Goal: Task Accomplishment & Management: Manage account settings

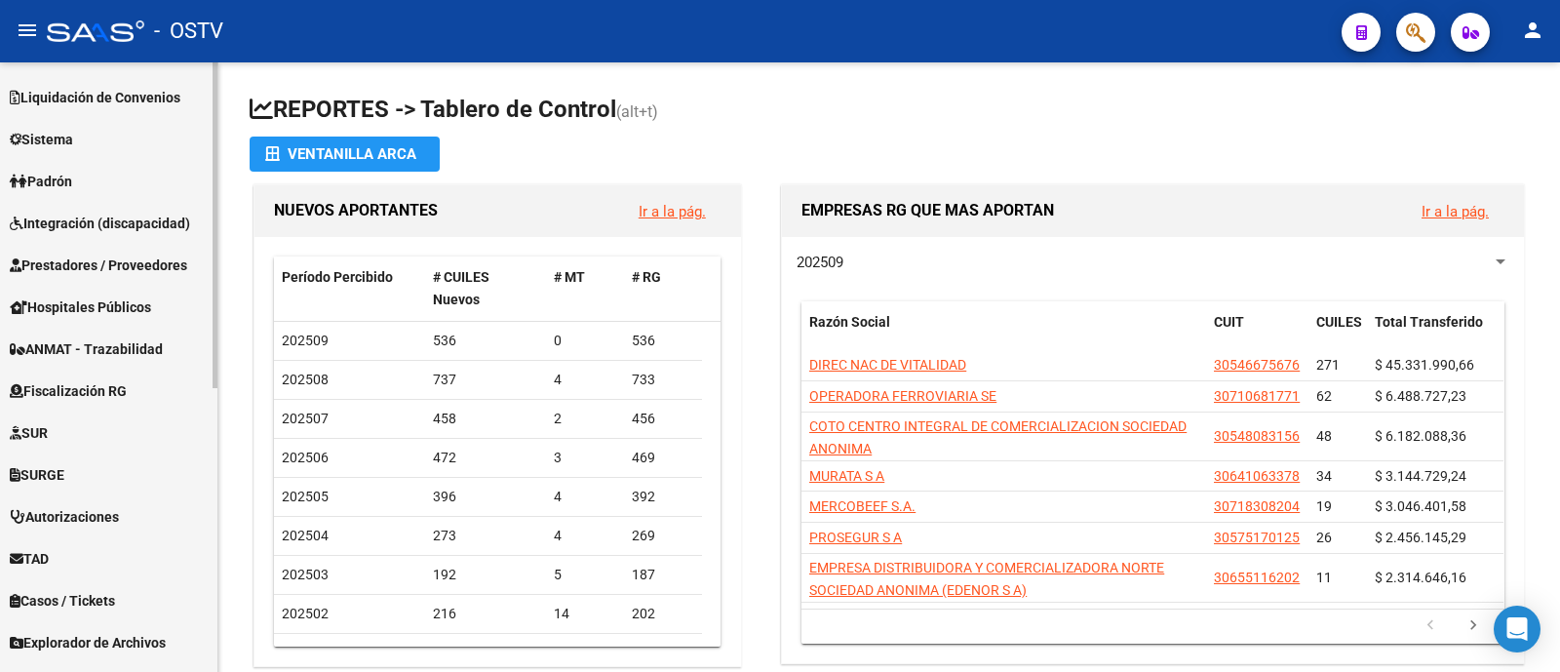
scroll to position [286, 0]
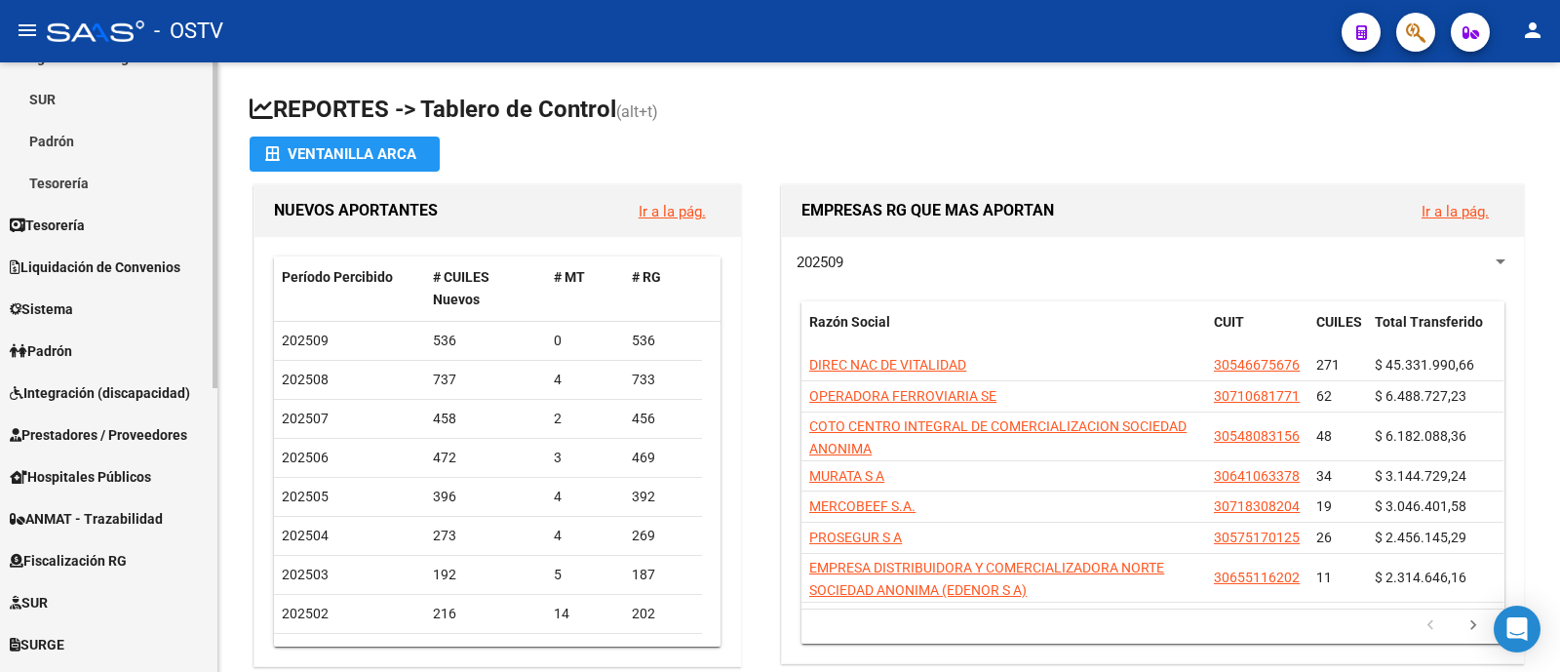
click at [141, 439] on span "Prestadores / Proveedores" at bounding box center [98, 434] width 177 height 21
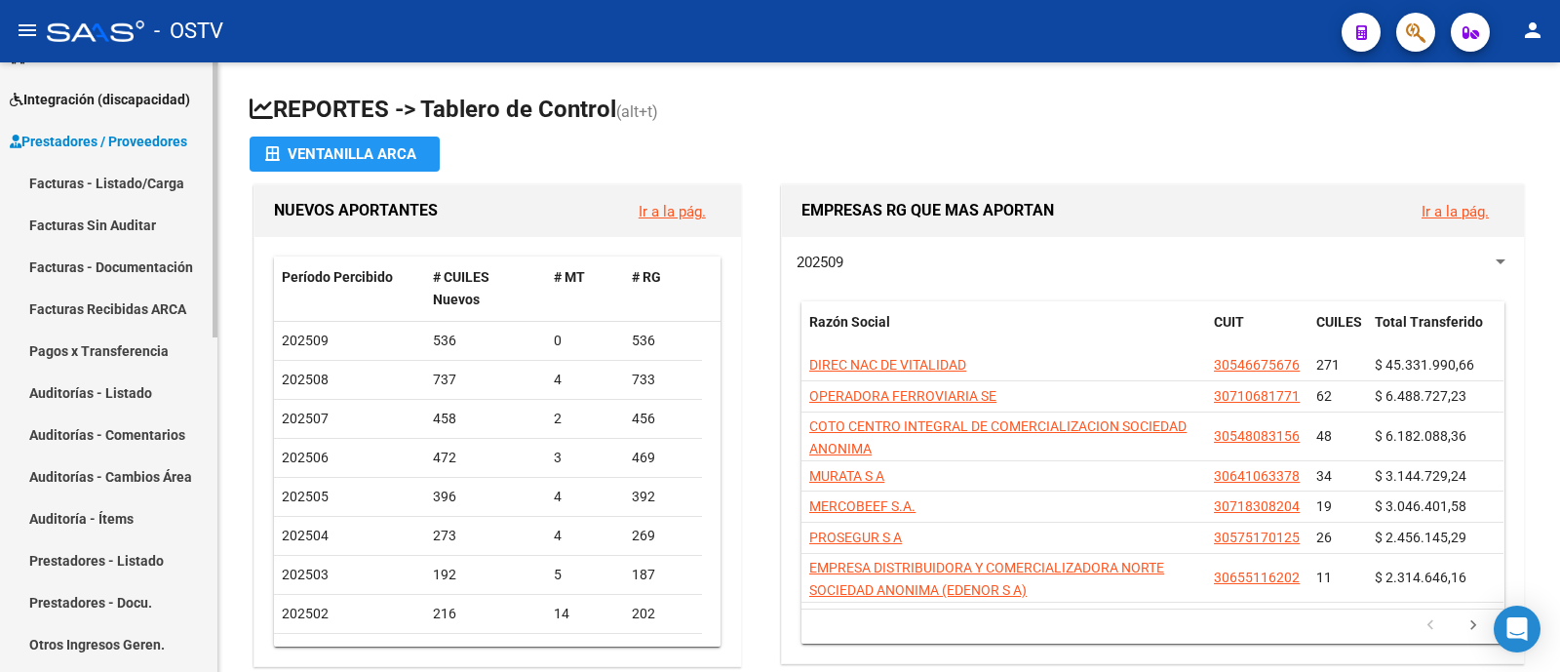
click at [143, 202] on link "Facturas - Listado/Carga" at bounding box center [108, 183] width 217 height 42
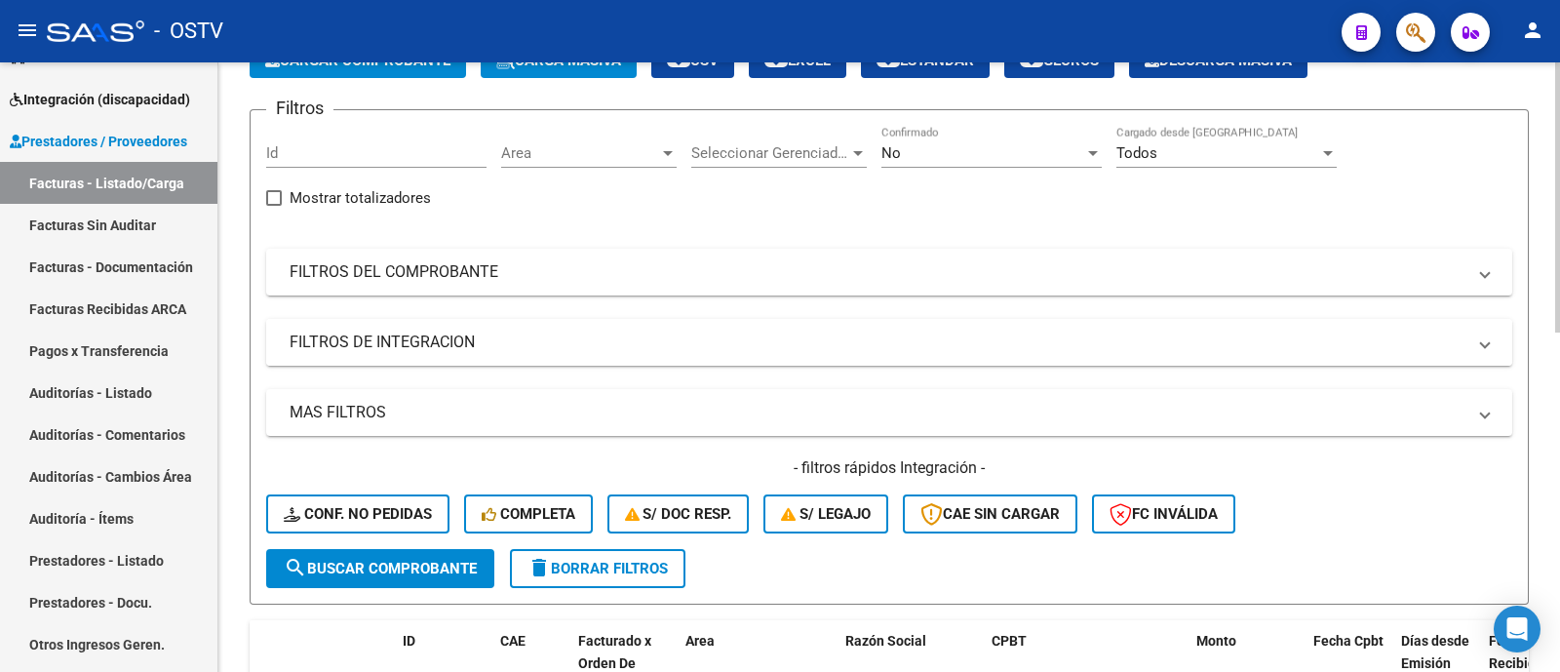
scroll to position [32, 0]
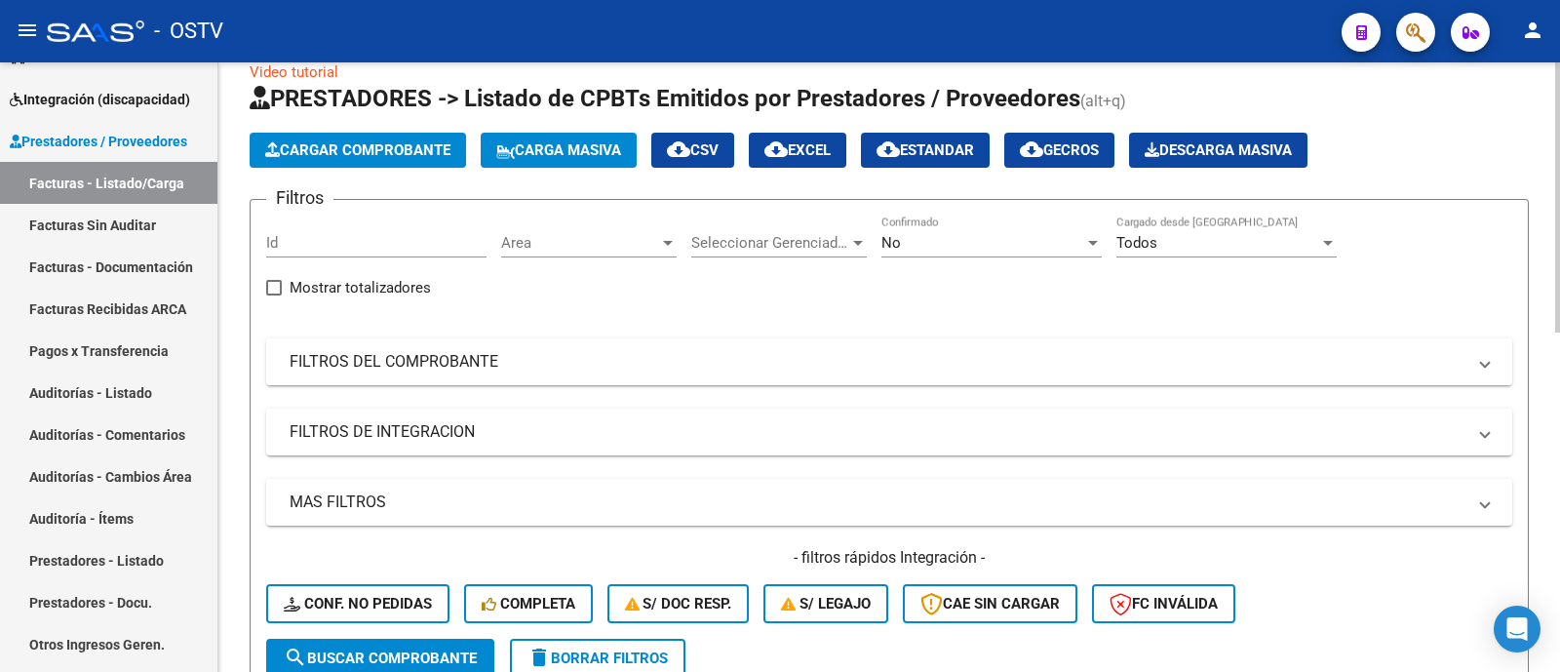
click at [759, 367] on mat-panel-title "FILTROS DEL COMPROBANTE" at bounding box center [877, 361] width 1176 height 21
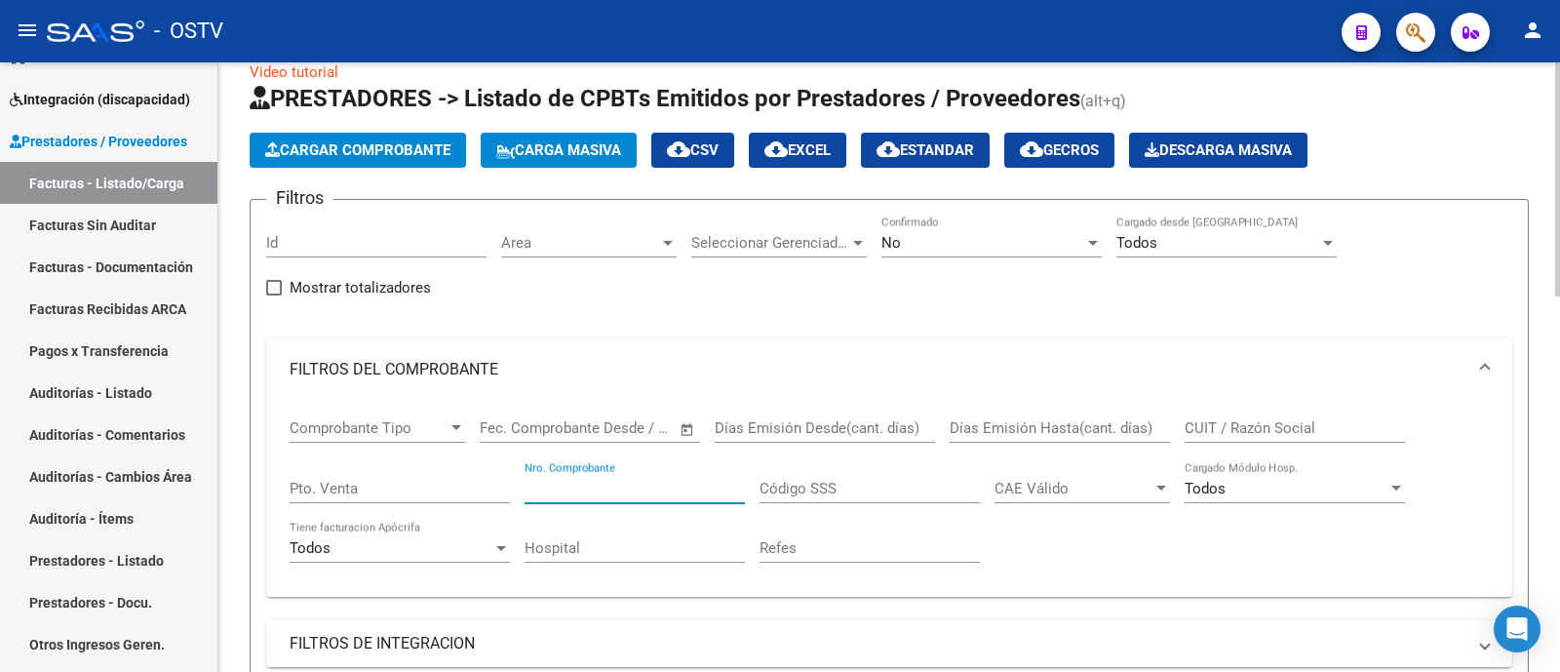
click at [628, 482] on input "Nro. Comprobante" at bounding box center [634, 489] width 220 height 18
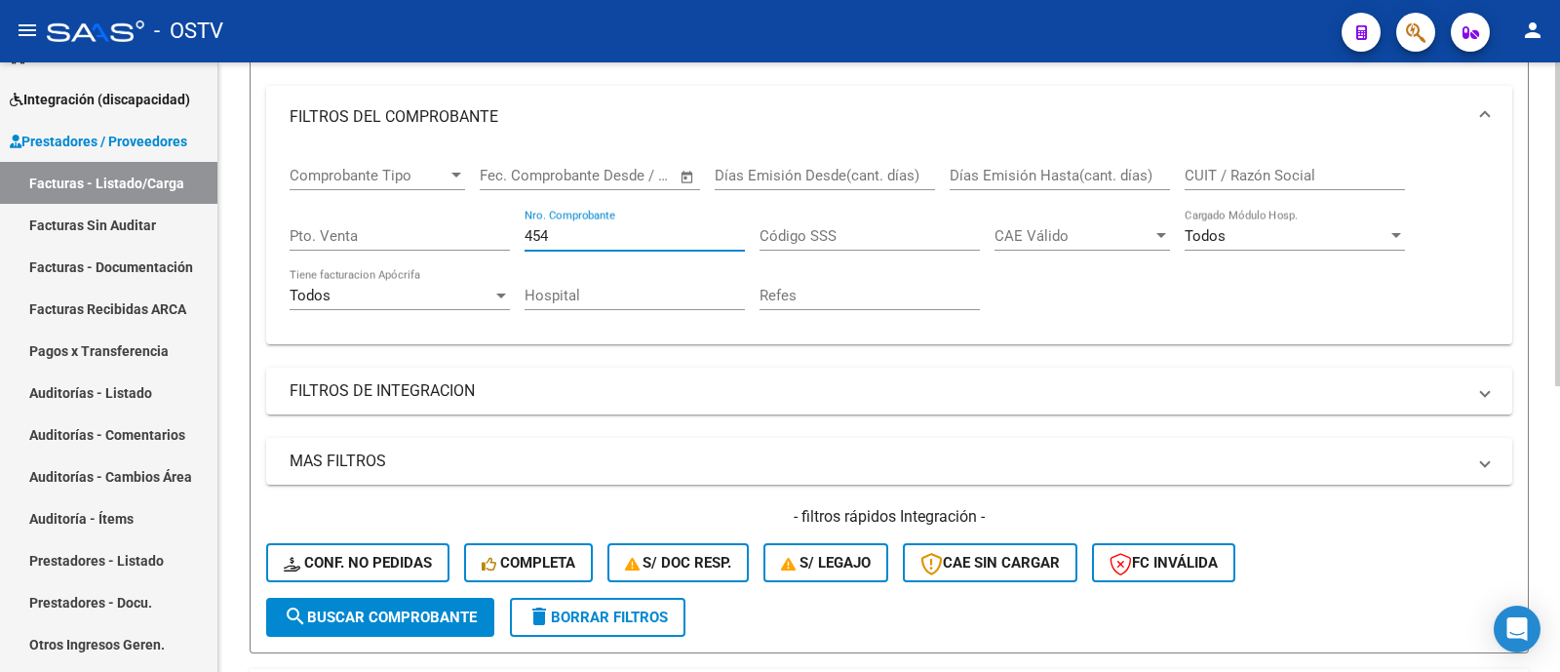
scroll to position [172, 0]
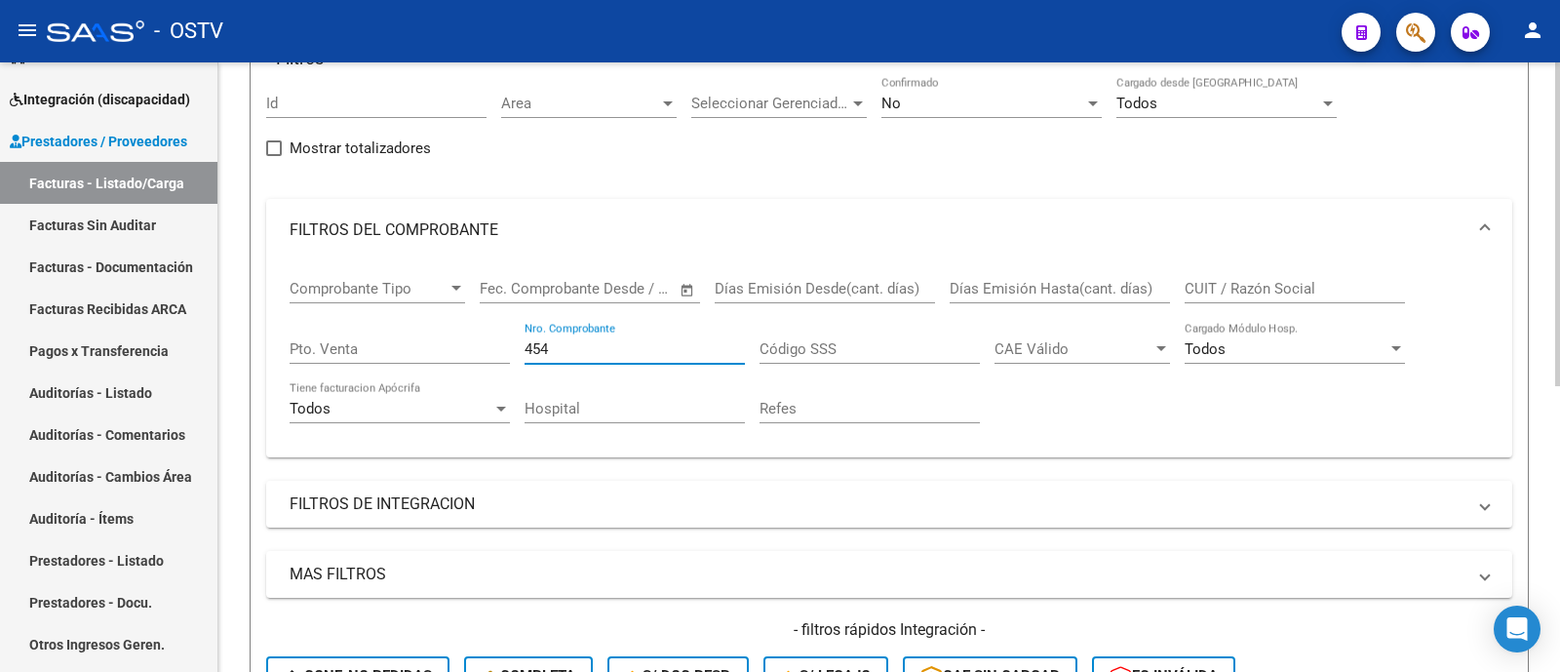
click at [970, 95] on div "No" at bounding box center [982, 104] width 203 height 18
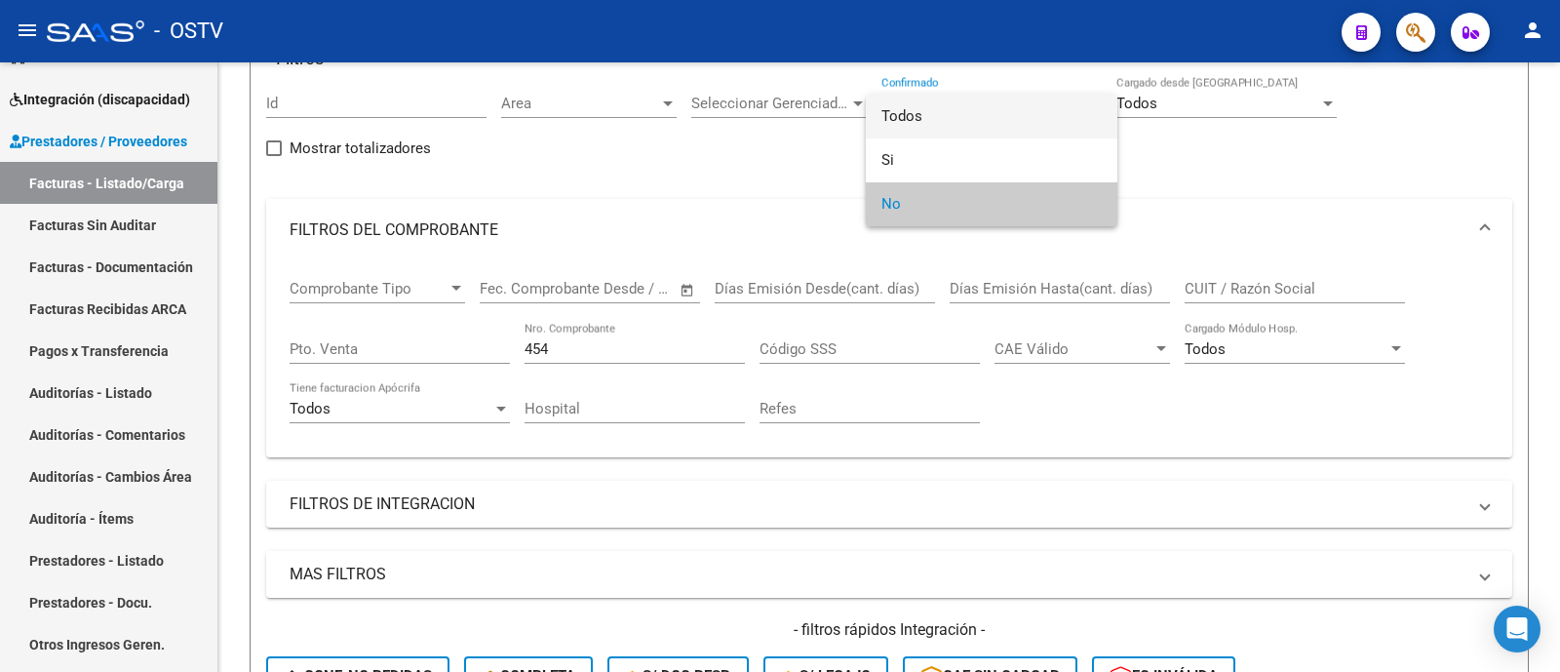
click at [938, 114] on span "Todos" at bounding box center [991, 117] width 220 height 44
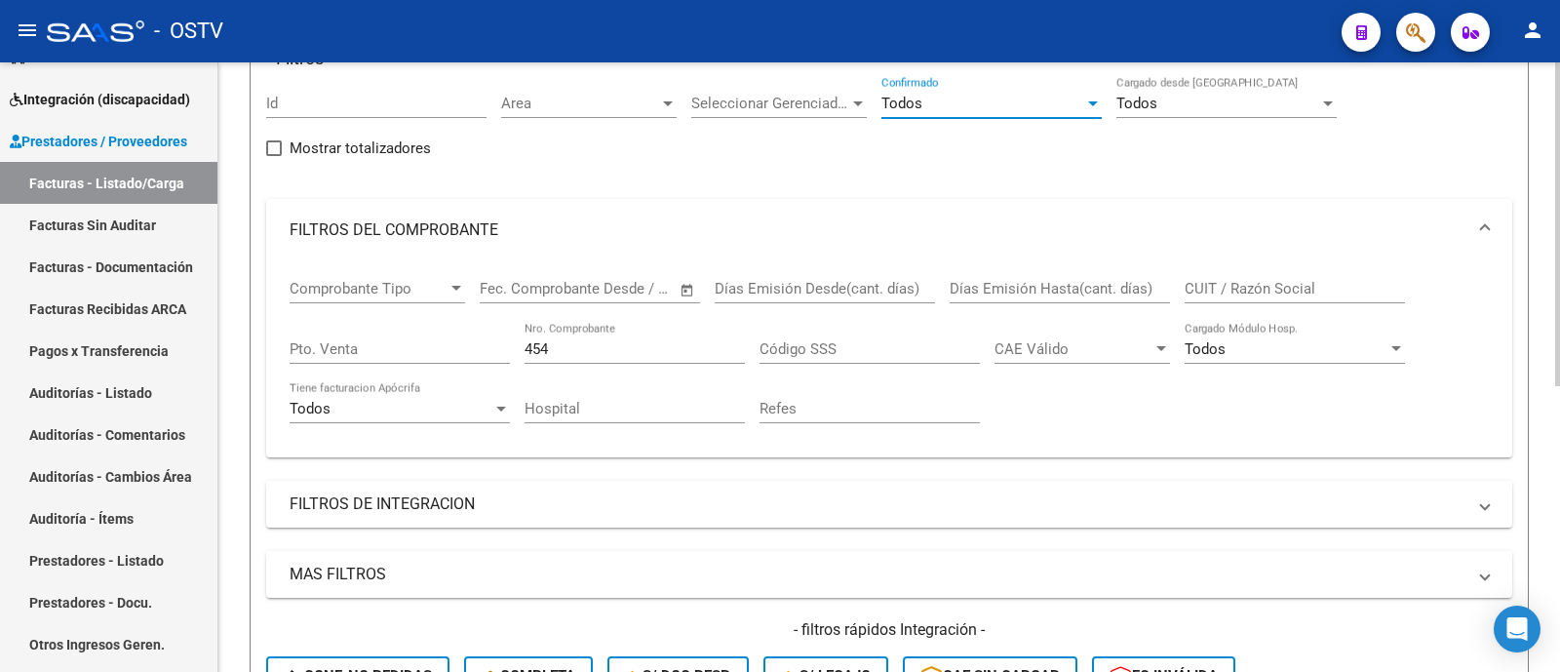
scroll to position [537, 0]
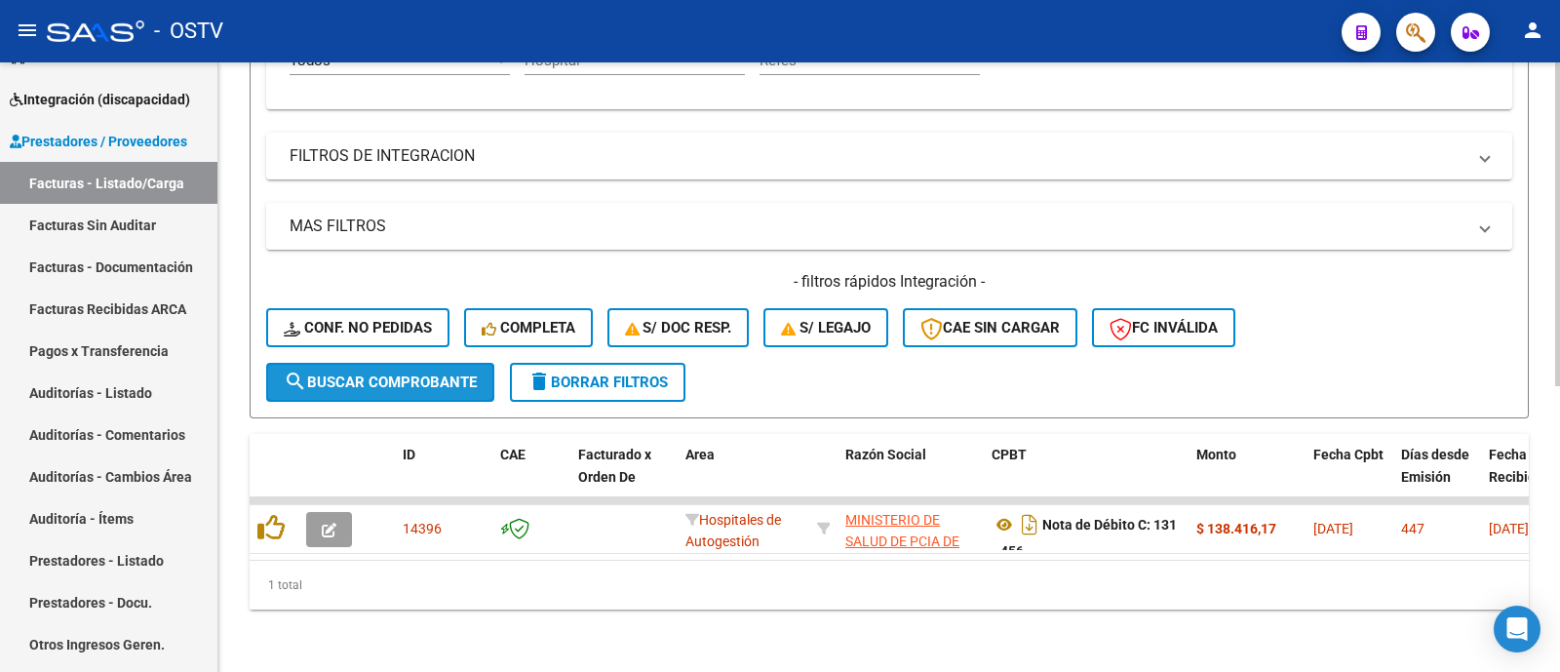
click at [380, 373] on span "search Buscar Comprobante" at bounding box center [380, 382] width 193 height 18
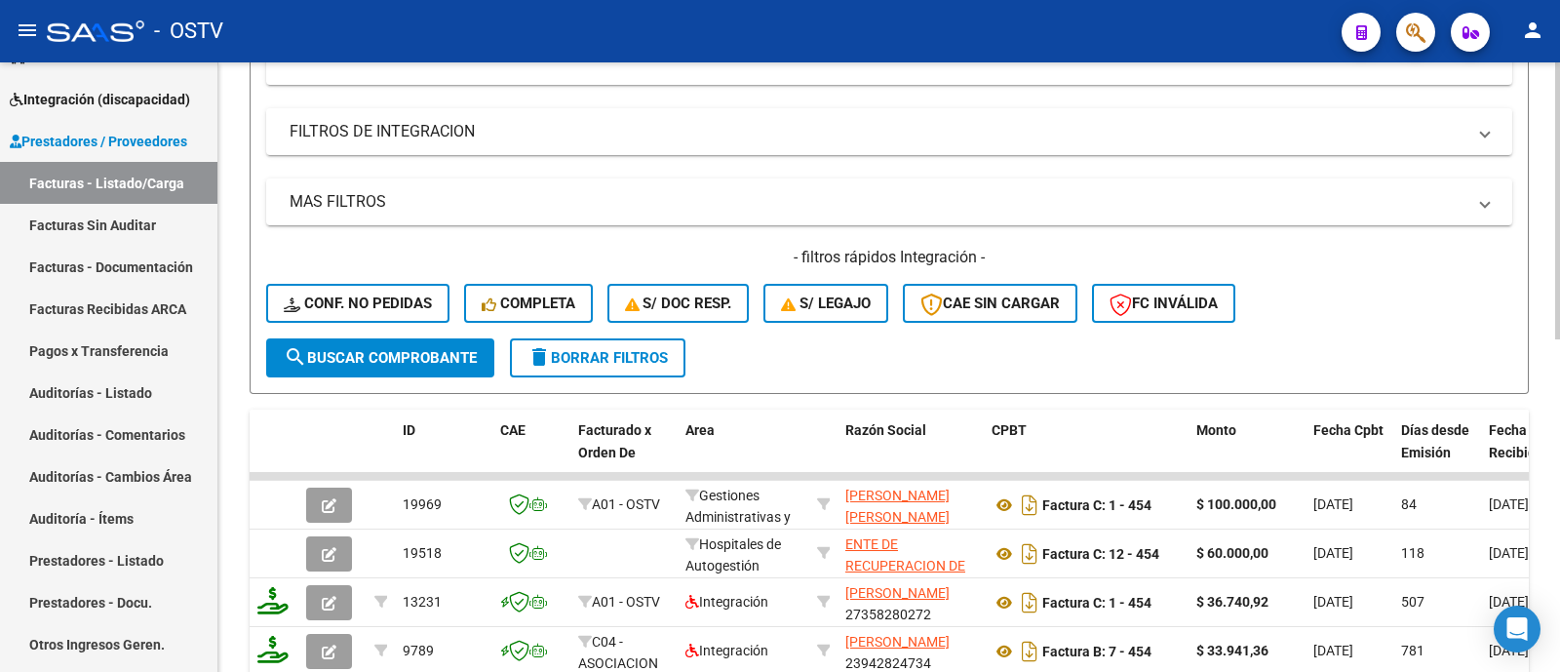
scroll to position [415, 0]
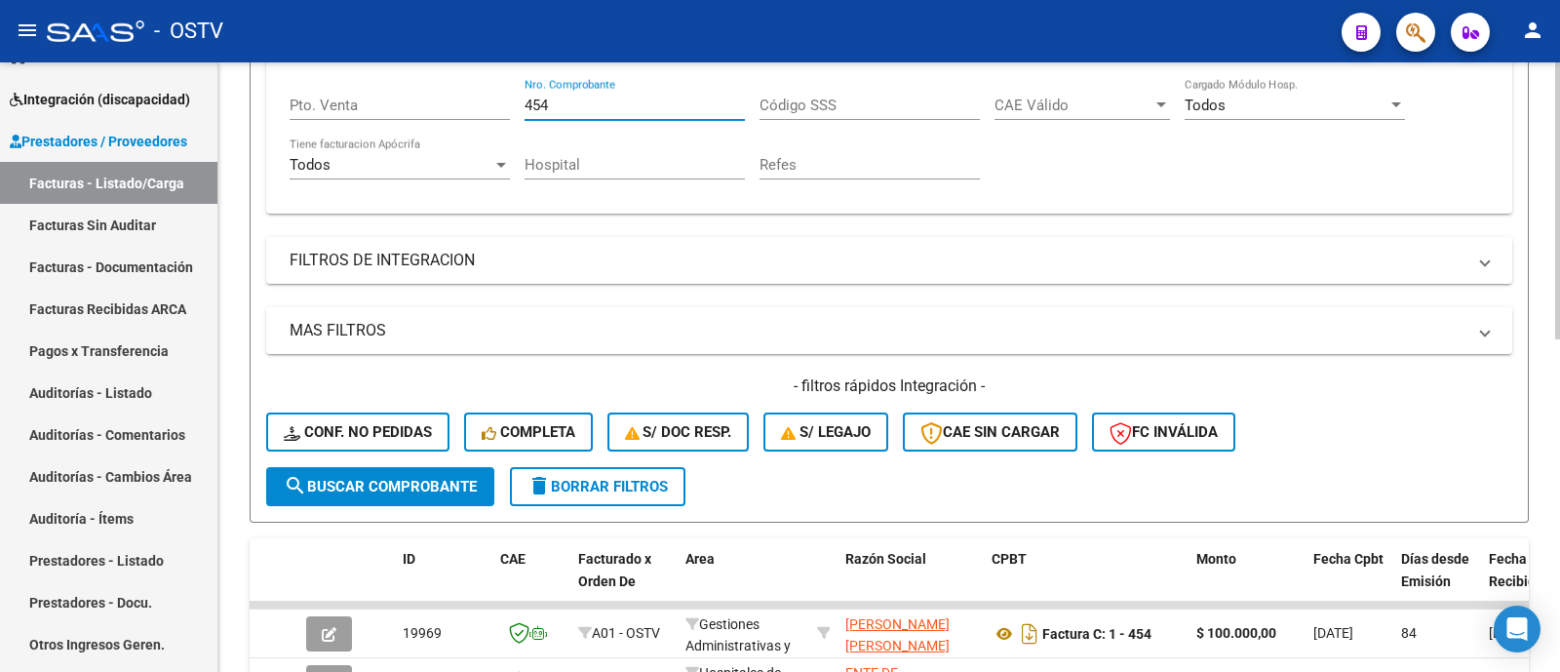
click at [597, 110] on input "454" at bounding box center [634, 105] width 220 height 18
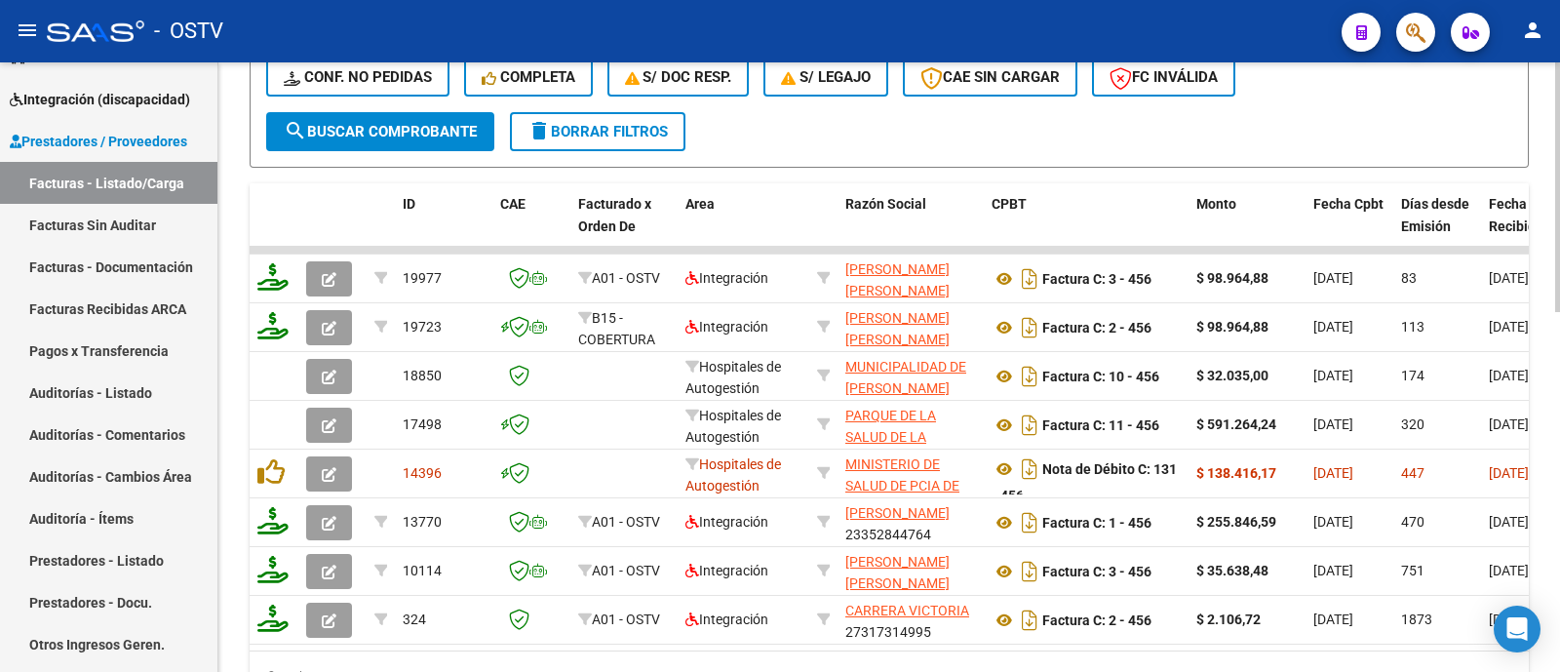
scroll to position [781, 0]
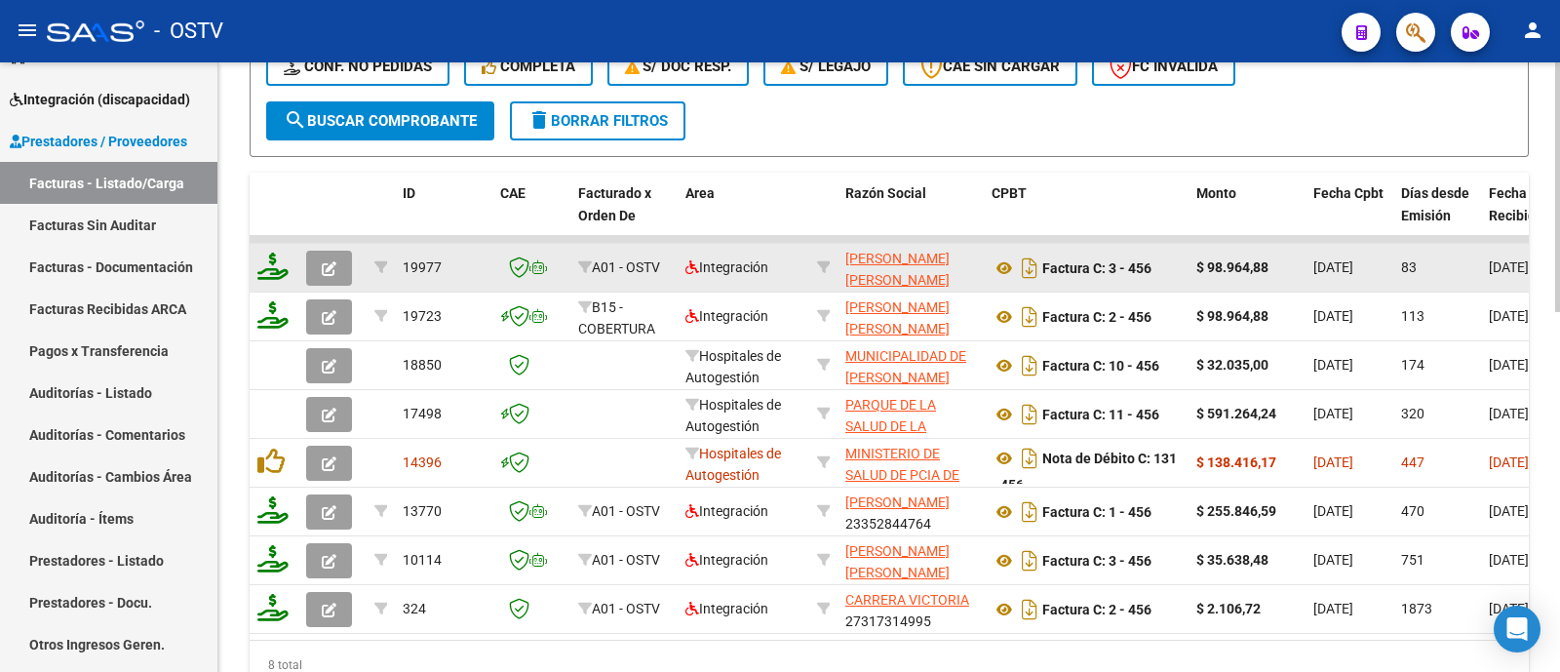
type input "456"
click at [320, 265] on button "button" at bounding box center [329, 268] width 46 height 35
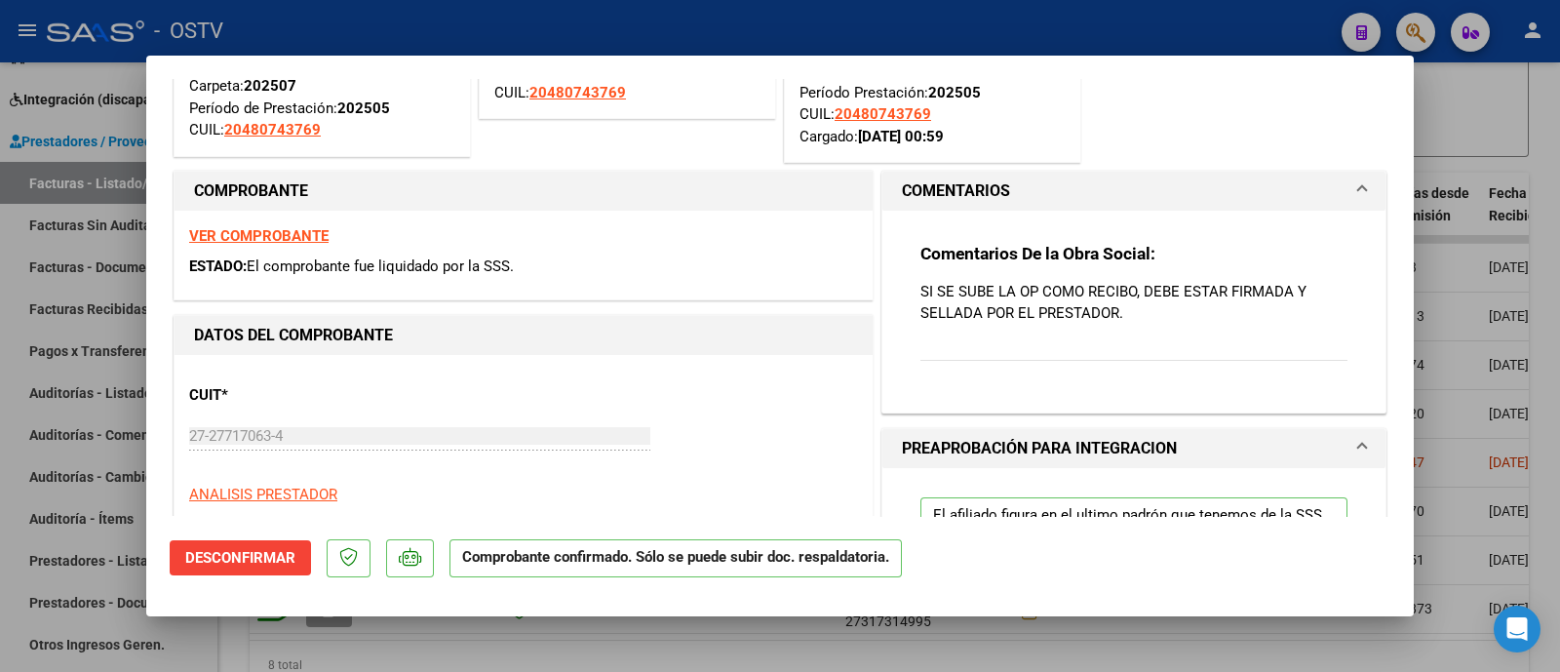
scroll to position [243, 0]
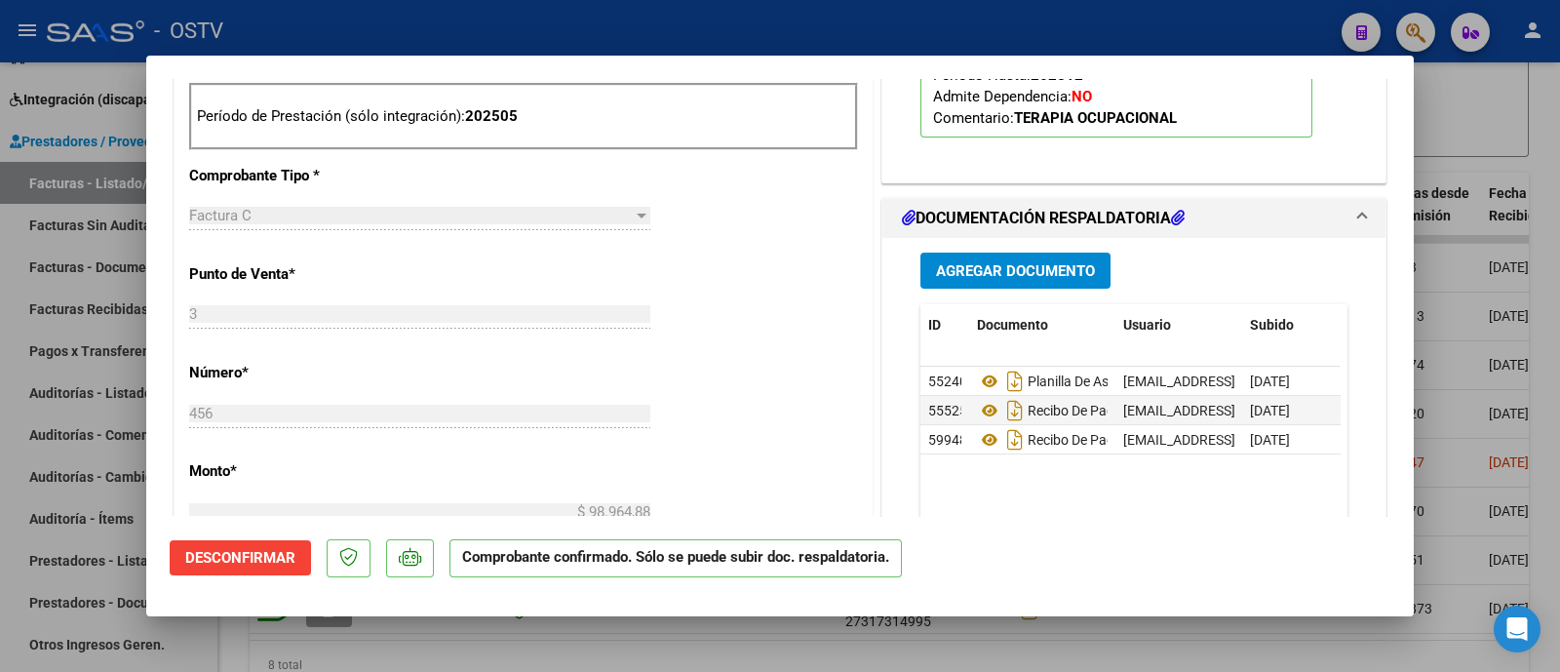
scroll to position [974, 0]
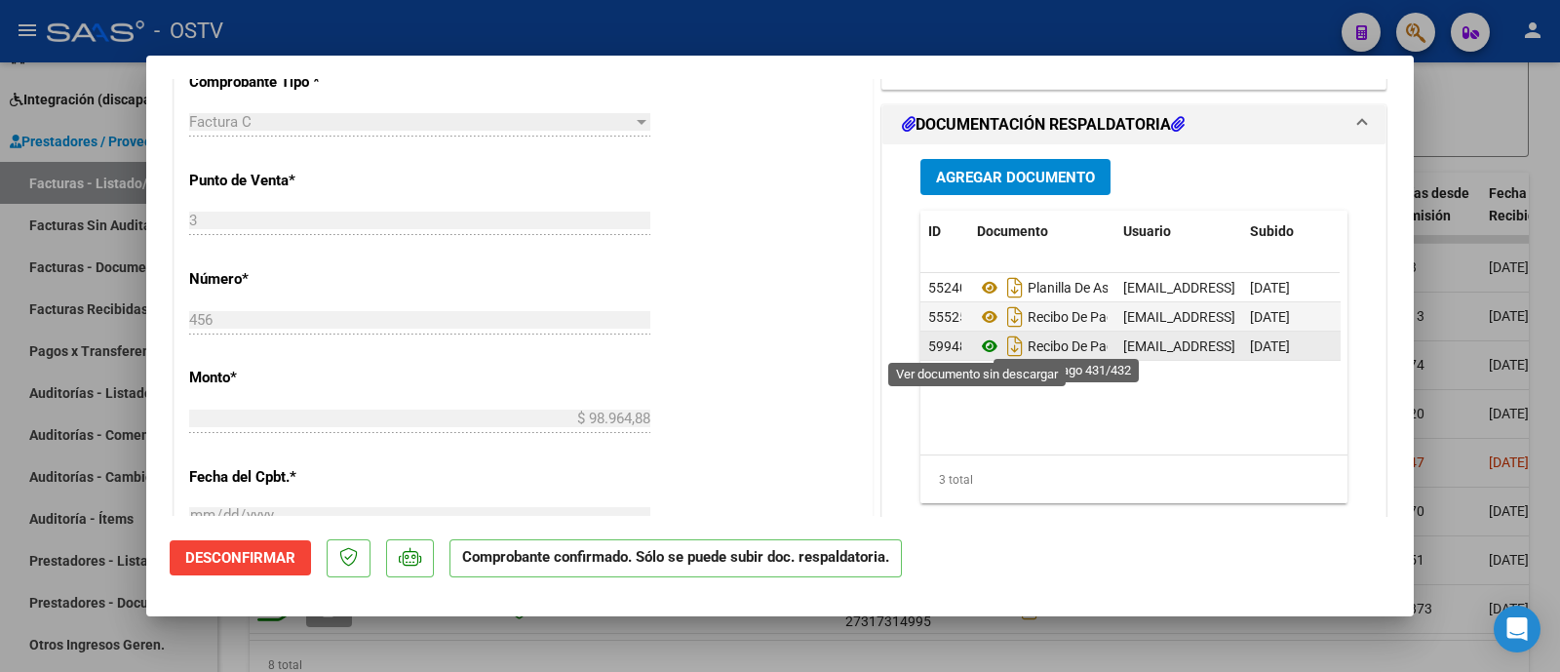
click at [977, 339] on icon at bounding box center [989, 345] width 25 height 23
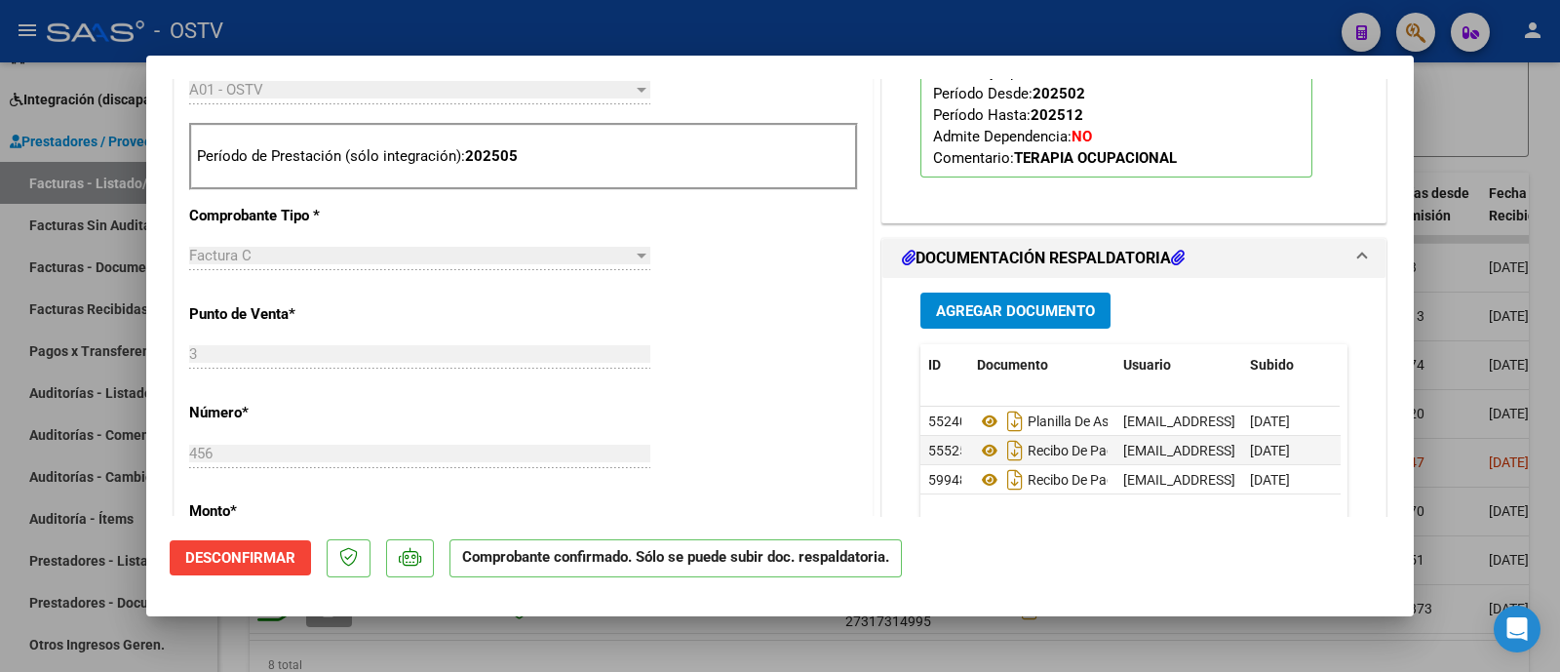
scroll to position [852, 0]
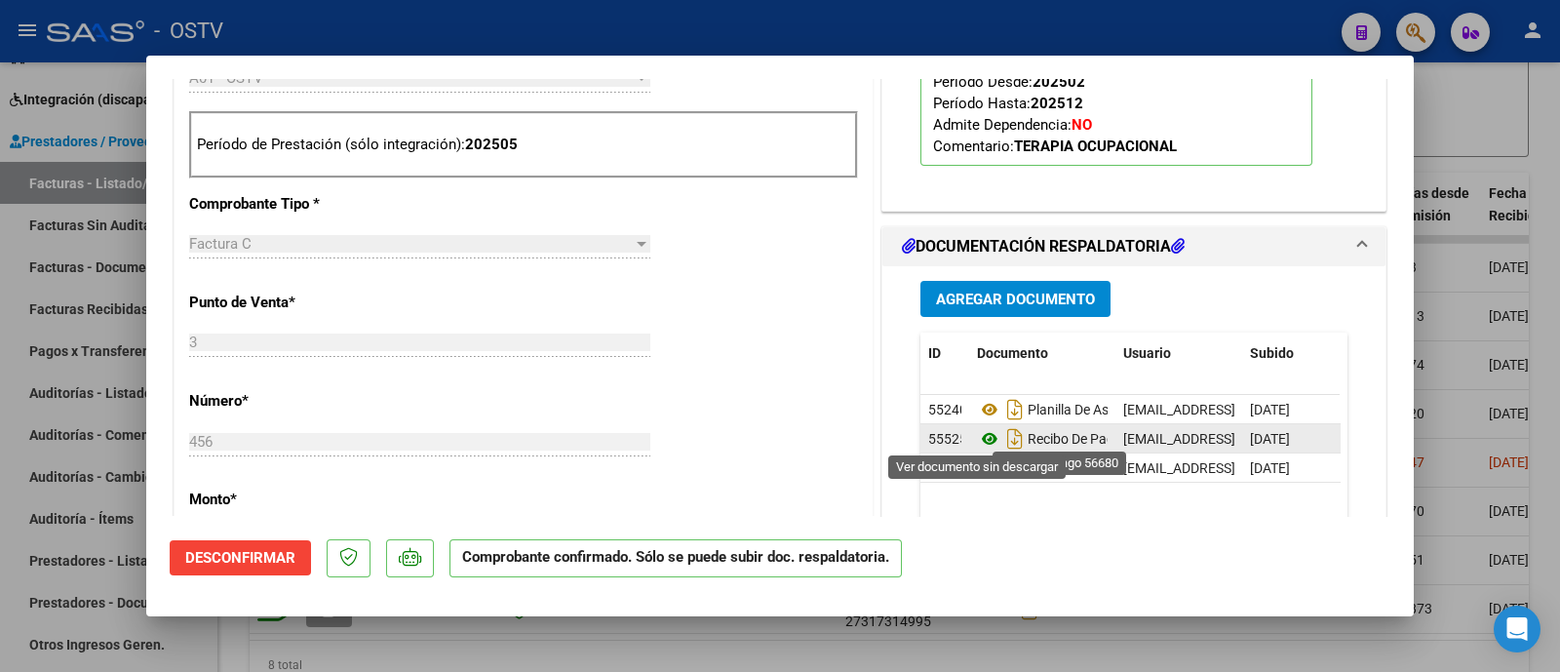
click at [977, 429] on icon at bounding box center [989, 438] width 25 height 23
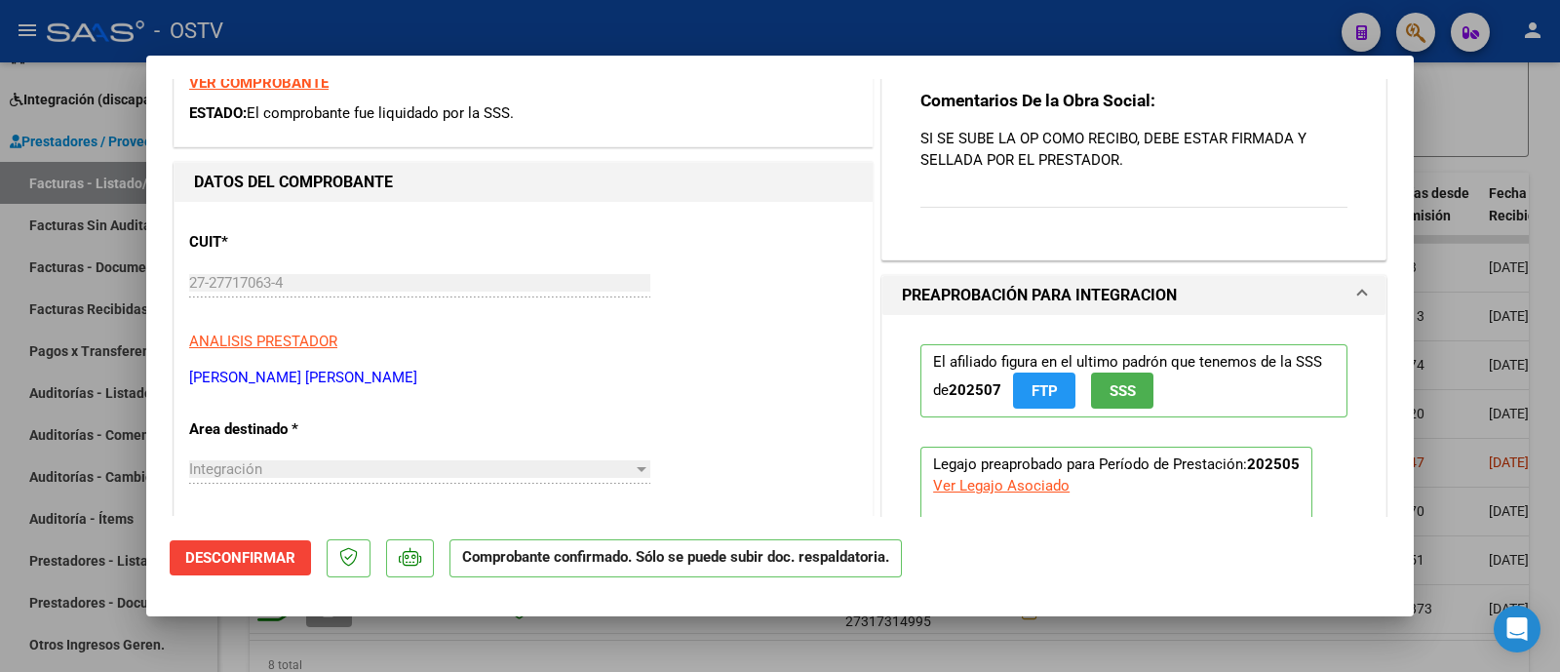
scroll to position [366, 0]
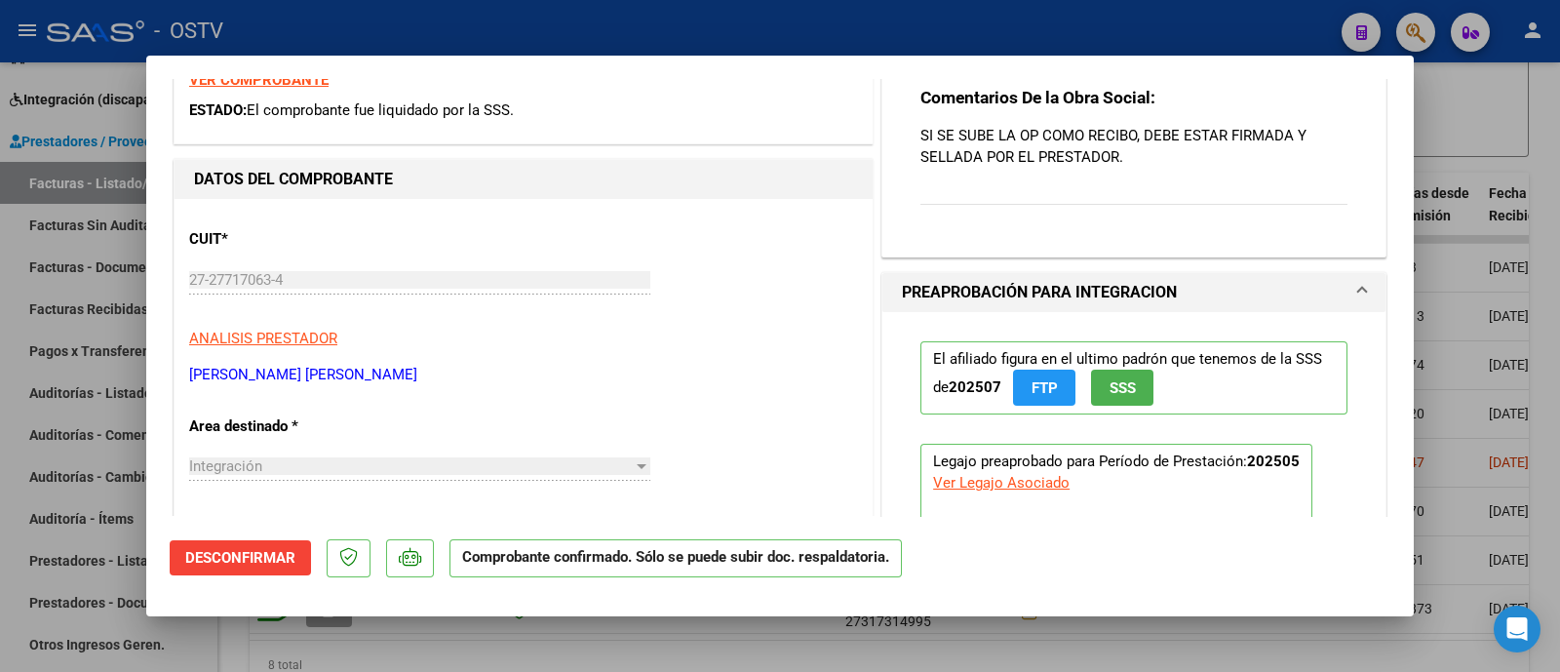
click at [126, 267] on div "SUBSIDIADADO POR SSS (.DR_ENVIO) Tipo de Archivo: DS Importe Solicitado: $ 98.9…" at bounding box center [780, 336] width 1560 height 672
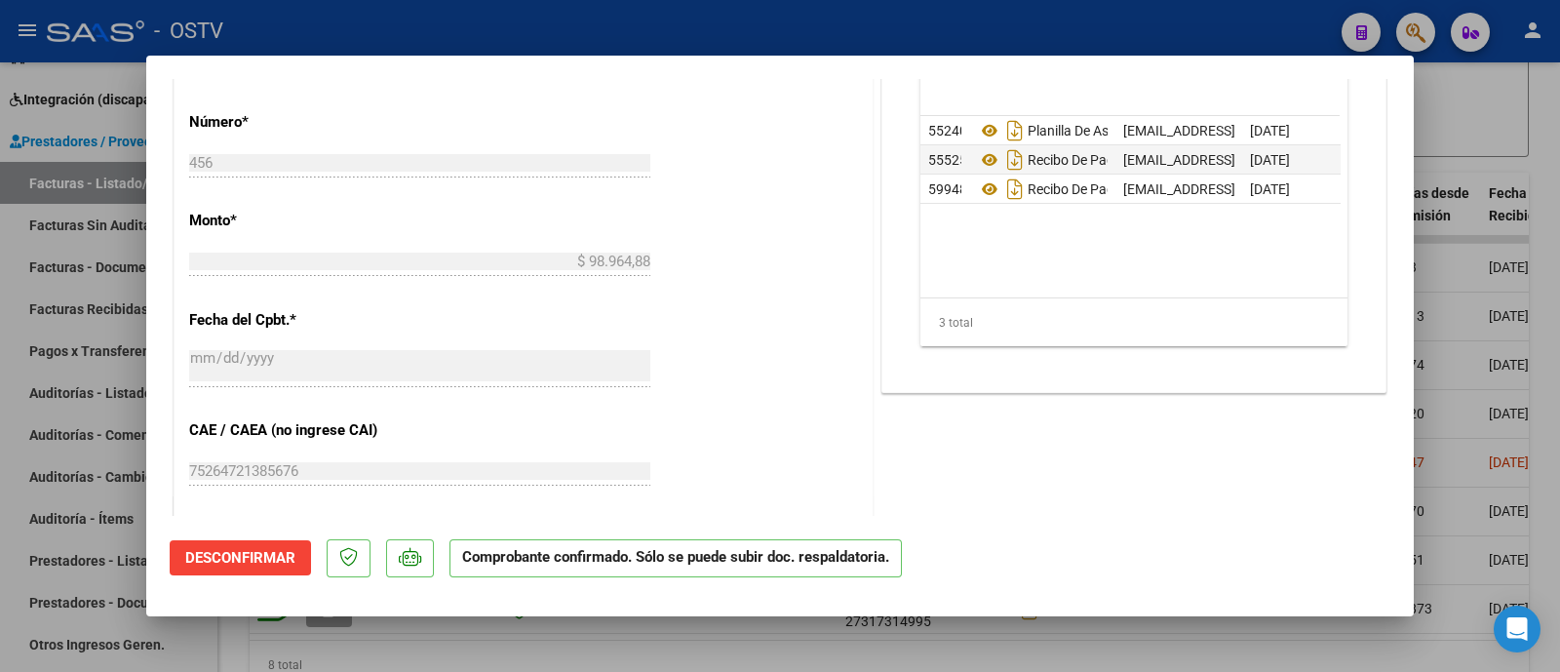
scroll to position [1097, 0]
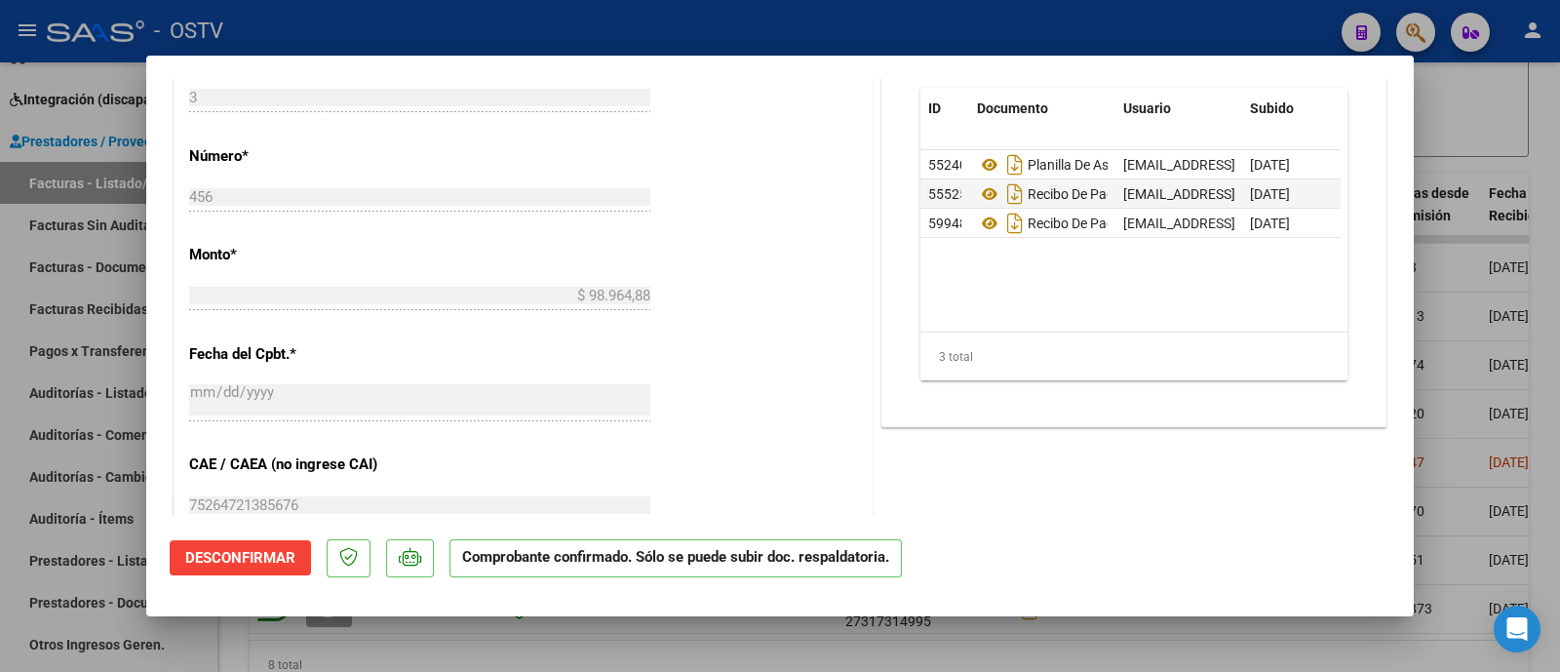
click at [704, 314] on div "CUIT * 27-27717063-4 Ingresar CUIT ANALISIS PRESTADOR FERRERO ROMINA DE LOURDES…" at bounding box center [523, 241] width 698 height 1547
click at [624, 40] on div at bounding box center [780, 336] width 1560 height 672
type input "$ 0,00"
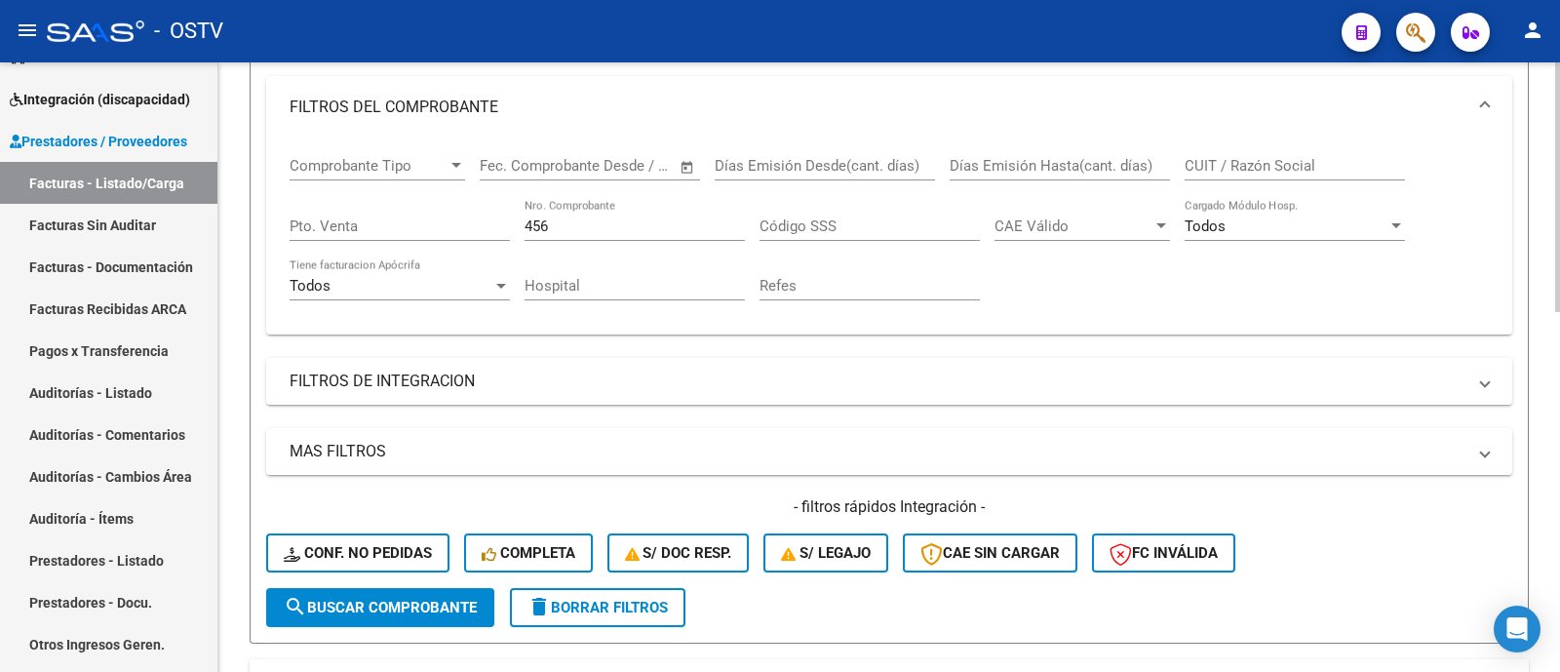
scroll to position [293, 0]
click at [651, 226] on input "456" at bounding box center [634, 227] width 220 height 18
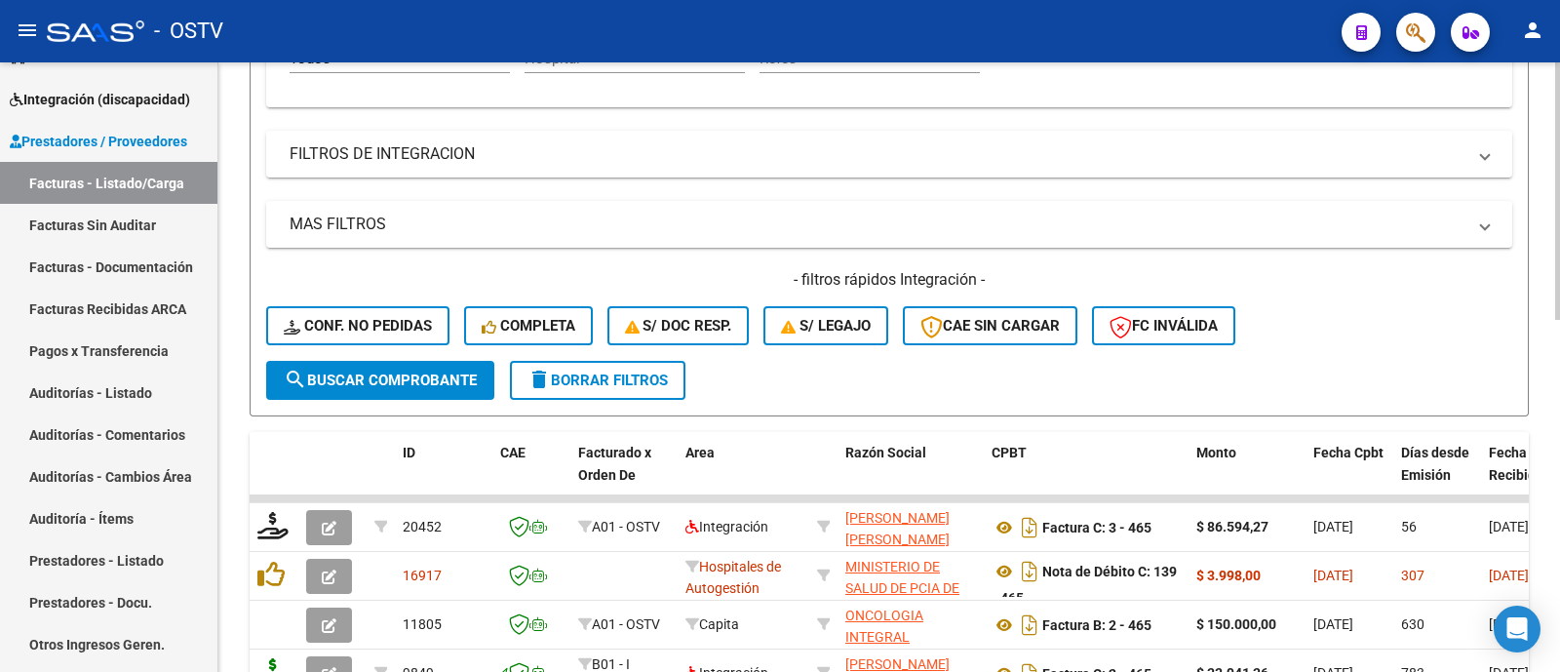
scroll to position [659, 0]
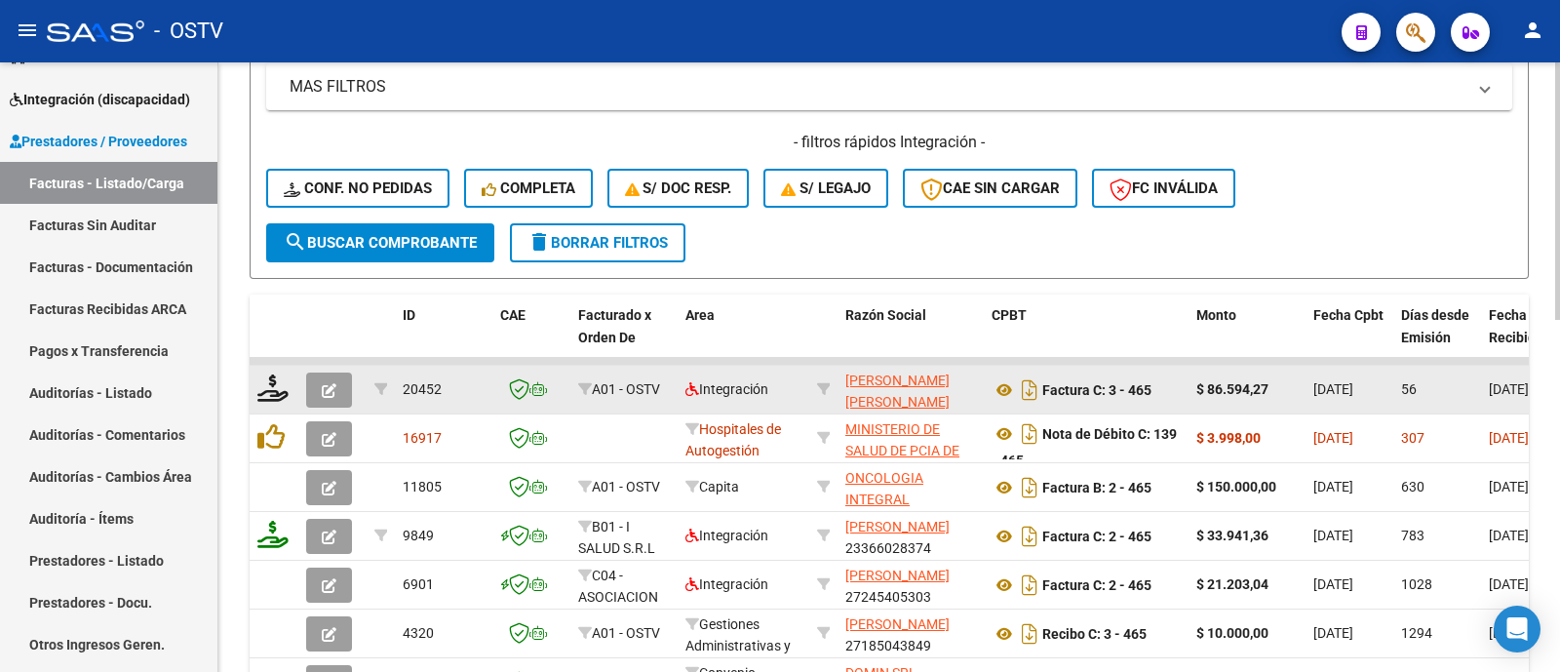
type input "465"
click at [337, 392] on button "button" at bounding box center [329, 389] width 46 height 35
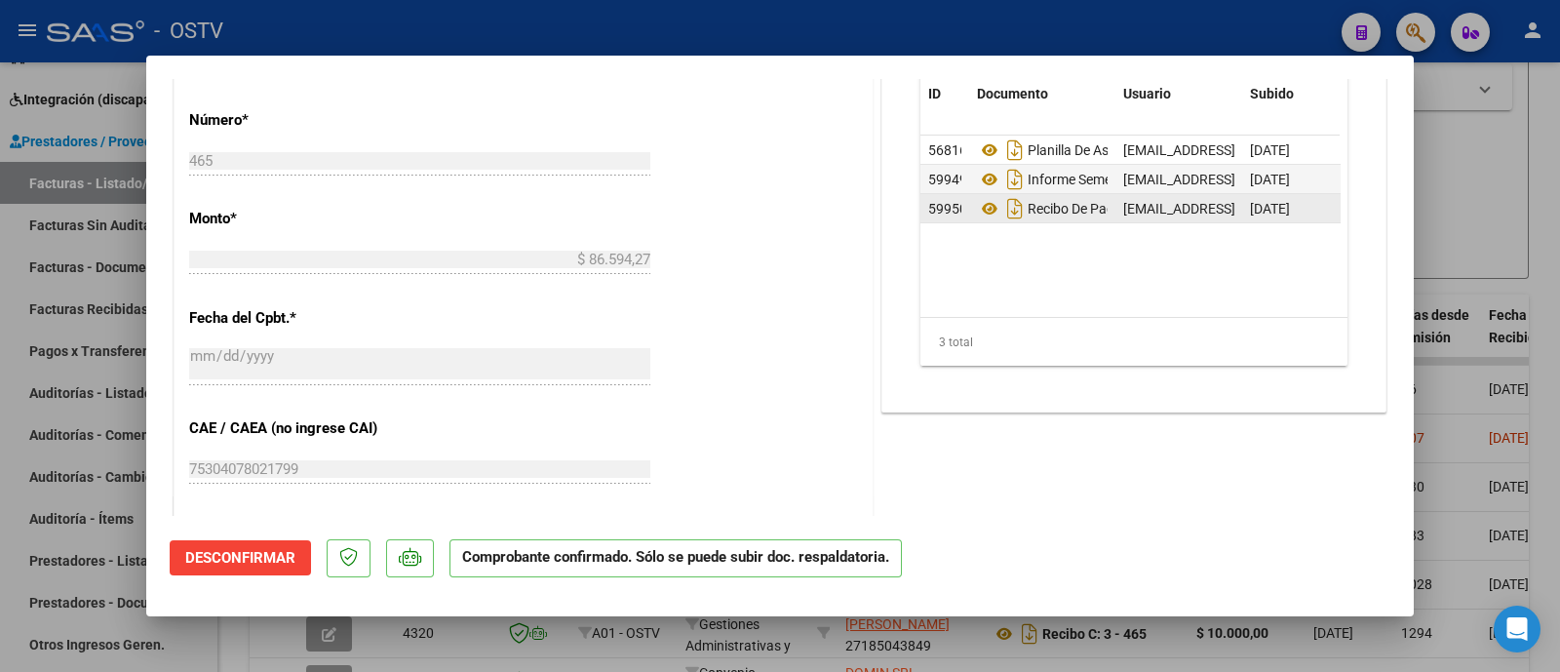
scroll to position [1097, 0]
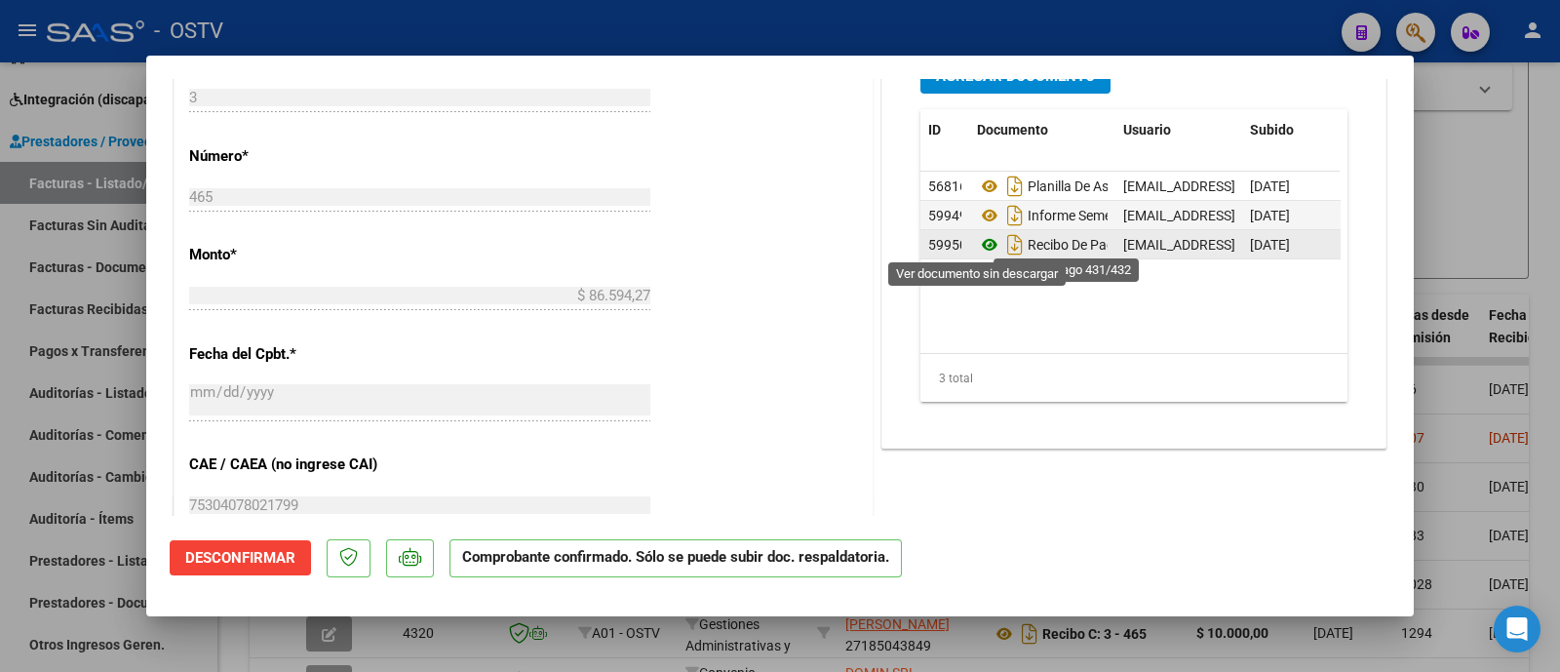
click at [977, 251] on icon at bounding box center [989, 244] width 25 height 23
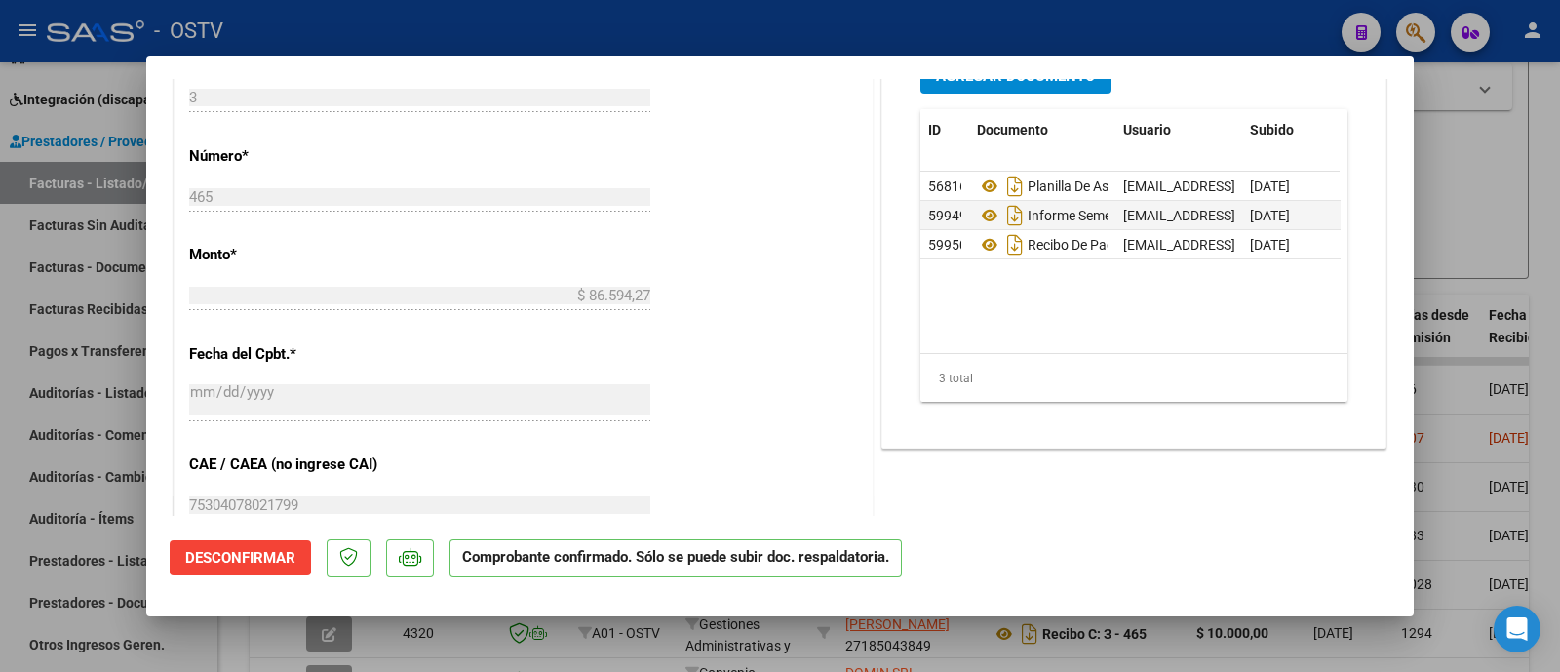
click at [556, 33] on div at bounding box center [780, 336] width 1560 height 672
type input "$ 0,00"
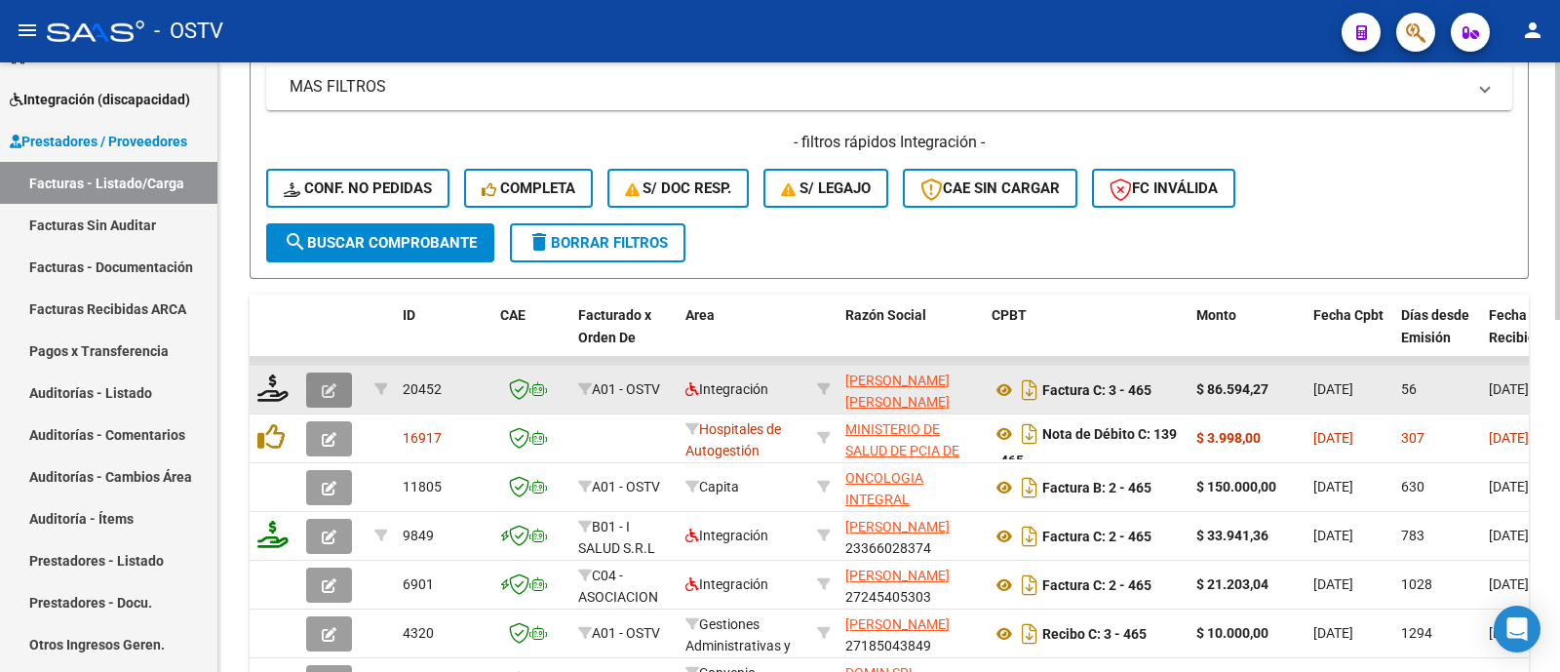
click at [334, 392] on icon "button" at bounding box center [329, 390] width 15 height 15
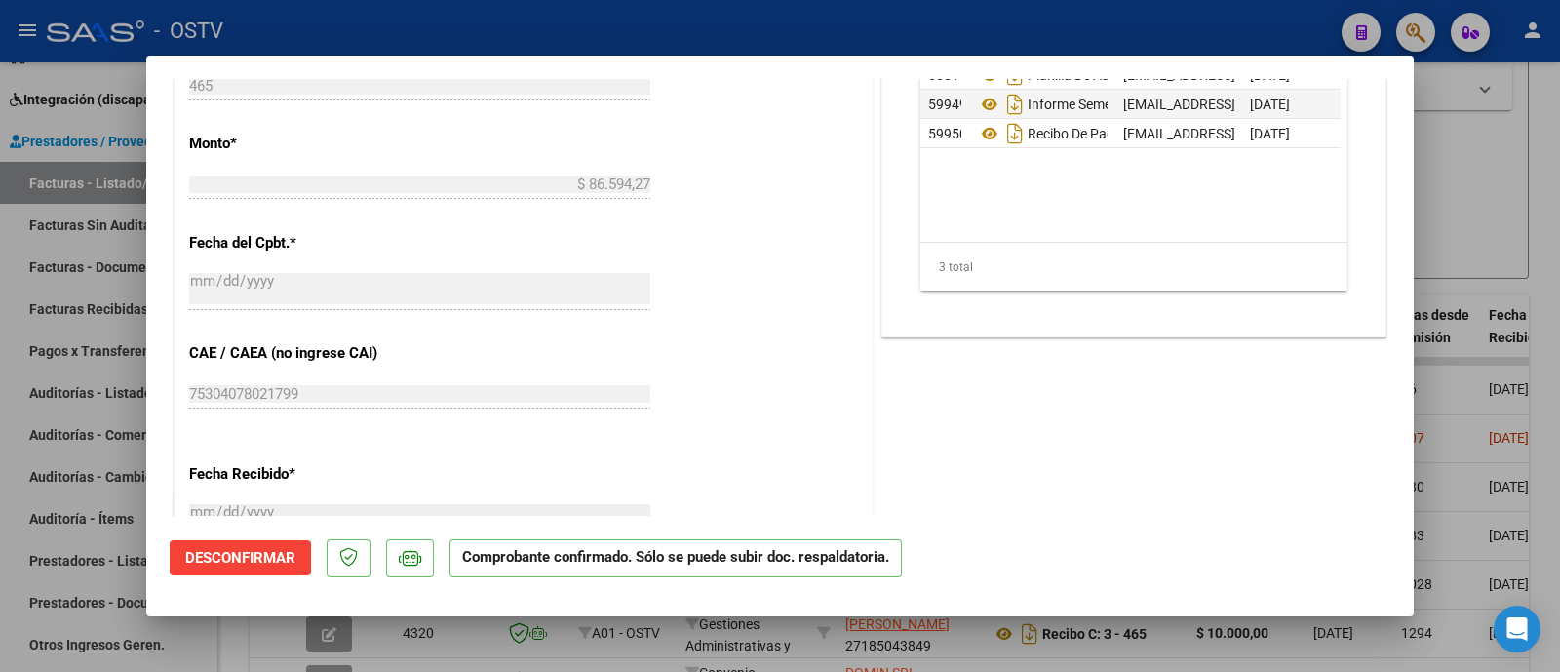
scroll to position [1218, 0]
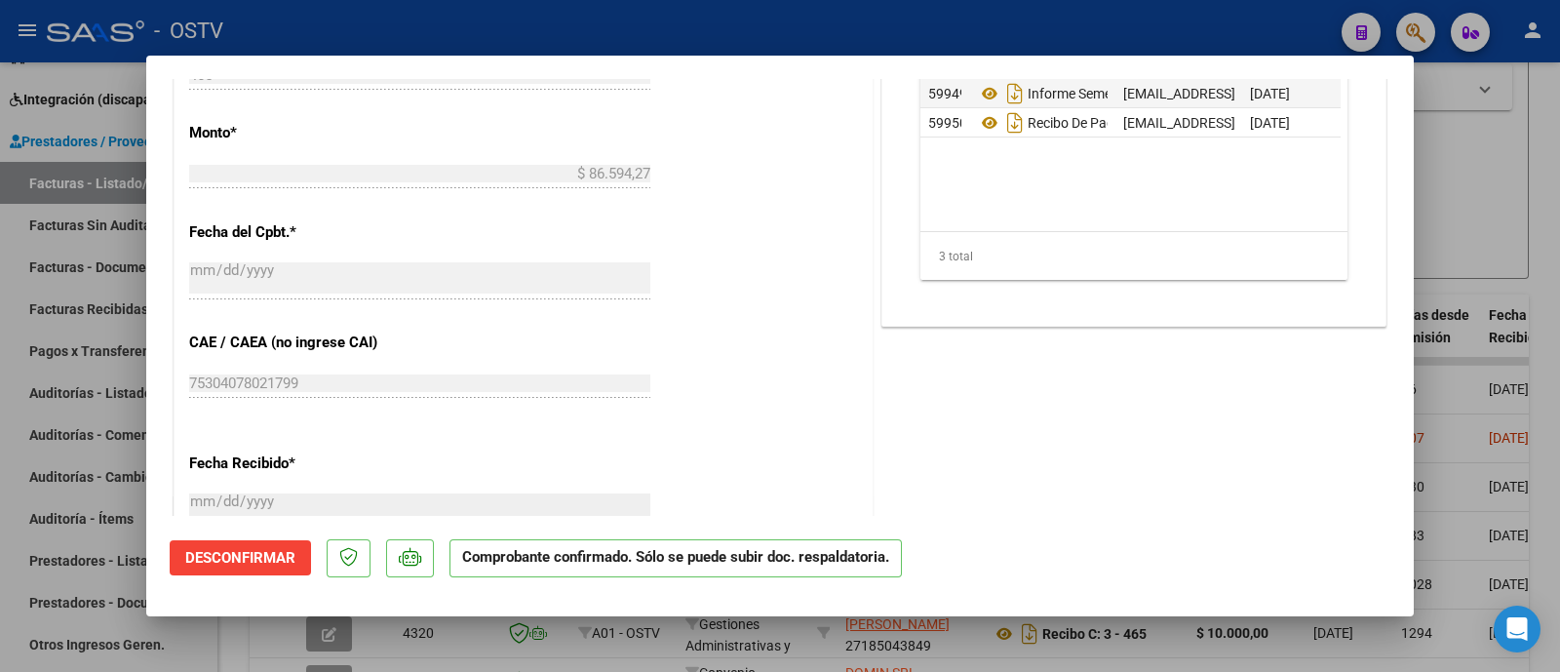
click at [662, 178] on div "CUIT * 27-27717063-4 Ingresar CUIT ANALISIS PRESTADOR FERRERO ROMINA DE LOURDES…" at bounding box center [523, 119] width 698 height 1547
click at [664, 38] on div at bounding box center [780, 336] width 1560 height 672
type input "$ 0,00"
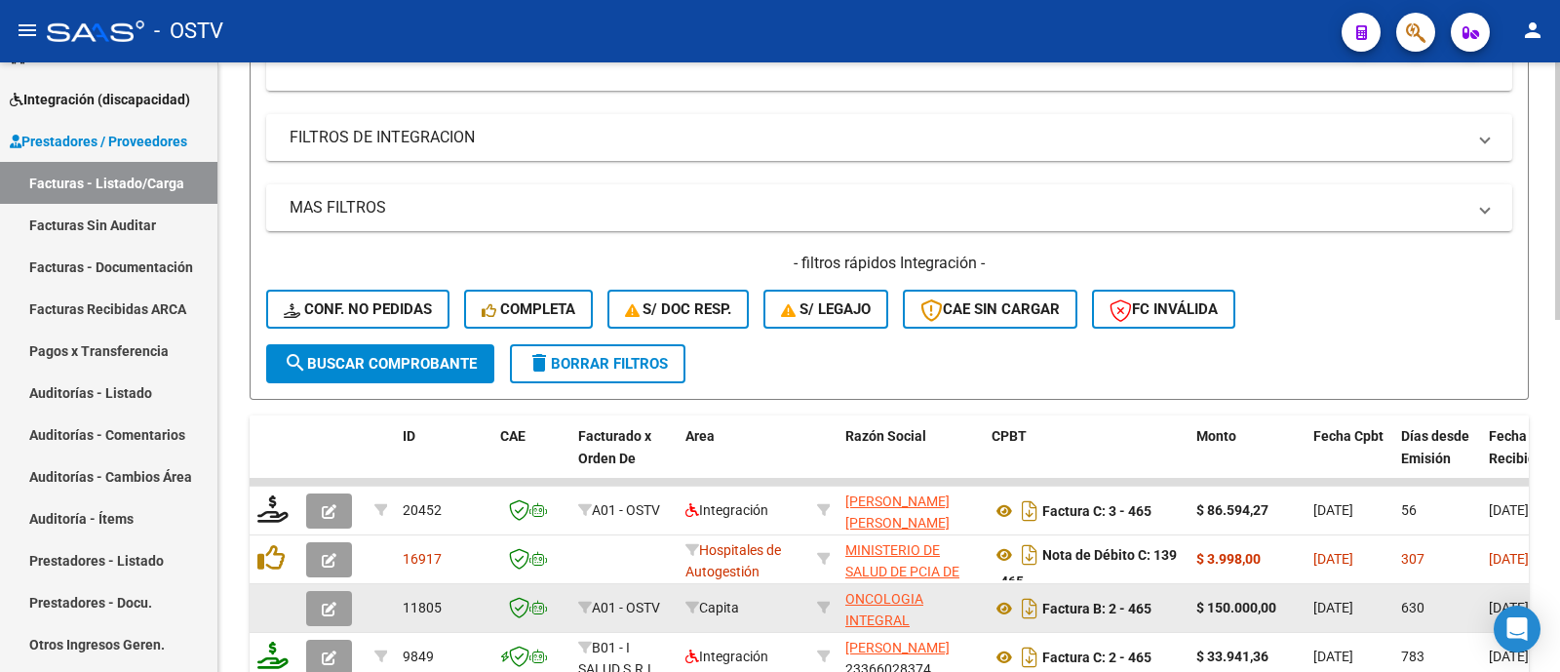
scroll to position [342, 0]
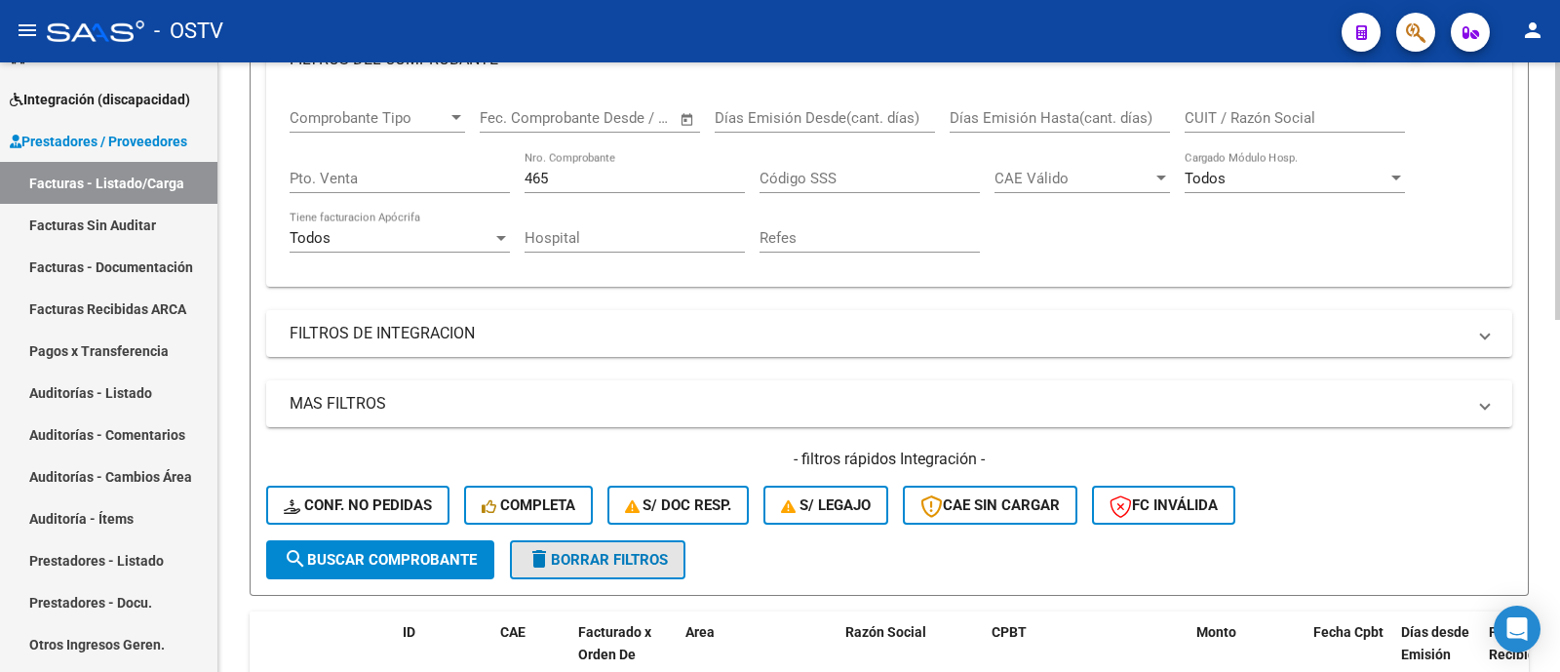
click at [606, 565] on span "delete Borrar Filtros" at bounding box center [597, 560] width 140 height 18
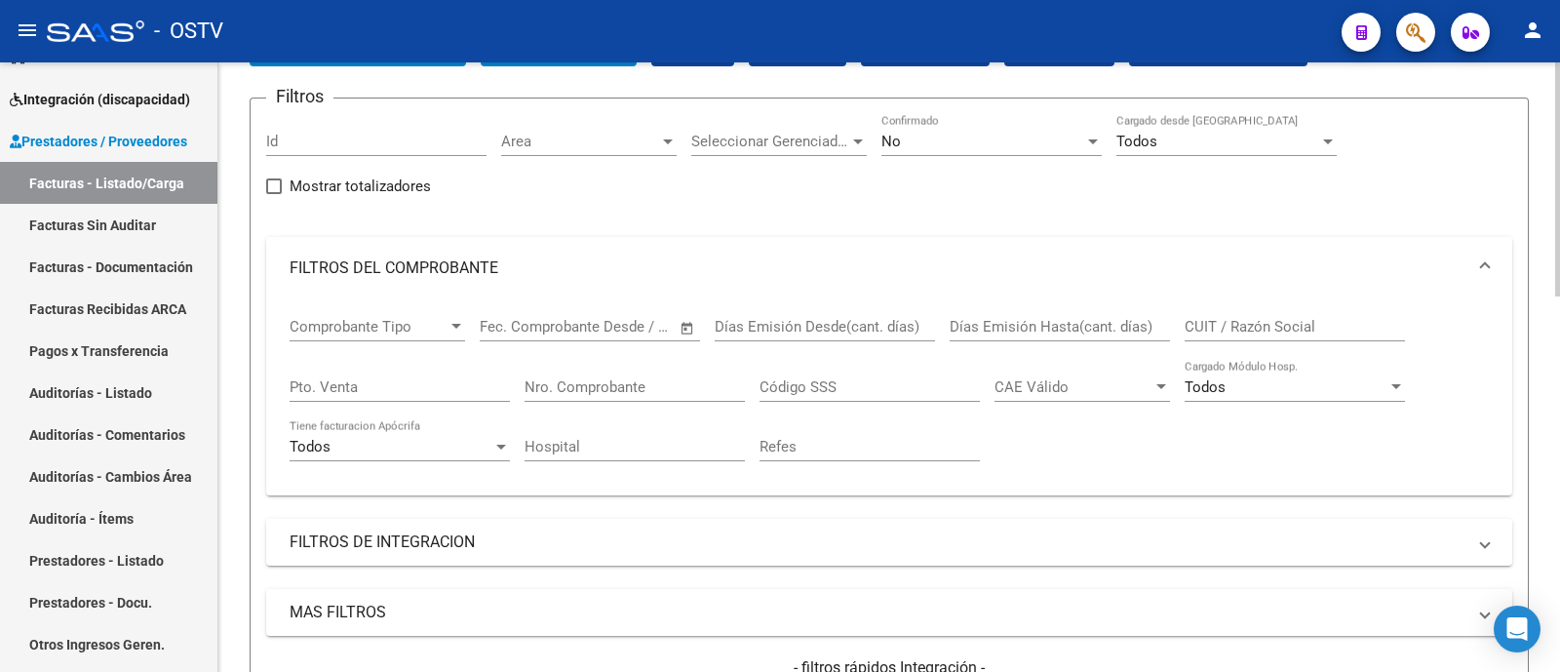
scroll to position [13, 0]
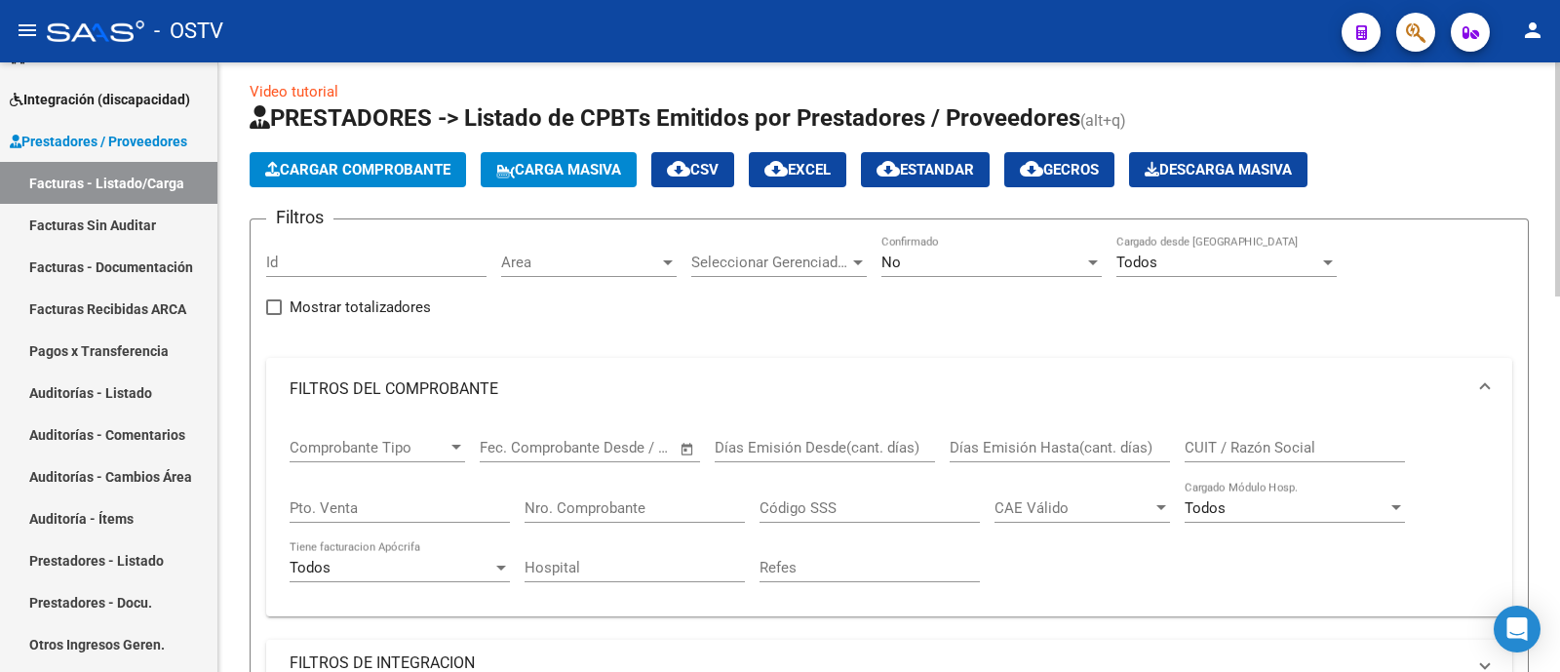
click at [627, 273] on div "Area Area" at bounding box center [588, 256] width 175 height 42
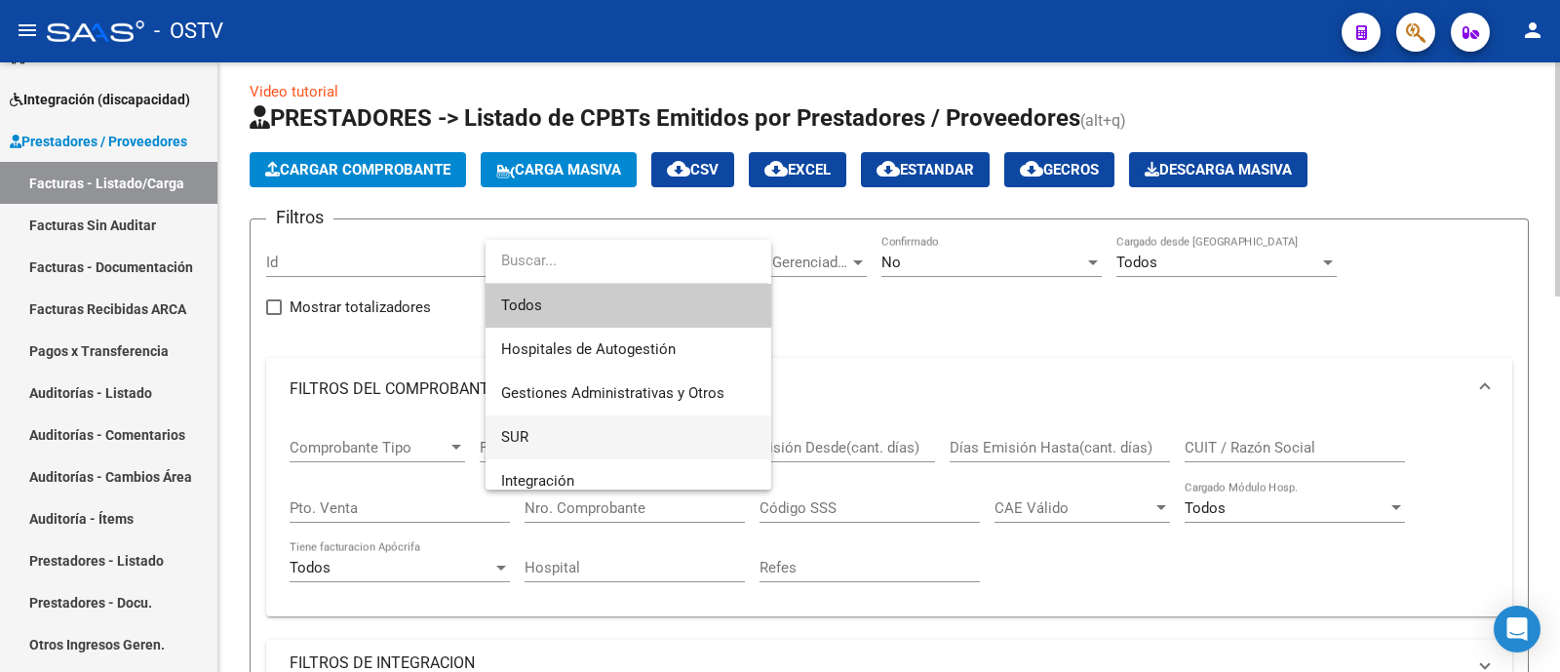
click at [593, 440] on span "SUR" at bounding box center [628, 437] width 254 height 44
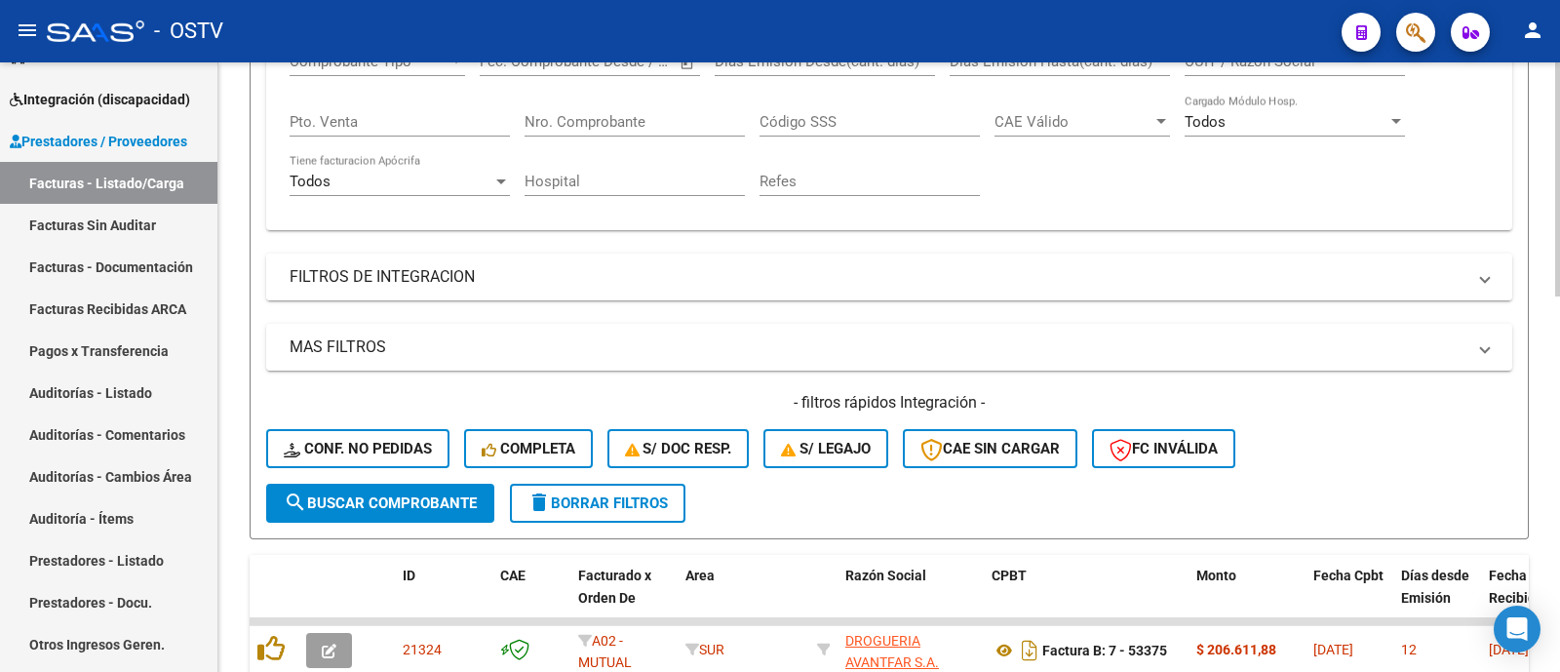
scroll to position [500, 0]
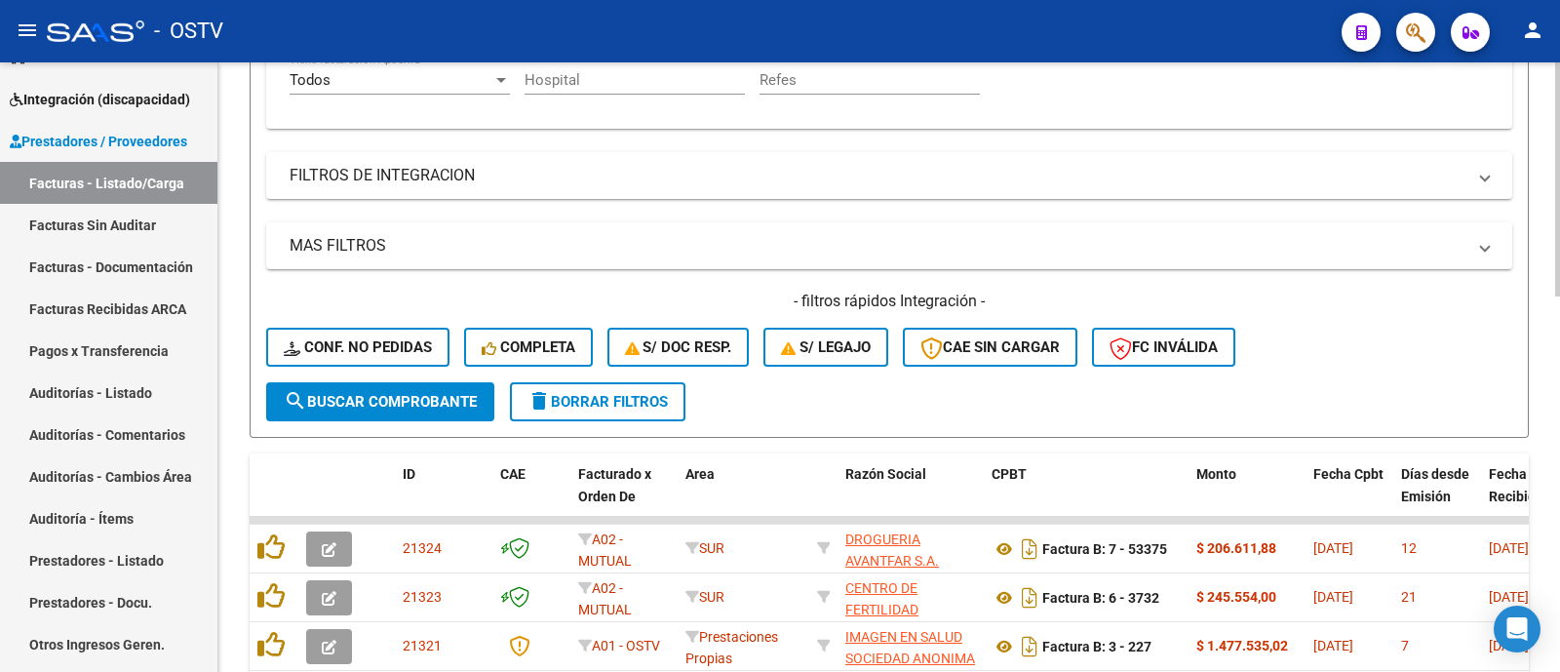
click at [402, 406] on span "search Buscar Comprobante" at bounding box center [380, 402] width 193 height 18
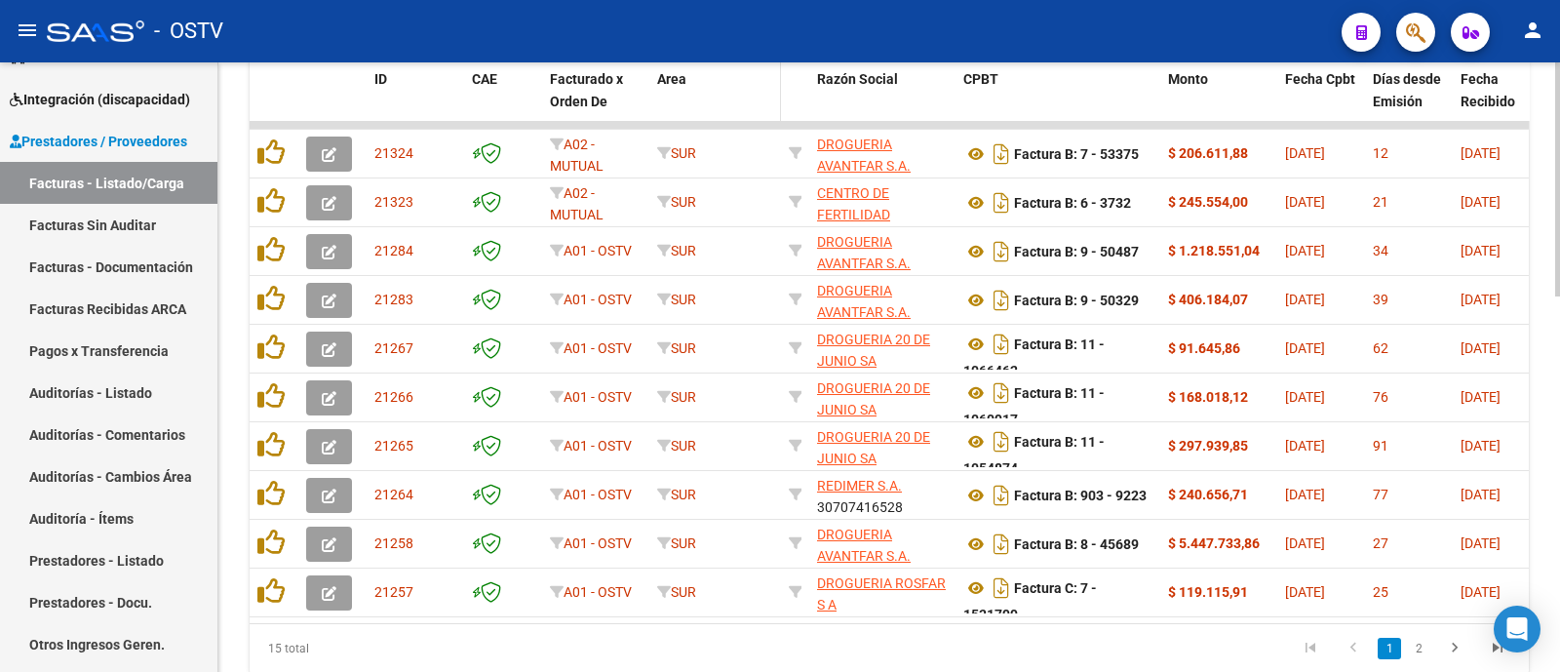
scroll to position [976, 0]
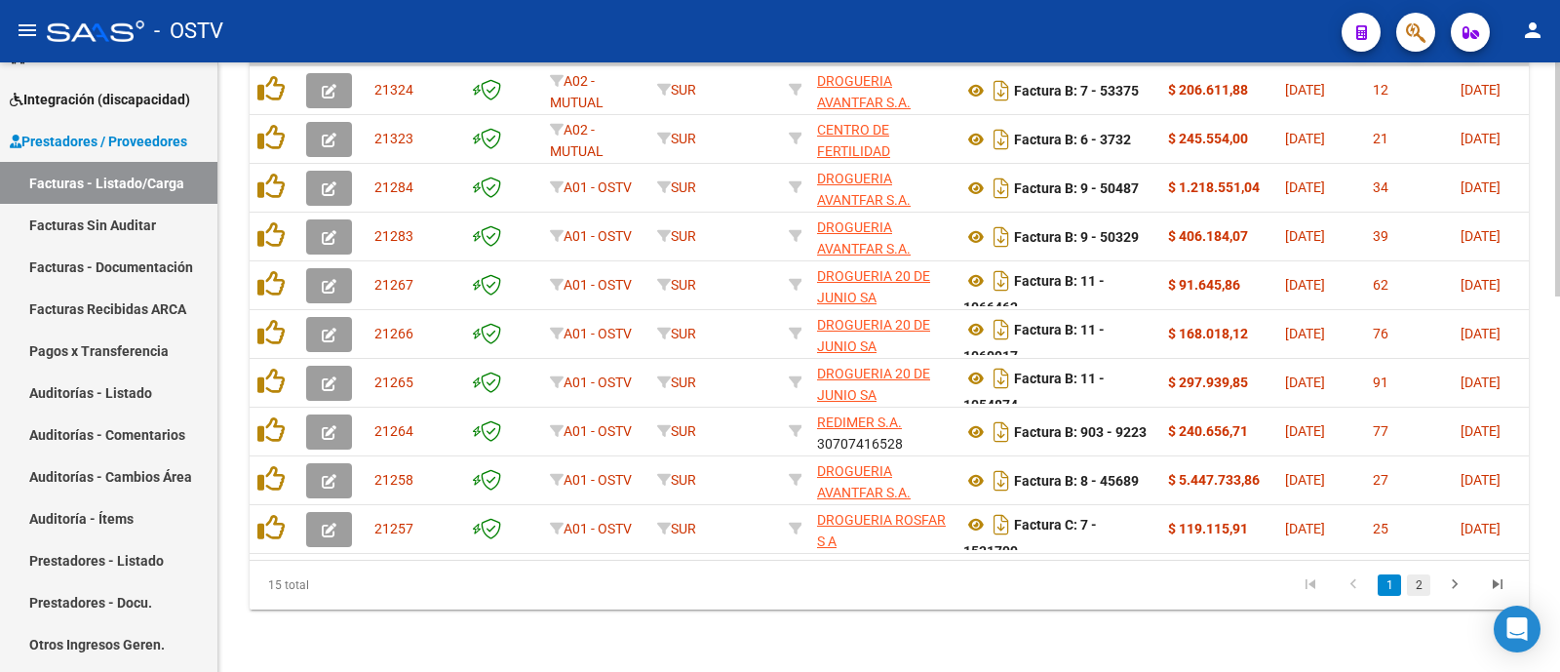
click at [1424, 584] on link "2" at bounding box center [1418, 584] width 23 height 21
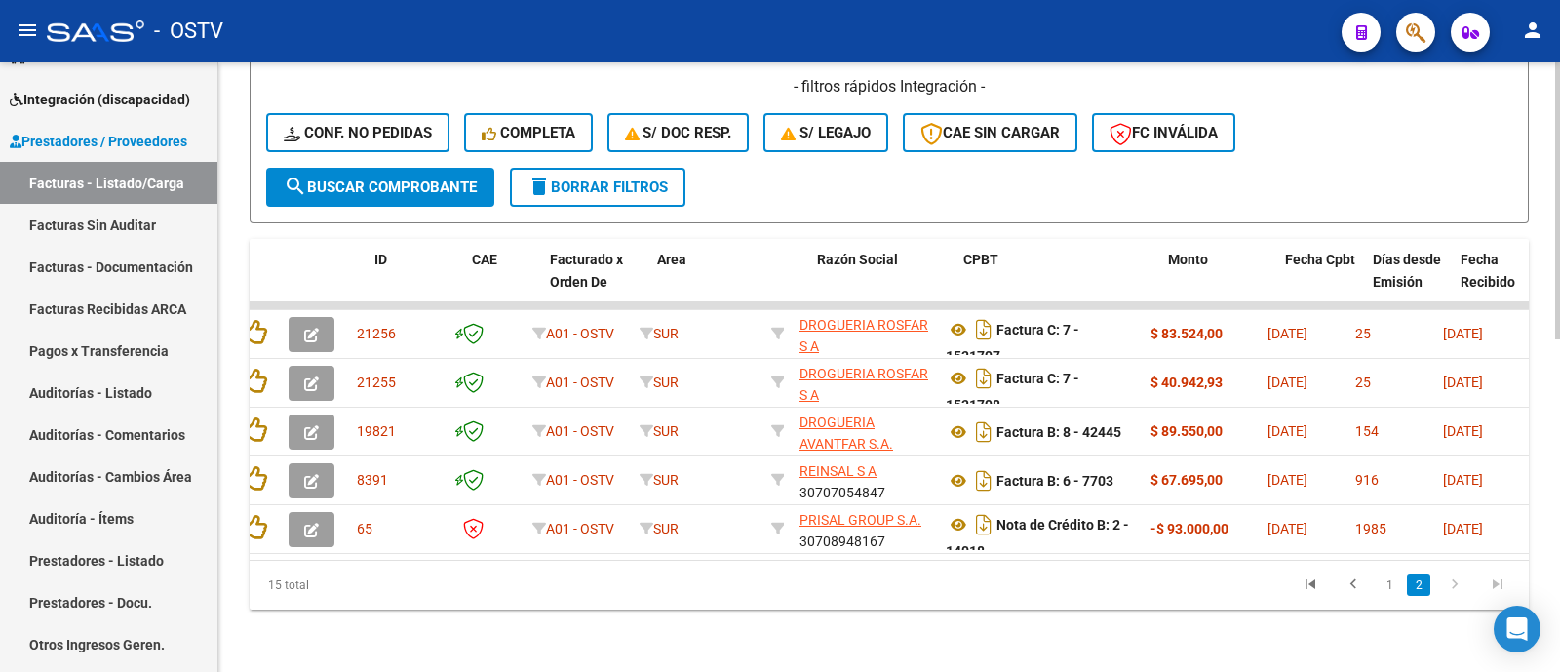
scroll to position [0, 0]
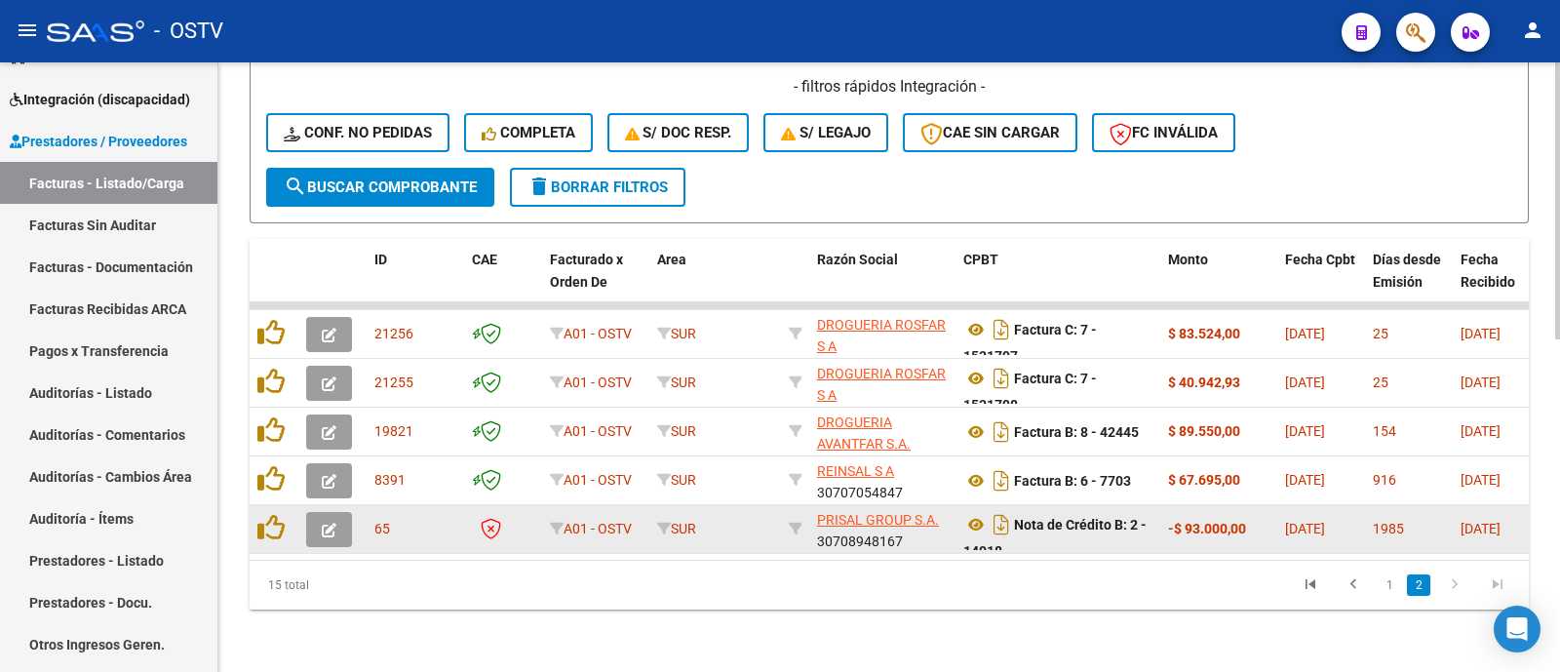
click at [336, 512] on button "button" at bounding box center [329, 529] width 46 height 35
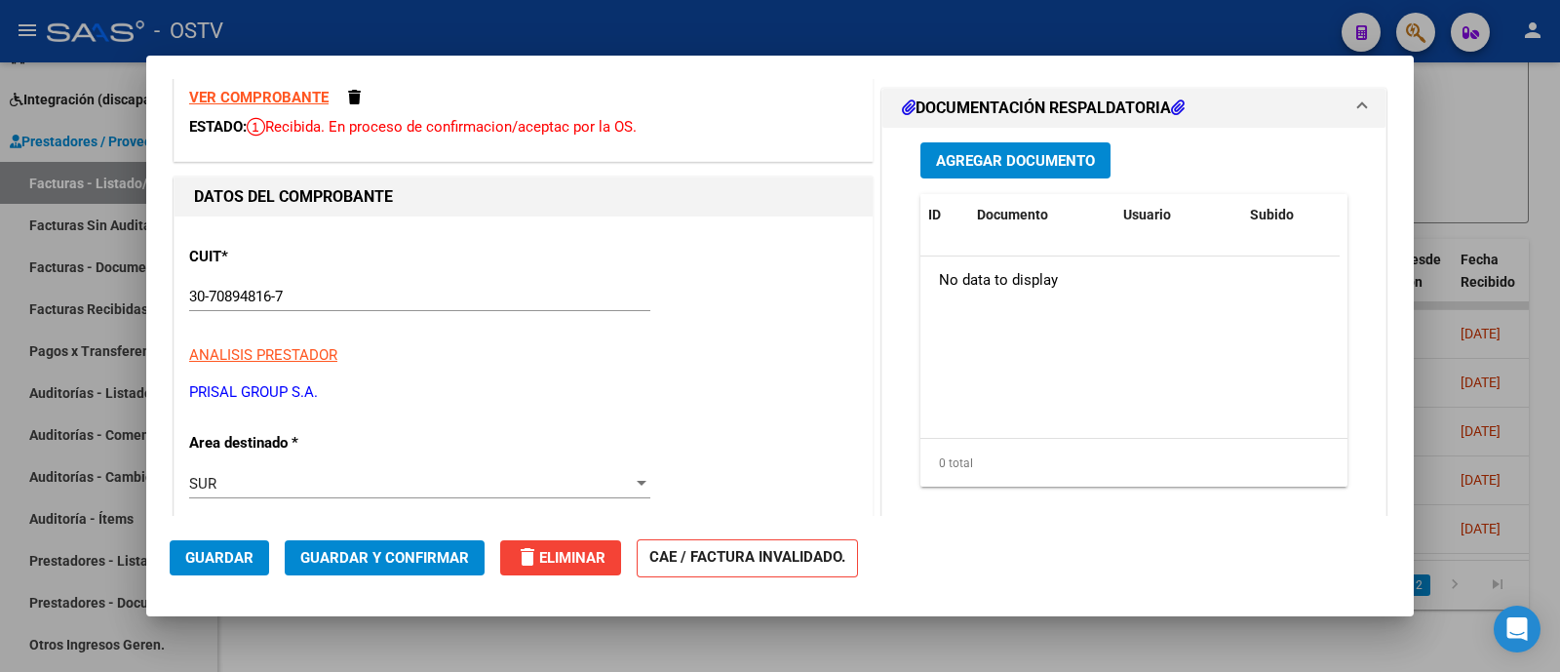
scroll to position [243, 0]
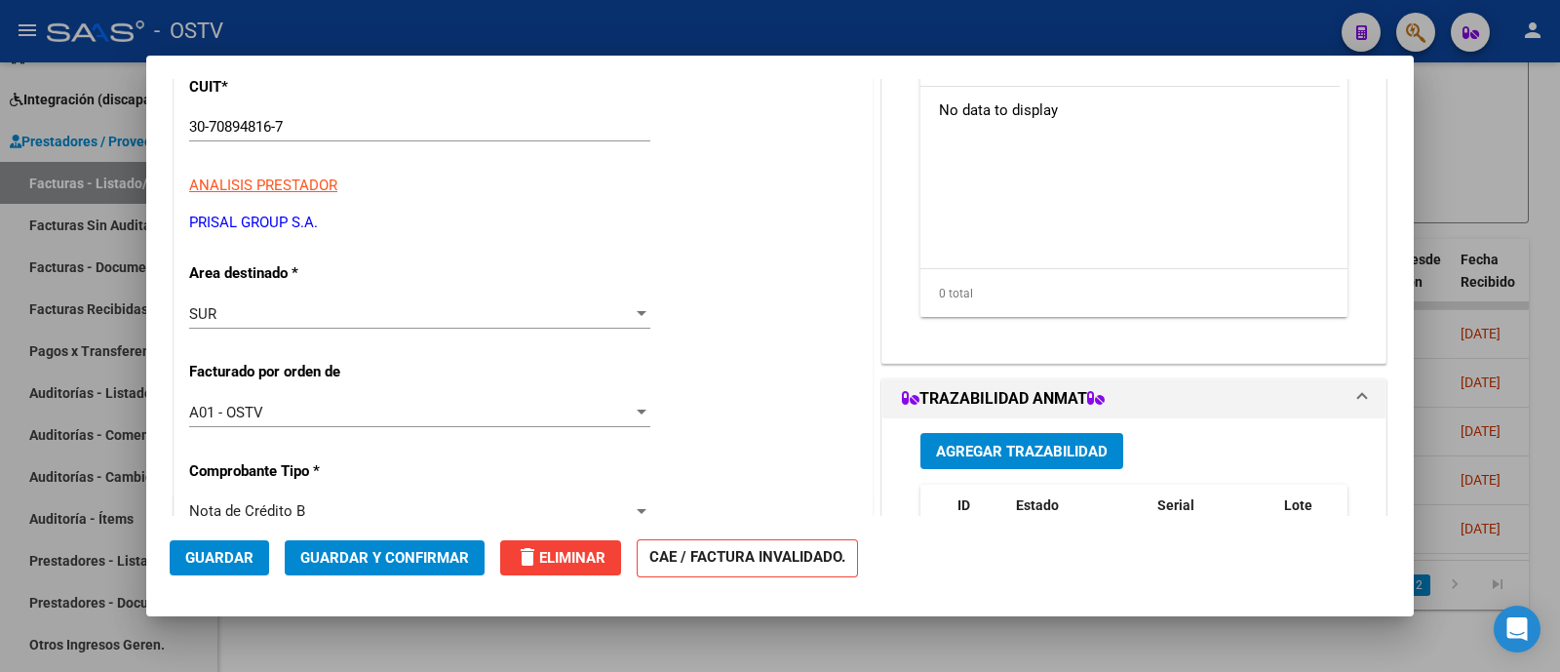
click at [376, 314] on div "SUR" at bounding box center [410, 314] width 443 height 18
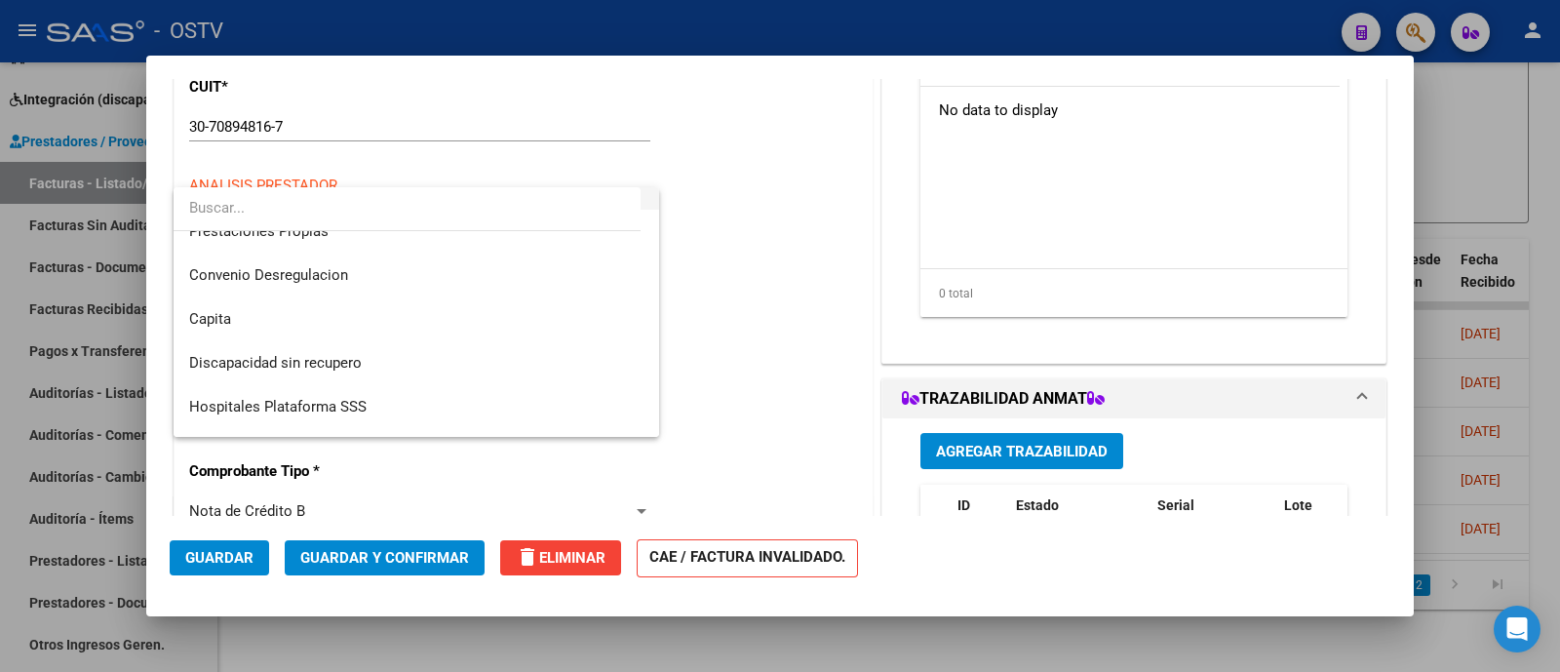
scroll to position [232, 0]
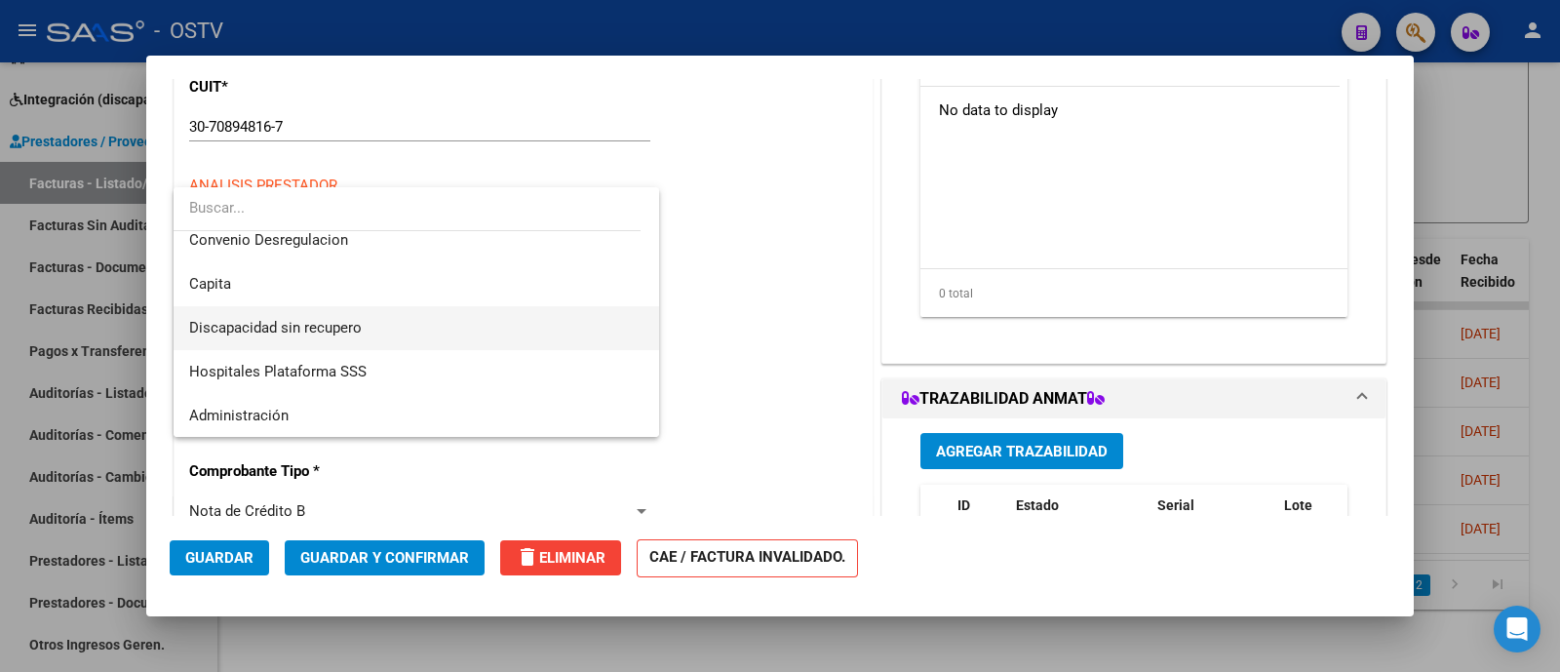
click at [436, 328] on span "Discapacidad sin recupero" at bounding box center [416, 328] width 454 height 44
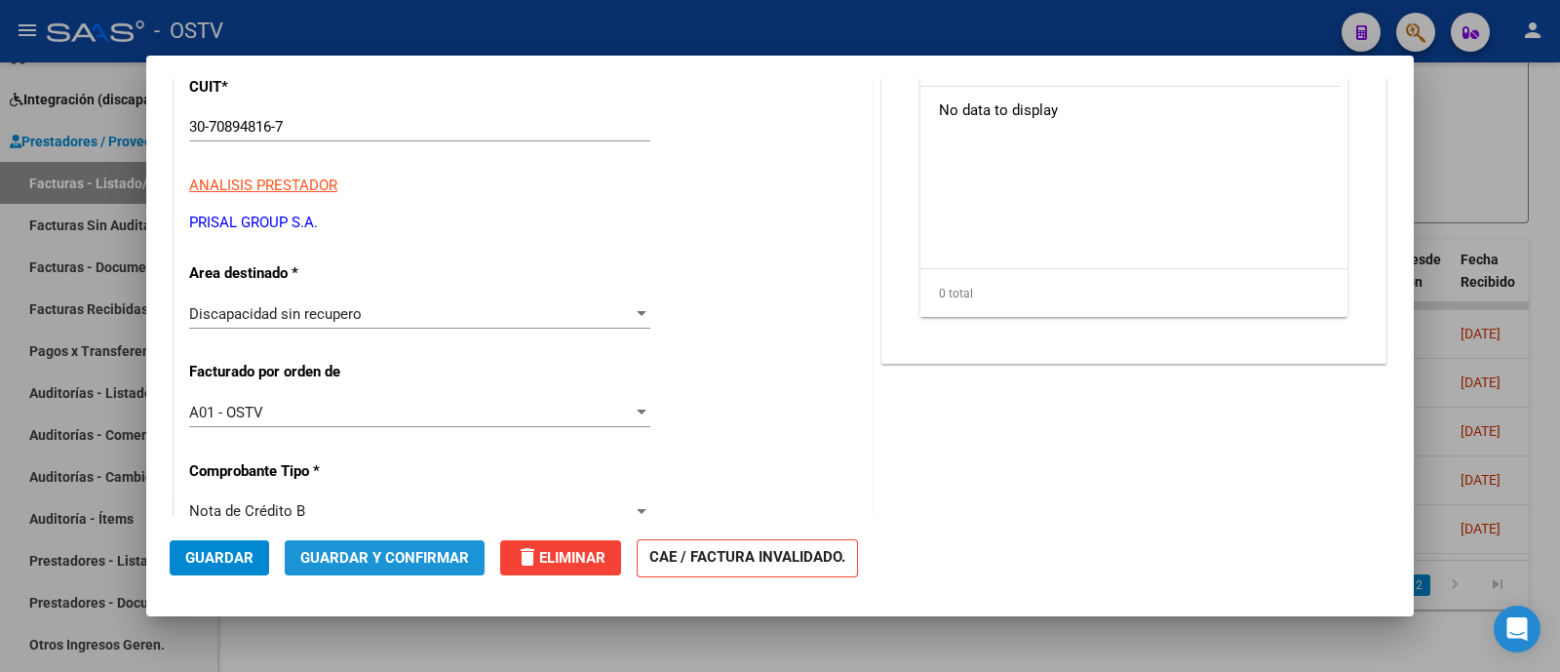
click at [399, 561] on span "Guardar y Confirmar" at bounding box center [384, 558] width 169 height 18
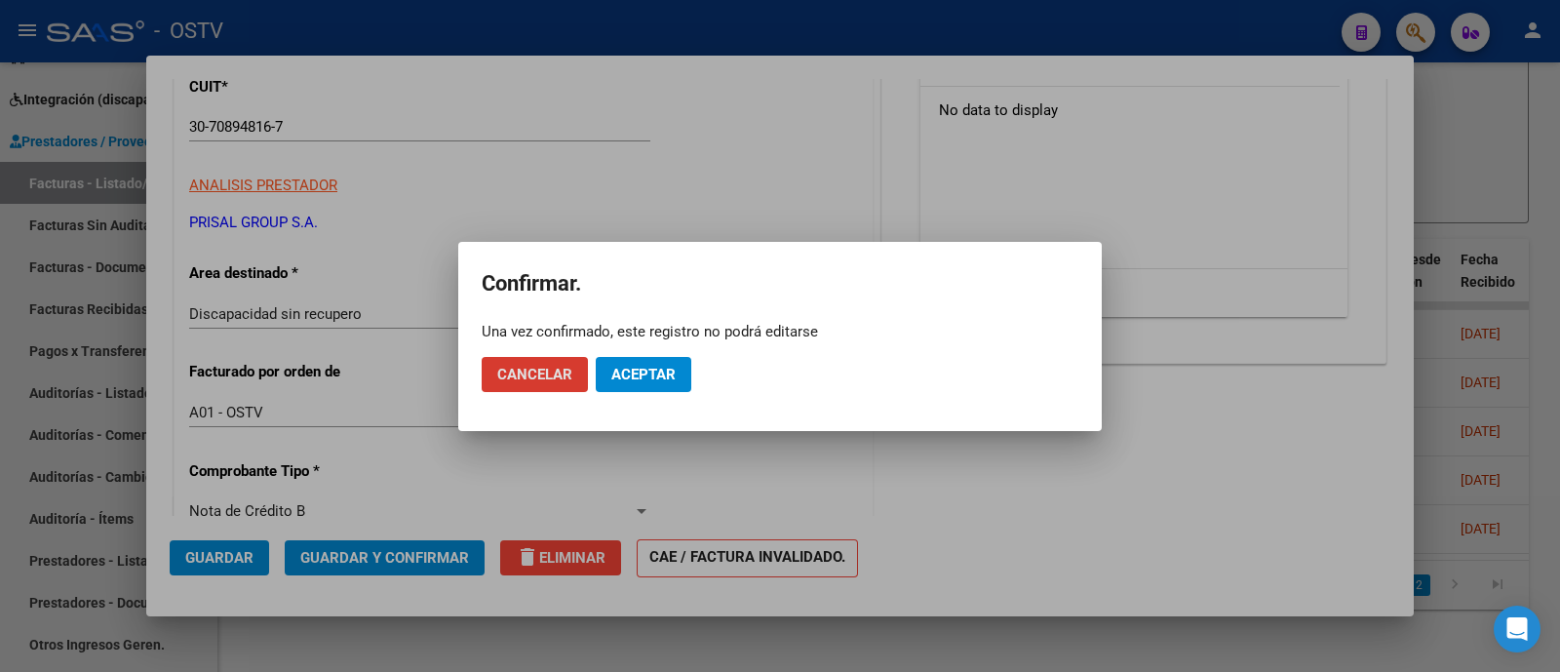
click at [639, 386] on button "Aceptar" at bounding box center [644, 374] width 96 height 35
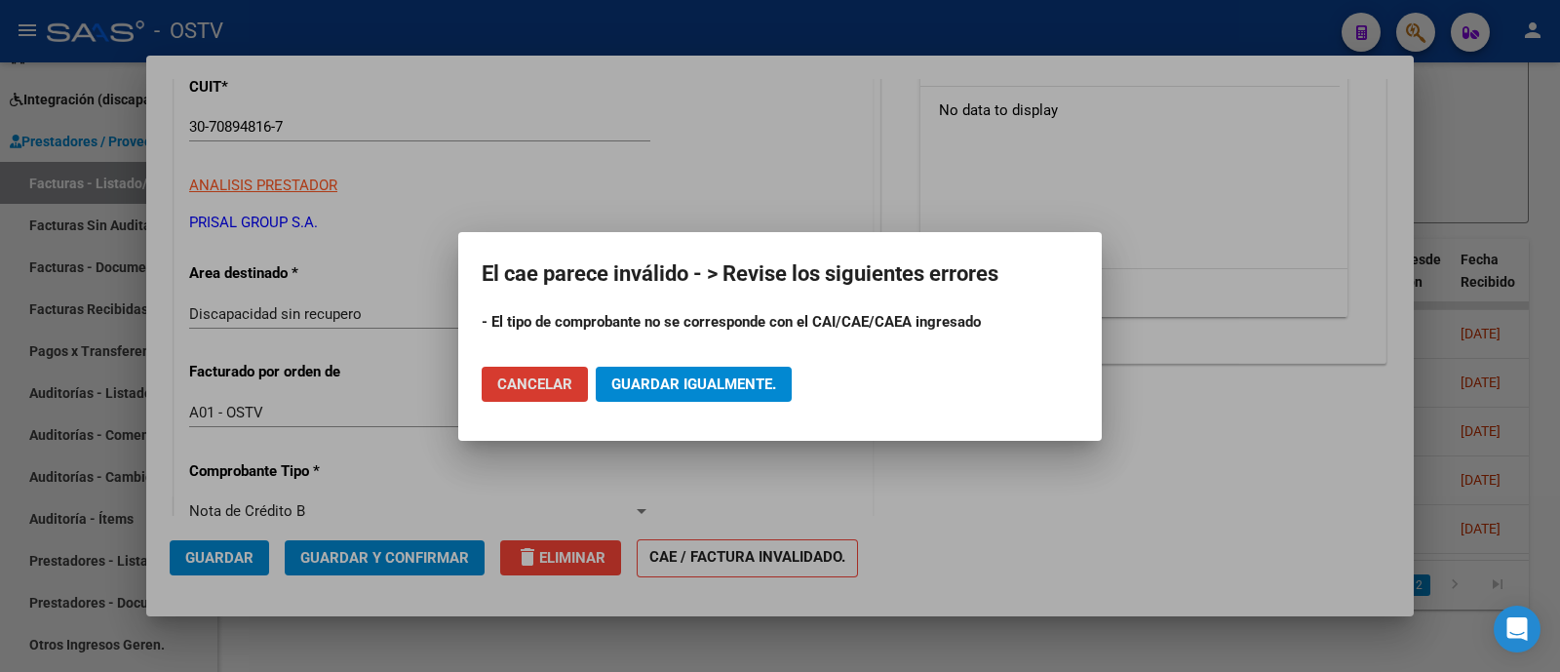
click at [696, 384] on span "Guardar igualmente." at bounding box center [693, 384] width 165 height 18
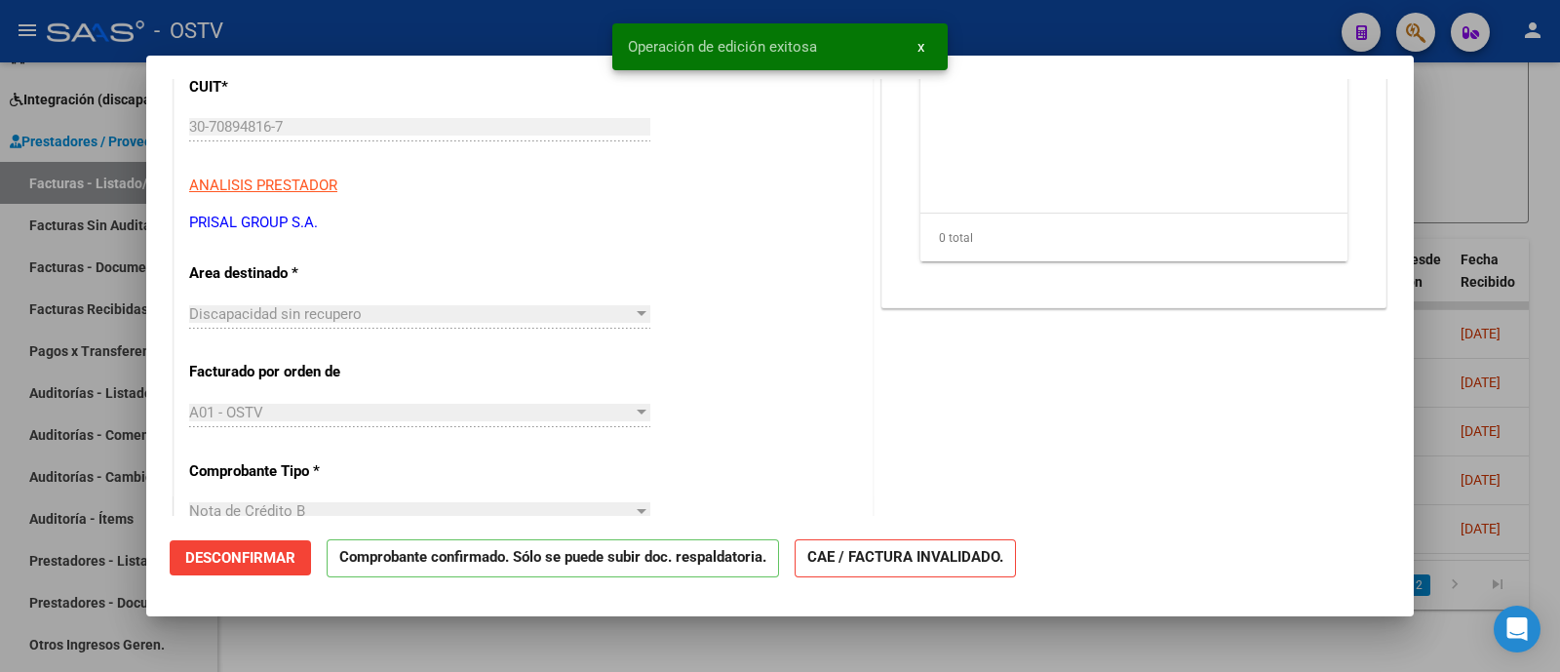
click at [509, 22] on div at bounding box center [780, 336] width 1560 height 672
type input "$ 0,00"
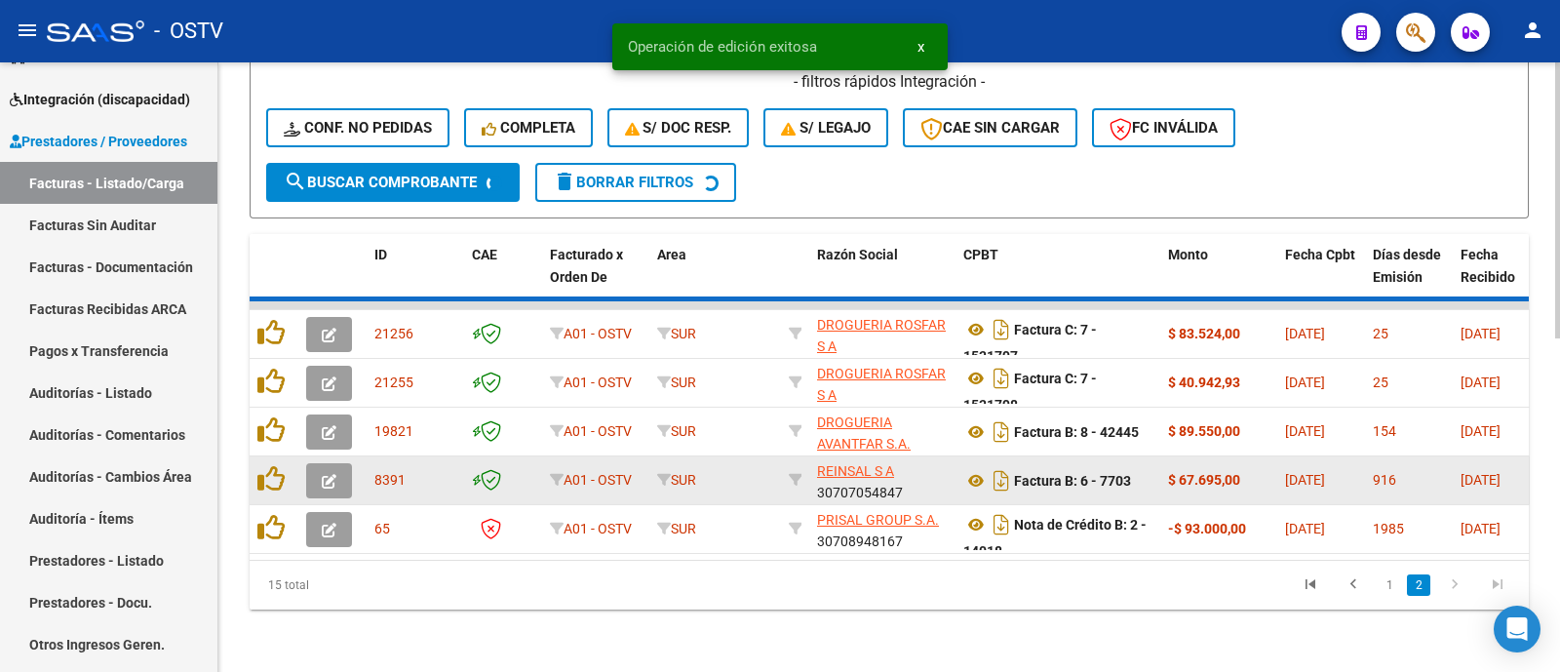
scroll to position [683, 0]
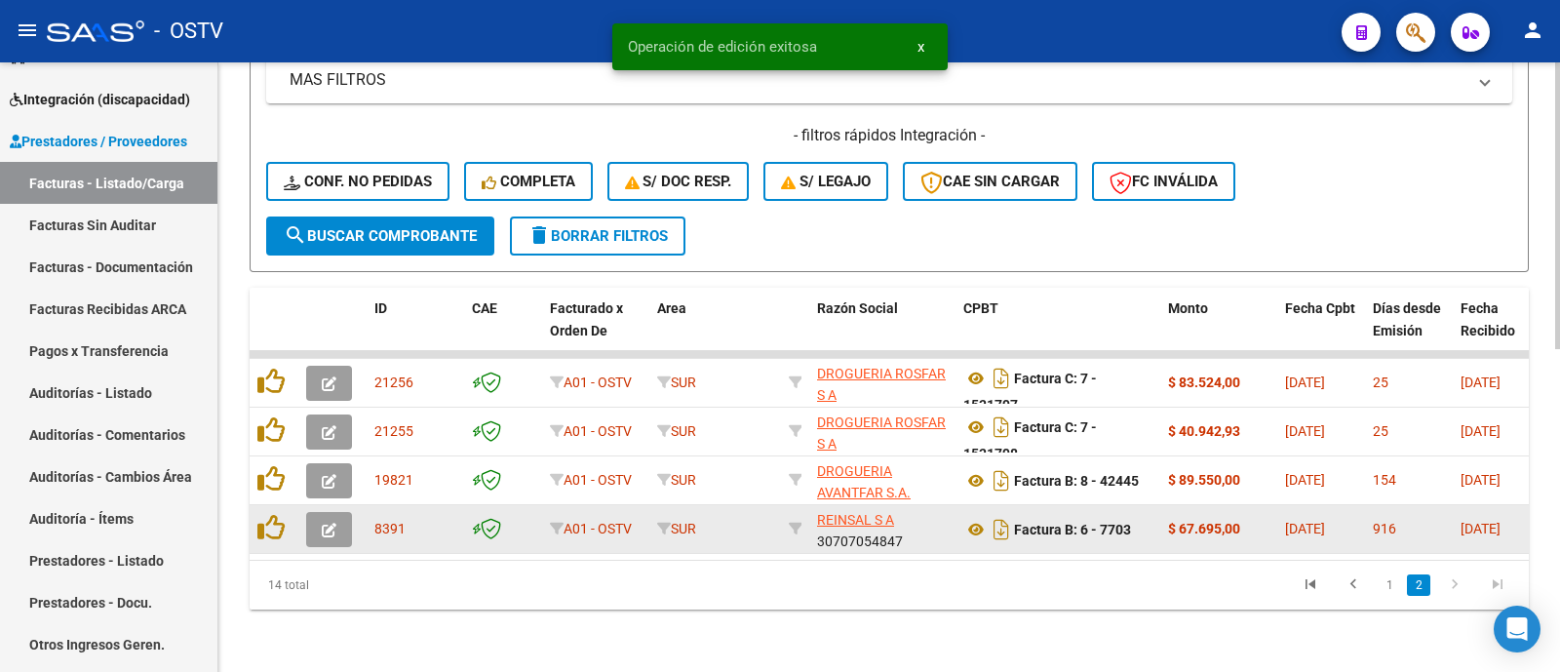
click at [327, 521] on span "button" at bounding box center [329, 530] width 15 height 18
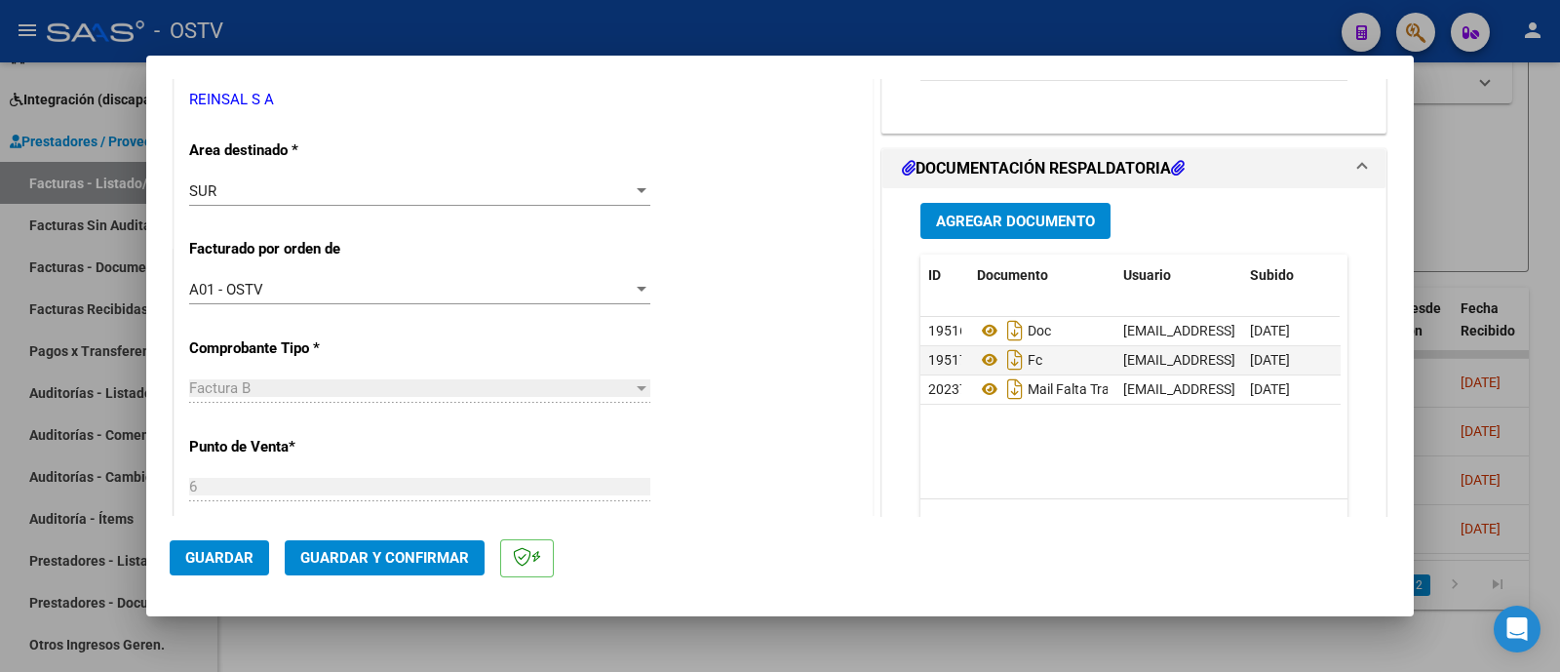
scroll to position [243, 0]
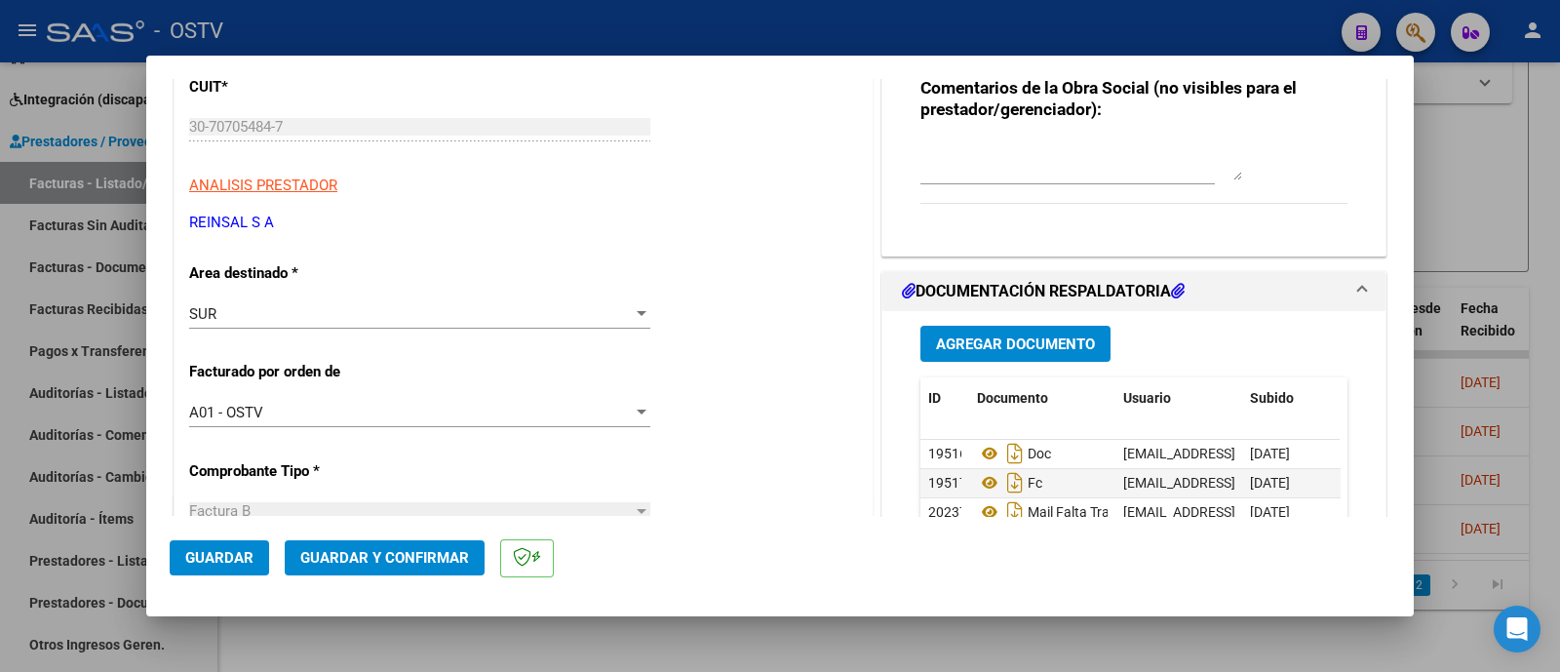
click at [345, 311] on div "SUR" at bounding box center [410, 314] width 443 height 18
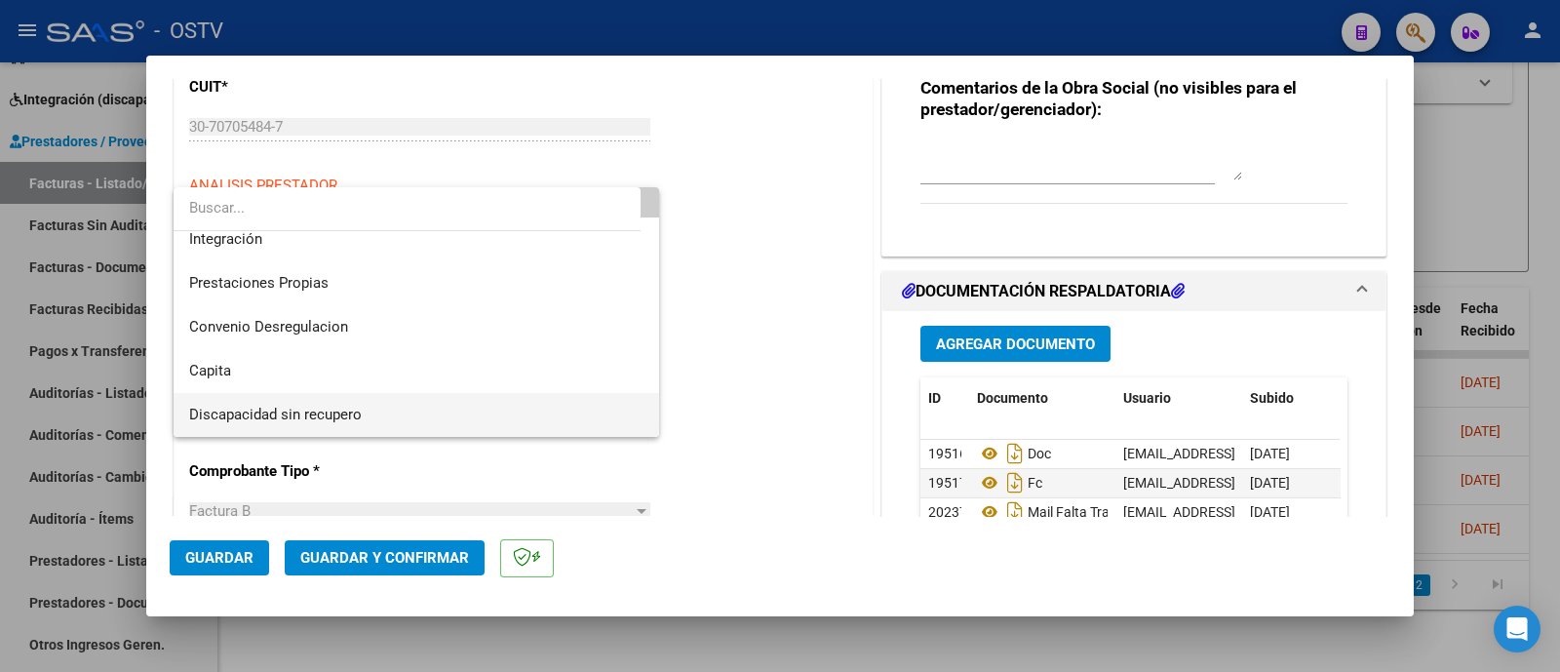
scroll to position [232, 0]
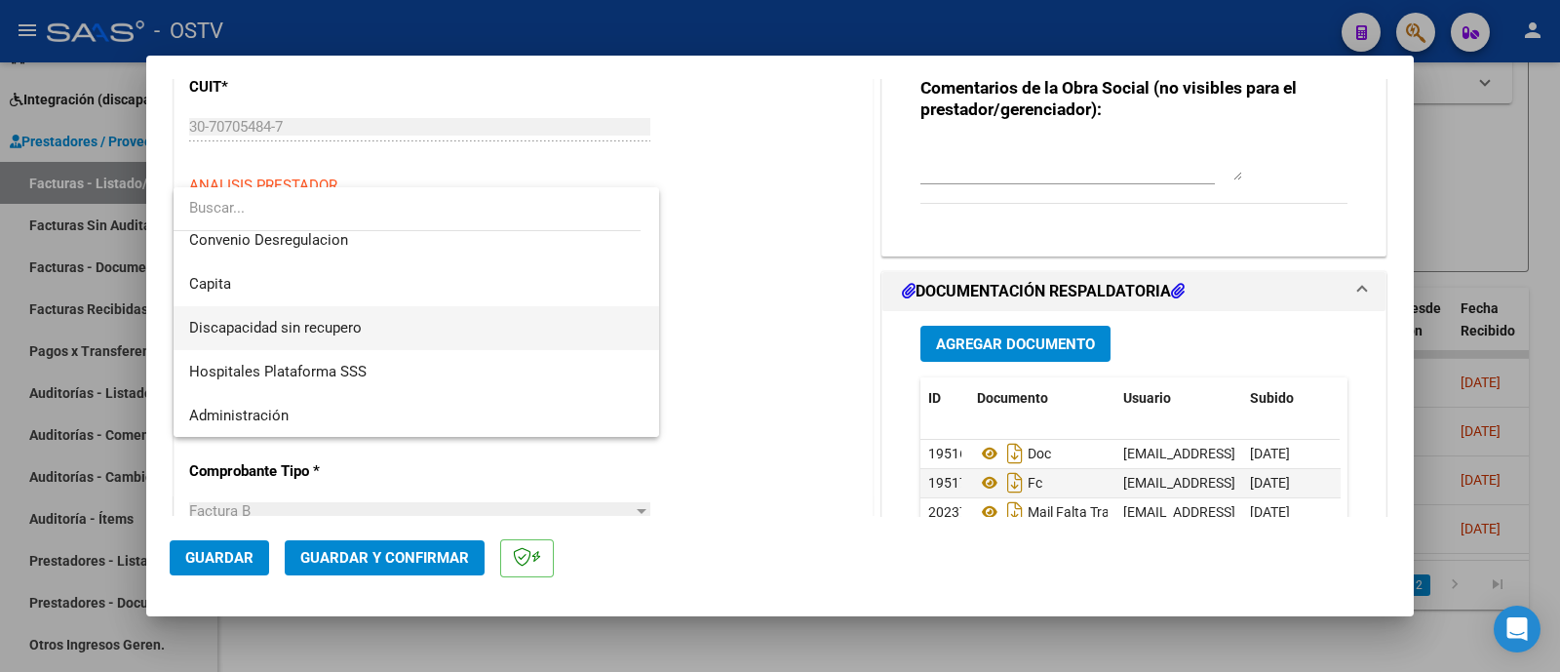
click at [377, 325] on span "Discapacidad sin recupero" at bounding box center [416, 328] width 454 height 44
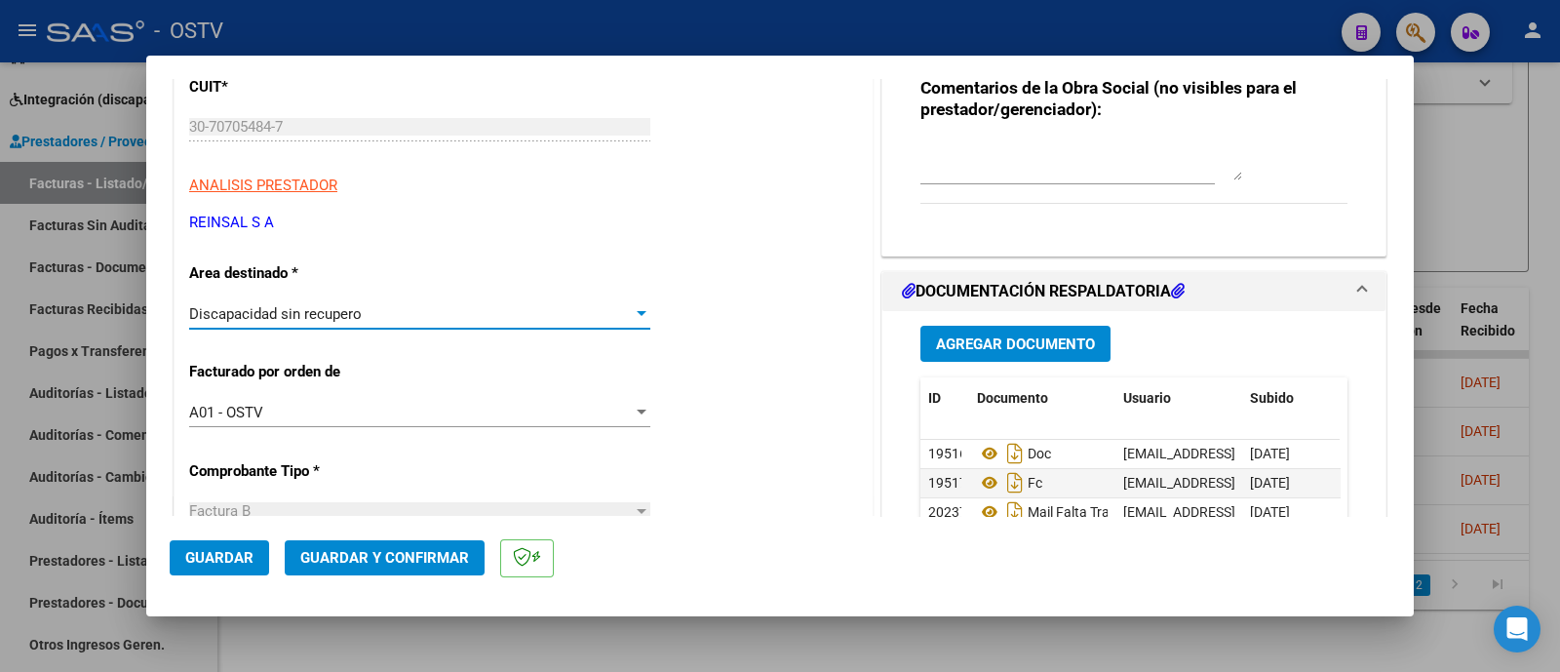
click at [361, 556] on span "Guardar y Confirmar" at bounding box center [384, 558] width 169 height 18
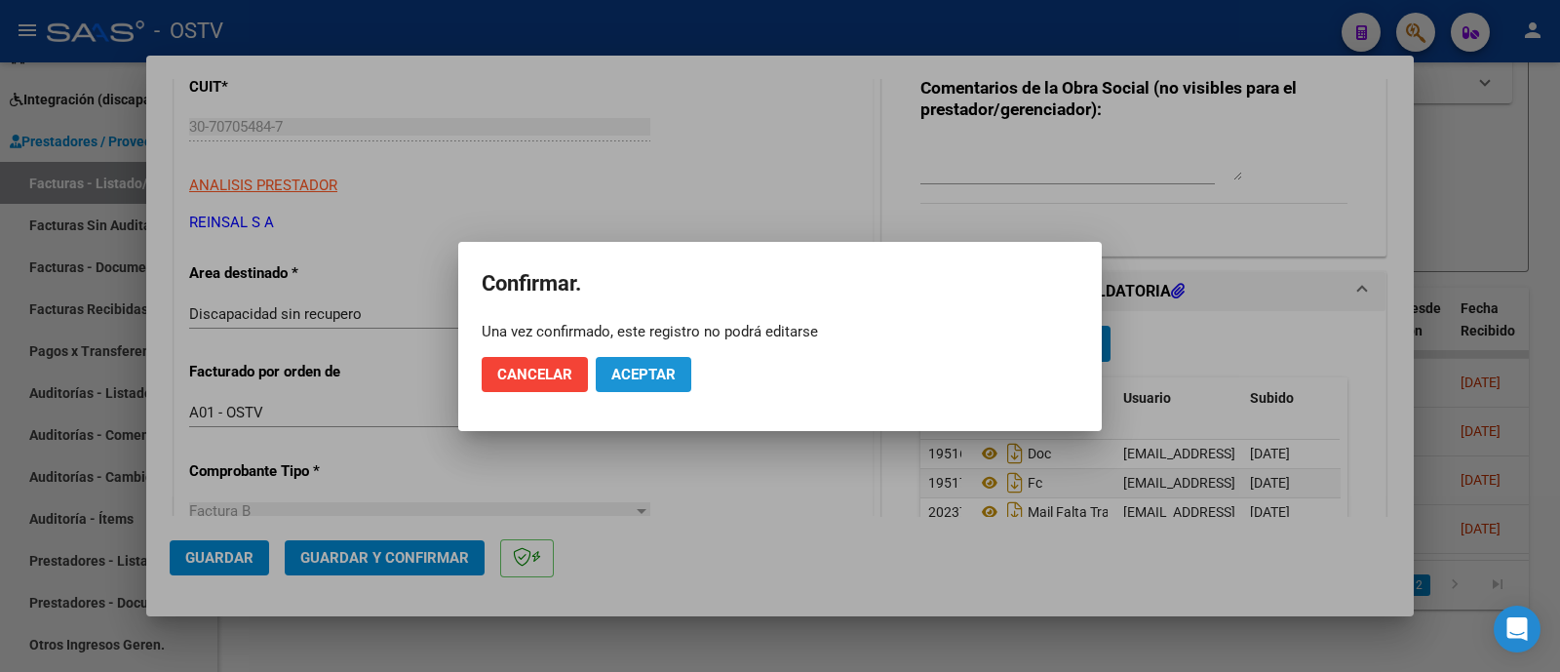
click at [644, 390] on button "Aceptar" at bounding box center [644, 374] width 96 height 35
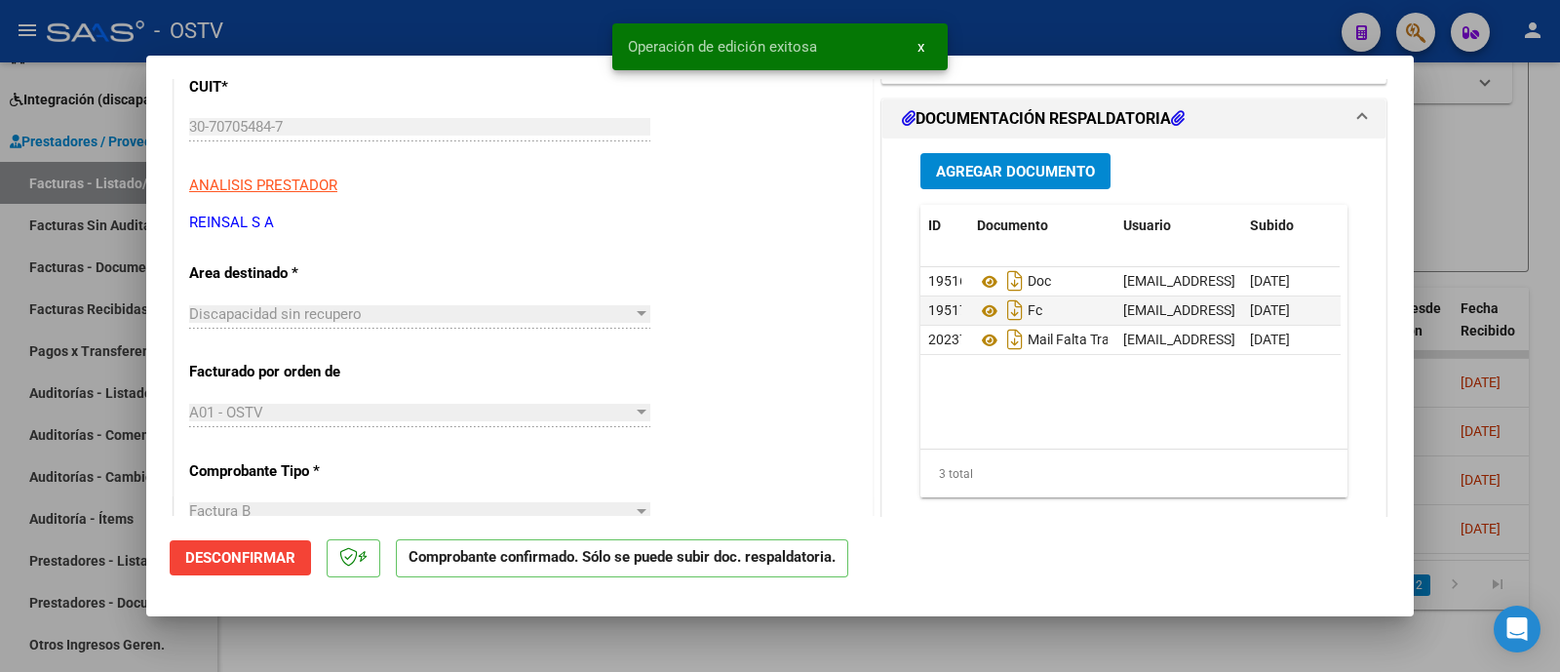
click at [540, 37] on div at bounding box center [780, 336] width 1560 height 672
type input "$ 0,00"
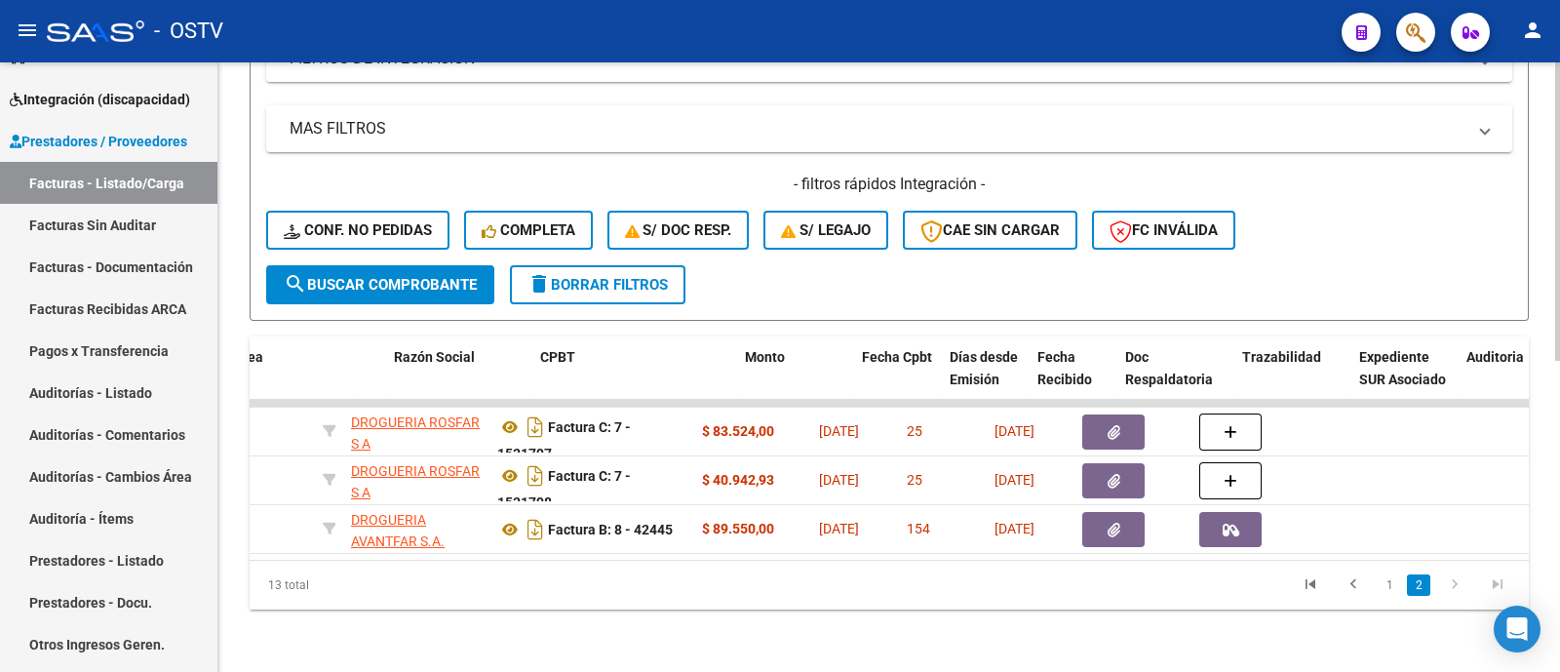
scroll to position [0, 0]
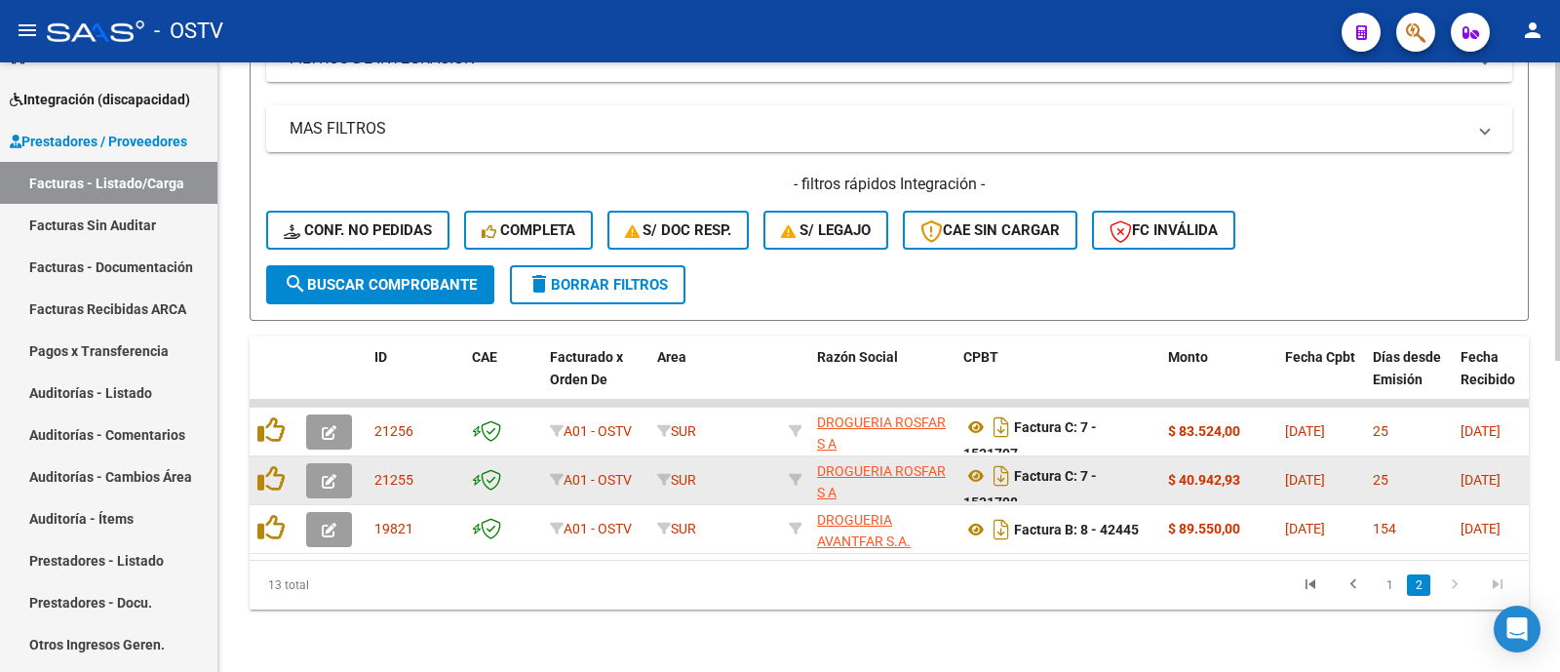
click at [325, 474] on icon "button" at bounding box center [329, 481] width 15 height 15
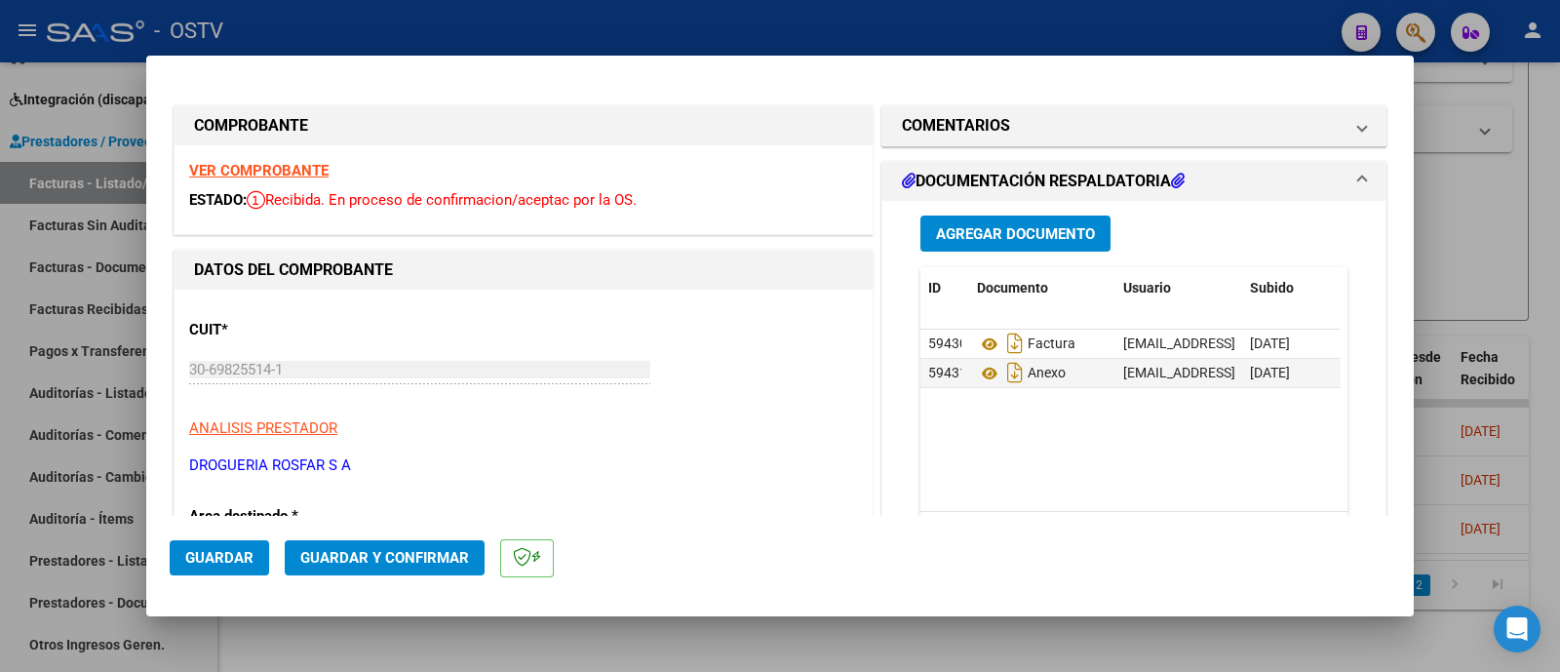
click at [640, 44] on div at bounding box center [780, 336] width 1560 height 672
type input "$ 0,00"
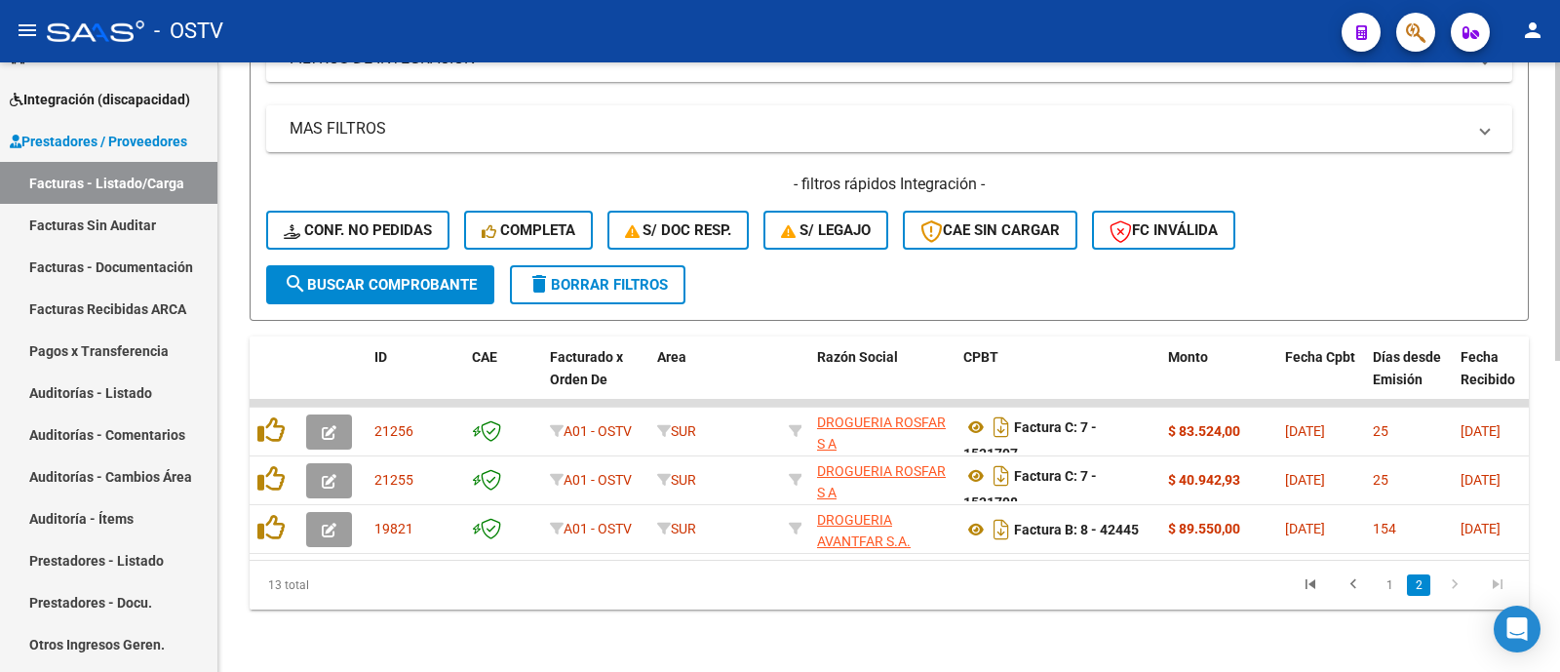
click at [1387, 582] on link "1" at bounding box center [1388, 584] width 23 height 21
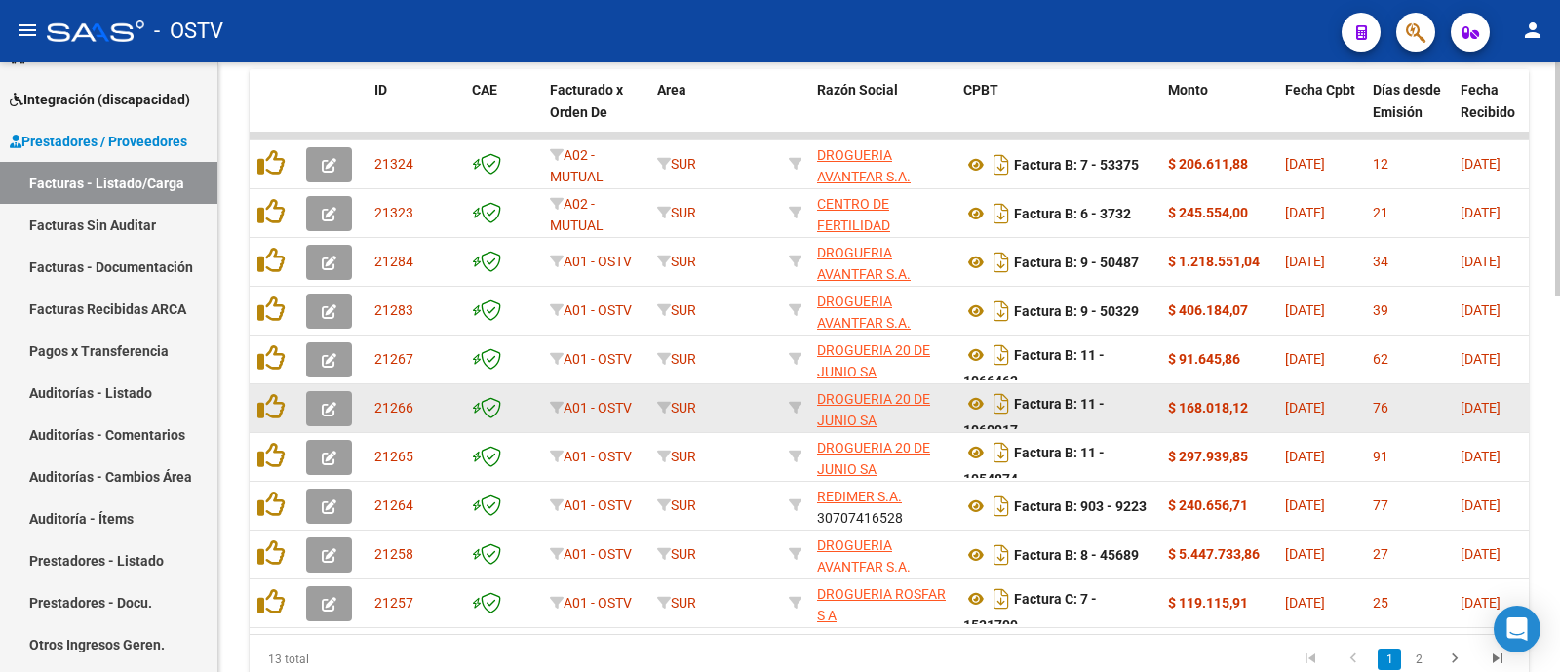
scroll to position [854, 0]
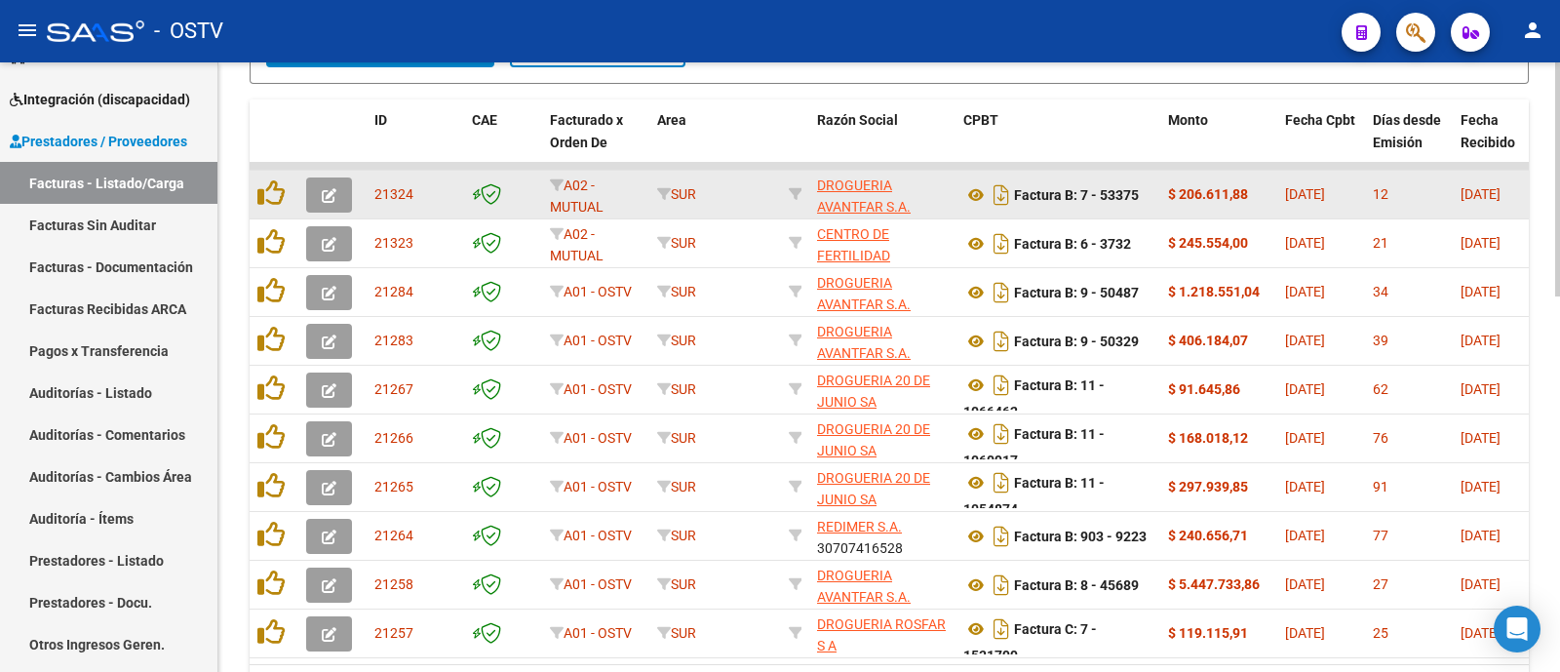
click at [329, 188] on icon "button" at bounding box center [329, 195] width 15 height 15
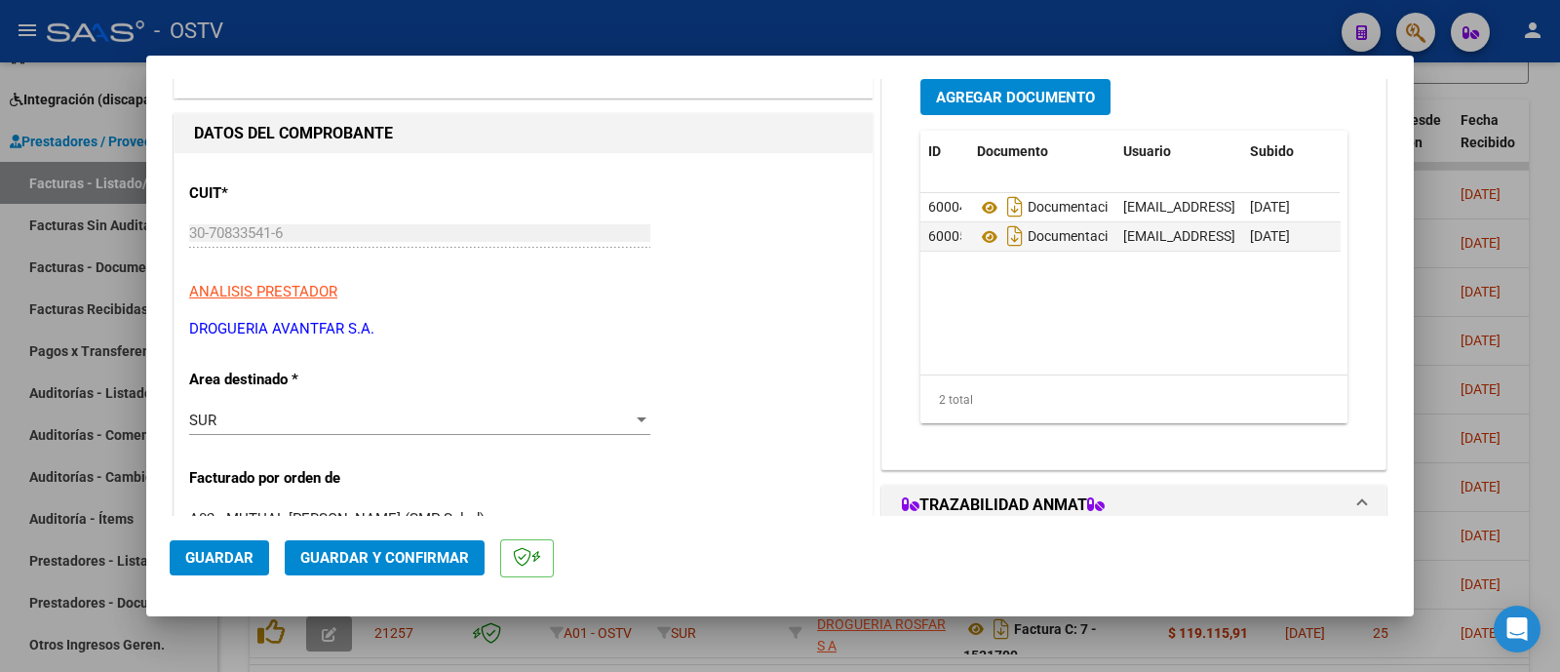
scroll to position [0, 0]
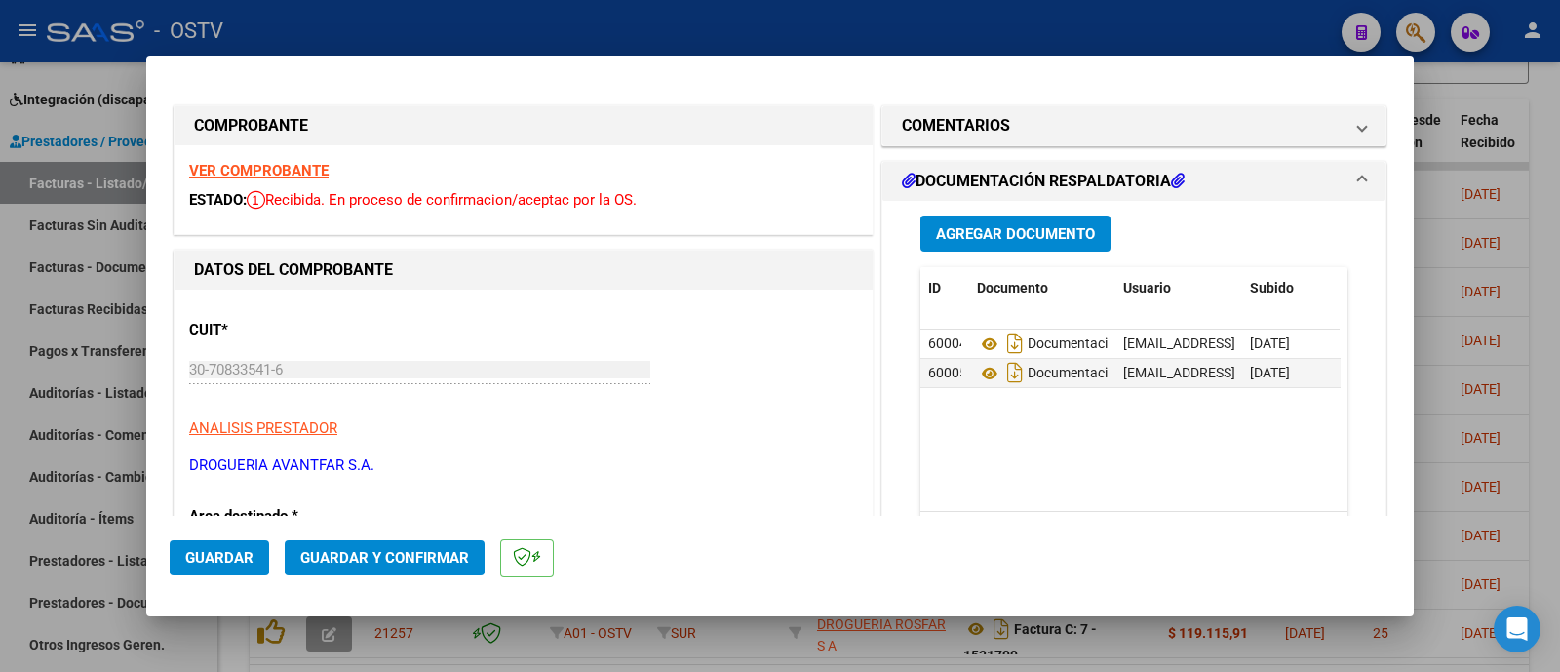
click at [300, 167] on strong "VER COMPROBANTE" at bounding box center [258, 171] width 139 height 18
click at [295, 168] on strong "VER COMPROBANTE" at bounding box center [258, 171] width 139 height 18
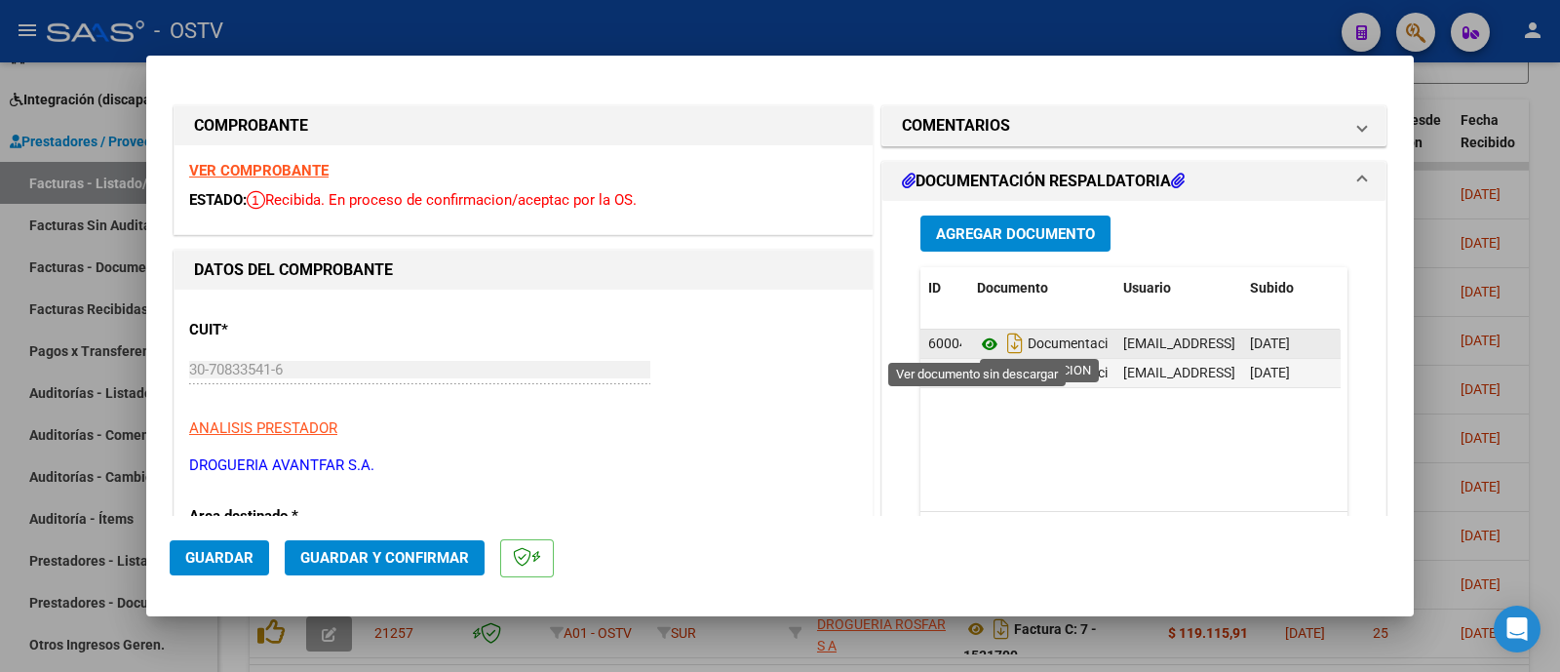
click at [980, 343] on icon at bounding box center [989, 343] width 25 height 23
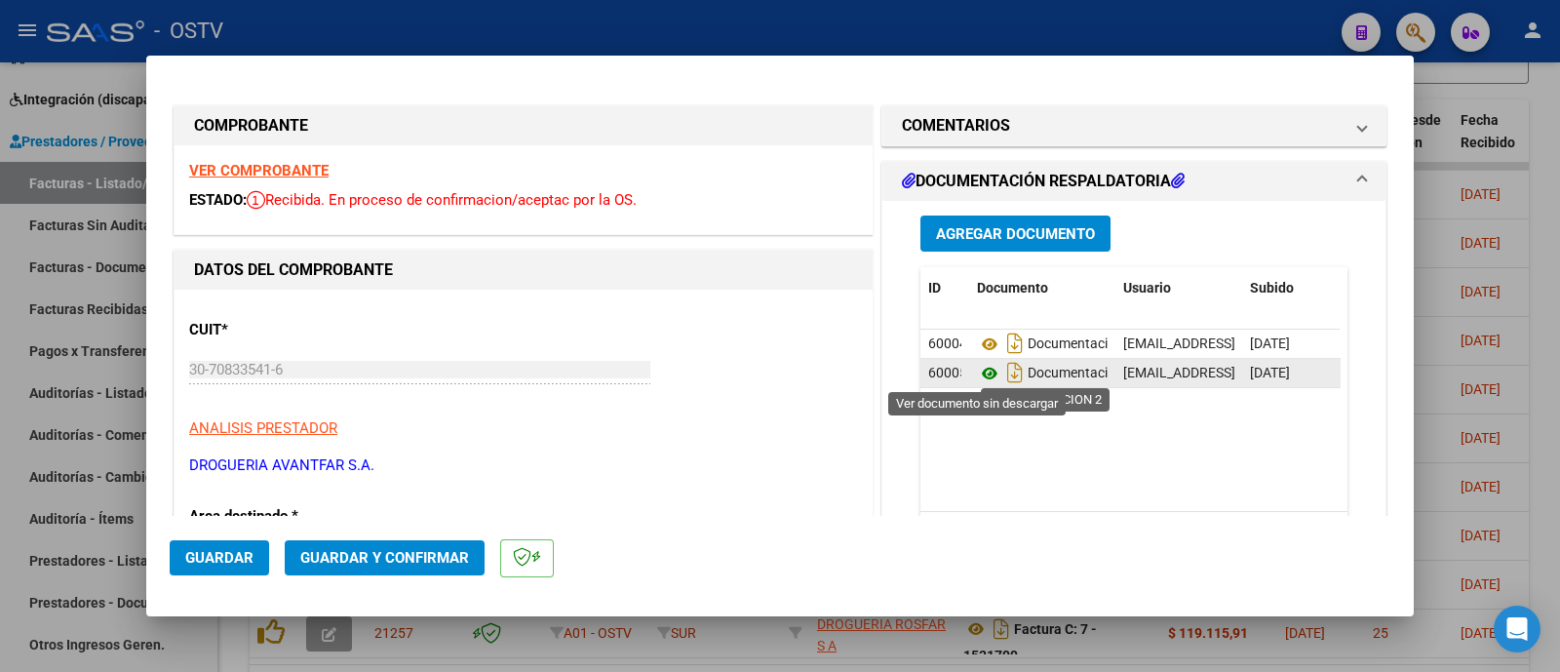
click at [983, 368] on icon at bounding box center [989, 373] width 25 height 23
click at [691, 20] on div at bounding box center [780, 336] width 1560 height 672
type input "$ 0,00"
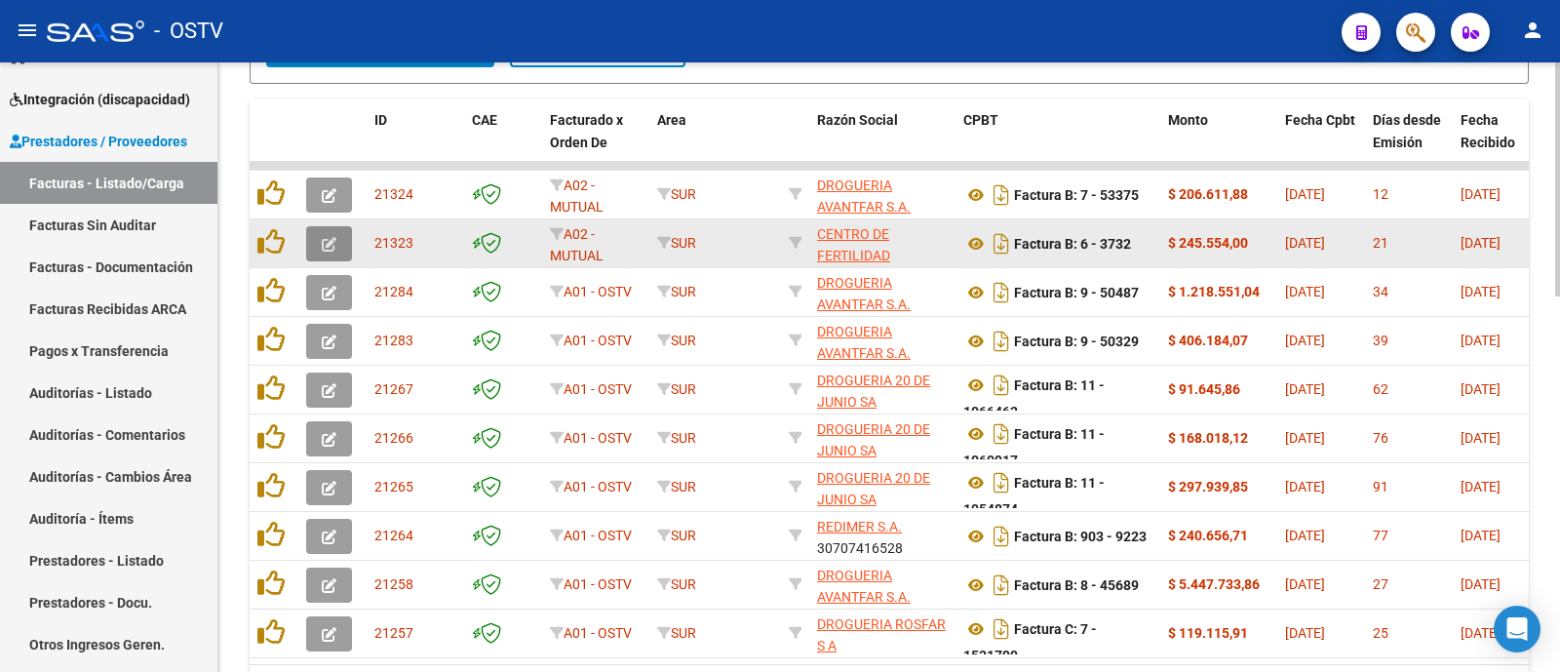
click at [341, 247] on button "button" at bounding box center [329, 243] width 46 height 35
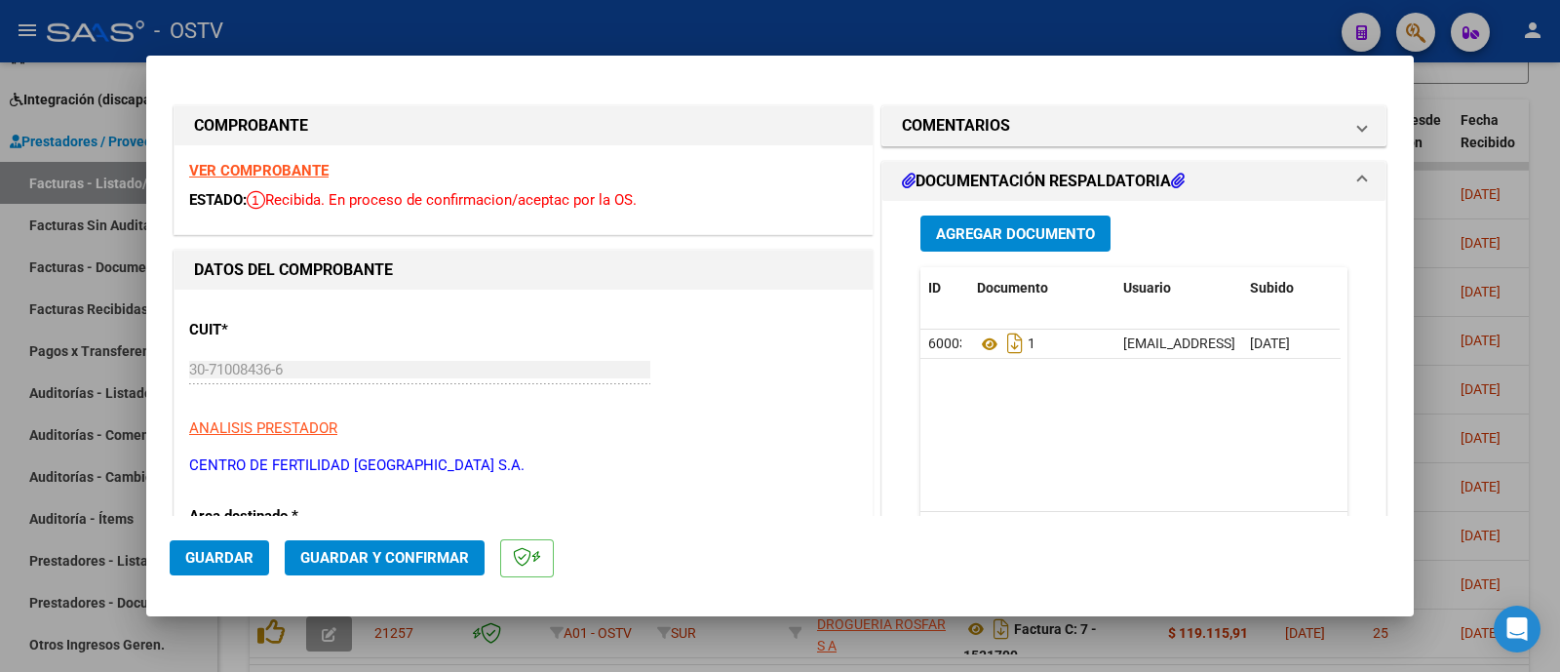
click at [294, 170] on strong "VER COMPROBANTE" at bounding box center [258, 171] width 139 height 18
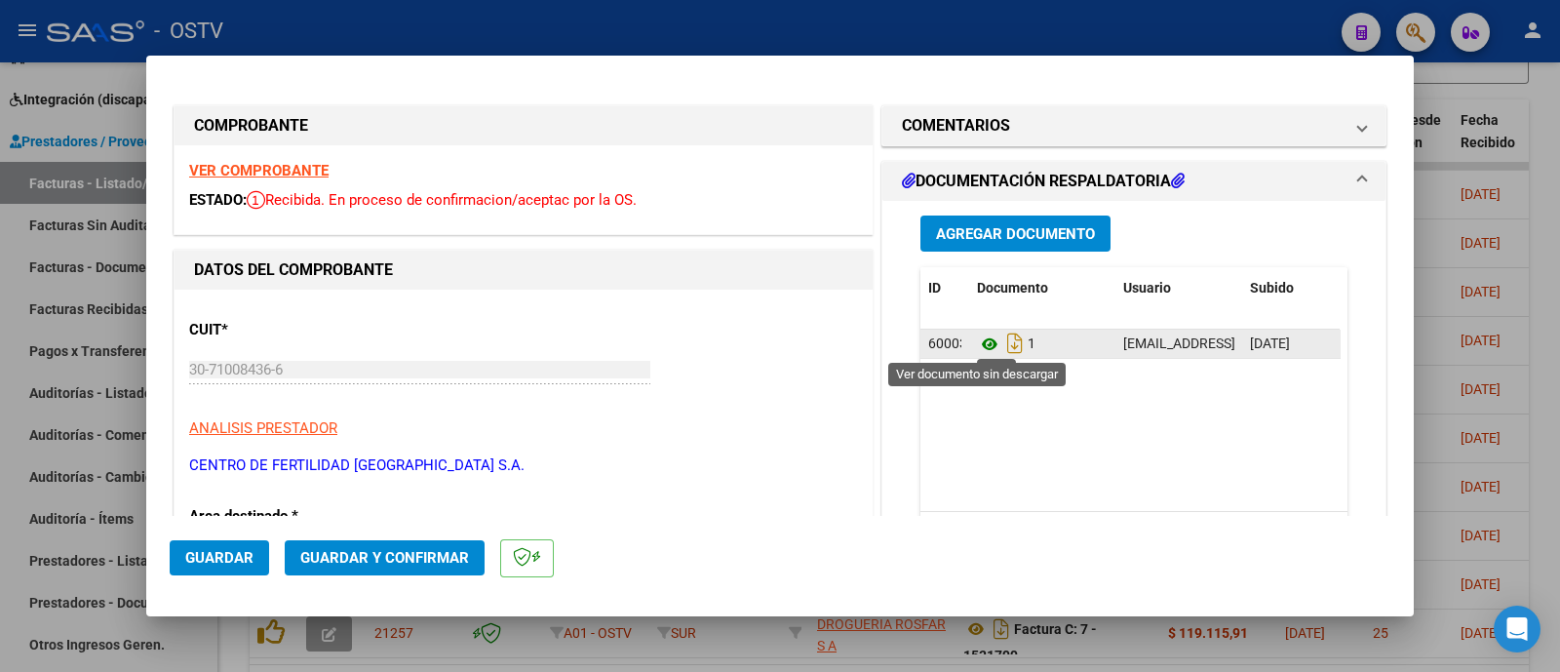
click at [977, 345] on icon at bounding box center [989, 343] width 25 height 23
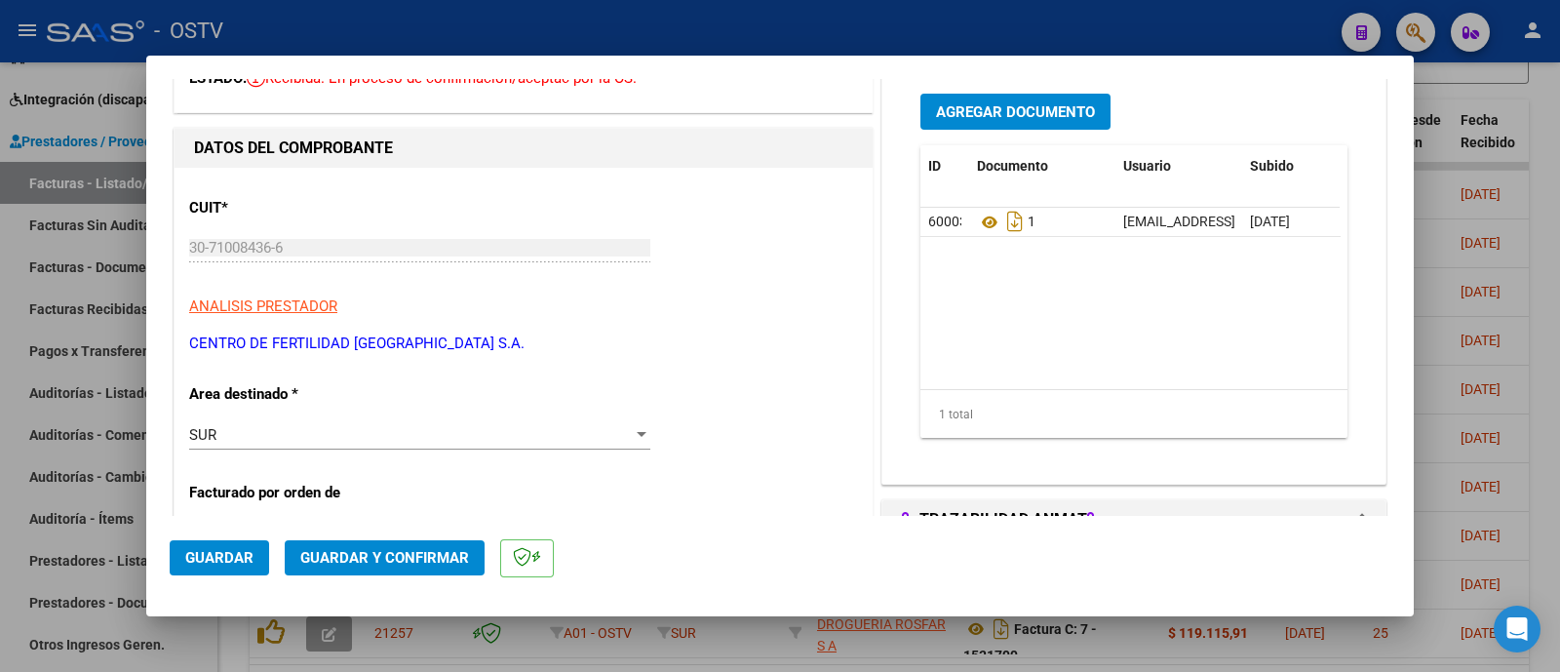
scroll to position [121, 0]
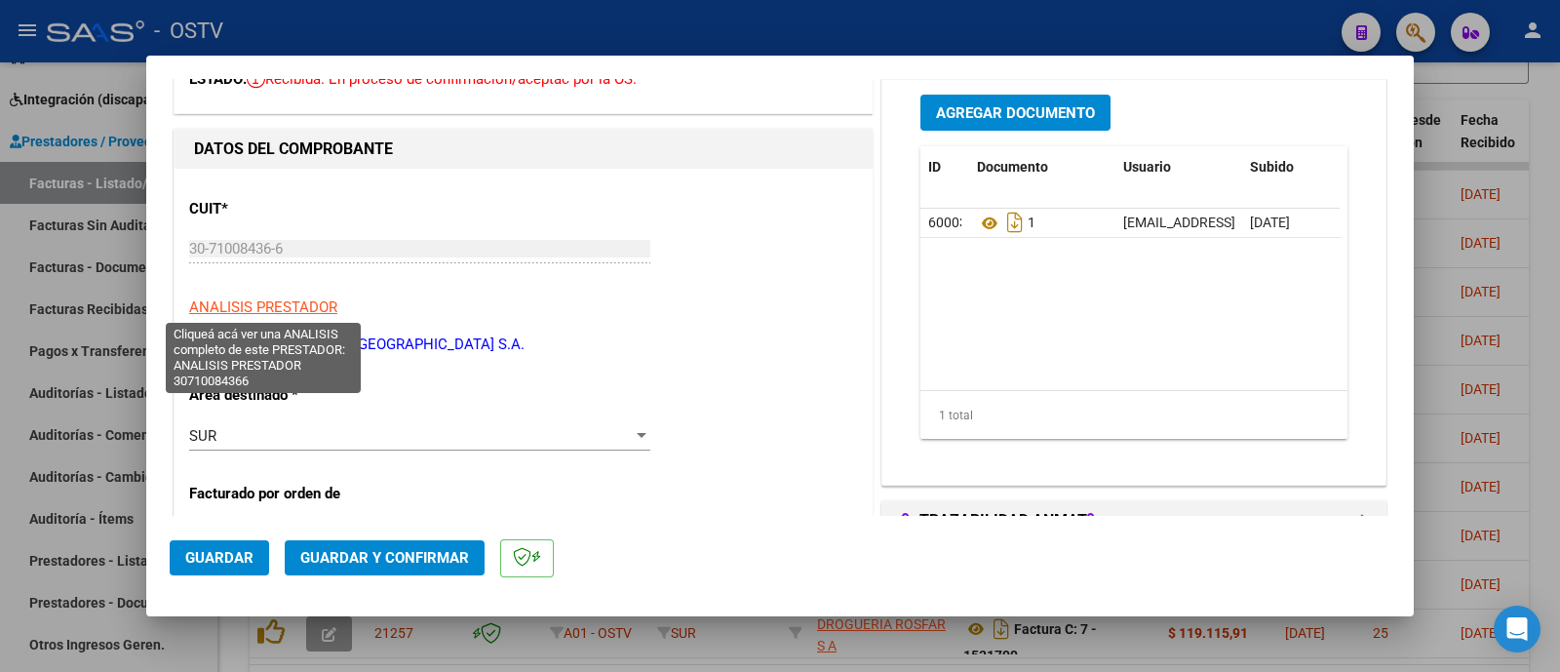
click at [311, 307] on span "ANALISIS PRESTADOR" at bounding box center [263, 307] width 148 height 18
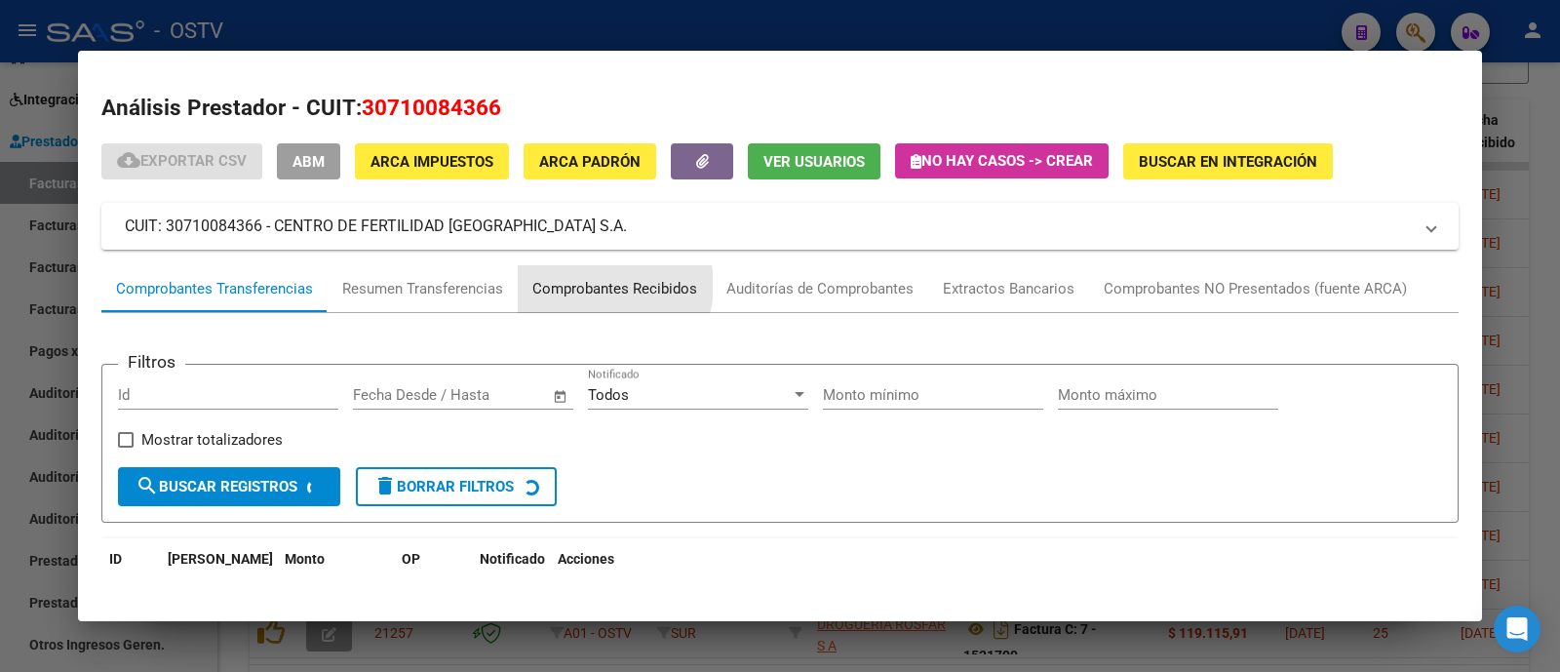
click at [596, 285] on div "Comprobantes Recibidos" at bounding box center [614, 289] width 165 height 22
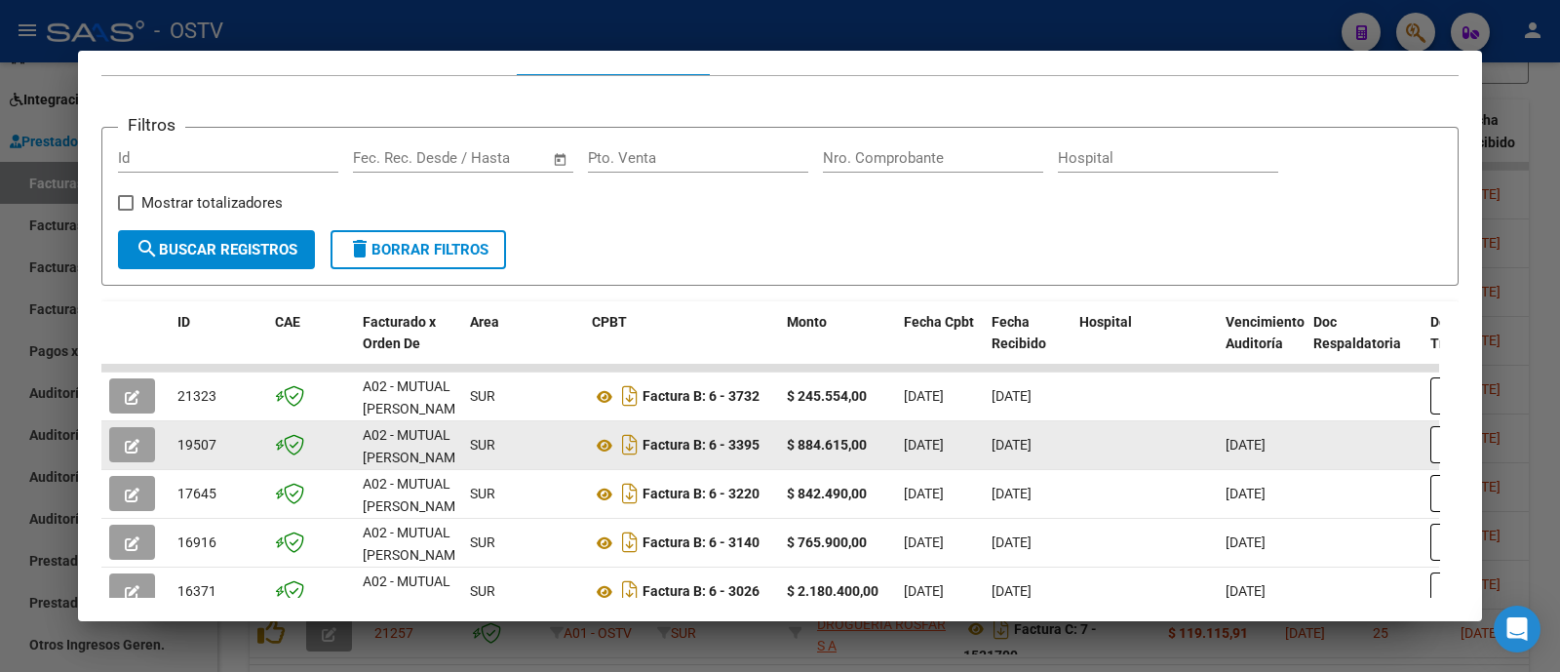
scroll to position [365, 0]
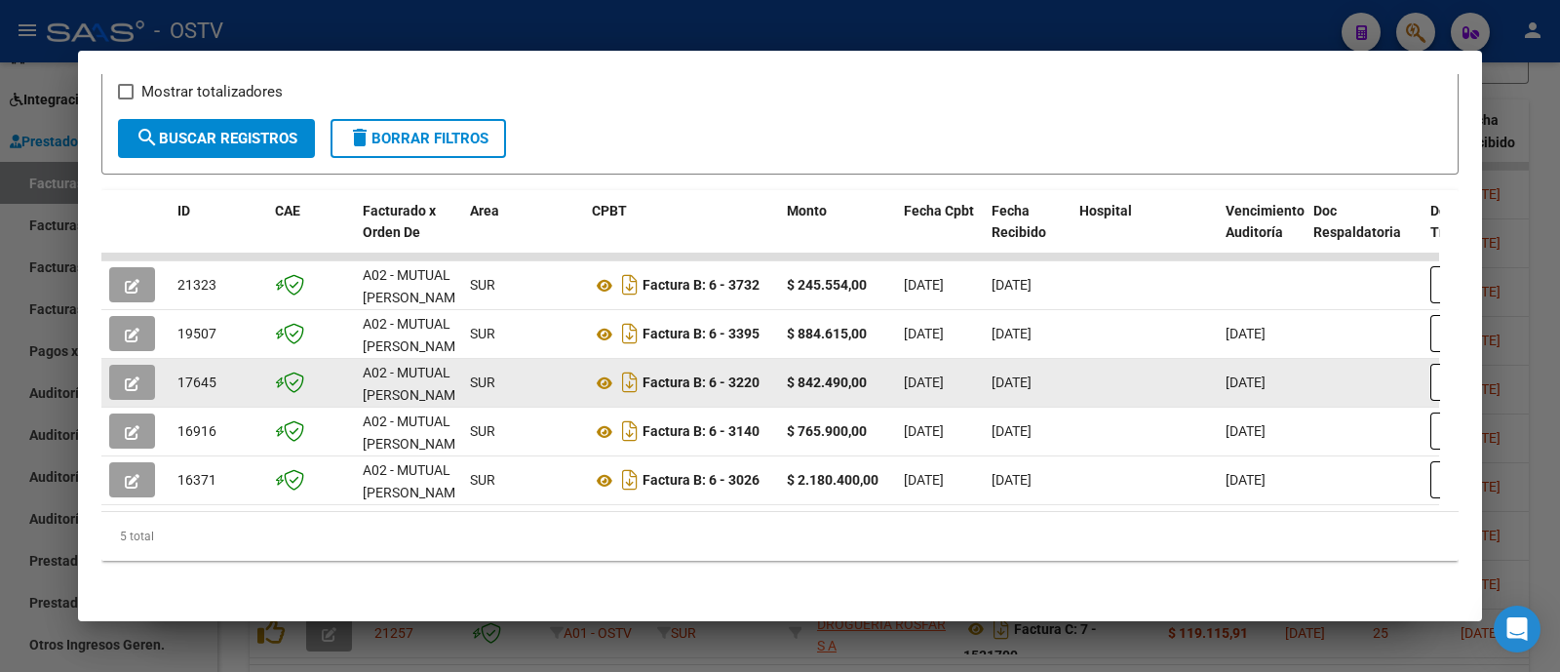
click at [141, 365] on button "button" at bounding box center [132, 382] width 46 height 35
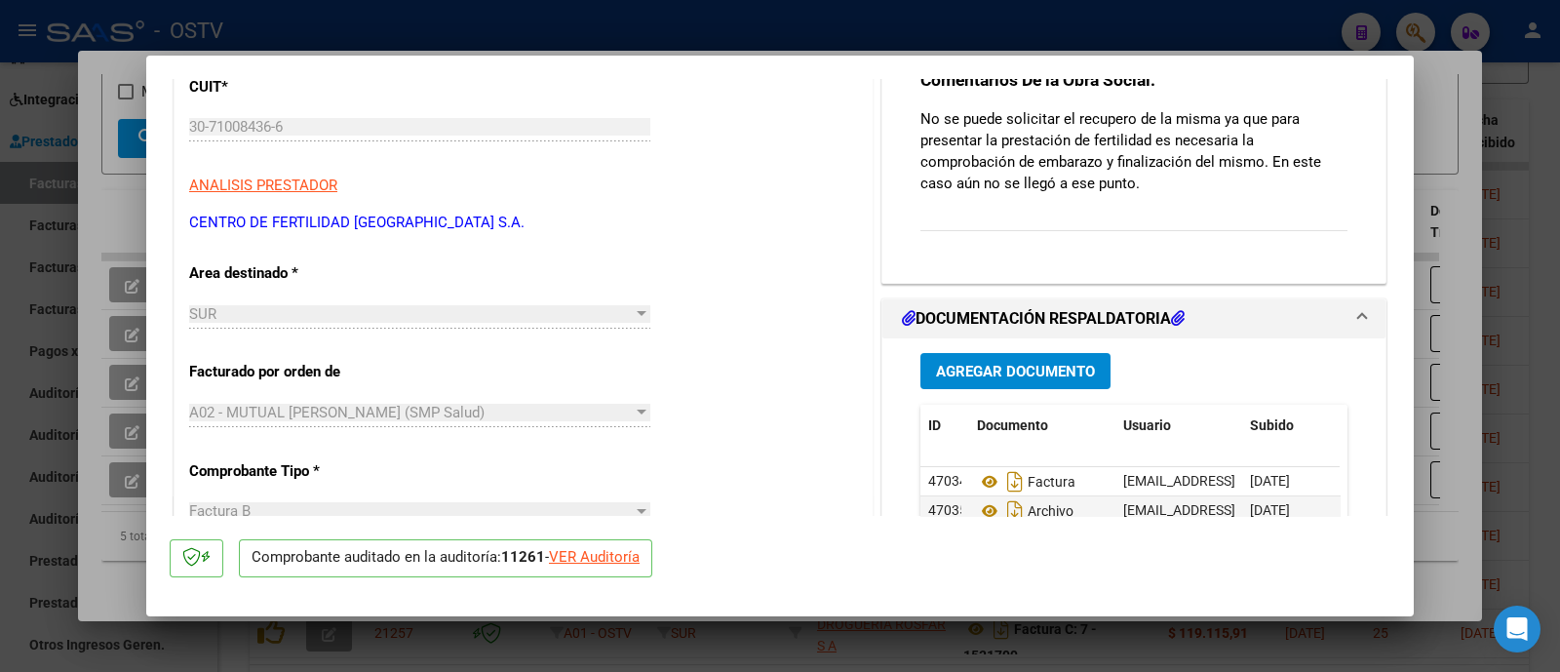
scroll to position [121, 0]
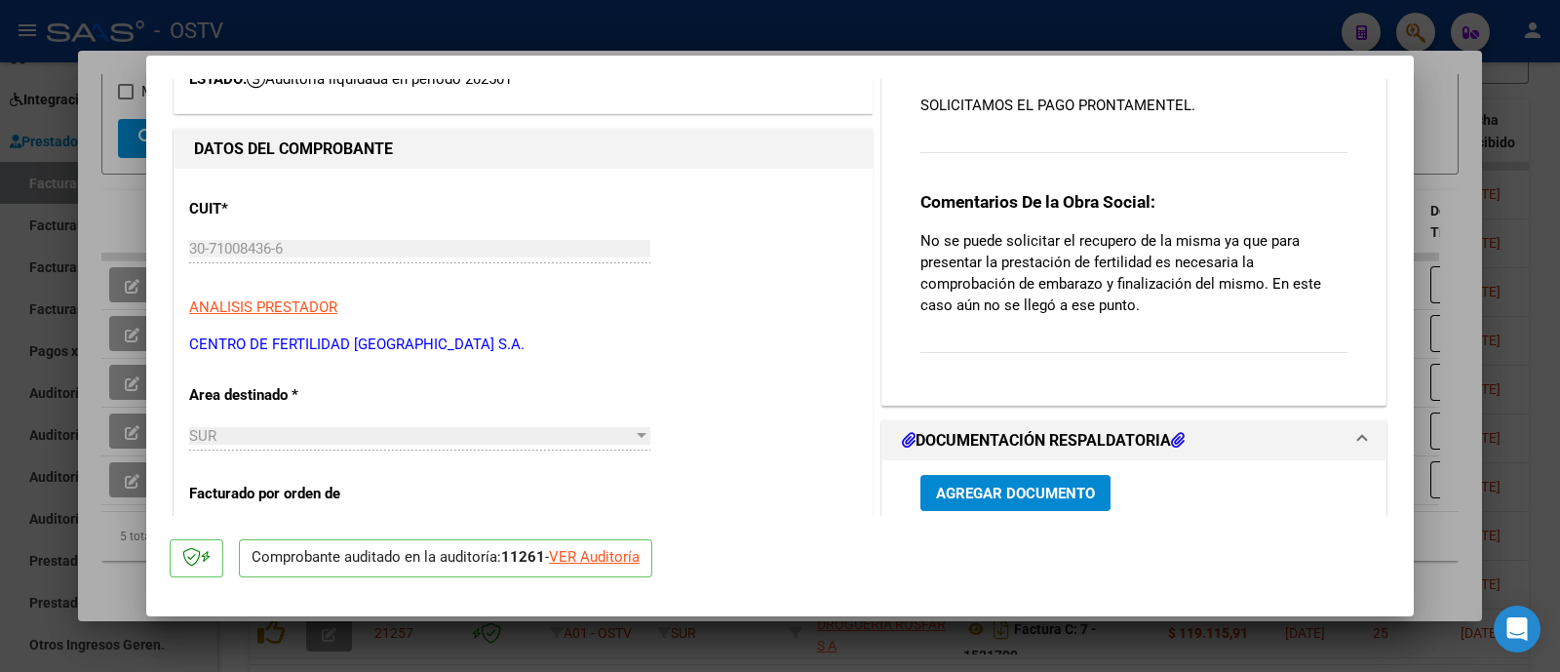
drag, startPoint x: 906, startPoint y: 240, endPoint x: 1173, endPoint y: 344, distance: 285.8
click at [1173, 344] on div "Comentarios del Prestador / Gerenciador: SOLICITAMOS EL PAGO PRONTAMENTEL. Come…" at bounding box center [1134, 206] width 456 height 365
copy p "No se puede solicitar el recupero de la misma ya que para presentar la prestaci…"
click at [492, 32] on div at bounding box center [780, 336] width 1560 height 672
type input "$ 0,00"
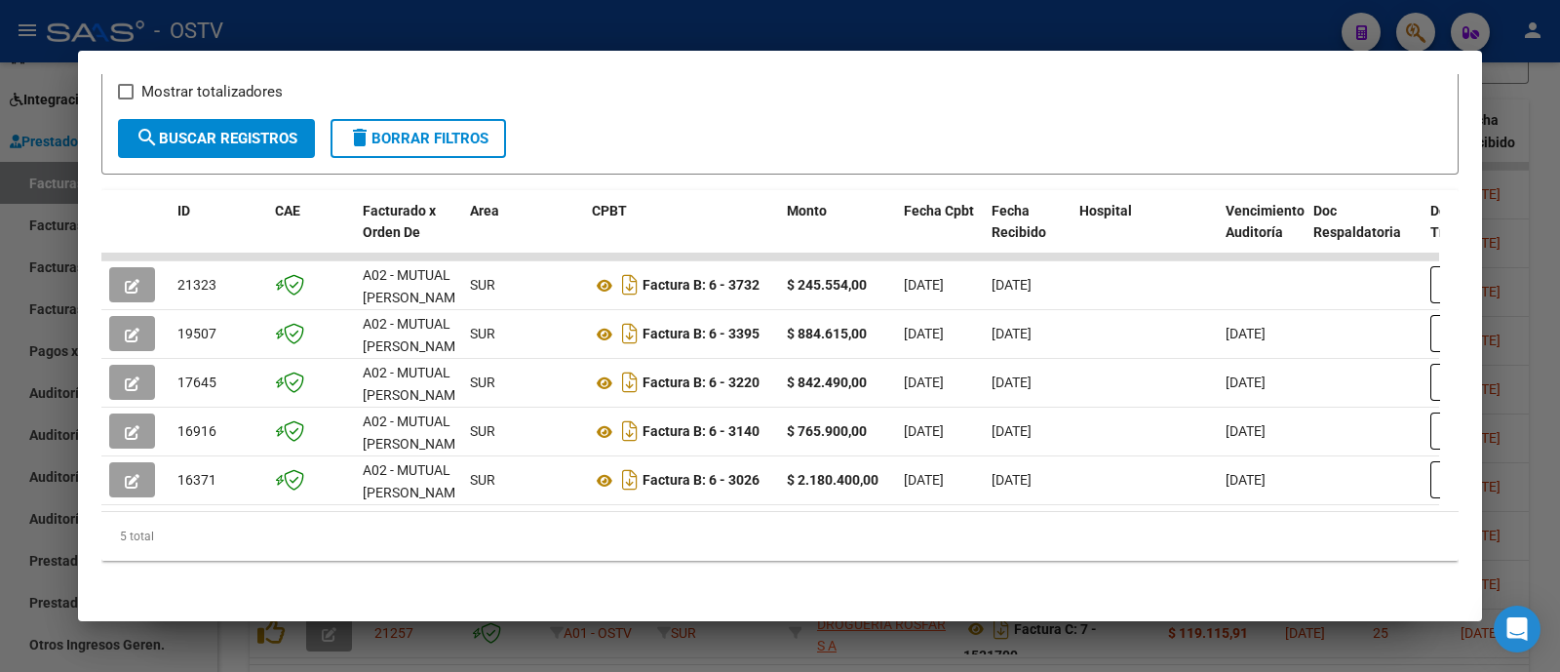
scroll to position [0, 0]
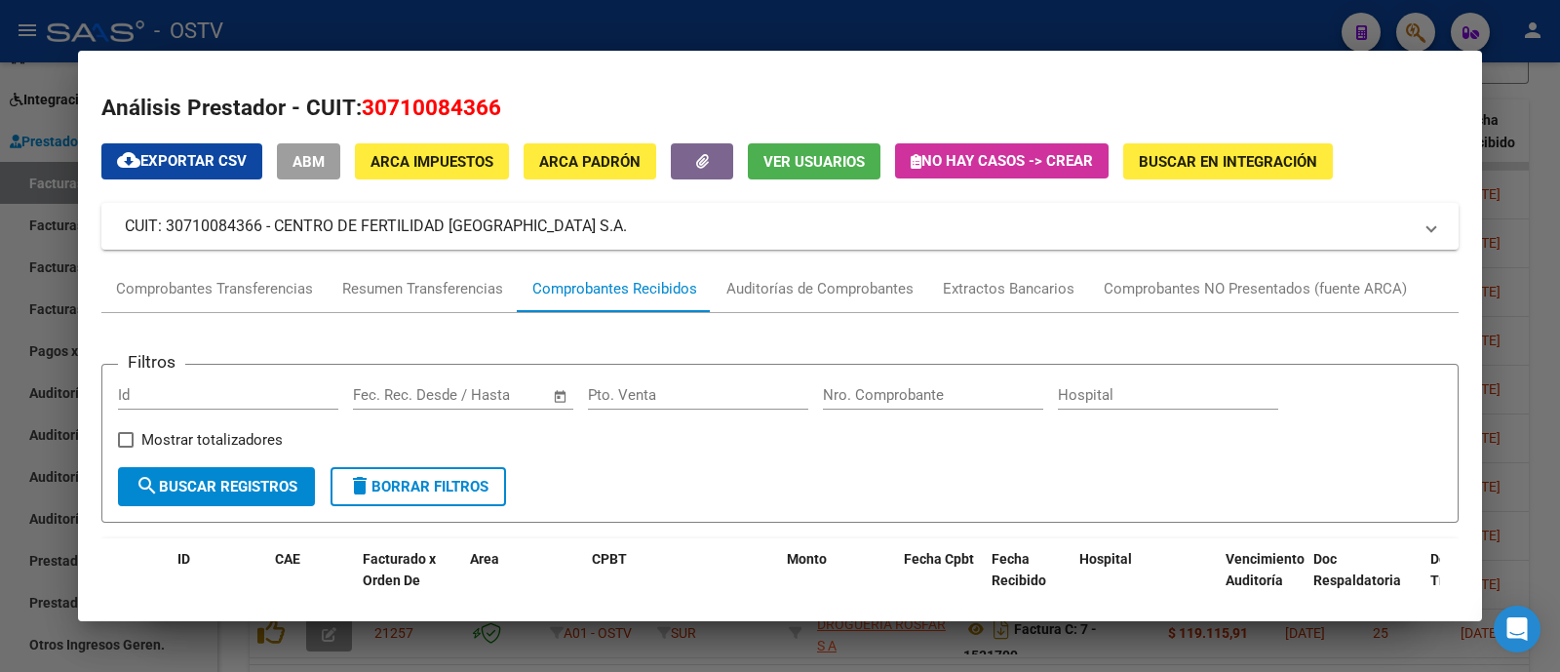
click at [465, 21] on div at bounding box center [780, 336] width 1560 height 672
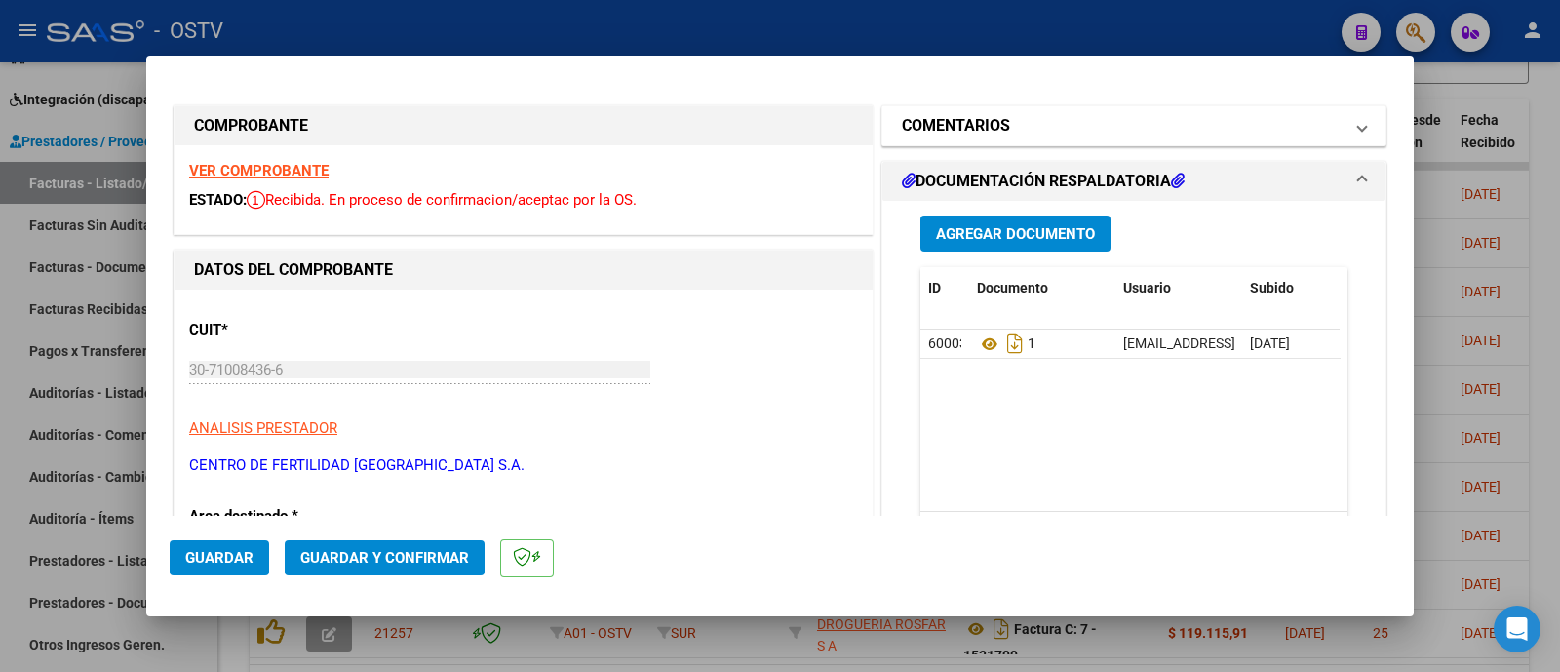
click at [1038, 129] on mat-panel-title "COMENTARIOS" at bounding box center [1122, 125] width 441 height 23
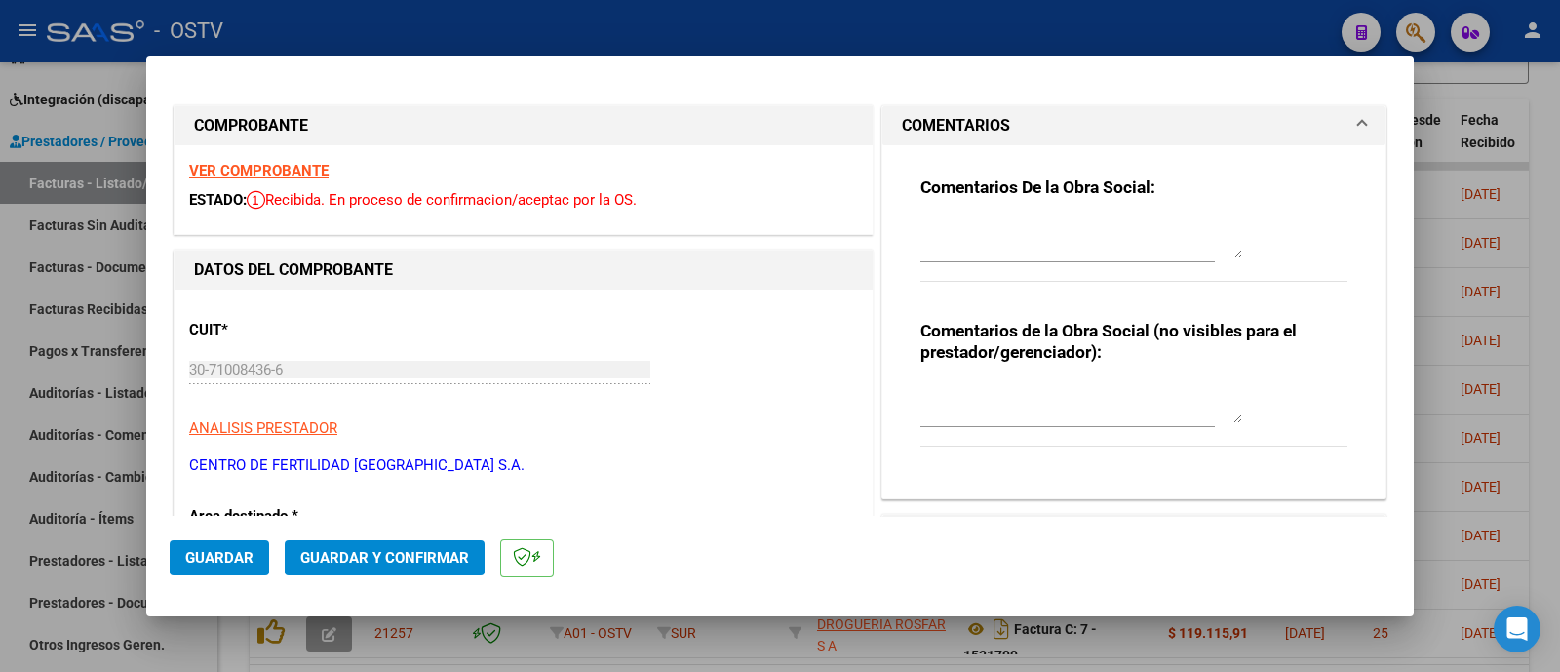
click at [1077, 406] on textarea at bounding box center [1081, 403] width 322 height 39
click at [1072, 233] on textarea at bounding box center [1081, 238] width 322 height 39
paste textarea "No se puede solicitar el recupero de la misma ya que para presentar la prestaci…"
type textarea "No se puede solicitar el recupero de la misma ya que para presentar la prestaci…"
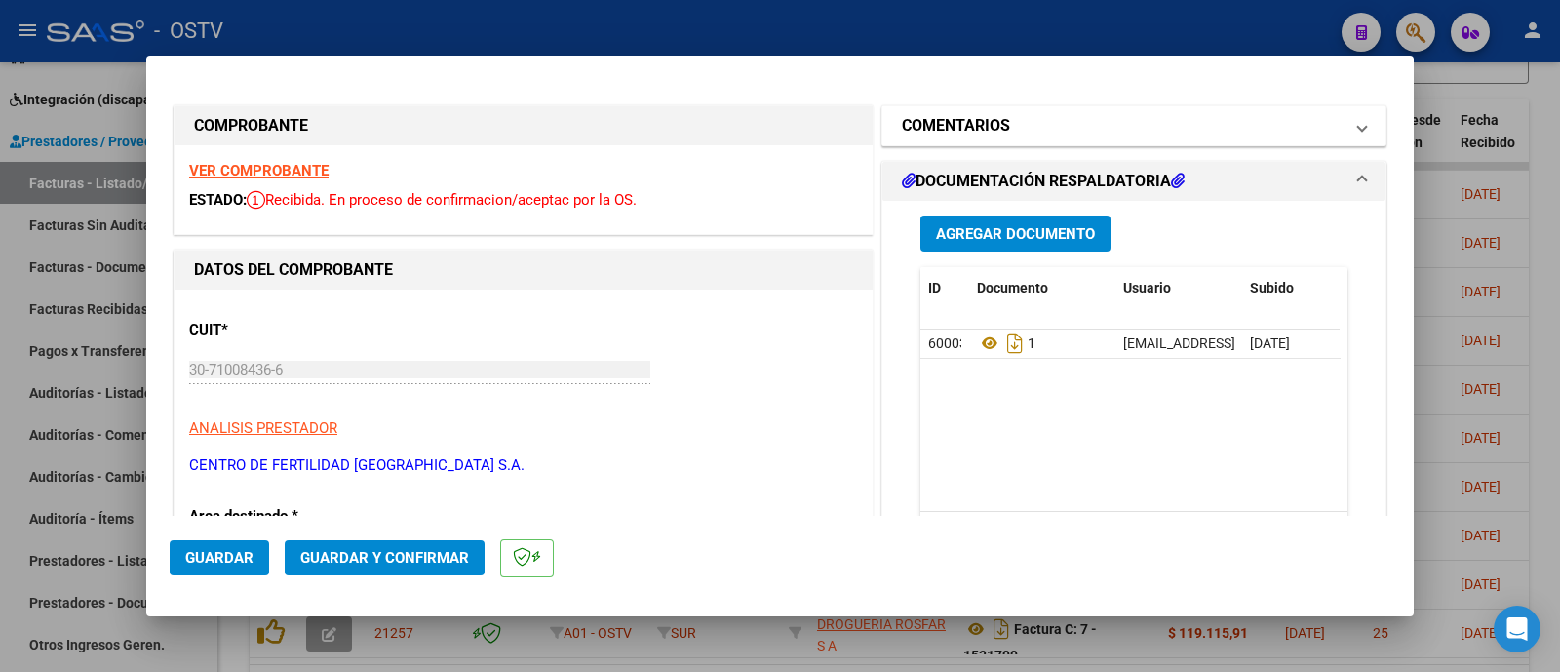
click at [1058, 141] on mat-expansion-panel-header "COMENTARIOS" at bounding box center [1133, 125] width 503 height 39
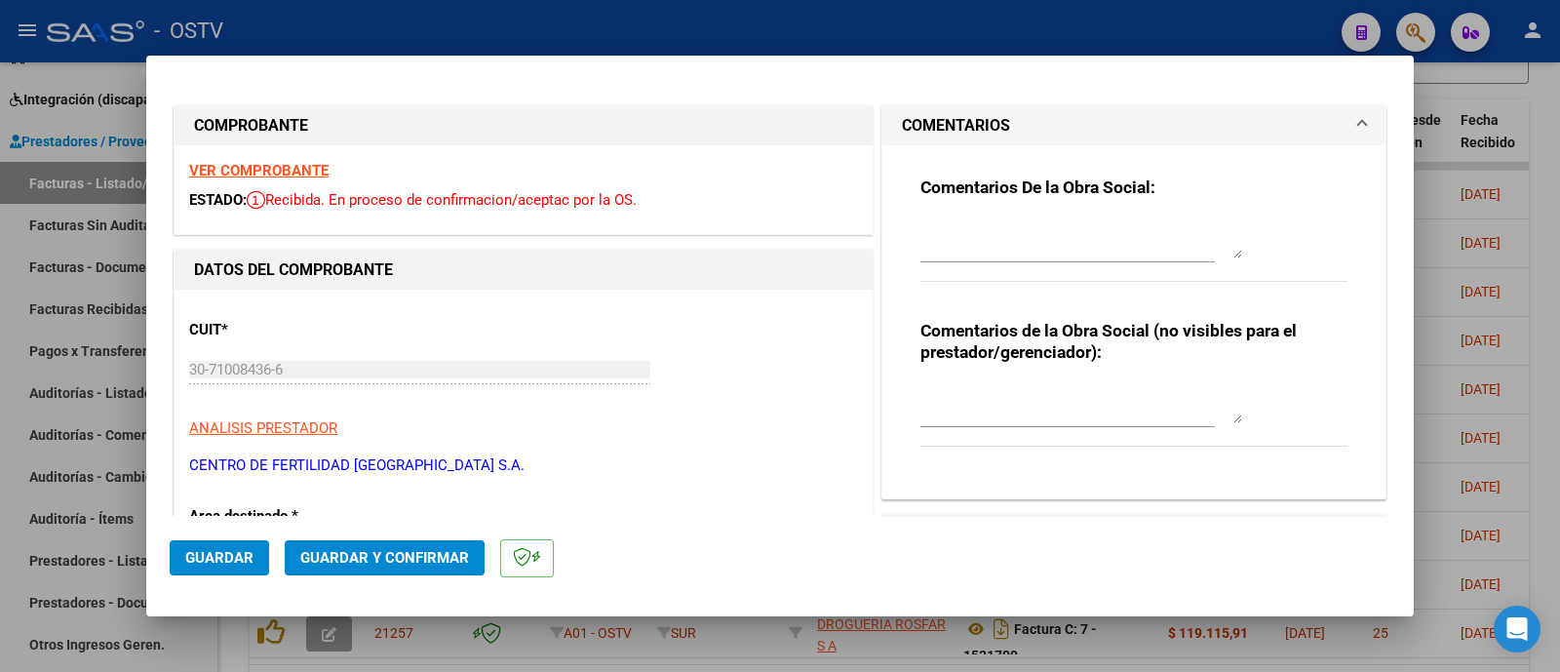
click at [1088, 372] on div "Comentarios de la Obra Social (no visibles para el prestador/gerenciador):" at bounding box center [1133, 393] width 427 height 147
click at [1095, 381] on div at bounding box center [1081, 403] width 322 height 47
paste textarea "No se puede solicitar el recupero de la misma ya que para presentar la prestaci…"
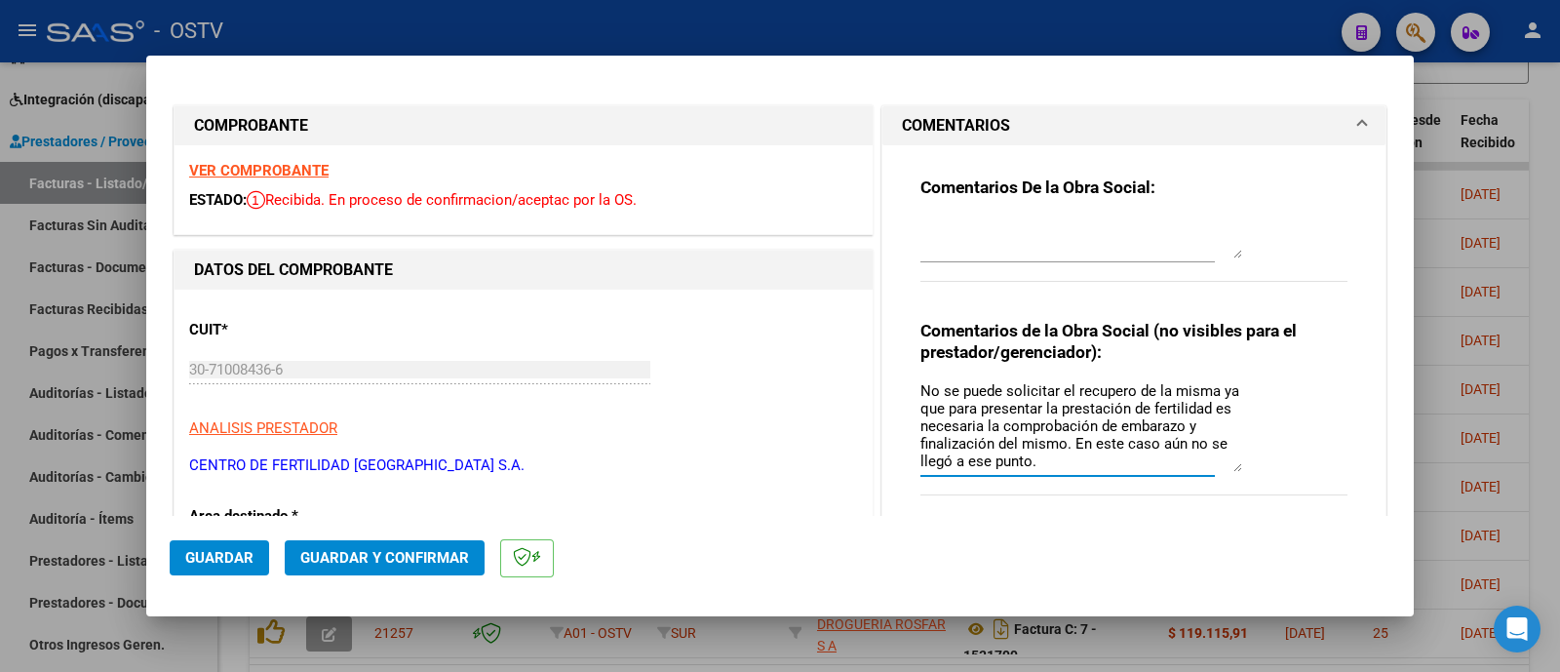
drag, startPoint x: 1242, startPoint y: 439, endPoint x: 1248, endPoint y: 465, distance: 27.0
click at [1248, 465] on div "Comentarios de la Obra Social (no visibles para el prestador/gerenciador): No s…" at bounding box center [1133, 418] width 427 height 196
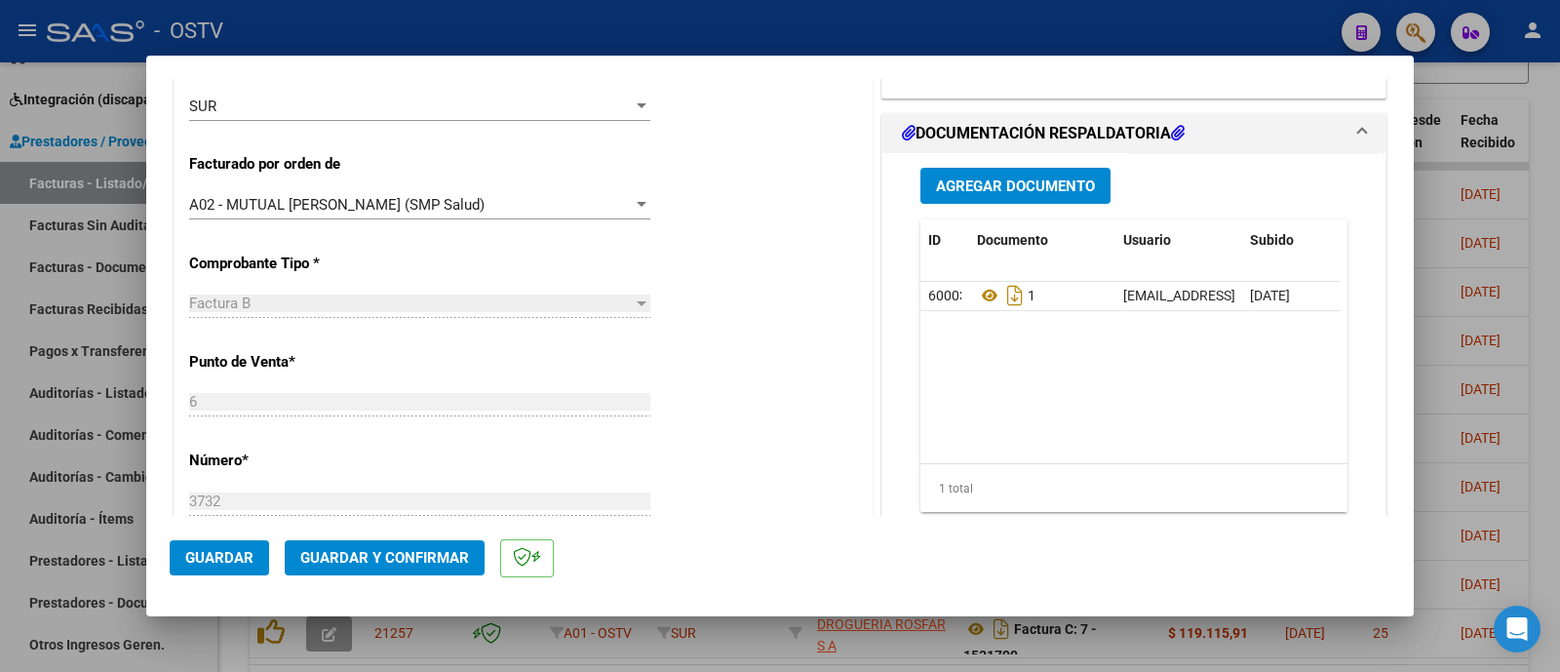
scroll to position [486, 0]
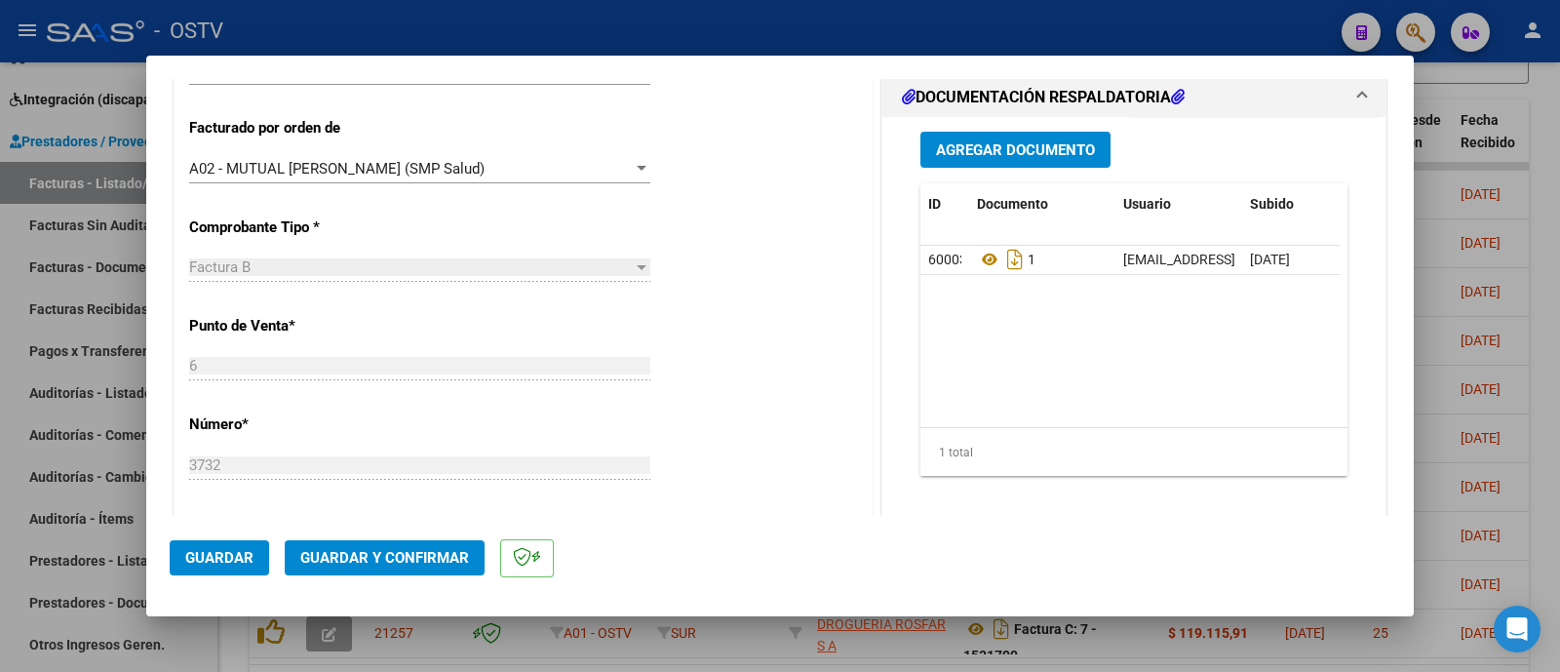
type textarea "No se puede solicitar el recupero de la misma ya que para presentar la prestaci…"
click at [399, 569] on button "Guardar y Confirmar" at bounding box center [385, 557] width 200 height 35
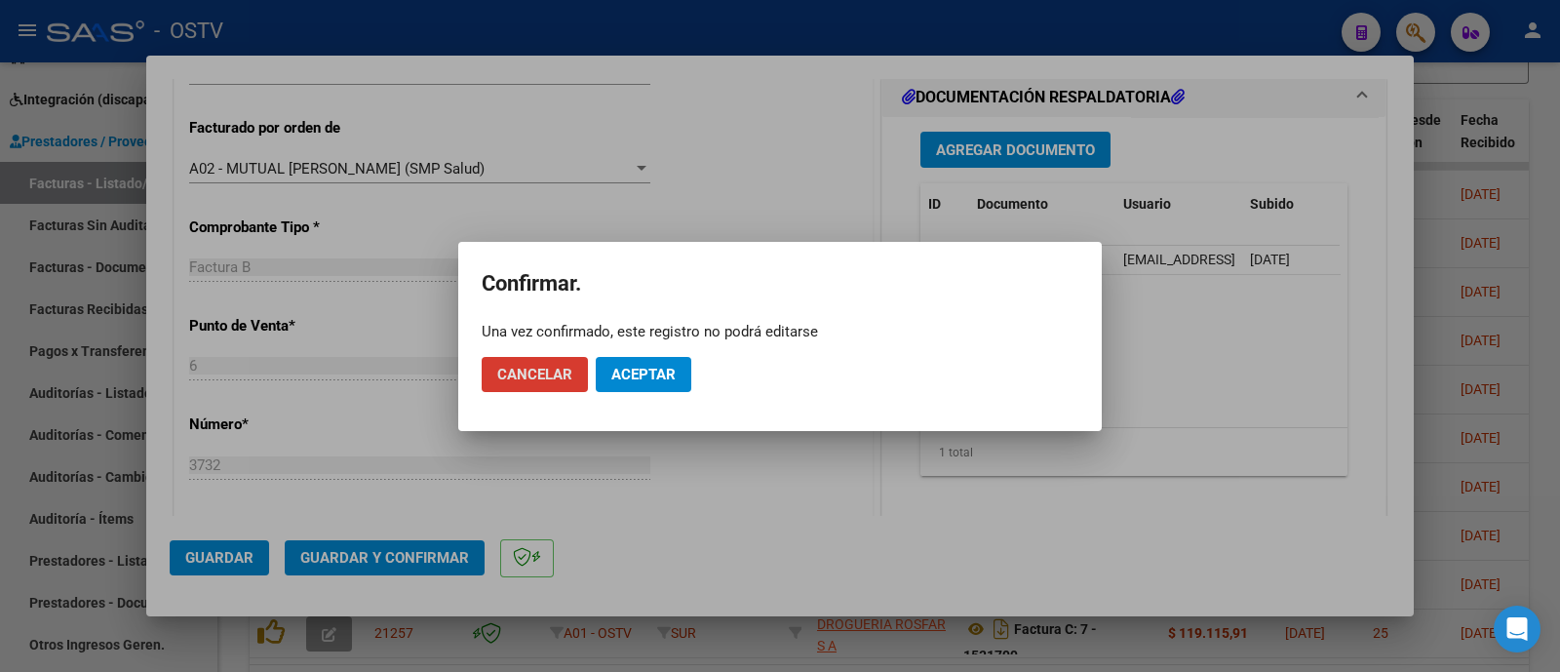
click at [631, 383] on button "Aceptar" at bounding box center [644, 374] width 96 height 35
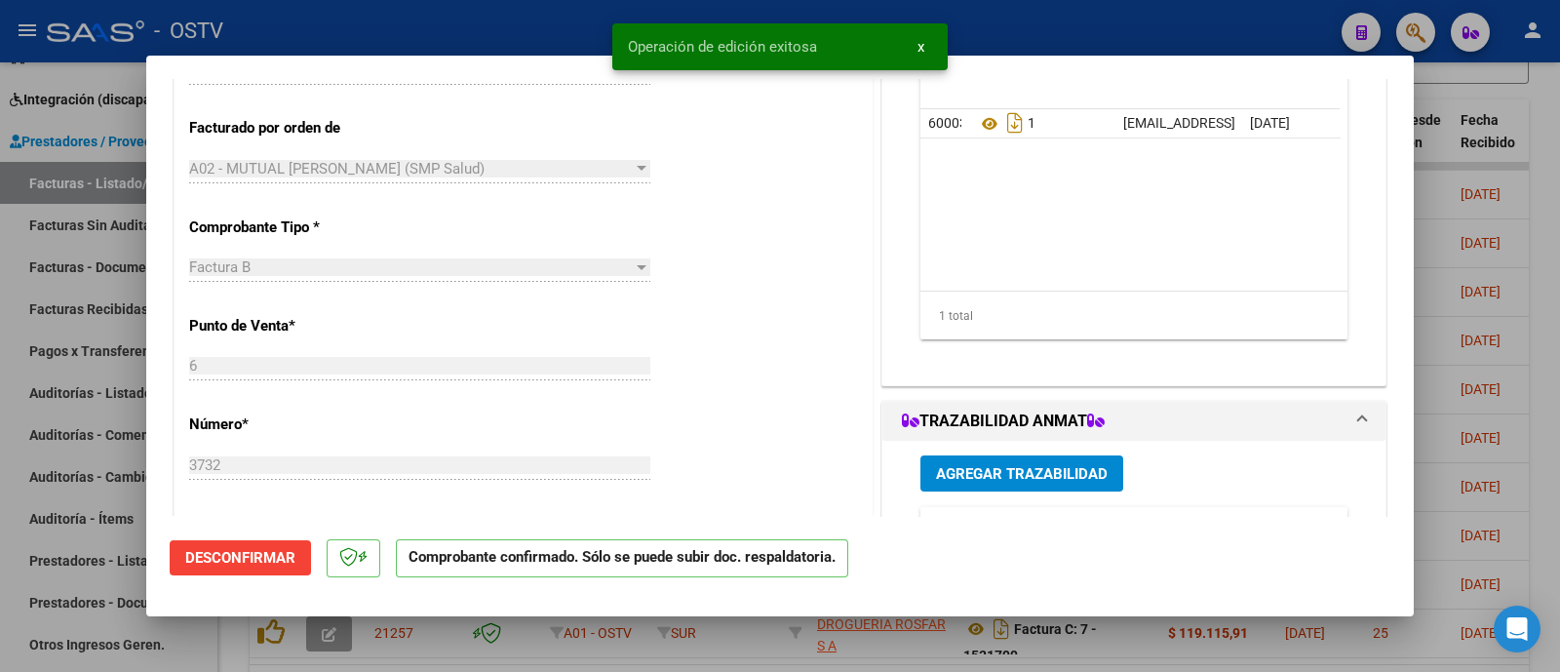
click at [545, 33] on div at bounding box center [780, 336] width 1560 height 672
type input "$ 0,00"
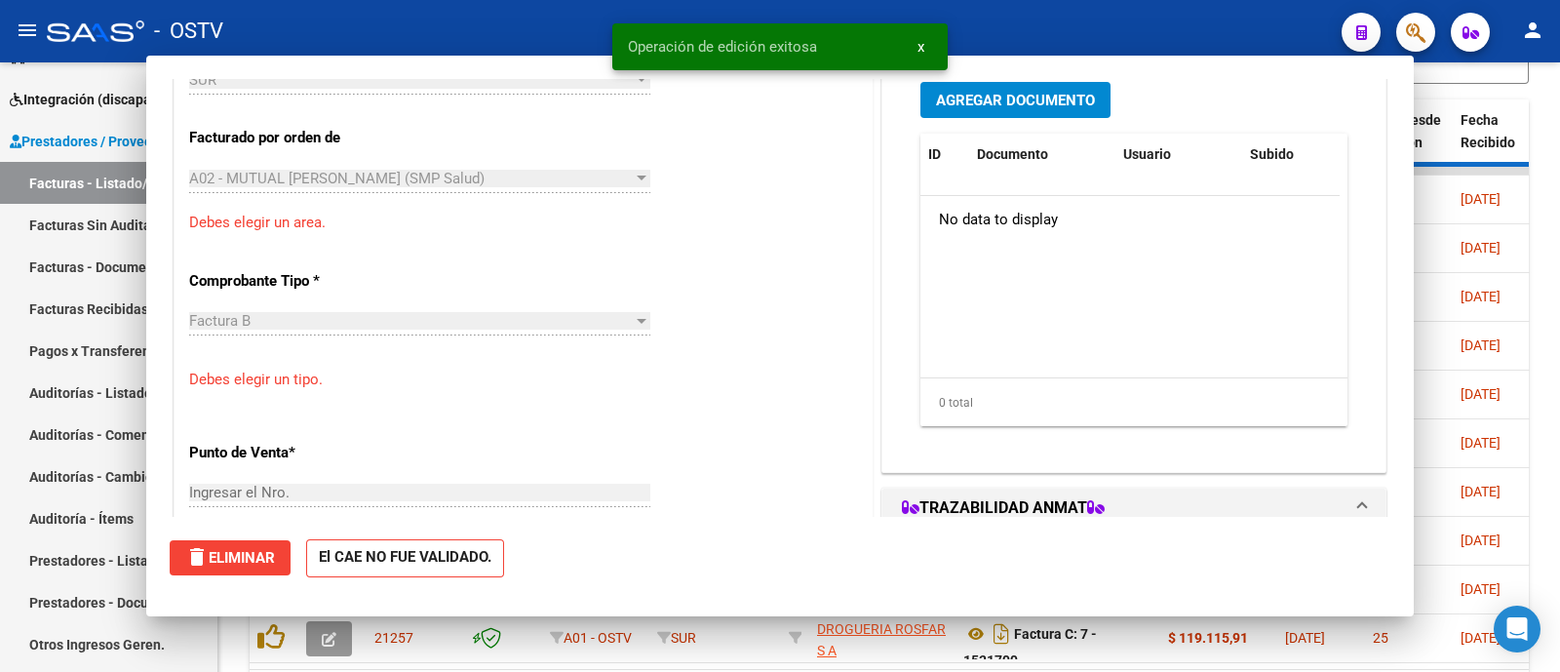
scroll to position [496, 0]
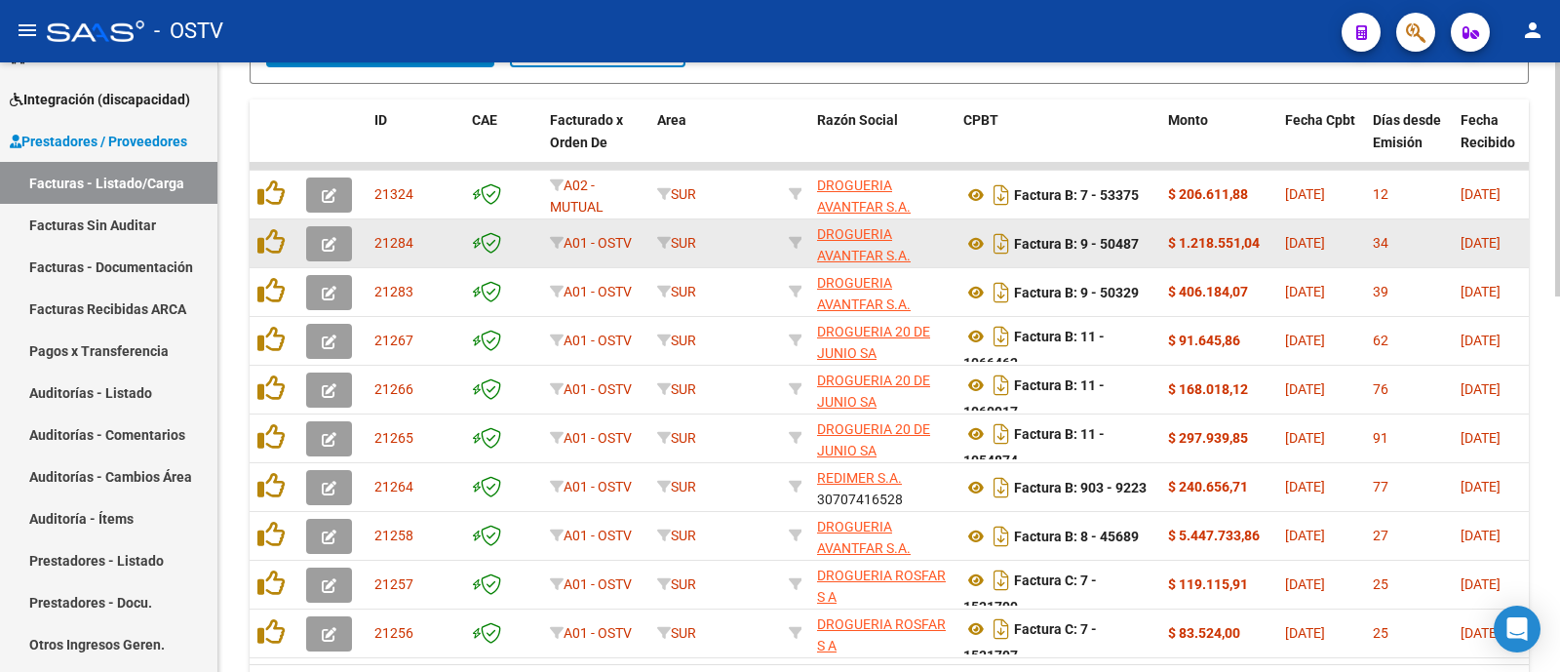
click at [345, 252] on button "button" at bounding box center [329, 243] width 46 height 35
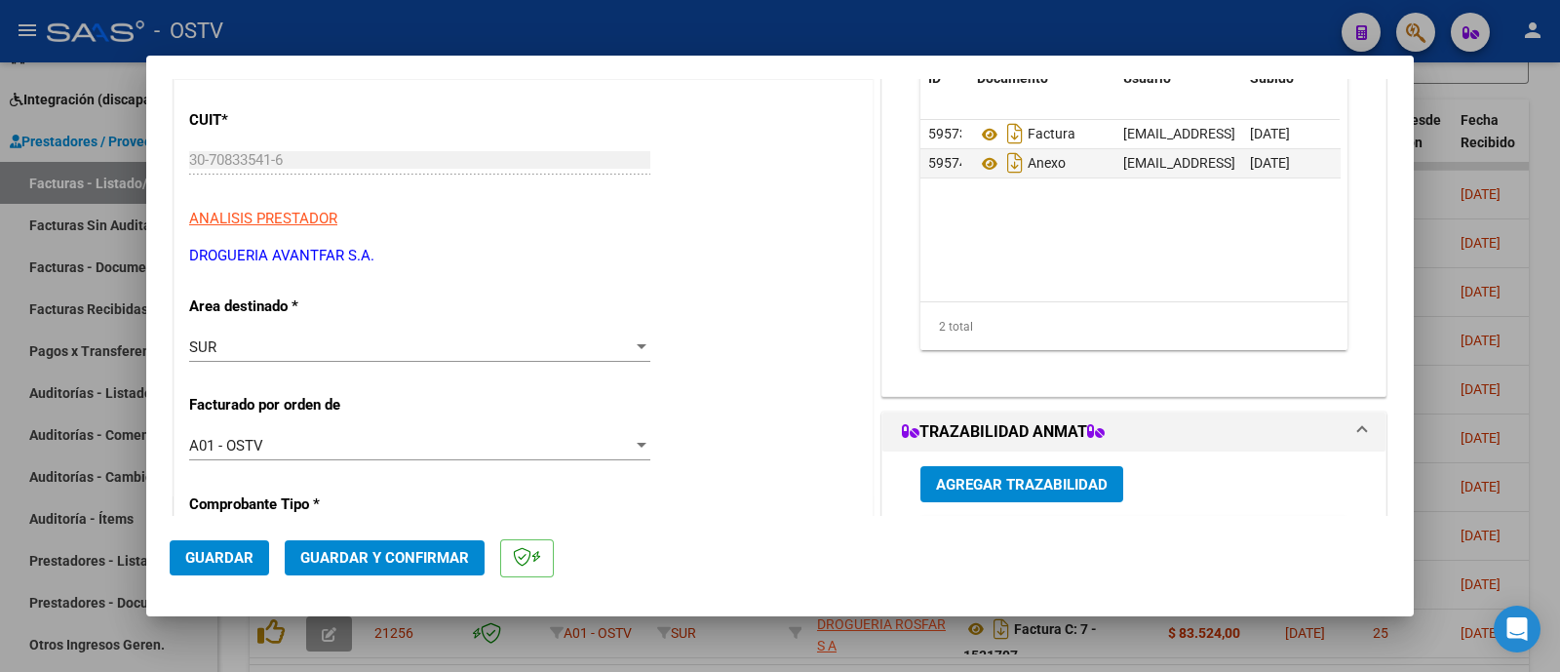
scroll to position [121, 0]
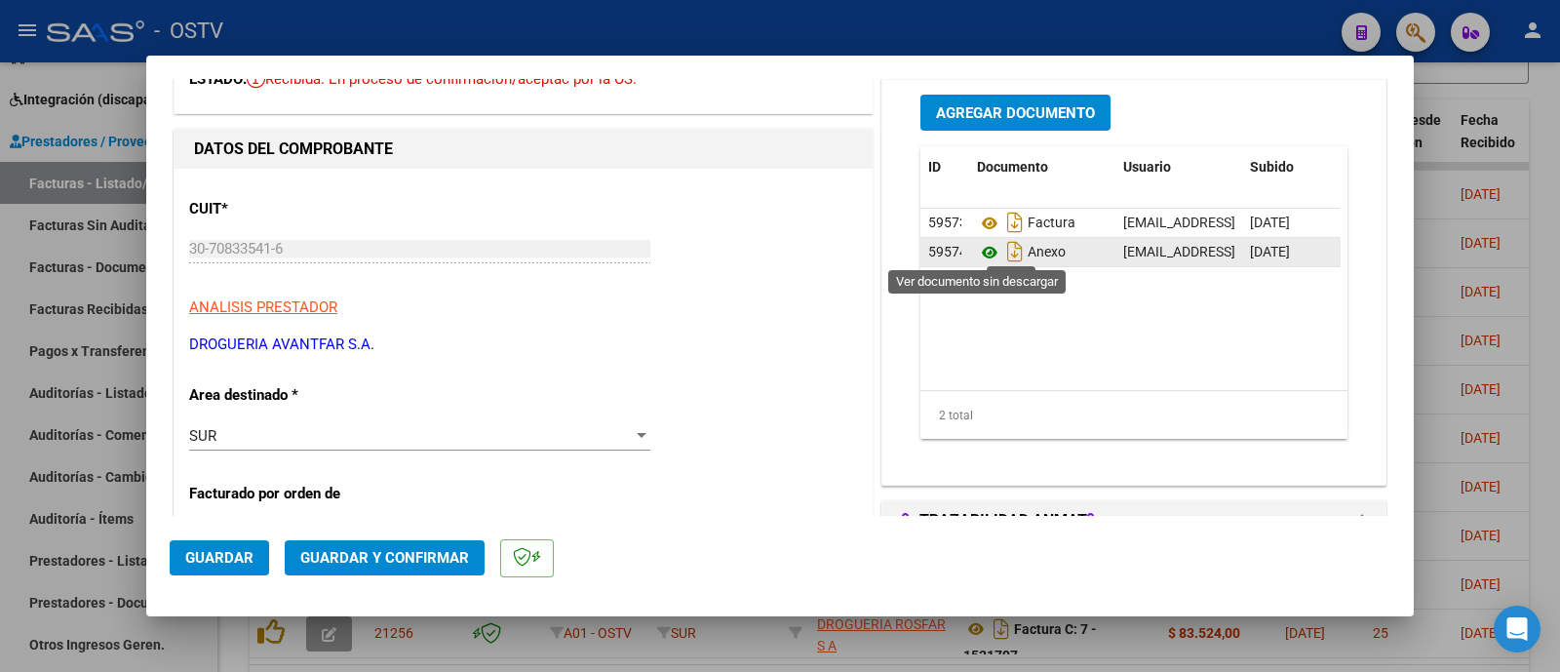
click at [977, 243] on icon at bounding box center [989, 252] width 25 height 23
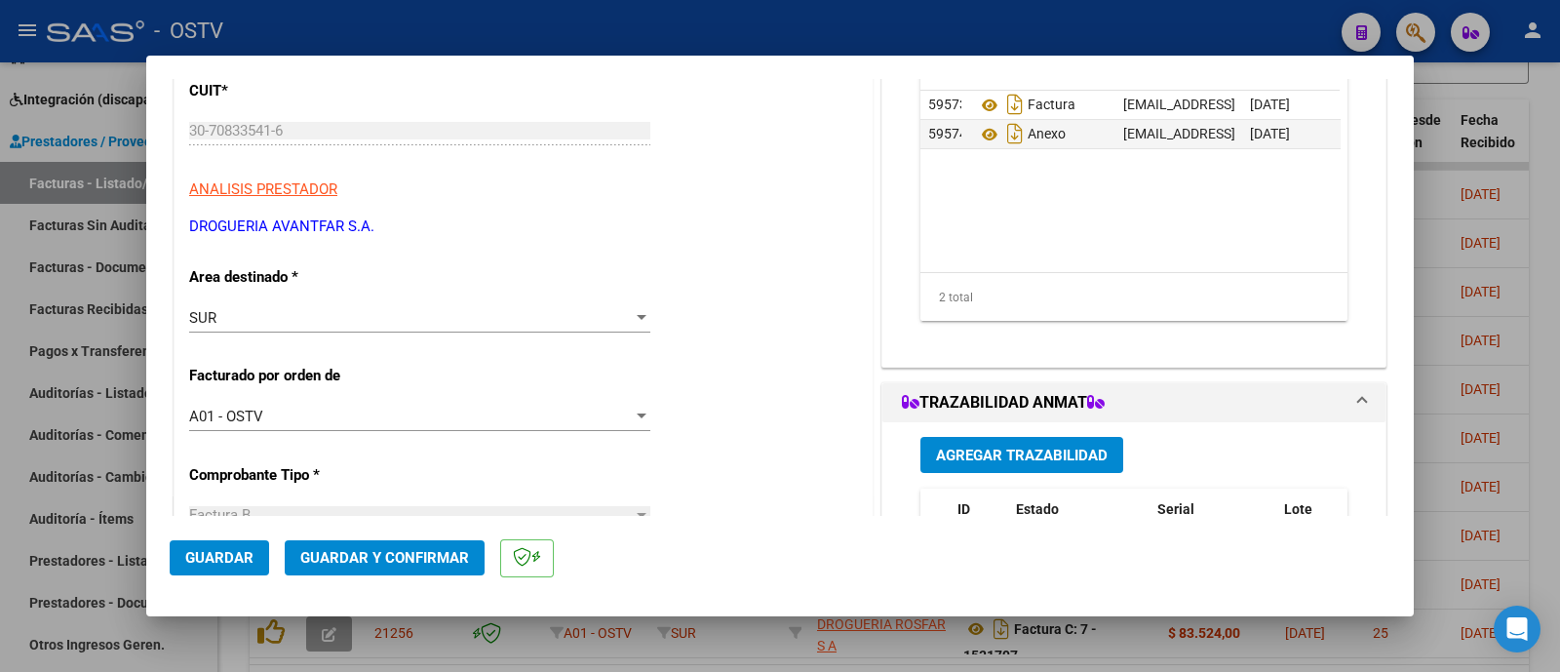
scroll to position [366, 0]
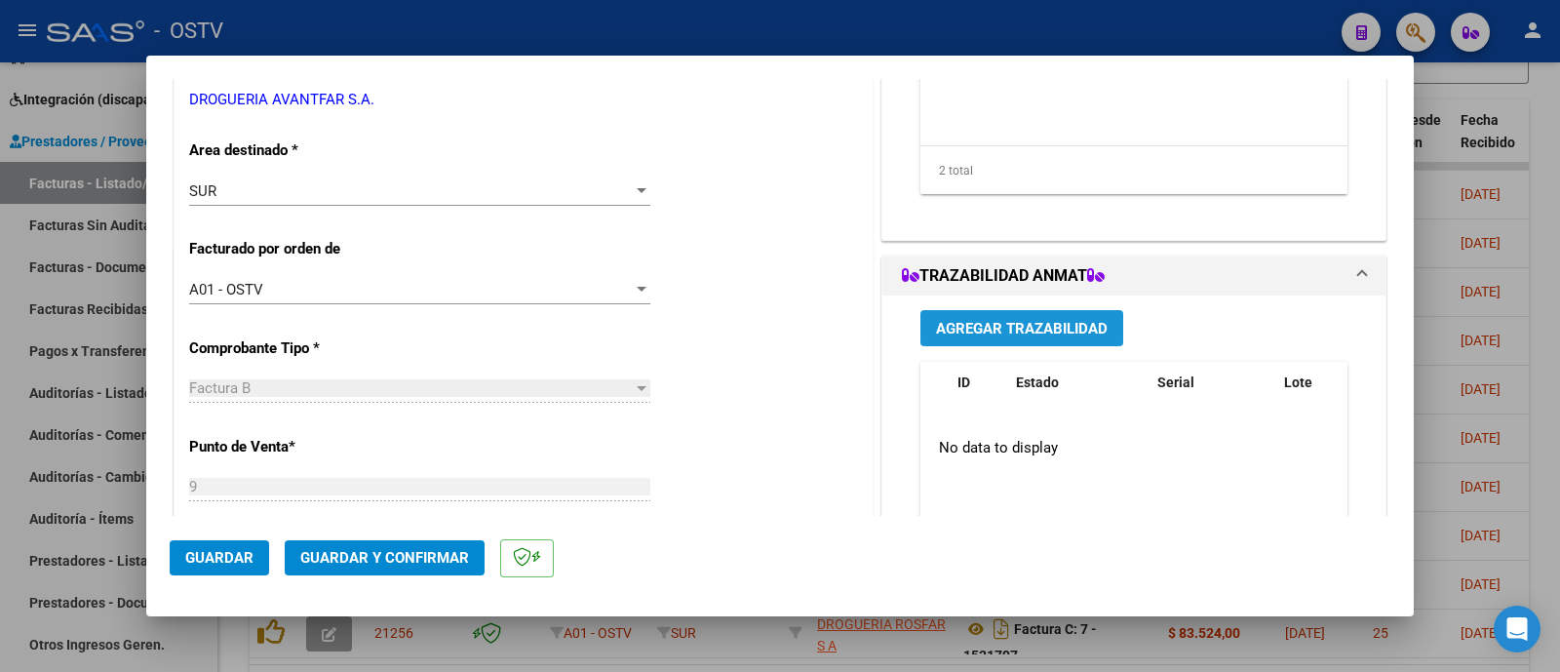
click at [1019, 320] on span "Agregar Trazabilidad" at bounding box center [1022, 329] width 172 height 18
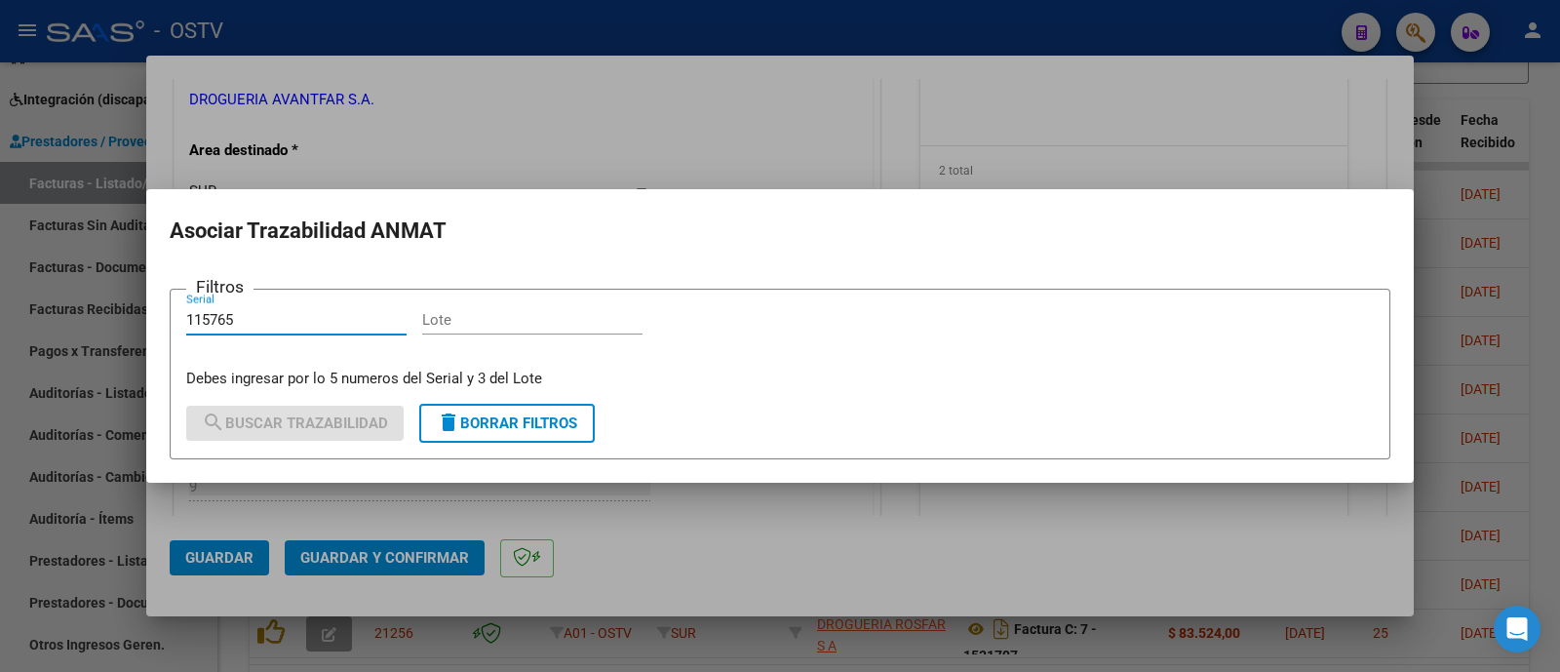
type input "115765"
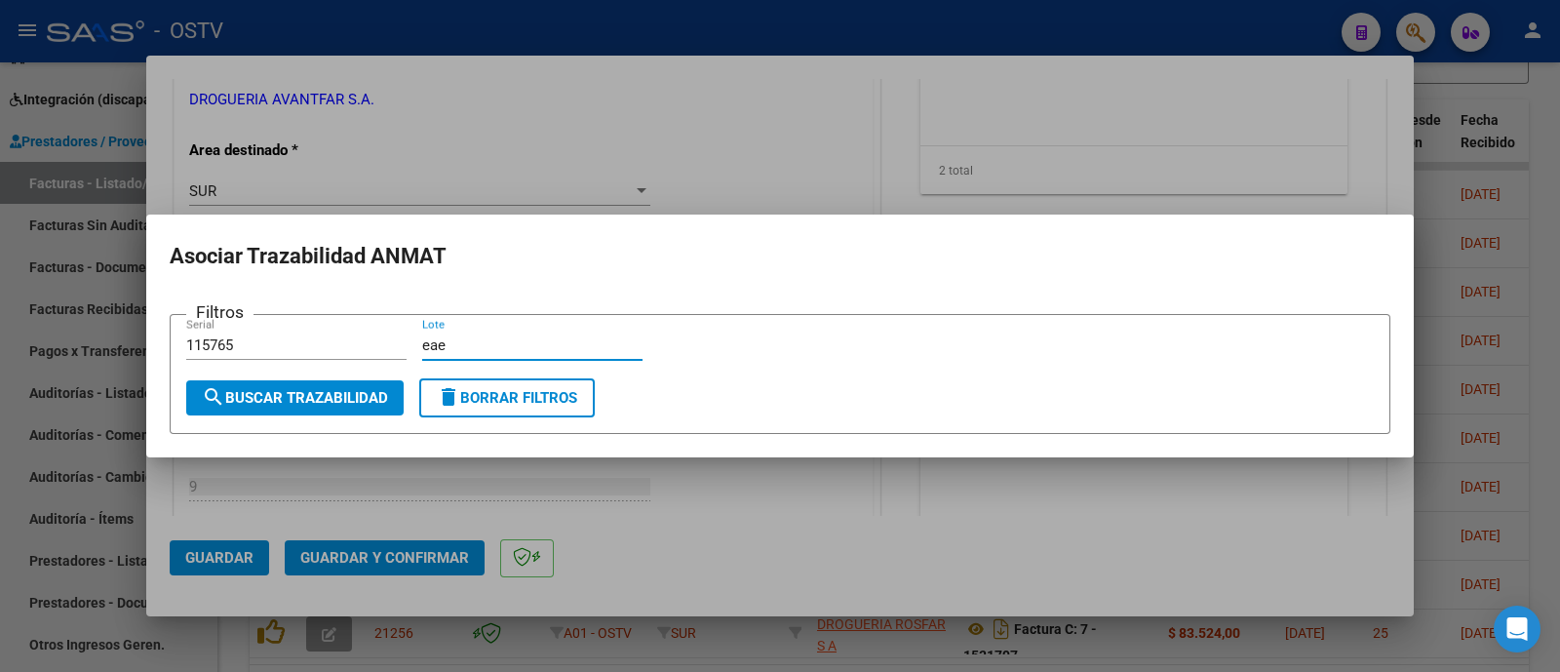
type input "eae"
click at [327, 425] on form "Filtros 115765 Serial eae Lote search Buscar Trazabilidad delete Borrar Filtros" at bounding box center [780, 374] width 1220 height 120
click at [338, 403] on span "search Buscar Trazabilidad" at bounding box center [295, 398] width 186 height 18
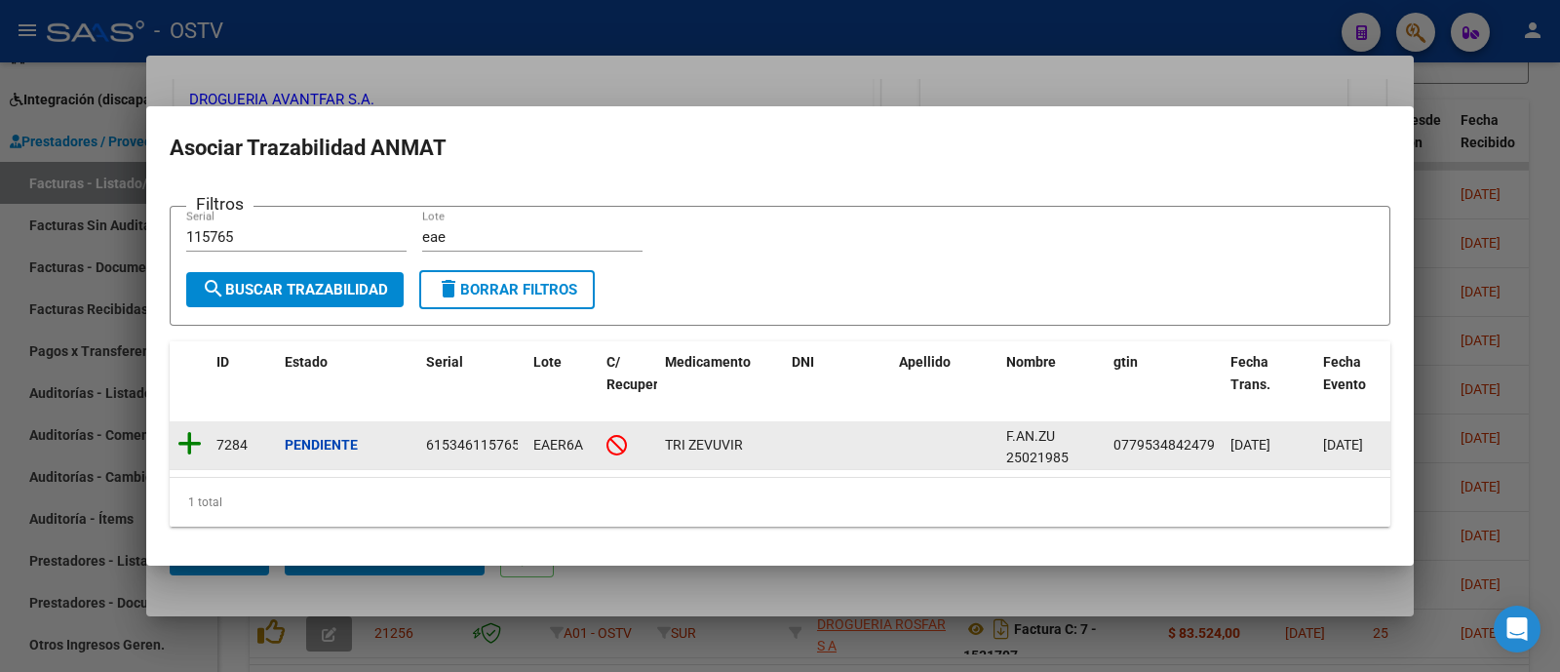
click at [195, 431] on icon at bounding box center [189, 443] width 24 height 27
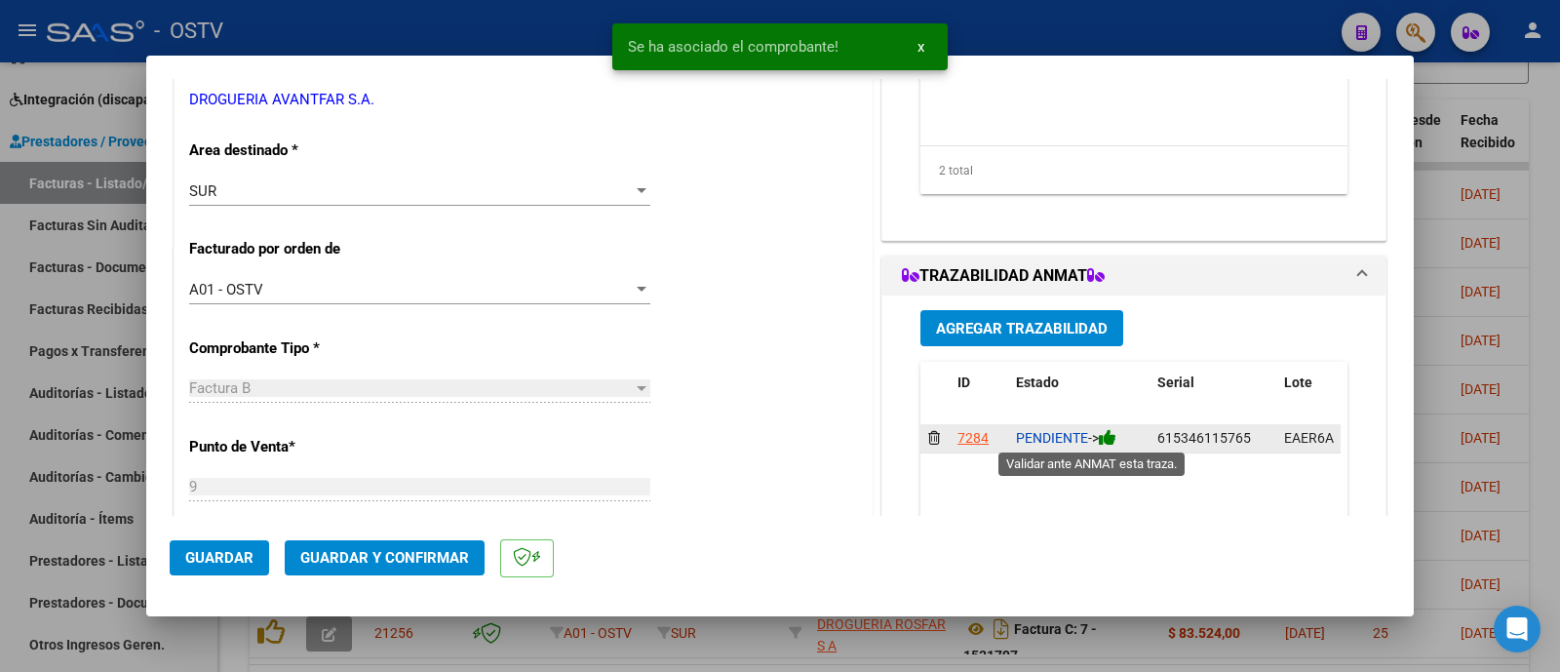
click at [1107, 435] on icon at bounding box center [1108, 437] width 18 height 19
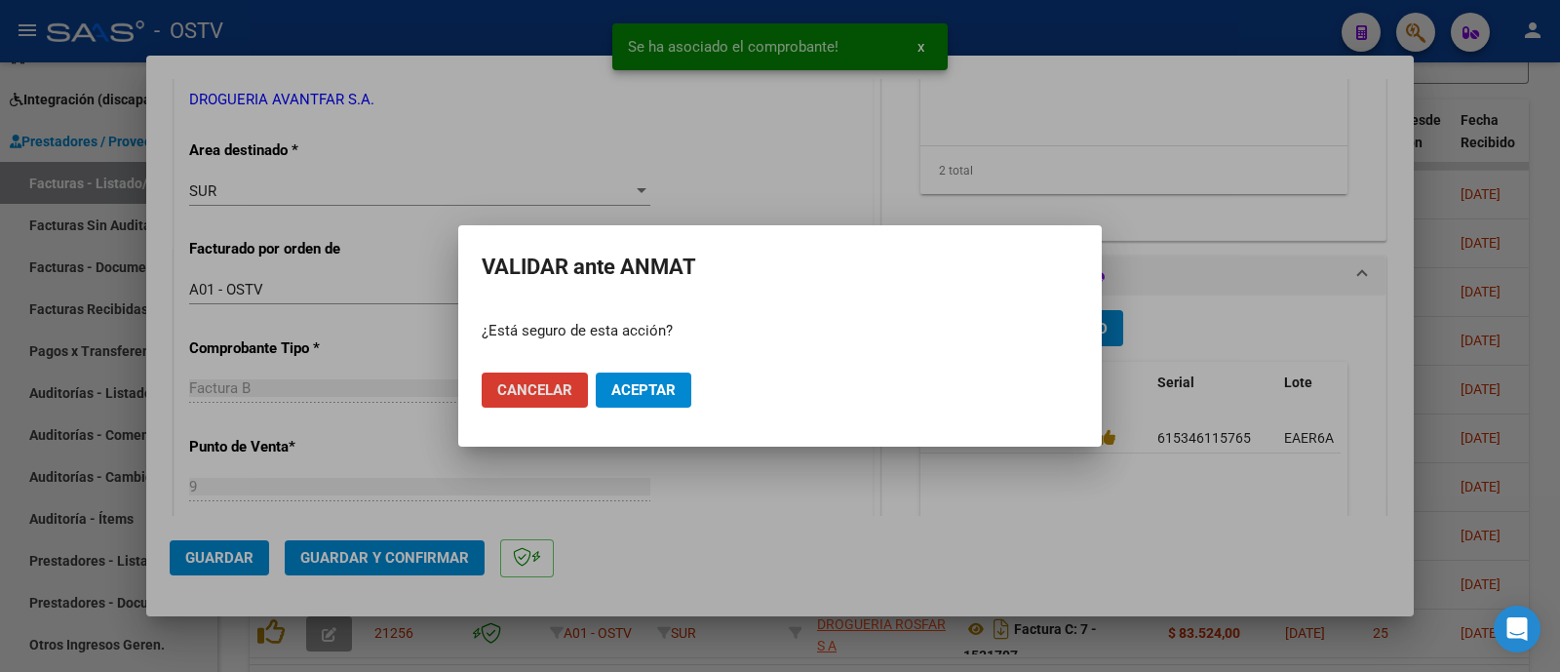
click at [658, 393] on span "Aceptar" at bounding box center [643, 390] width 64 height 18
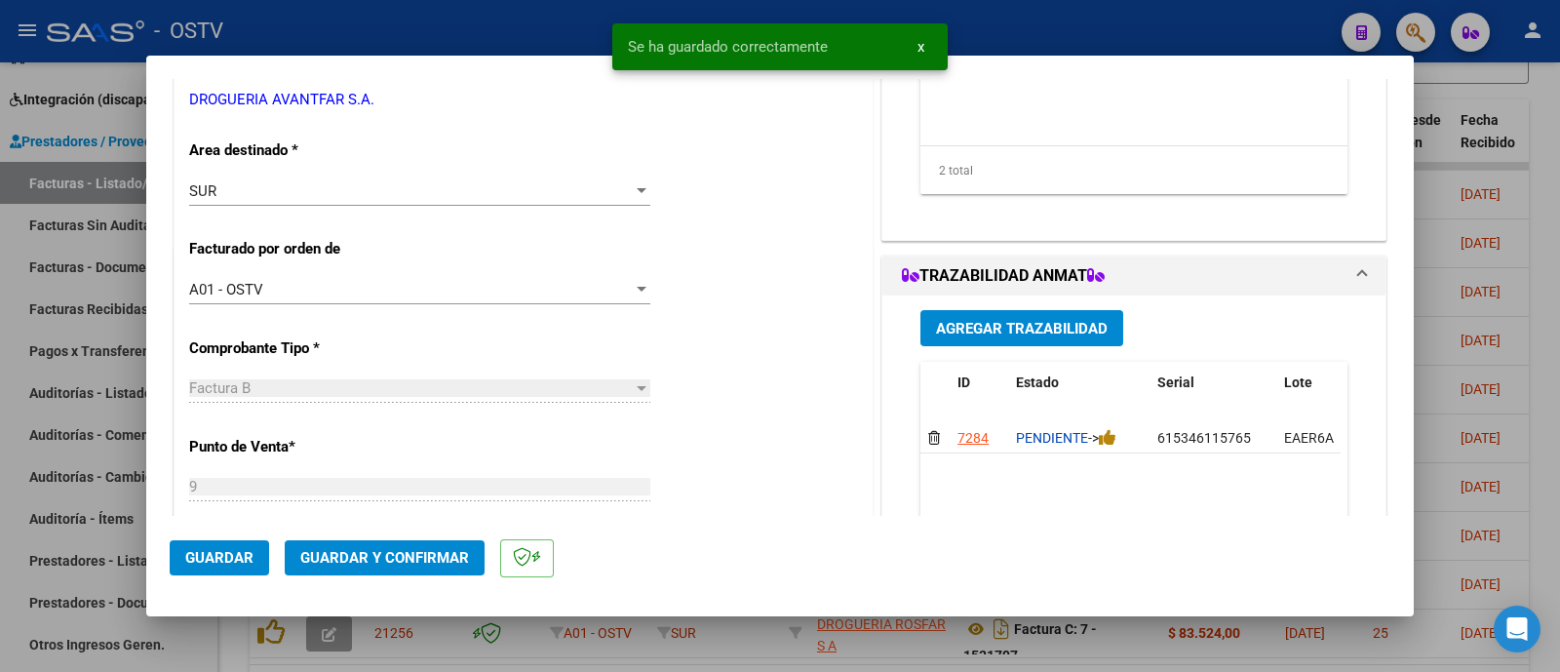
click at [1037, 320] on span "Agregar Trazabilidad" at bounding box center [1022, 329] width 172 height 18
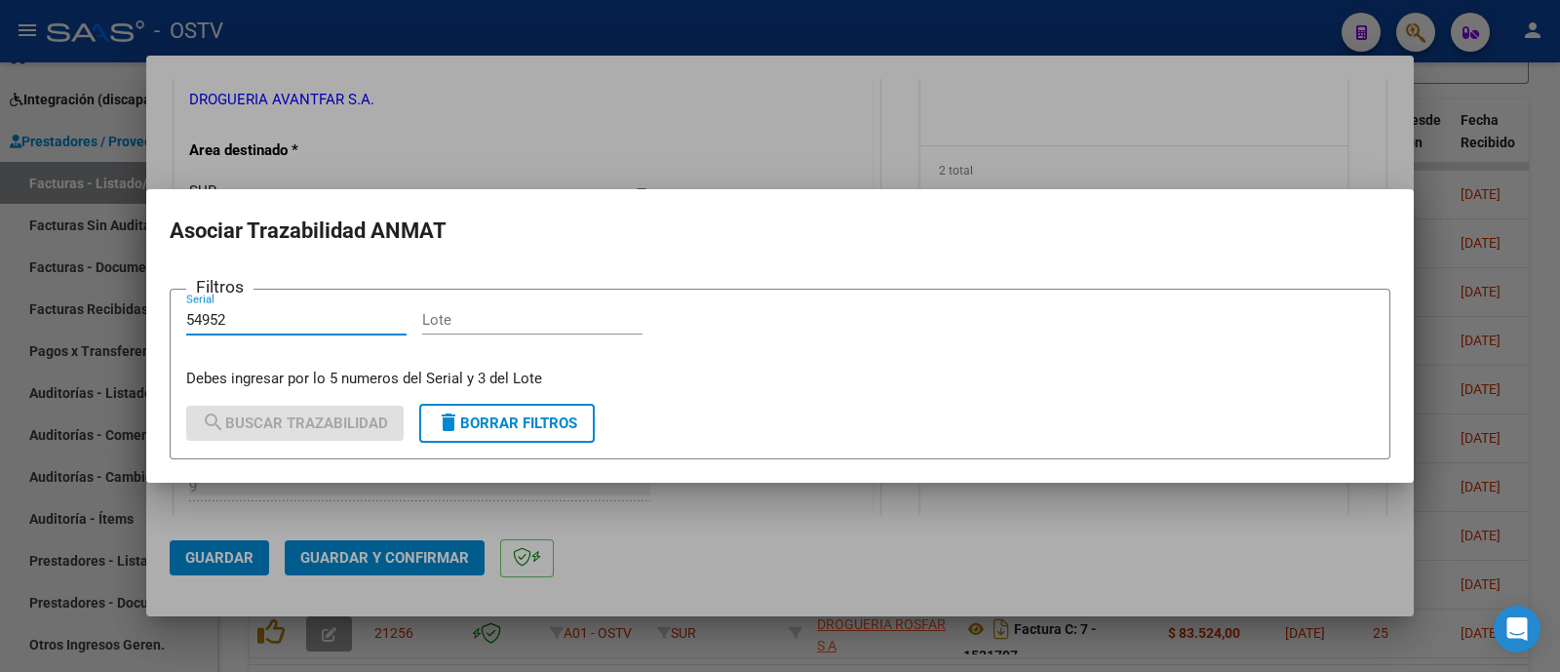
type input "54952"
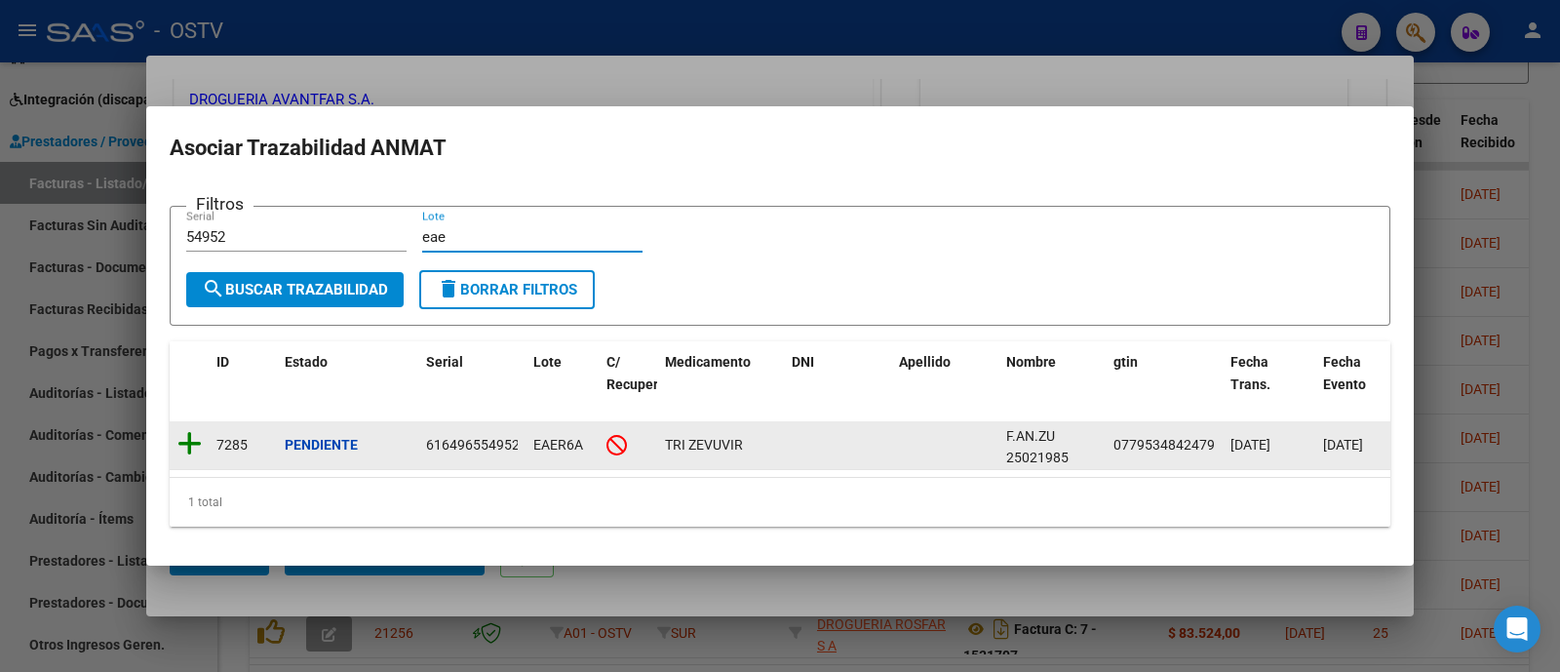
type input "eae"
click at [185, 437] on icon at bounding box center [189, 443] width 24 height 27
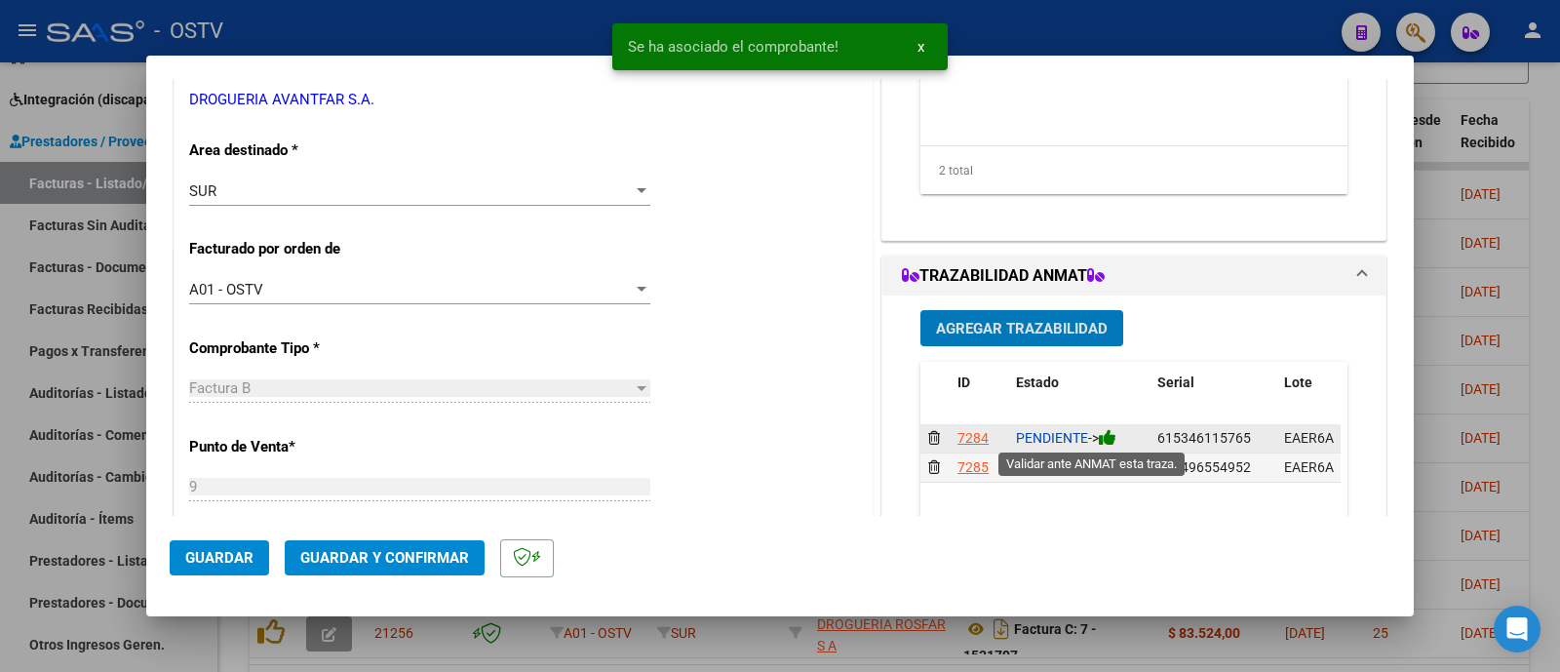
click at [1101, 434] on icon at bounding box center [1108, 437] width 18 height 19
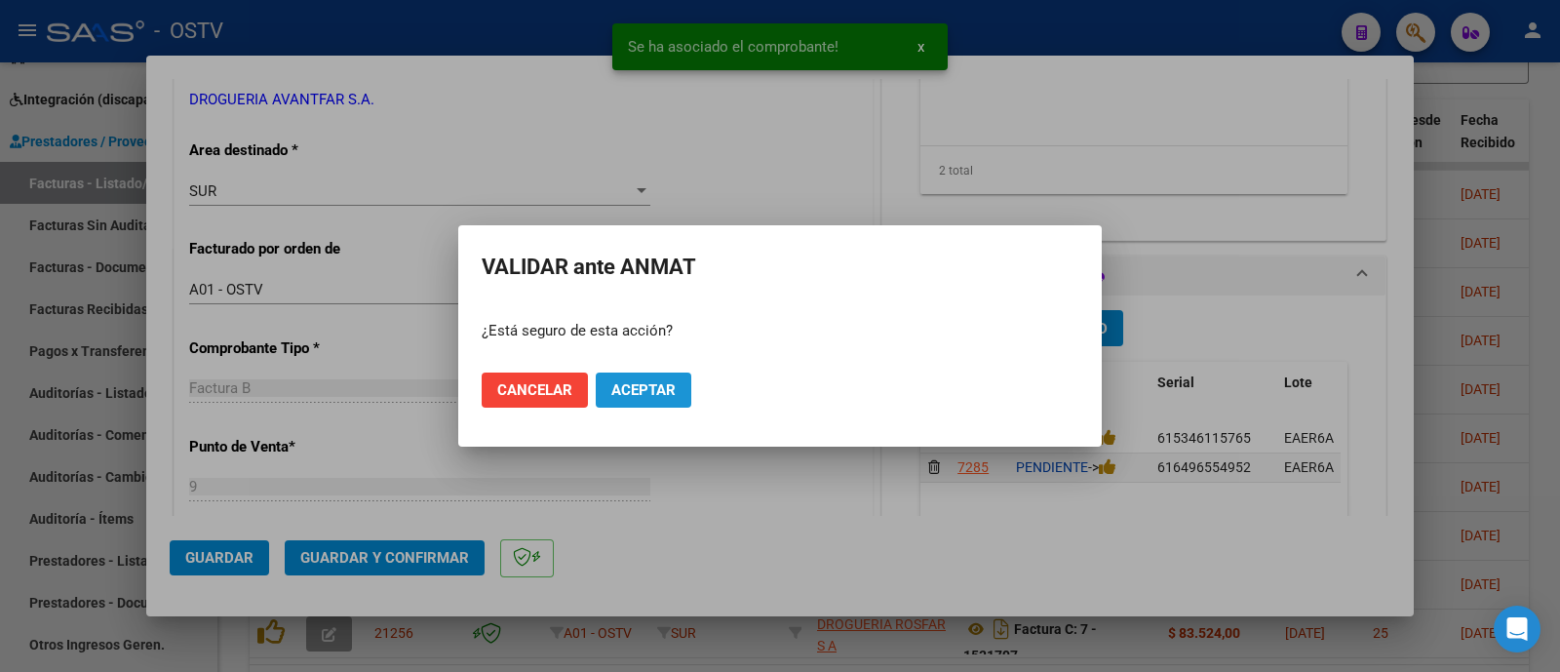
click at [647, 387] on span "Aceptar" at bounding box center [643, 390] width 64 height 18
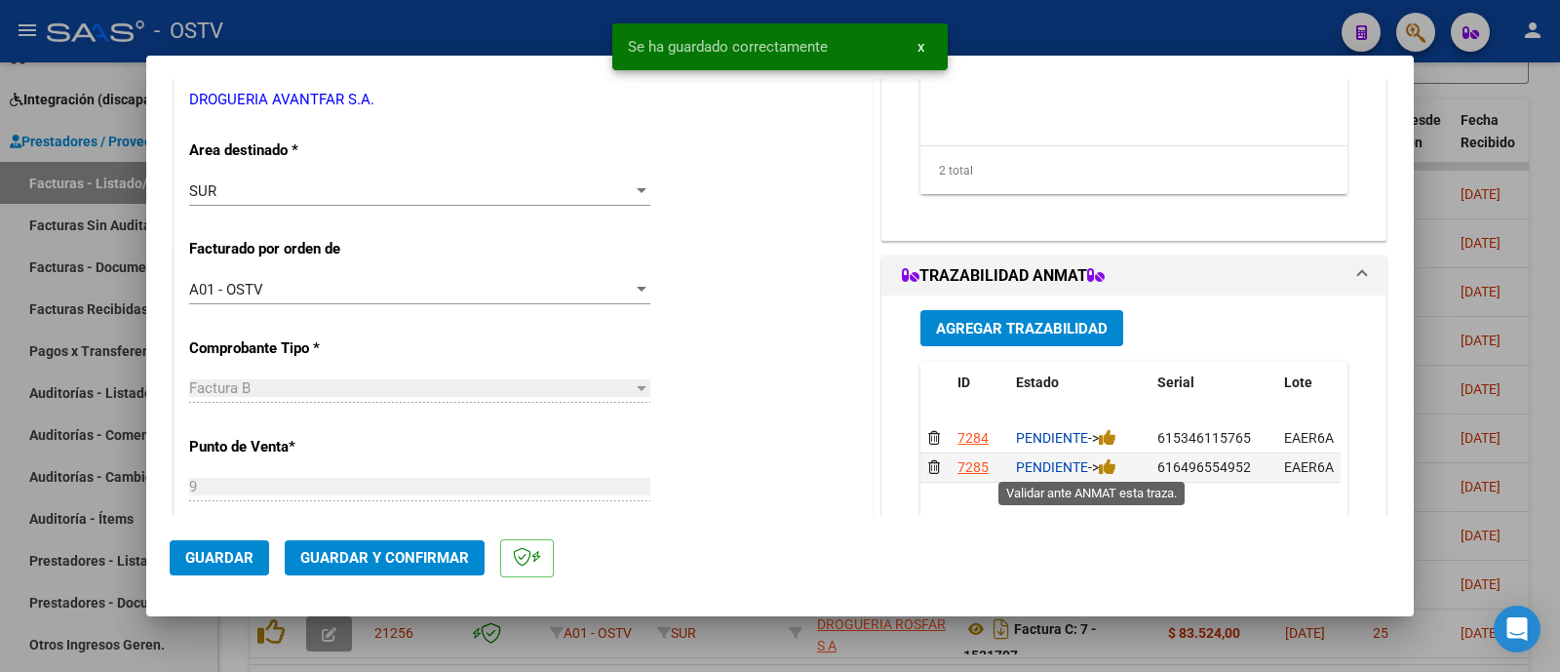
click at [1106, 465] on icon at bounding box center [1108, 466] width 18 height 19
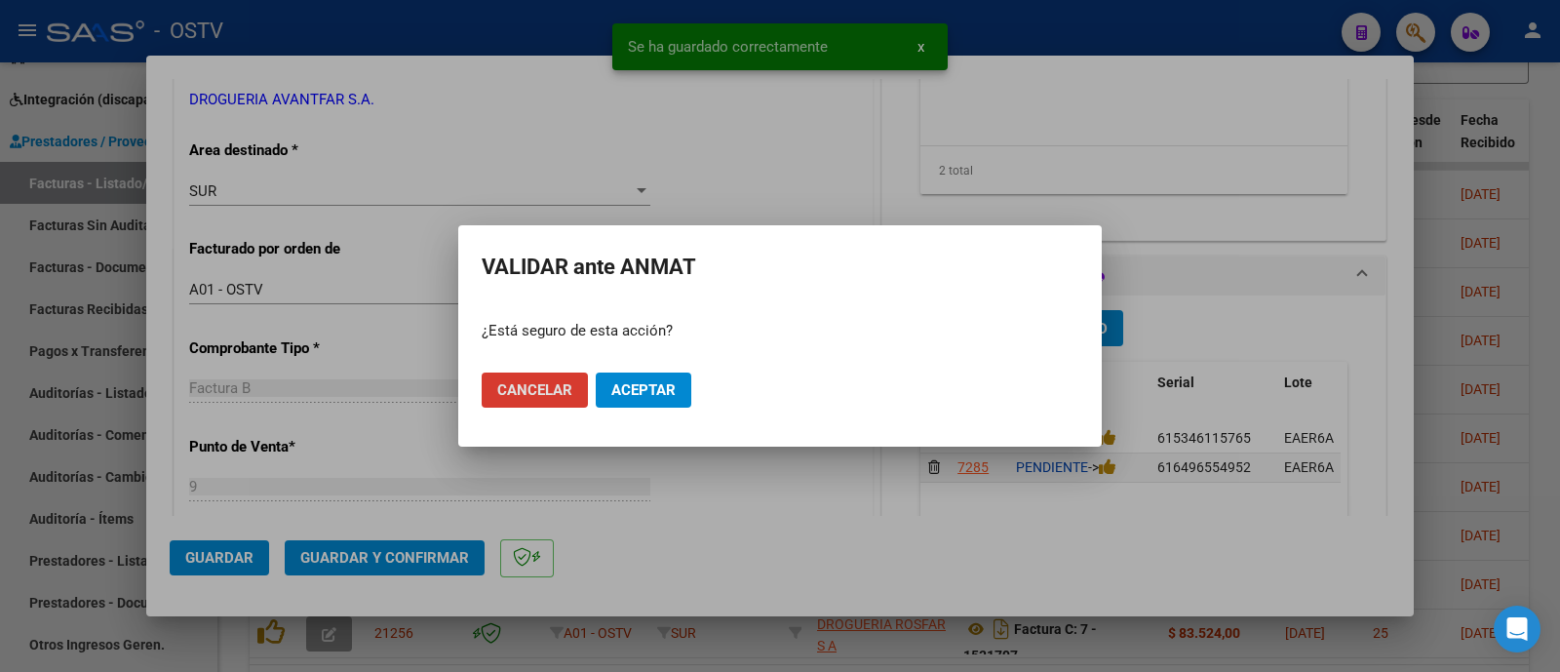
click at [649, 394] on span "Aceptar" at bounding box center [643, 390] width 64 height 18
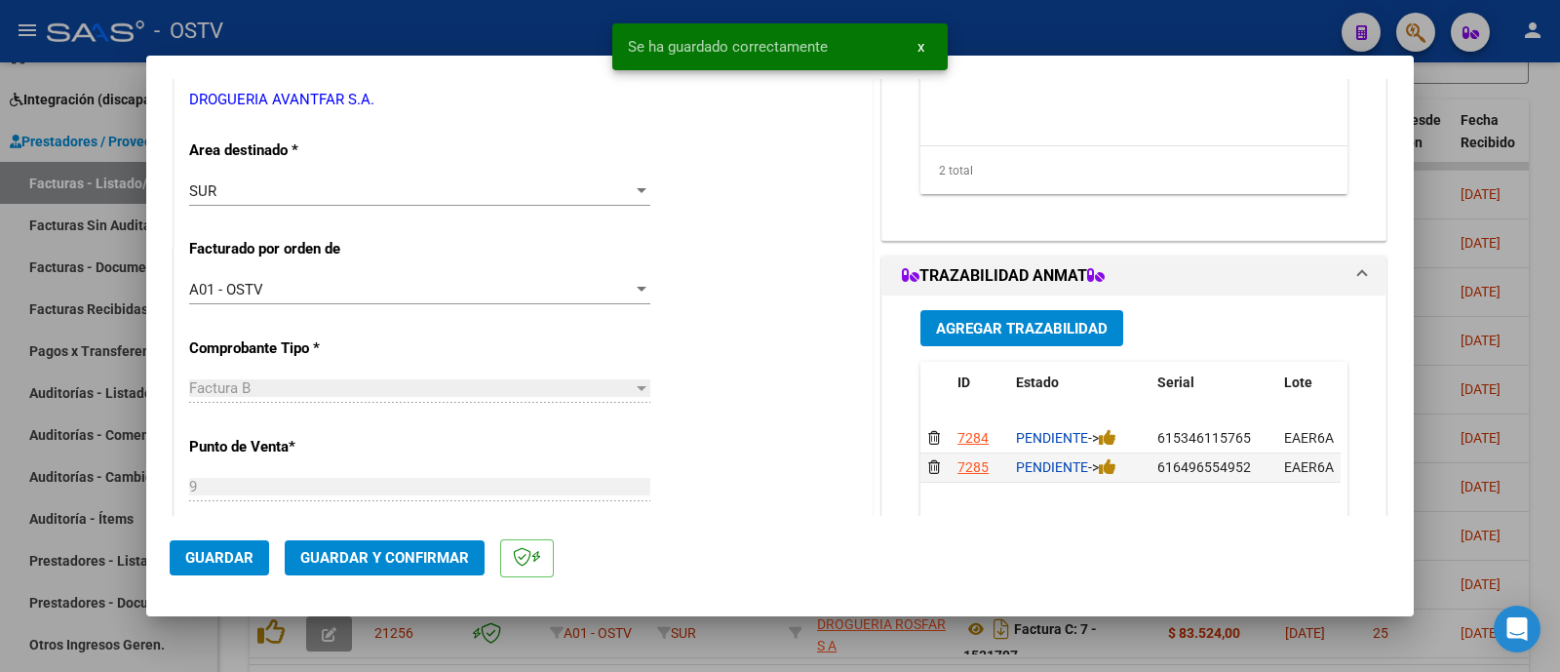
click at [1105, 329] on button "Agregar Trazabilidad" at bounding box center [1021, 328] width 203 height 36
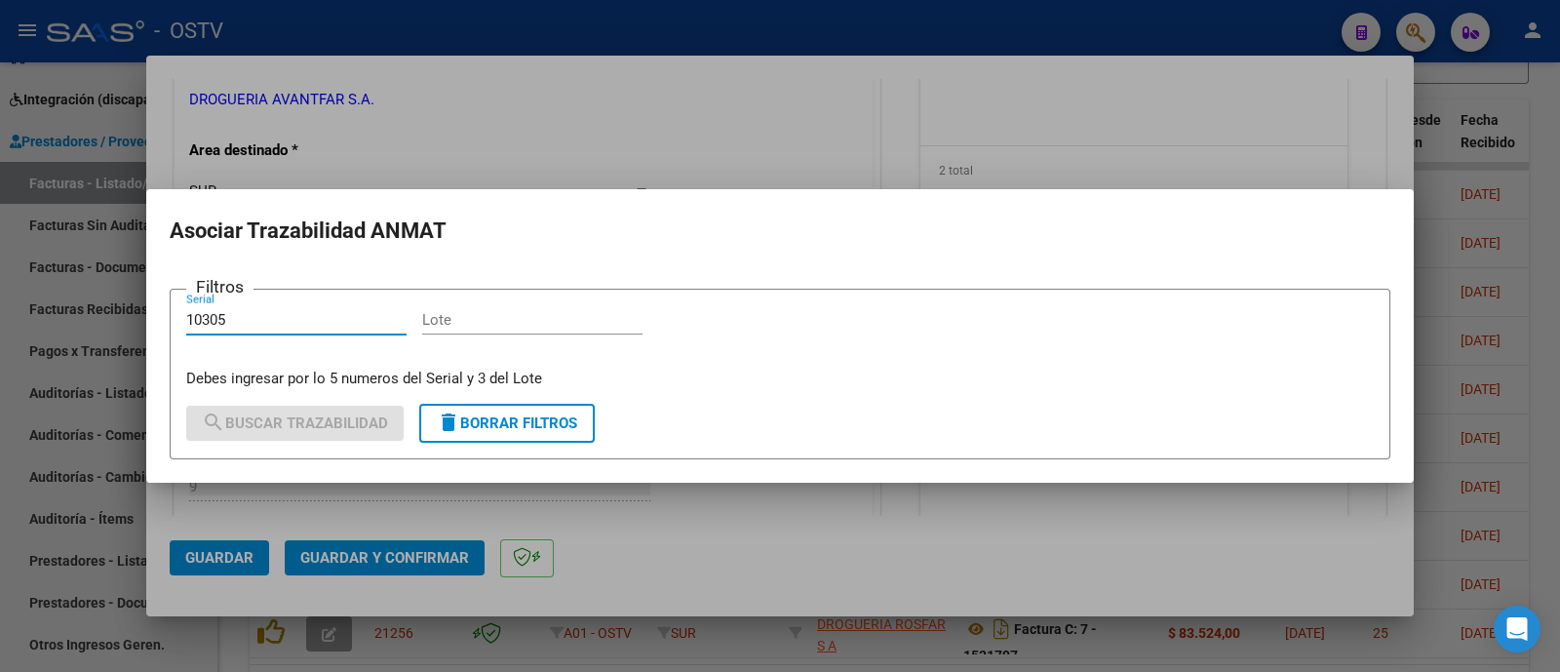
type input "10305"
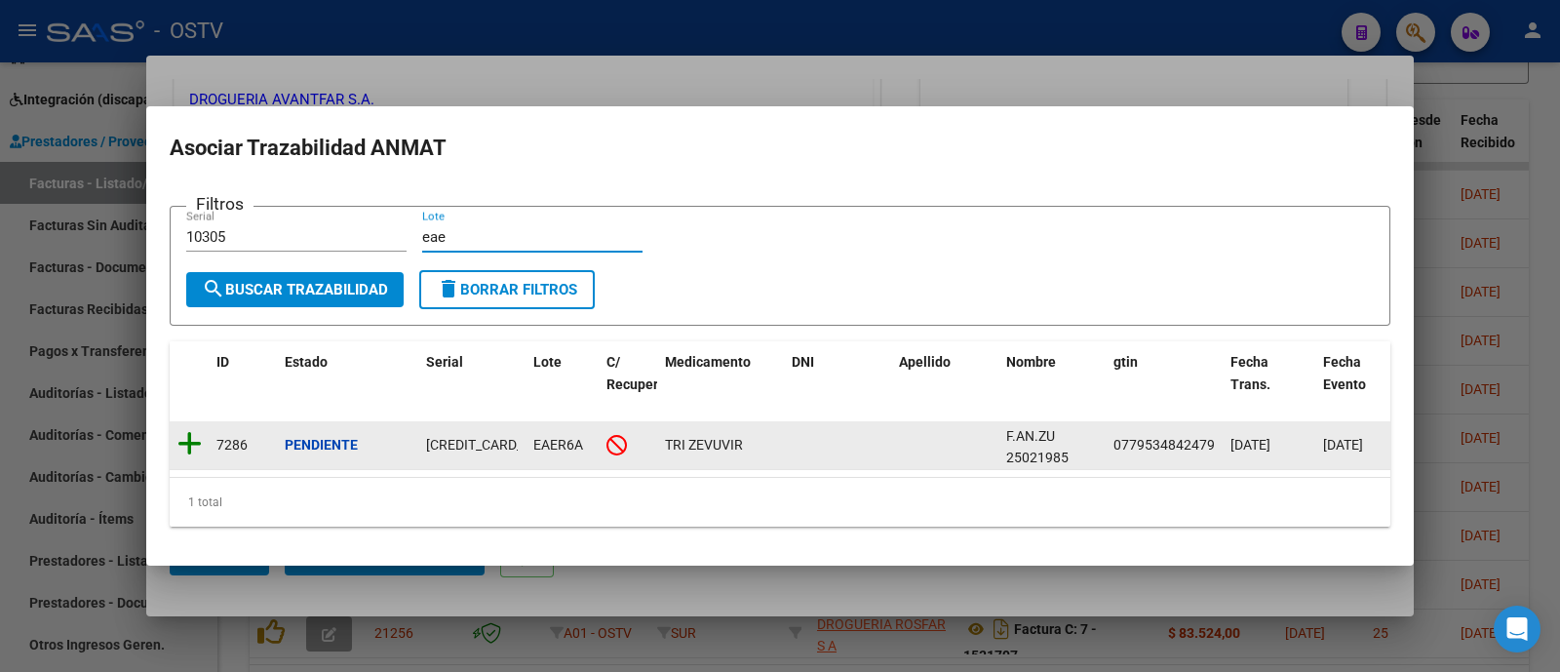
type input "eae"
click at [195, 430] on icon at bounding box center [189, 443] width 24 height 27
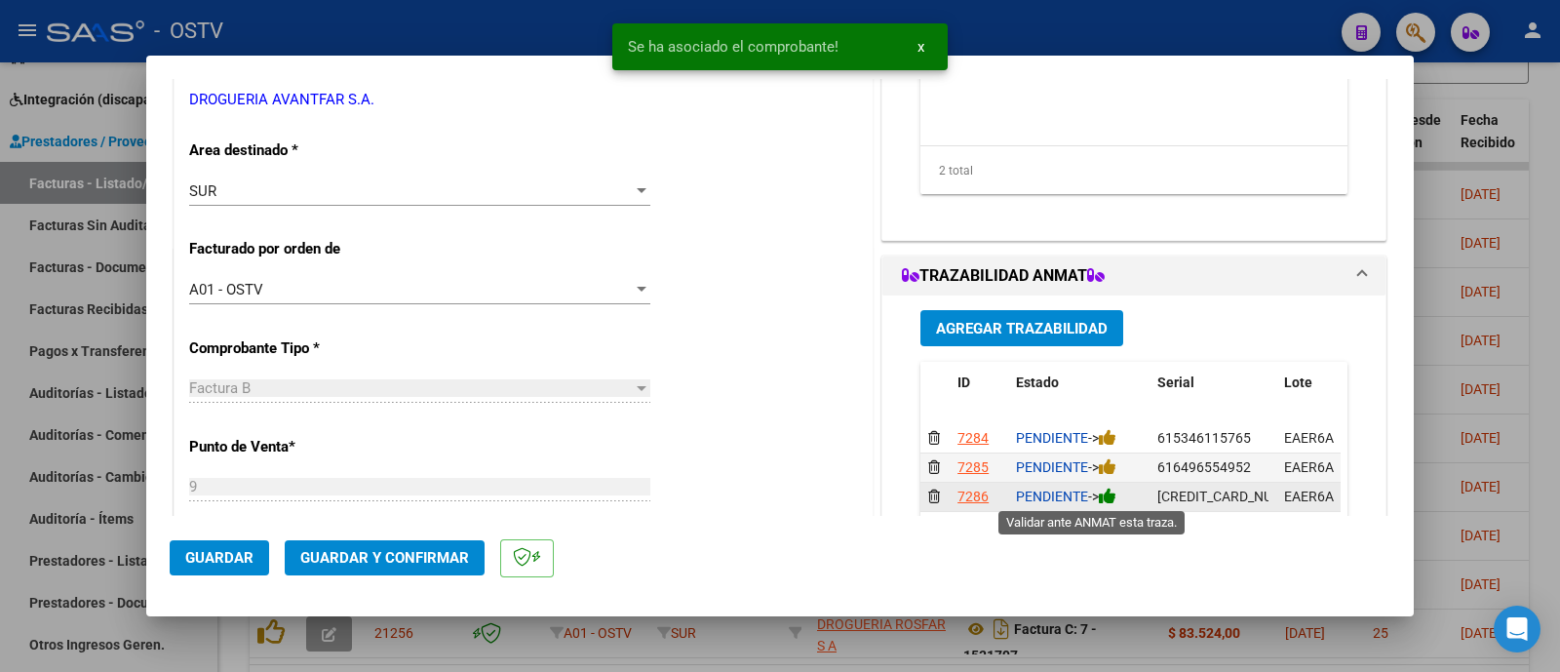
click at [1101, 494] on icon at bounding box center [1108, 495] width 18 height 19
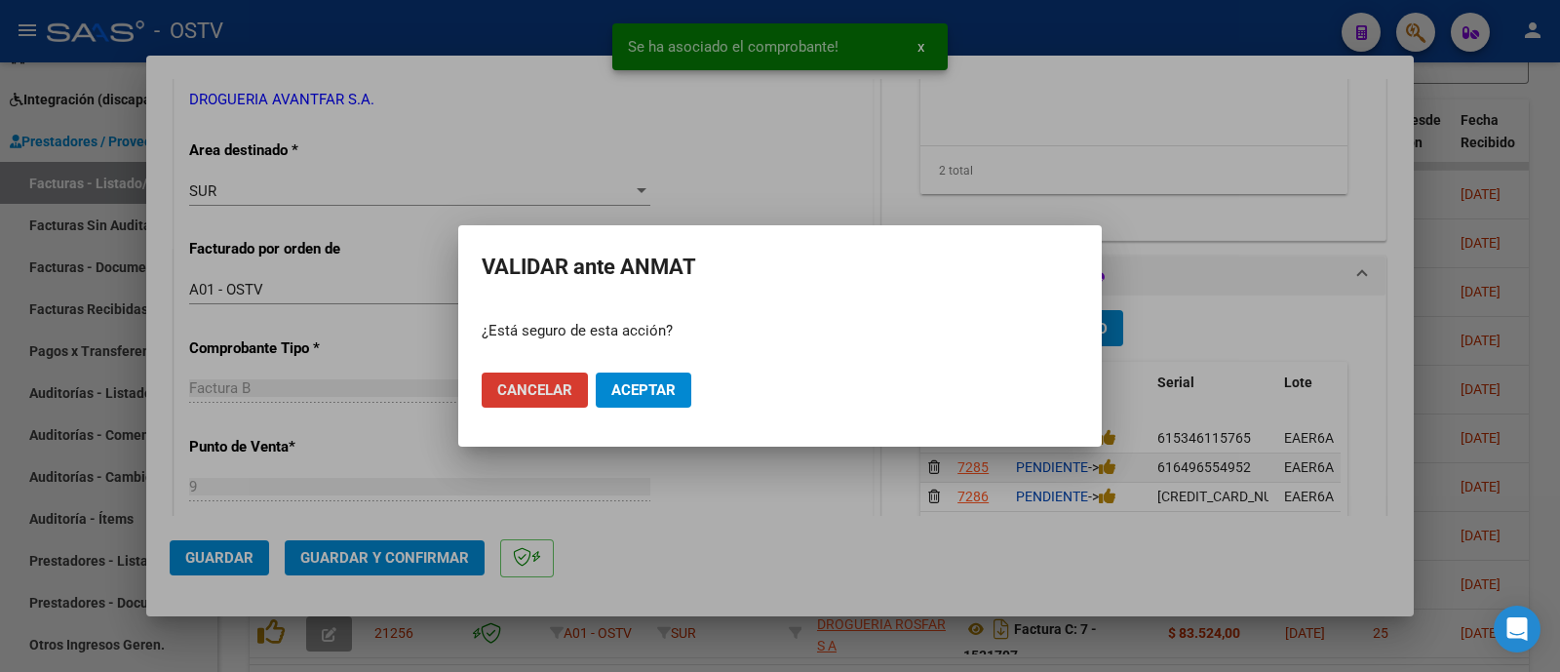
click at [655, 398] on button "Aceptar" at bounding box center [644, 389] width 96 height 35
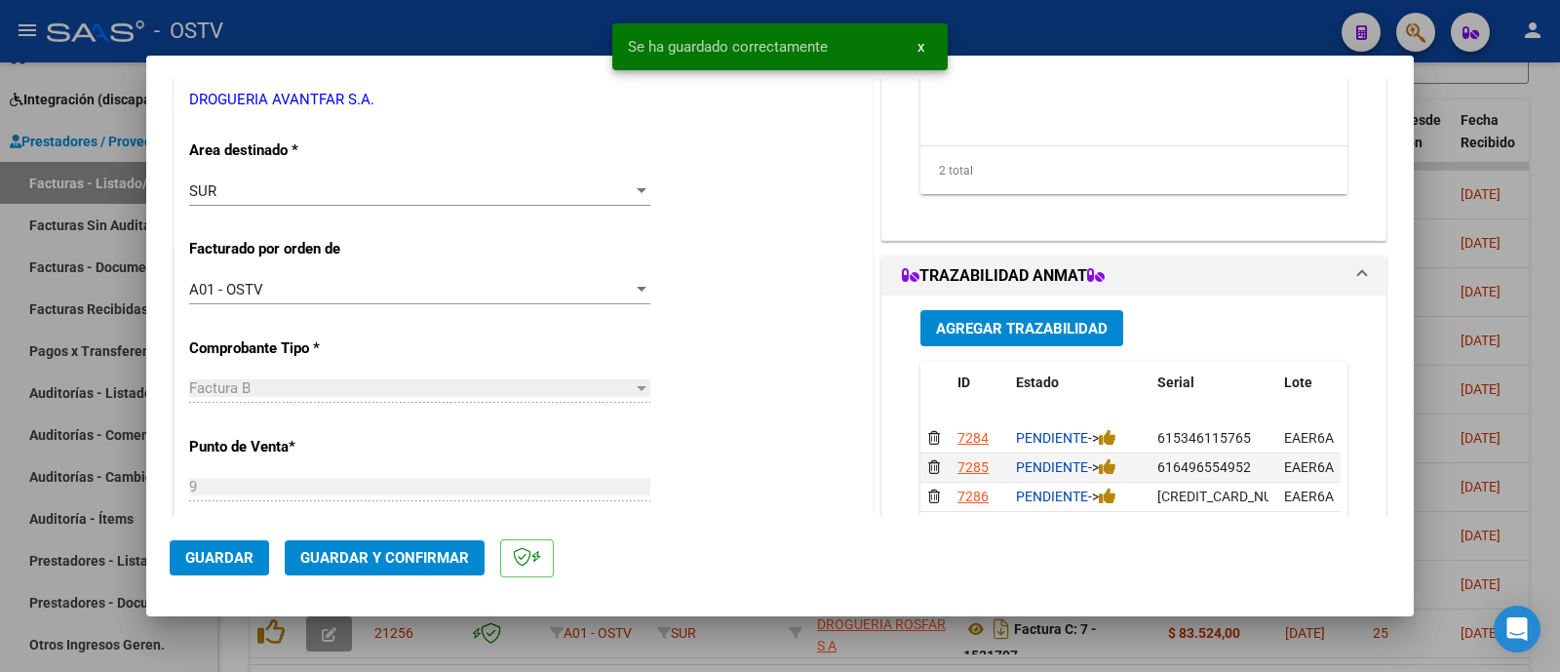
click at [863, 179] on div "DATOS DEL COMPROBANTE CUIT * 30-70833541-6 Ingresar CUIT ANALISIS PRESTADOR DRO…" at bounding box center [524, 645] width 700 height 1522
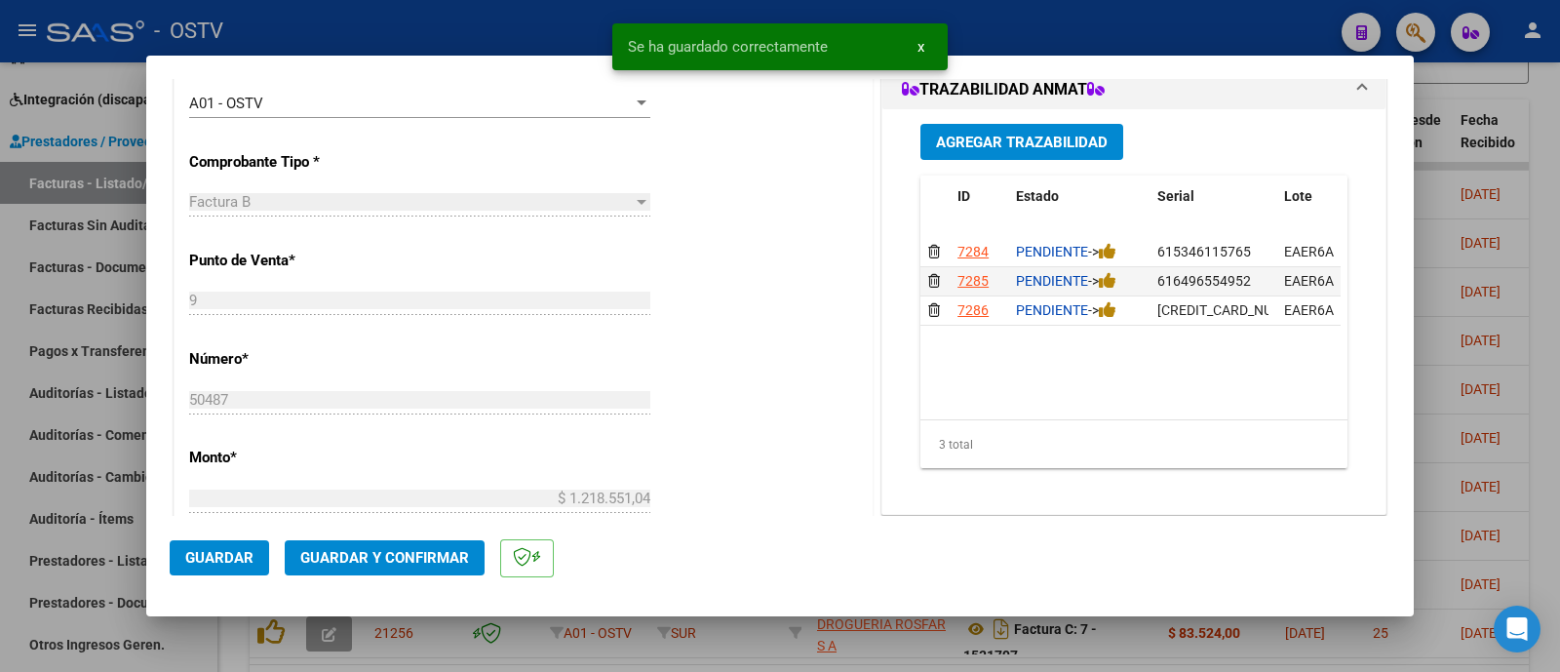
scroll to position [609, 0]
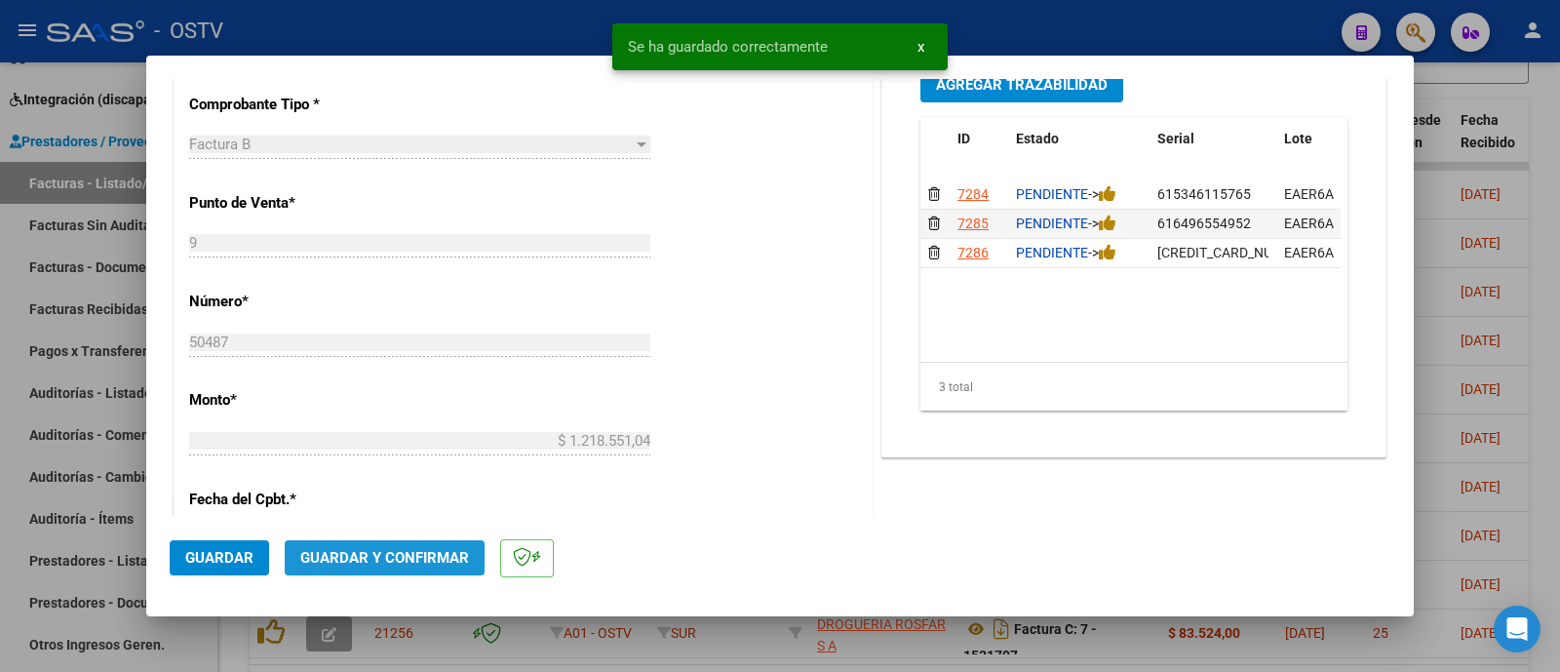
click at [432, 560] on span "Guardar y Confirmar" at bounding box center [384, 558] width 169 height 18
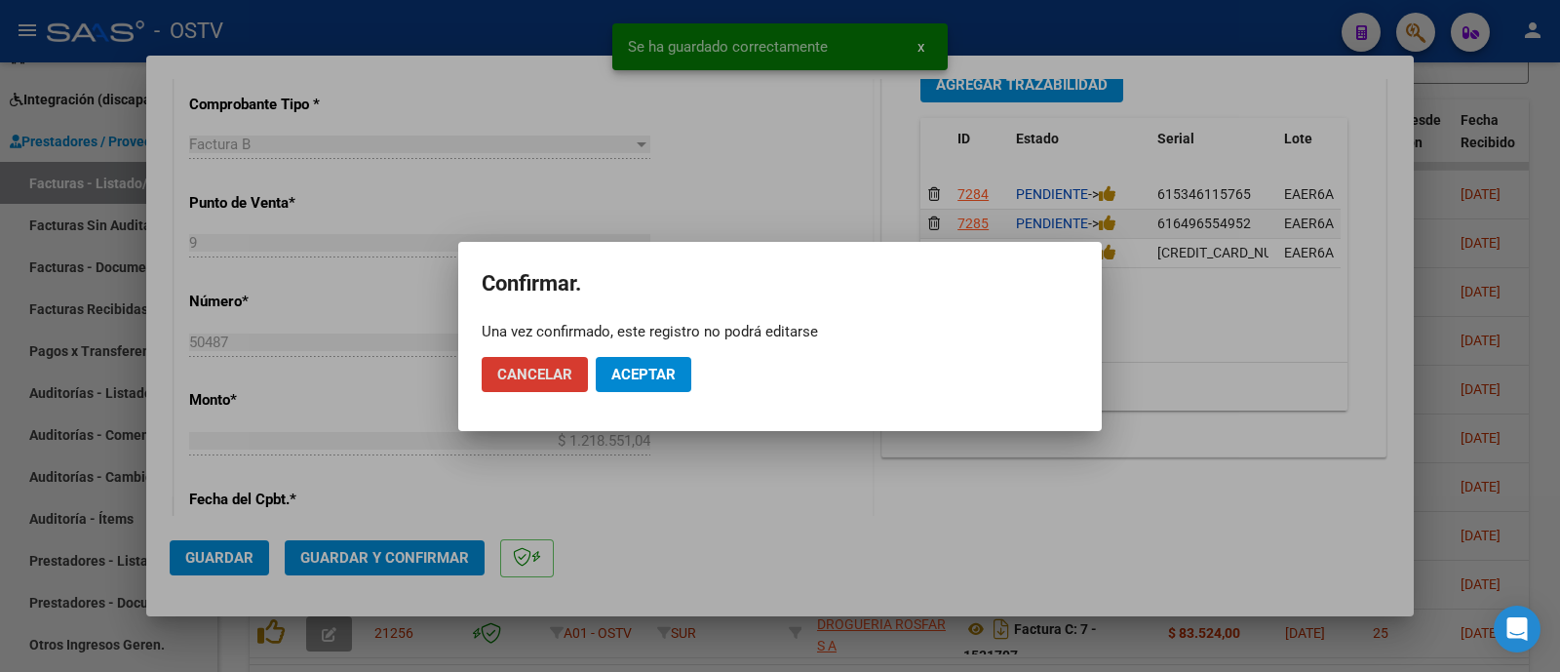
click at [650, 381] on span "Aceptar" at bounding box center [643, 375] width 64 height 18
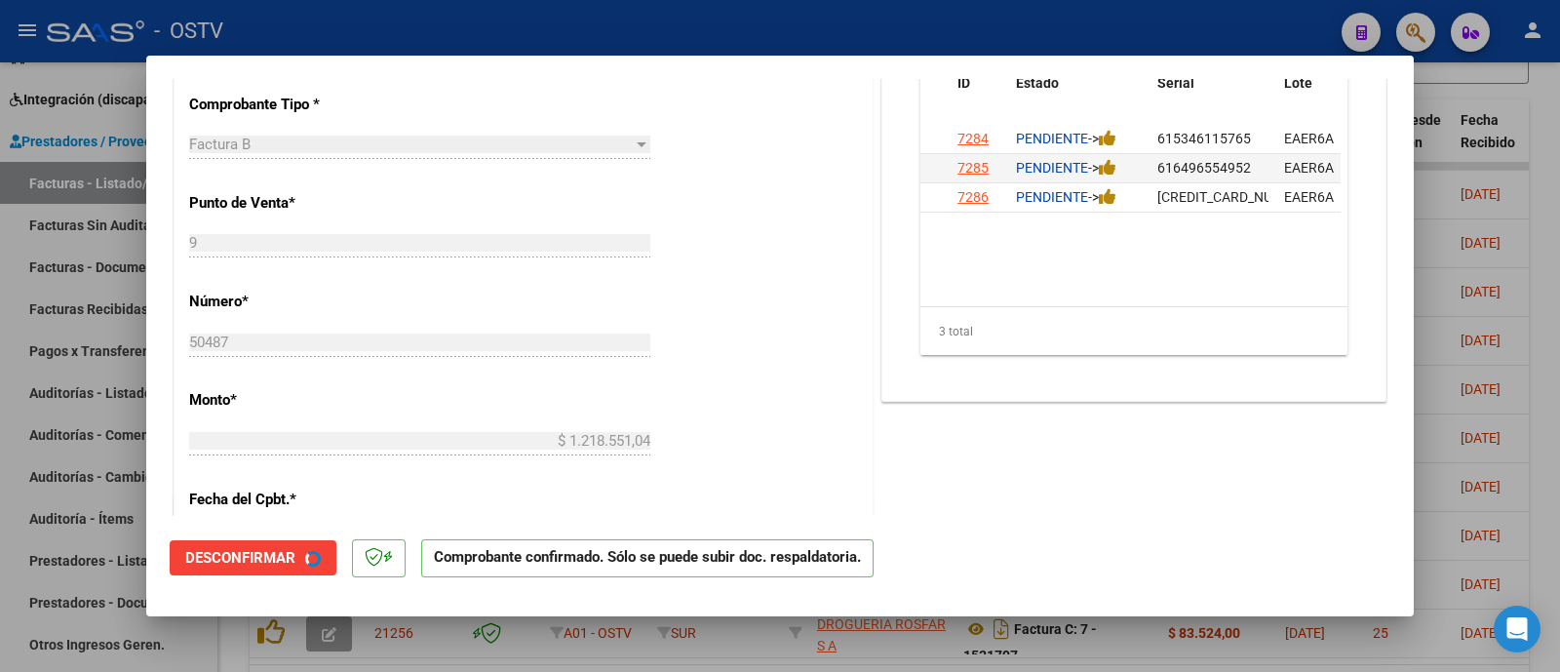
click at [487, 21] on div at bounding box center [780, 336] width 1560 height 672
type input "$ 0,00"
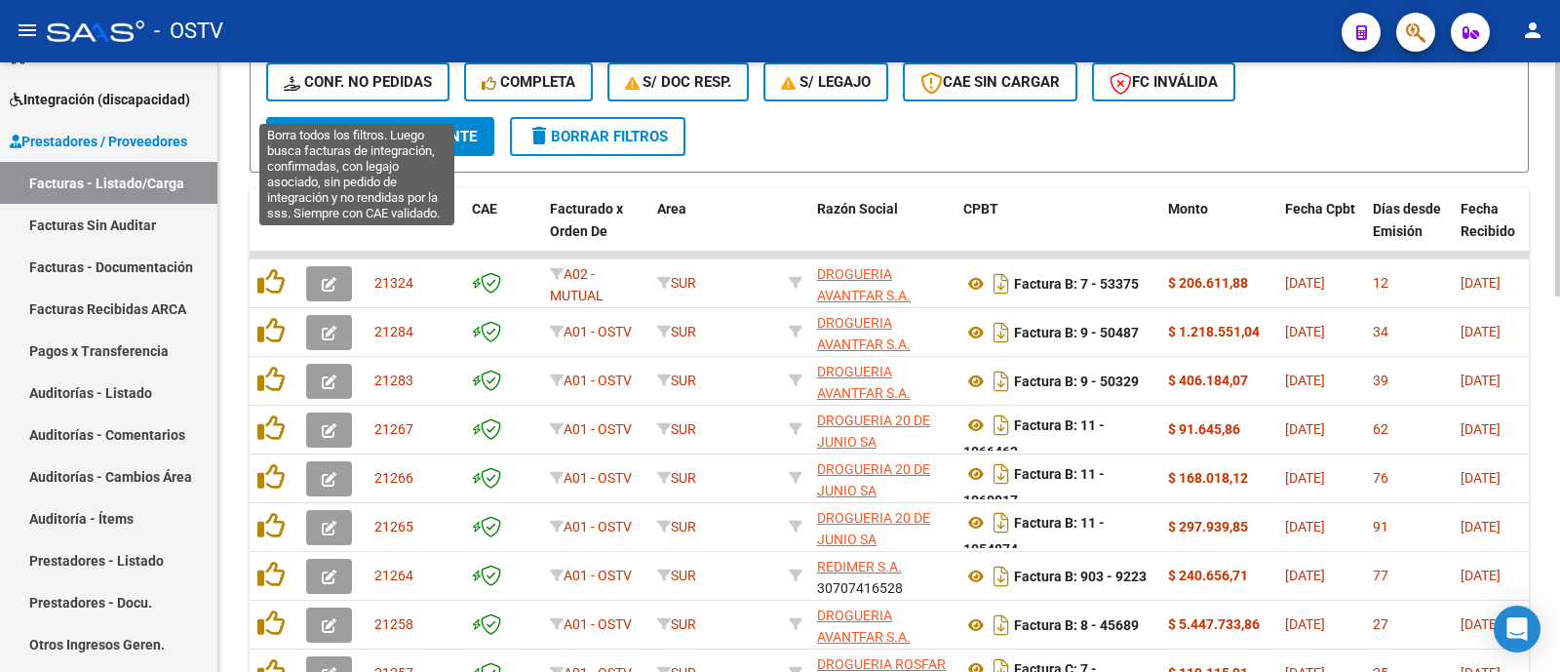
scroll to position [732, 0]
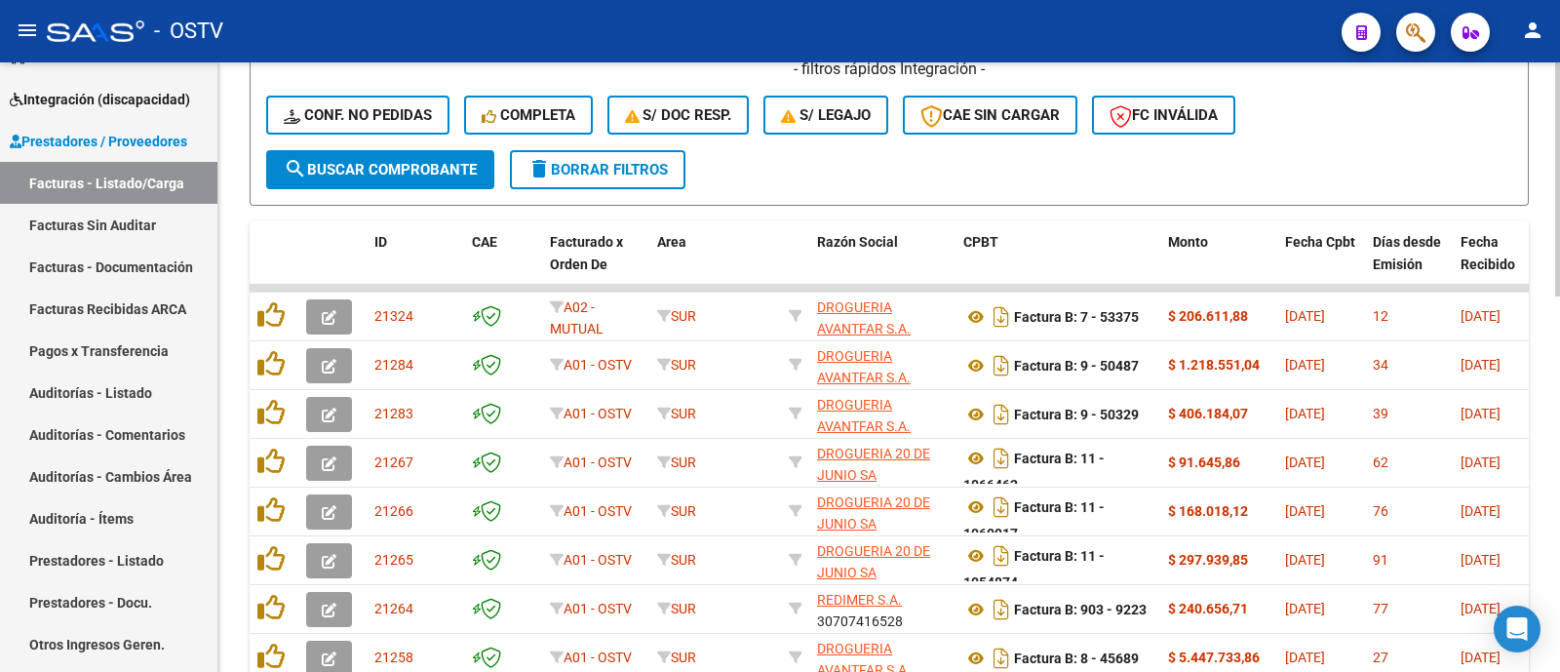
click at [418, 174] on span "search Buscar Comprobante" at bounding box center [380, 170] width 193 height 18
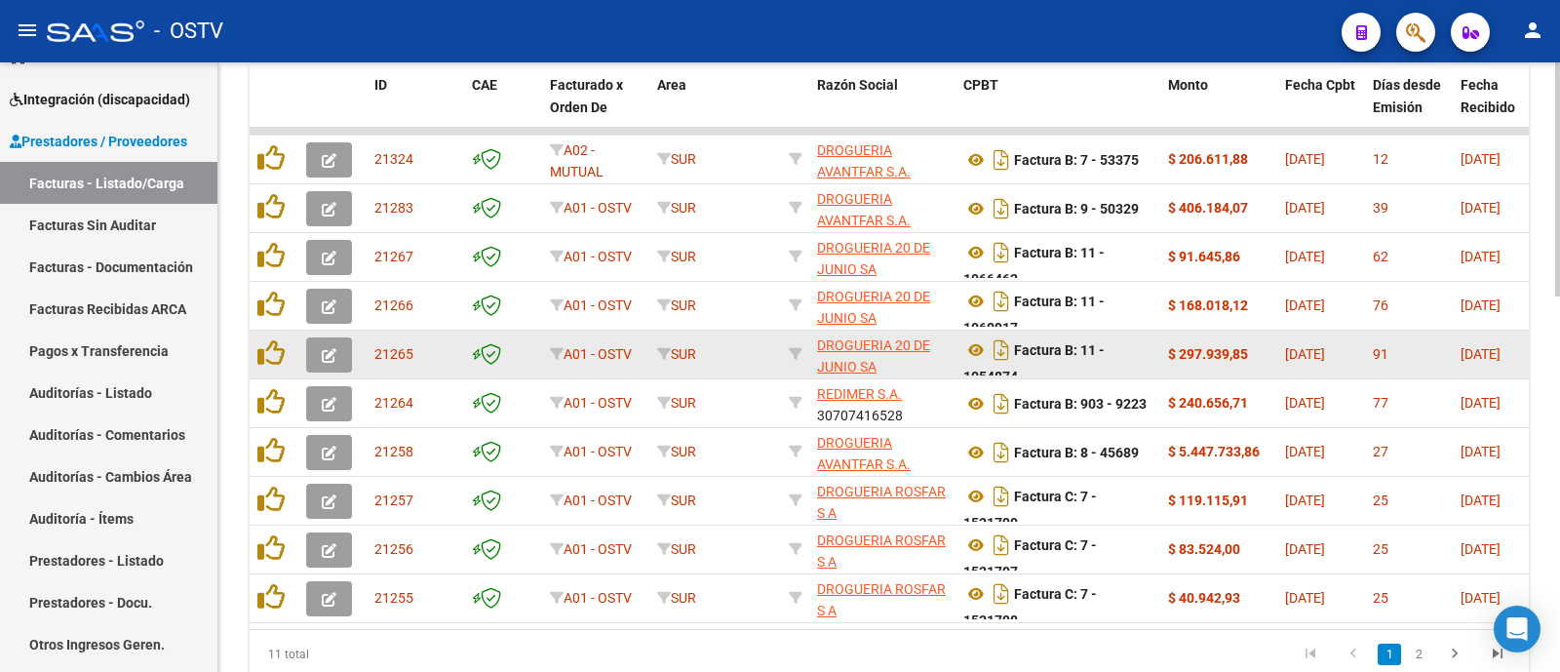
scroll to position [854, 0]
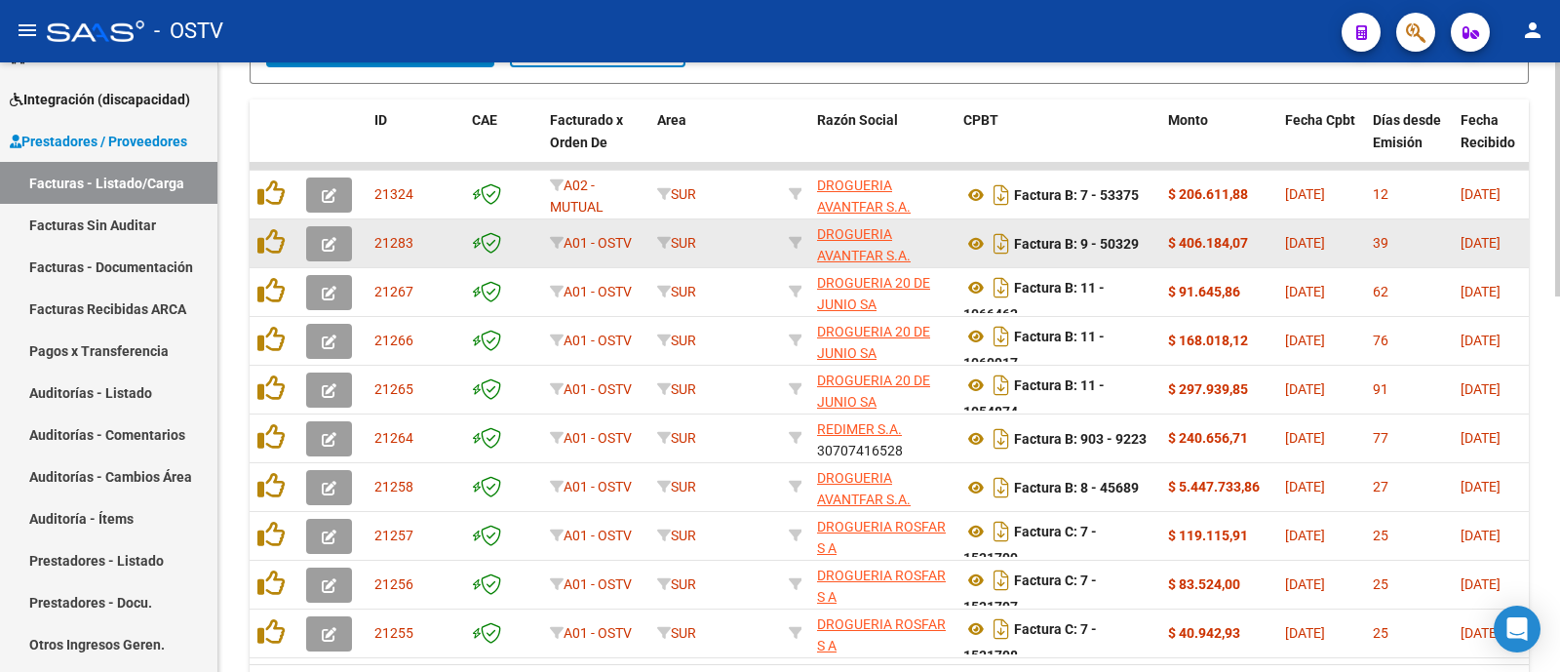
click at [326, 246] on icon "button" at bounding box center [329, 244] width 15 height 15
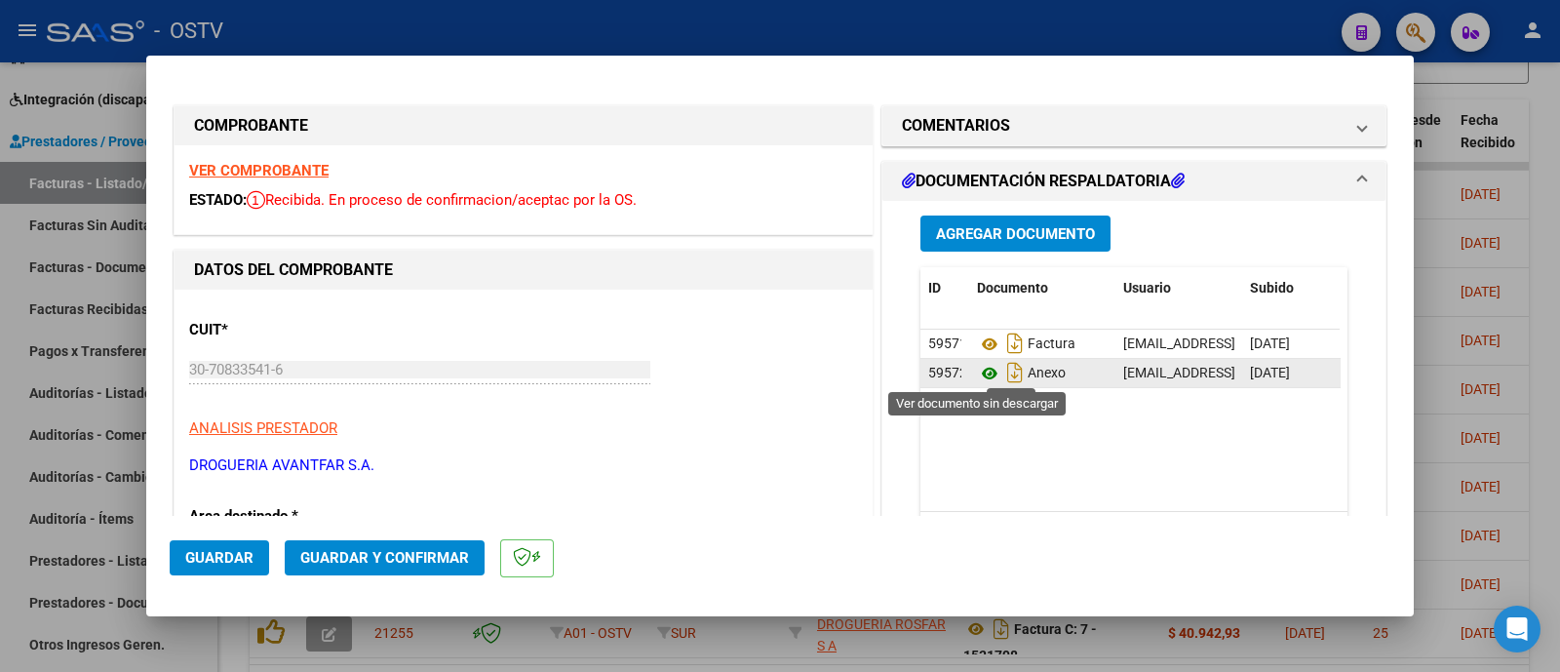
click at [984, 377] on icon at bounding box center [989, 373] width 25 height 23
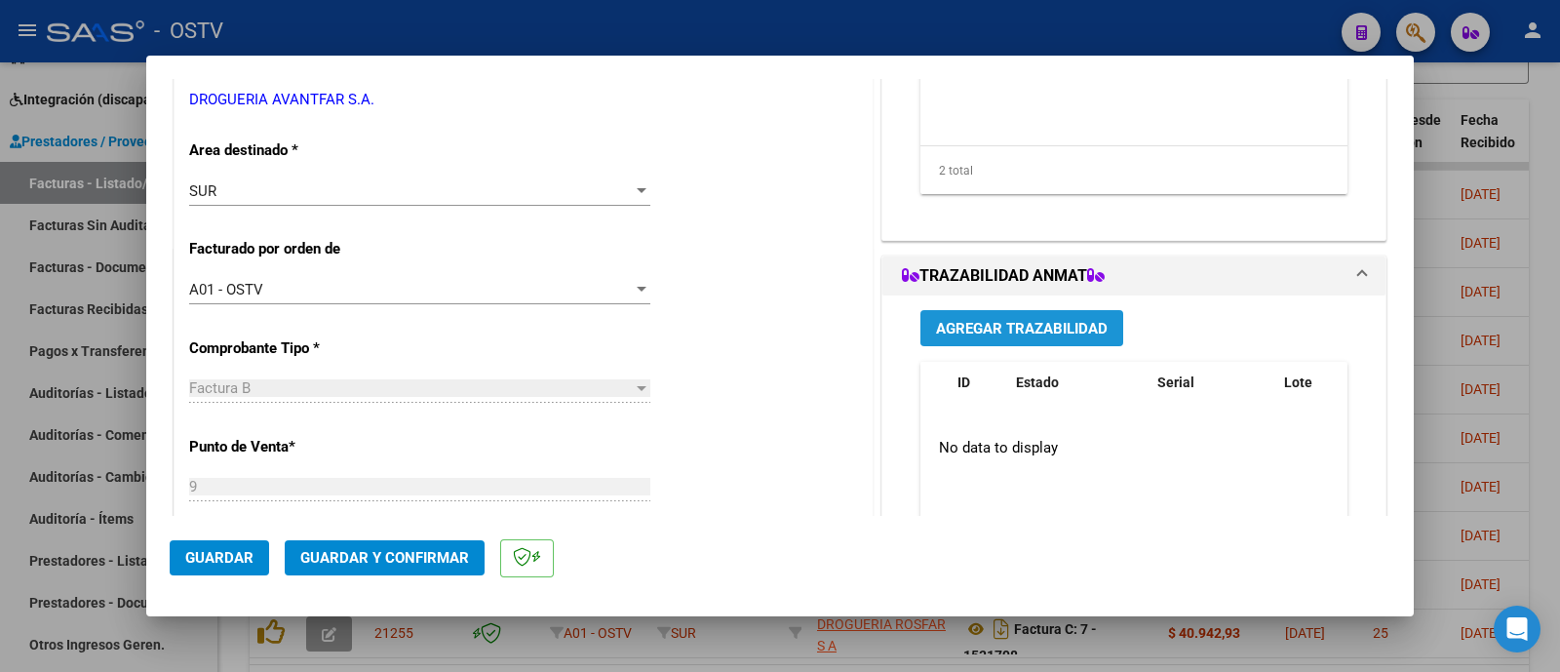
click at [1057, 323] on span "Agregar Trazabilidad" at bounding box center [1022, 329] width 172 height 18
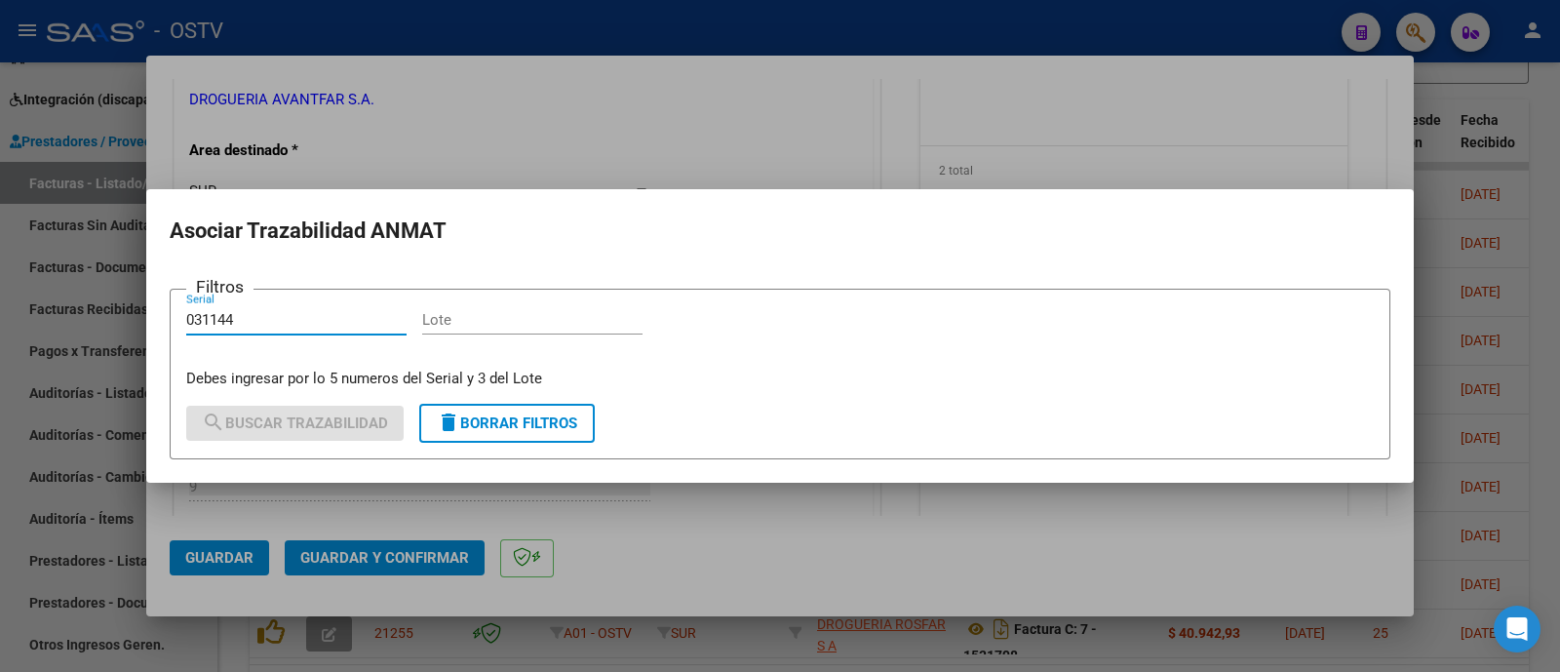
type input "031144"
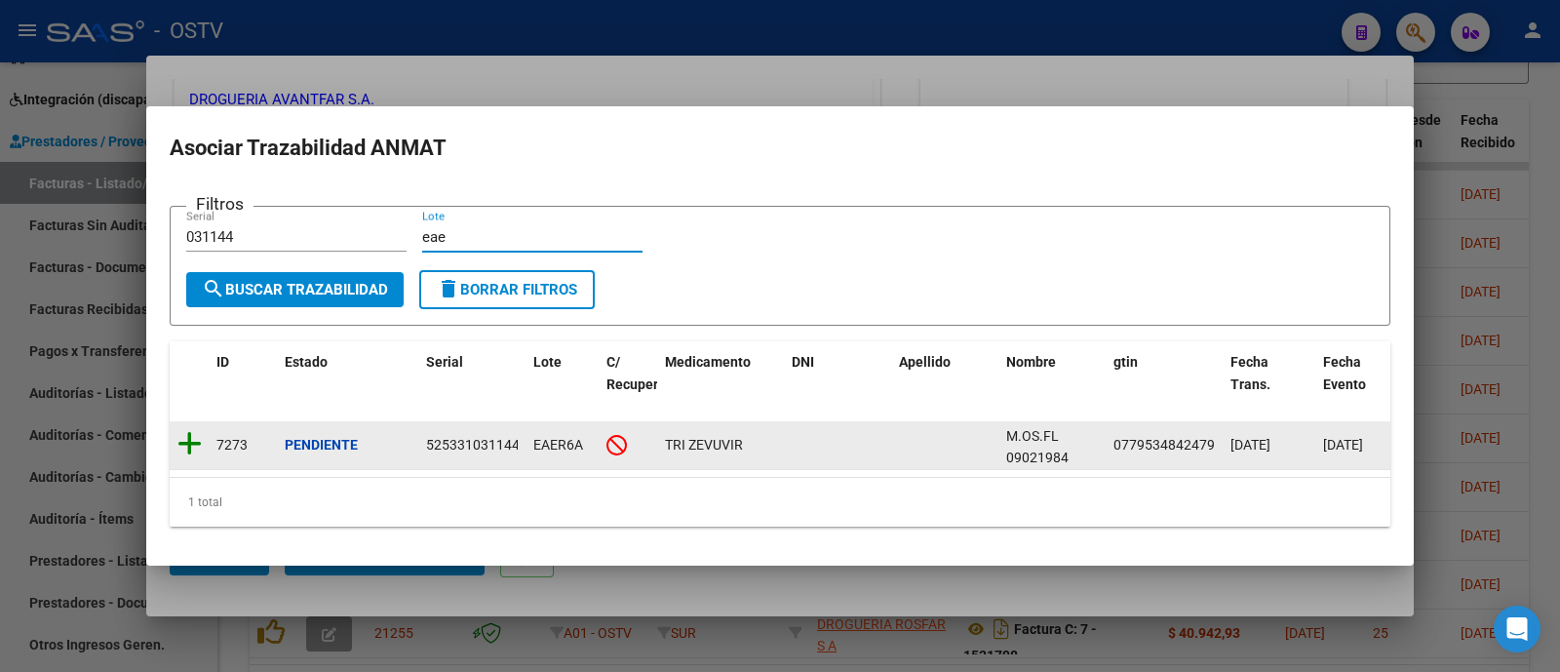
type input "eae"
click at [187, 433] on icon at bounding box center [189, 443] width 24 height 27
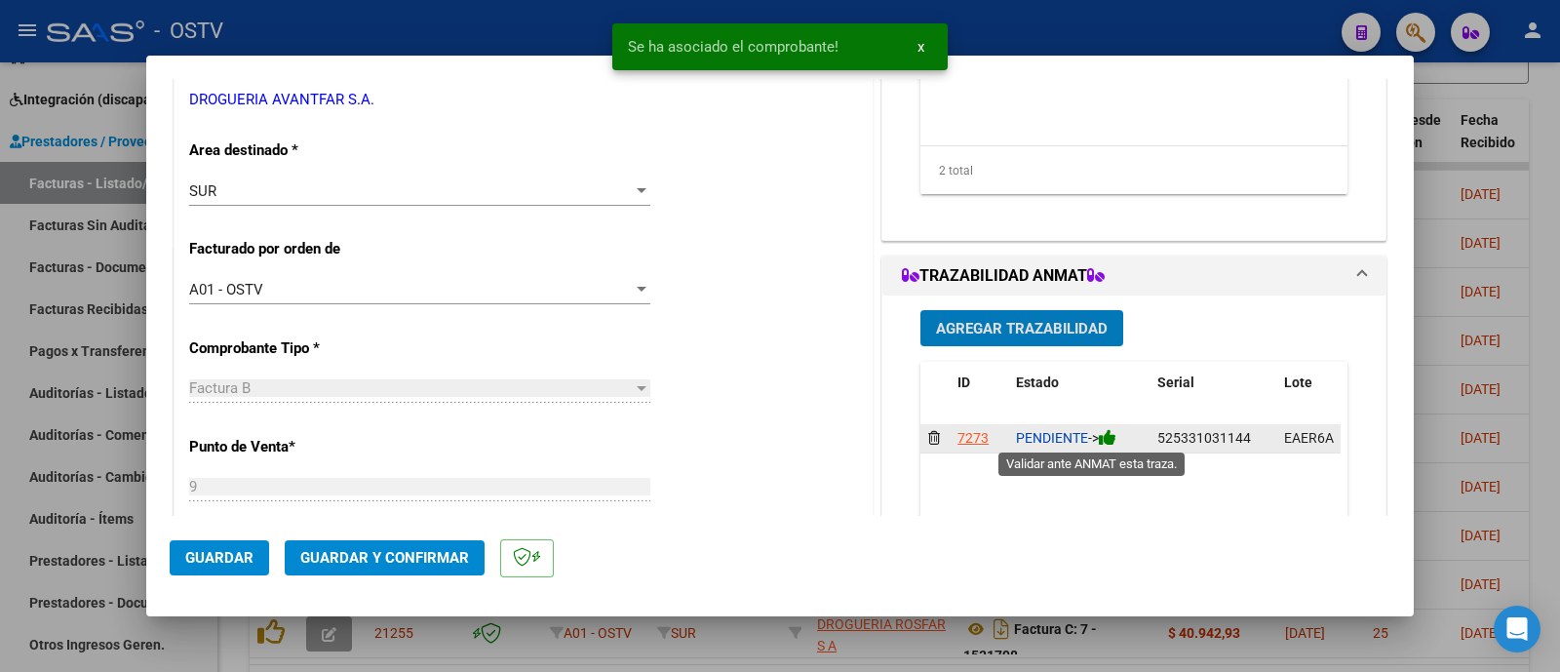
click at [1103, 435] on icon at bounding box center [1108, 437] width 18 height 19
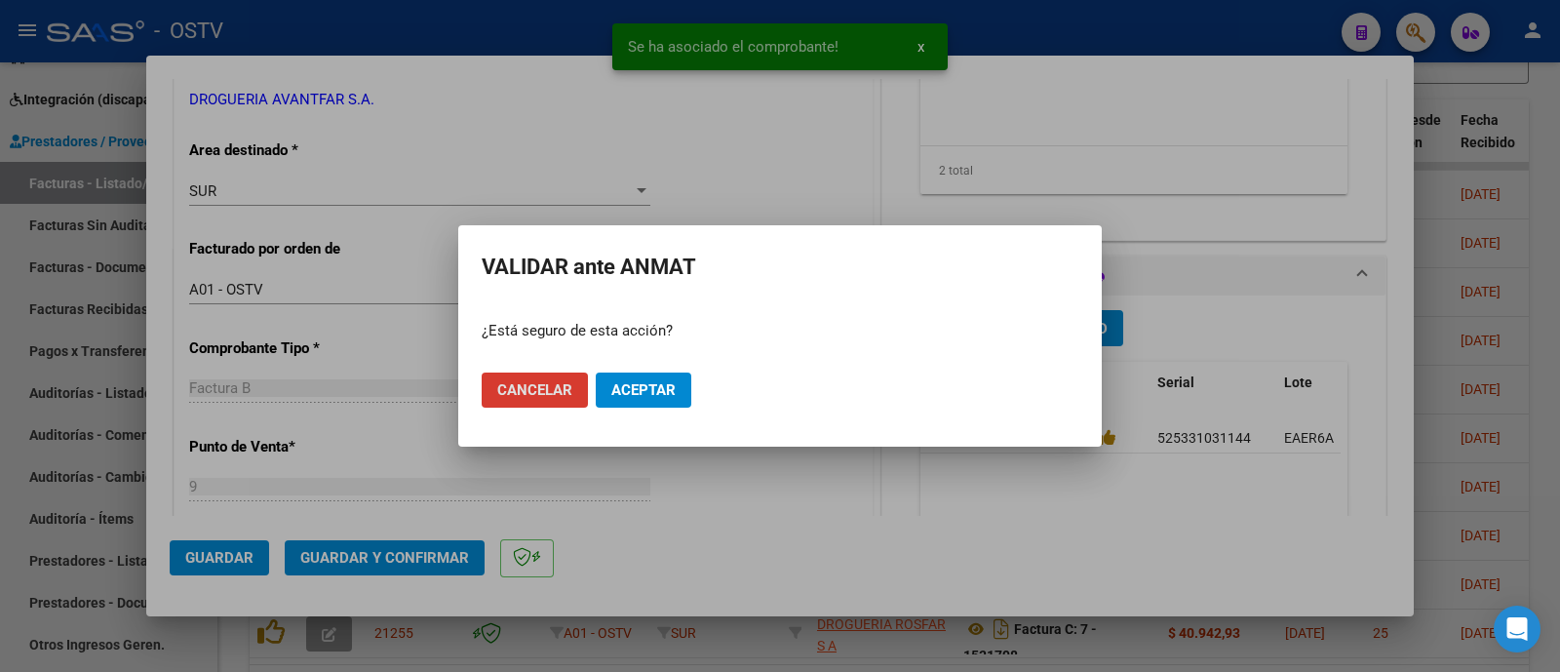
click at [660, 389] on span "Aceptar" at bounding box center [643, 390] width 64 height 18
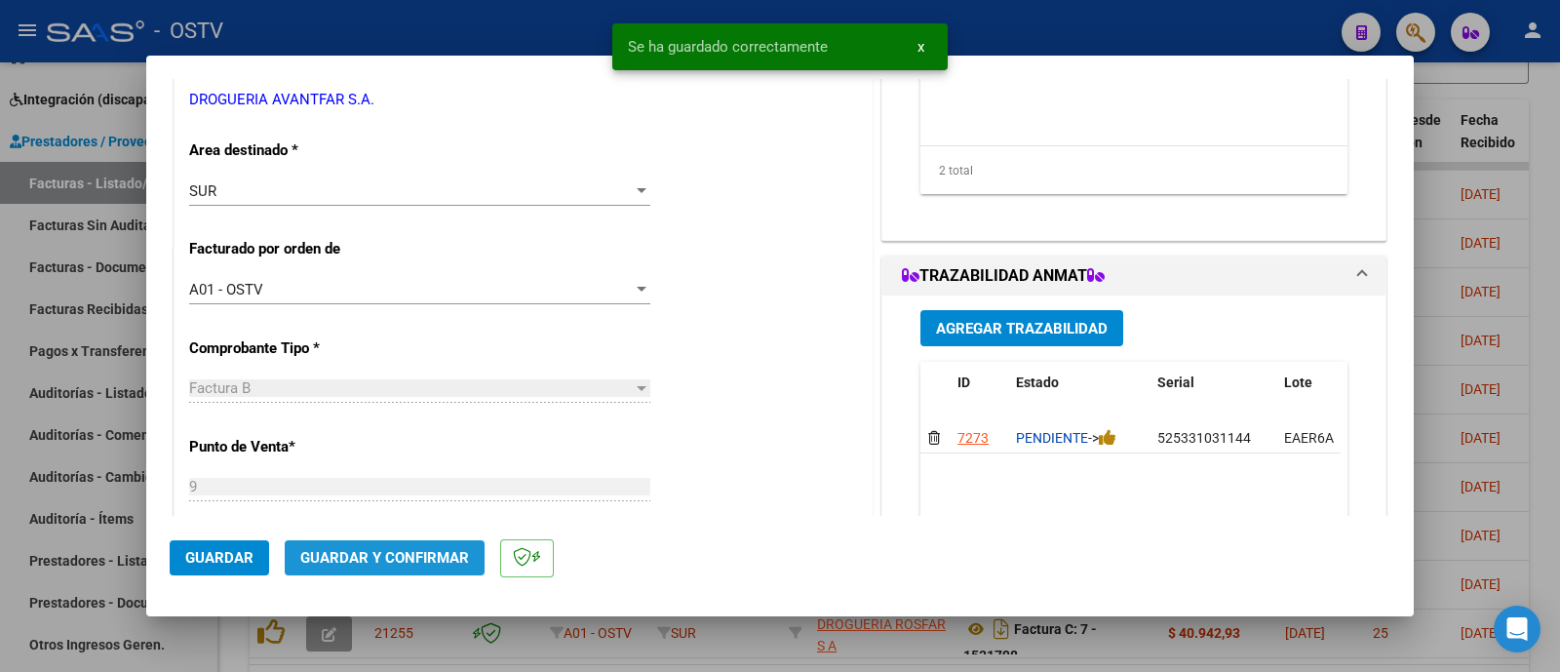
click at [418, 559] on span "Guardar y Confirmar" at bounding box center [384, 558] width 169 height 18
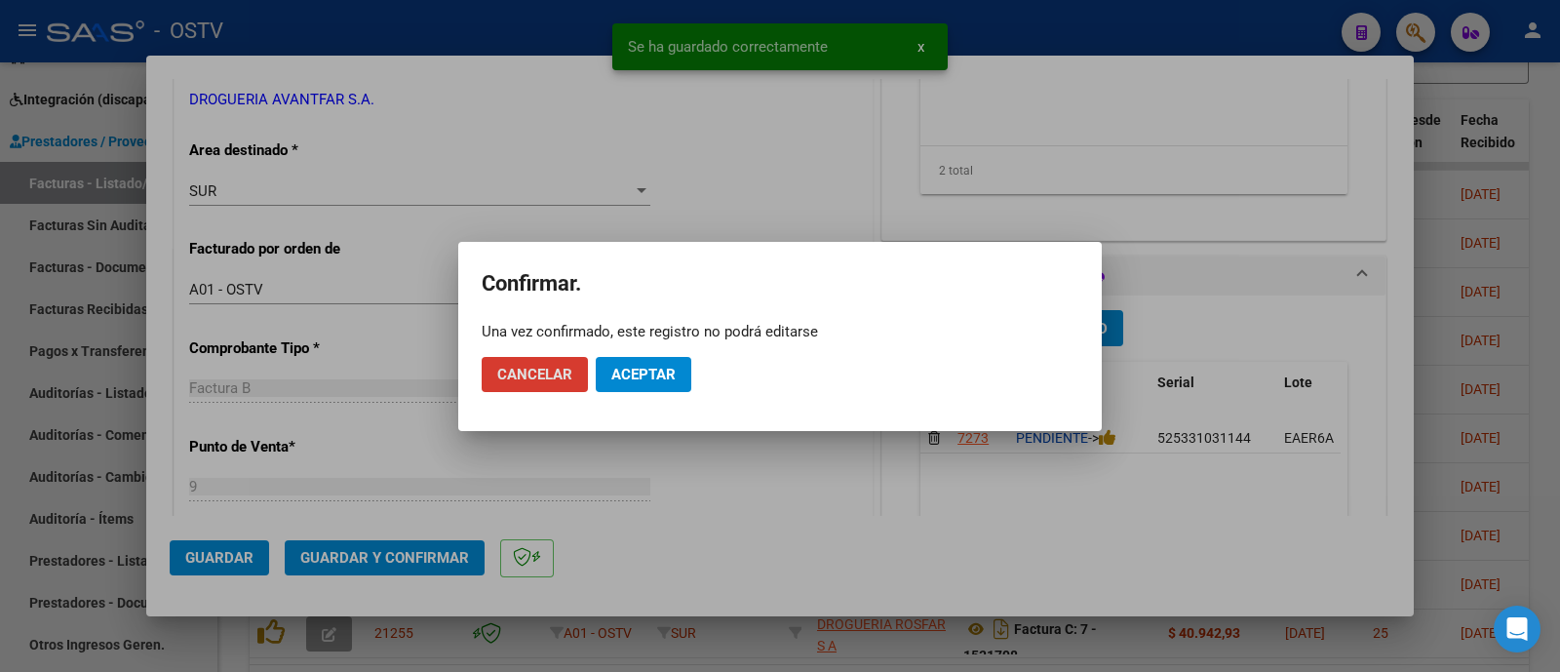
click at [648, 377] on span "Aceptar" at bounding box center [643, 375] width 64 height 18
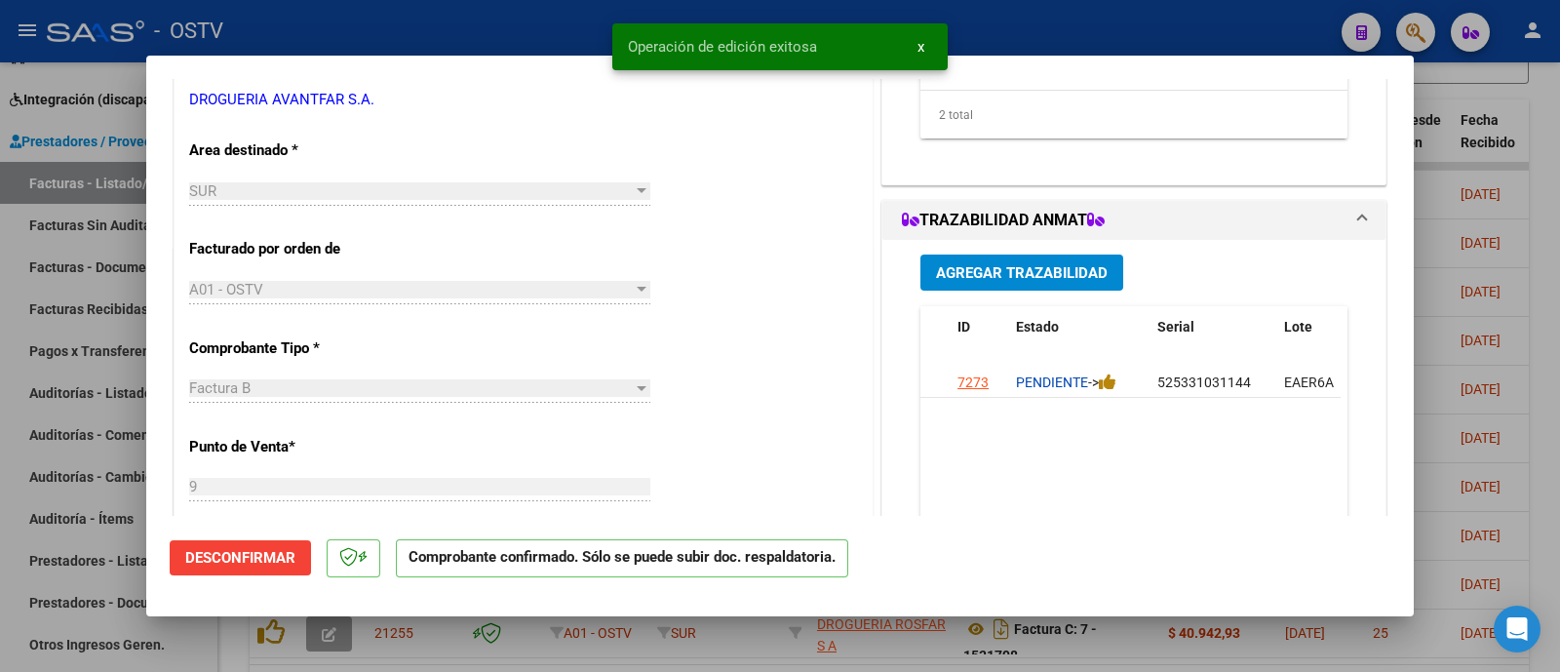
click at [431, 22] on div at bounding box center [780, 336] width 1560 height 672
type input "$ 0,00"
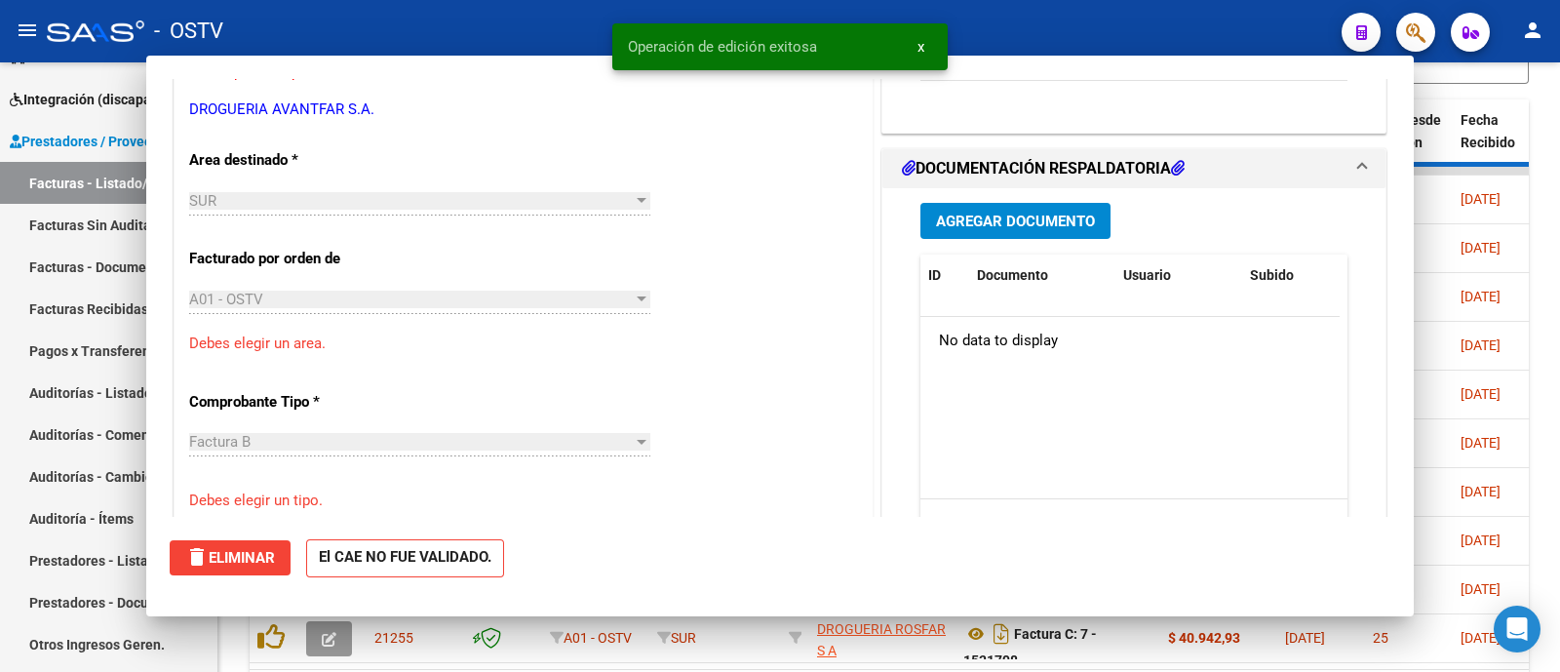
scroll to position [374, 0]
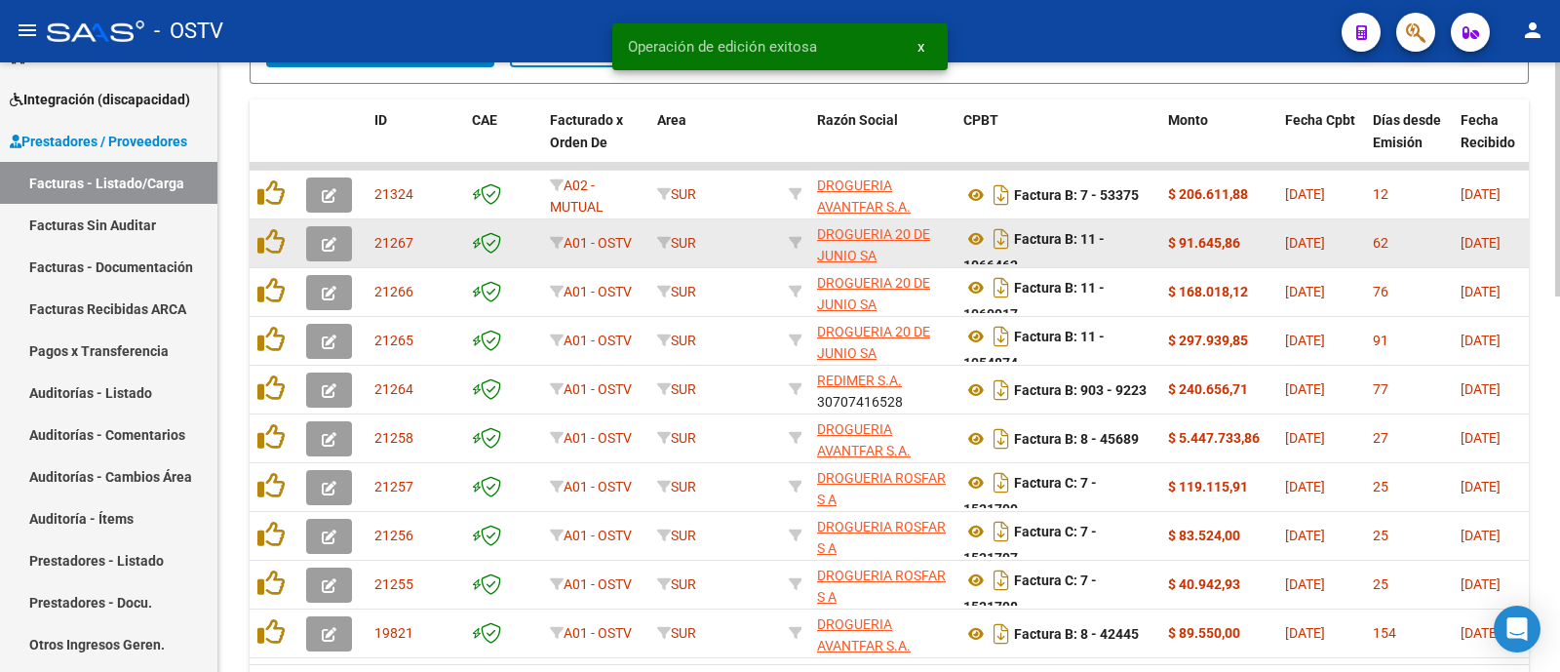
click at [330, 244] on icon "button" at bounding box center [329, 244] width 15 height 15
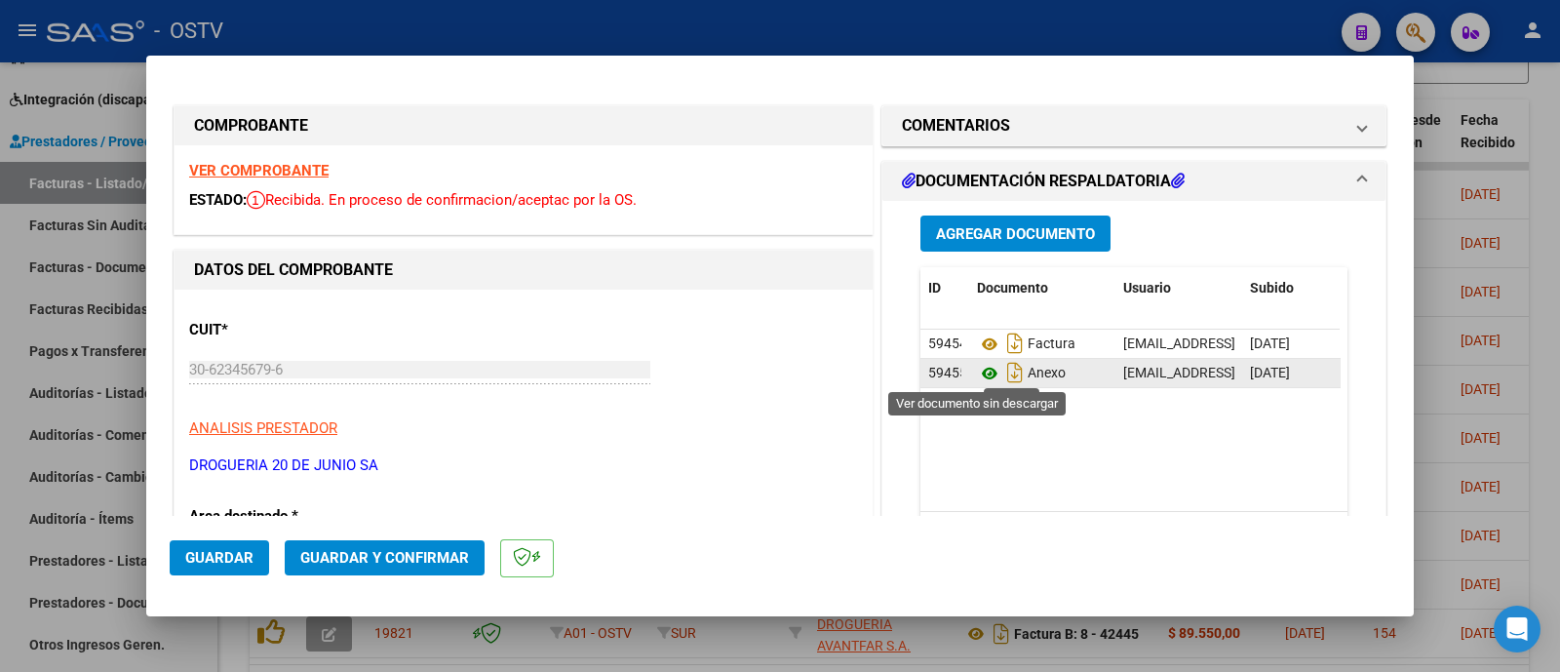
click at [983, 367] on icon at bounding box center [989, 373] width 25 height 23
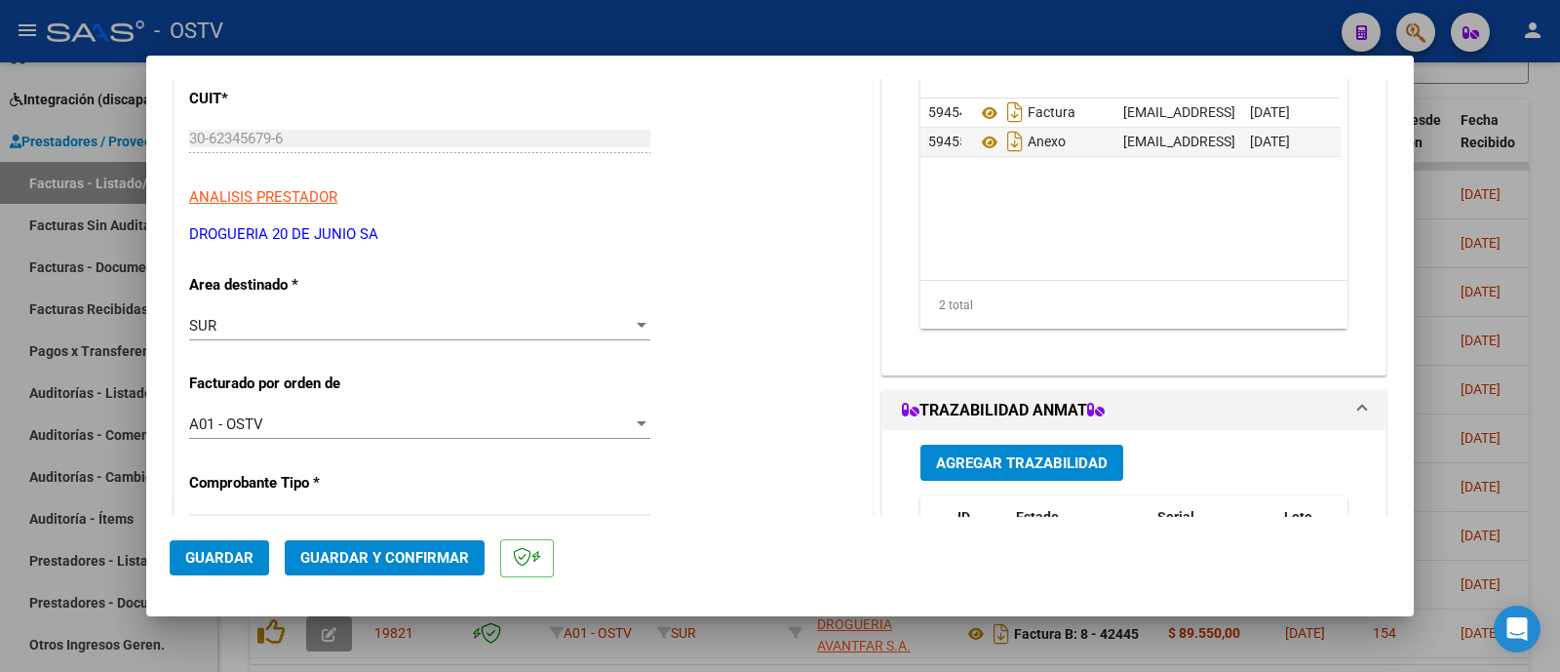
scroll to position [243, 0]
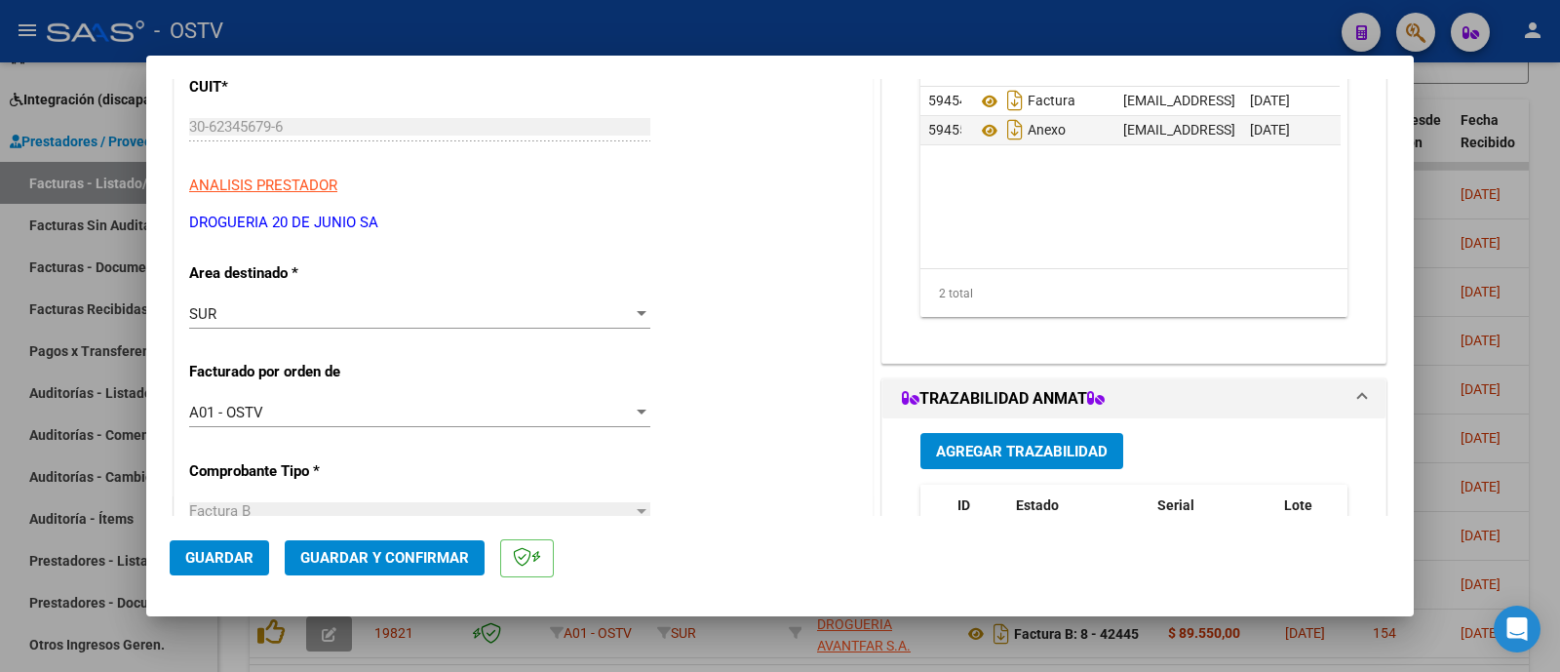
click at [376, 305] on div "SUR" at bounding box center [410, 314] width 443 height 18
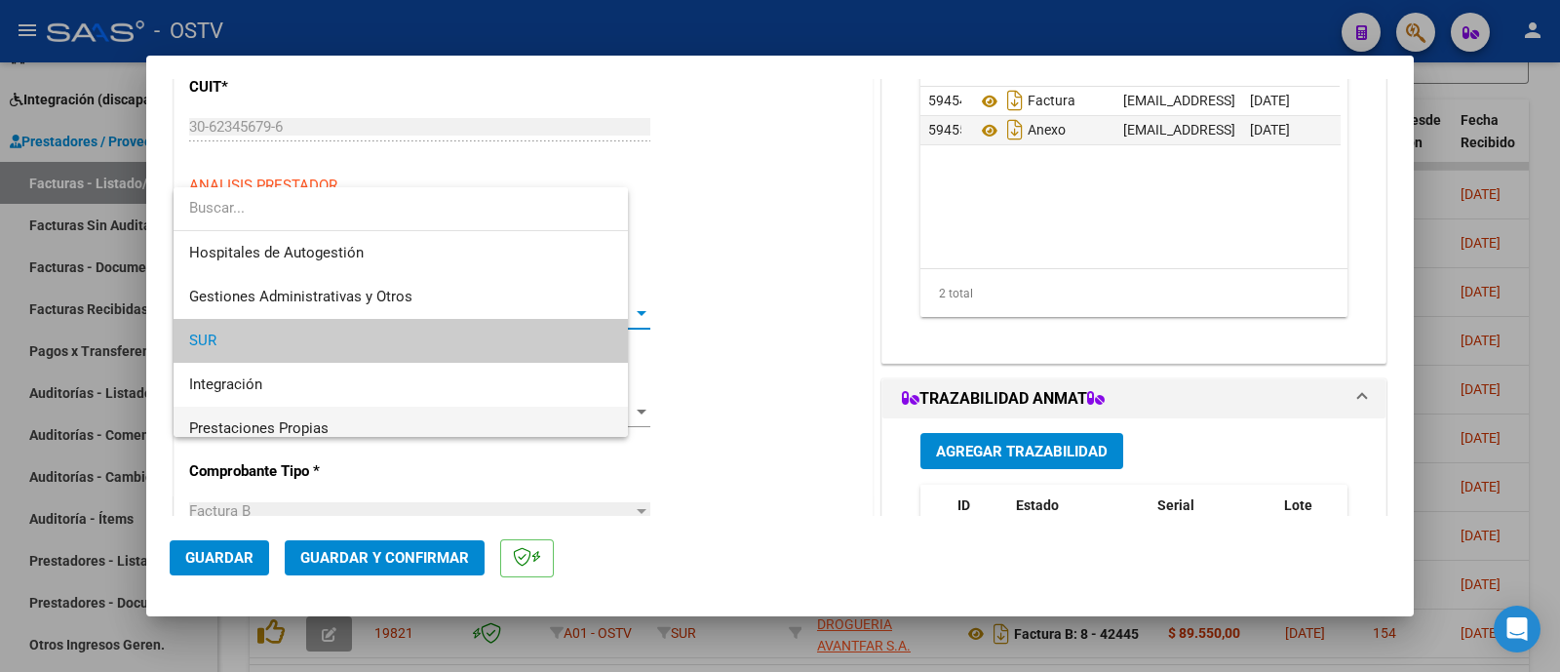
scroll to position [28, 0]
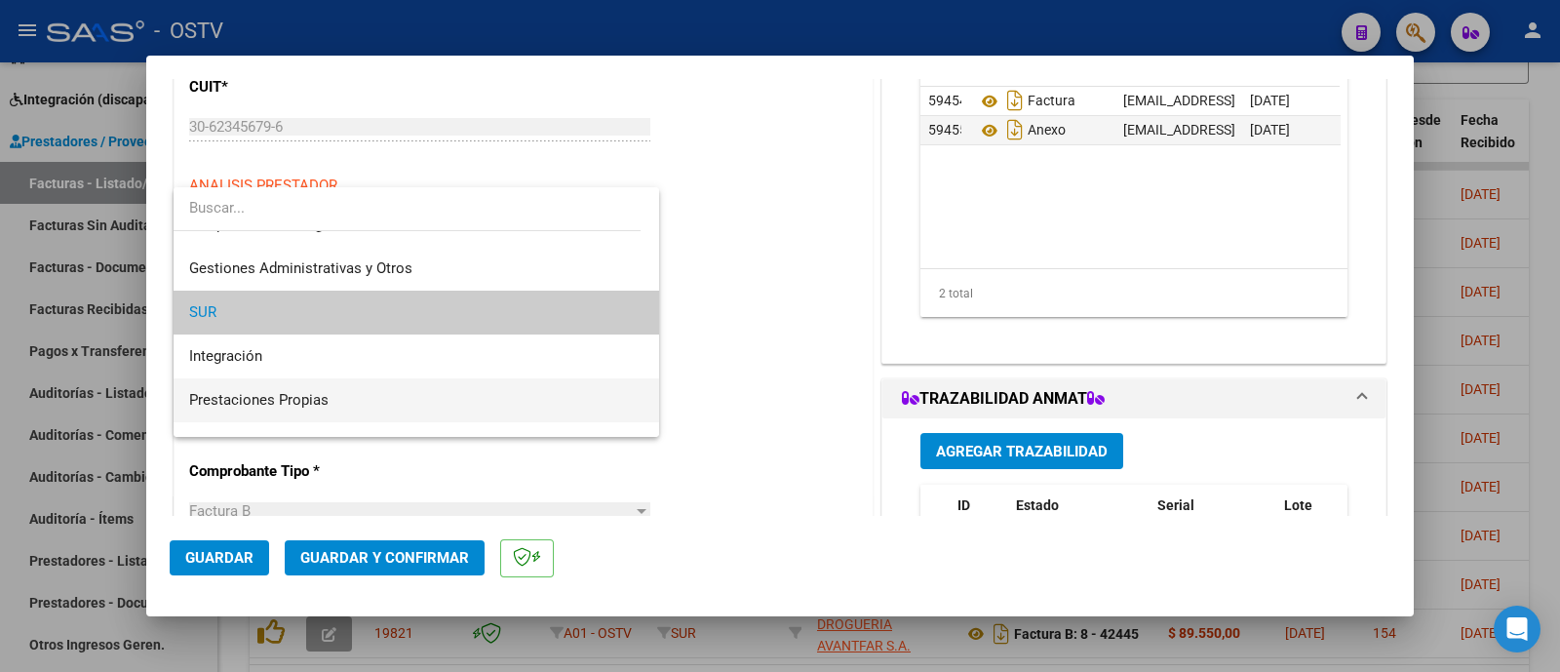
click at [394, 400] on span "Prestaciones Propias" at bounding box center [416, 400] width 454 height 44
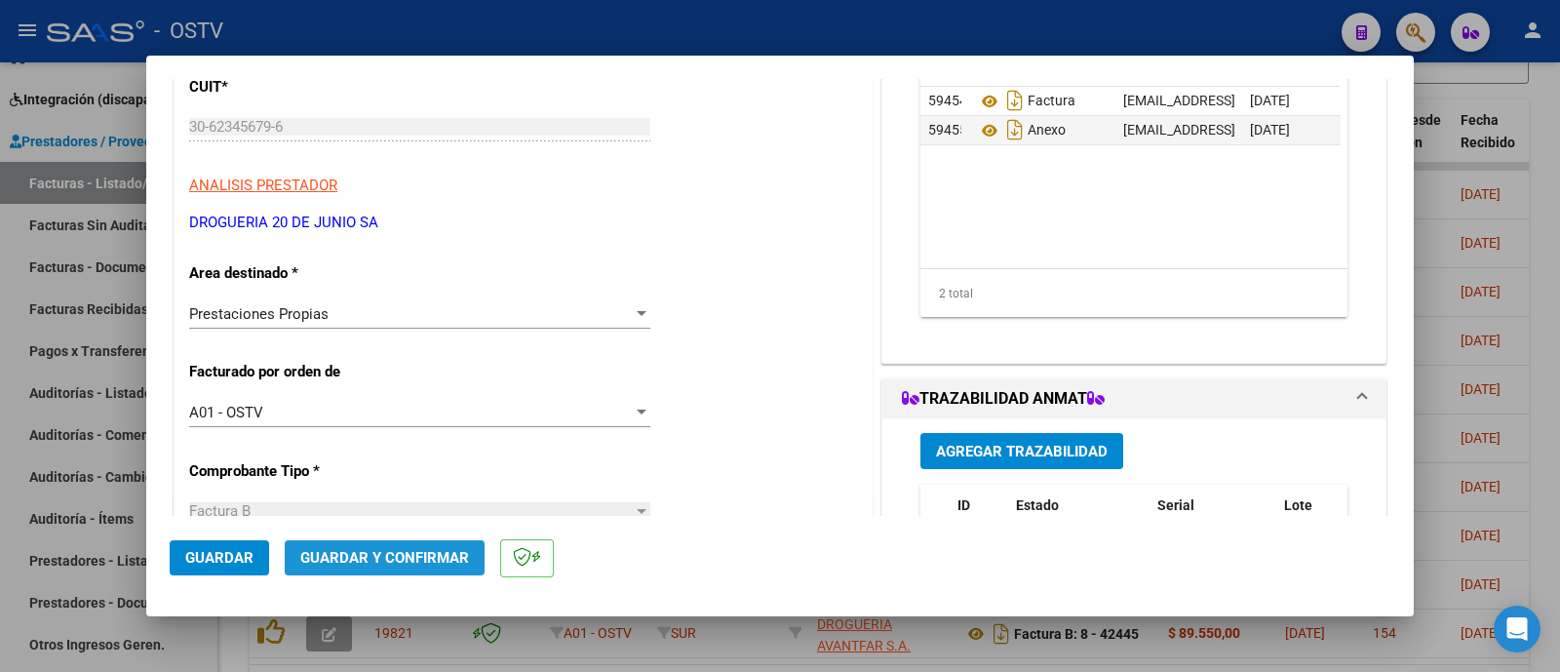
click at [434, 554] on span "Guardar y Confirmar" at bounding box center [384, 558] width 169 height 18
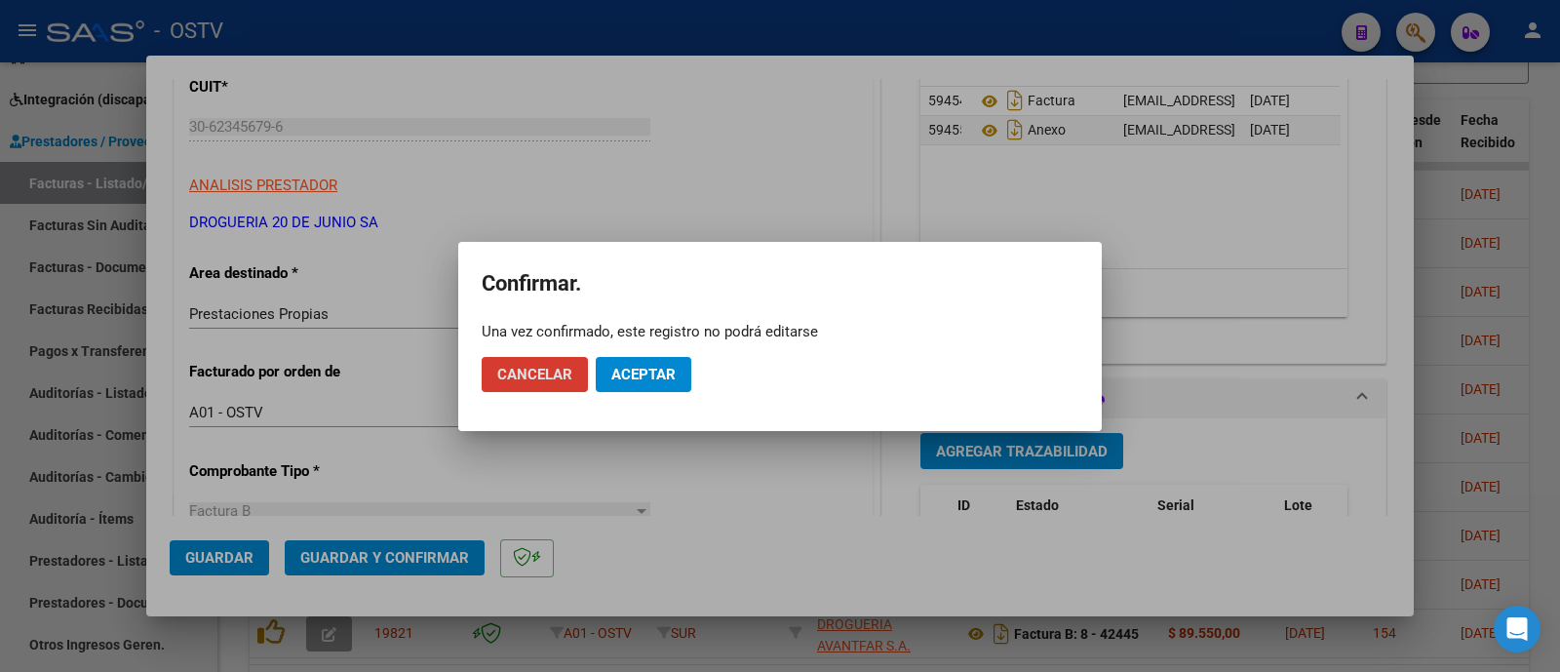
click at [667, 368] on span "Aceptar" at bounding box center [643, 375] width 64 height 18
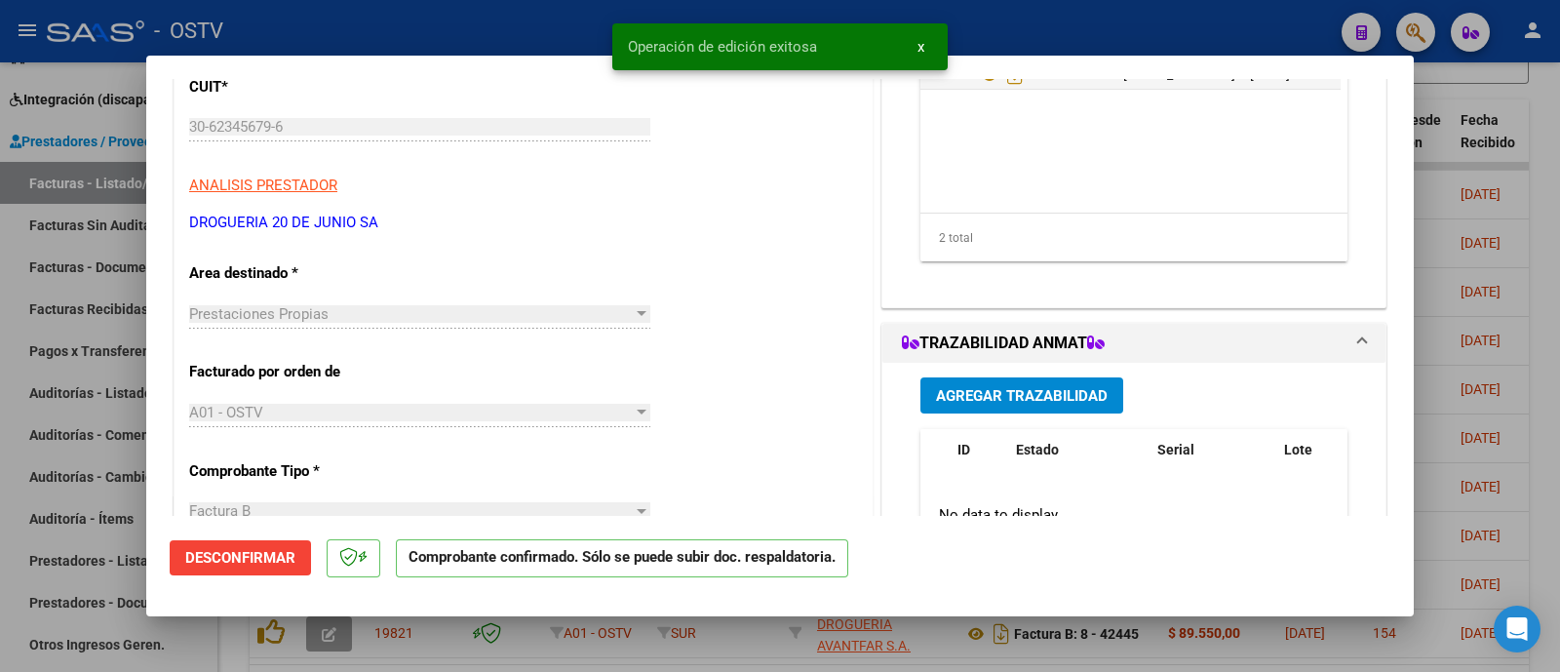
click at [551, 29] on div at bounding box center [780, 336] width 1560 height 672
type input "$ 0,00"
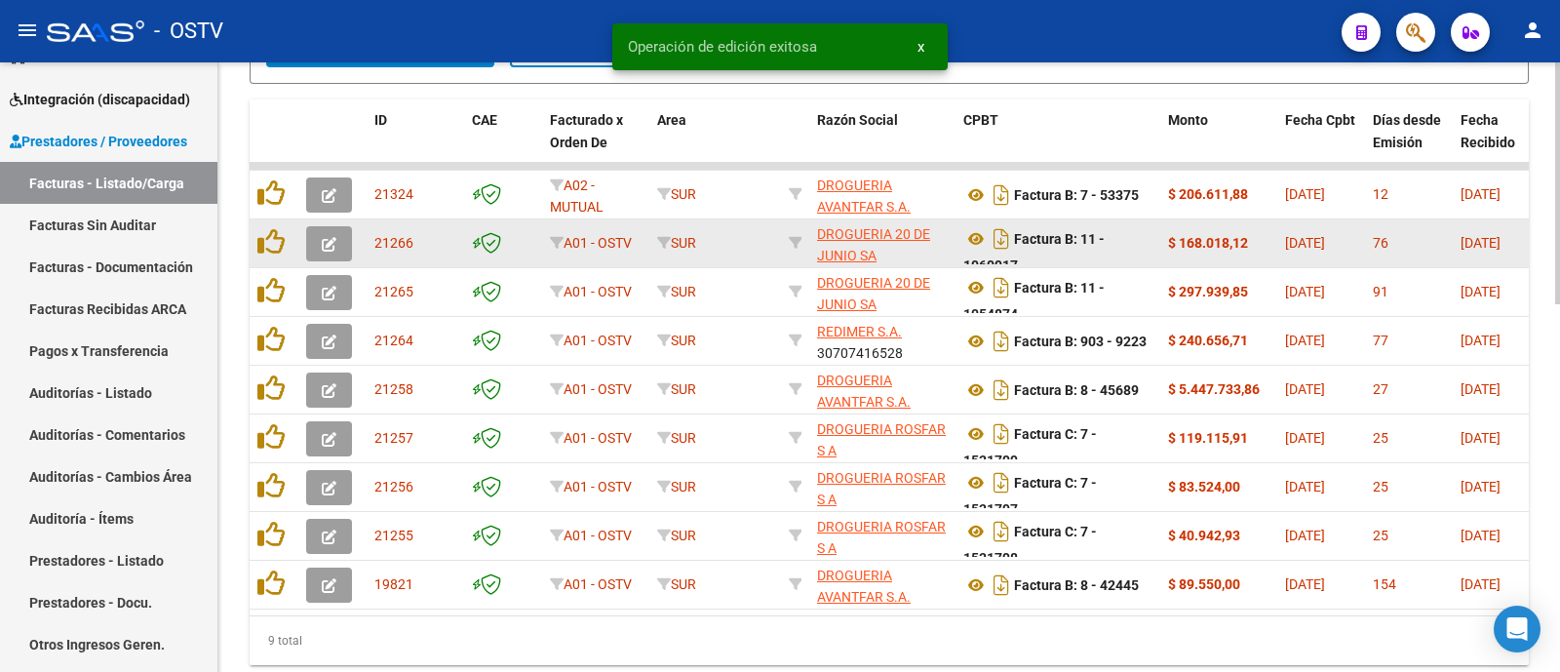
click at [331, 242] on icon "button" at bounding box center [329, 244] width 15 height 15
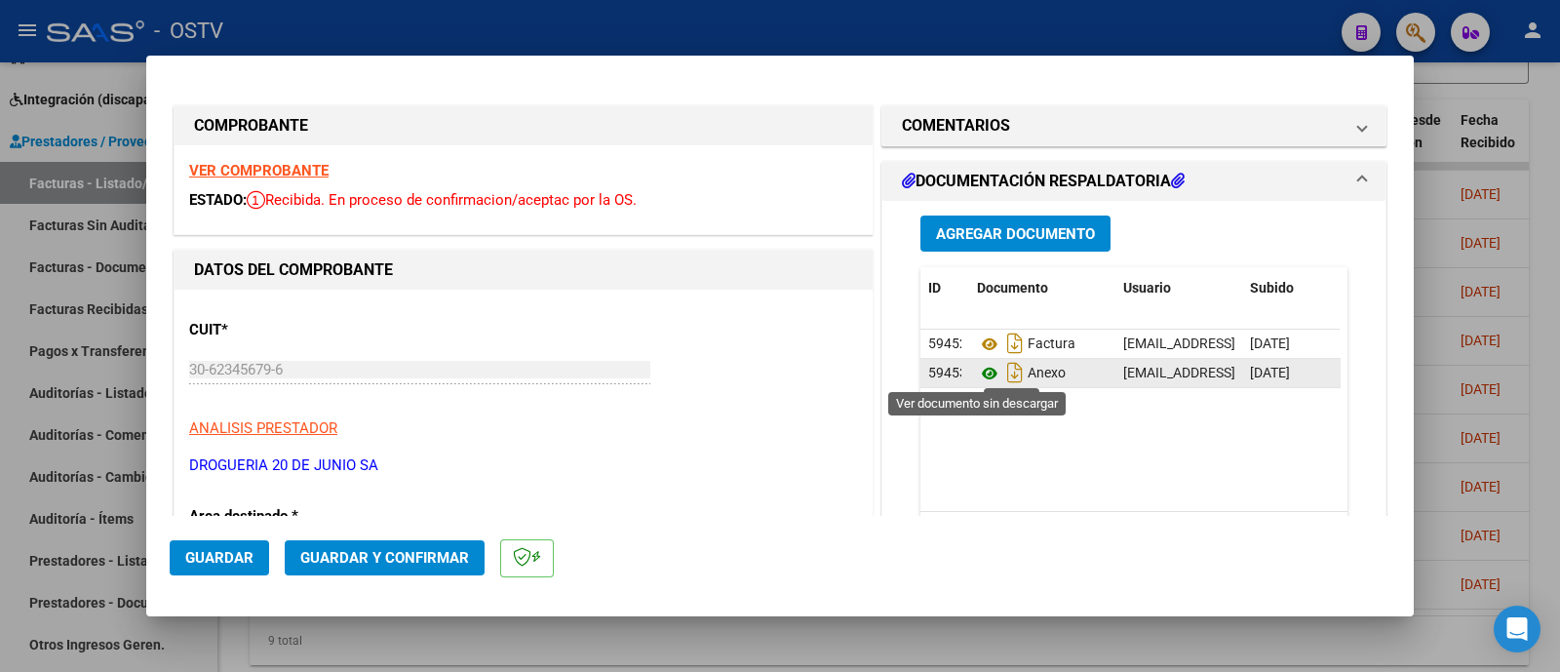
click at [983, 371] on icon at bounding box center [989, 373] width 25 height 23
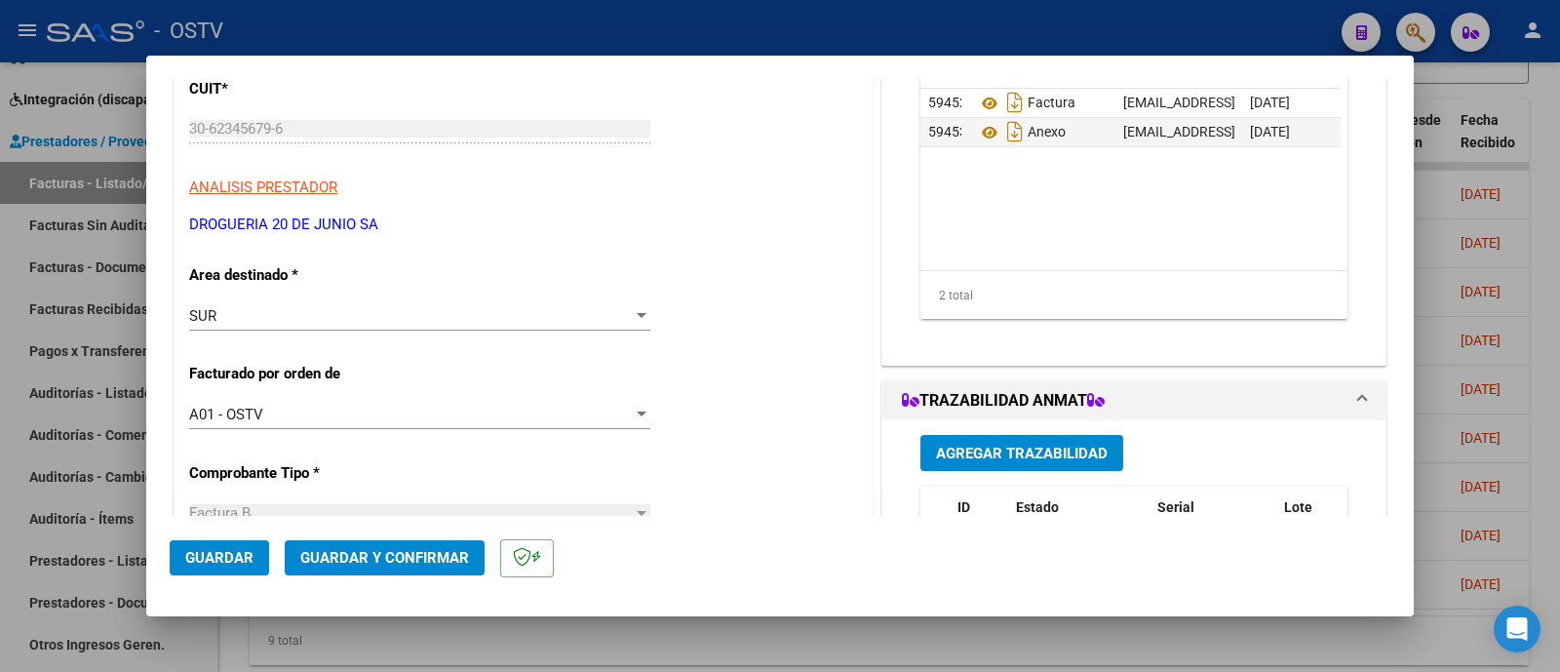
scroll to position [243, 0]
click at [341, 328] on div "SUR Seleccionar Area" at bounding box center [419, 323] width 461 height 48
click at [350, 321] on div "SUR Seleccionar Area" at bounding box center [419, 313] width 461 height 29
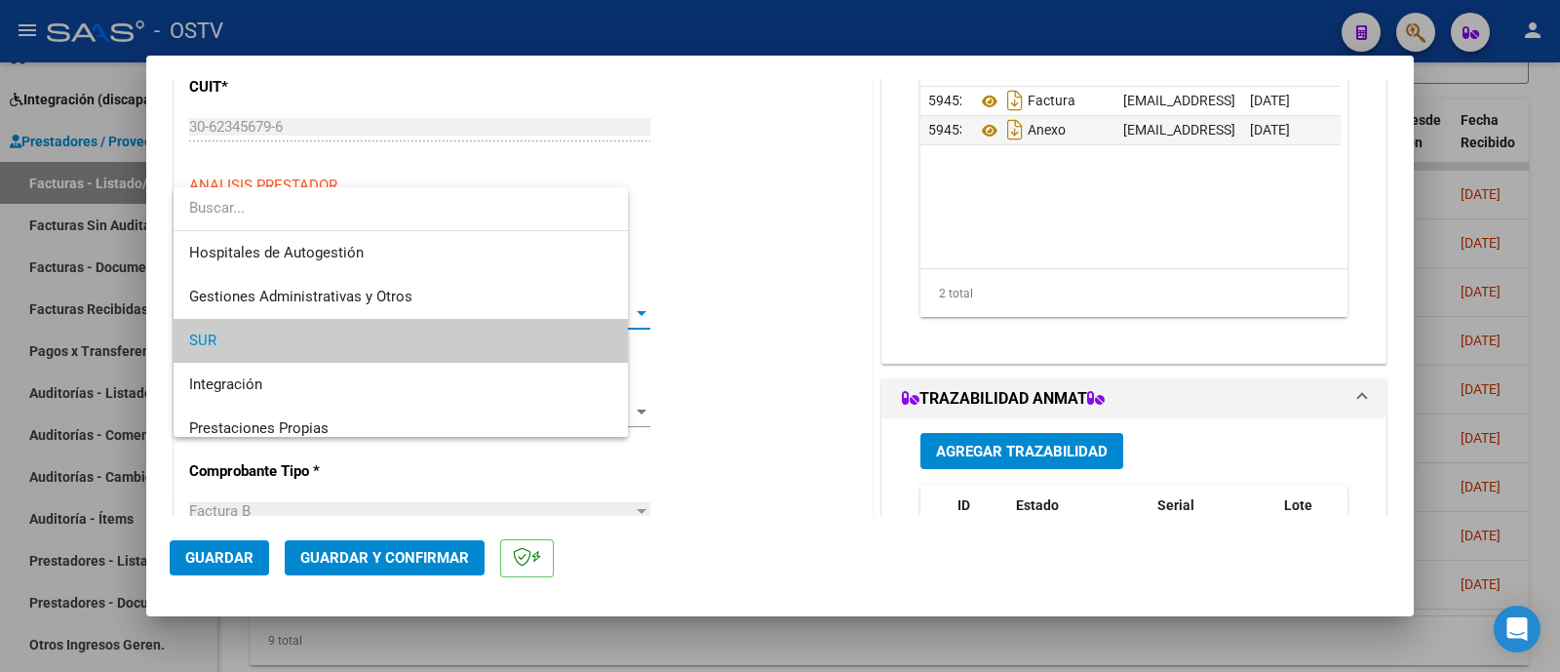
scroll to position [28, 0]
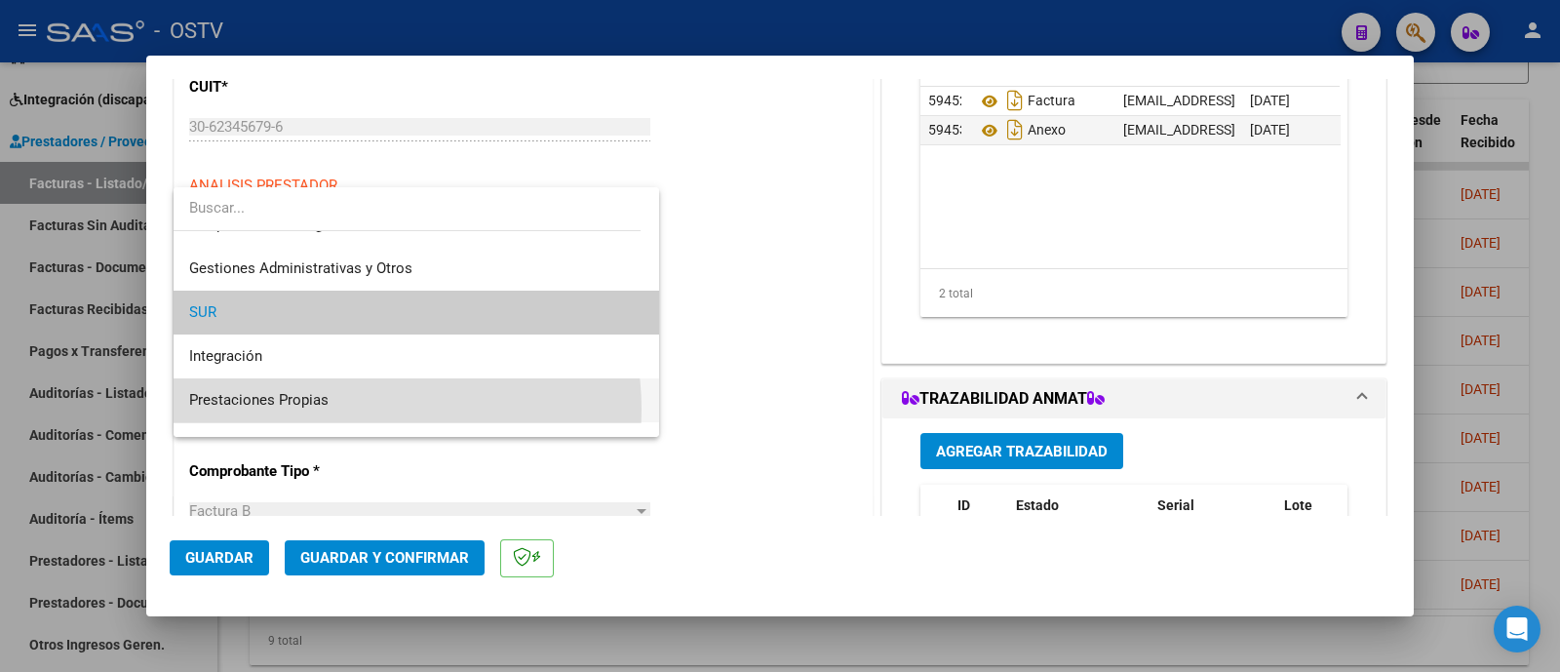
click at [366, 408] on span "Prestaciones Propias" at bounding box center [416, 400] width 454 height 44
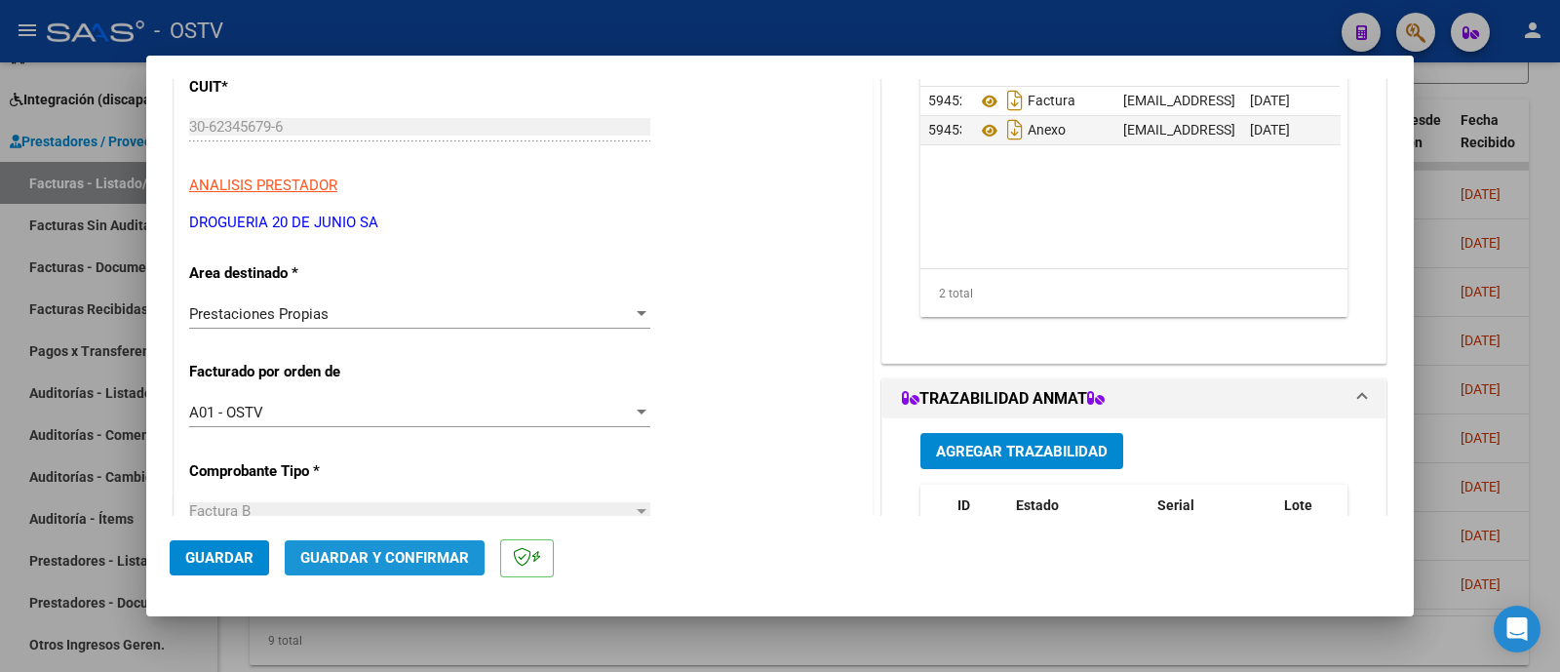
click at [424, 559] on span "Guardar y Confirmar" at bounding box center [384, 558] width 169 height 18
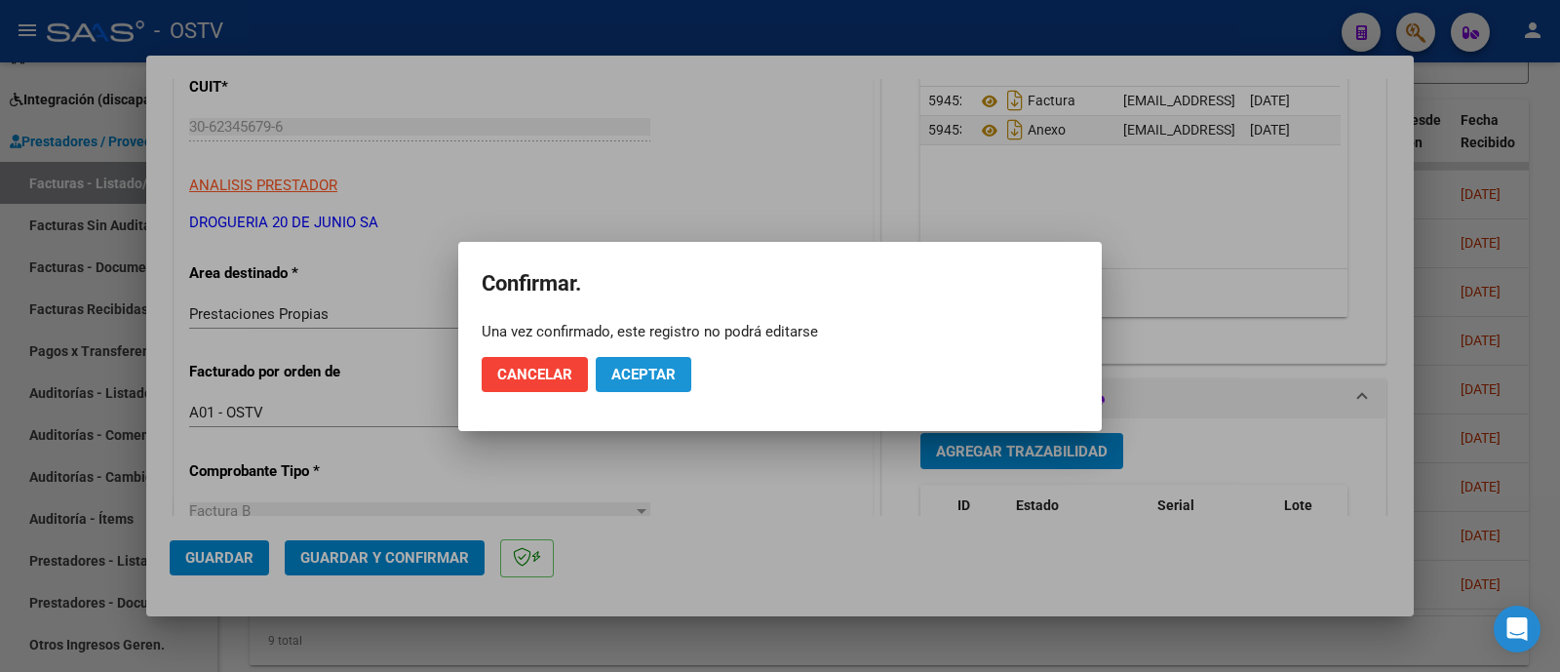
click at [663, 369] on span "Aceptar" at bounding box center [643, 375] width 64 height 18
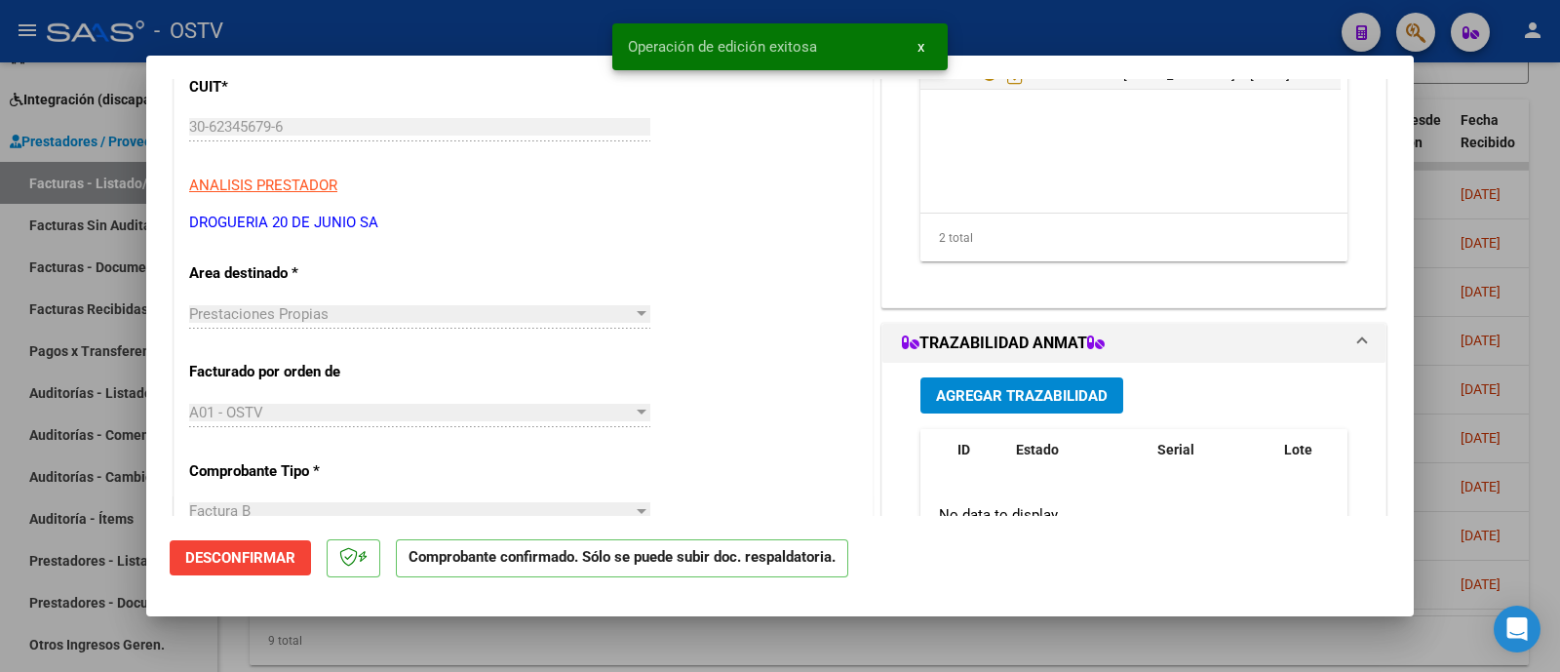
click at [559, 30] on div at bounding box center [780, 336] width 1560 height 672
type input "$ 0,00"
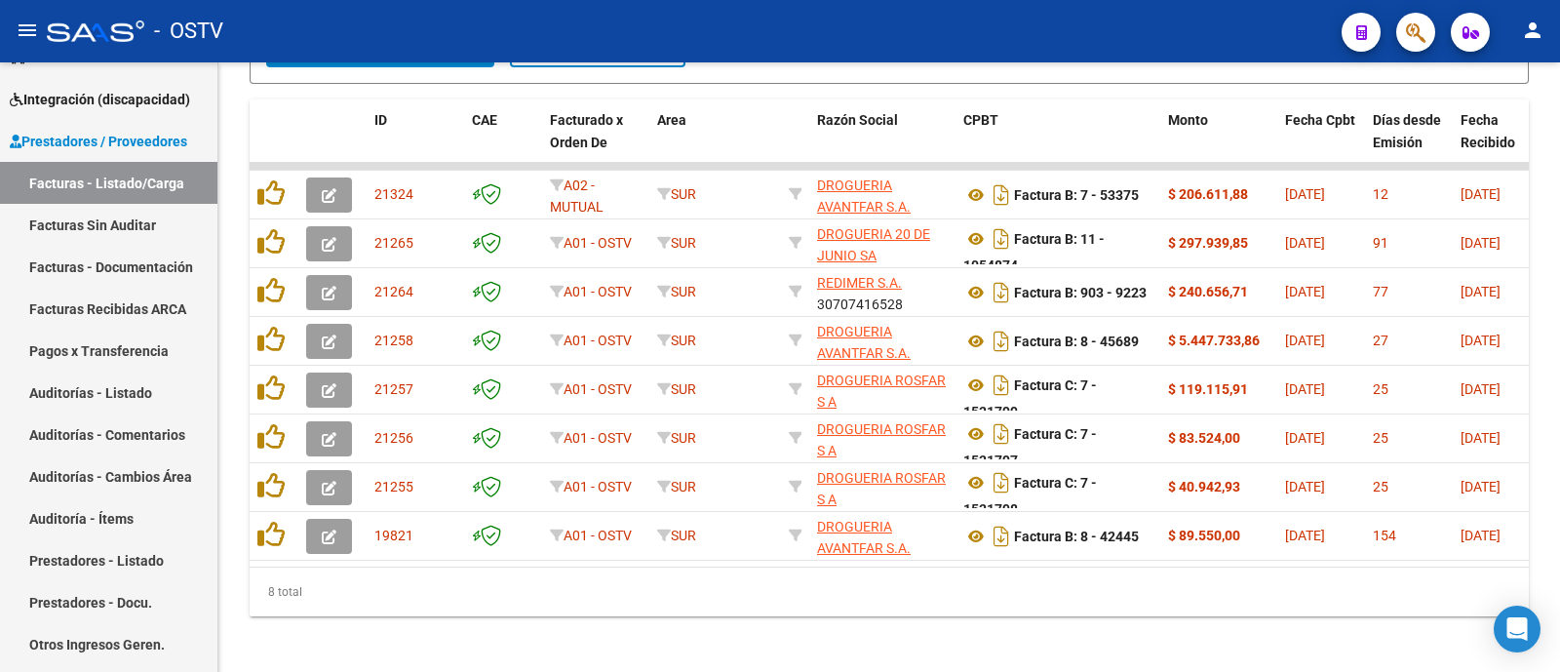
click at [699, 36] on div "- OSTV" at bounding box center [686, 31] width 1279 height 43
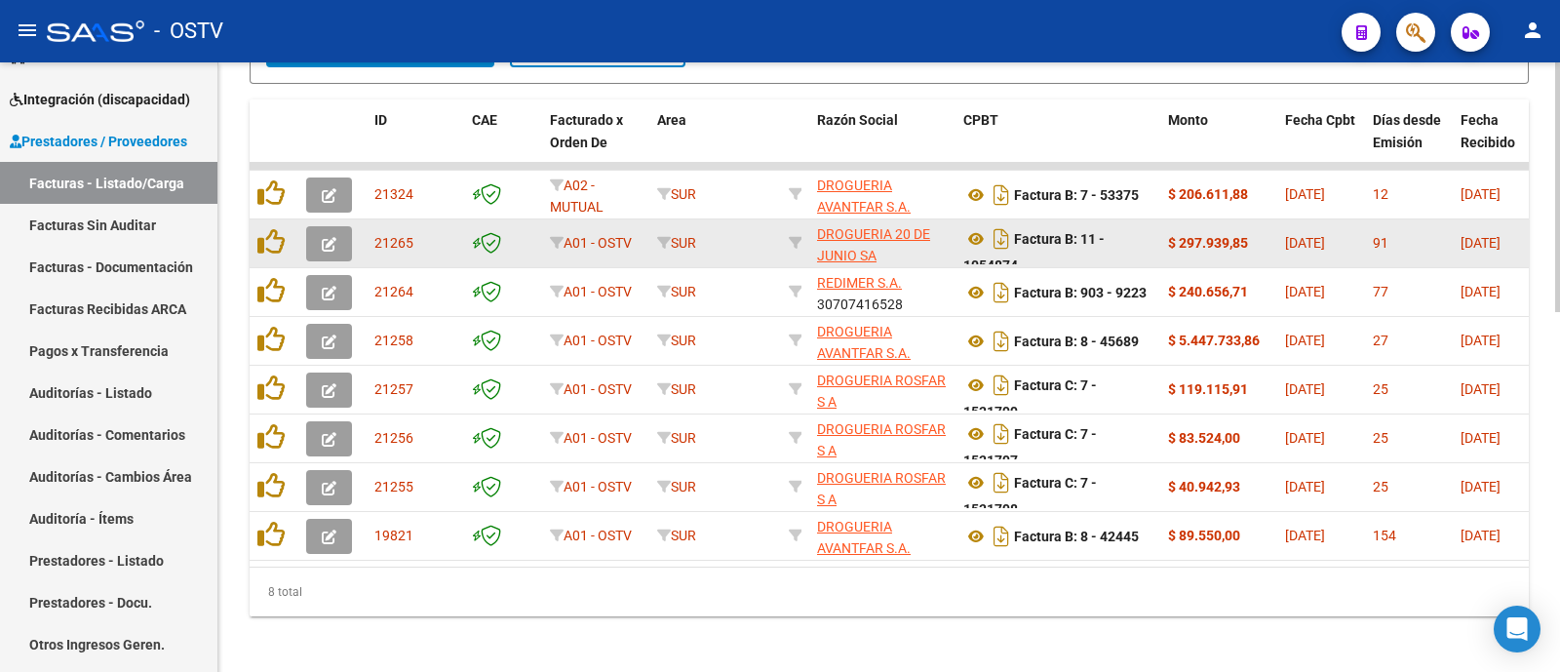
click at [329, 237] on icon "button" at bounding box center [329, 244] width 15 height 15
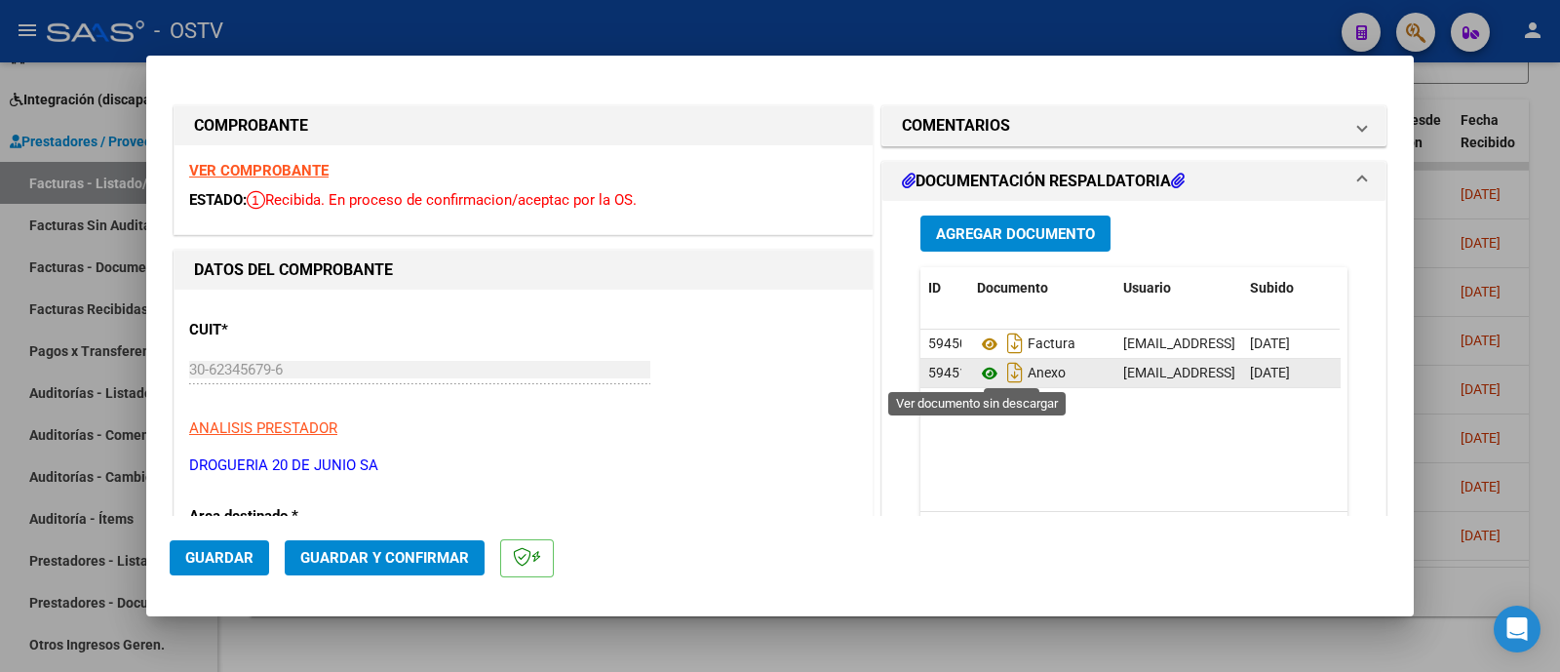
click at [977, 373] on icon at bounding box center [989, 373] width 25 height 23
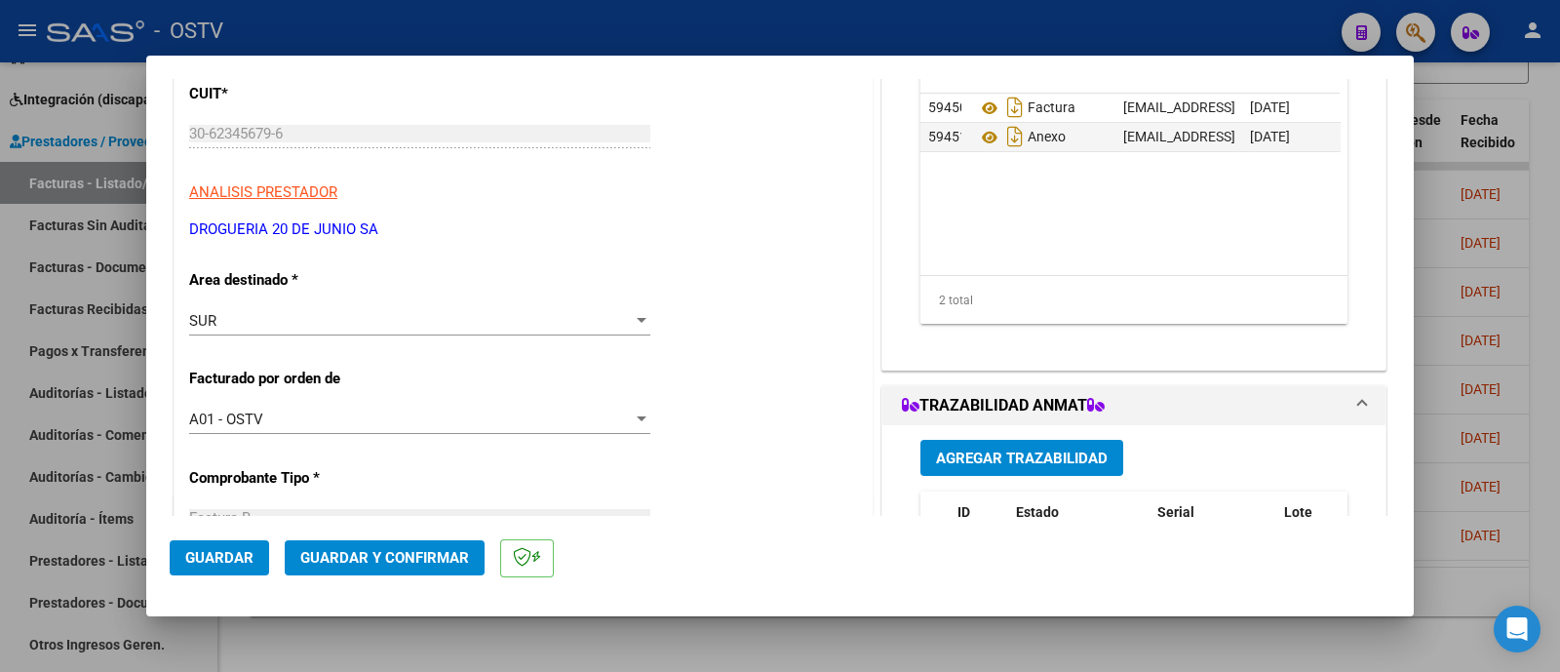
scroll to position [243, 0]
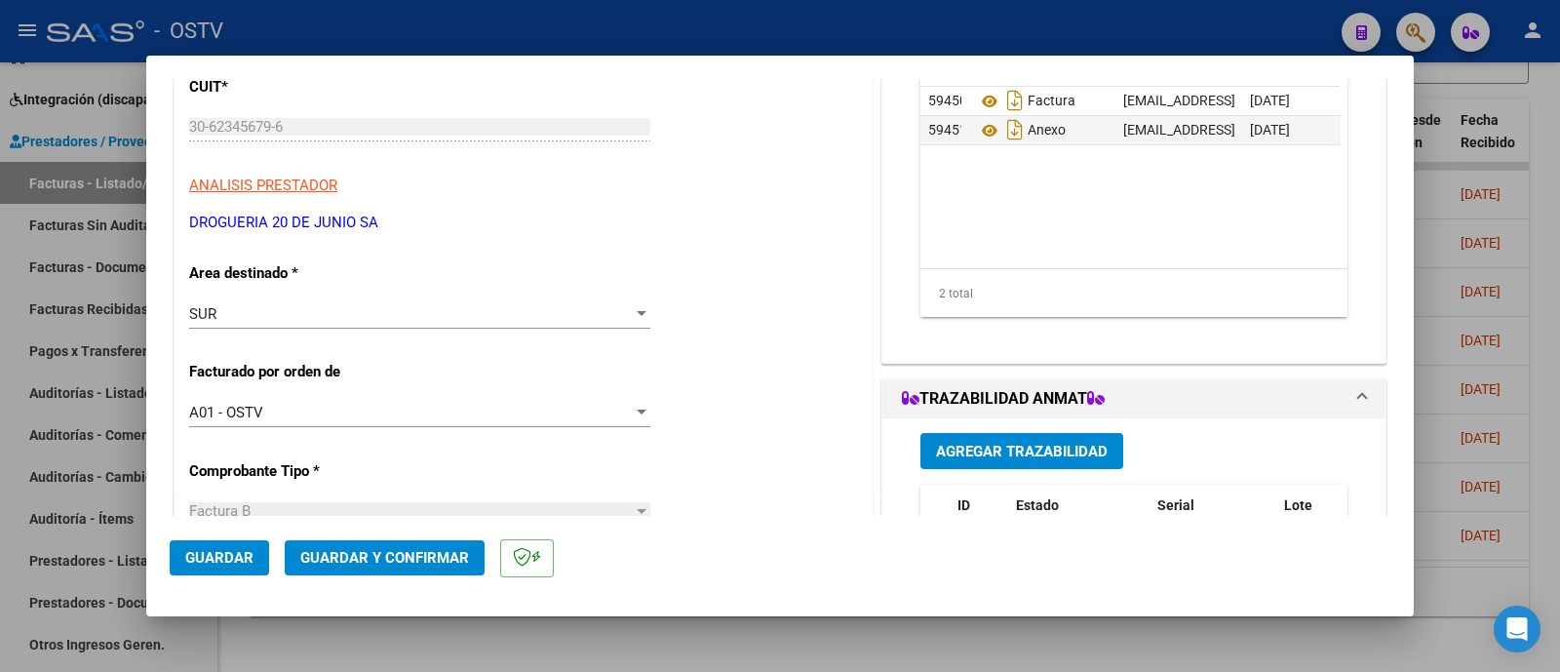
click at [419, 314] on div "SUR" at bounding box center [410, 314] width 443 height 18
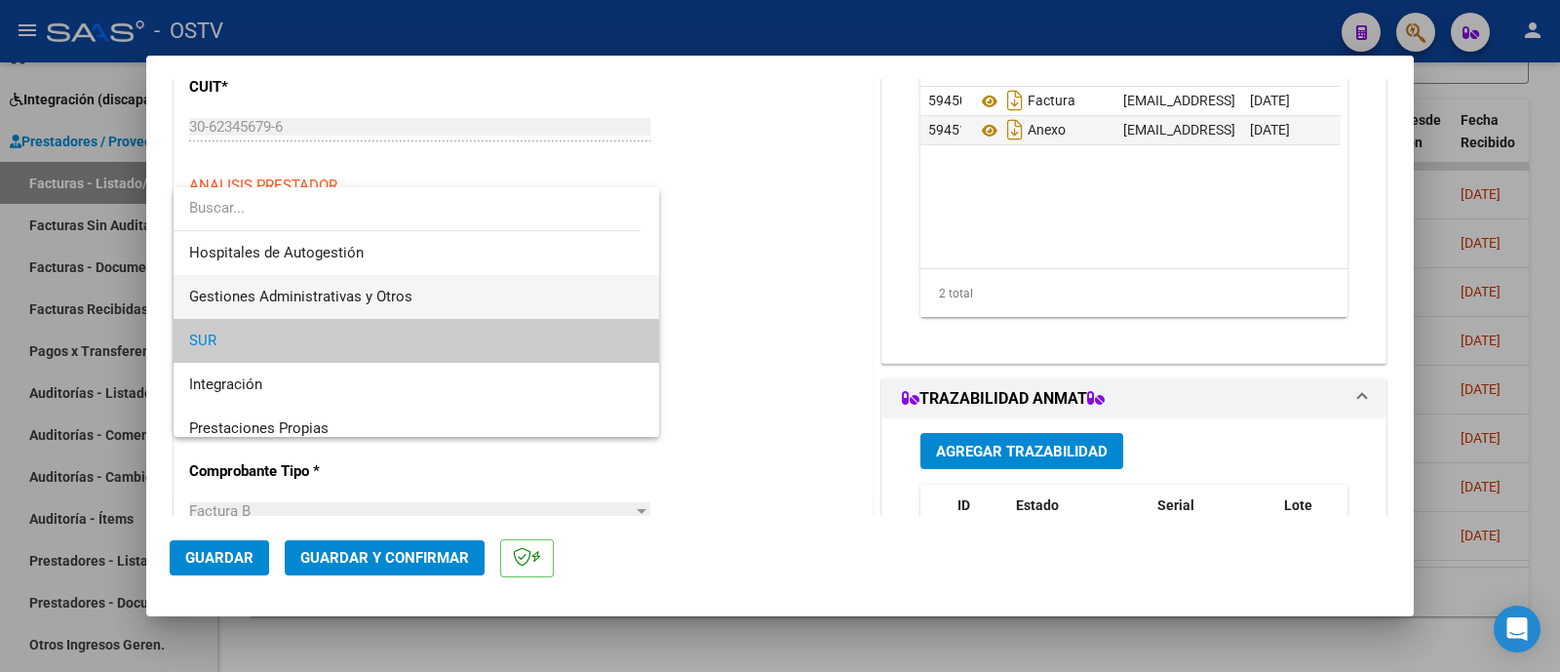
scroll to position [28, 0]
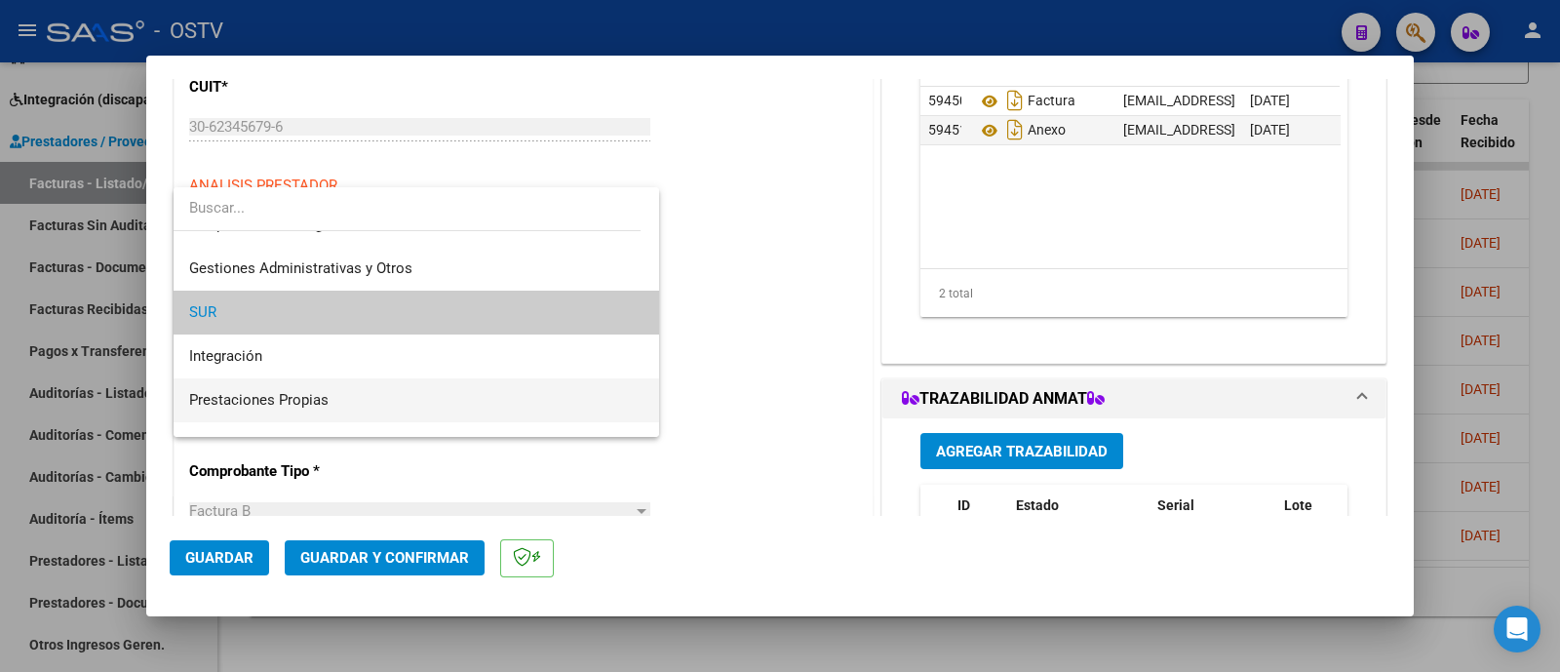
click at [391, 395] on span "Prestaciones Propias" at bounding box center [416, 400] width 454 height 44
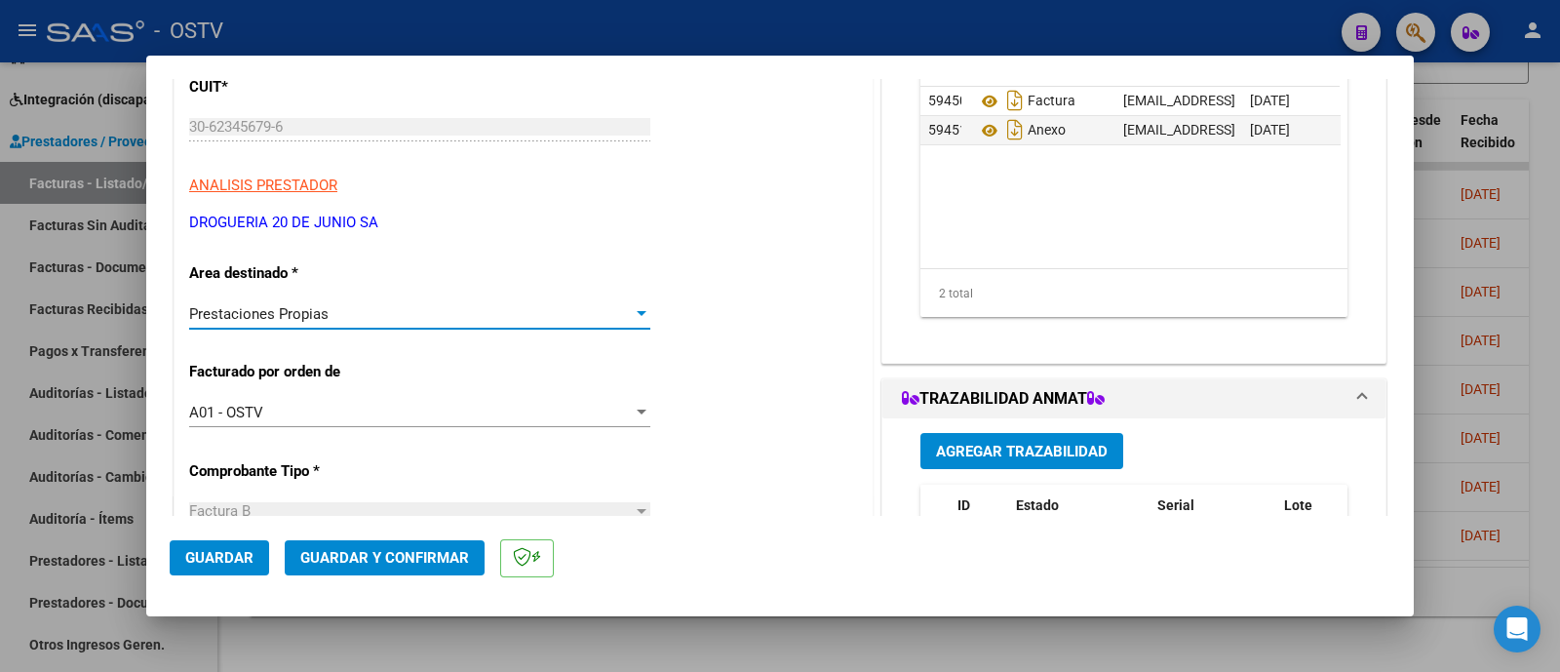
click at [395, 577] on mat-dialog-actions "Guardar Guardar y Confirmar" at bounding box center [780, 554] width 1220 height 77
click at [409, 561] on span "Guardar y Confirmar" at bounding box center [384, 558] width 169 height 18
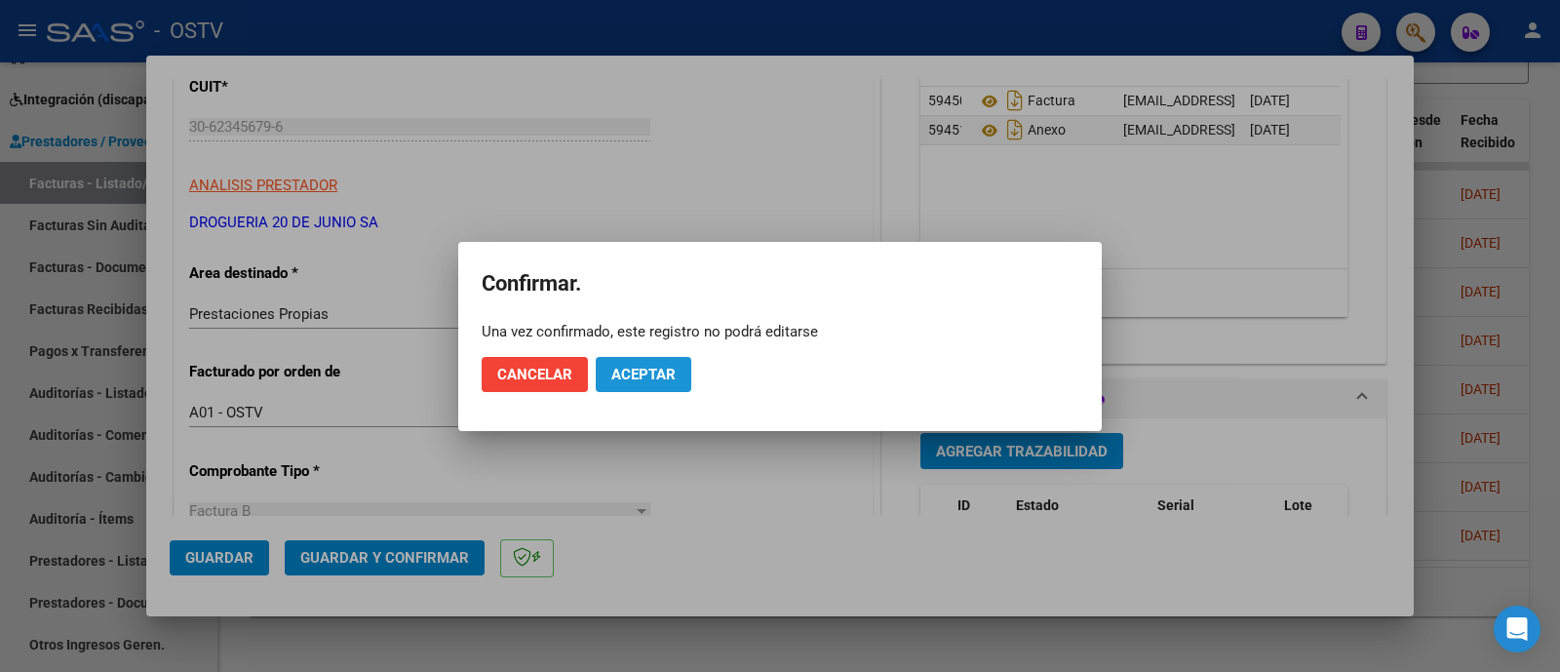
click at [635, 378] on span "Aceptar" at bounding box center [643, 375] width 64 height 18
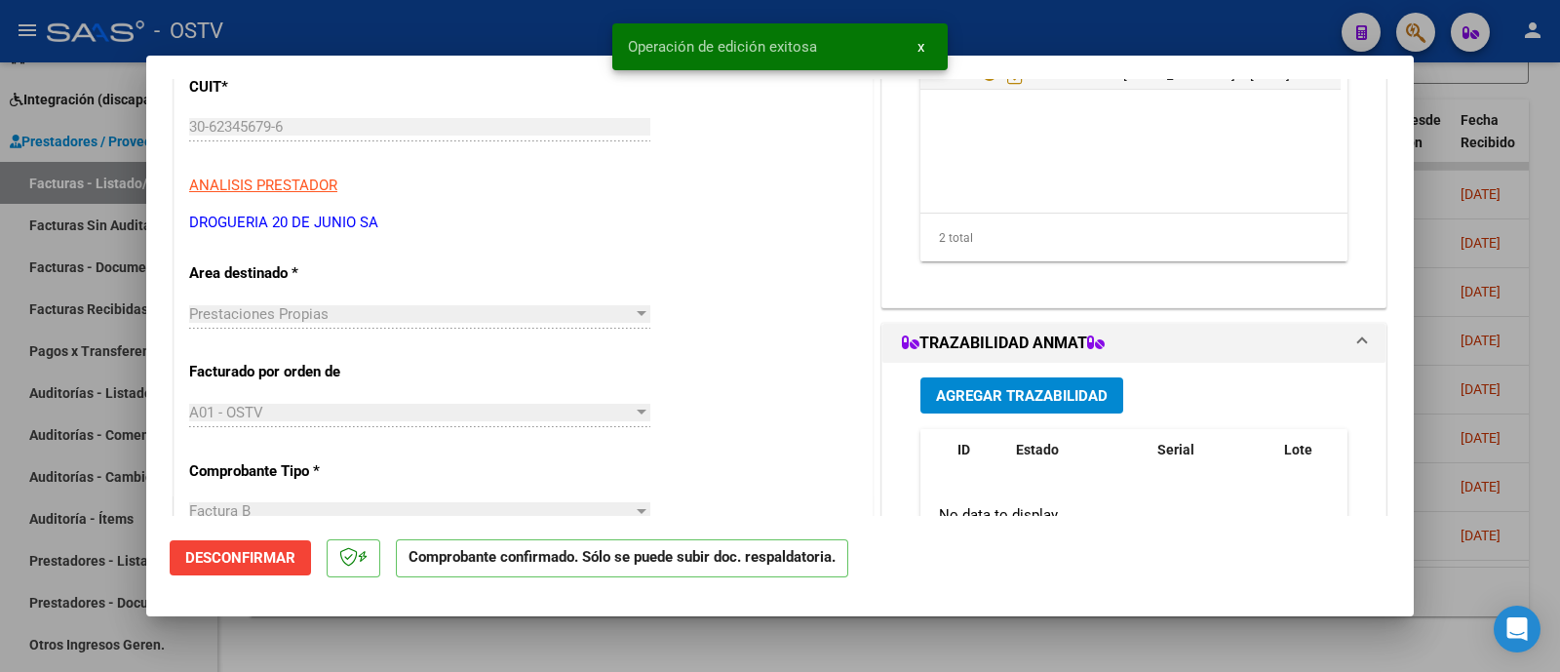
click at [570, 24] on div at bounding box center [780, 336] width 1560 height 672
type input "$ 0,00"
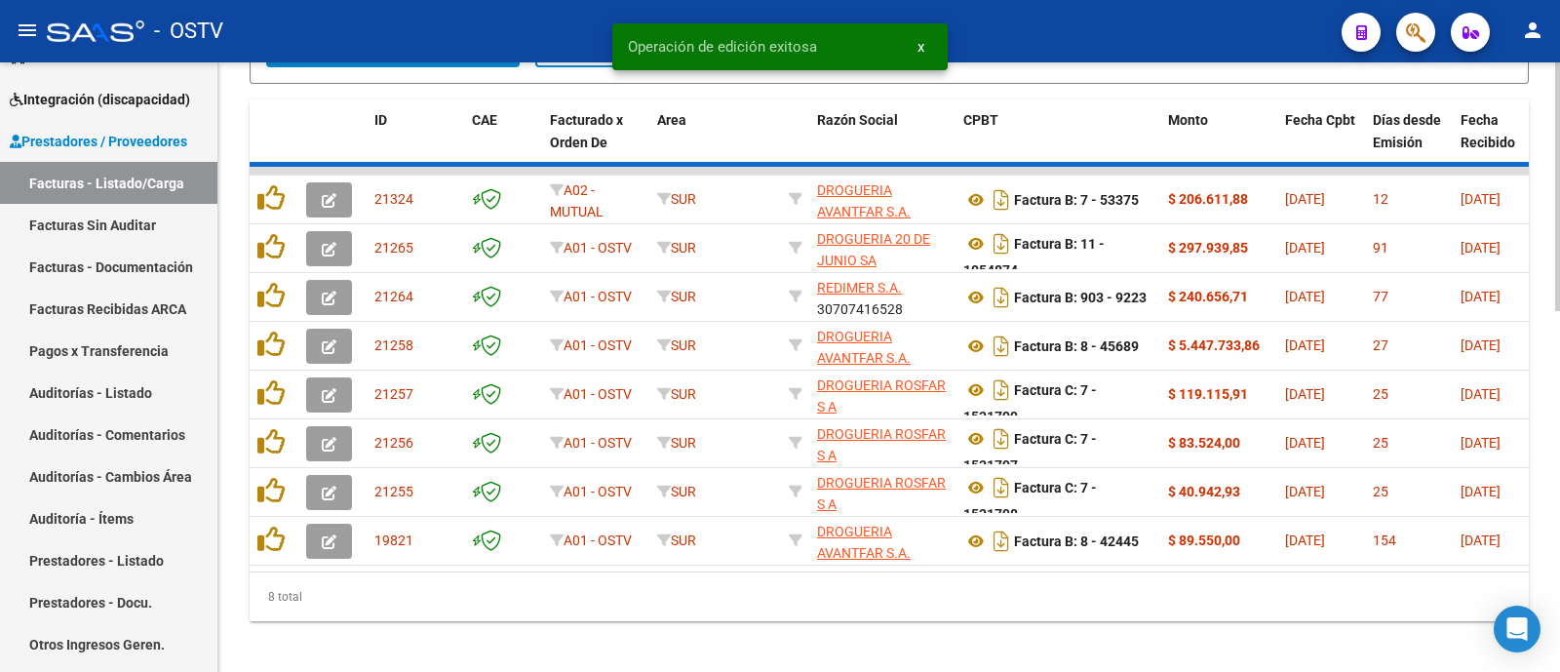
scroll to position [829, 0]
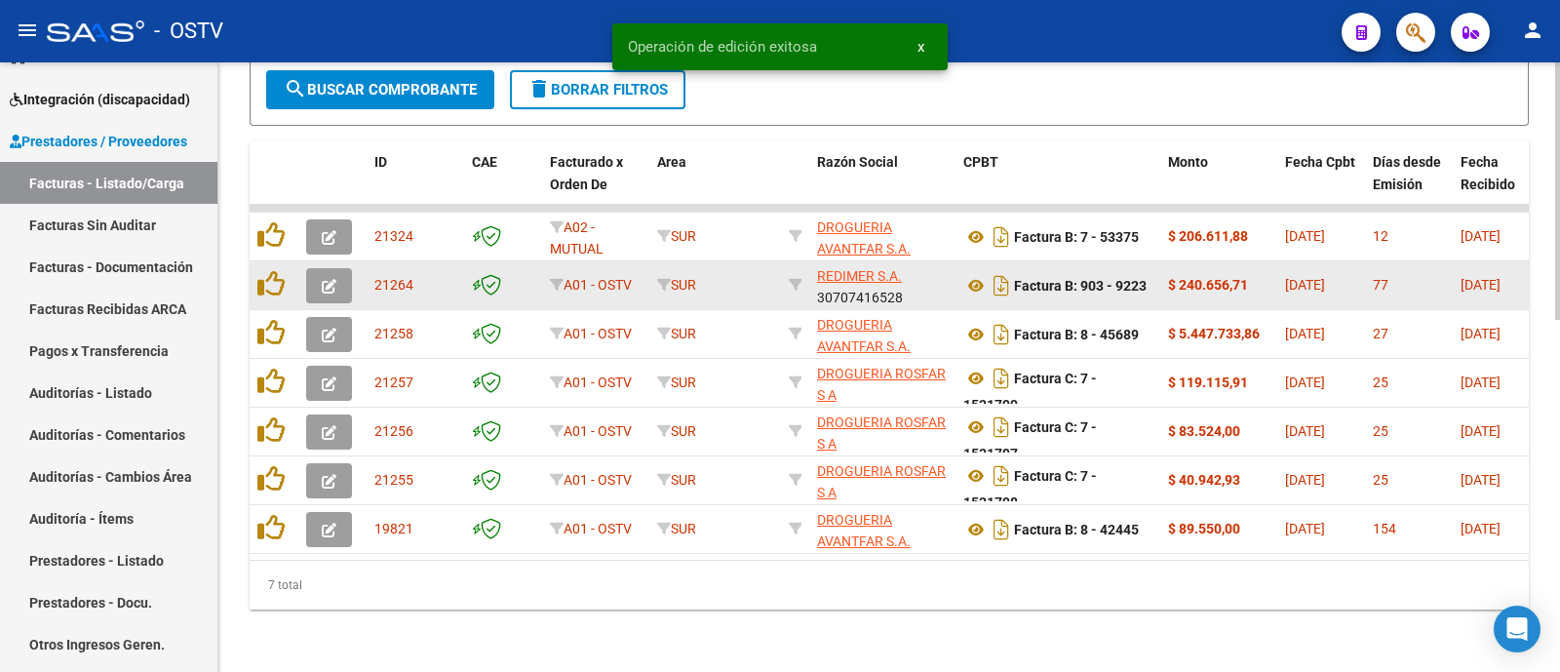
click at [326, 279] on icon "button" at bounding box center [329, 286] width 15 height 15
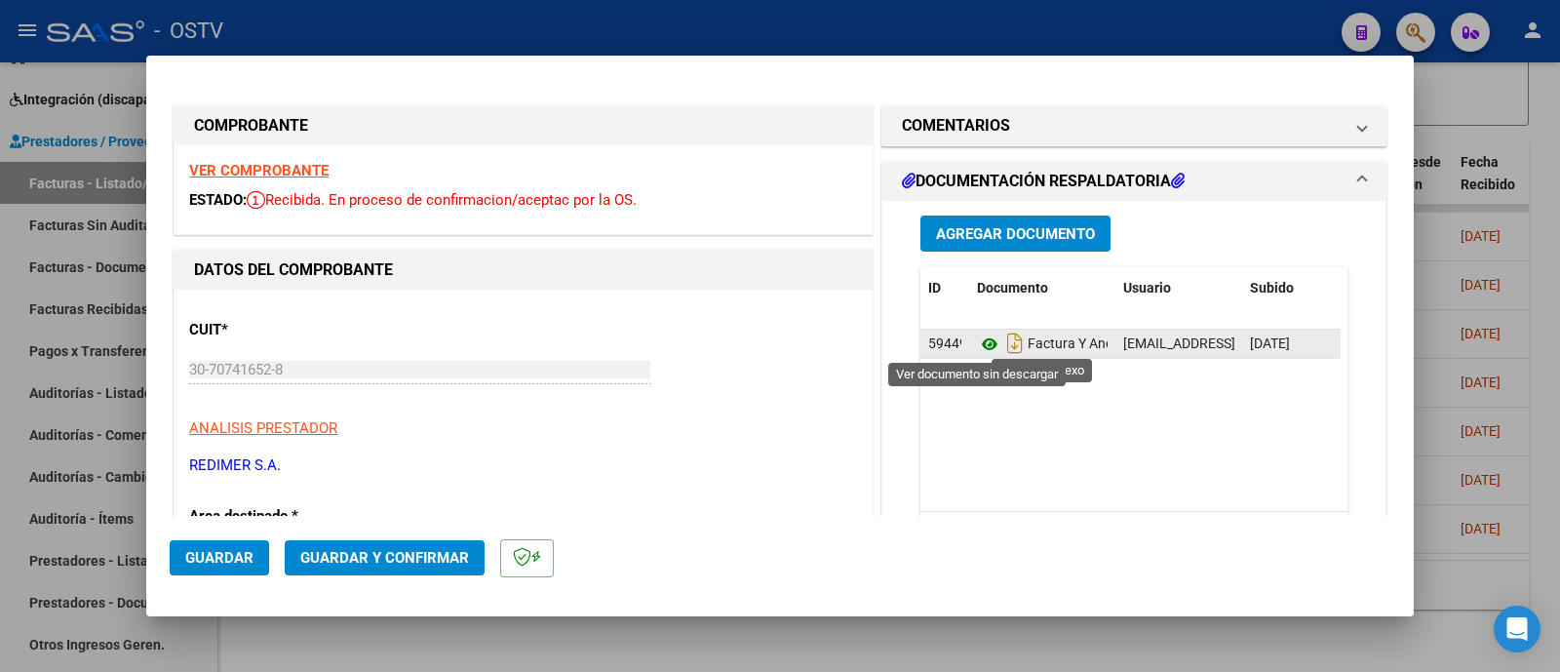
click at [980, 345] on icon at bounding box center [989, 343] width 25 height 23
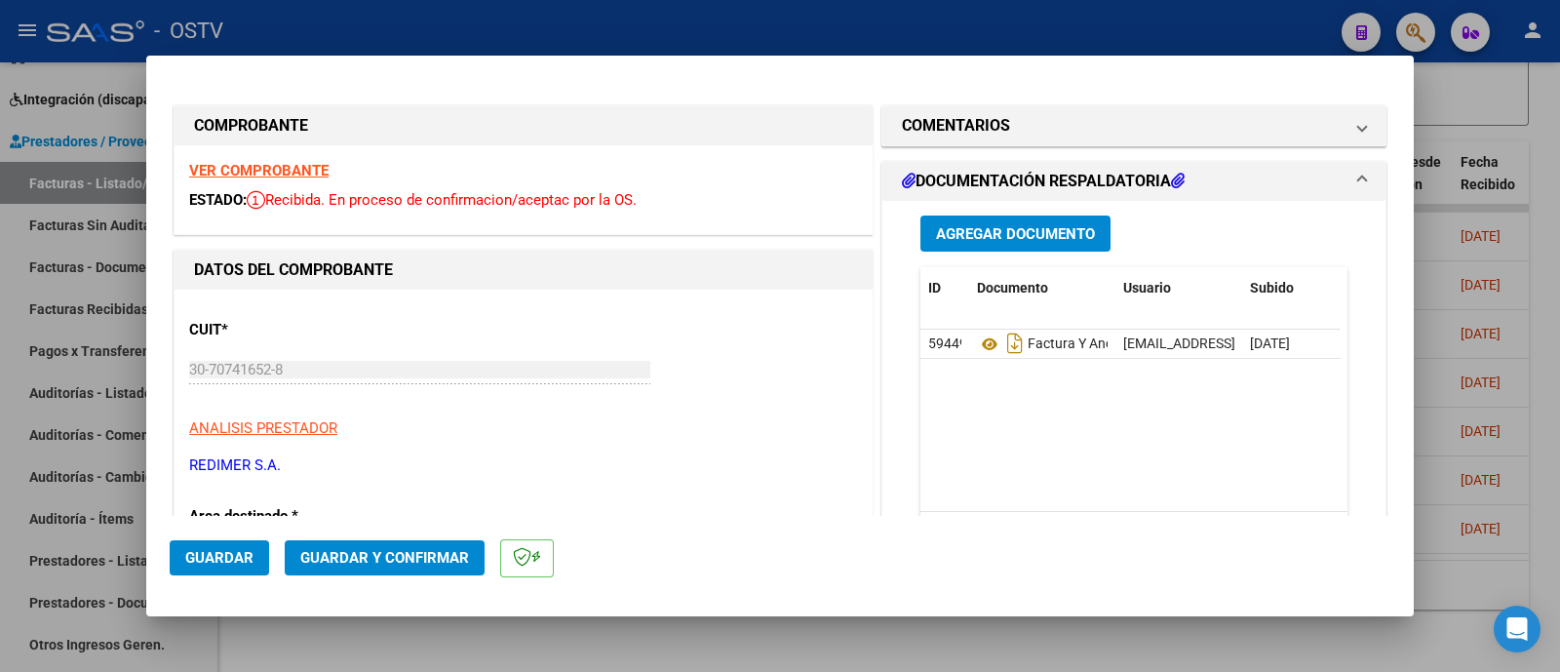
scroll to position [121, 0]
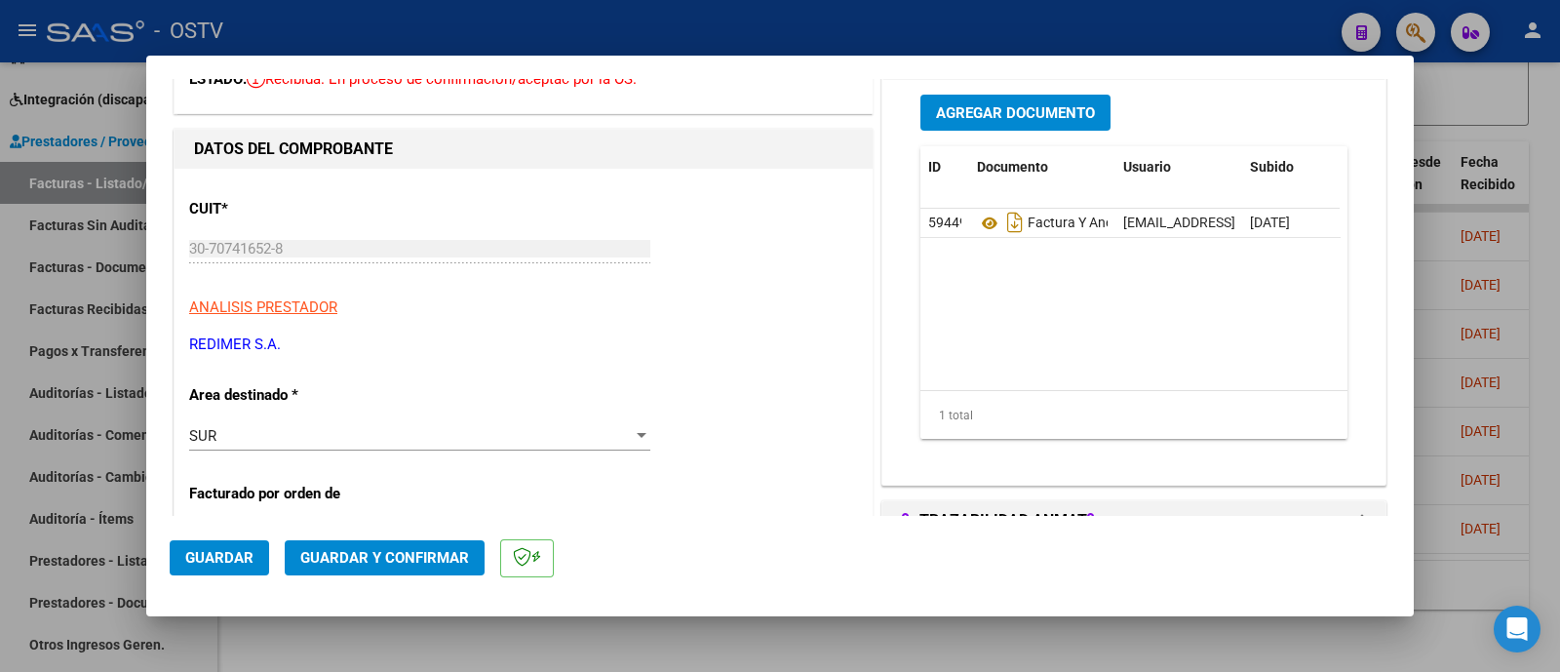
click at [381, 443] on div "SUR Seleccionar Area" at bounding box center [419, 435] width 461 height 29
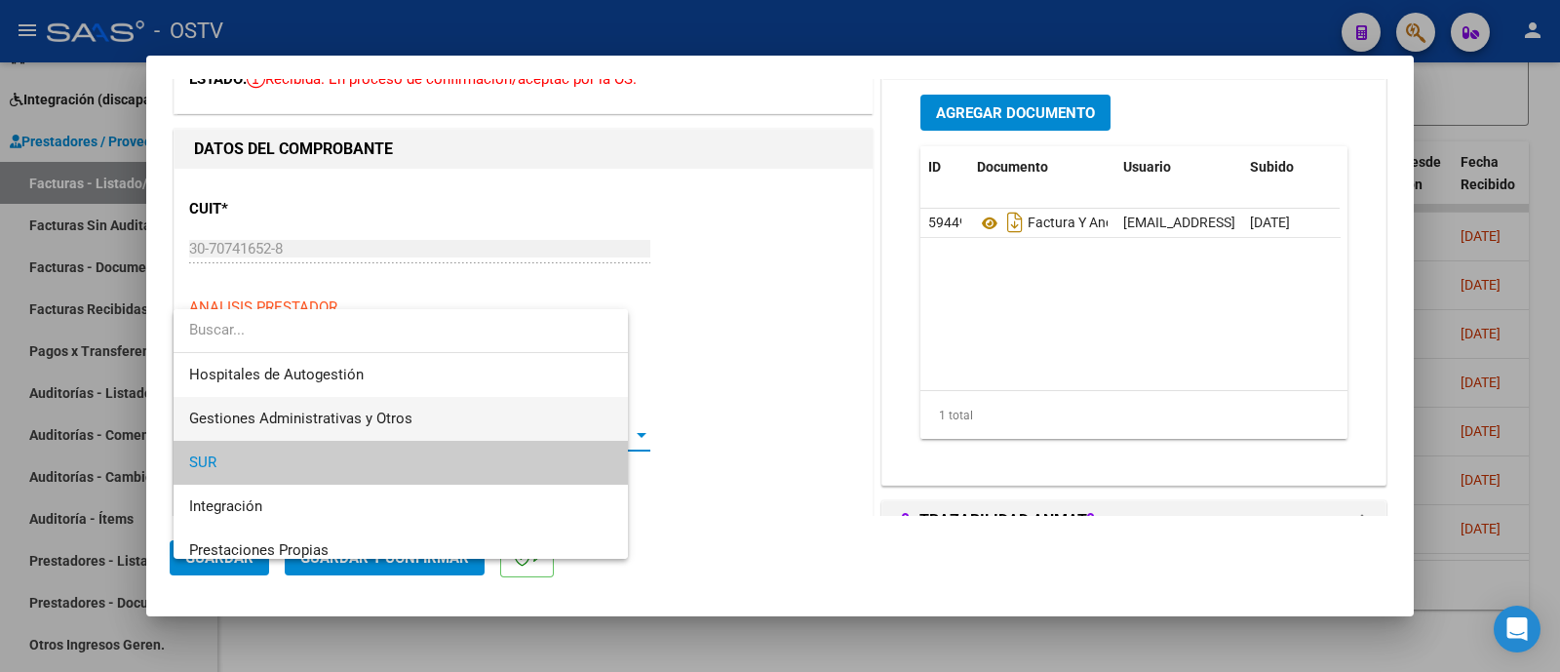
scroll to position [28, 0]
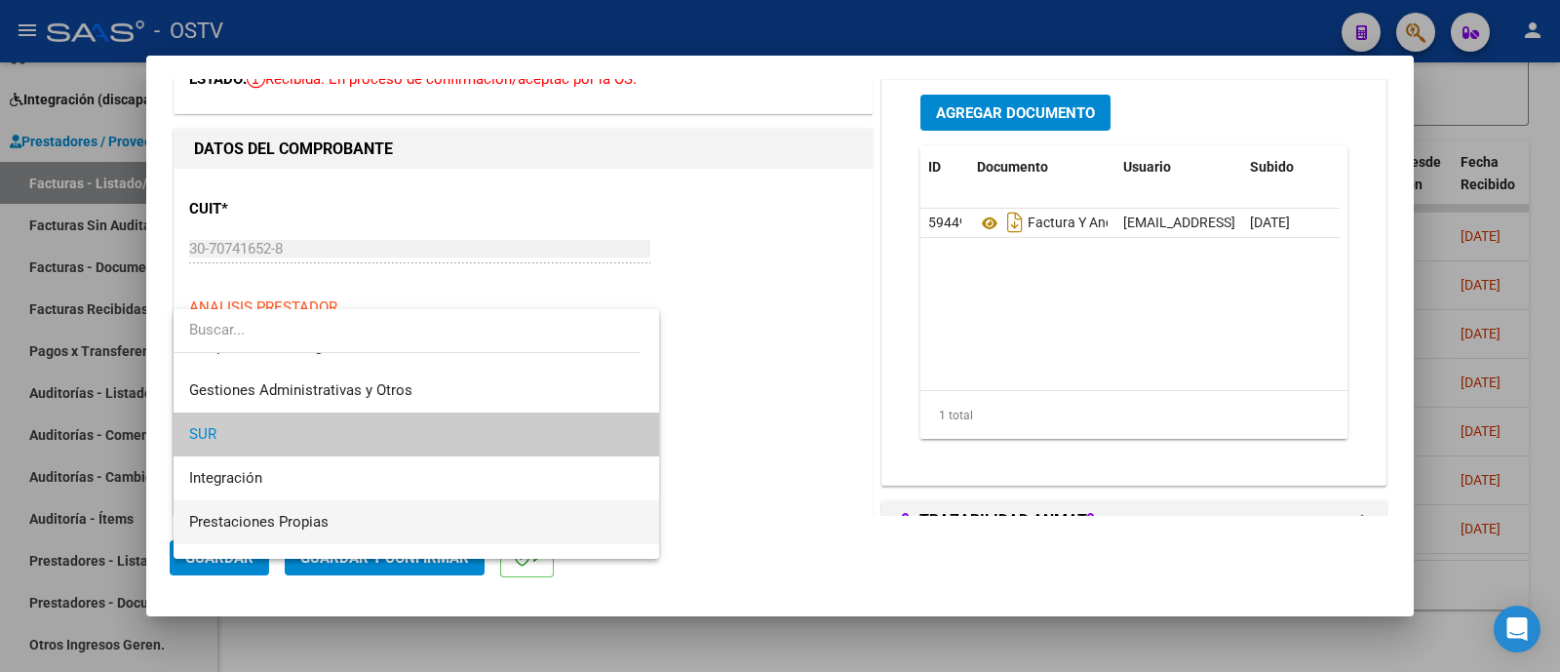
click at [351, 532] on span "Prestaciones Propias" at bounding box center [416, 522] width 454 height 44
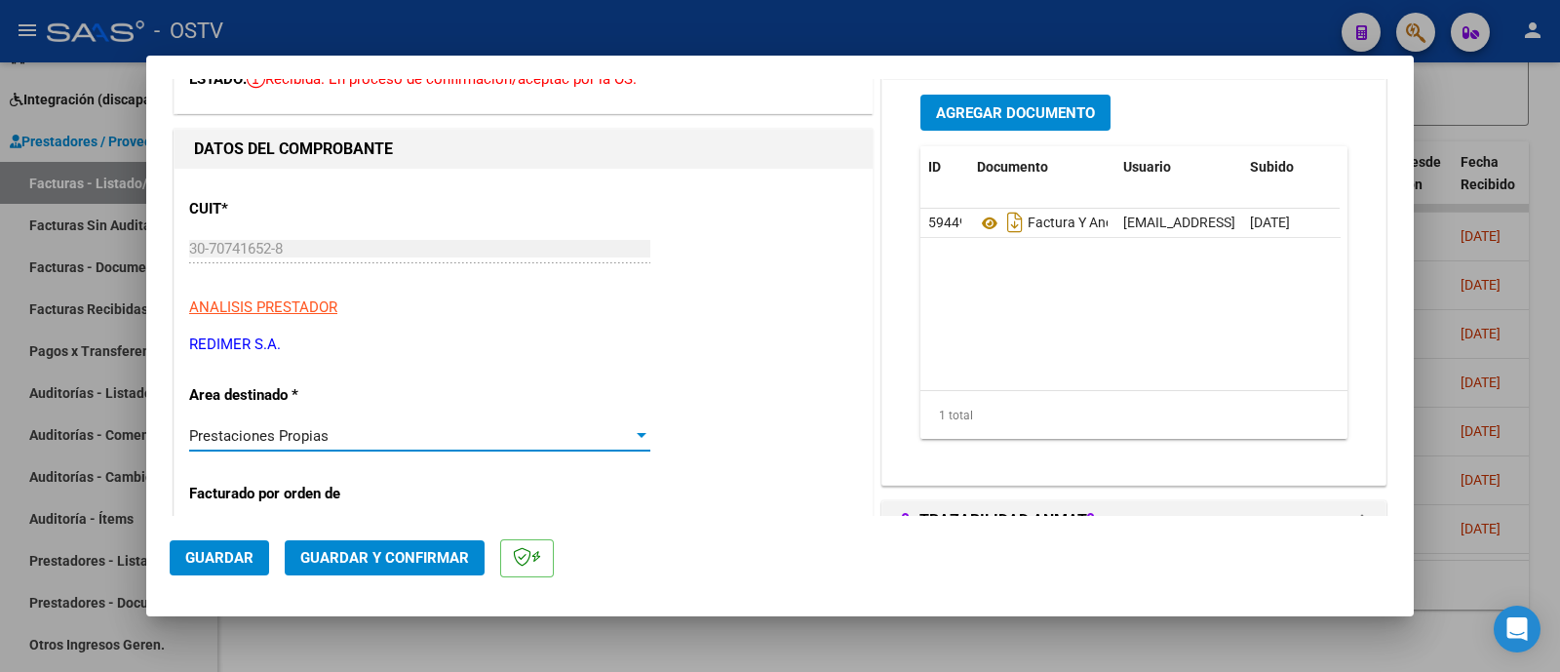
click at [375, 567] on button "Guardar y Confirmar" at bounding box center [385, 557] width 200 height 35
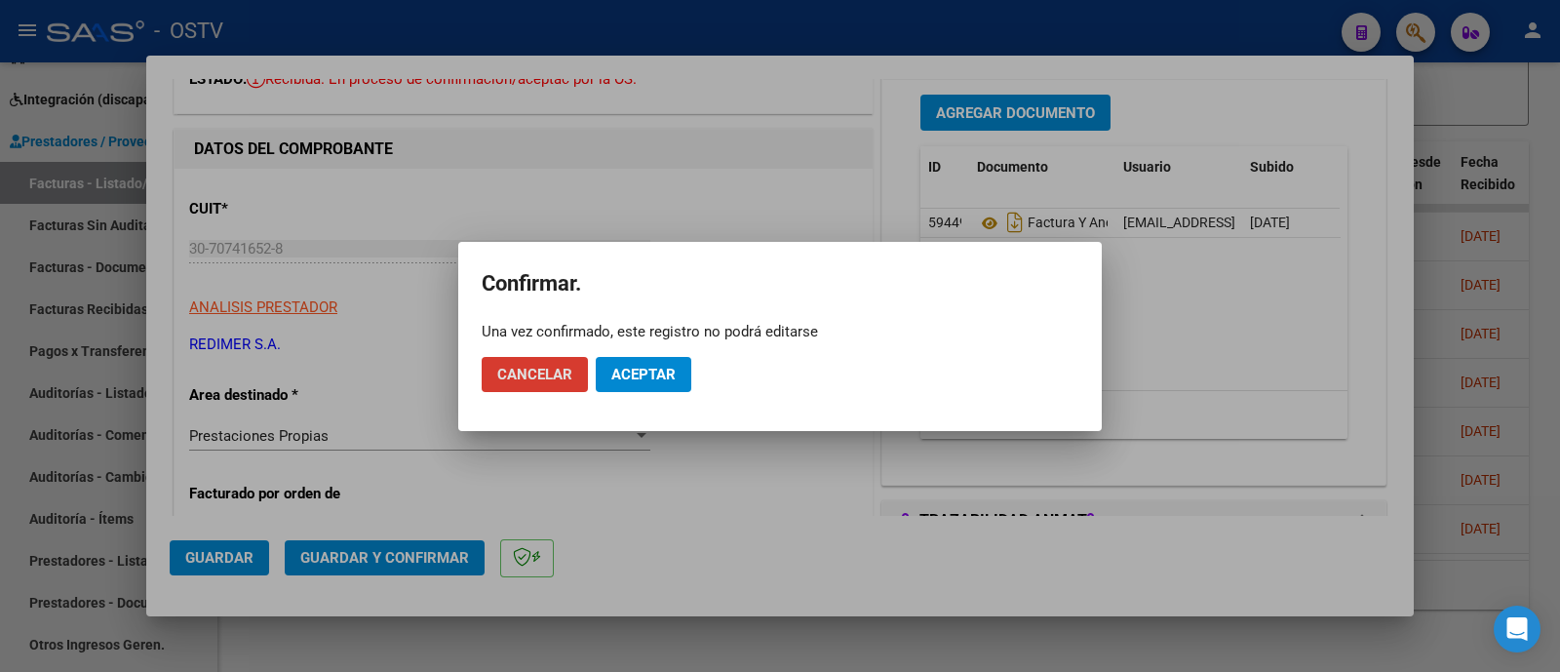
click at [655, 376] on span "Aceptar" at bounding box center [643, 375] width 64 height 18
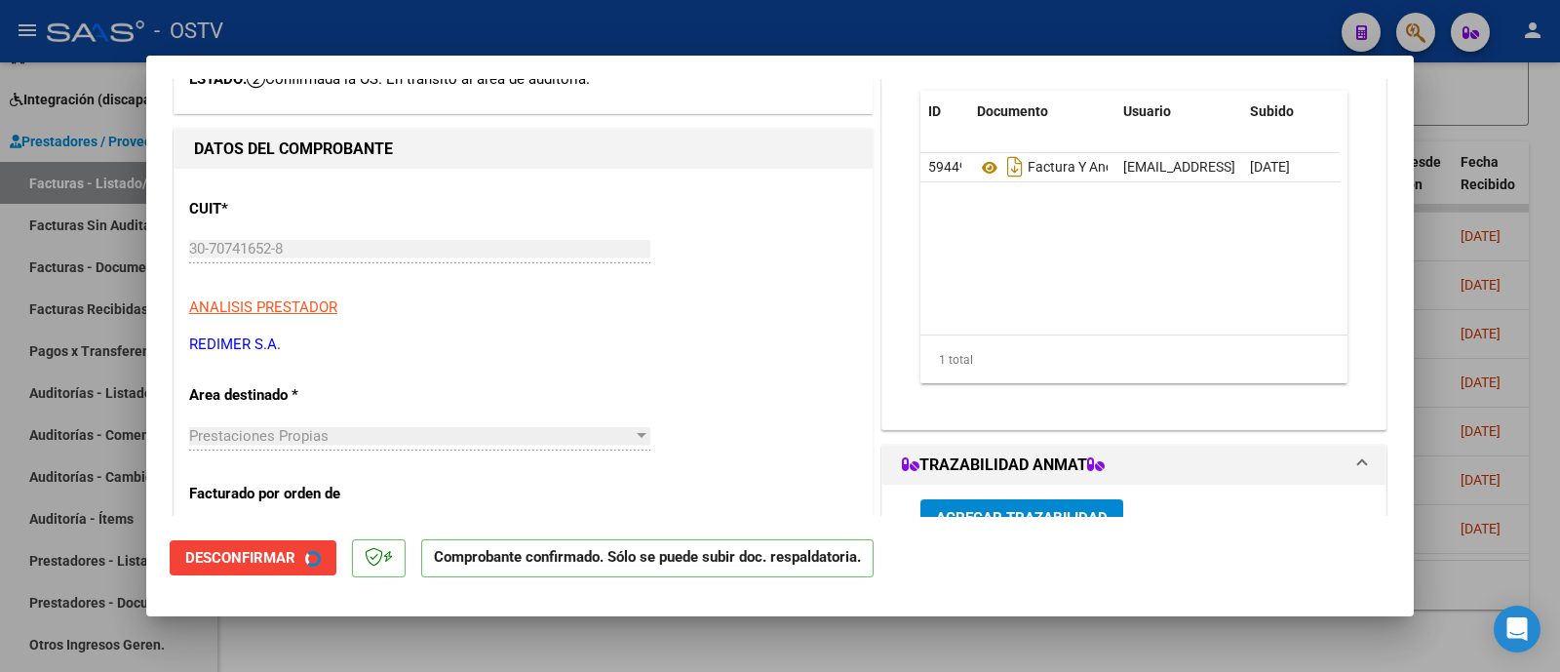
click at [659, 35] on div at bounding box center [780, 336] width 1560 height 672
type input "$ 0,00"
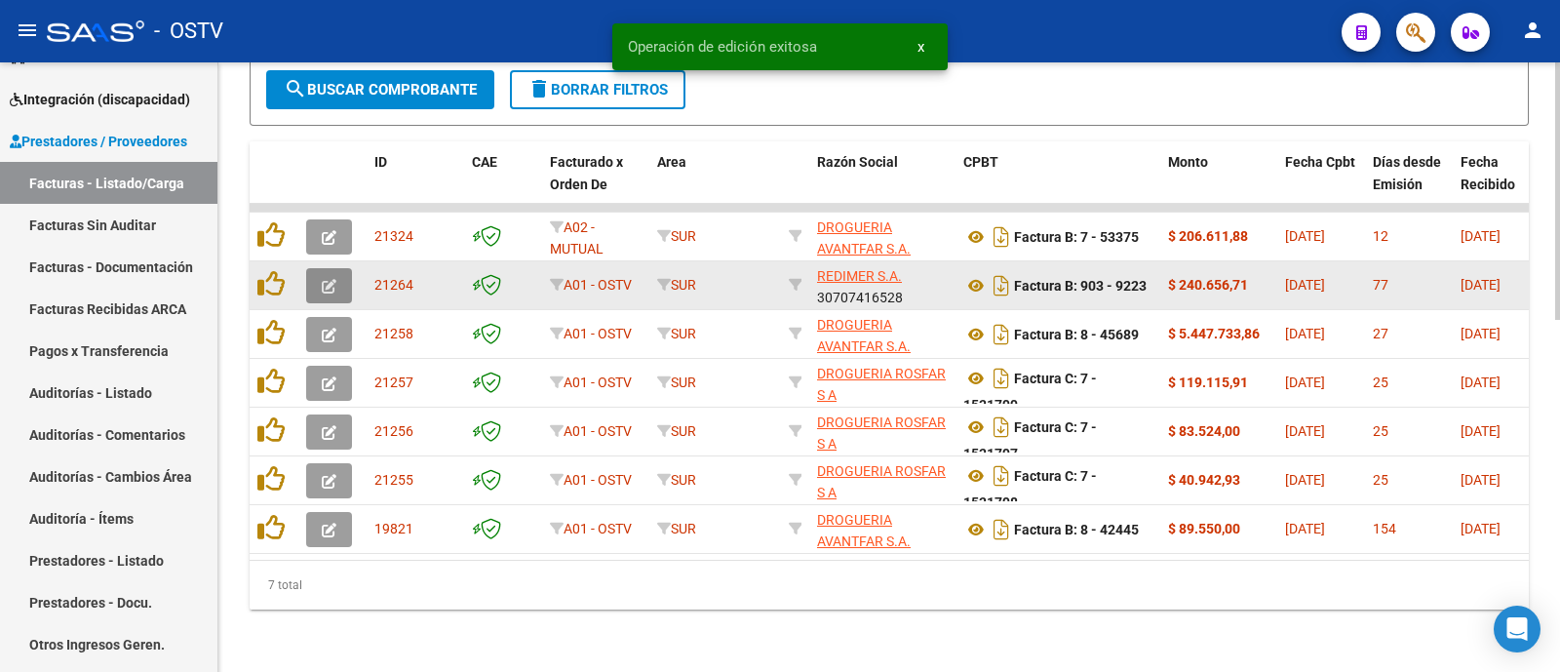
click at [329, 279] on icon "button" at bounding box center [329, 286] width 15 height 15
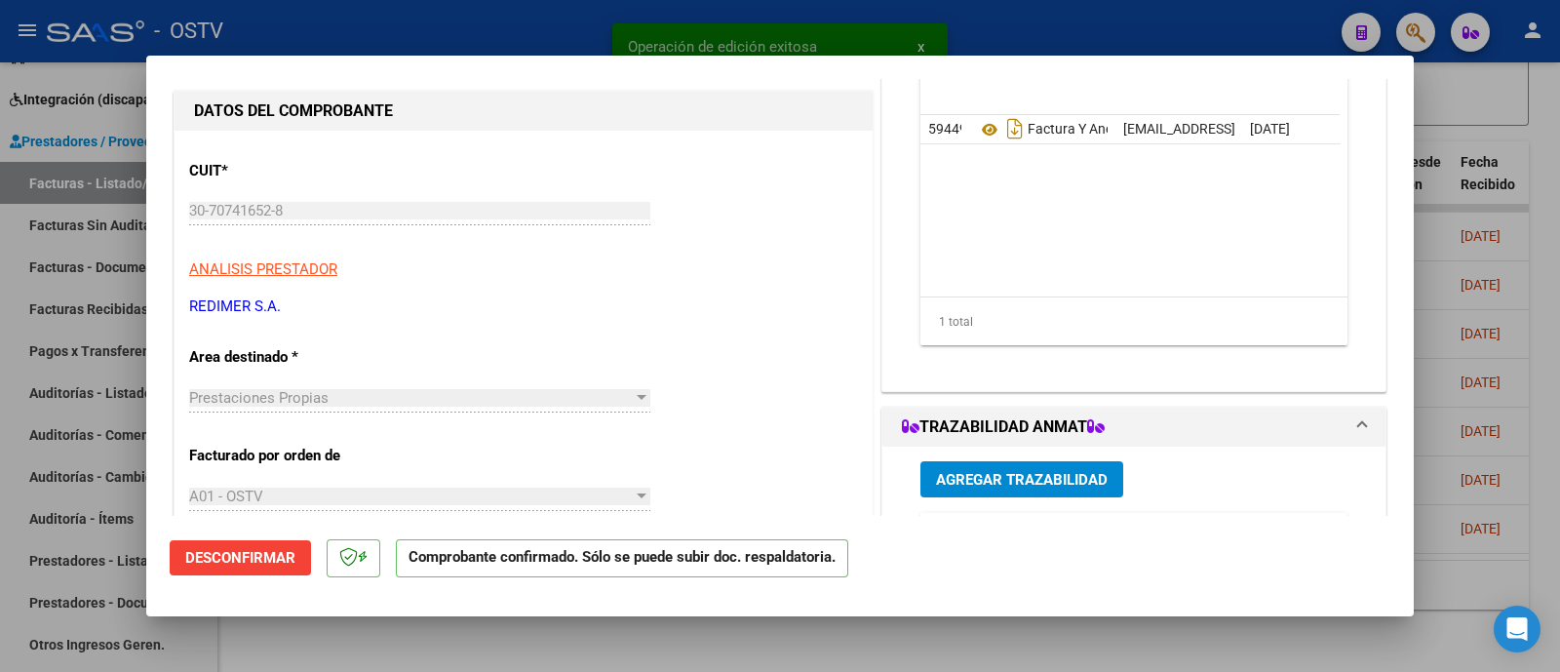
scroll to position [121, 0]
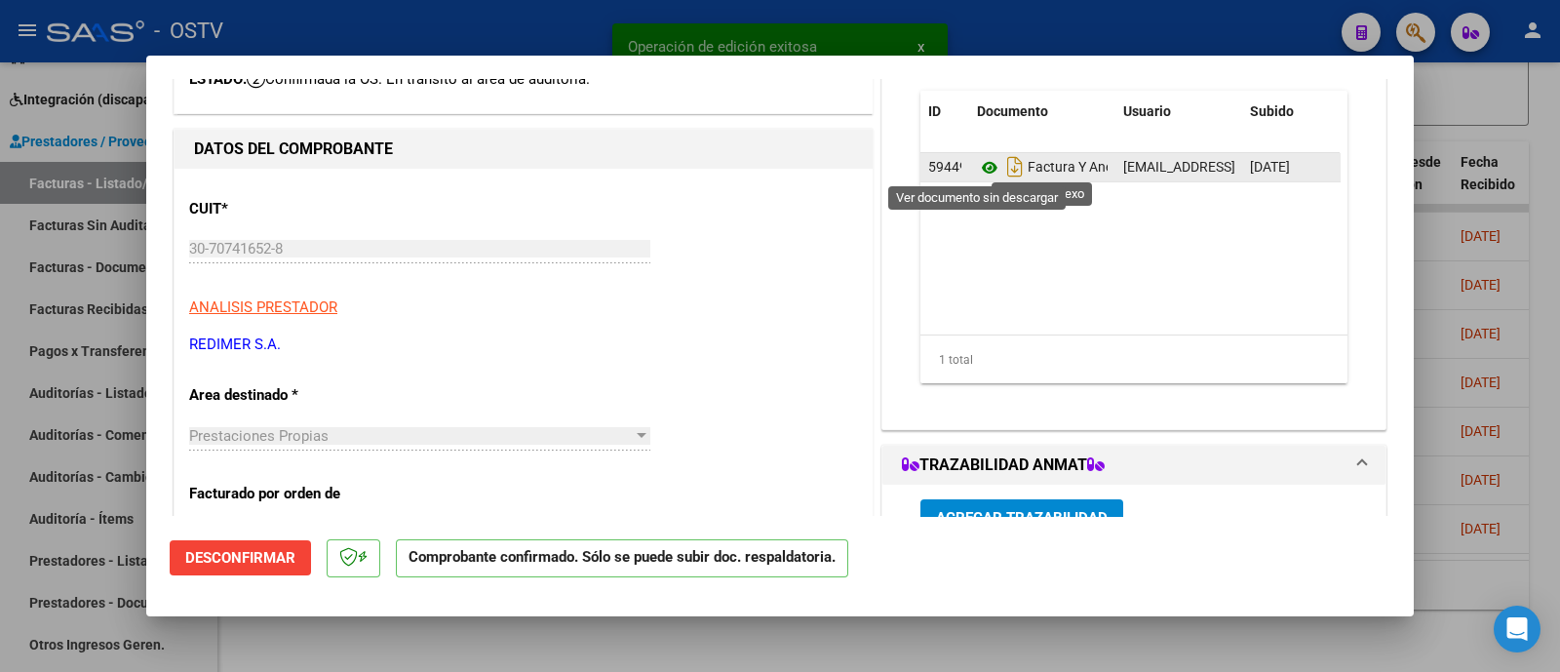
click at [979, 160] on icon at bounding box center [989, 167] width 25 height 23
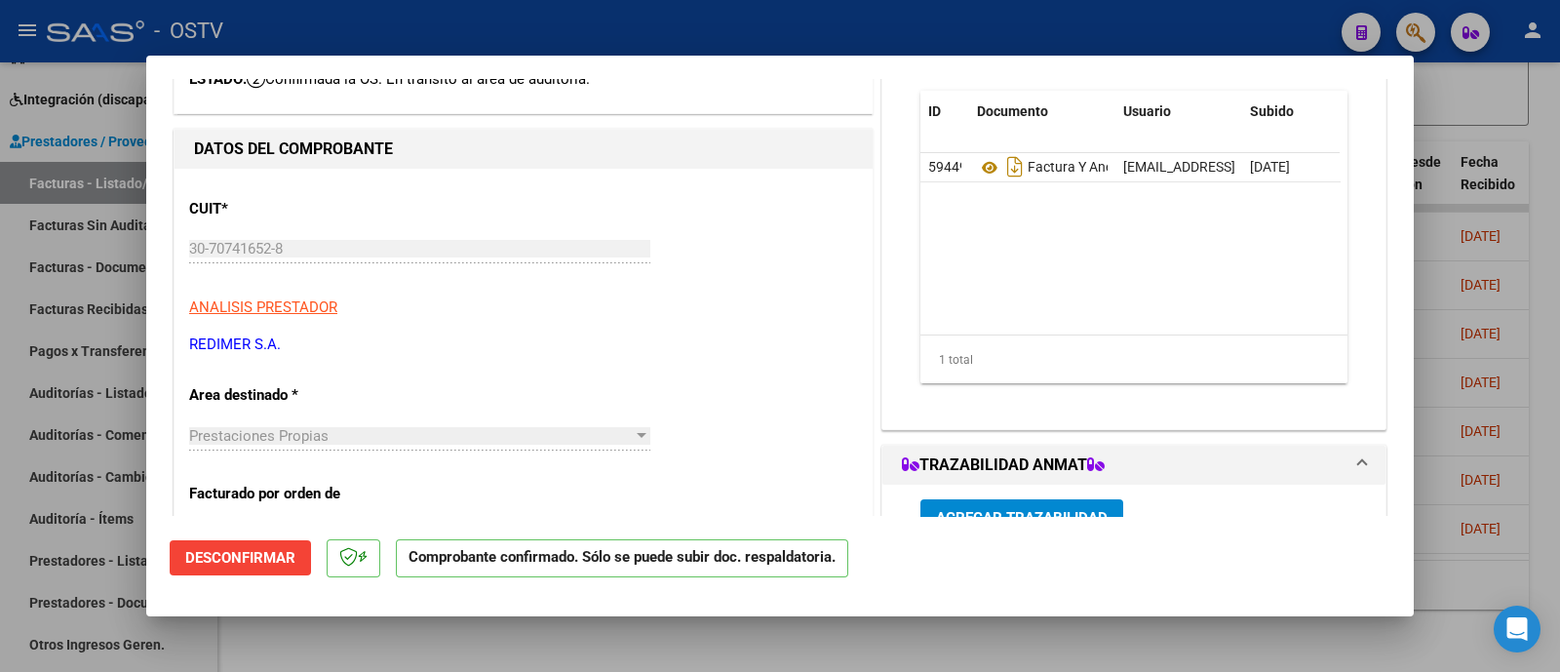
click at [782, 32] on div at bounding box center [780, 336] width 1560 height 672
type input "$ 0,00"
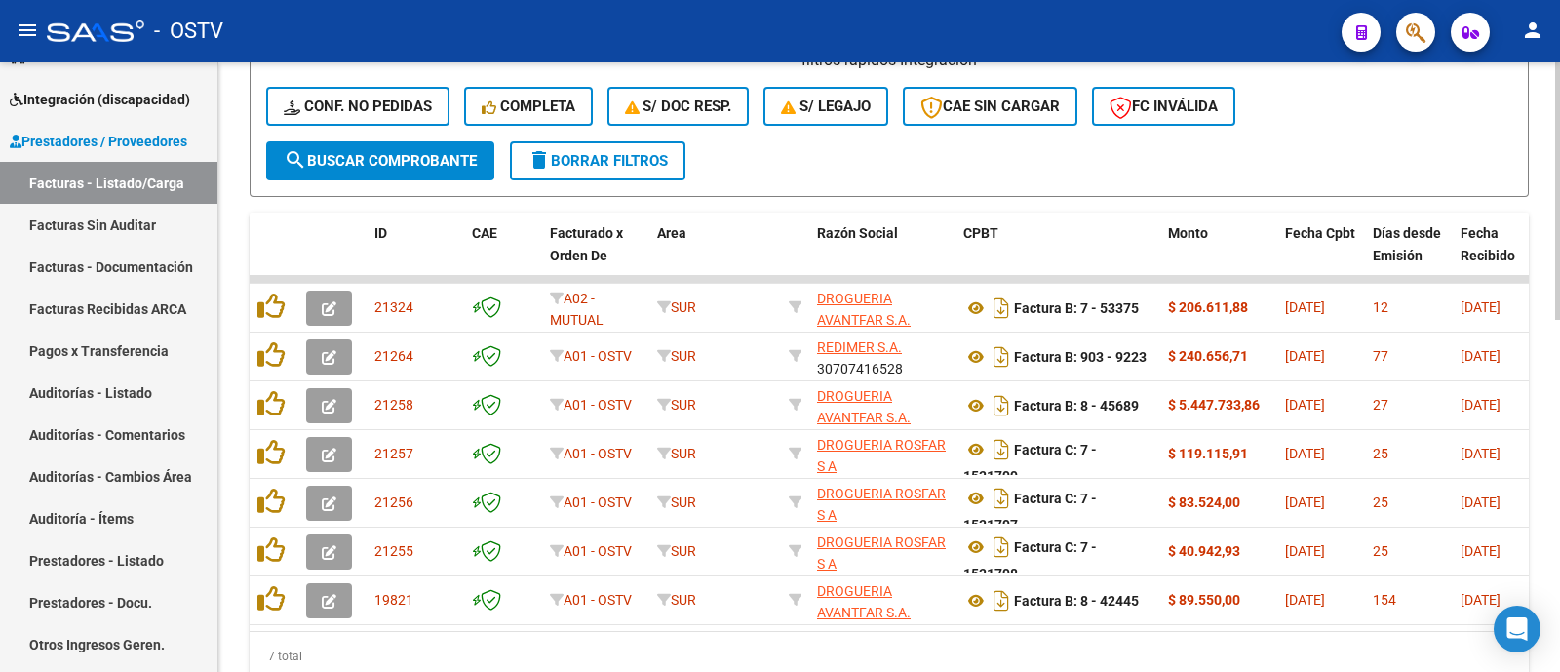
scroll to position [708, 0]
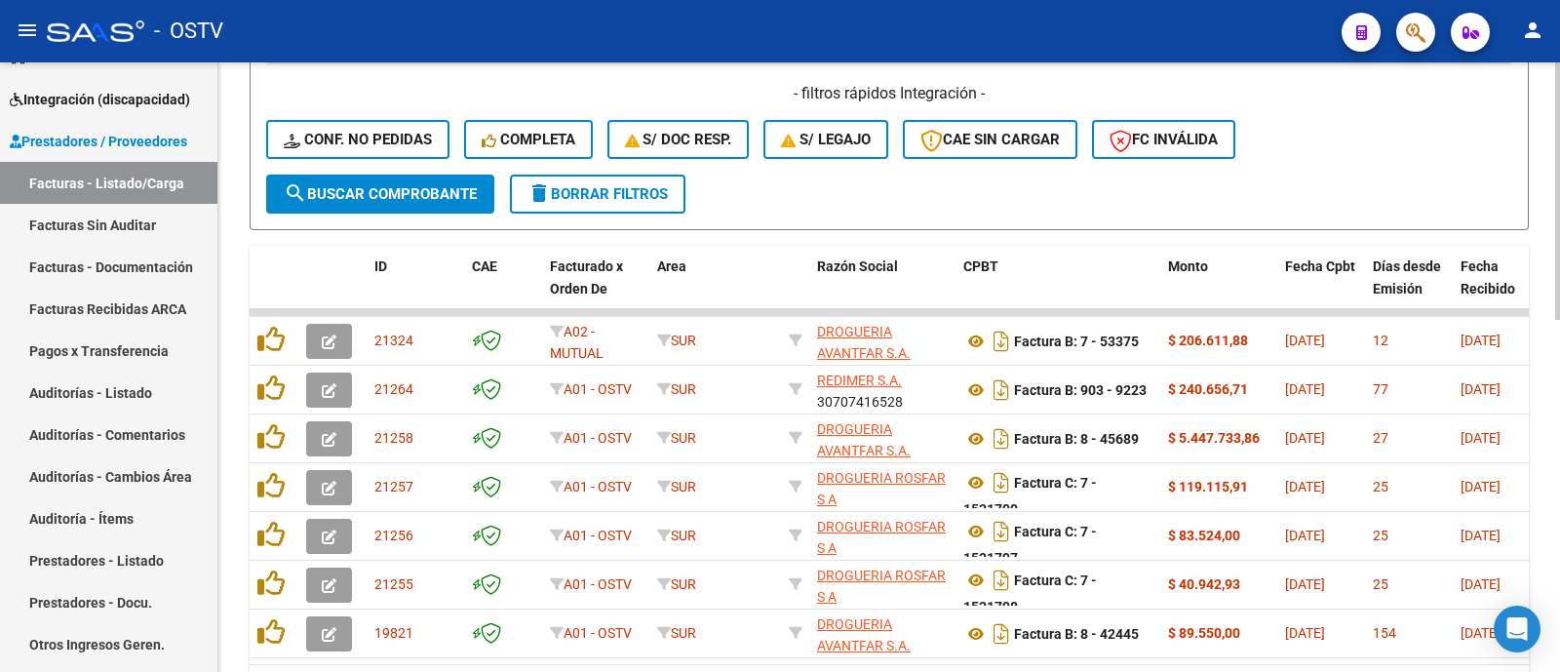
click at [407, 199] on span "search Buscar Comprobante" at bounding box center [380, 194] width 193 height 18
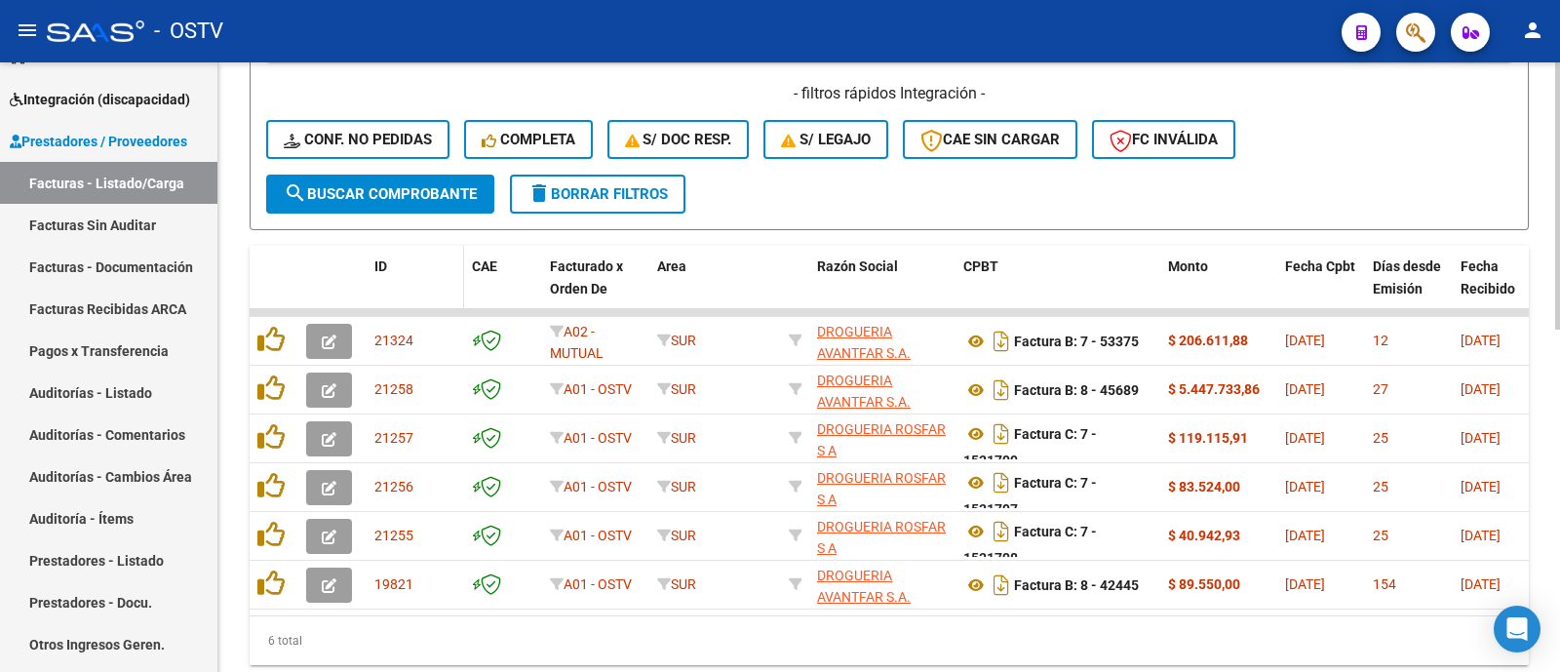
scroll to position [781, 0]
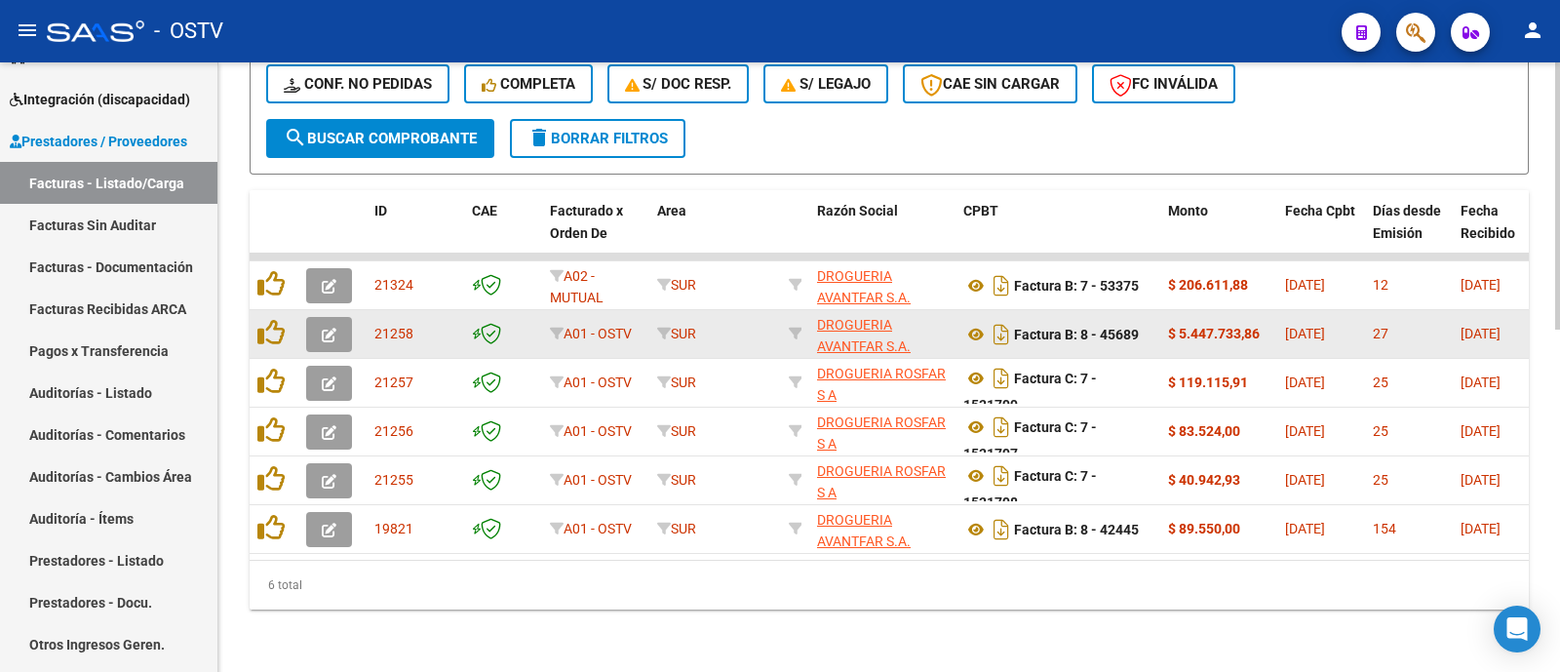
click at [336, 317] on button "button" at bounding box center [329, 334] width 46 height 35
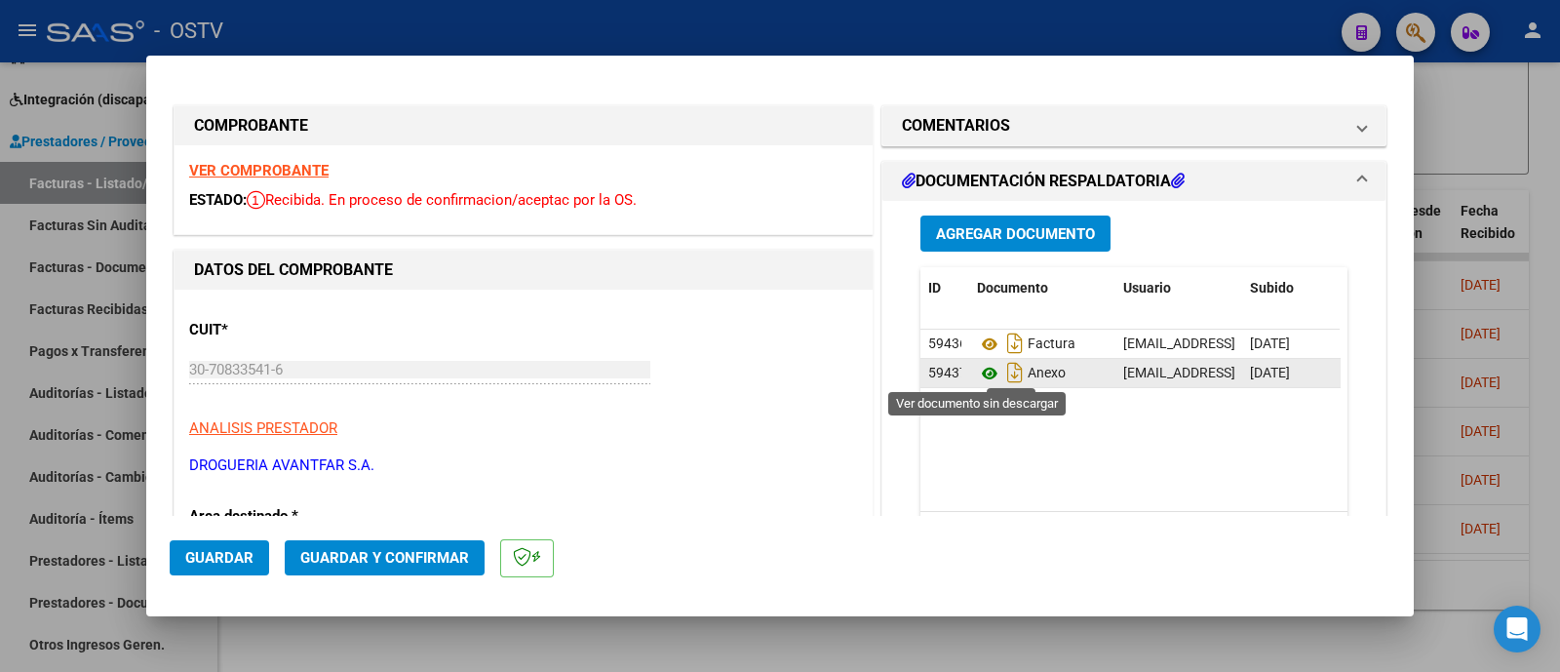
click at [982, 375] on icon at bounding box center [989, 373] width 25 height 23
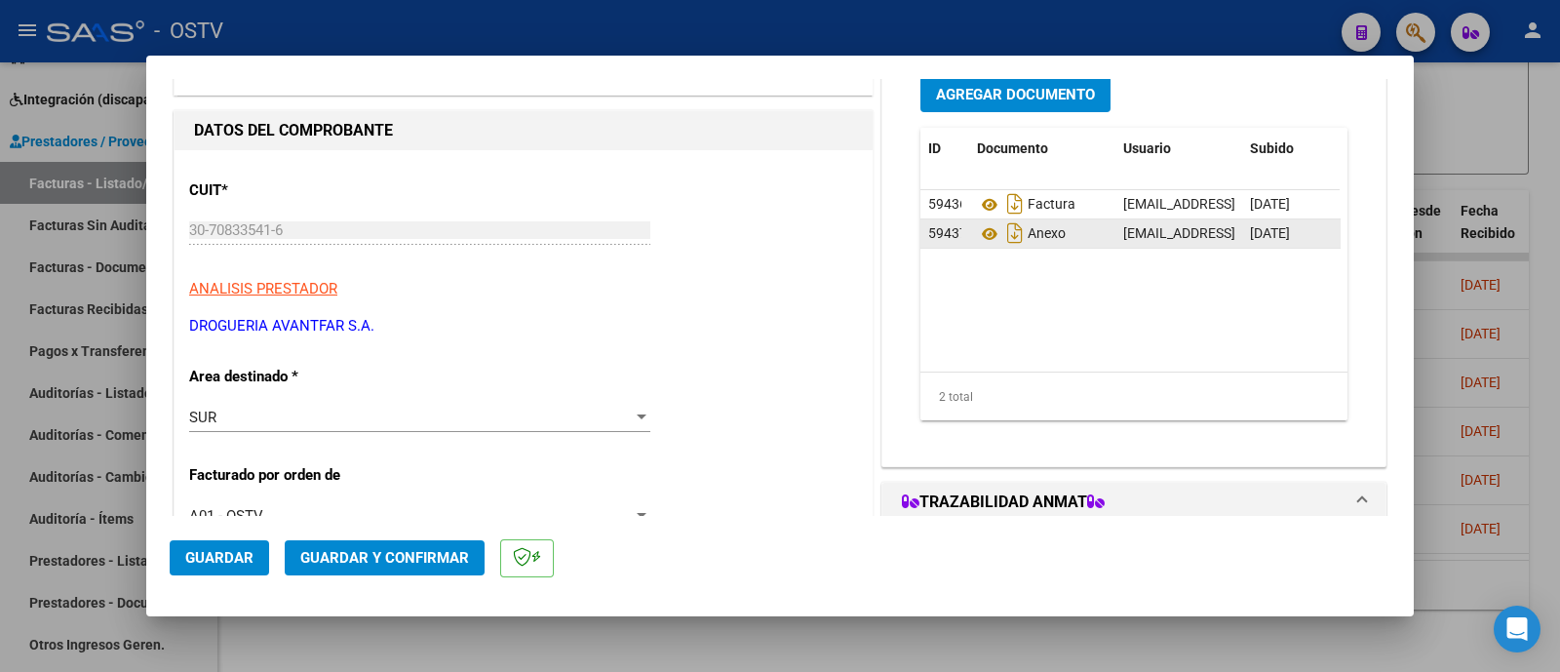
scroll to position [243, 0]
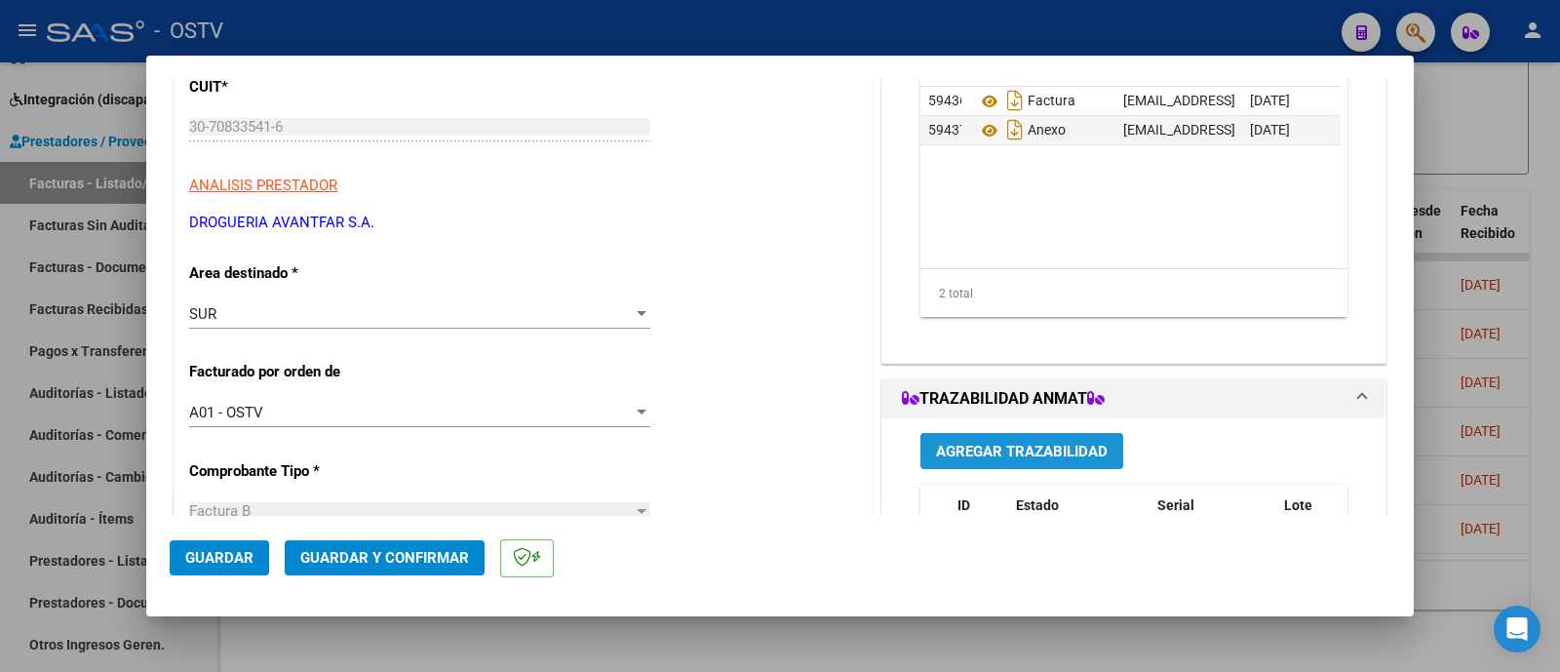
click at [1009, 451] on span "Agregar Trazabilidad" at bounding box center [1022, 452] width 172 height 18
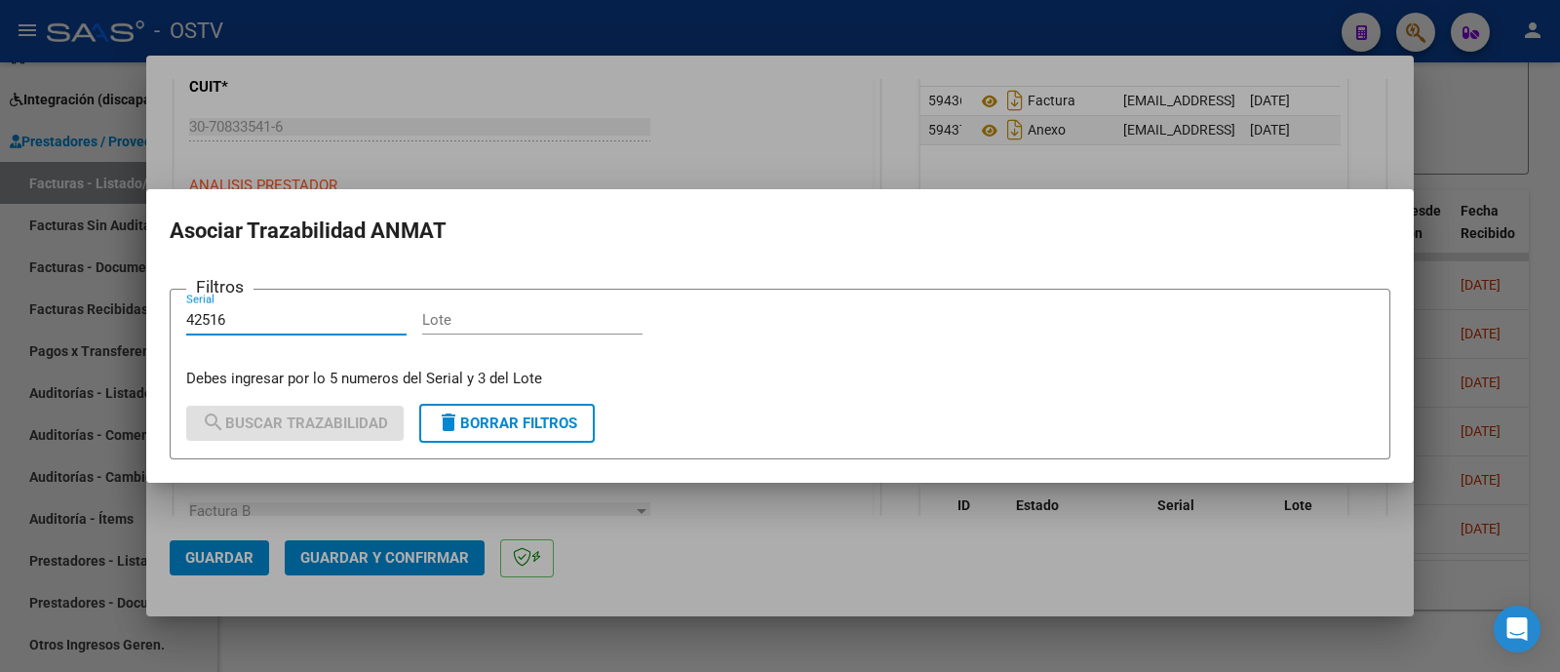
type input "42516"
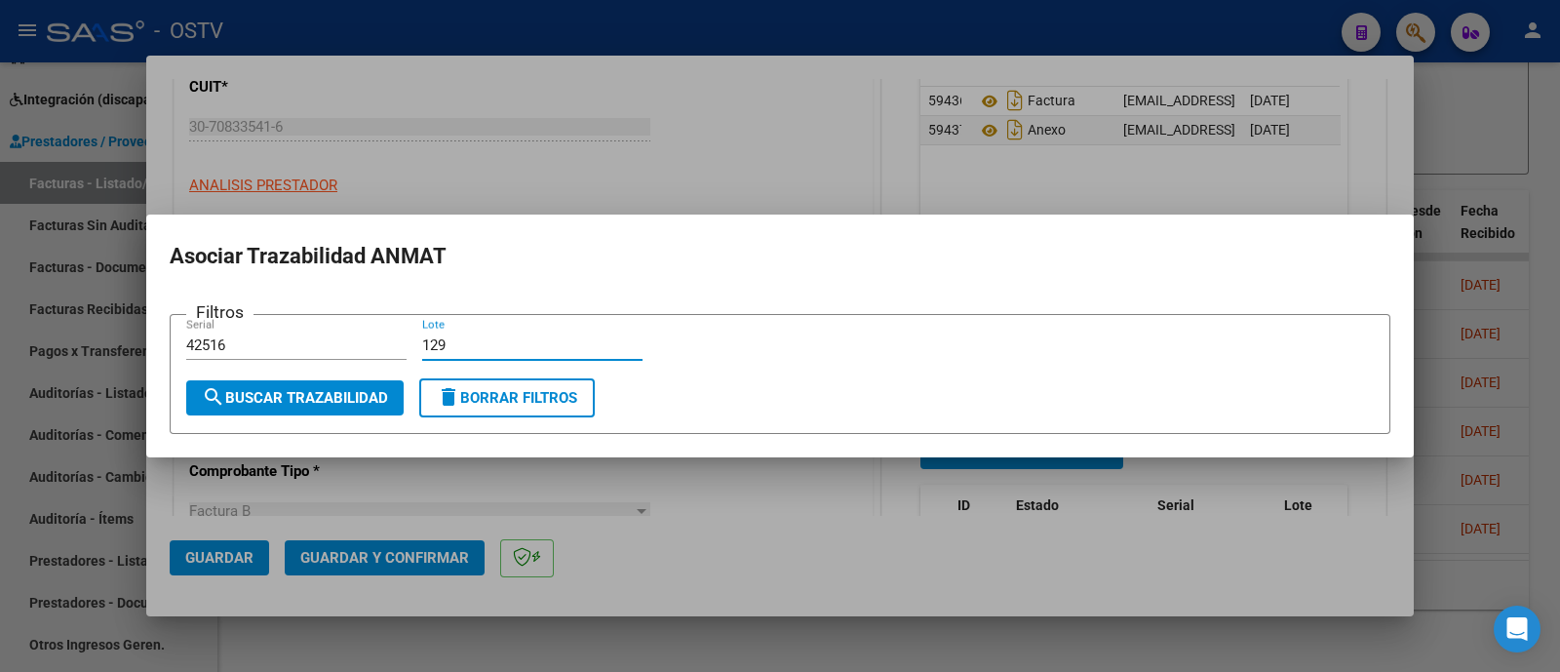
type input "129"
click at [276, 400] on span "search Buscar Trazabilidad" at bounding box center [295, 398] width 186 height 18
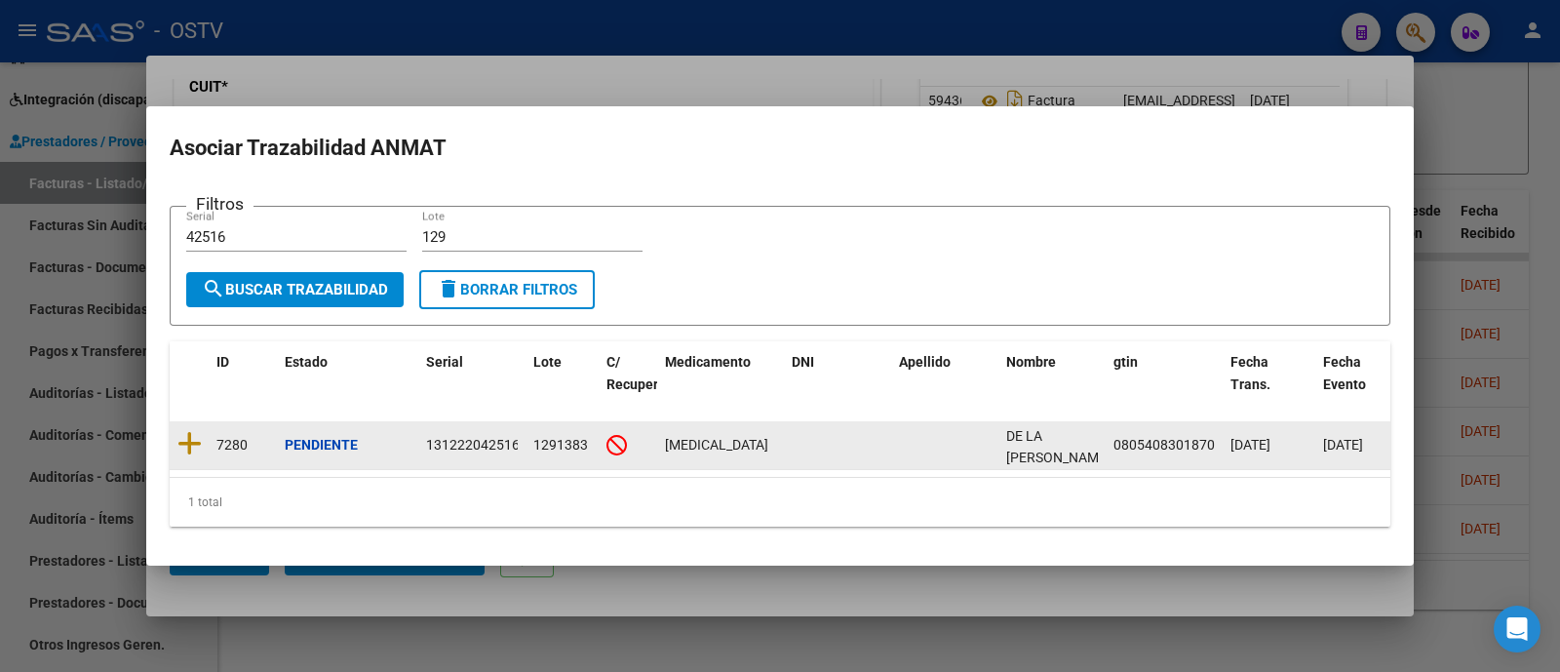
click at [196, 430] on icon at bounding box center [189, 443] width 24 height 27
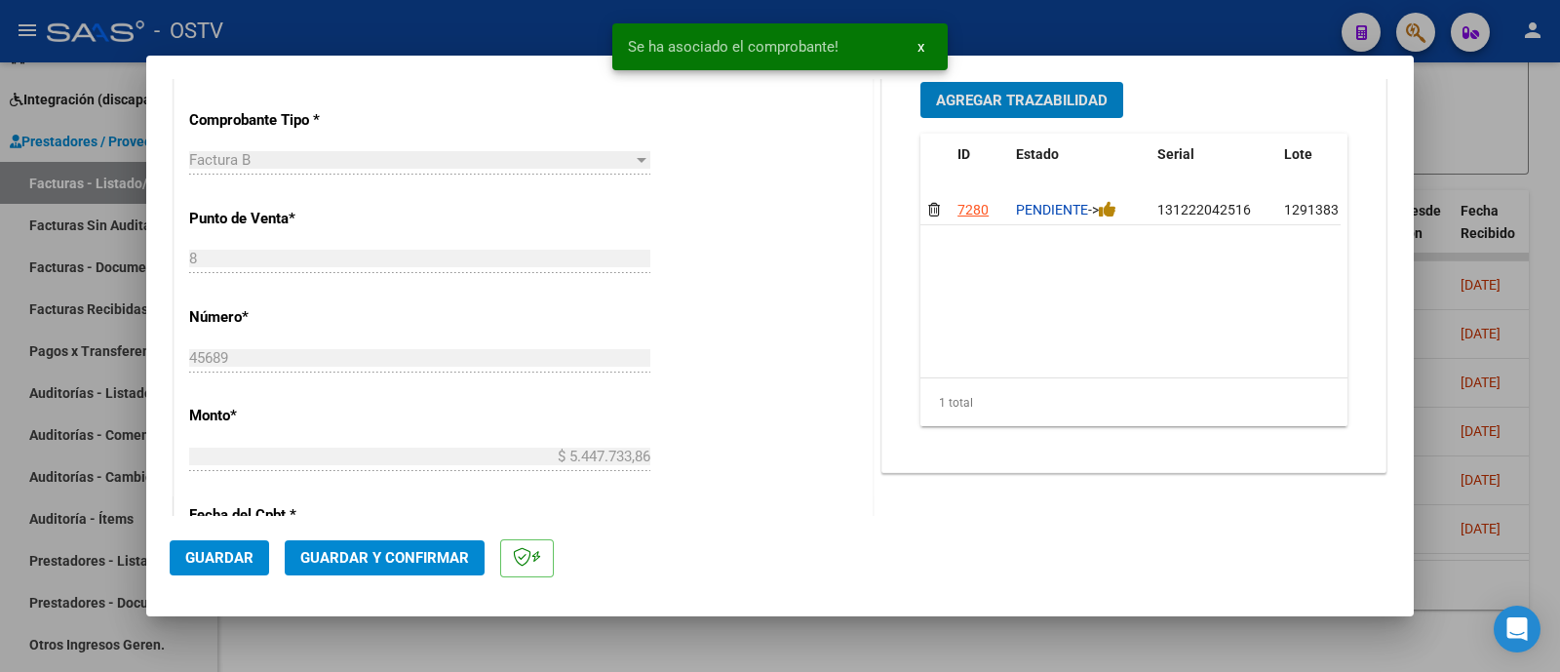
scroll to position [609, 0]
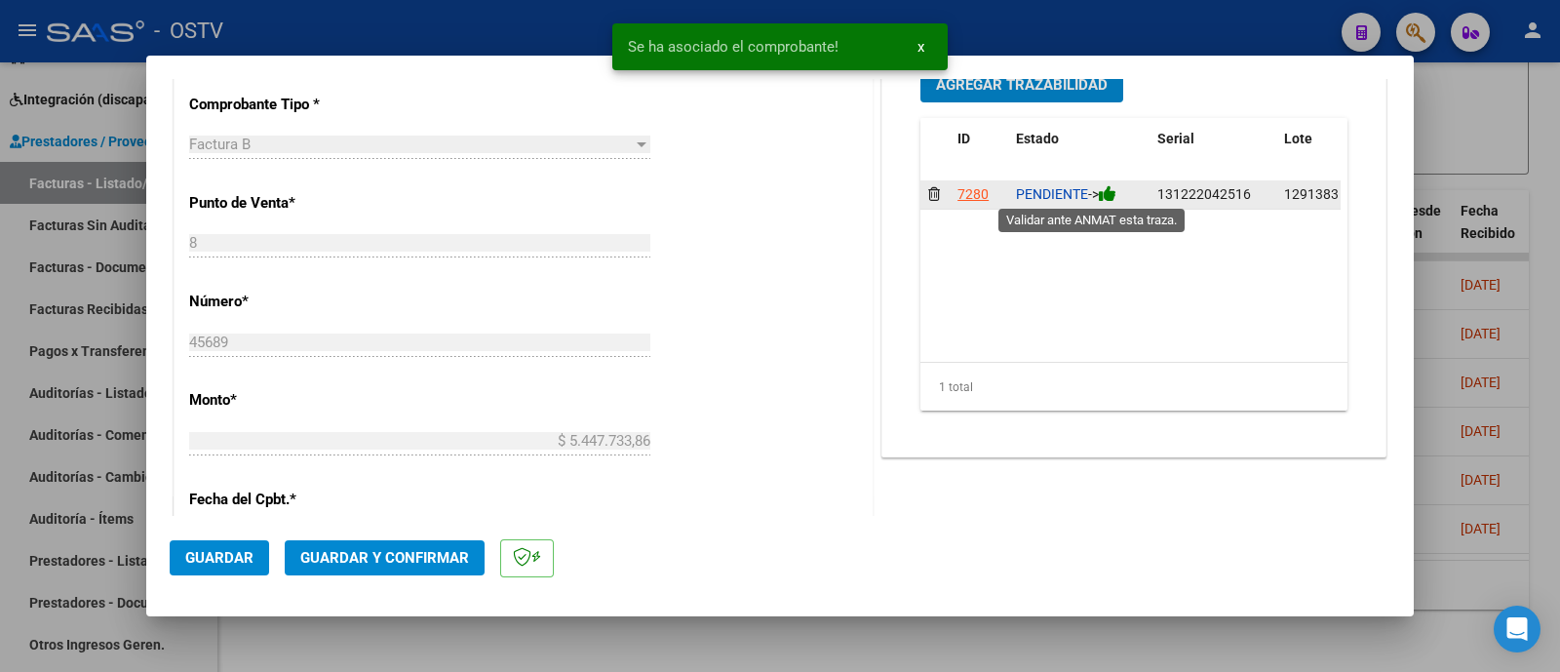
click at [1100, 191] on icon at bounding box center [1108, 193] width 18 height 19
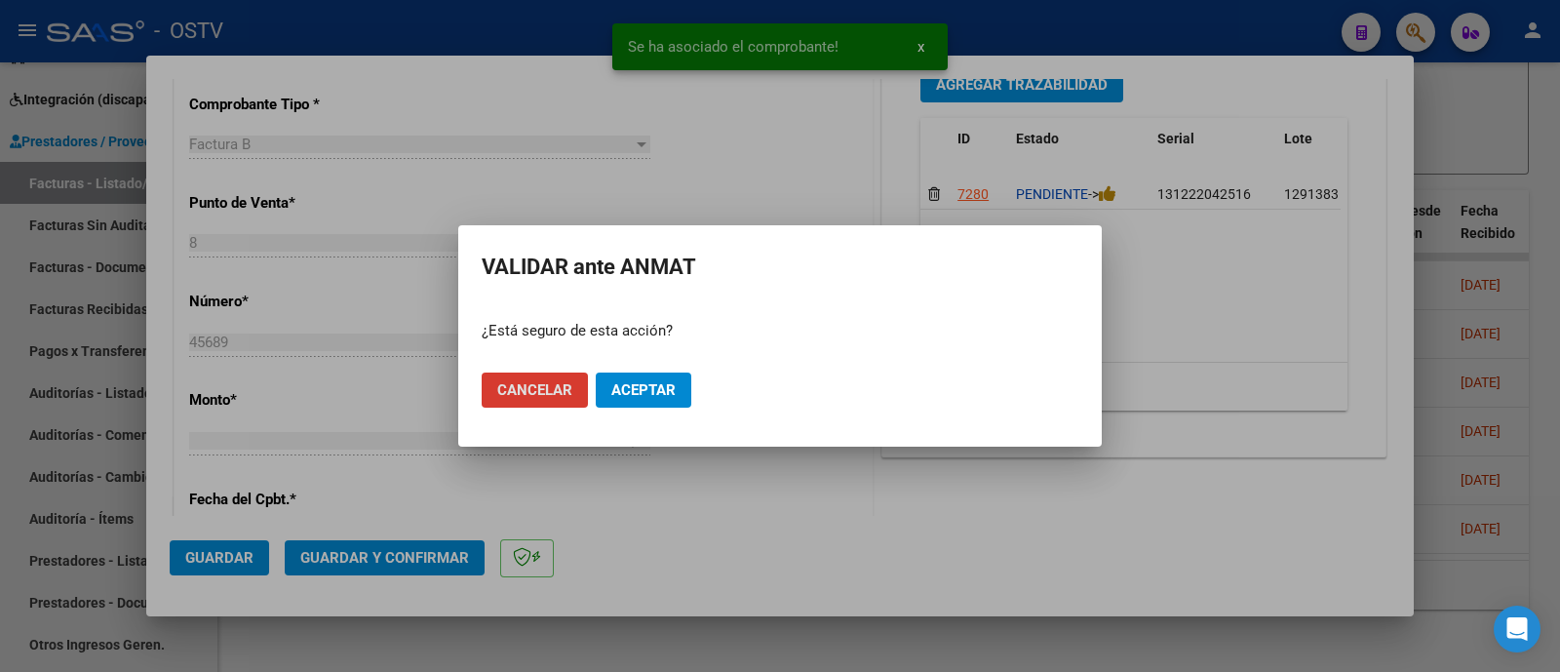
click at [675, 382] on span "Aceptar" at bounding box center [643, 390] width 64 height 18
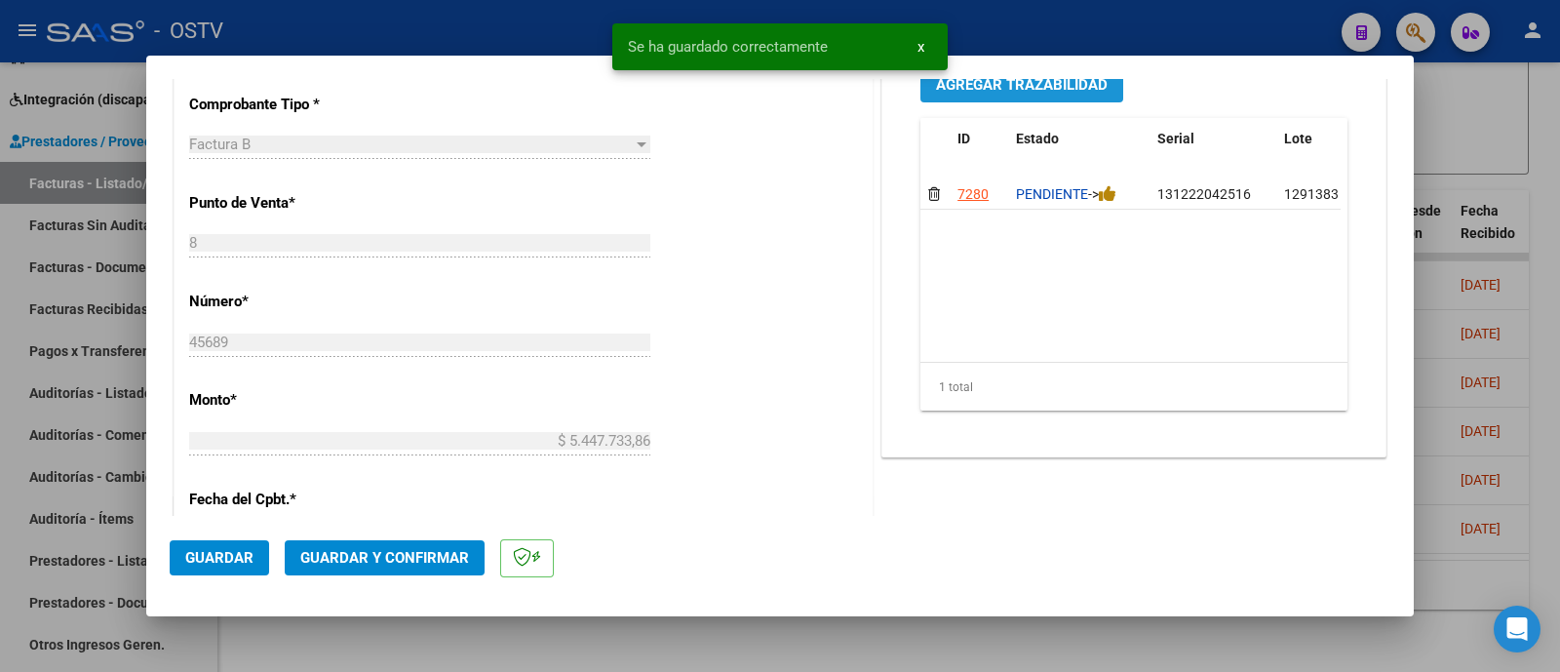
click at [1008, 95] on button "Agregar Trazabilidad" at bounding box center [1021, 84] width 203 height 36
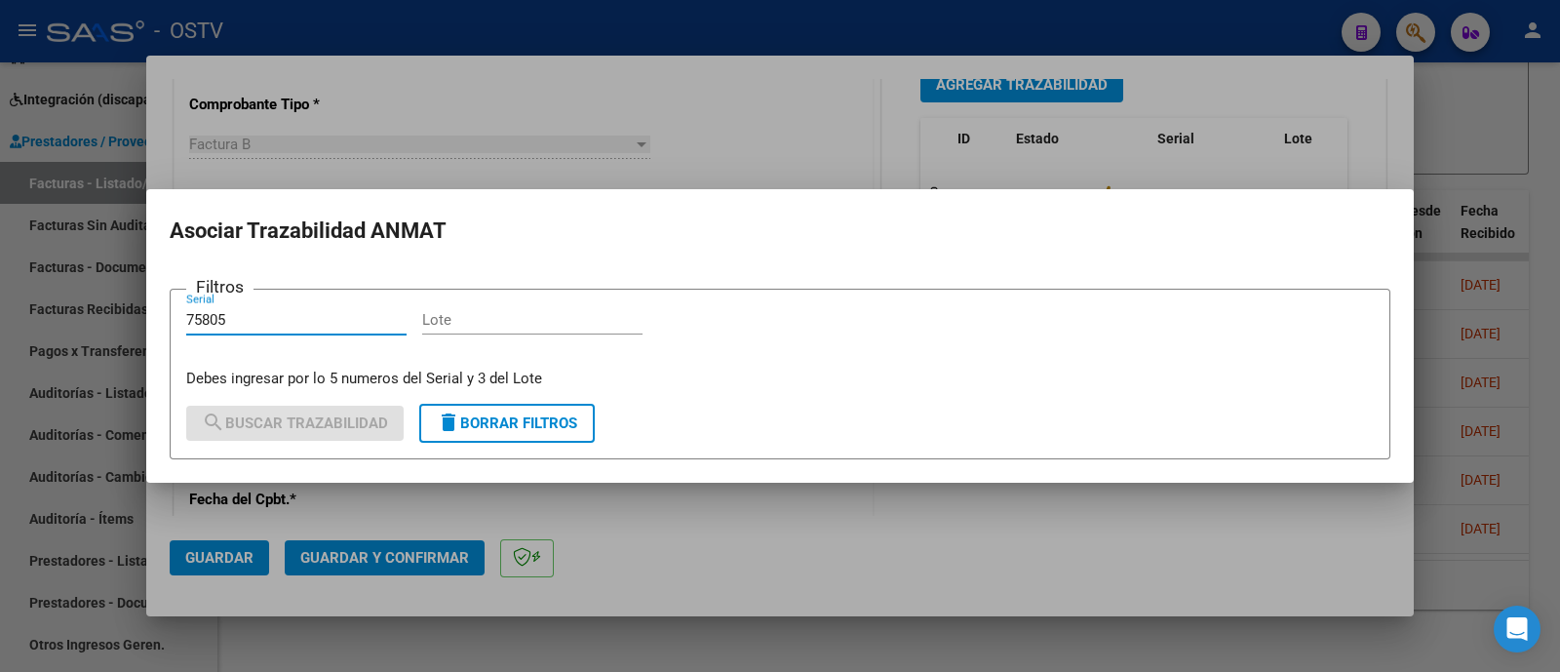
type input "75805"
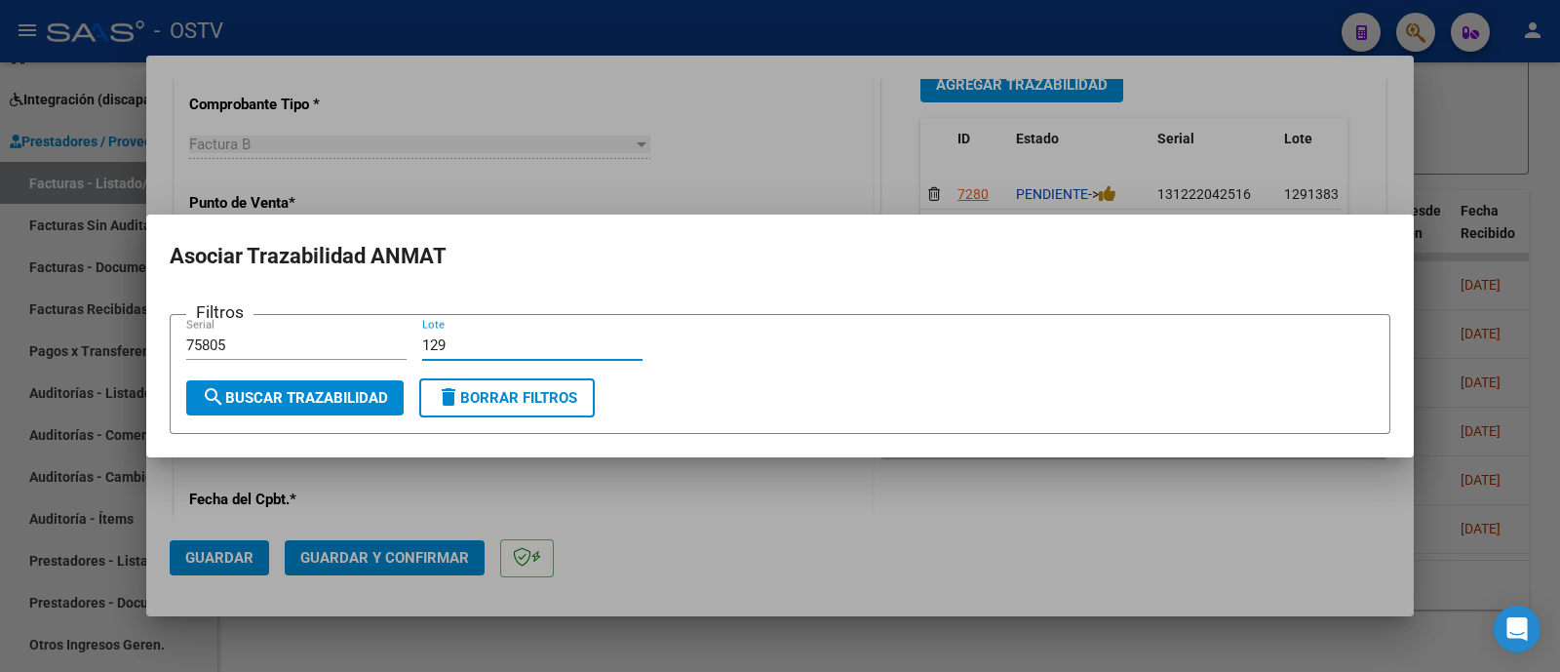
type input "129"
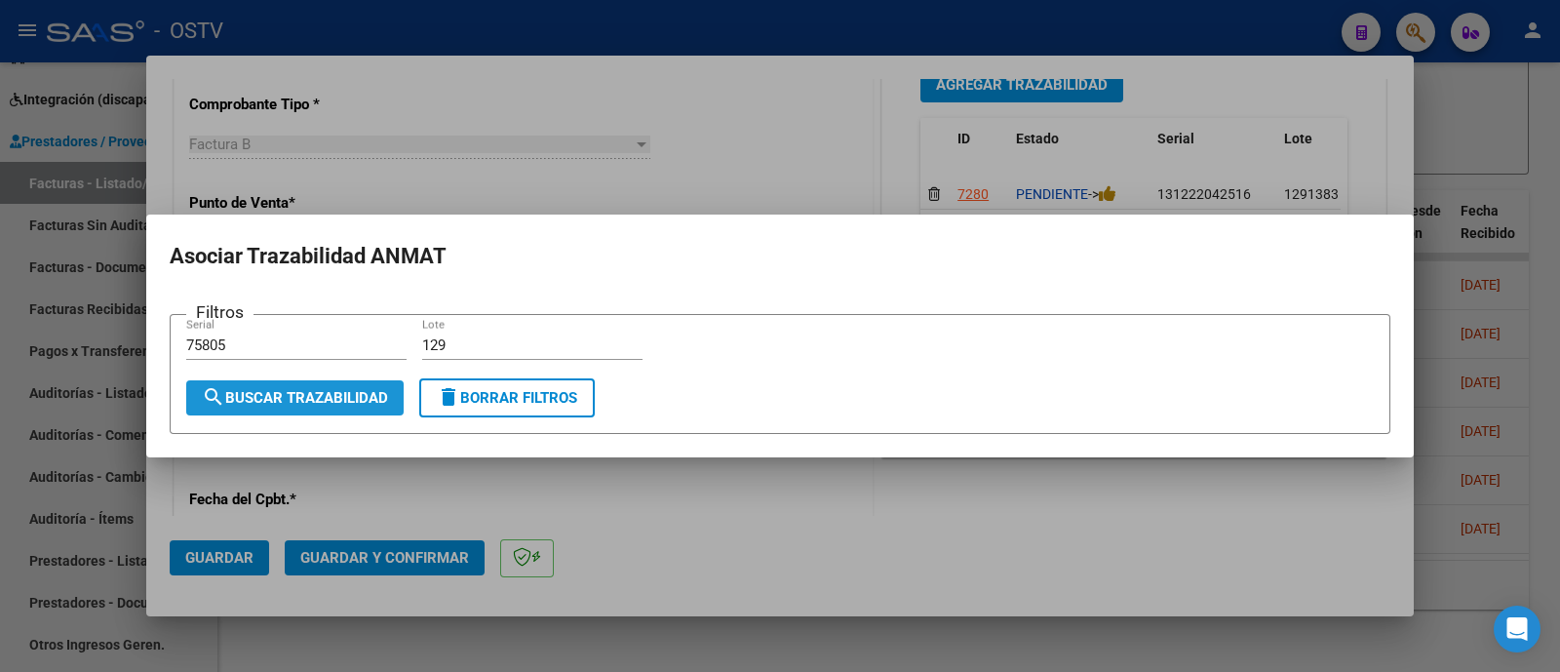
click at [346, 395] on span "search Buscar Trazabilidad" at bounding box center [295, 398] width 186 height 18
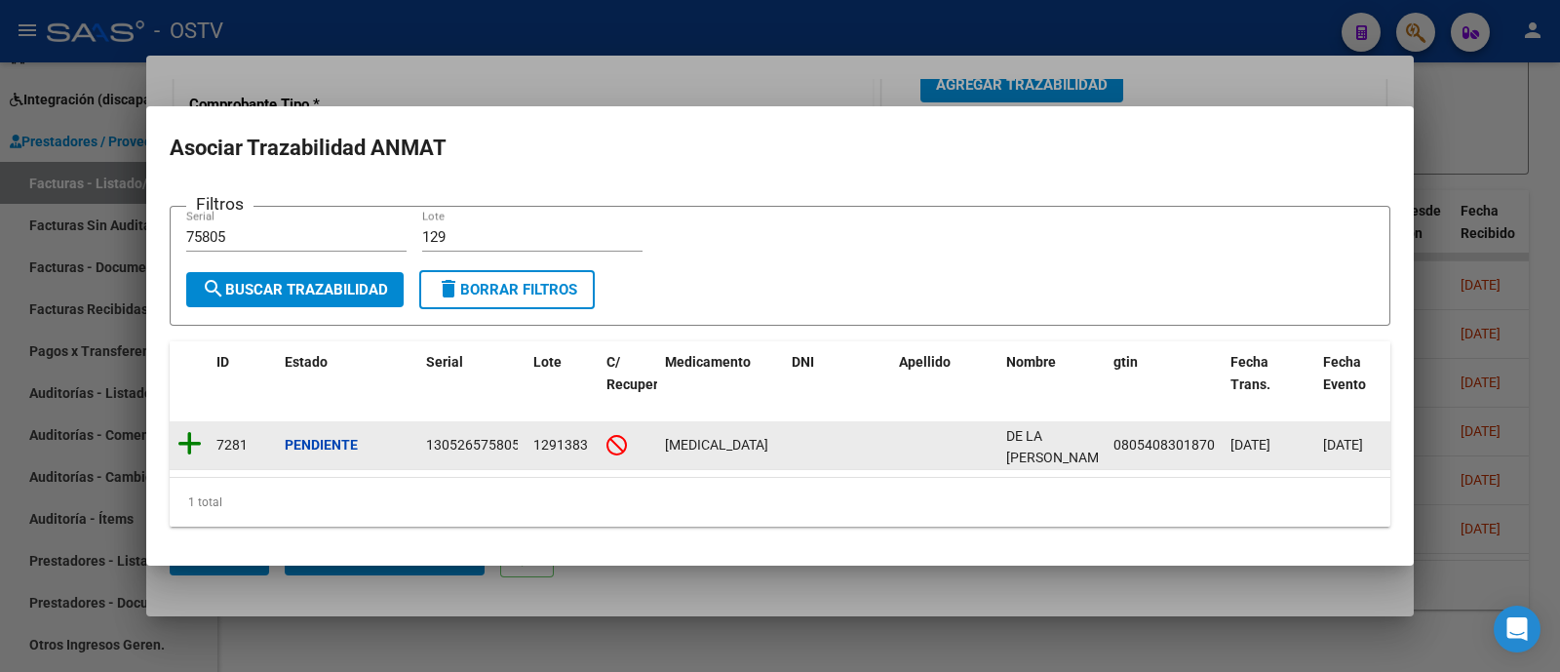
click at [191, 430] on icon at bounding box center [189, 443] width 24 height 27
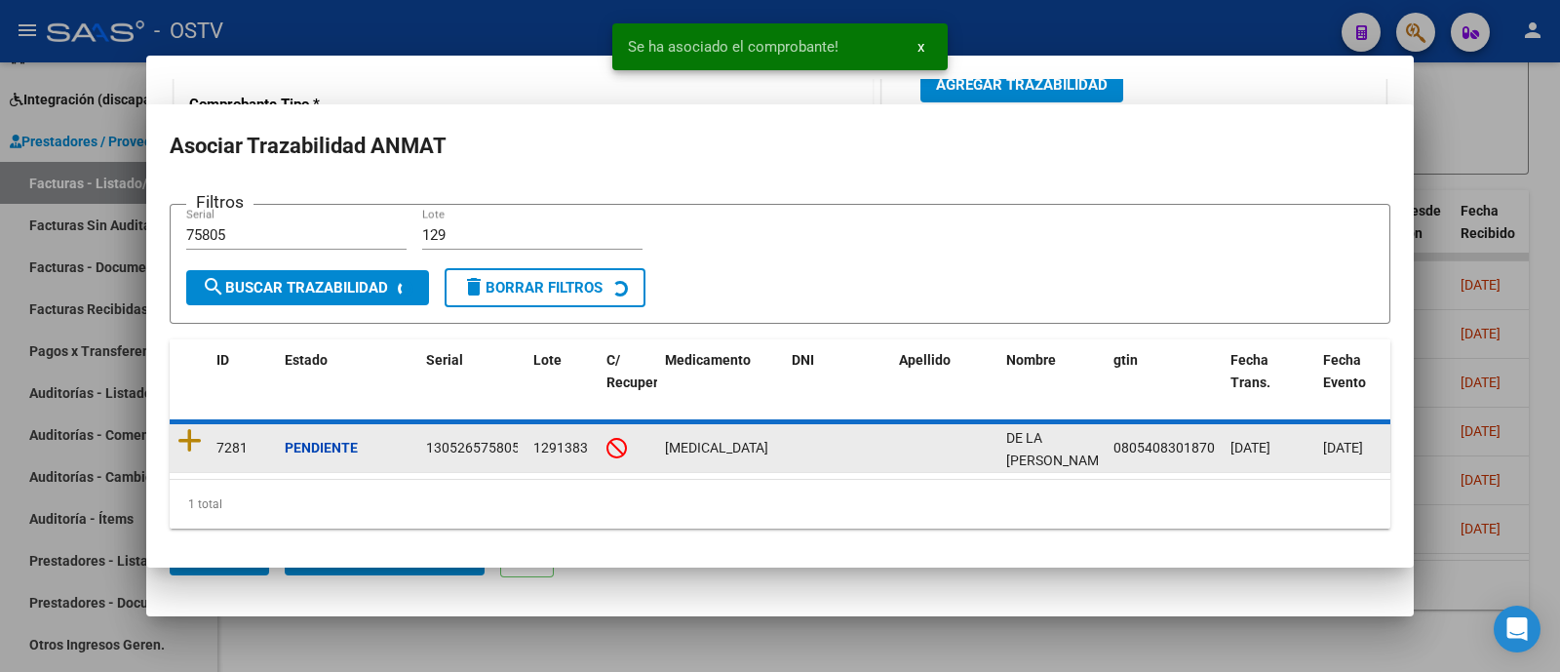
scroll to position [595, 0]
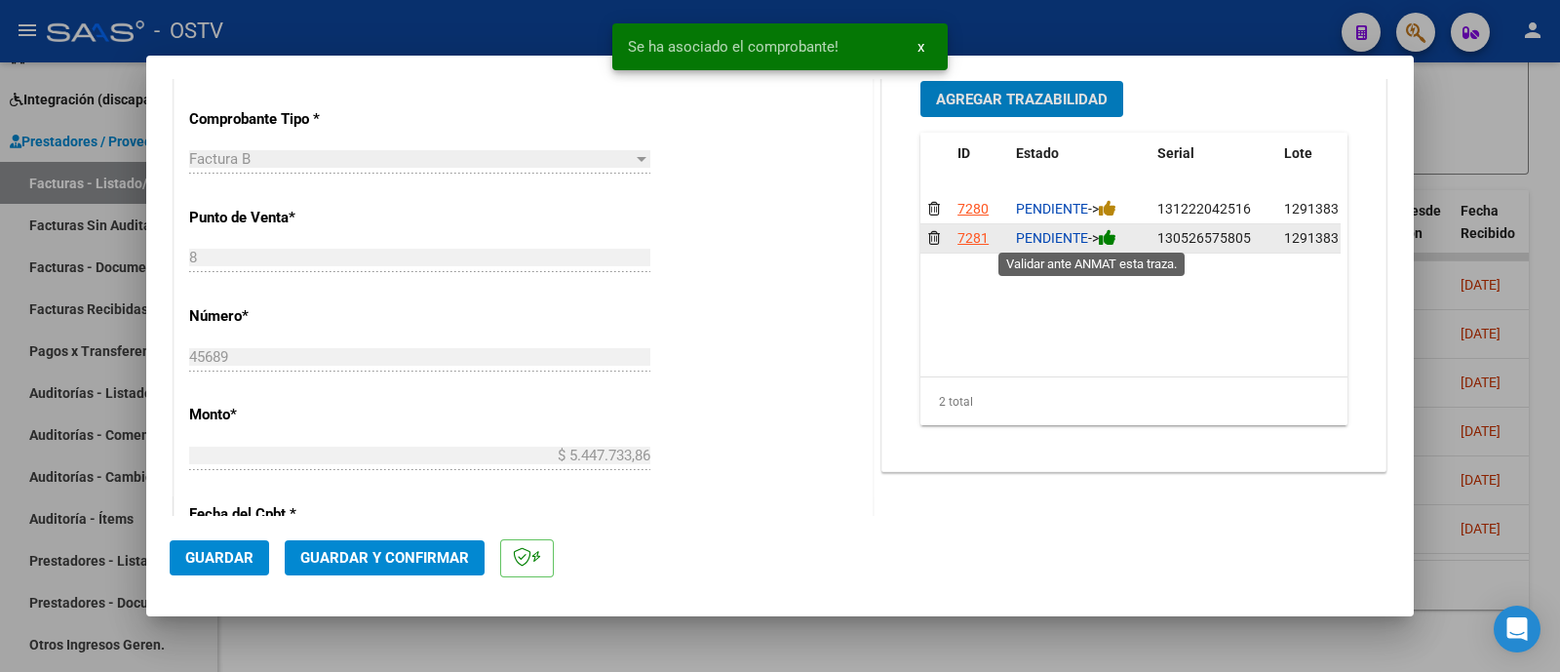
click at [1099, 231] on icon at bounding box center [1108, 237] width 18 height 19
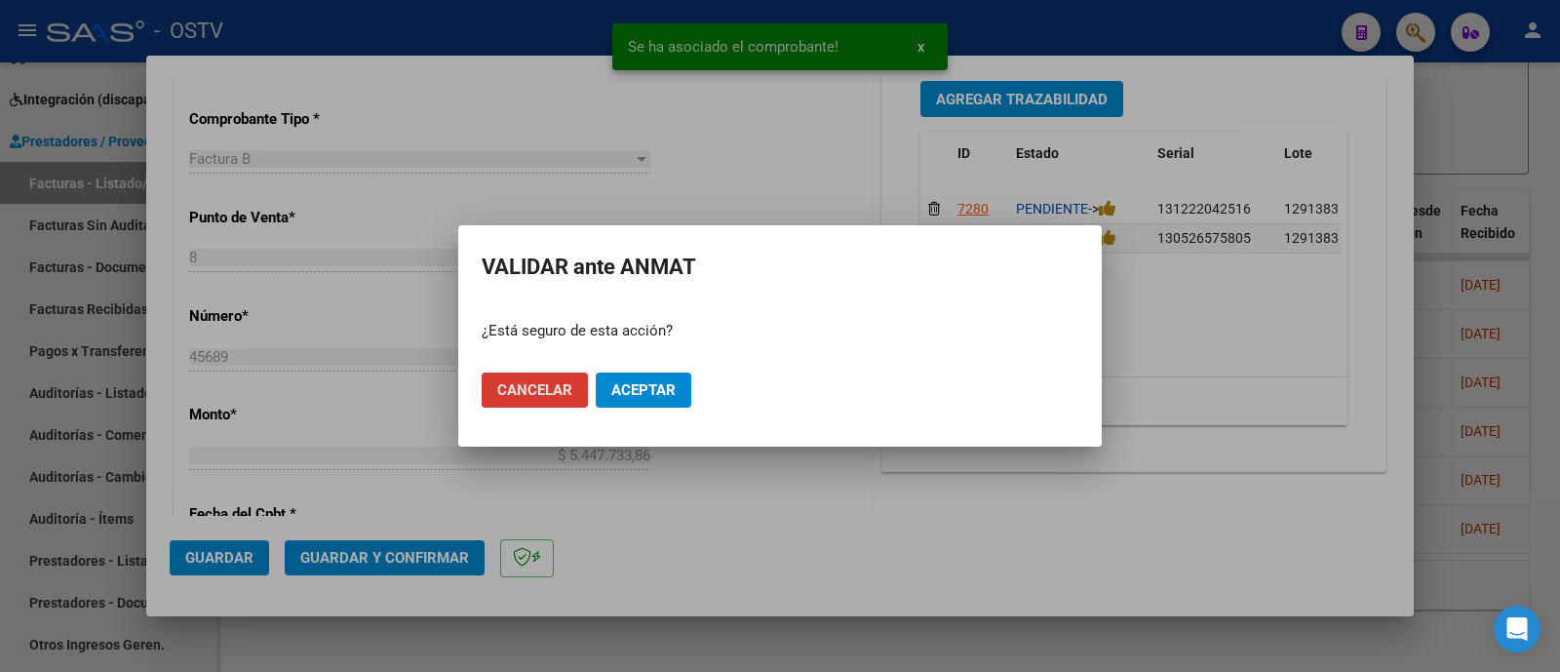
click at [648, 396] on span "Aceptar" at bounding box center [643, 390] width 64 height 18
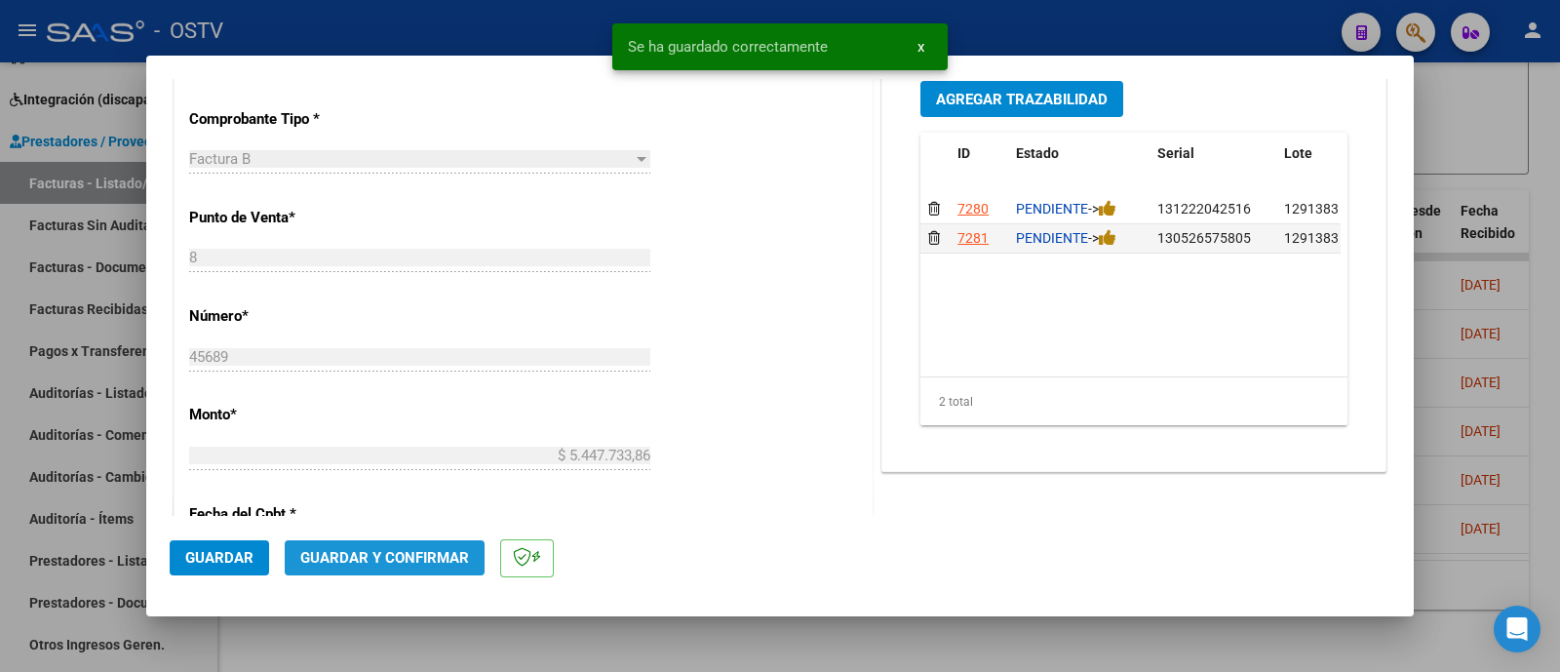
click at [419, 556] on span "Guardar y Confirmar" at bounding box center [384, 558] width 169 height 18
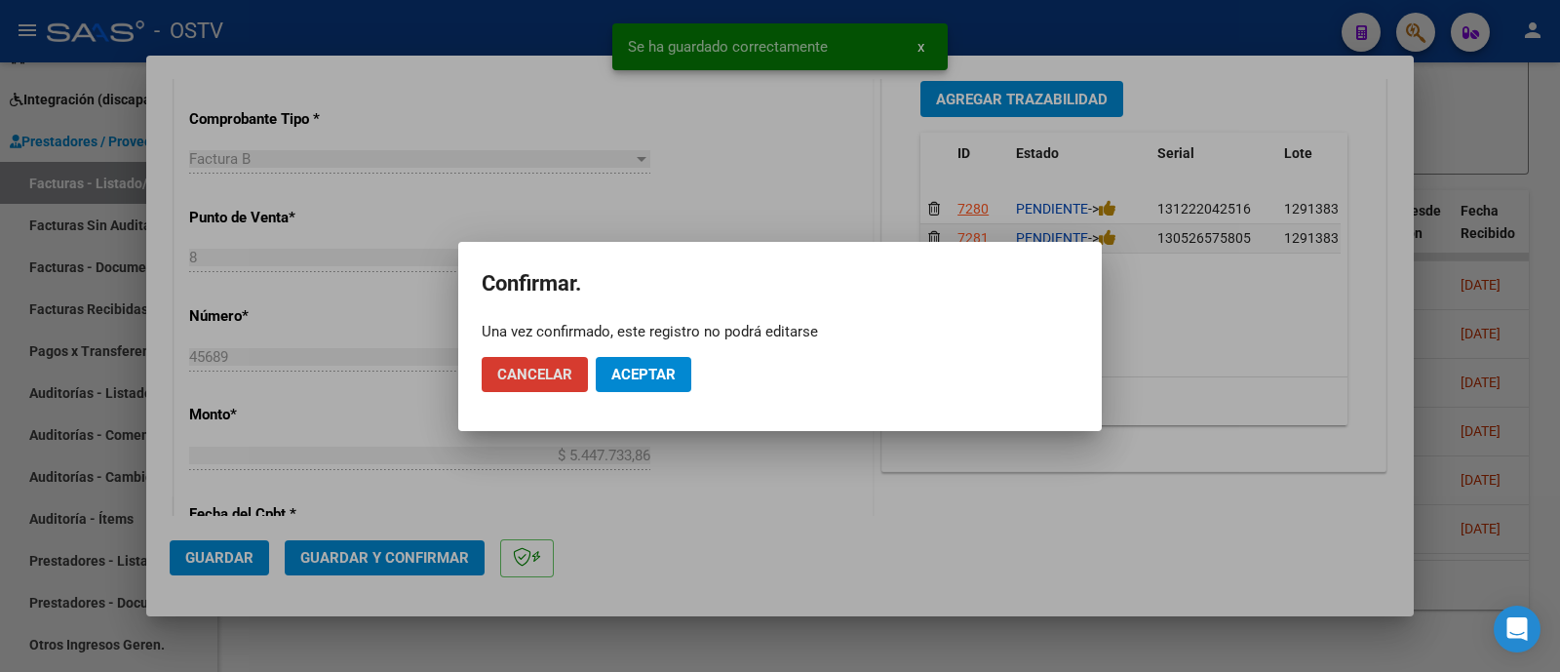
click at [644, 376] on span "Aceptar" at bounding box center [643, 375] width 64 height 18
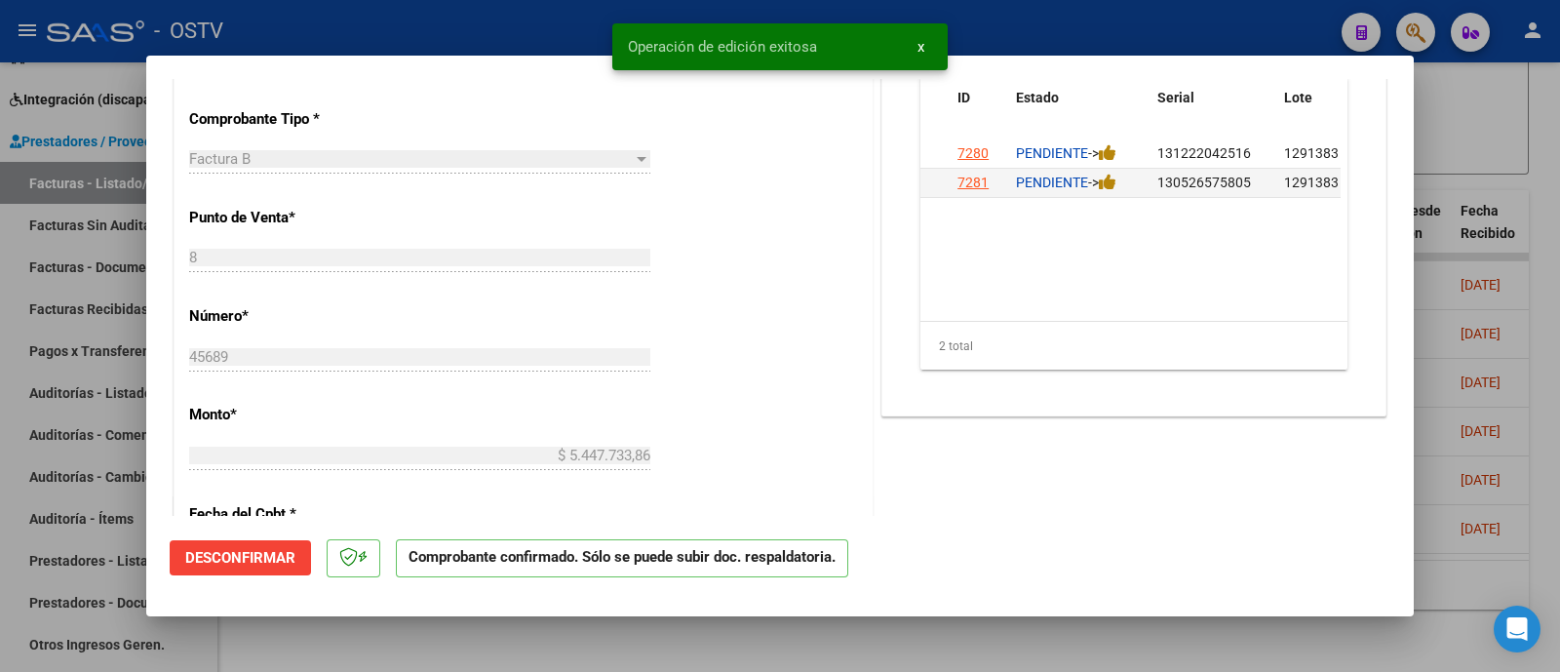
click at [523, 31] on div at bounding box center [780, 336] width 1560 height 672
type input "$ 0,00"
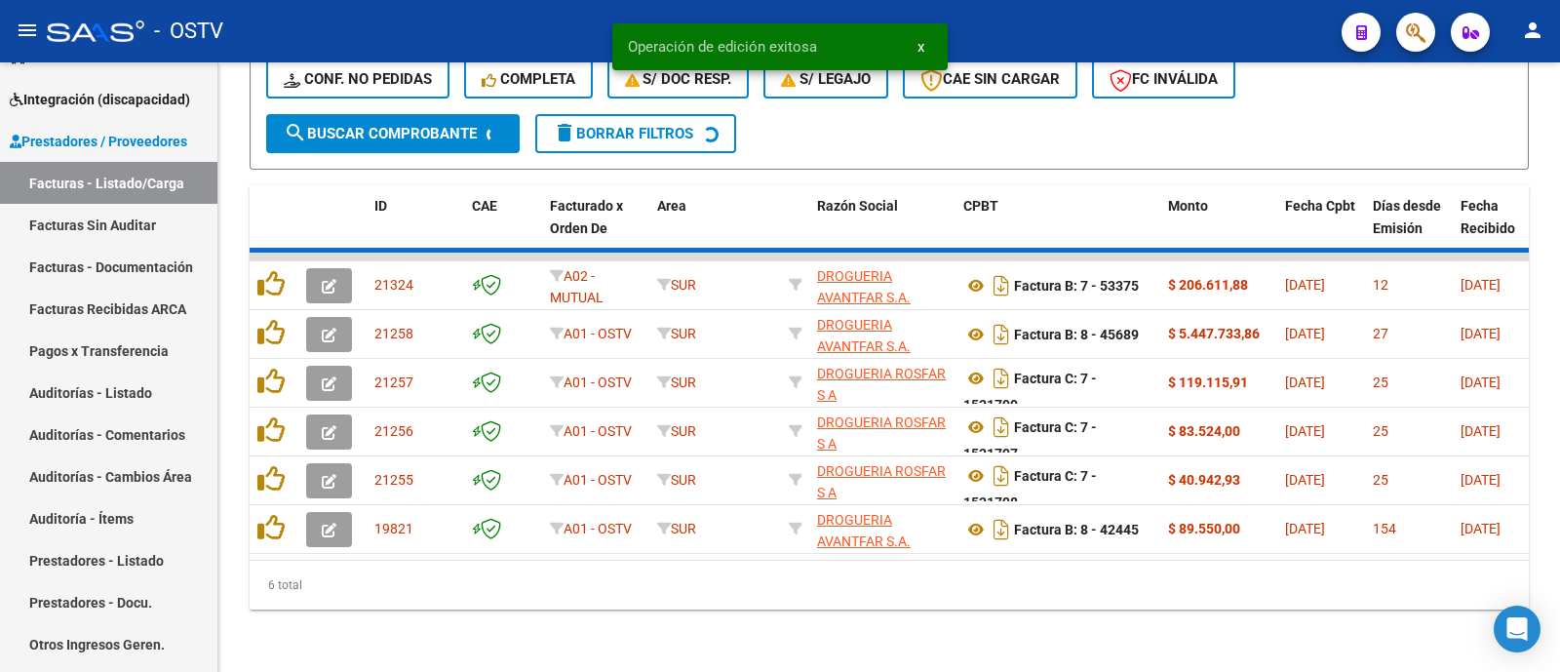
scroll to position [732, 0]
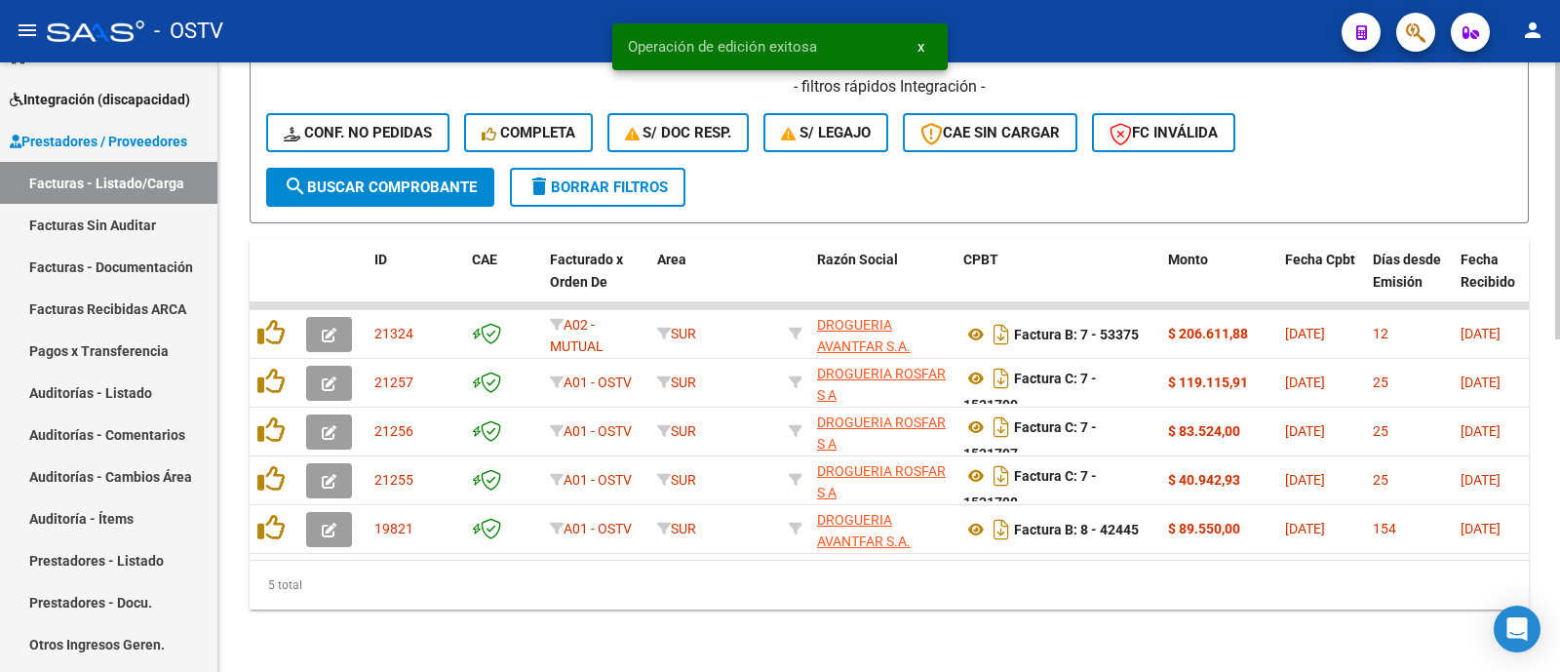
click at [402, 179] on button "search Buscar Comprobante" at bounding box center [380, 187] width 228 height 39
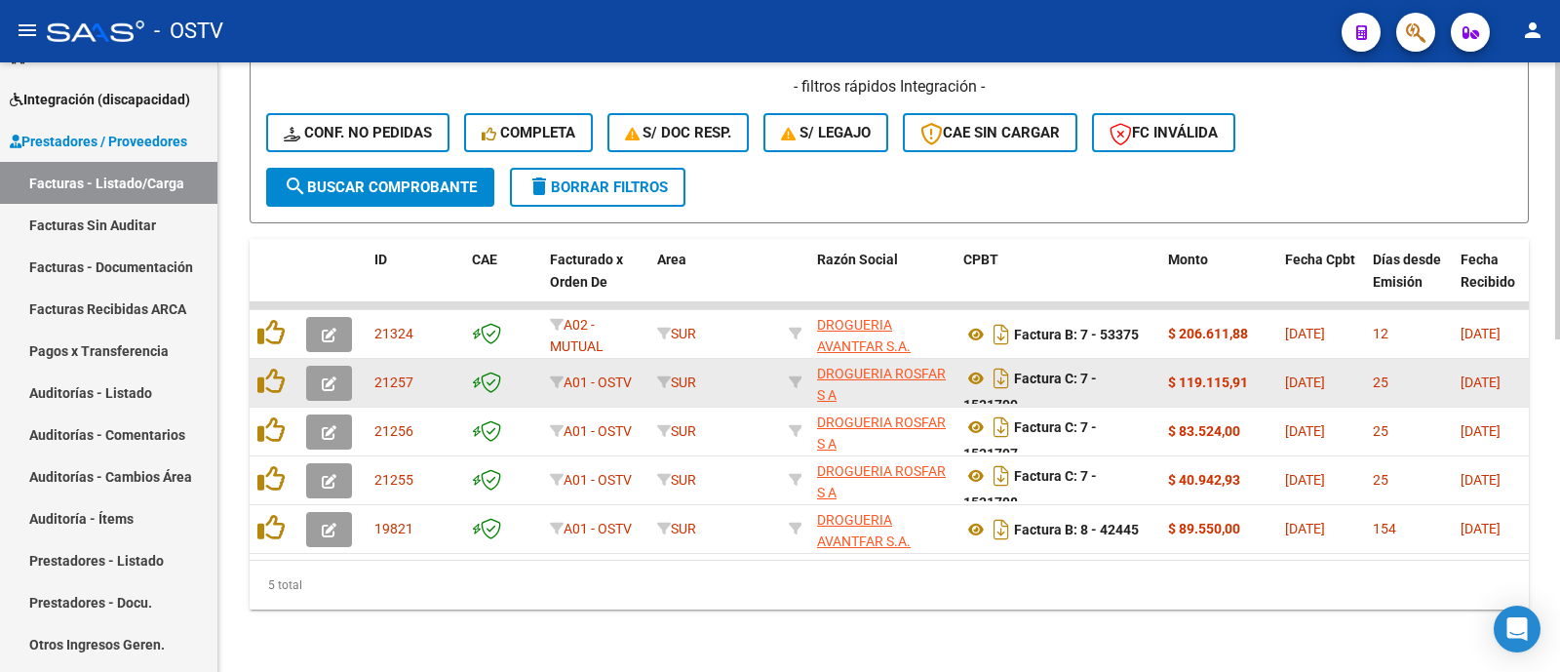
click at [329, 376] on icon "button" at bounding box center [329, 383] width 15 height 15
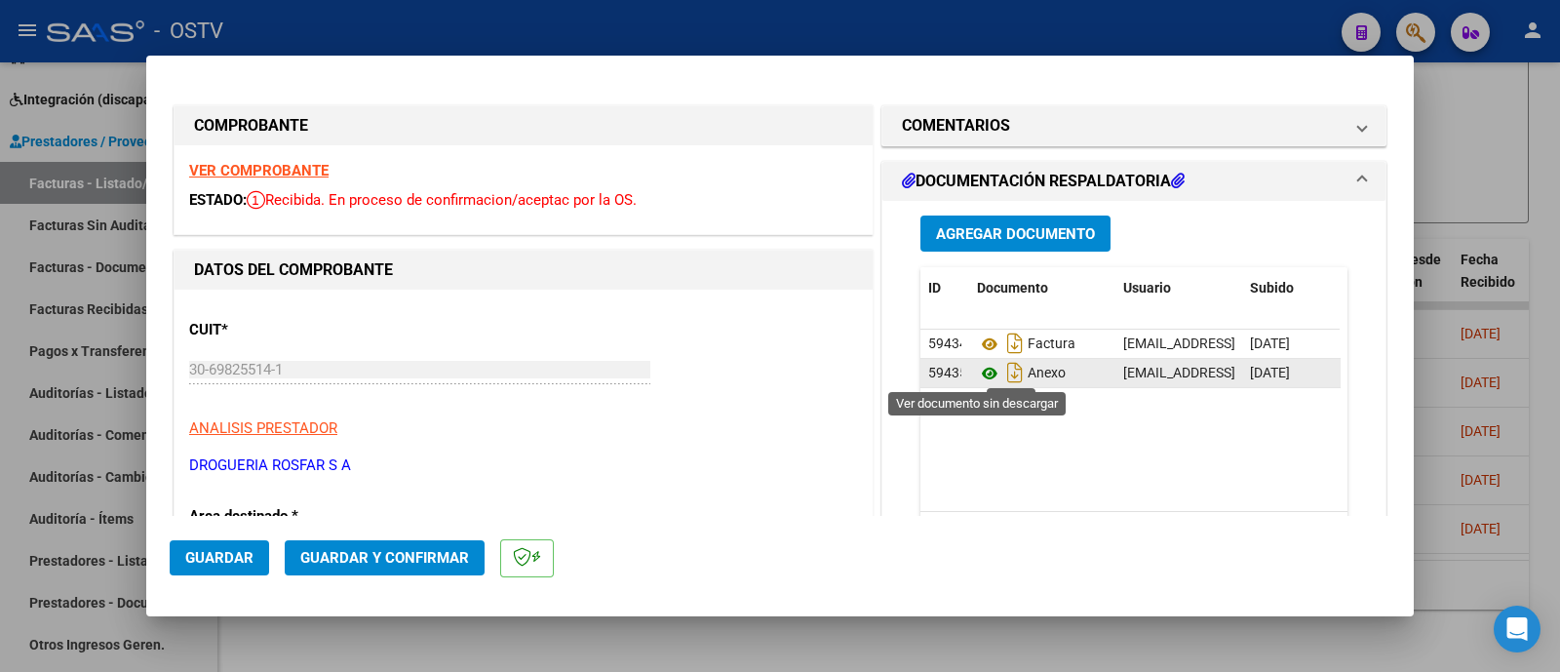
click at [983, 372] on icon at bounding box center [989, 373] width 25 height 23
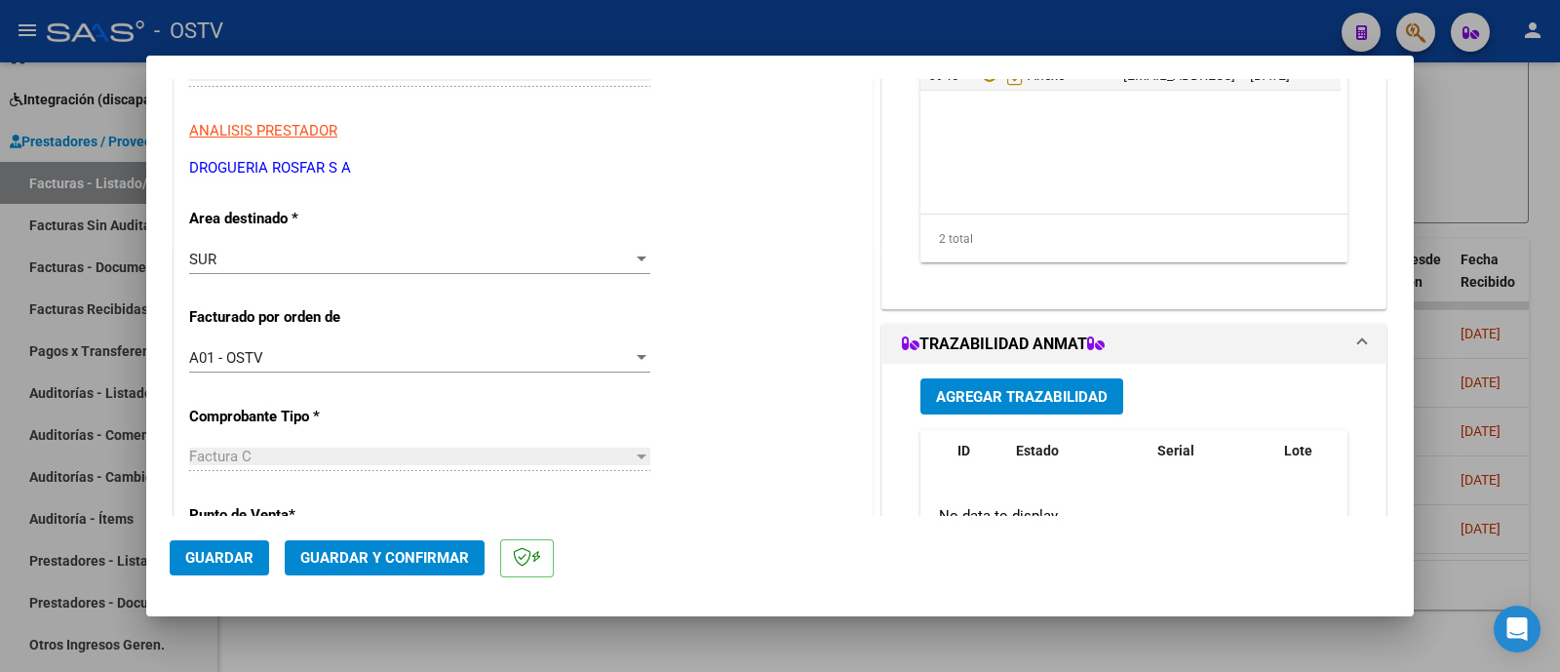
scroll to position [243, 0]
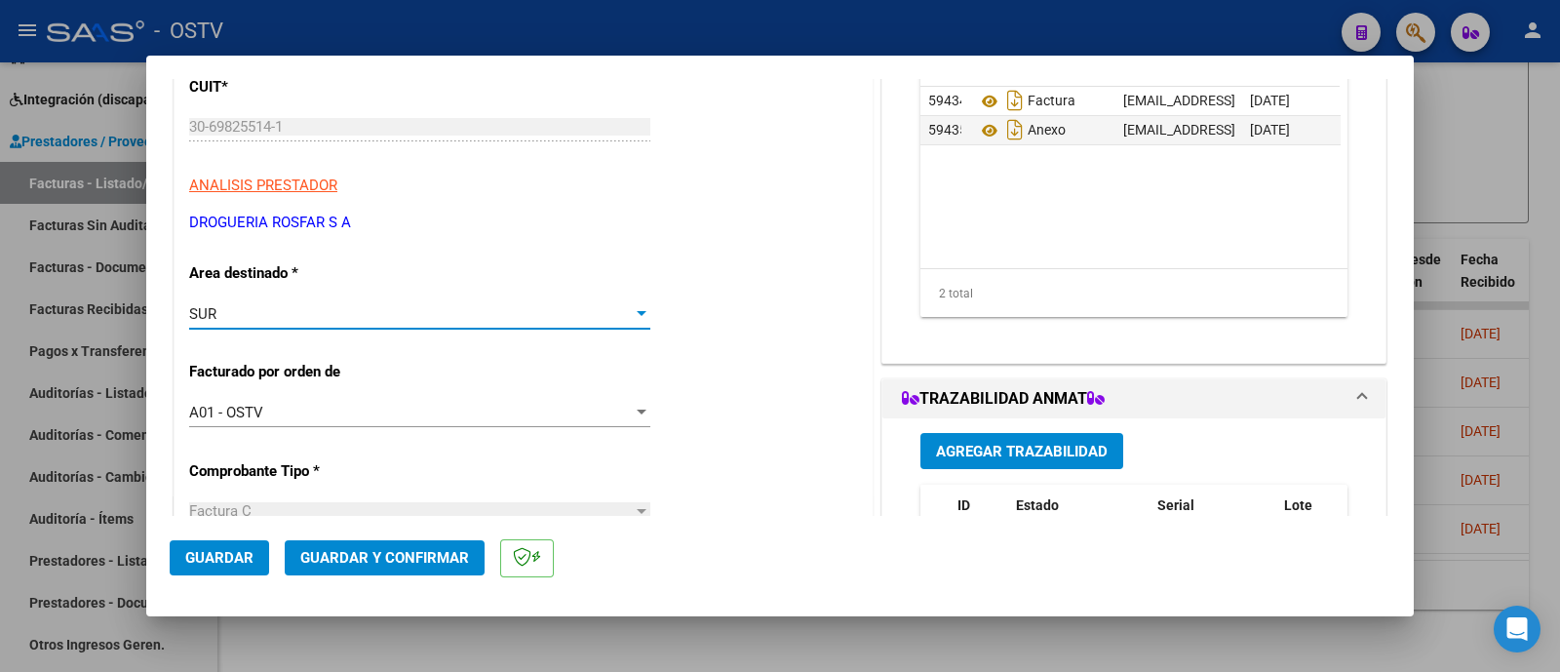
click at [394, 311] on div "SUR" at bounding box center [410, 314] width 443 height 18
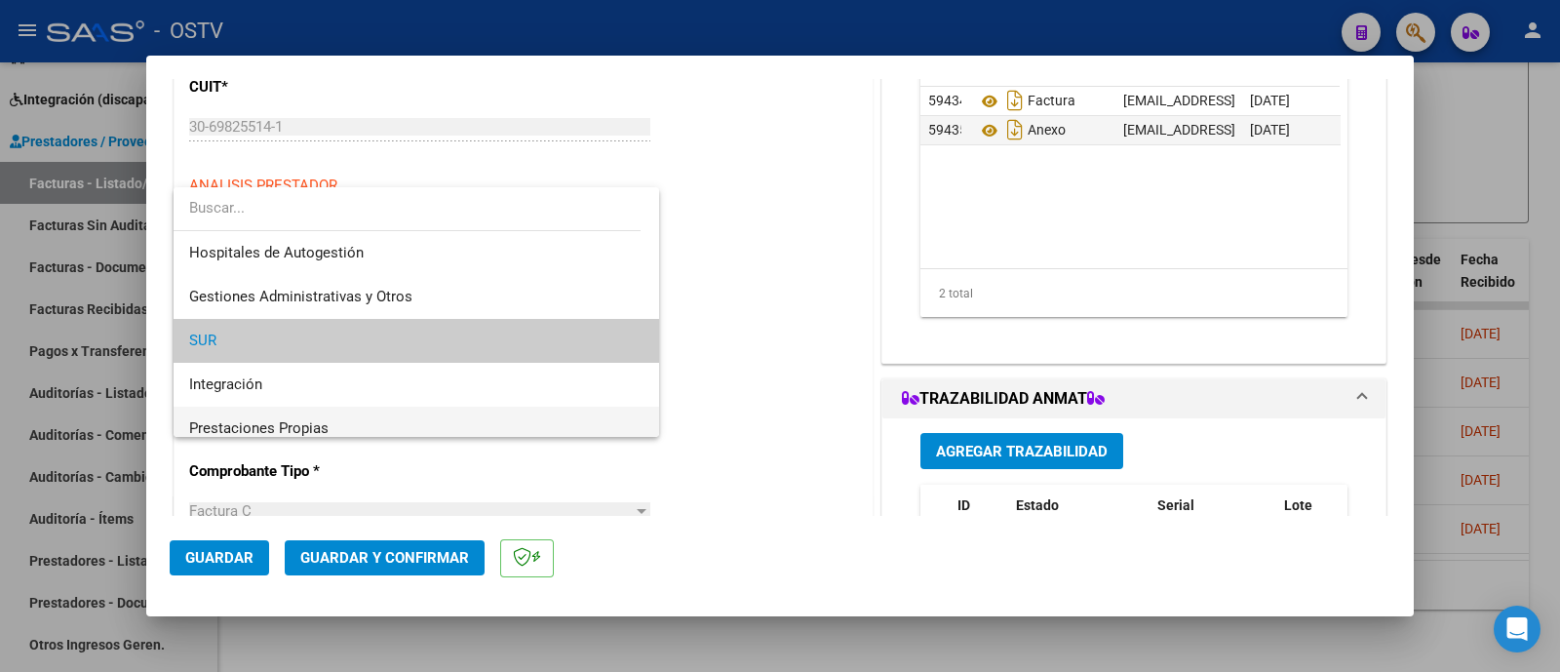
scroll to position [28, 0]
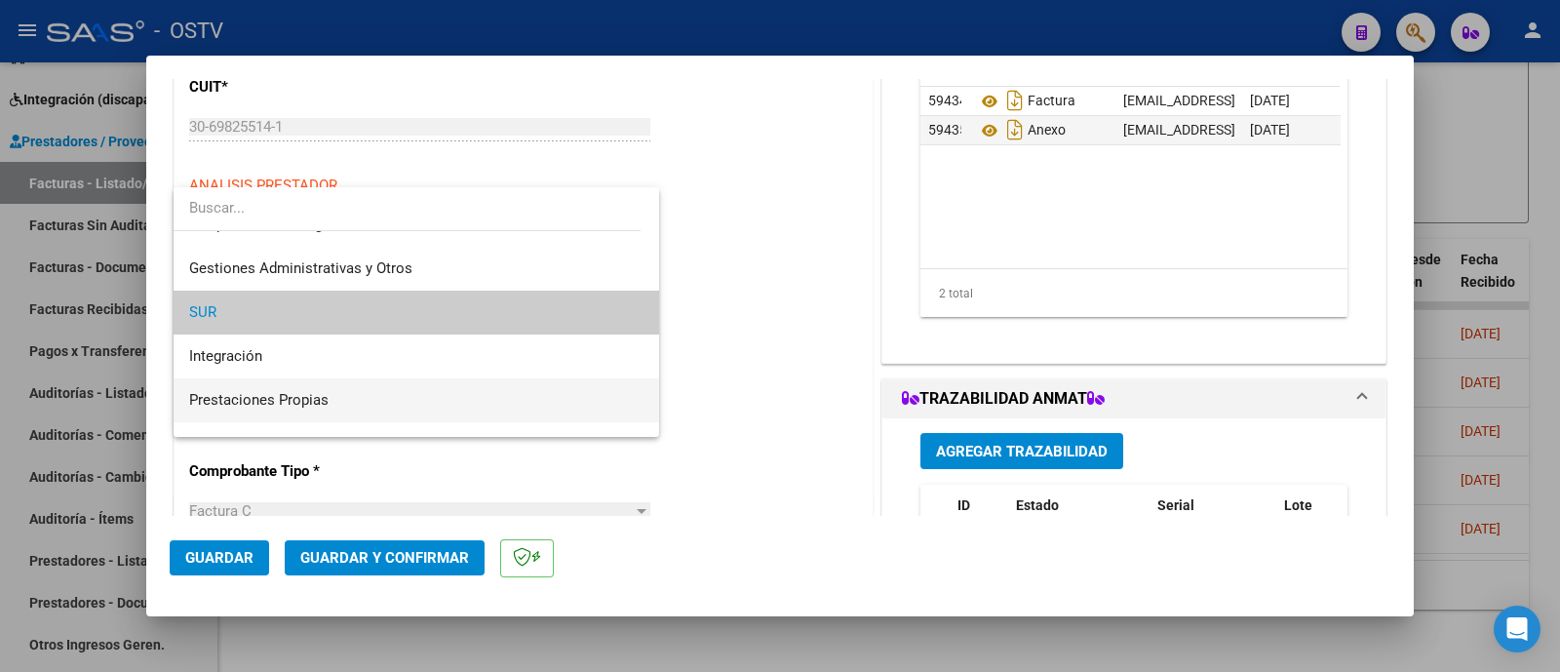
click at [366, 404] on span "Prestaciones Propias" at bounding box center [416, 400] width 454 height 44
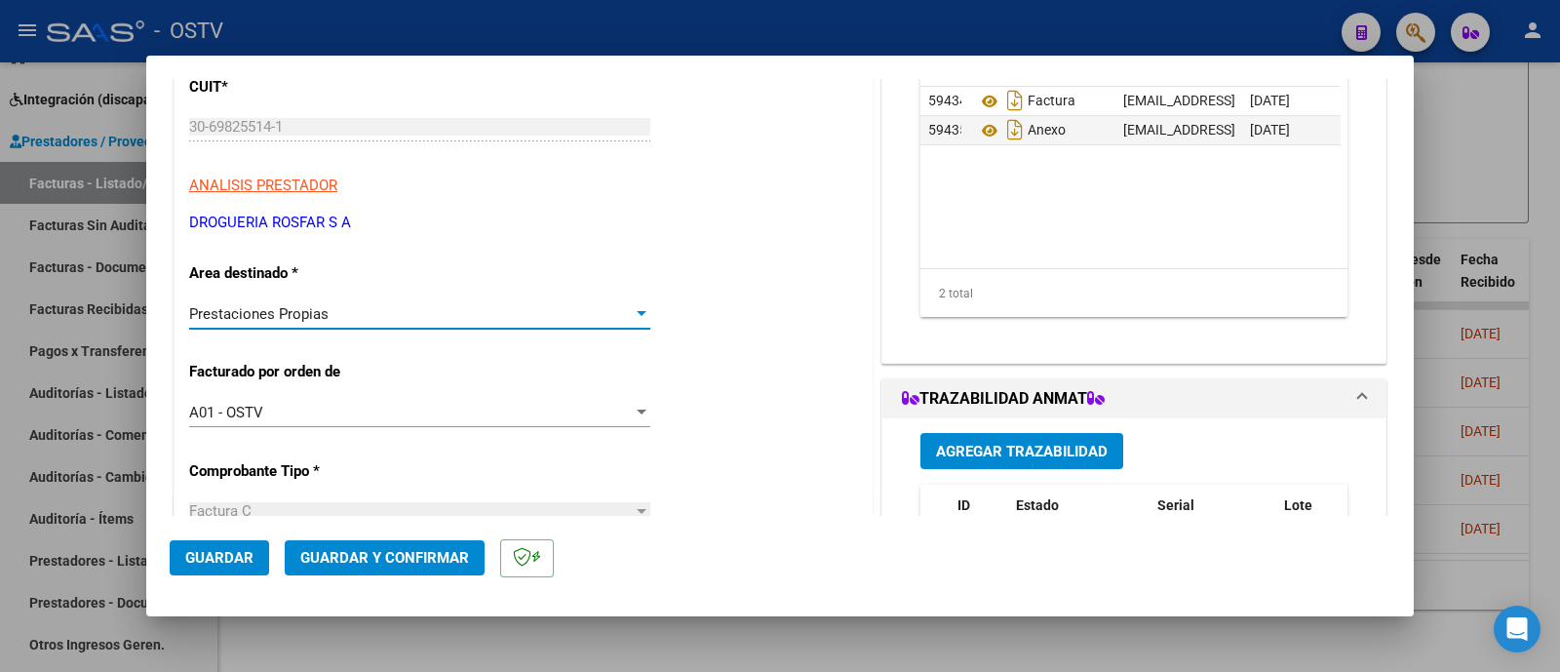
click at [396, 563] on span "Guardar y Confirmar" at bounding box center [384, 558] width 169 height 18
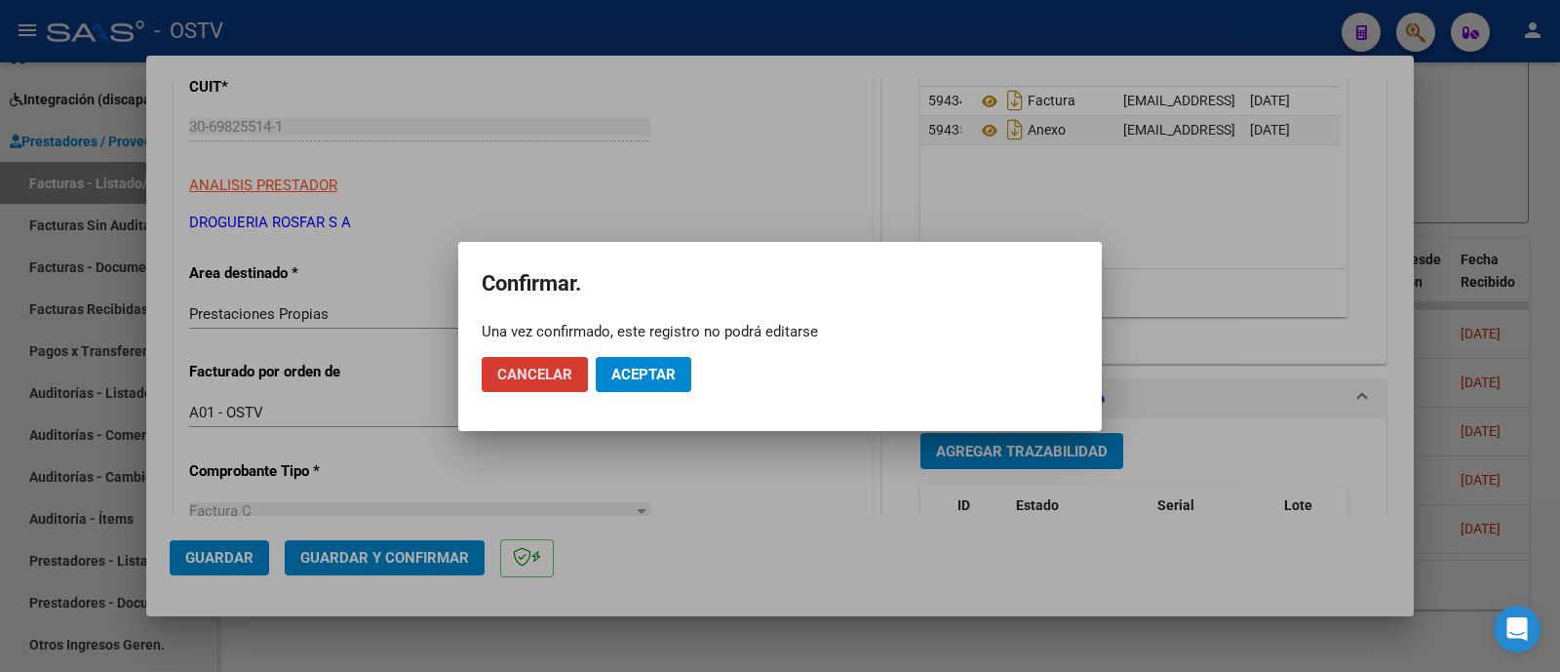
click at [664, 370] on span "Aceptar" at bounding box center [643, 375] width 64 height 18
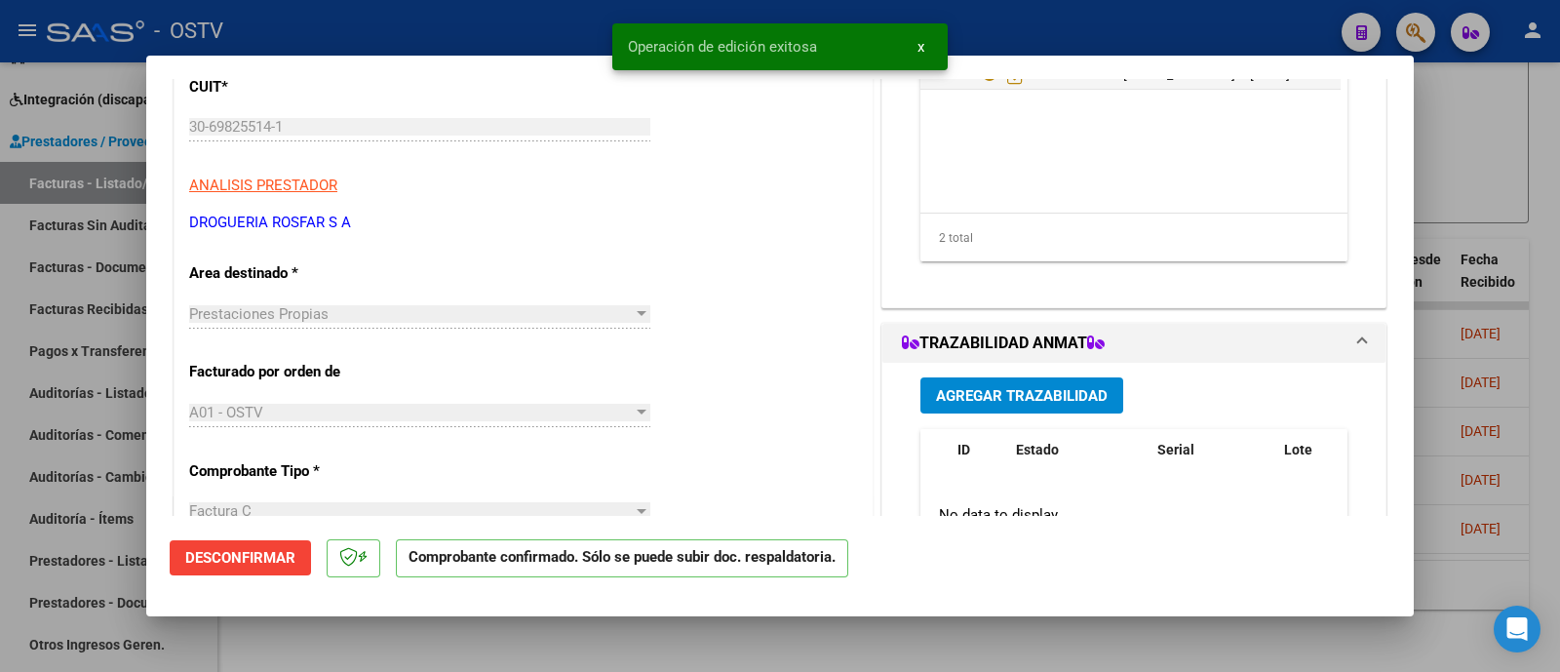
click at [530, 22] on div at bounding box center [780, 336] width 1560 height 672
type input "$ 0,00"
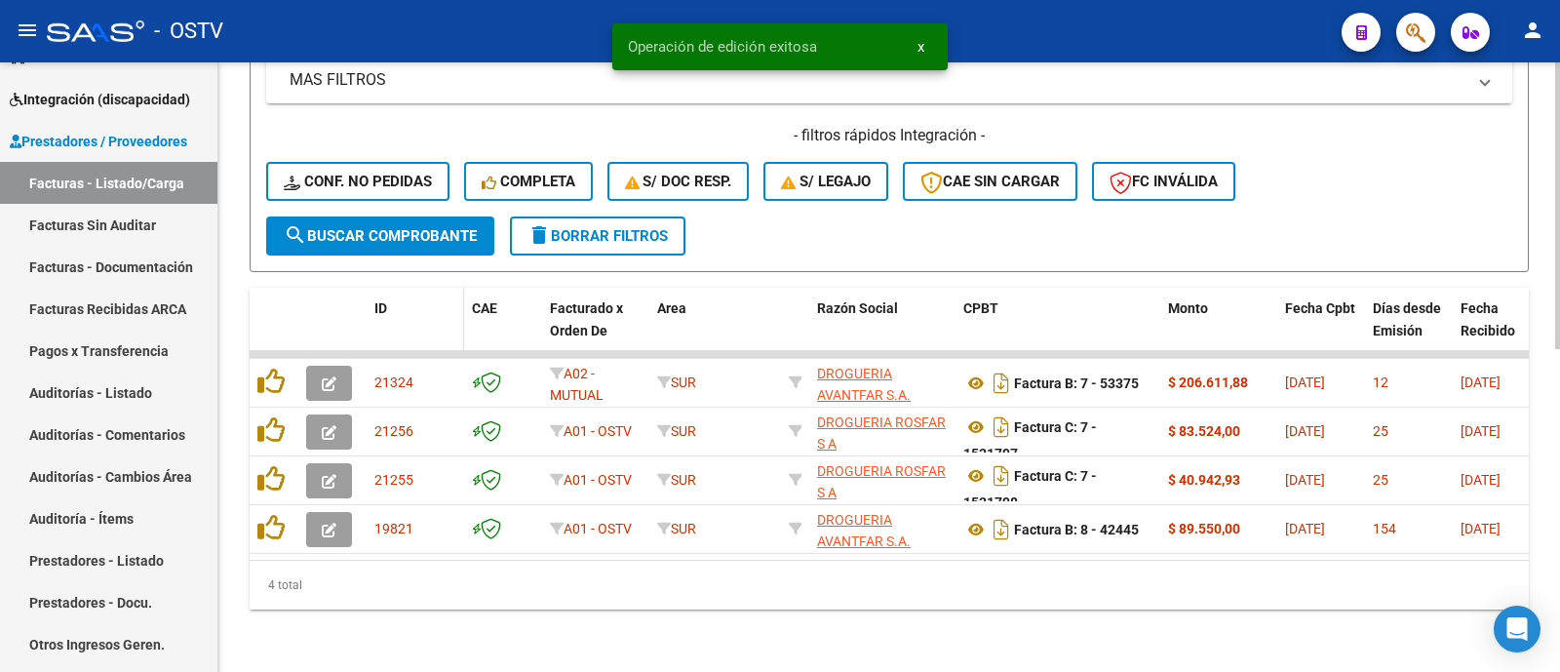
scroll to position [683, 0]
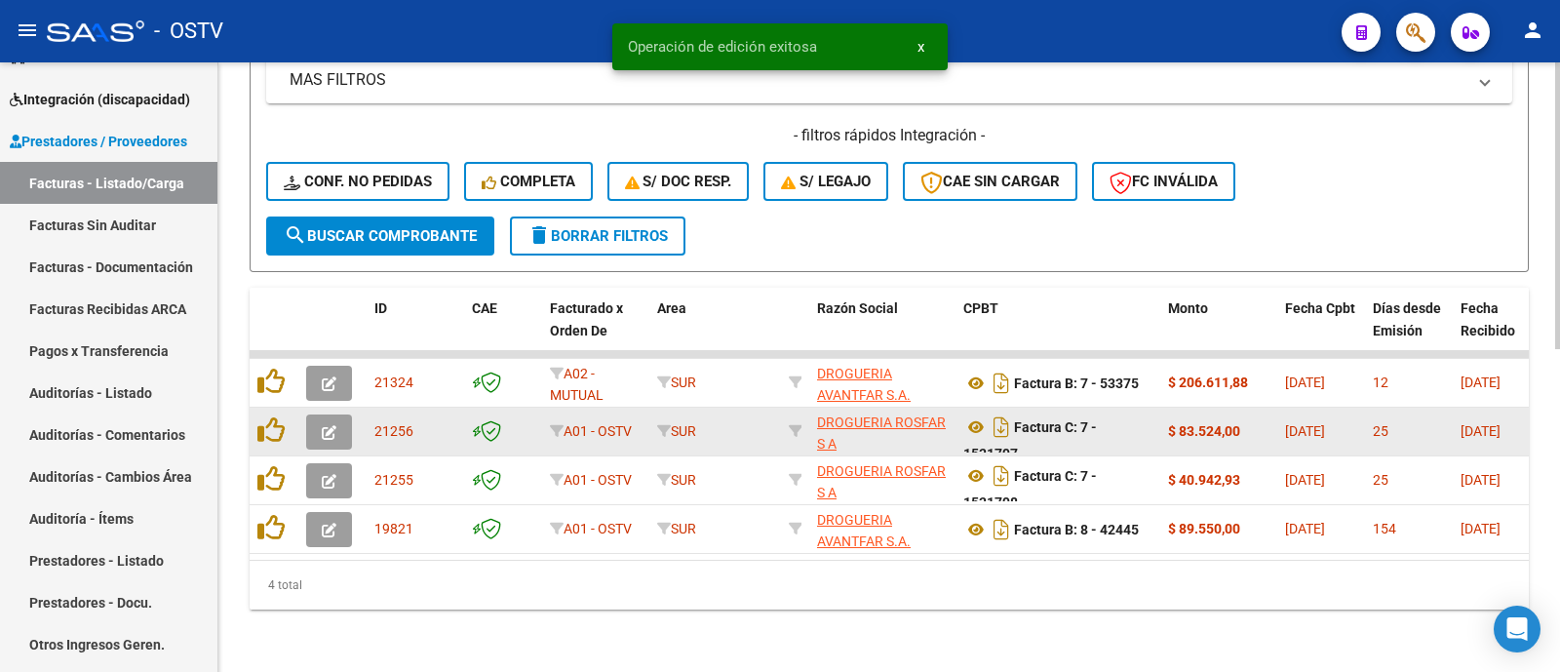
click at [336, 415] on button "button" at bounding box center [329, 431] width 46 height 35
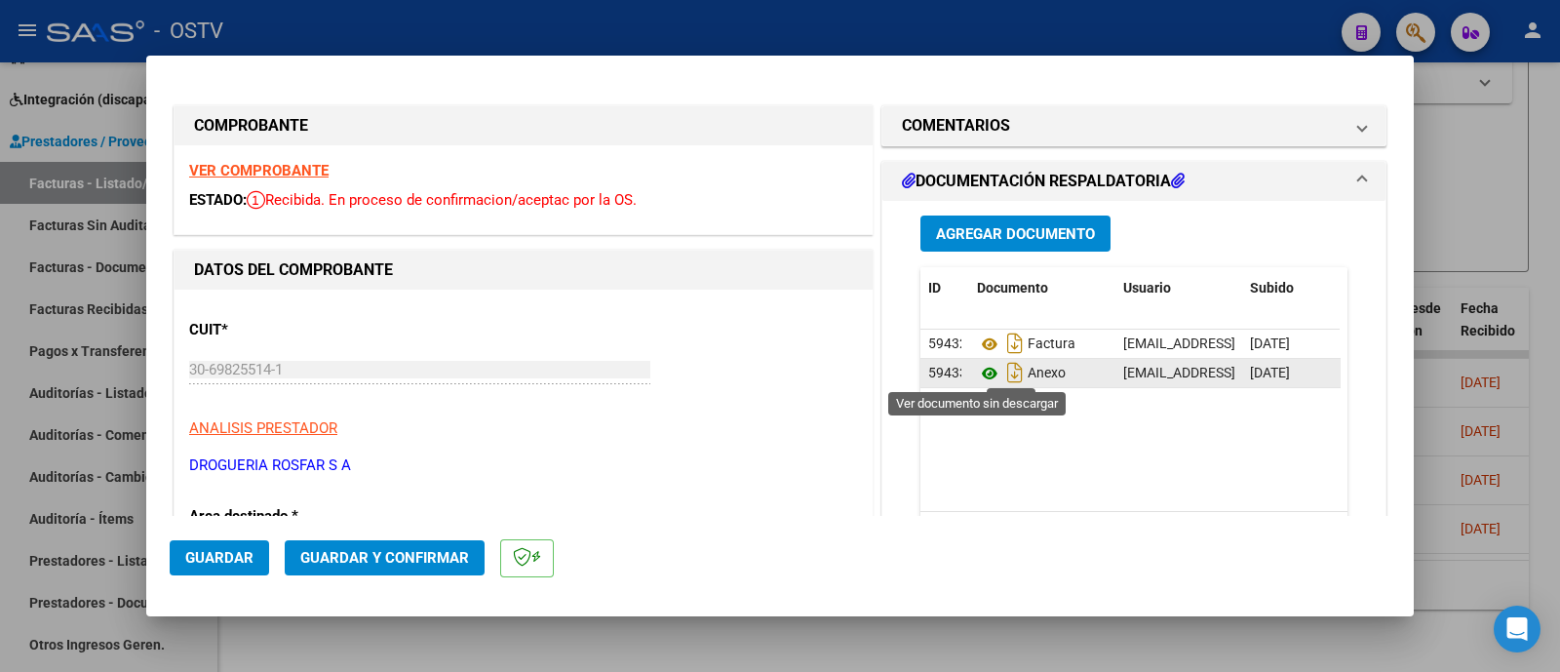
click at [979, 375] on icon at bounding box center [989, 373] width 25 height 23
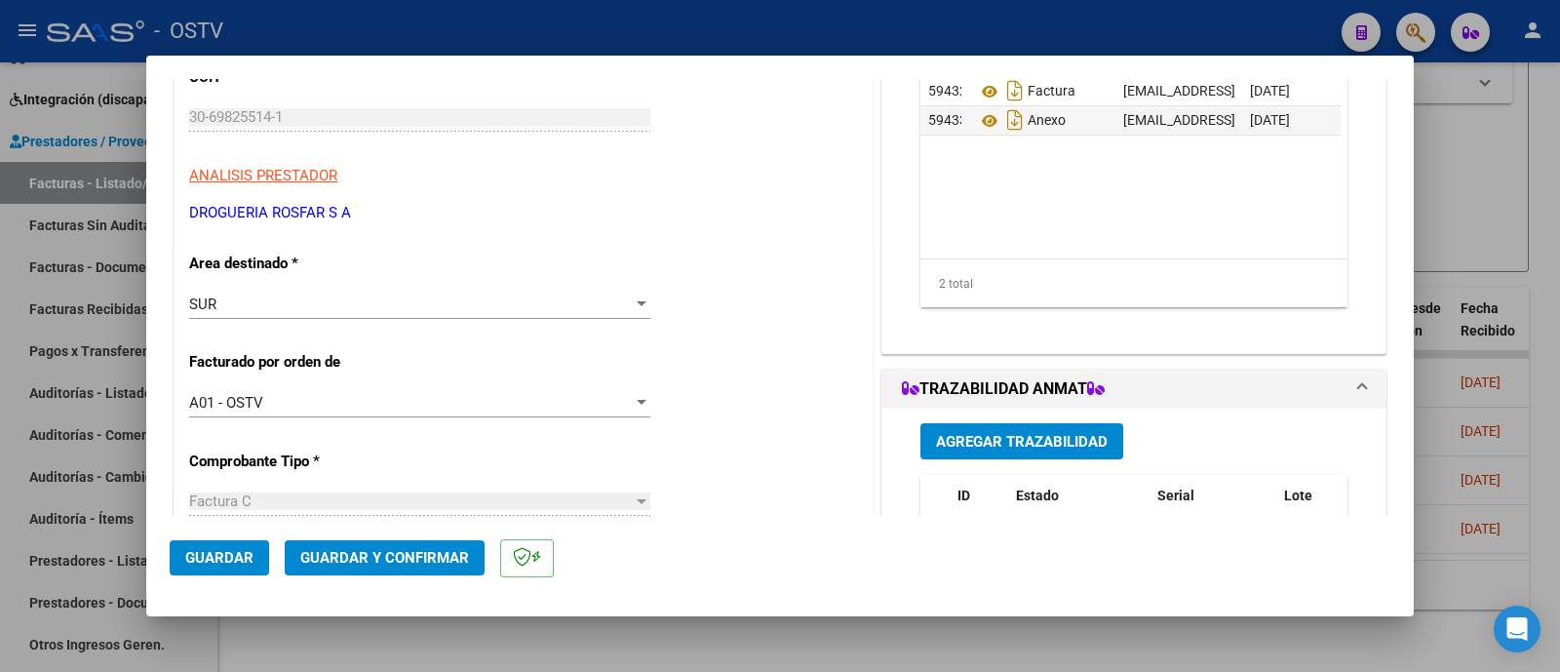
scroll to position [486, 0]
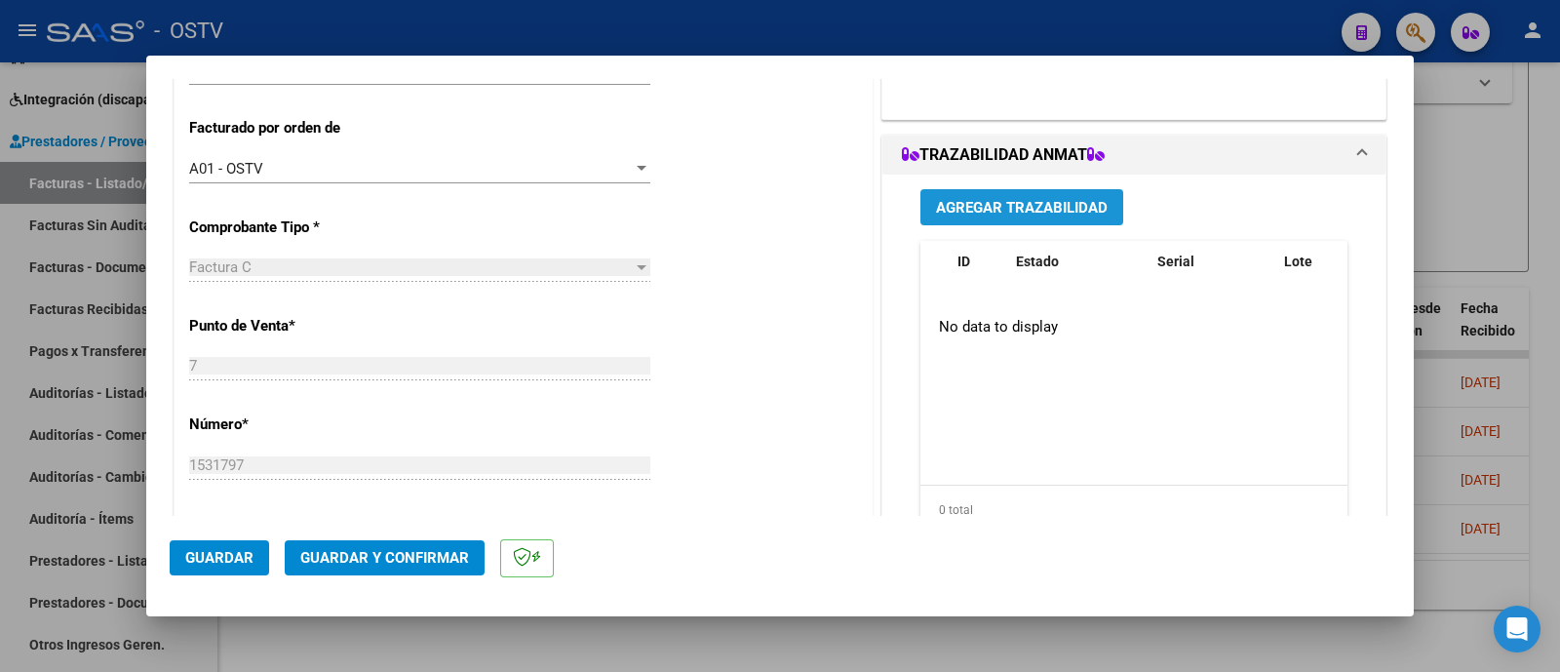
click at [1027, 202] on span "Agregar Trazabilidad" at bounding box center [1022, 208] width 172 height 18
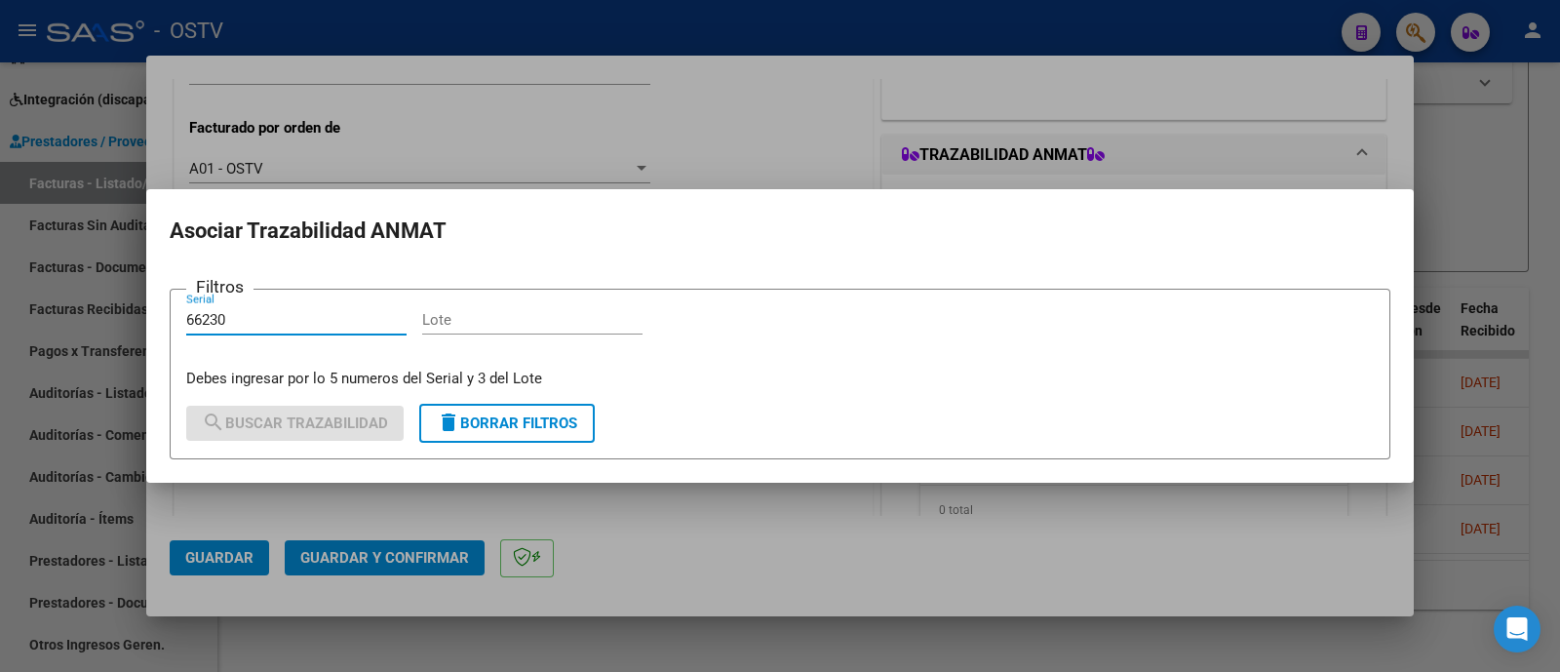
type input "66230"
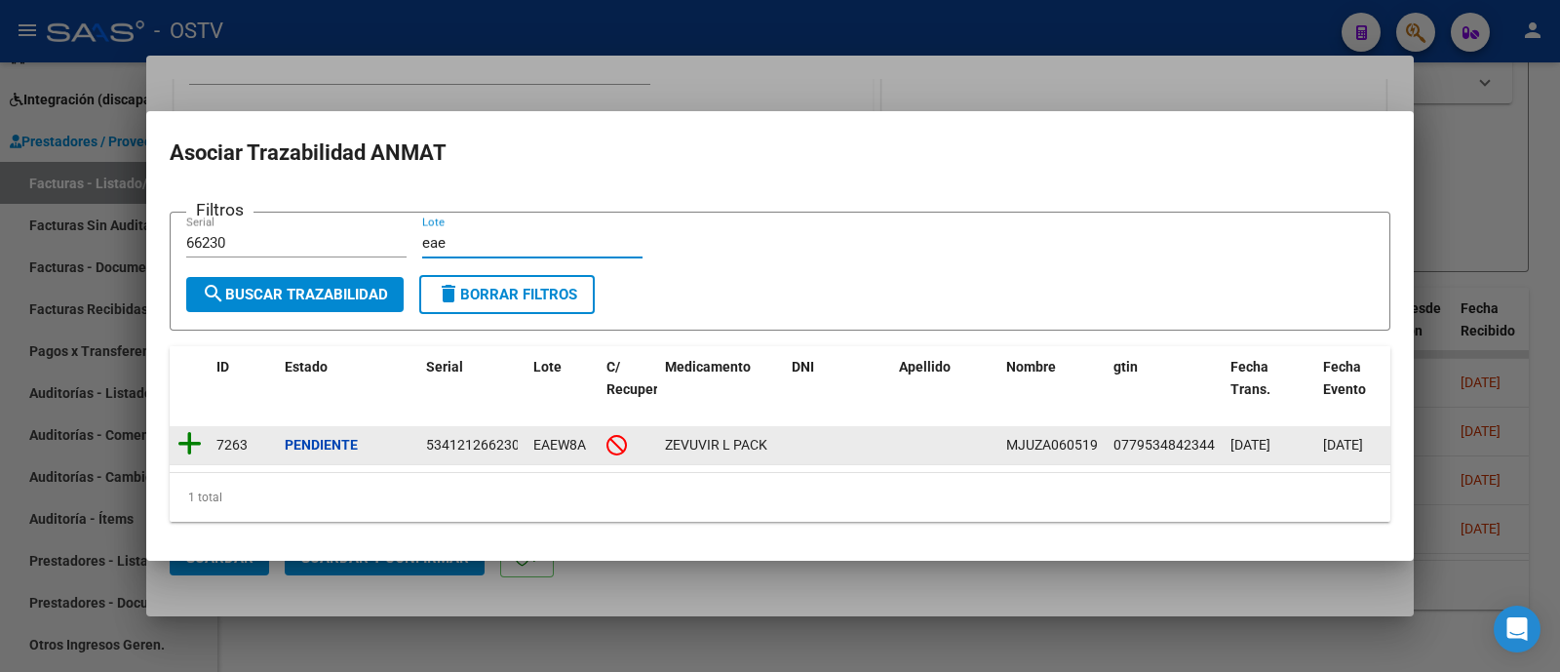
type input "eae"
click at [196, 436] on icon at bounding box center [189, 443] width 24 height 27
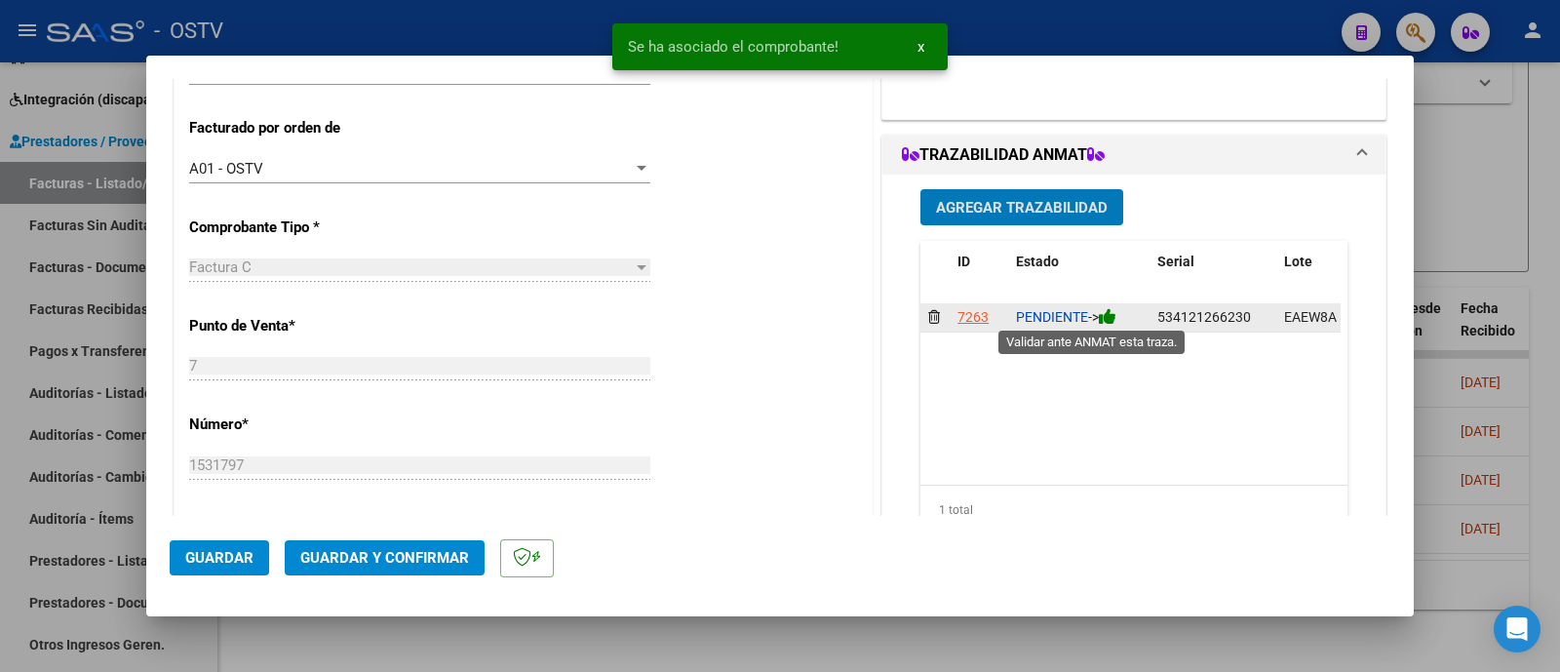
click at [1105, 312] on icon at bounding box center [1108, 316] width 18 height 19
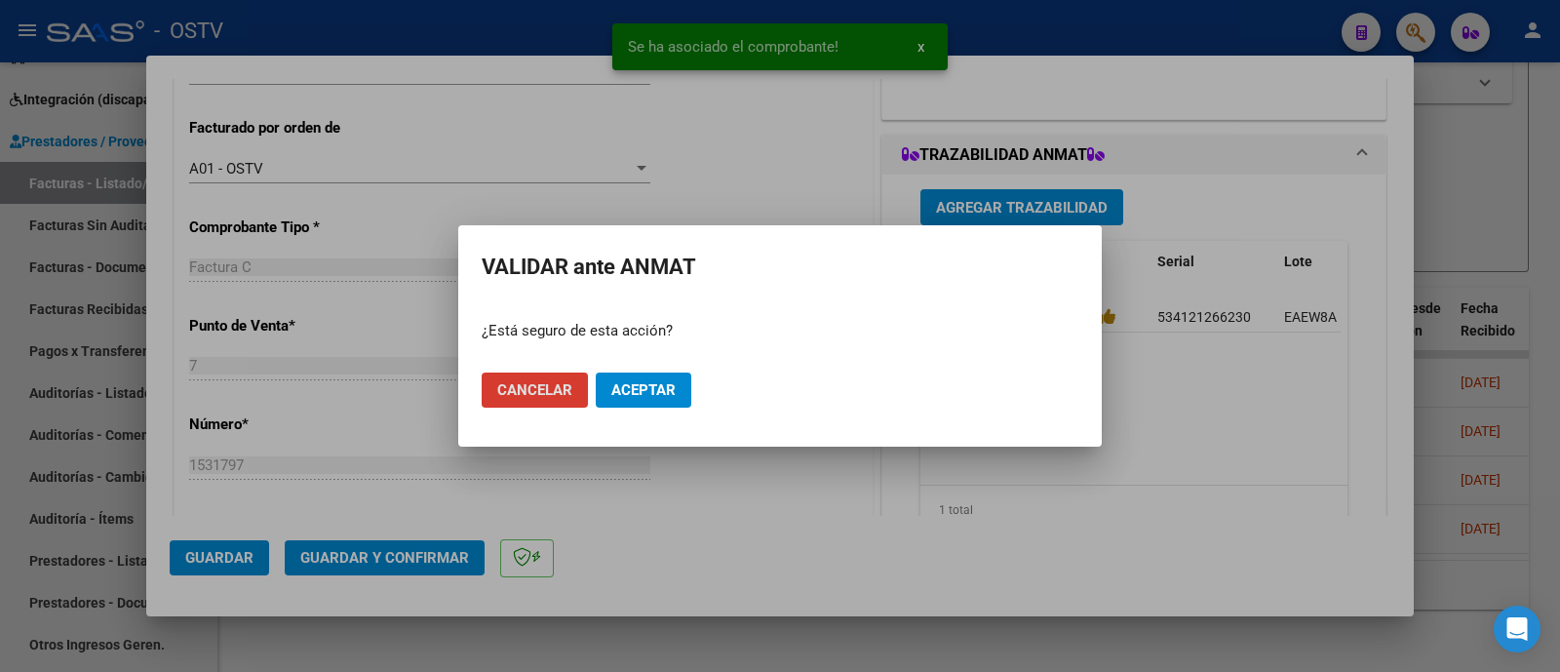
click at [655, 387] on span "Aceptar" at bounding box center [643, 390] width 64 height 18
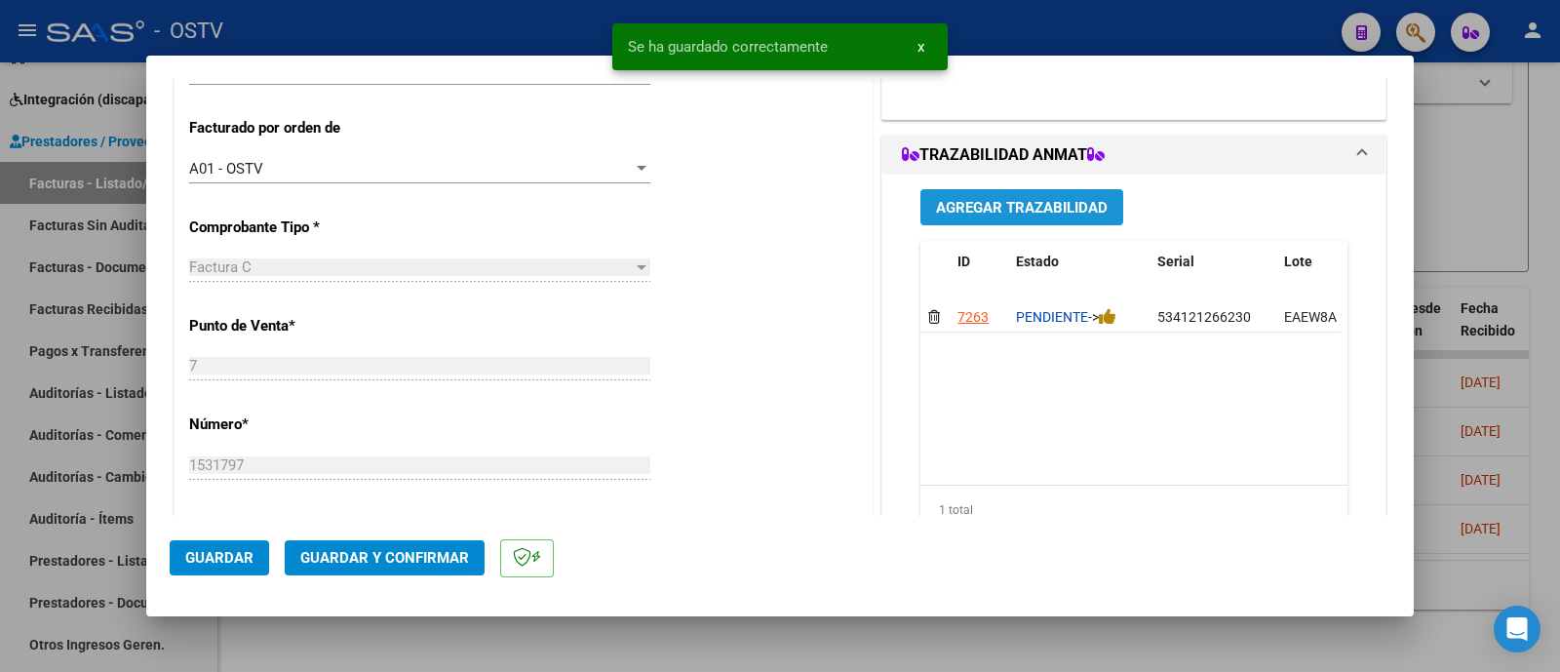
click at [955, 205] on span "Agregar Trazabilidad" at bounding box center [1022, 208] width 172 height 18
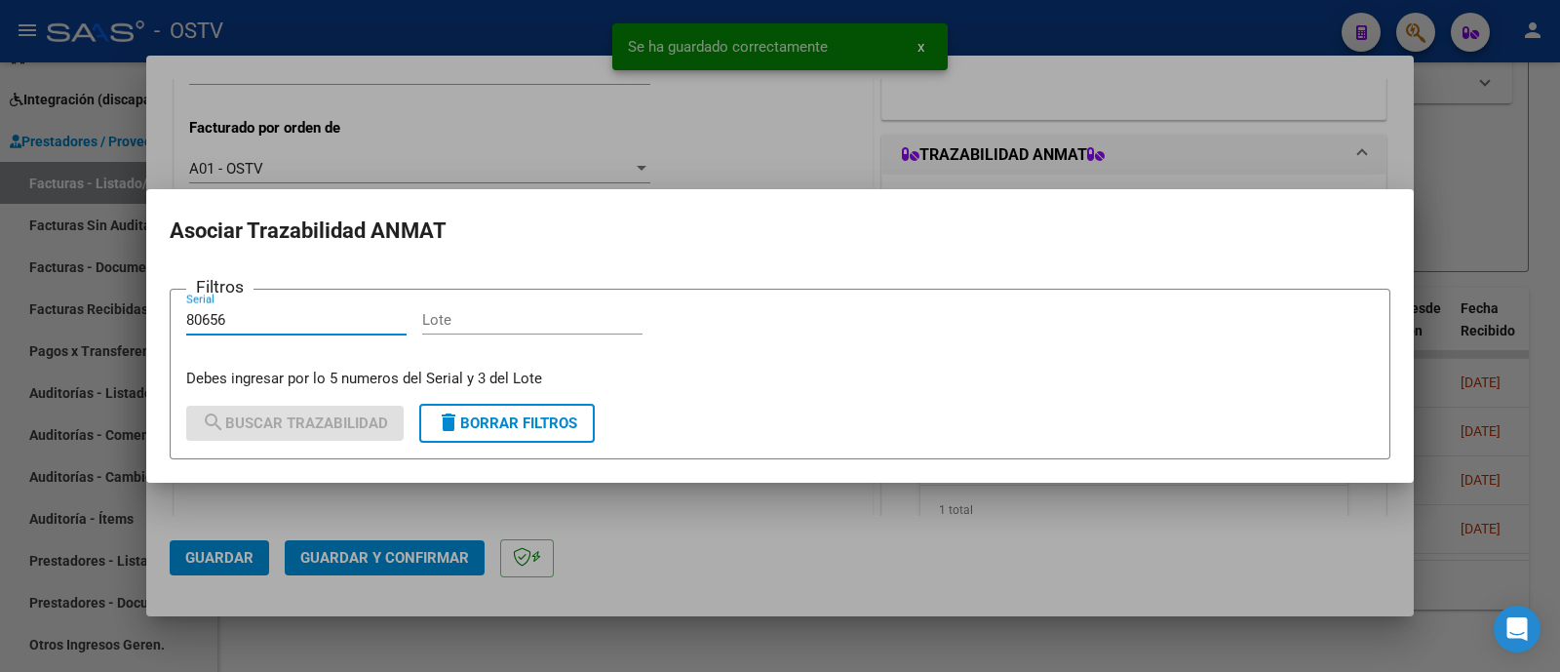
type input "80656"
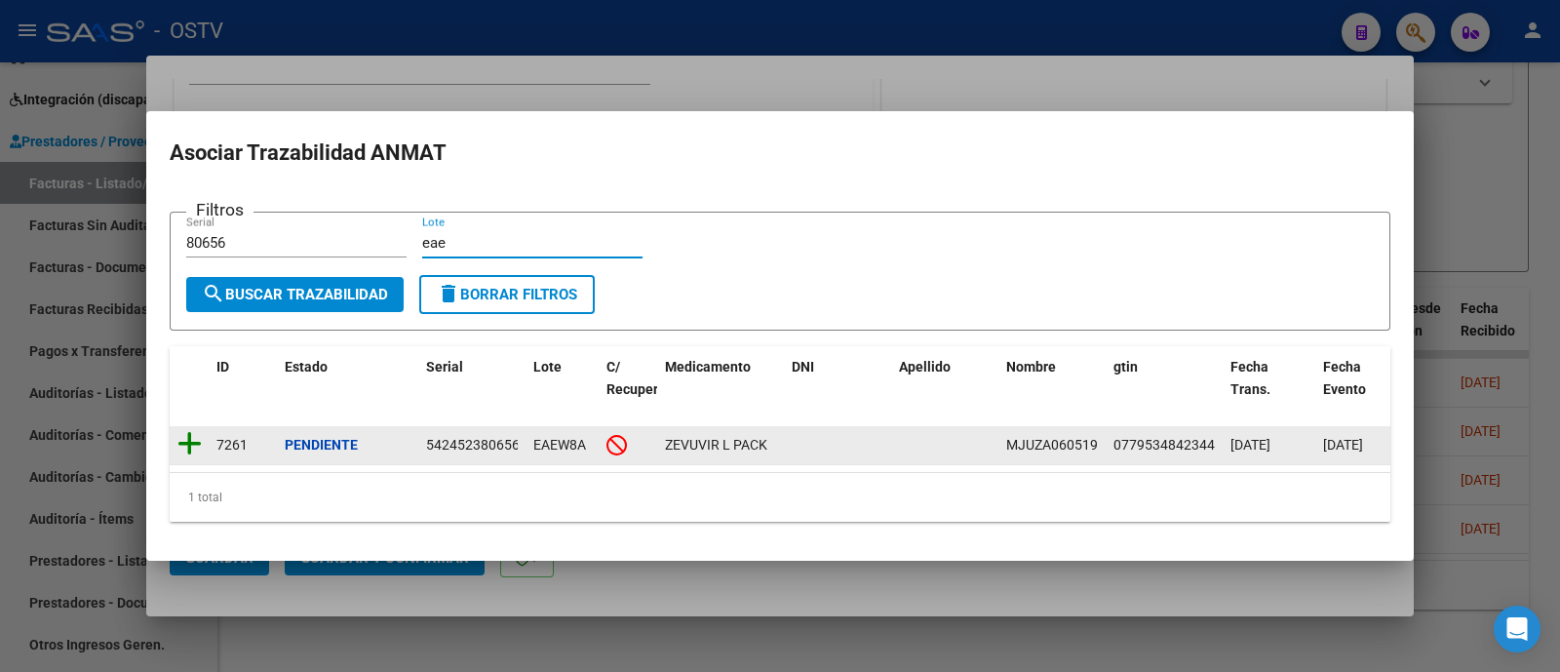
type input "eae"
click at [189, 435] on icon at bounding box center [189, 443] width 24 height 27
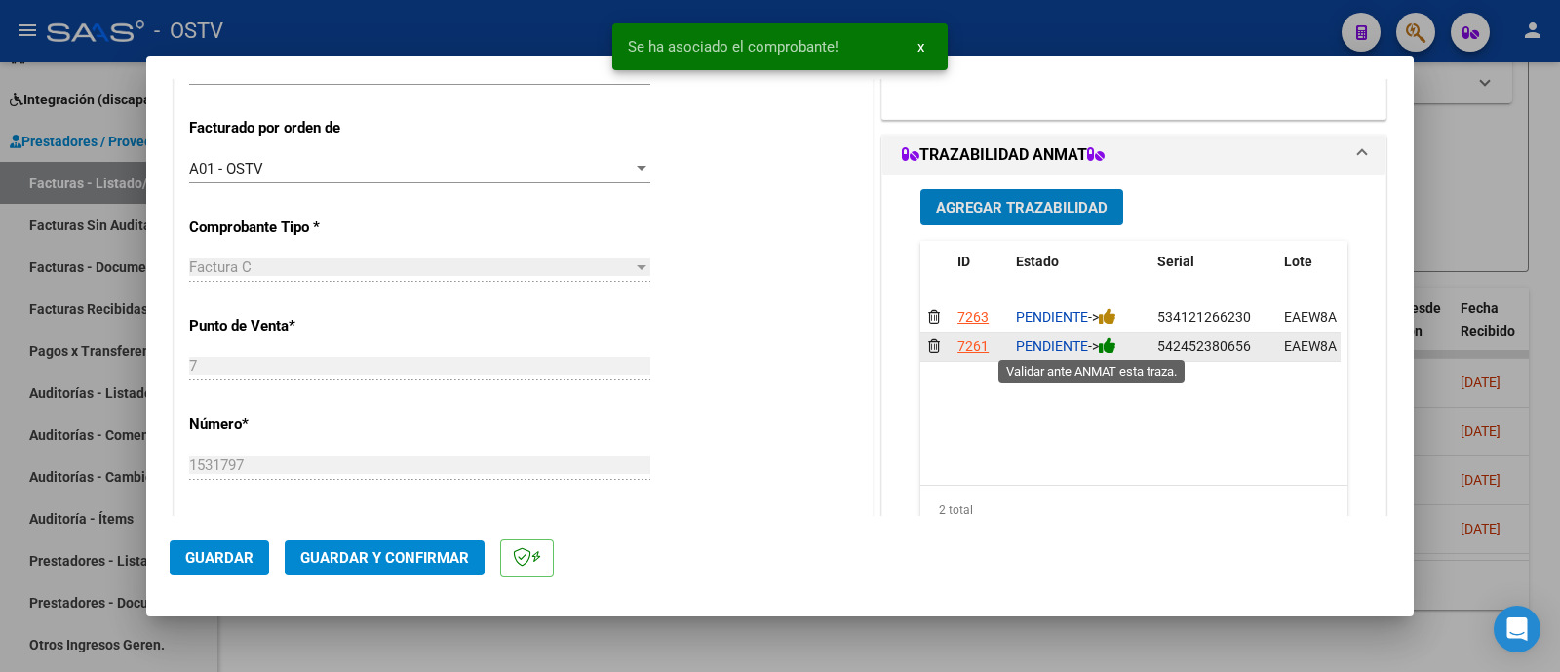
click at [1106, 343] on icon at bounding box center [1108, 345] width 18 height 19
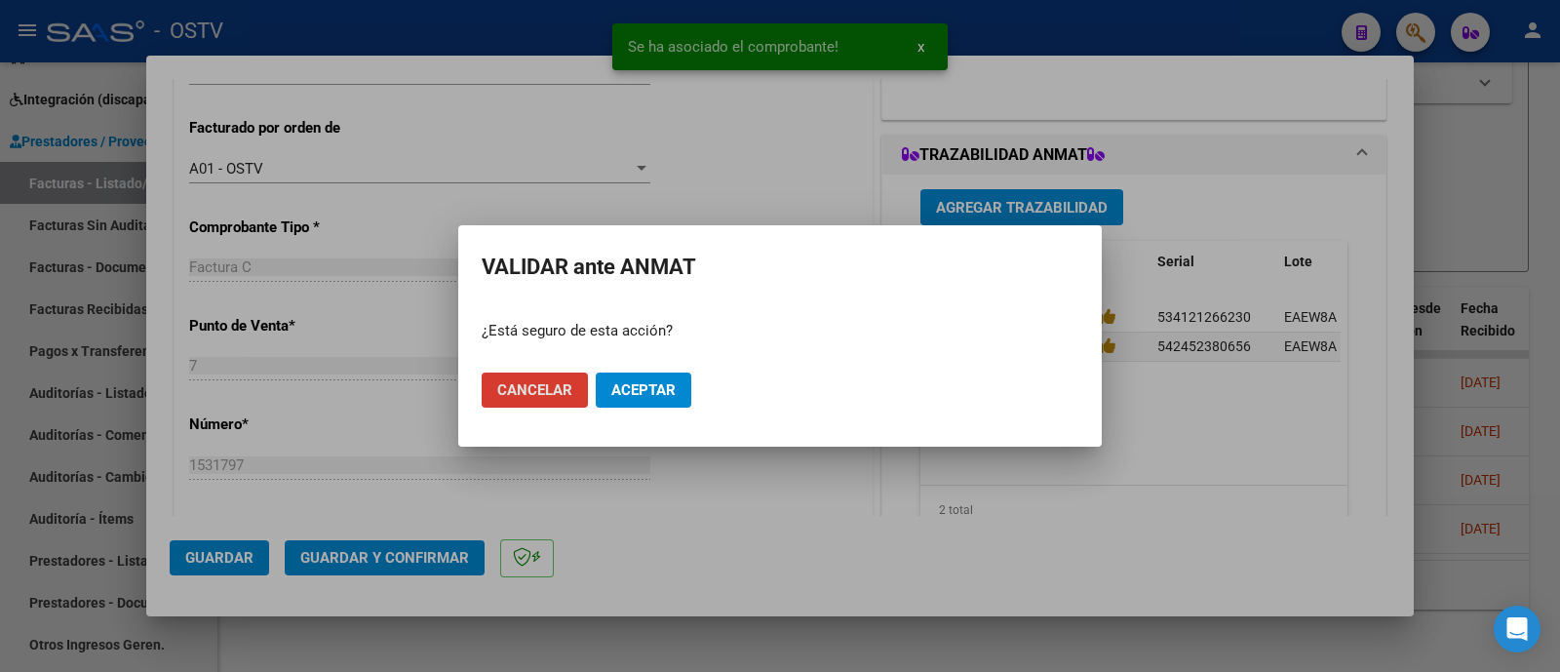
click at [655, 386] on span "Aceptar" at bounding box center [643, 390] width 64 height 18
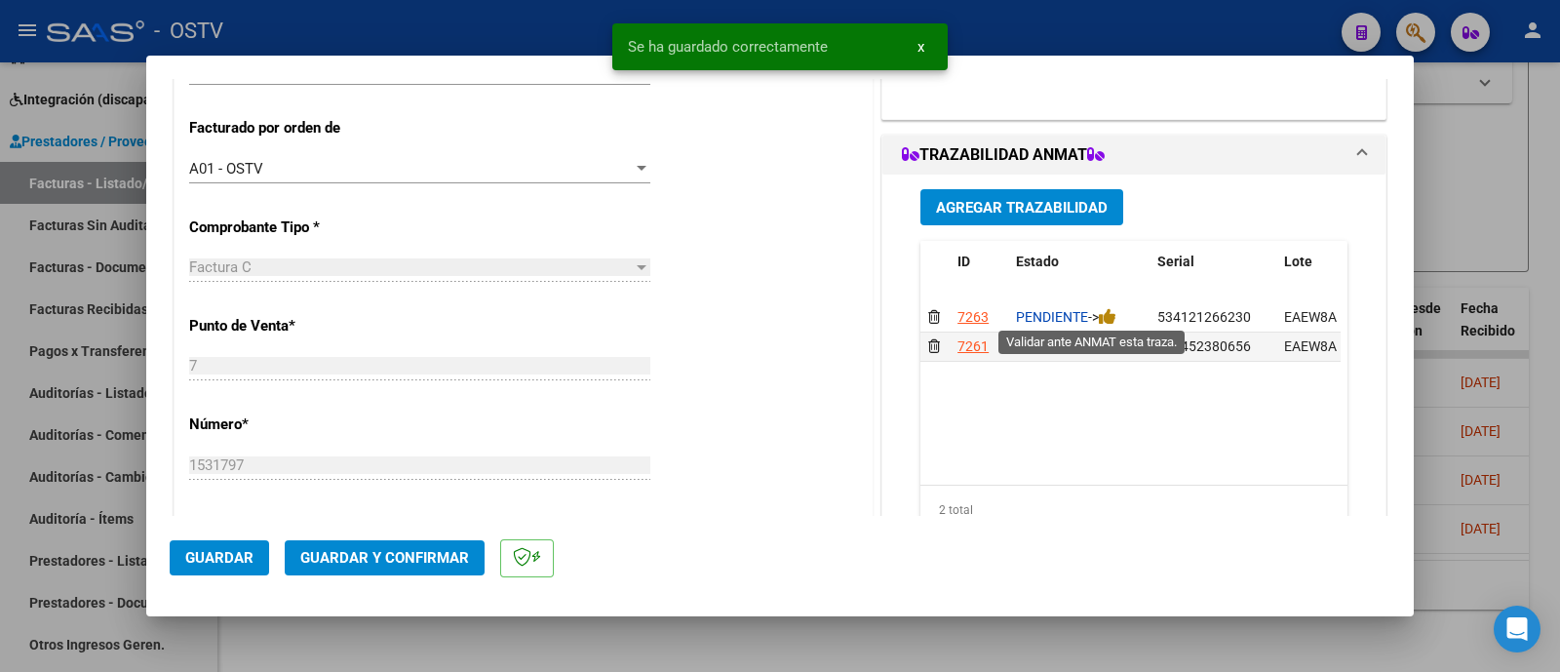
click at [1104, 313] on icon at bounding box center [1108, 316] width 18 height 19
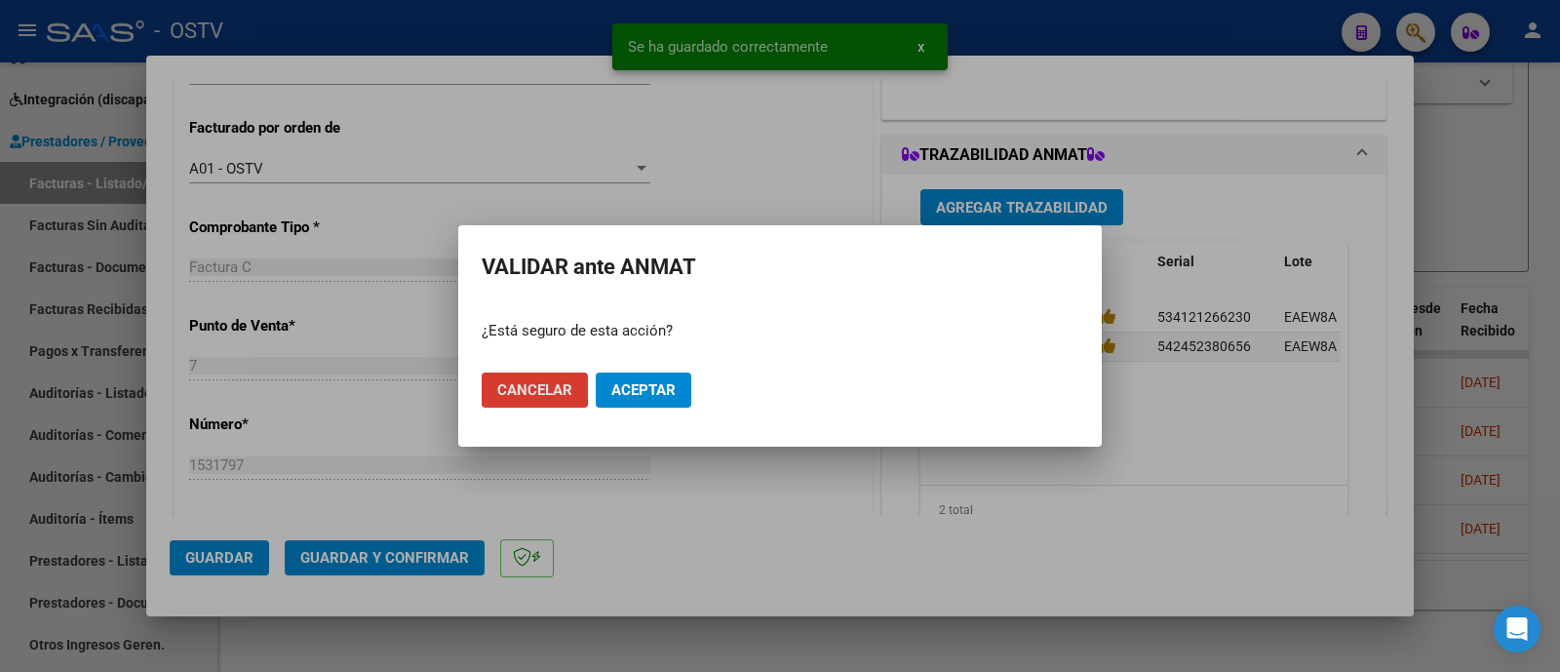
click at [659, 381] on span "Aceptar" at bounding box center [643, 390] width 64 height 18
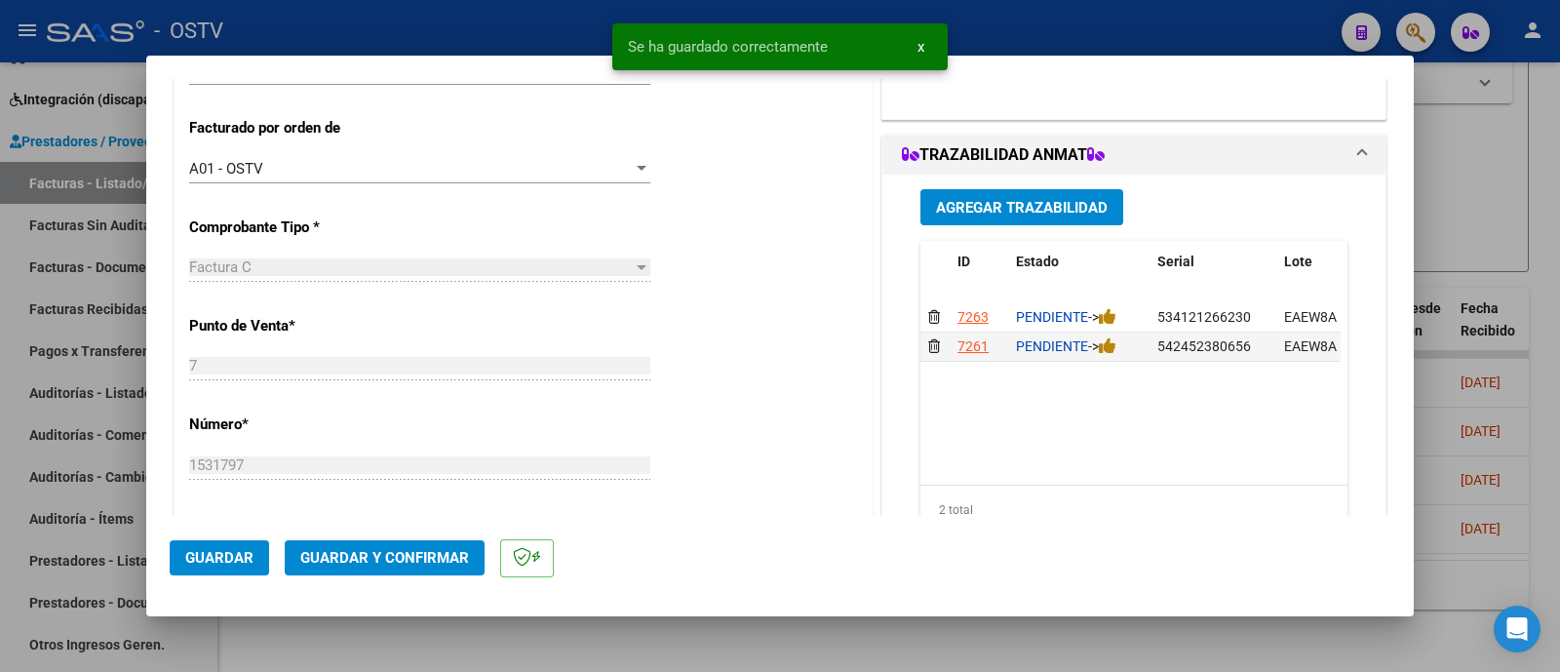
click at [1022, 216] on button "Agregar Trazabilidad" at bounding box center [1021, 207] width 203 height 36
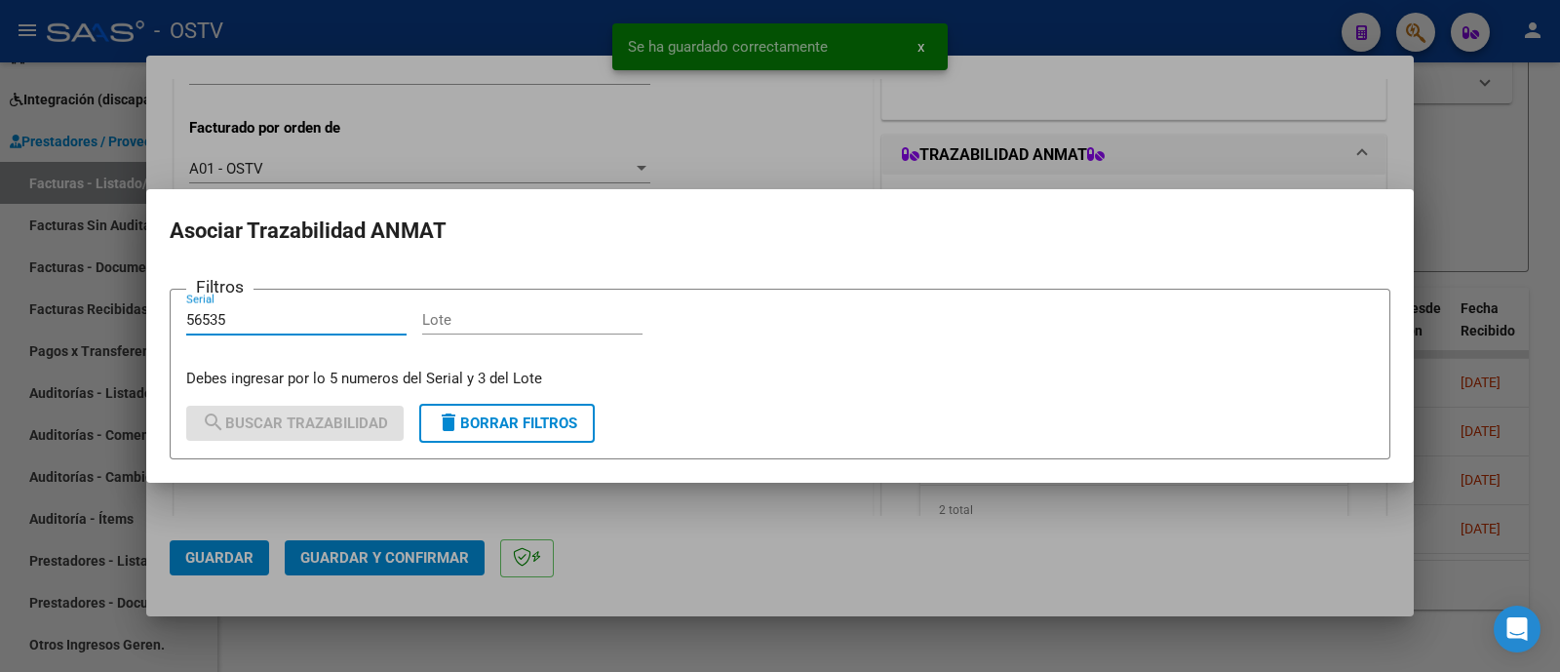
type input "56535"
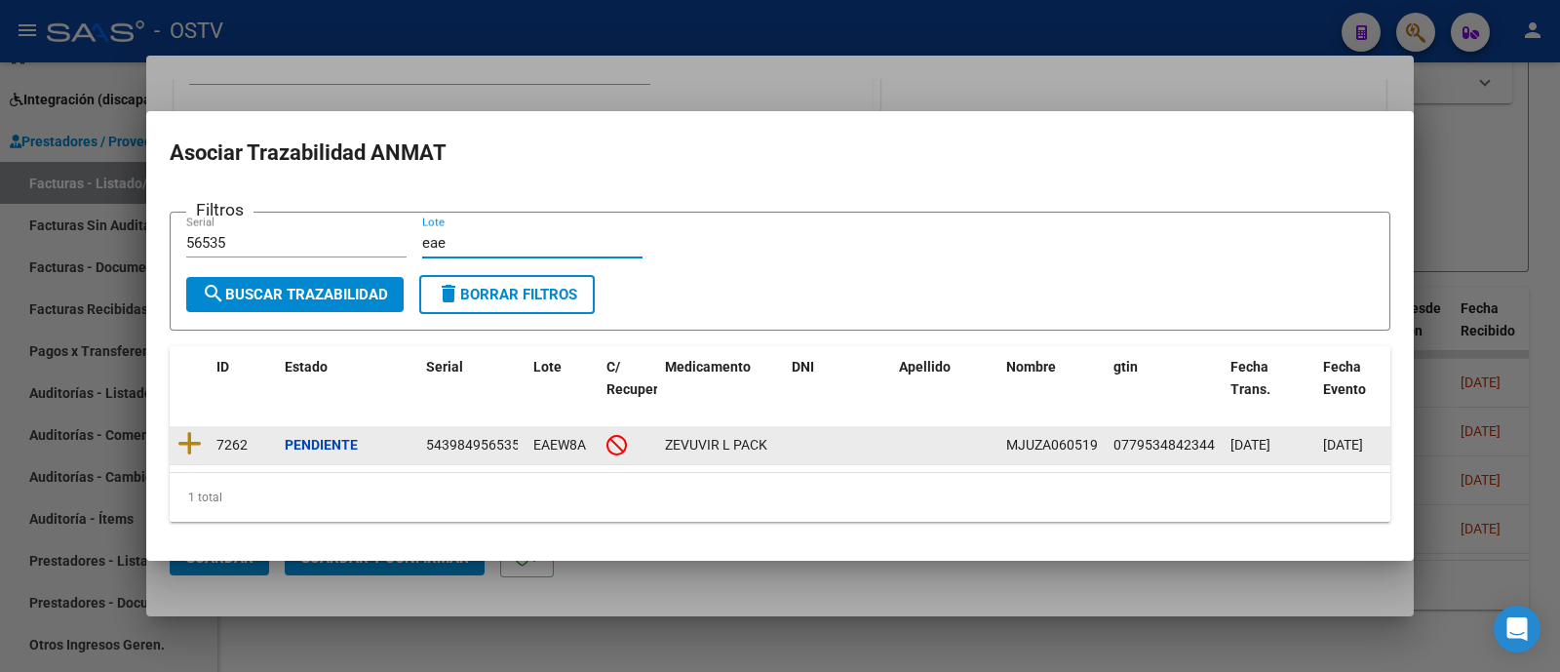
type input "eae"
click at [190, 436] on icon at bounding box center [189, 443] width 24 height 27
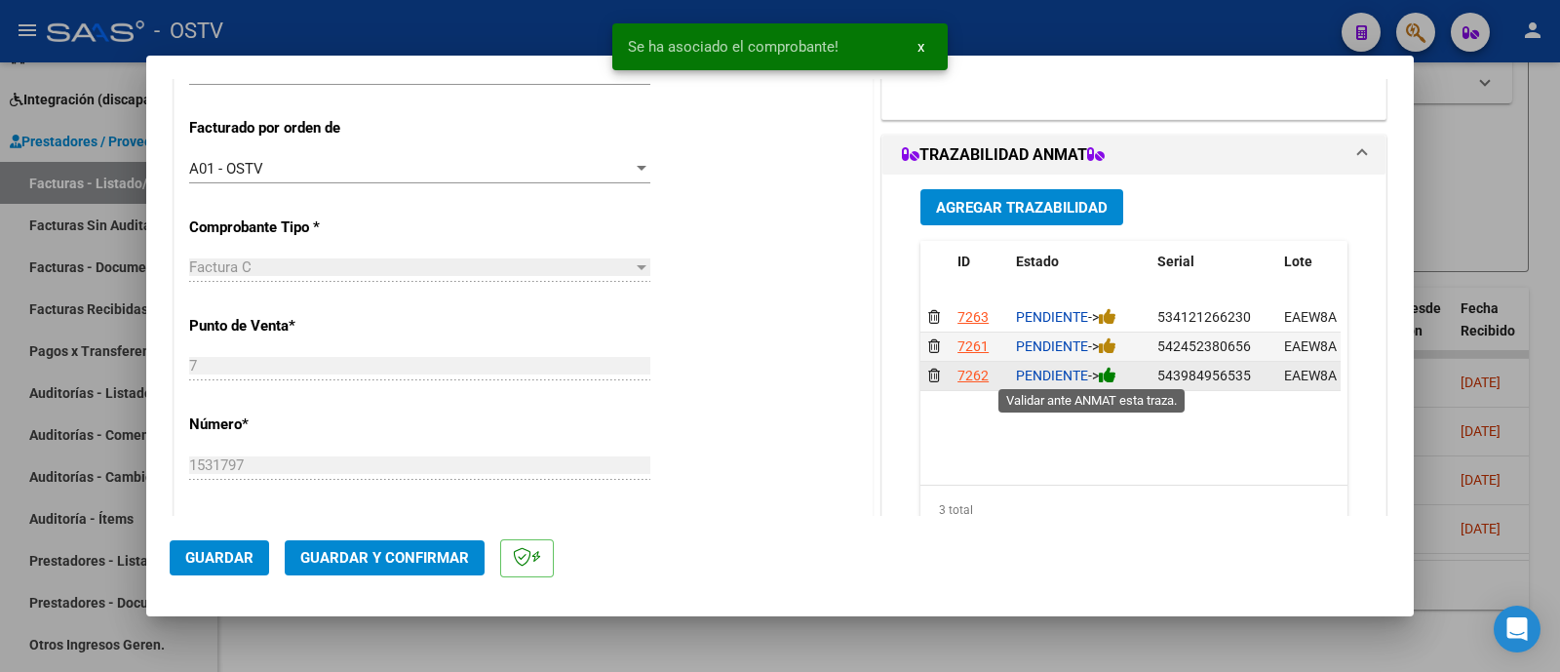
click at [1102, 371] on icon at bounding box center [1108, 375] width 18 height 19
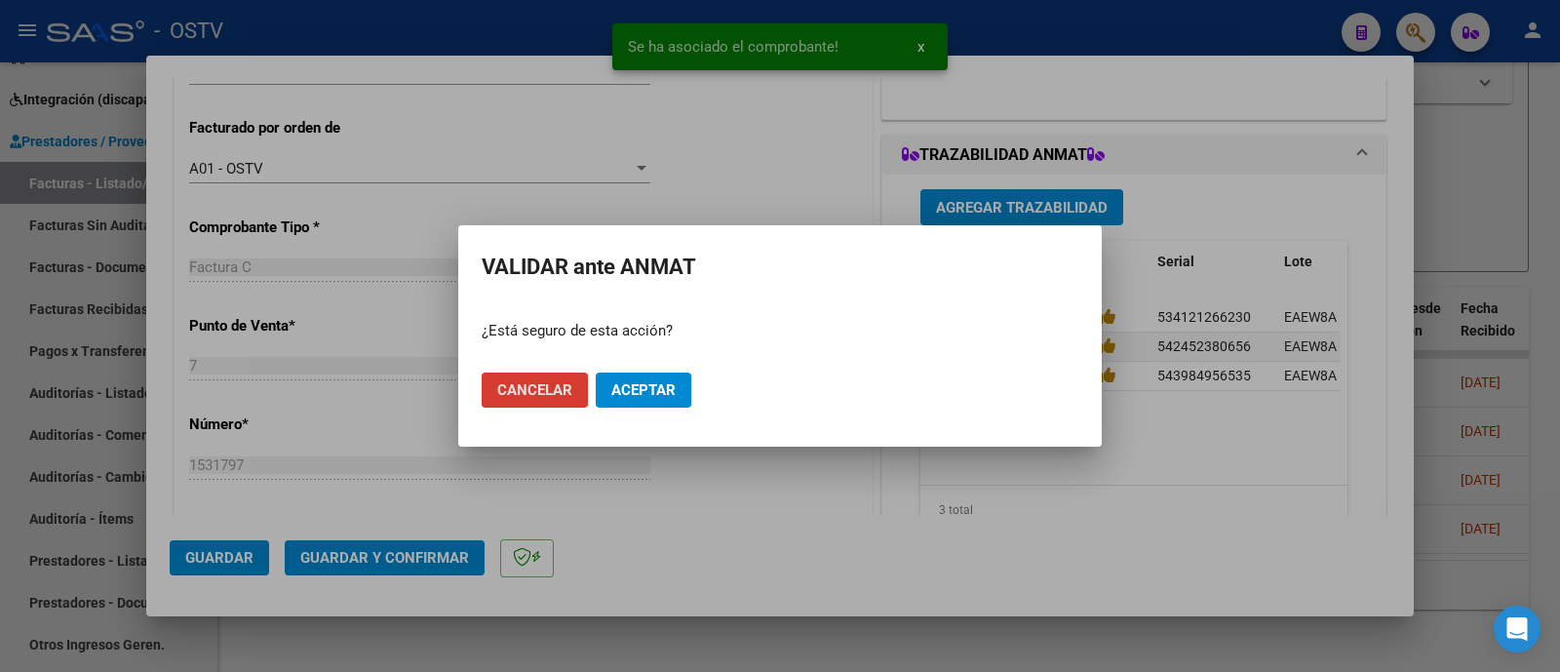
click at [675, 397] on button "Aceptar" at bounding box center [644, 389] width 96 height 35
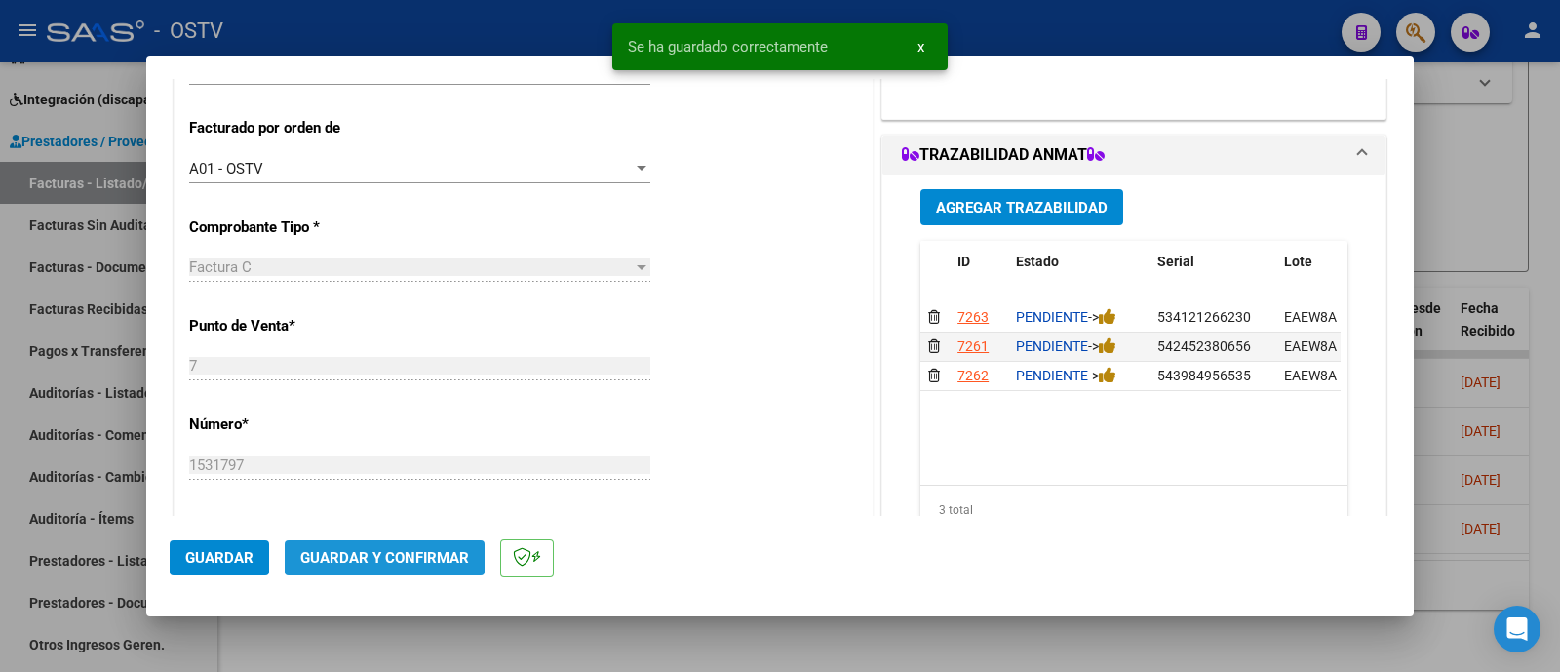
click at [414, 559] on span "Guardar y Confirmar" at bounding box center [384, 558] width 169 height 18
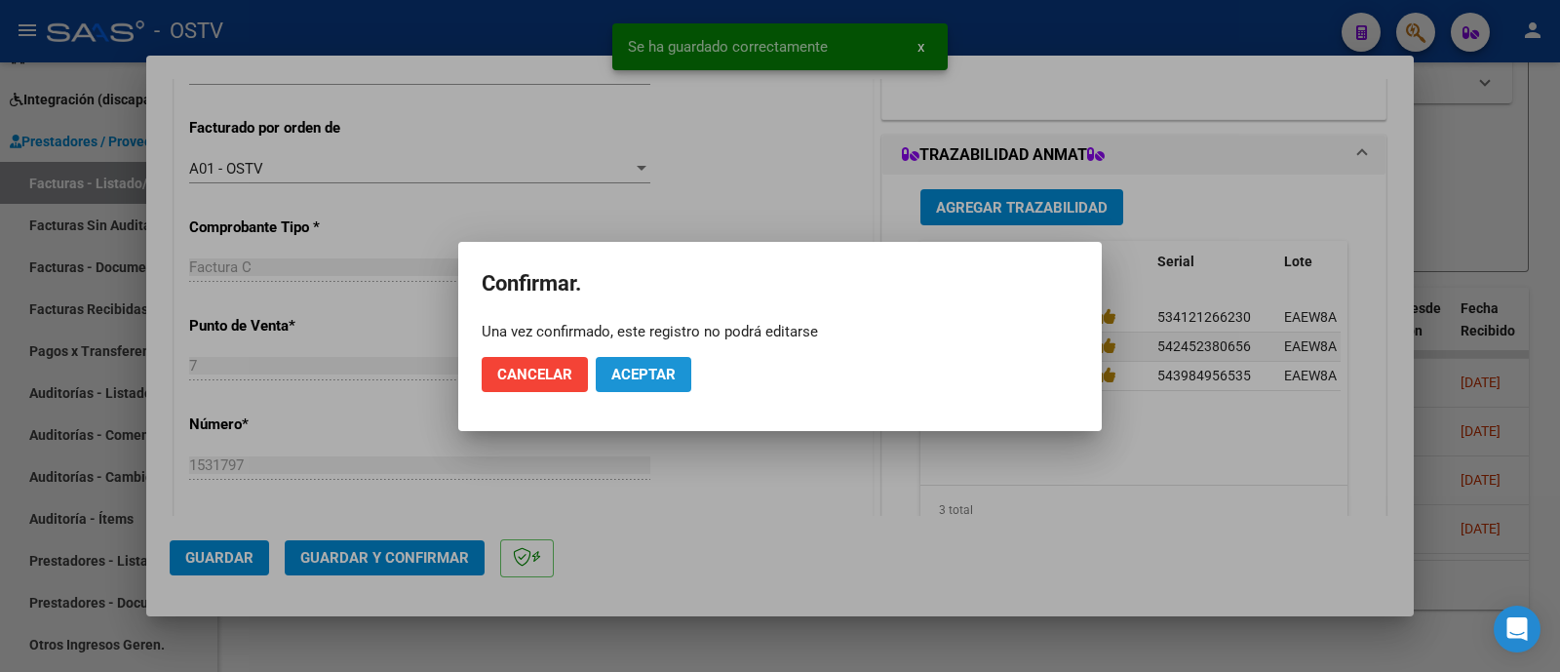
drag, startPoint x: 613, startPoint y: 358, endPoint x: 621, endPoint y: 368, distance: 13.3
click at [615, 363] on button "Aceptar" at bounding box center [644, 374] width 96 height 35
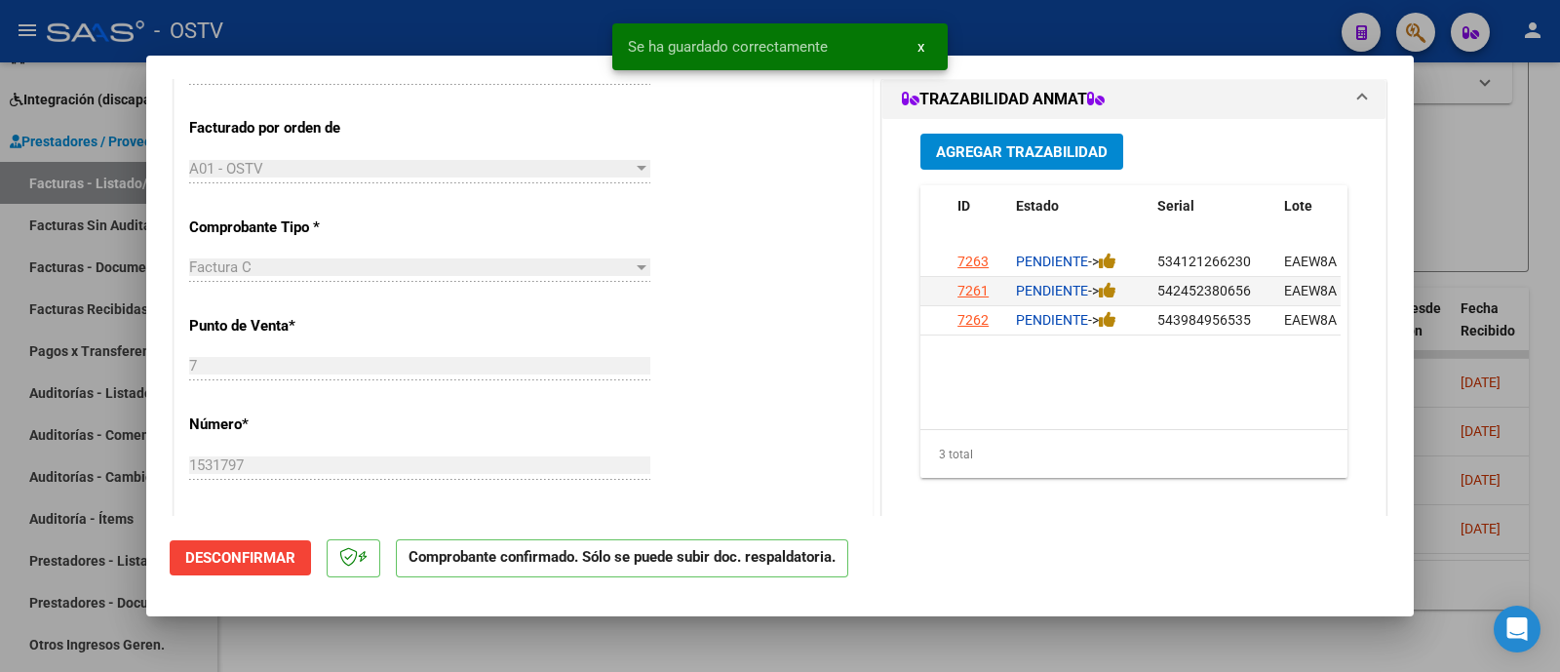
click at [624, 373] on div "7 Ingresar el Nro." at bounding box center [419, 365] width 461 height 29
click at [519, 15] on div at bounding box center [780, 336] width 1560 height 672
type input "$ 0,00"
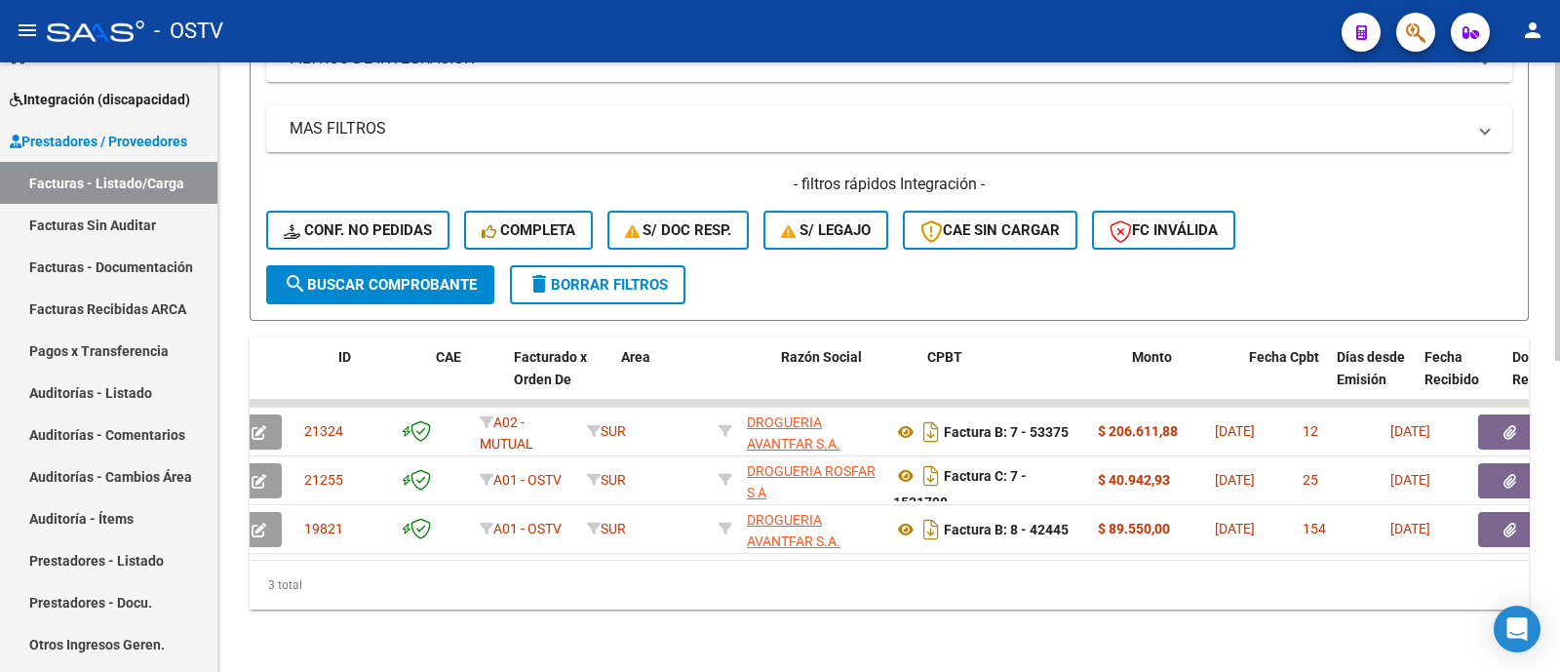
scroll to position [0, 0]
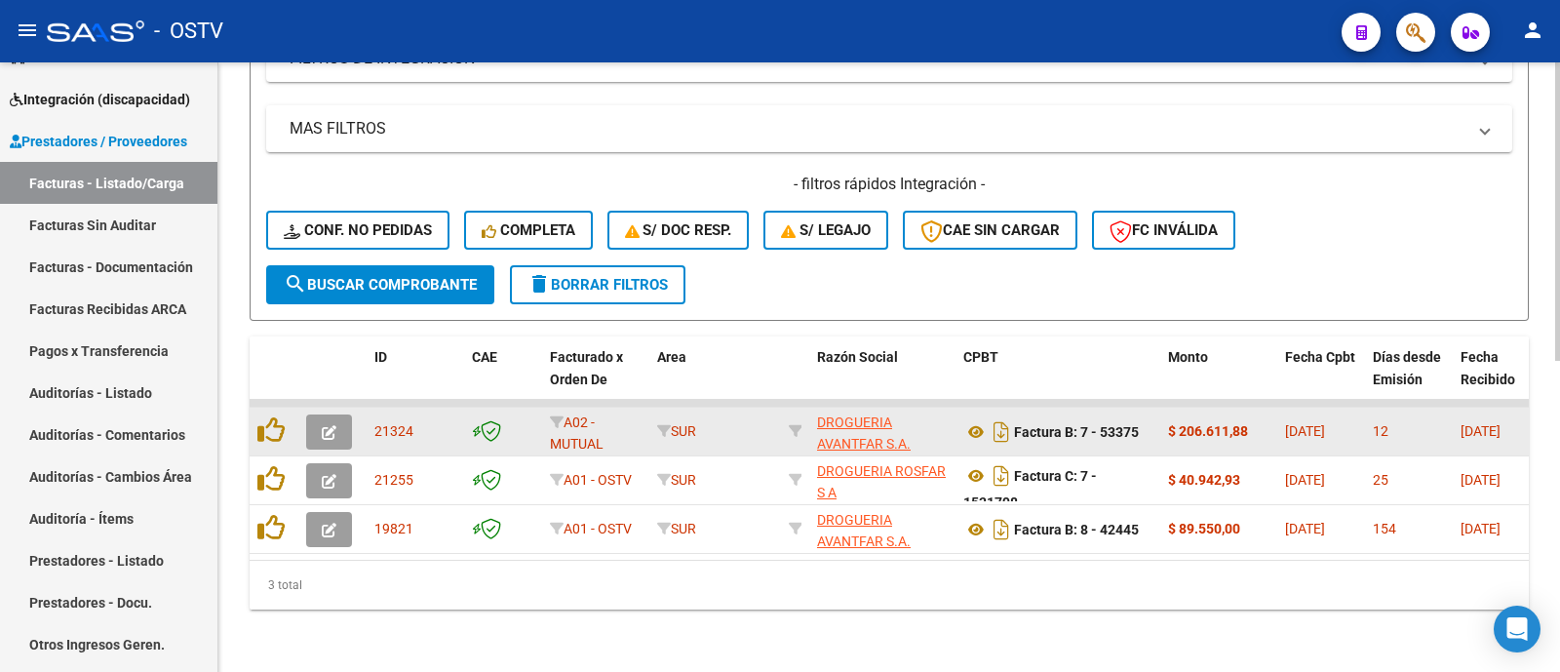
click at [327, 425] on icon "button" at bounding box center [329, 432] width 15 height 15
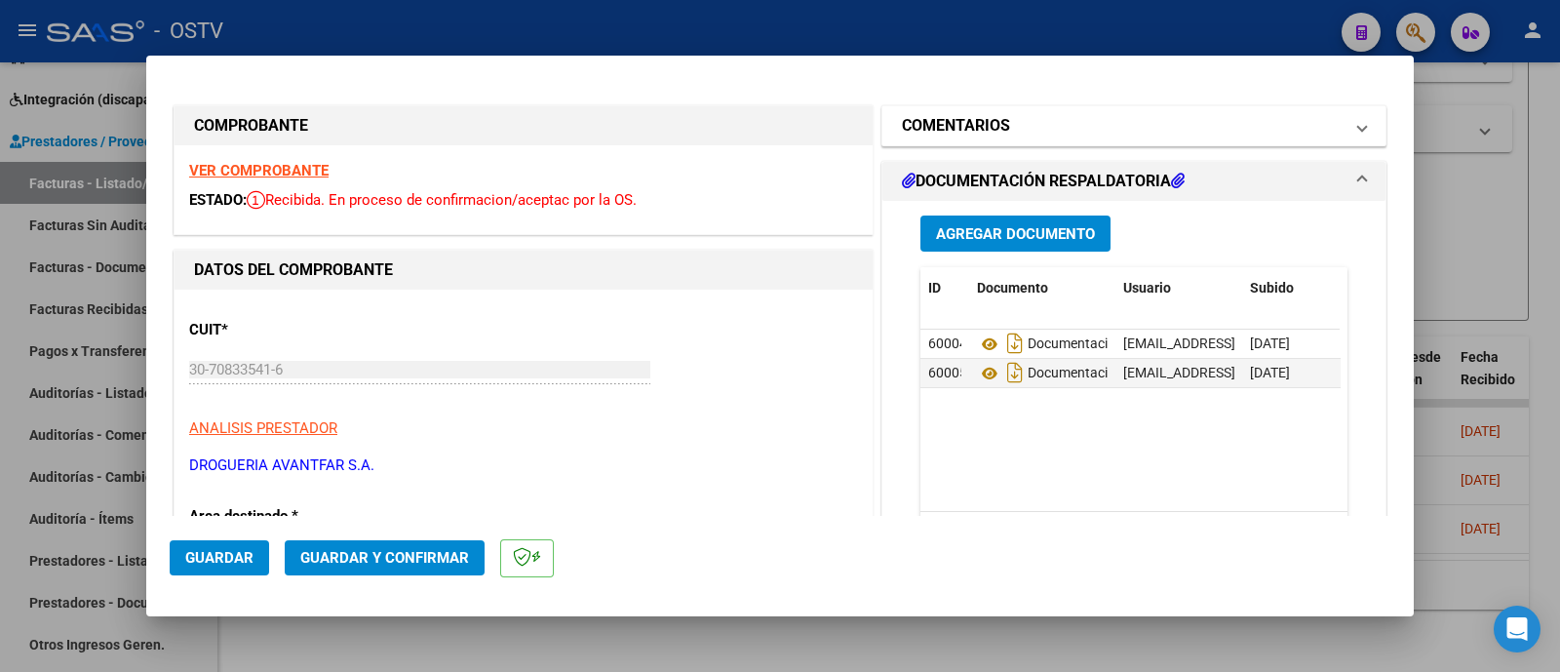
click at [1087, 126] on mat-panel-title "COMENTARIOS" at bounding box center [1122, 125] width 441 height 23
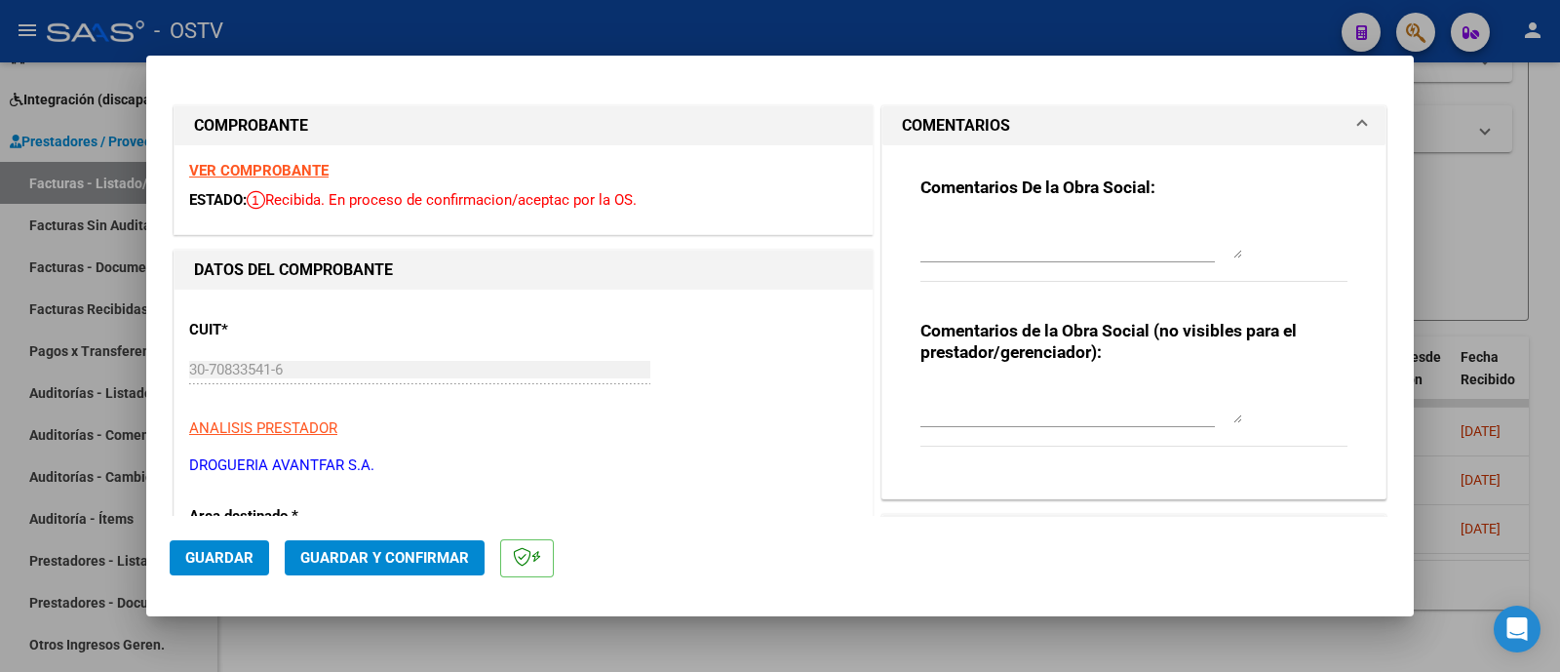
click at [1073, 251] on textarea at bounding box center [1081, 238] width 322 height 39
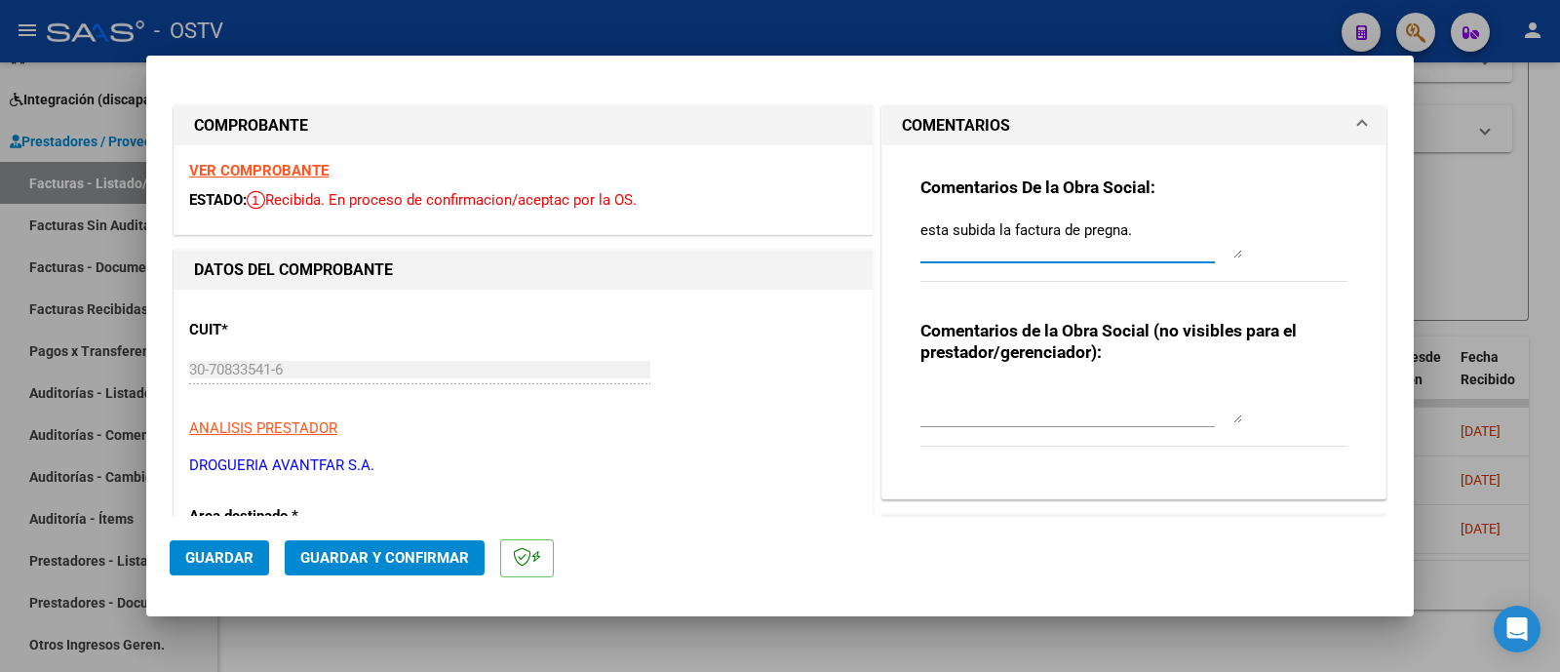
type textarea "esta subida la factura de pregna."
click at [244, 554] on span "Guardar" at bounding box center [219, 558] width 68 height 18
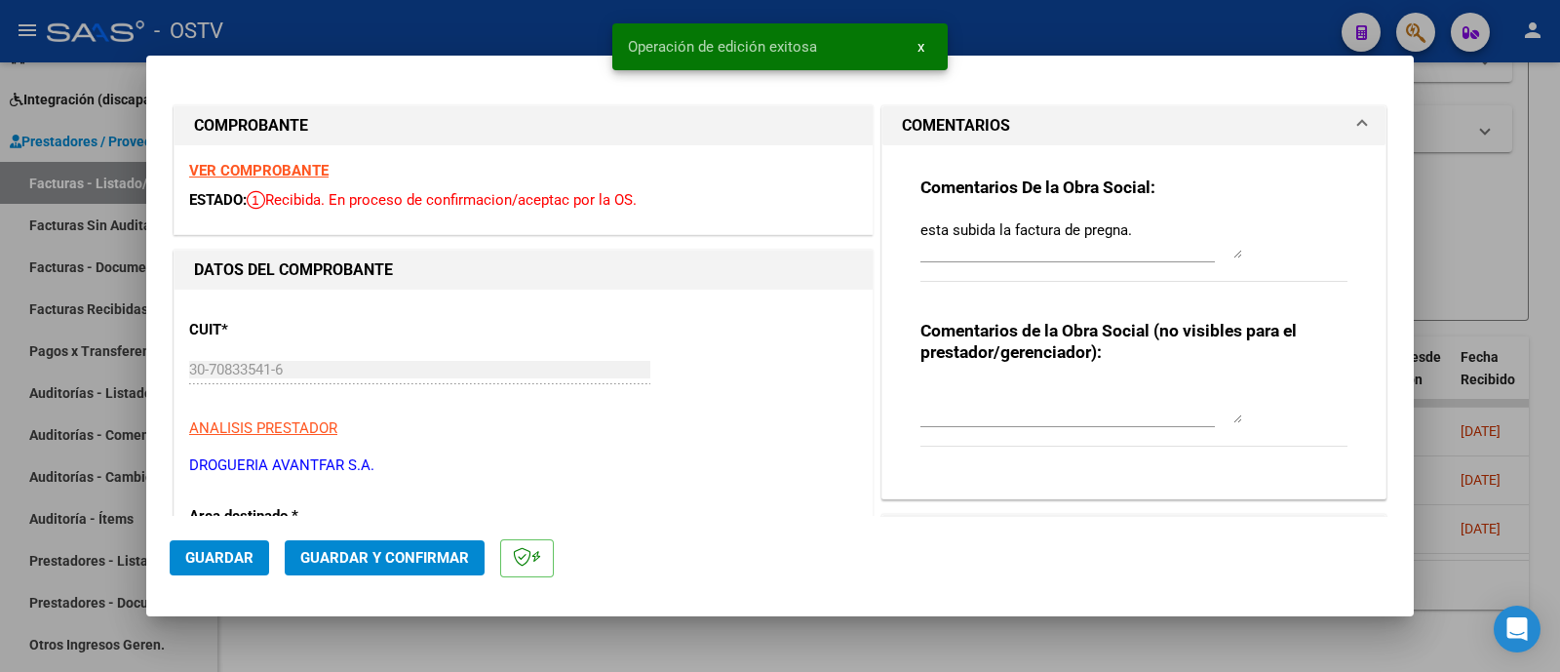
click at [629, 31] on snack-bar-container "Operación de edición exitosa x" at bounding box center [779, 46] width 335 height 47
click at [521, 30] on div at bounding box center [780, 336] width 1560 height 672
type input "$ 0,00"
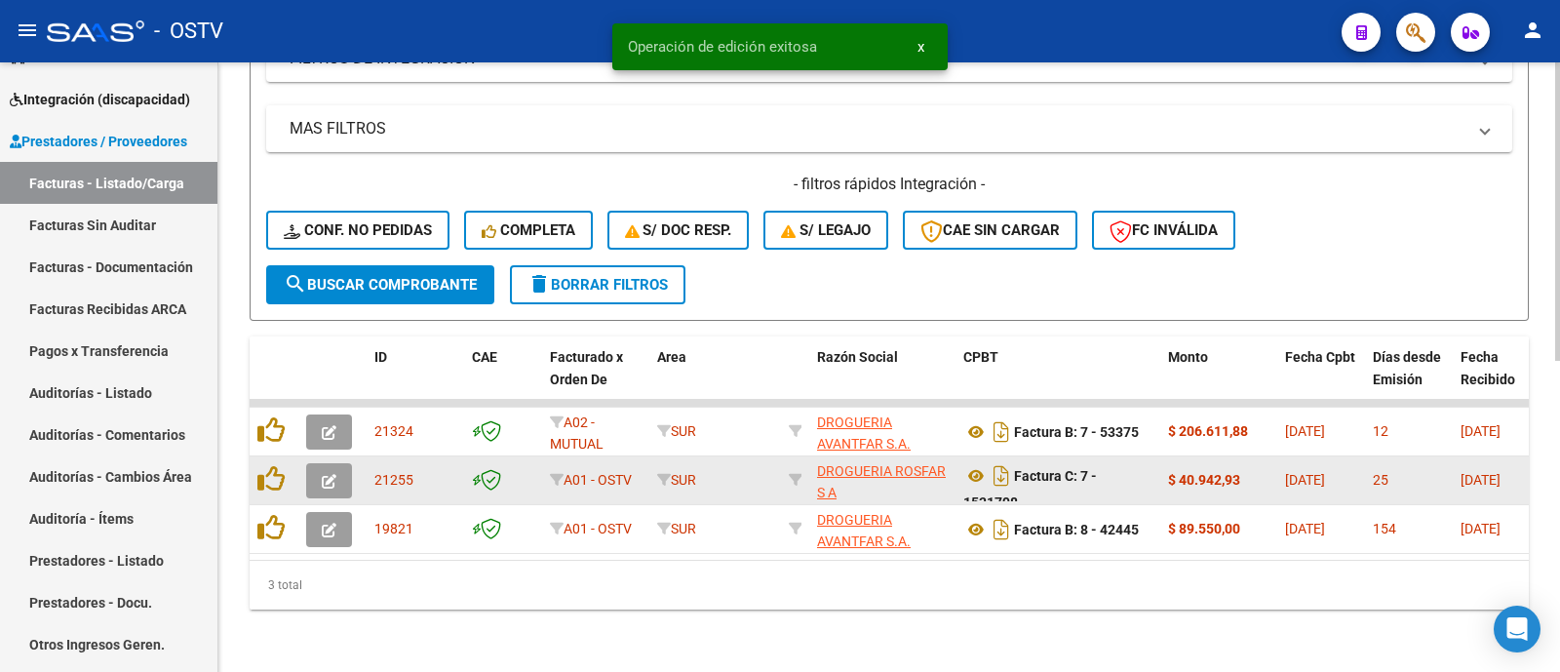
click at [333, 474] on icon "button" at bounding box center [329, 481] width 15 height 15
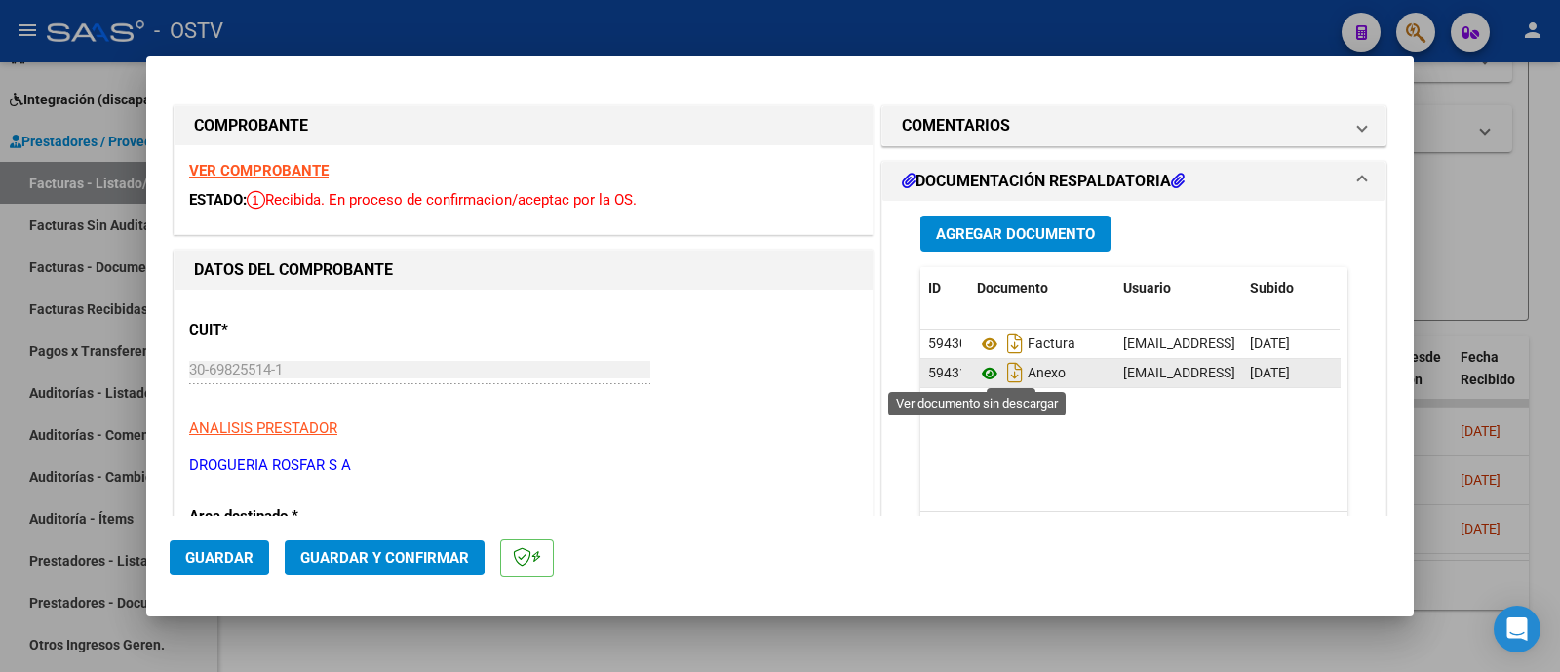
click at [978, 373] on icon at bounding box center [989, 373] width 25 height 23
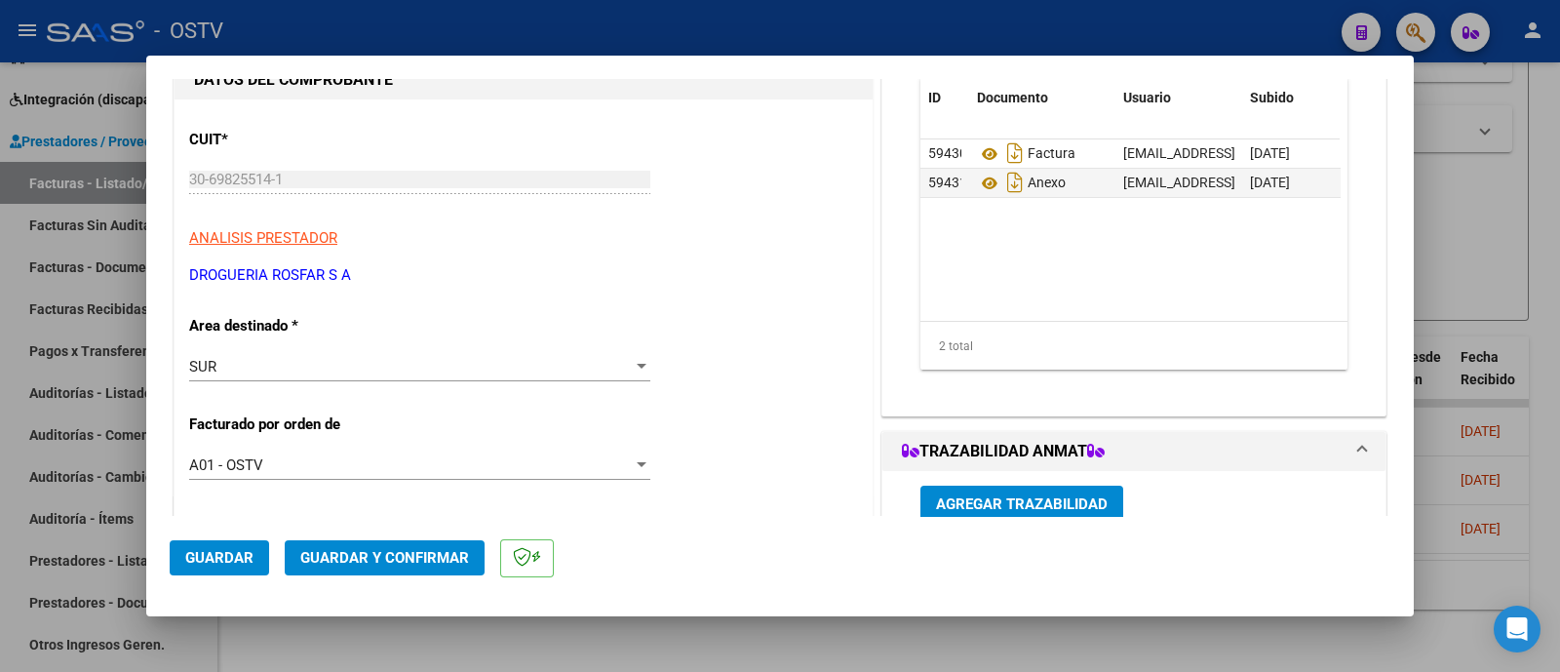
scroll to position [243, 0]
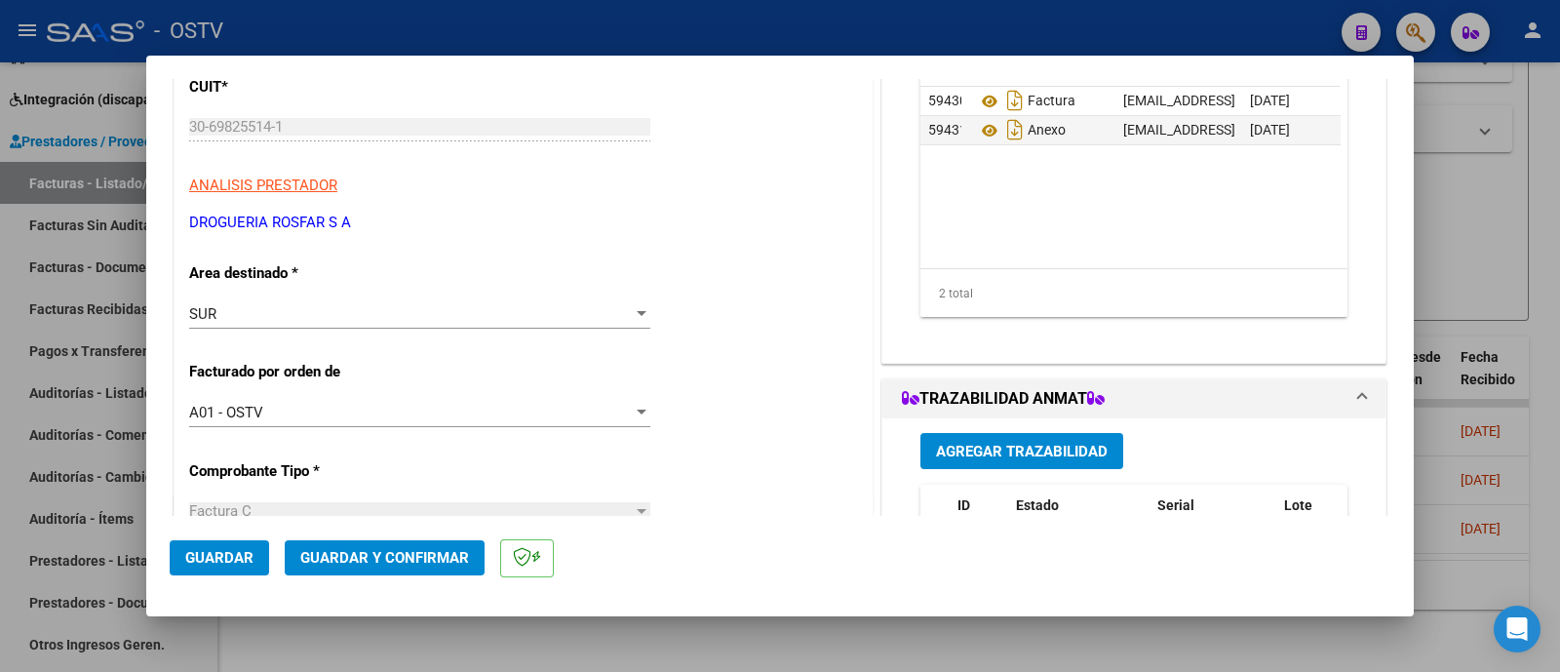
click at [376, 312] on div "SUR" at bounding box center [410, 314] width 443 height 18
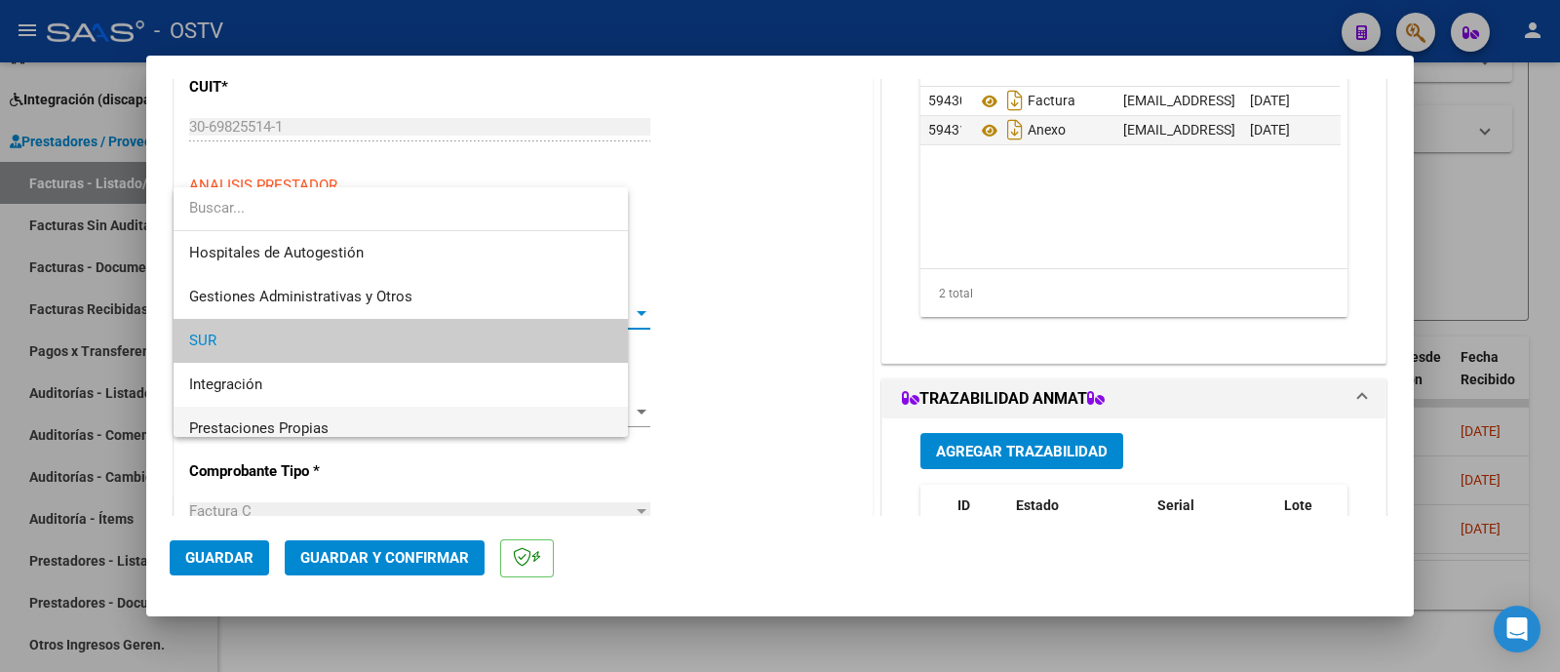
scroll to position [28, 0]
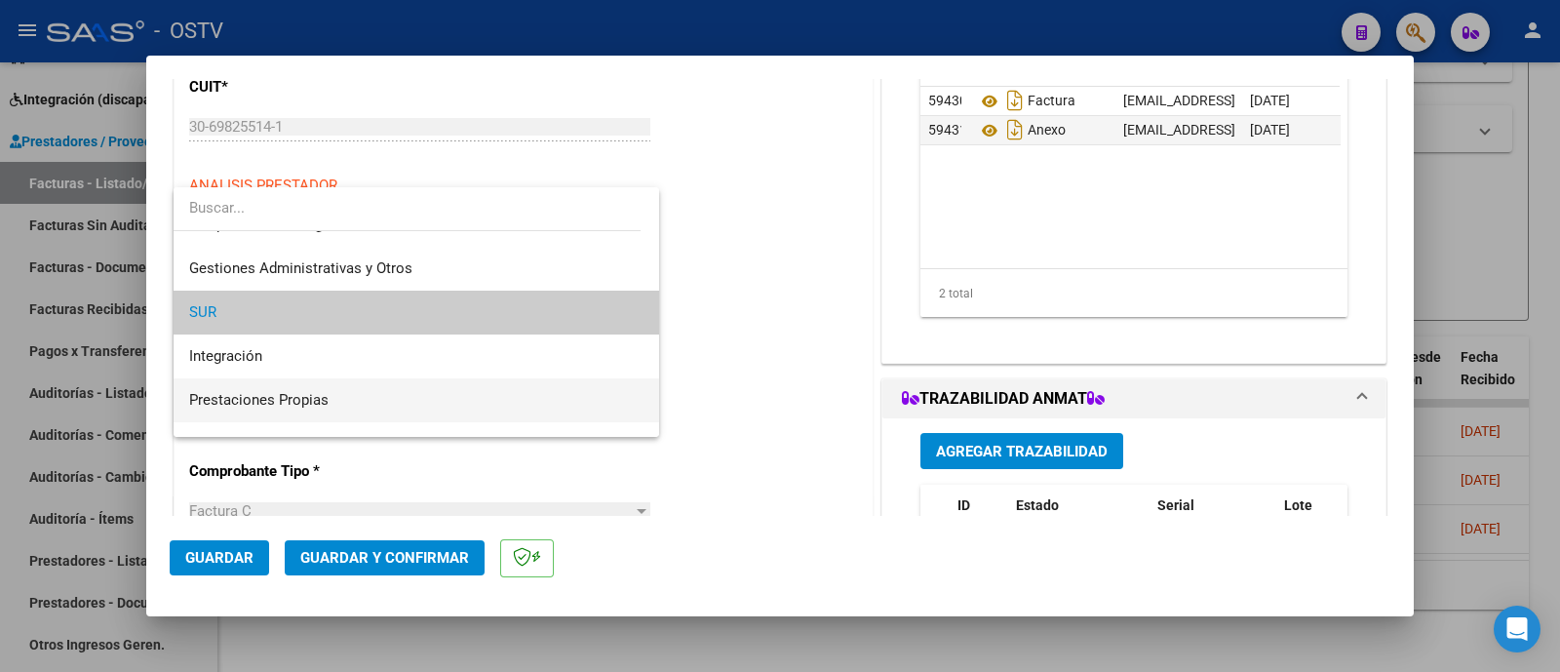
click at [359, 394] on span "Prestaciones Propias" at bounding box center [416, 400] width 454 height 44
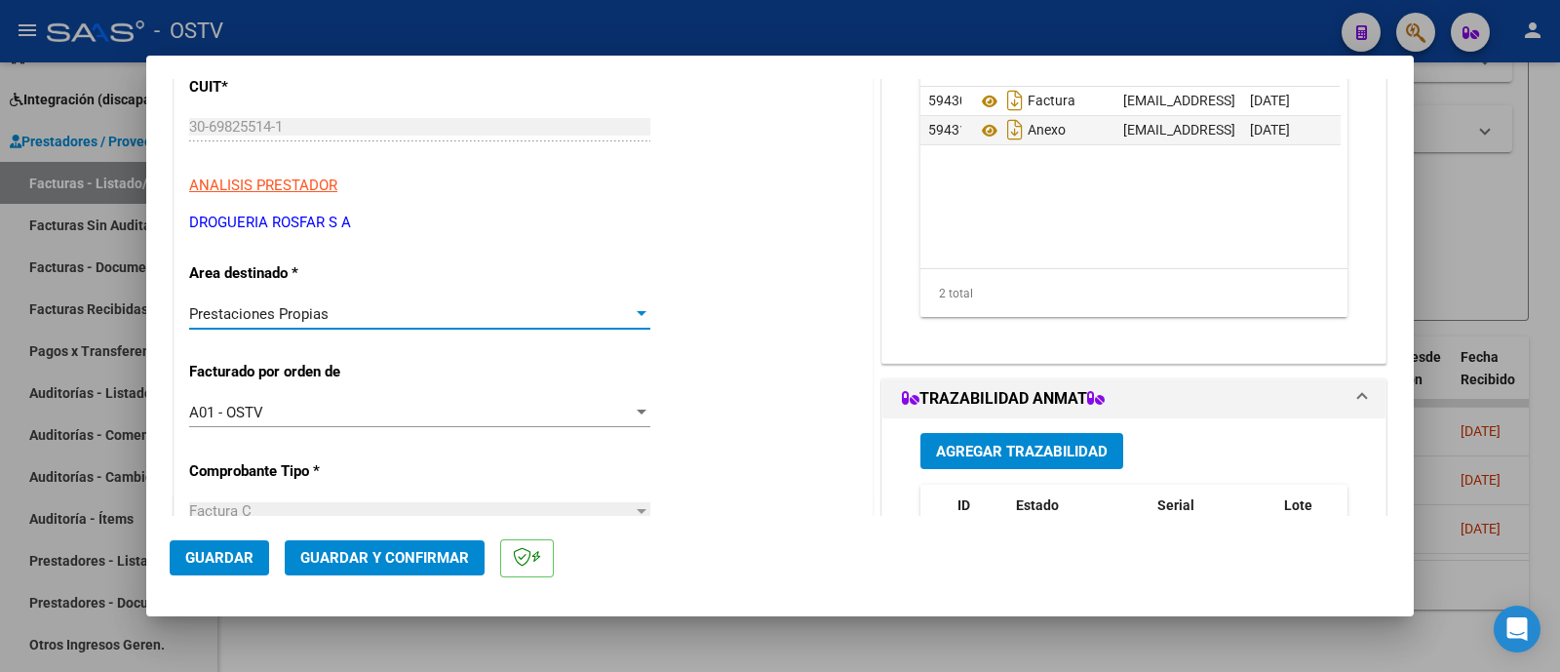
click at [415, 549] on span "Guardar y Confirmar" at bounding box center [384, 558] width 169 height 18
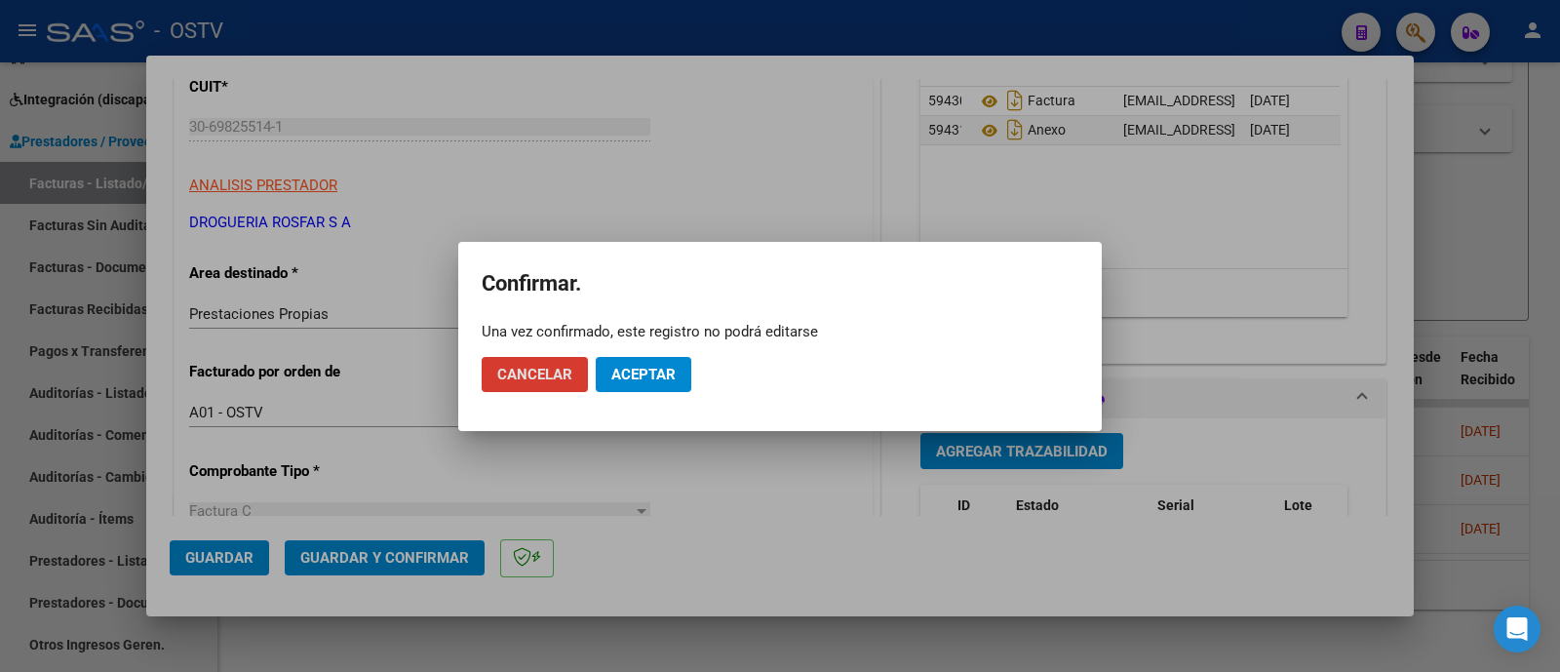
click at [630, 391] on button "Aceptar" at bounding box center [644, 374] width 96 height 35
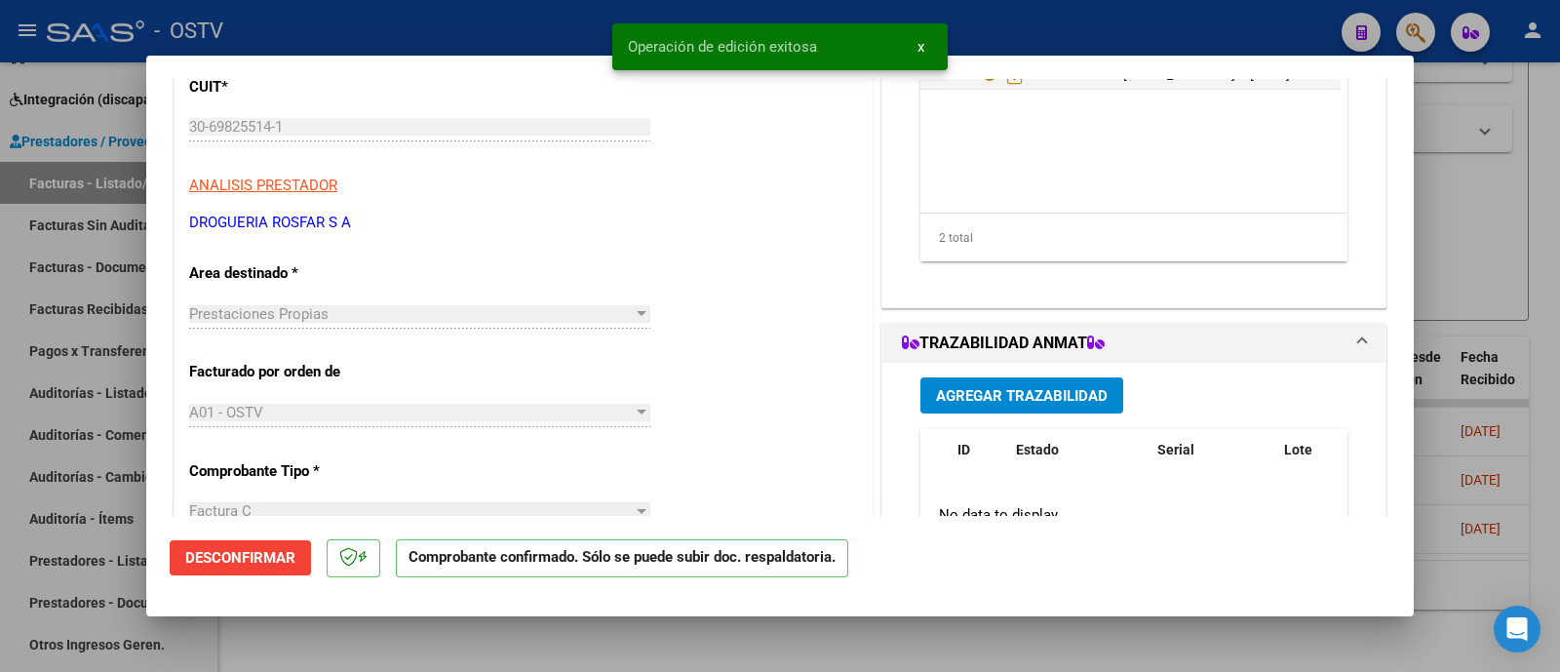
click at [560, 36] on div at bounding box center [780, 336] width 1560 height 672
type input "$ 0,00"
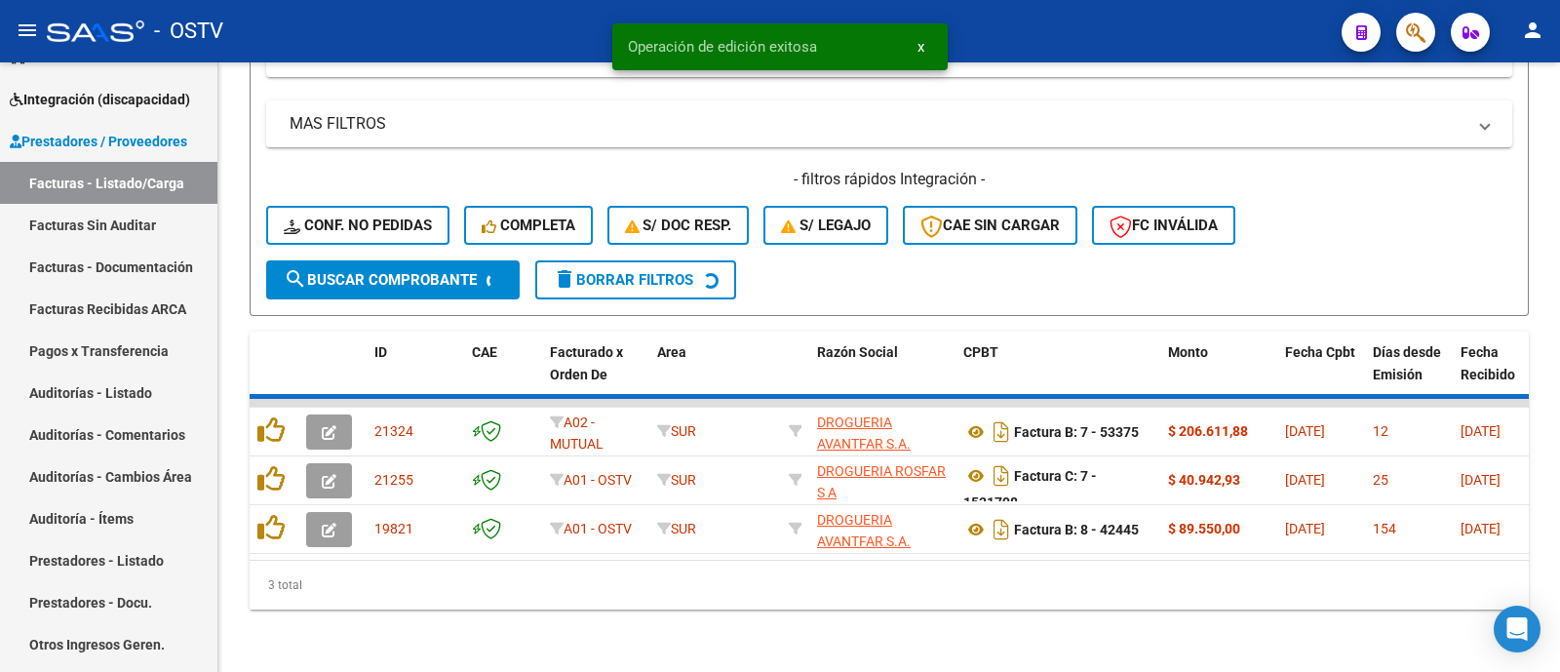
scroll to position [586, 0]
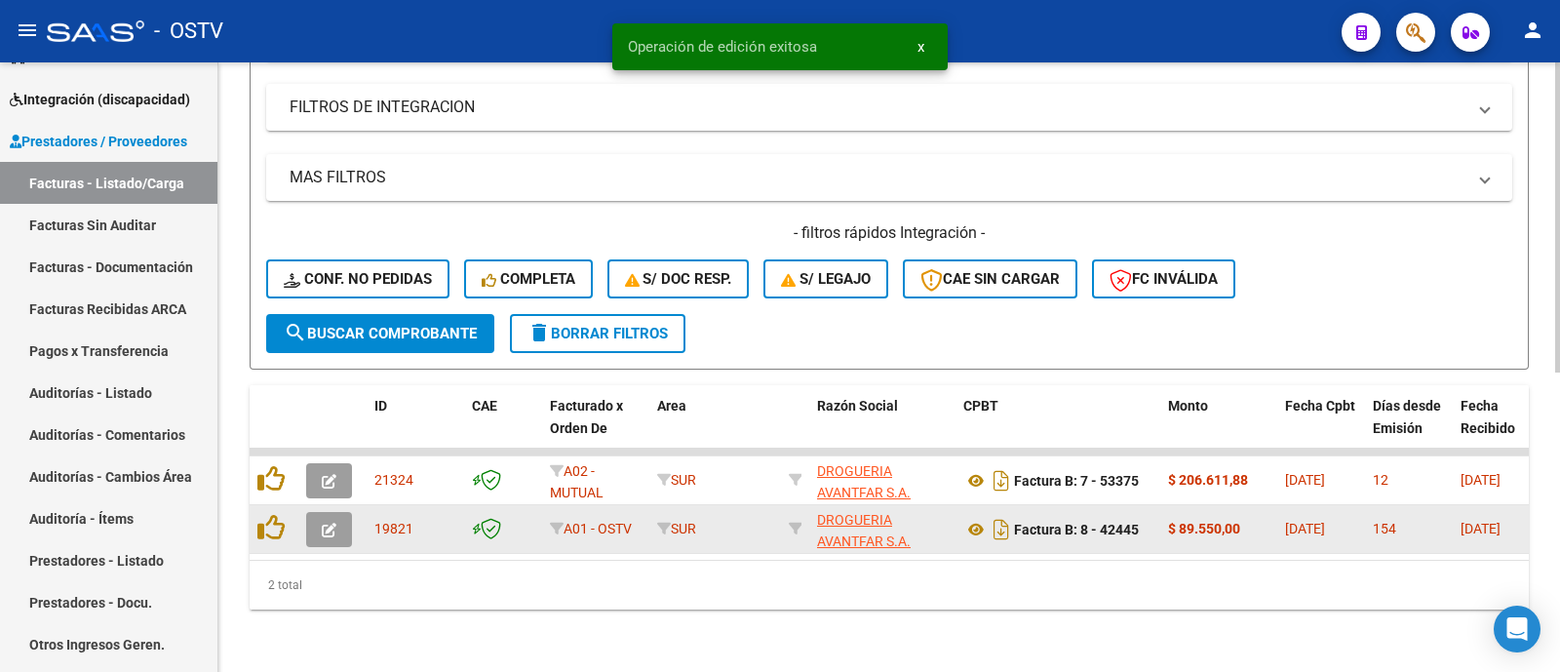
click at [336, 522] on icon "button" at bounding box center [329, 529] width 15 height 15
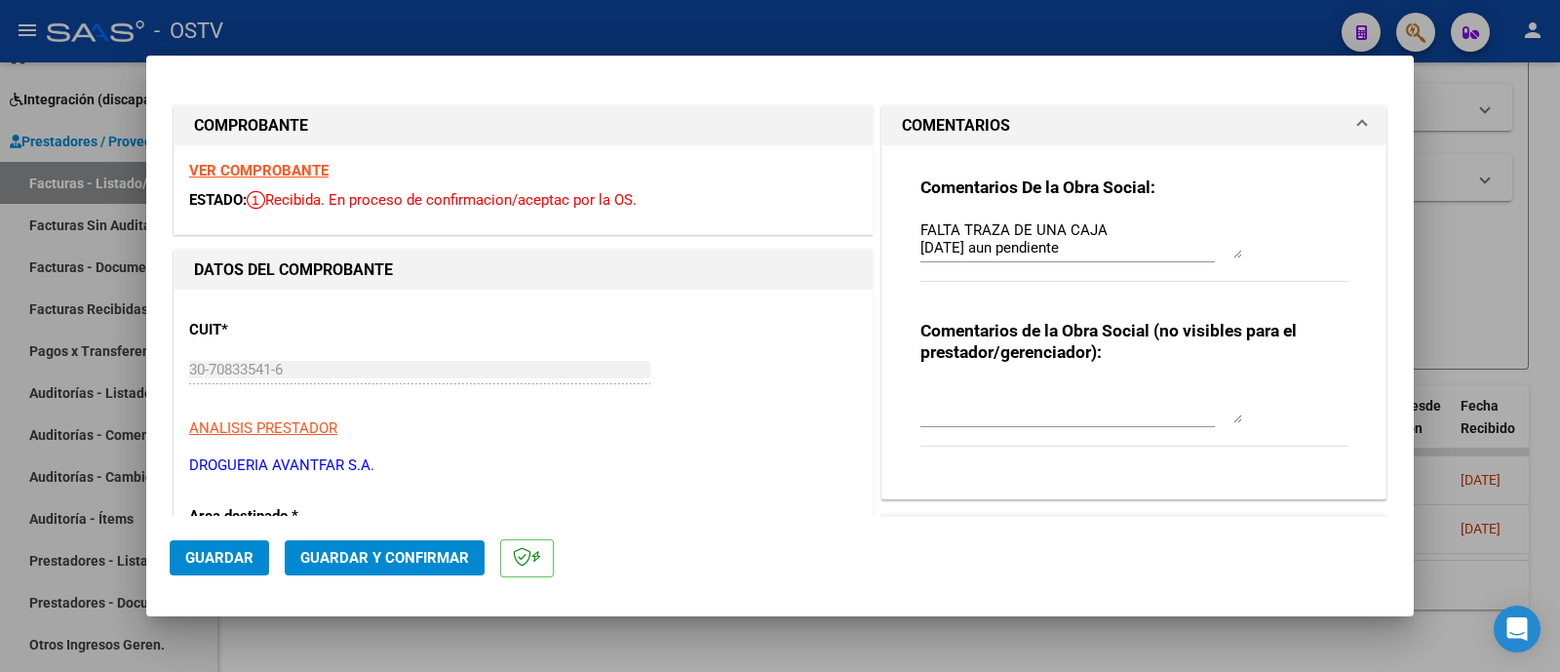
click at [790, 24] on div at bounding box center [780, 336] width 1560 height 672
type input "$ 0,00"
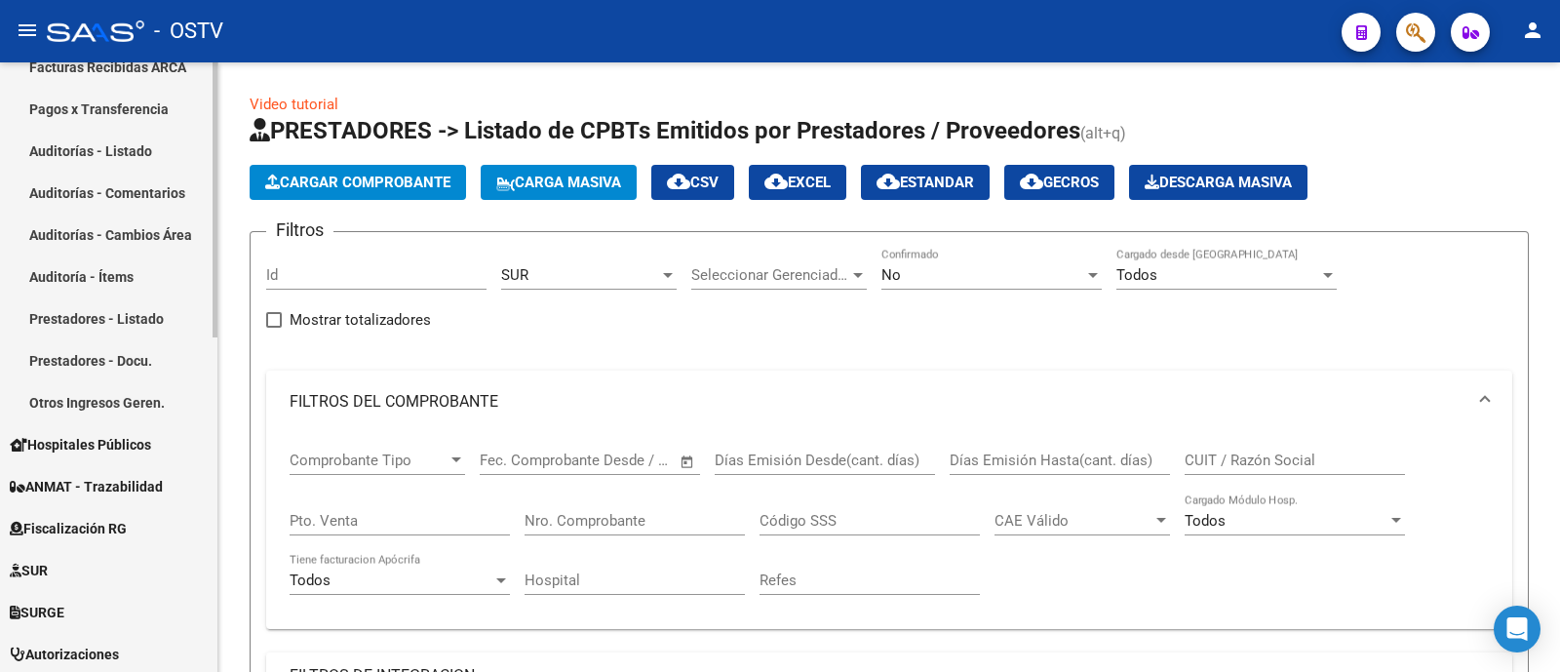
scroll to position [407, 0]
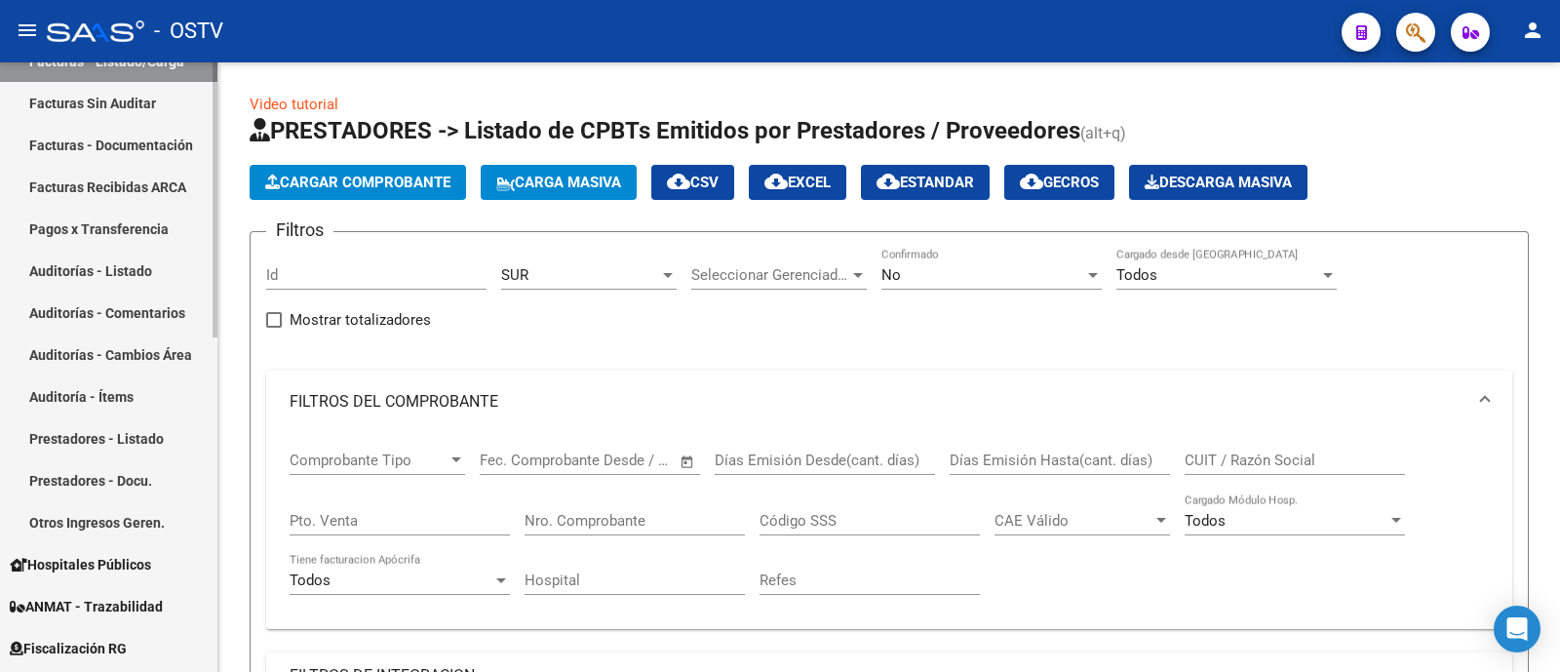
click at [144, 265] on link "Auditorías - Listado" at bounding box center [108, 271] width 217 height 42
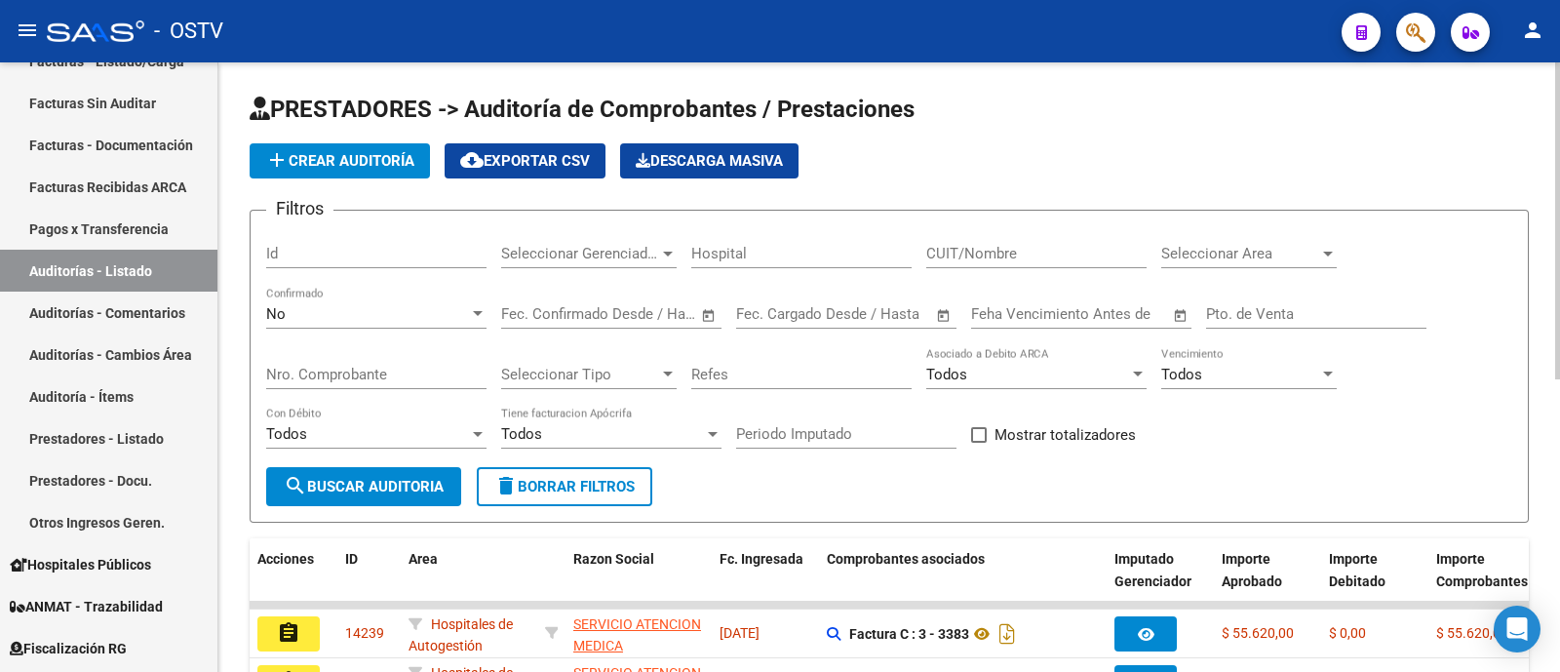
click at [382, 154] on span "add Crear Auditoría" at bounding box center [339, 161] width 149 height 18
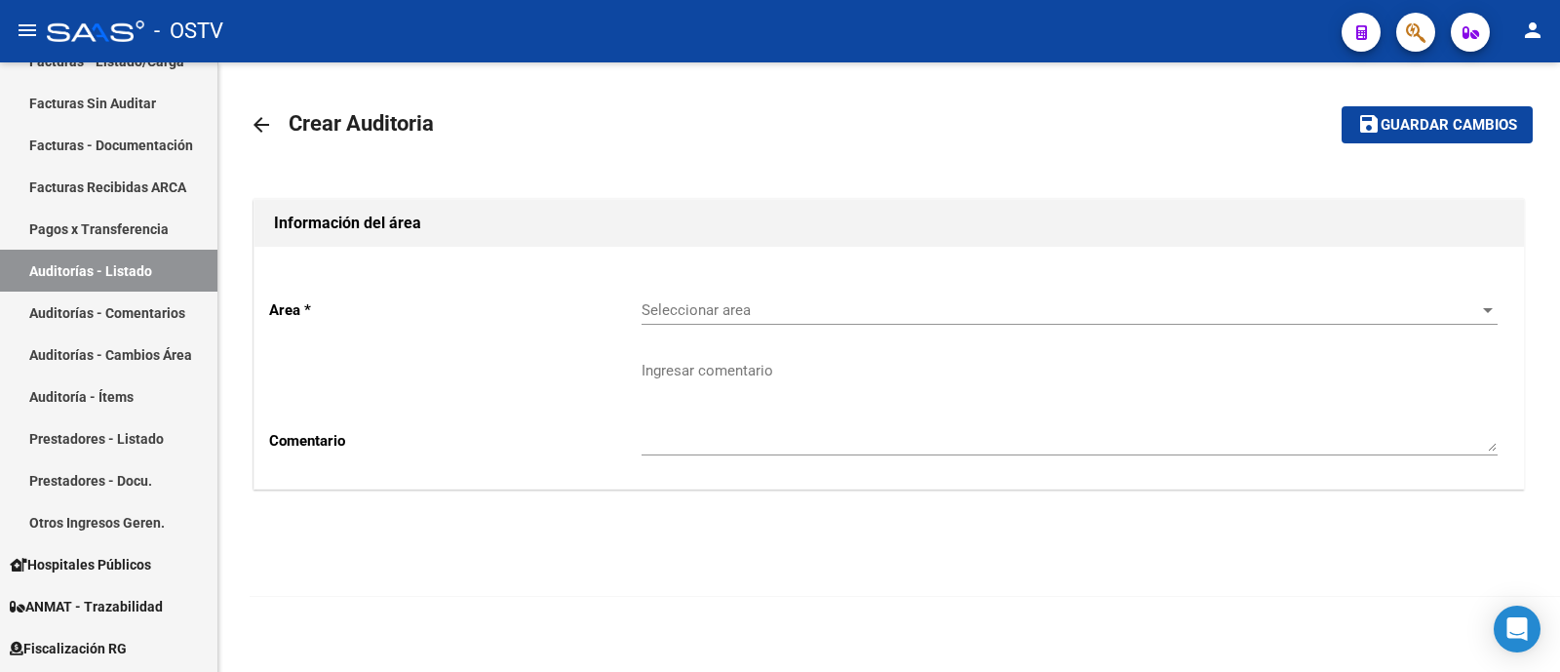
click at [872, 309] on span "Seleccionar area" at bounding box center [1060, 310] width 838 height 18
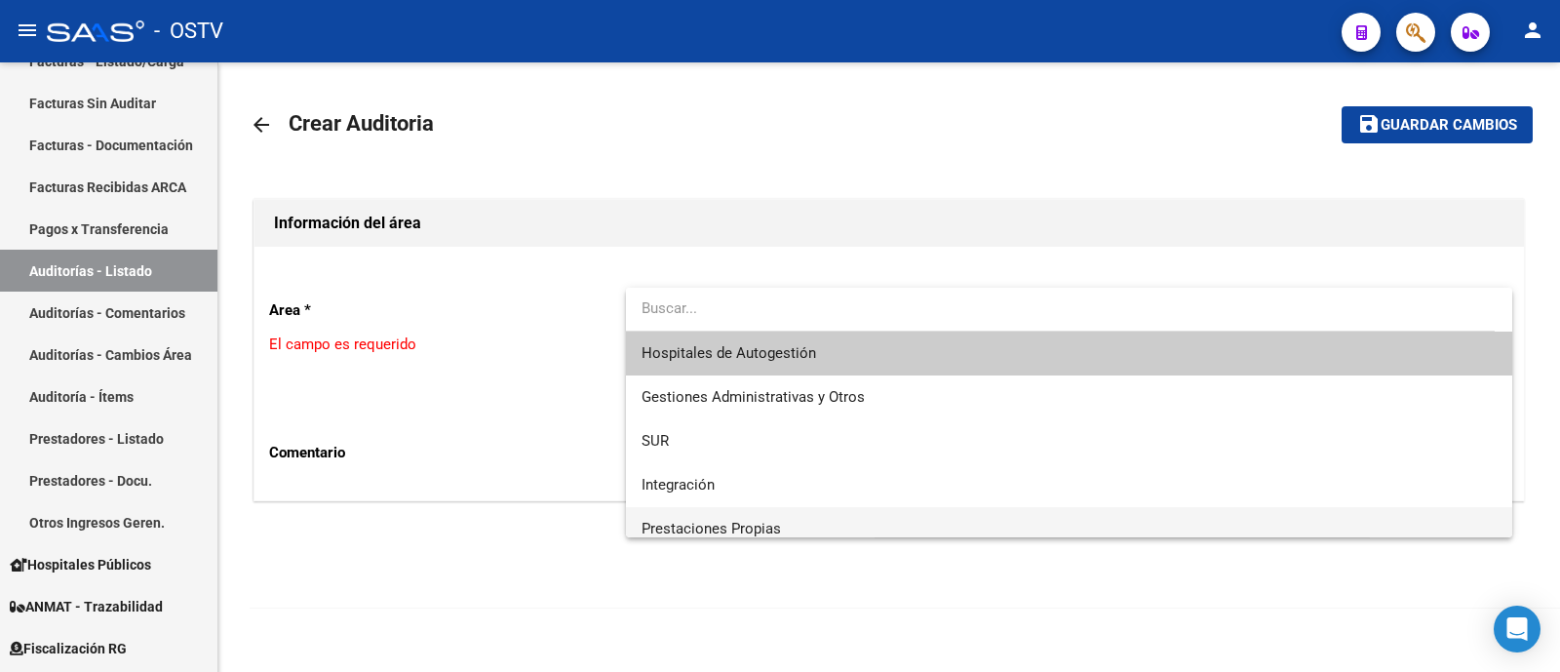
click at [801, 517] on span "Prestaciones Propias" at bounding box center [1069, 529] width 856 height 44
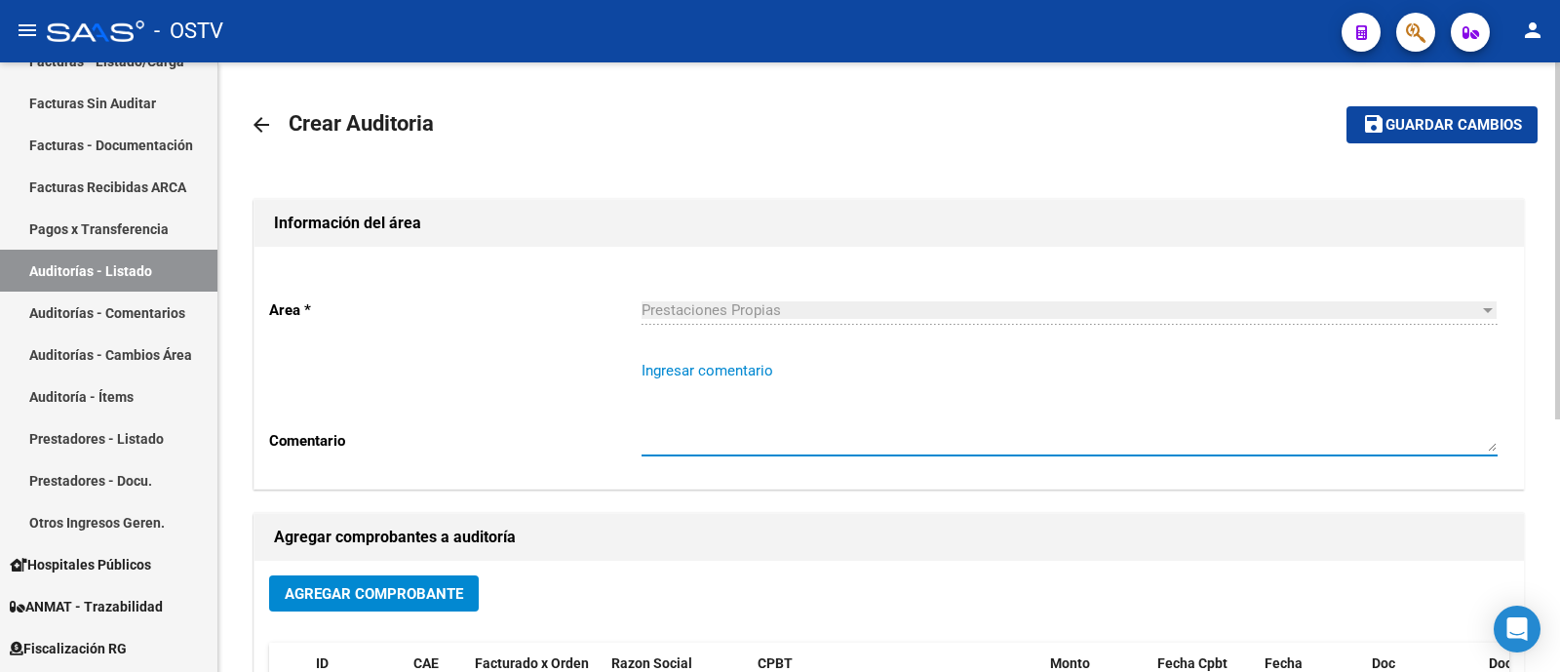
click at [763, 415] on textarea "Ingresar comentario" at bounding box center [1069, 406] width 856 height 92
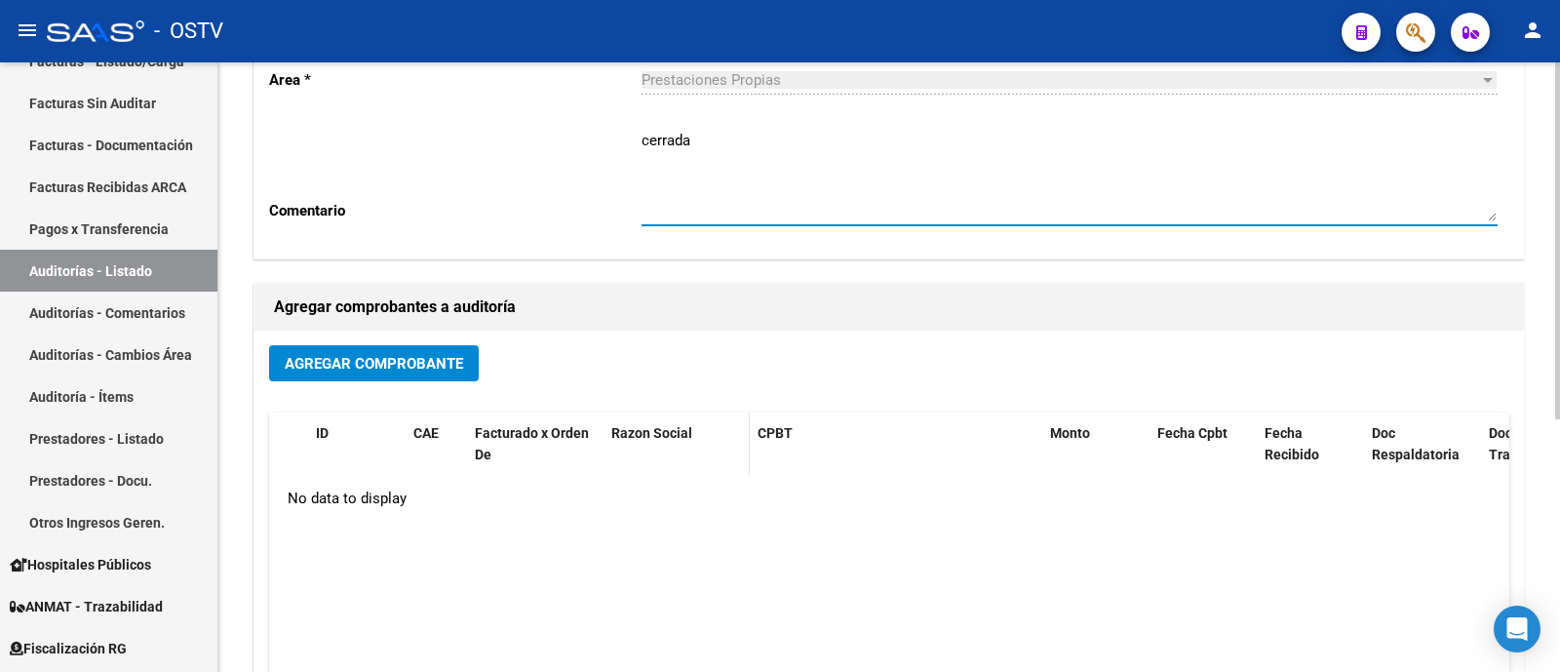
scroll to position [243, 0]
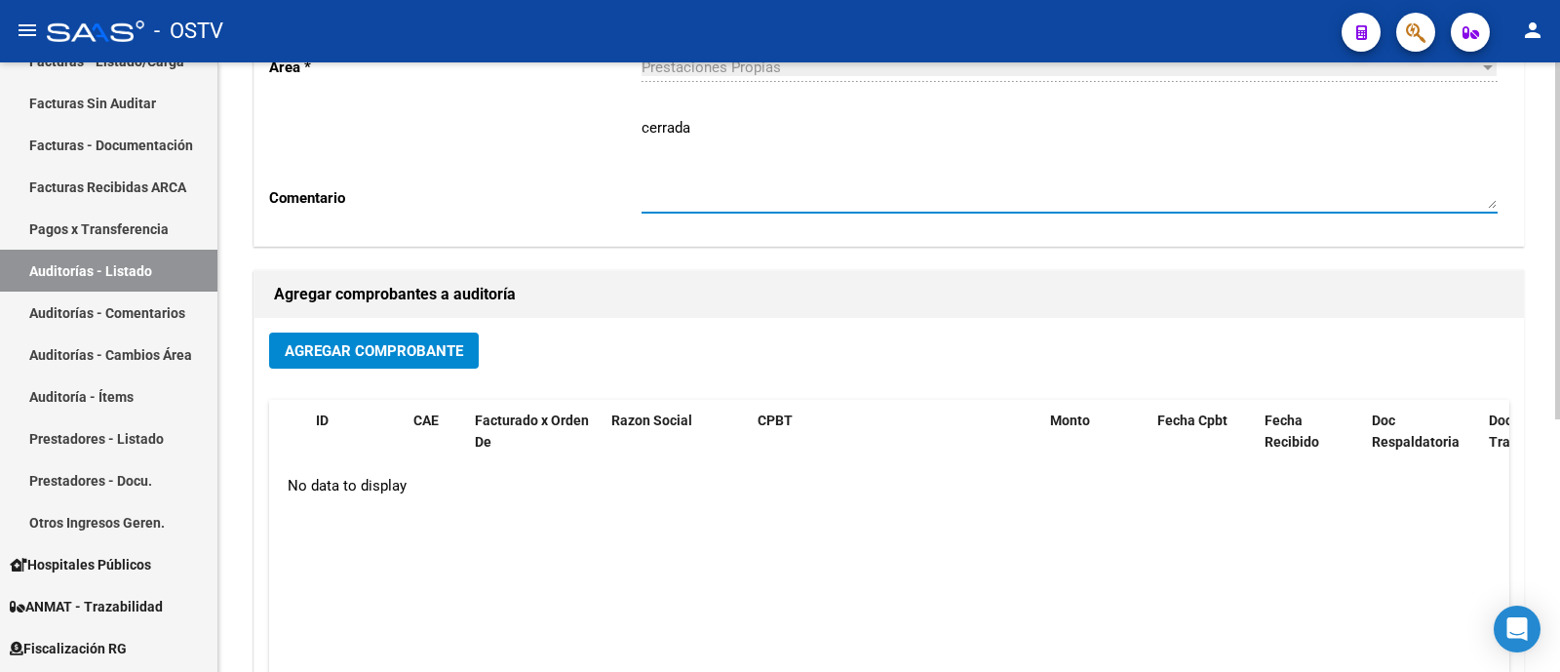
click at [463, 348] on button "Agregar Comprobante" at bounding box center [374, 350] width 210 height 36
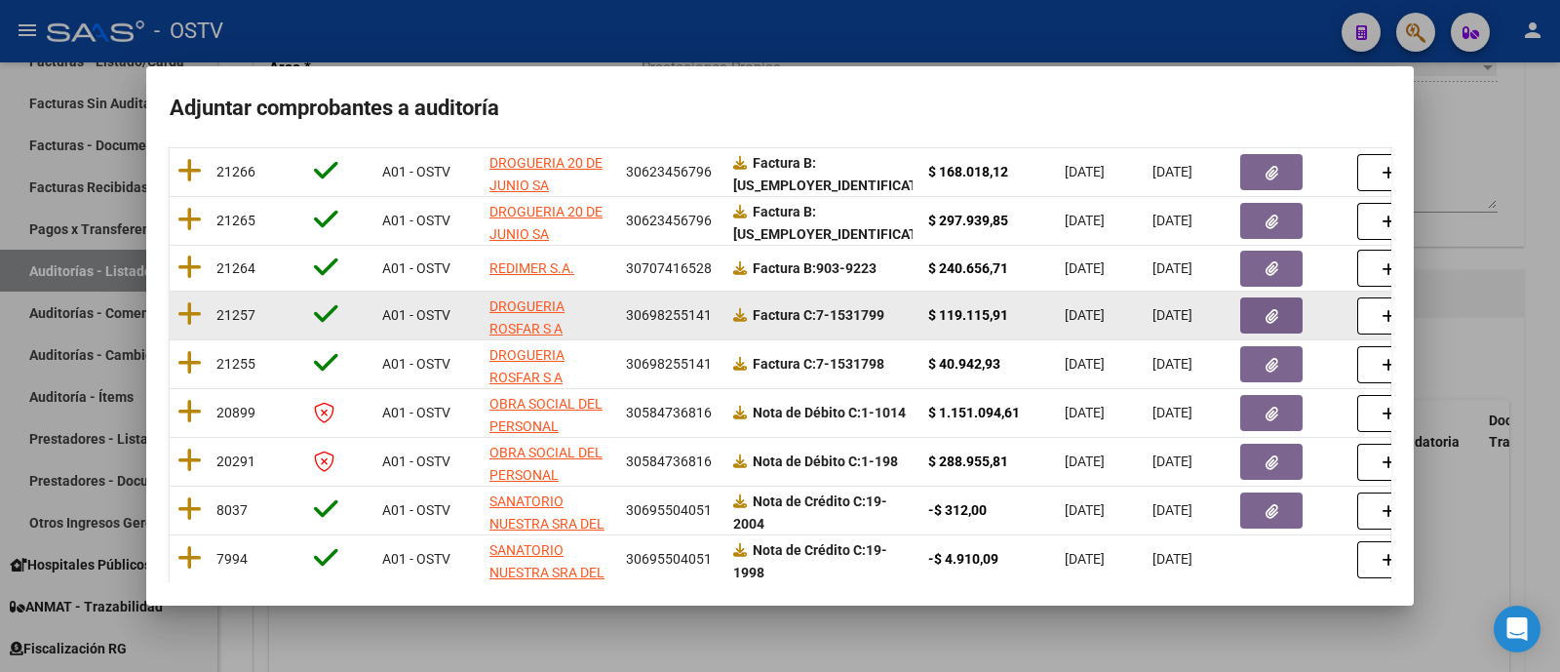
scroll to position [171, 0]
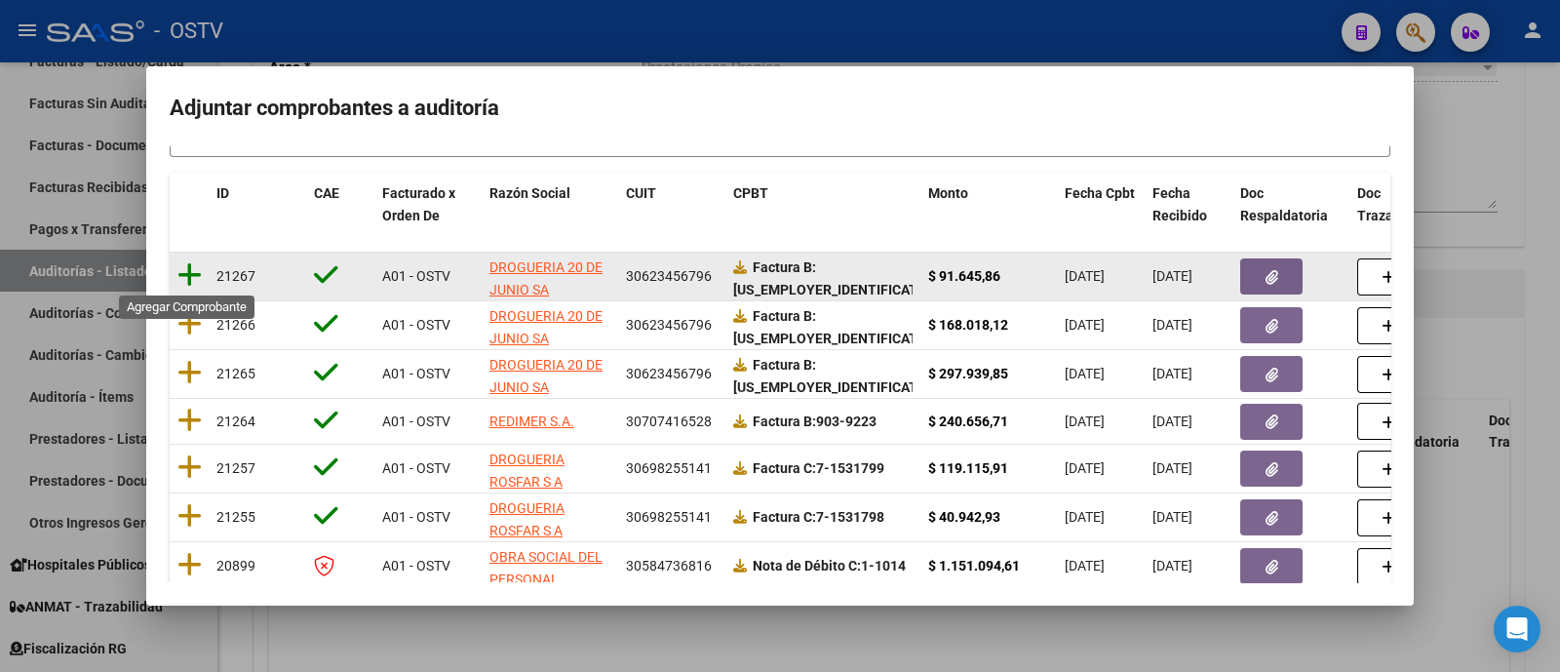
click at [190, 278] on icon at bounding box center [189, 274] width 24 height 27
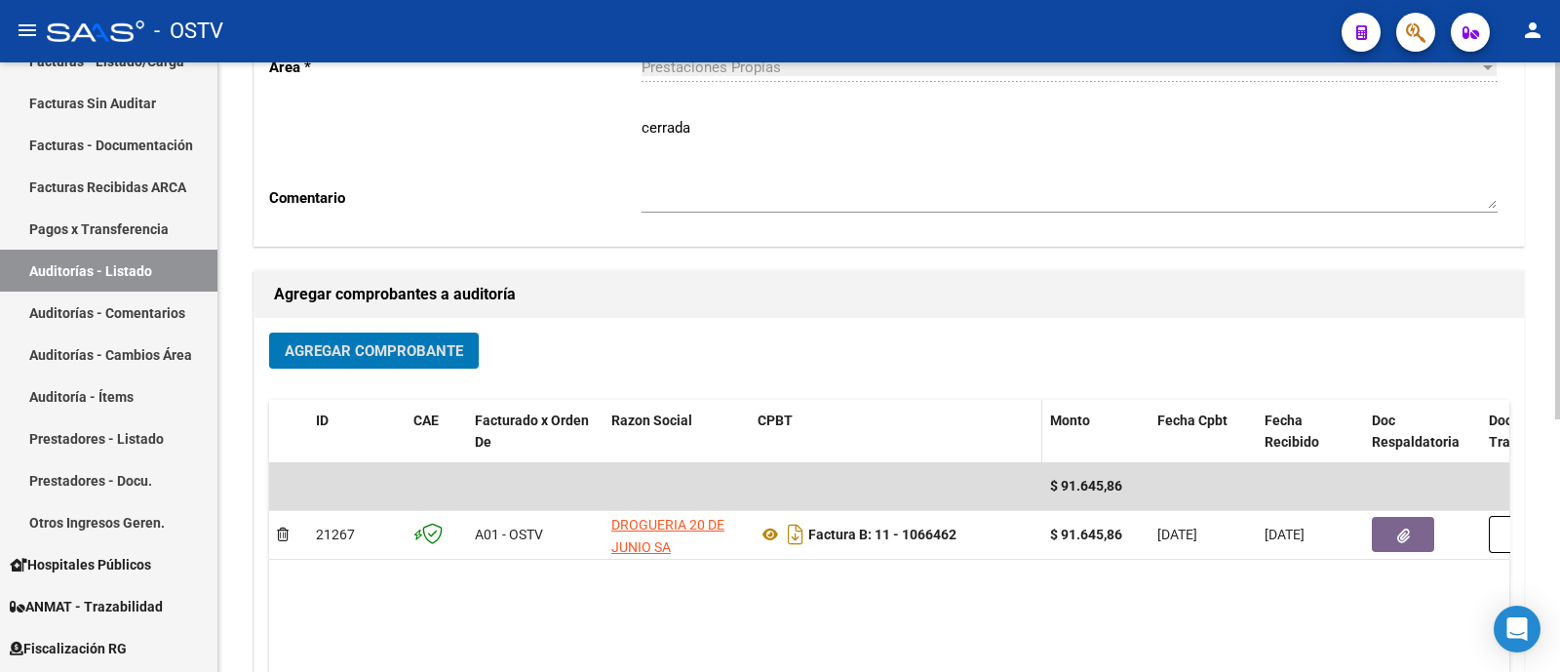
scroll to position [0, 0]
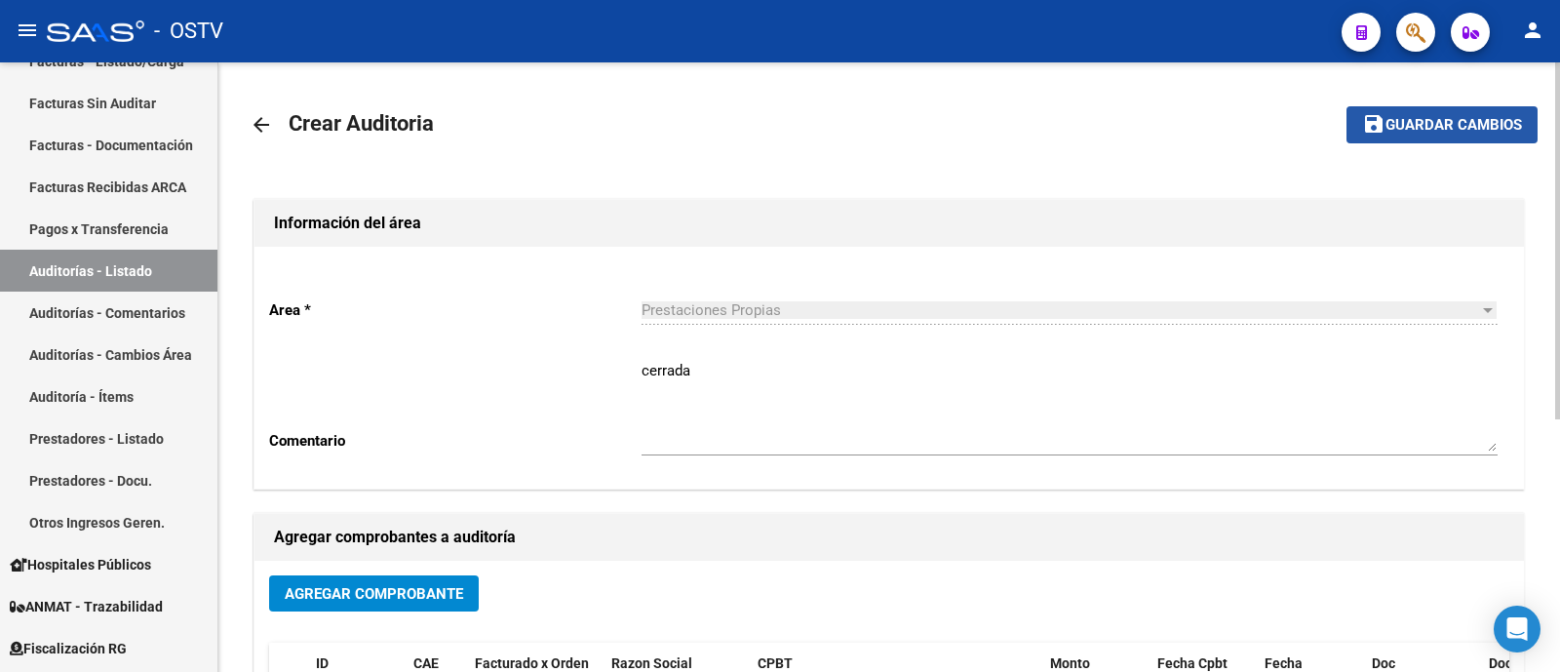
click at [1454, 129] on span "Guardar cambios" at bounding box center [1453, 126] width 136 height 18
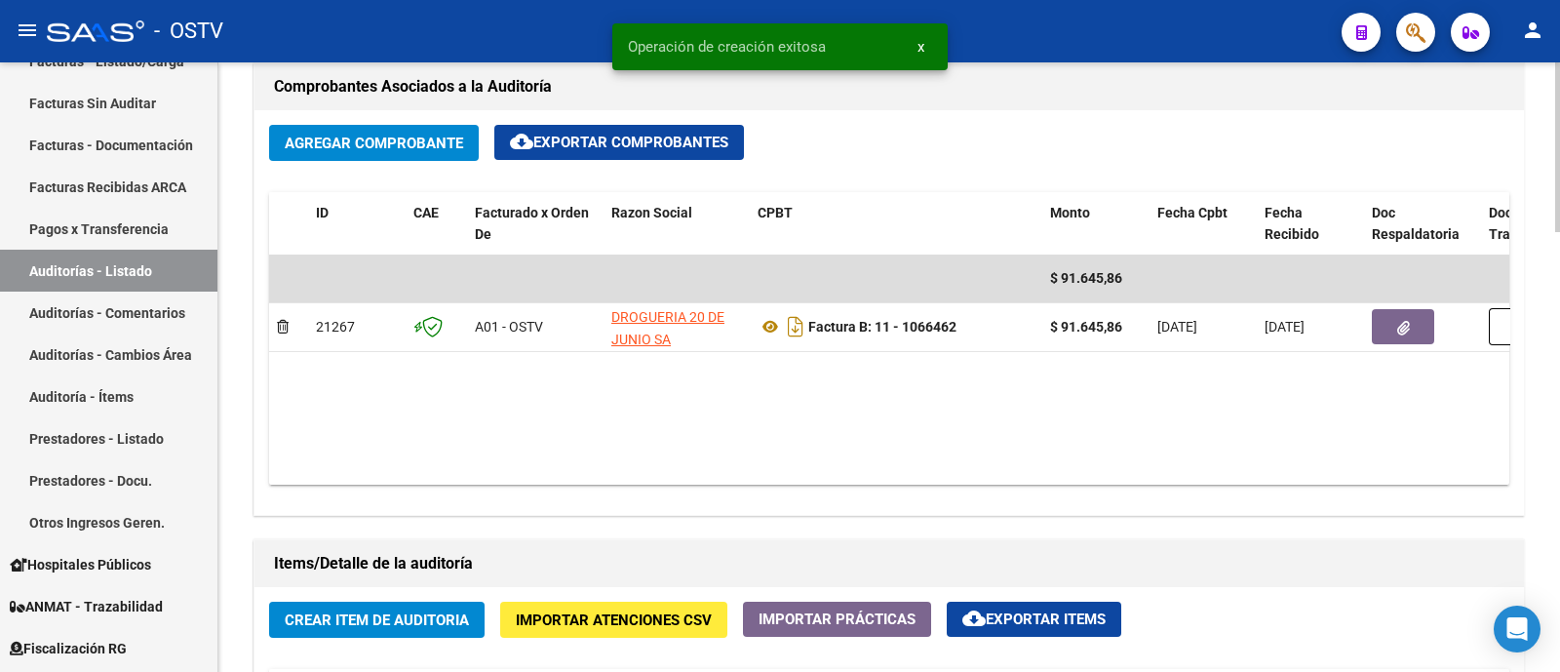
scroll to position [1097, 0]
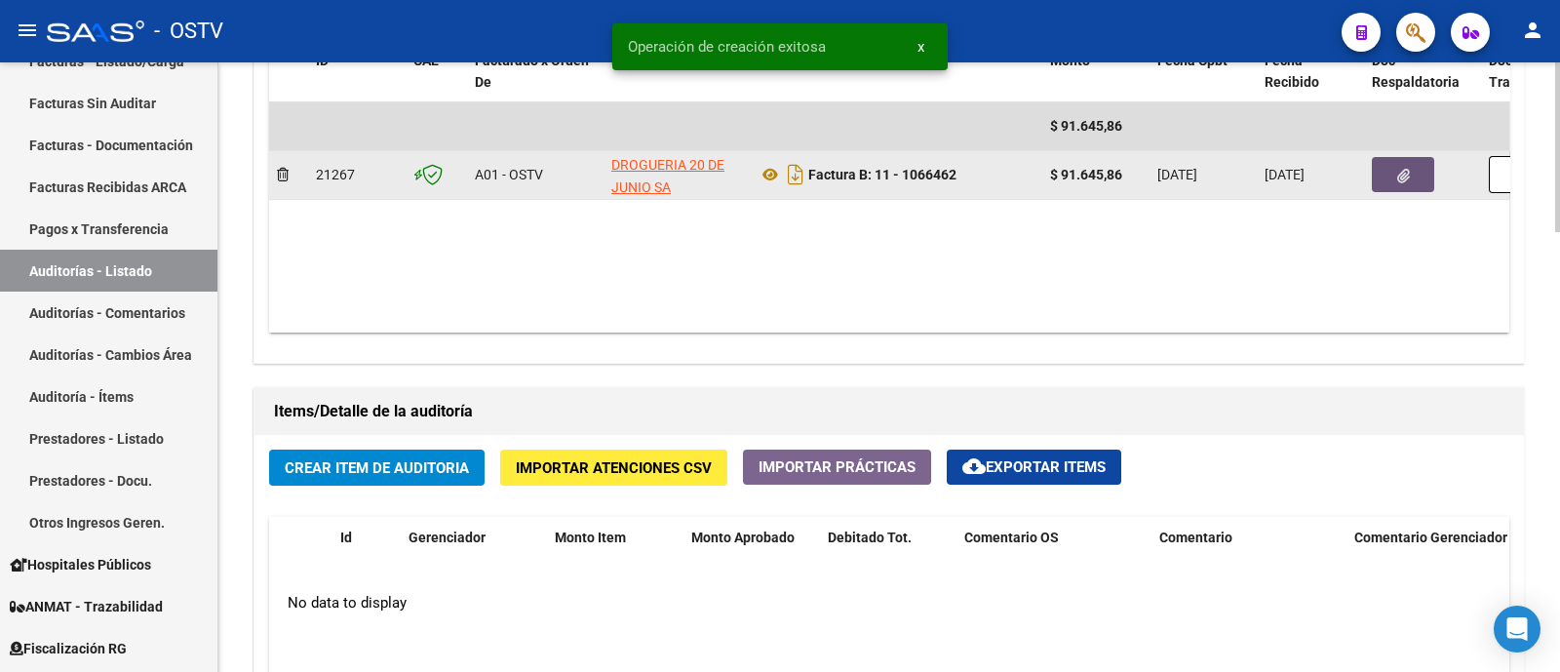
click at [1380, 174] on button "button" at bounding box center [1402, 174] width 62 height 35
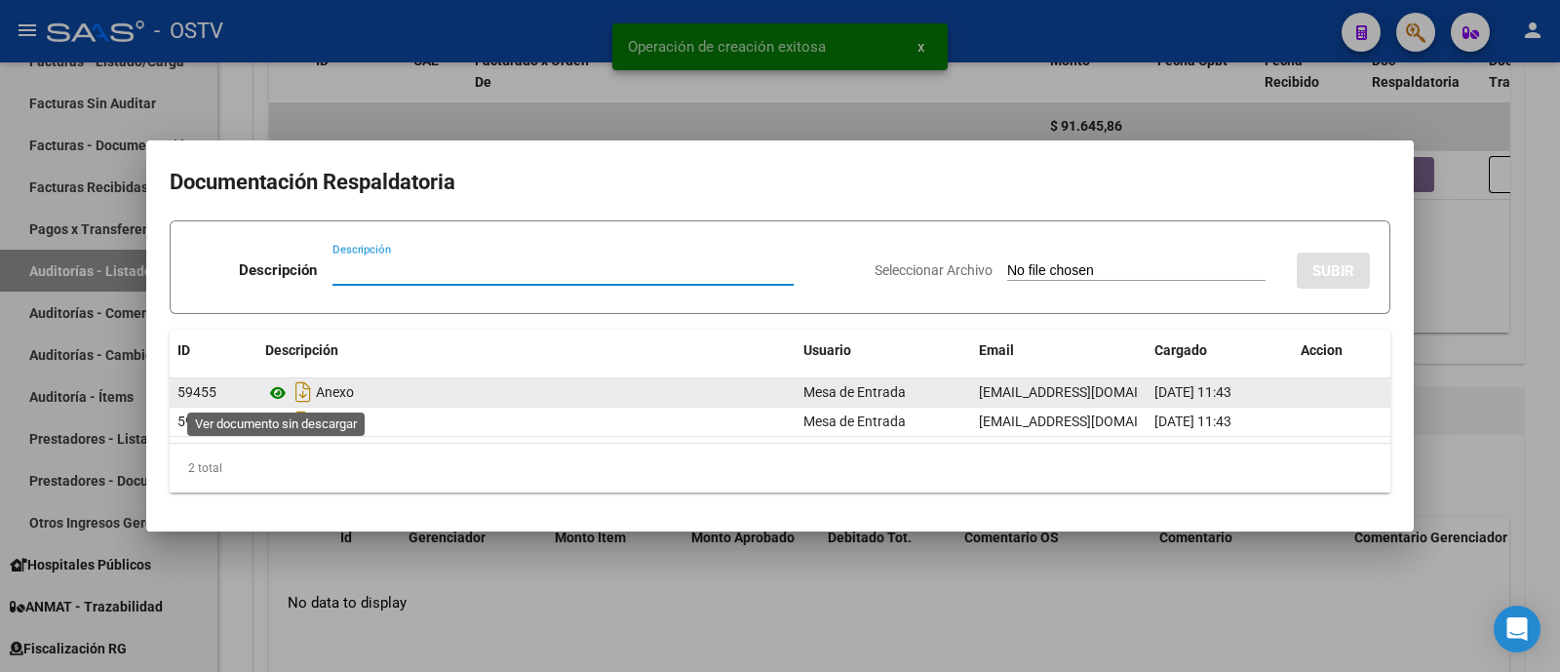
click at [272, 397] on icon at bounding box center [277, 392] width 25 height 23
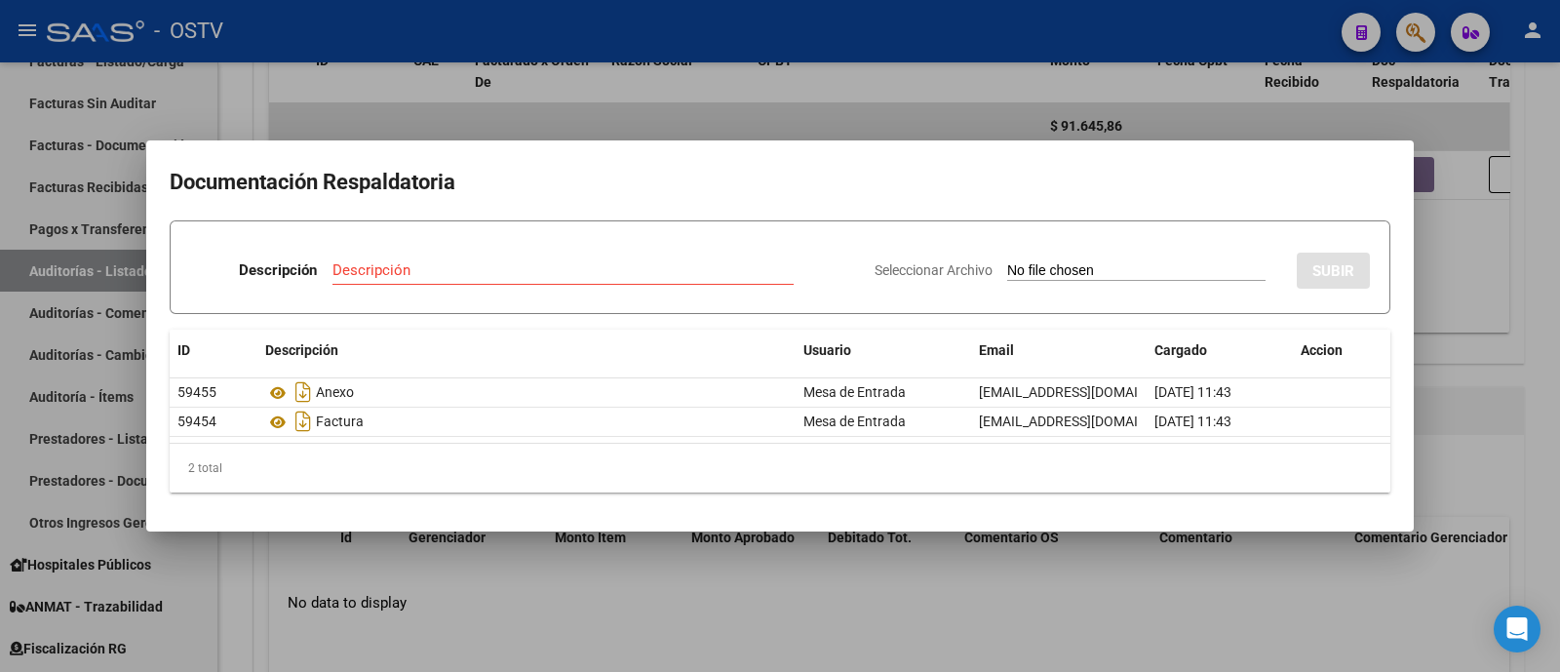
click at [582, 108] on div at bounding box center [780, 336] width 1560 height 672
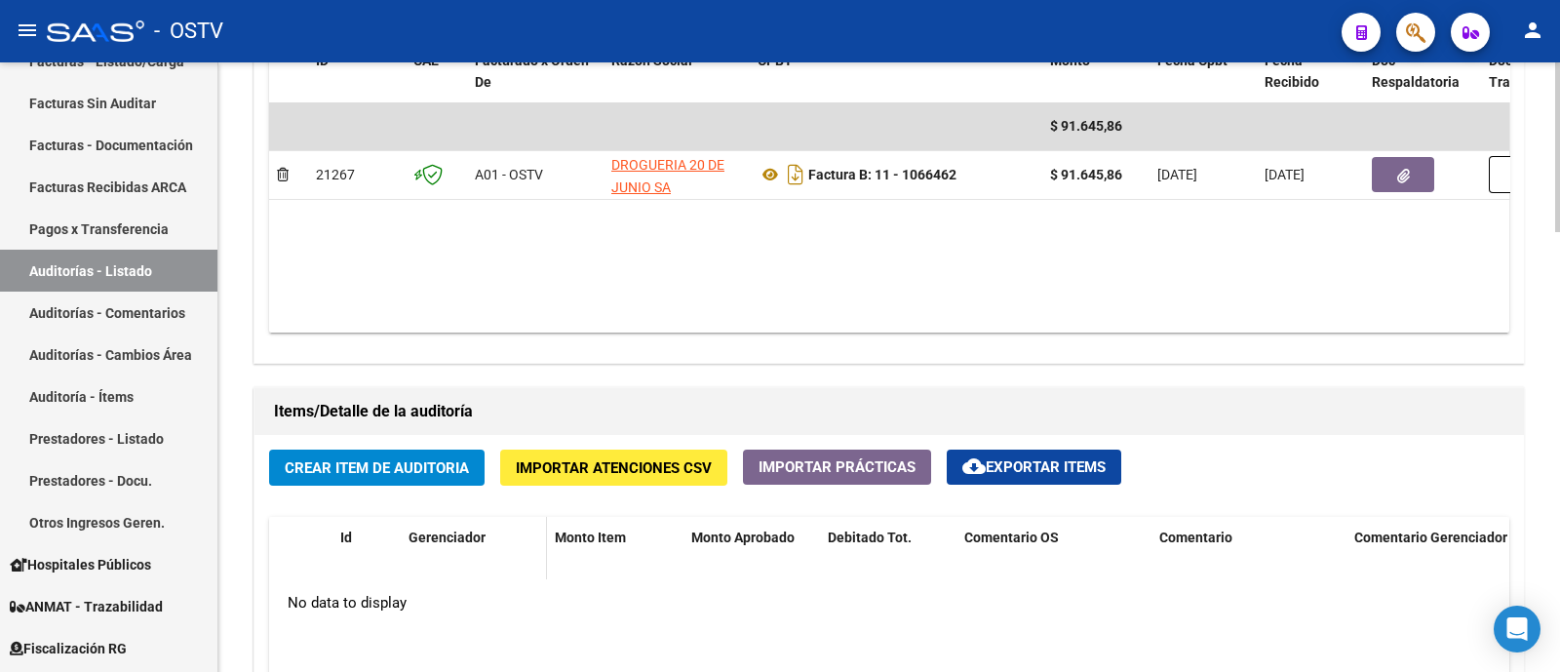
scroll to position [1218, 0]
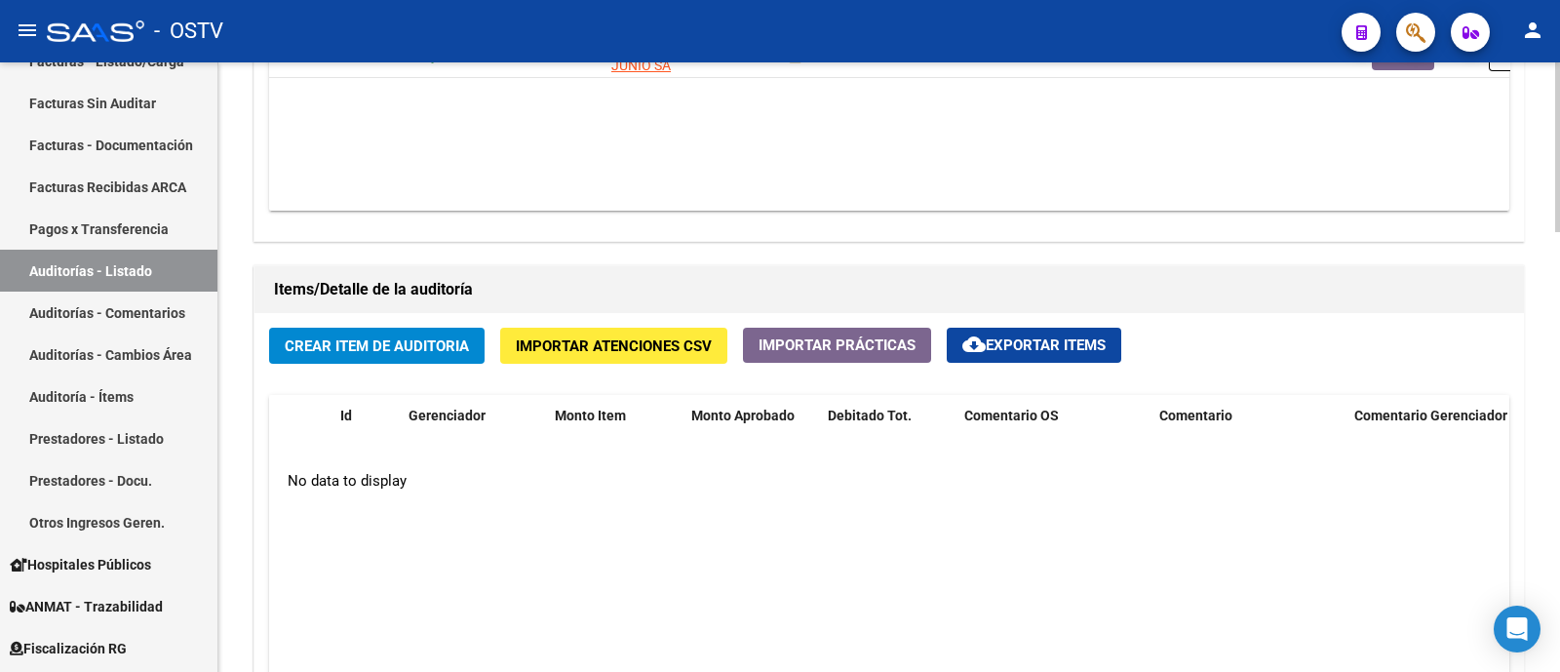
click at [431, 343] on span "Crear Item de Auditoria" at bounding box center [377, 346] width 184 height 18
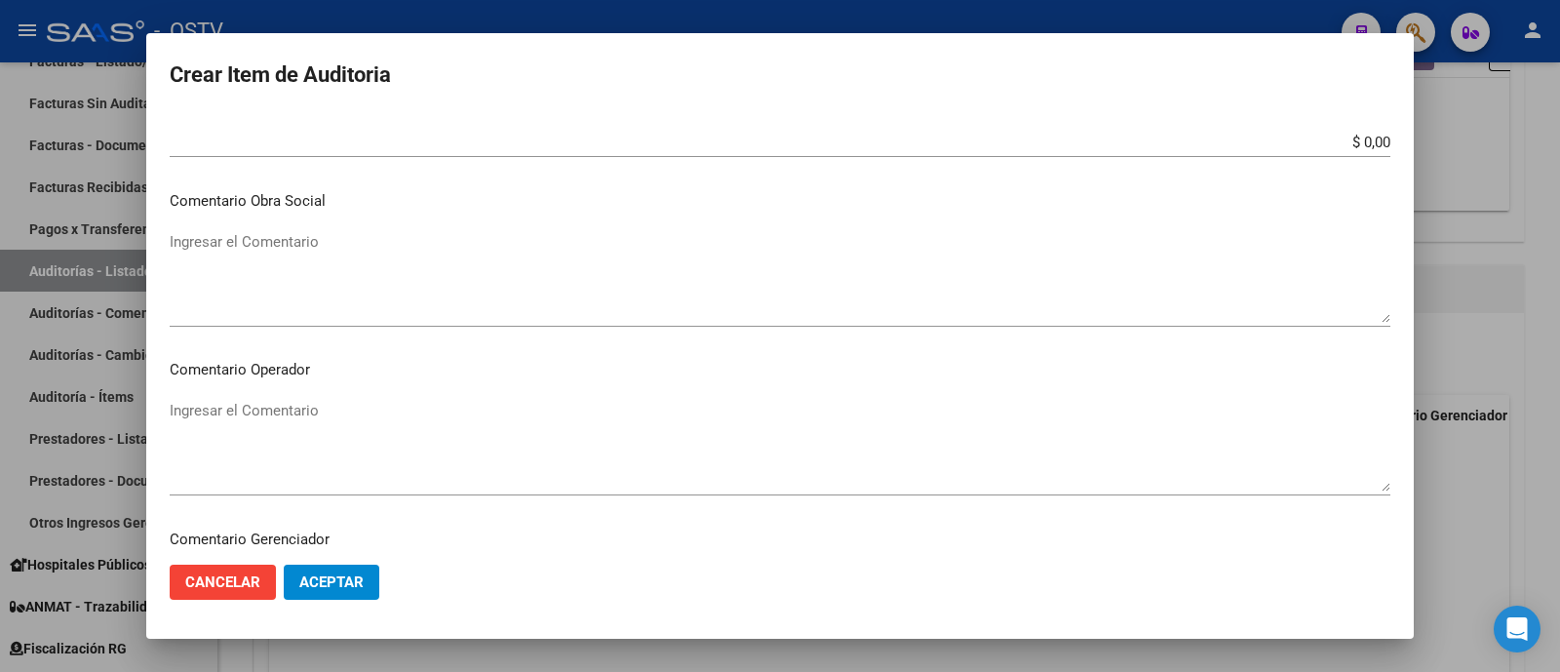
scroll to position [852, 0]
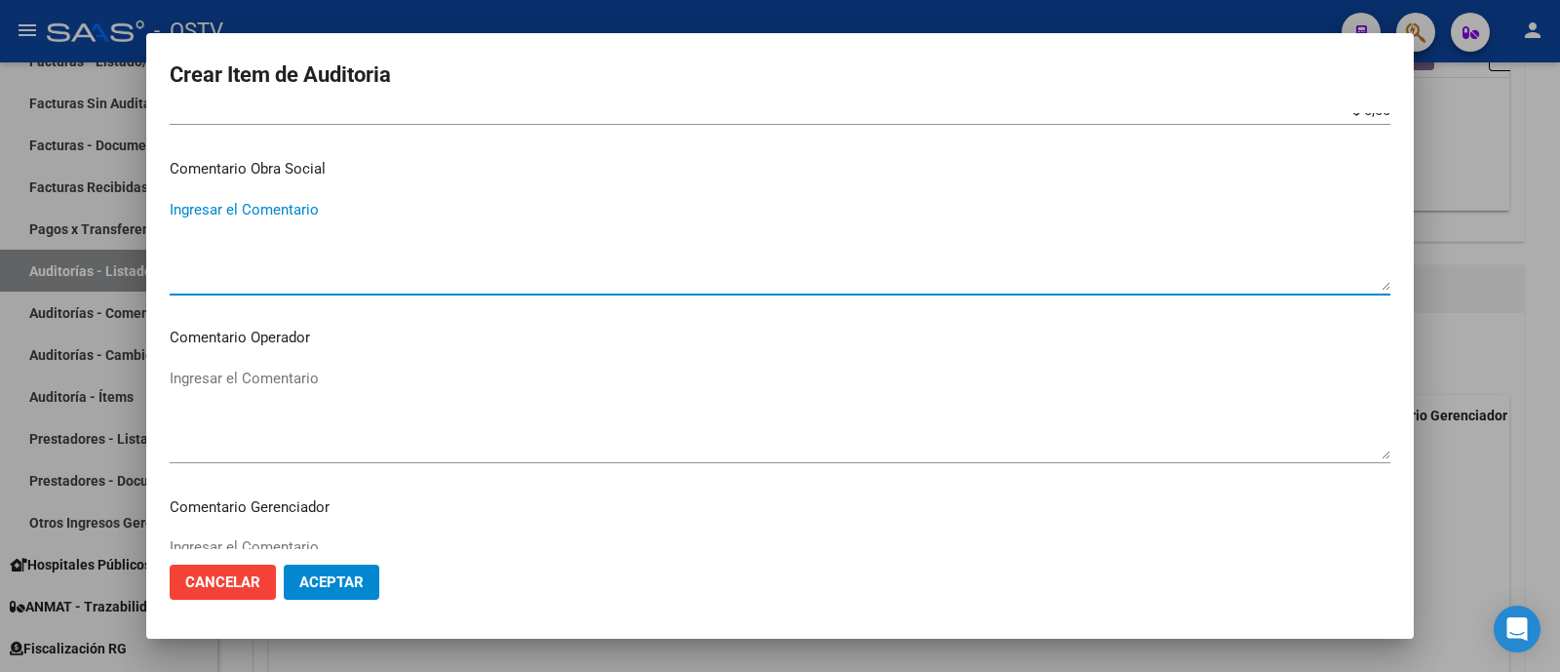
click at [437, 241] on textarea "Ingresar el Comentario" at bounding box center [780, 245] width 1220 height 92
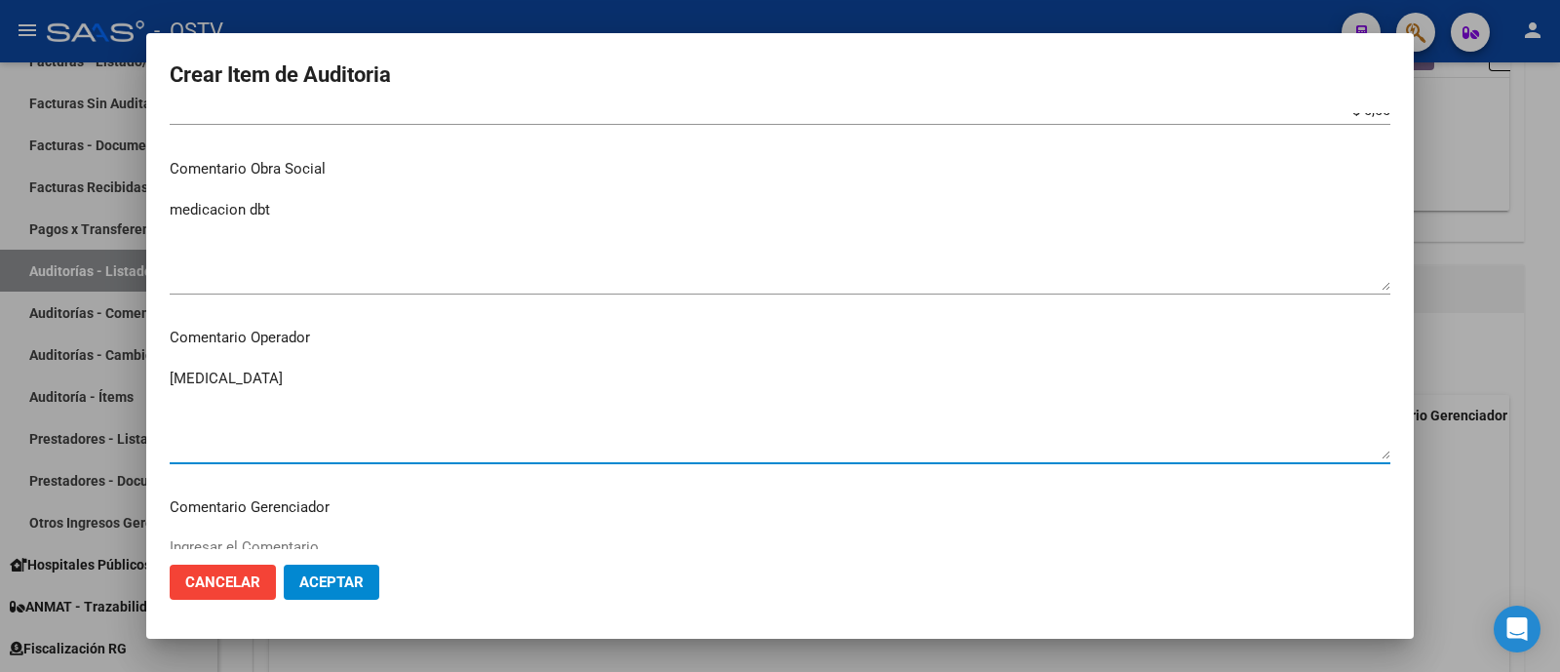
scroll to position [1235, 0]
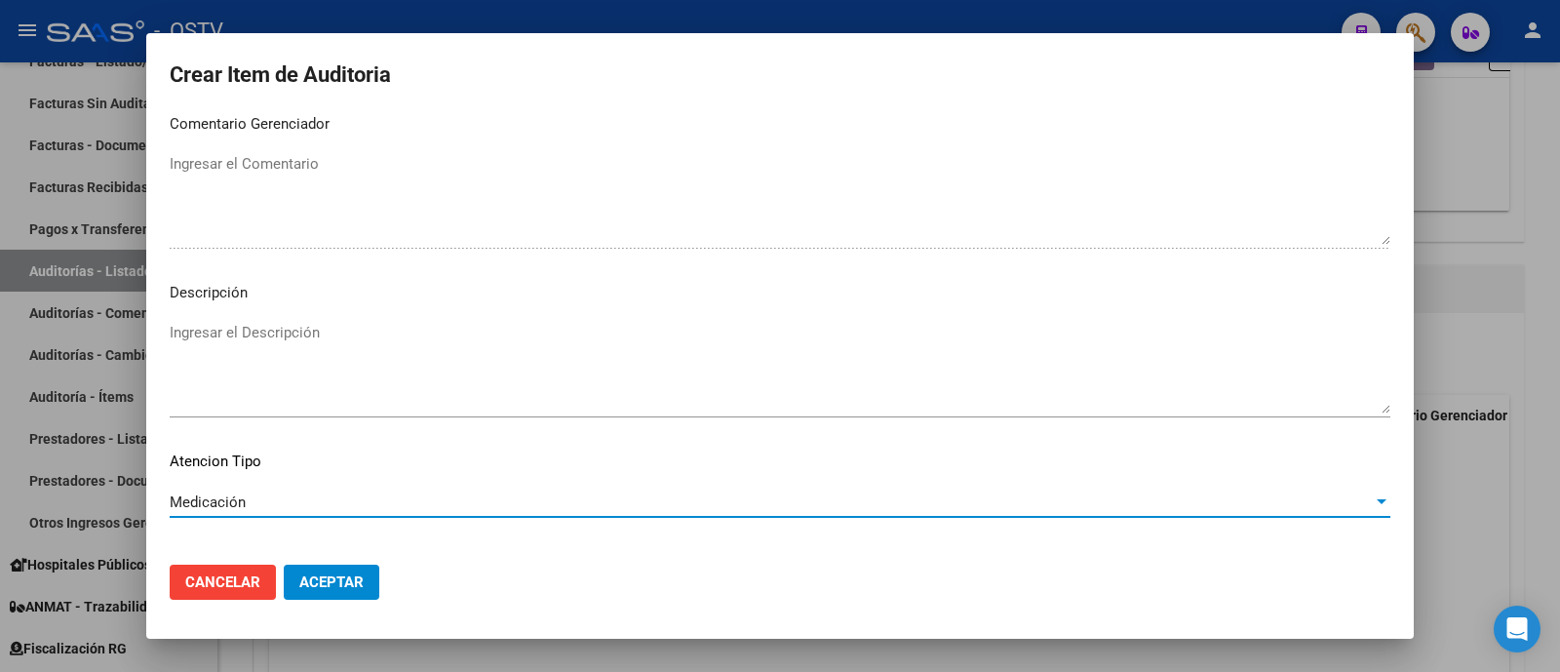
click at [345, 577] on span "Aceptar" at bounding box center [331, 582] width 64 height 18
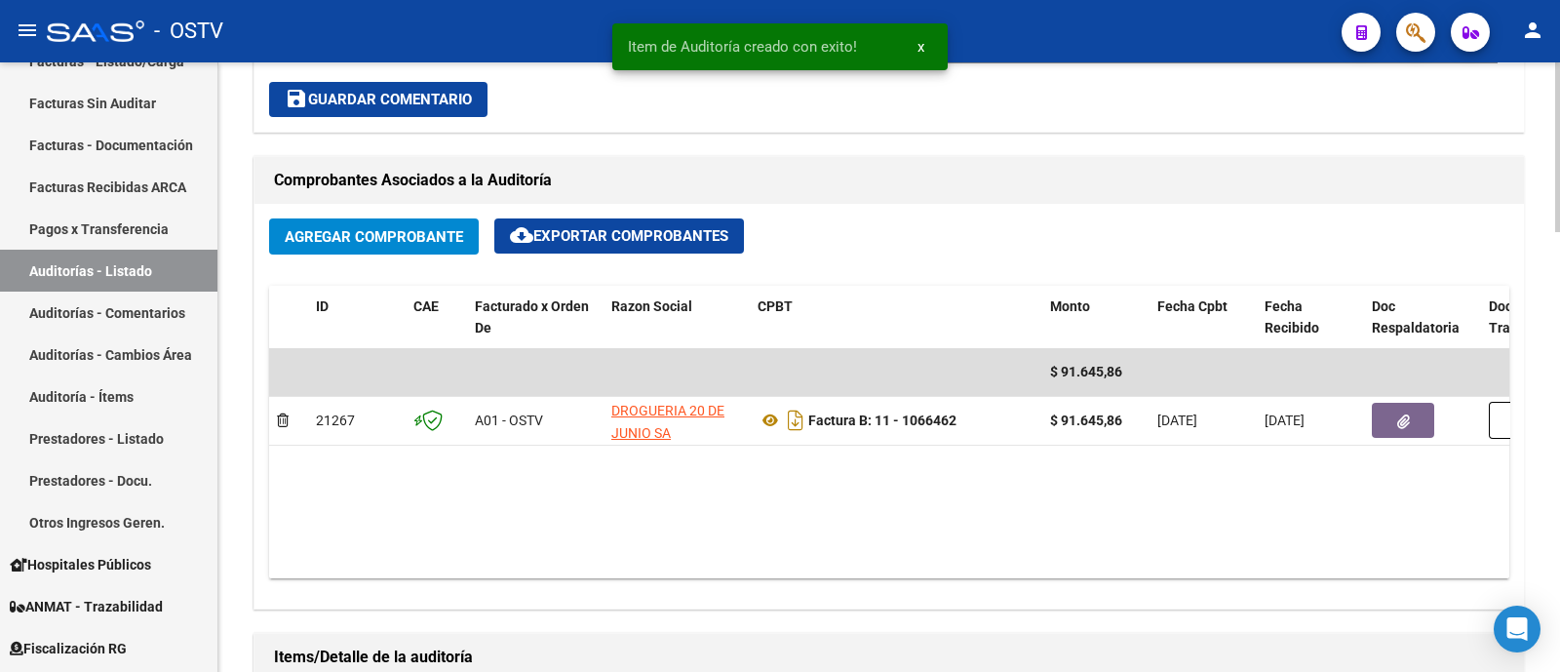
scroll to position [853, 0]
click at [438, 239] on span "Agregar Comprobante" at bounding box center [374, 236] width 178 height 18
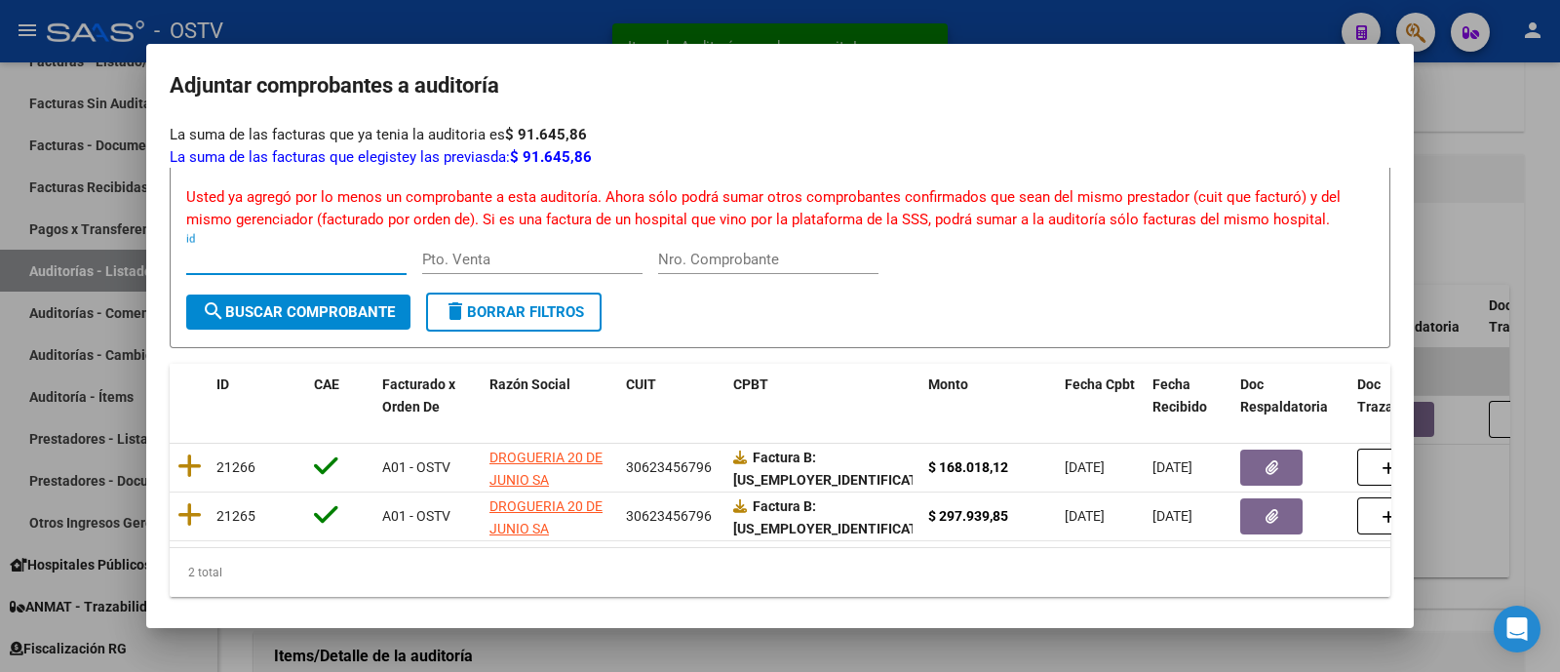
scroll to position [86, 0]
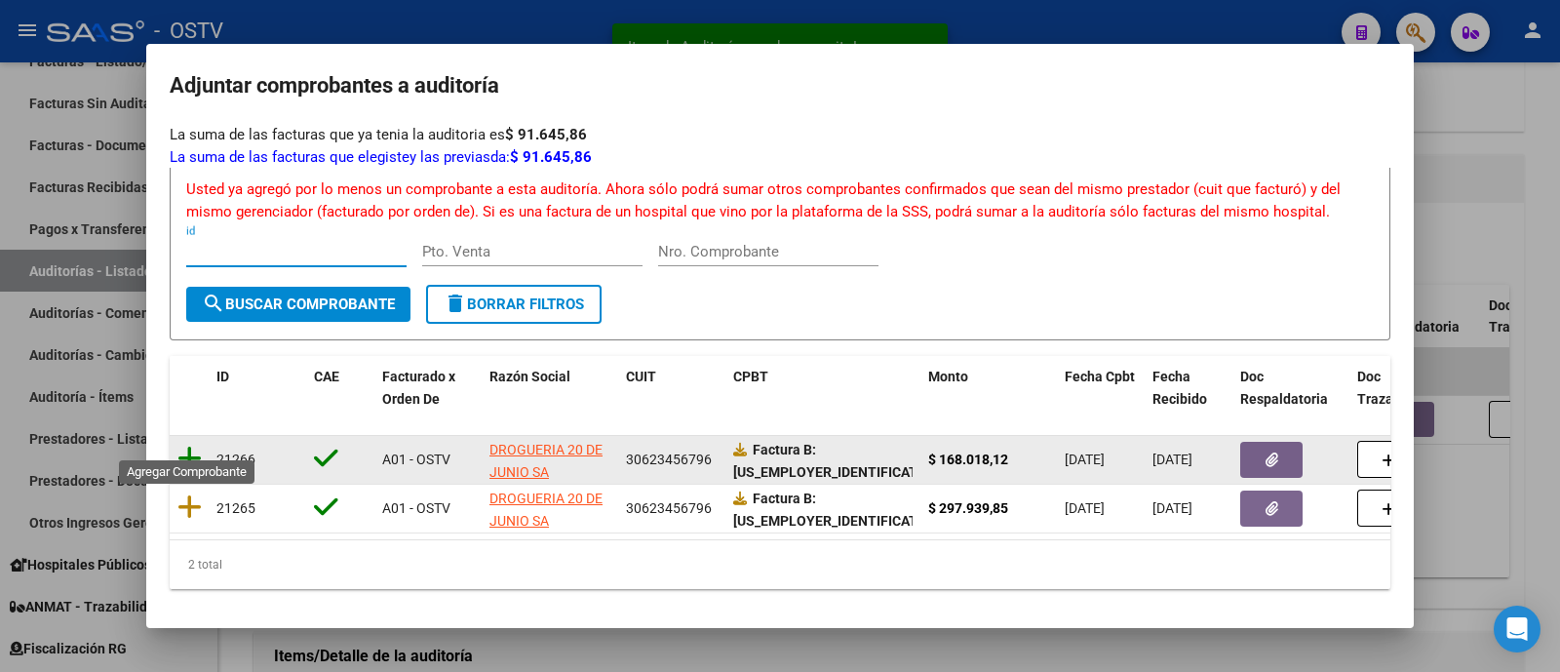
click at [189, 444] on icon at bounding box center [189, 457] width 24 height 27
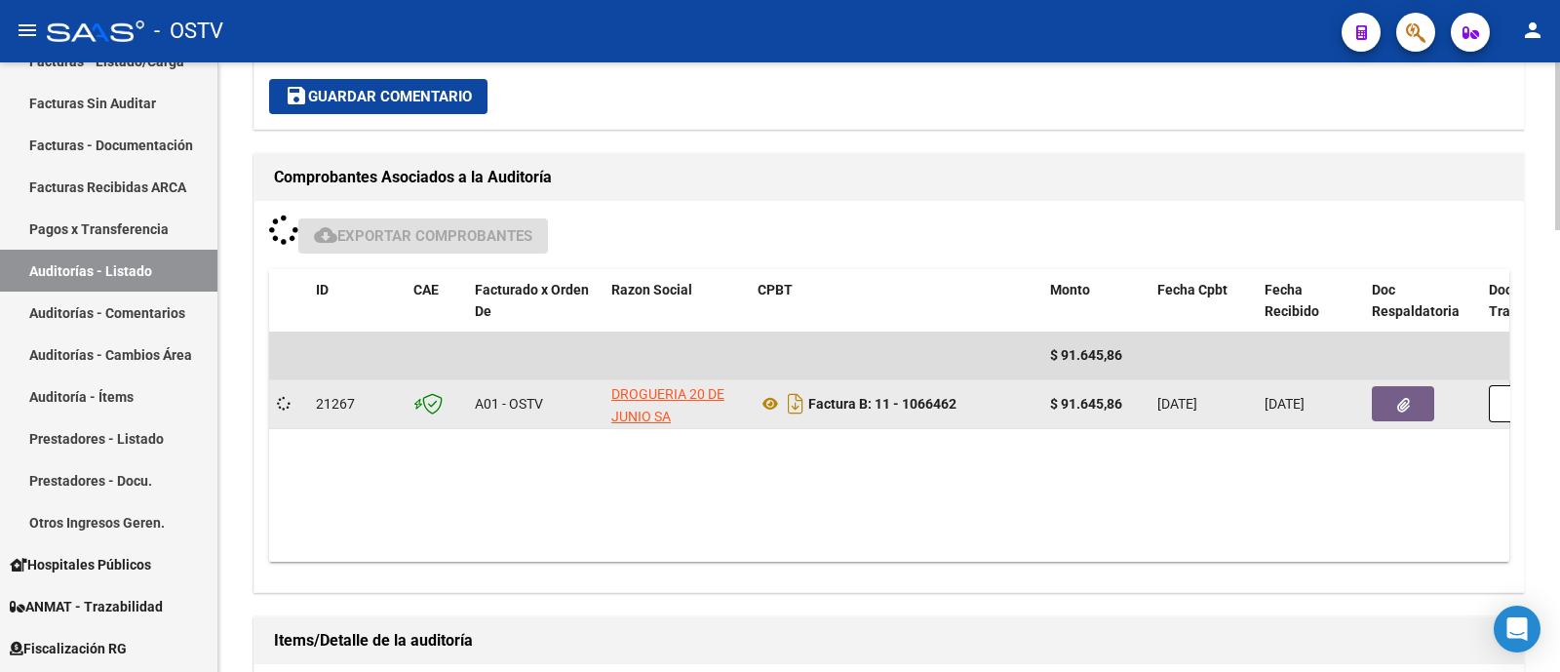
scroll to position [853, 0]
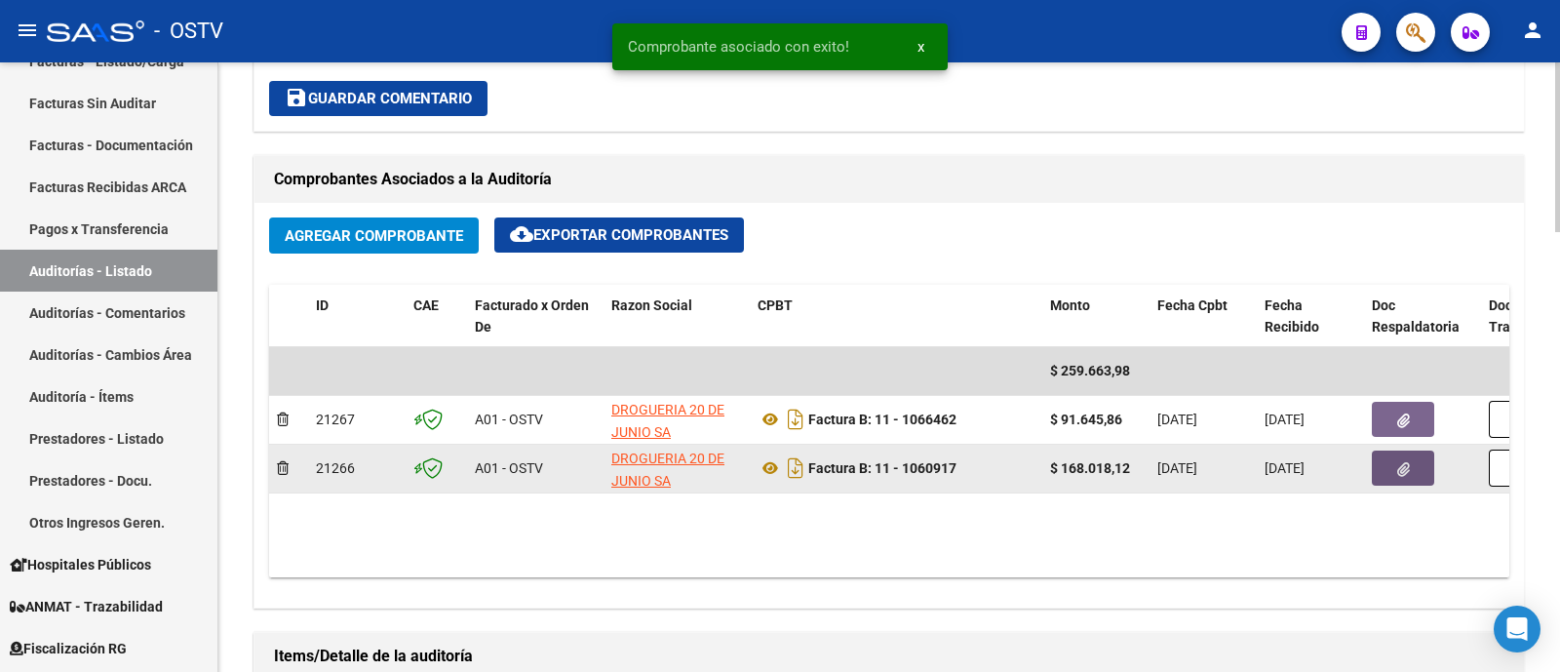
click at [1398, 463] on icon "button" at bounding box center [1403, 469] width 13 height 15
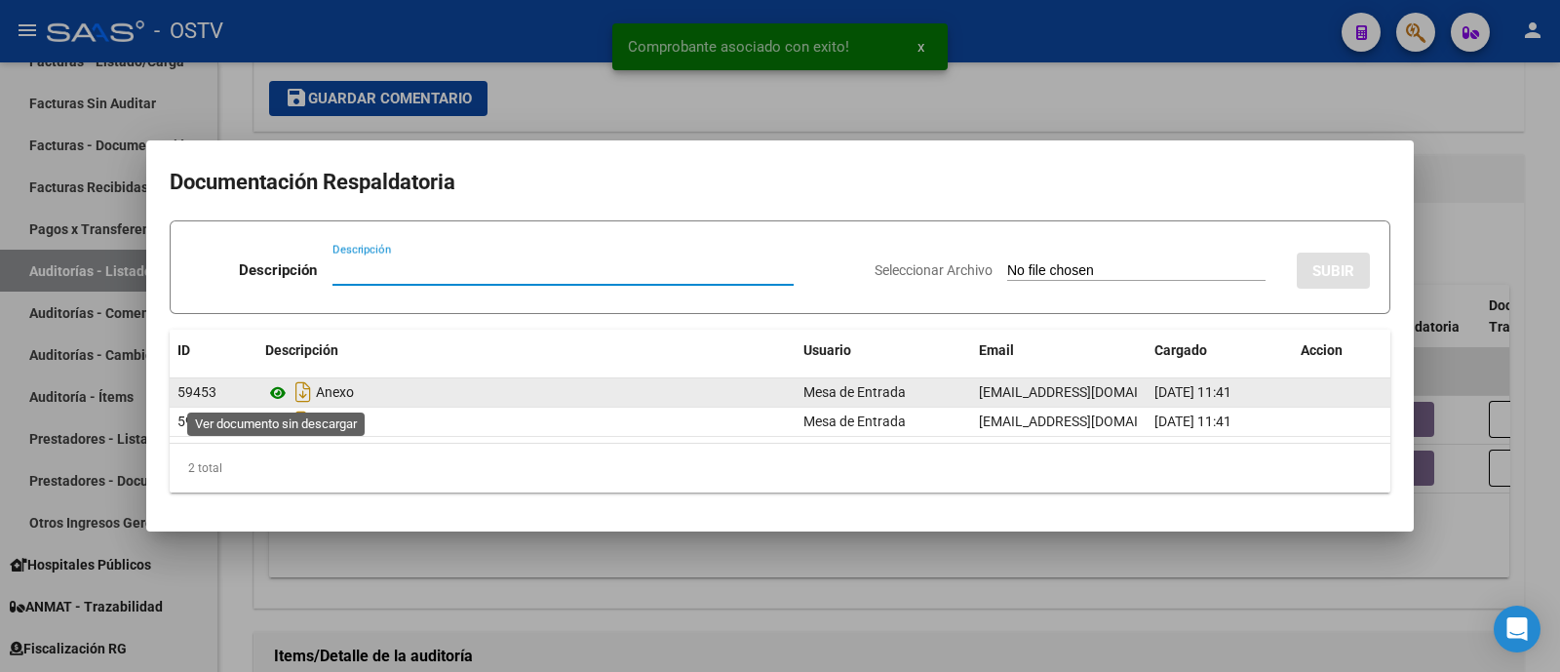
click at [278, 392] on icon at bounding box center [277, 392] width 25 height 23
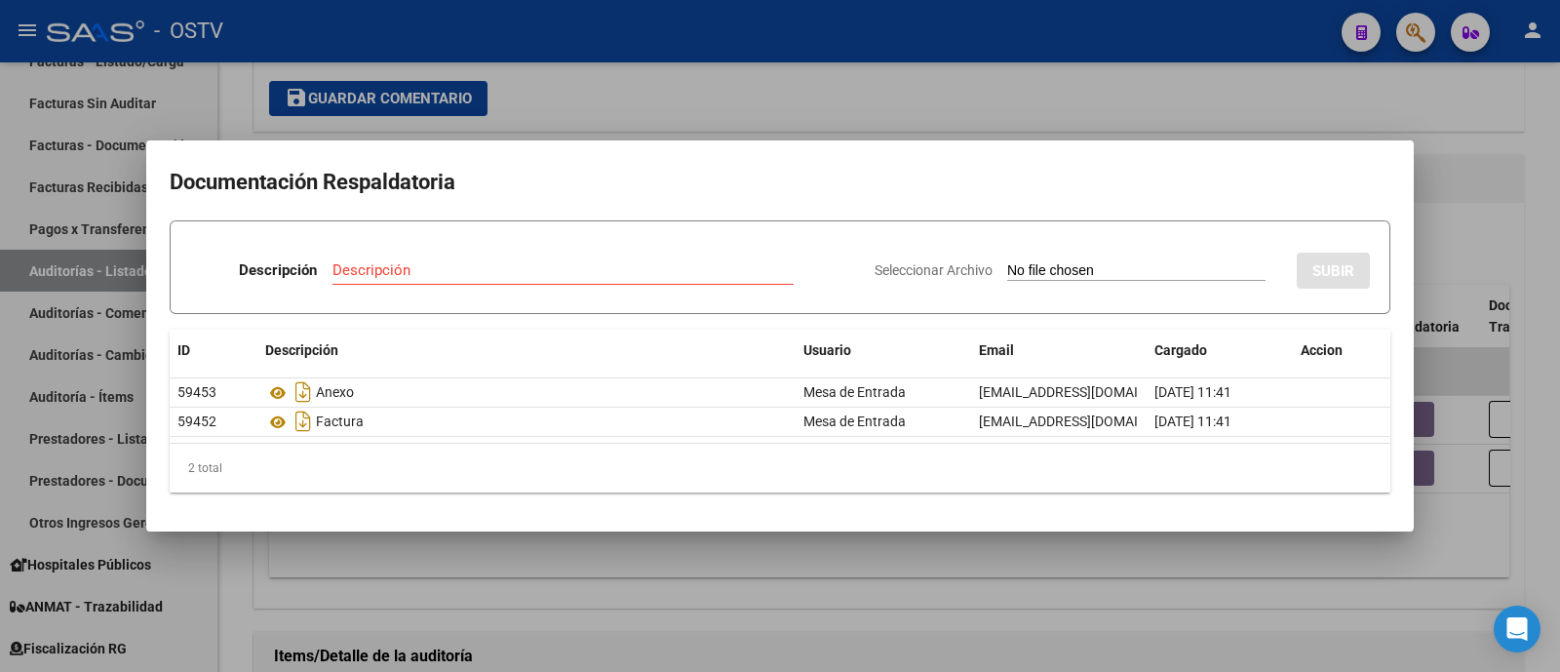
click at [904, 103] on div at bounding box center [780, 336] width 1560 height 672
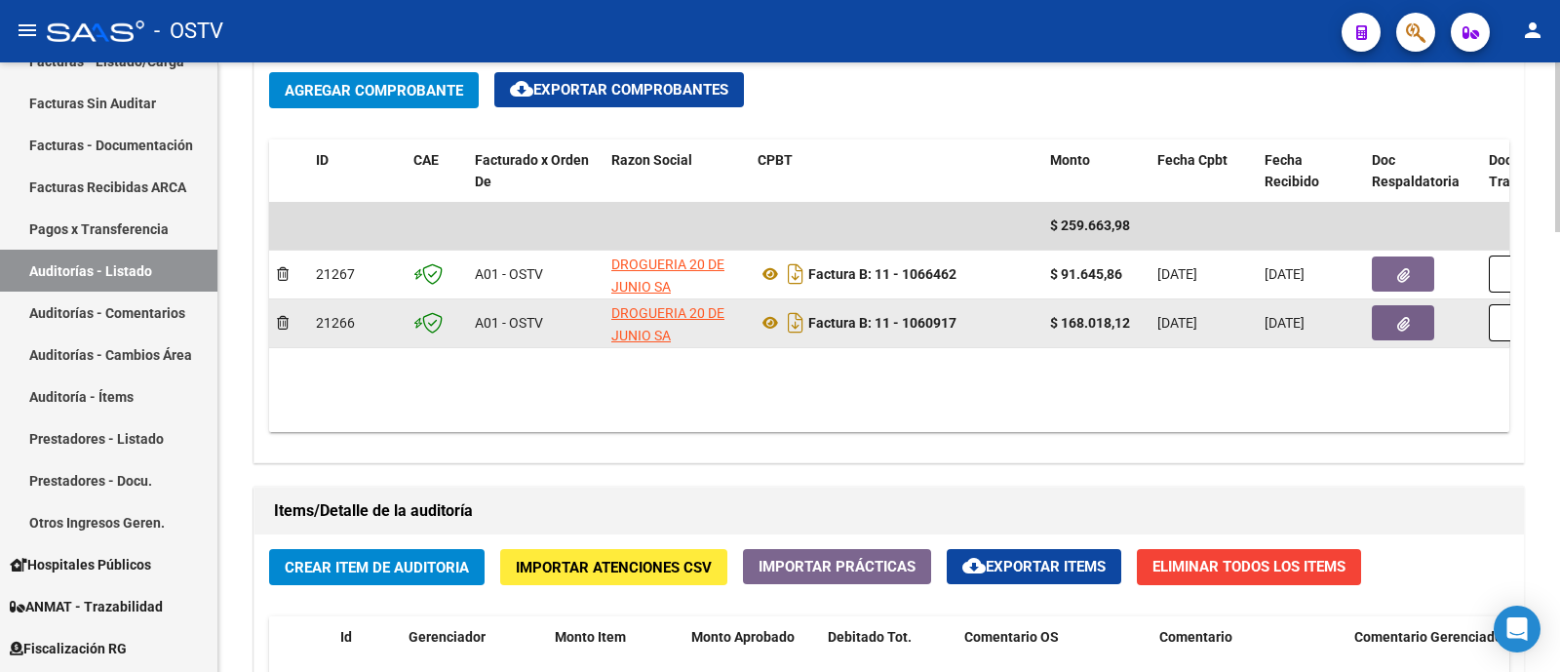
scroll to position [1340, 0]
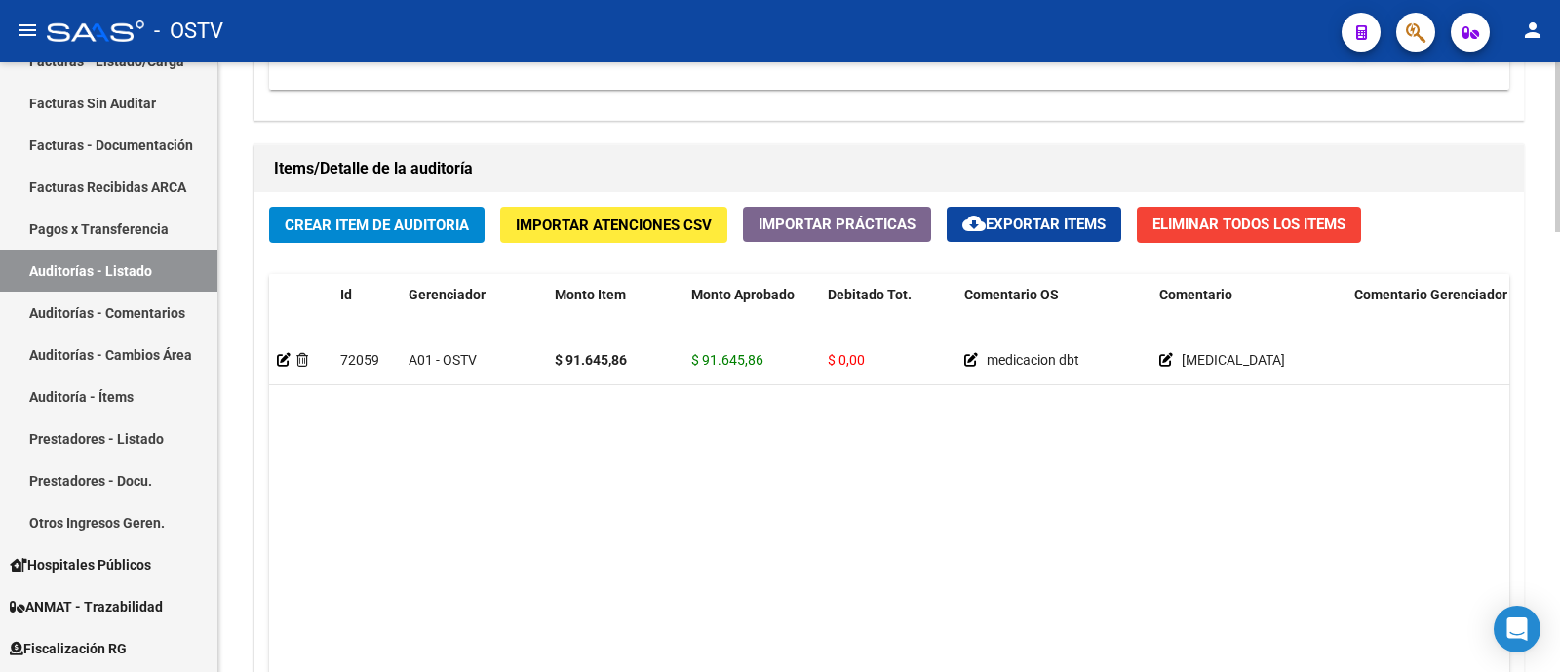
click at [397, 216] on span "Crear Item de Auditoria" at bounding box center [377, 225] width 184 height 18
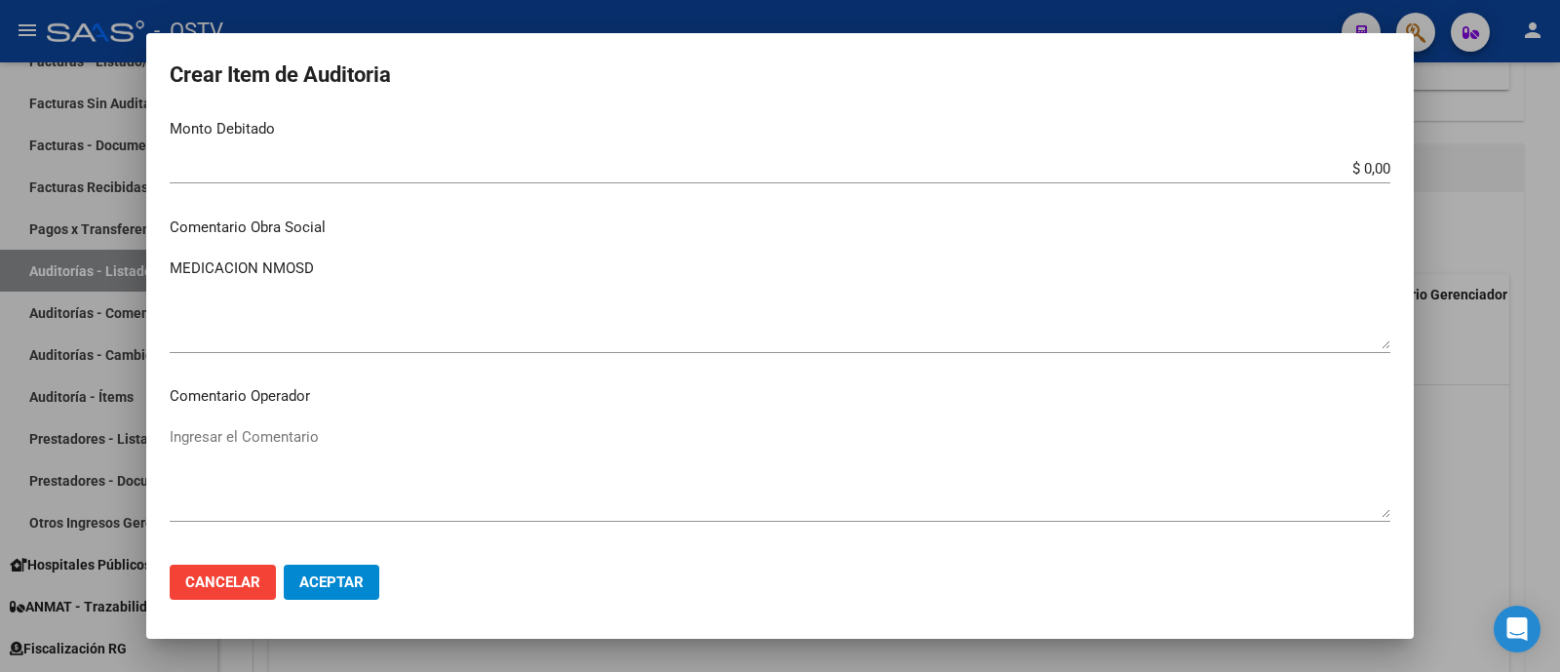
scroll to position [748, 0]
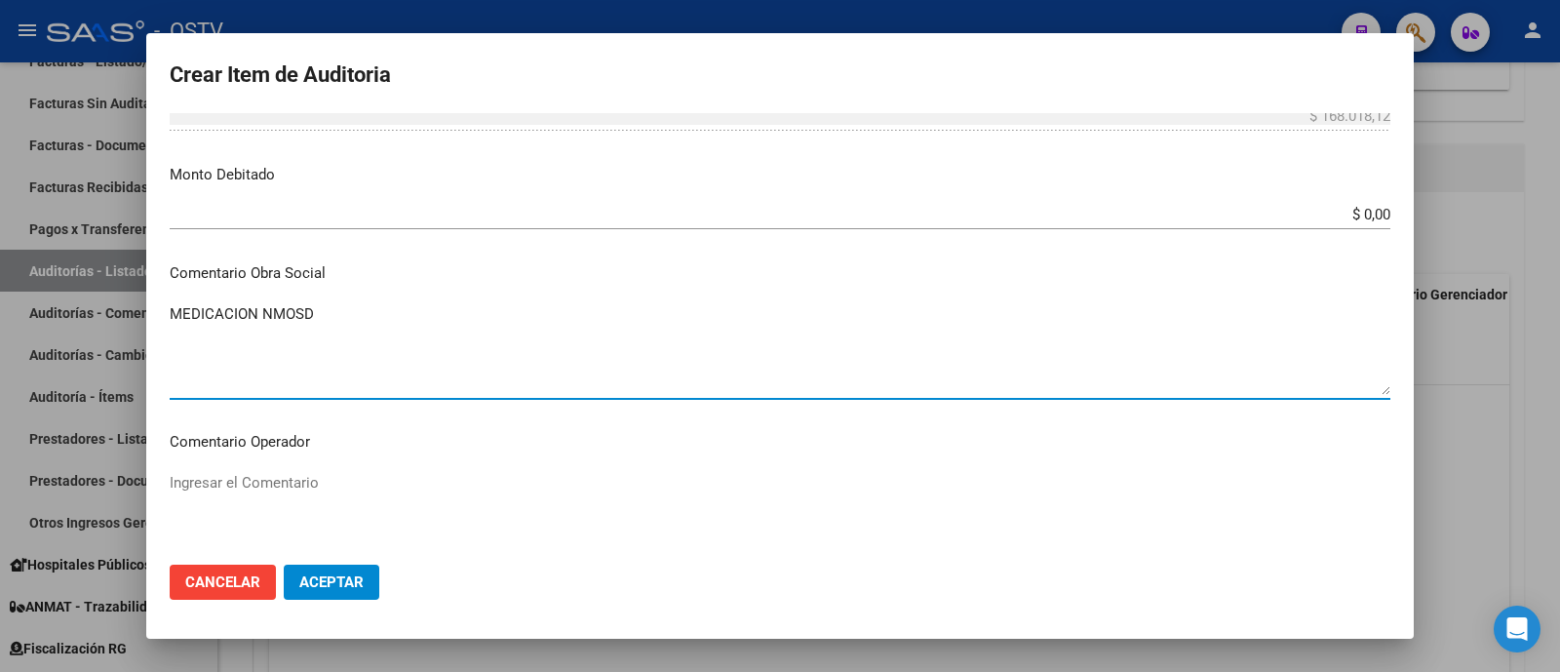
drag, startPoint x: 235, startPoint y: 337, endPoint x: 71, endPoint y: 343, distance: 163.9
click at [71, 343] on div "Crear Item de Auditoria 32897513 Nro Documento 27328975136 CUIL Afiliado Activo…" at bounding box center [780, 336] width 1560 height 672
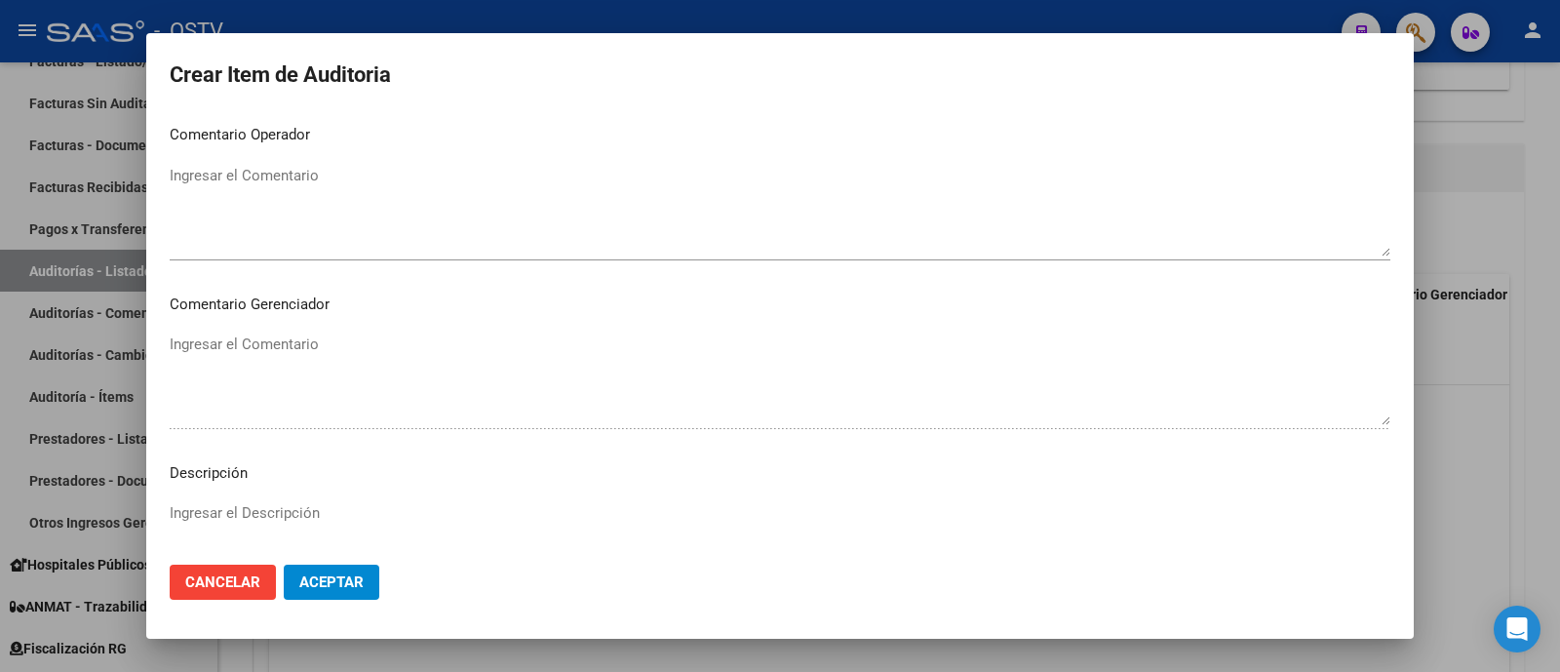
scroll to position [1235, 0]
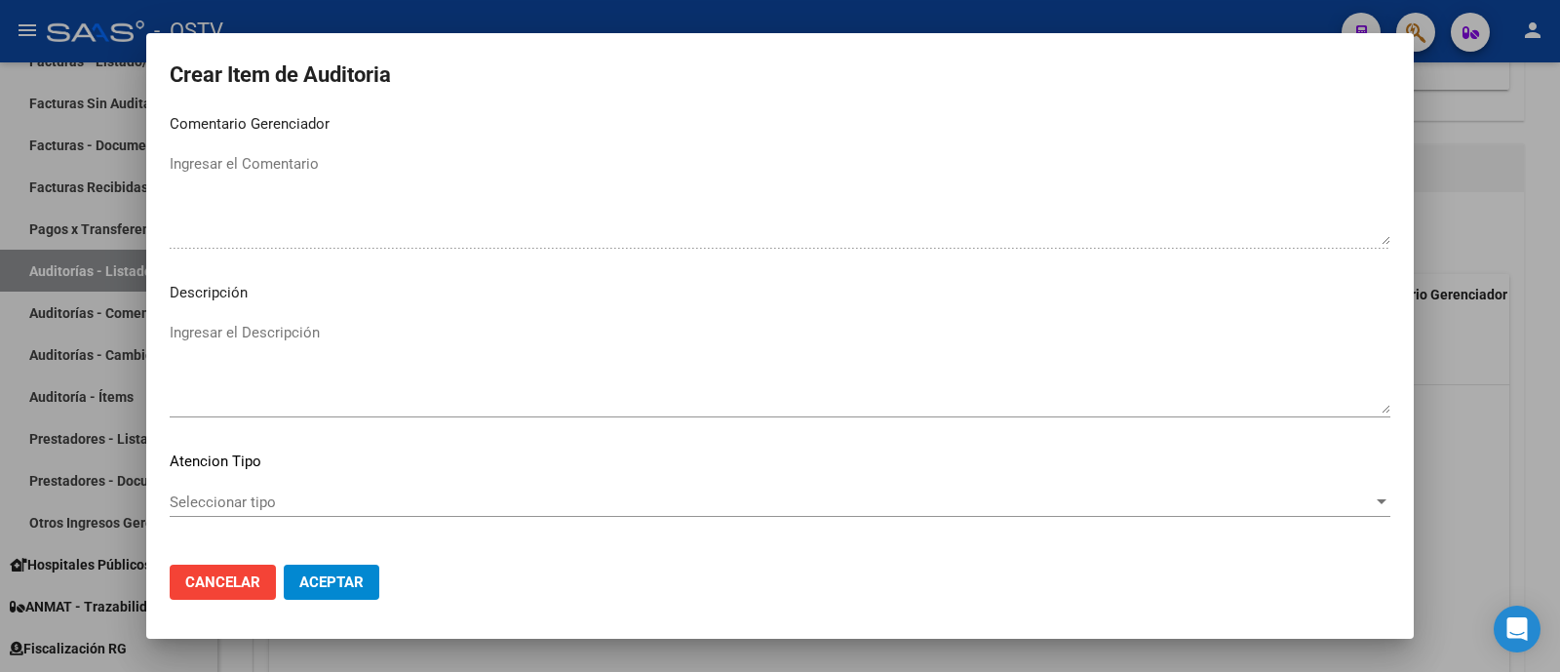
click at [331, 348] on textarea "Ingresar el Descripción" at bounding box center [780, 368] width 1220 height 92
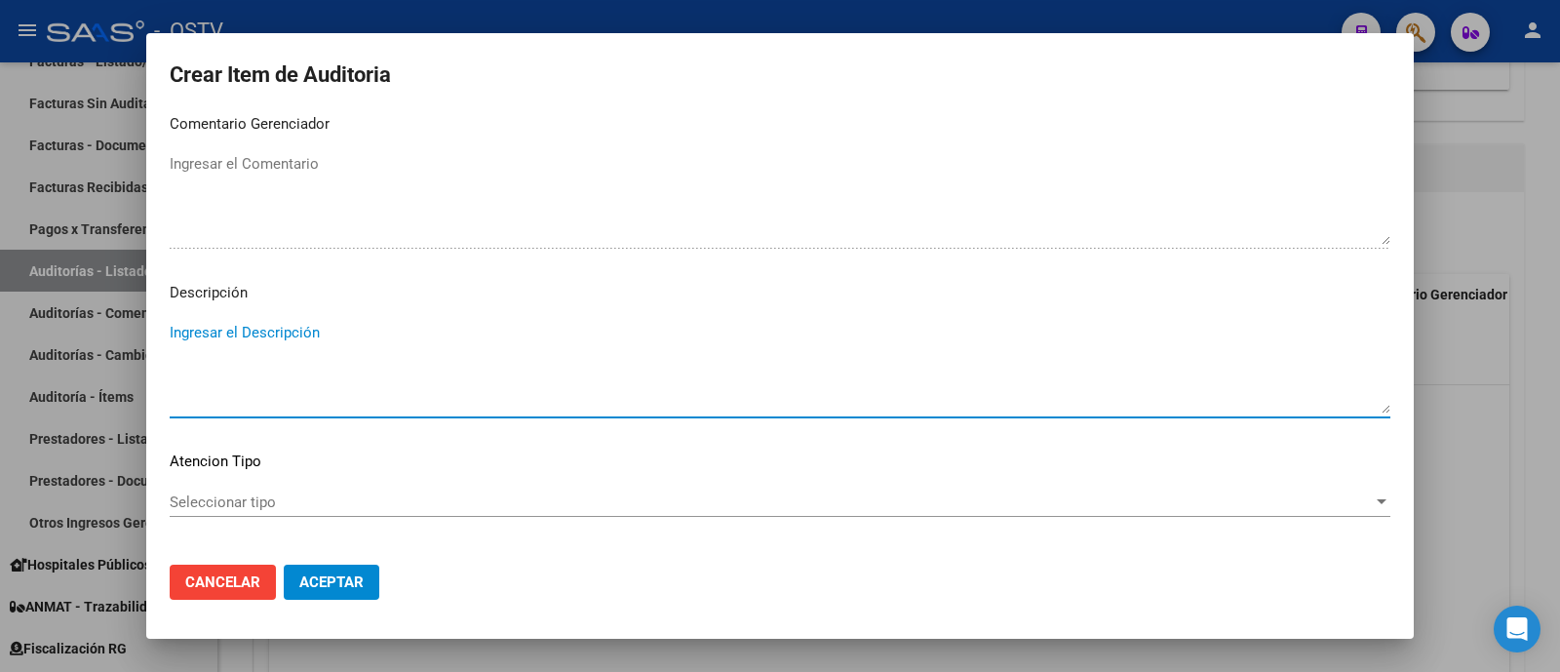
paste textarea "MEDICACION NMOSD"
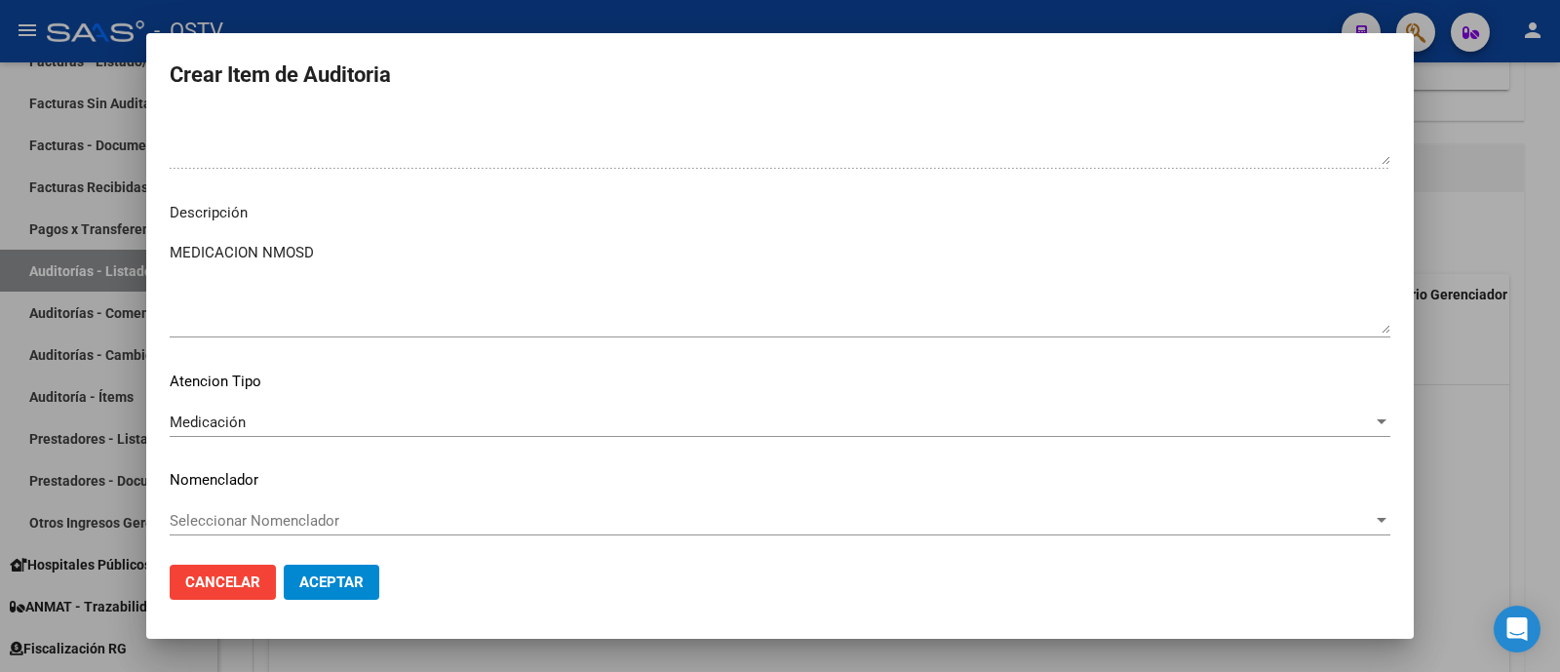
scroll to position [1317, 0]
click at [356, 588] on span "Aceptar" at bounding box center [331, 582] width 64 height 18
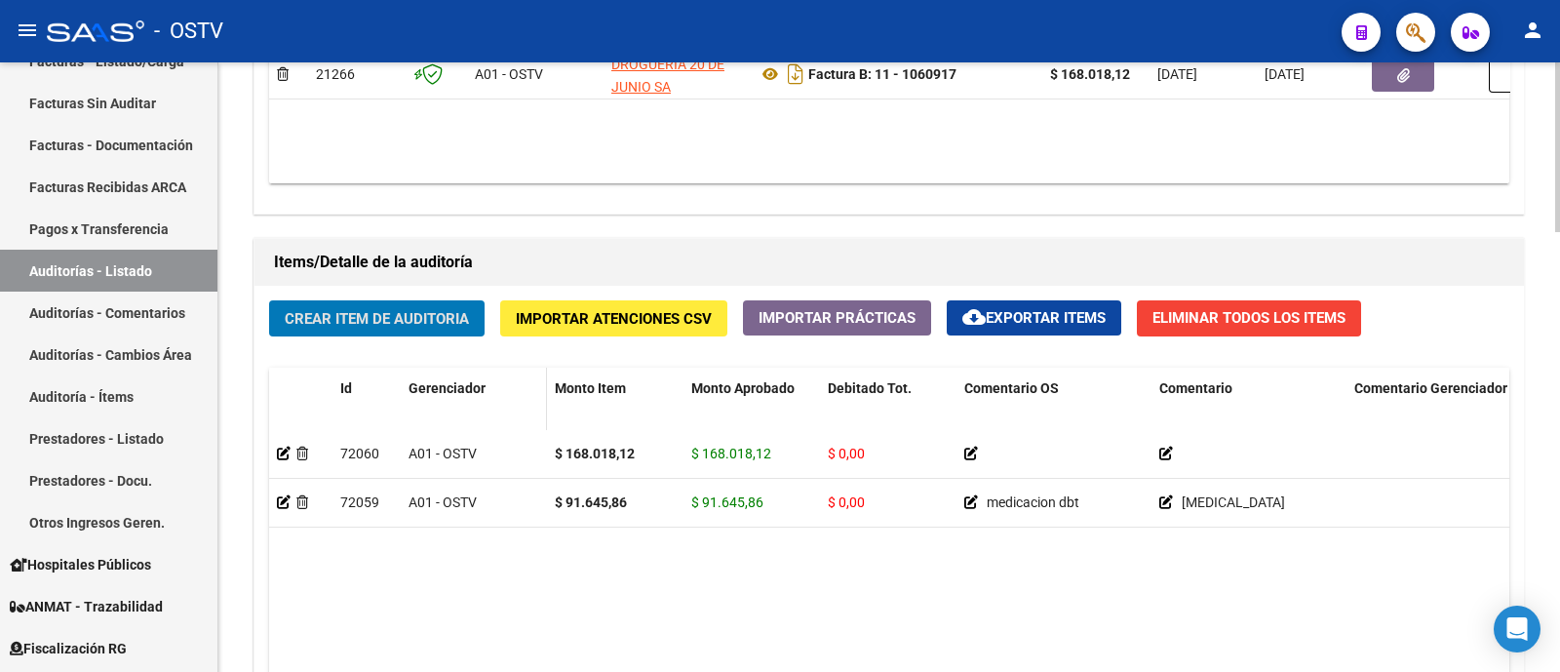
scroll to position [1218, 0]
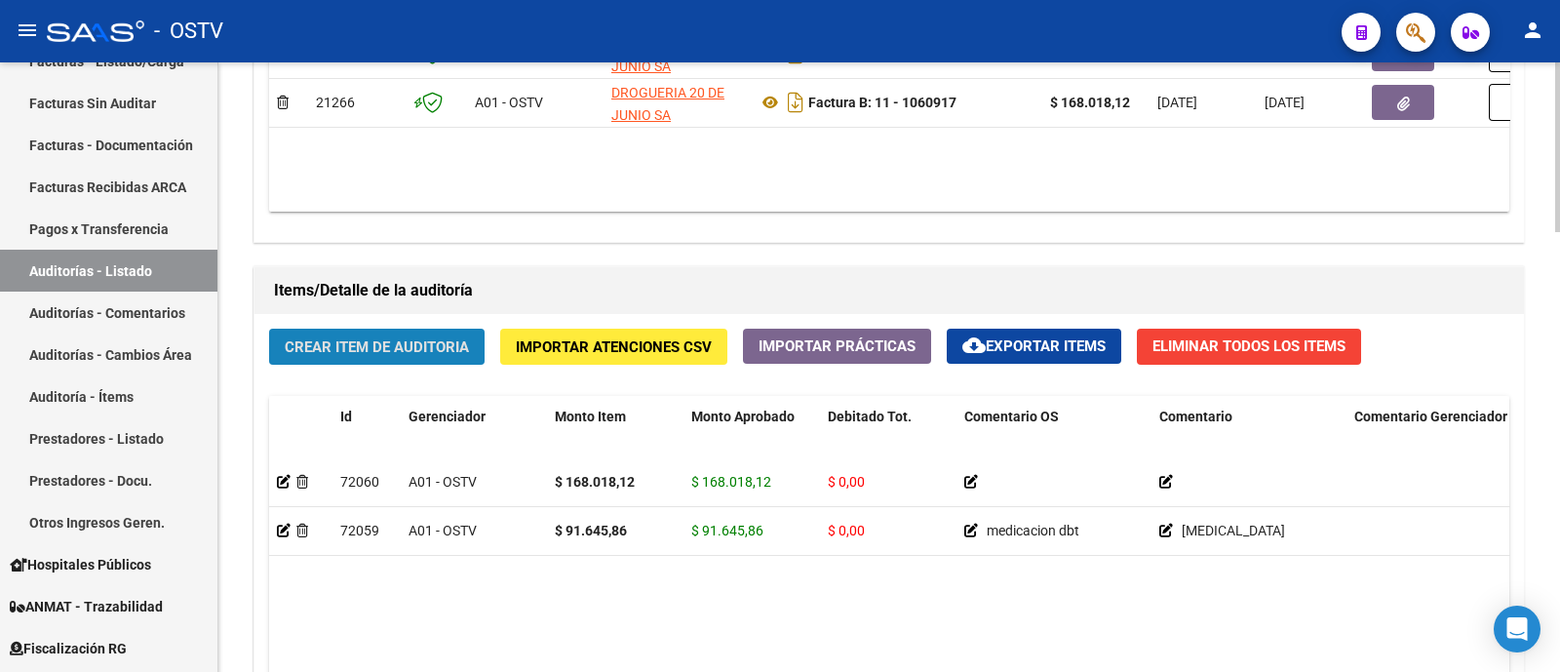
click at [371, 348] on span "Crear Item de Auditoria" at bounding box center [377, 347] width 184 height 18
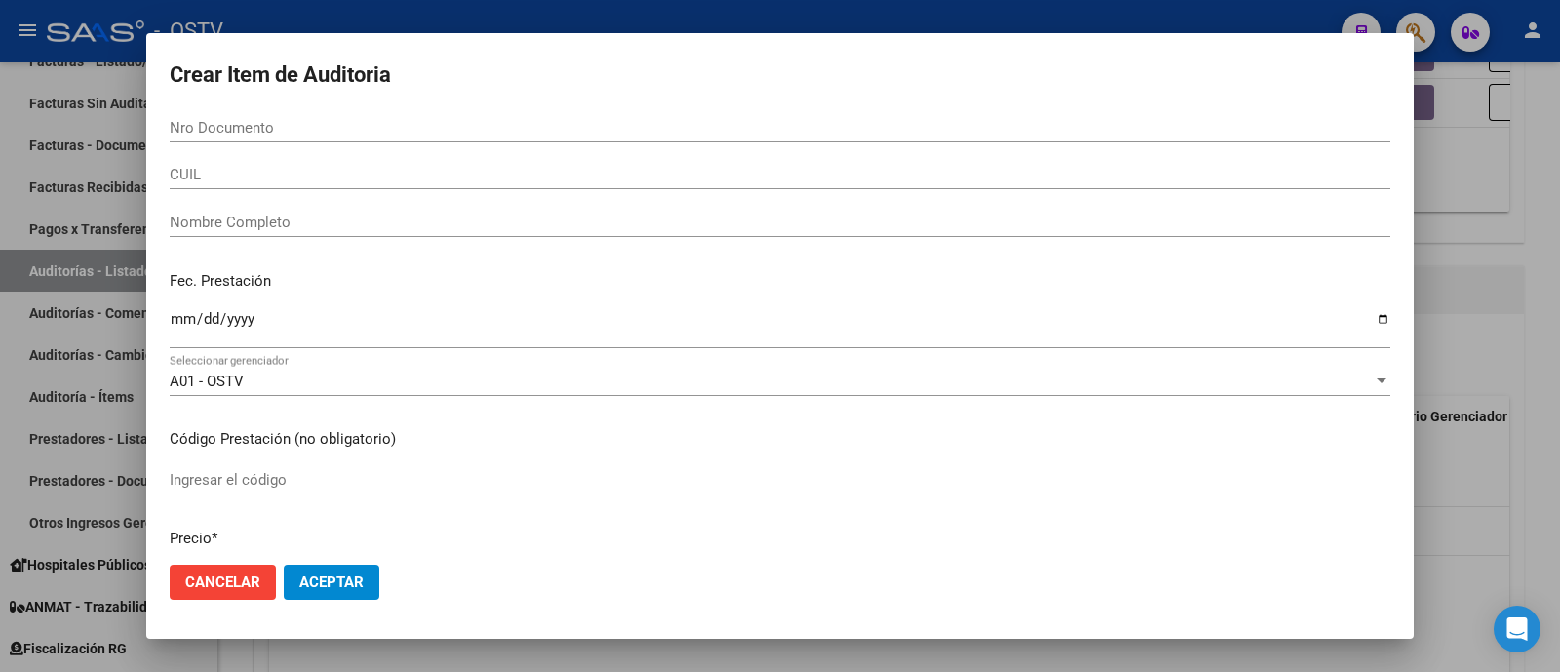
click at [1140, 25] on div at bounding box center [780, 336] width 1560 height 672
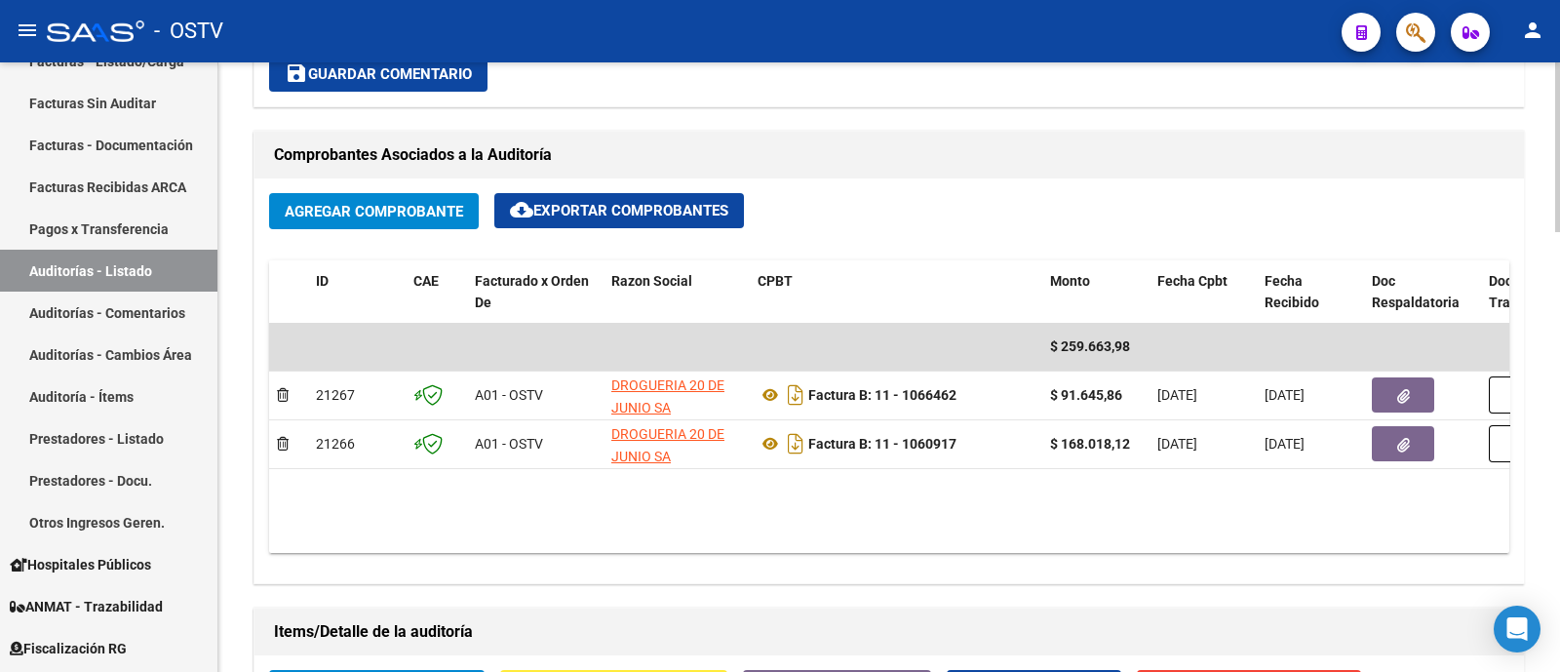
scroll to position [853, 0]
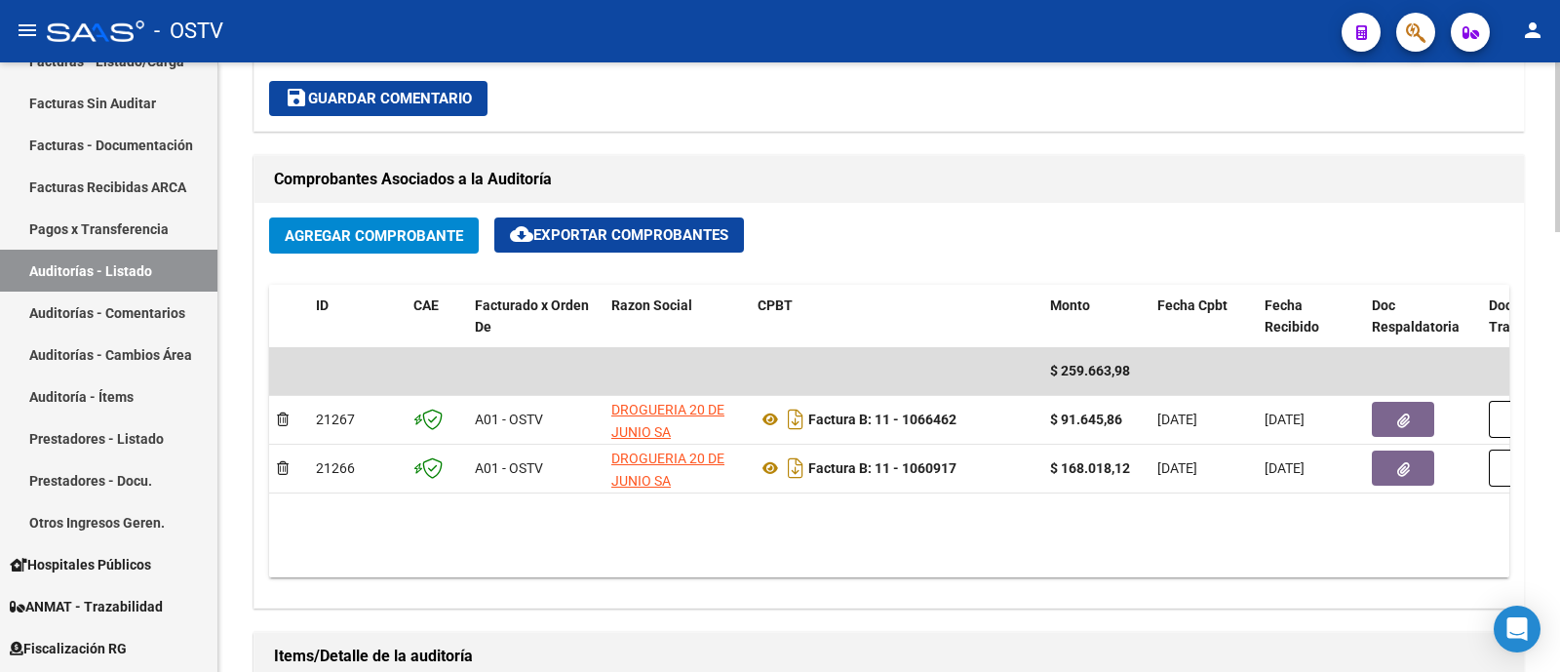
click at [379, 236] on span "Agregar Comprobante" at bounding box center [374, 236] width 178 height 18
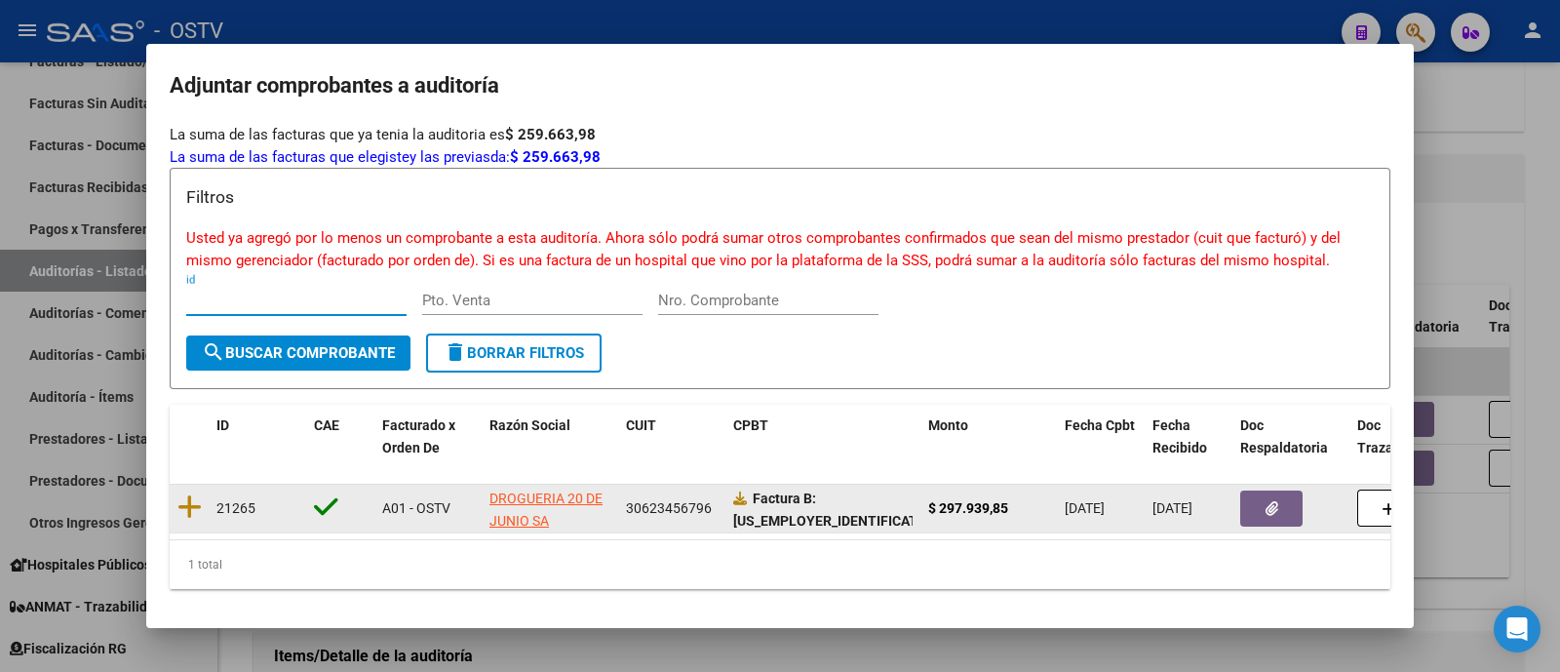
scroll to position [37, 0]
click at [190, 494] on icon at bounding box center [189, 506] width 24 height 27
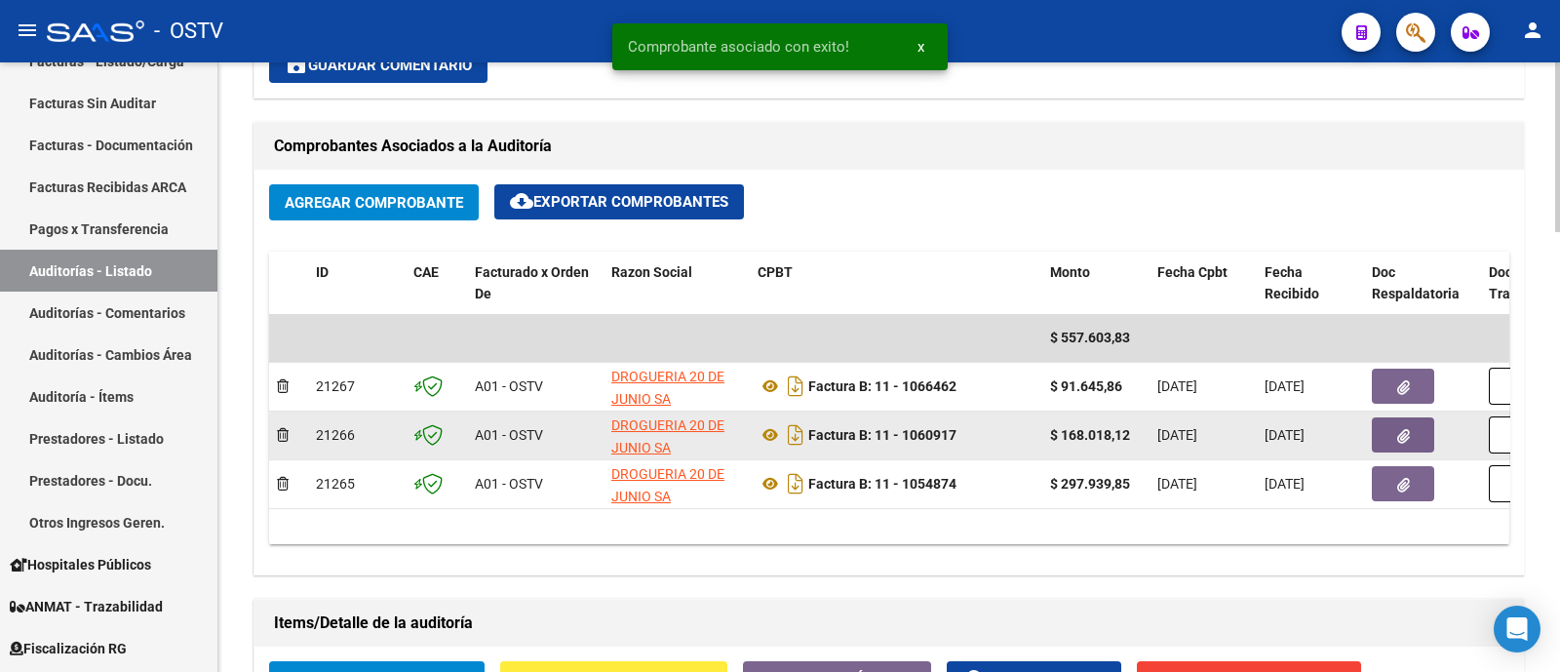
scroll to position [853, 0]
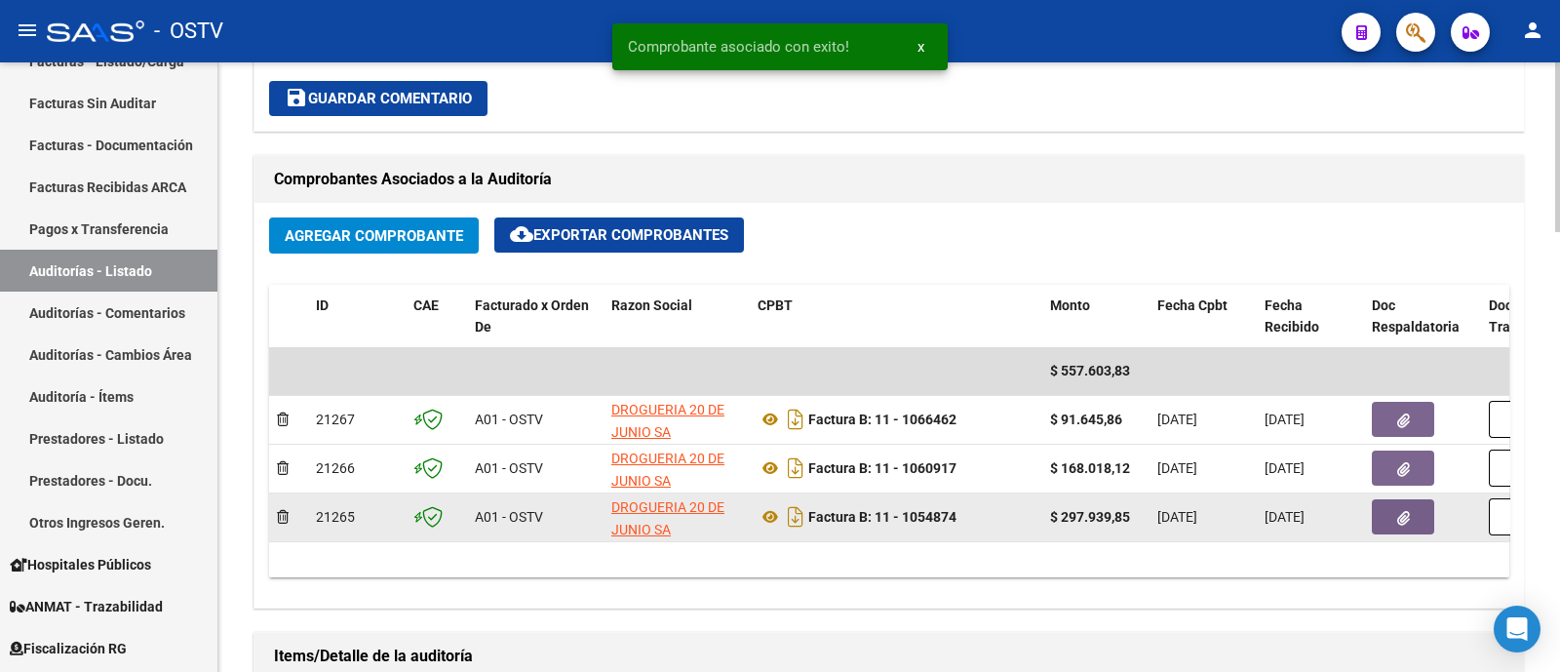
click at [1388, 519] on button "button" at bounding box center [1402, 516] width 62 height 35
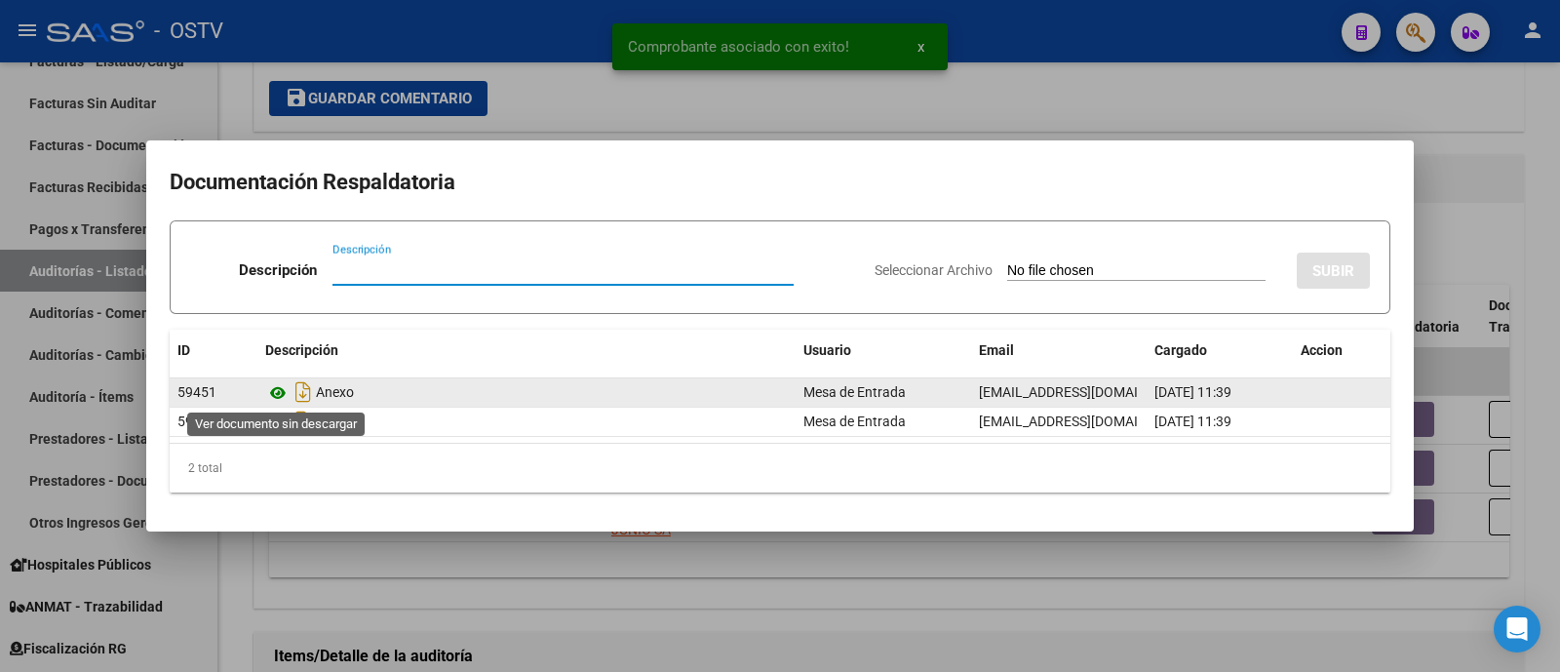
click at [286, 392] on icon at bounding box center [277, 392] width 25 height 23
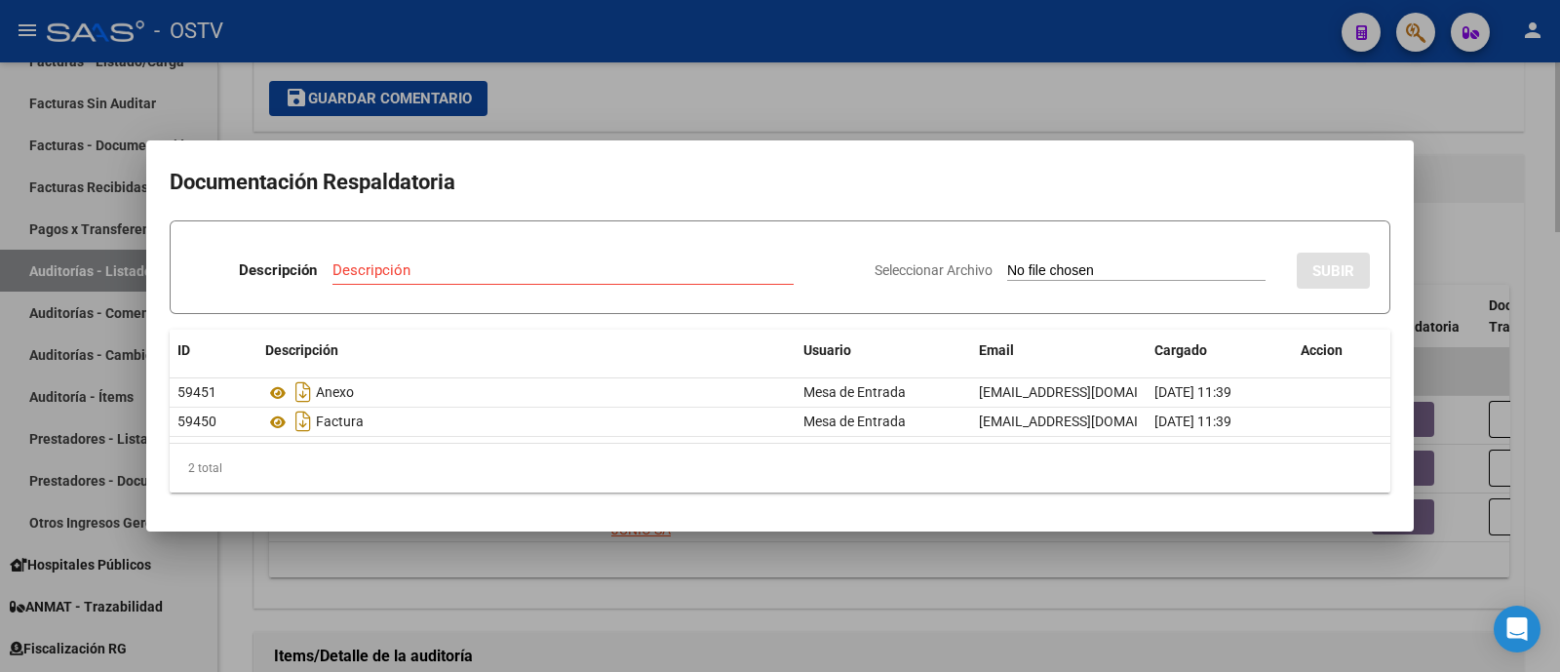
click at [652, 114] on div at bounding box center [780, 336] width 1560 height 672
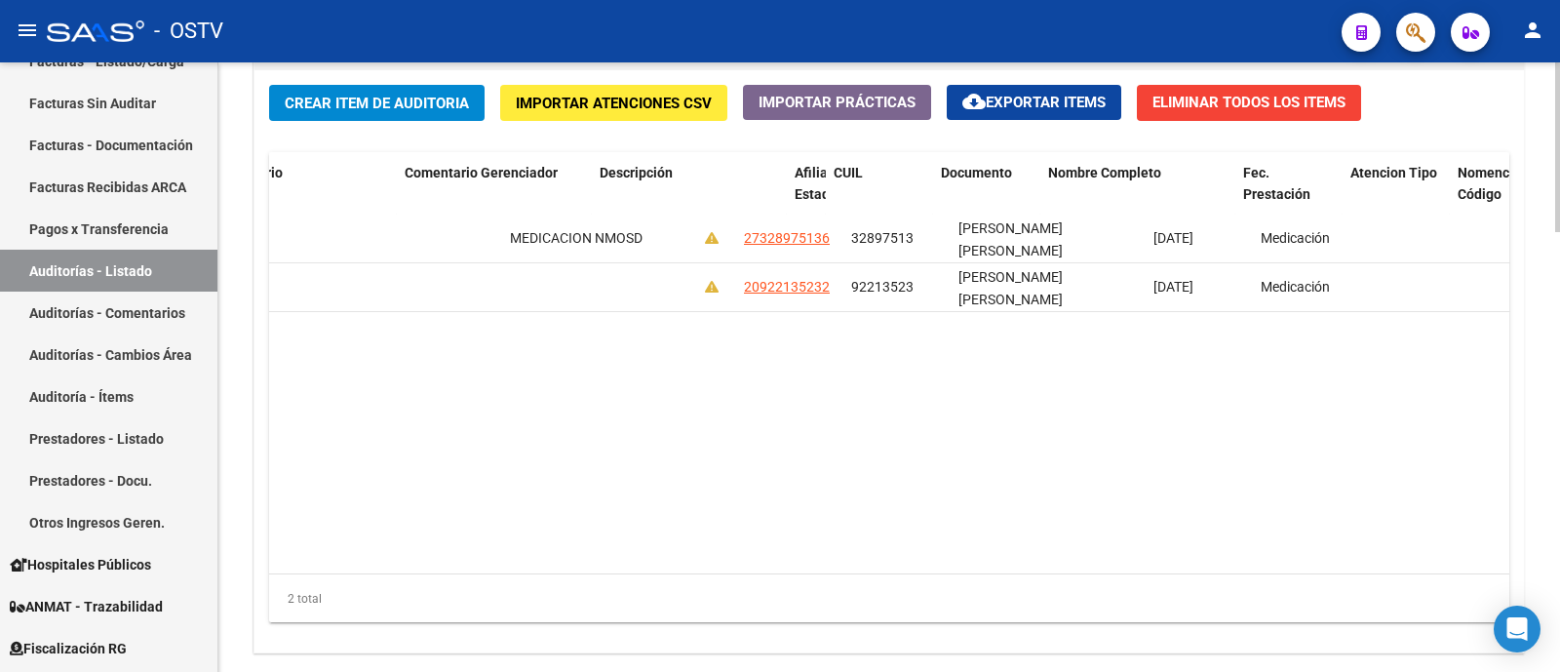
scroll to position [0, 1046]
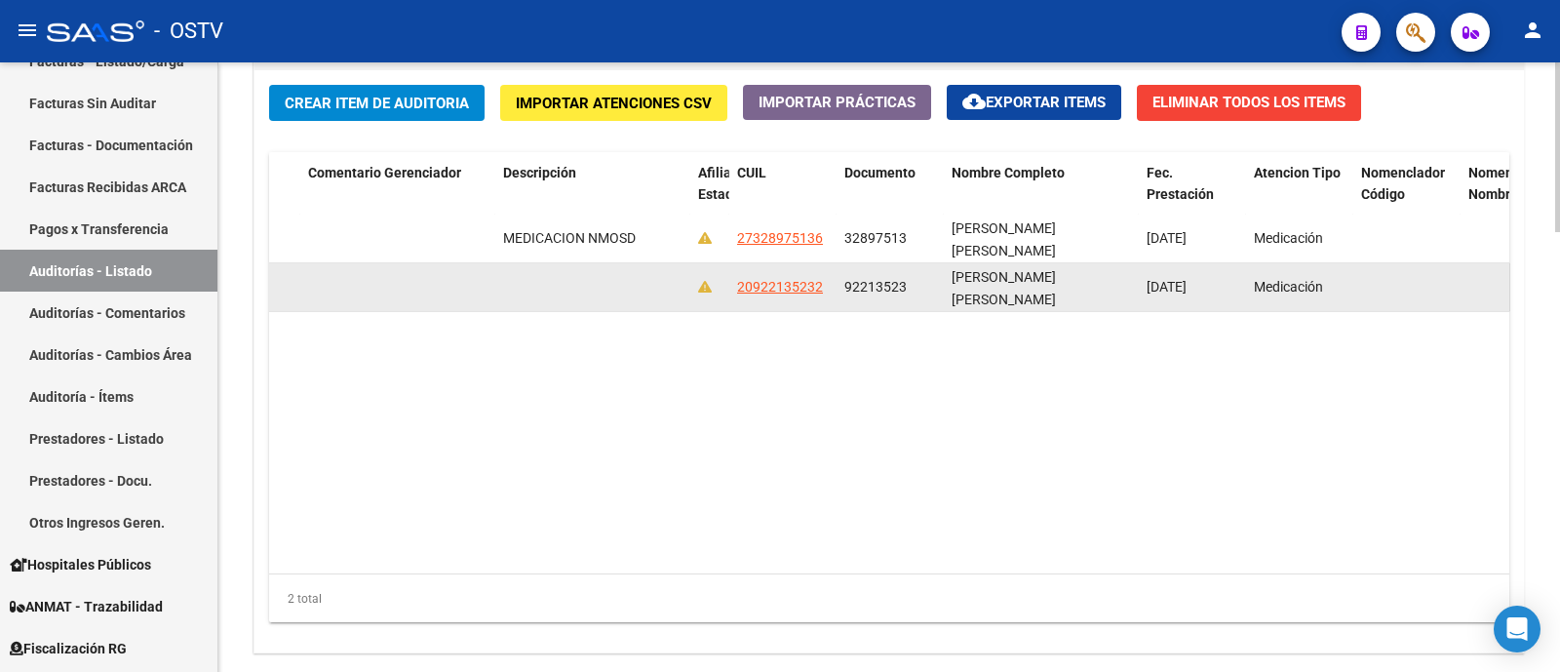
drag, startPoint x: 843, startPoint y: 285, endPoint x: 930, endPoint y: 304, distance: 88.9
click at [930, 304] on datatable-body-cell "92213523" at bounding box center [889, 287] width 107 height 48
copy span "92213523"
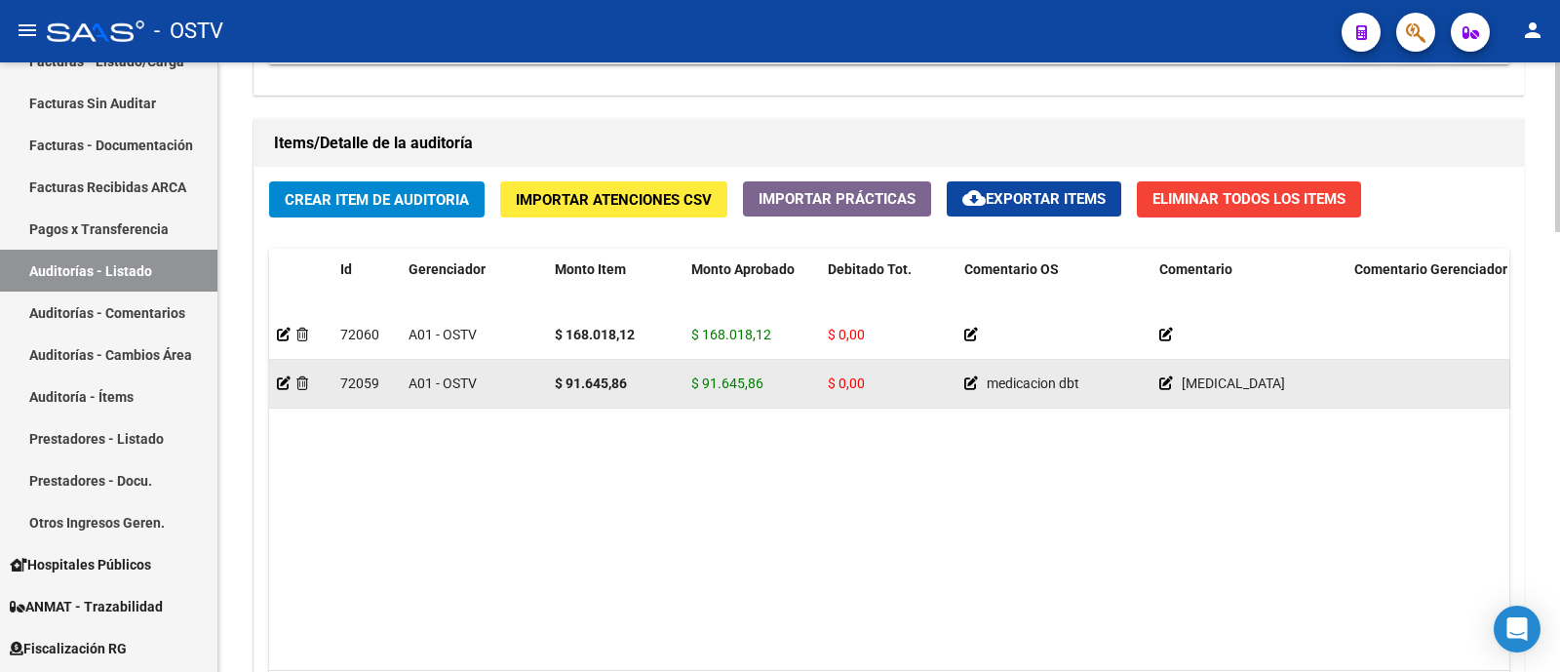
scroll to position [1218, 0]
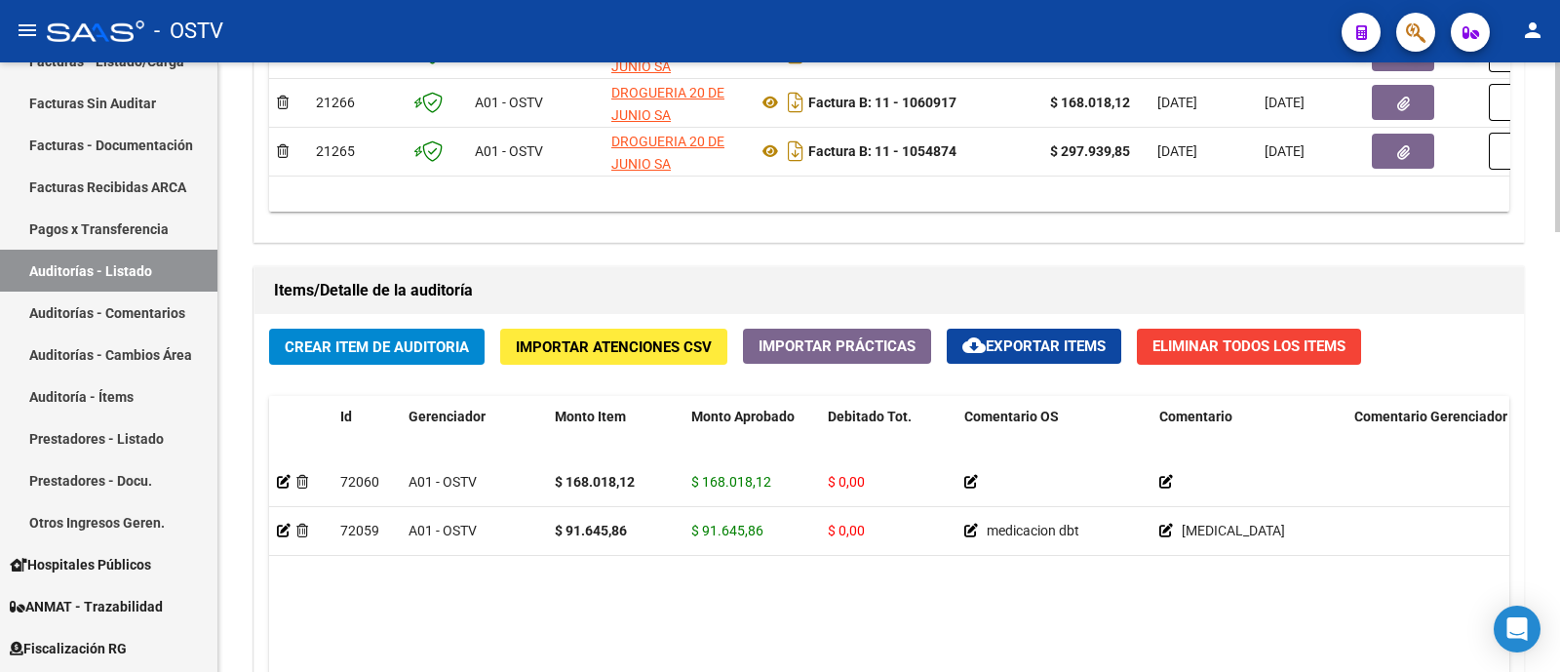
click at [403, 358] on button "Crear Item de Auditoria" at bounding box center [376, 346] width 215 height 36
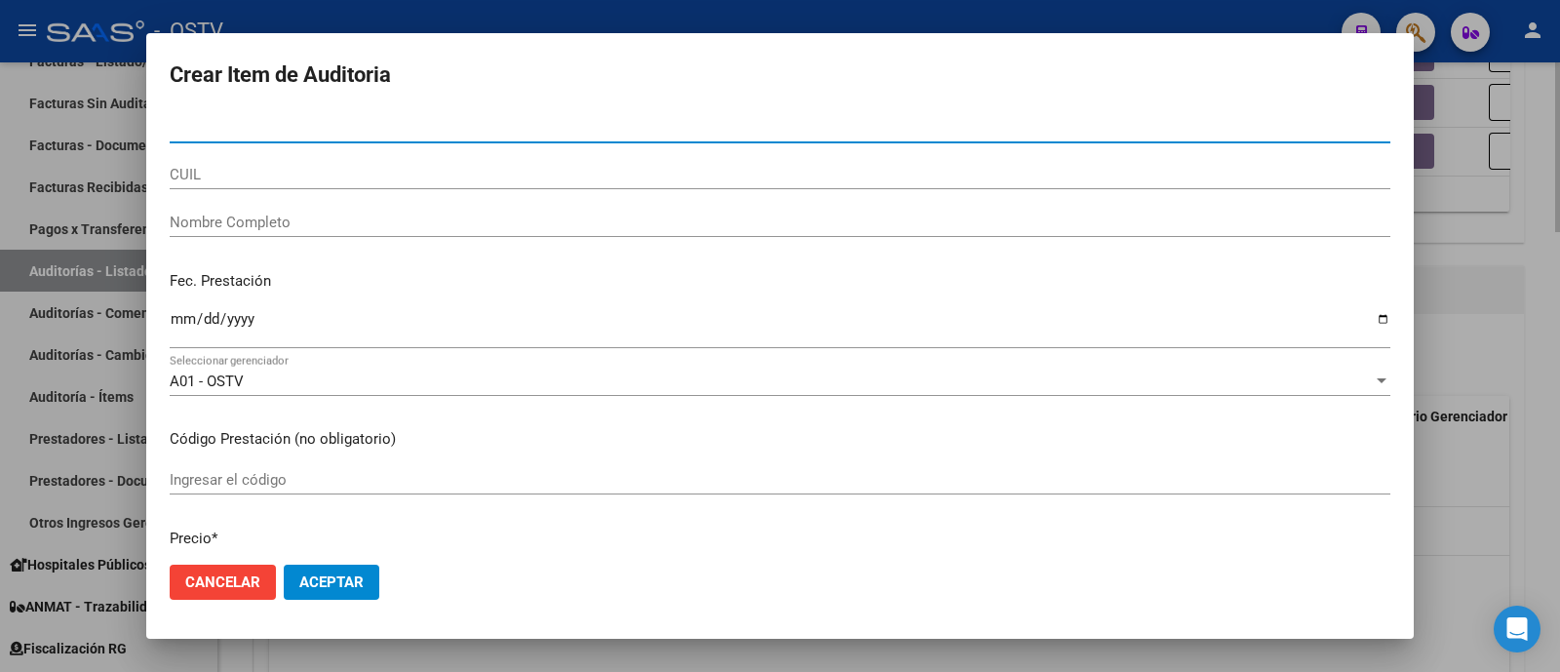
paste input "92213523"
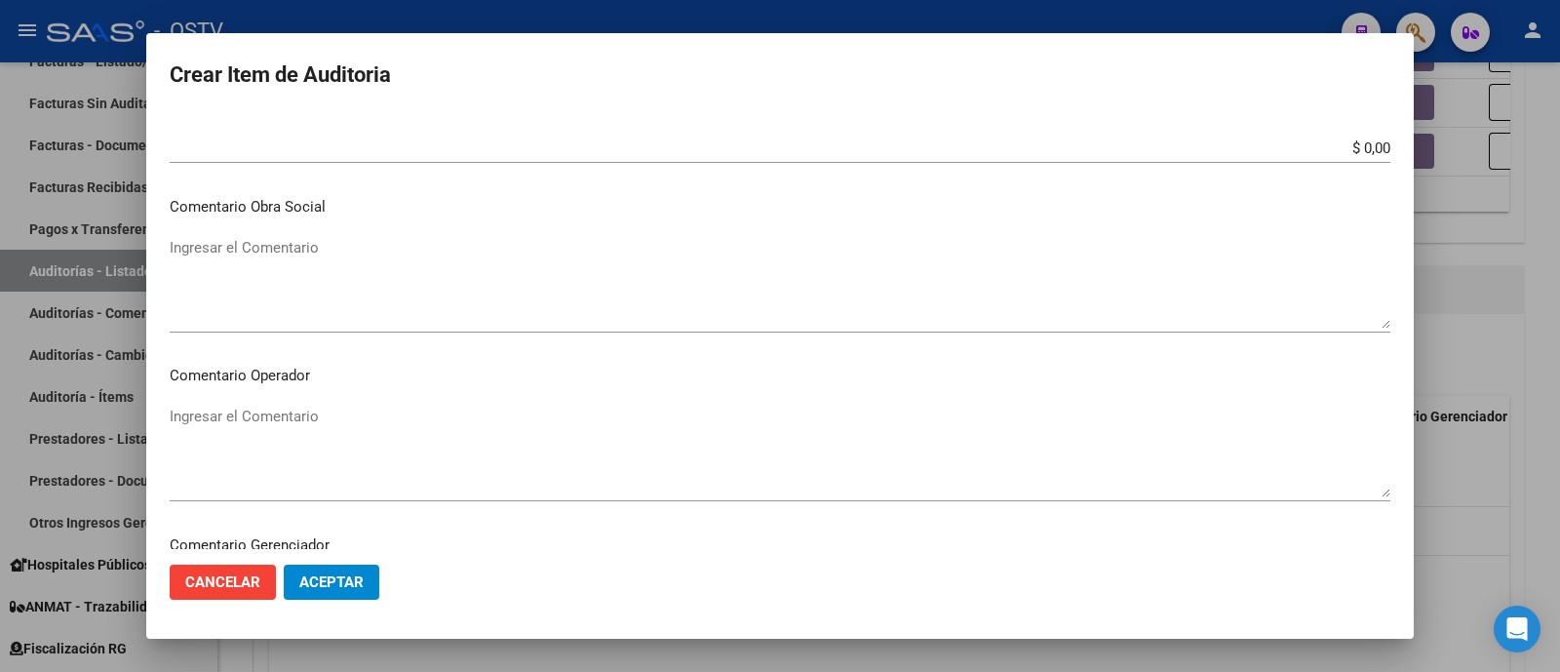
scroll to position [852, 0]
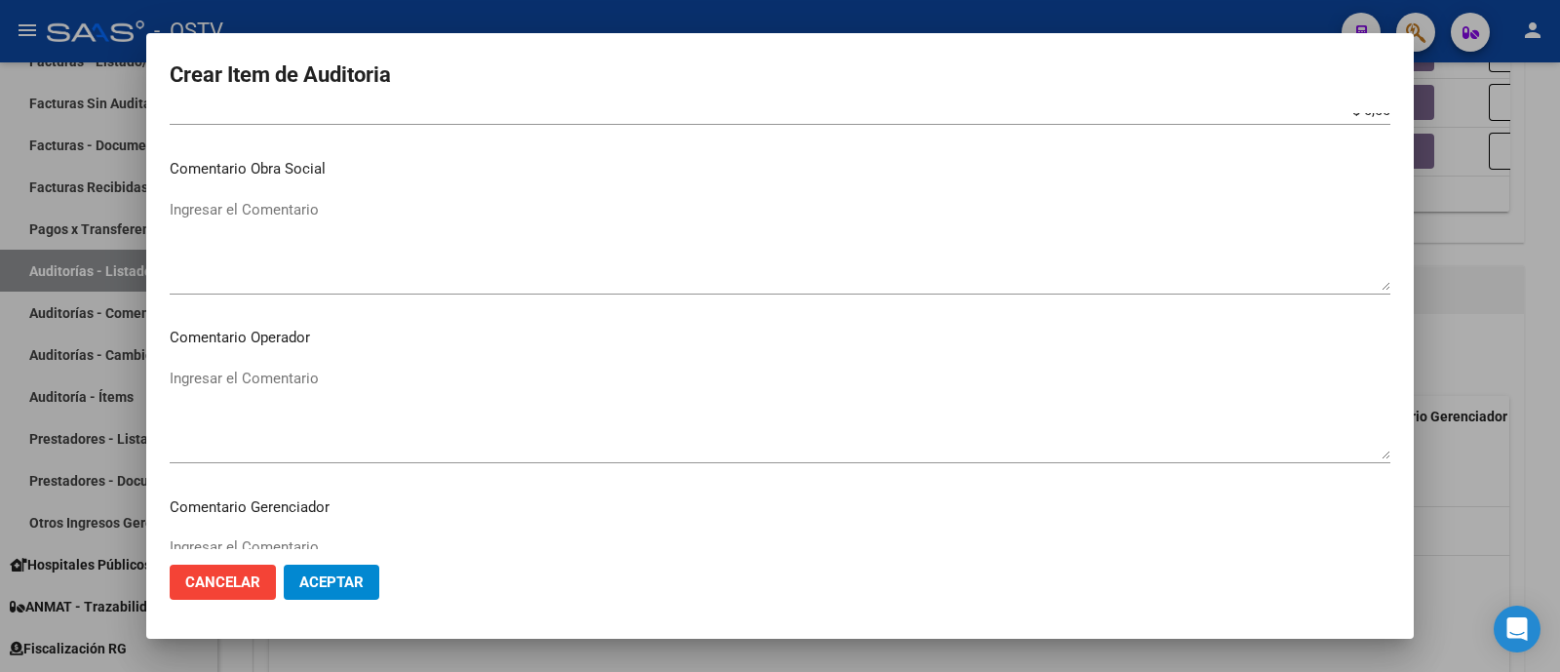
click at [313, 386] on textarea "Ingresar el Comentario" at bounding box center [780, 413] width 1220 height 92
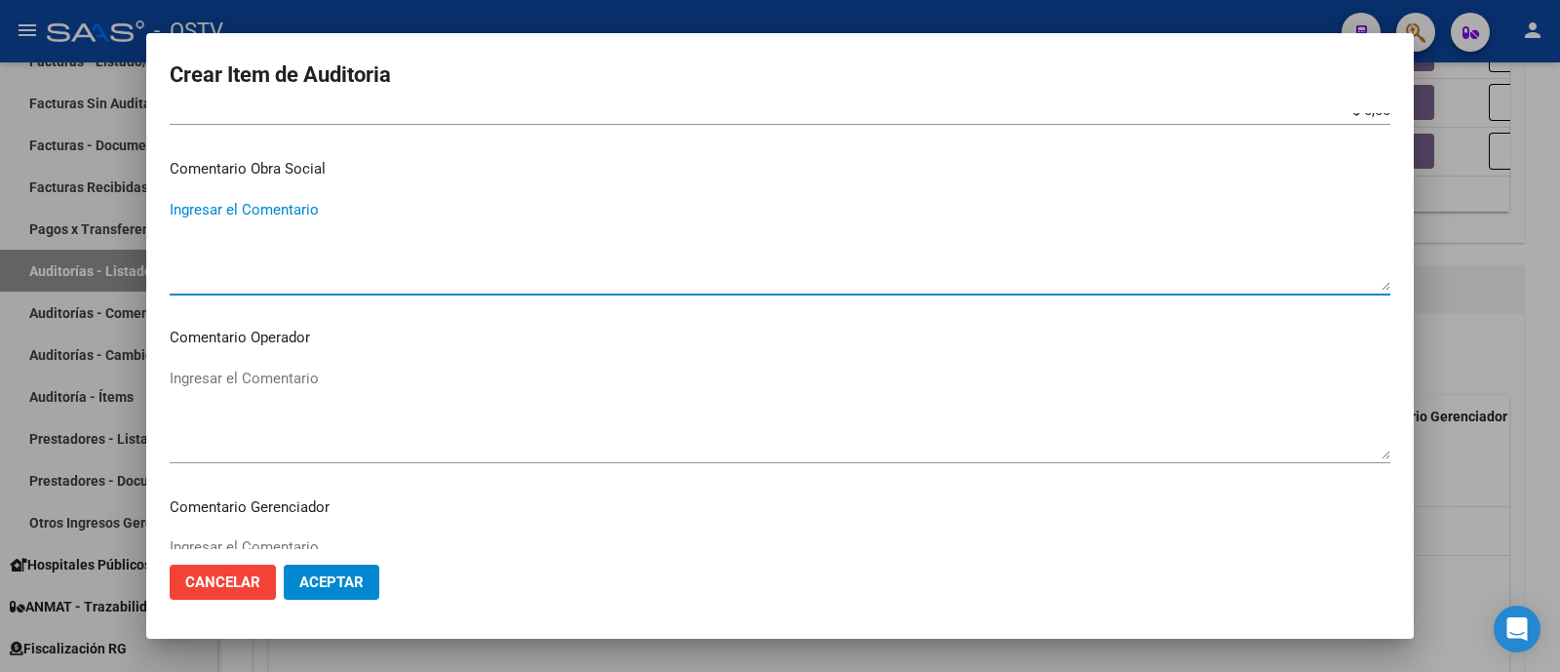
click at [330, 212] on textarea "Ingresar el Comentario" at bounding box center [780, 245] width 1220 height 92
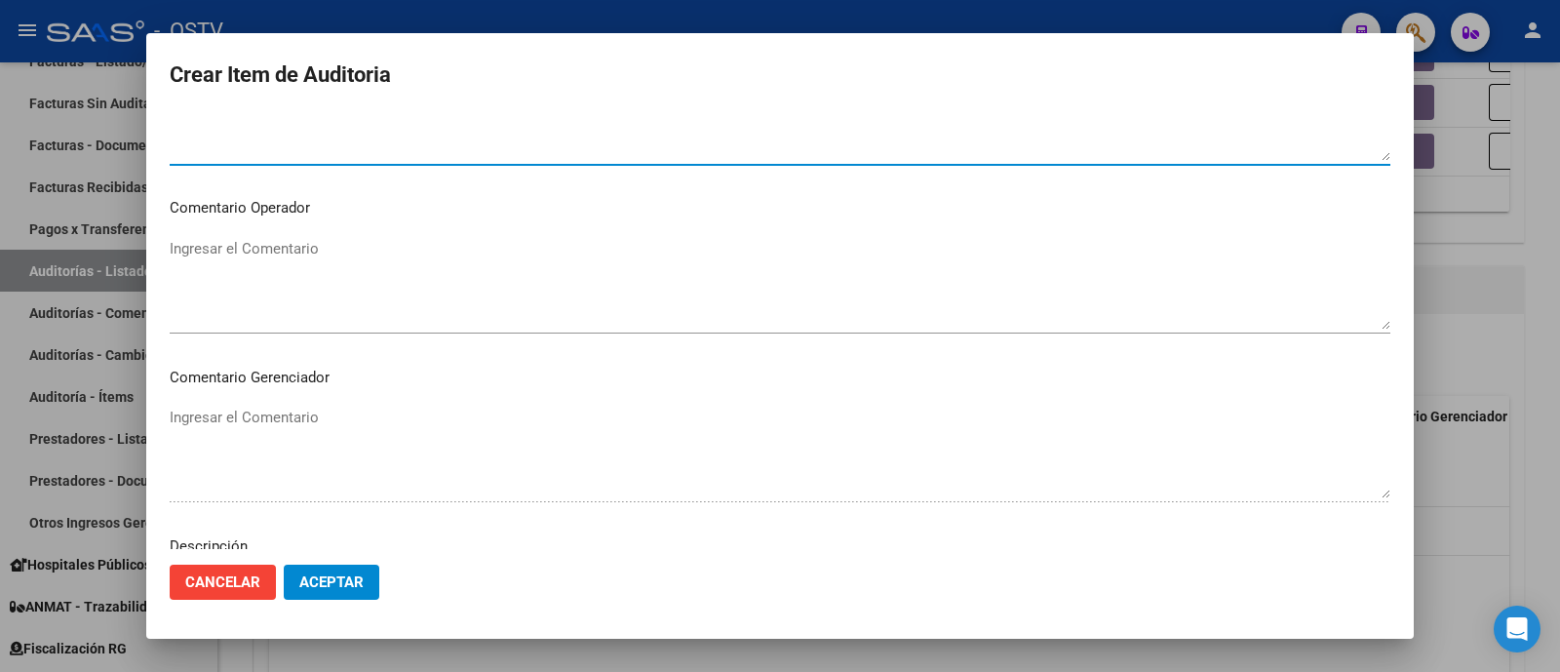
scroll to position [1097, 0]
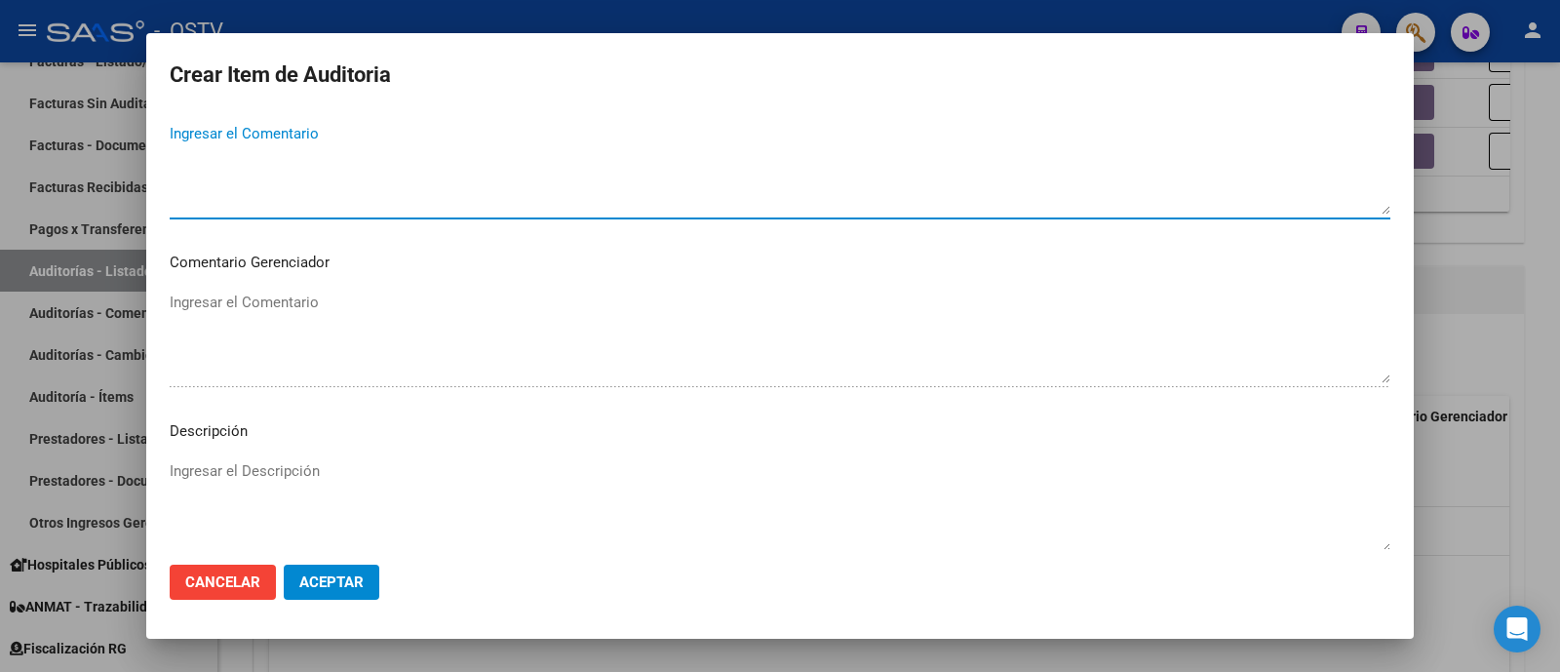
click at [346, 190] on textarea "Ingresar el Comentario" at bounding box center [780, 169] width 1220 height 92
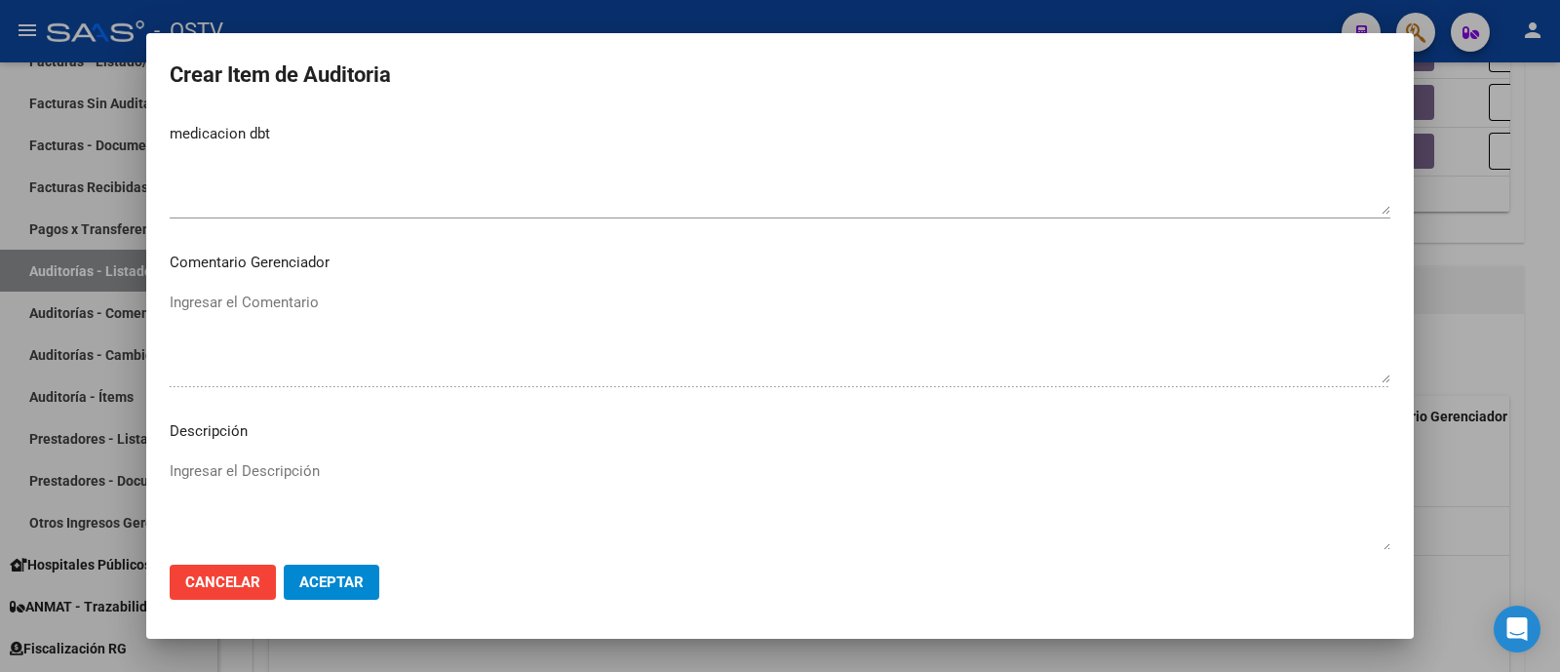
scroll to position [1317, 0]
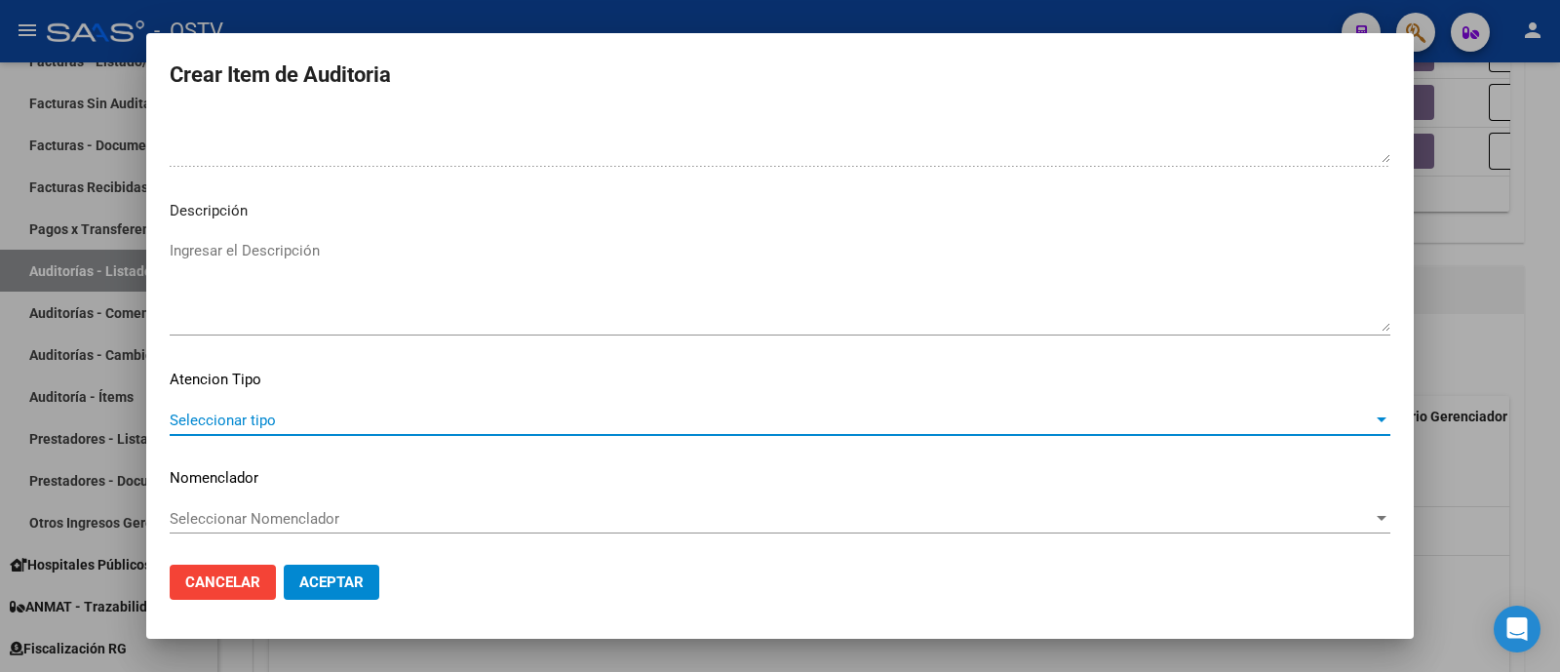
click at [373, 312] on textarea "Ingresar el Descripción" at bounding box center [780, 286] width 1220 height 92
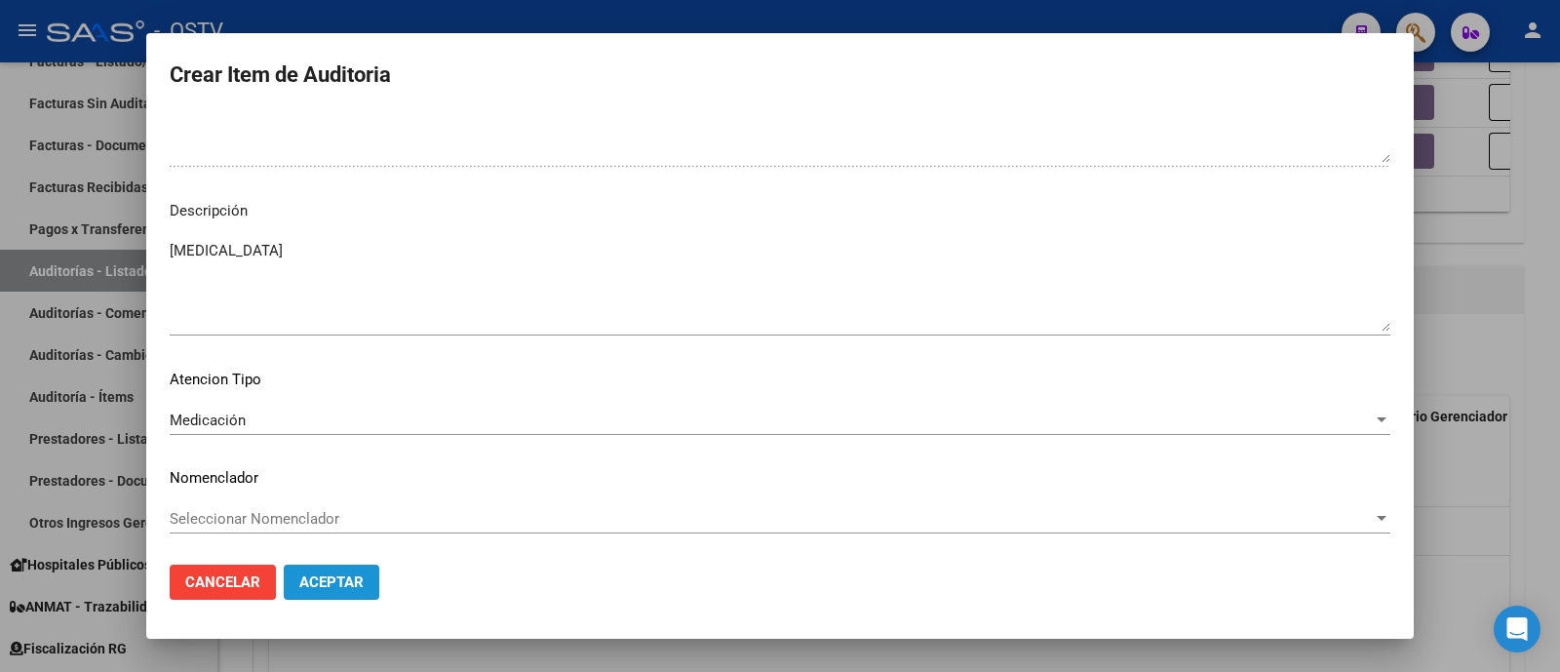
click at [357, 570] on button "Aceptar" at bounding box center [332, 581] width 96 height 35
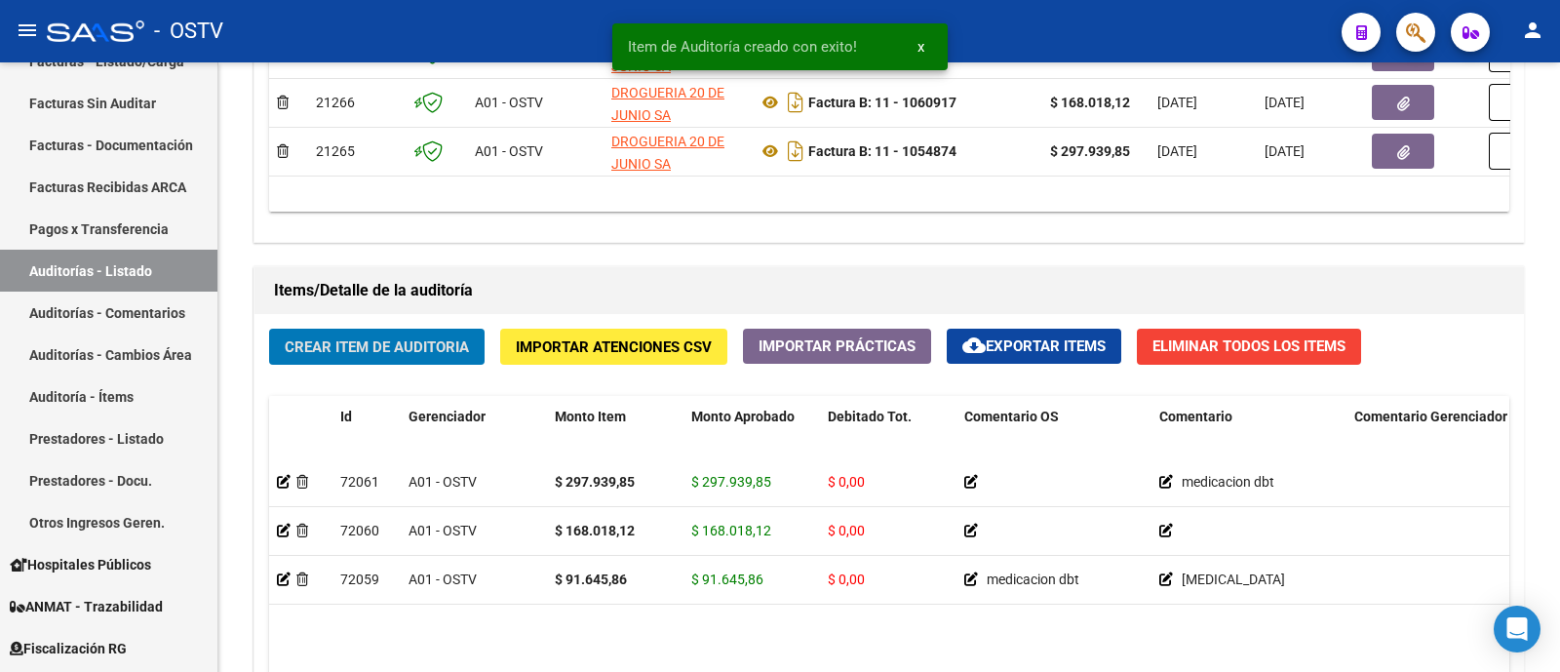
click at [531, 22] on div "- OSTV" at bounding box center [686, 31] width 1279 height 43
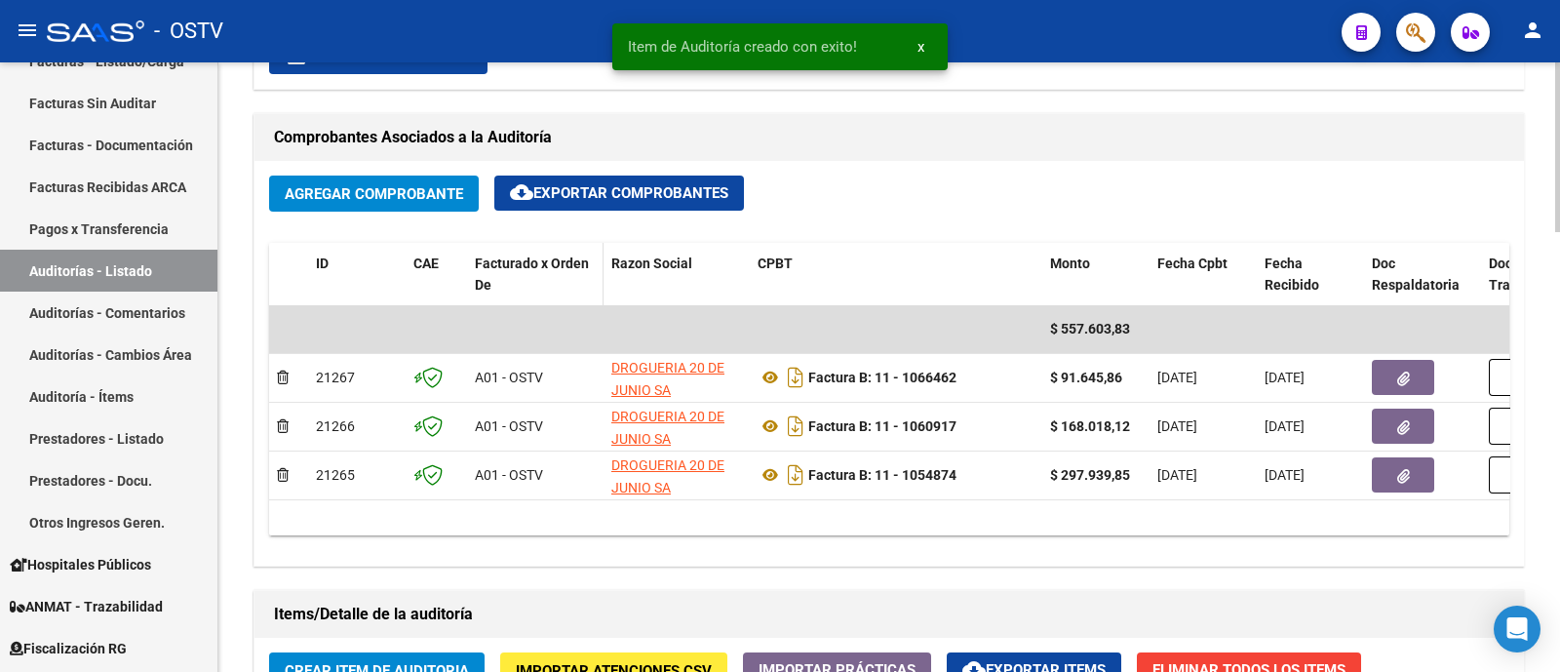
scroll to position [853, 0]
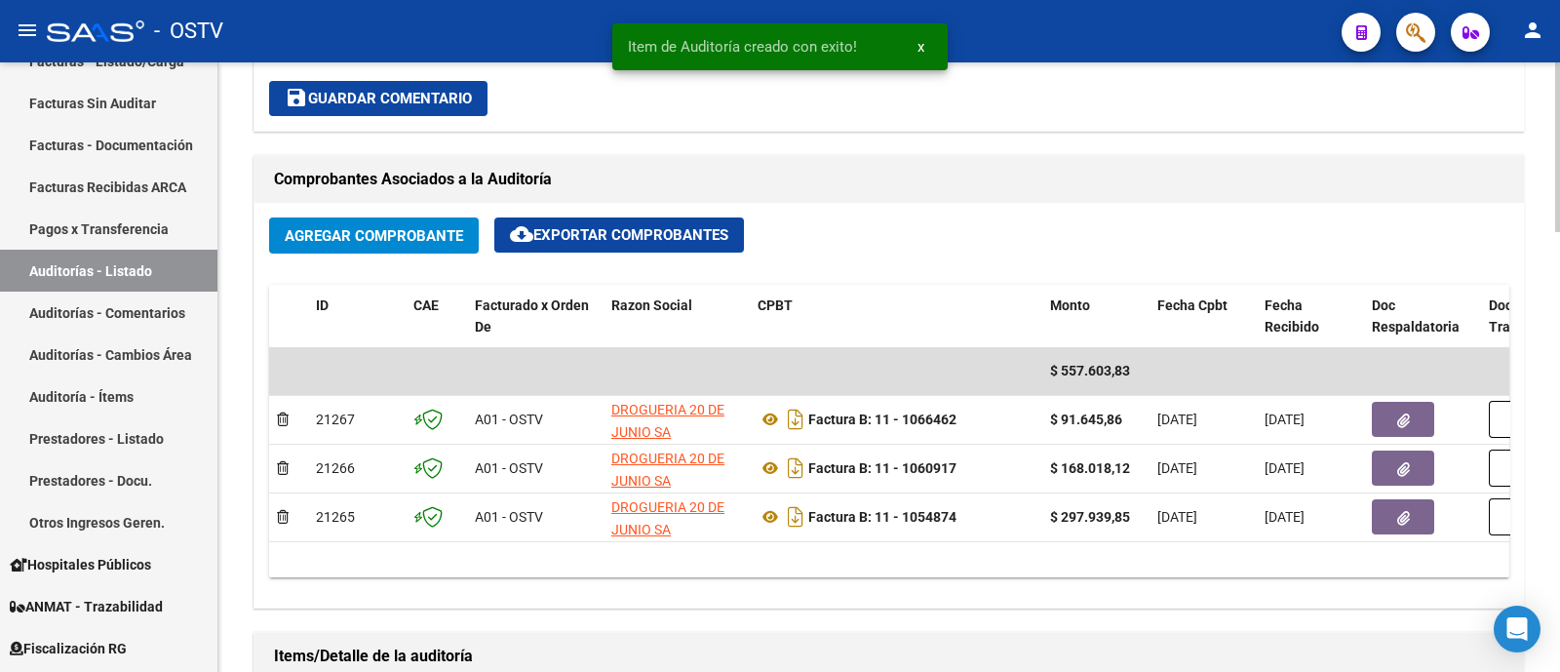
click at [404, 91] on span "save Guardar Comentario" at bounding box center [378, 99] width 187 height 18
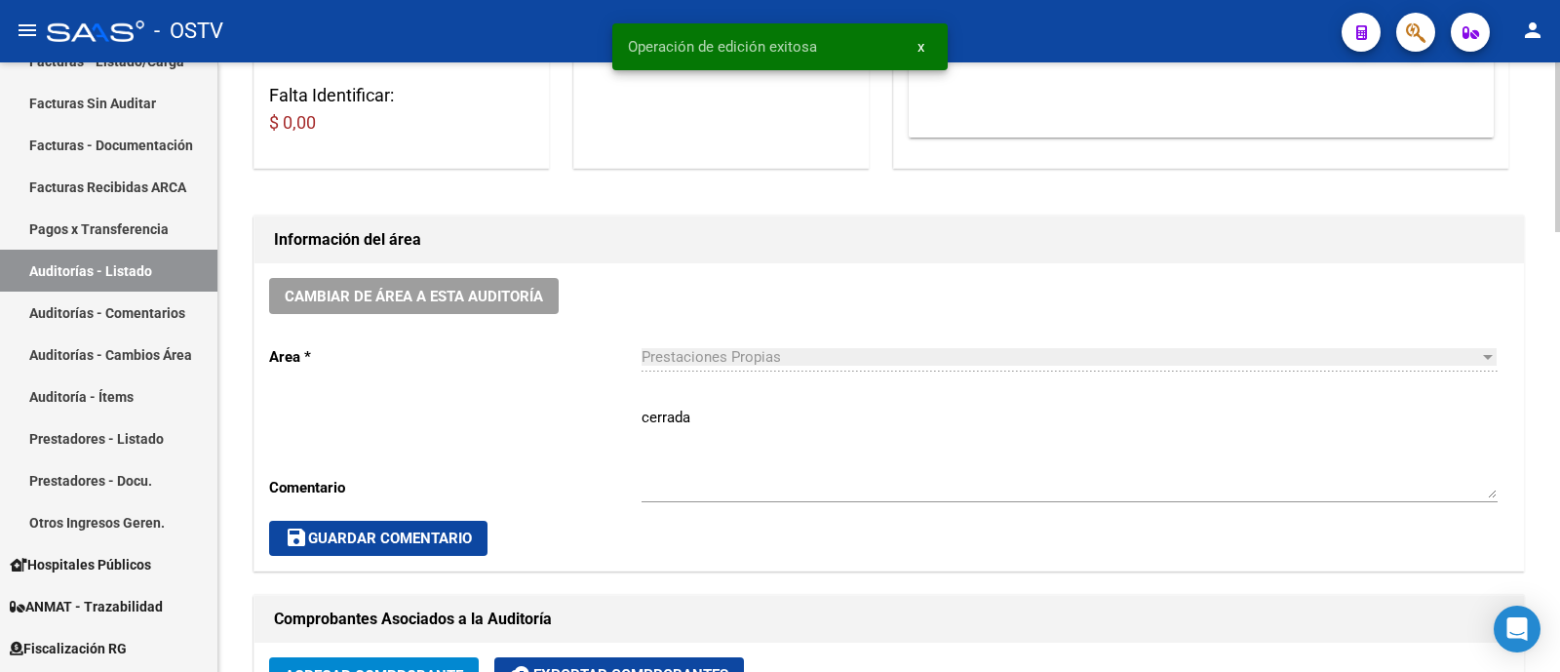
scroll to position [366, 0]
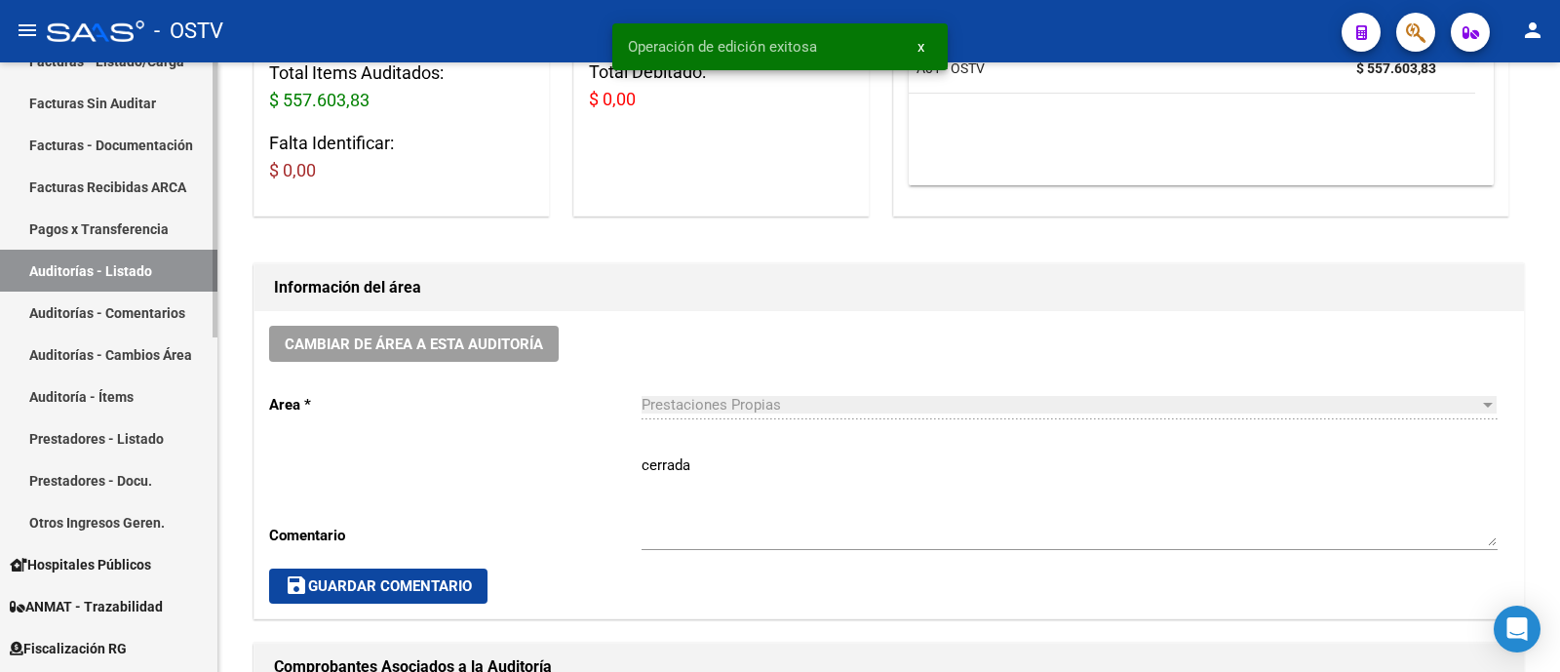
drag, startPoint x: 381, startPoint y: 571, endPoint x: 59, endPoint y: 339, distance: 396.6
click at [378, 568] on button "save Guardar Comentario" at bounding box center [378, 585] width 218 height 35
click at [158, 270] on link "Auditorías - Listado" at bounding box center [108, 271] width 217 height 42
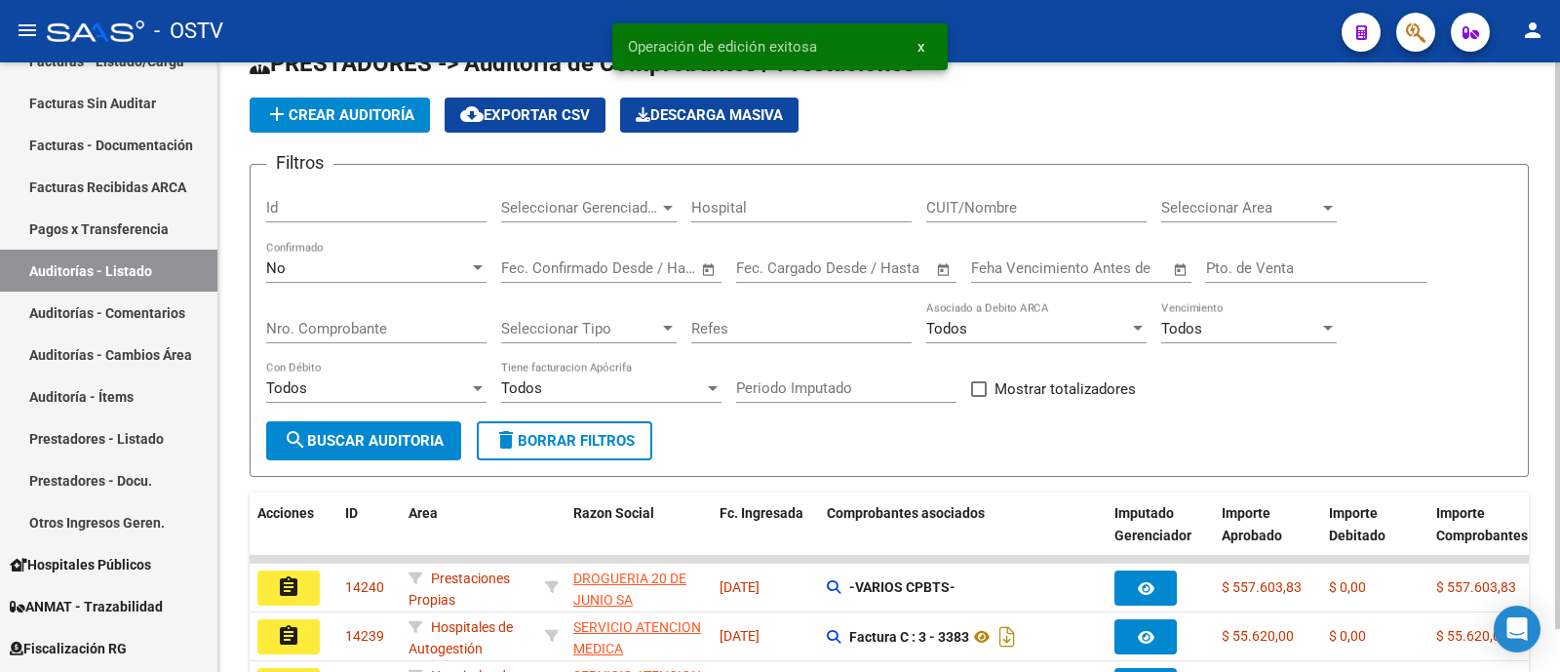
scroll to position [366, 0]
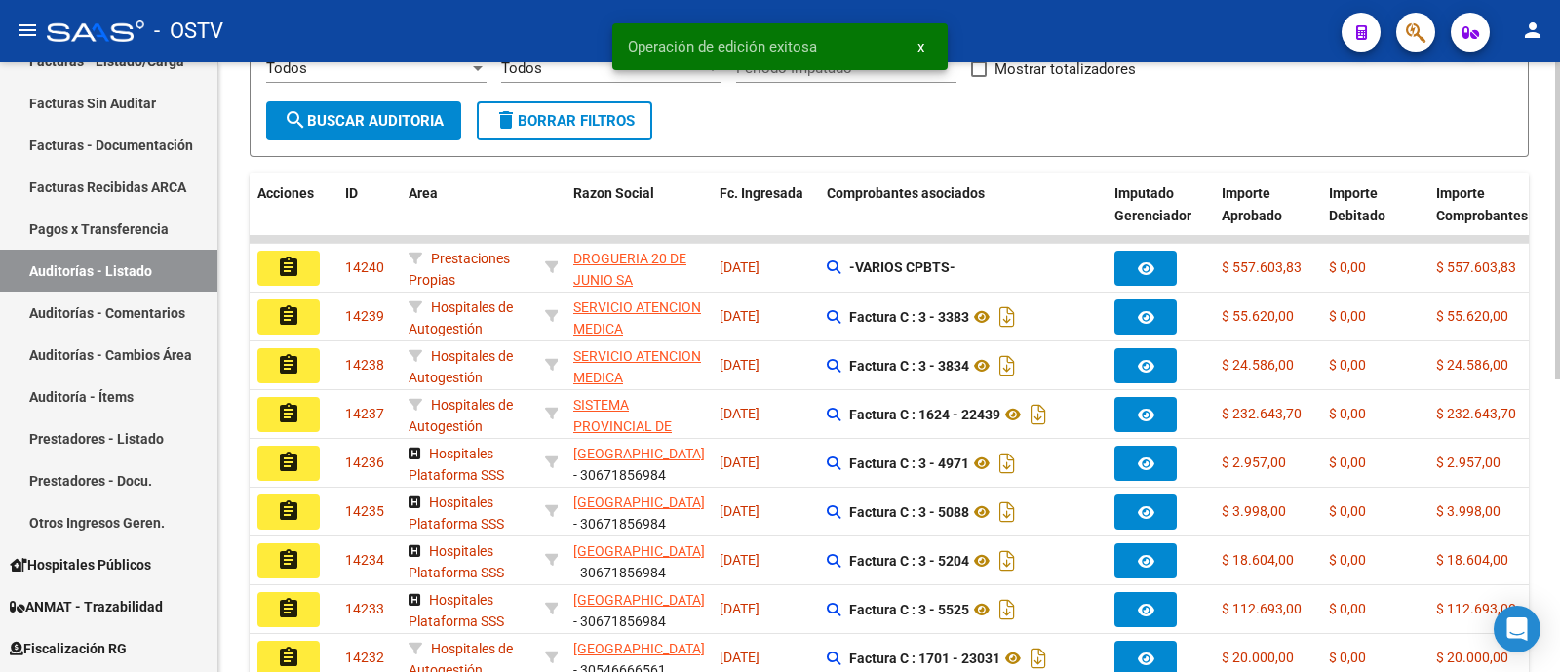
click at [345, 112] on span "search Buscar Auditoria" at bounding box center [364, 121] width 160 height 18
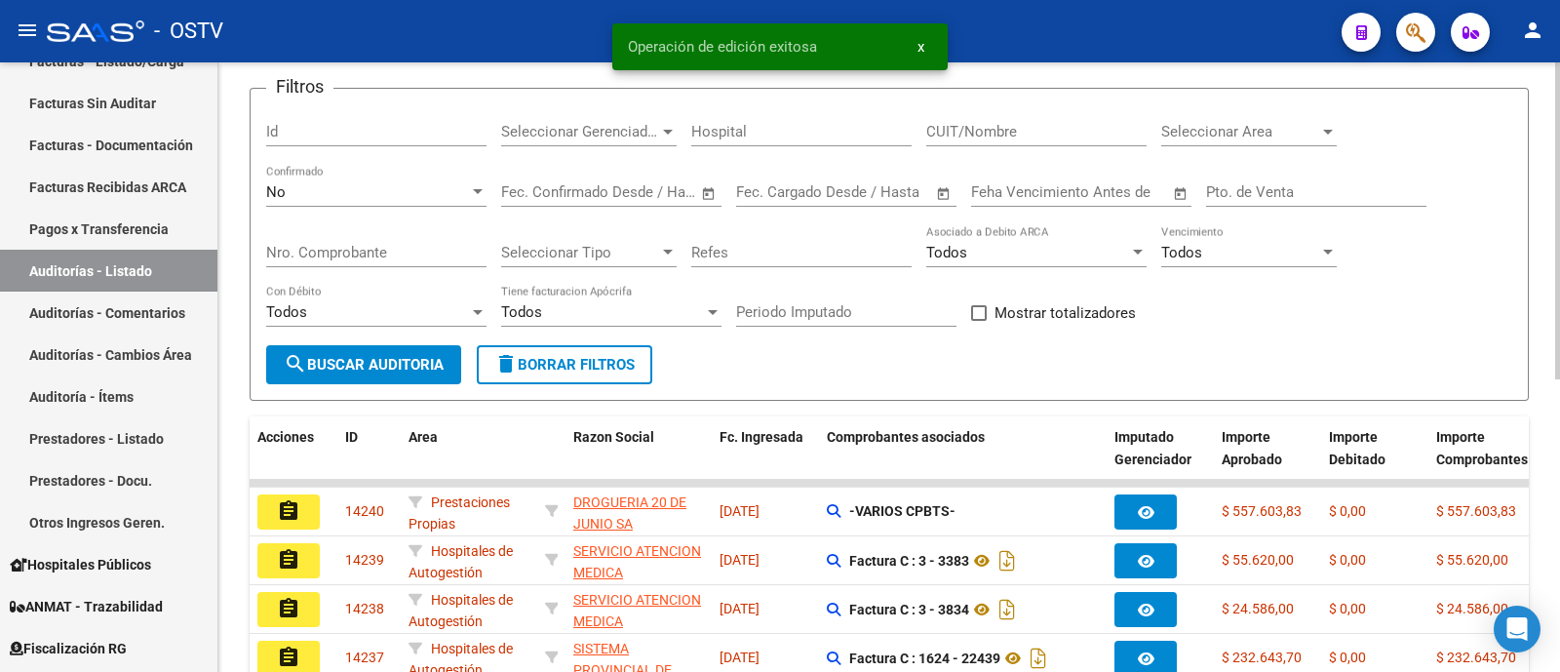
scroll to position [0, 0]
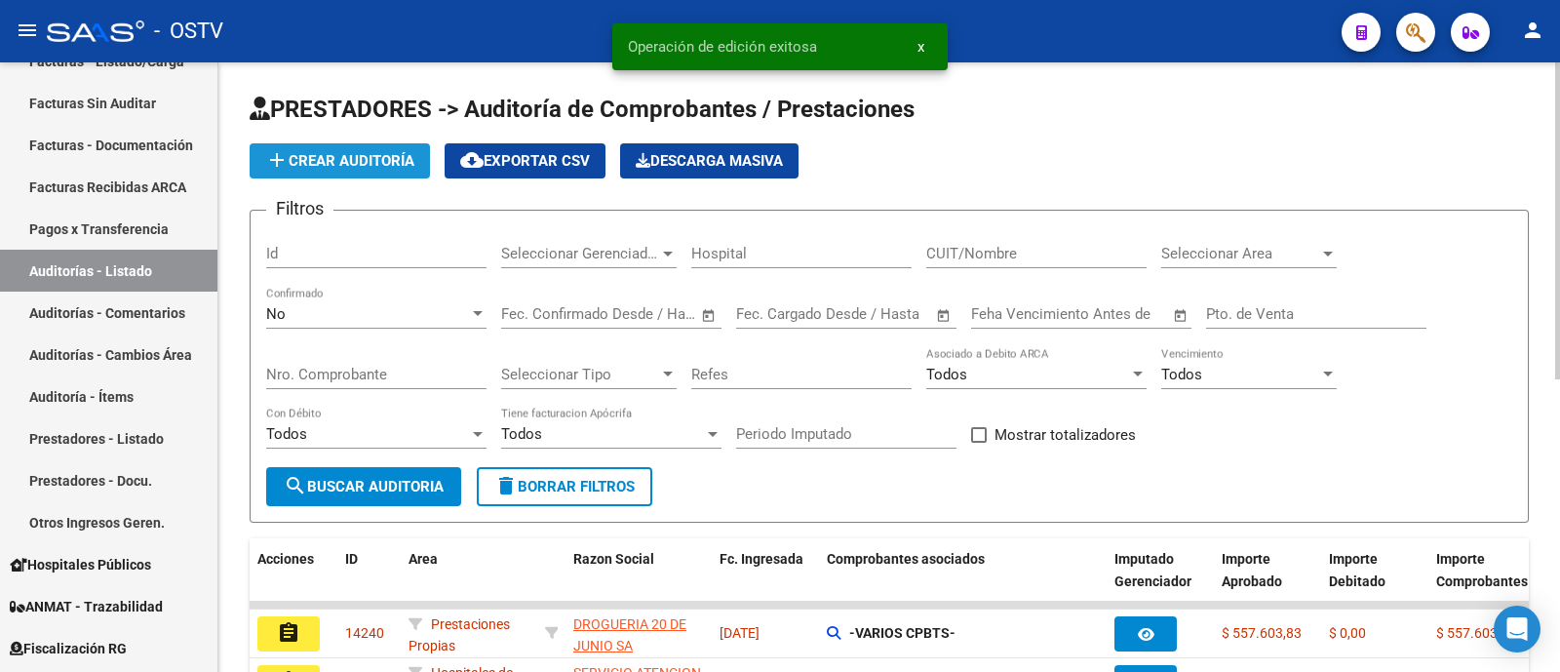
click at [376, 163] on span "add Crear Auditoría" at bounding box center [339, 161] width 149 height 18
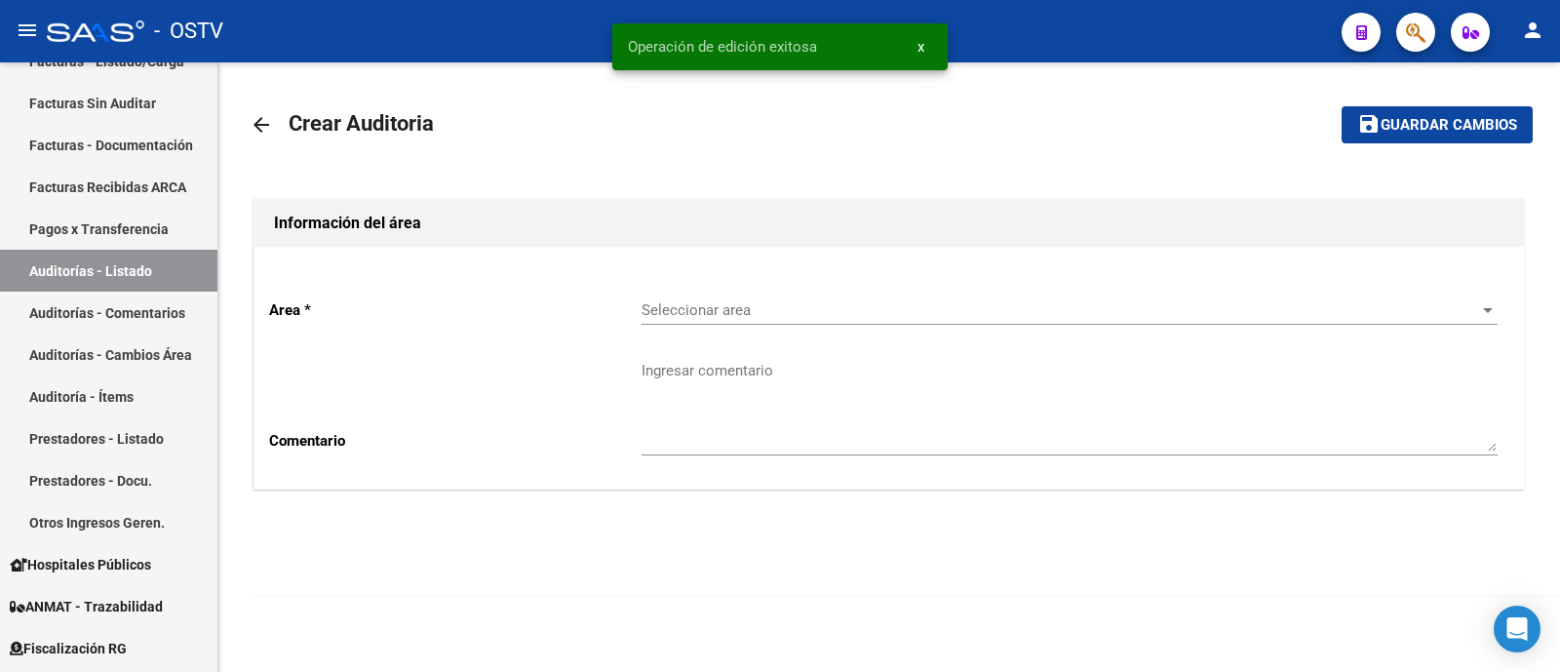
click at [713, 292] on div "Seleccionar area Seleccionar area" at bounding box center [1069, 304] width 856 height 42
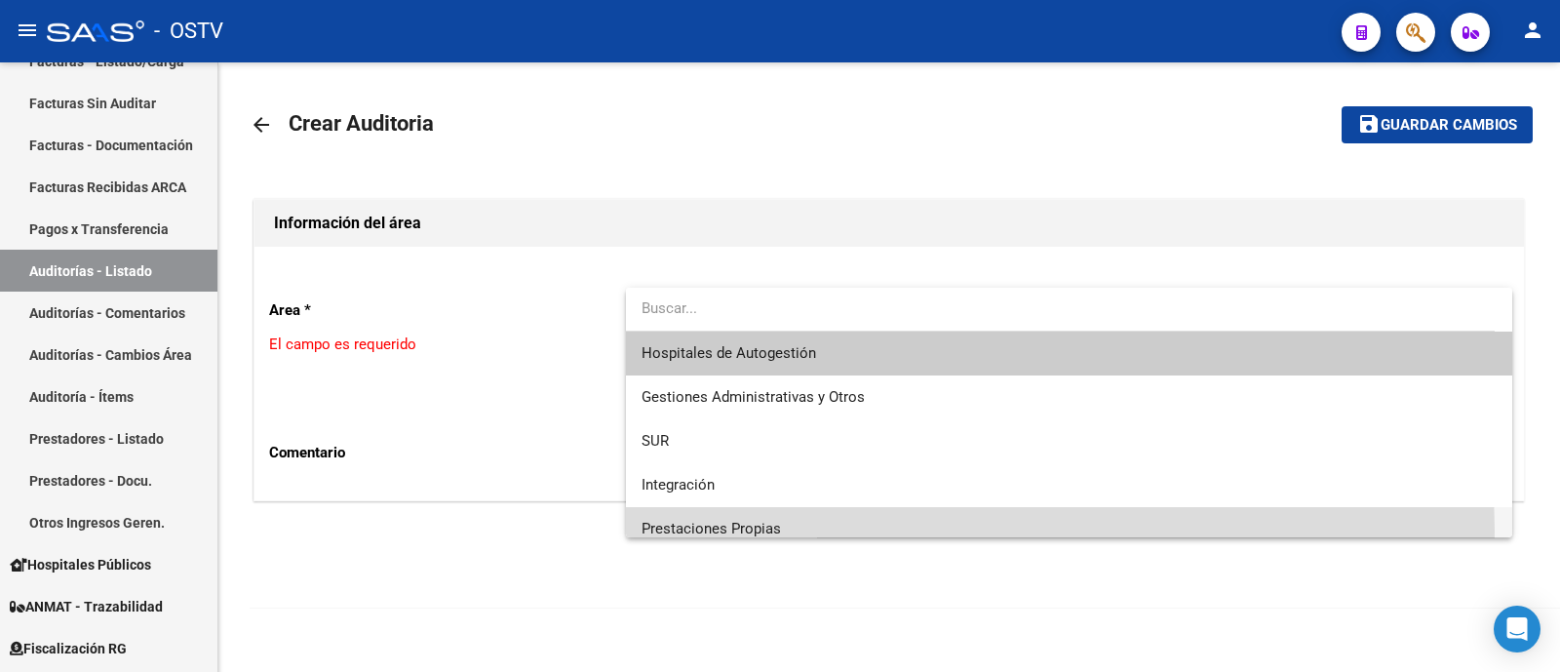
click at [784, 532] on span "Prestaciones Propias" at bounding box center [1069, 529] width 856 height 44
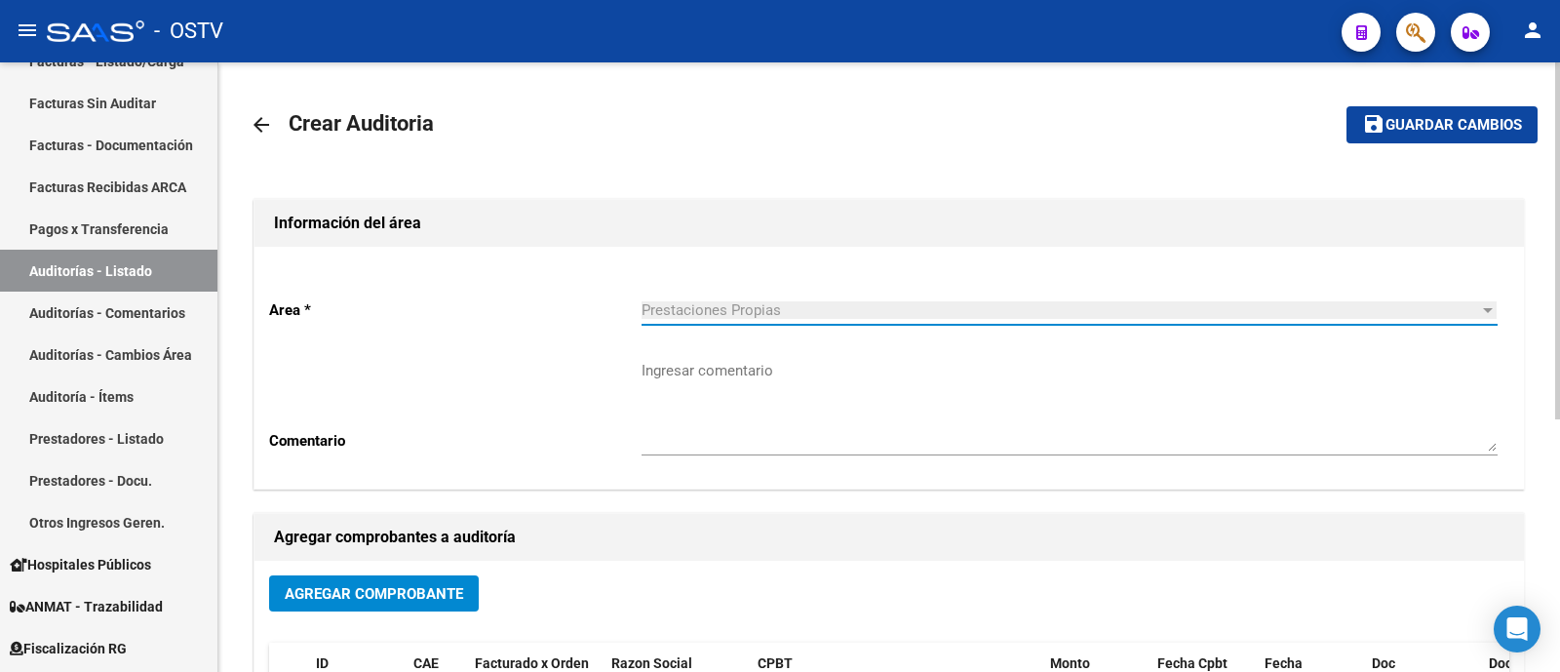
click at [742, 439] on textarea "Ingresar comentario" at bounding box center [1069, 406] width 856 height 92
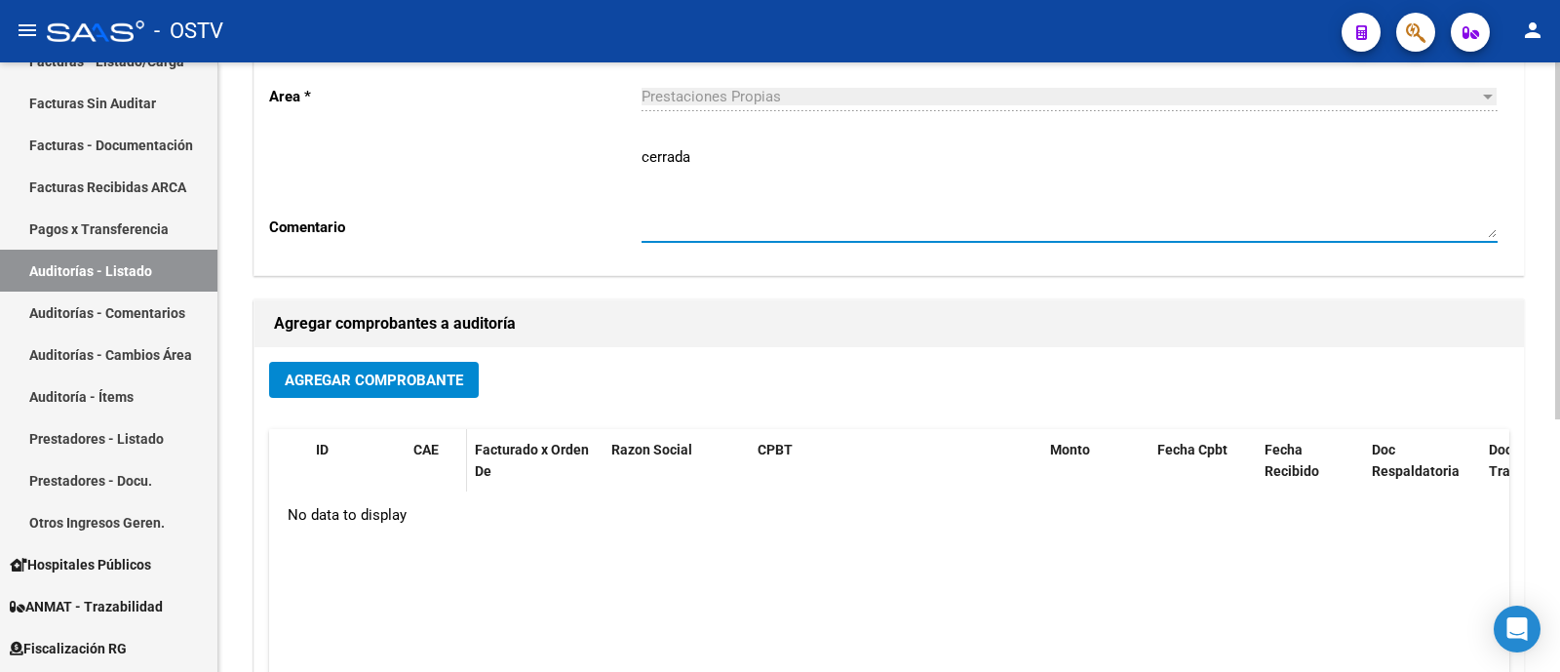
scroll to position [243, 0]
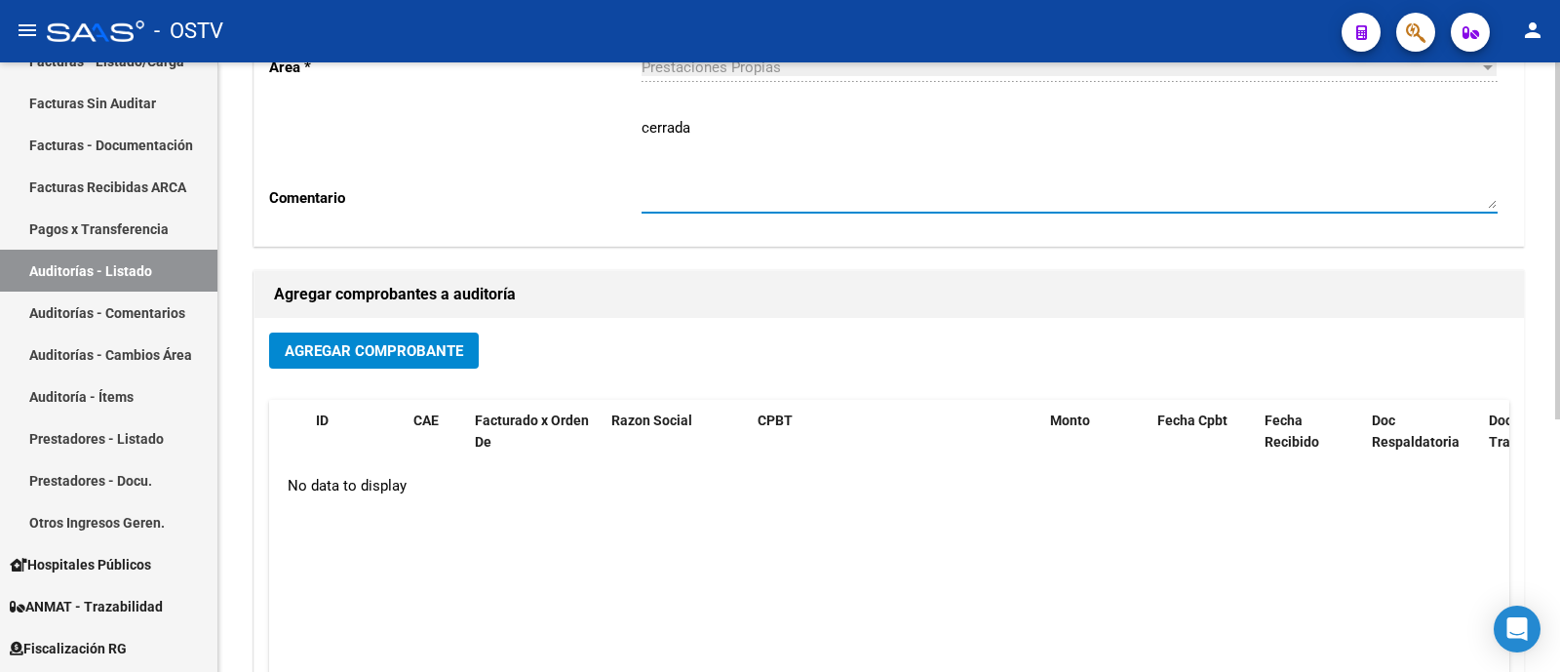
click at [352, 353] on span "Agregar Comprobante" at bounding box center [374, 351] width 178 height 18
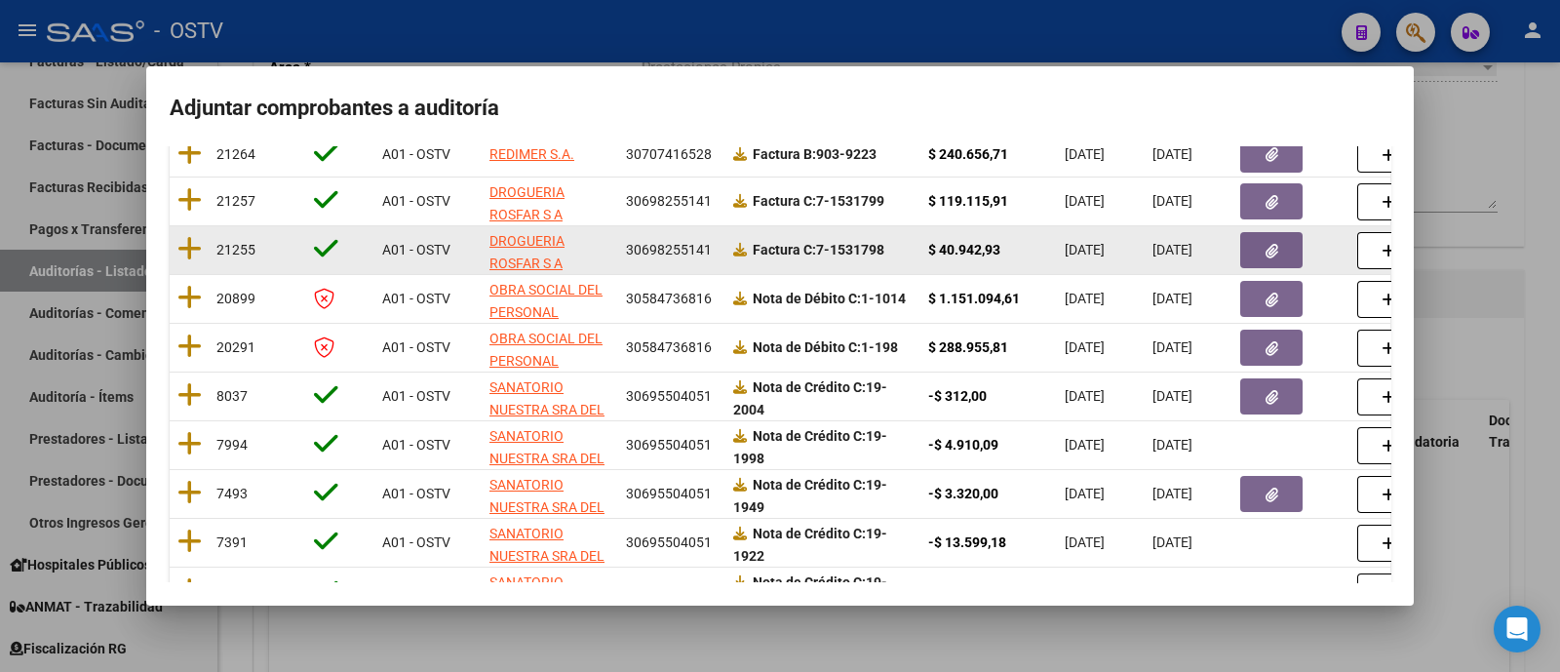
scroll to position [170, 0]
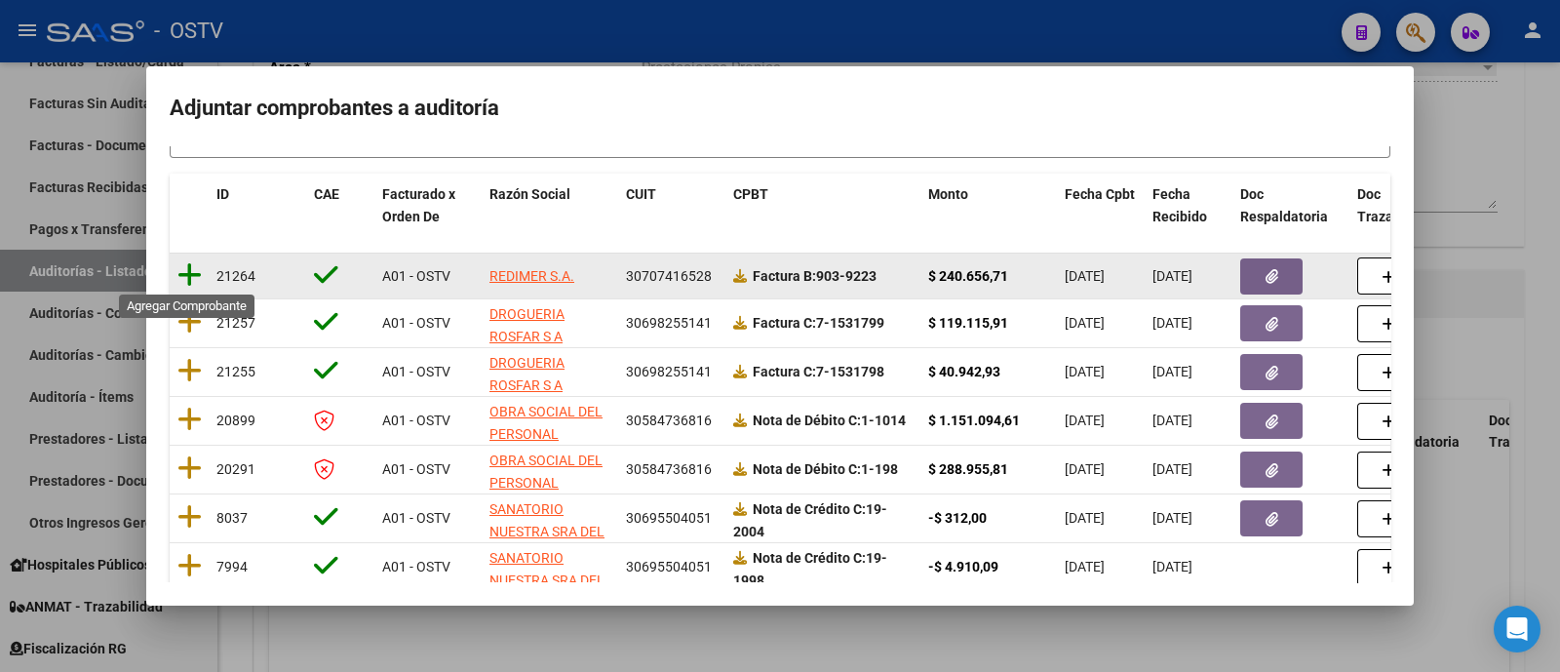
click at [190, 275] on icon at bounding box center [189, 274] width 24 height 27
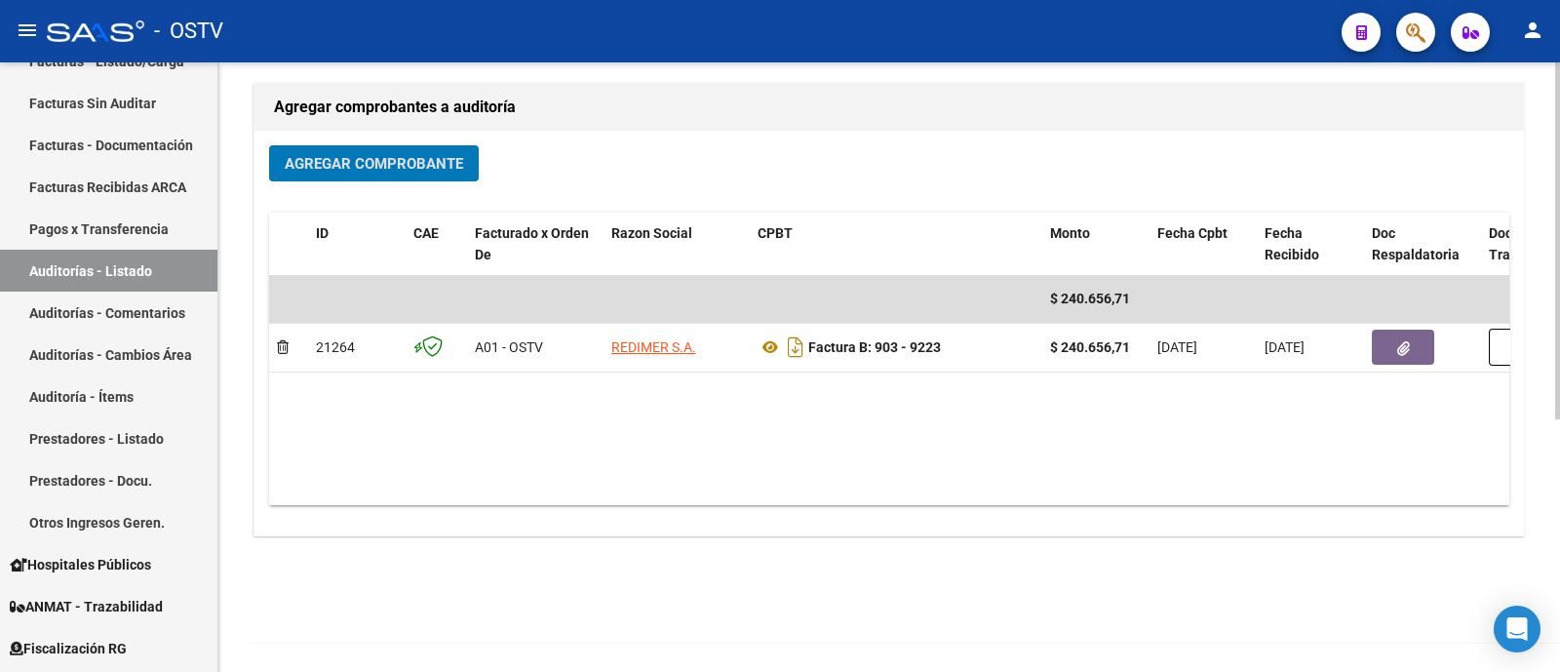
scroll to position [431, 0]
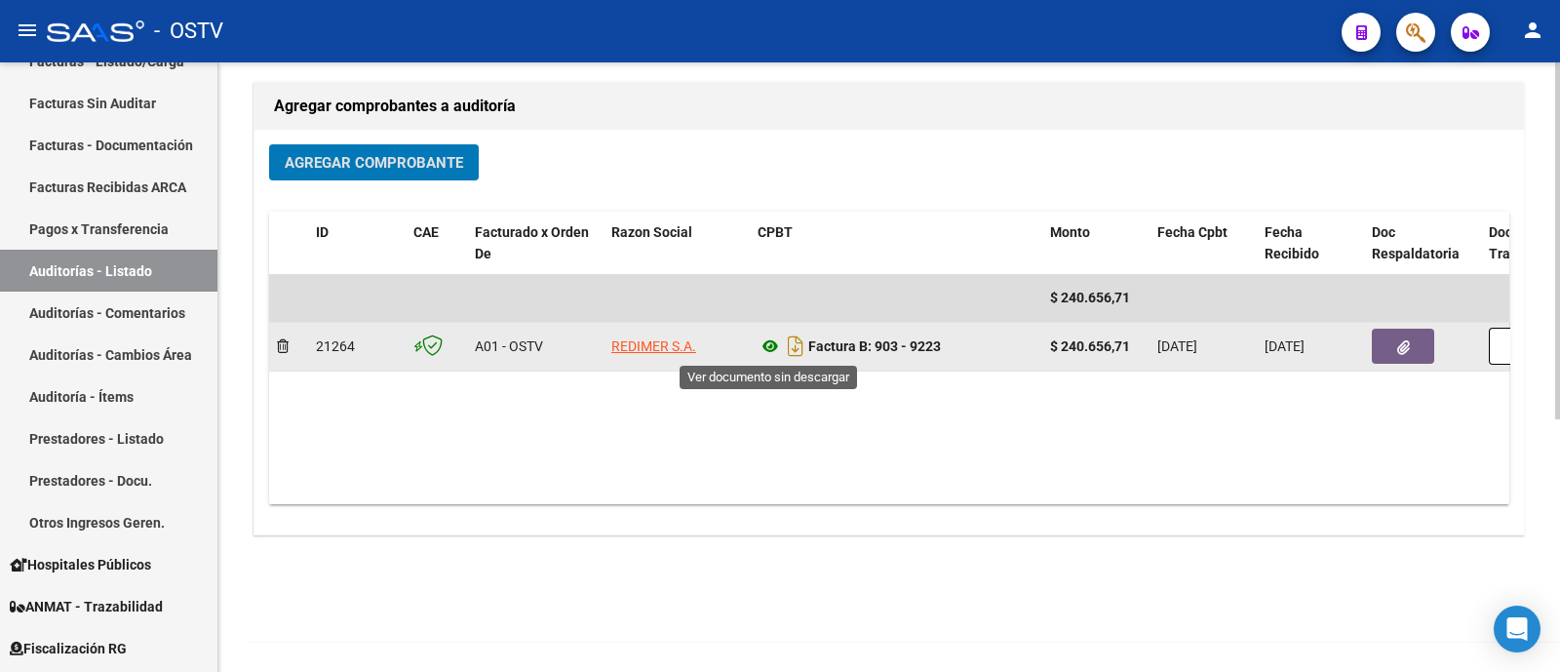
click at [770, 347] on icon at bounding box center [769, 345] width 25 height 23
click at [1397, 341] on icon "button" at bounding box center [1403, 347] width 13 height 15
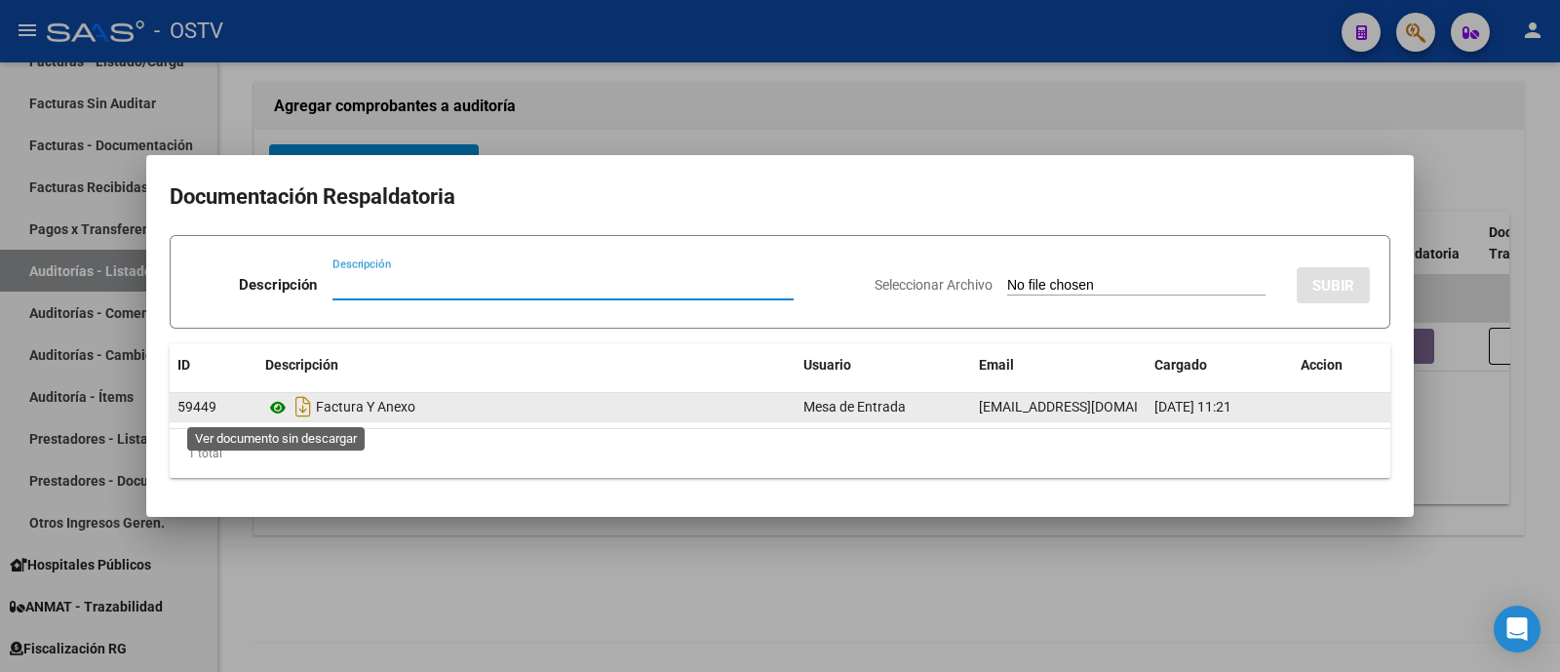
click at [275, 409] on icon at bounding box center [277, 407] width 25 height 23
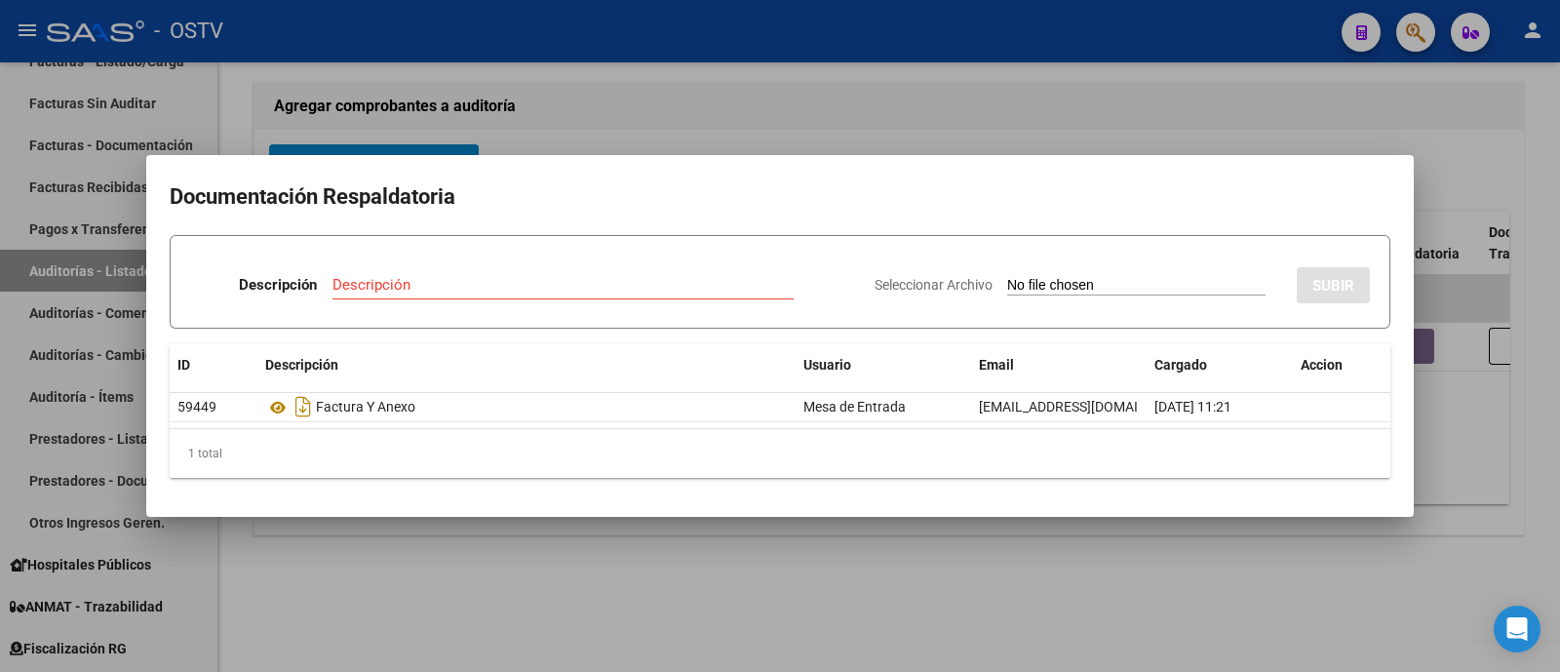
click at [642, 134] on div at bounding box center [780, 336] width 1560 height 672
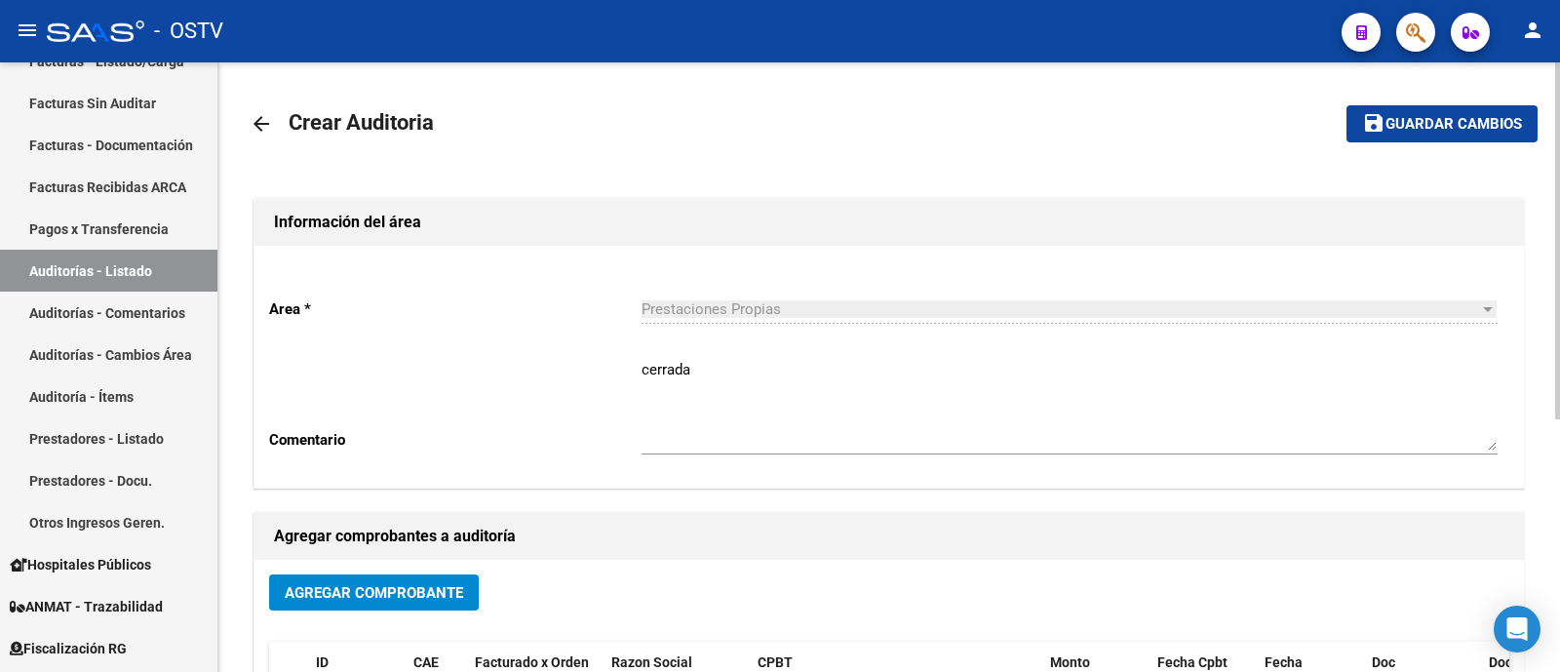
scroll to position [0, 0]
click at [1496, 116] on span "save Guardar cambios" at bounding box center [1442, 124] width 160 height 18
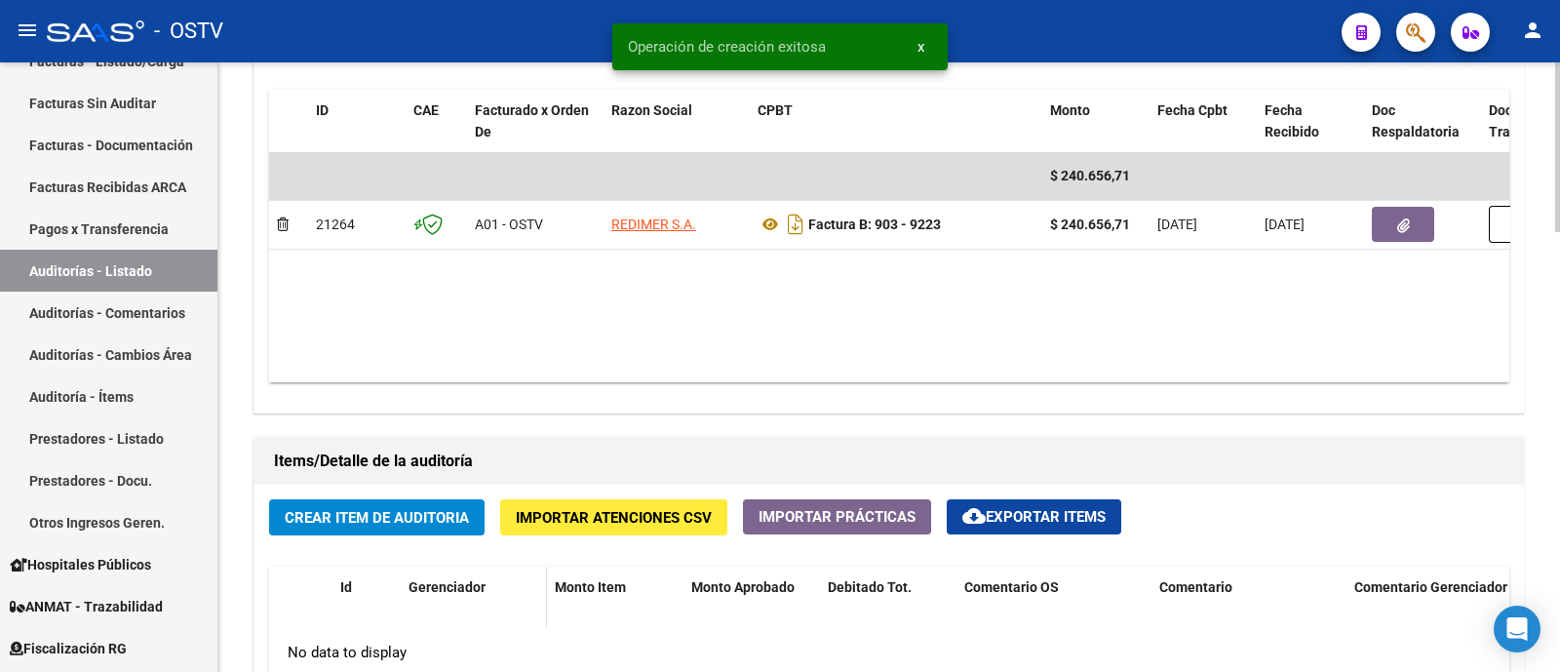
scroll to position [1218, 0]
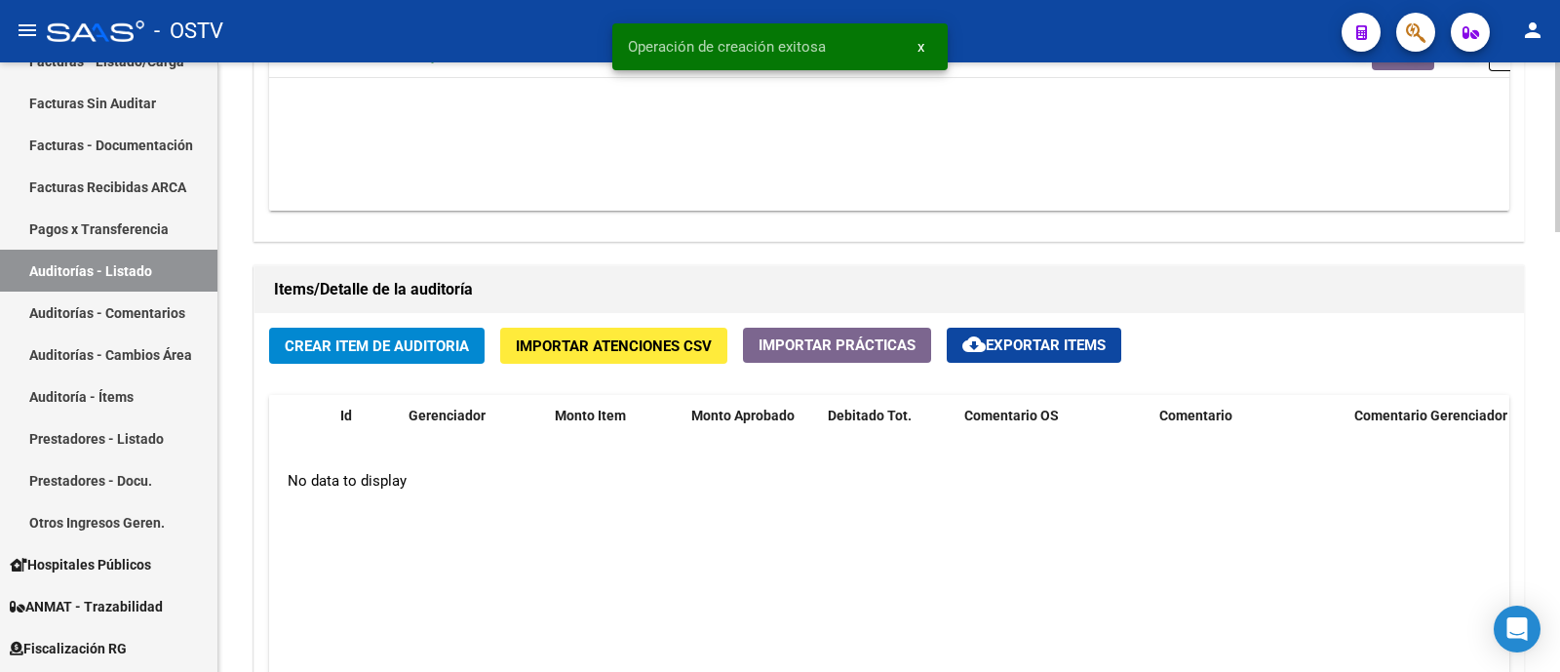
click at [406, 345] on span "Crear Item de Auditoria" at bounding box center [377, 346] width 184 height 18
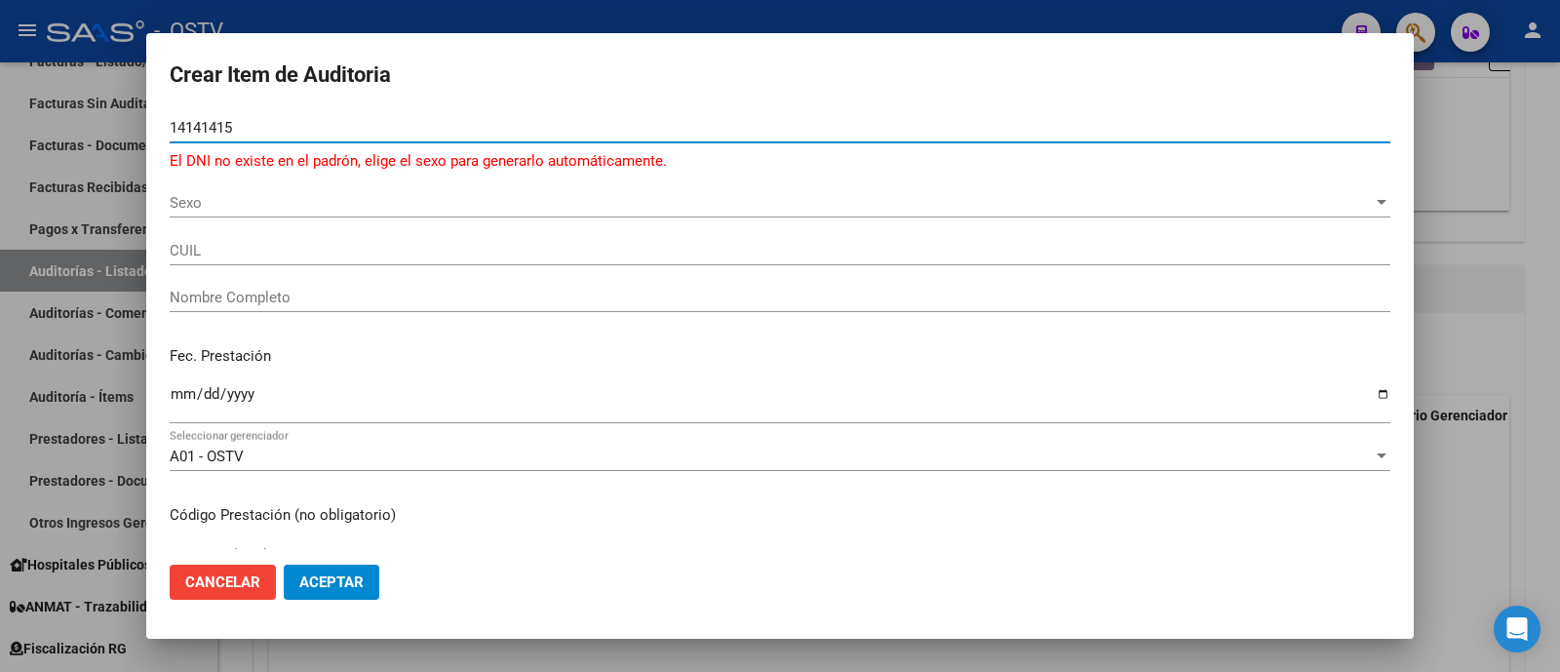
drag, startPoint x: 193, startPoint y: 140, endPoint x: 17, endPoint y: 131, distance: 176.7
click at [19, 133] on div "Crear Item de Auditoria 14141415 Nro Documento El DNI no existe en el padrón, e…" at bounding box center [780, 336] width 1560 height 672
click at [525, 27] on div at bounding box center [780, 336] width 1560 height 672
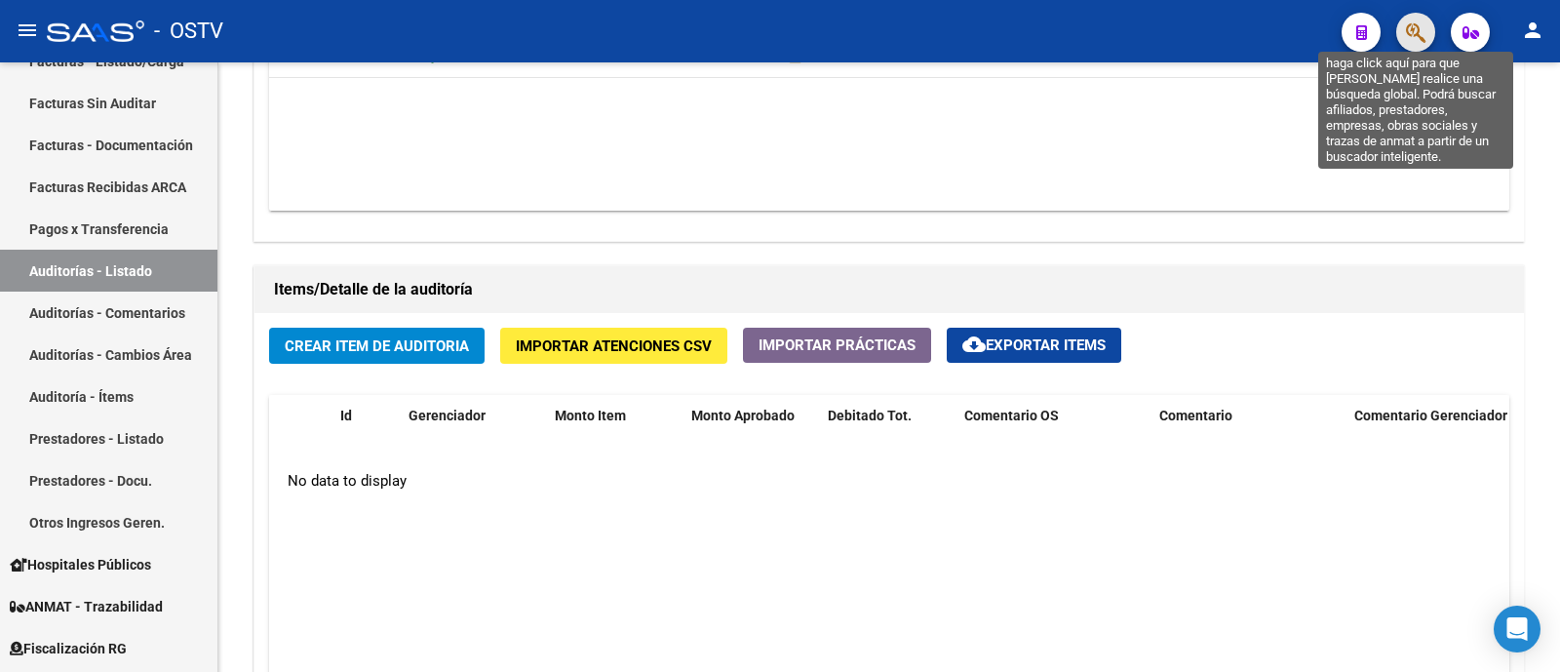
click at [1423, 32] on icon "button" at bounding box center [1415, 32] width 19 height 22
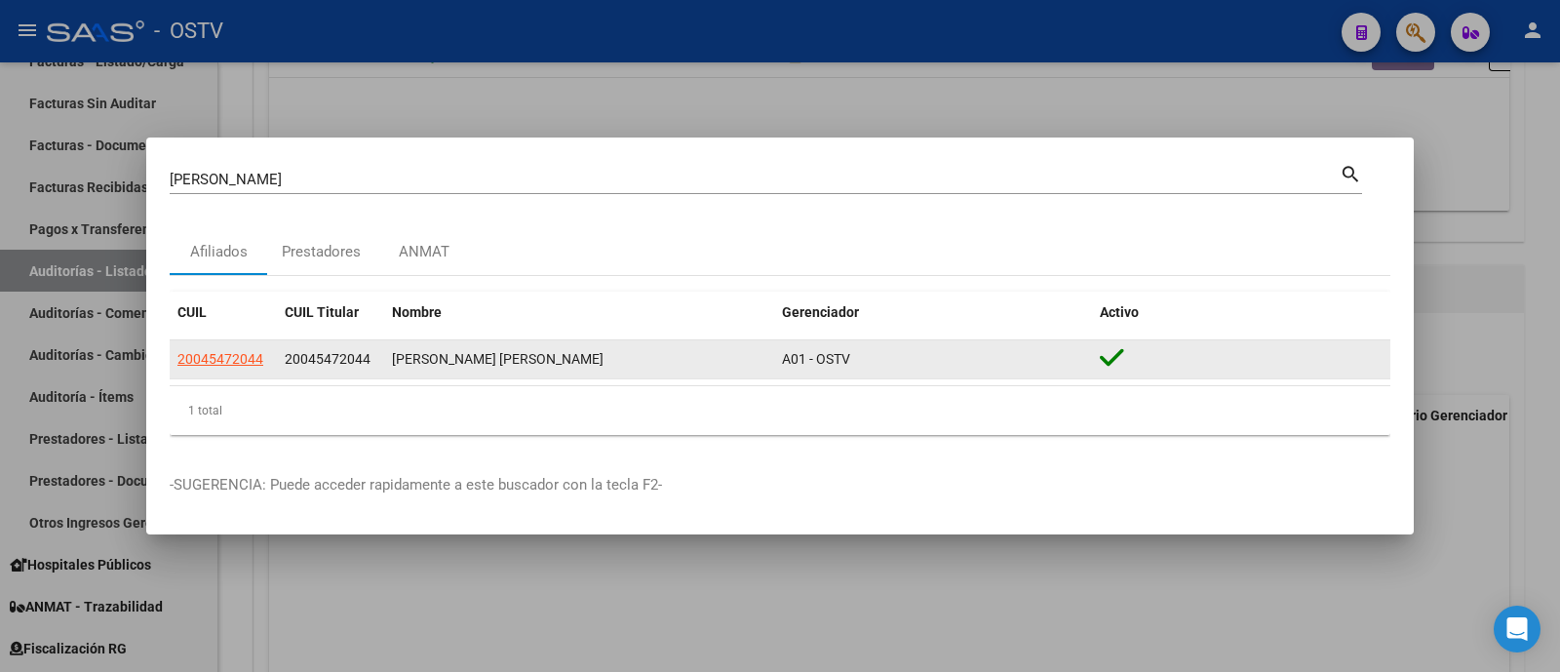
drag, startPoint x: 301, startPoint y: 360, endPoint x: 362, endPoint y: 367, distance: 60.9
click at [362, 367] on div "20045472044" at bounding box center [331, 359] width 92 height 22
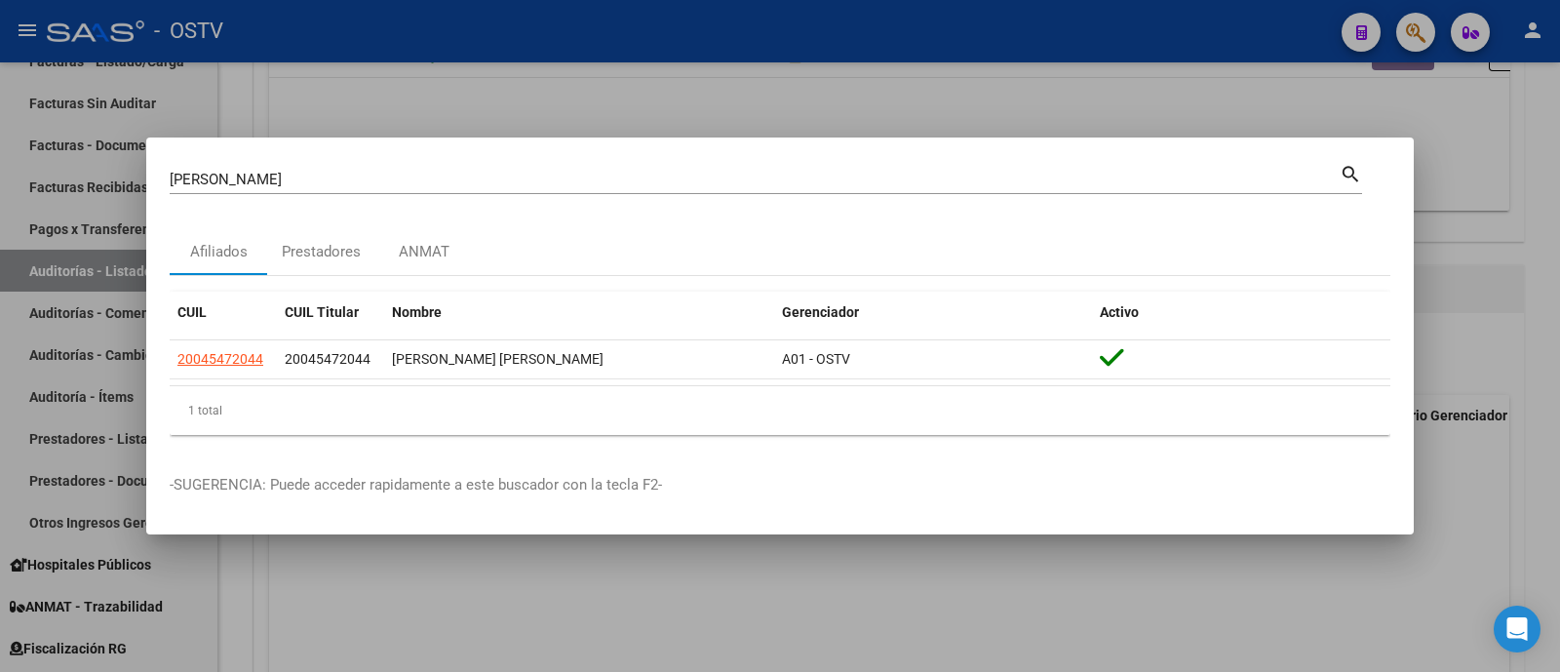
copy span "04547204"
click at [593, 85] on div at bounding box center [780, 336] width 1560 height 672
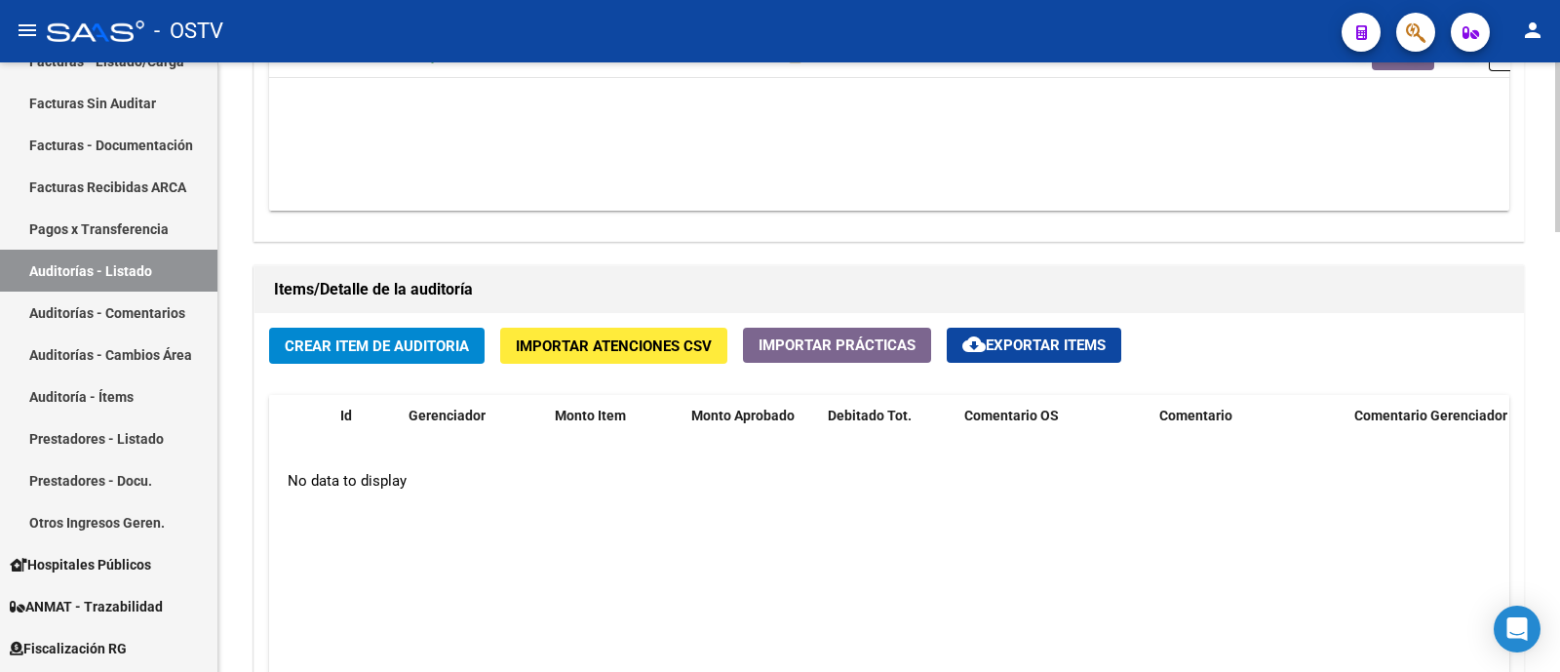
click at [346, 344] on span "Crear Item de Auditoria" at bounding box center [377, 346] width 184 height 18
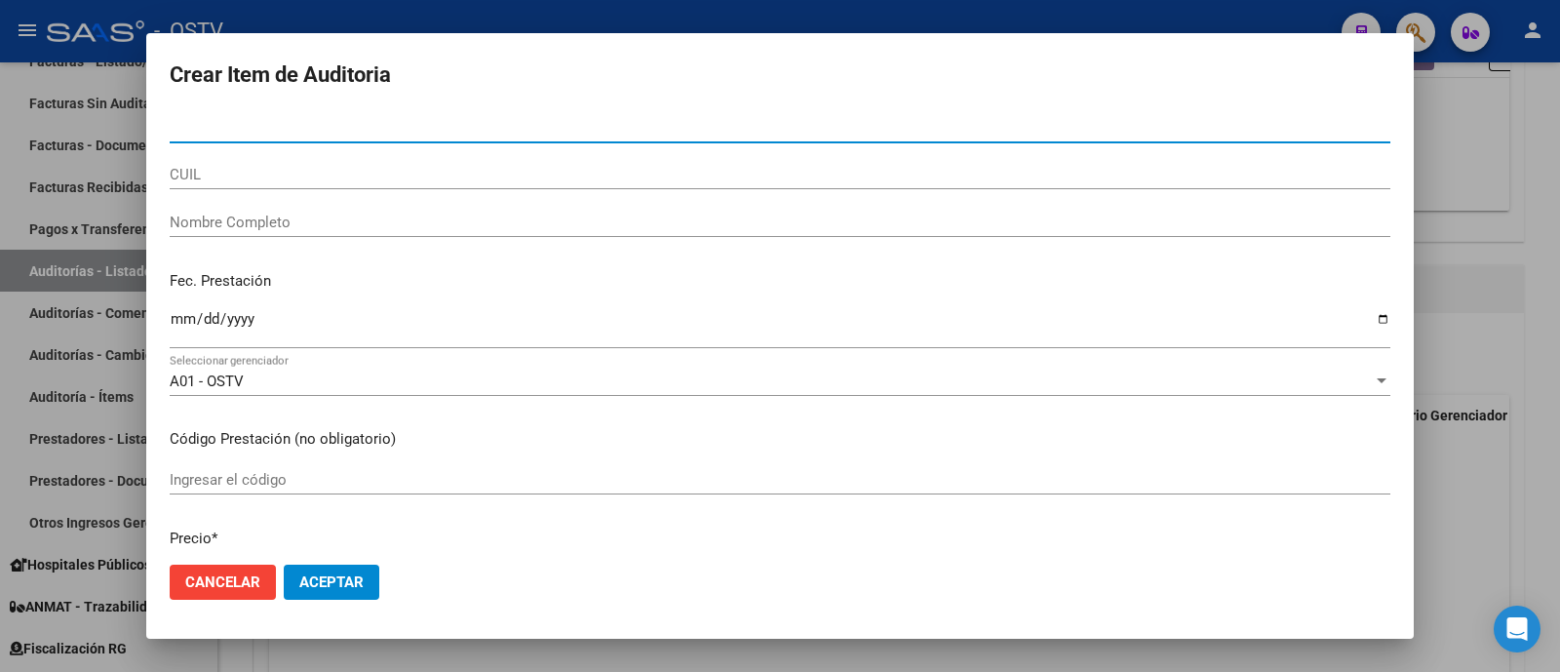
paste input "04547204"
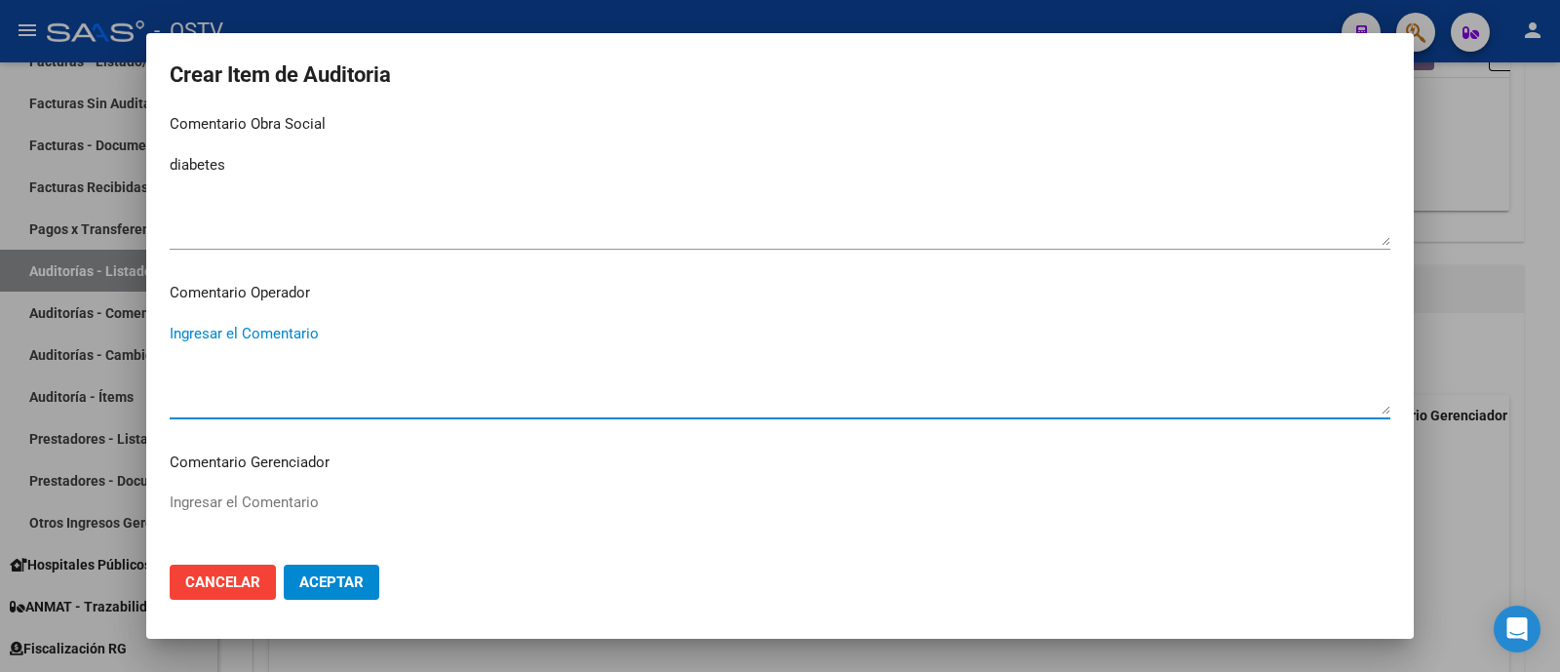
scroll to position [1235, 0]
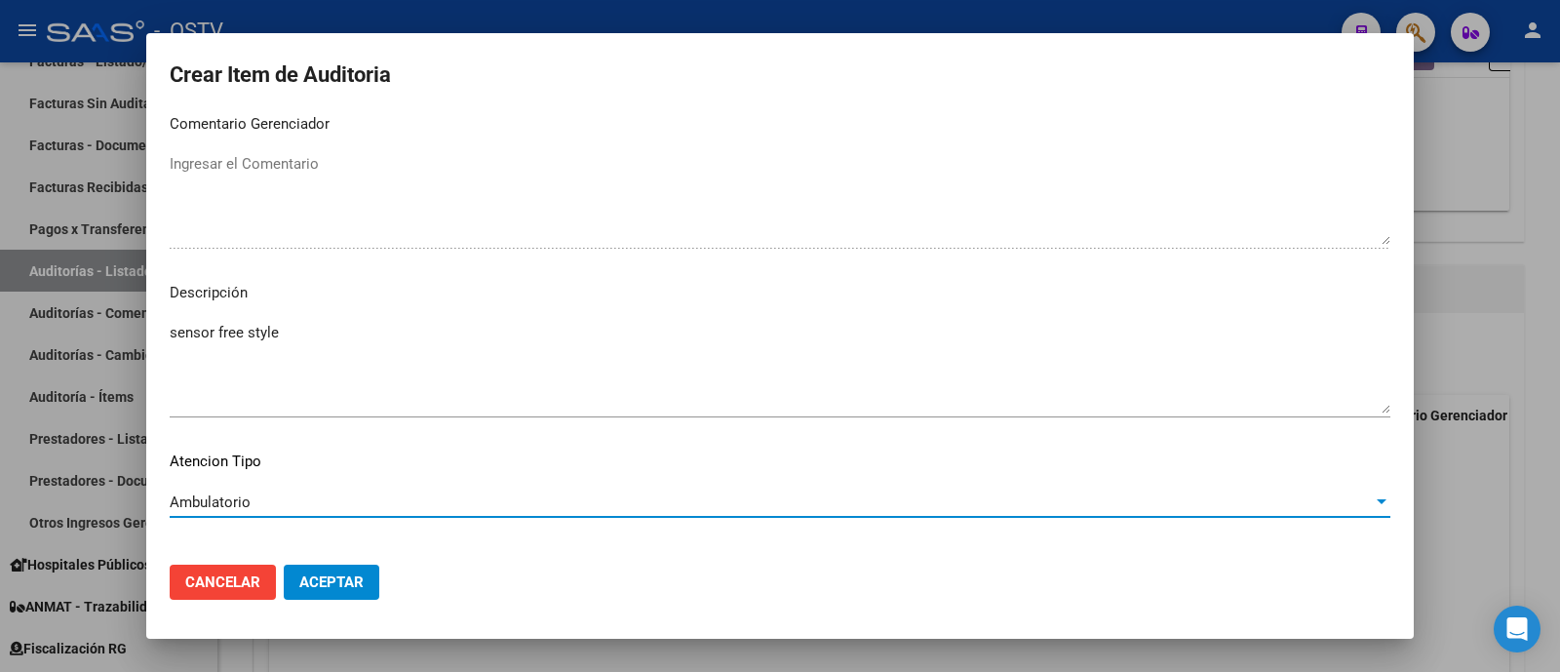
click at [361, 582] on span "Aceptar" at bounding box center [331, 582] width 64 height 18
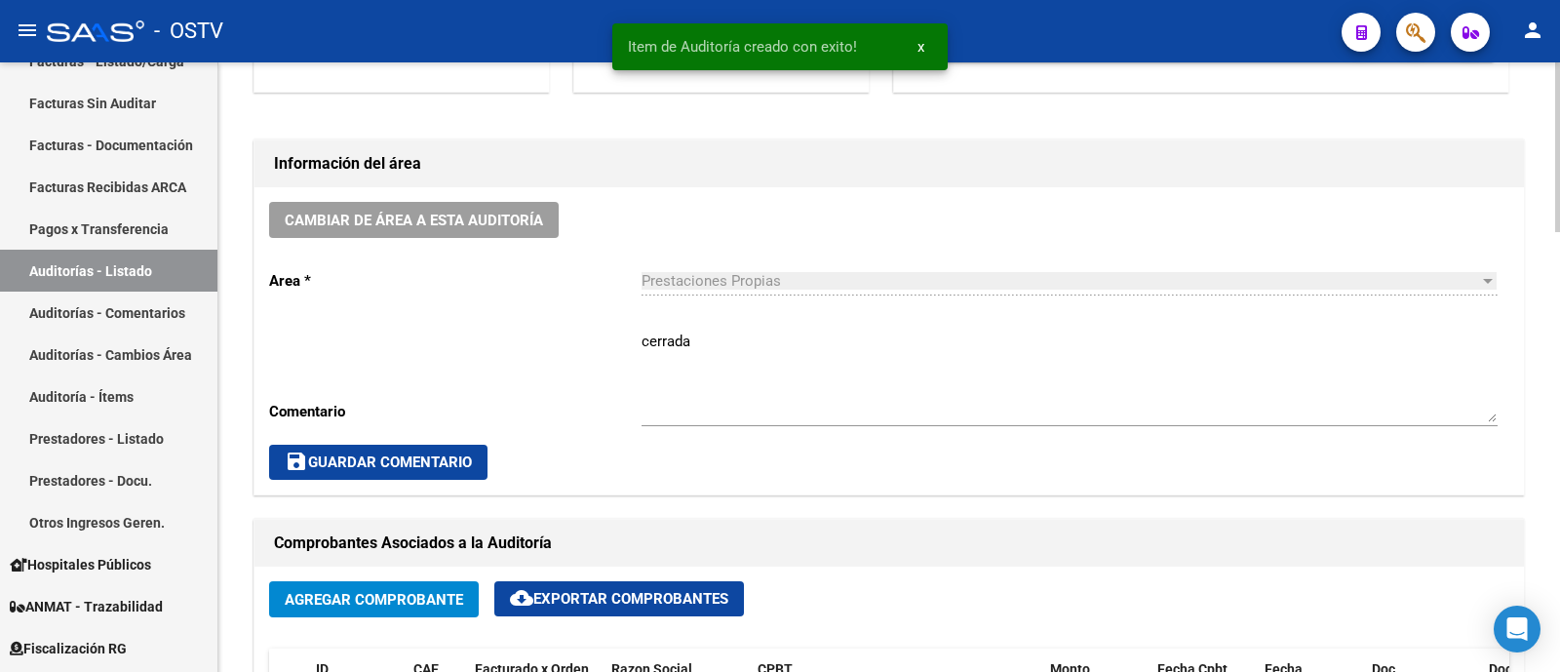
scroll to position [487, 0]
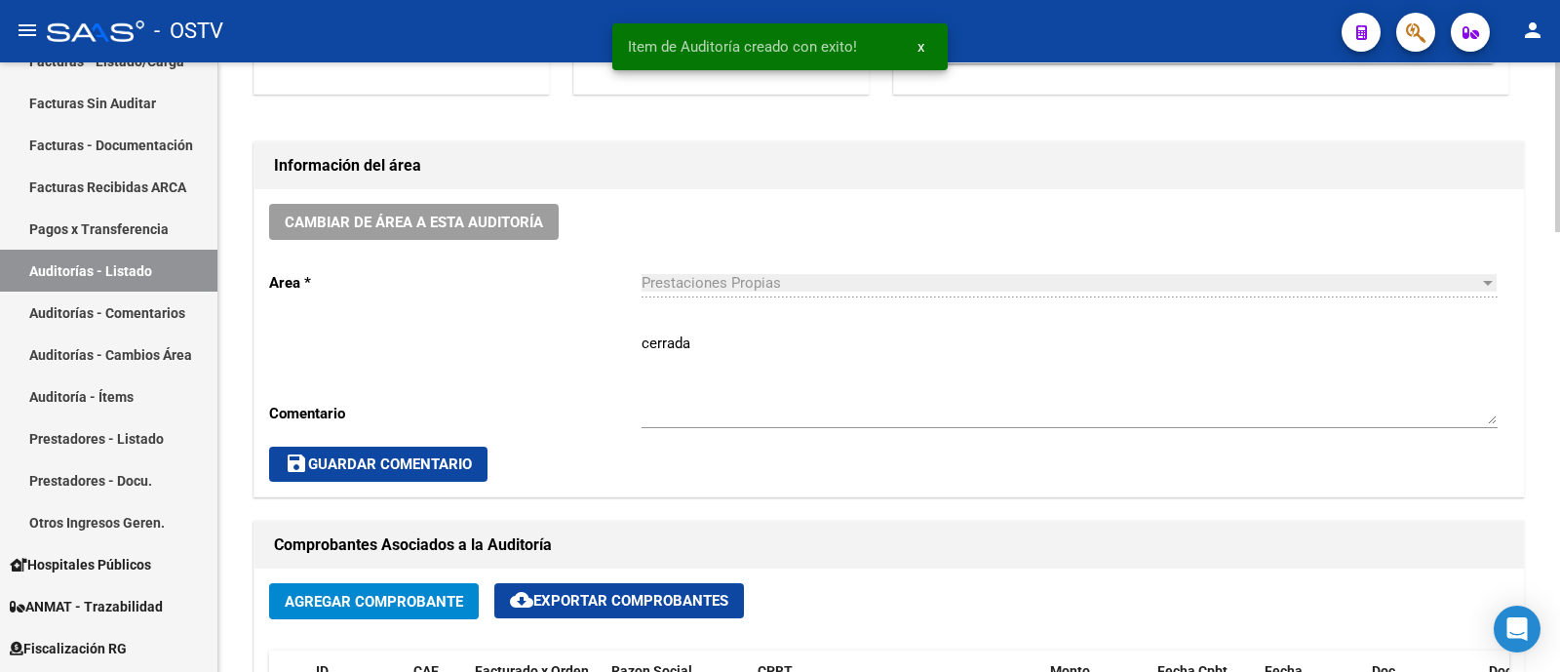
click at [452, 457] on span "save Guardar Comentario" at bounding box center [378, 464] width 187 height 18
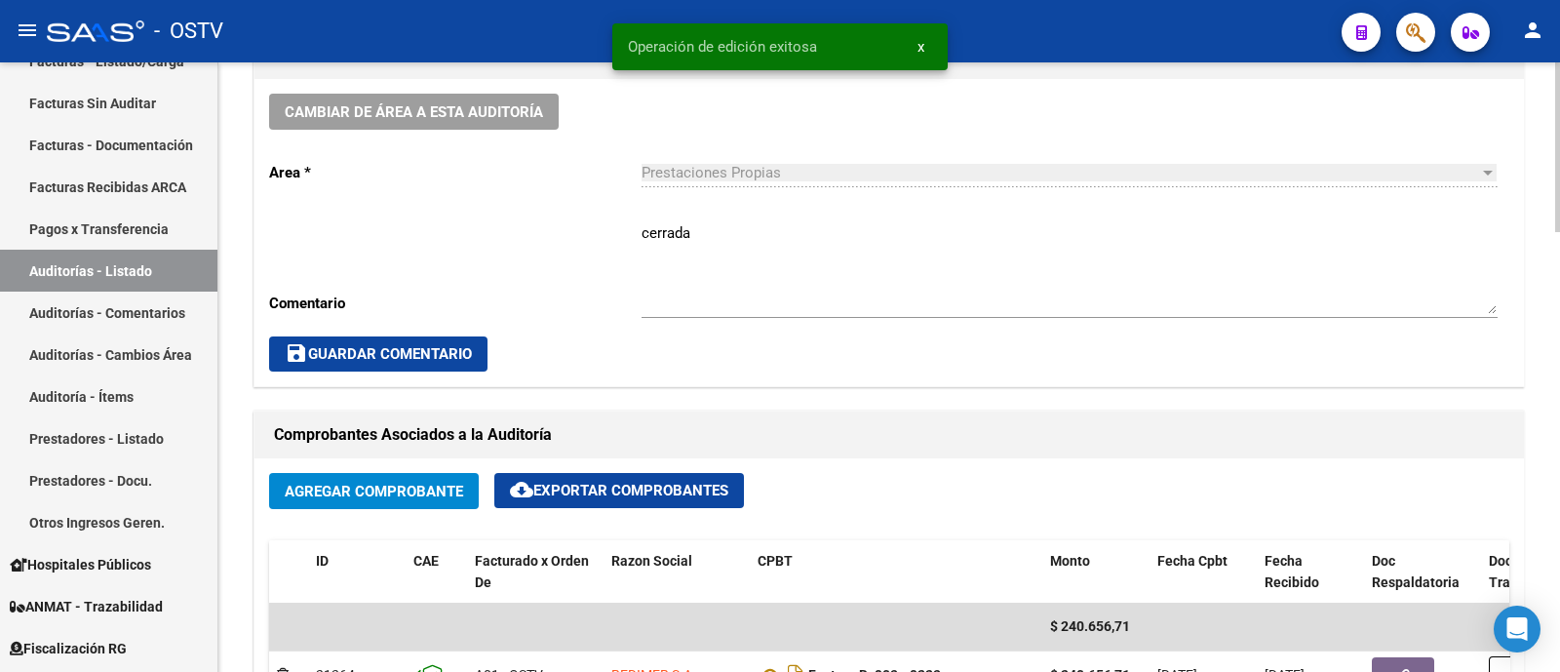
scroll to position [731, 0]
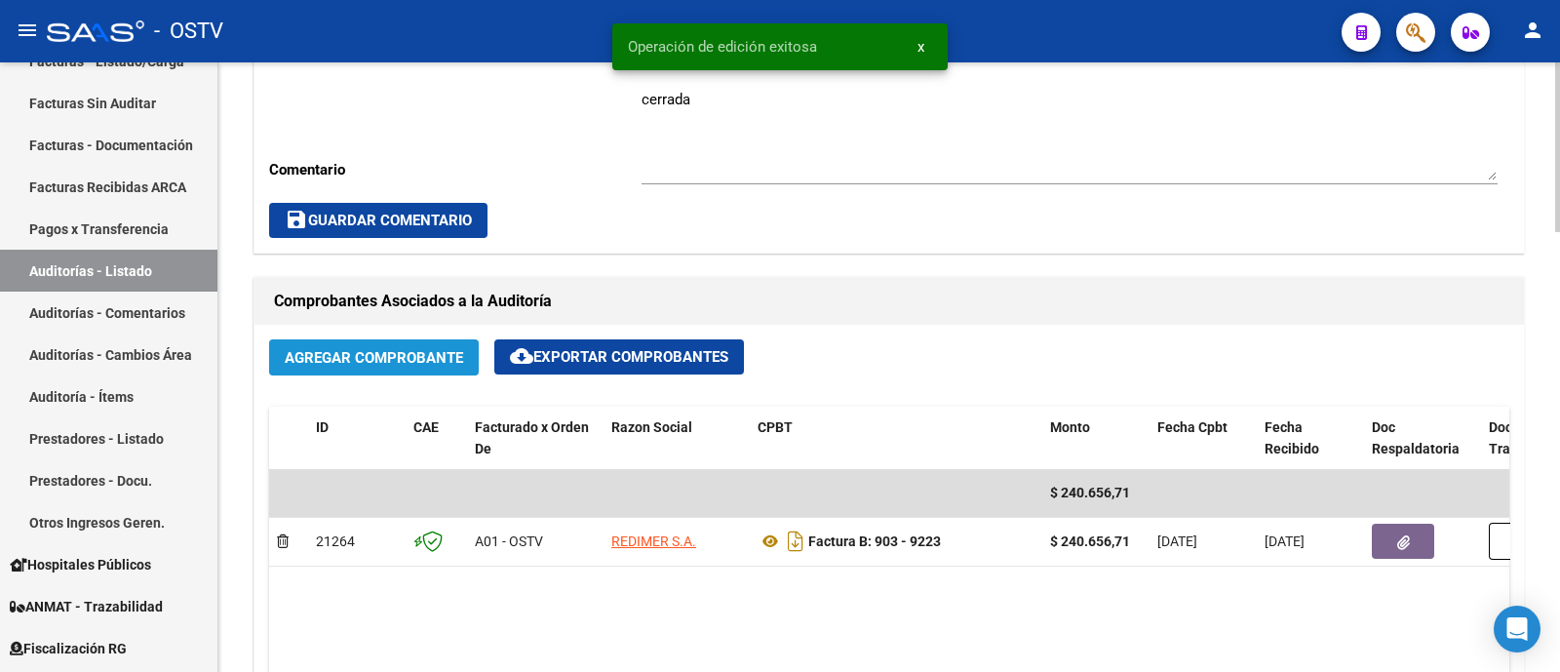
click at [400, 365] on button "Agregar Comprobante" at bounding box center [374, 357] width 210 height 36
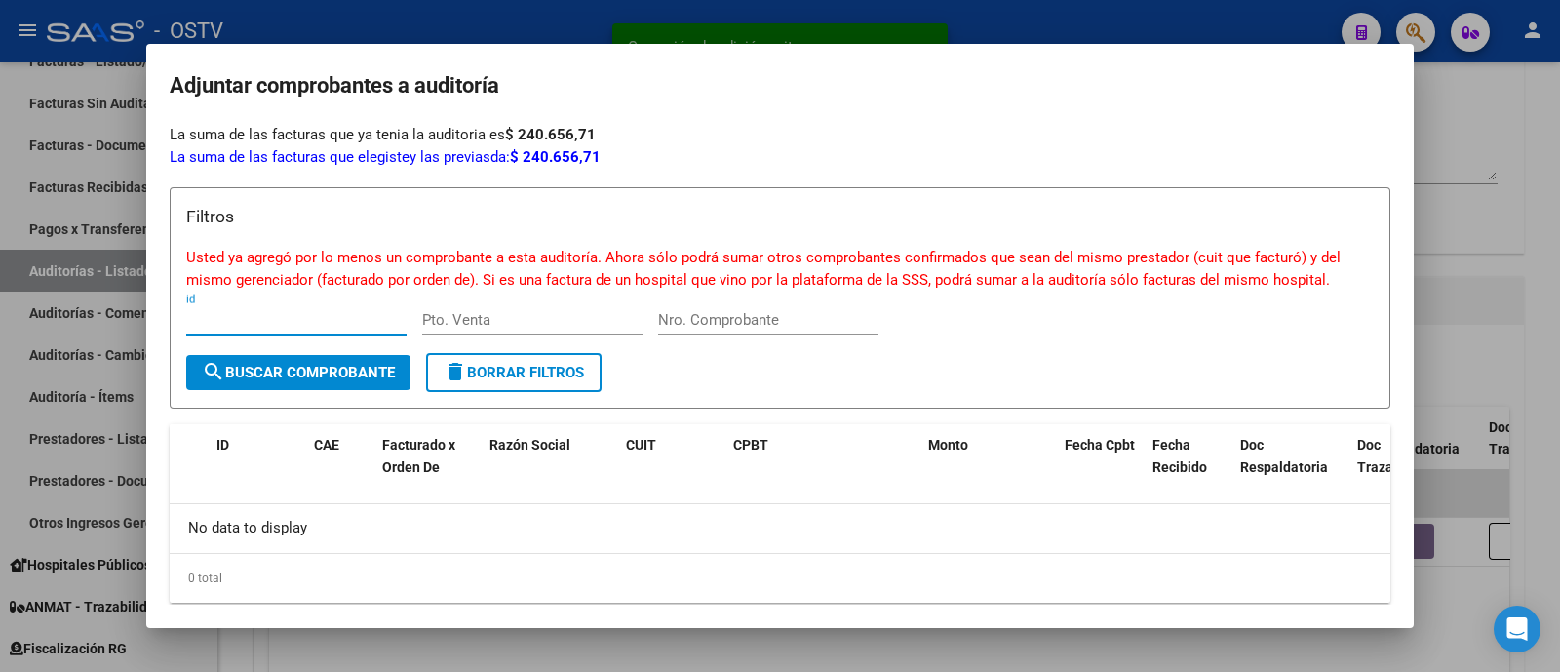
click at [508, 24] on div at bounding box center [780, 336] width 1560 height 672
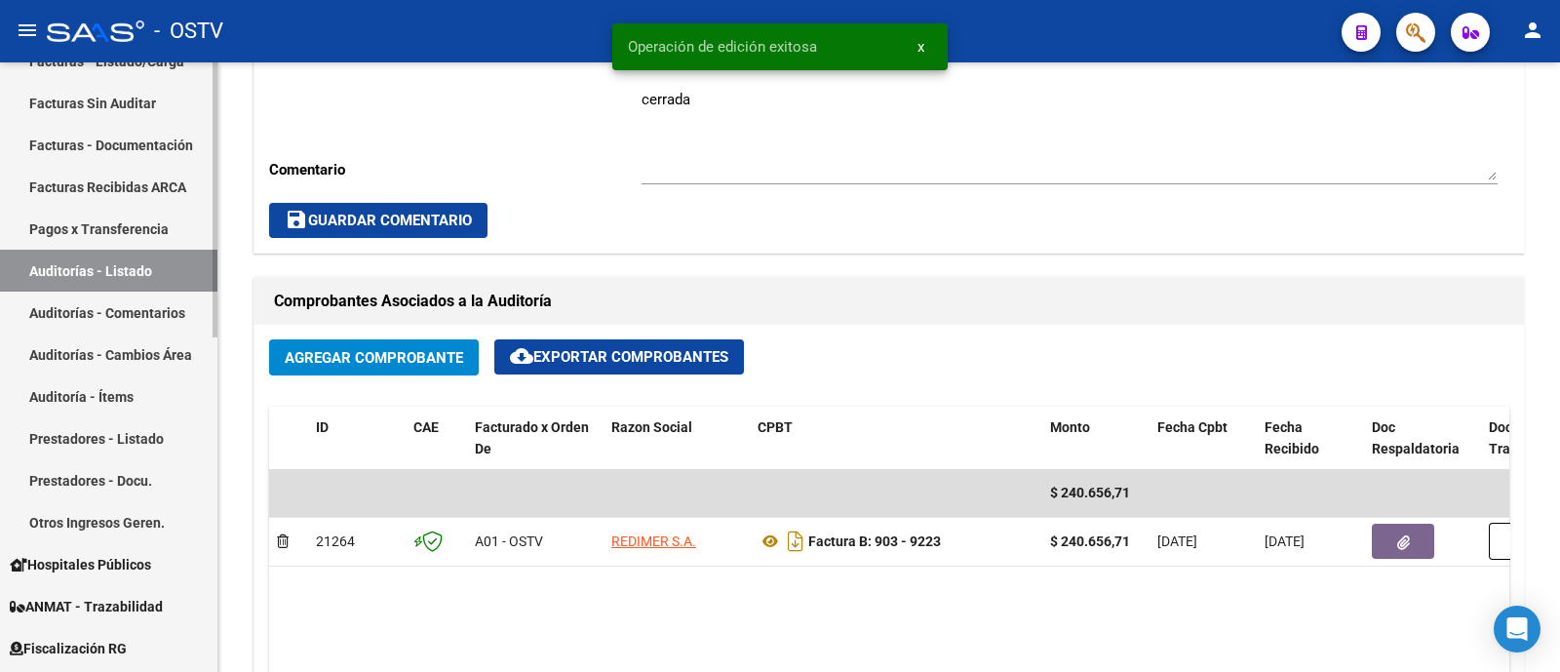
click at [133, 261] on link "Auditorías - Listado" at bounding box center [108, 271] width 217 height 42
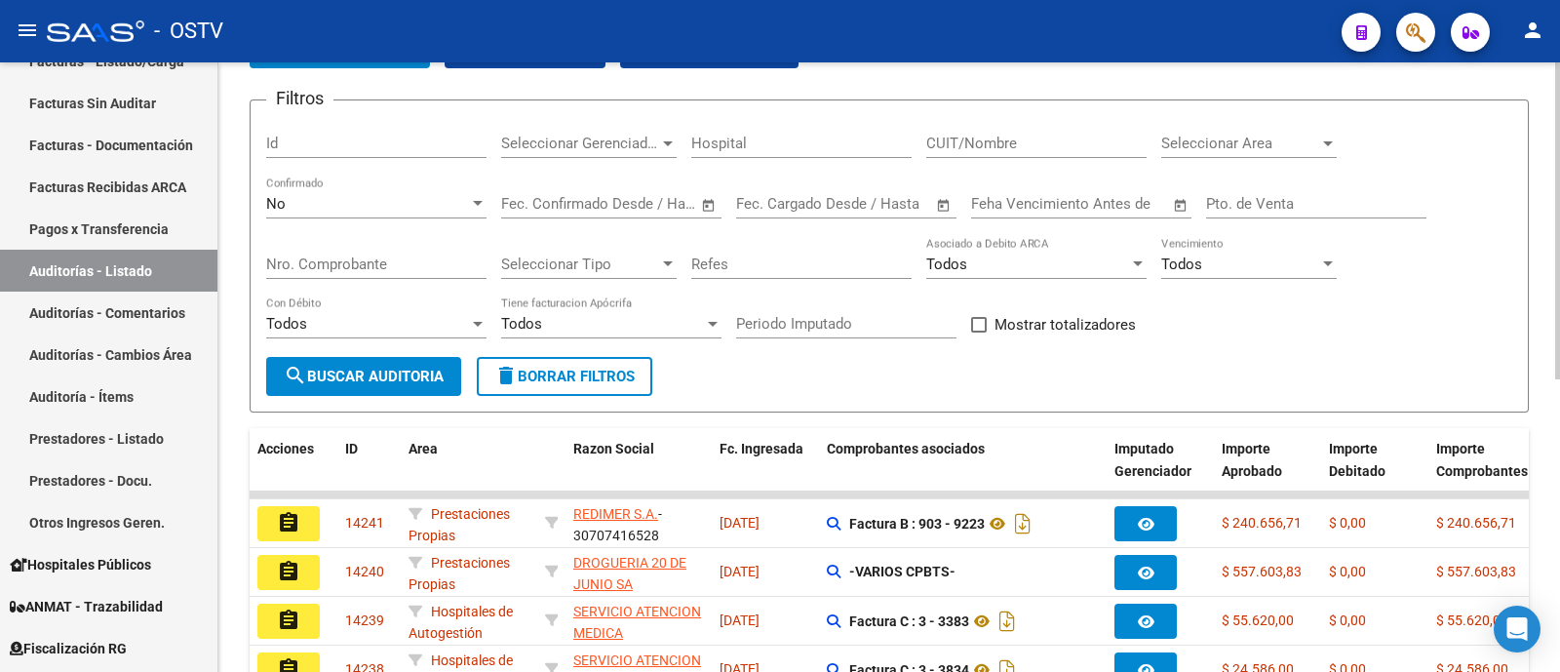
scroll to position [74, 0]
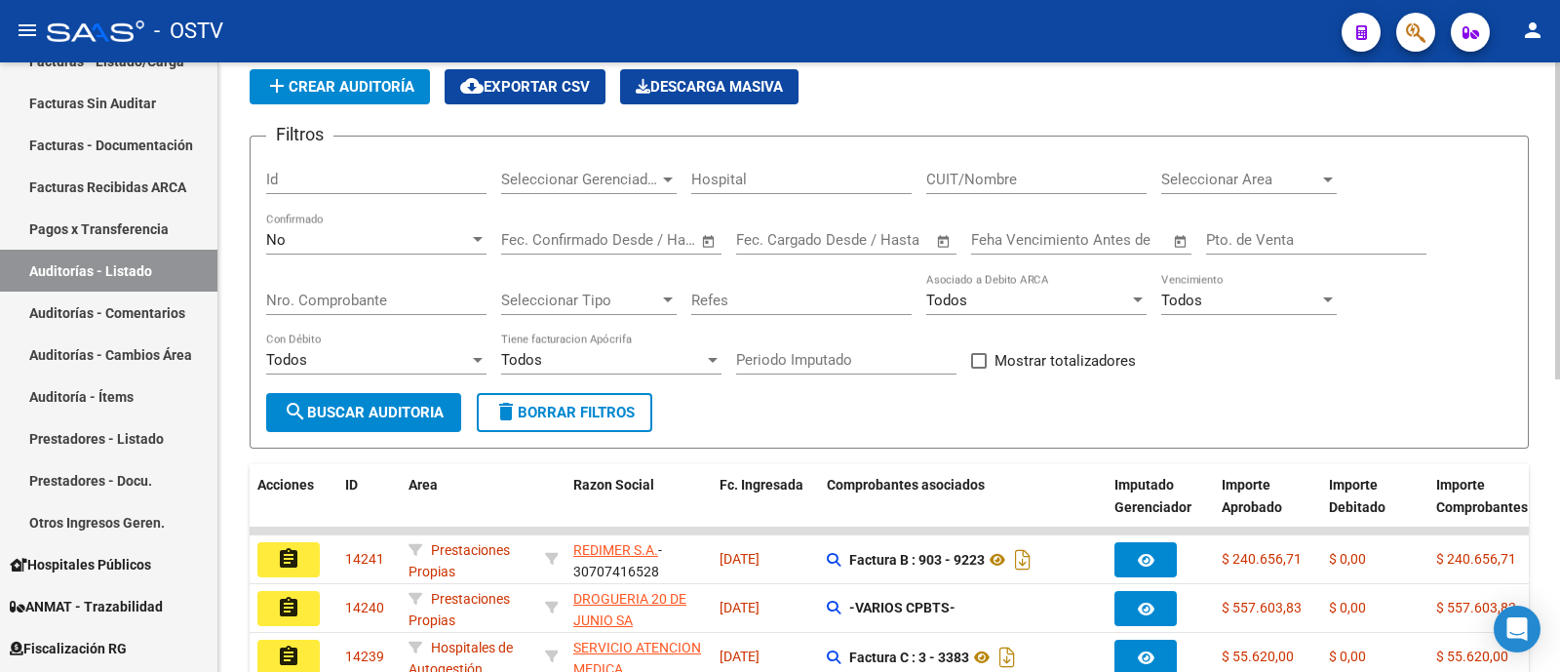
click at [385, 89] on span "add Crear Auditoría" at bounding box center [339, 87] width 149 height 18
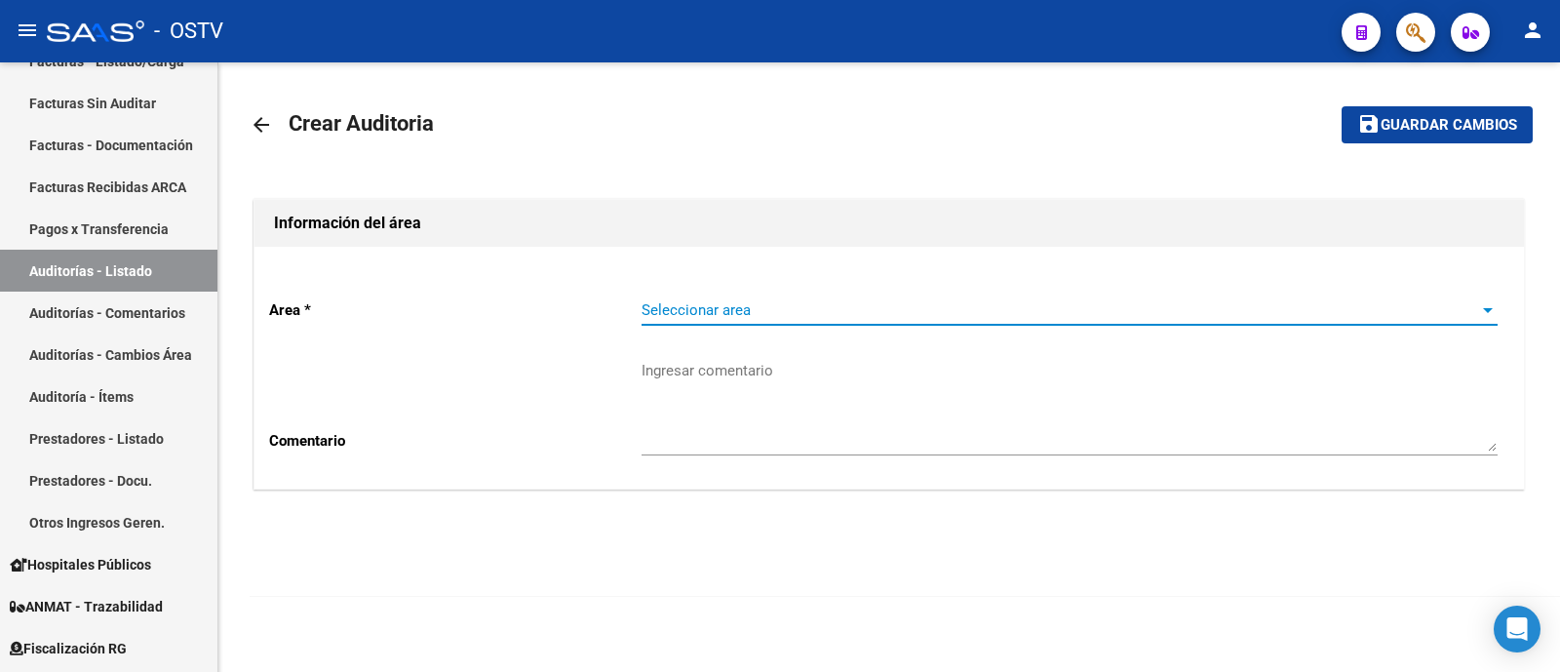
click at [689, 316] on span "Seleccionar area" at bounding box center [1060, 310] width 838 height 18
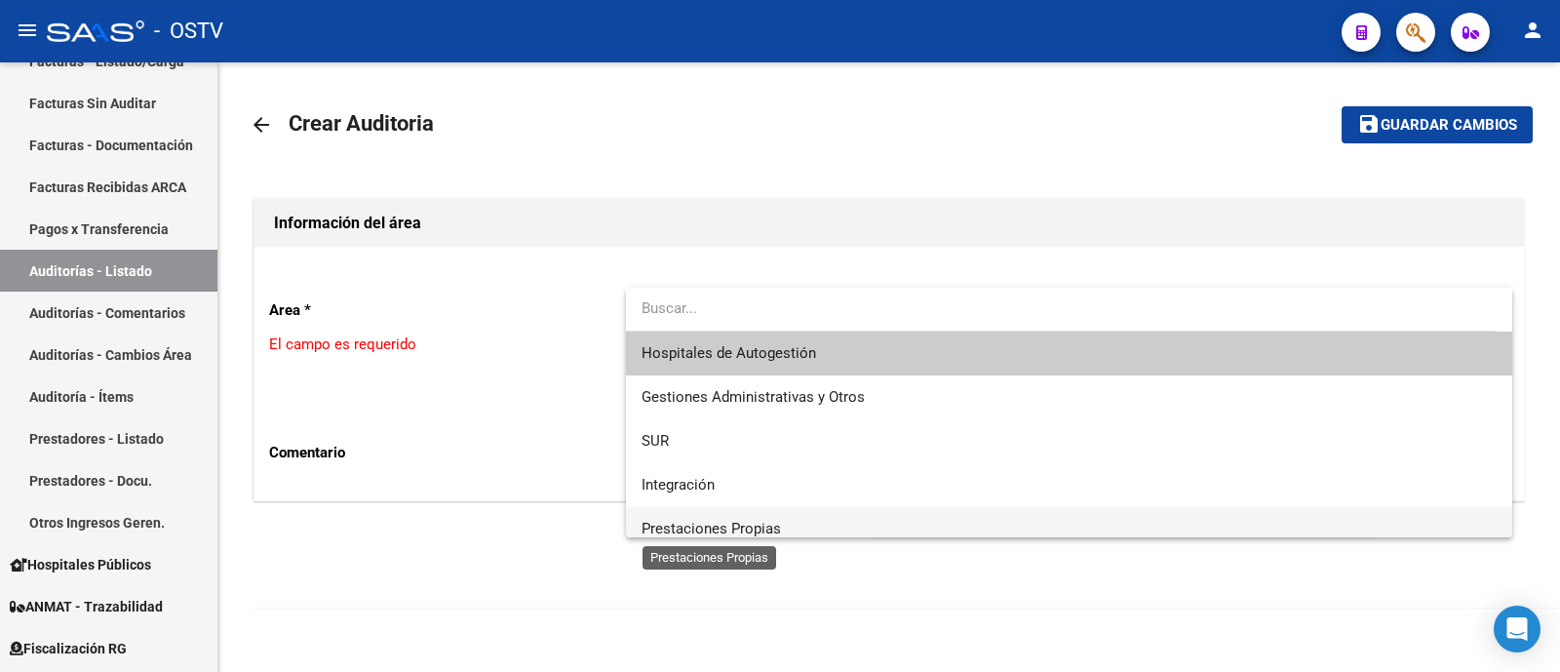
click at [726, 526] on span "Prestaciones Propias" at bounding box center [710, 529] width 139 height 18
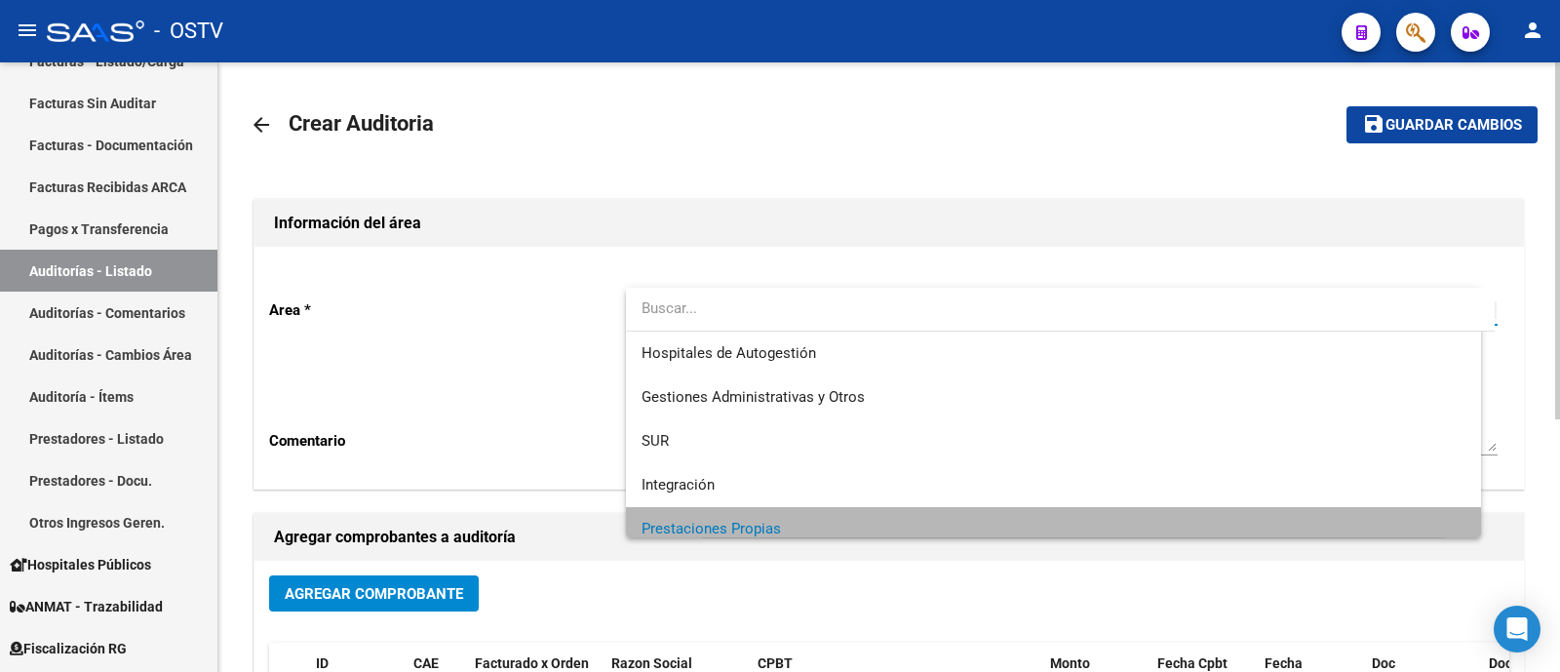
scroll to position [13, 0]
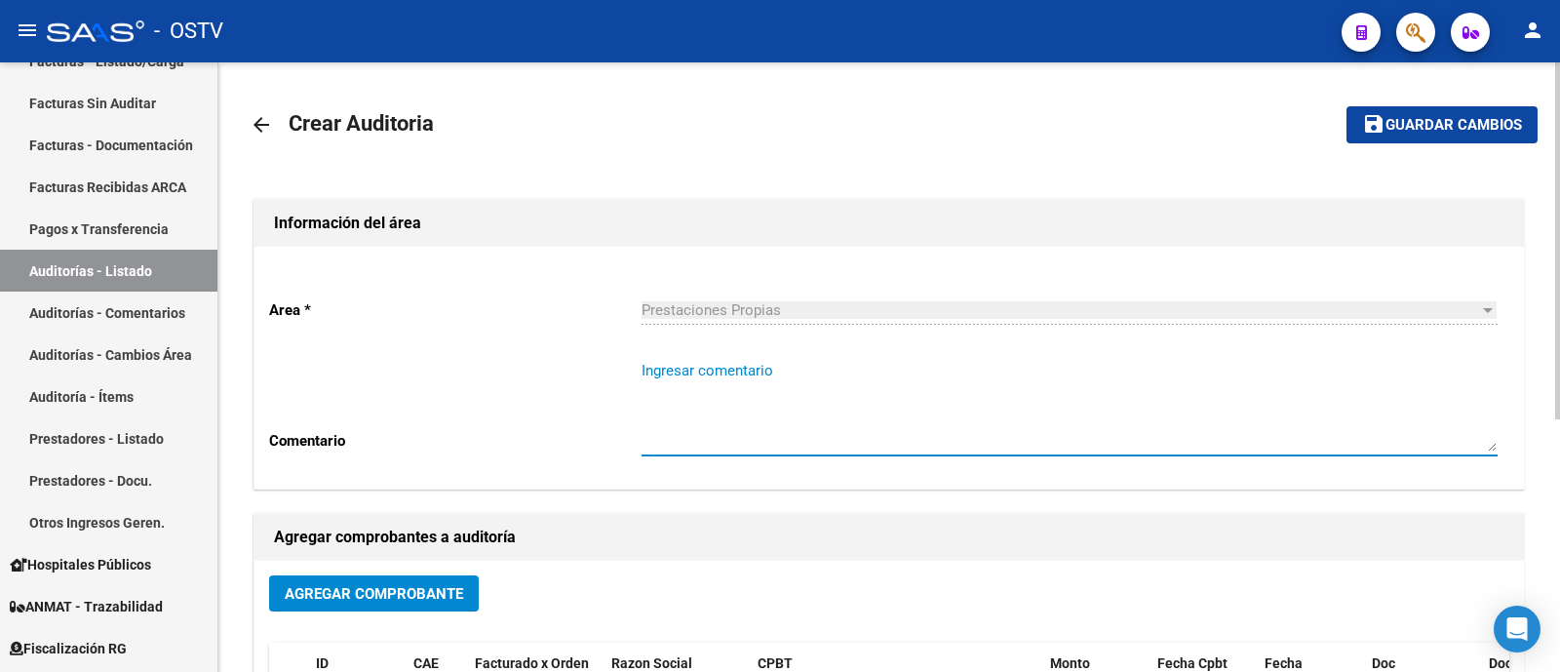
click at [814, 428] on textarea "Ingresar comentario" at bounding box center [1069, 406] width 856 height 92
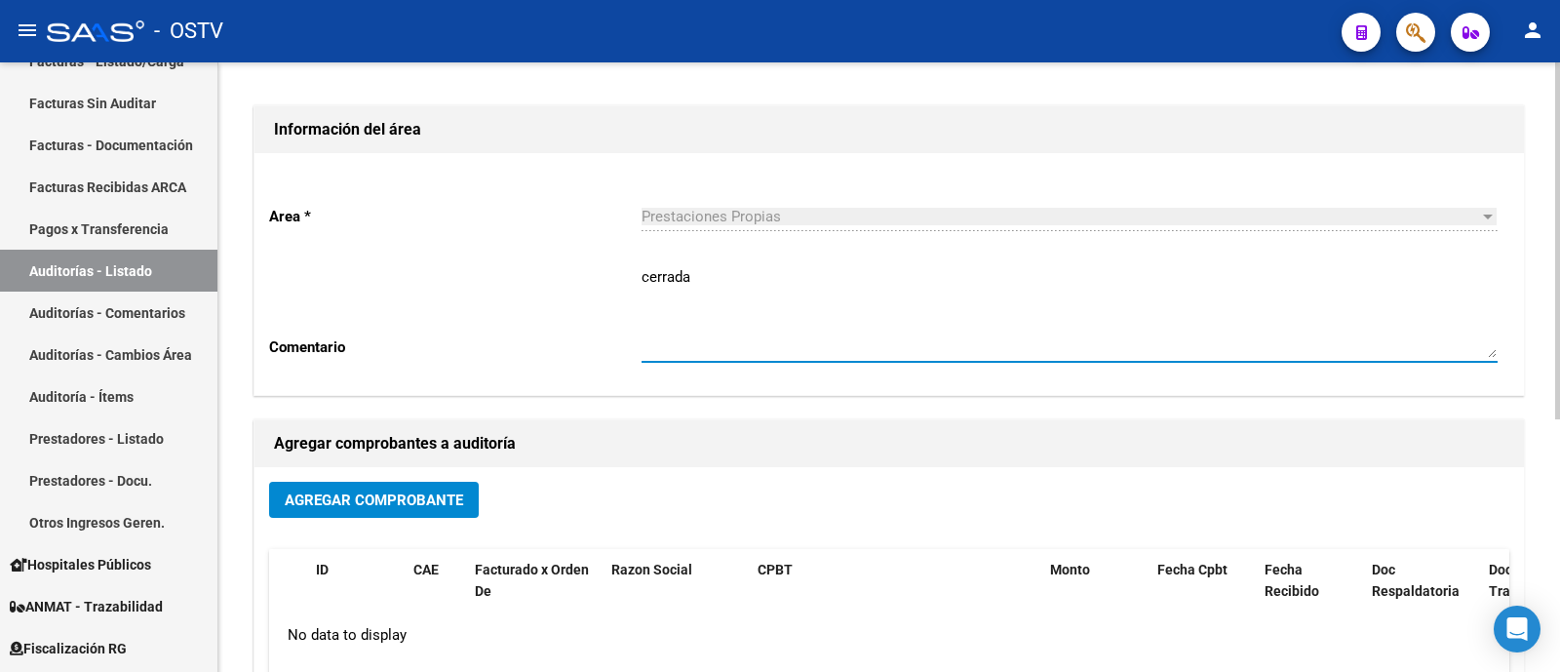
scroll to position [121, 0]
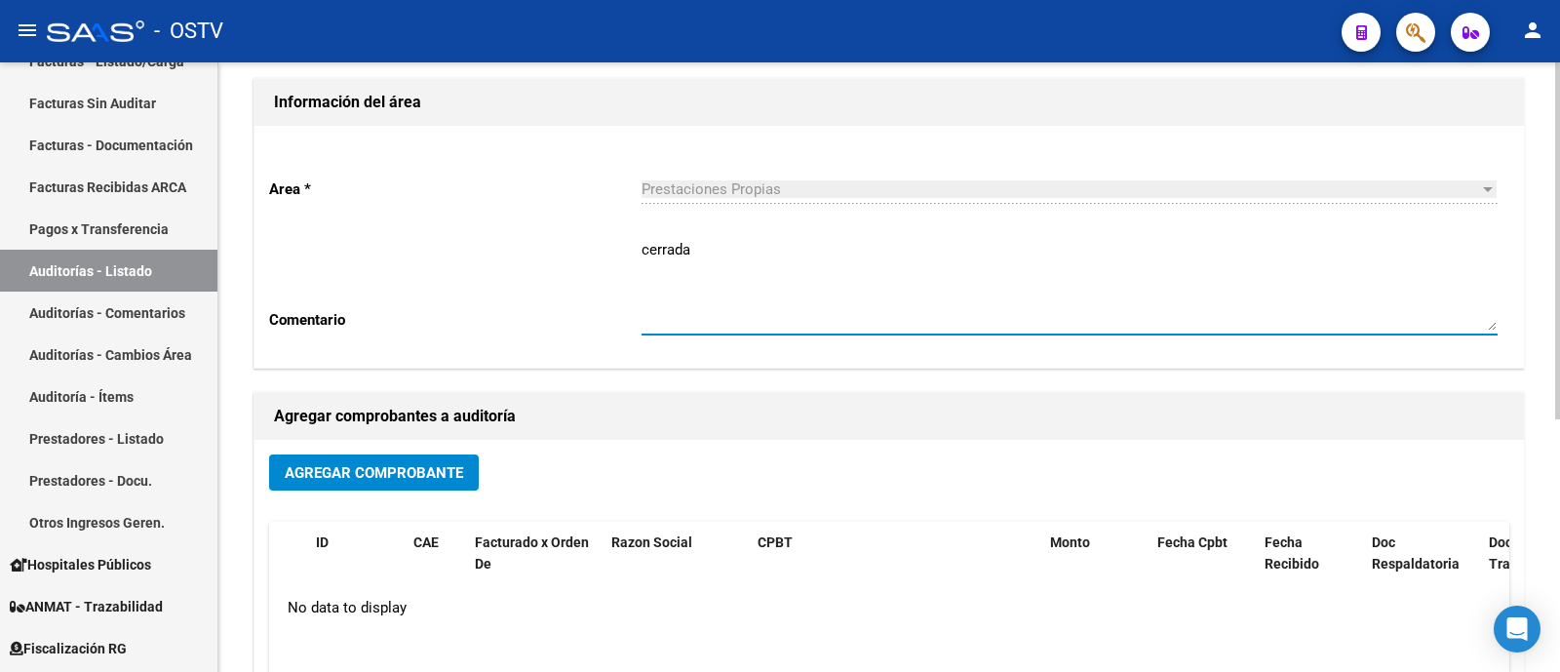
click at [401, 491] on div "Agregar Comprobante" at bounding box center [889, 480] width 1240 height 52
click at [405, 469] on span "Agregar Comprobante" at bounding box center [374, 473] width 178 height 18
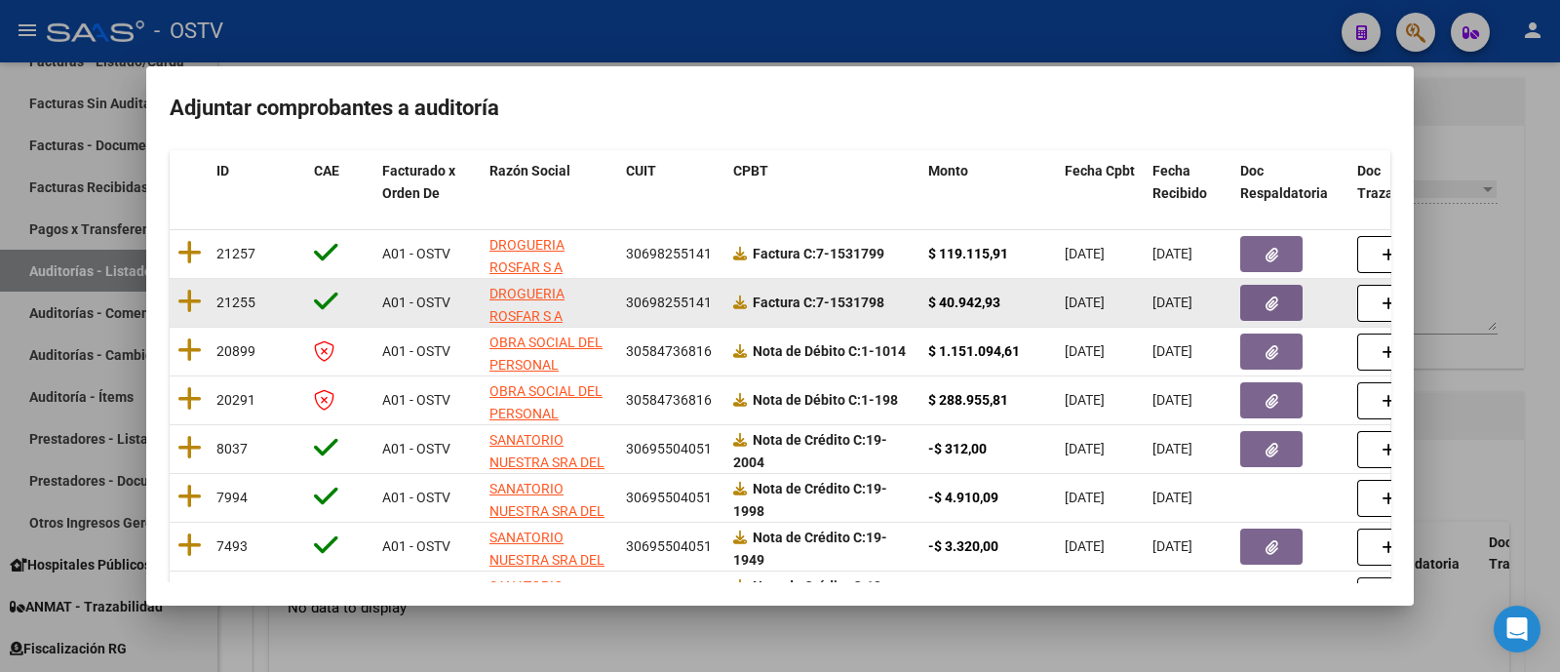
scroll to position [174, 0]
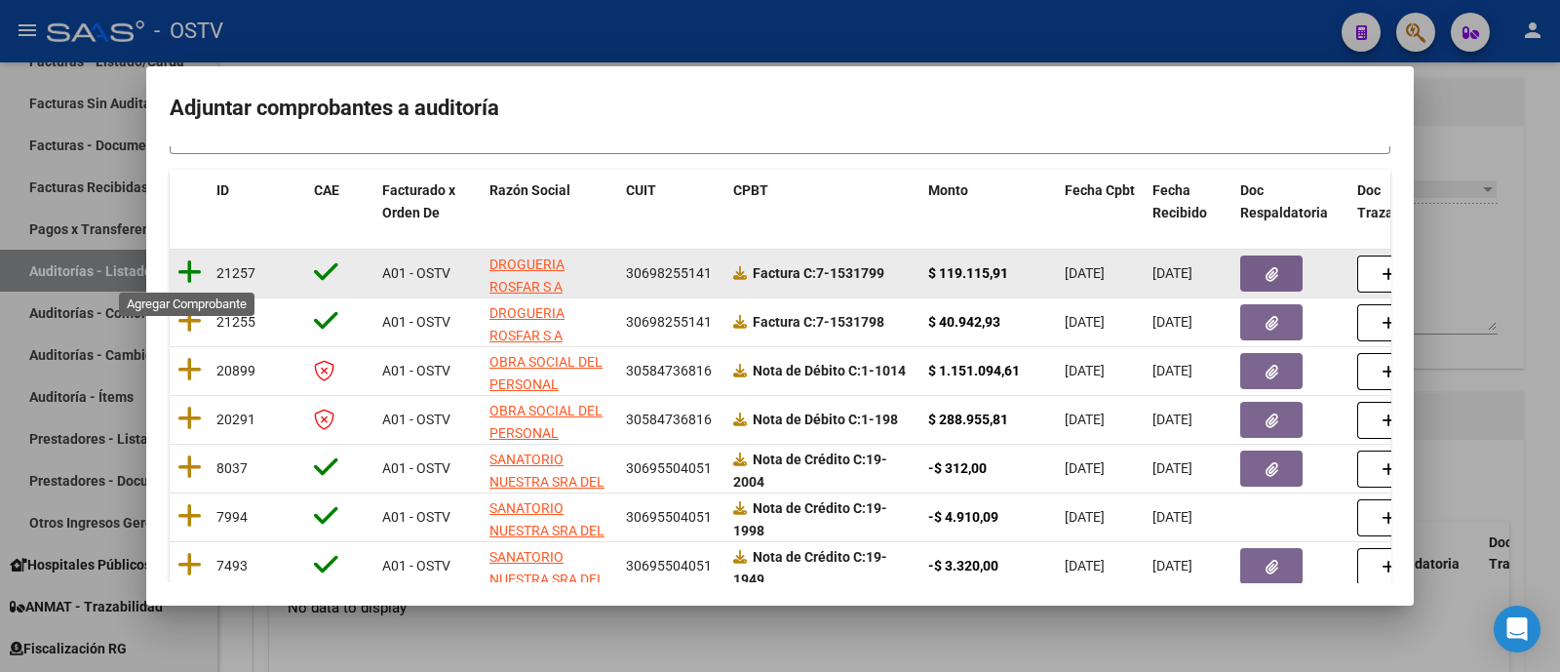
click at [180, 273] on icon at bounding box center [189, 271] width 24 height 27
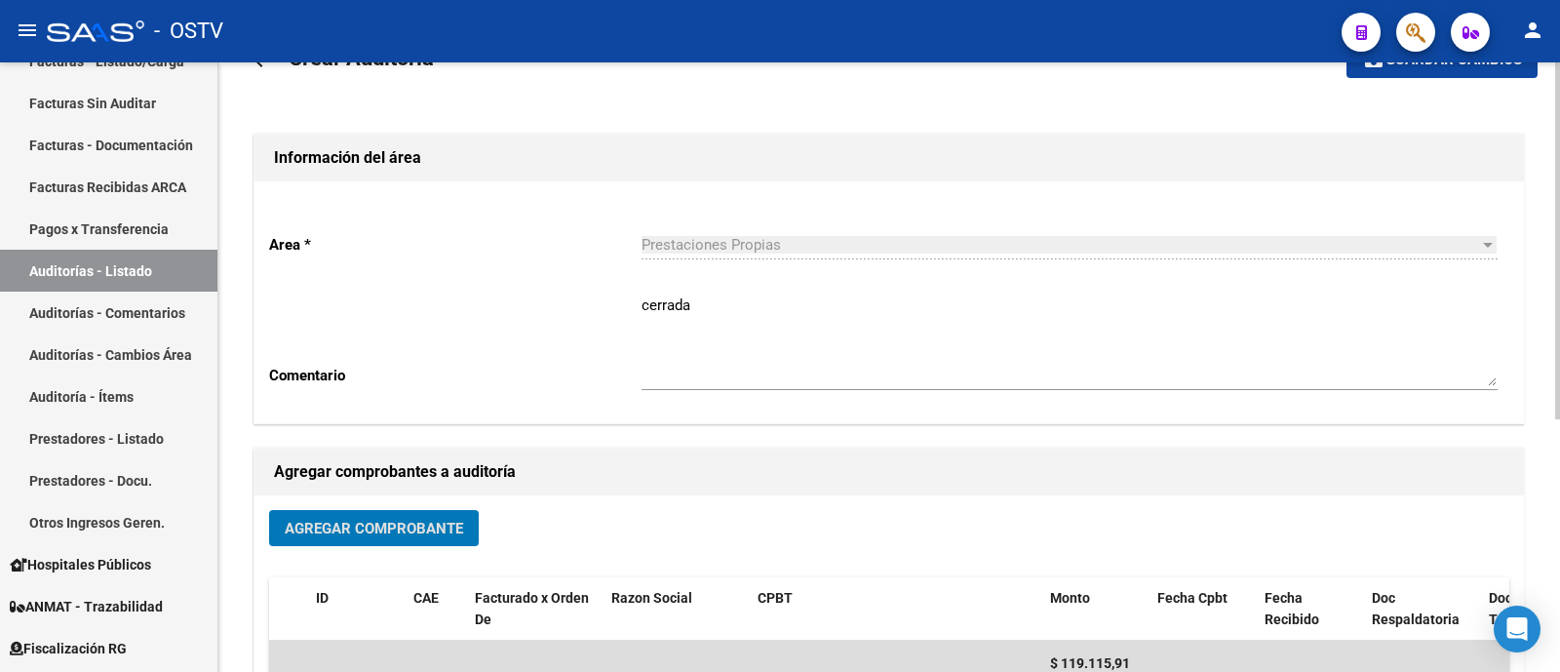
scroll to position [0, 0]
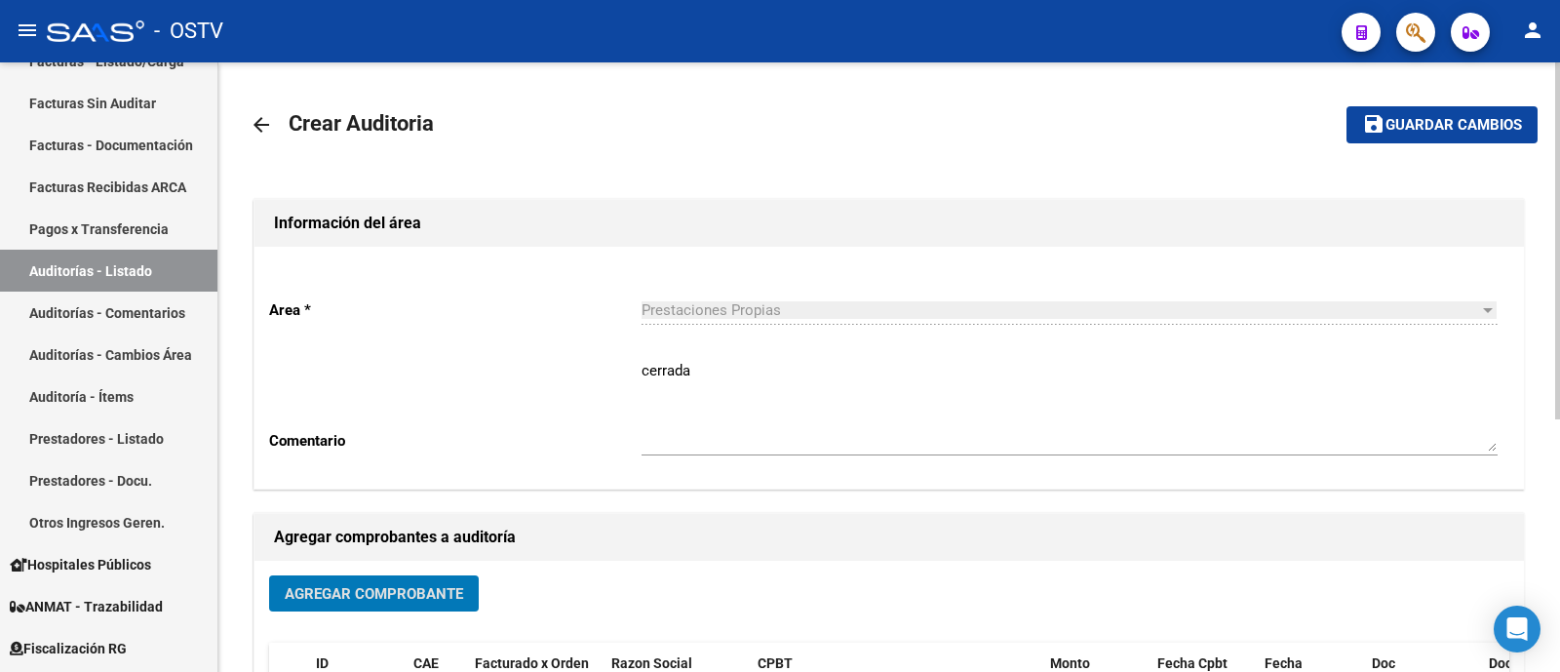
click at [1432, 134] on span "Guardar cambios" at bounding box center [1453, 126] width 136 height 18
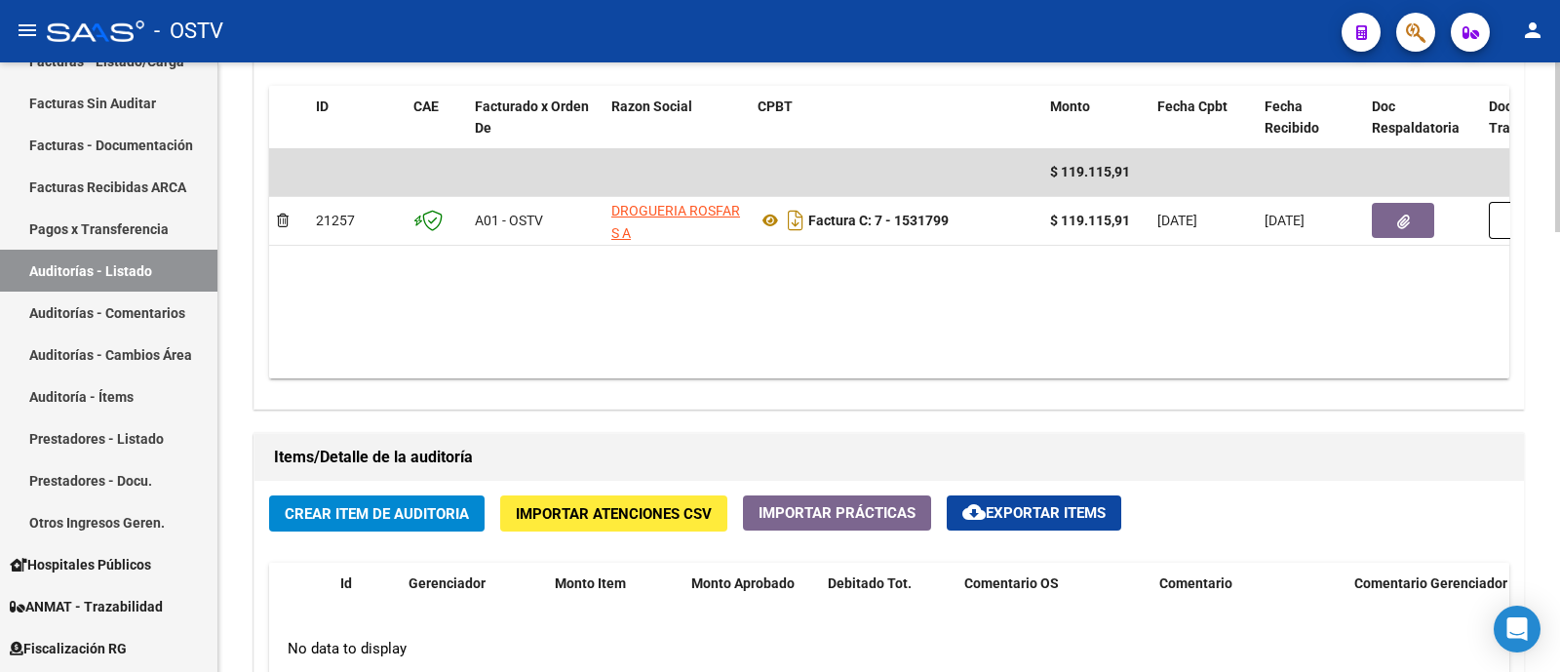
scroll to position [1097, 0]
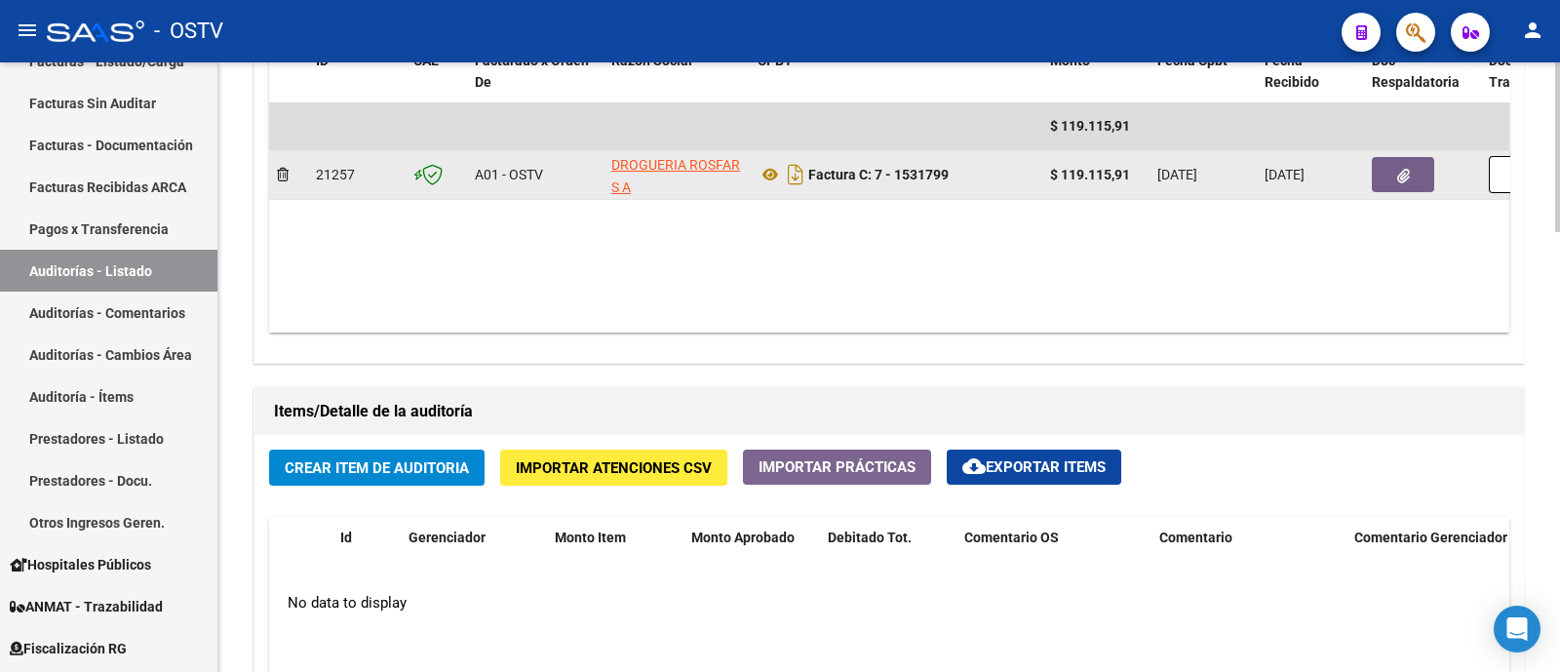
click at [1401, 169] on icon "button" at bounding box center [1403, 176] width 13 height 15
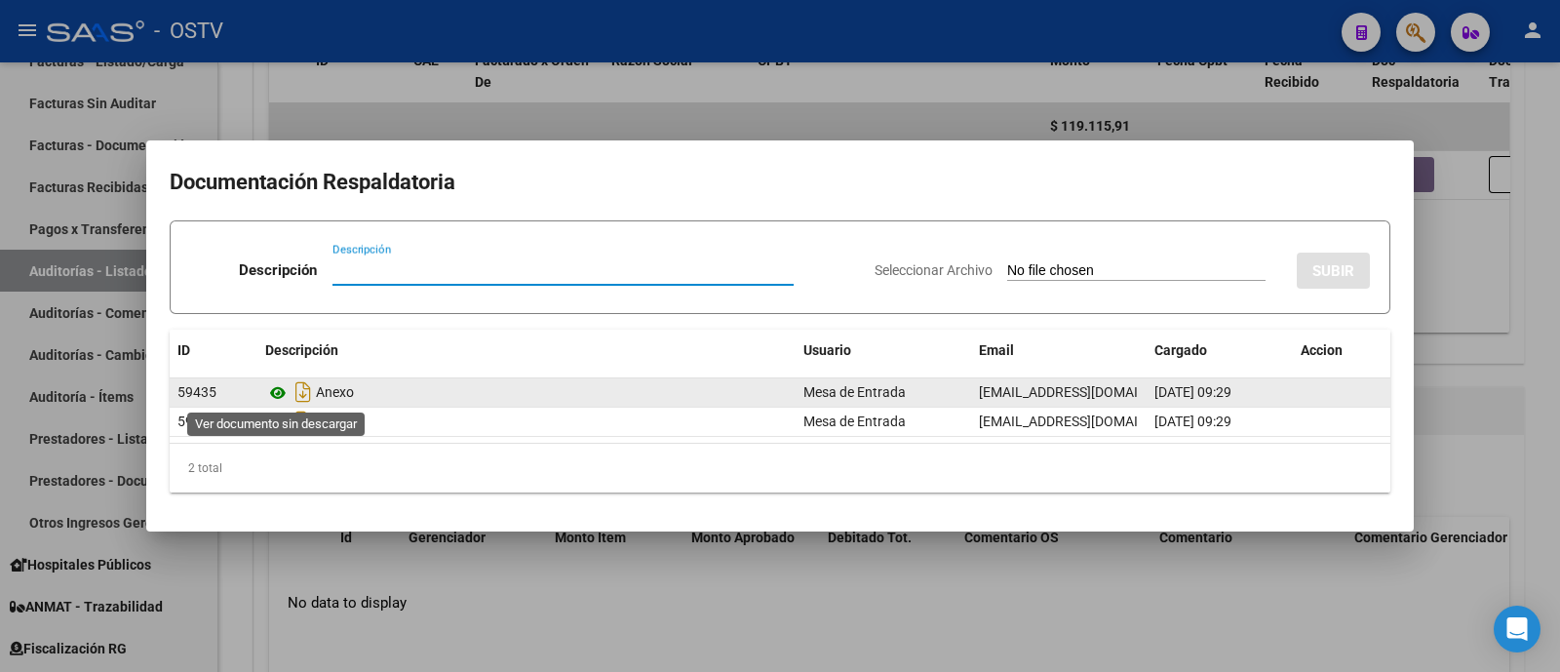
click at [280, 397] on icon at bounding box center [277, 392] width 25 height 23
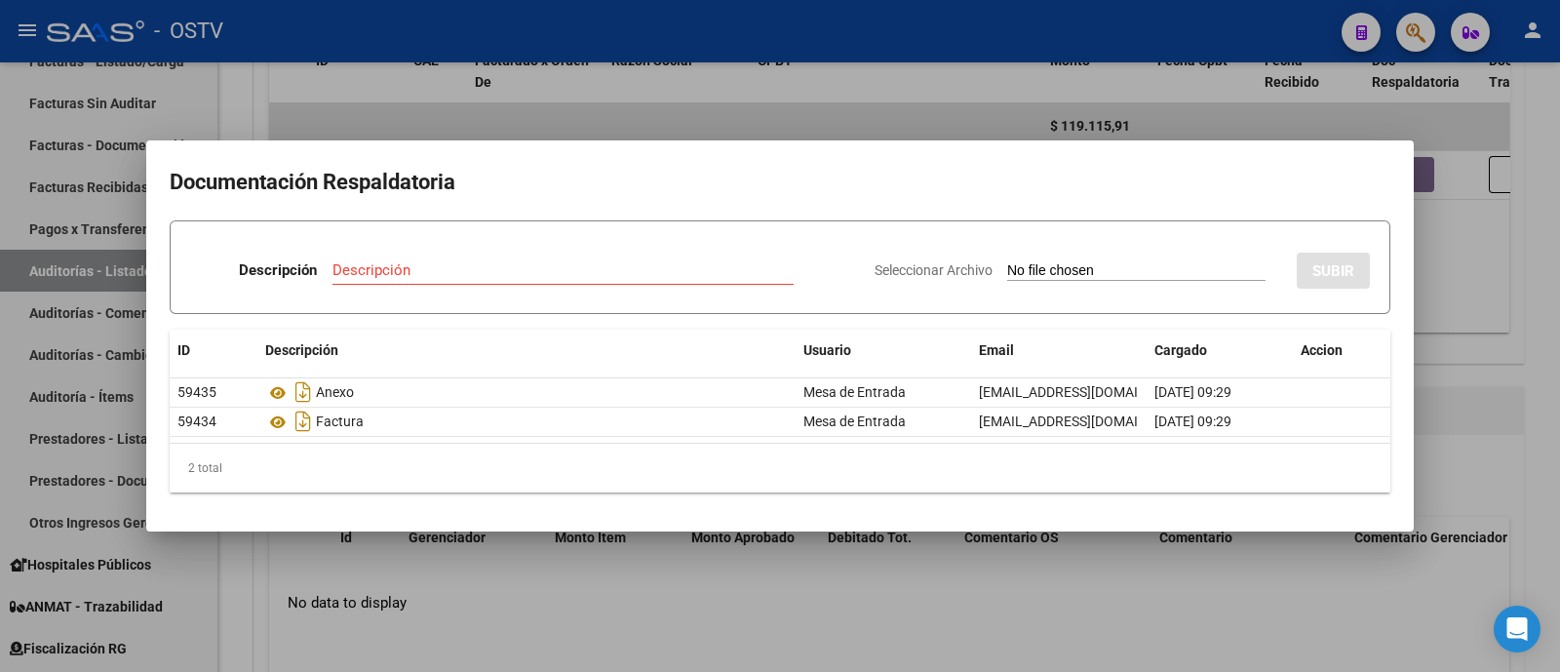
click at [568, 66] on div at bounding box center [780, 336] width 1560 height 672
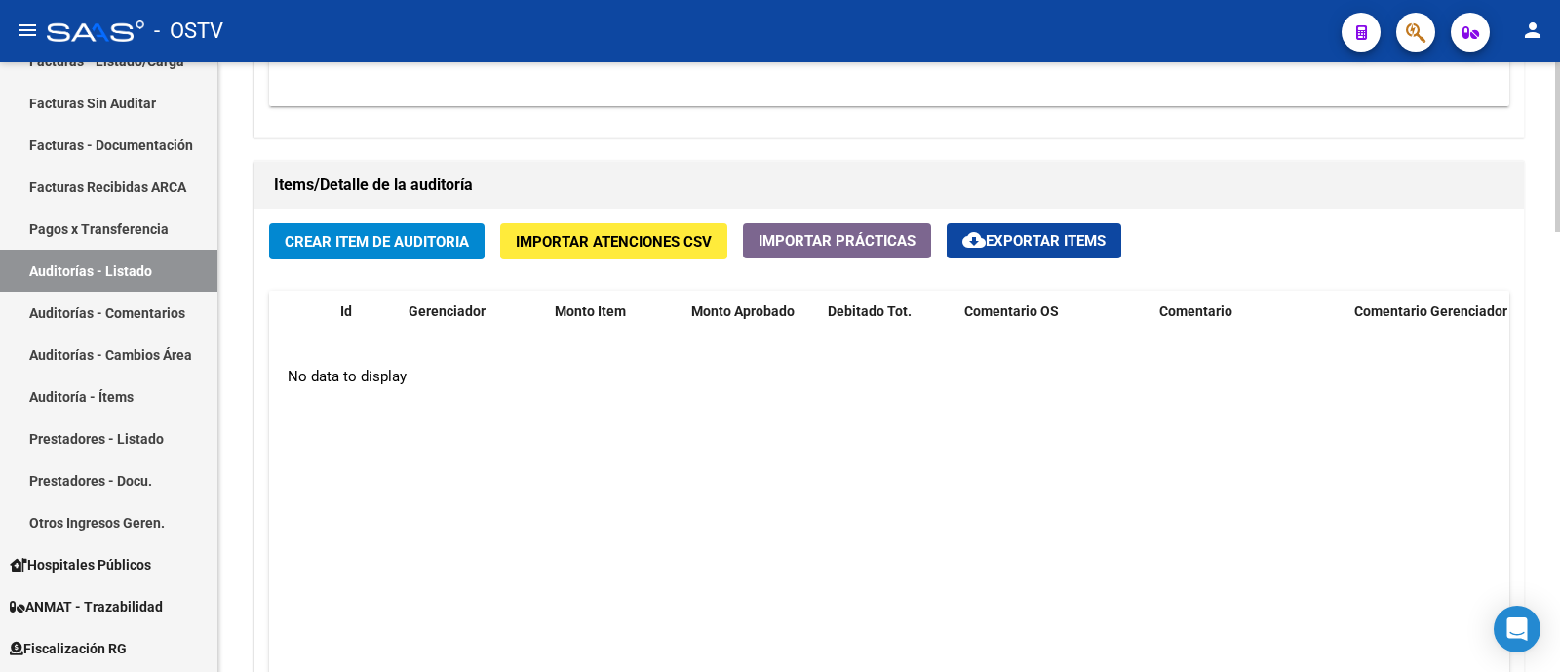
scroll to position [1340, 0]
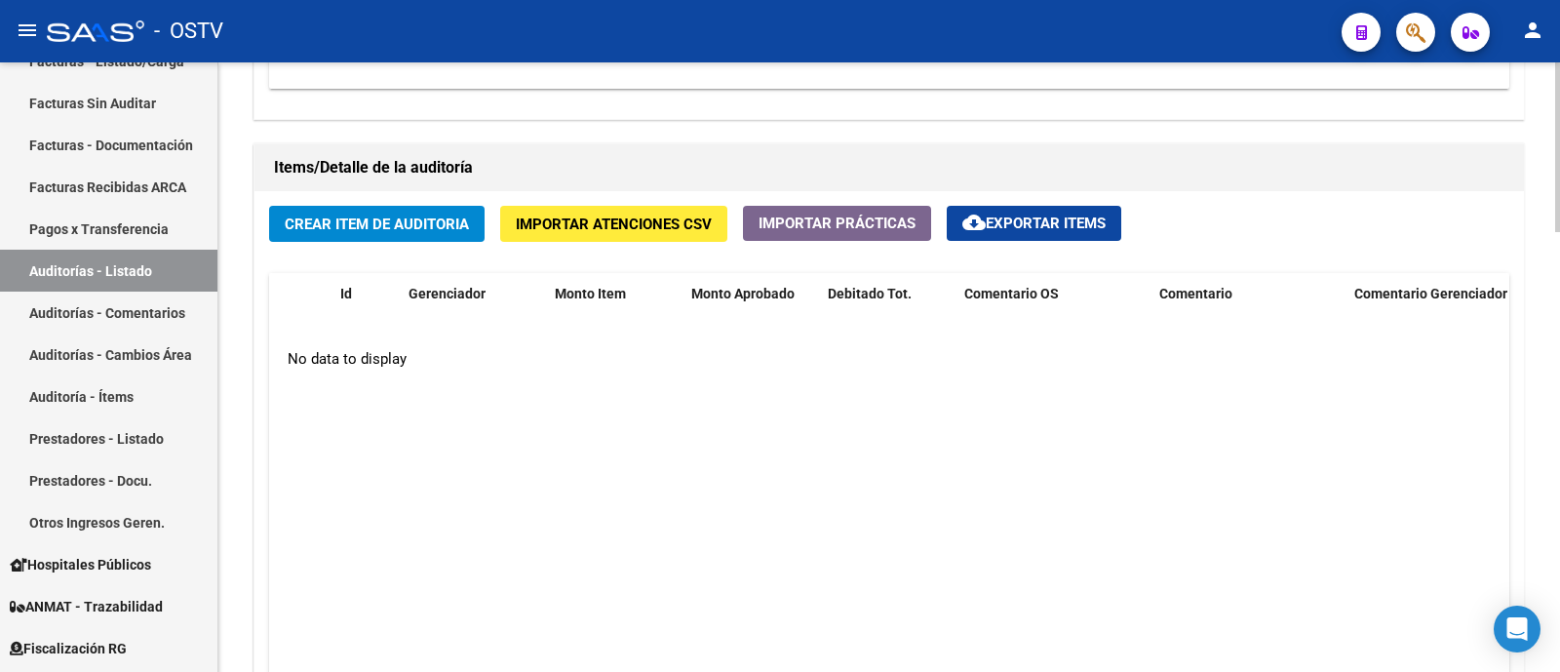
click at [407, 215] on span "Crear Item de Auditoria" at bounding box center [377, 224] width 184 height 18
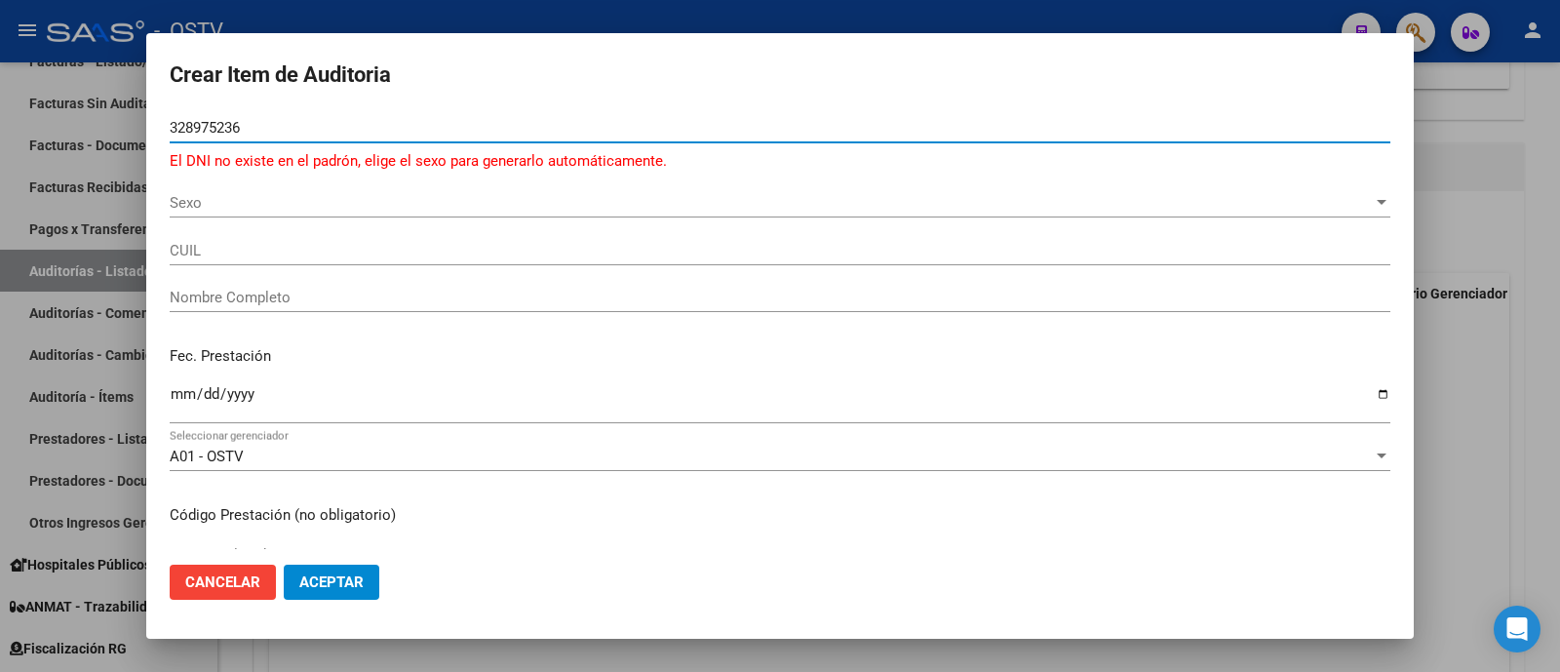
drag, startPoint x: 334, startPoint y: 134, endPoint x: 0, endPoint y: 155, distance: 335.0
click at [0, 158] on div "Crear Item de Auditoria 328975236 Nro Documento El DNI no existe en el padrón, …" at bounding box center [780, 336] width 1560 height 672
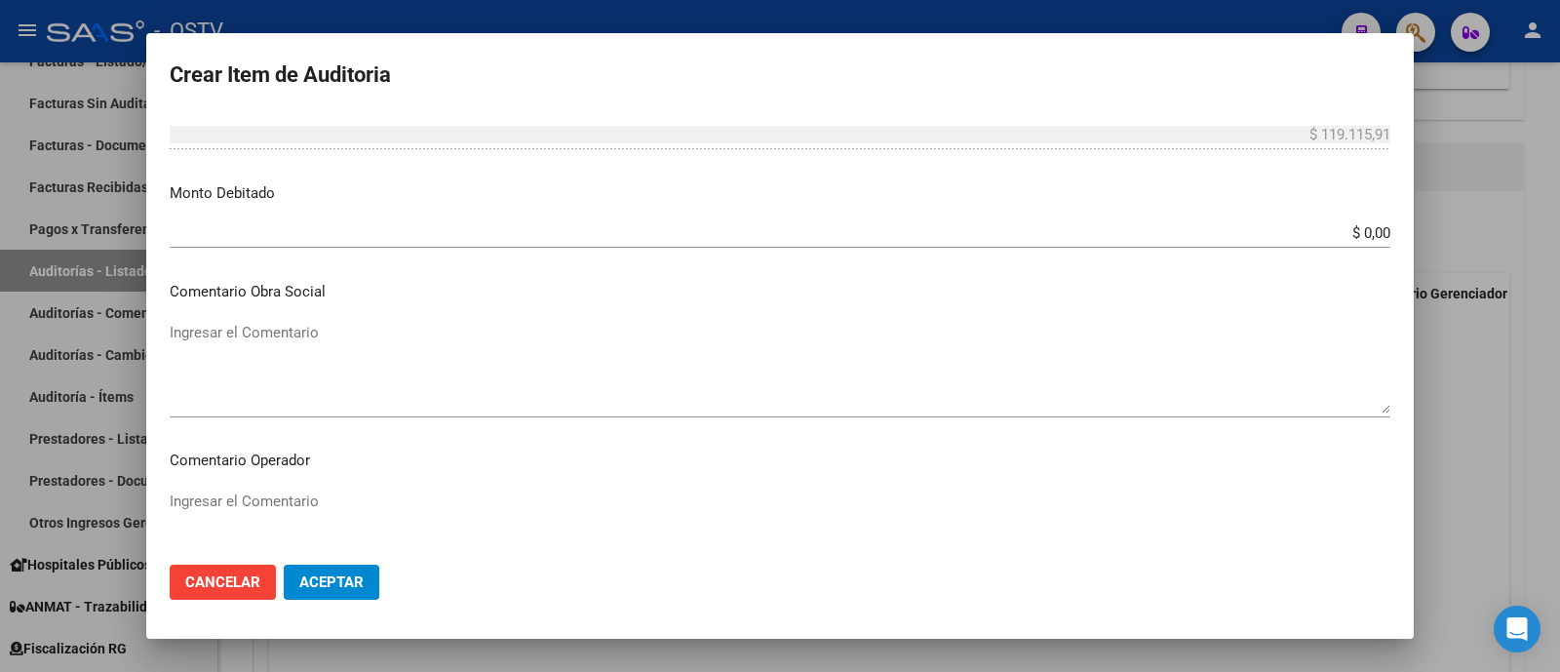
scroll to position [1235, 0]
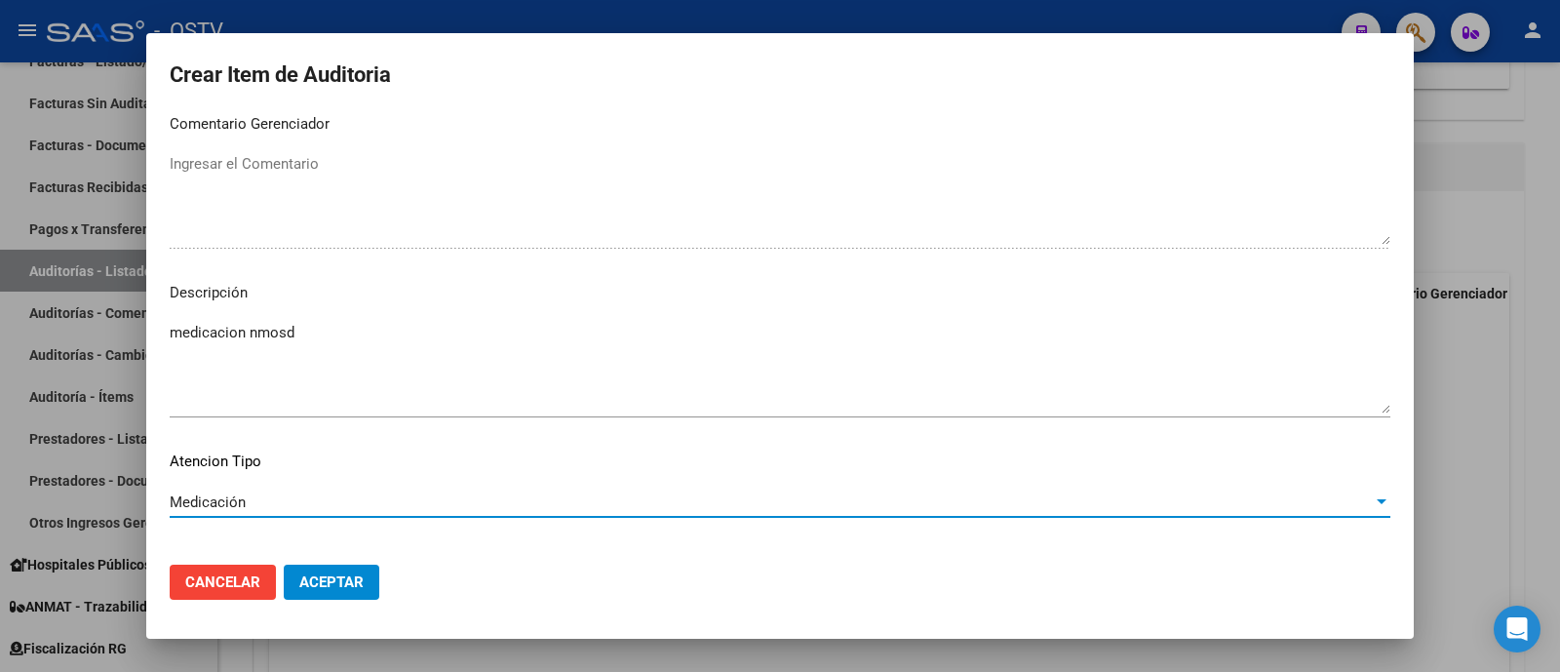
click at [370, 578] on button "Aceptar" at bounding box center [332, 581] width 96 height 35
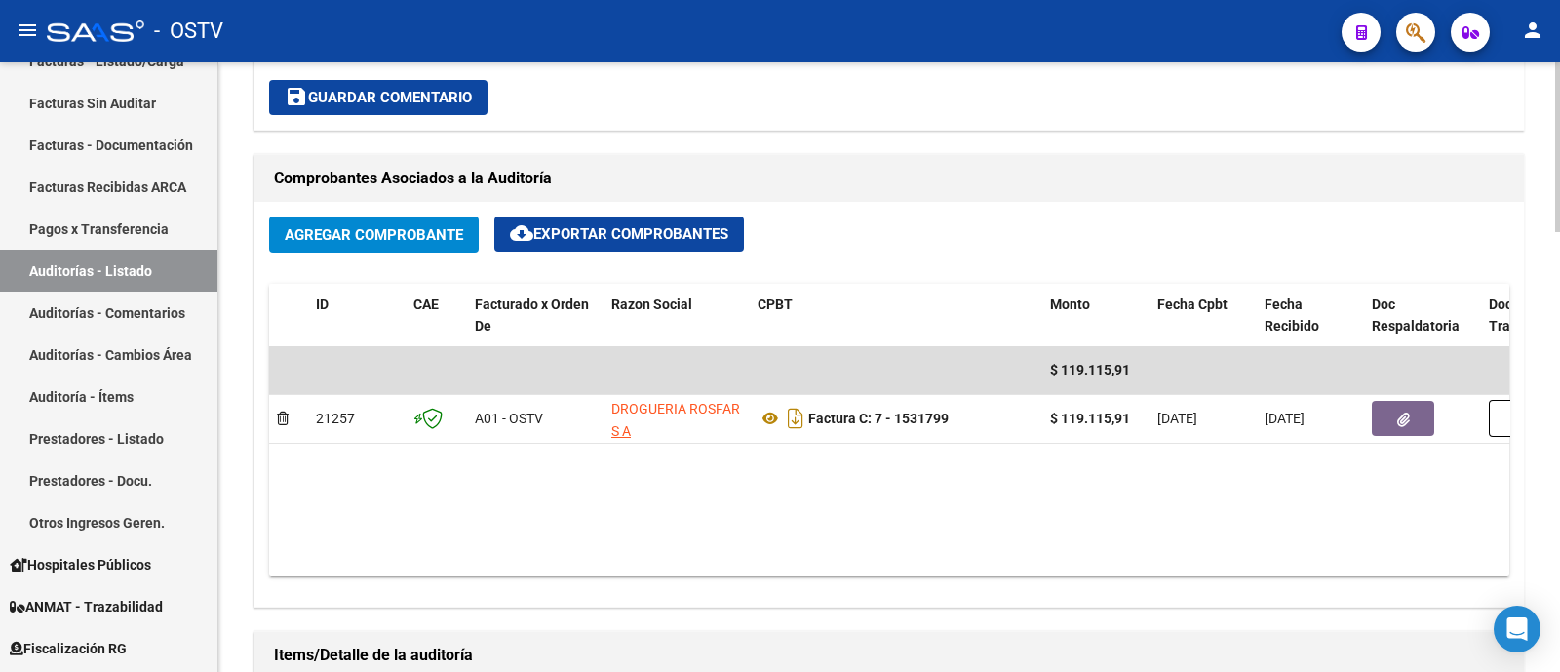
scroll to position [853, 0]
click at [434, 227] on span "Agregar Comprobante" at bounding box center [374, 236] width 178 height 18
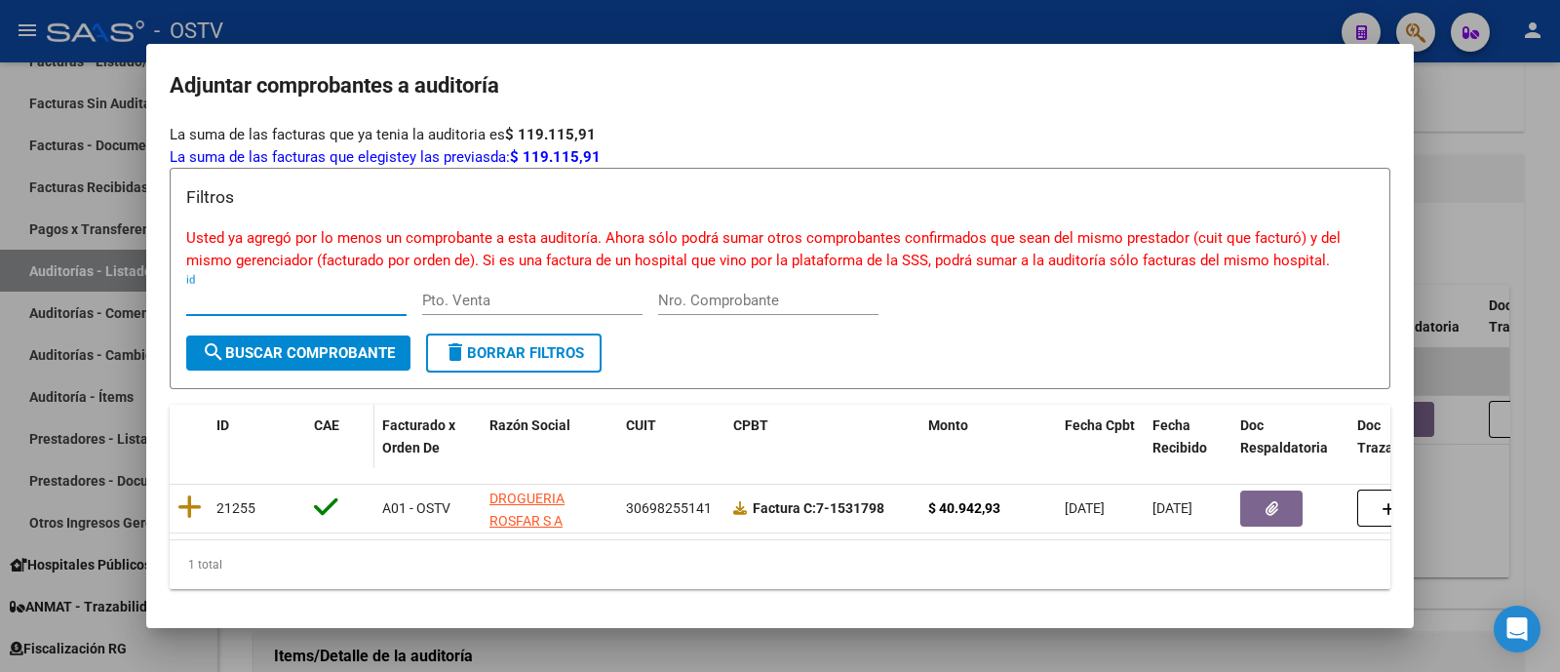
scroll to position [37, 0]
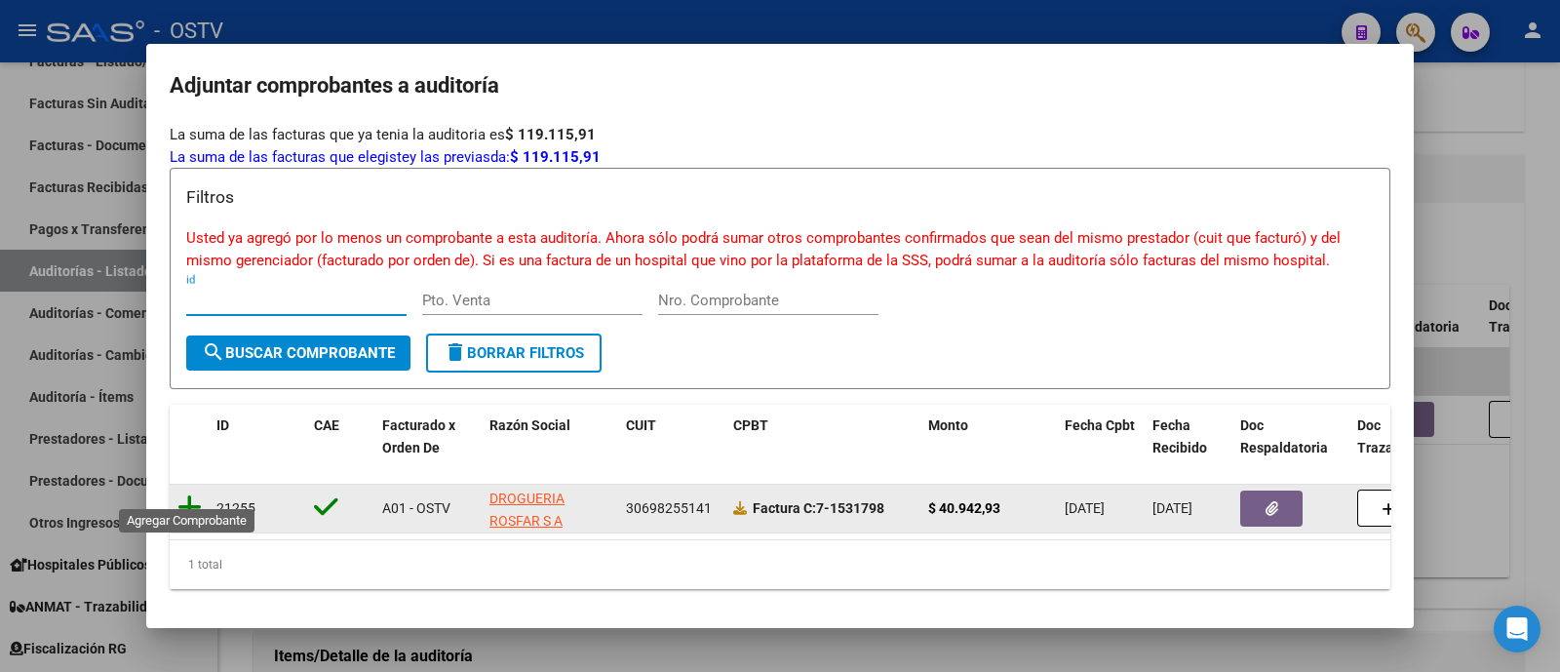
click at [183, 493] on icon at bounding box center [189, 506] width 24 height 27
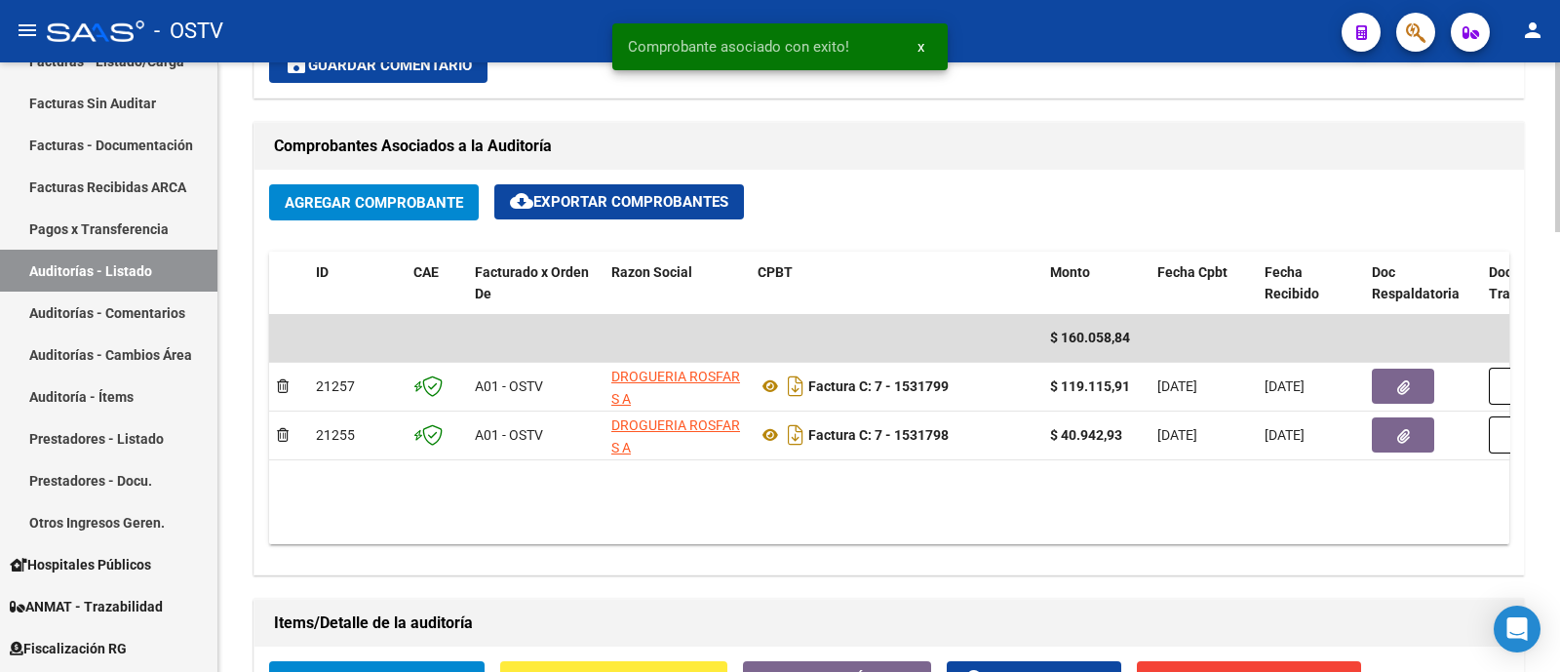
scroll to position [853, 0]
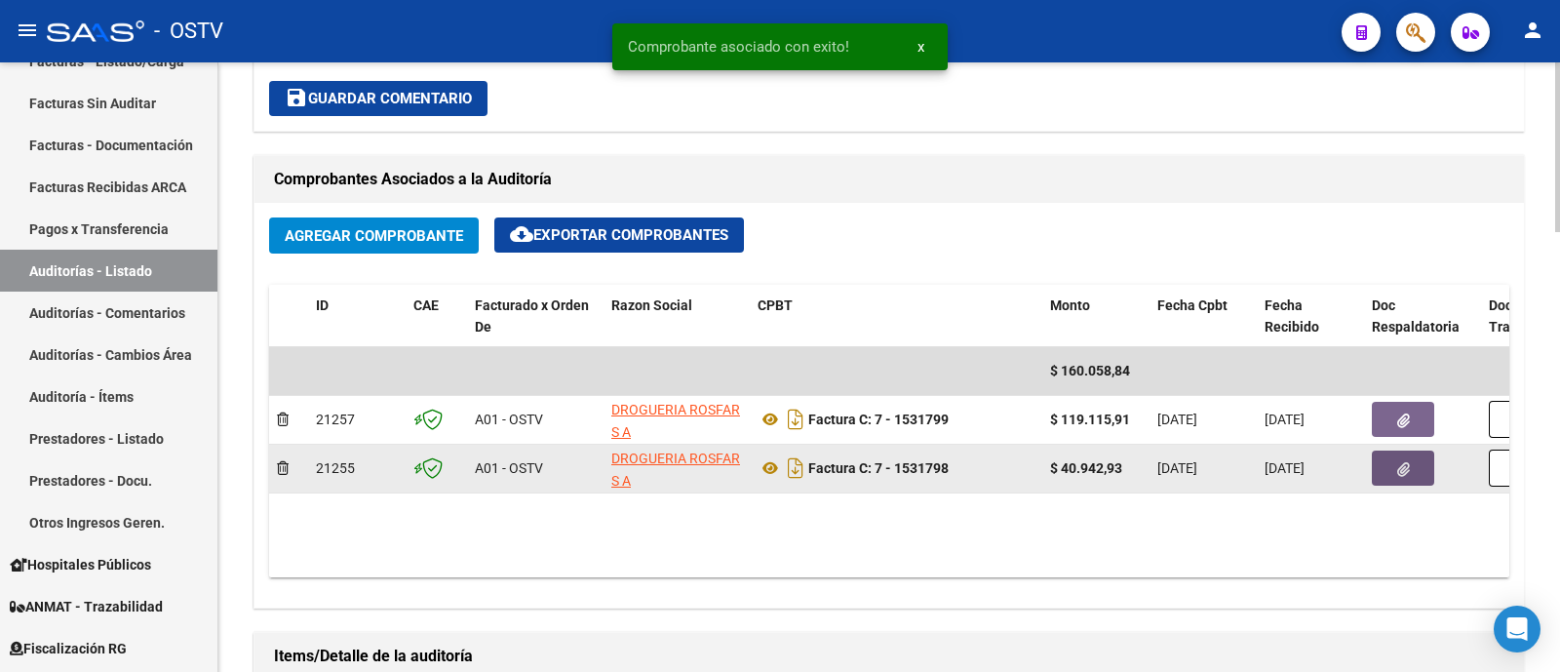
click at [1388, 467] on button "button" at bounding box center [1402, 467] width 62 height 35
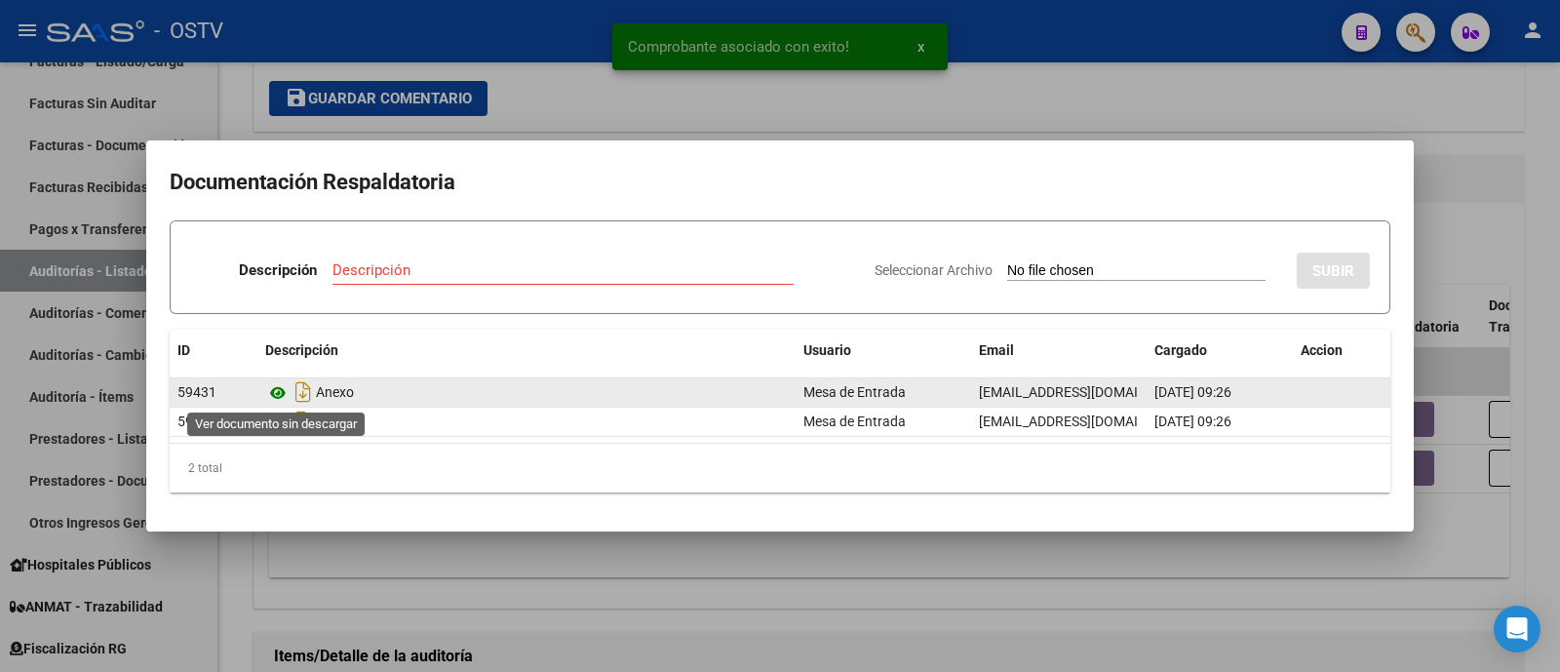
click at [278, 393] on icon at bounding box center [277, 392] width 25 height 23
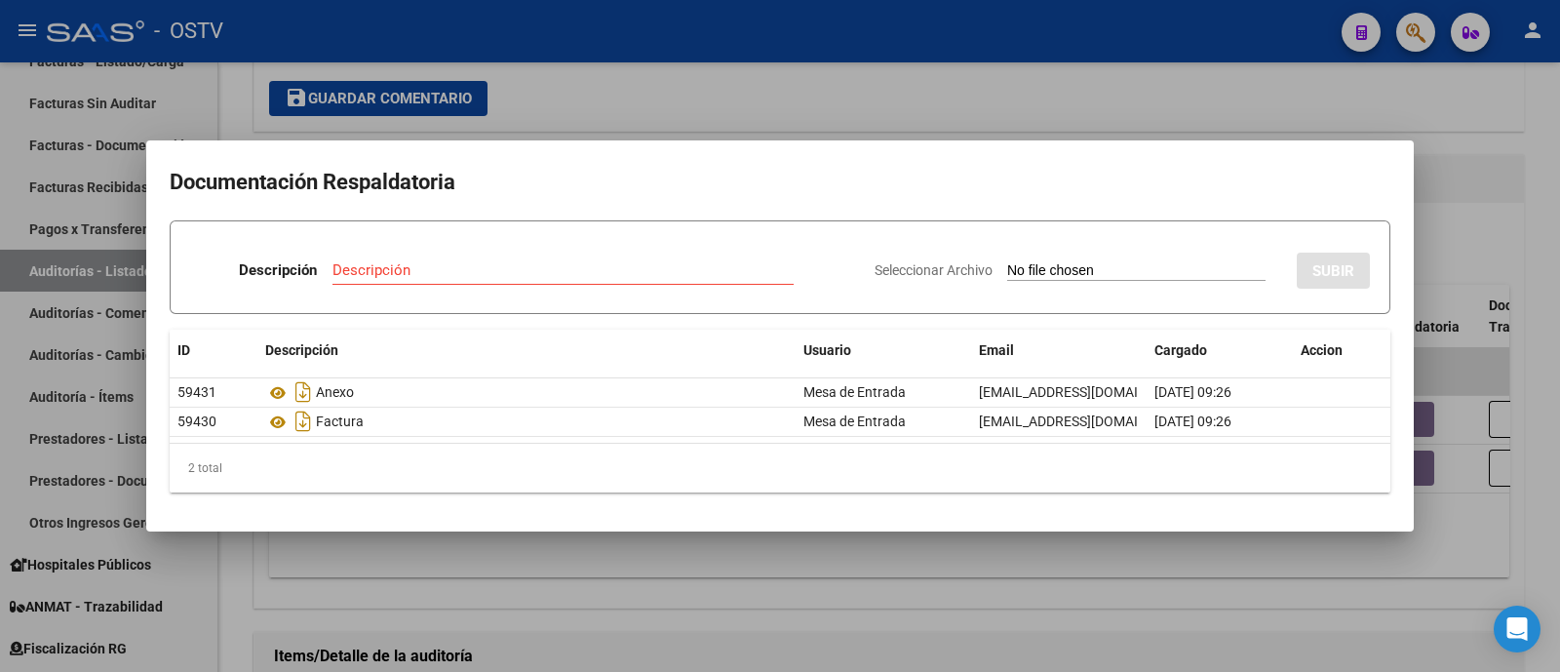
click at [628, 80] on div at bounding box center [780, 336] width 1560 height 672
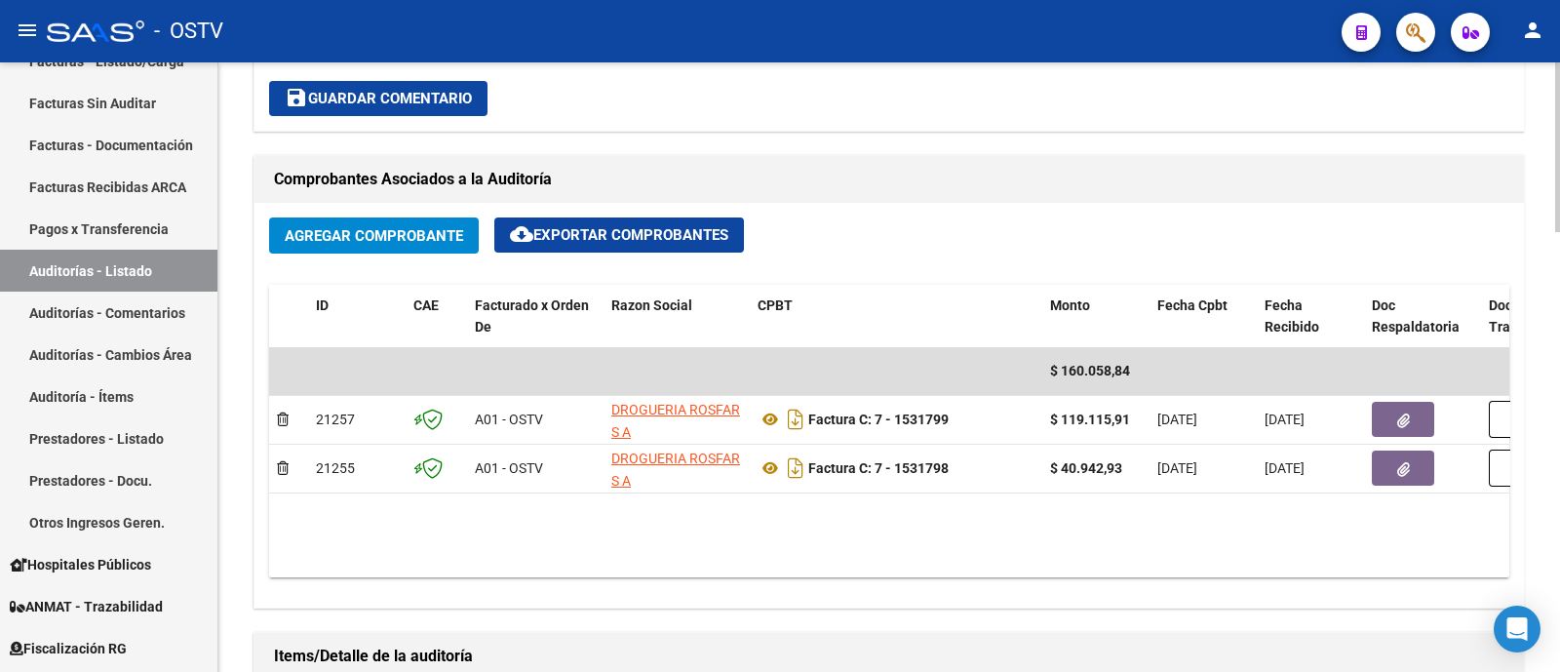
scroll to position [1218, 0]
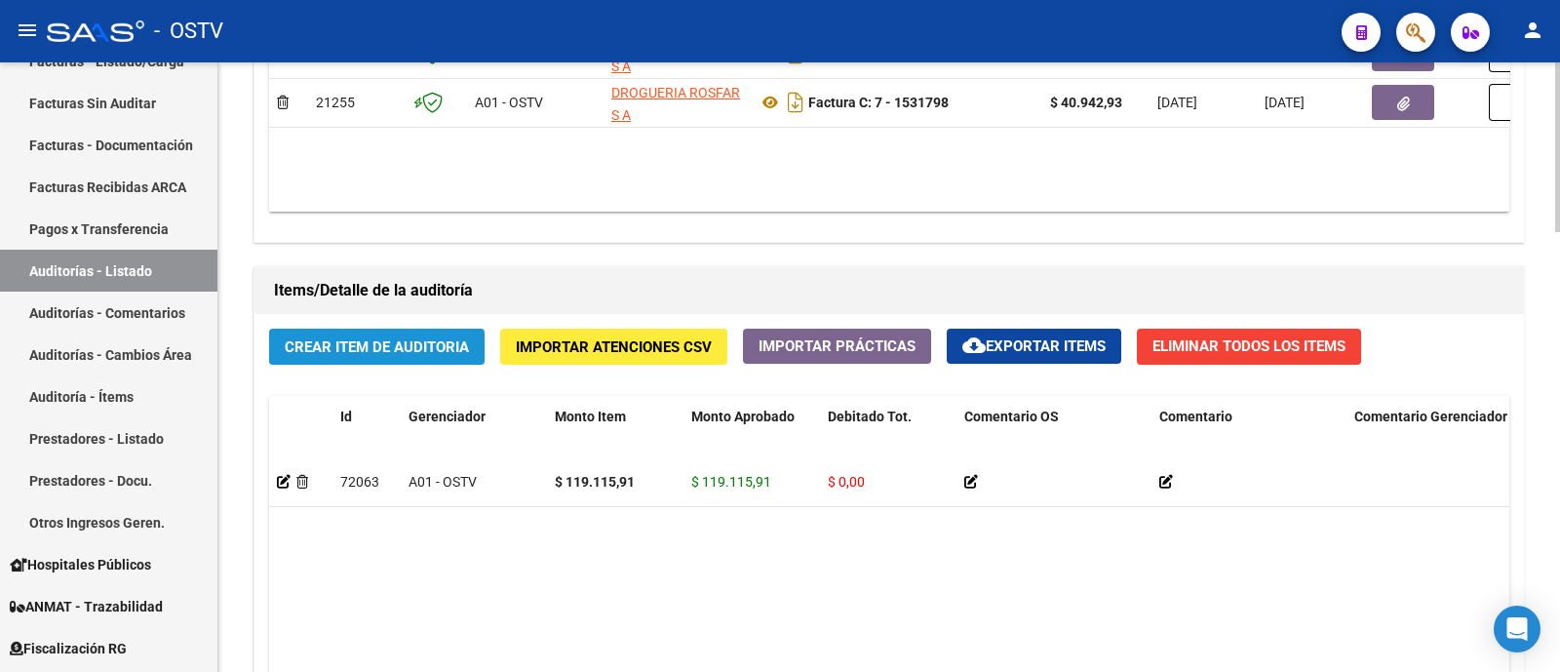
click at [426, 328] on button "Crear Item de Auditoria" at bounding box center [376, 346] width 215 height 36
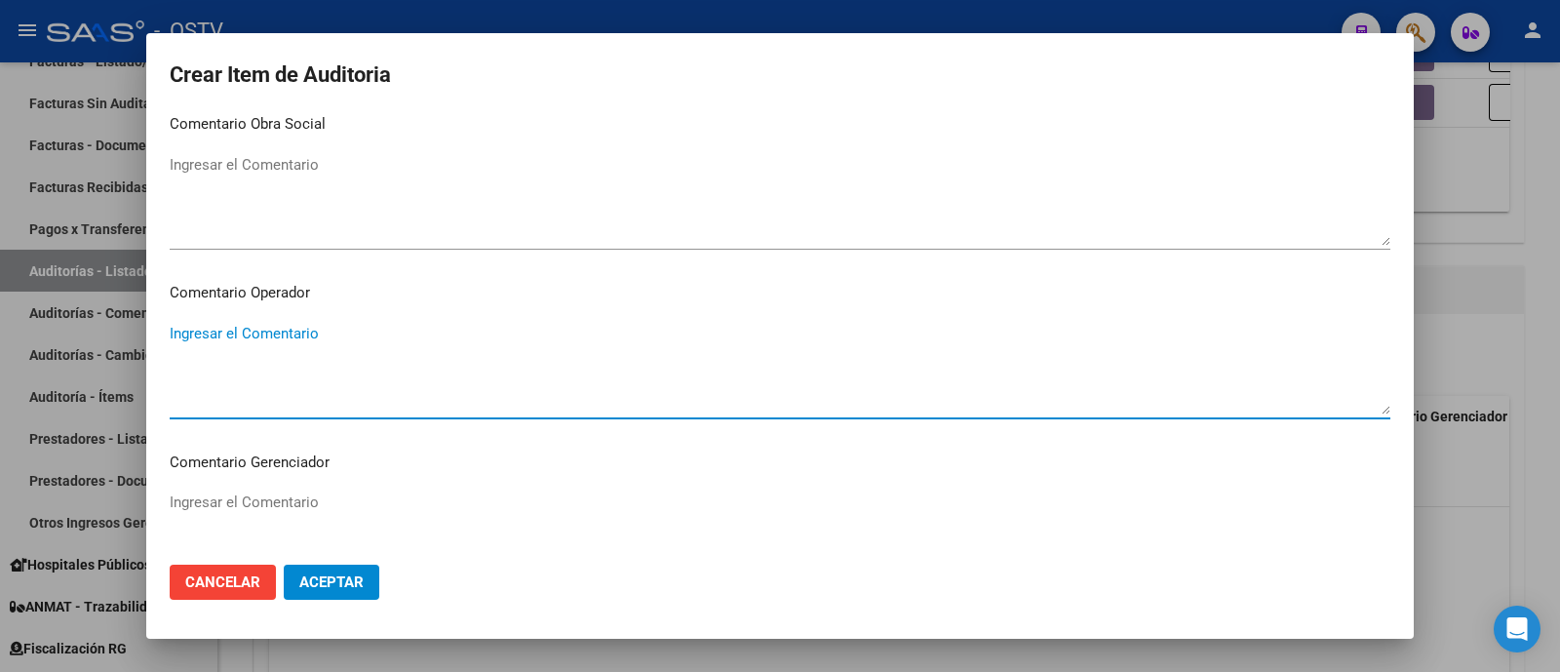
scroll to position [1235, 0]
paste textarea "bicalutamide"
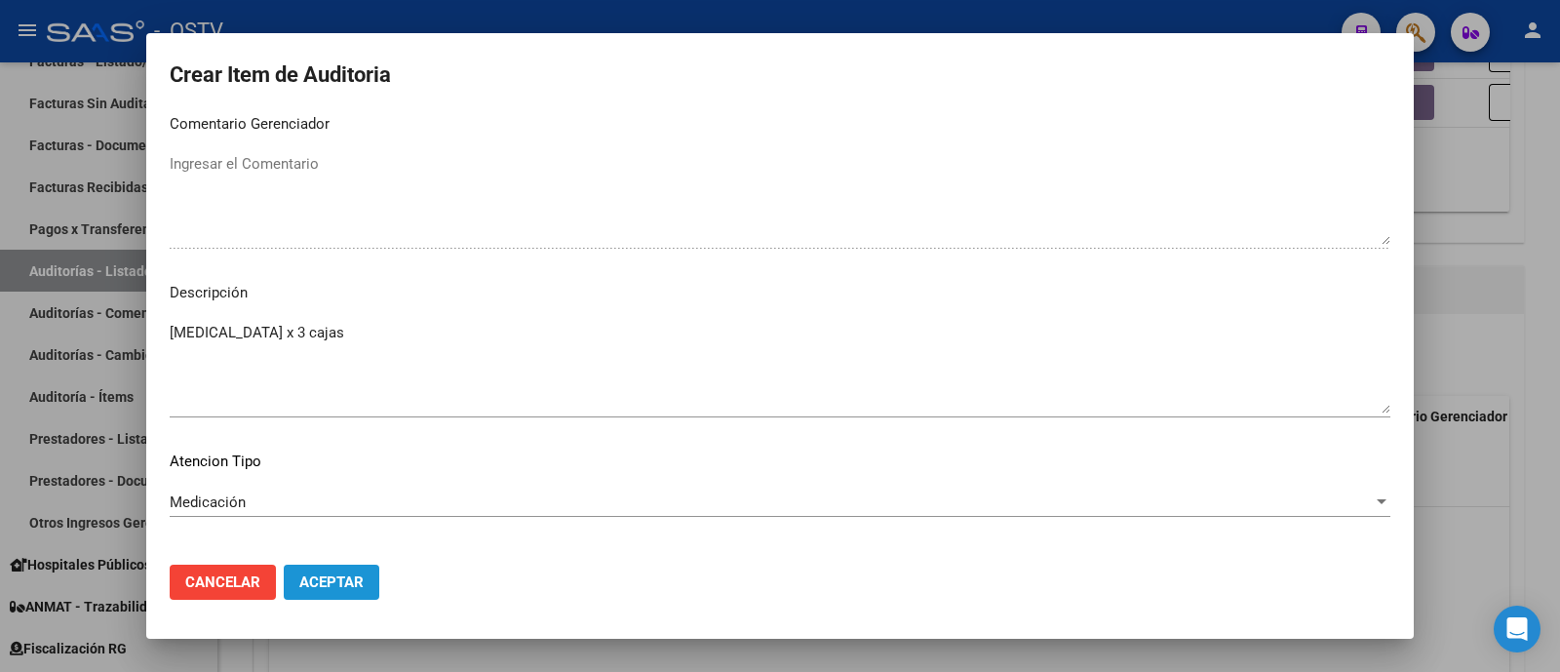
click at [318, 590] on span "Aceptar" at bounding box center [331, 582] width 64 height 18
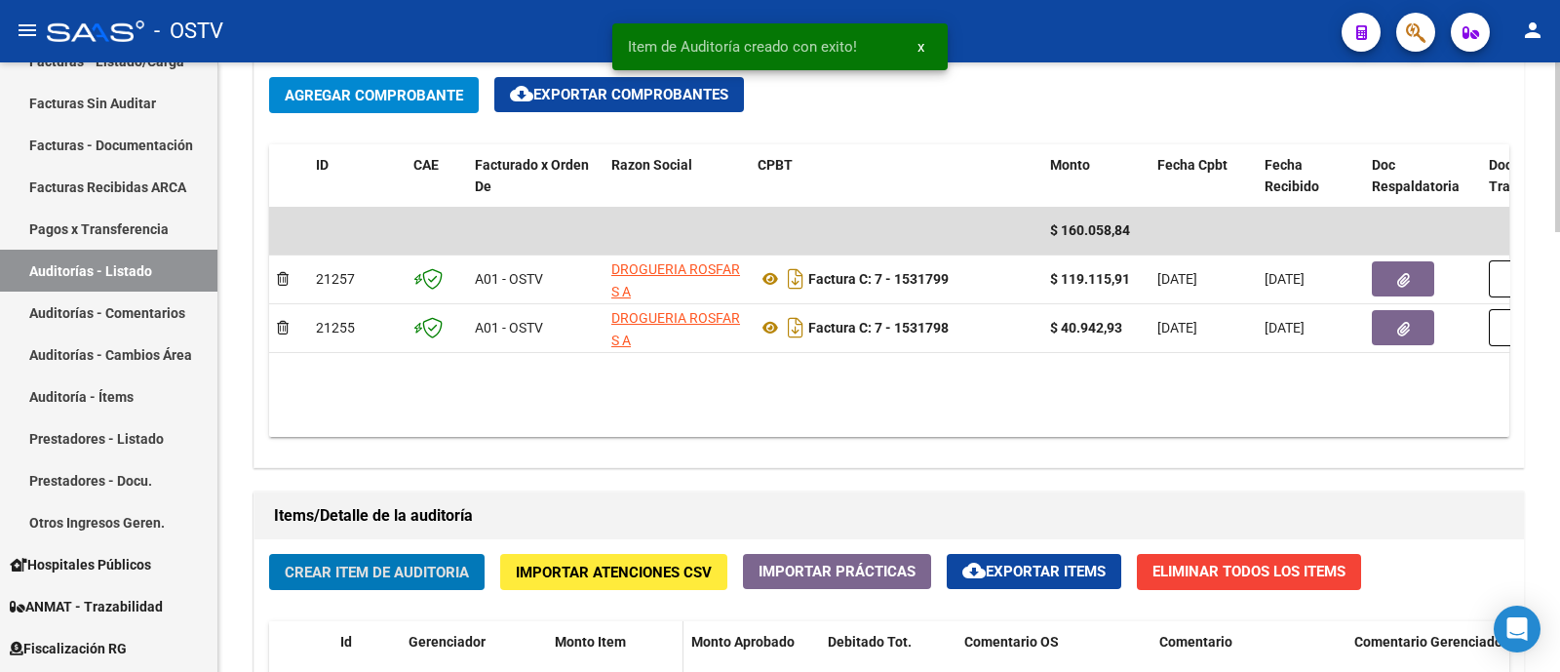
scroll to position [975, 0]
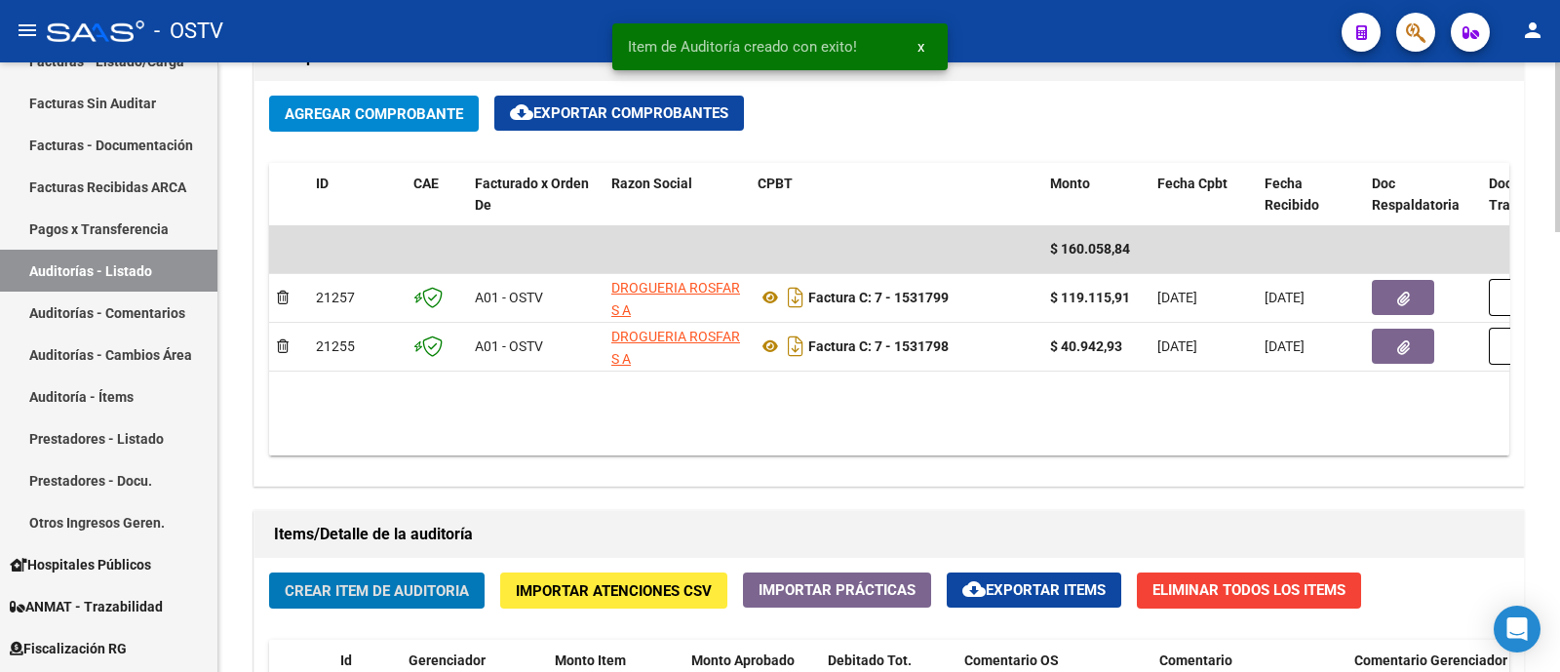
click at [400, 115] on span "Agregar Comprobante" at bounding box center [374, 114] width 178 height 18
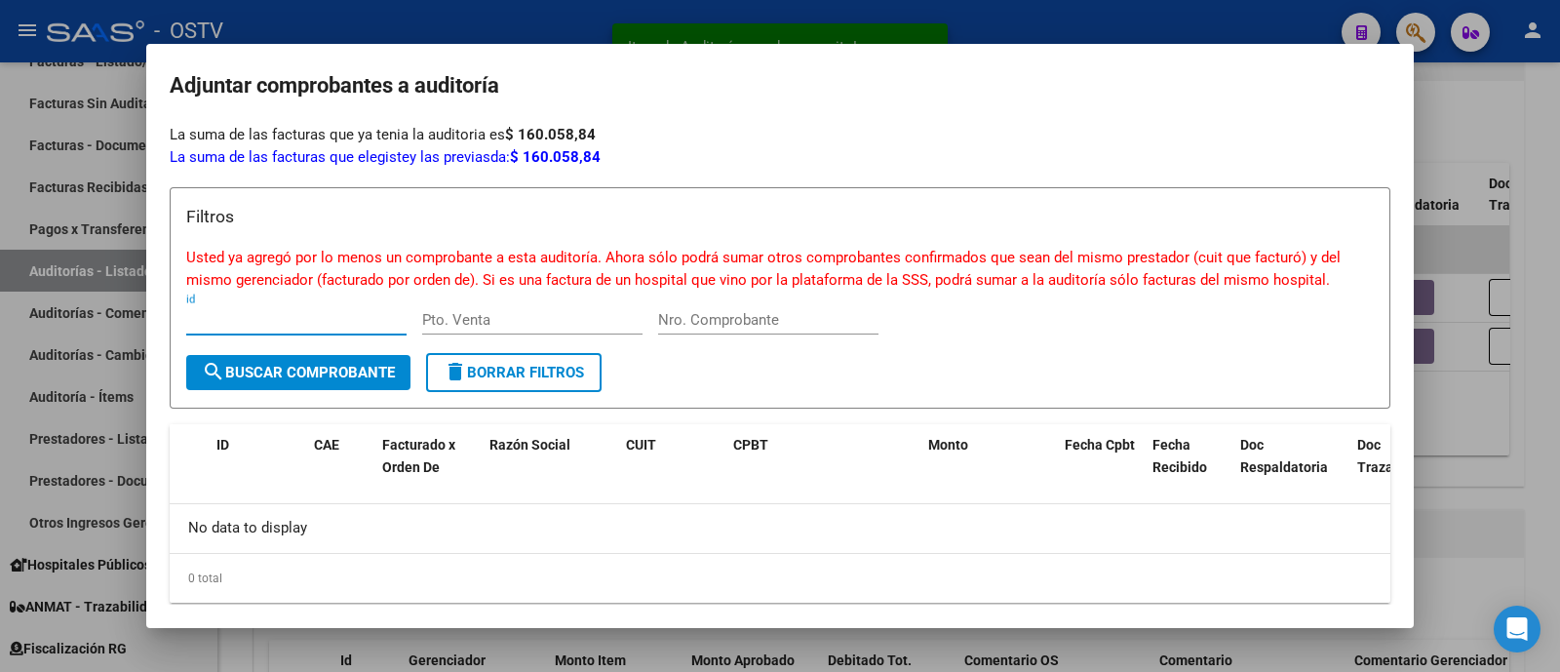
click at [577, 19] on div at bounding box center [780, 336] width 1560 height 672
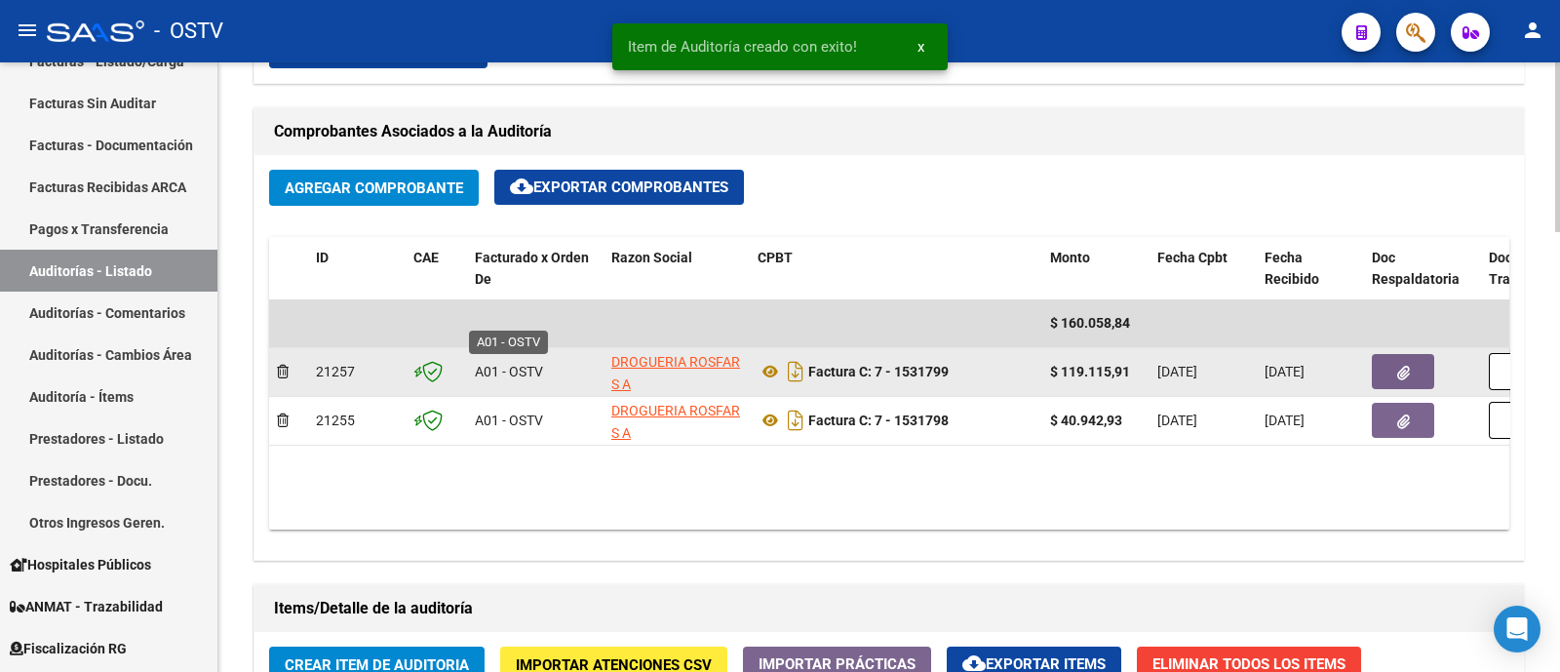
scroll to position [731, 0]
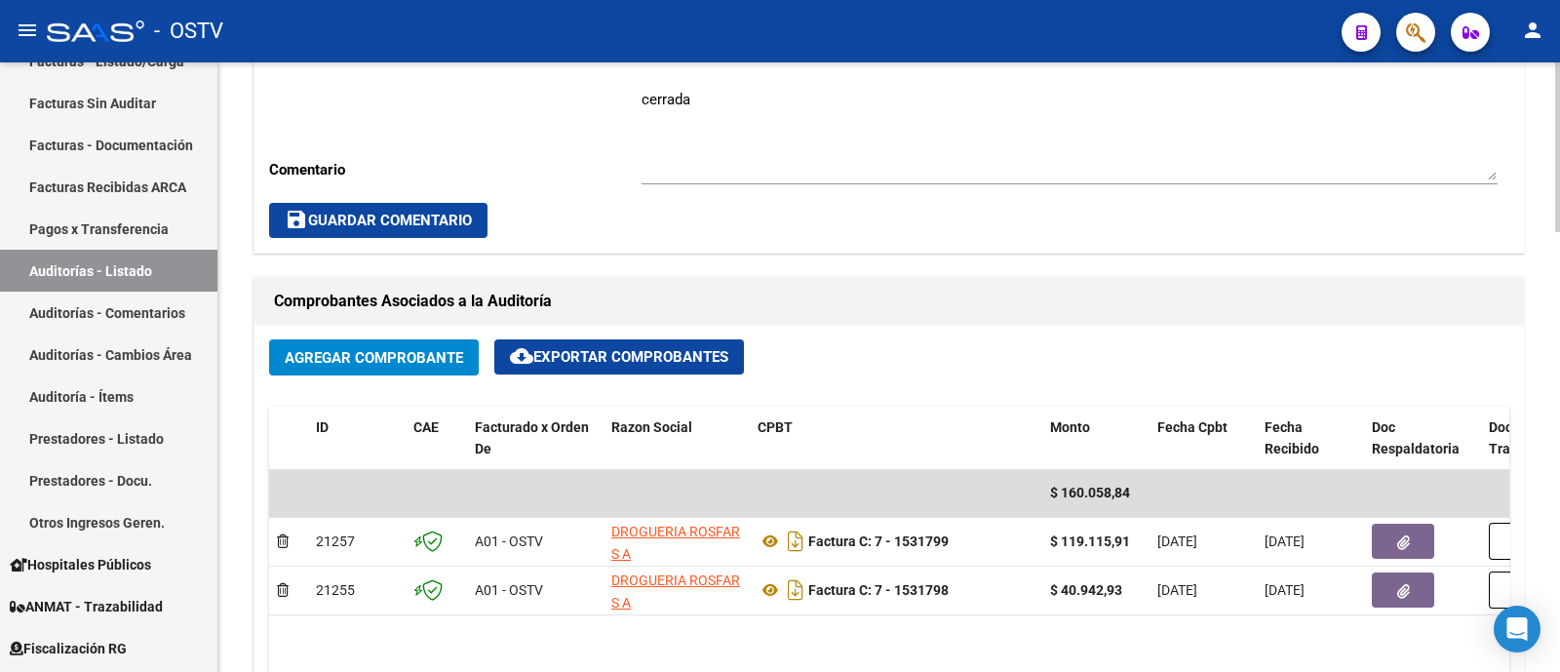
click at [380, 216] on span "save Guardar Comentario" at bounding box center [378, 221] width 187 height 18
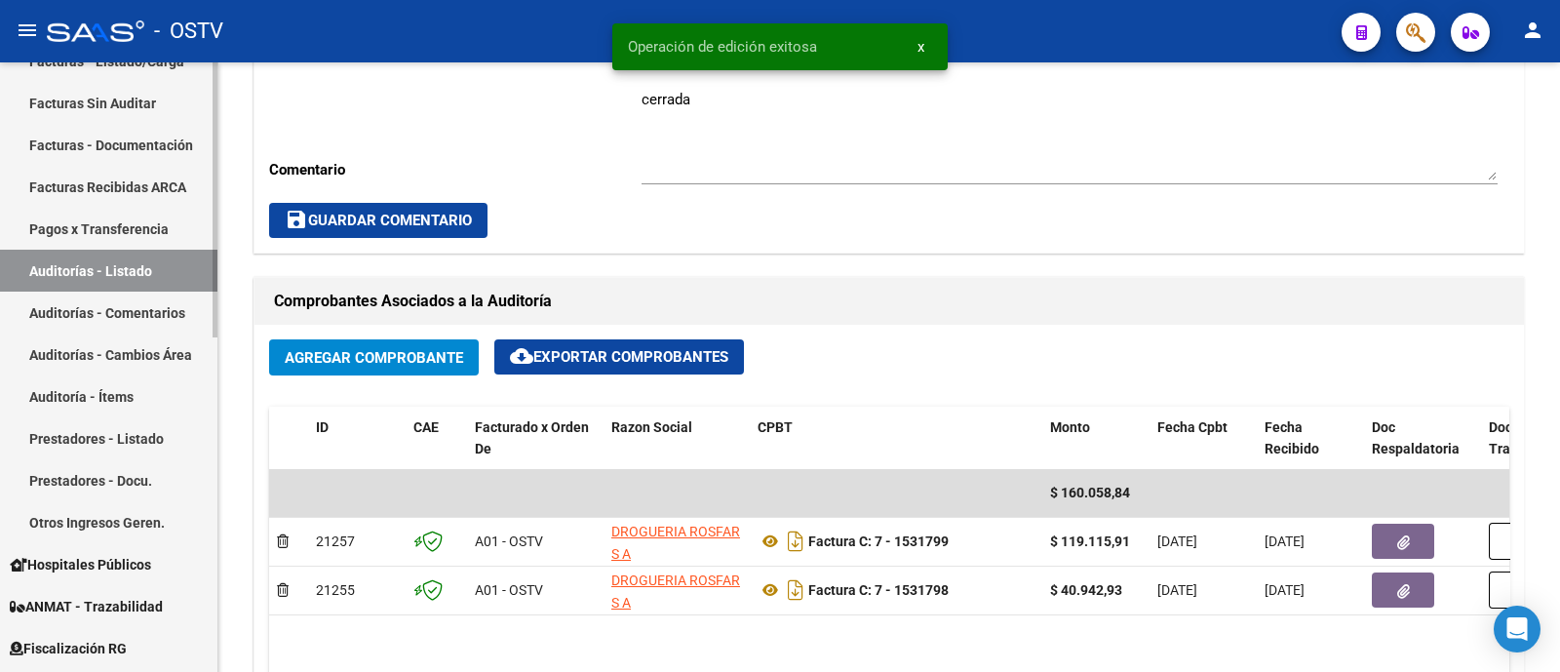
click at [135, 260] on link "Auditorías - Listado" at bounding box center [108, 271] width 217 height 42
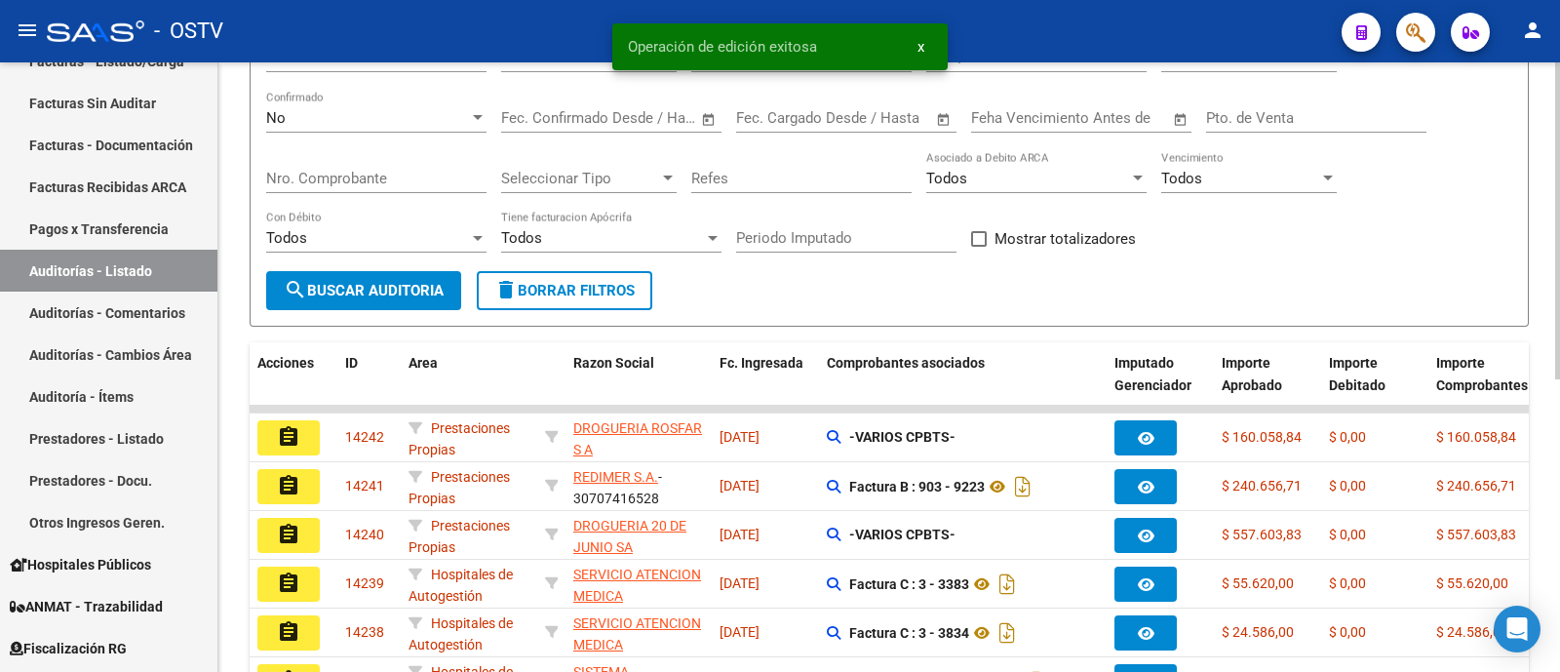
scroll to position [74, 0]
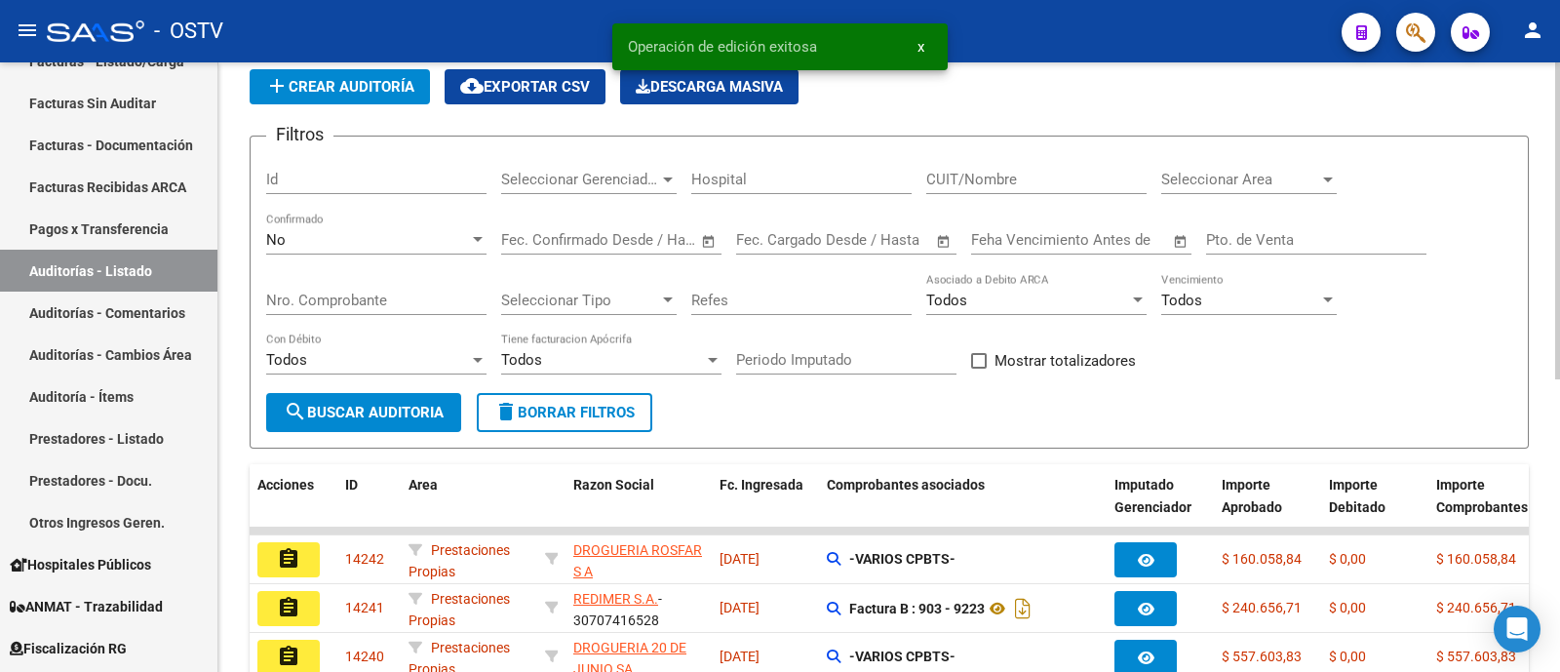
click at [339, 93] on span "add Crear Auditoría" at bounding box center [339, 87] width 149 height 18
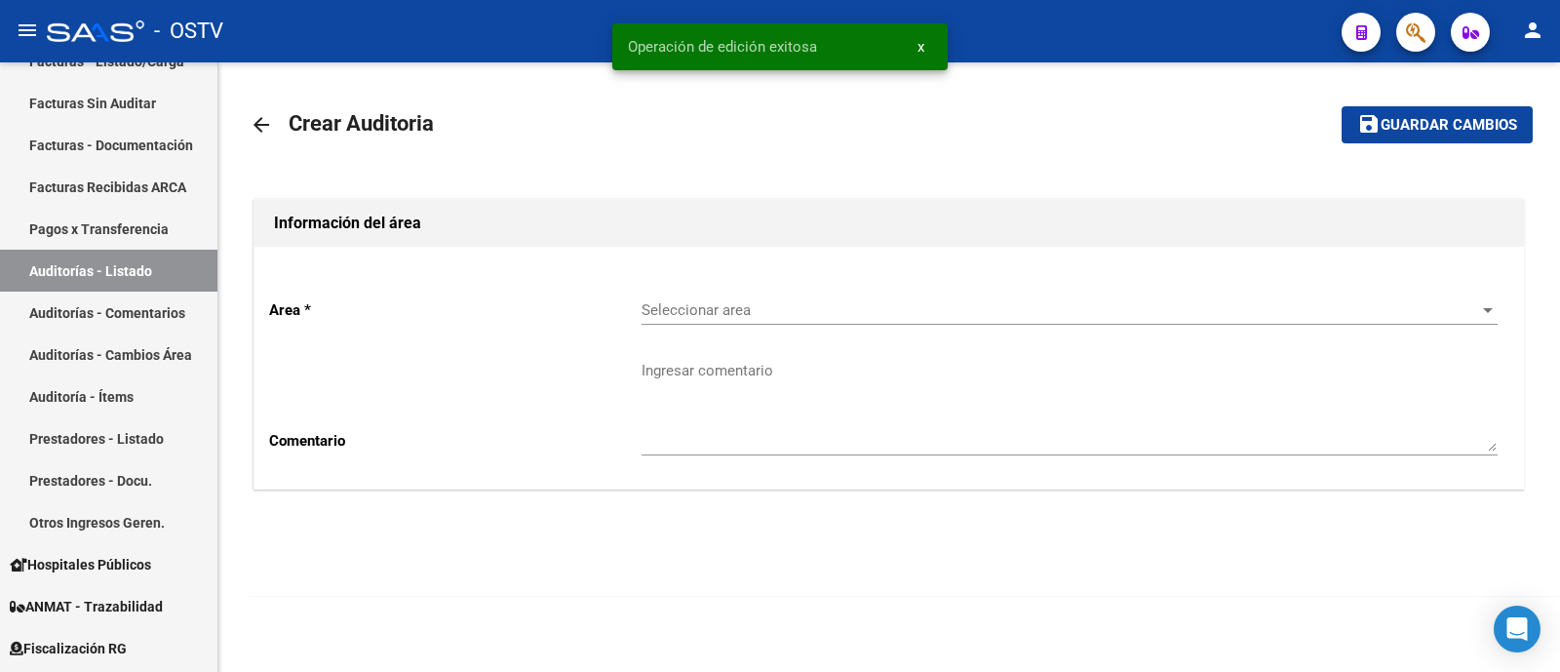
click at [730, 306] on span "Seleccionar area" at bounding box center [1060, 310] width 838 height 18
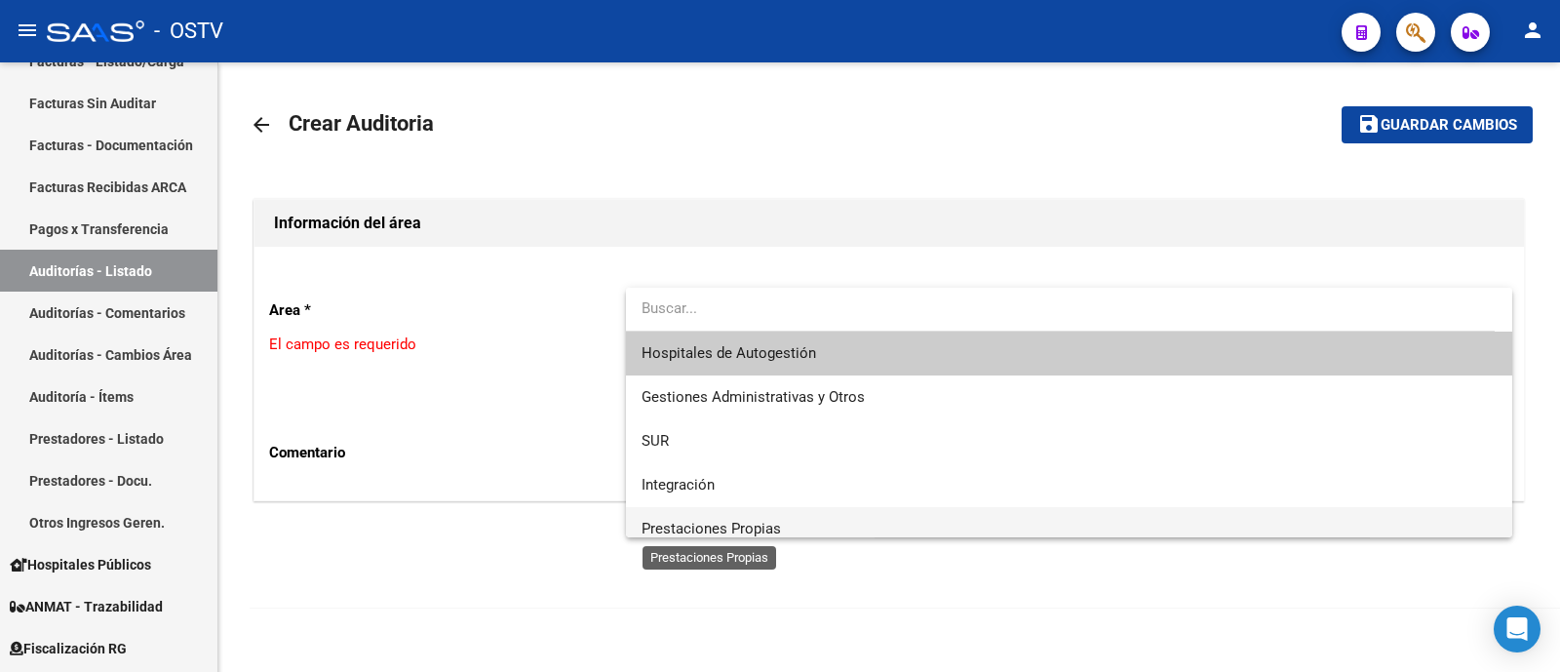
click at [746, 528] on span "Prestaciones Propias" at bounding box center [710, 529] width 139 height 18
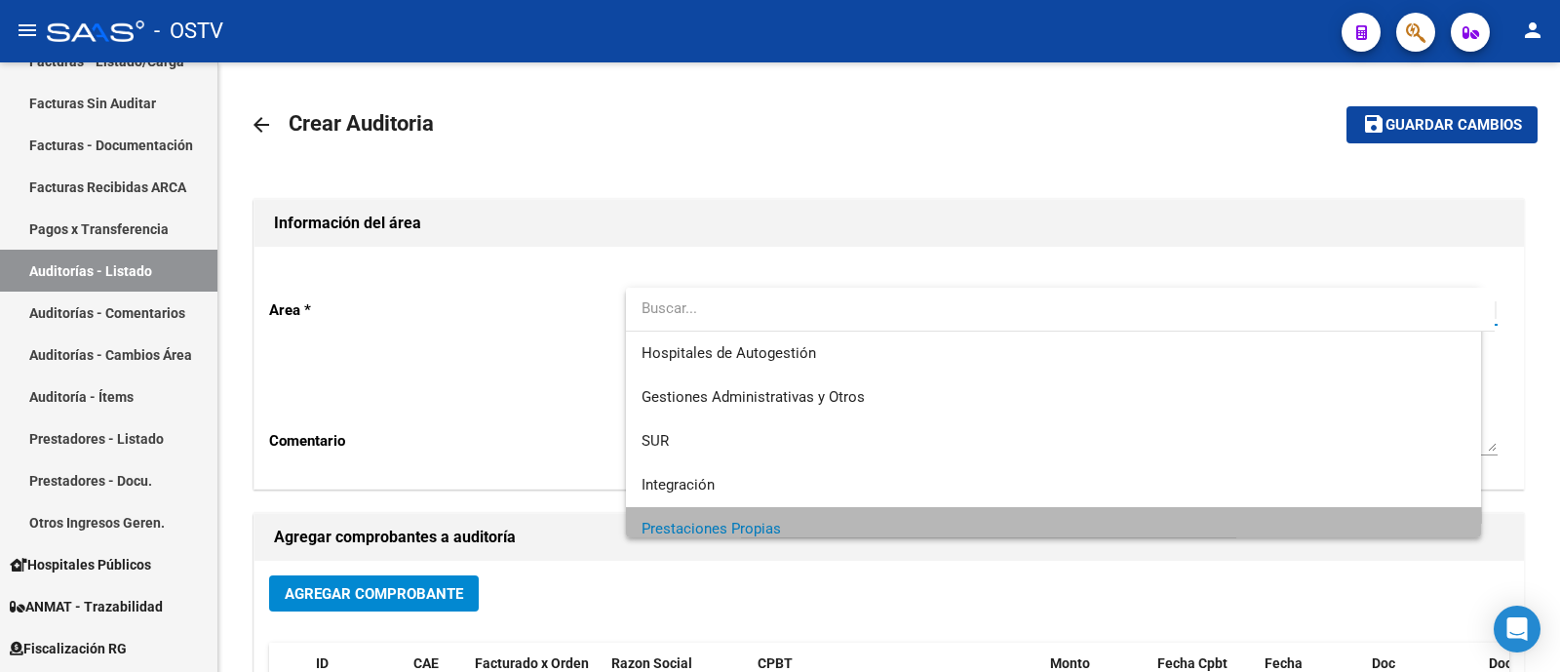
scroll to position [13, 0]
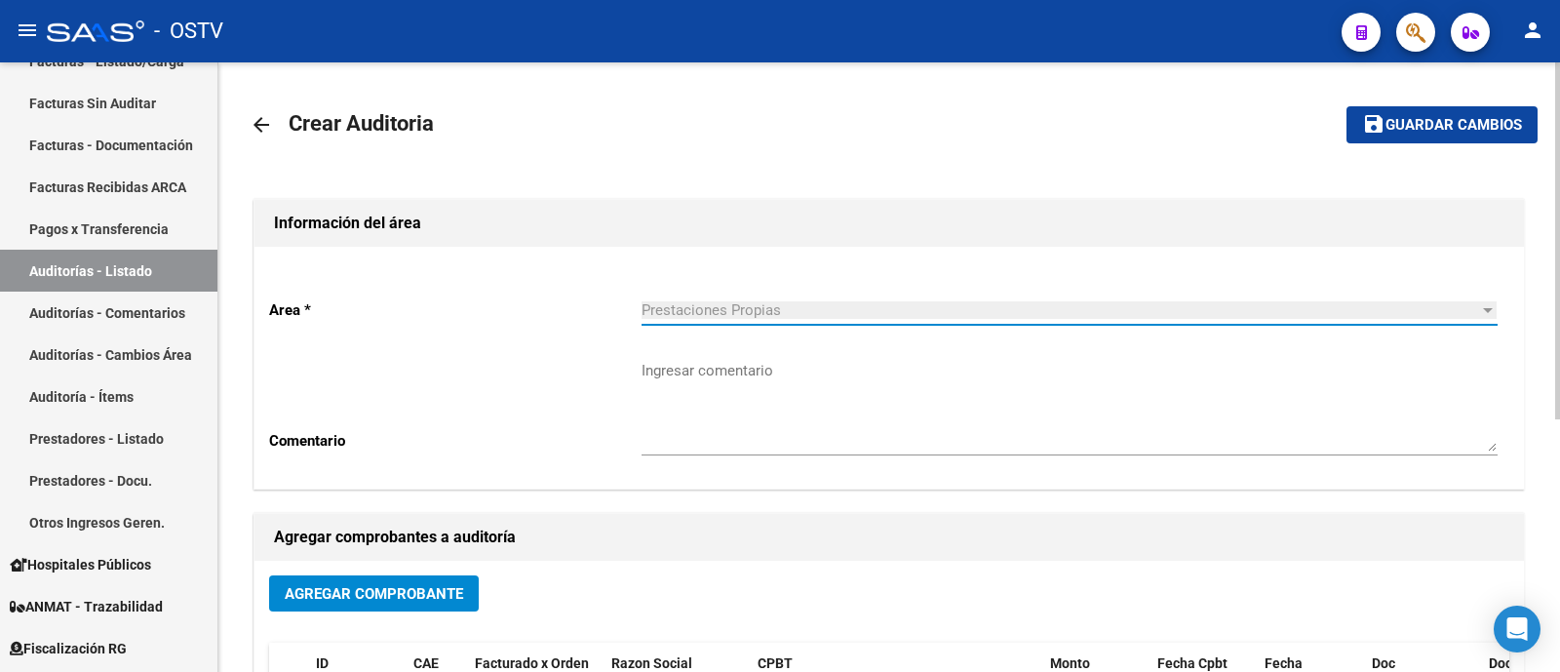
drag, startPoint x: 725, startPoint y: 411, endPoint x: 328, endPoint y: 508, distance: 409.2
click at [725, 412] on textarea "Ingresar comentario" at bounding box center [1069, 406] width 856 height 92
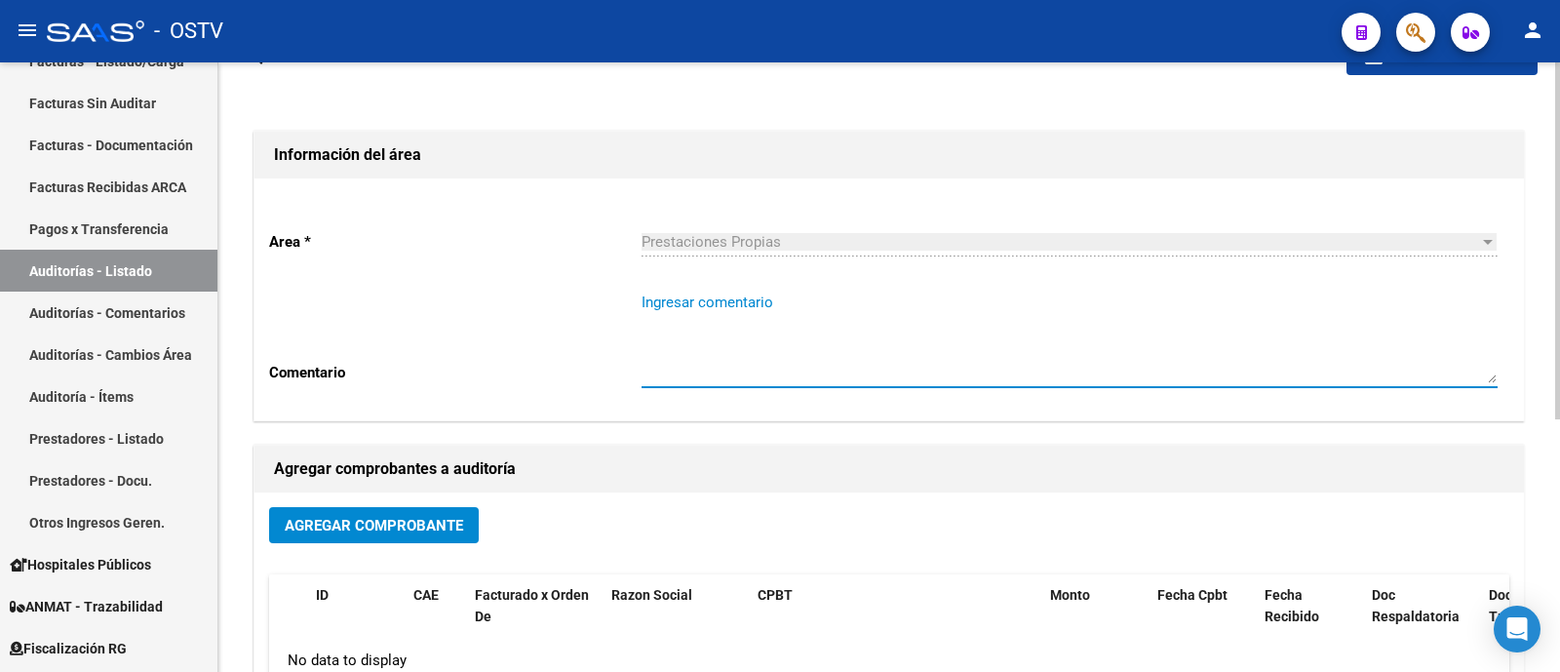
scroll to position [121, 0]
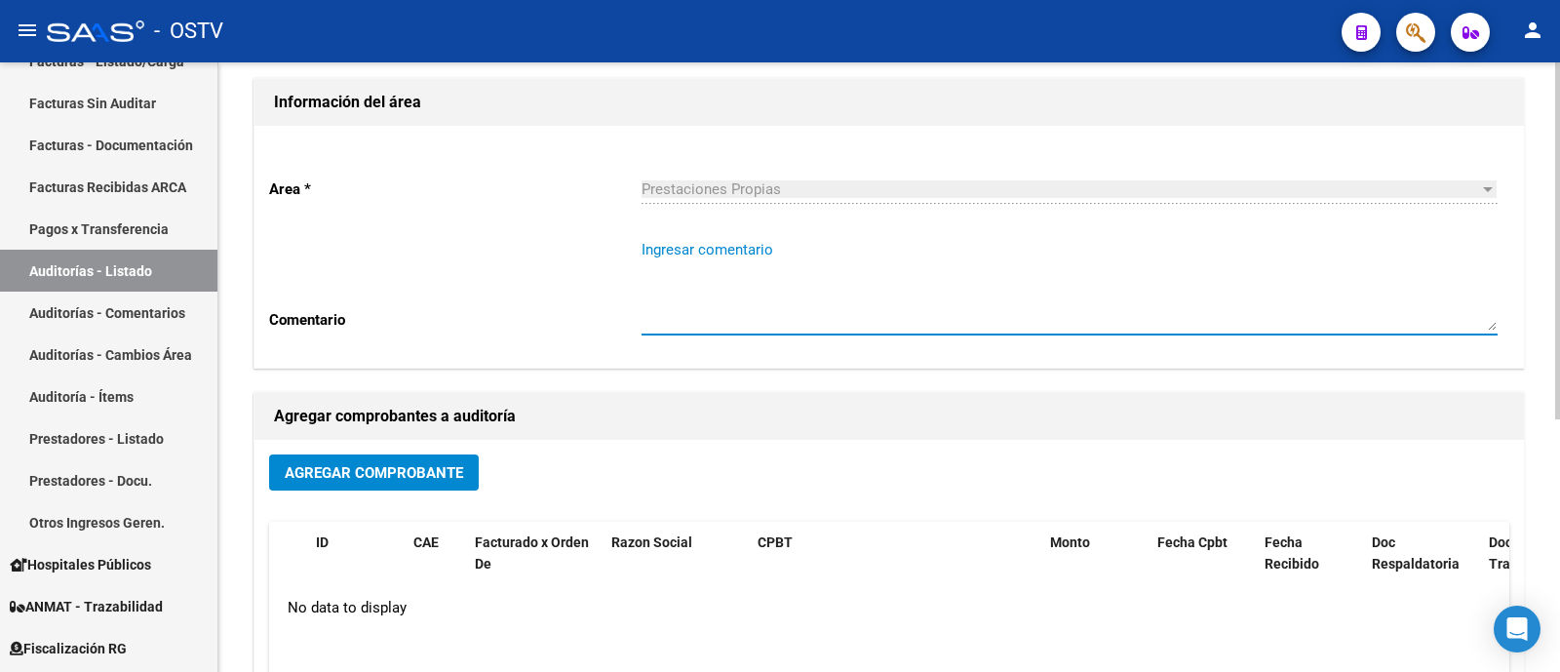
click at [410, 458] on button "Agregar Comprobante" at bounding box center [374, 472] width 210 height 36
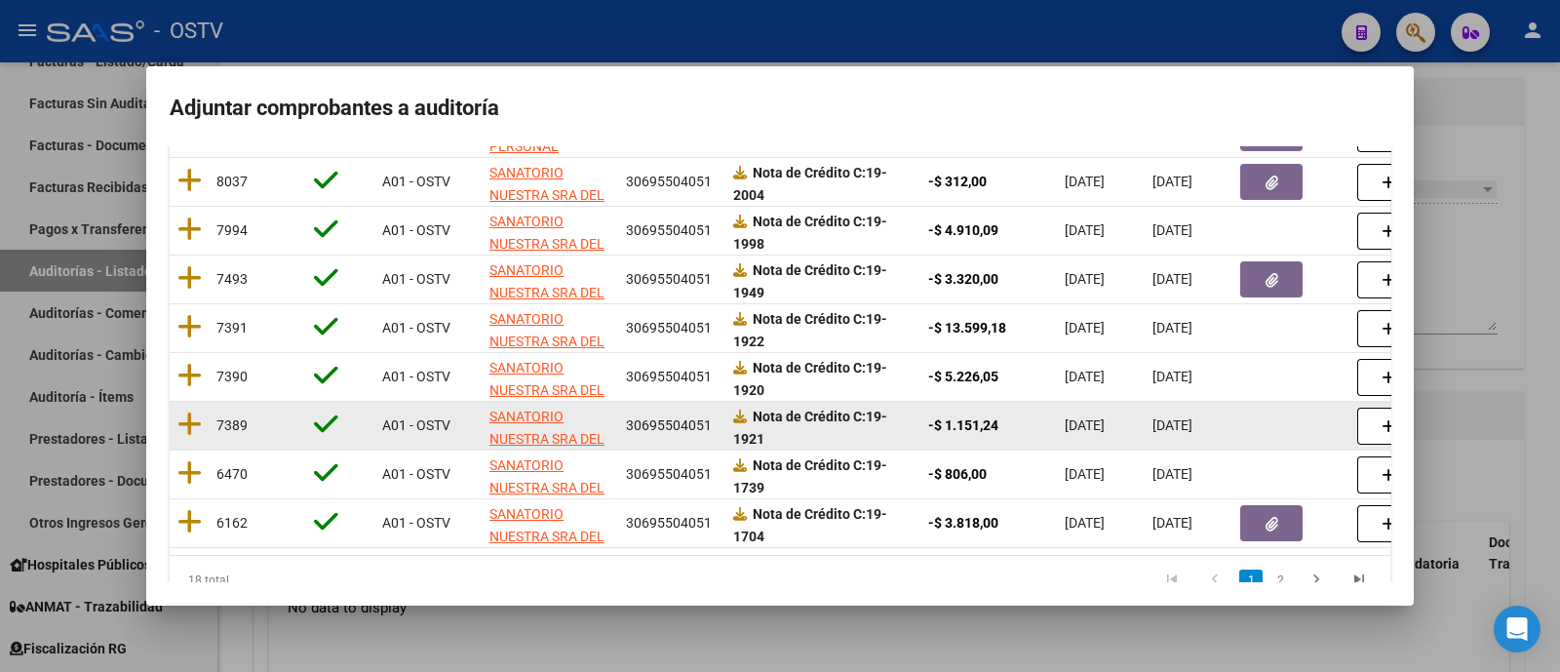
scroll to position [417, 0]
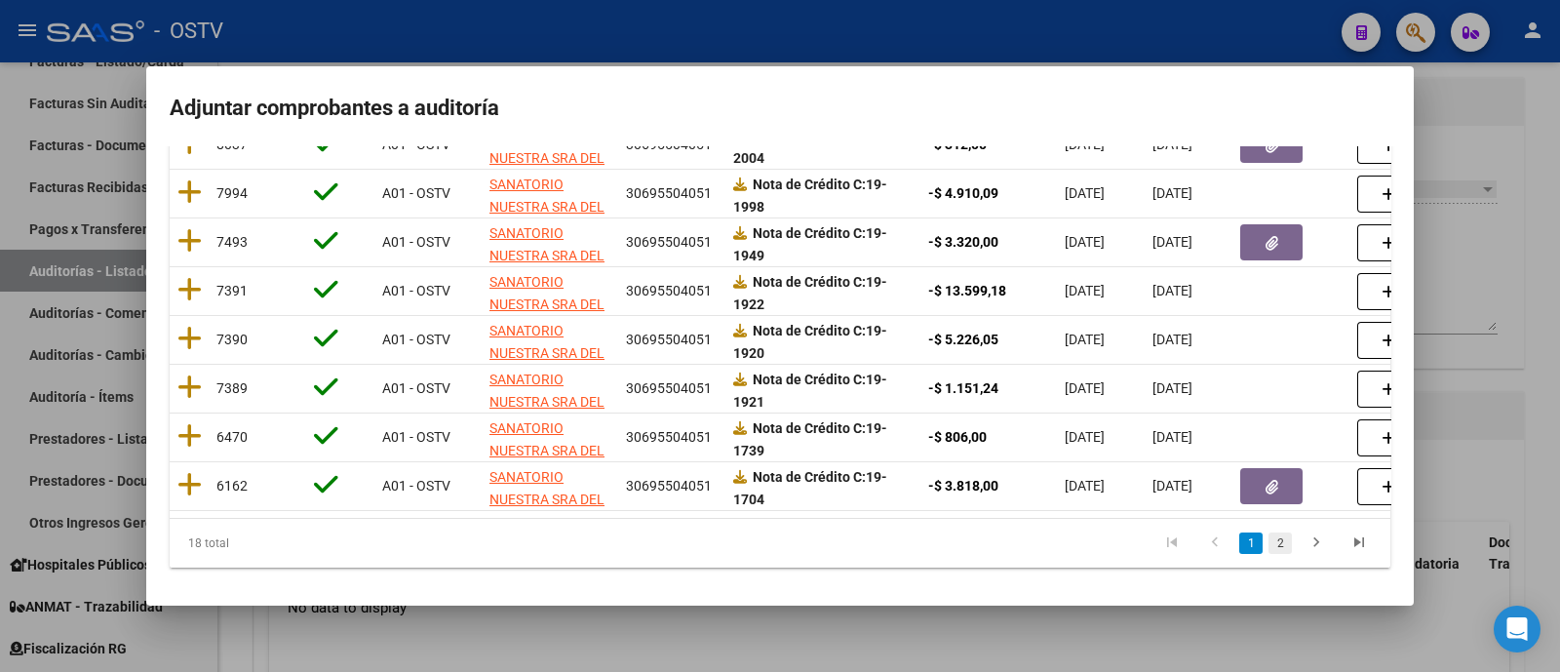
click at [1268, 547] on link "2" at bounding box center [1279, 542] width 23 height 21
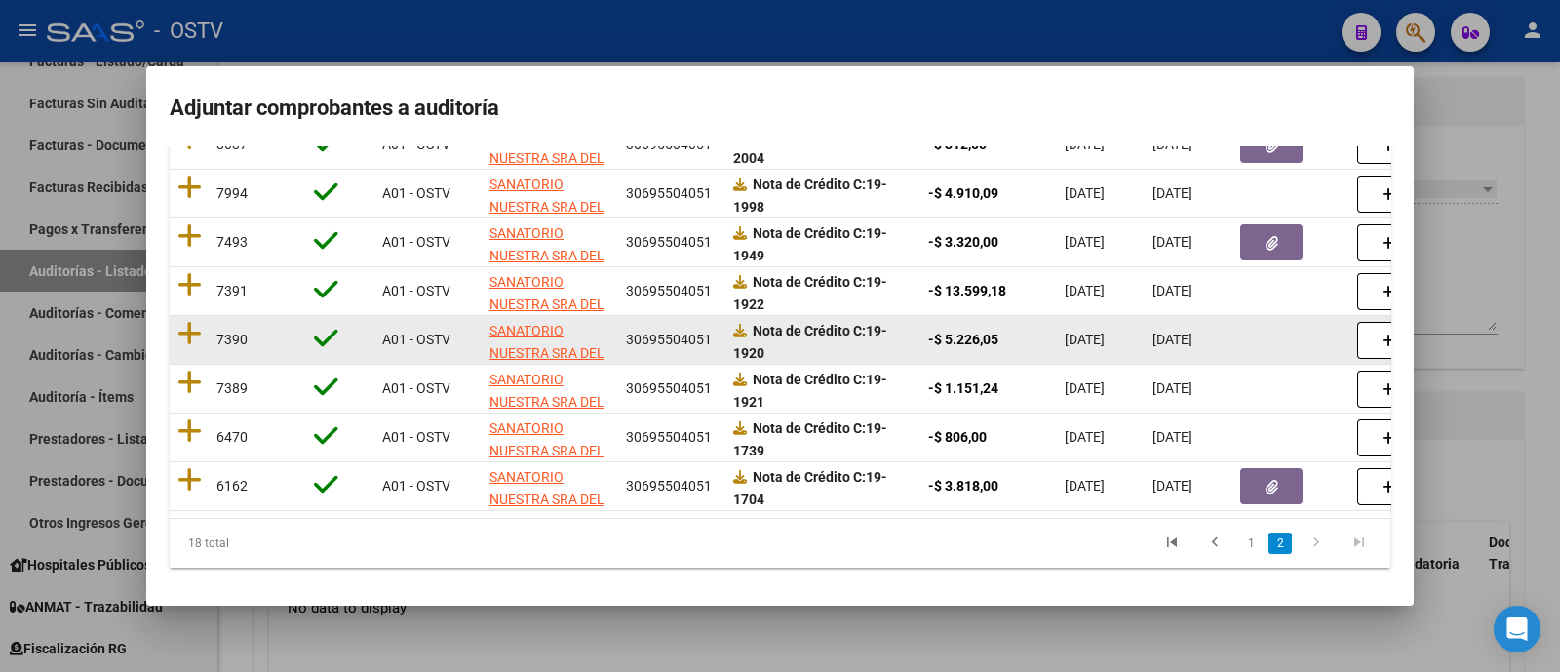
scroll to position [320, 0]
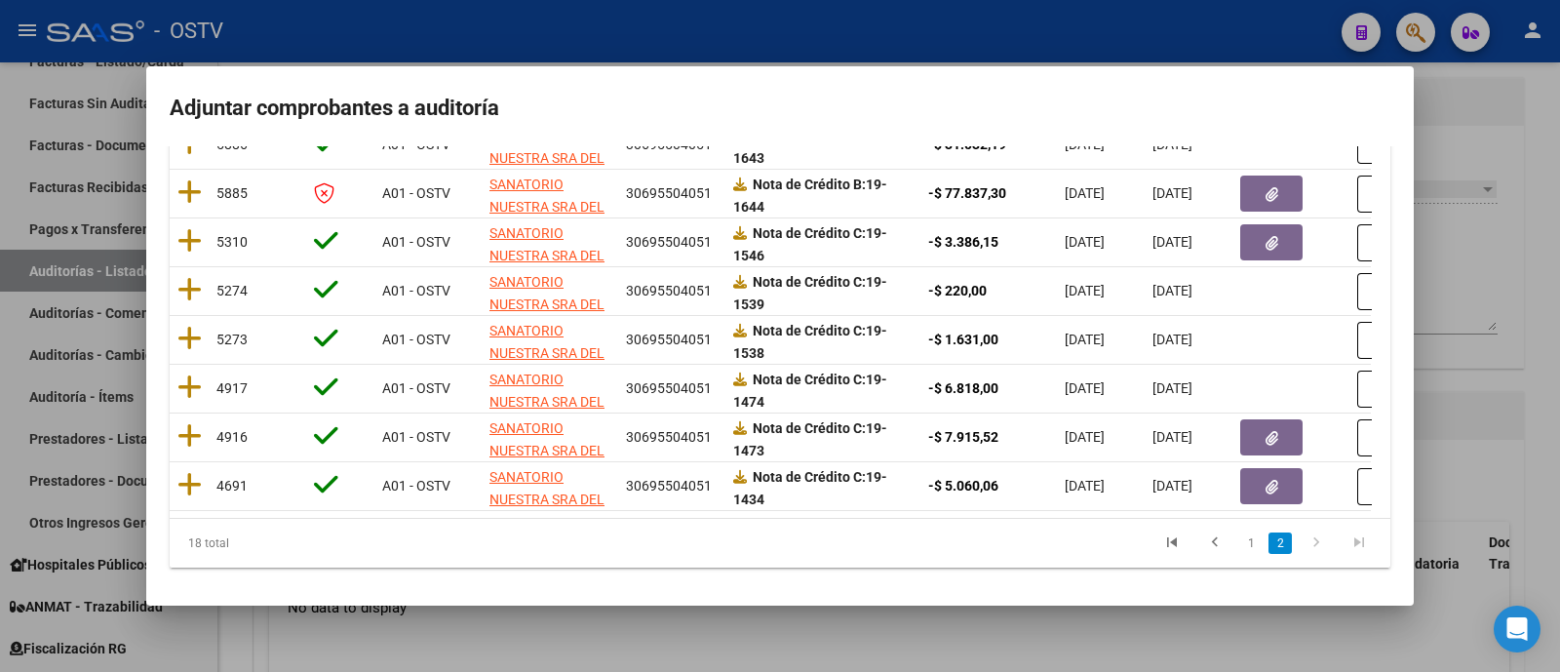
click at [613, 22] on div at bounding box center [780, 336] width 1560 height 672
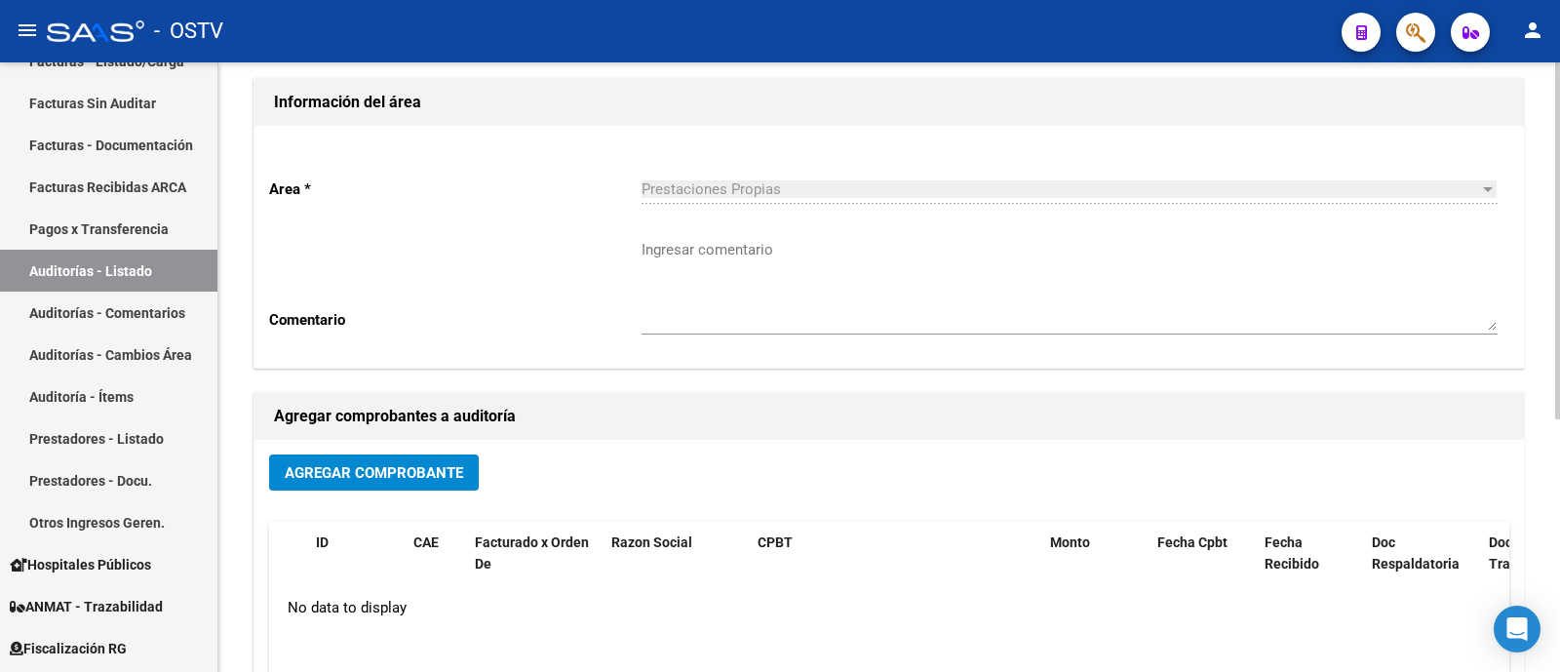
scroll to position [0, 0]
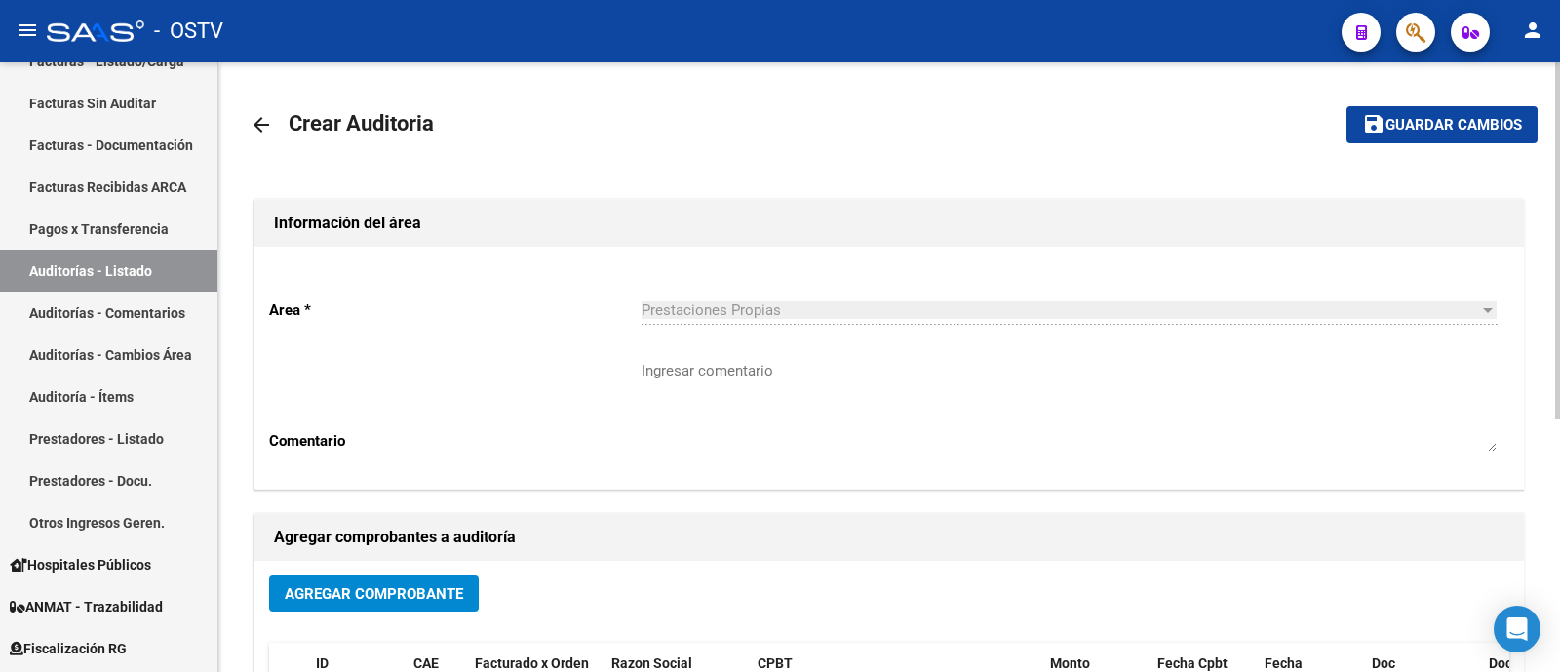
click at [266, 116] on mat-icon "arrow_back" at bounding box center [261, 124] width 23 height 23
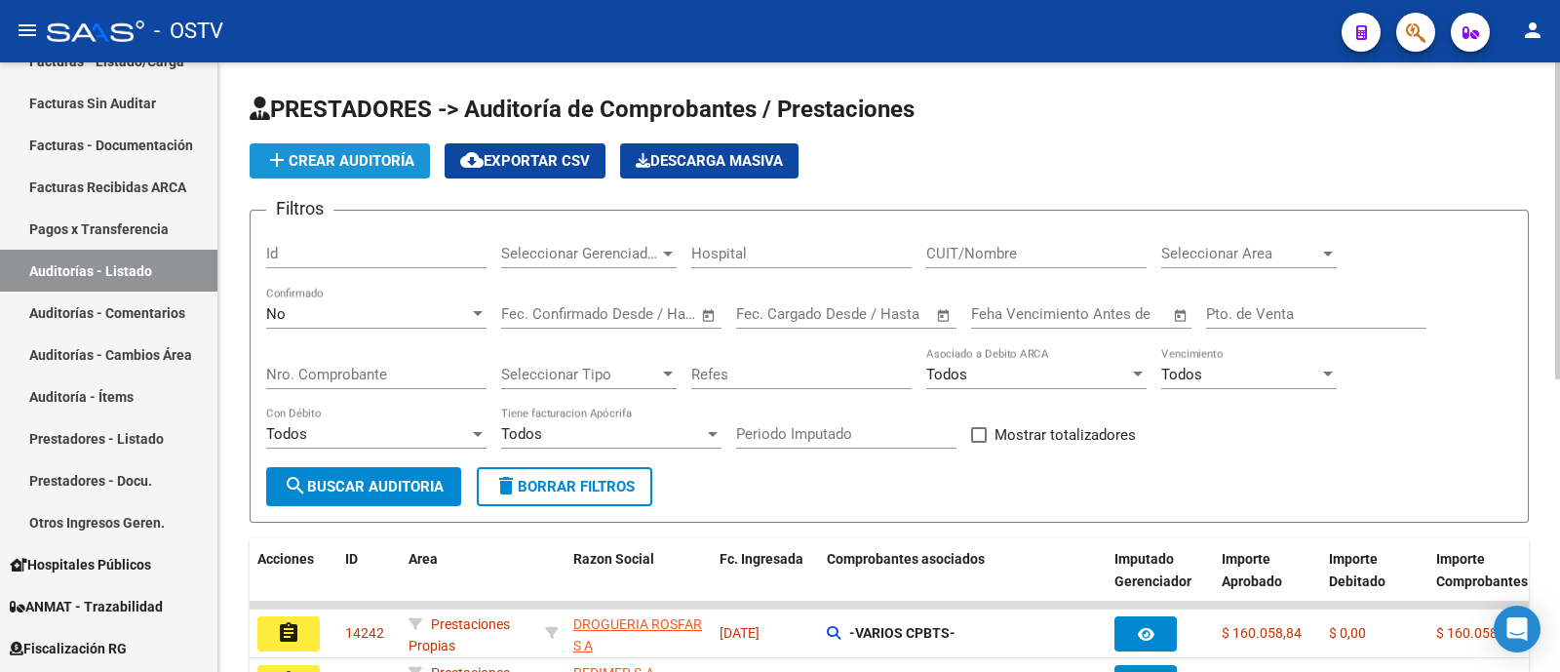
click at [383, 158] on span "add Crear Auditoría" at bounding box center [339, 161] width 149 height 18
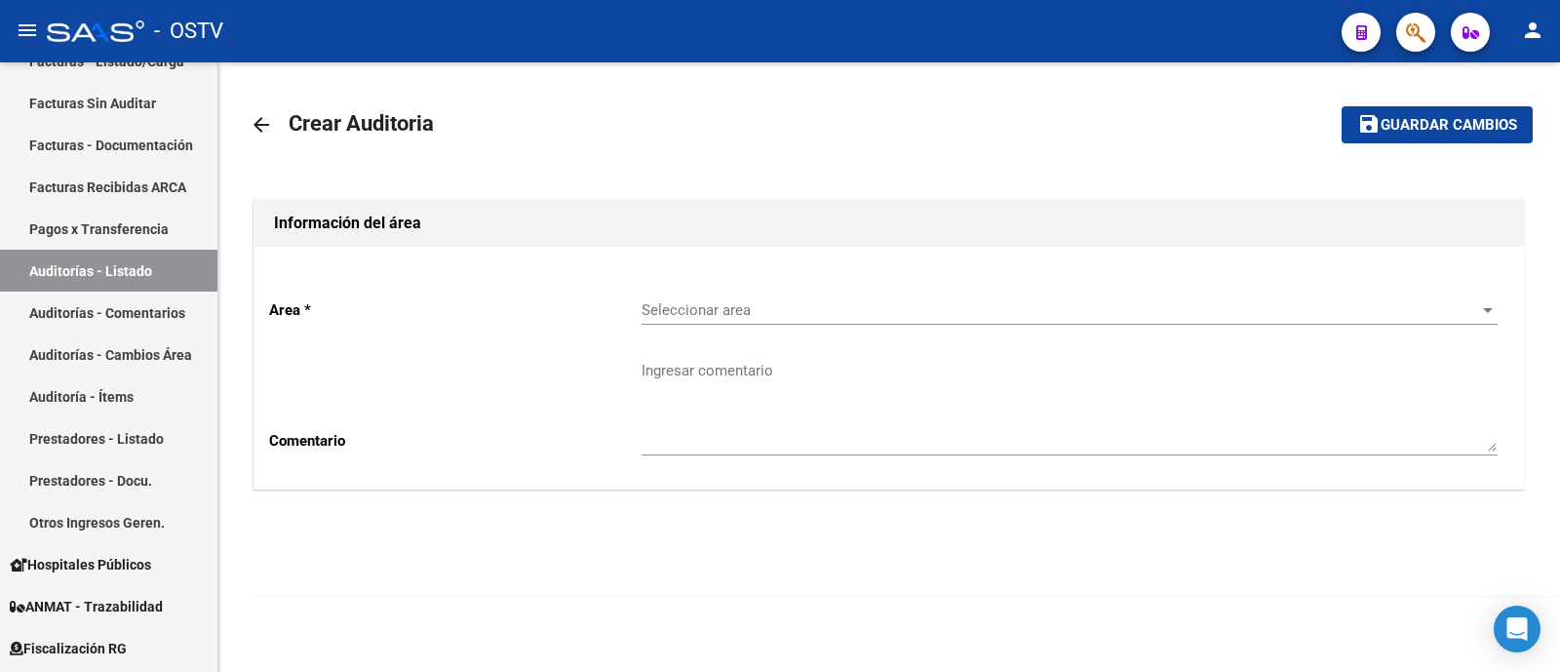
click at [751, 307] on span "Seleccionar area" at bounding box center [1060, 310] width 838 height 18
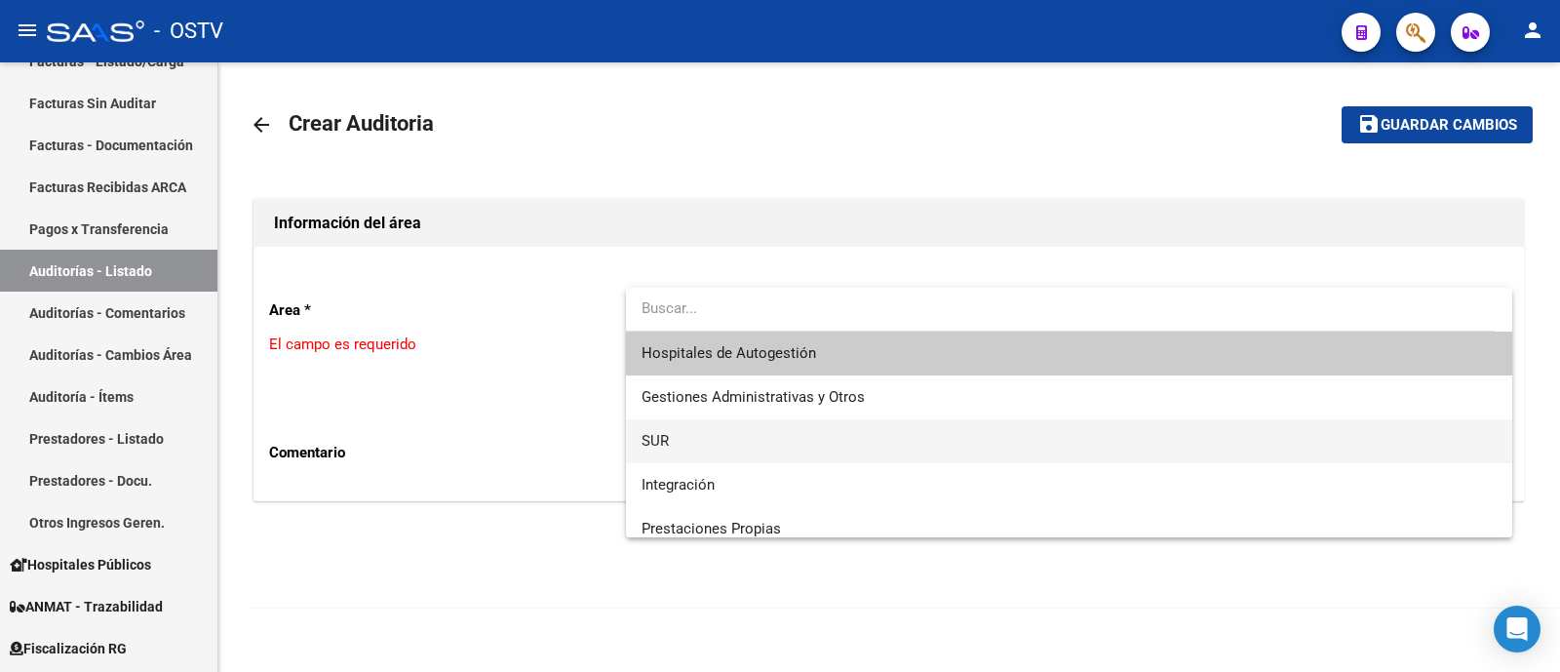
click at [738, 451] on span "SUR" at bounding box center [1069, 441] width 856 height 44
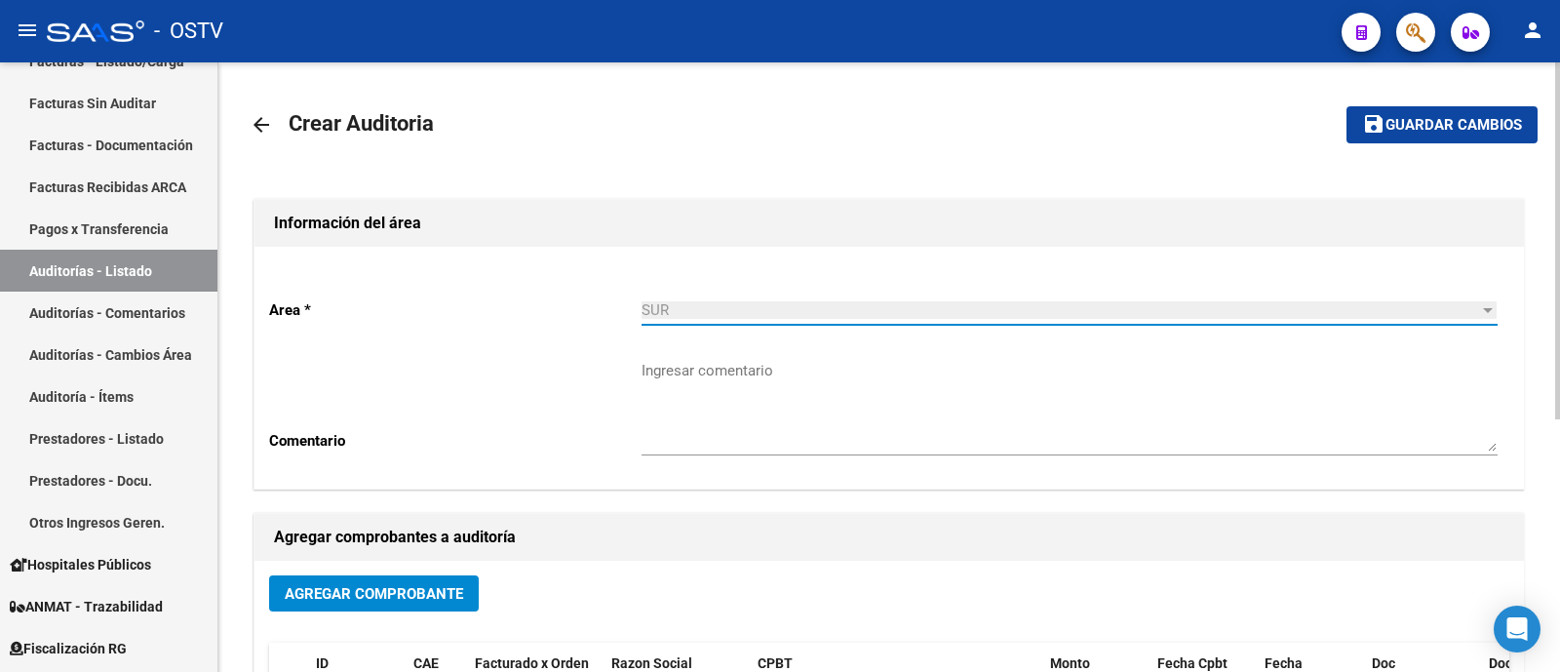
click at [739, 406] on textarea "Ingresar comentario" at bounding box center [1069, 406] width 856 height 92
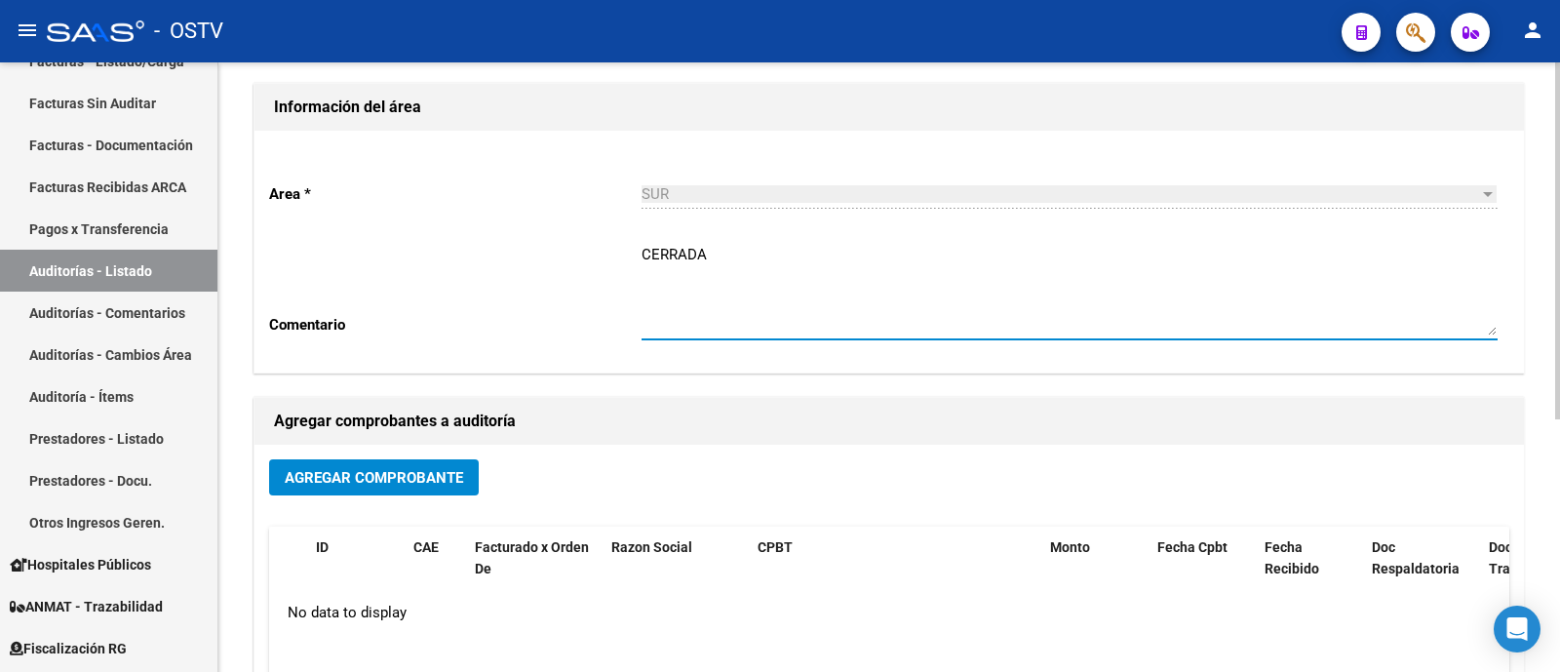
scroll to position [366, 0]
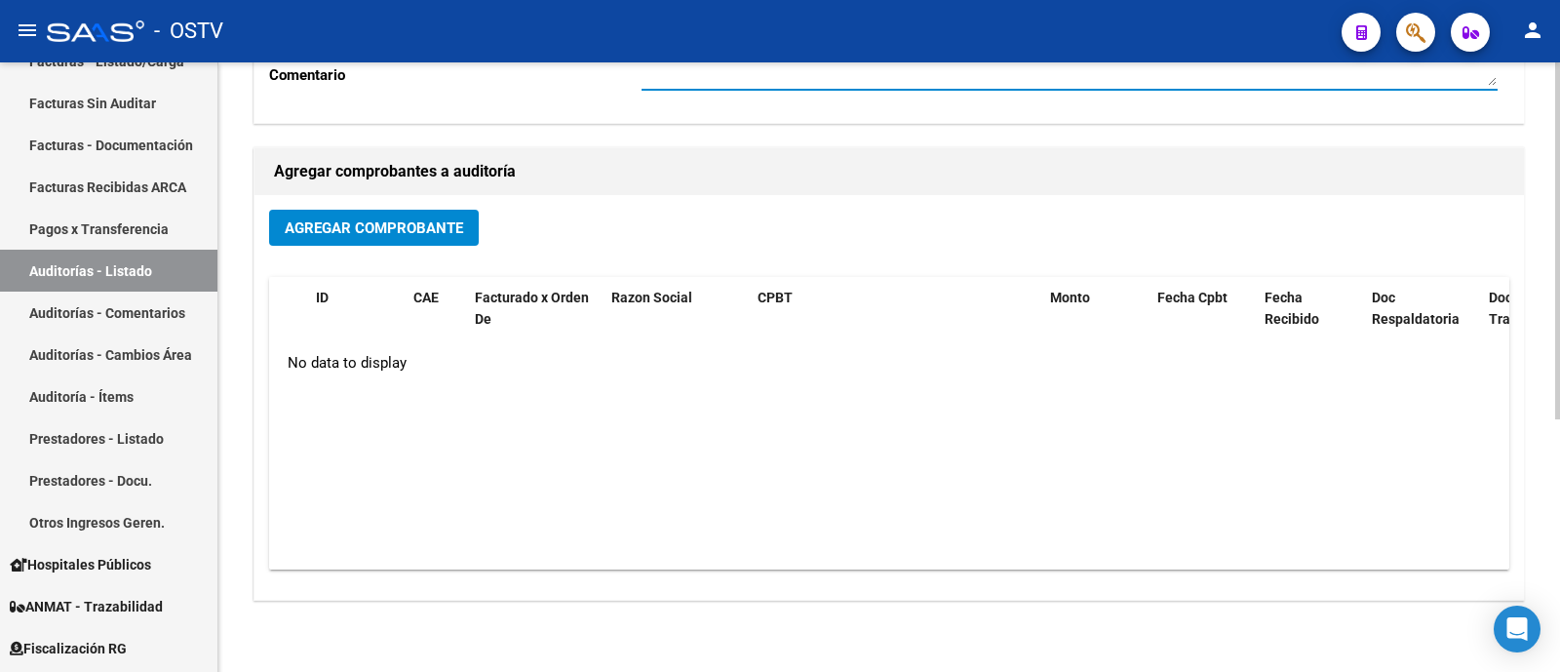
click at [443, 233] on span "Agregar Comprobante" at bounding box center [374, 228] width 178 height 18
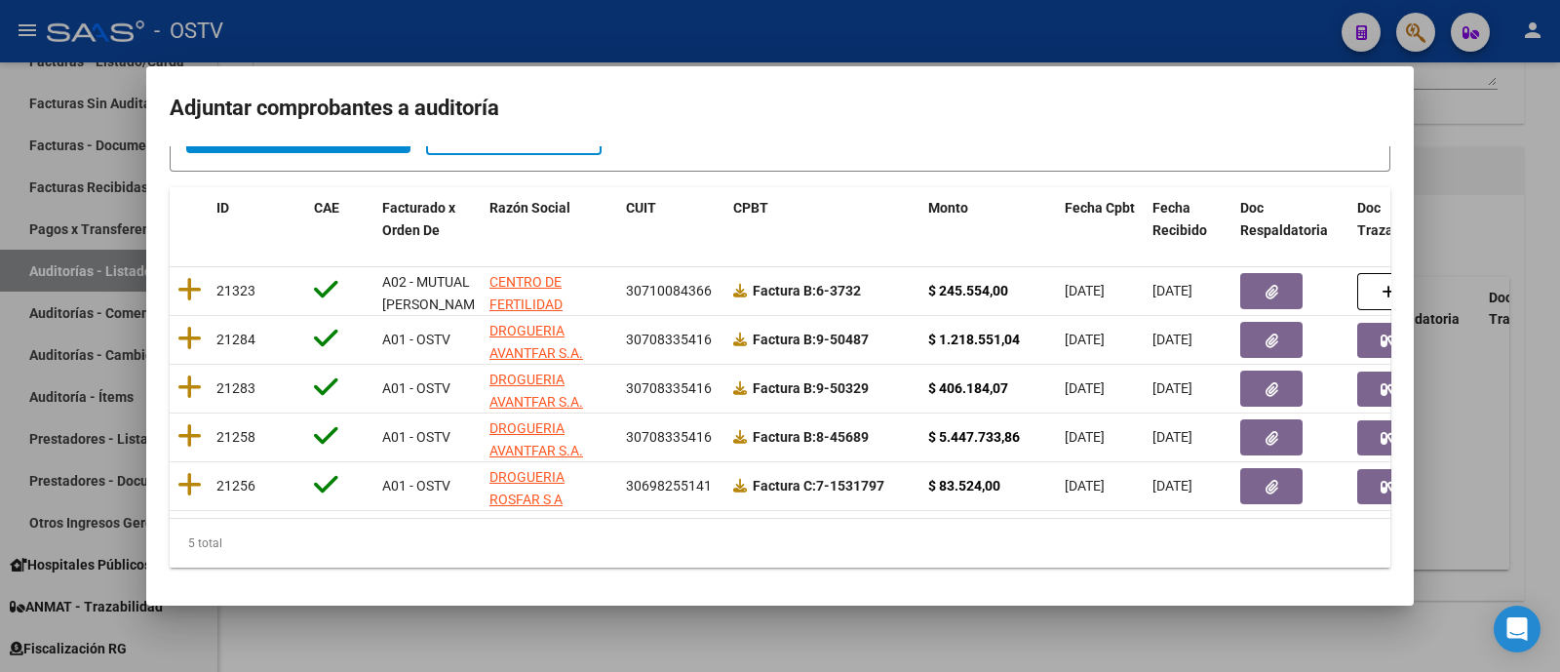
scroll to position [174, 0]
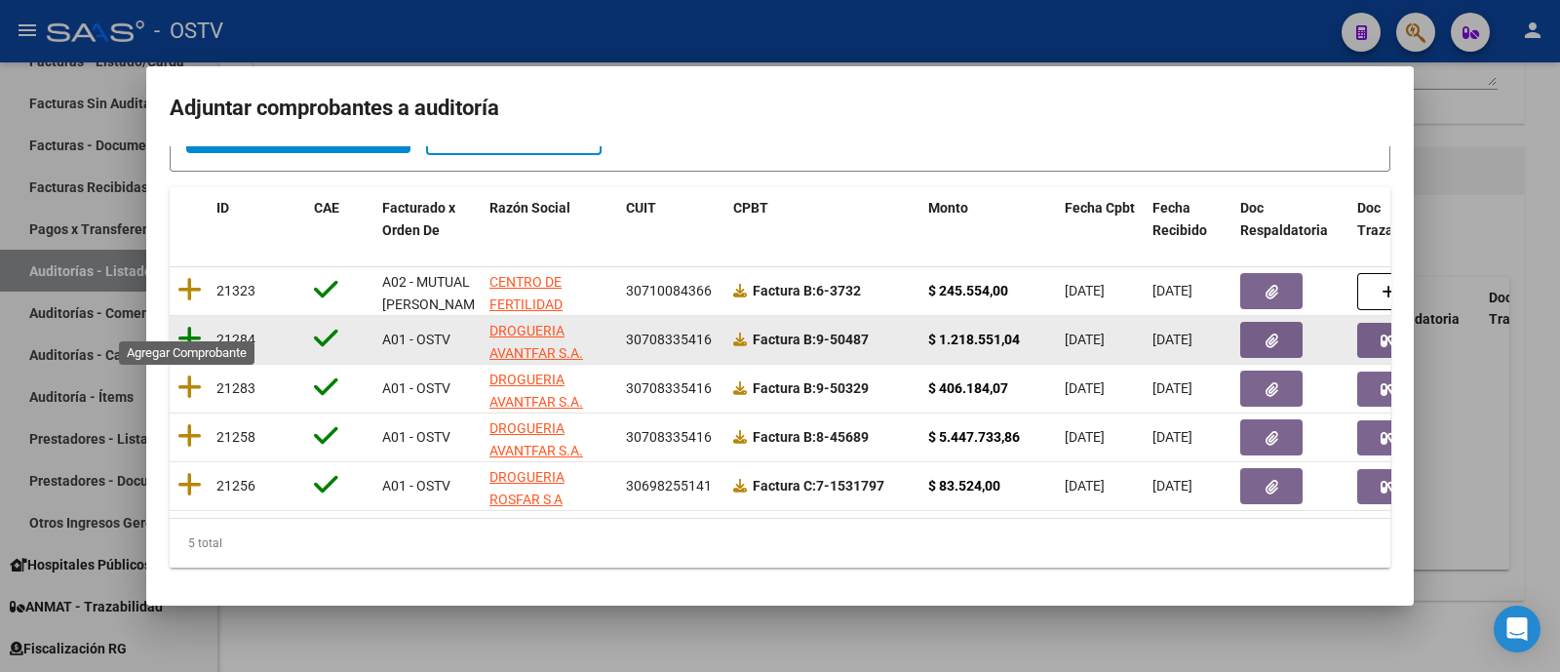
click at [189, 325] on icon at bounding box center [189, 338] width 24 height 27
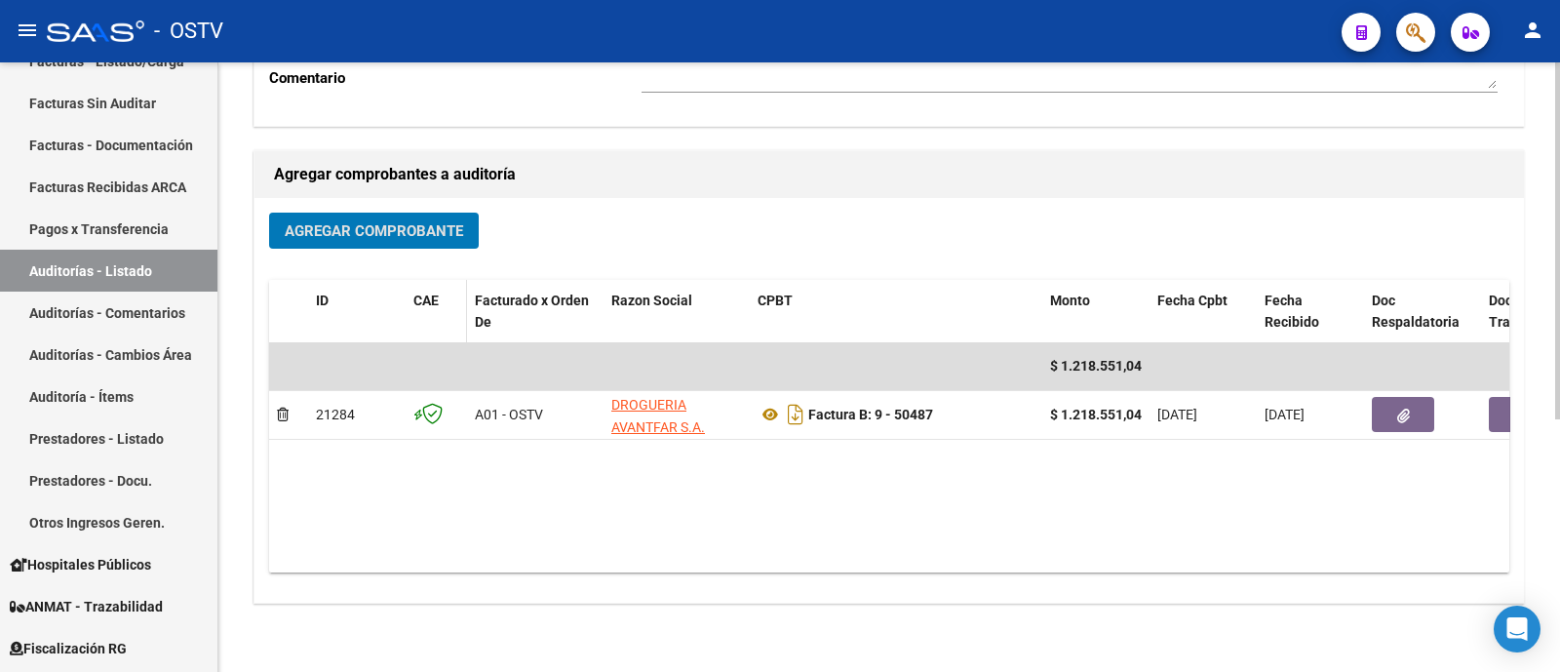
scroll to position [366, 0]
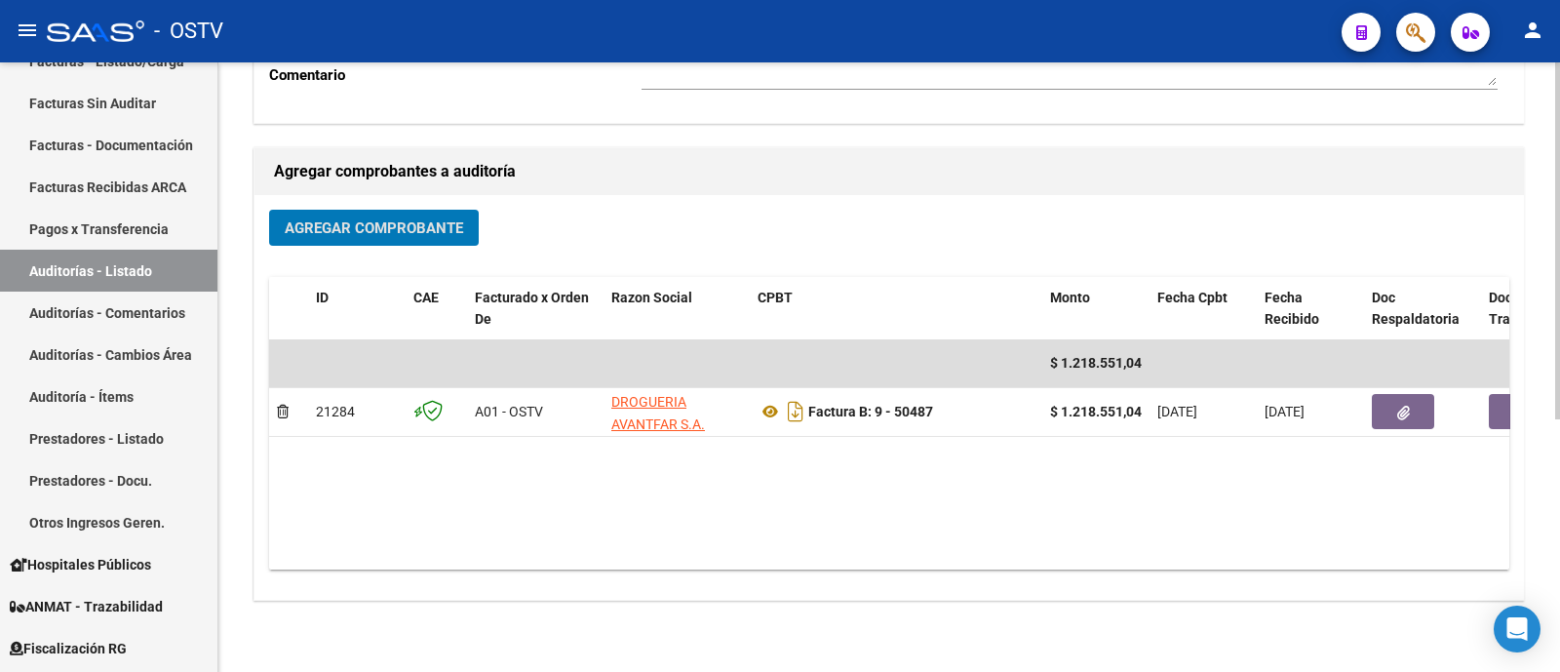
click at [409, 228] on span "Agregar Comprobante" at bounding box center [374, 228] width 178 height 18
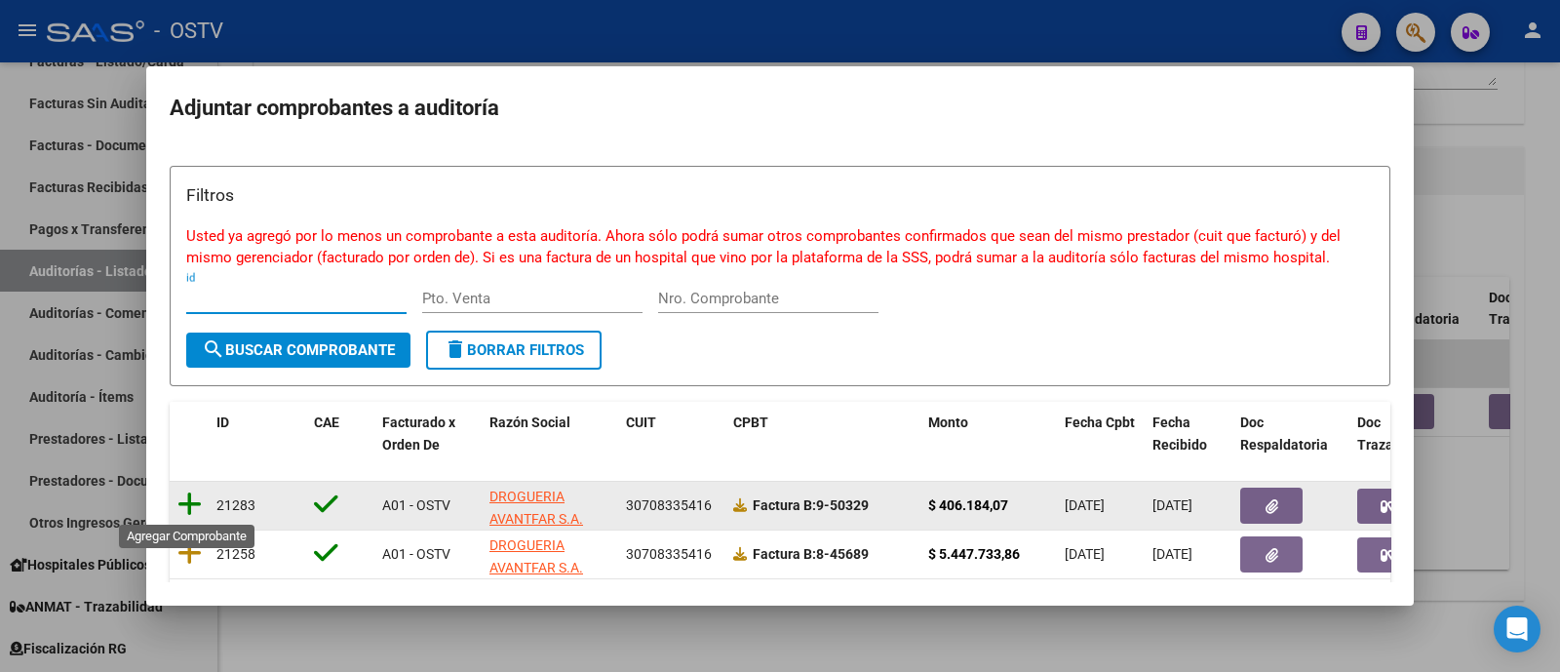
click at [192, 500] on icon at bounding box center [189, 503] width 24 height 27
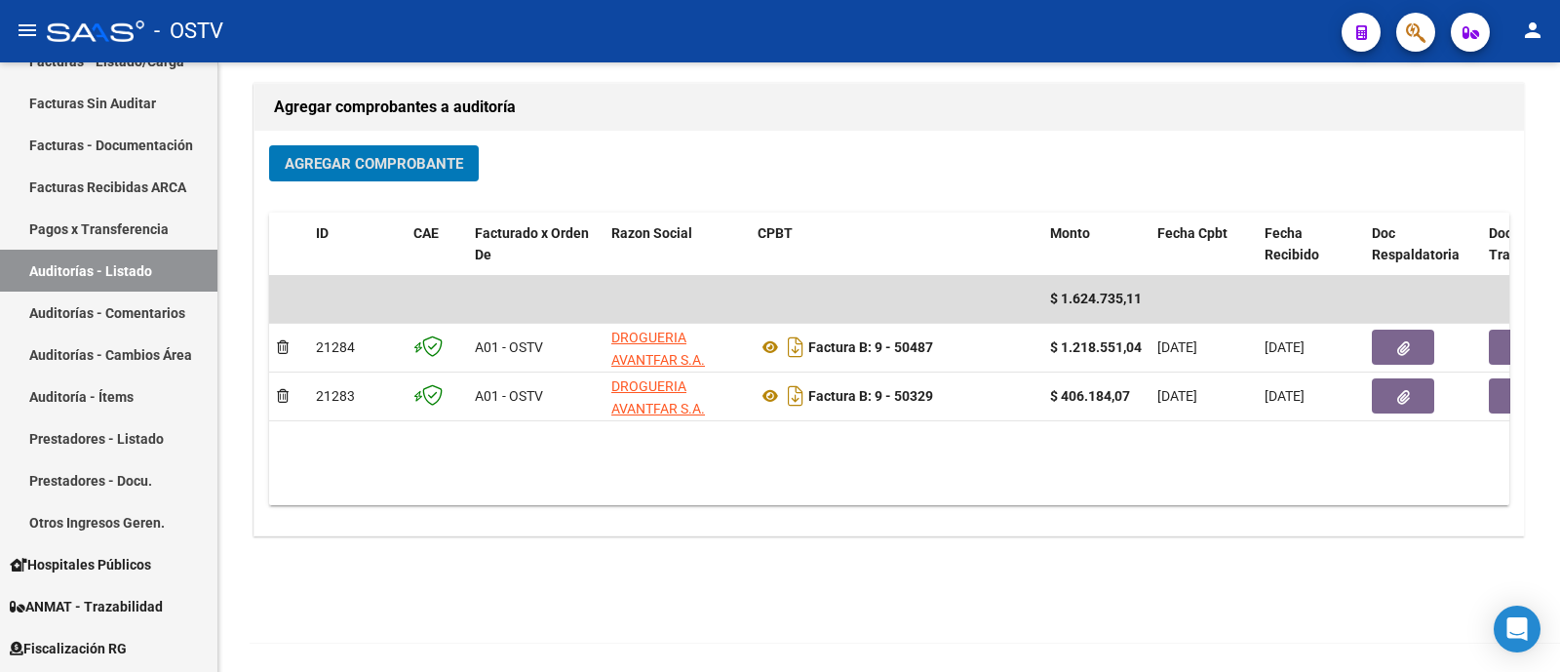
scroll to position [431, 0]
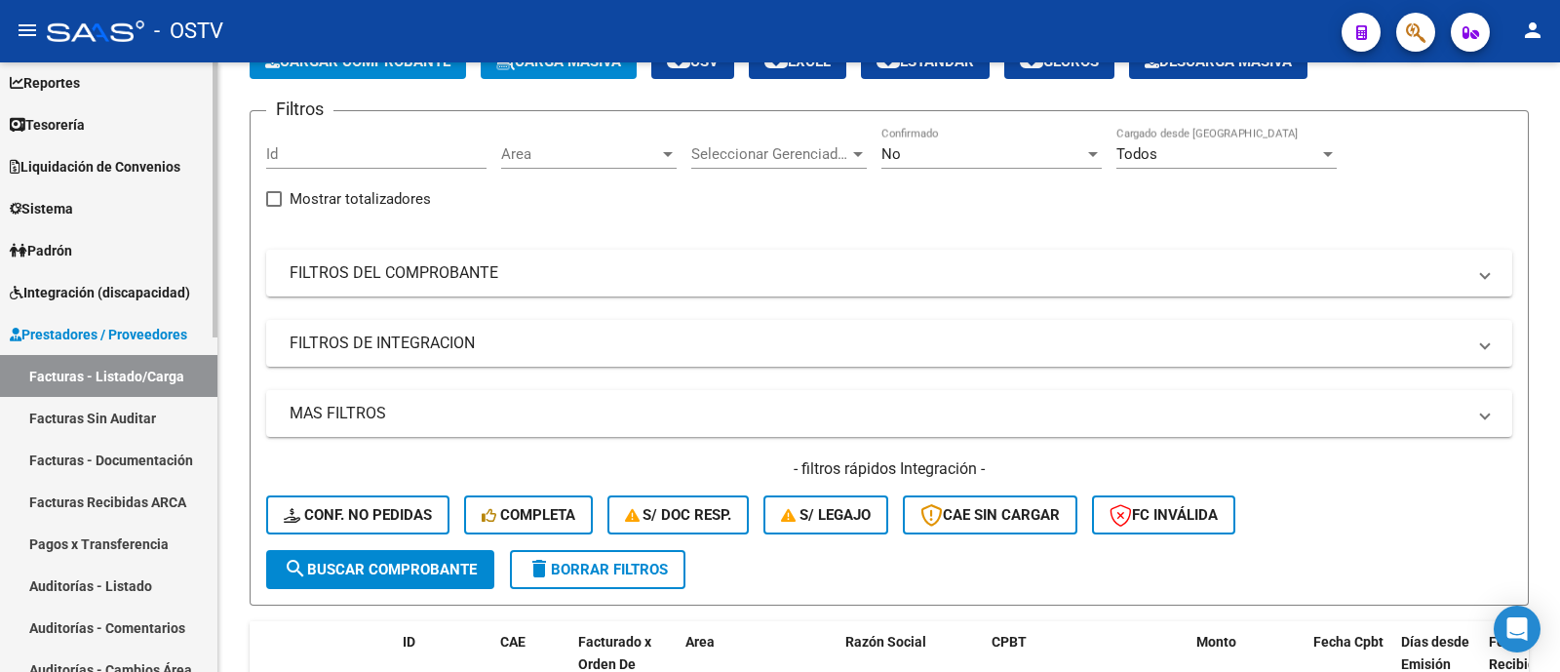
scroll to position [121, 0]
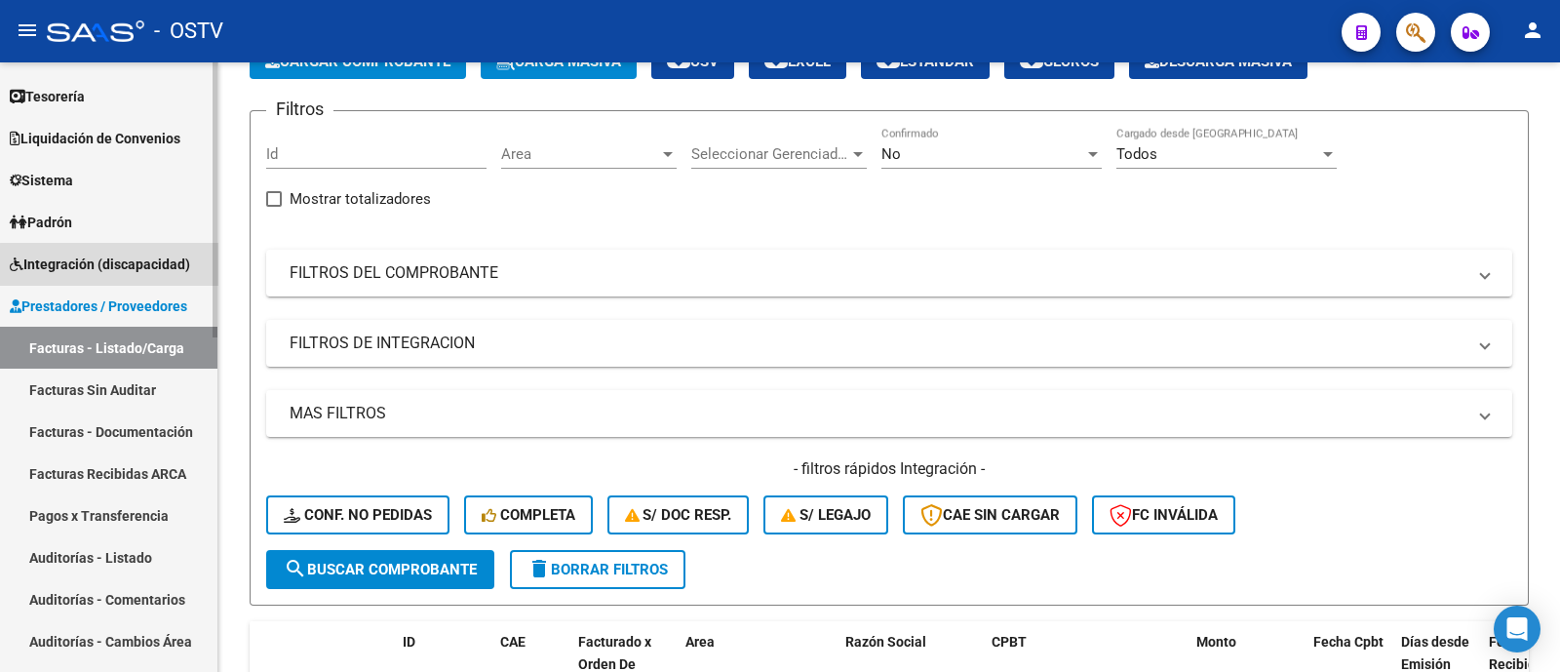
click at [151, 266] on span "Integración (discapacidad)" at bounding box center [100, 263] width 180 height 21
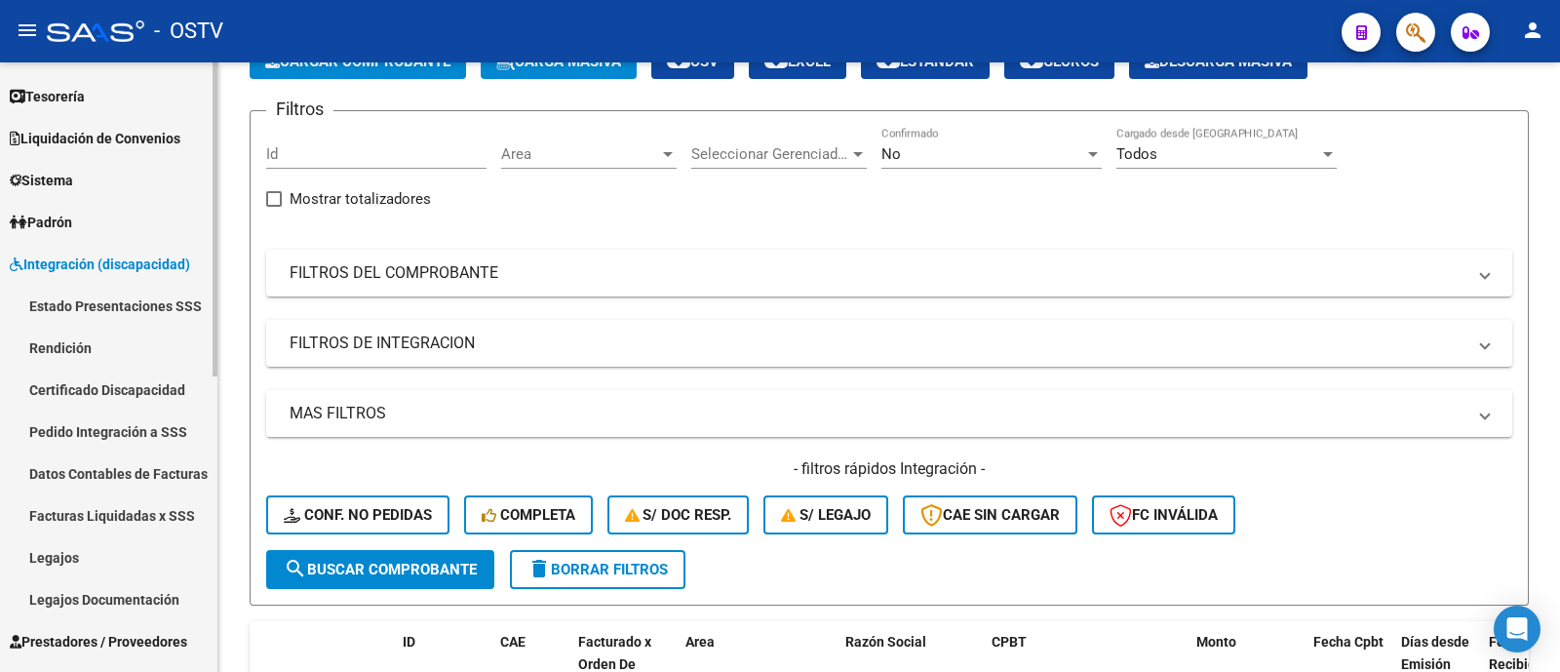
click at [110, 421] on link "Pedido Integración a SSS" at bounding box center [108, 431] width 217 height 42
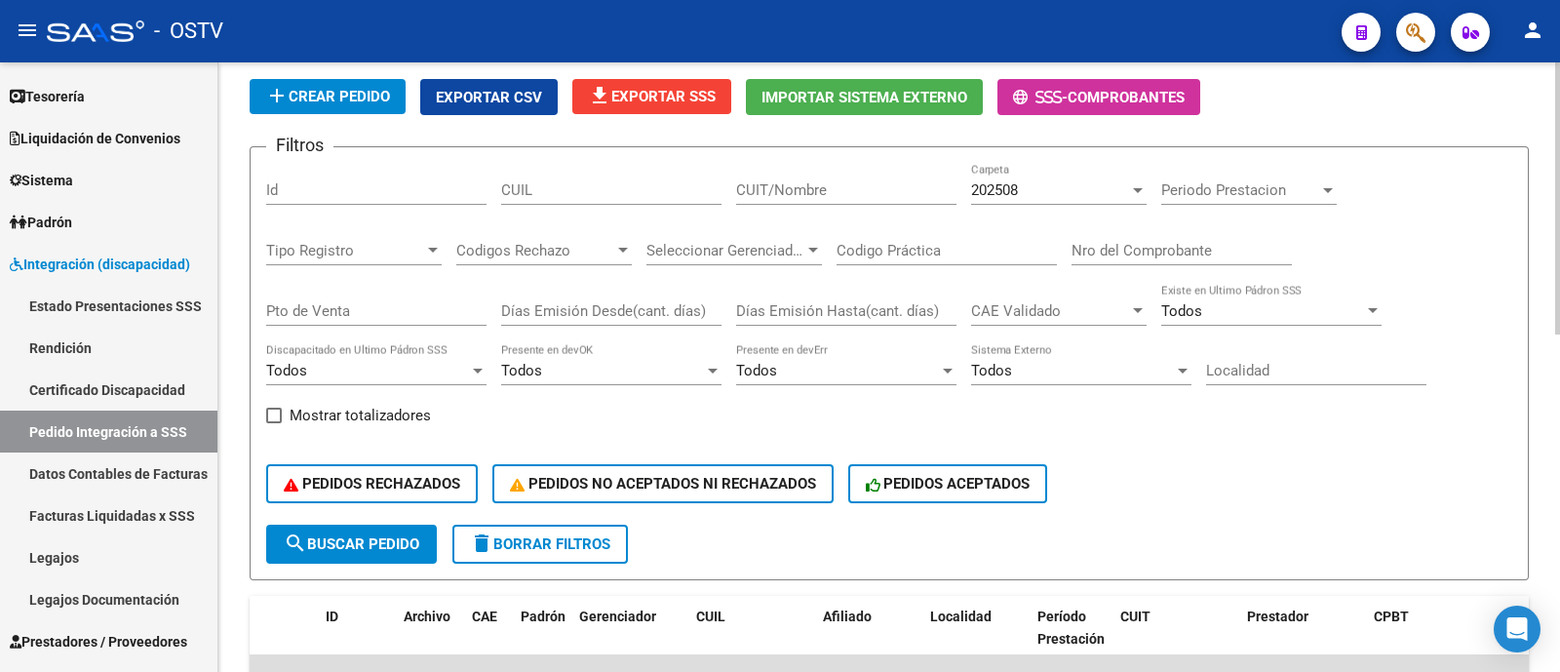
scroll to position [486, 0]
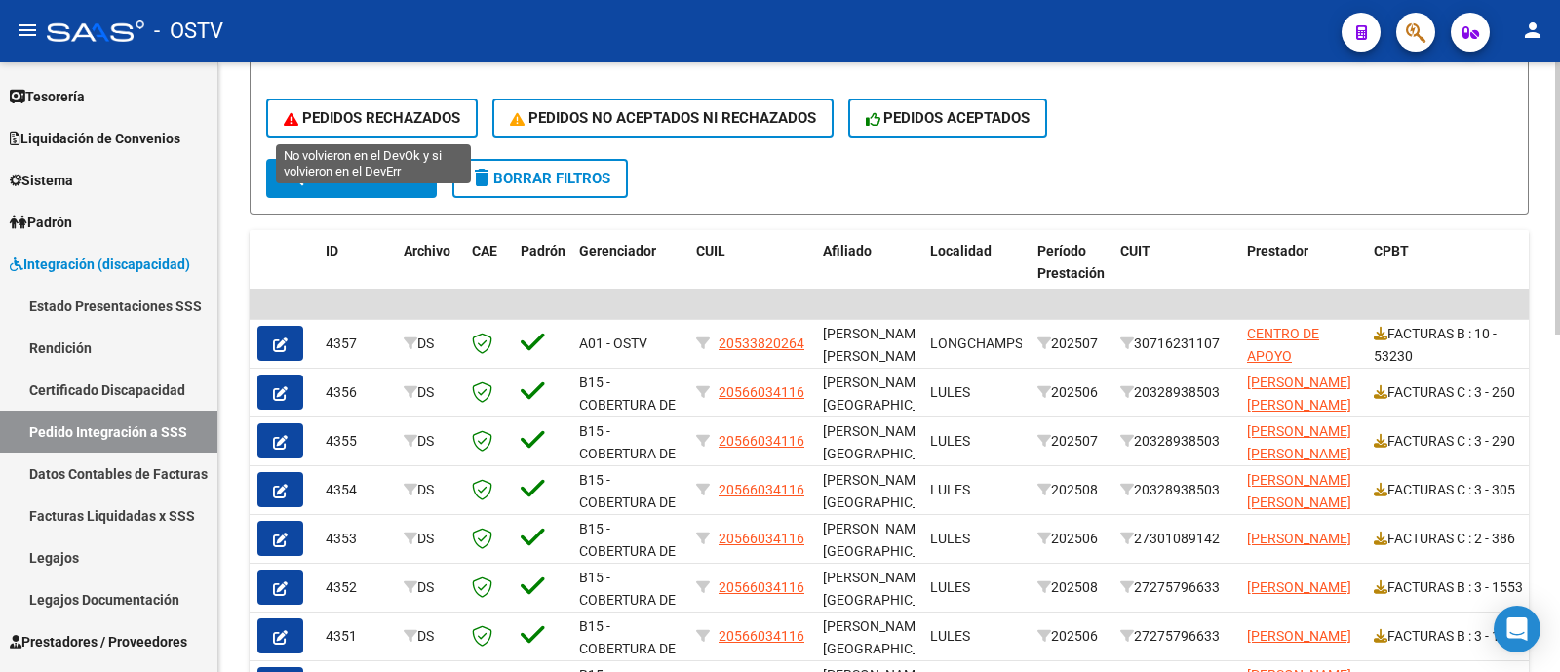
click at [380, 118] on span "PEDIDOS RECHAZADOS" at bounding box center [372, 118] width 176 height 18
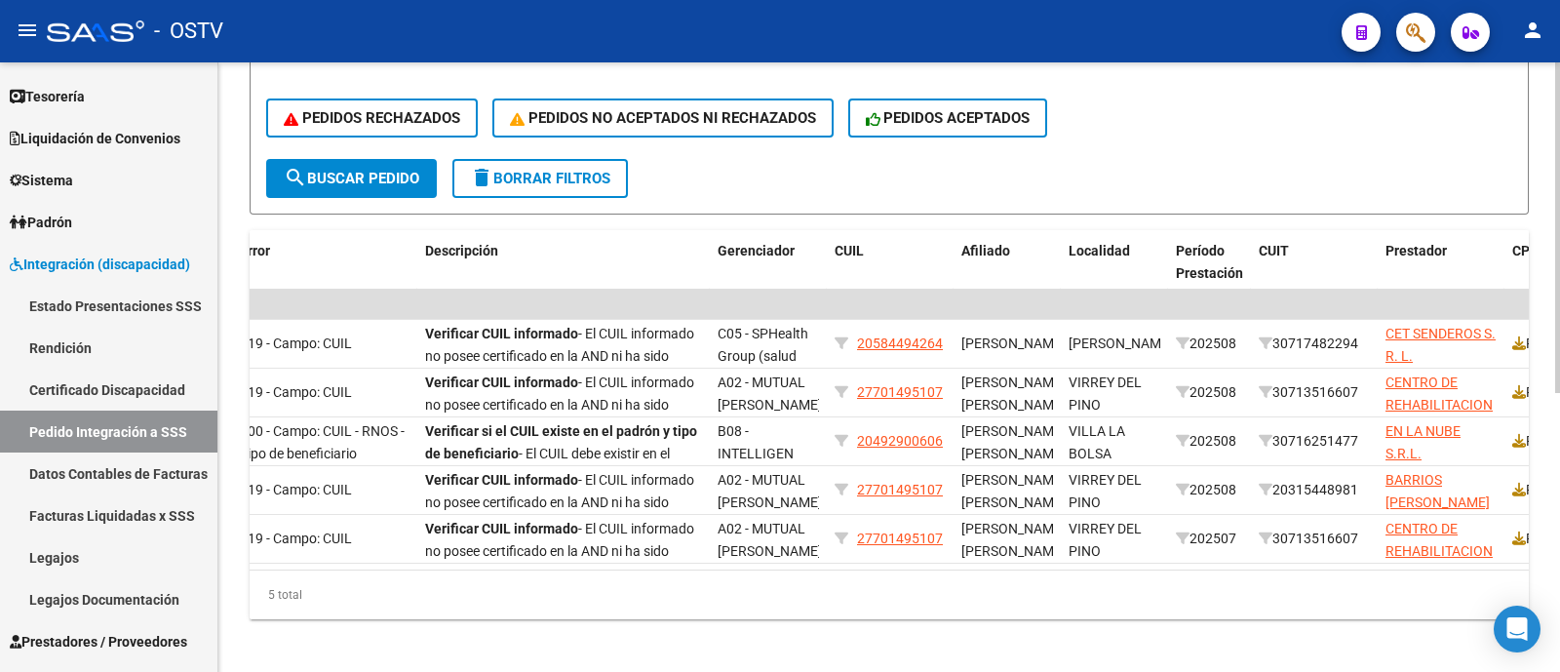
scroll to position [0, 346]
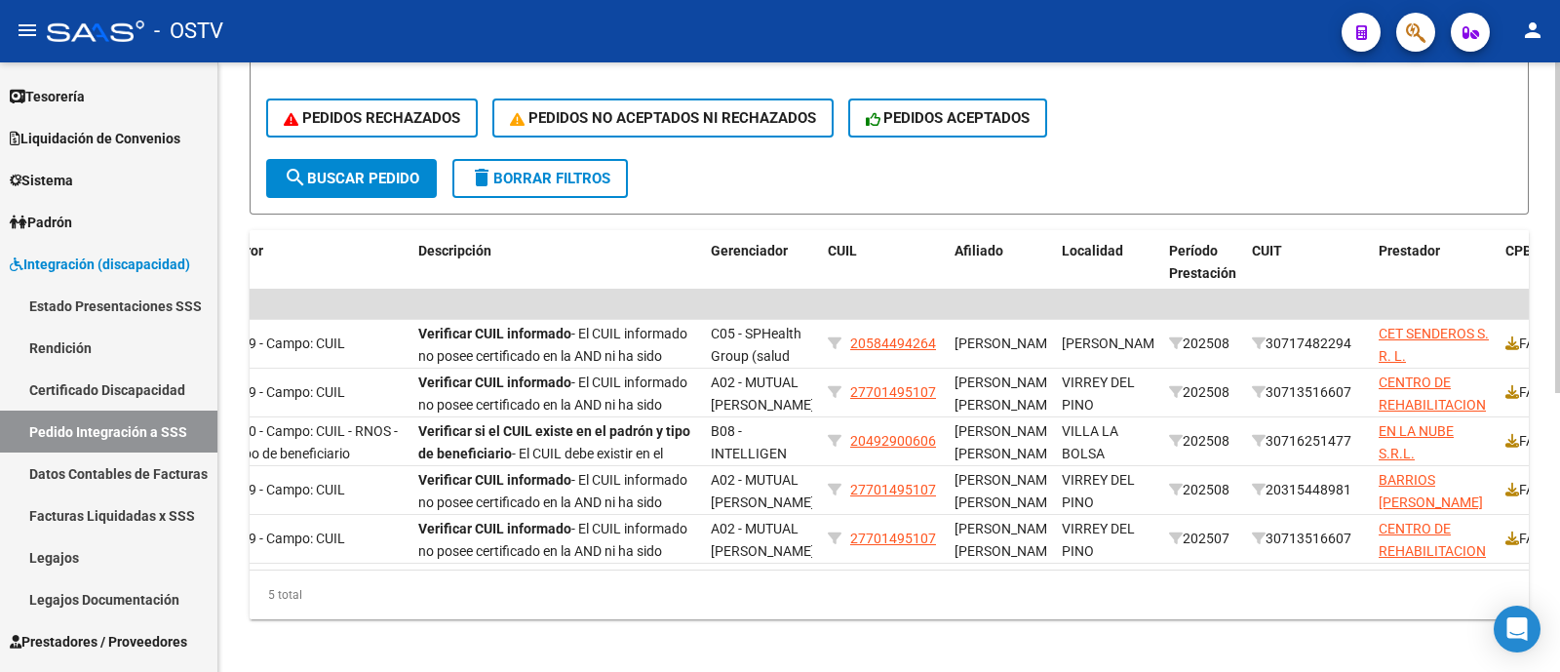
click at [718, 590] on div "5 total" at bounding box center [889, 594] width 1279 height 49
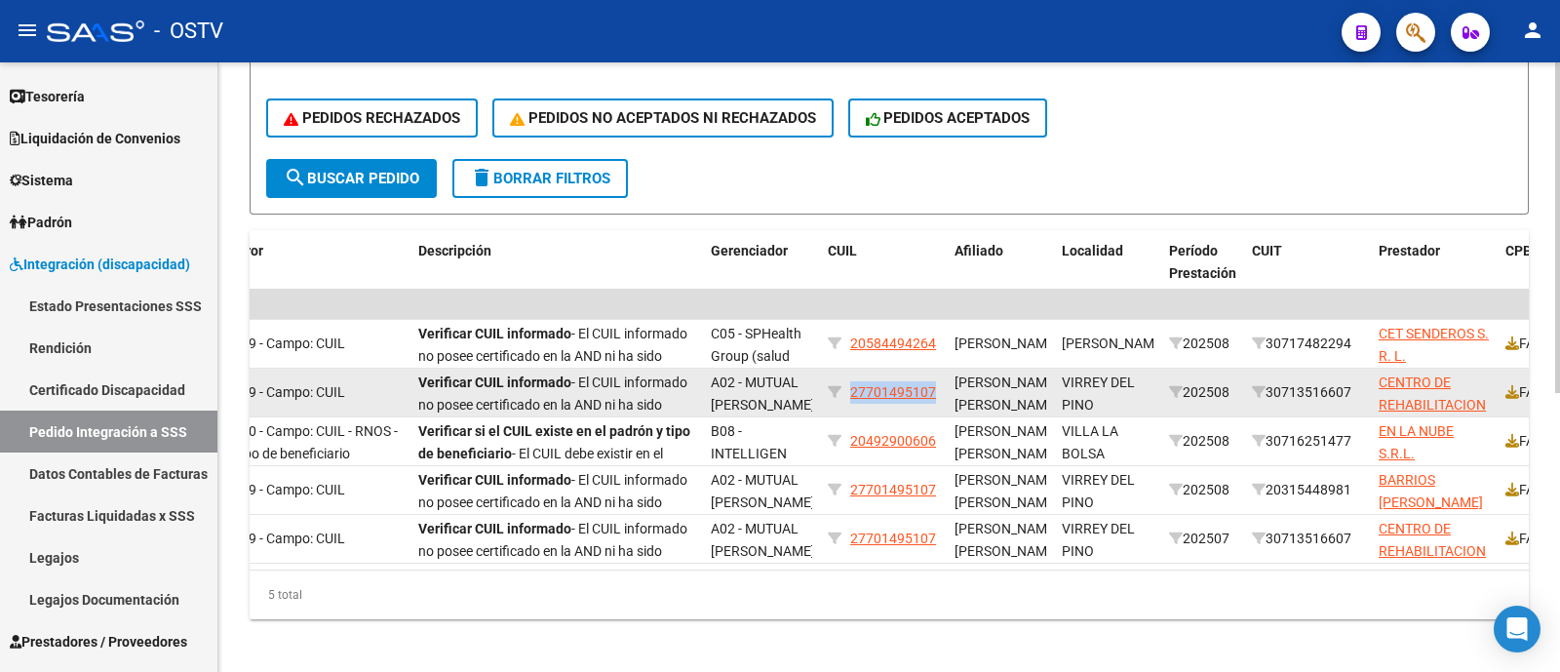
drag, startPoint x: 936, startPoint y: 392, endPoint x: 854, endPoint y: 401, distance: 82.3
click at [853, 401] on div "27701495107" at bounding box center [883, 392] width 111 height 22
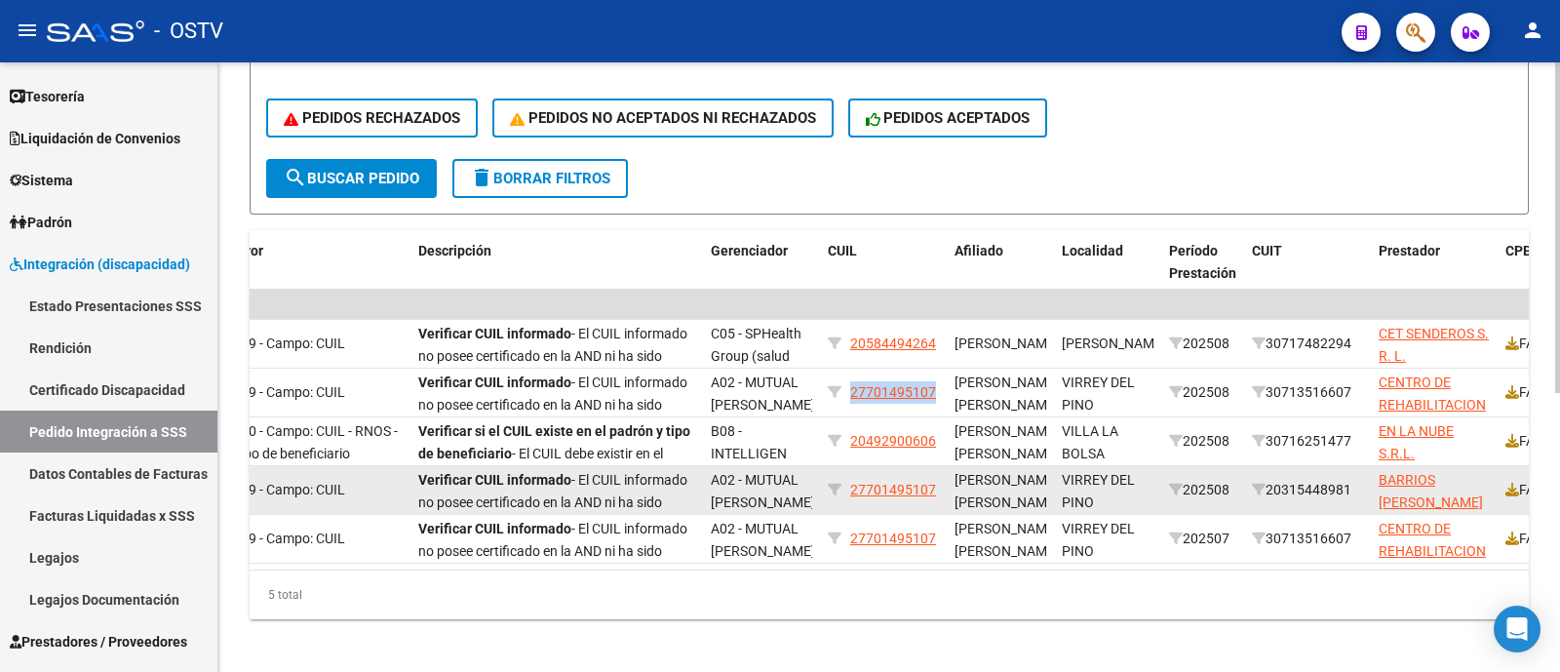
copy span "27701495107"
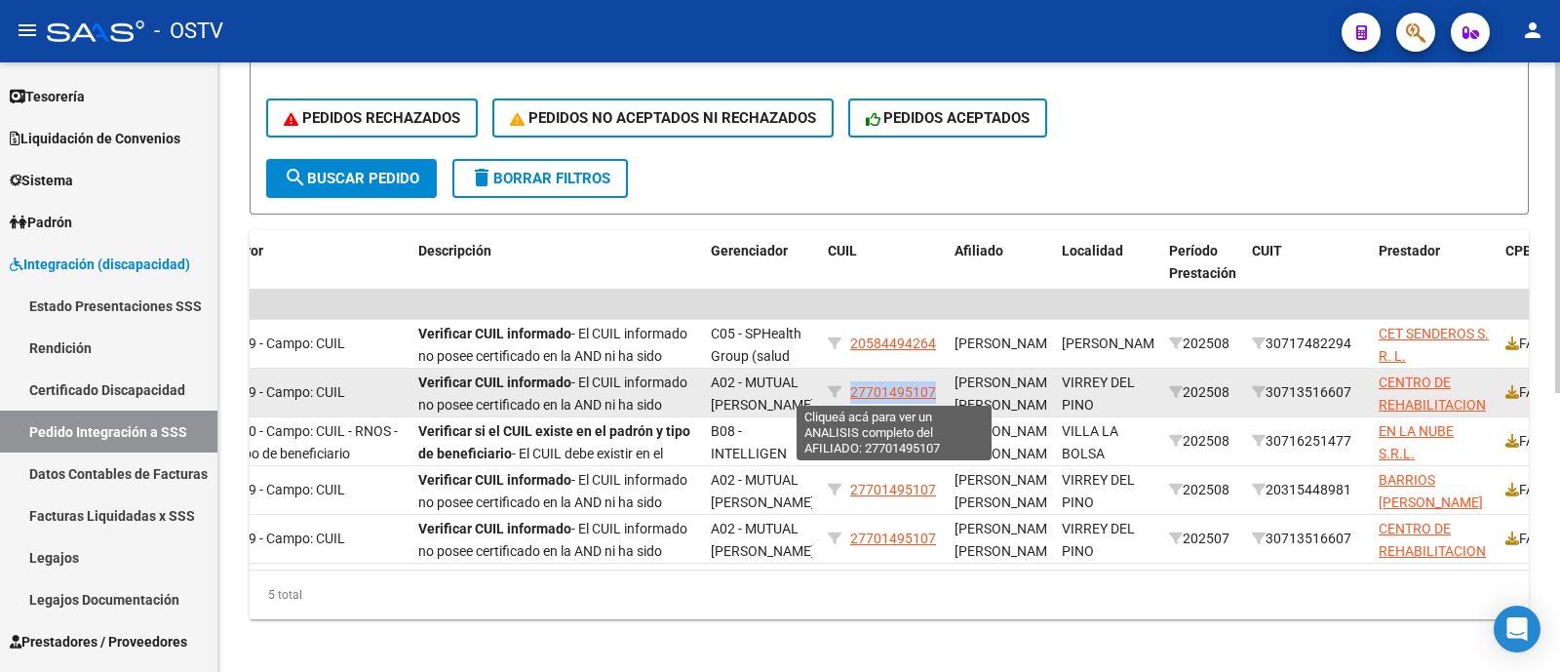
click at [916, 387] on span "27701495107" at bounding box center [893, 392] width 86 height 16
copy span "27701495107"
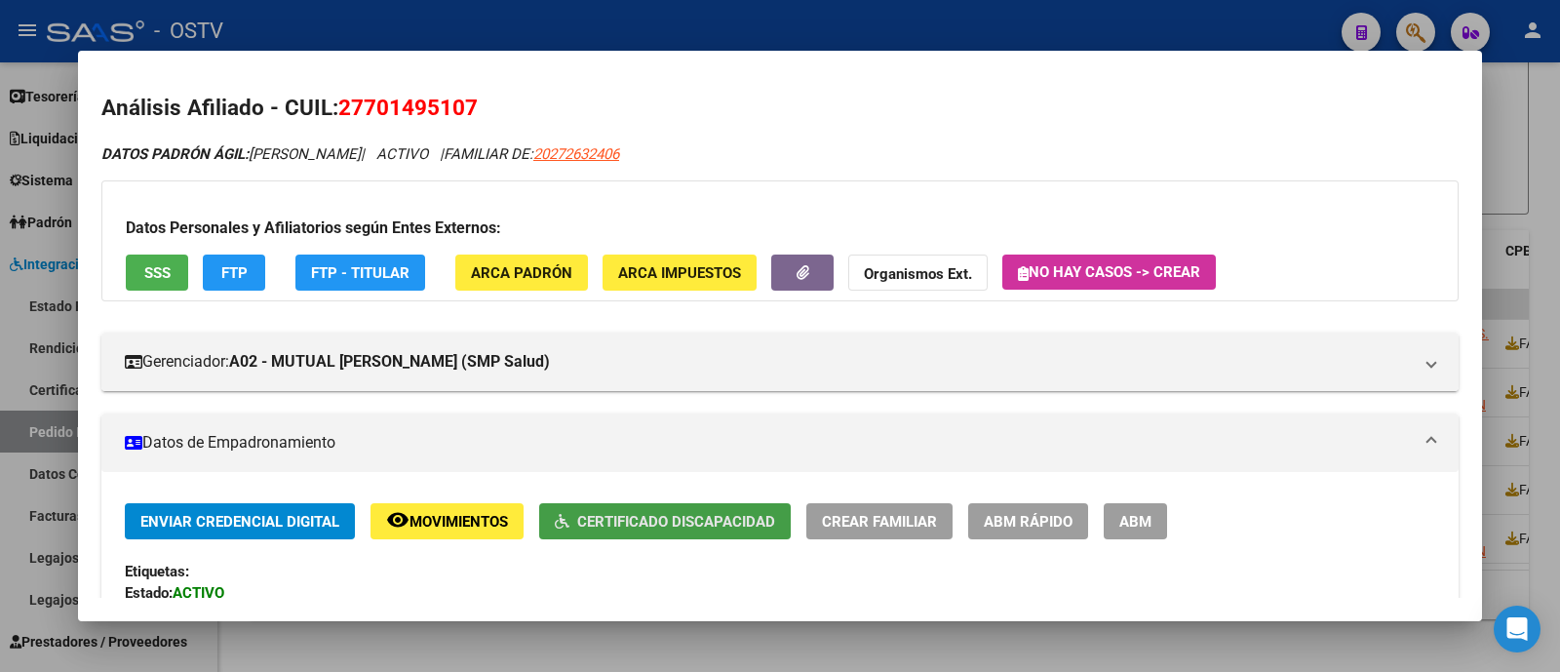
click at [770, 525] on span "Certificado Discapacidad" at bounding box center [676, 522] width 198 height 18
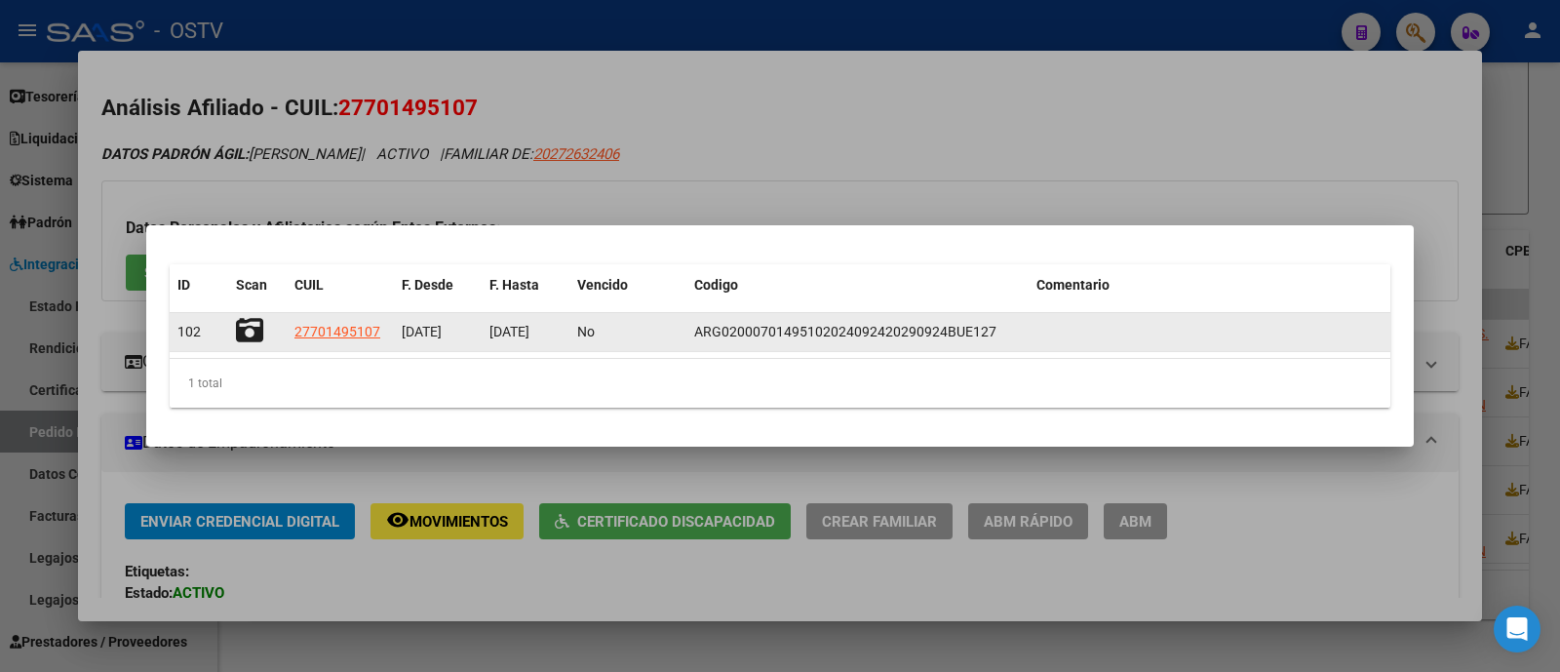
click at [247, 321] on icon at bounding box center [249, 330] width 27 height 27
click at [258, 327] on icon at bounding box center [249, 330] width 27 height 27
click at [258, 328] on icon at bounding box center [249, 330] width 27 height 27
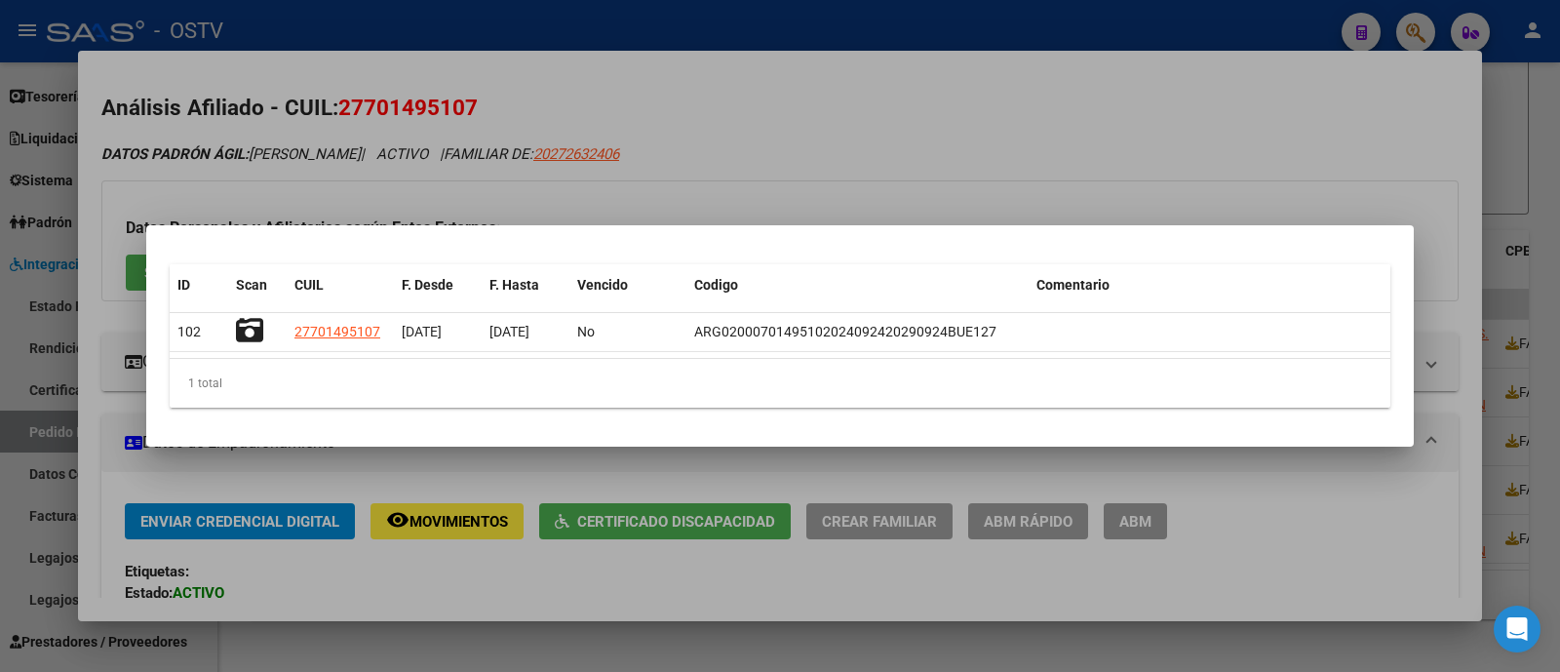
click at [805, 95] on div at bounding box center [780, 336] width 1560 height 672
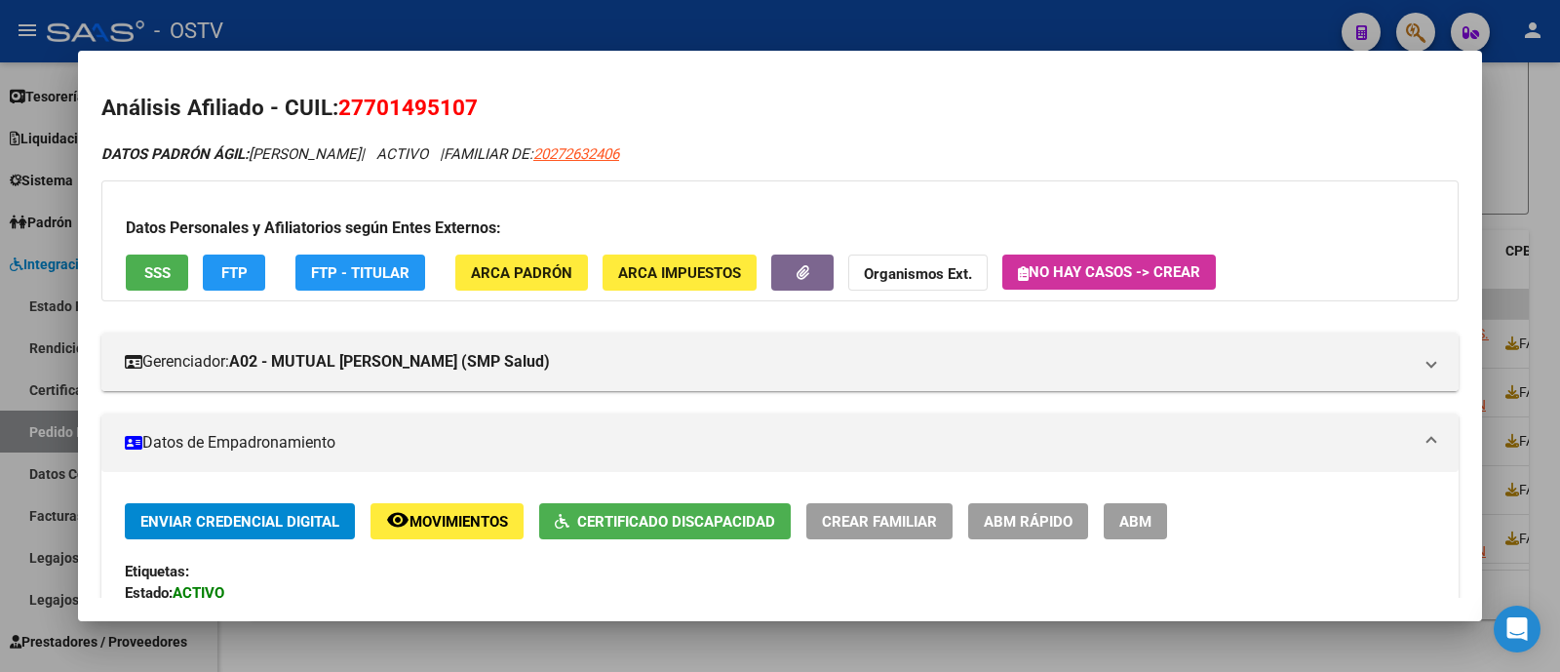
click at [713, 26] on div at bounding box center [780, 336] width 1560 height 672
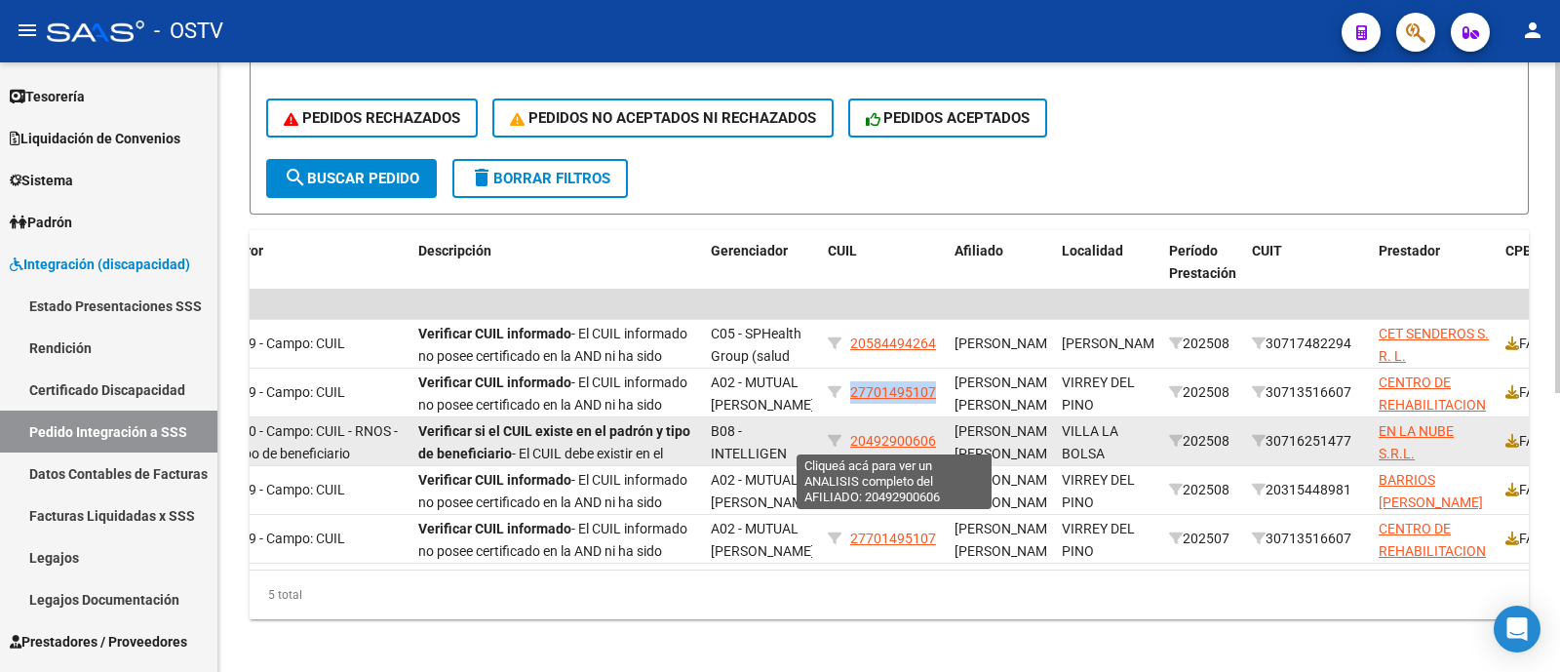
click at [873, 439] on span "20492900606" at bounding box center [893, 441] width 86 height 16
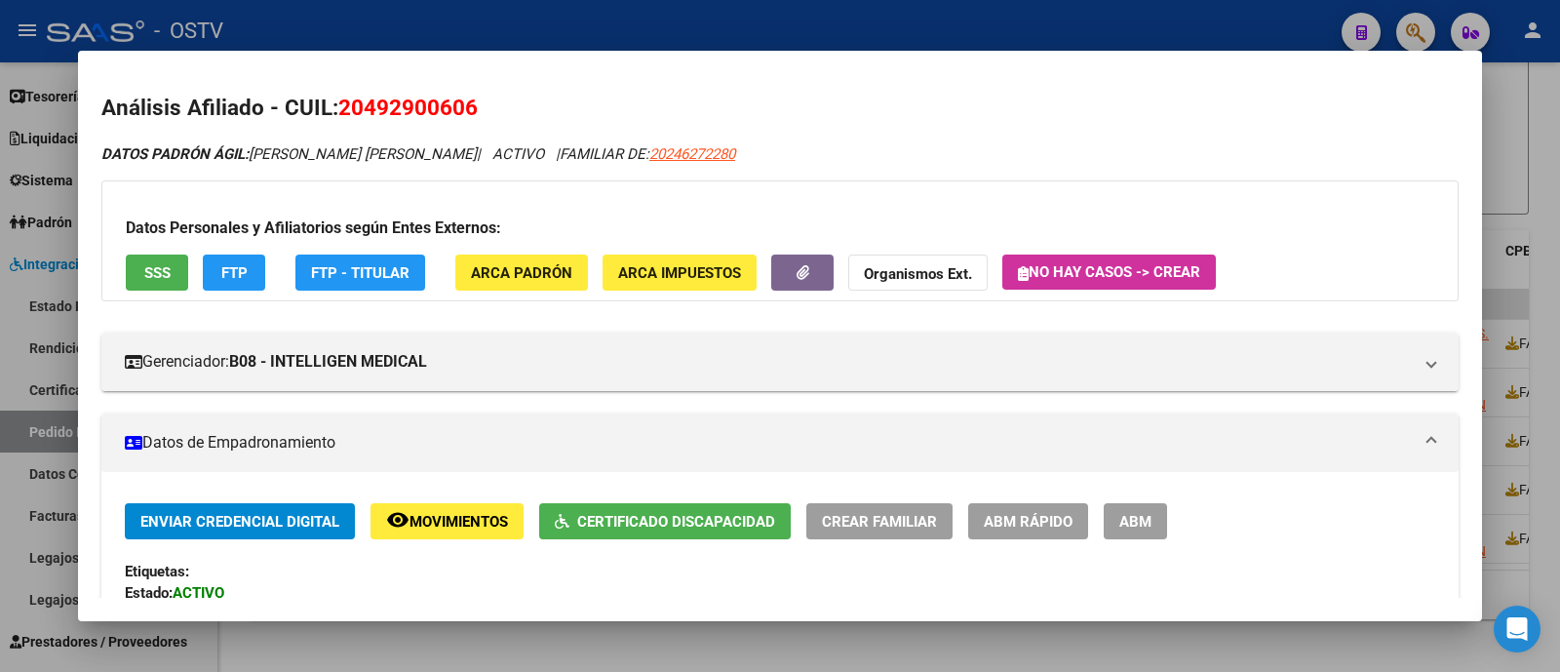
click at [162, 265] on span "SSS" at bounding box center [157, 273] width 26 height 18
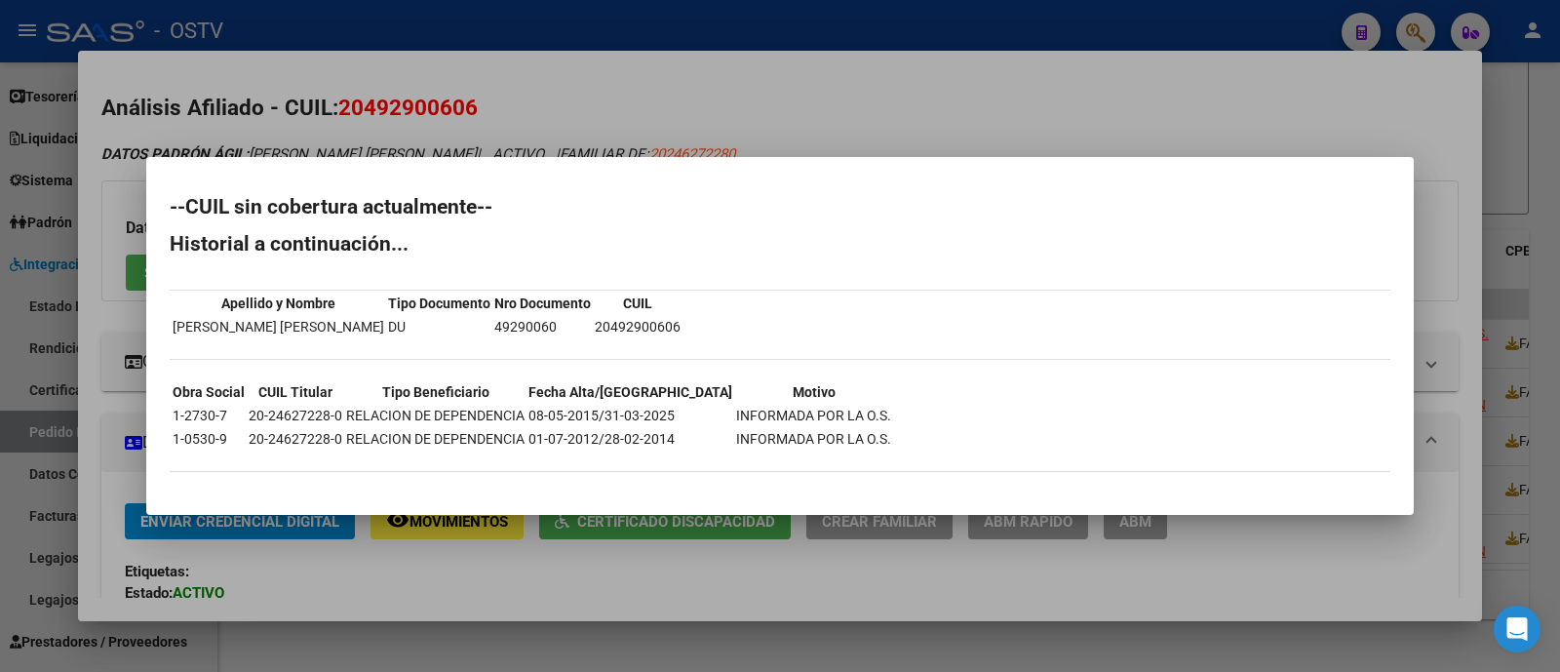
click at [715, 88] on div at bounding box center [780, 336] width 1560 height 672
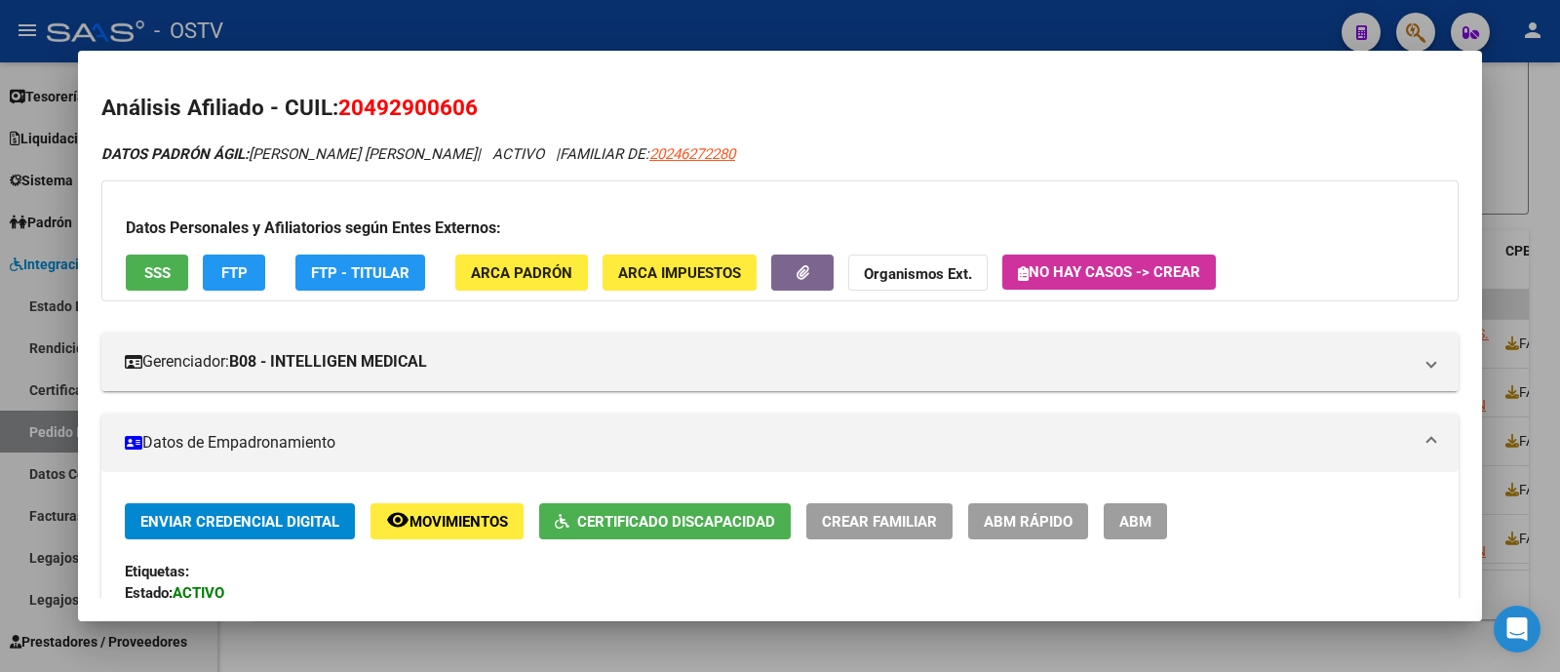
click at [528, 17] on div at bounding box center [780, 336] width 1560 height 672
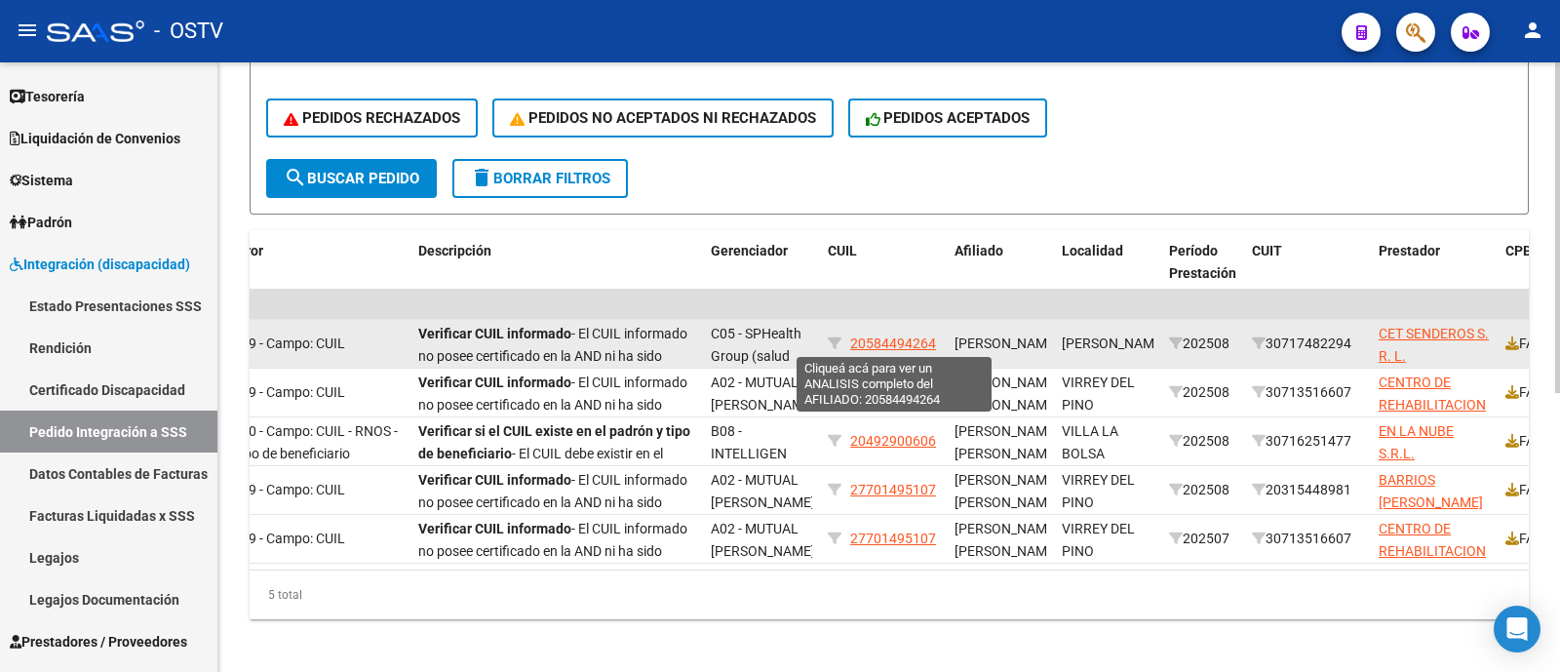
drag, startPoint x: 930, startPoint y: 342, endPoint x: 853, endPoint y: 343, distance: 77.0
click at [853, 343] on datatable-body-cell "20584494264" at bounding box center [883, 344] width 127 height 48
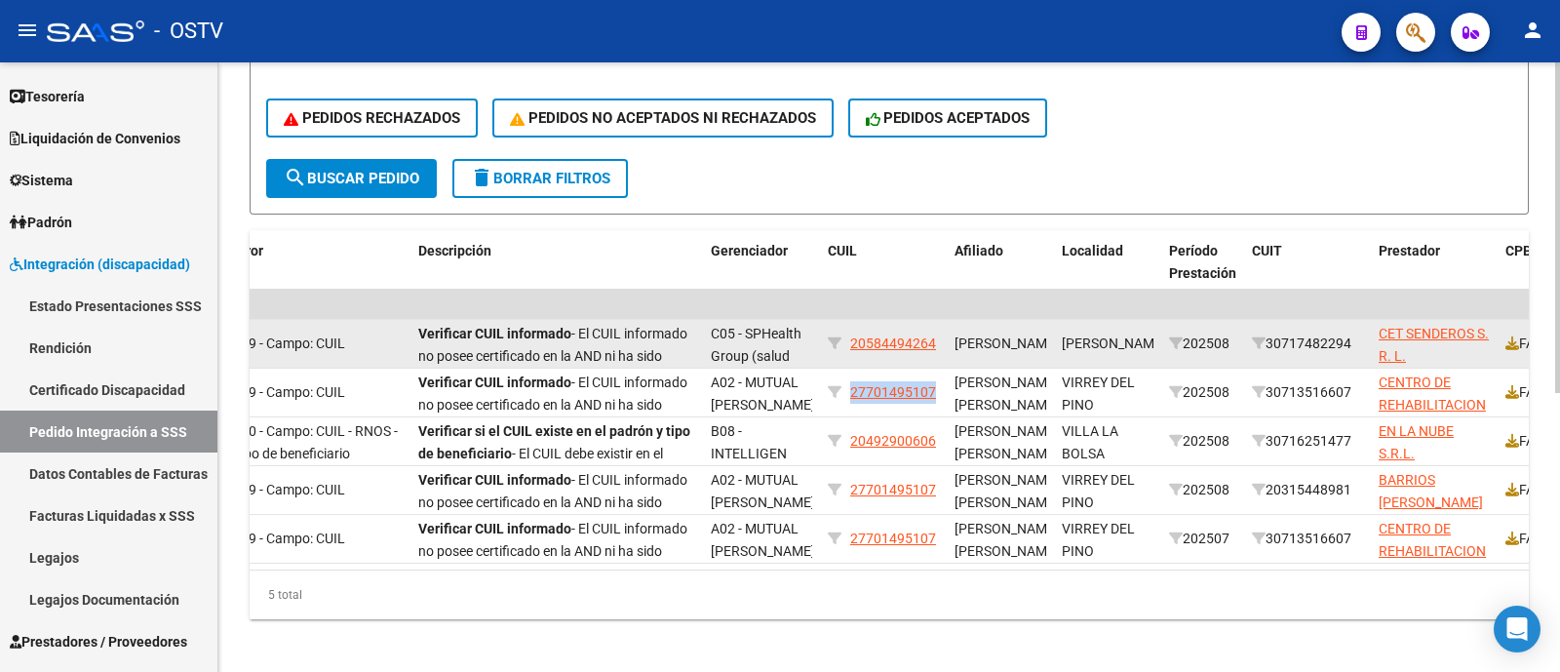
copy span "20584494264"
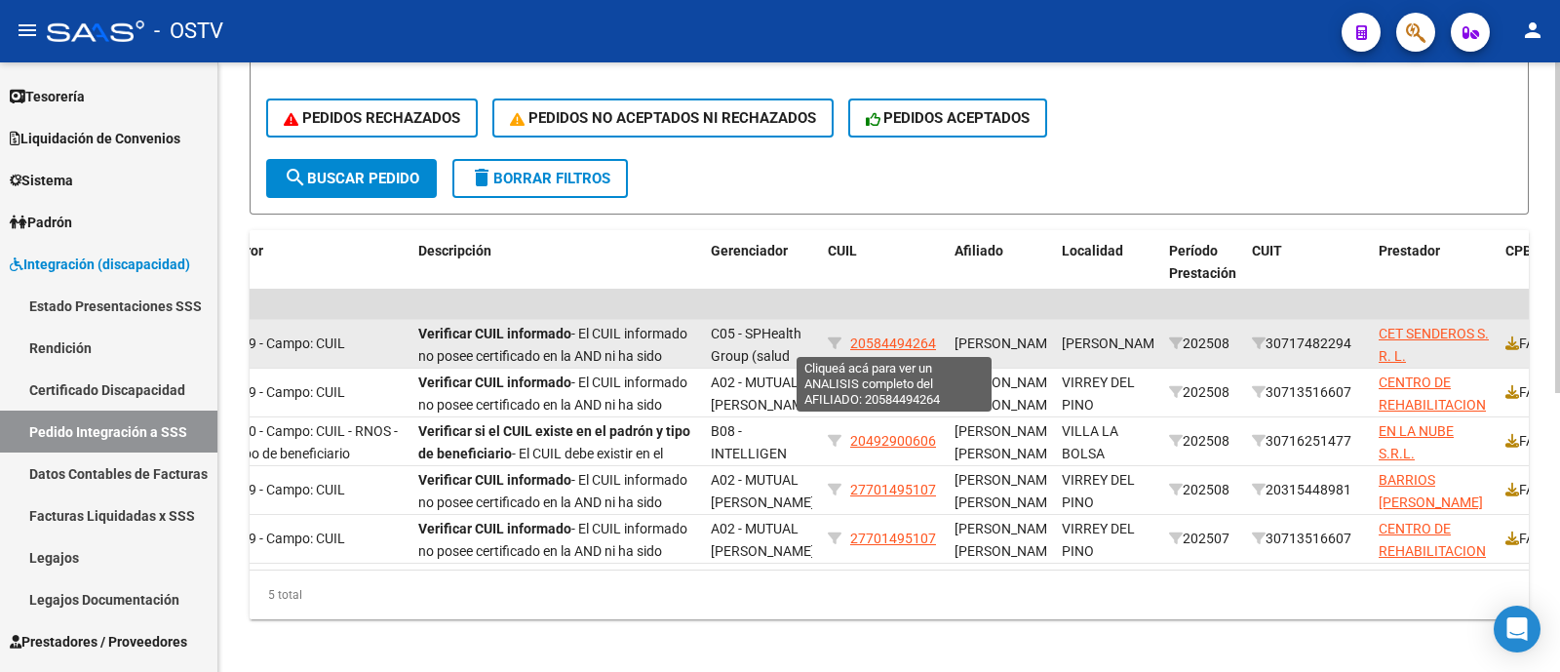
click at [905, 340] on span "20584494264" at bounding box center [893, 343] width 86 height 16
copy span "20584494264"
type textarea "20584494264"
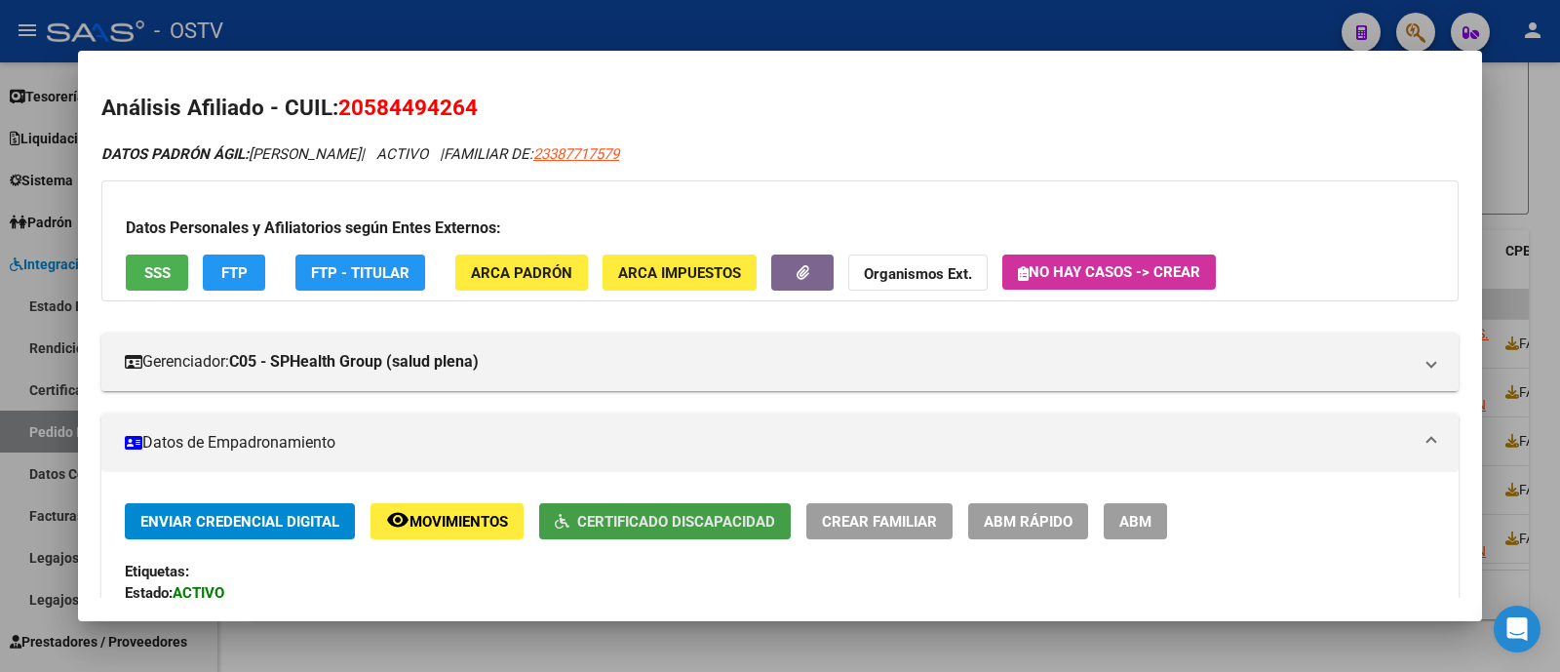
click at [747, 508] on button "Certificado Discapacidad" at bounding box center [664, 521] width 251 height 36
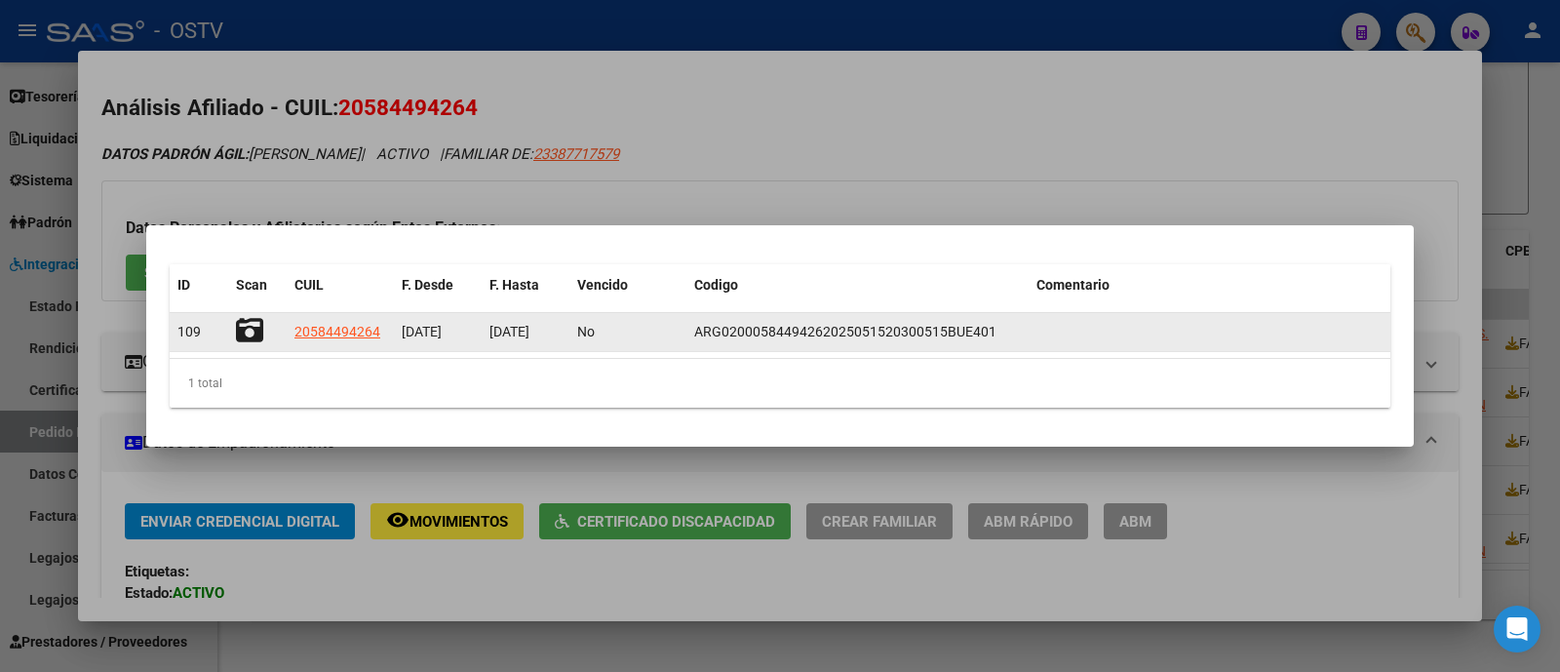
click at [249, 336] on icon at bounding box center [249, 330] width 27 height 27
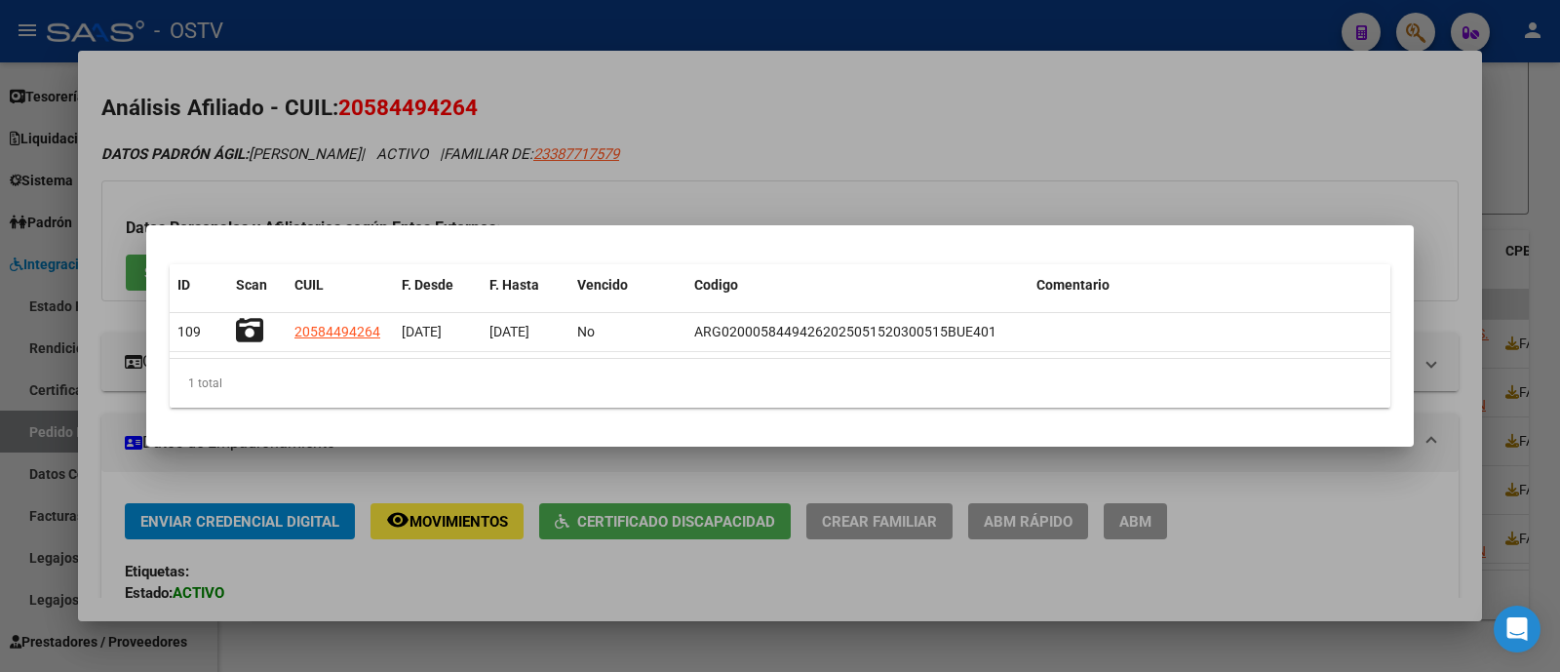
click at [745, 4] on div at bounding box center [780, 336] width 1560 height 672
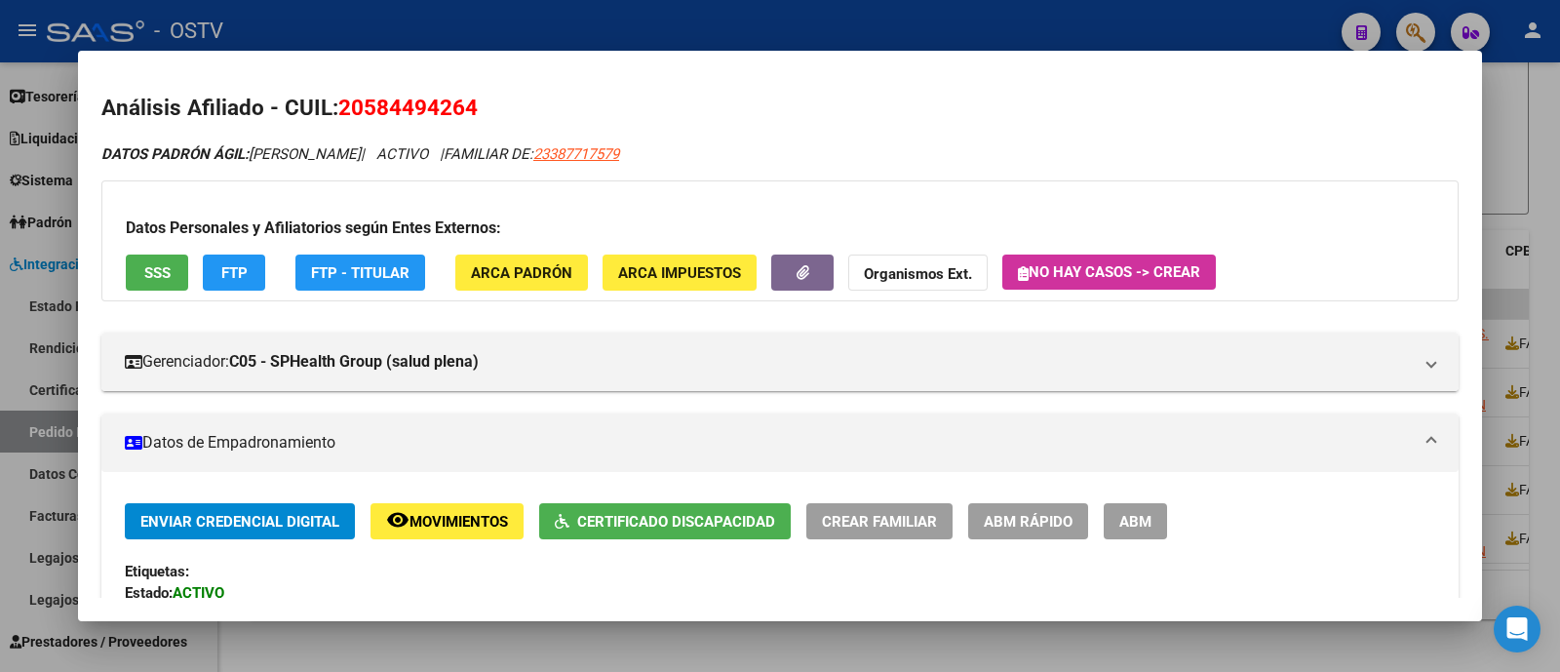
click at [738, 25] on div at bounding box center [780, 336] width 1560 height 672
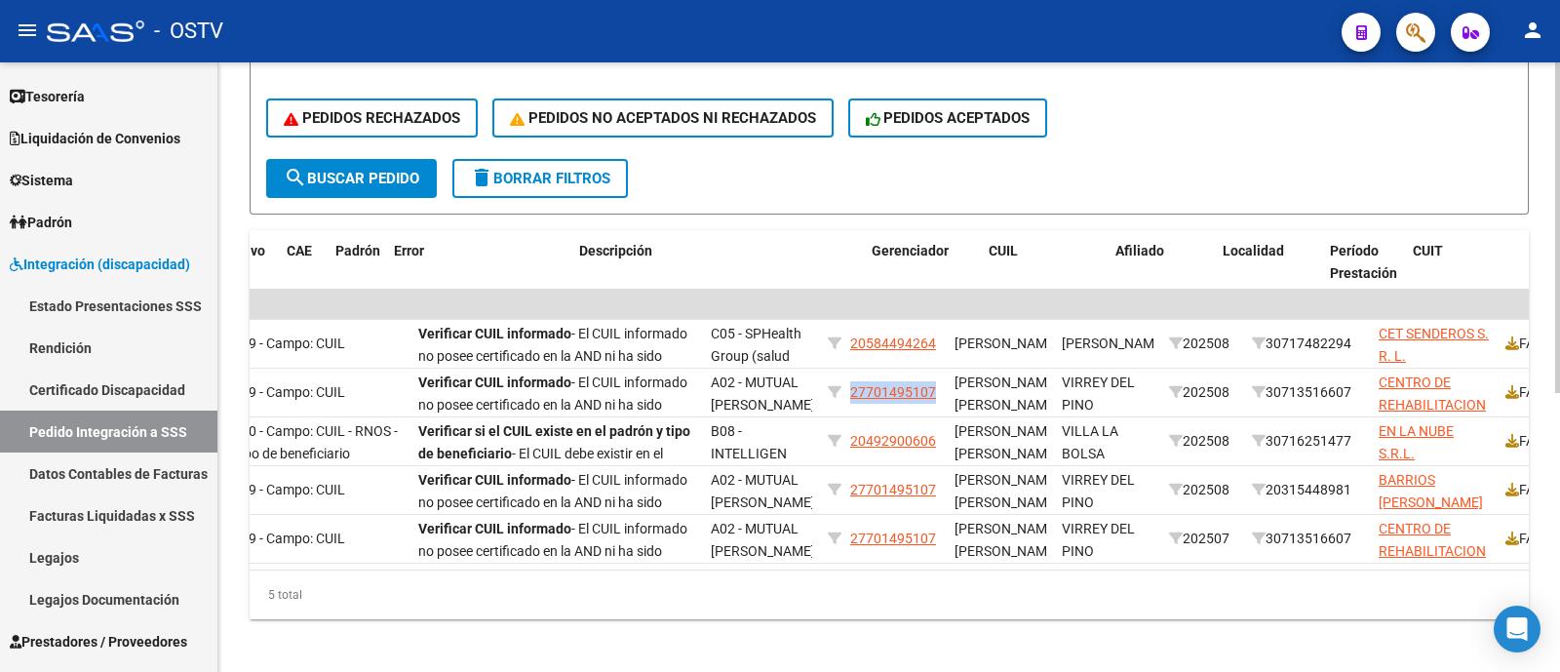
scroll to position [0, 0]
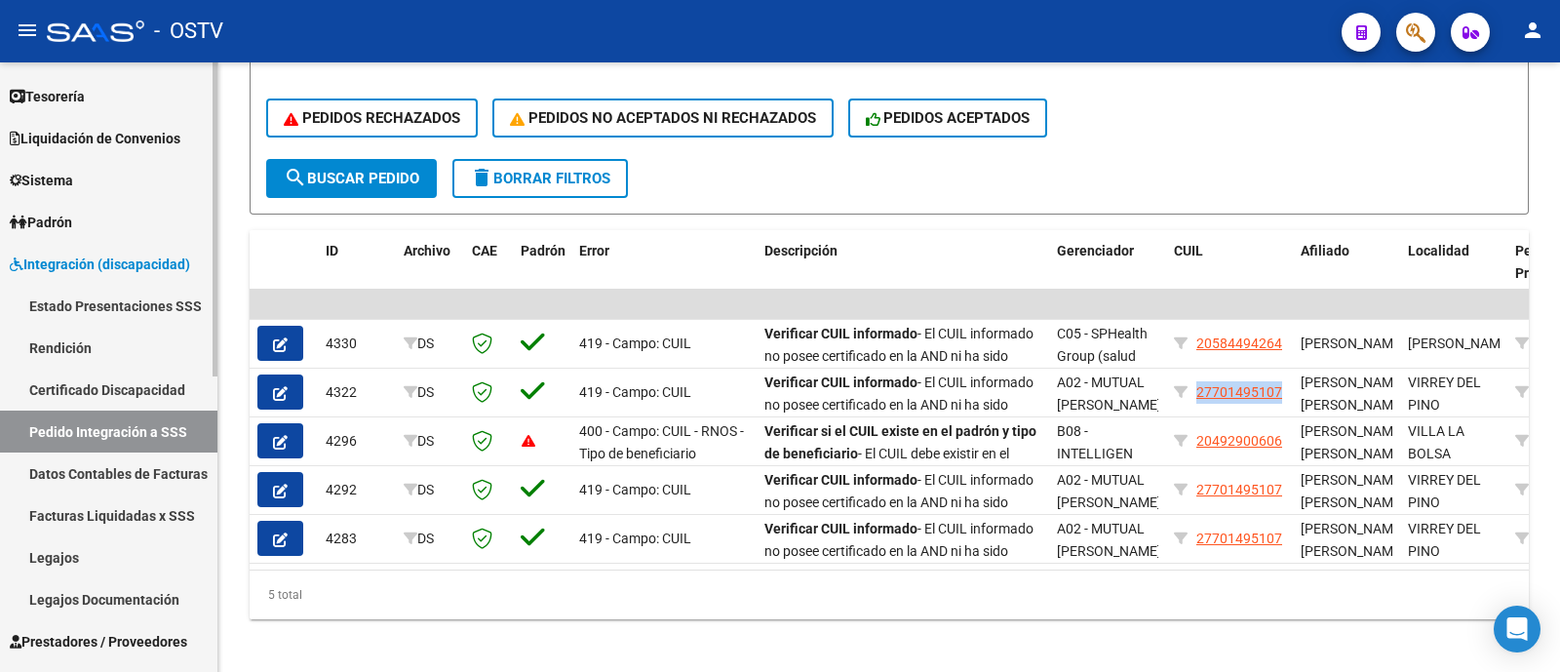
click at [153, 550] on link "Legajos" at bounding box center [108, 557] width 217 height 42
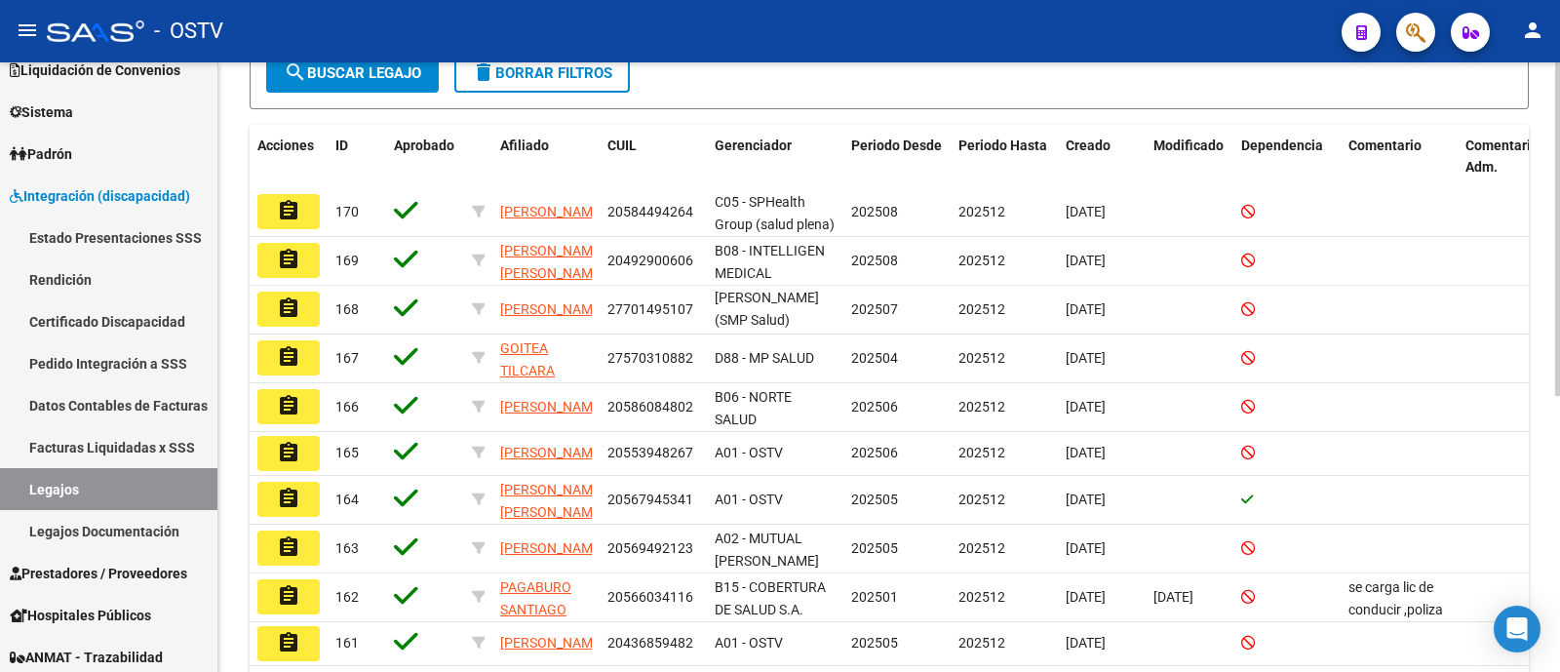
scroll to position [366, 0]
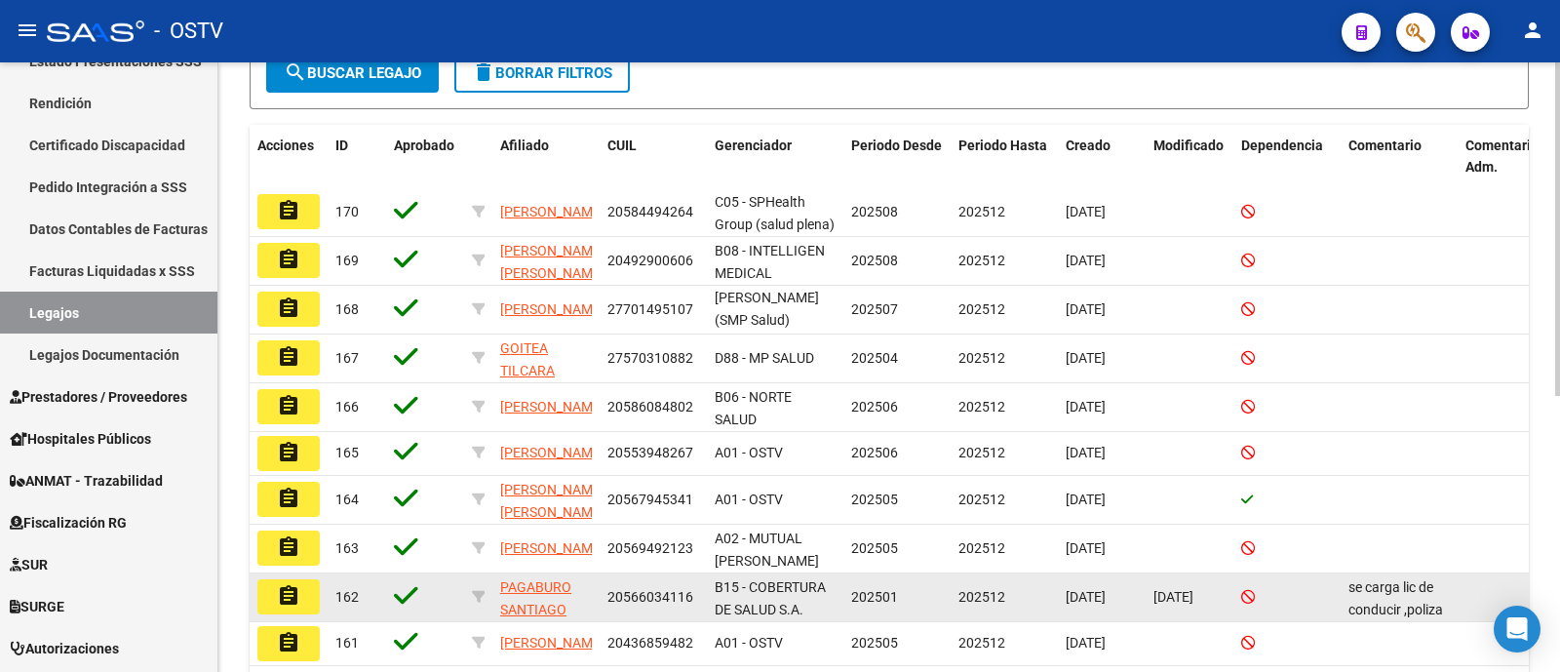
click at [294, 603] on mat-icon "assignment" at bounding box center [288, 595] width 23 height 23
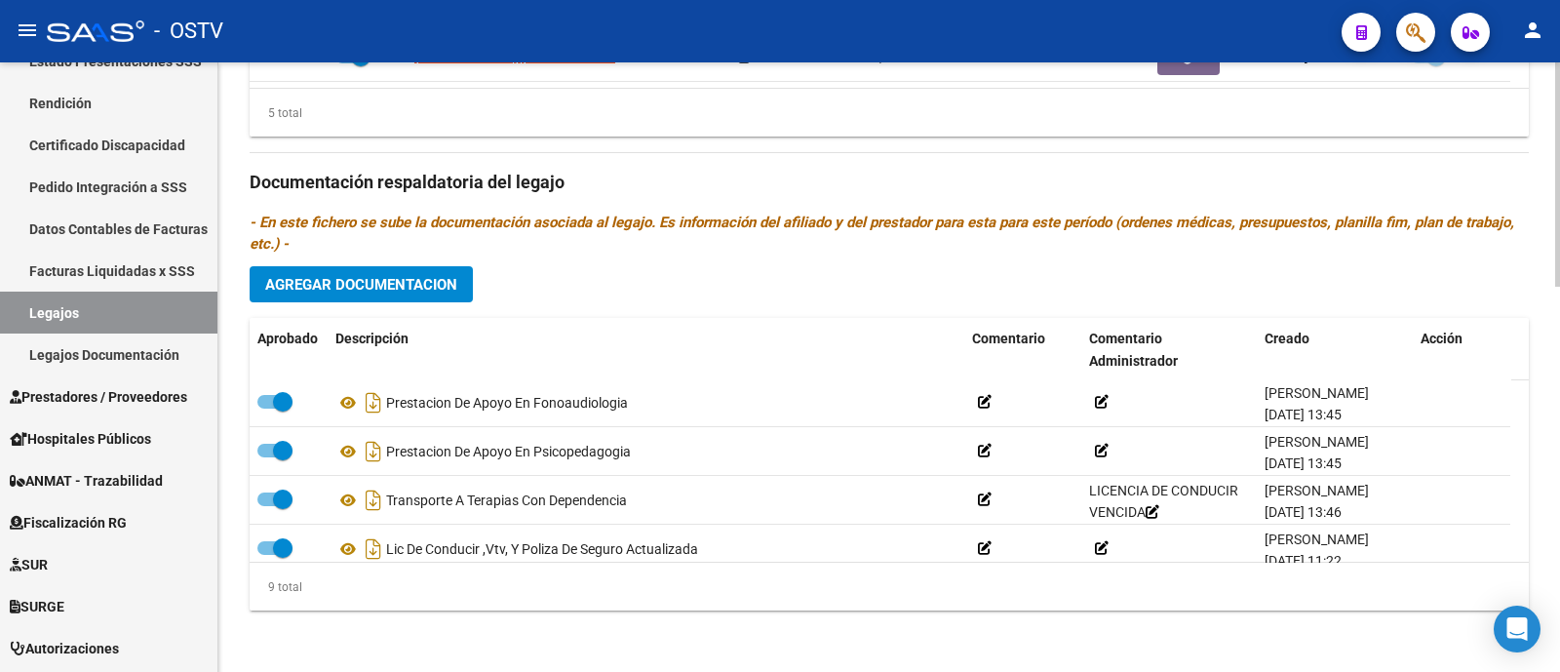
scroll to position [160, 0]
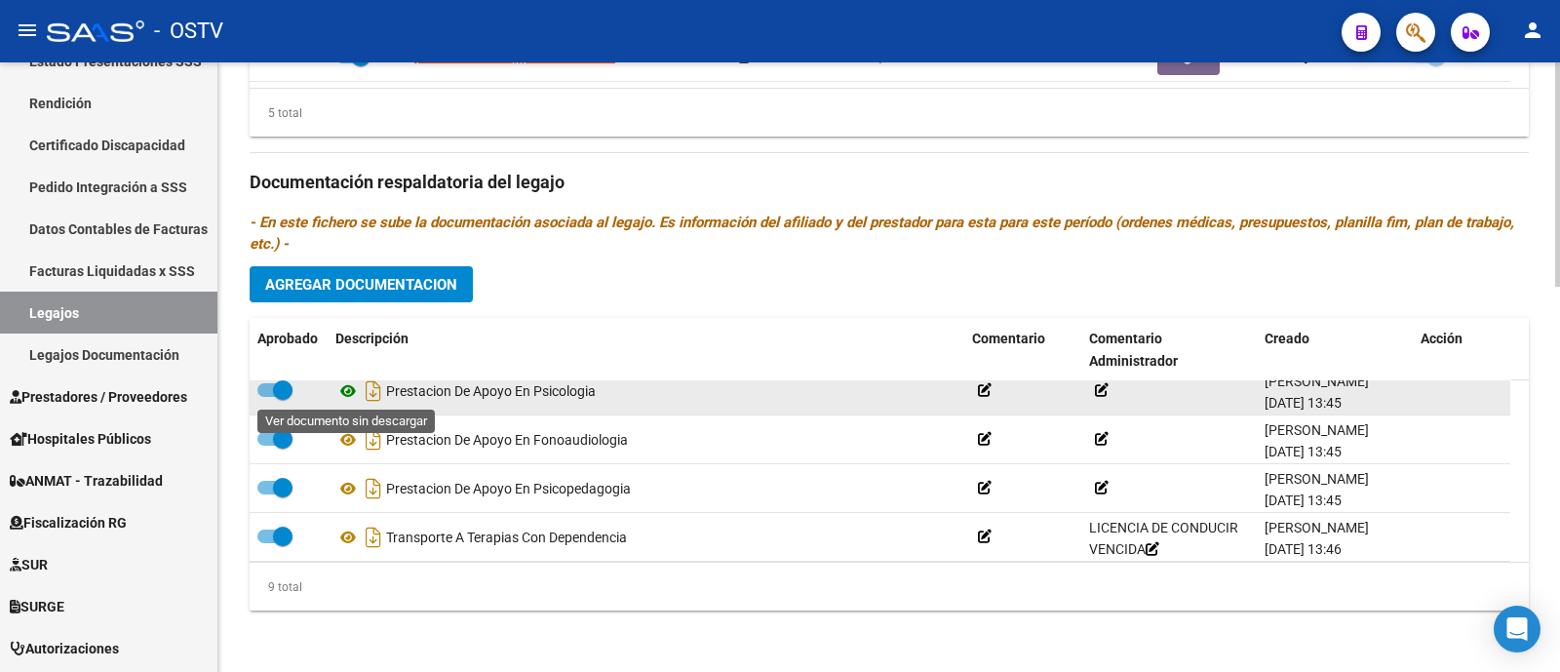
click at [345, 392] on icon at bounding box center [347, 390] width 25 height 23
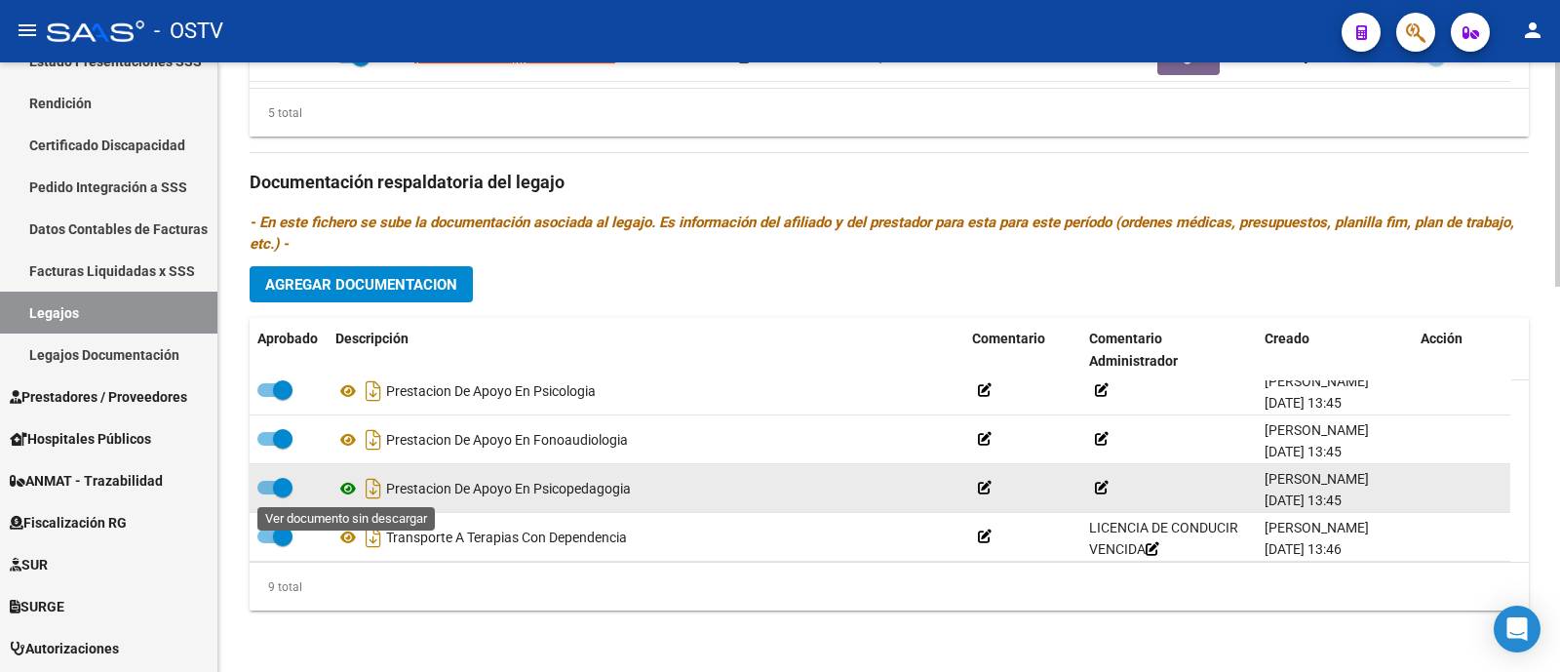
click at [346, 494] on icon at bounding box center [347, 488] width 25 height 23
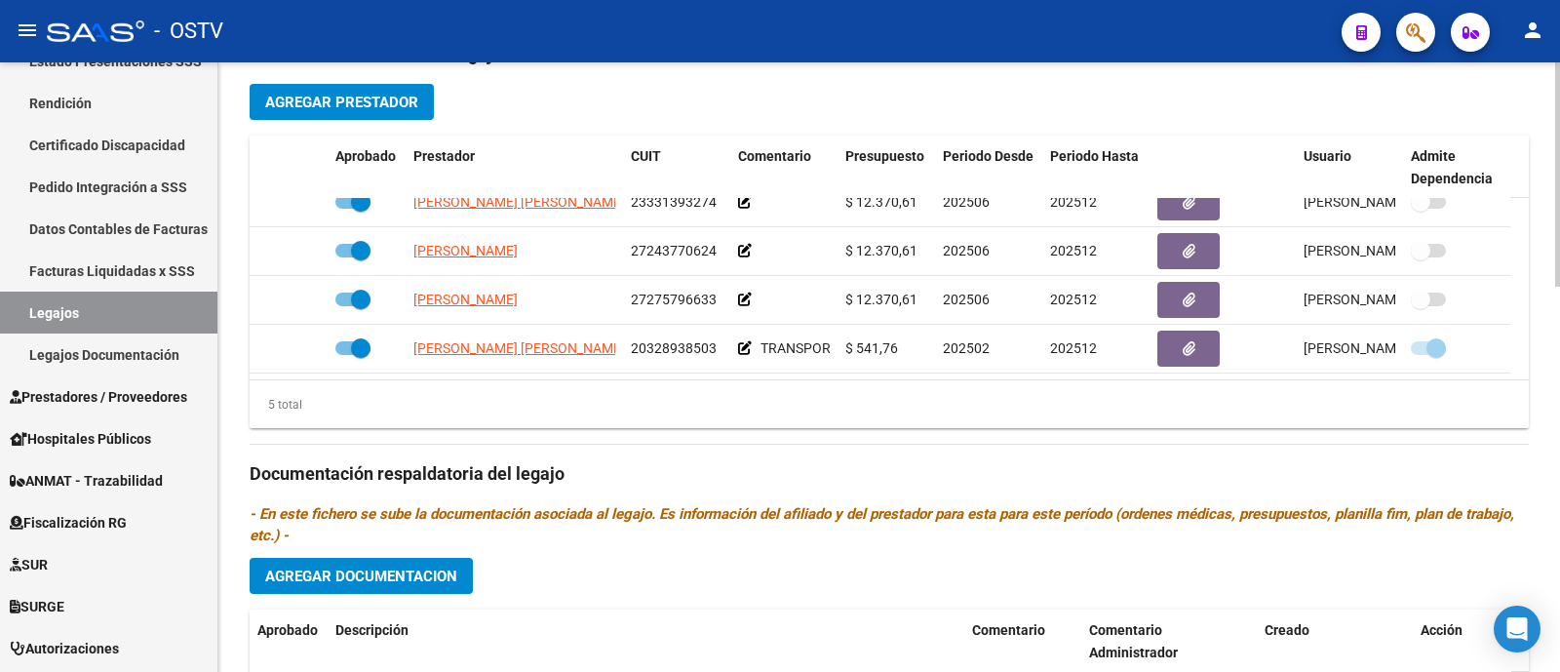
scroll to position [802, 0]
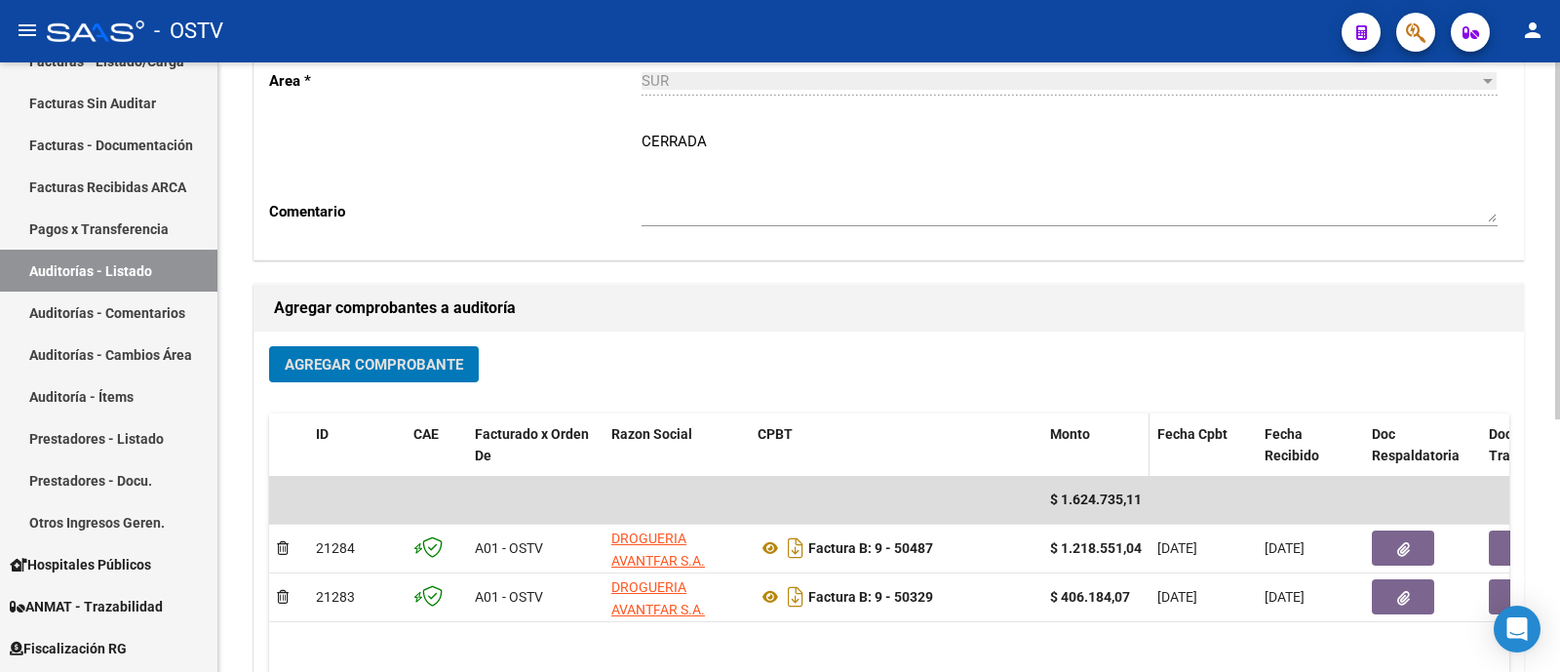
scroll to position [243, 0]
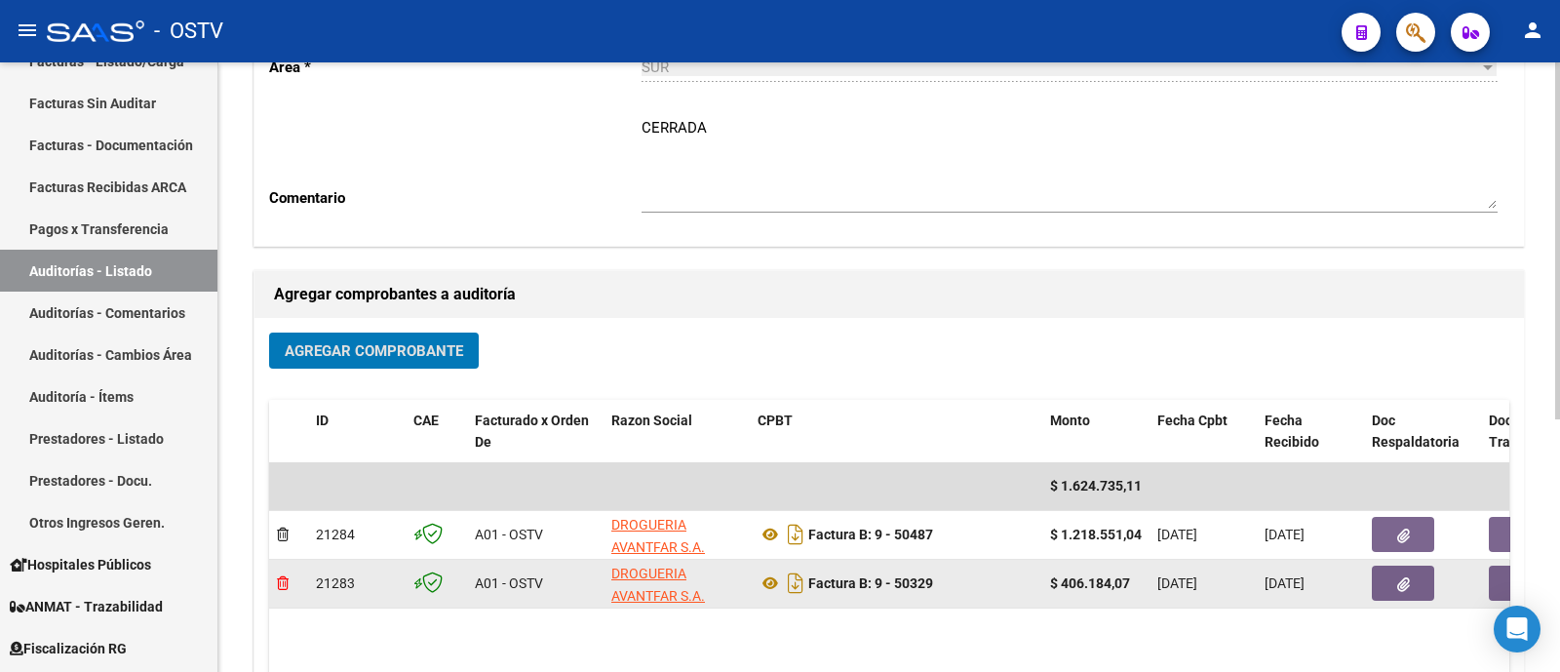
click at [288, 587] on icon at bounding box center [283, 583] width 12 height 14
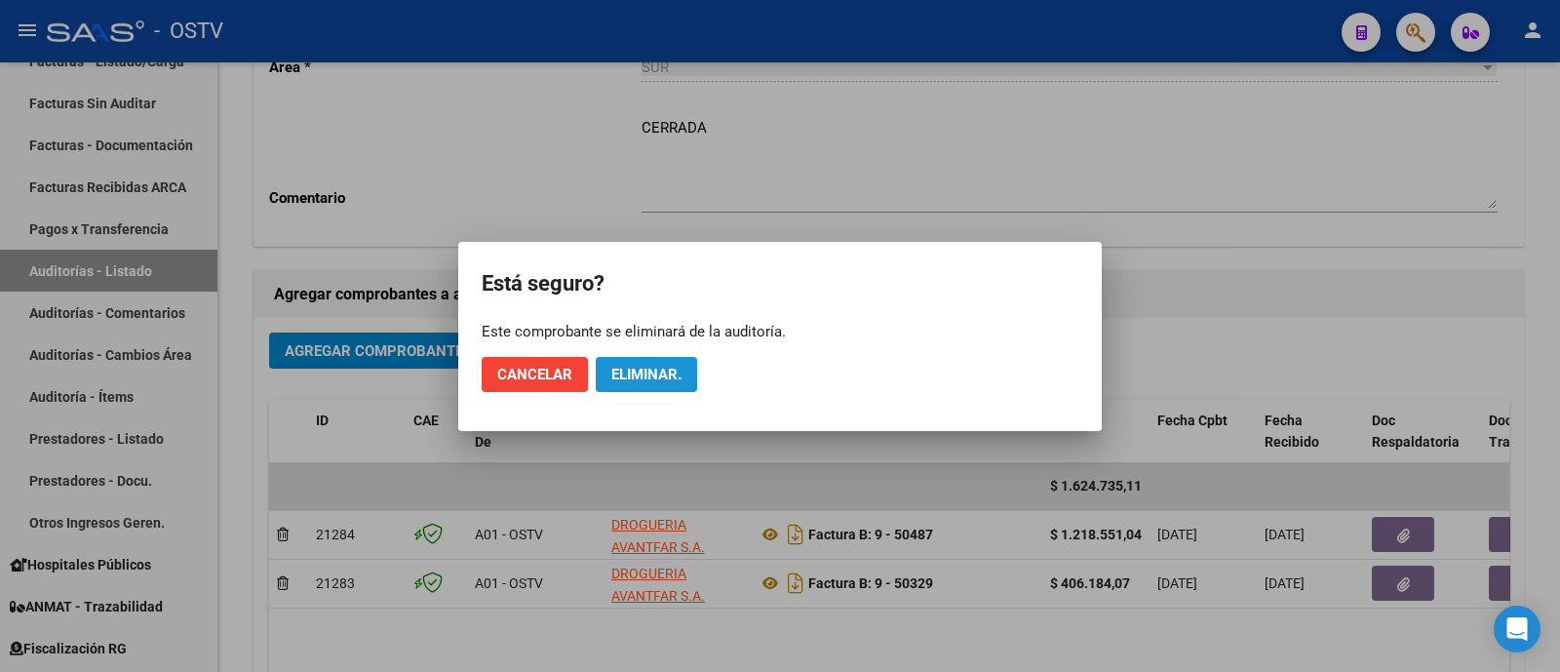
click at [671, 373] on span "Eliminar." at bounding box center [646, 375] width 70 height 18
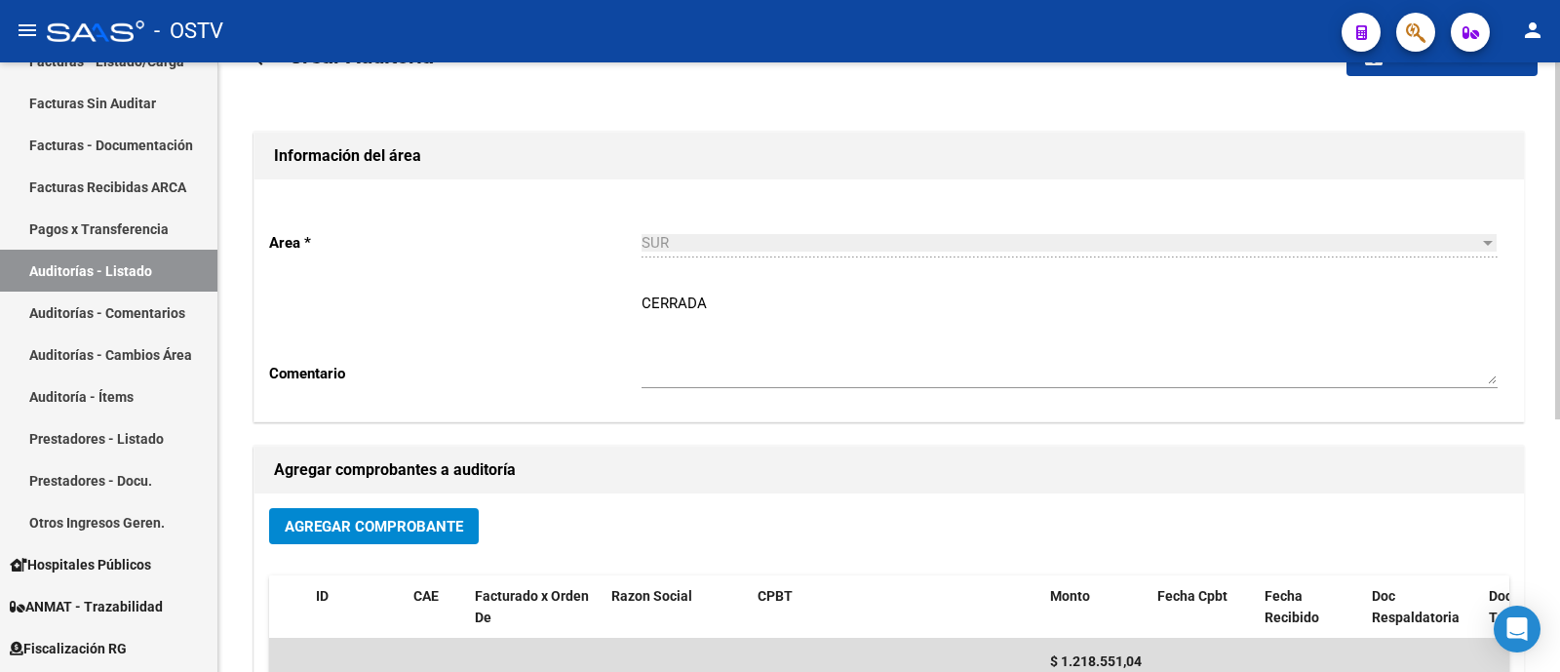
scroll to position [0, 0]
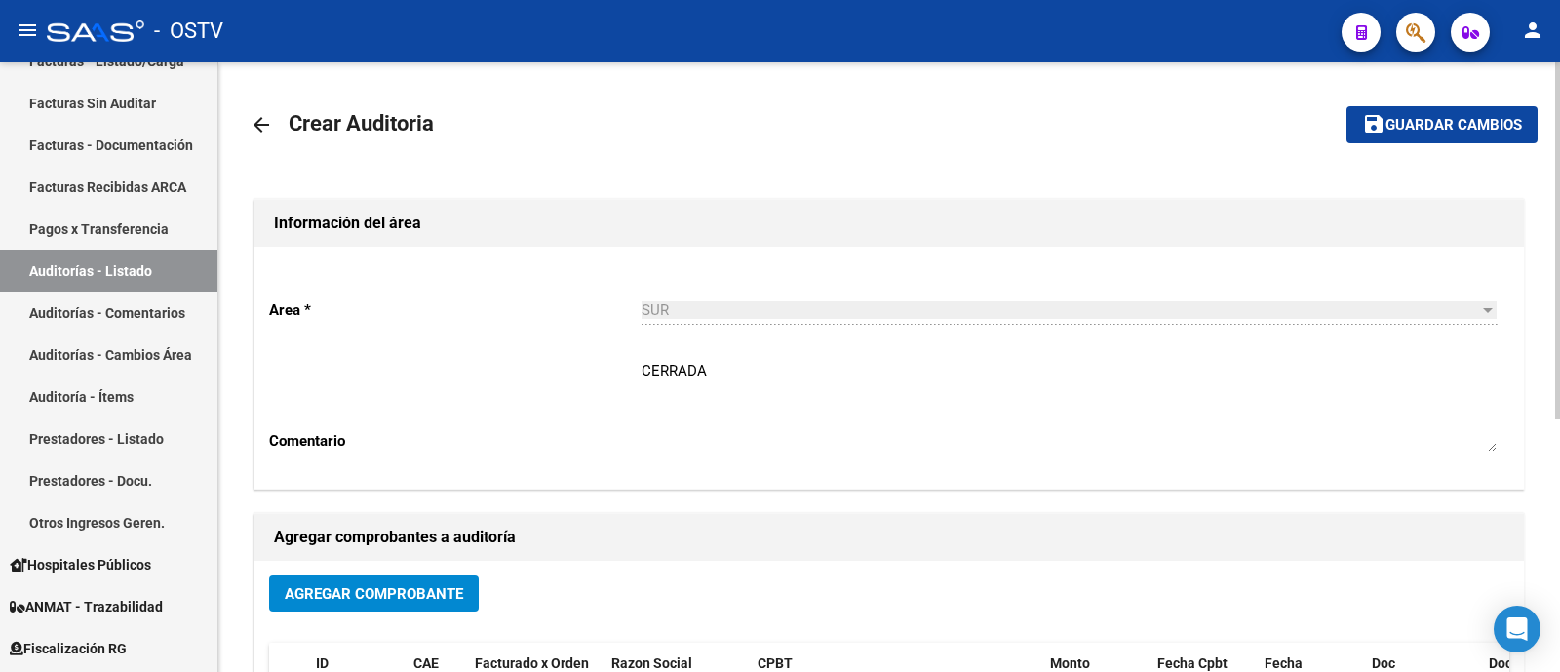
click at [1437, 129] on span "Guardar cambios" at bounding box center [1453, 126] width 136 height 18
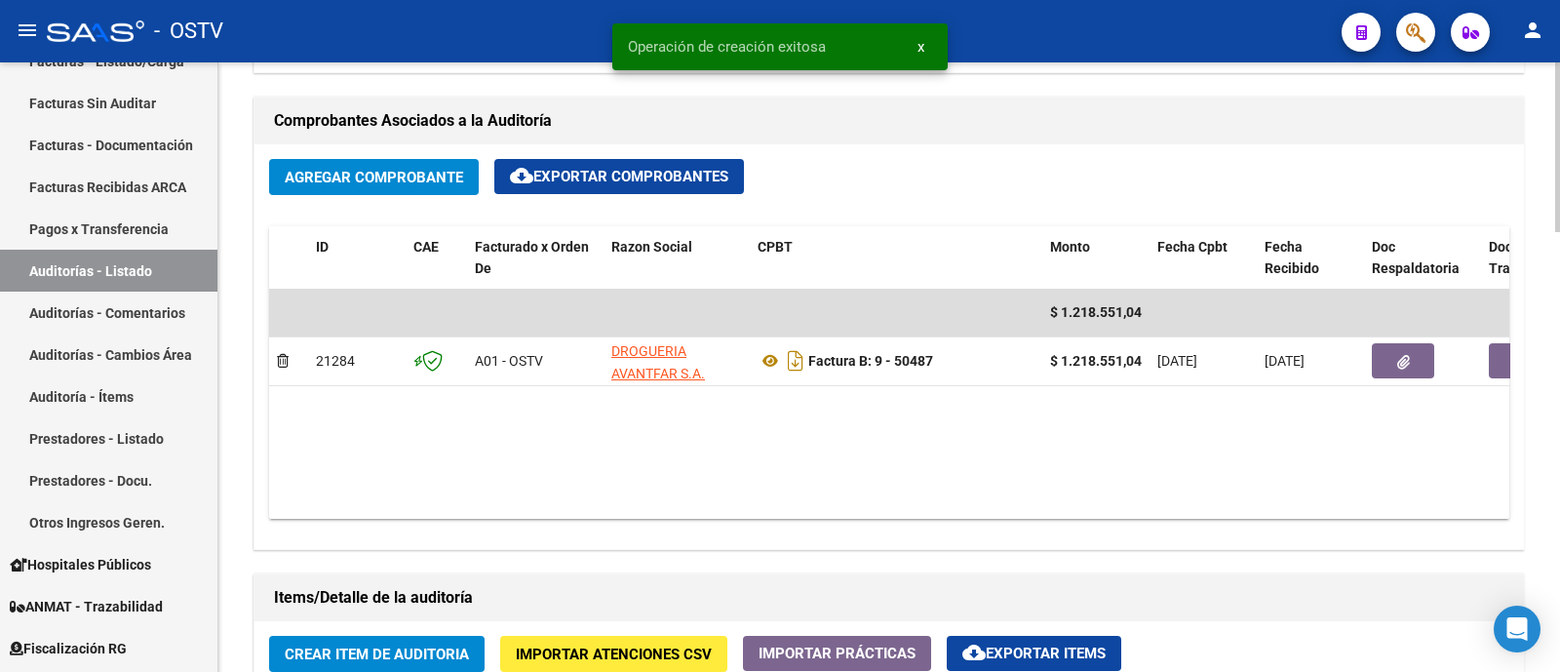
scroll to position [974, 0]
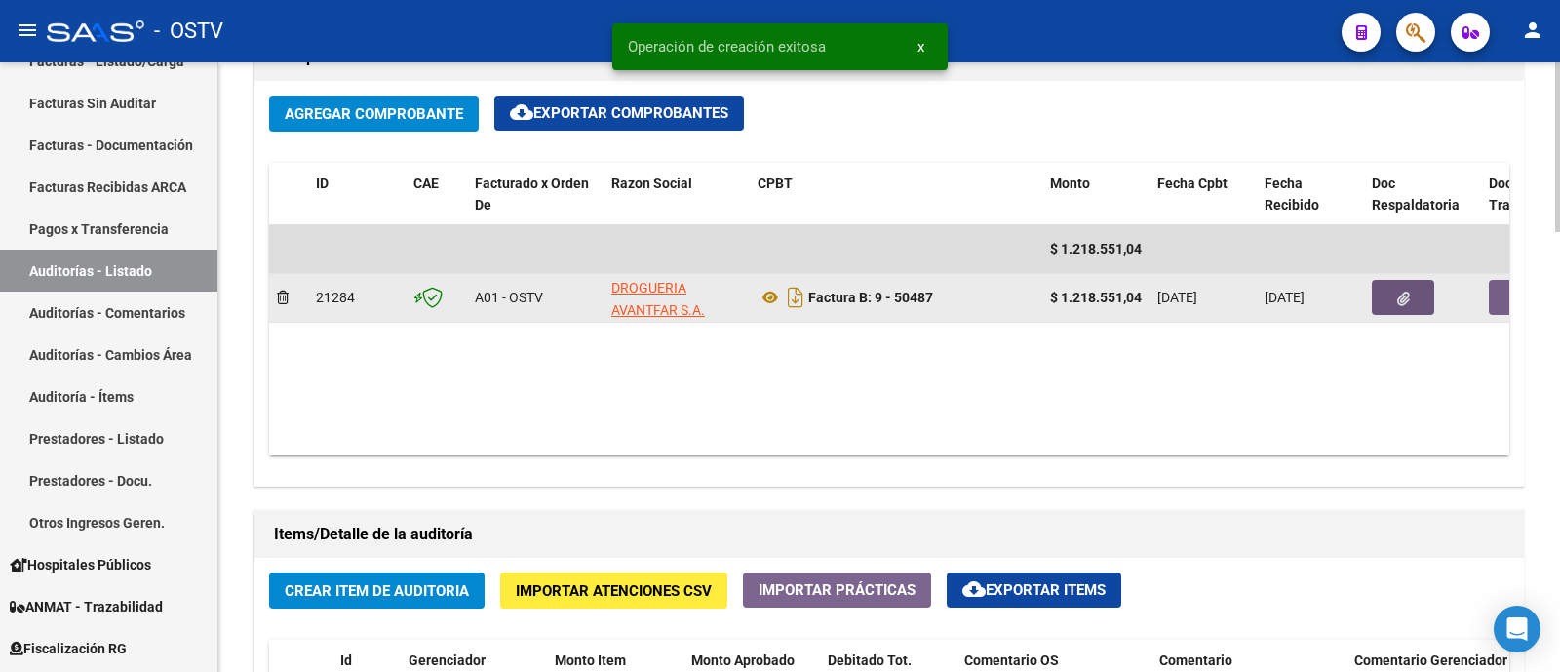
click at [1398, 296] on icon "button" at bounding box center [1403, 298] width 13 height 15
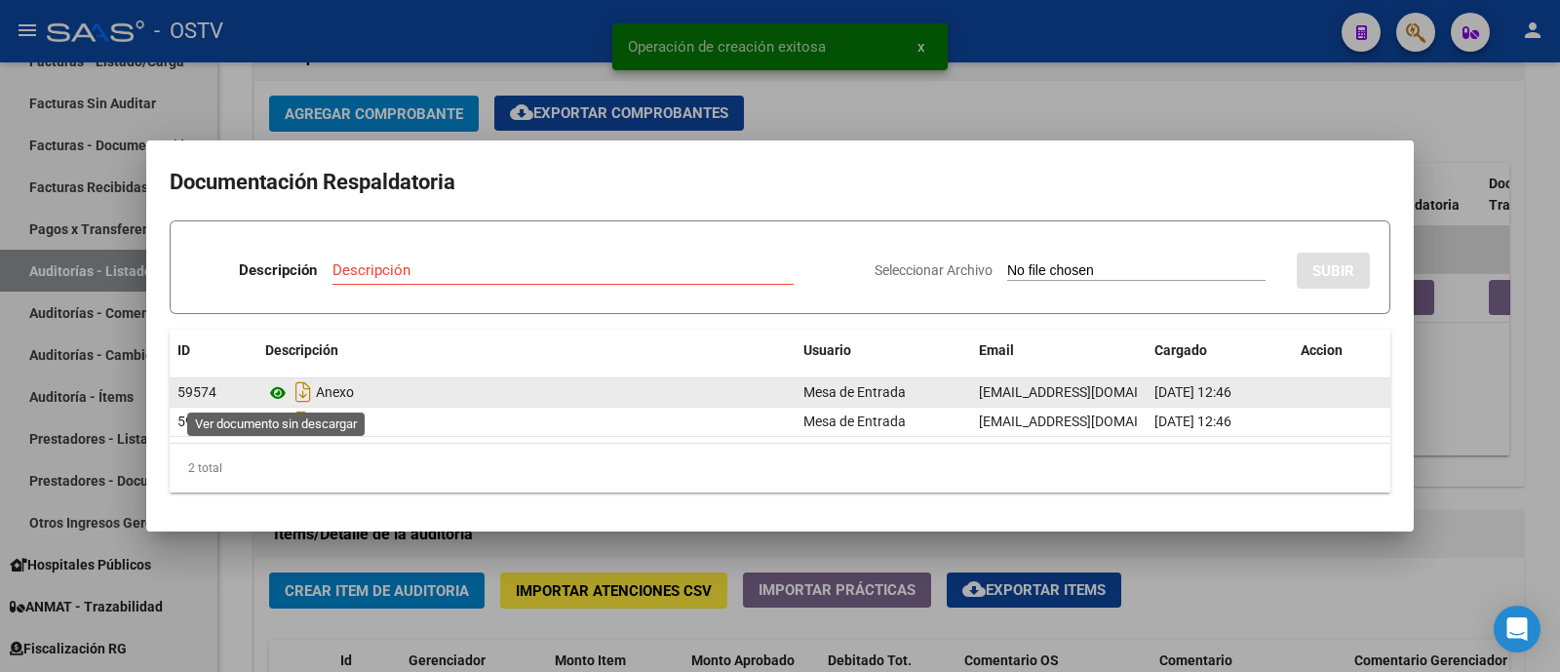
click at [274, 400] on icon at bounding box center [277, 392] width 25 height 23
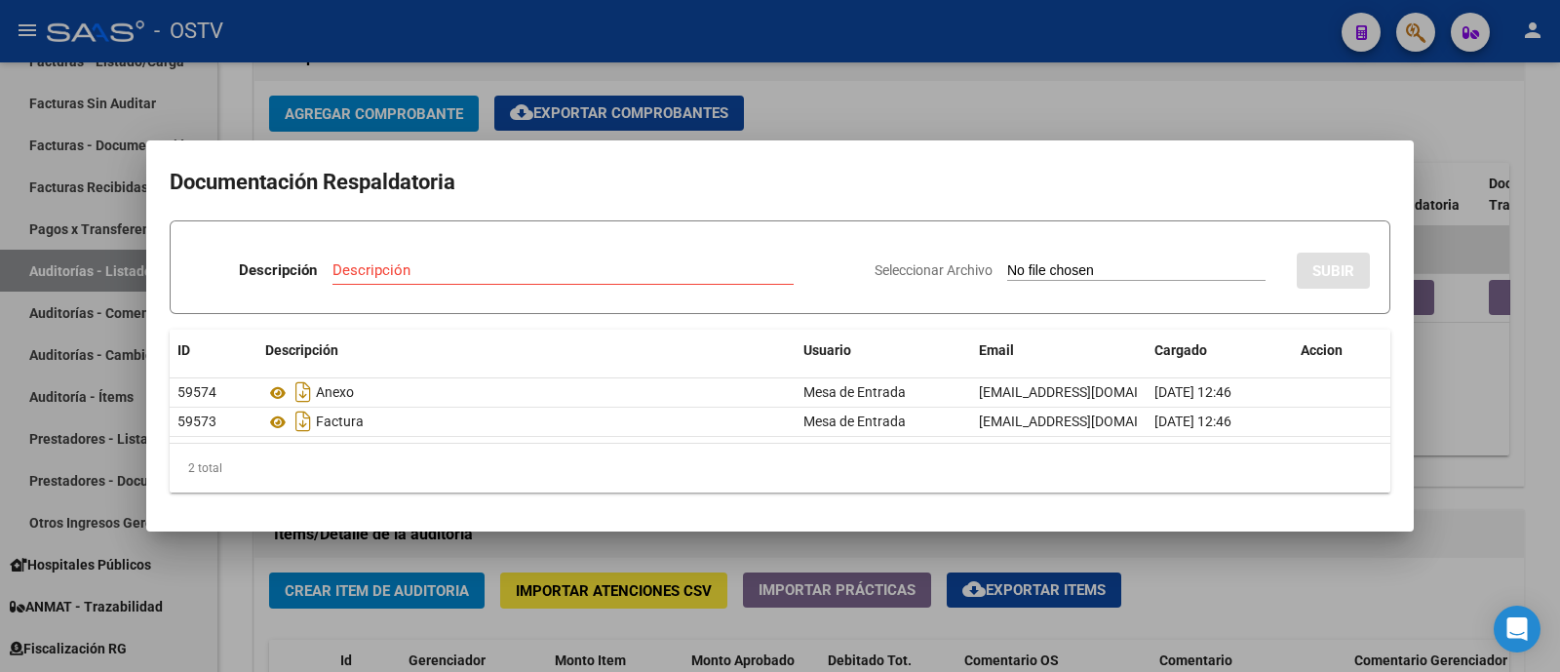
click at [865, 123] on div at bounding box center [780, 336] width 1560 height 672
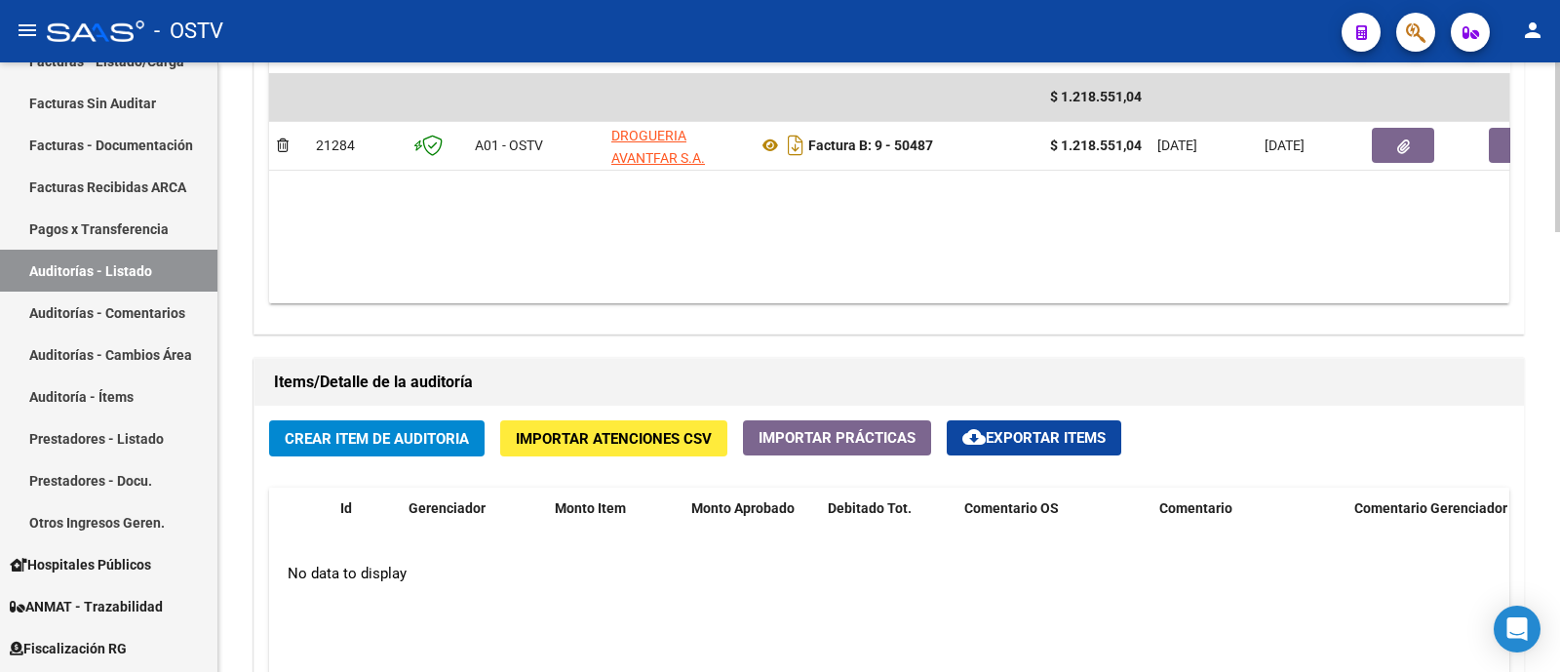
scroll to position [1218, 0]
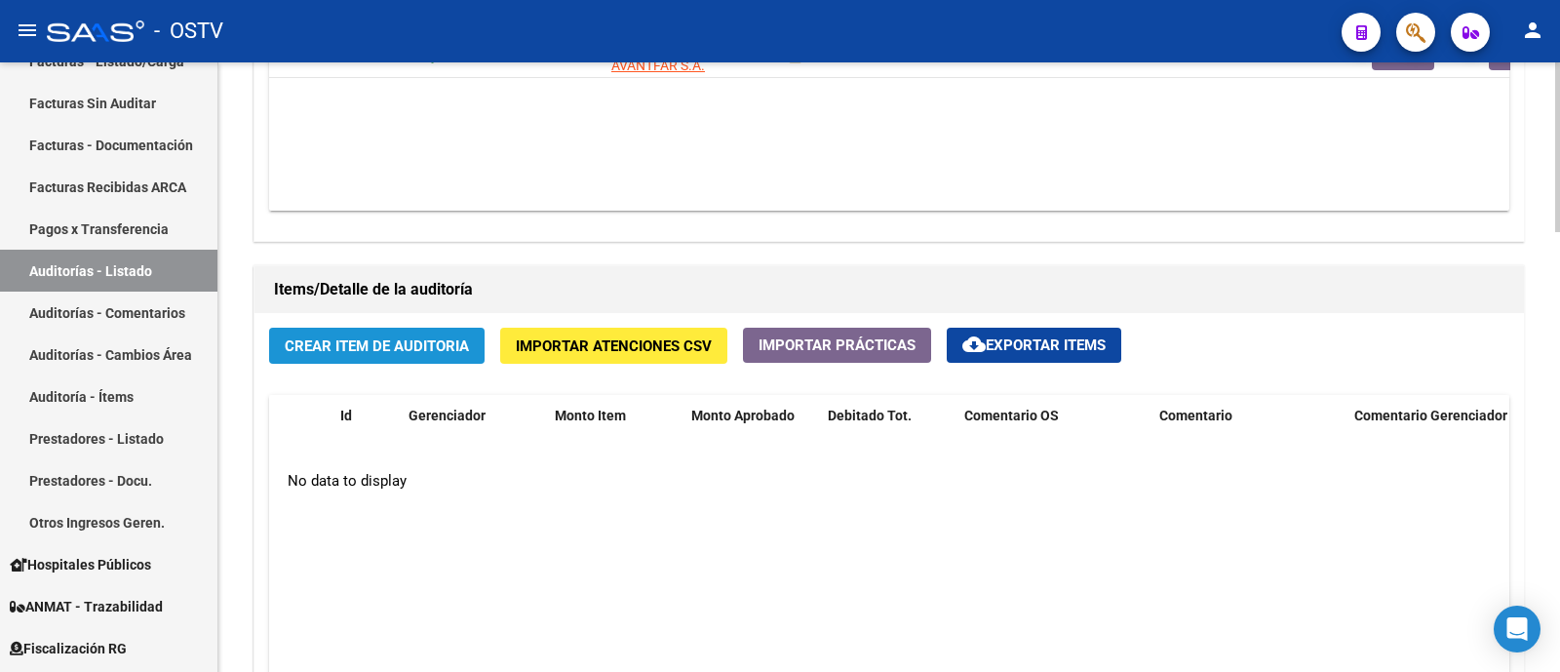
click at [403, 350] on button "Crear Item de Auditoria" at bounding box center [376, 346] width 215 height 36
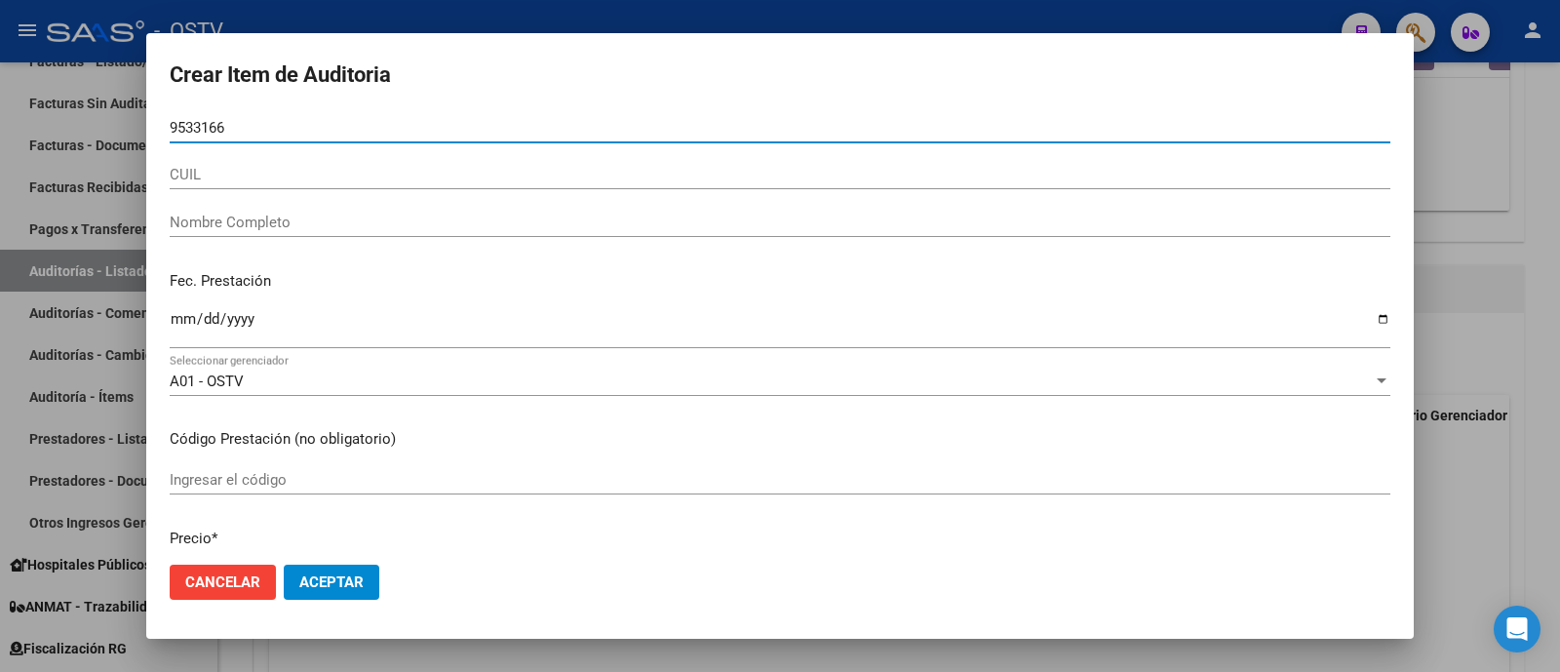
type input "95331666"
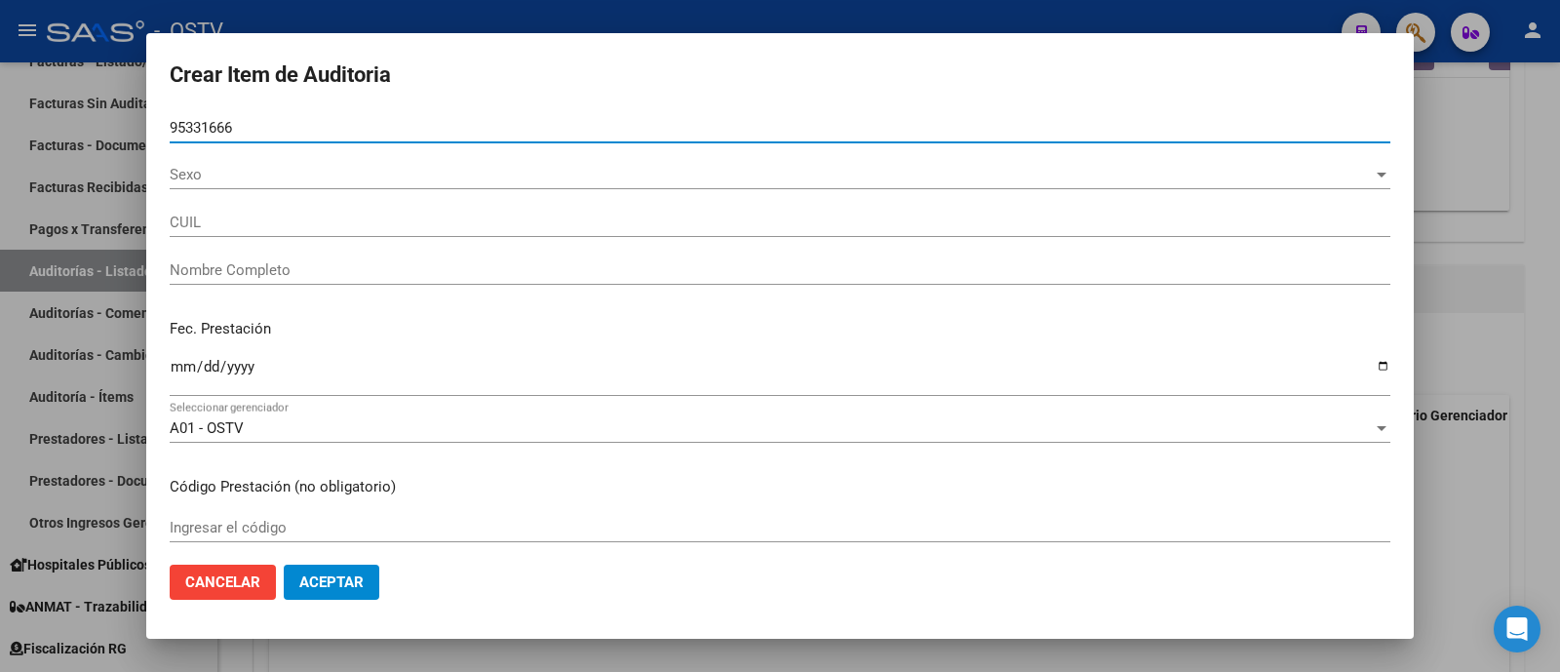
type input "27953316663"
type input "ZUÑIGA OSORIO ANGELES NAYARA"
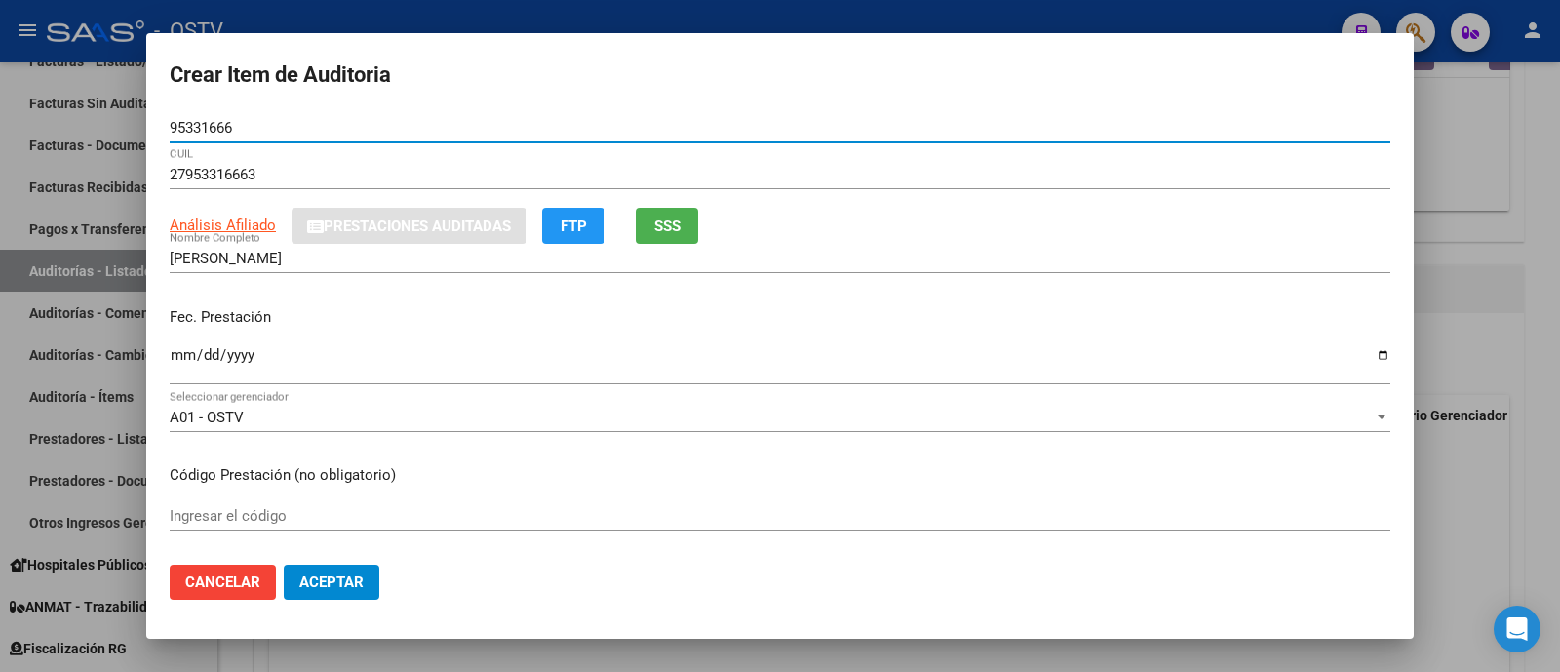
type input "95331666"
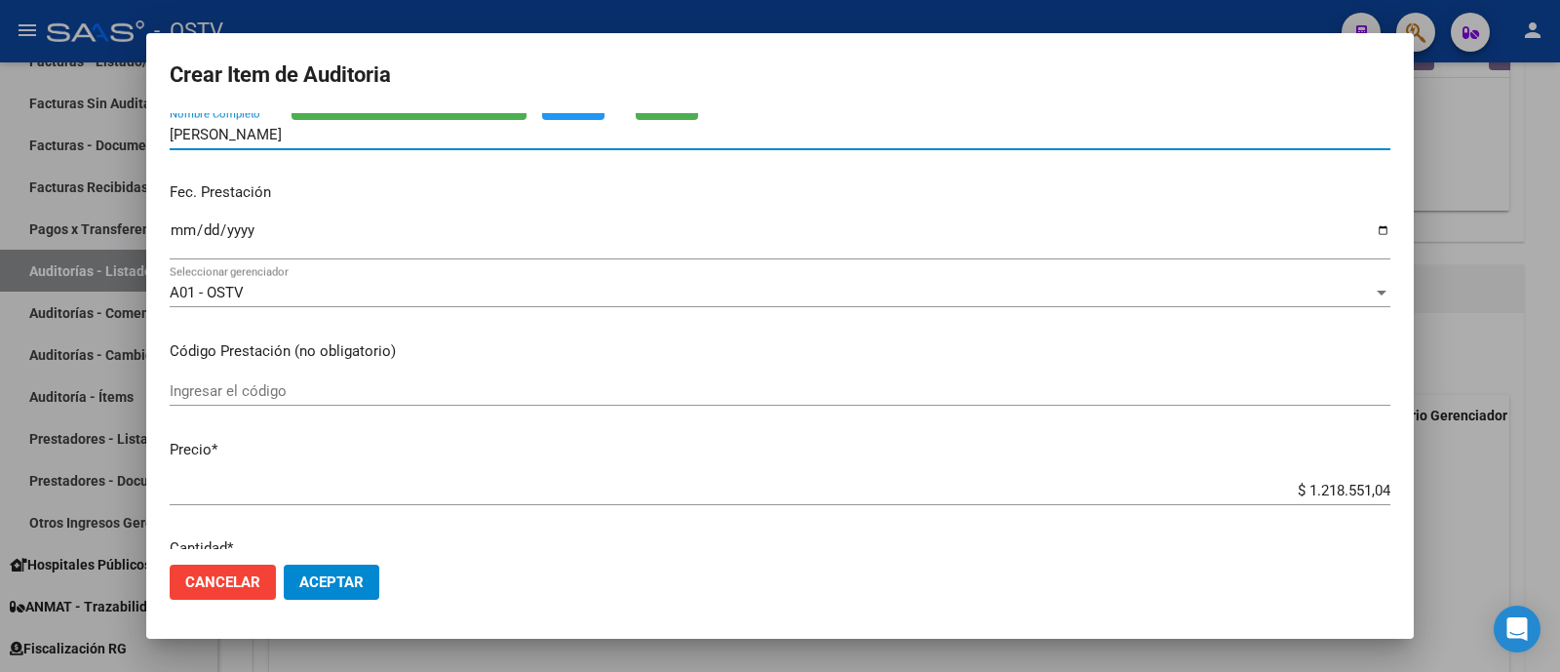
scroll to position [121, 0]
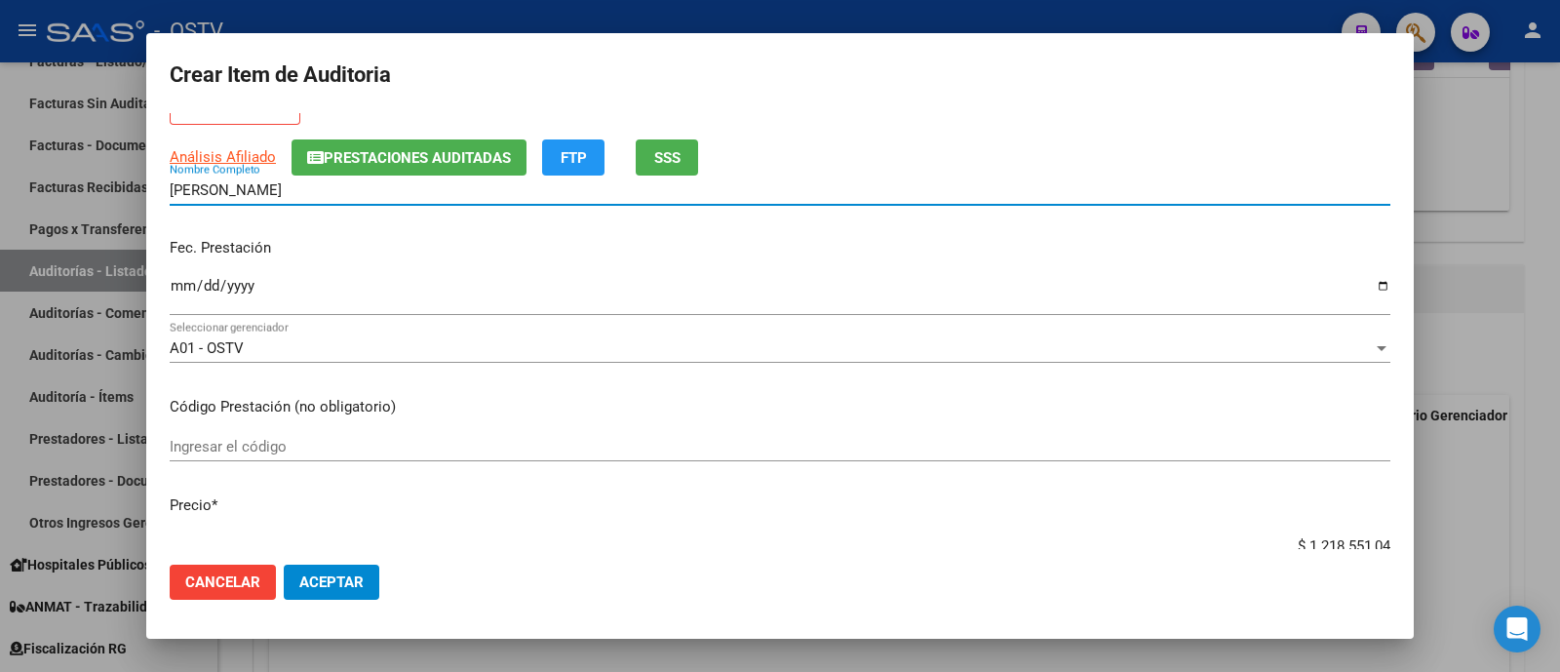
click at [682, 152] on button "SSS" at bounding box center [667, 157] width 62 height 36
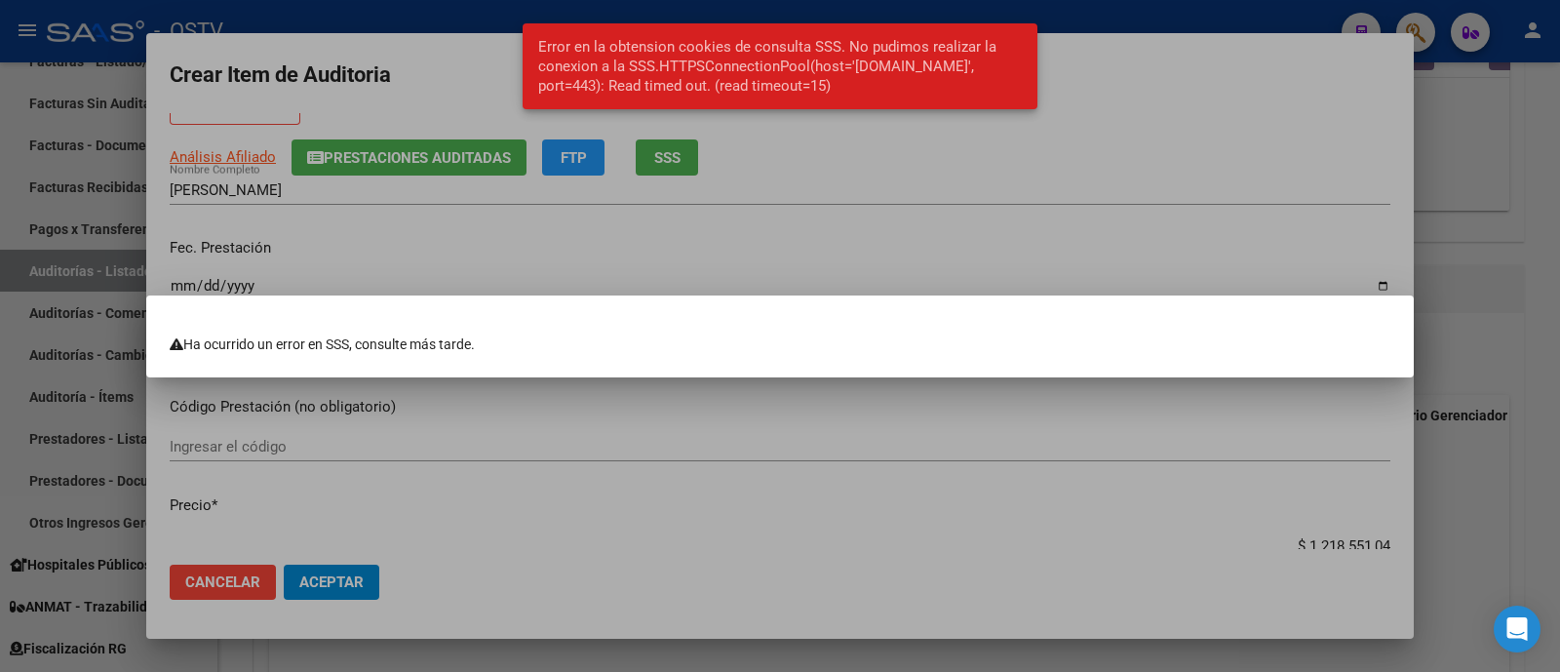
click at [683, 196] on div at bounding box center [780, 336] width 1560 height 672
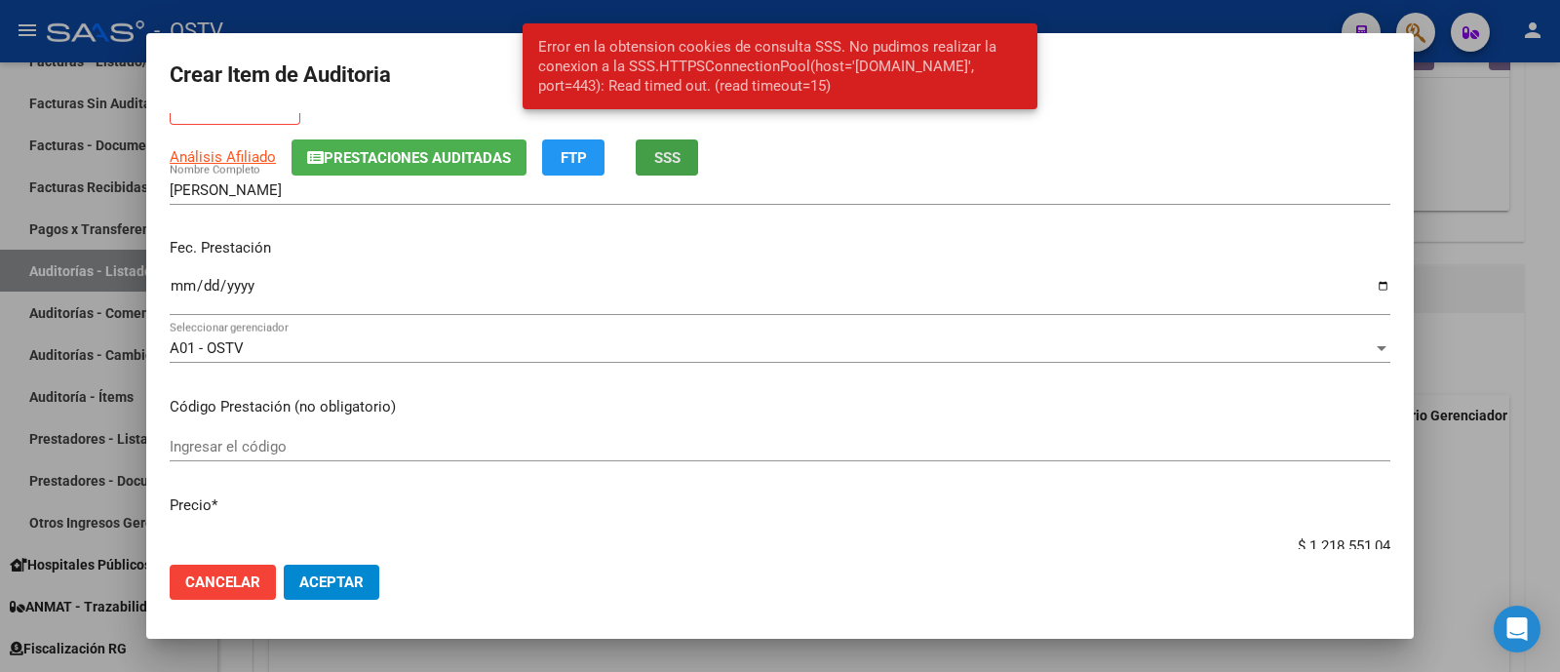
click at [663, 143] on button "SSS" at bounding box center [667, 157] width 62 height 36
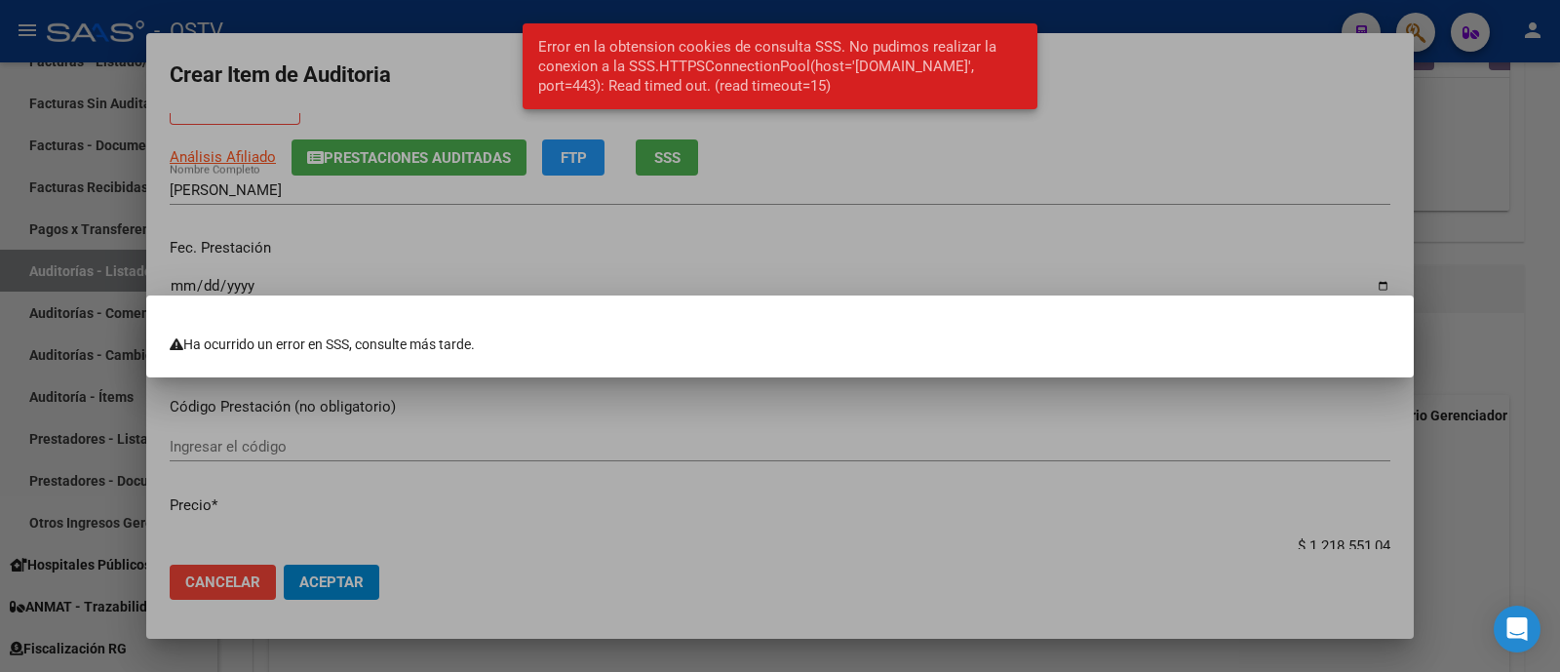
click at [934, 147] on div at bounding box center [780, 336] width 1560 height 672
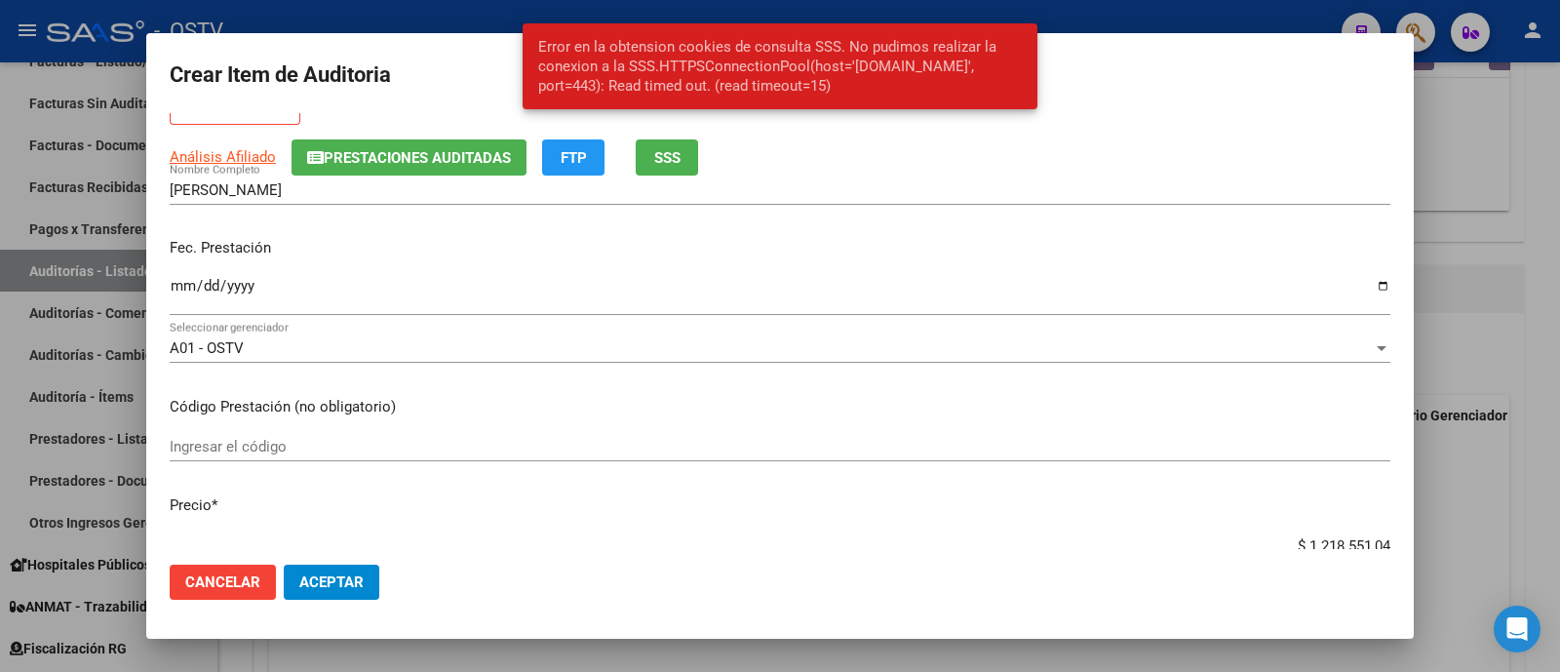
click at [598, 14] on div "Error en la obtension cookies de consulta SSS. No pudimos realizar la conexion …" at bounding box center [779, 66] width 561 height 133
click at [521, 21] on div "Error en la obtension cookies de consulta SSS. No pudimos realizar la conexion …" at bounding box center [779, 66] width 561 height 133
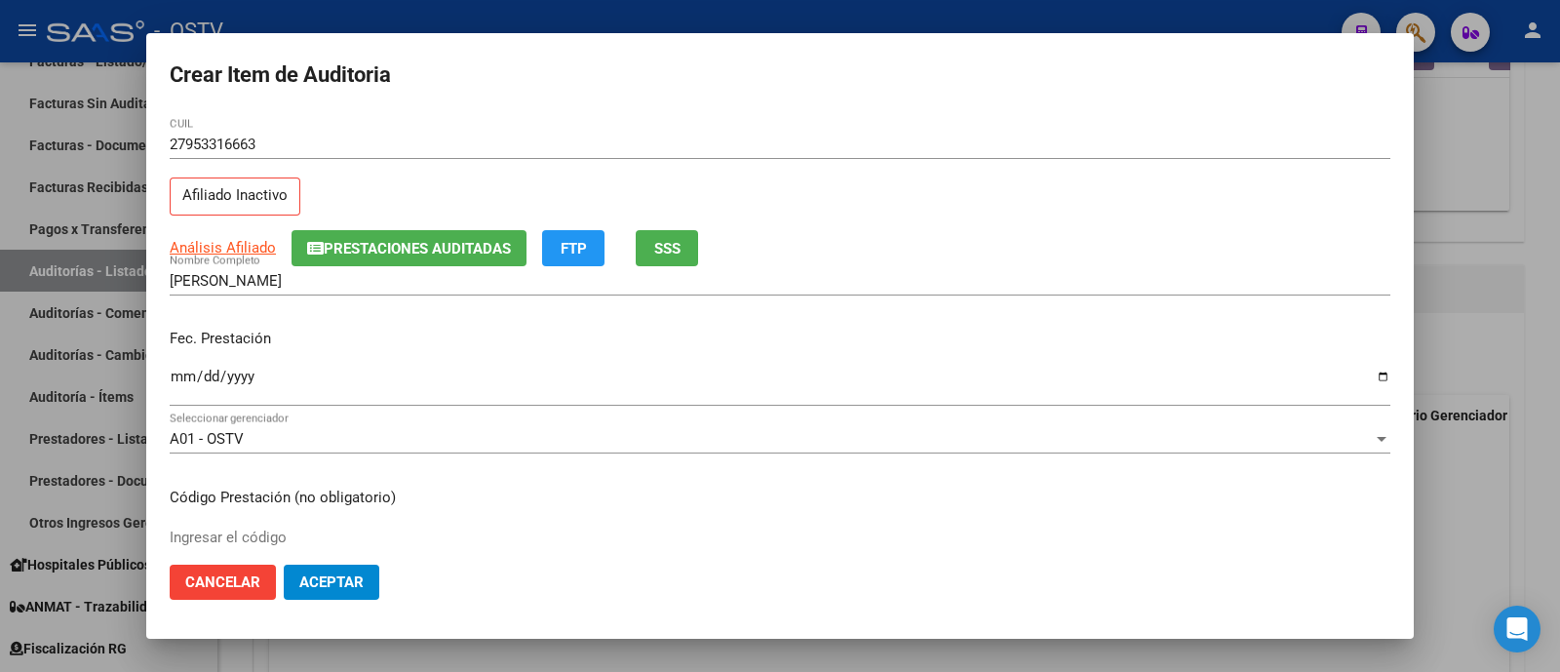
scroll to position [0, 0]
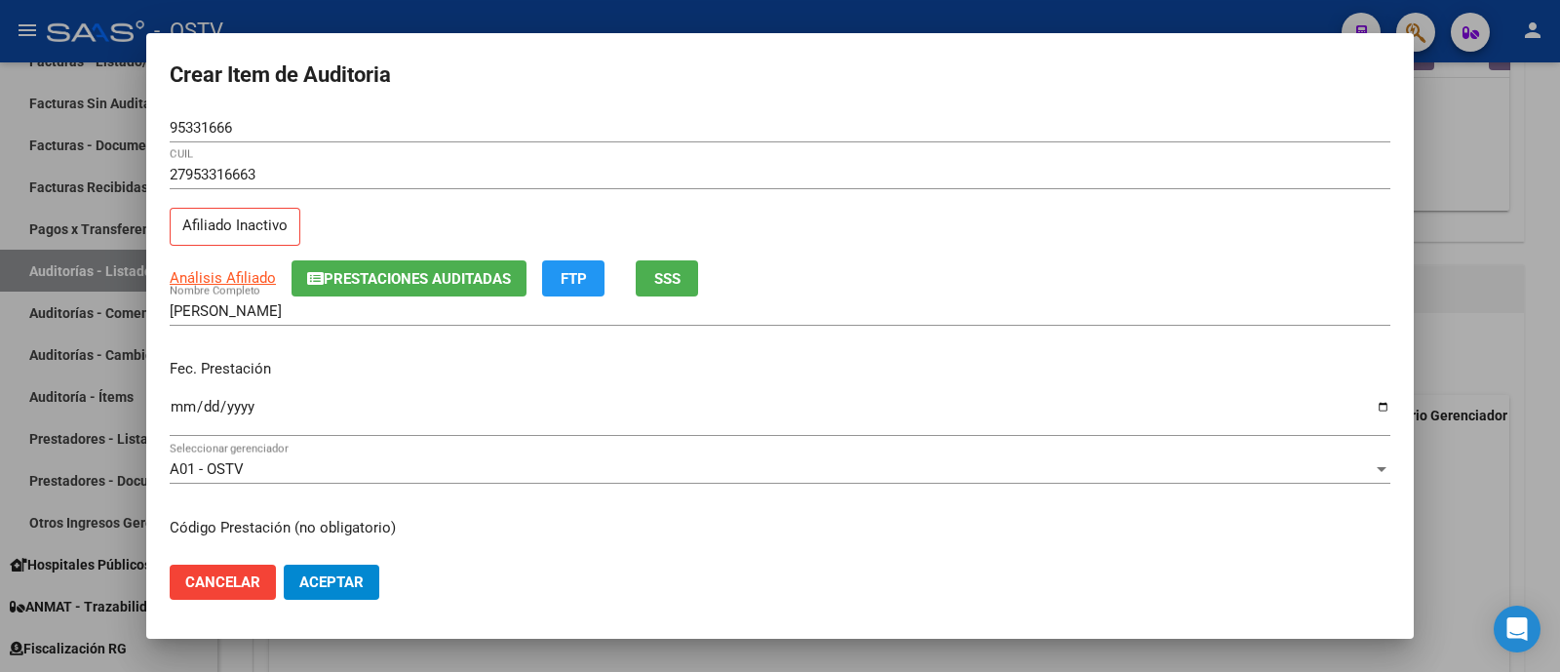
click at [680, 279] on span "SSS" at bounding box center [667, 279] width 26 height 18
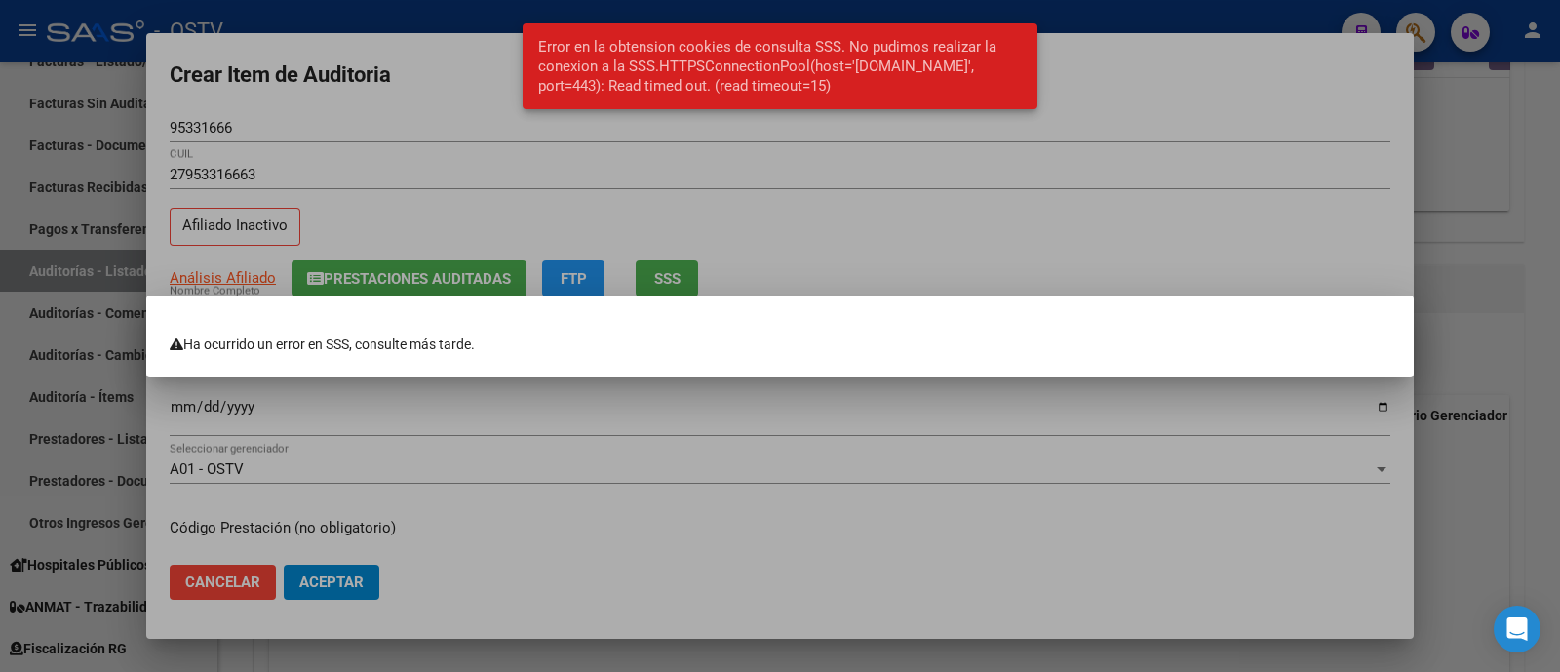
click at [764, 213] on div at bounding box center [780, 336] width 1560 height 672
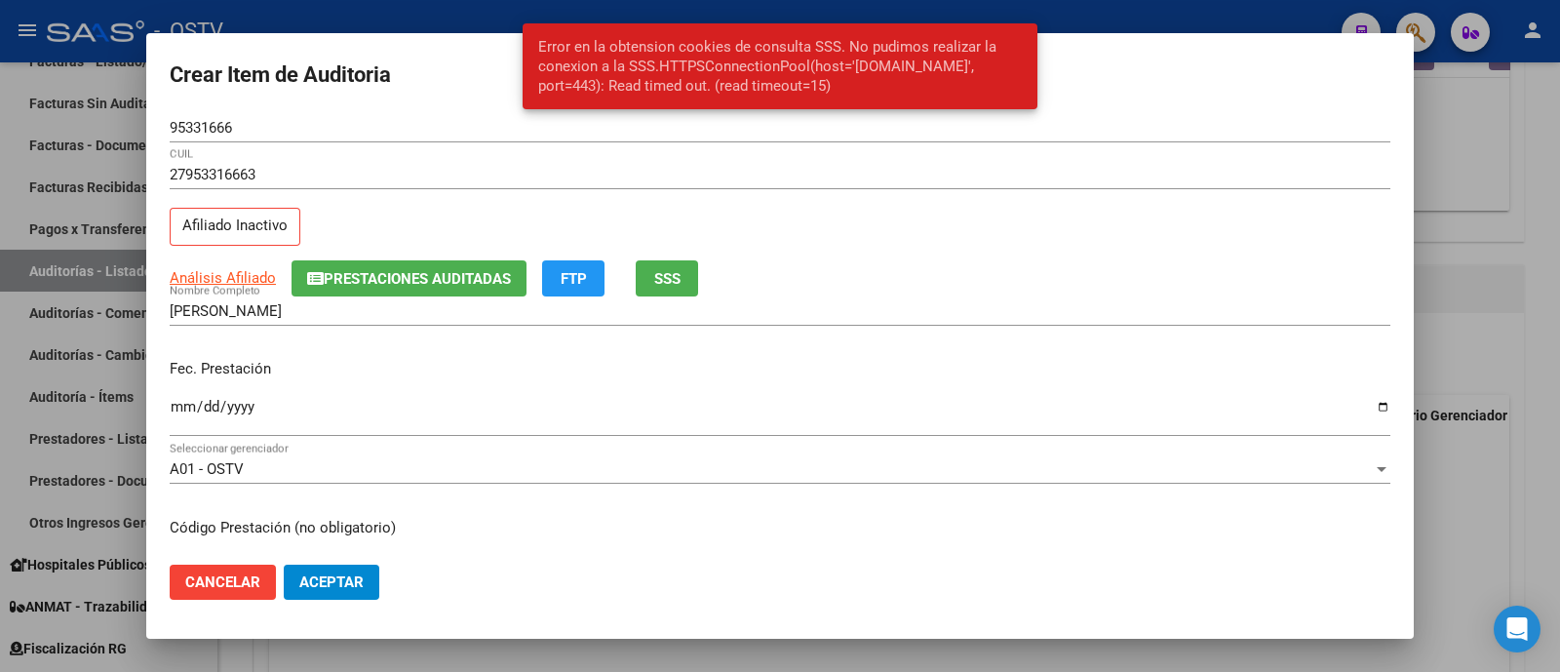
click at [659, 284] on span "SSS" at bounding box center [667, 279] width 26 height 18
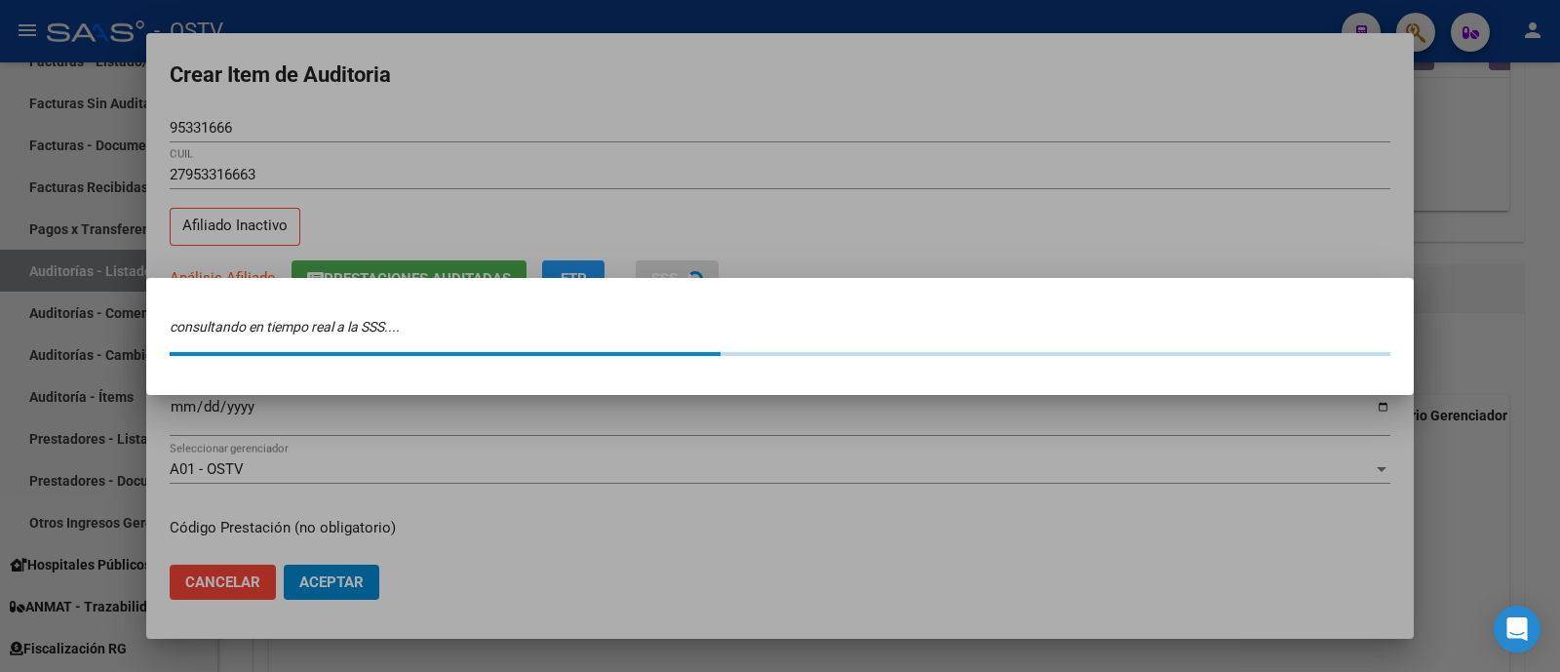
click at [895, 159] on div at bounding box center [780, 336] width 1560 height 672
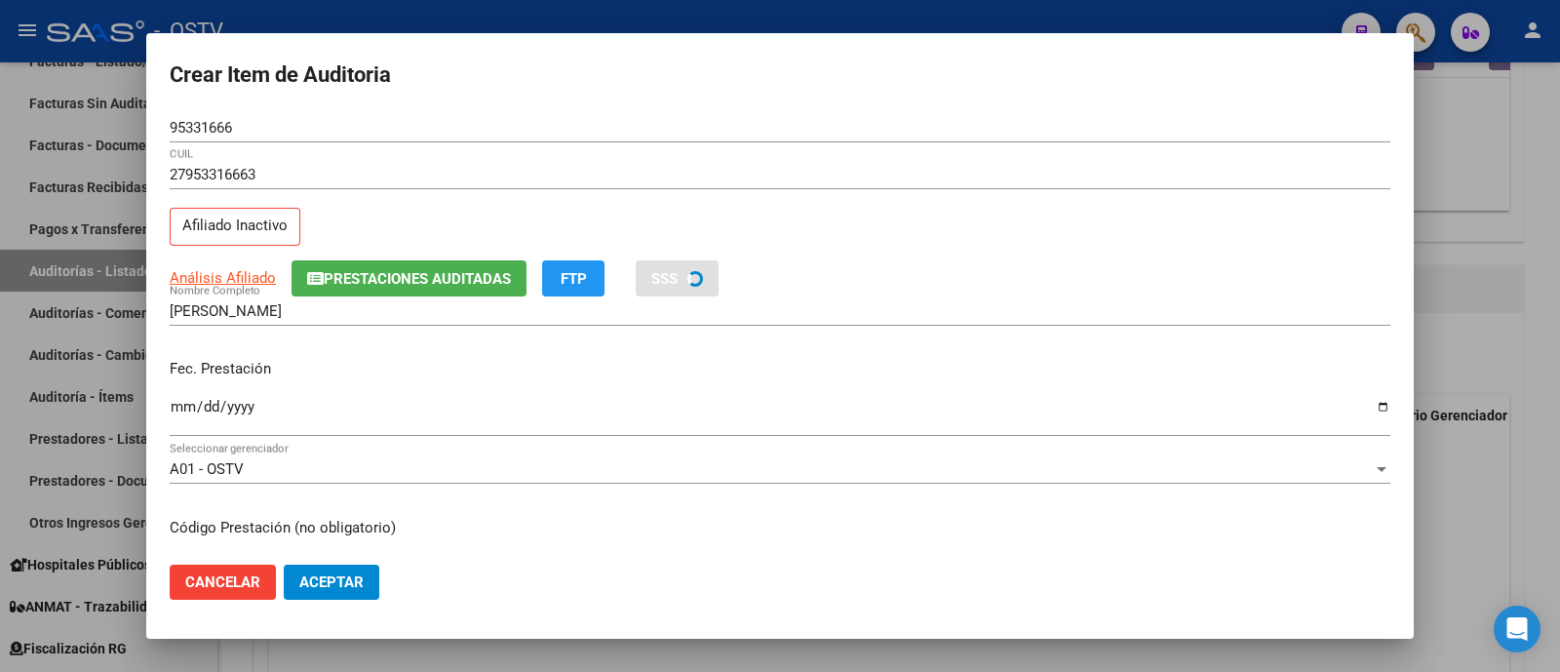
click at [842, 317] on input "ZUÑIGA OSORIO ANGELES NAYARA" at bounding box center [780, 311] width 1220 height 18
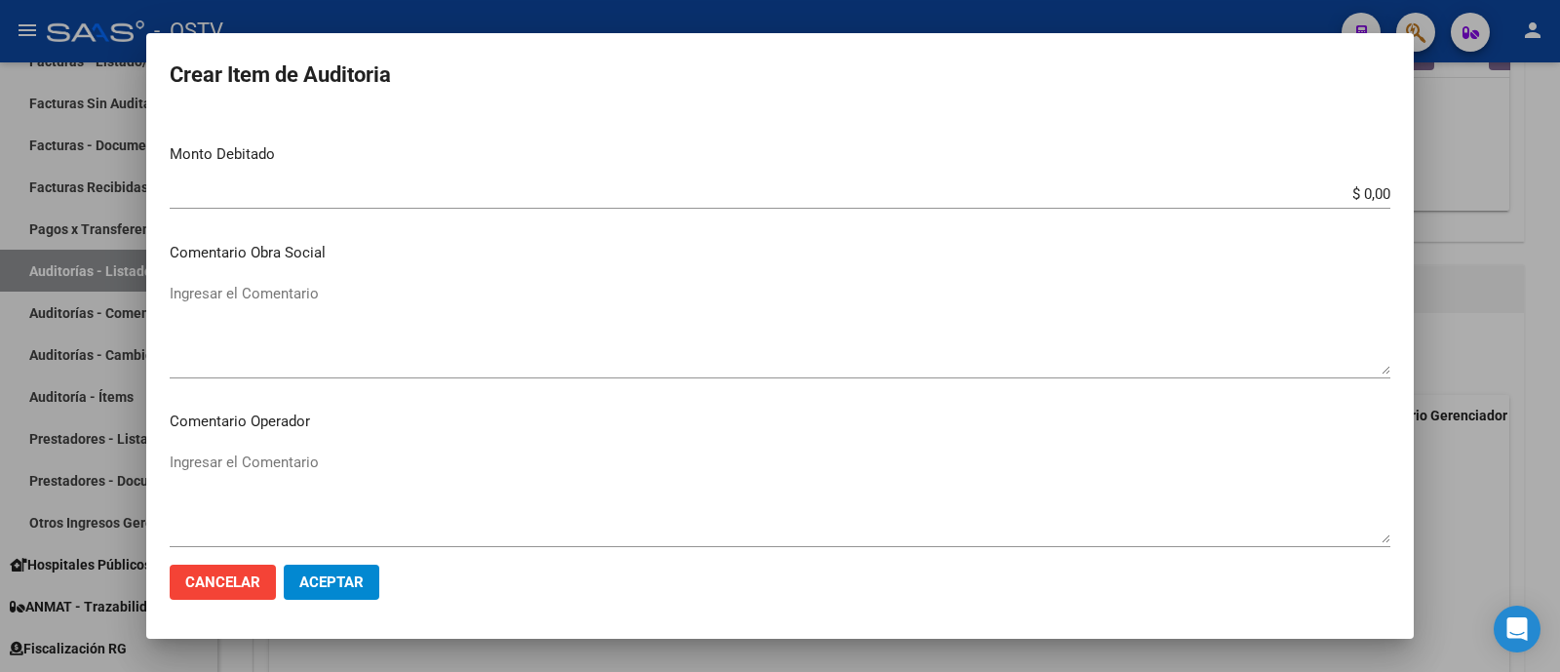
scroll to position [731, 0]
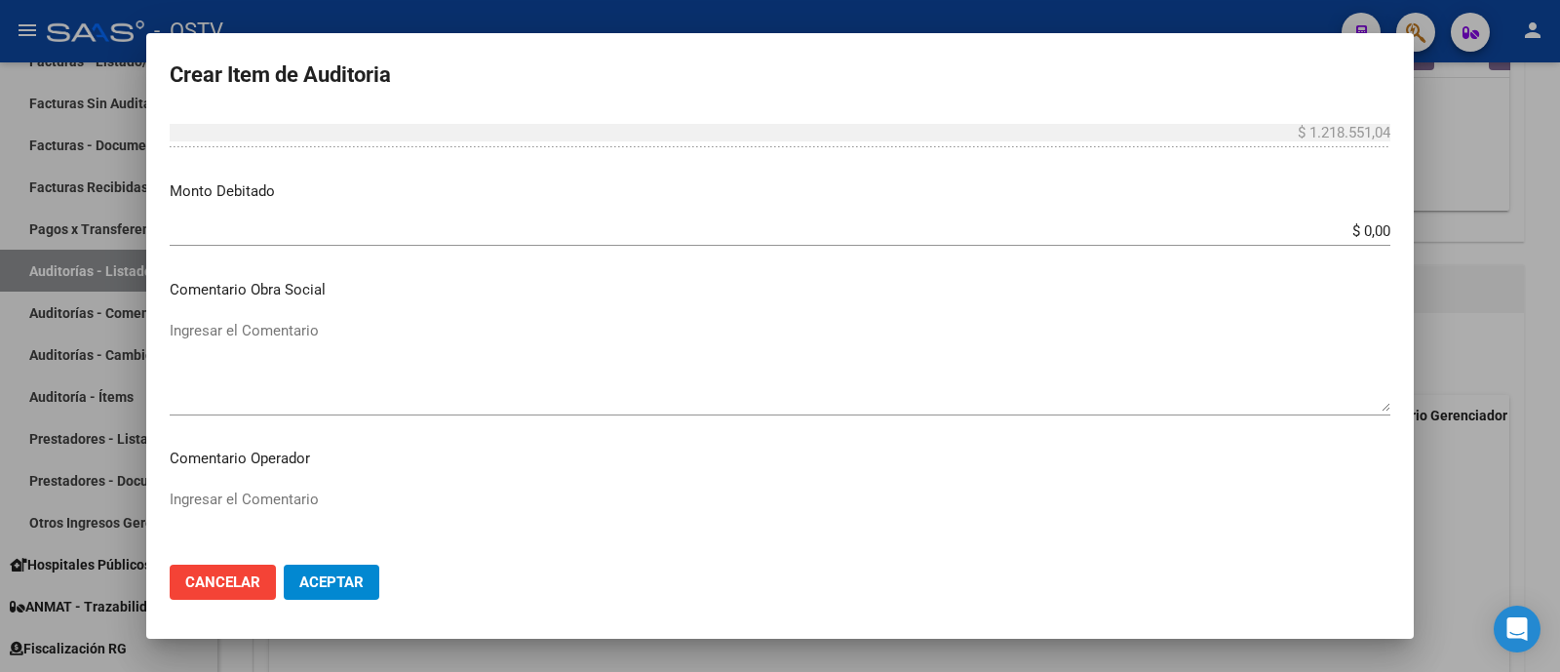
click at [339, 359] on textarea "Ingresar el Comentario" at bounding box center [780, 366] width 1220 height 92
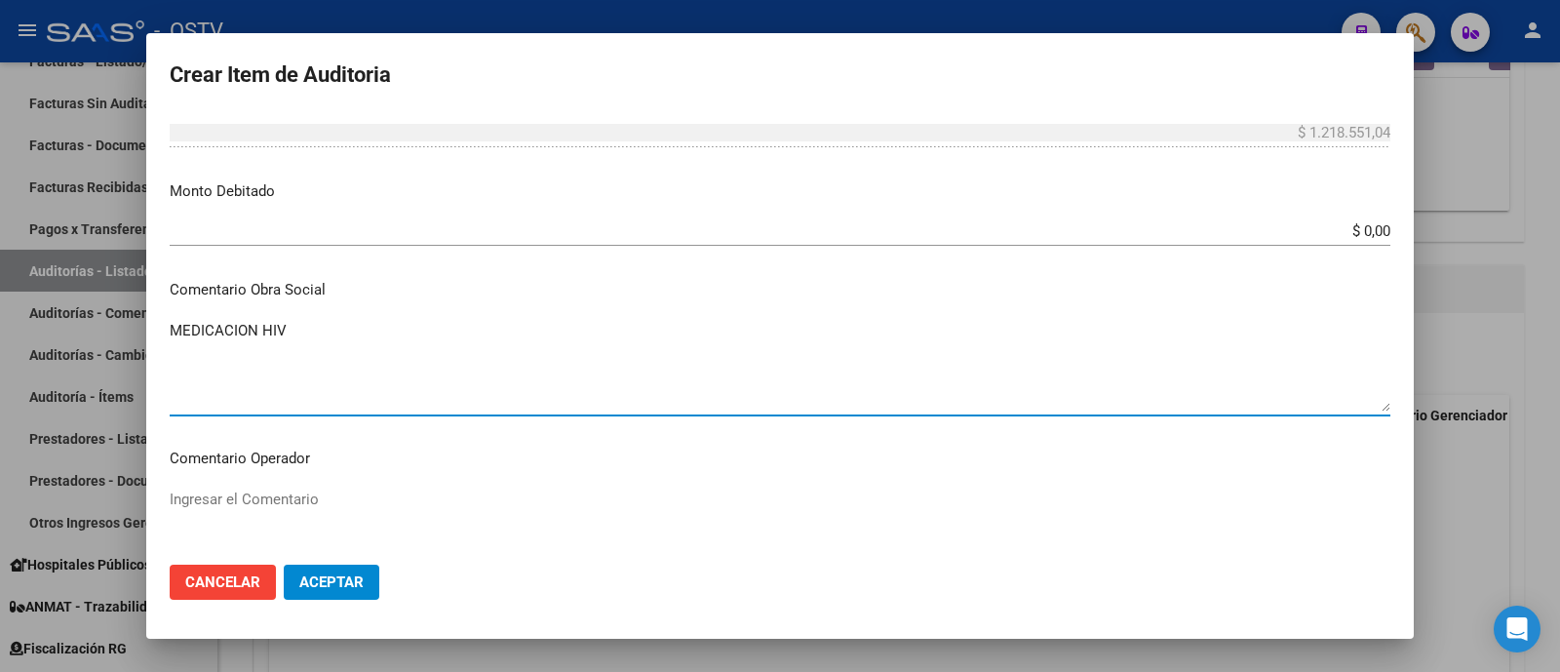
type textarea "MEDICACION HIV"
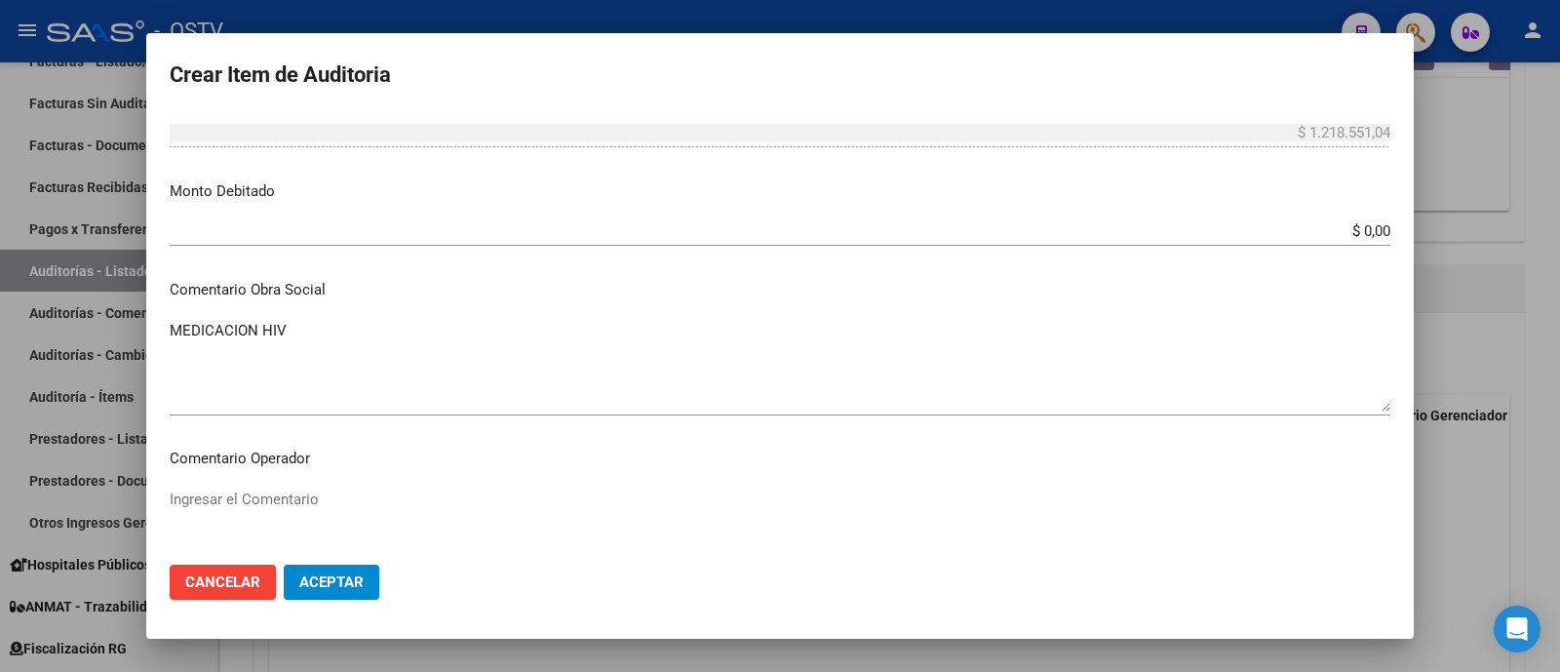
scroll to position [1235, 0]
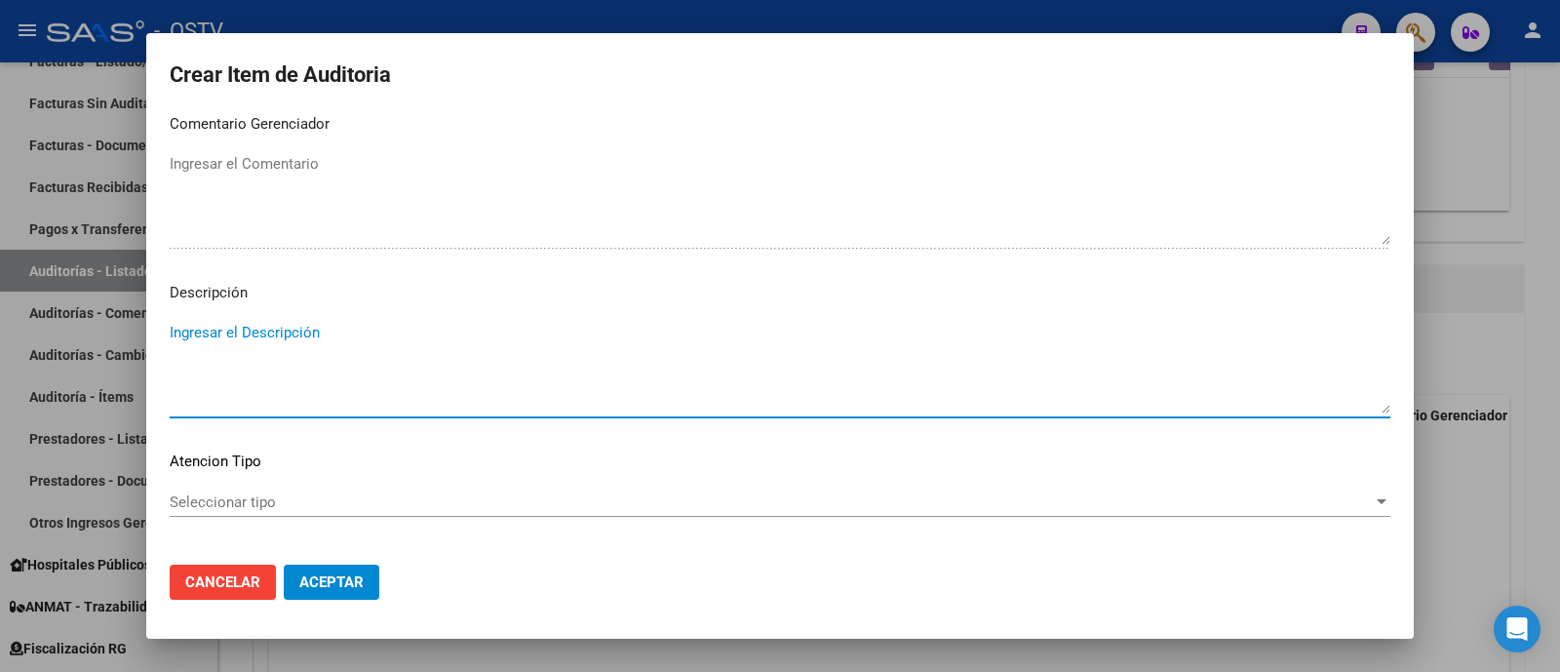
click at [303, 358] on textarea "Ingresar el Descripción" at bounding box center [780, 368] width 1220 height 92
type textarea "TRI-ZEVUVIR"
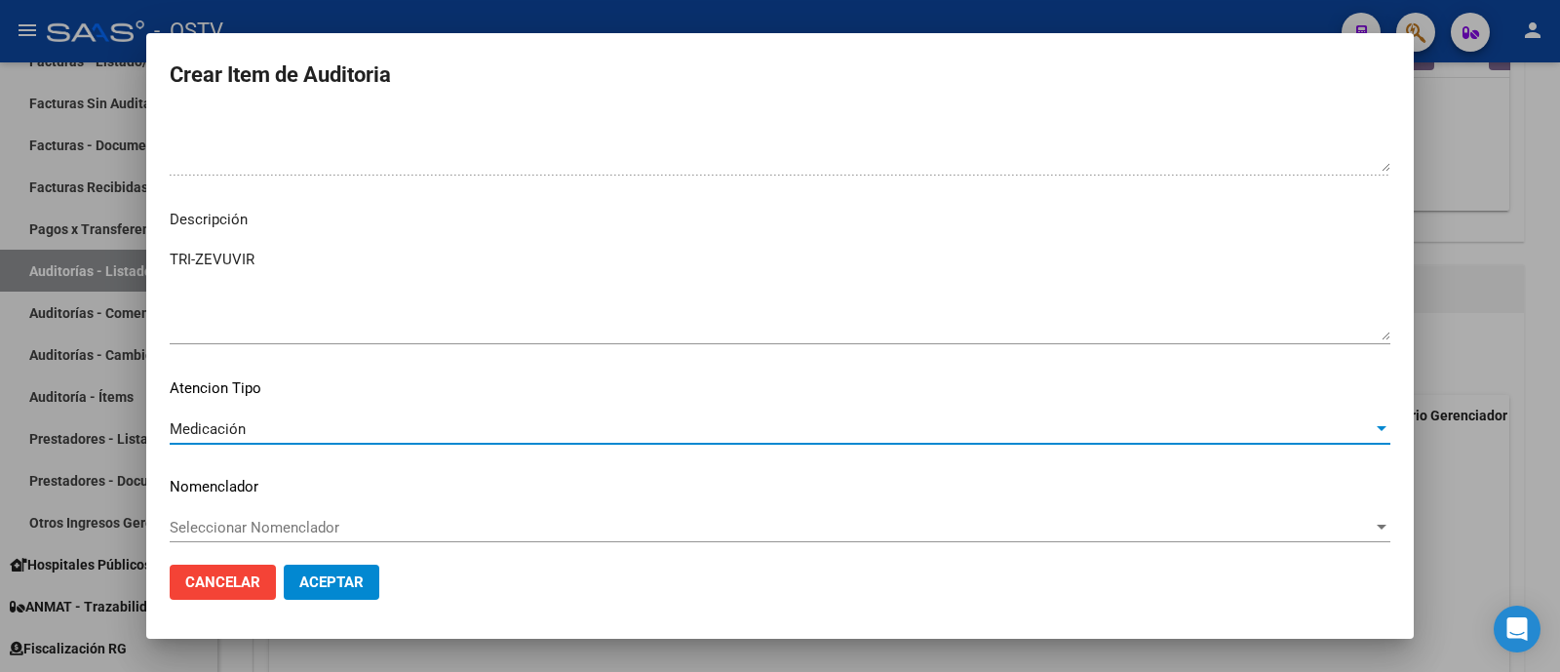
scroll to position [1317, 0]
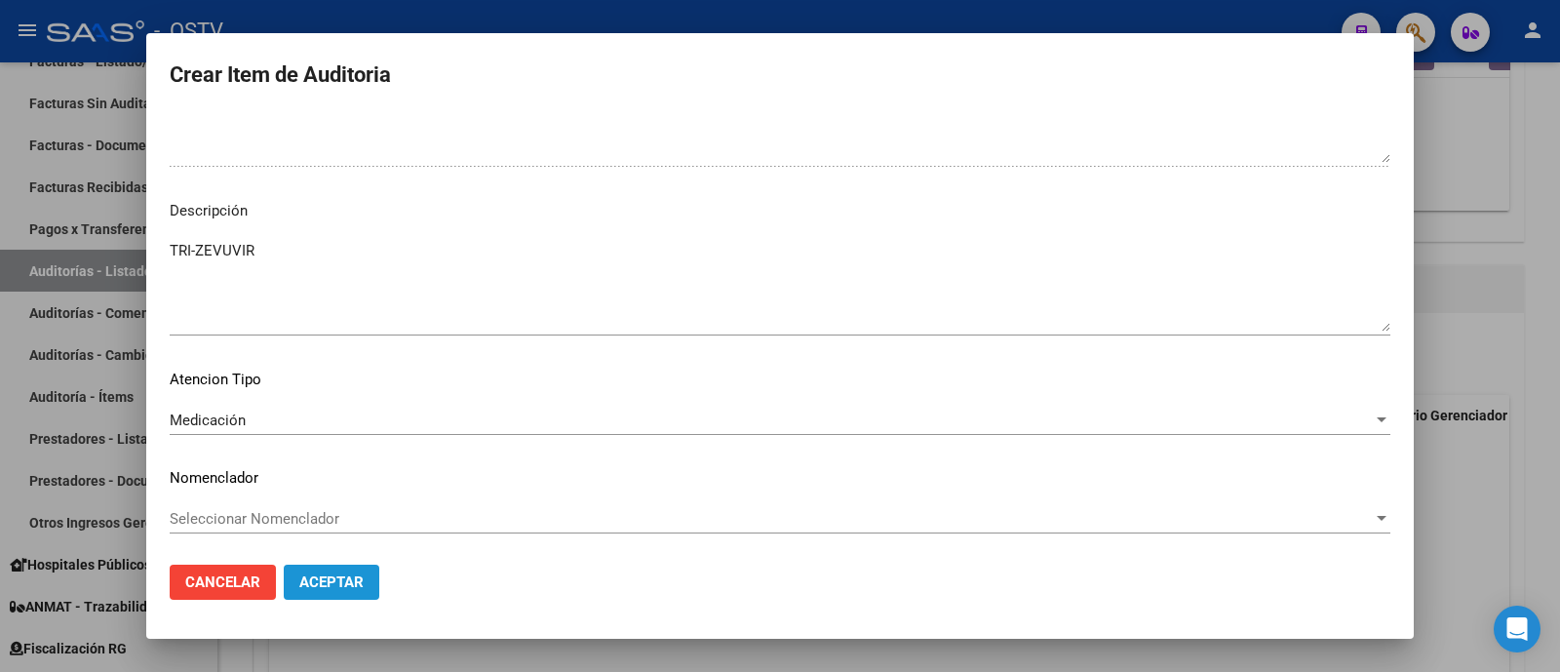
click at [336, 590] on span "Aceptar" at bounding box center [331, 582] width 64 height 18
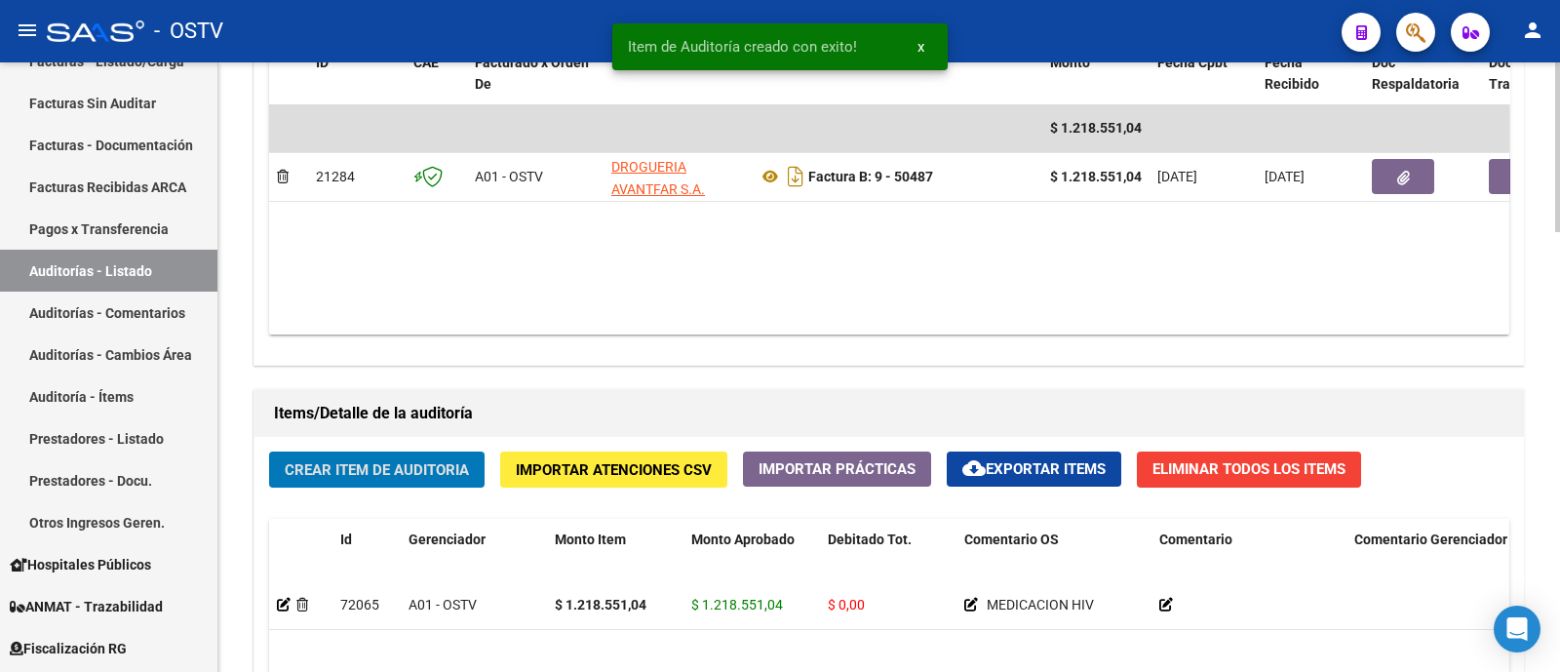
scroll to position [975, 0]
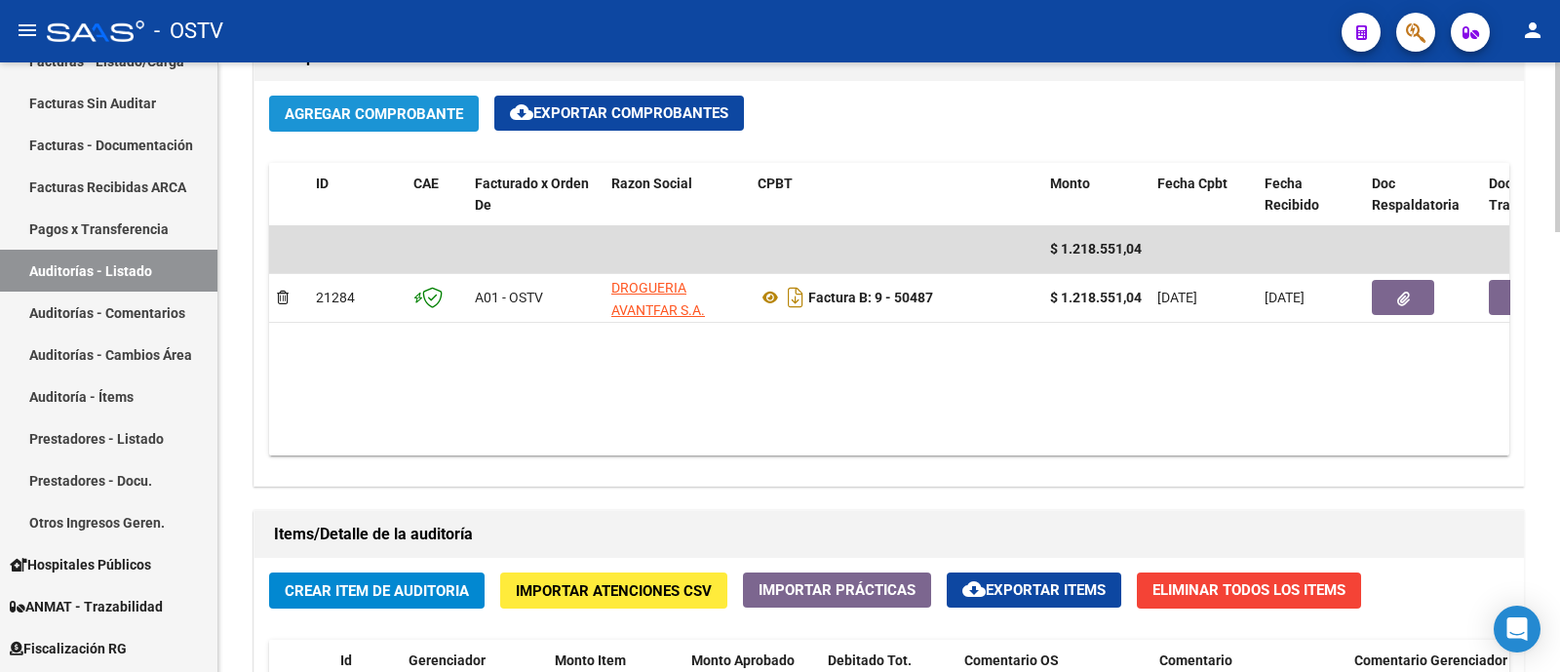
click at [375, 105] on span "Agregar Comprobante" at bounding box center [374, 114] width 178 height 18
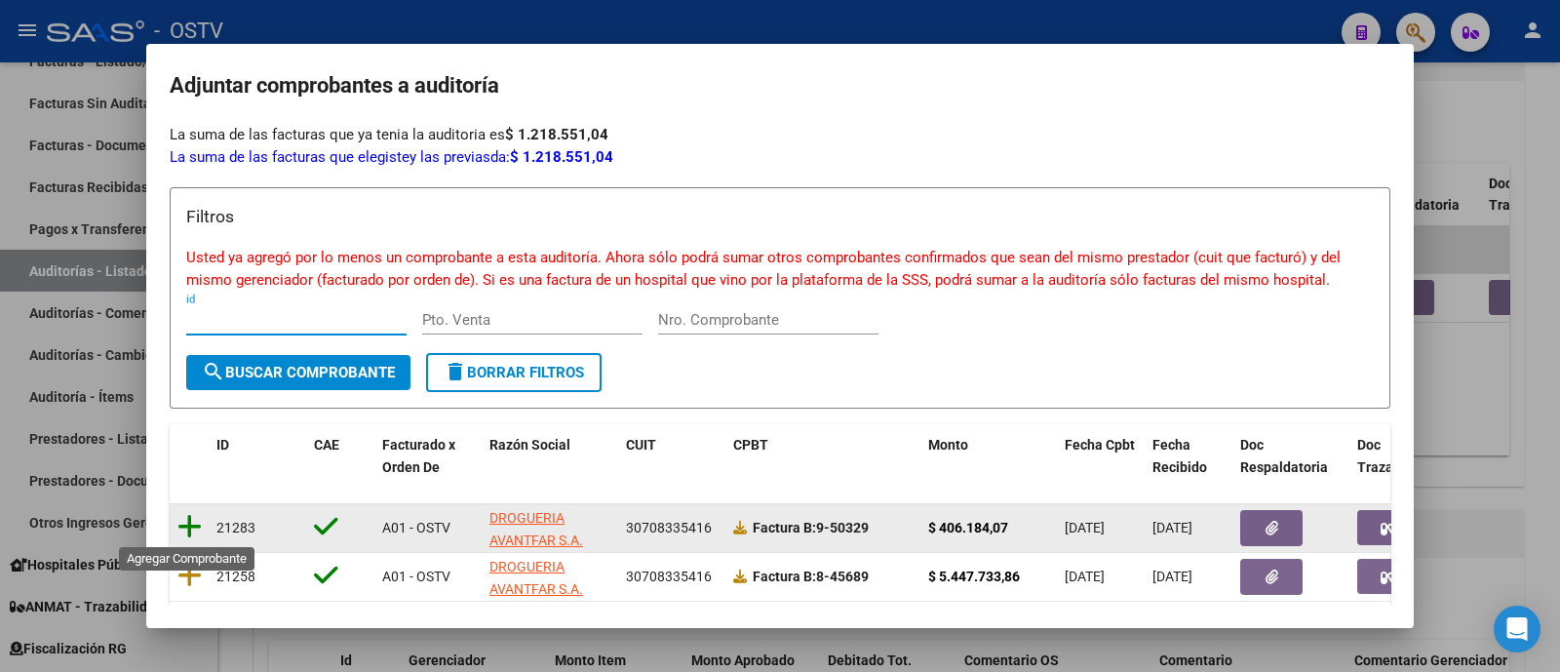
click at [194, 523] on icon at bounding box center [189, 526] width 24 height 27
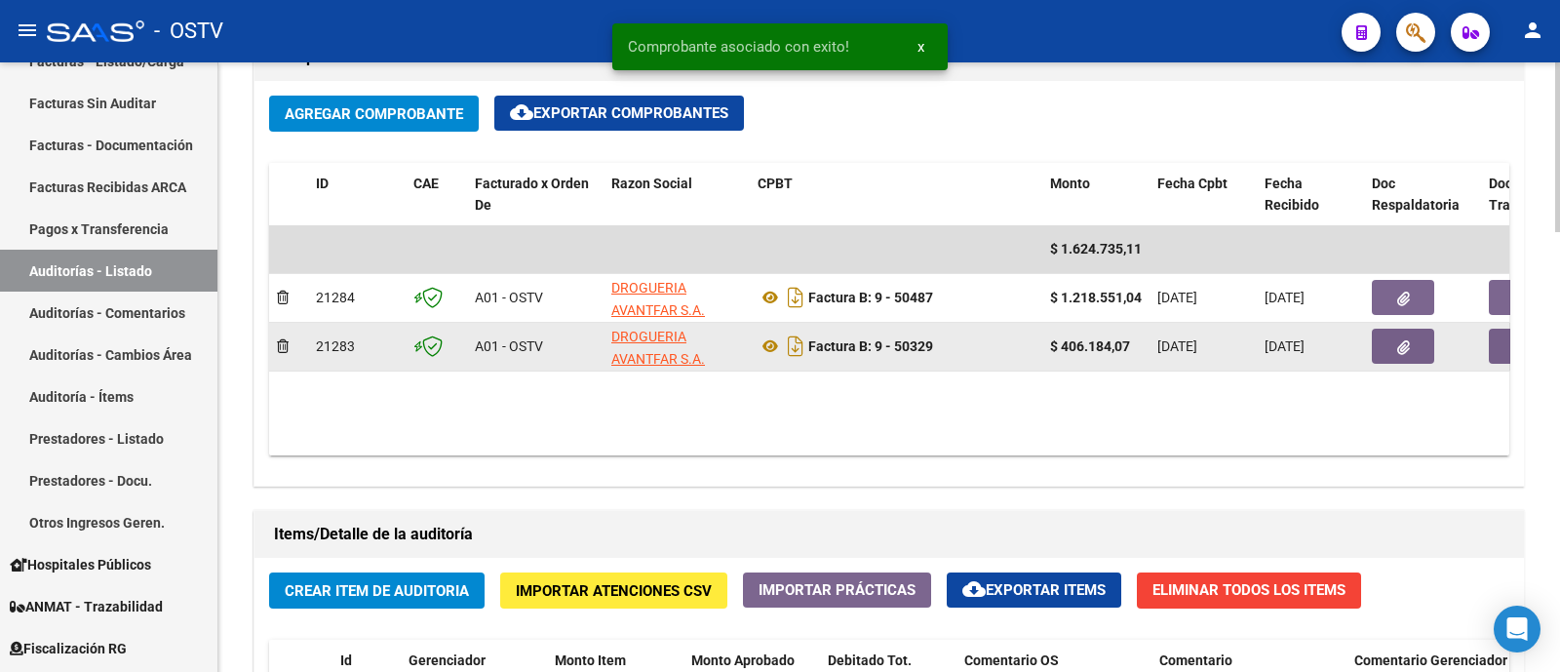
click at [1405, 346] on icon "button" at bounding box center [1403, 347] width 13 height 15
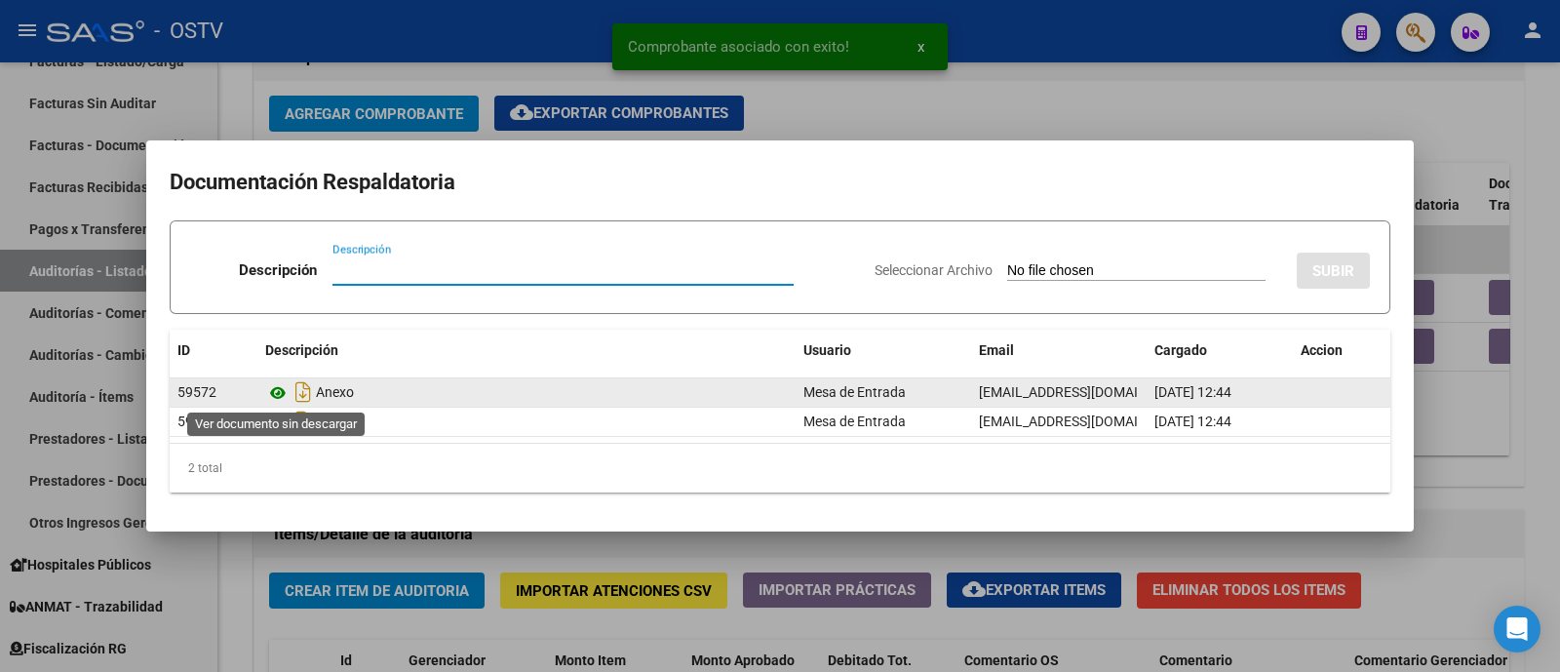
click at [283, 388] on icon at bounding box center [277, 392] width 25 height 23
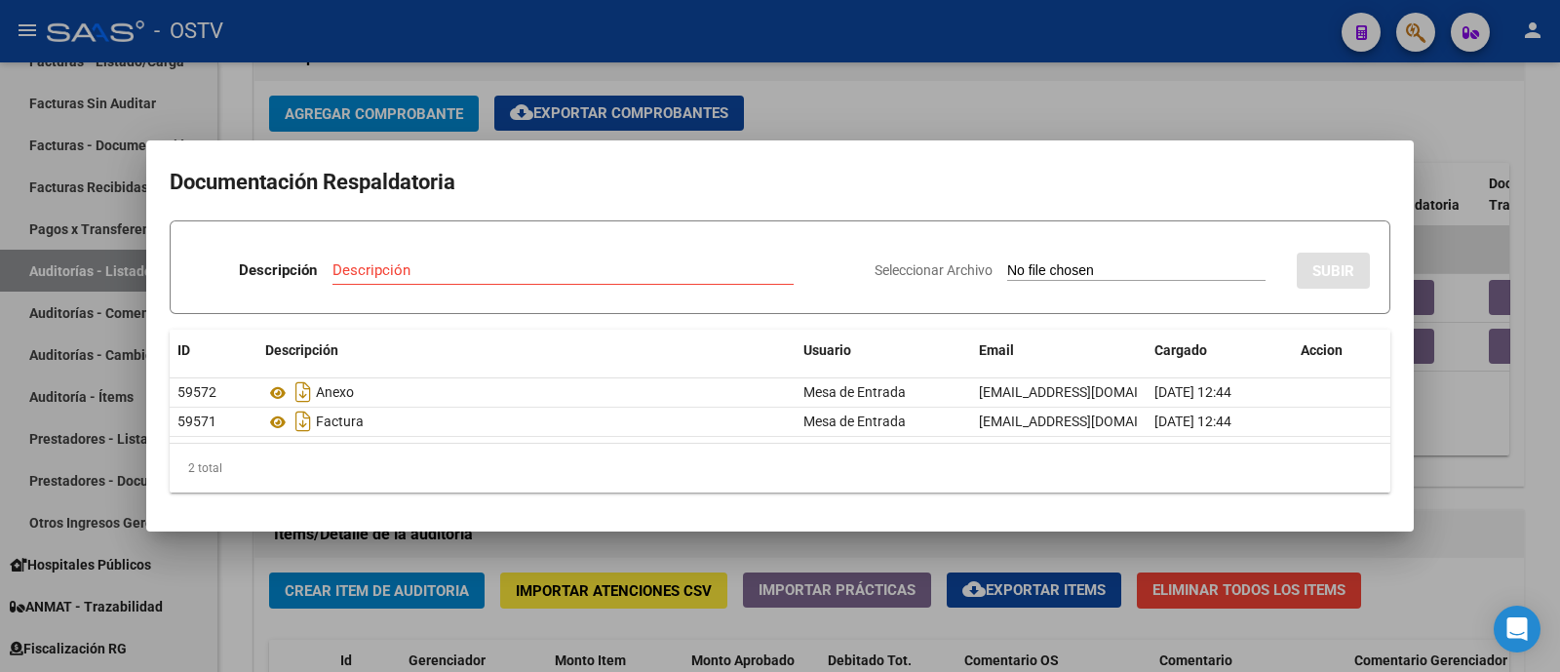
click at [914, 100] on div at bounding box center [780, 336] width 1560 height 672
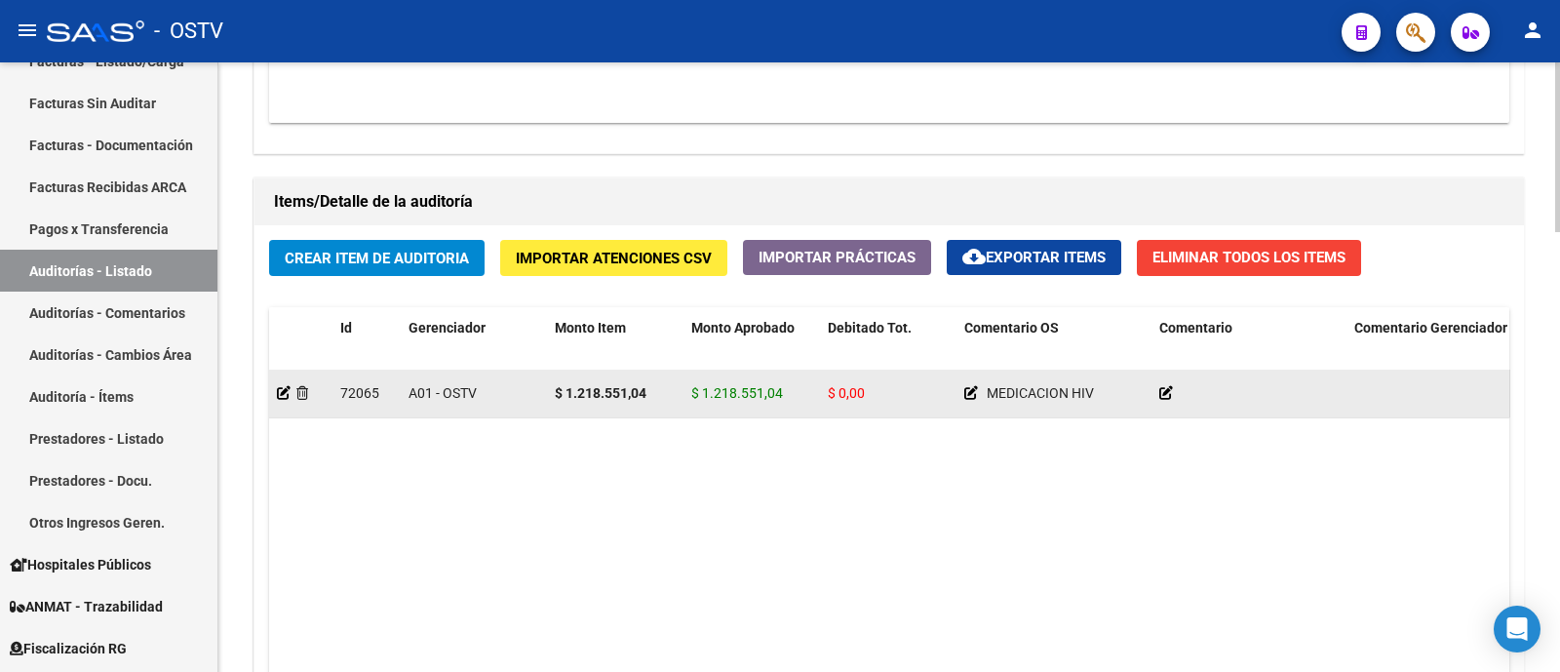
scroll to position [1340, 0]
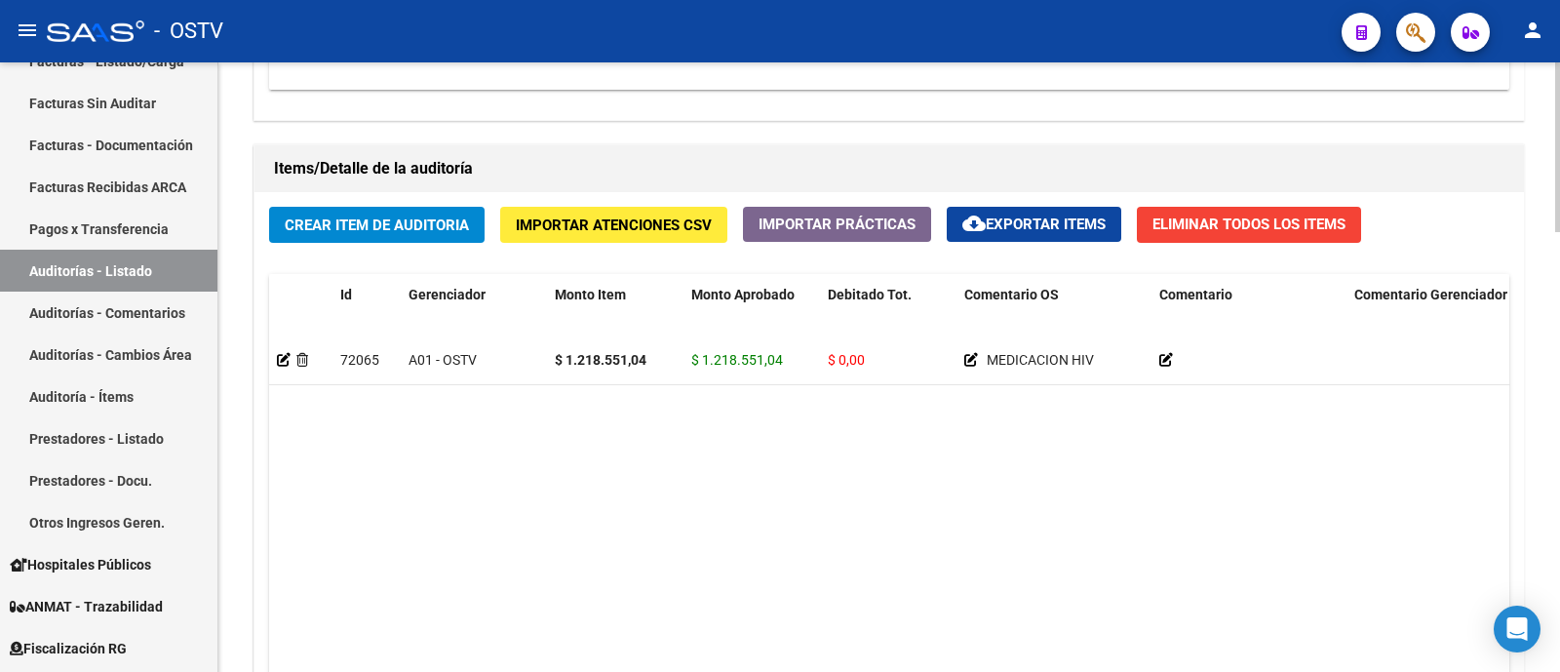
click at [391, 216] on span "Crear Item de Auditoria" at bounding box center [377, 225] width 184 height 18
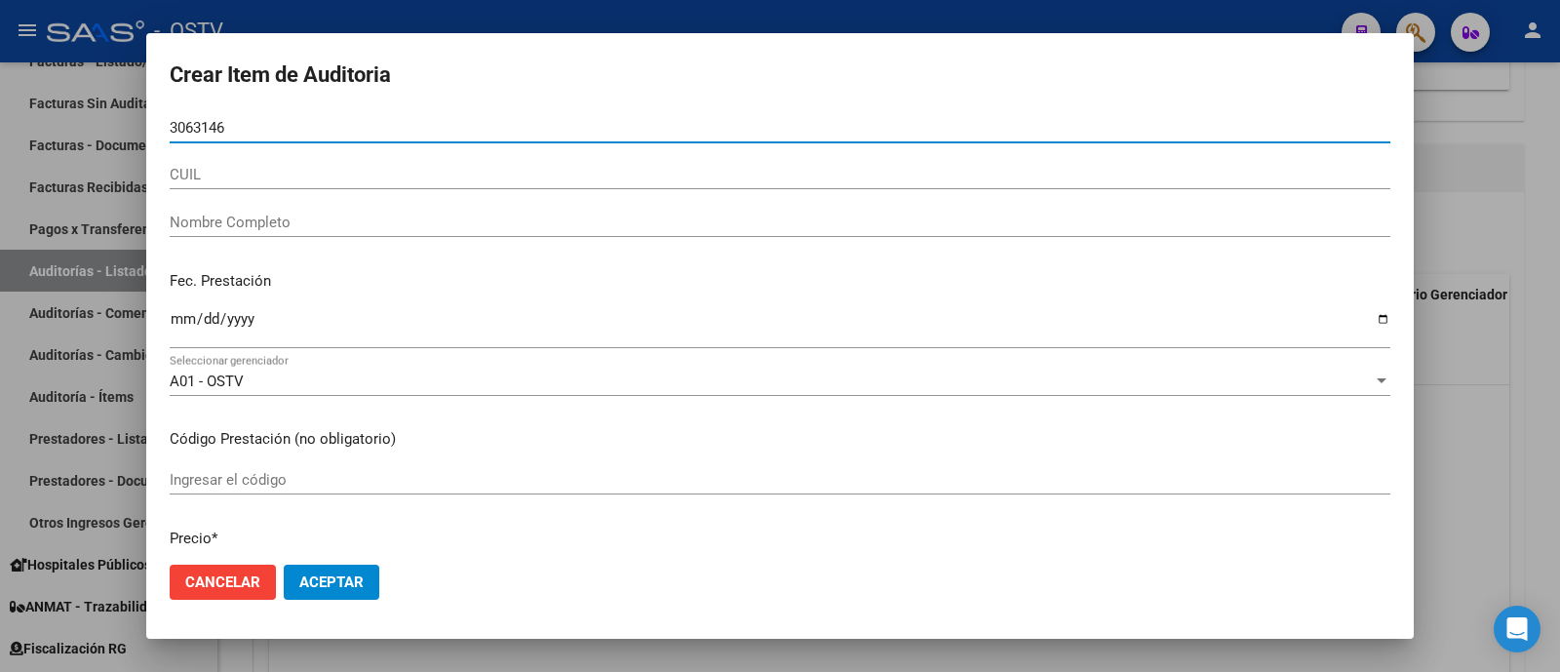
type input "30631463"
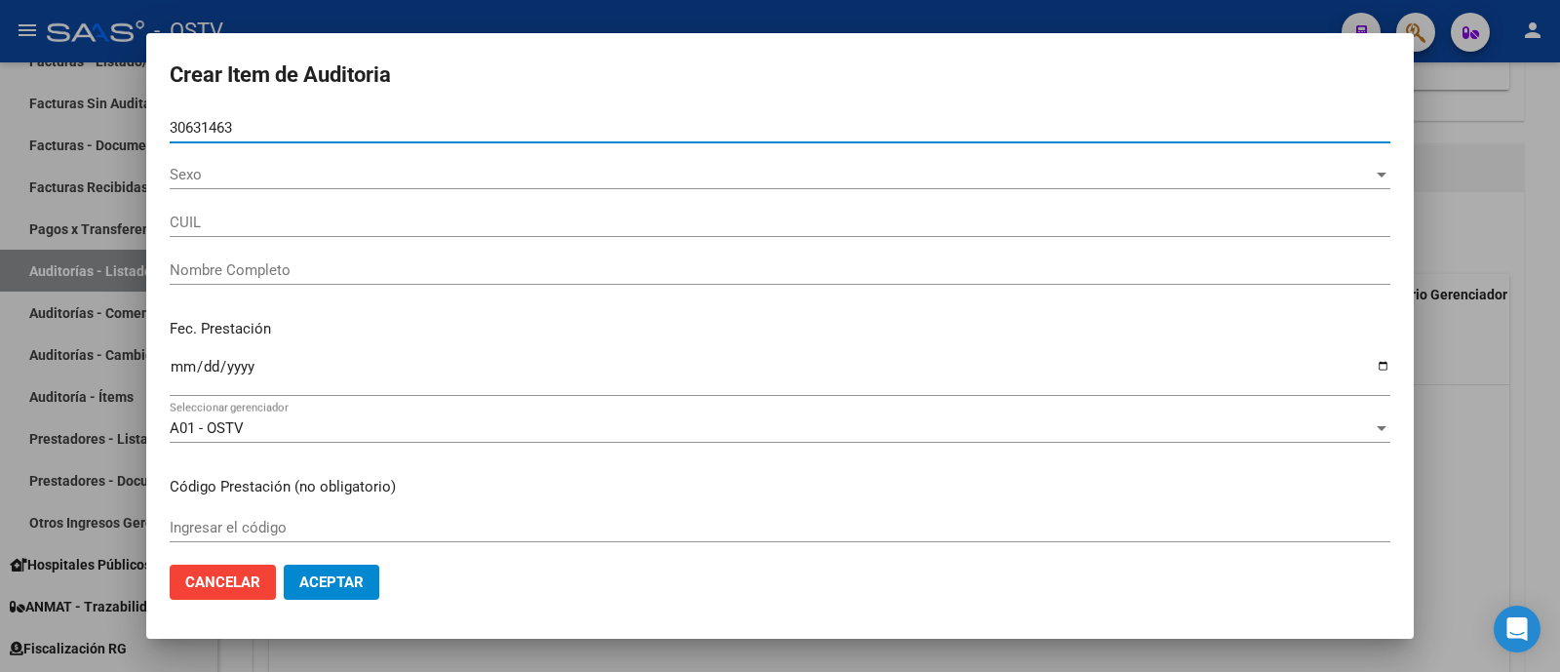
type input "20306314638"
type input "FLORES OSACAR MAXIMILIANO -"
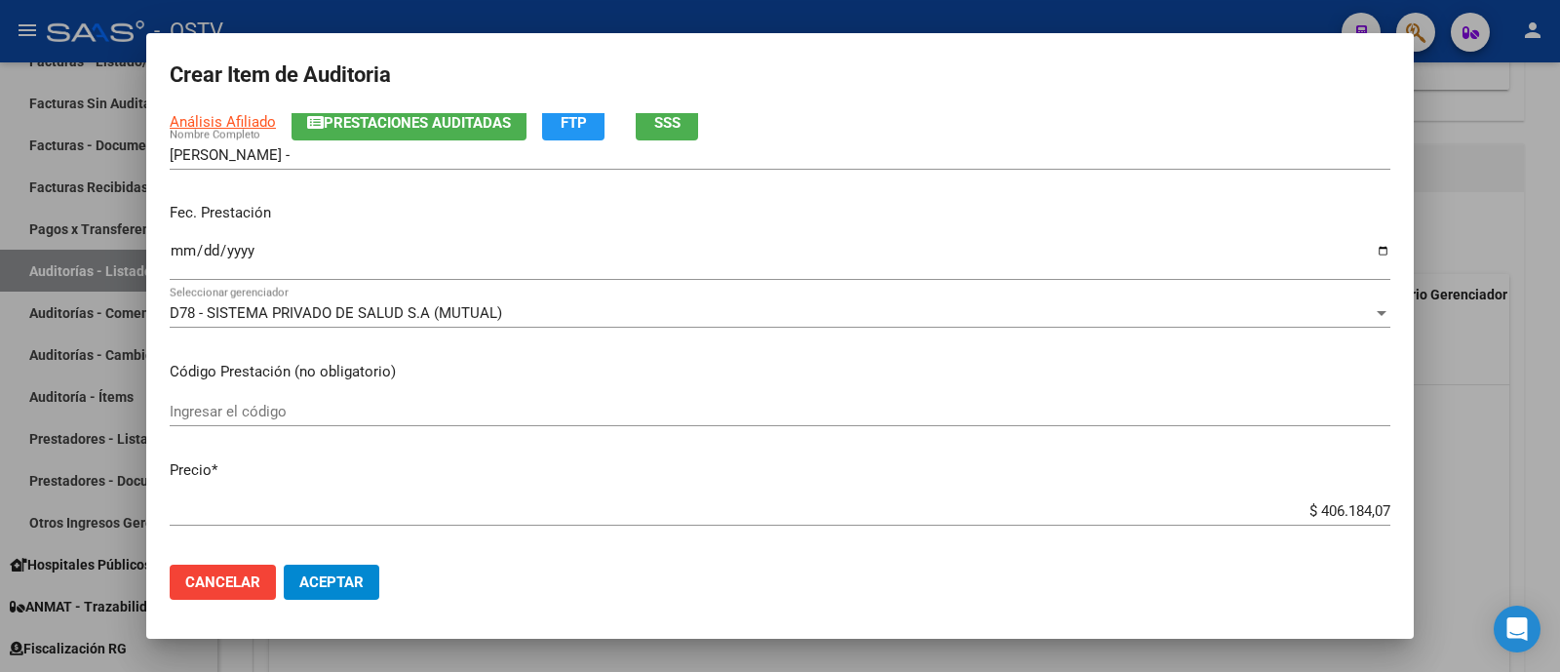
scroll to position [243, 0]
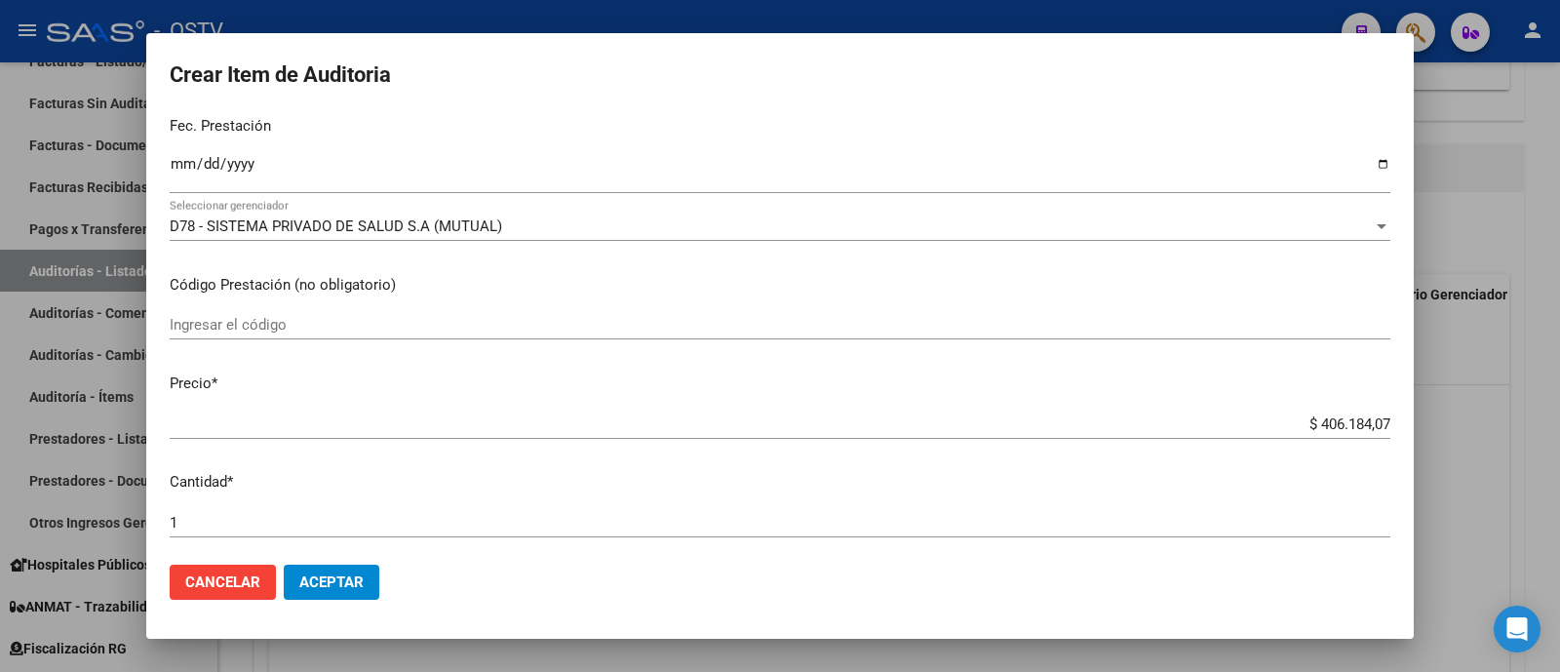
type input "30631463"
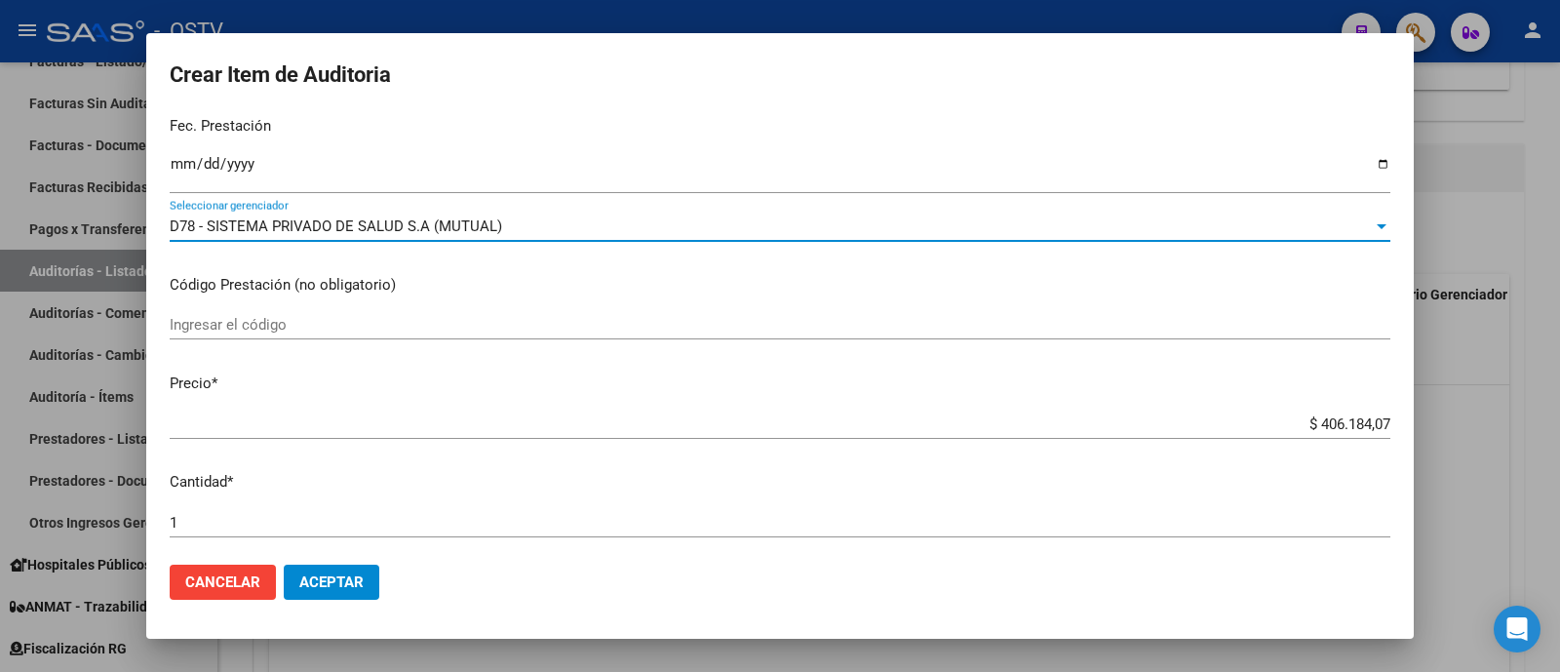
drag, startPoint x: 524, startPoint y: 223, endPoint x: 164, endPoint y: 193, distance: 361.9
click at [110, 257] on div "Crear Item de Auditoria 30631463 Nro Documento 20306314638 CUIL Afiliado Activo…" at bounding box center [780, 336] width 1560 height 672
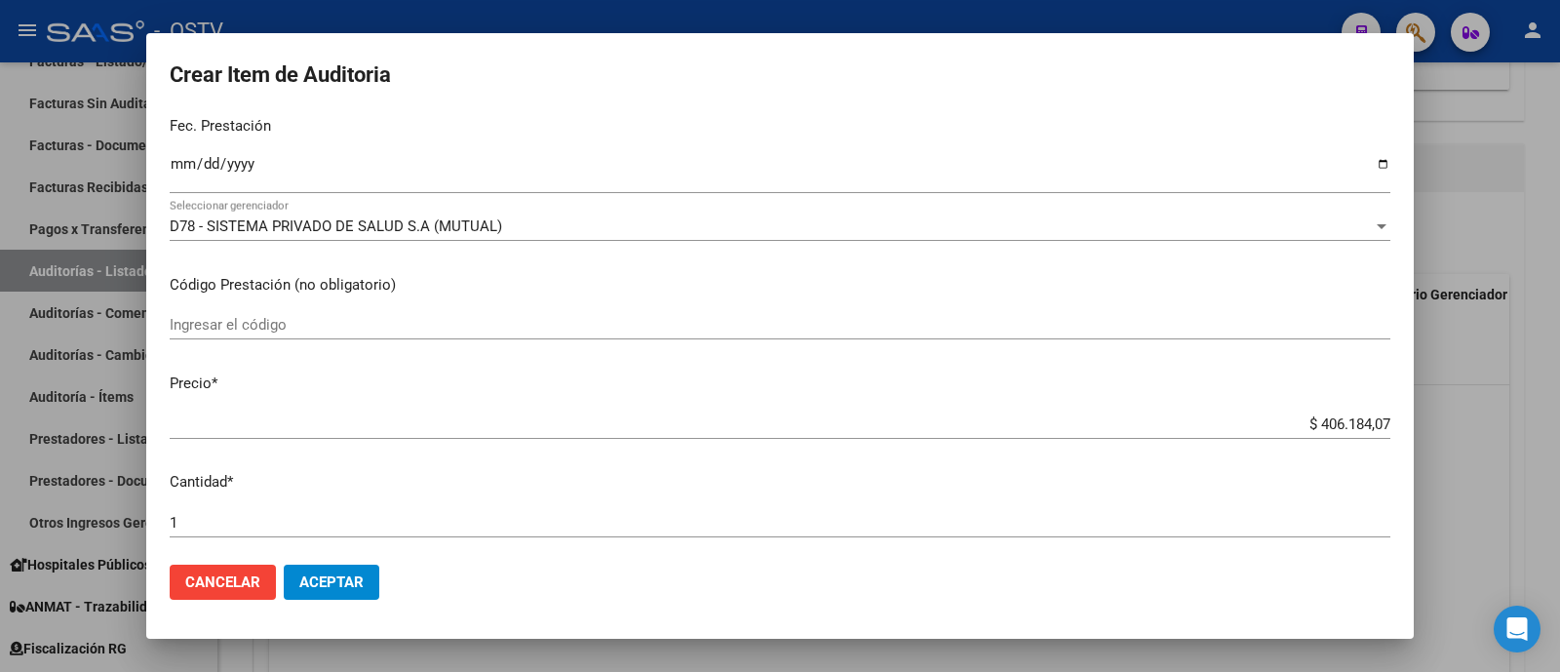
click at [625, 212] on div "D78 - SISTEMA PRIVADO DE SALUD S.A (MUTUAL) Seleccionar gerenciador" at bounding box center [780, 226] width 1220 height 29
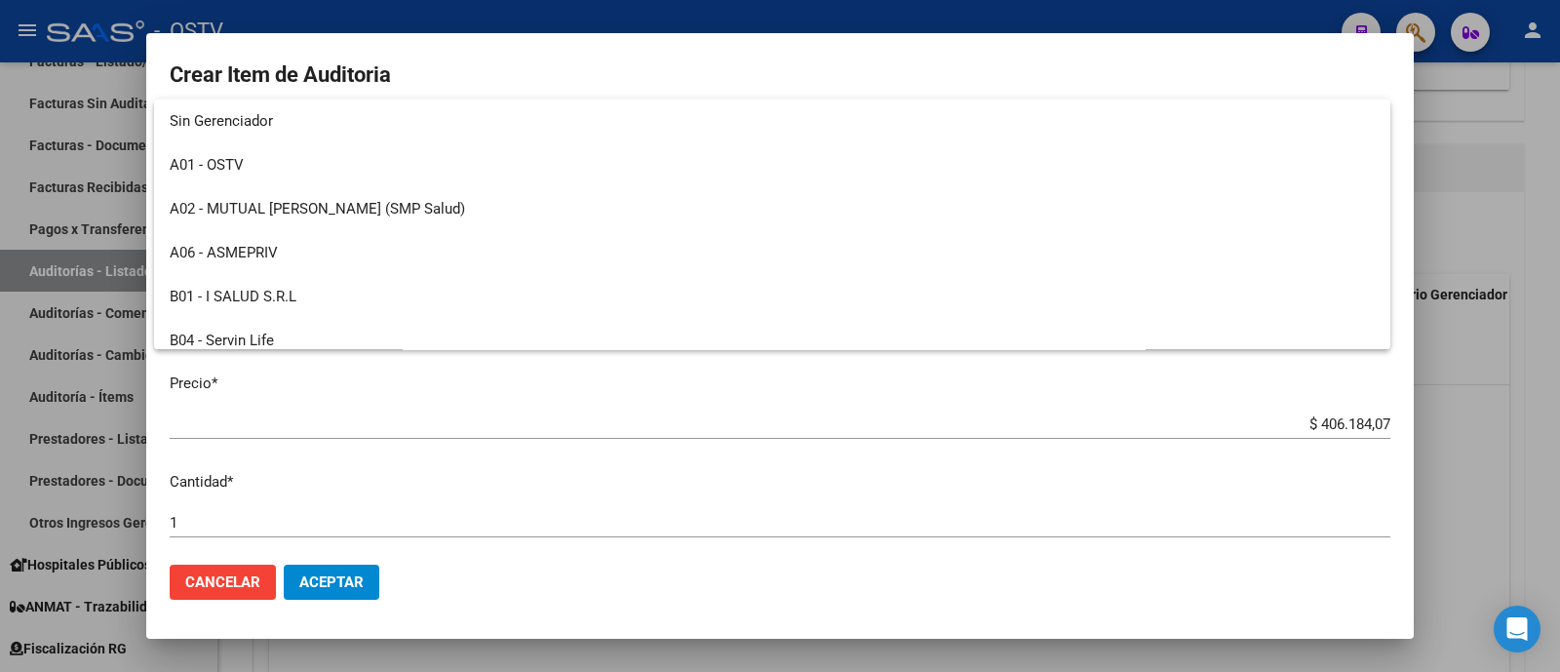
scroll to position [906, 0]
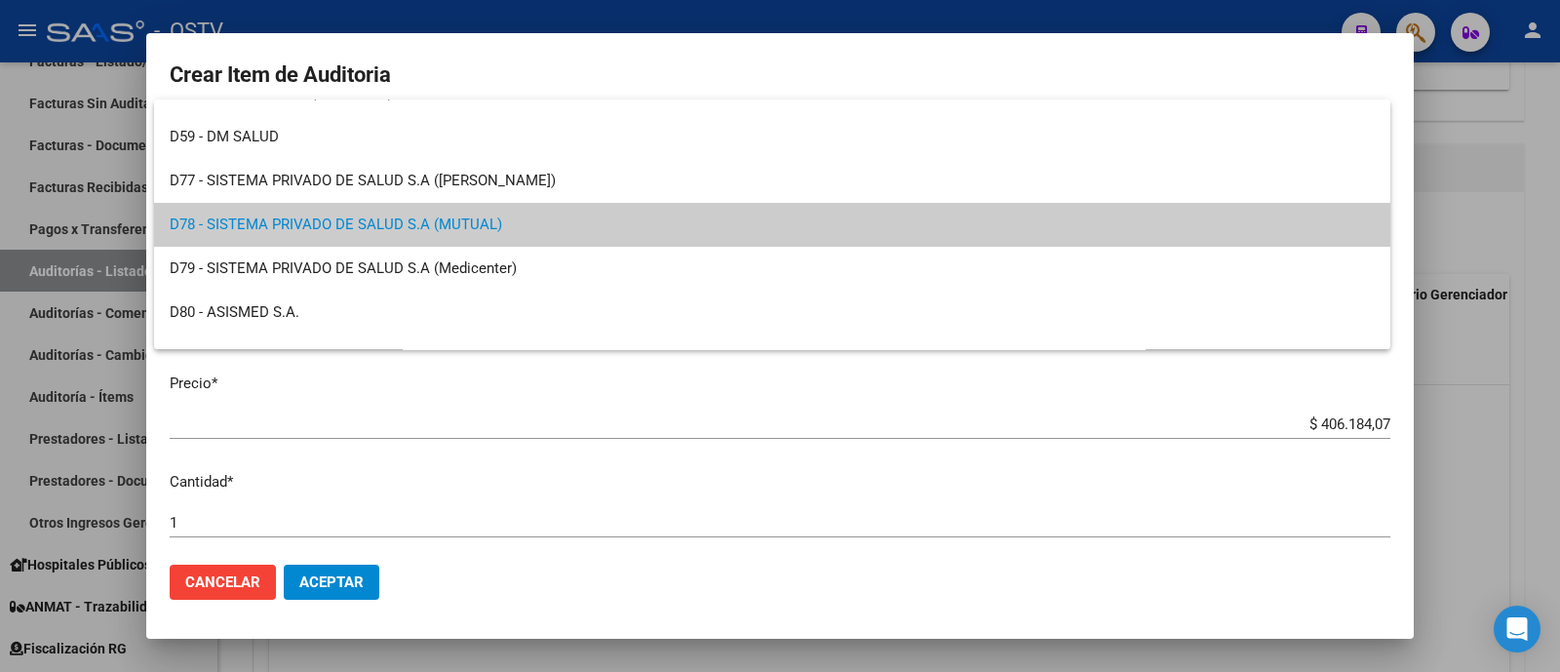
click at [546, 80] on div at bounding box center [780, 336] width 1560 height 672
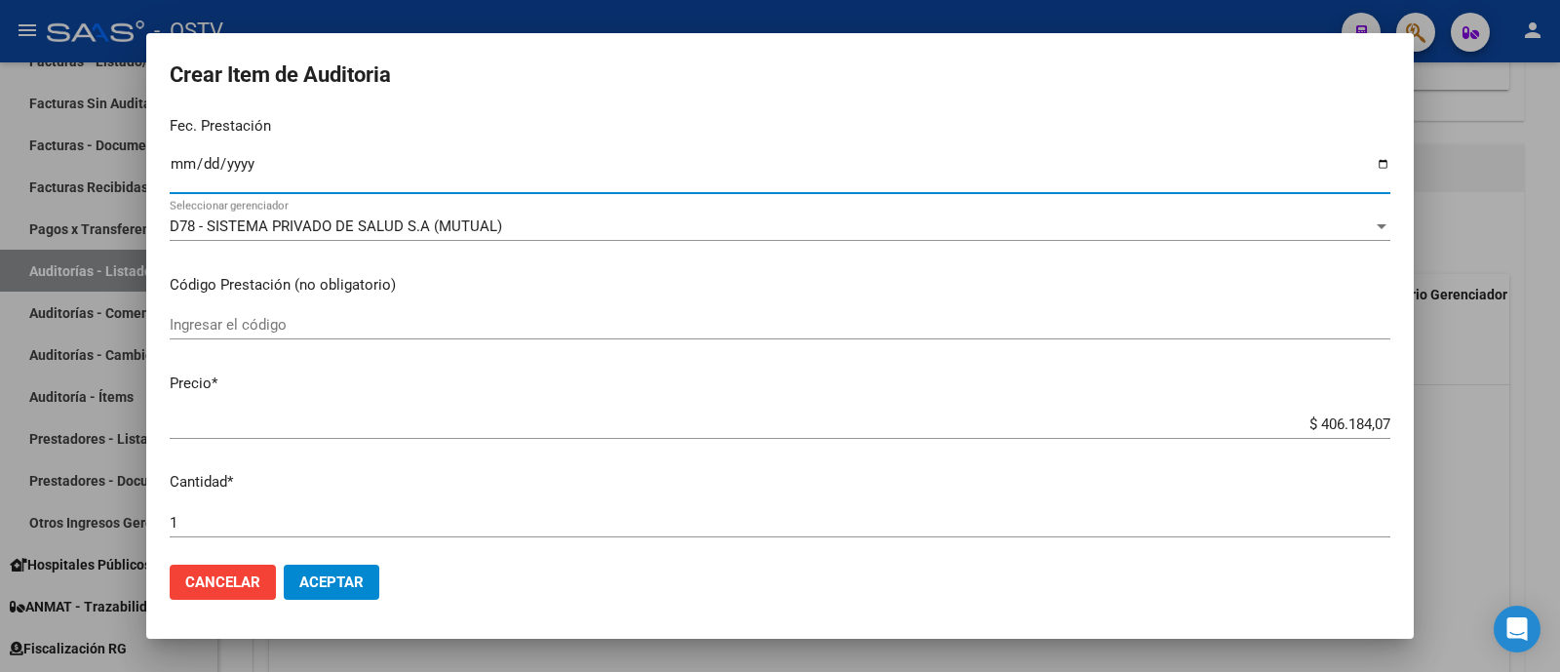
click at [170, 163] on input "Ingresar la fecha" at bounding box center [780, 171] width 1220 height 31
type input "2025-08-08"
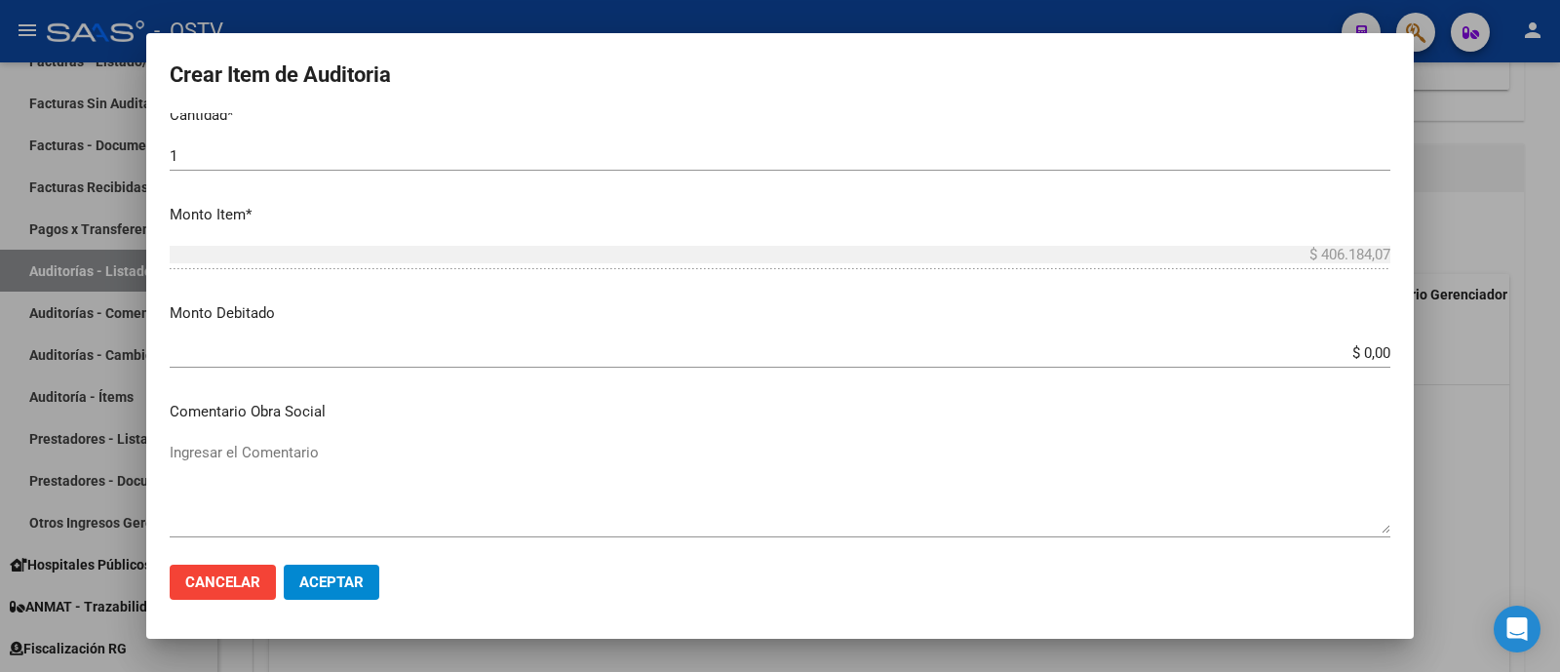
scroll to position [731, 0]
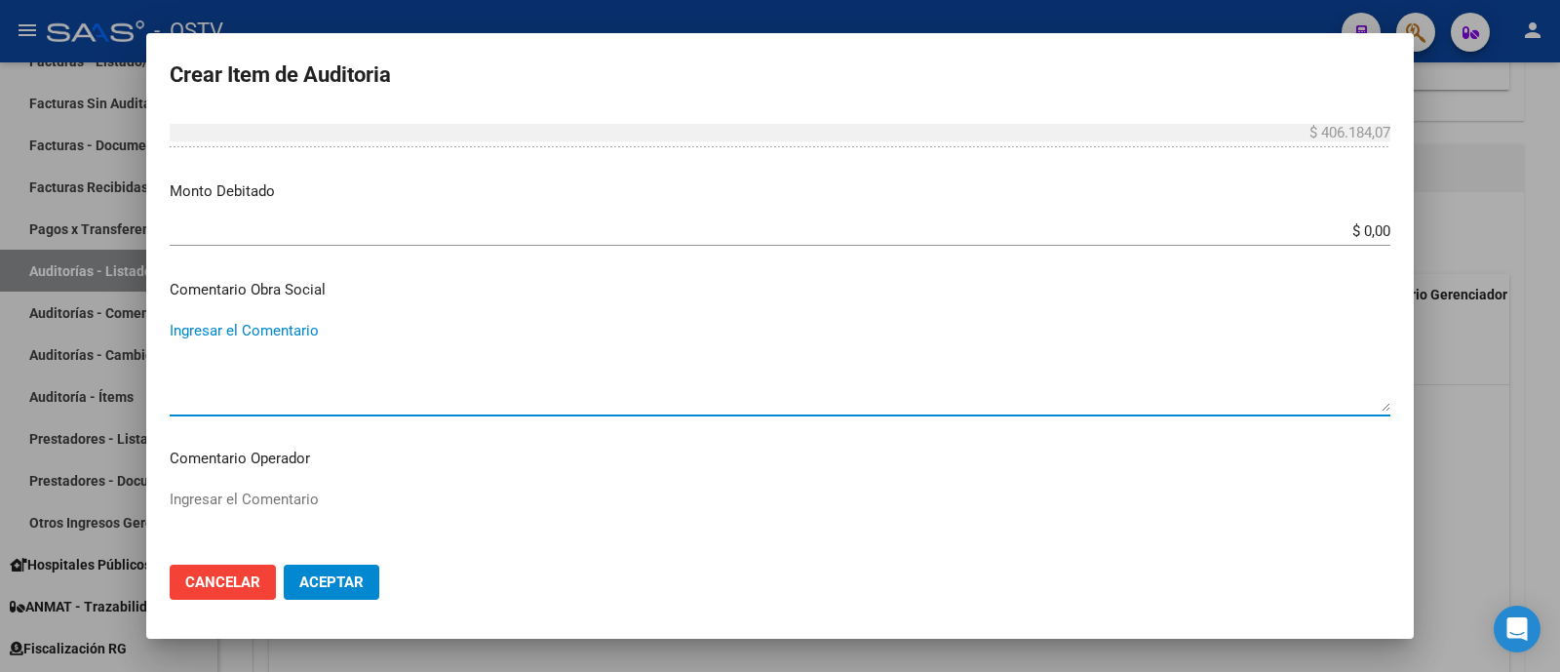
click at [380, 363] on textarea "Ingresar el Comentario" at bounding box center [780, 366] width 1220 height 92
type textarea "MEDICAICON HIV"
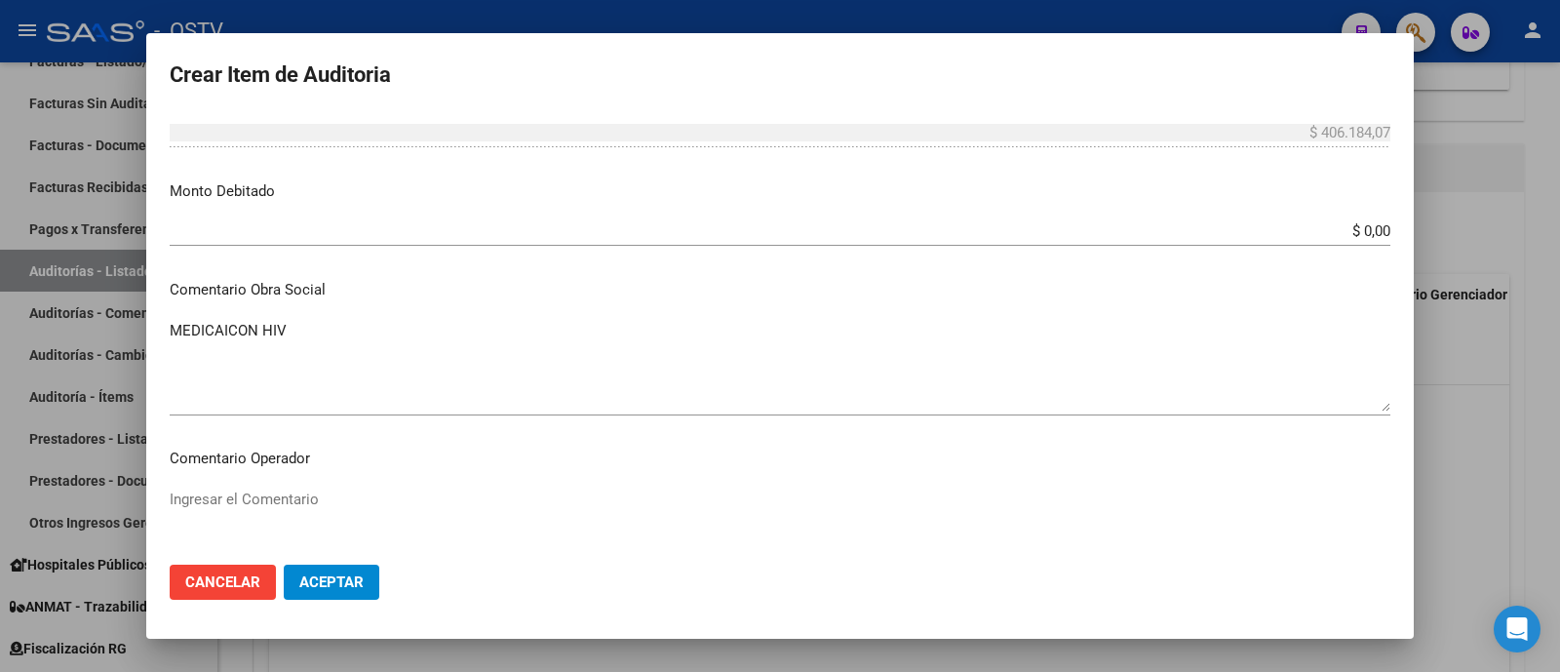
scroll to position [1235, 0]
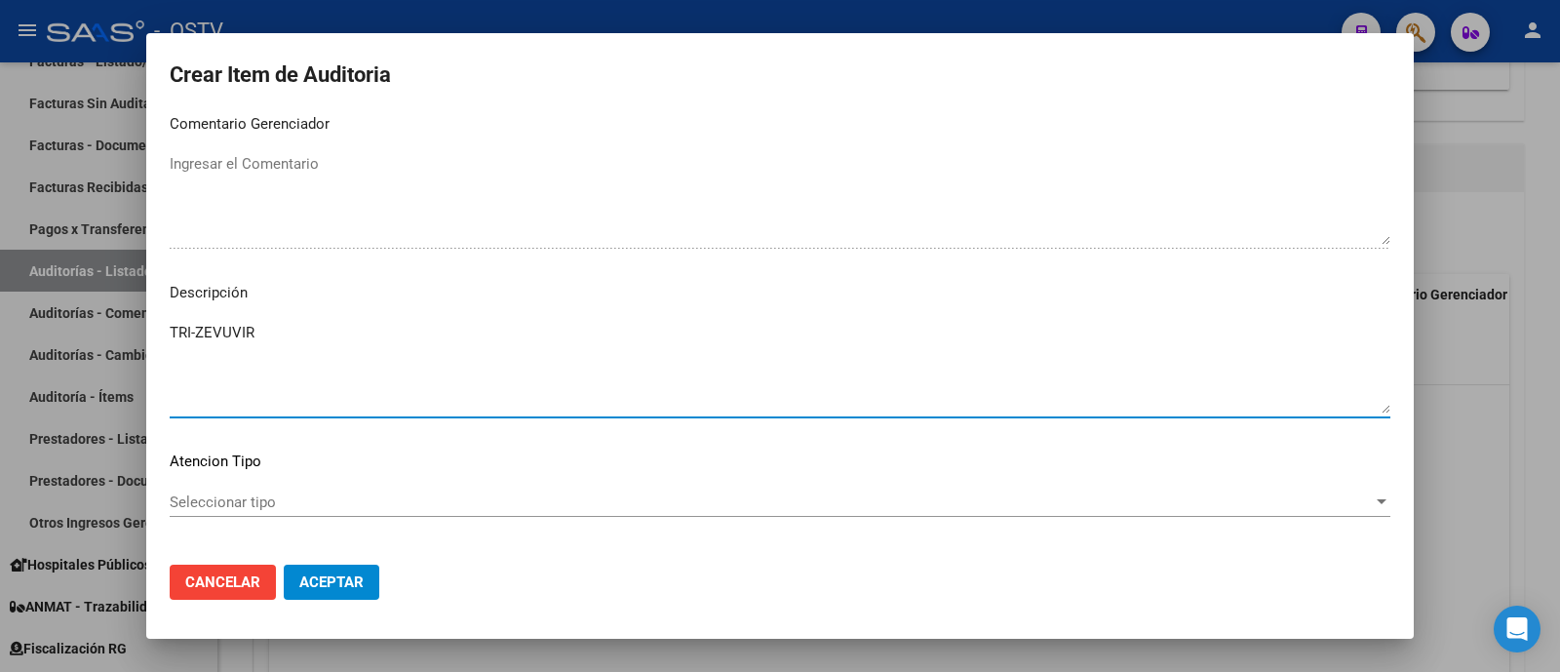
type textarea "TRI-ZEVUVIR"
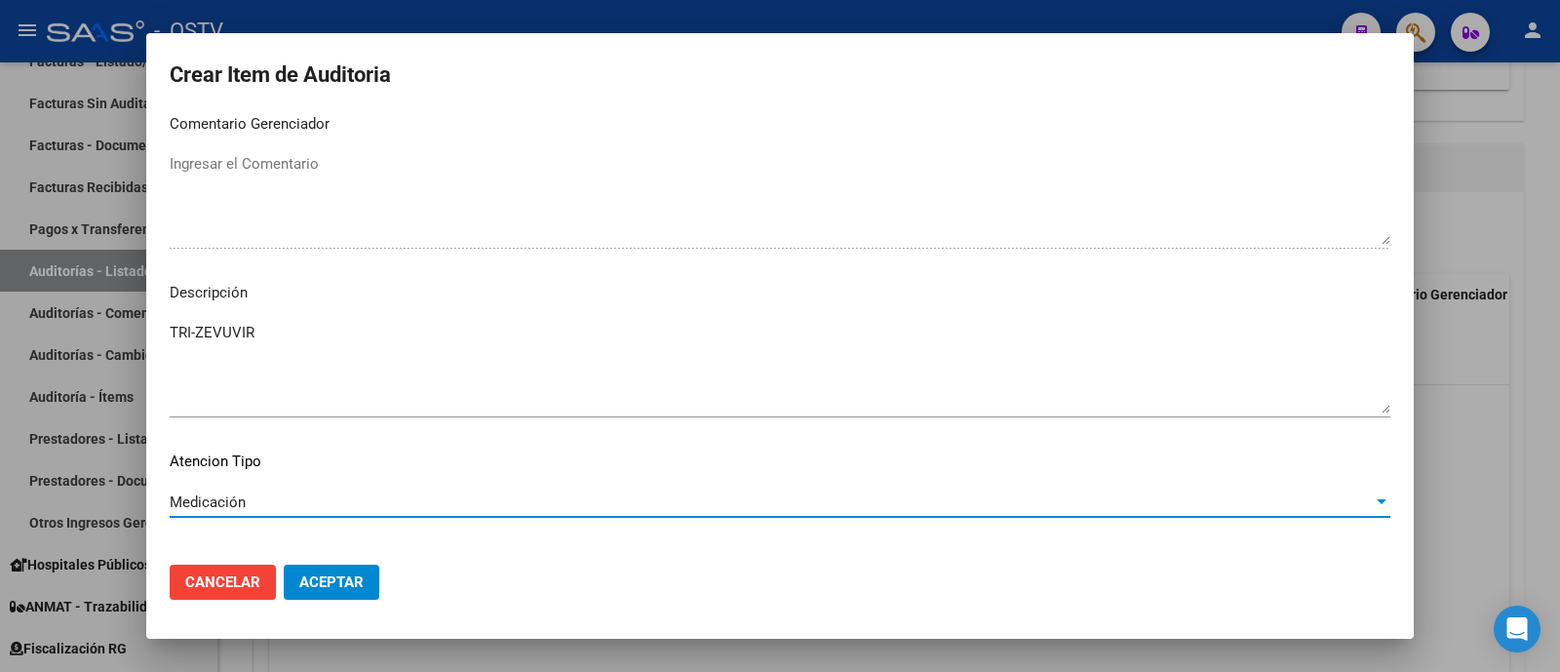
click at [346, 593] on button "Aceptar" at bounding box center [332, 581] width 96 height 35
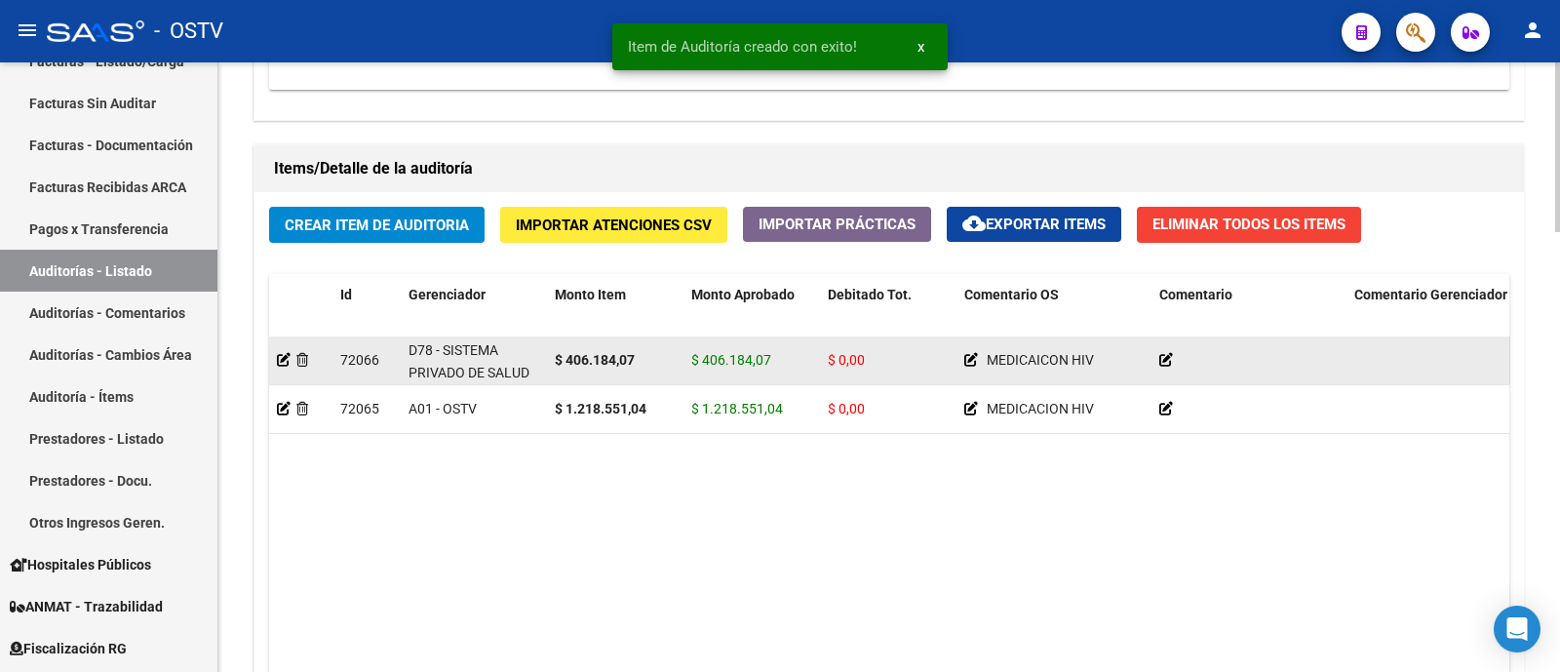
scroll to position [0, 0]
drag, startPoint x: 531, startPoint y: 370, endPoint x: 404, endPoint y: 341, distance: 131.0
click at [405, 345] on datatable-body-cell "D78 - SISTEMA PRIVADO DE SALUD S.A (MUTUAL)" at bounding box center [474, 360] width 146 height 48
click at [404, 339] on datatable-body-cell "D78 - SISTEMA PRIVADO DE SALUD S.A (MUTUAL)" at bounding box center [474, 360] width 146 height 48
click at [406, 350] on datatable-body-cell "D78 - SISTEMA PRIVADO DE SALUD S.A (MUTUAL)" at bounding box center [474, 360] width 146 height 48
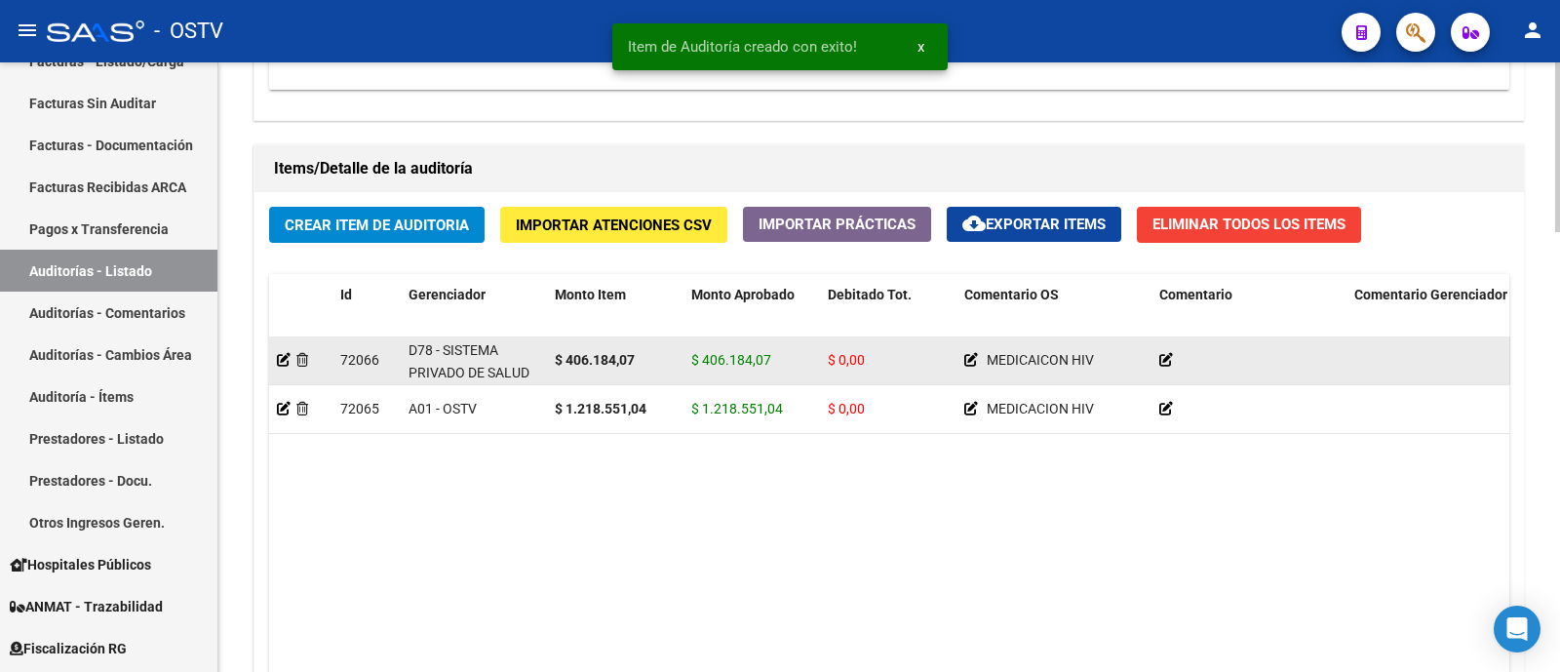
click at [420, 348] on span "D78 - SISTEMA PRIVADO DE SALUD S.A (MUTUAL)" at bounding box center [468, 372] width 121 height 60
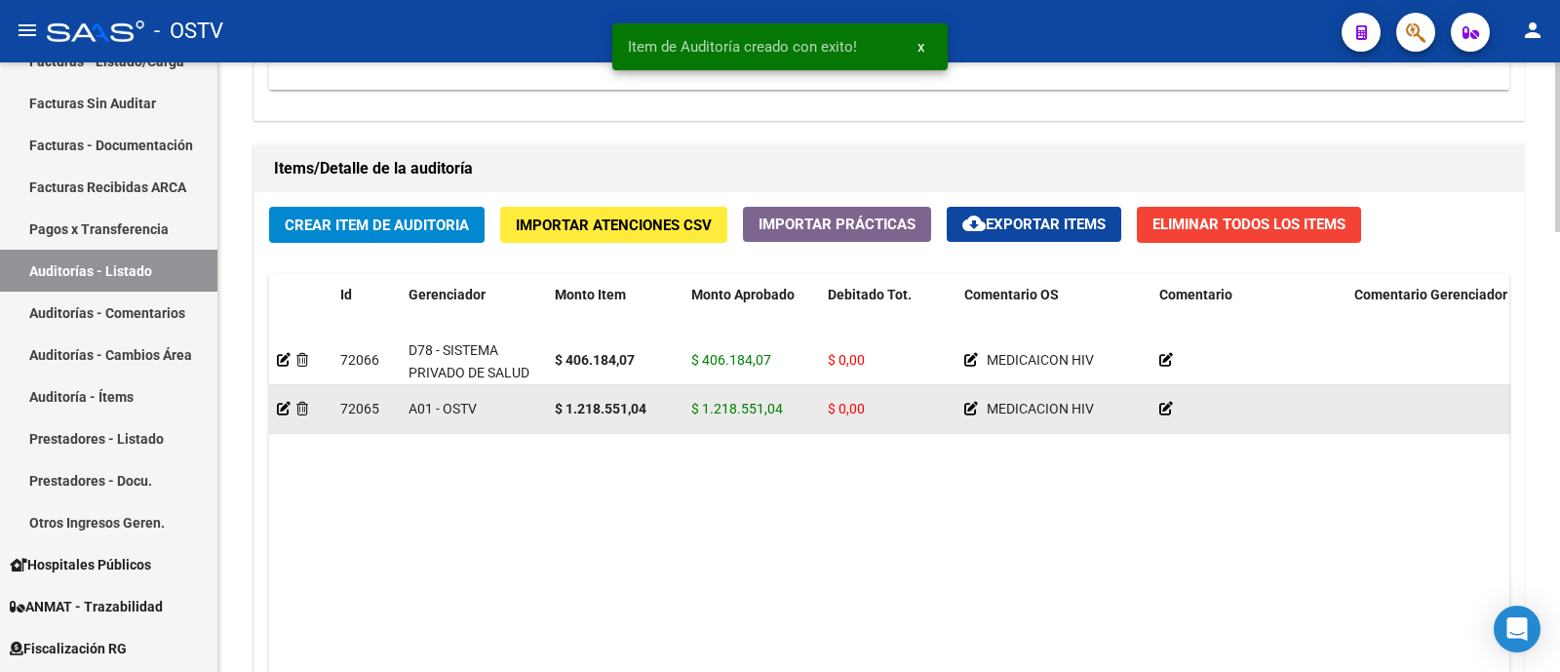
drag, startPoint x: 475, startPoint y: 390, endPoint x: 487, endPoint y: 415, distance: 28.3
click at [482, 395] on datatable-body-cell "A01 - OSTV" at bounding box center [474, 409] width 146 height 48
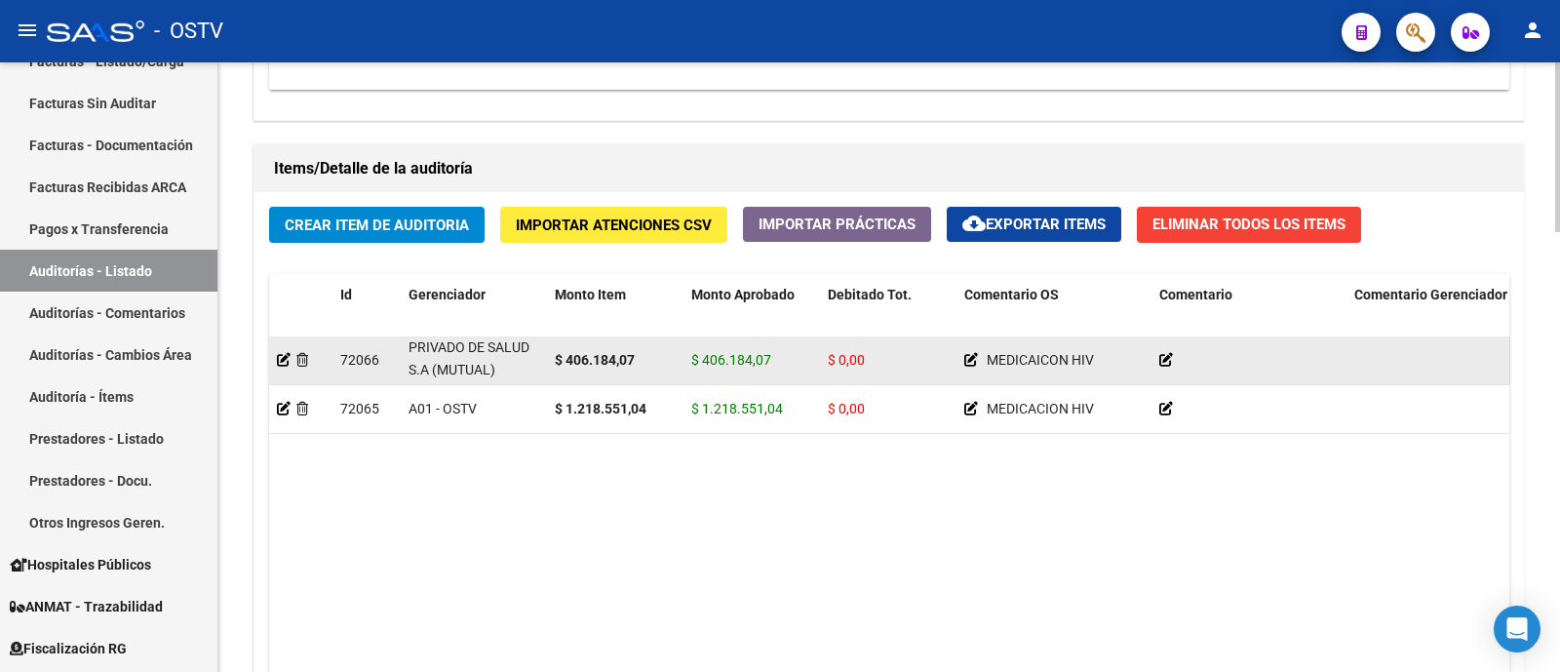
drag, startPoint x: 405, startPoint y: 345, endPoint x: 502, endPoint y: 358, distance: 98.3
click at [502, 362] on datatable-body-cell "D78 - SISTEMA PRIVADO DE SALUD S.A (MUTUAL)" at bounding box center [474, 360] width 146 height 48
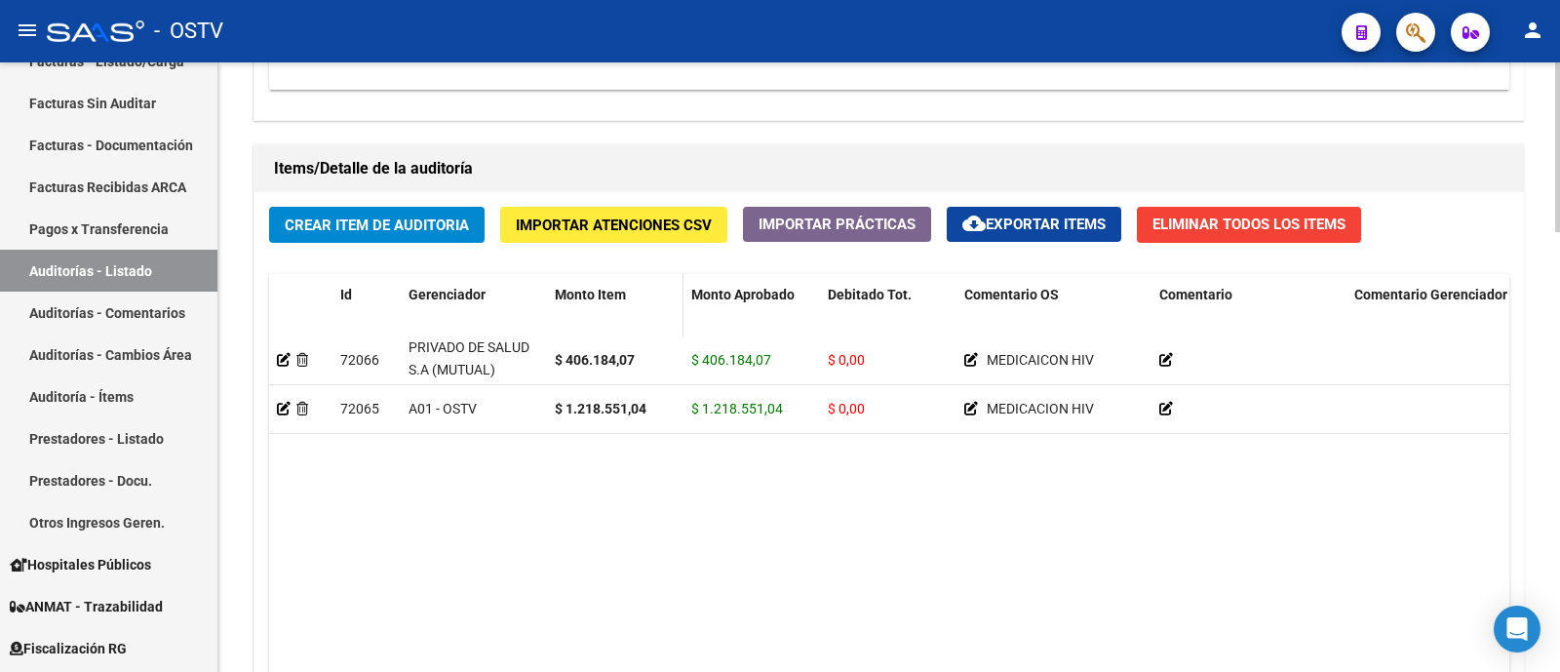
copy span "D78 - SISTEMA PRIVADO DE SALUD S.A (MUTUAL)"
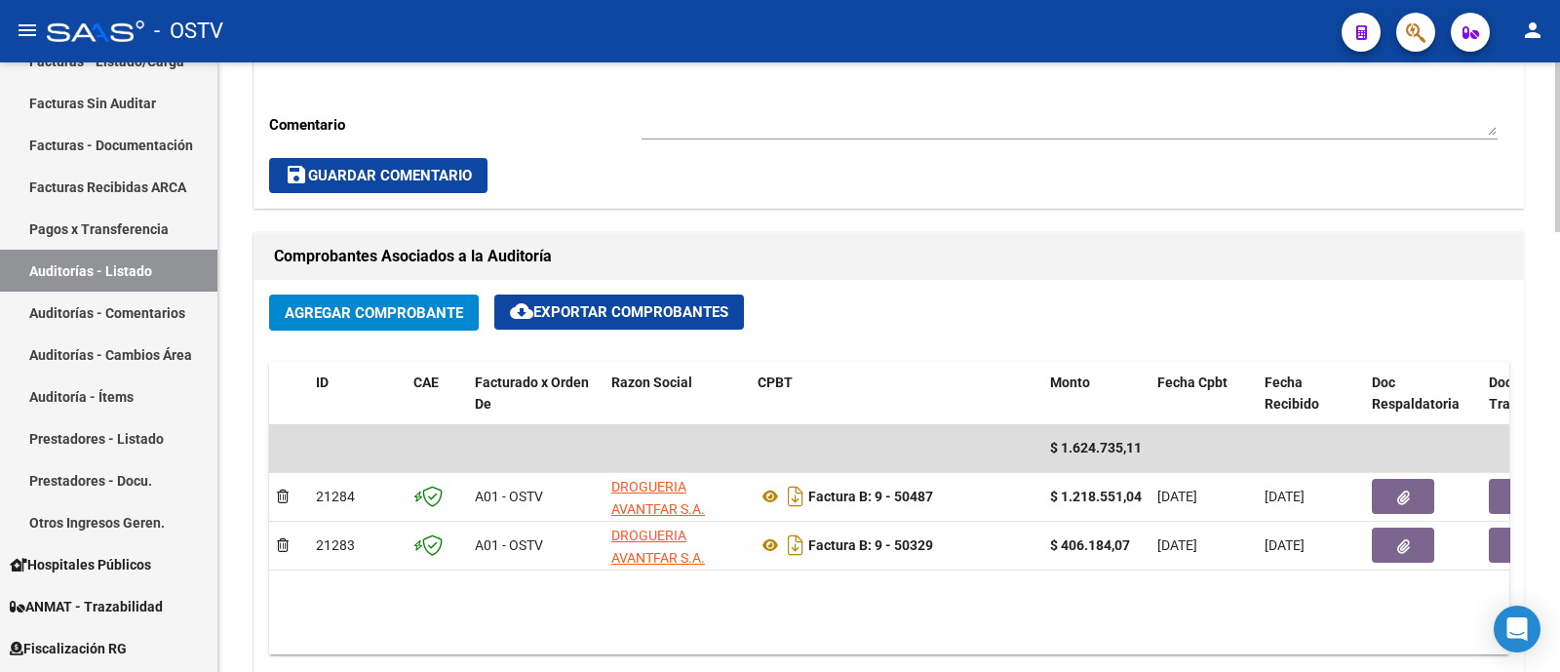
scroll to position [731, 0]
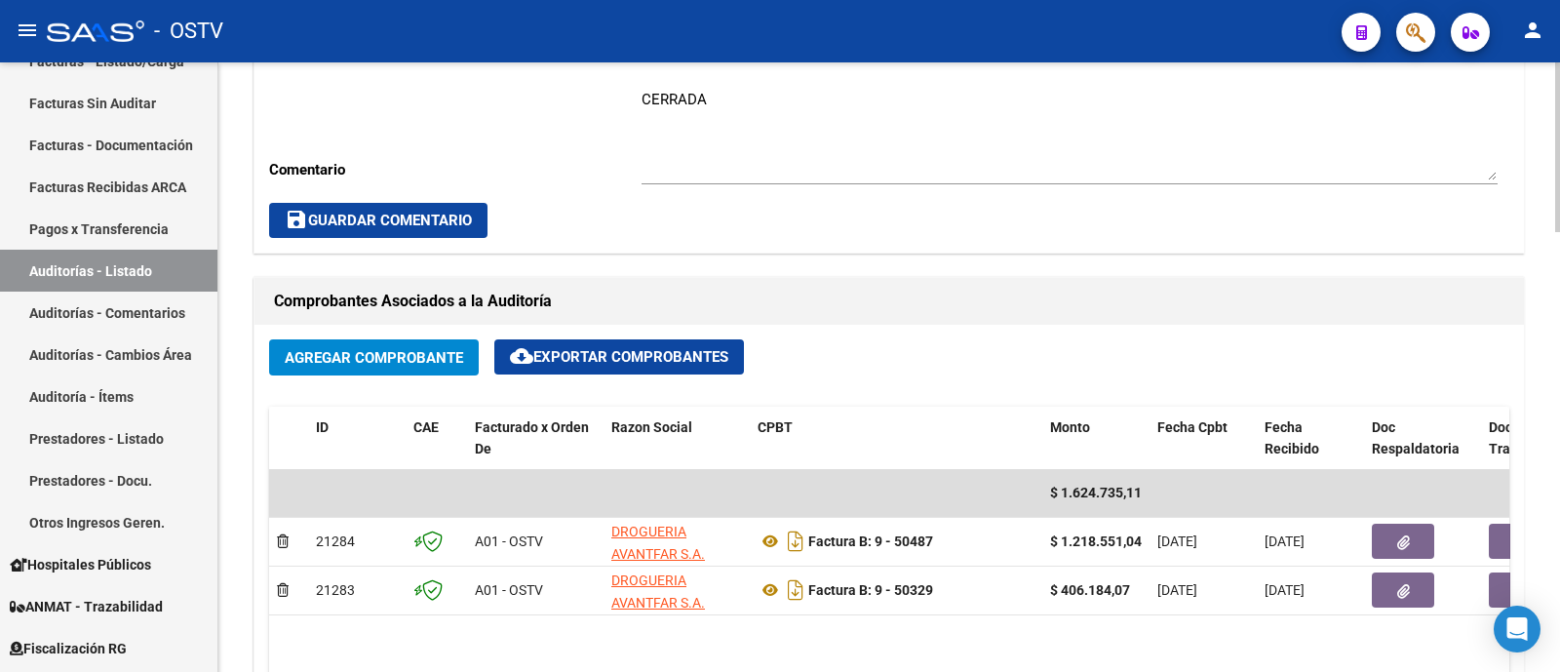
click at [796, 136] on textarea "CERRADA" at bounding box center [1069, 135] width 856 height 92
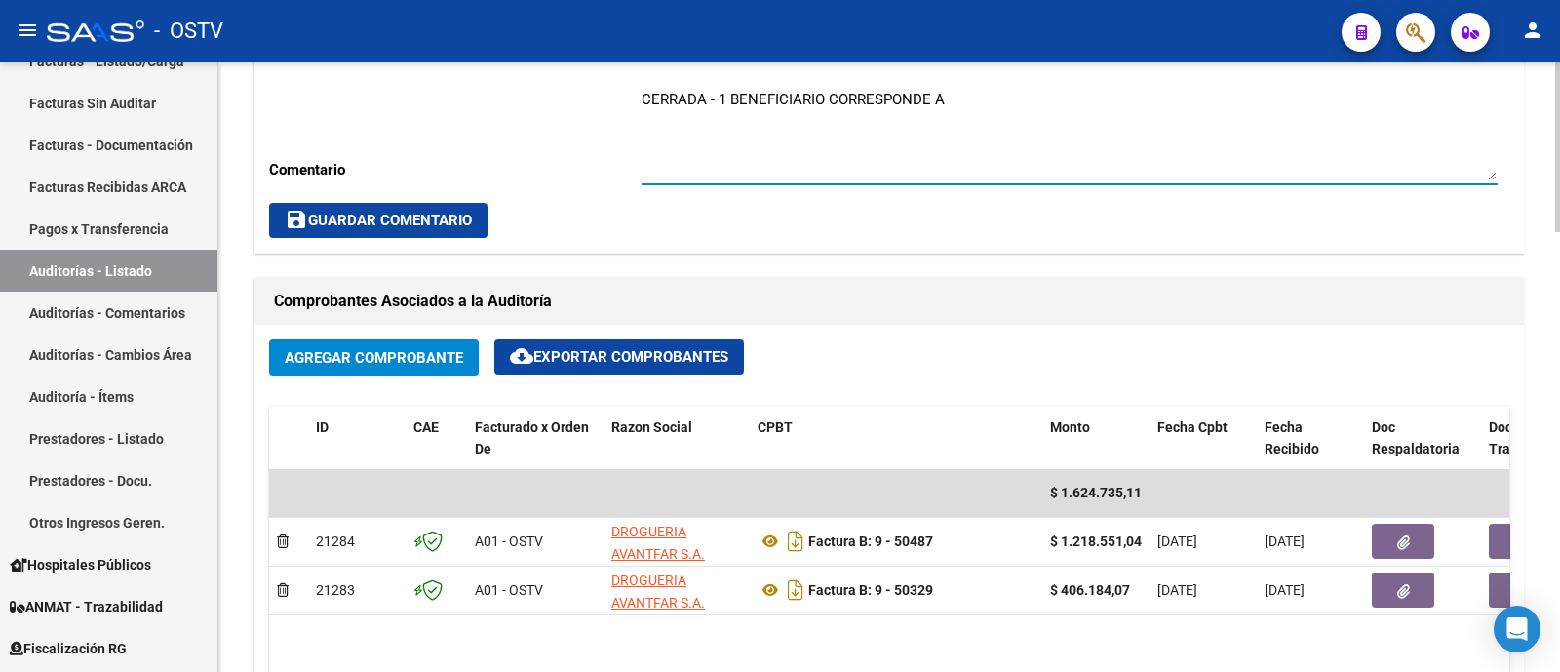
paste textarea "D78 - SISTEMA PRIVADO DE SALUD S.A (MUTUAL)"
type textarea "CERRADA - 1 BENEFICIARIO CORRESPONDE A D78 - SISTEMA PRIVADO DE SALUD S.A (MUTU…"
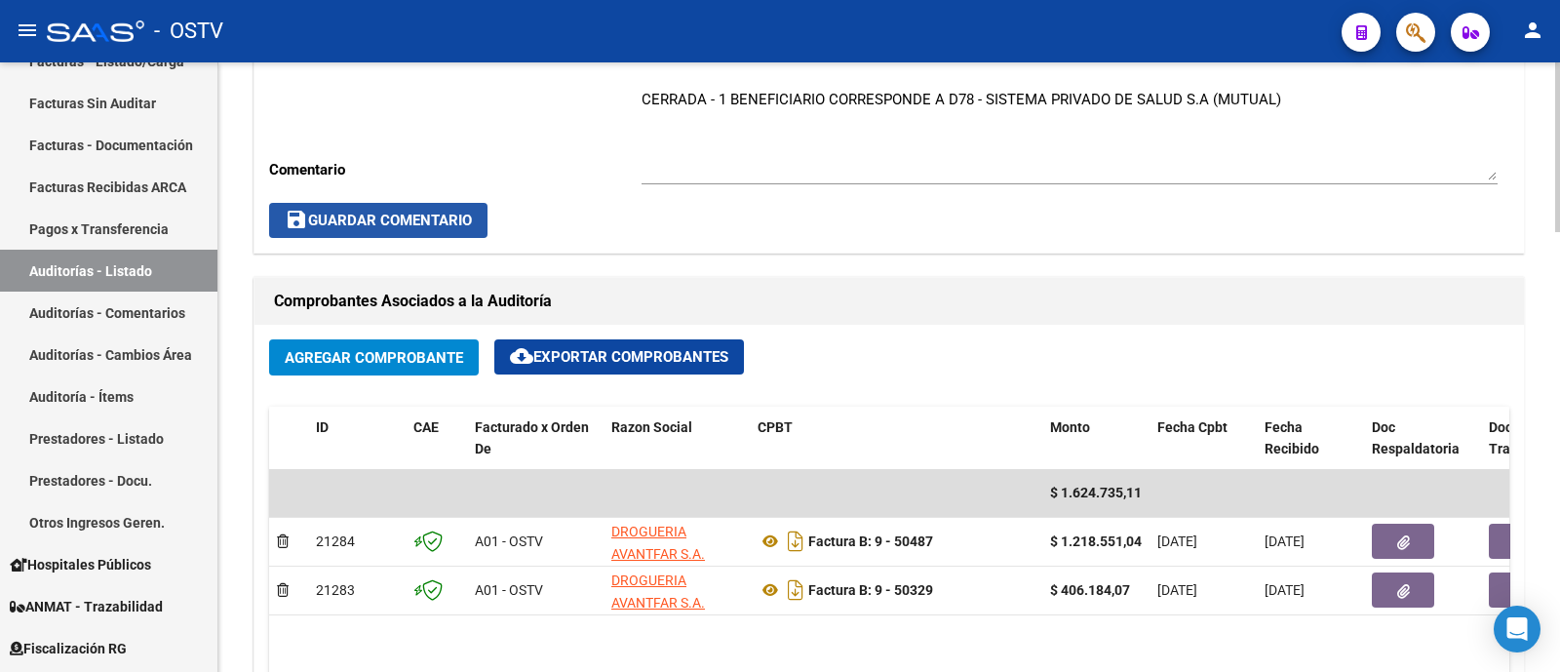
click at [448, 206] on button "save Guardar Comentario" at bounding box center [378, 220] width 218 height 35
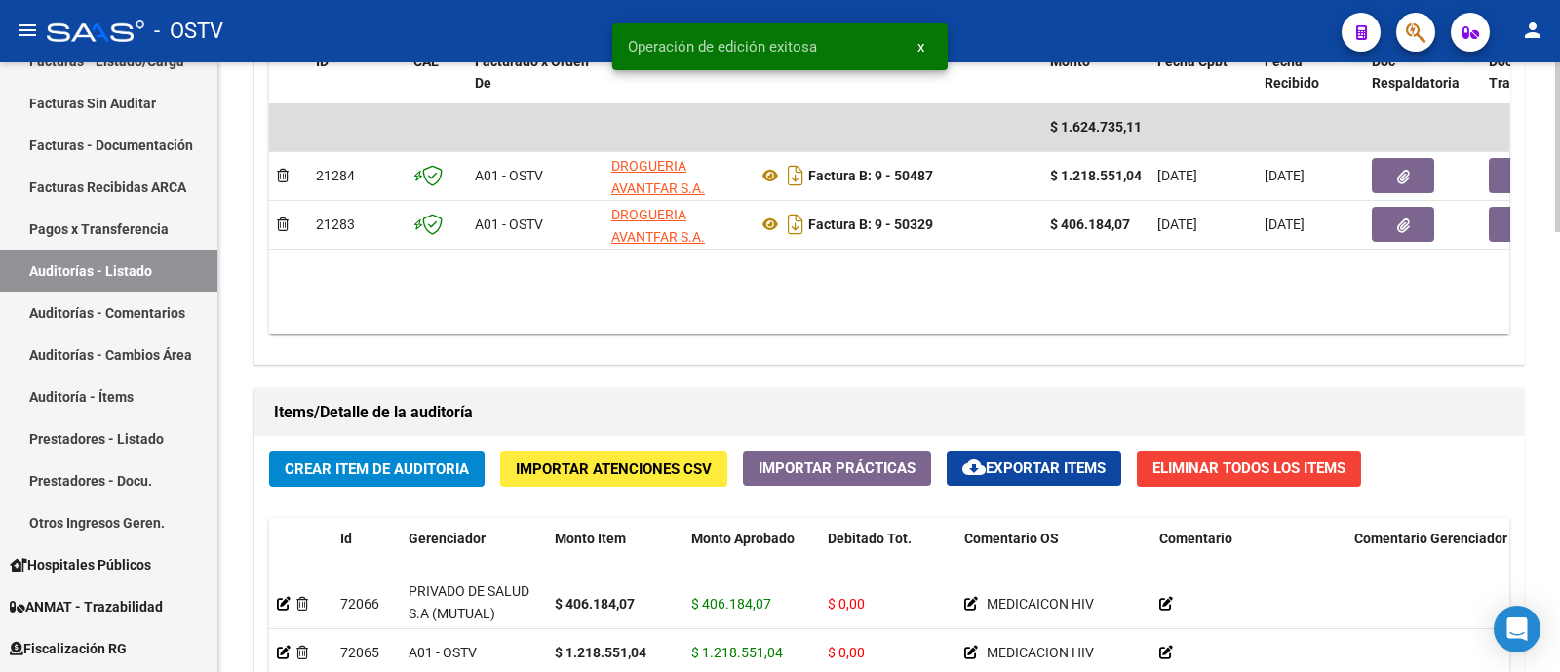
scroll to position [1218, 0]
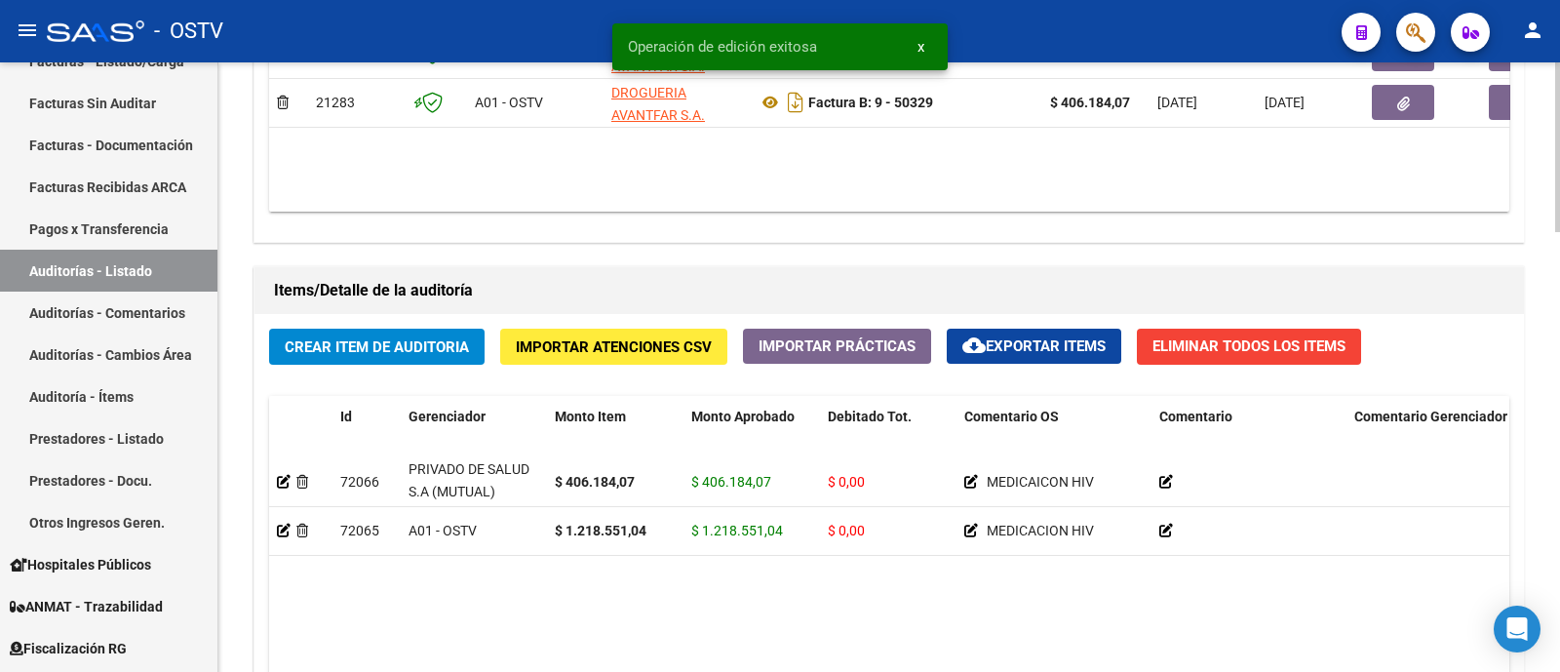
click at [397, 338] on span "Crear Item de Auditoria" at bounding box center [377, 347] width 184 height 18
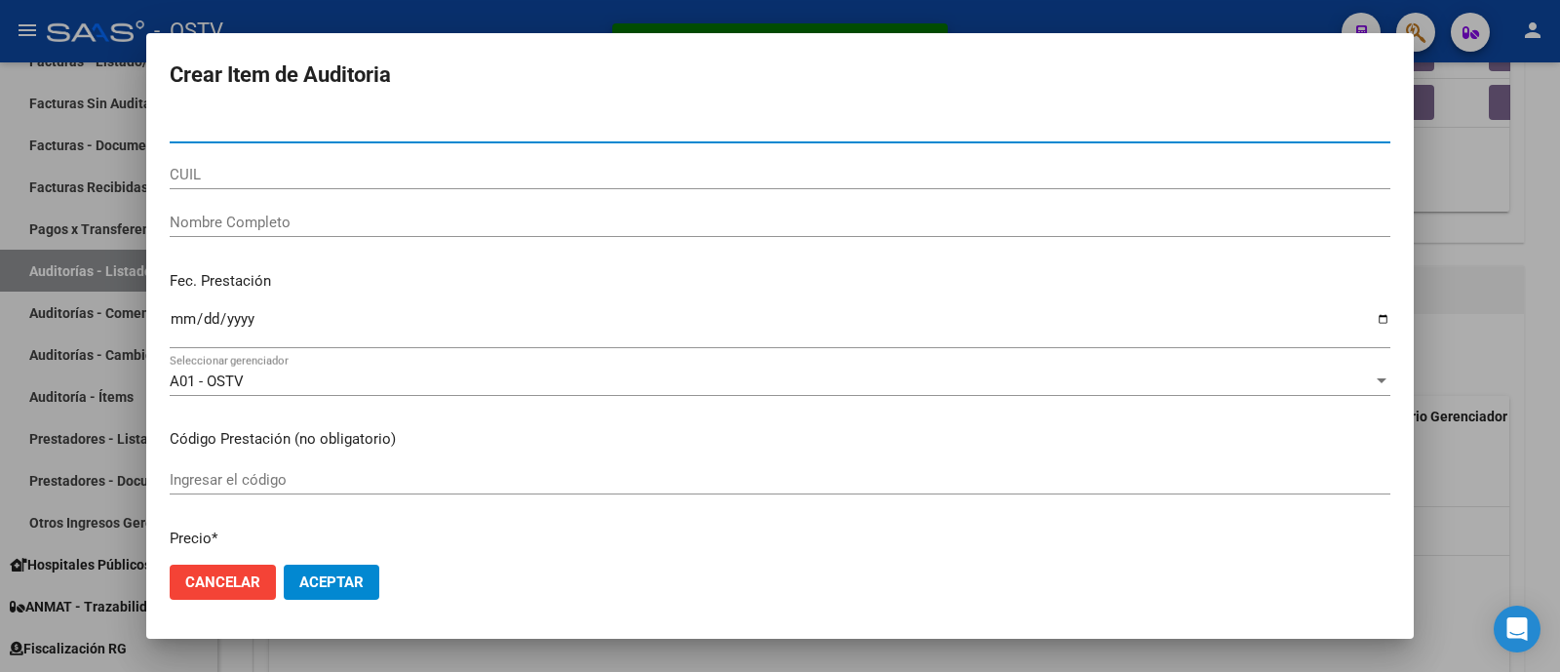
click at [483, 20] on div at bounding box center [780, 336] width 1560 height 672
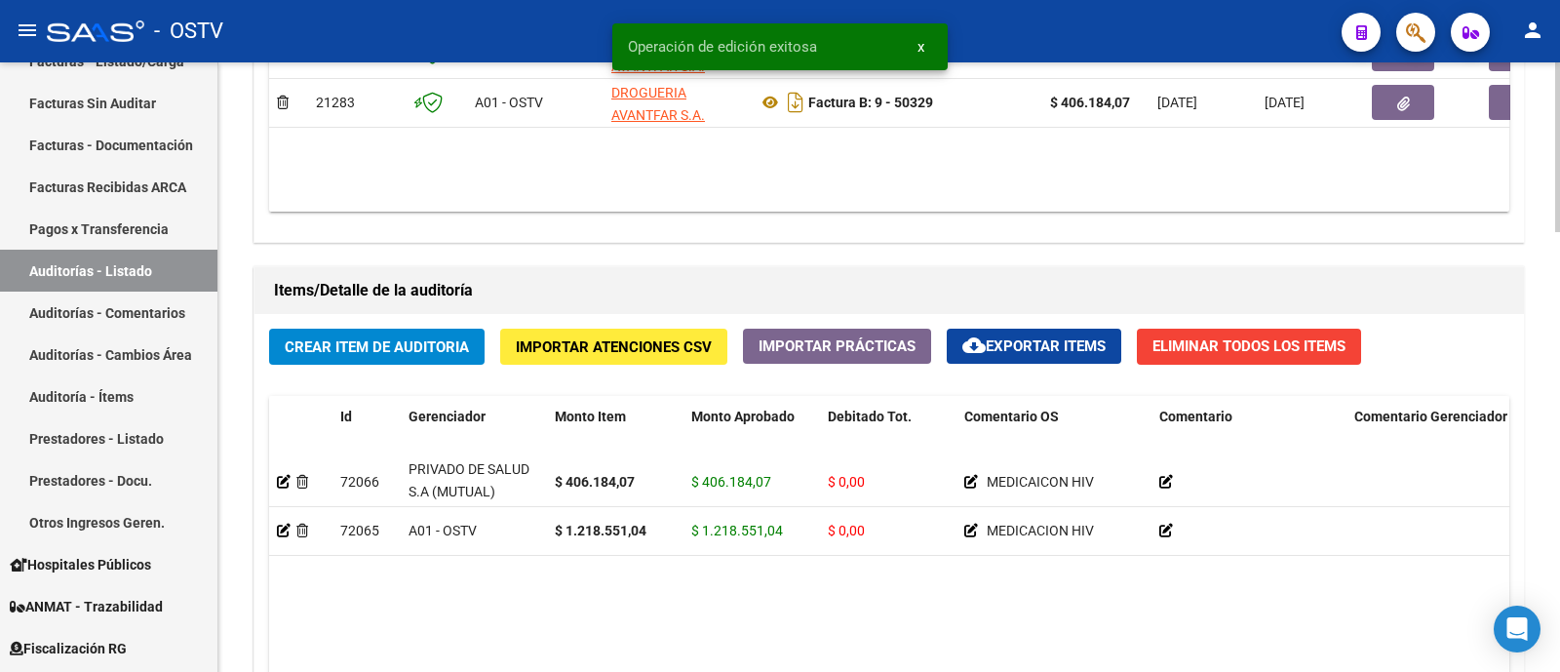
scroll to position [975, 0]
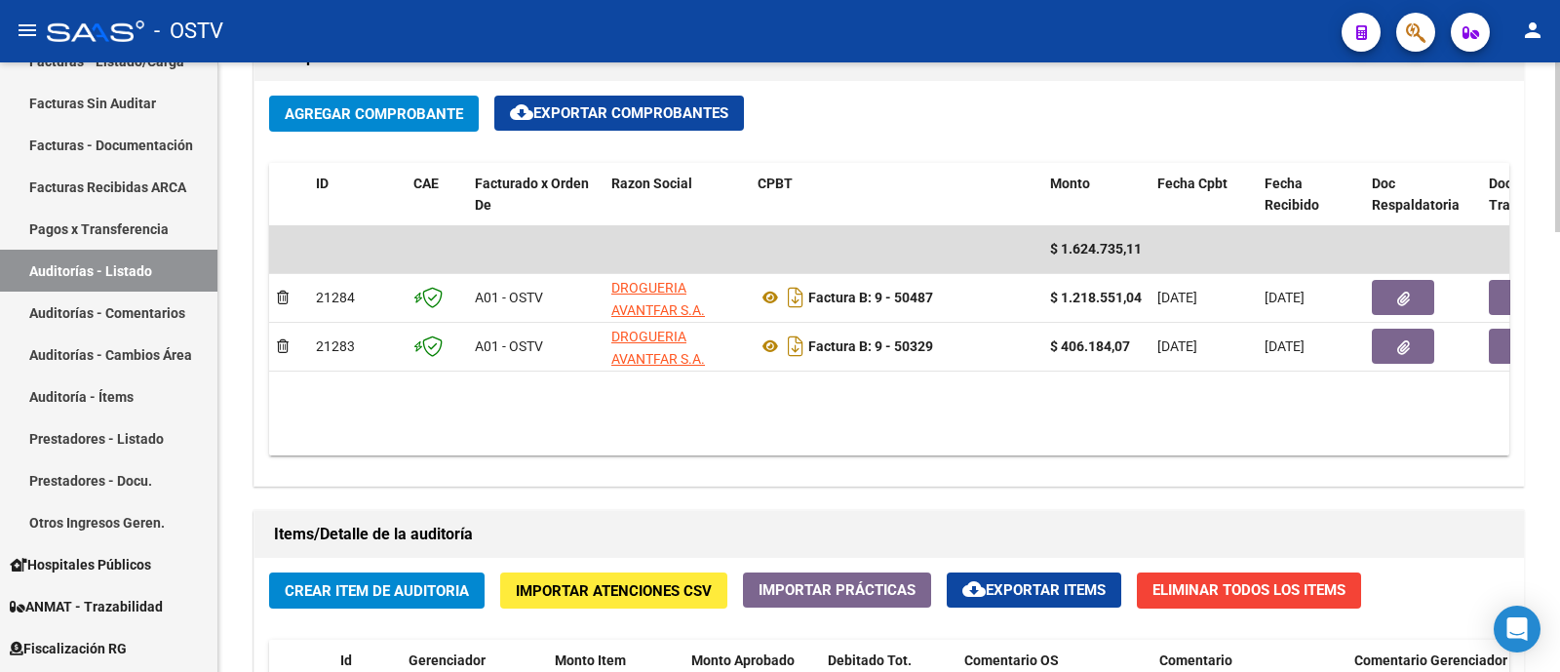
click at [380, 105] on span "Agregar Comprobante" at bounding box center [374, 114] width 178 height 18
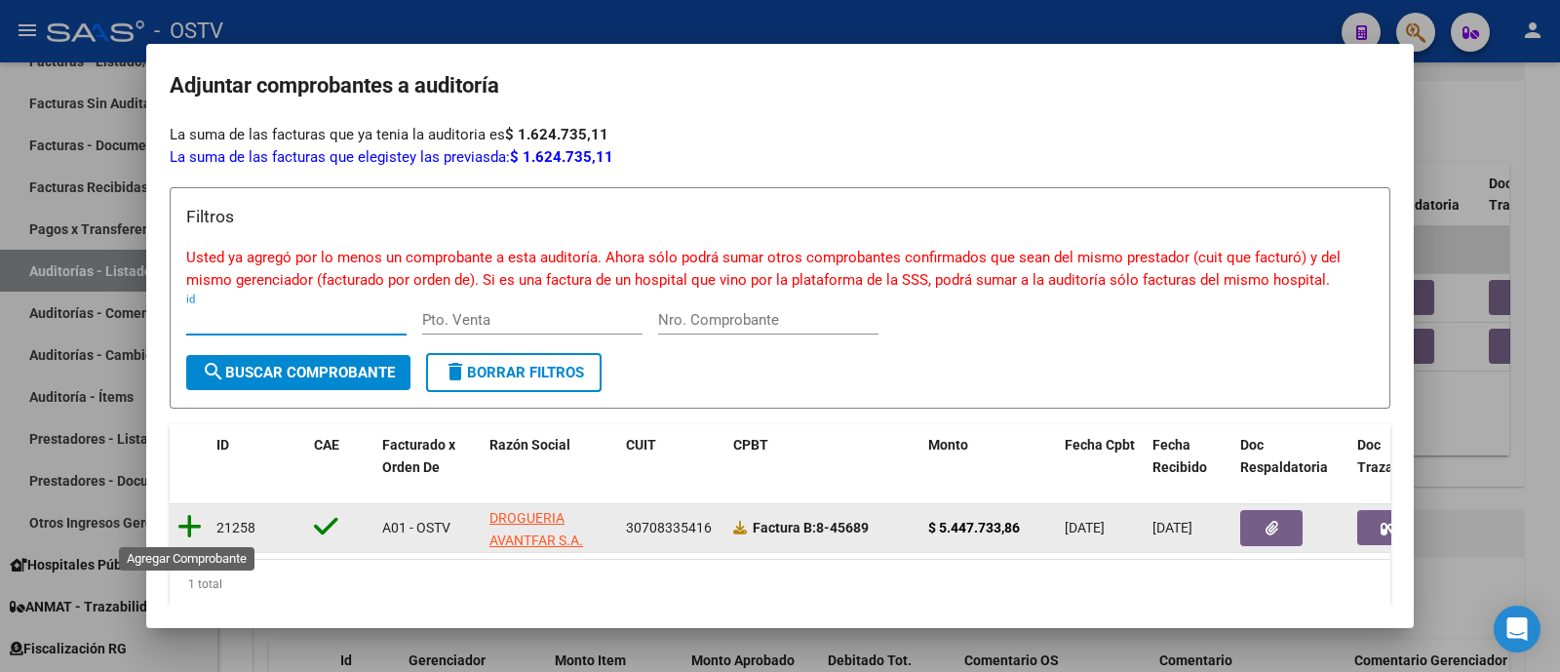
click at [186, 529] on icon at bounding box center [189, 526] width 24 height 27
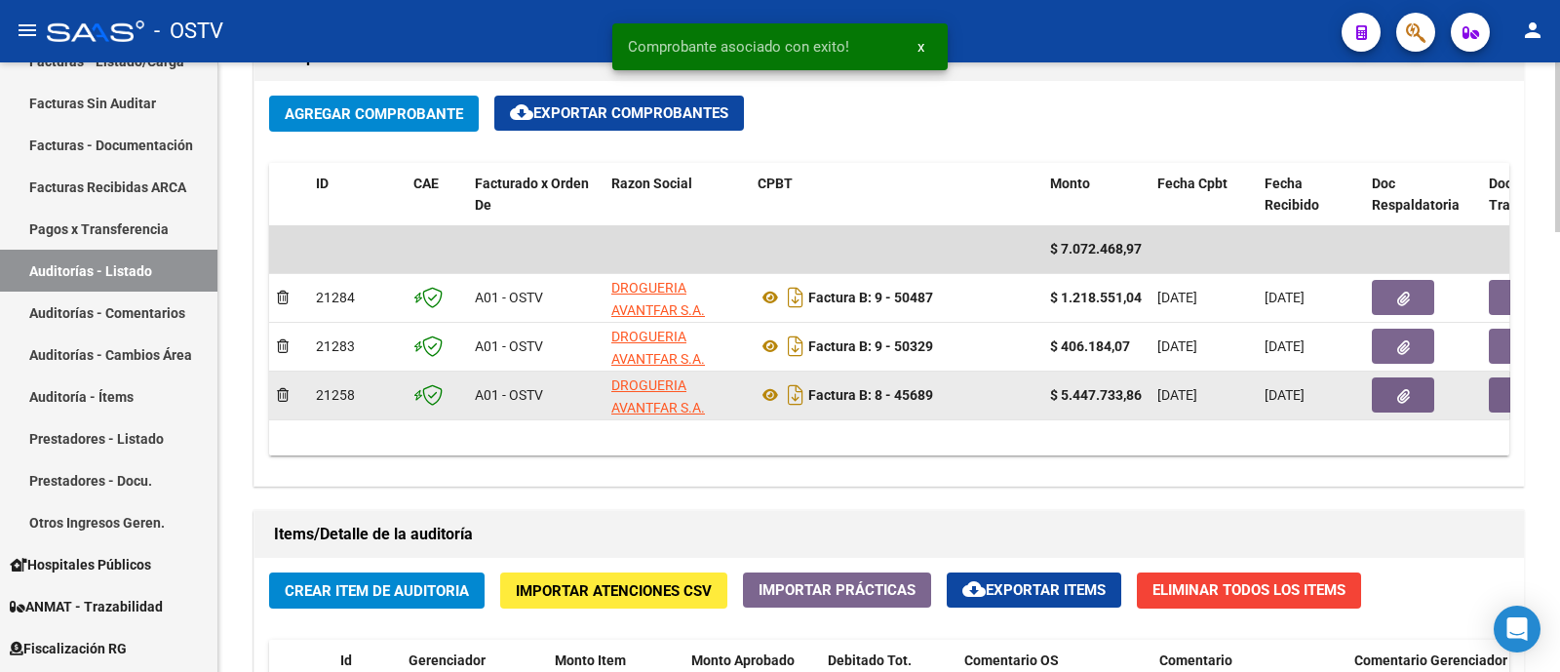
click at [1409, 391] on button "button" at bounding box center [1402, 394] width 62 height 35
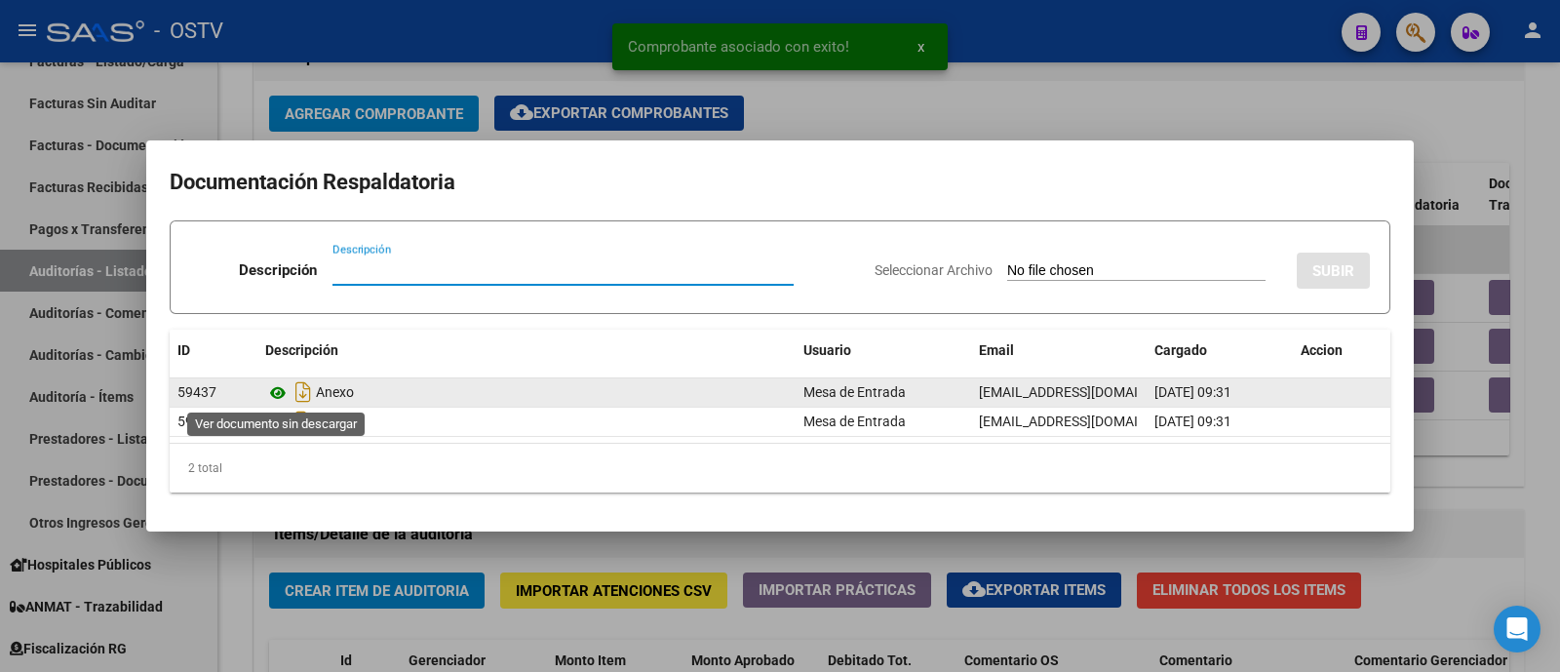
click at [279, 388] on icon at bounding box center [277, 392] width 25 height 23
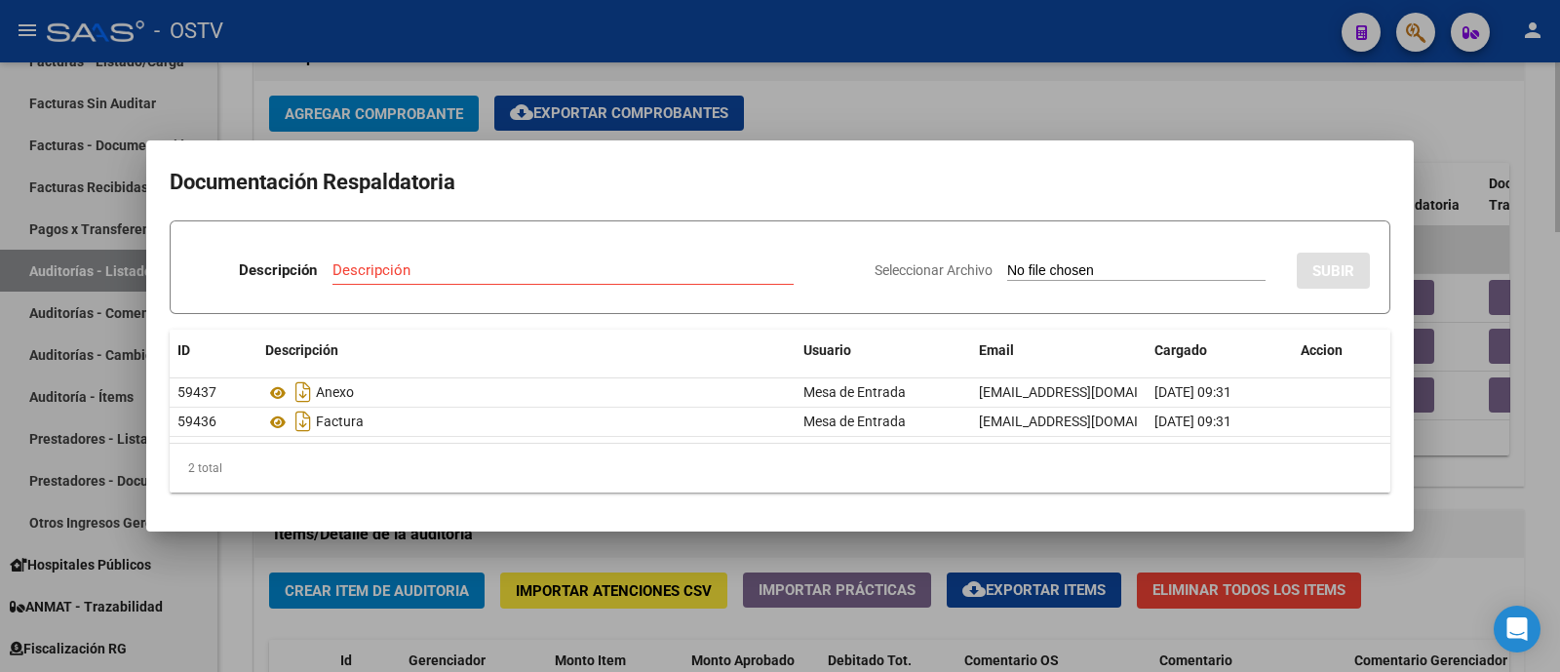
click at [885, 89] on div at bounding box center [780, 336] width 1560 height 672
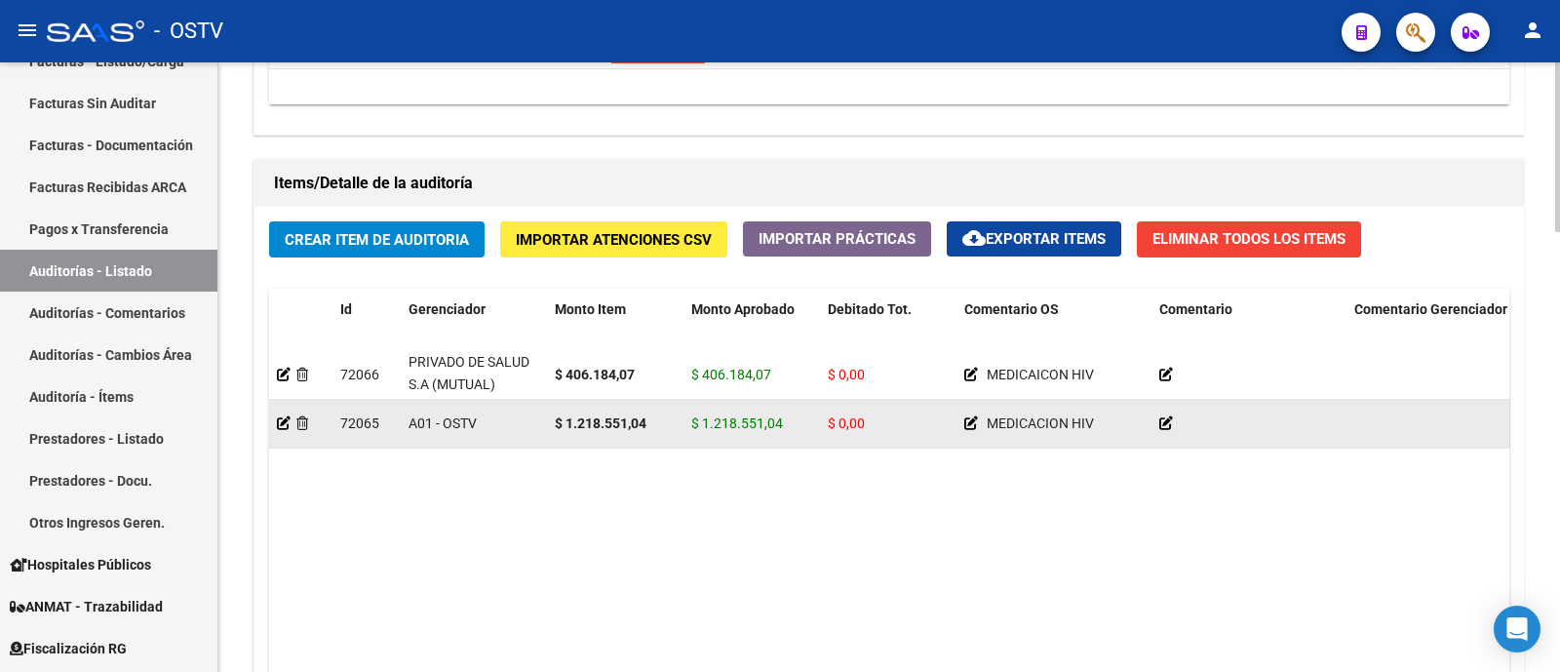
scroll to position [1340, 0]
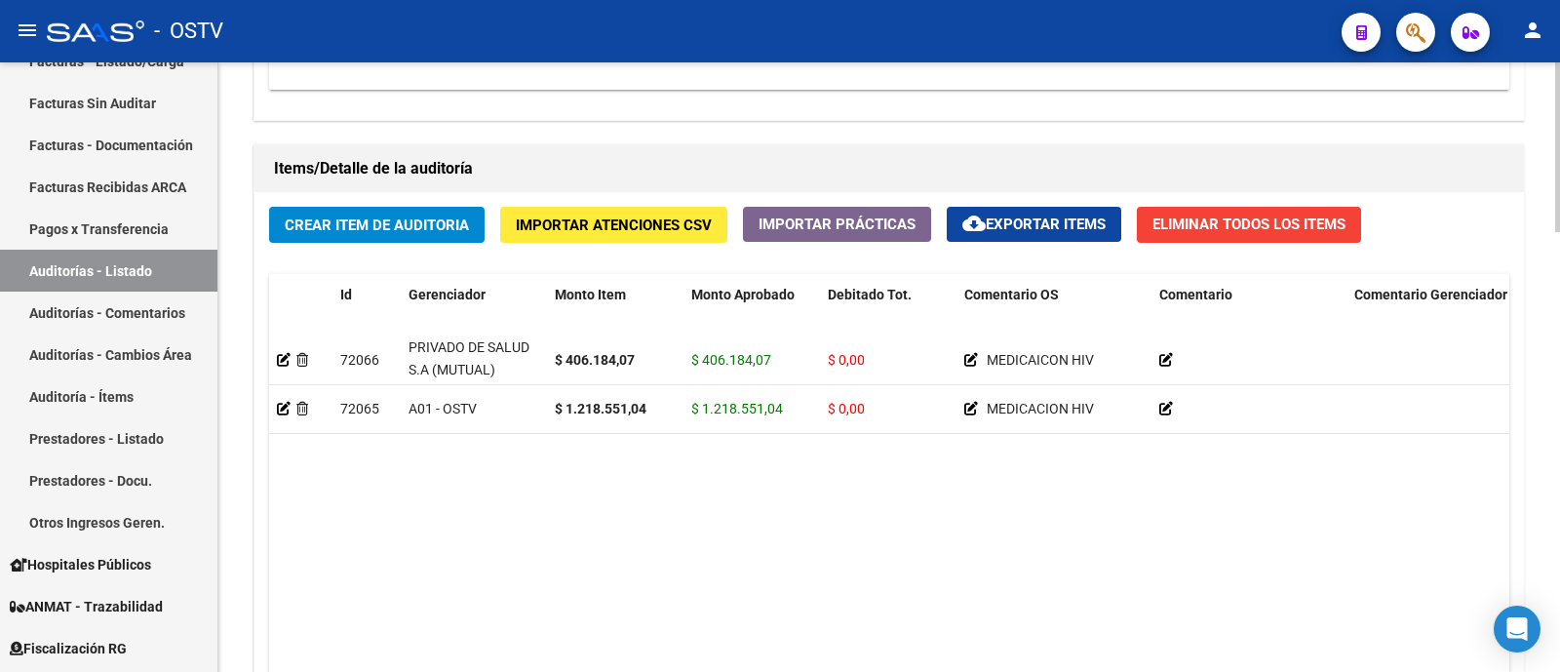
click at [406, 209] on button "Crear Item de Auditoria" at bounding box center [376, 225] width 215 height 36
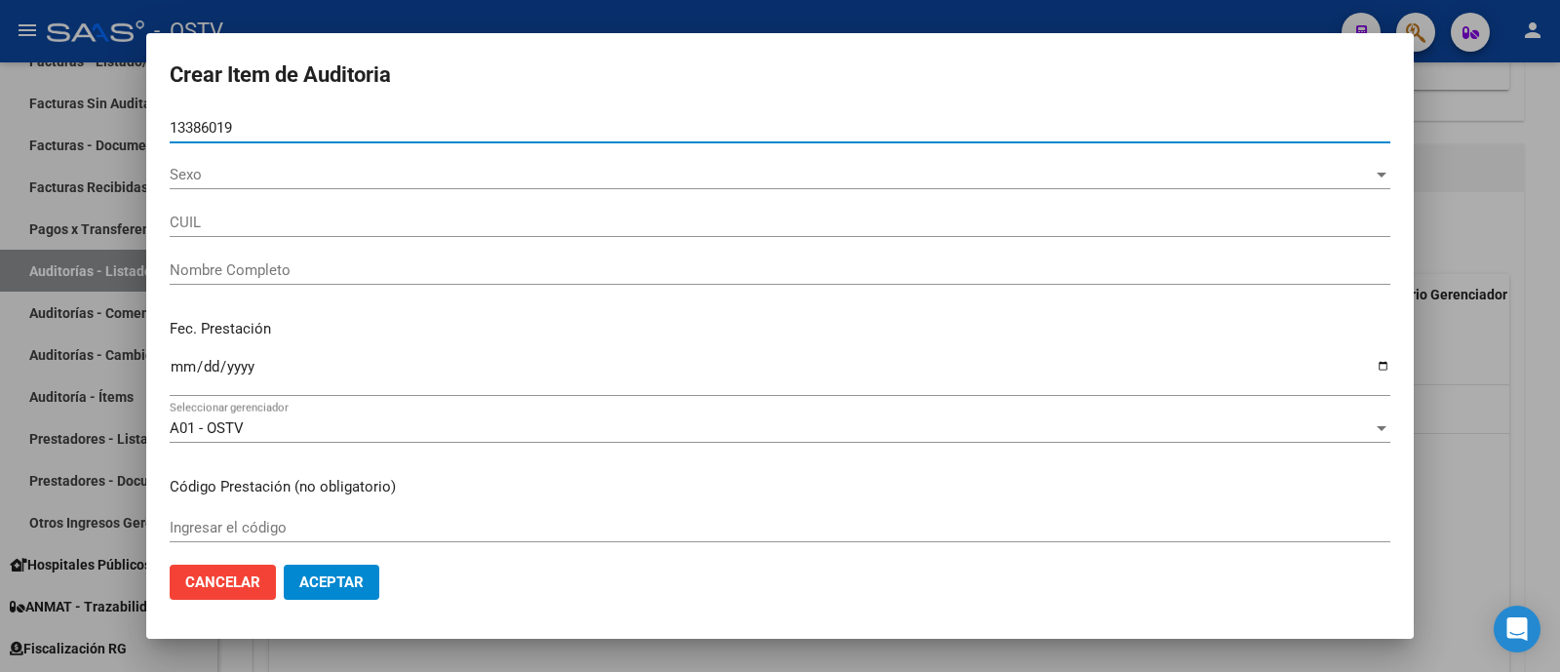
type input "13386019"
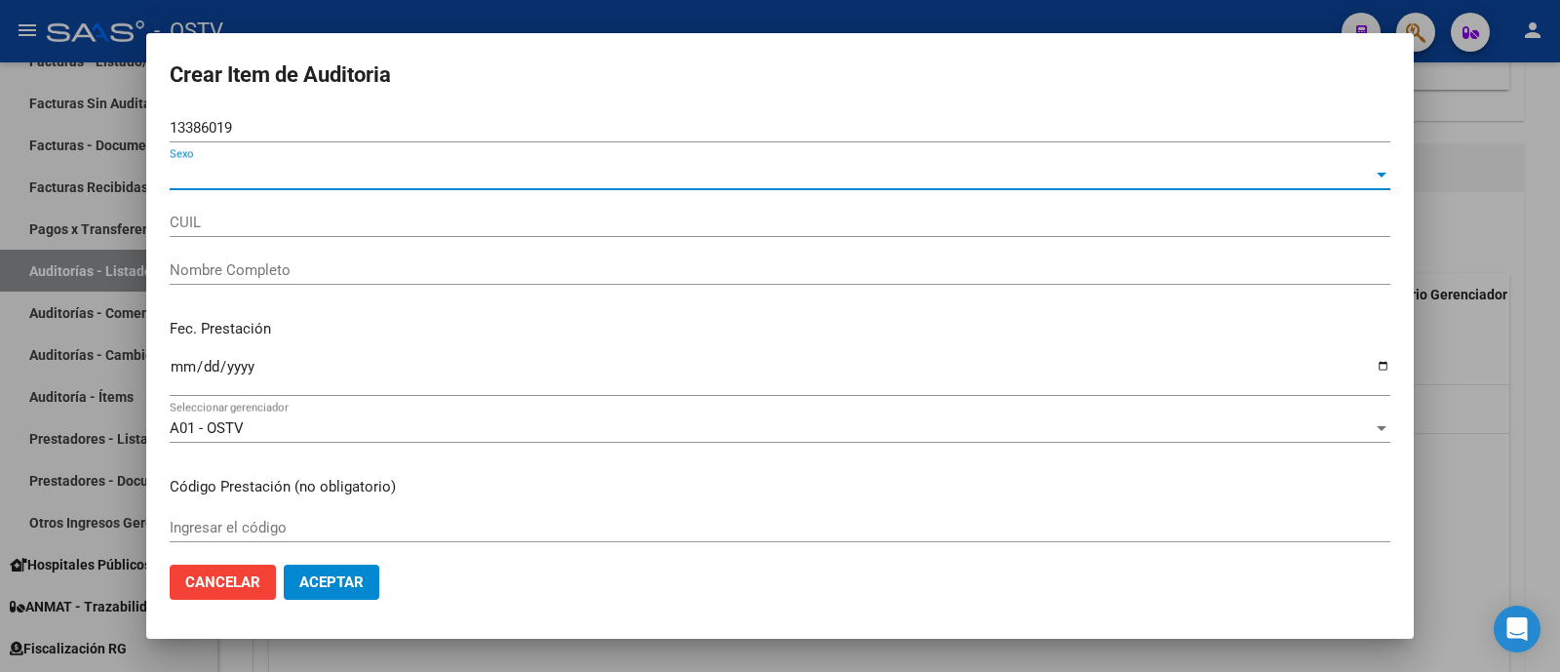
type input "27133860199"
type input "DE LA ROSA PATRICIA LILIANA"
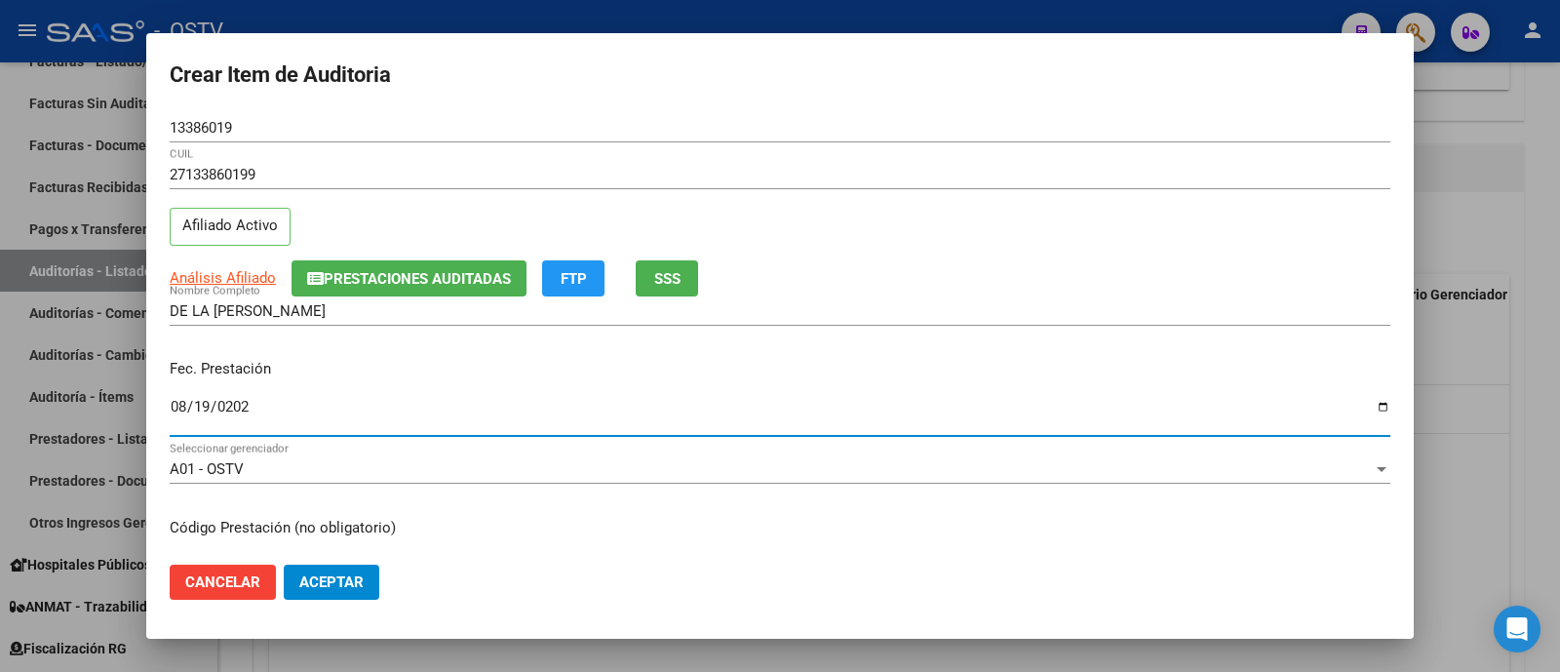
type input "2025-08-19"
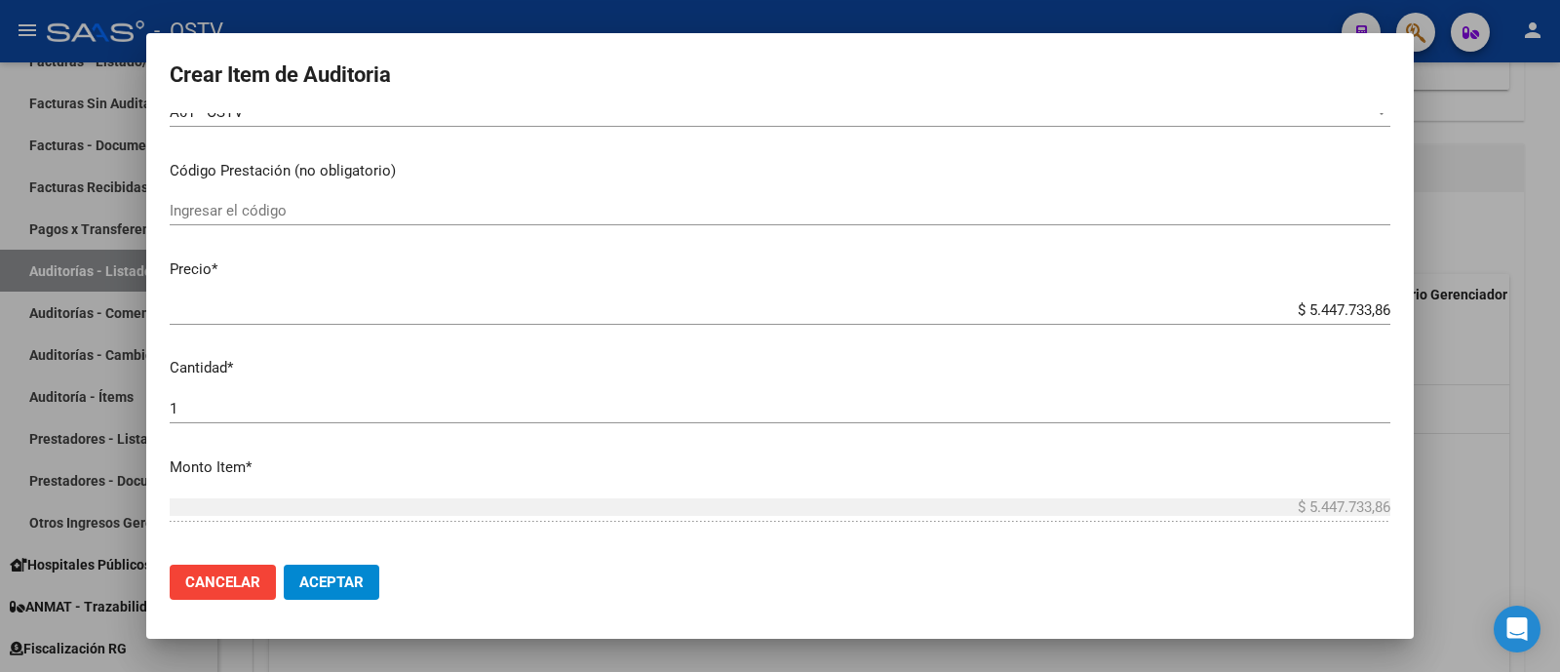
scroll to position [630, 0]
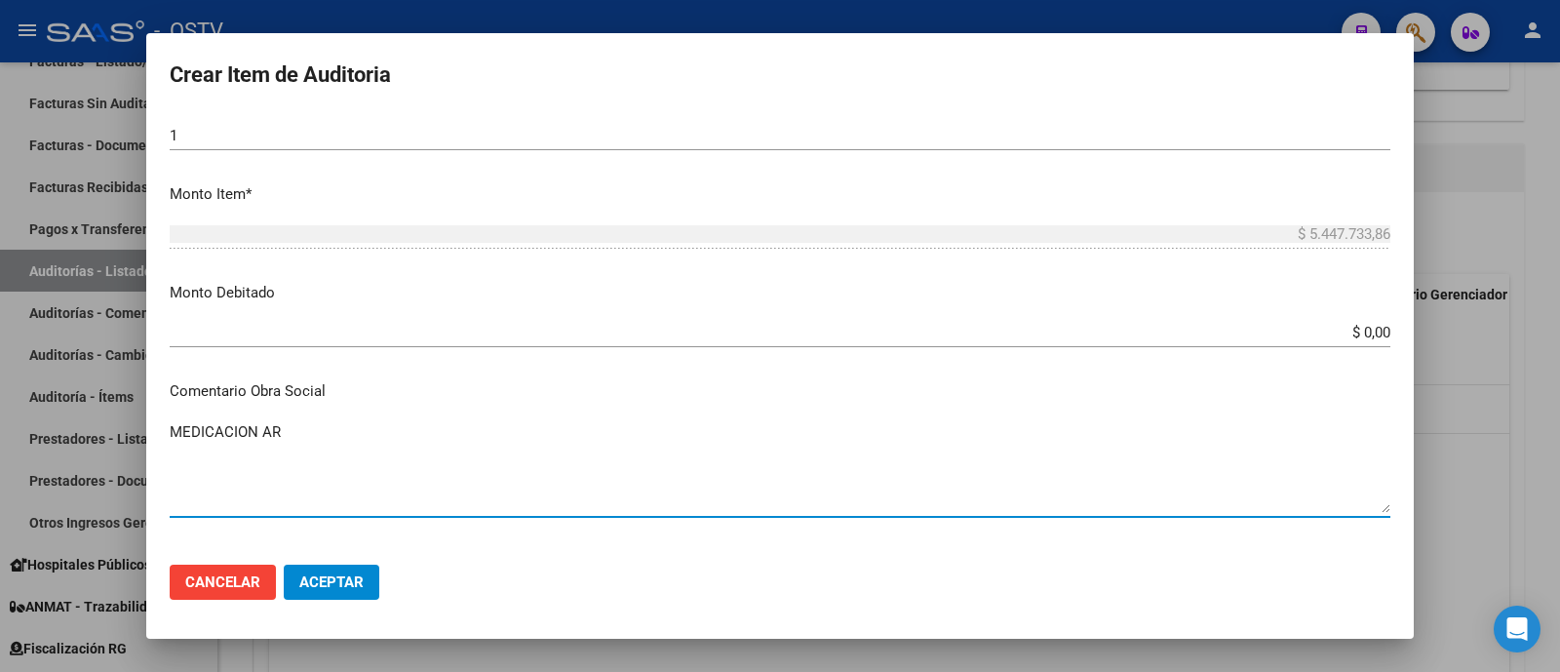
type textarea "MEDICACION AR"
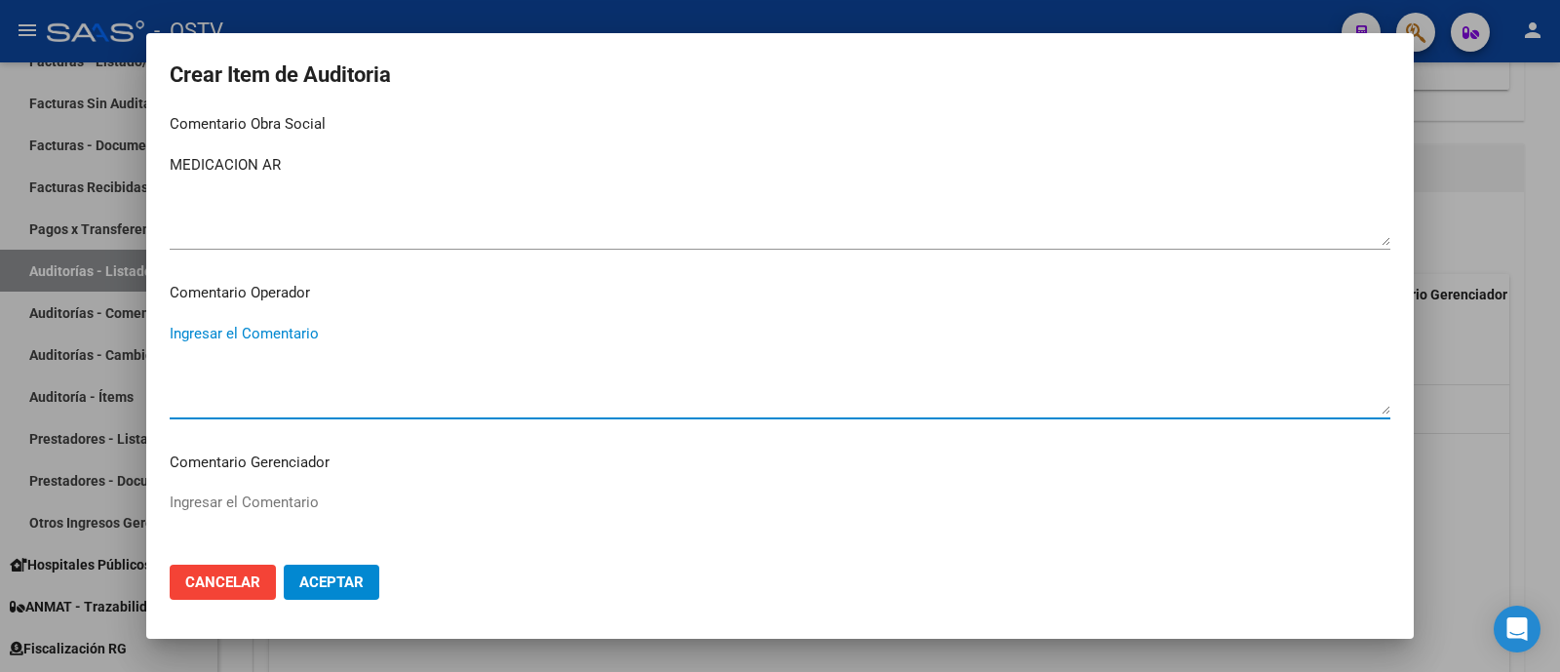
scroll to position [1235, 0]
click at [443, 362] on textarea "Ingresar el Descripción" at bounding box center [780, 368] width 1220 height 92
type textarea "UPADACITINIB"
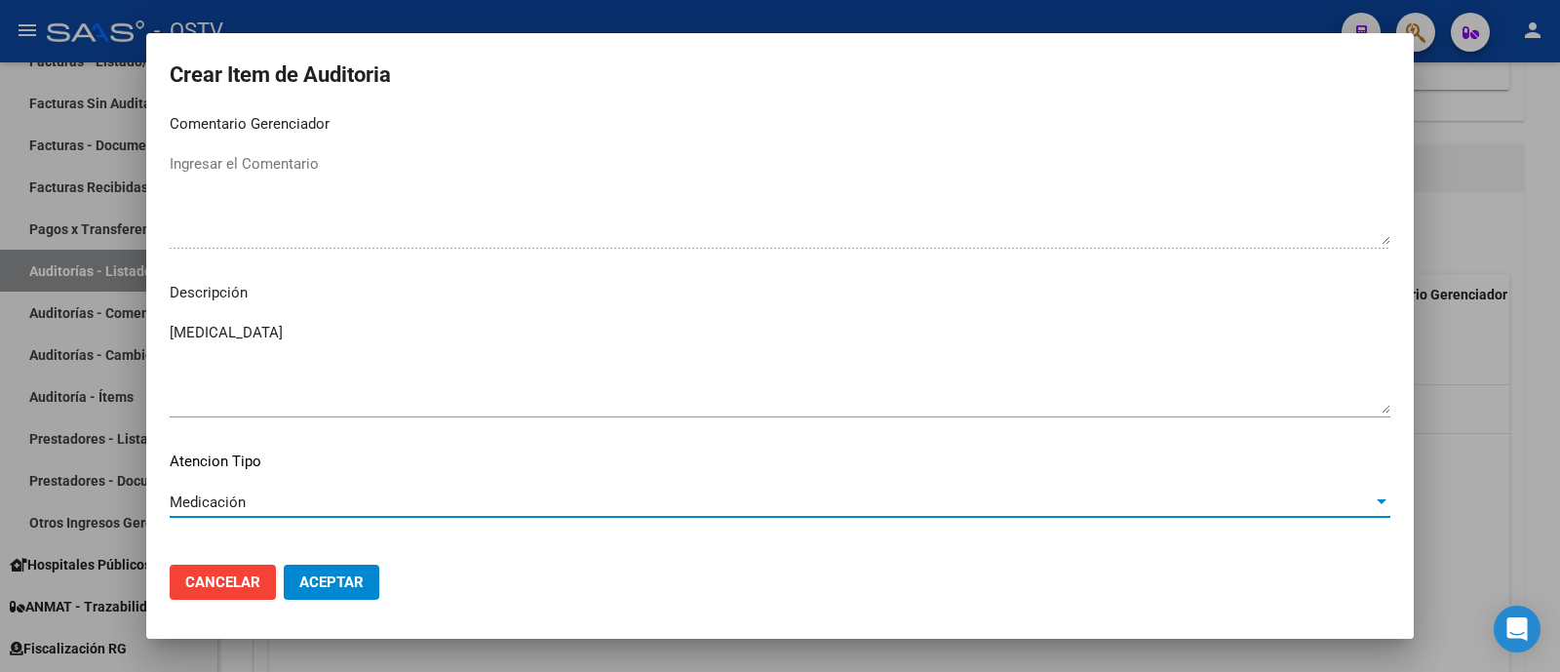
scroll to position [1317, 0]
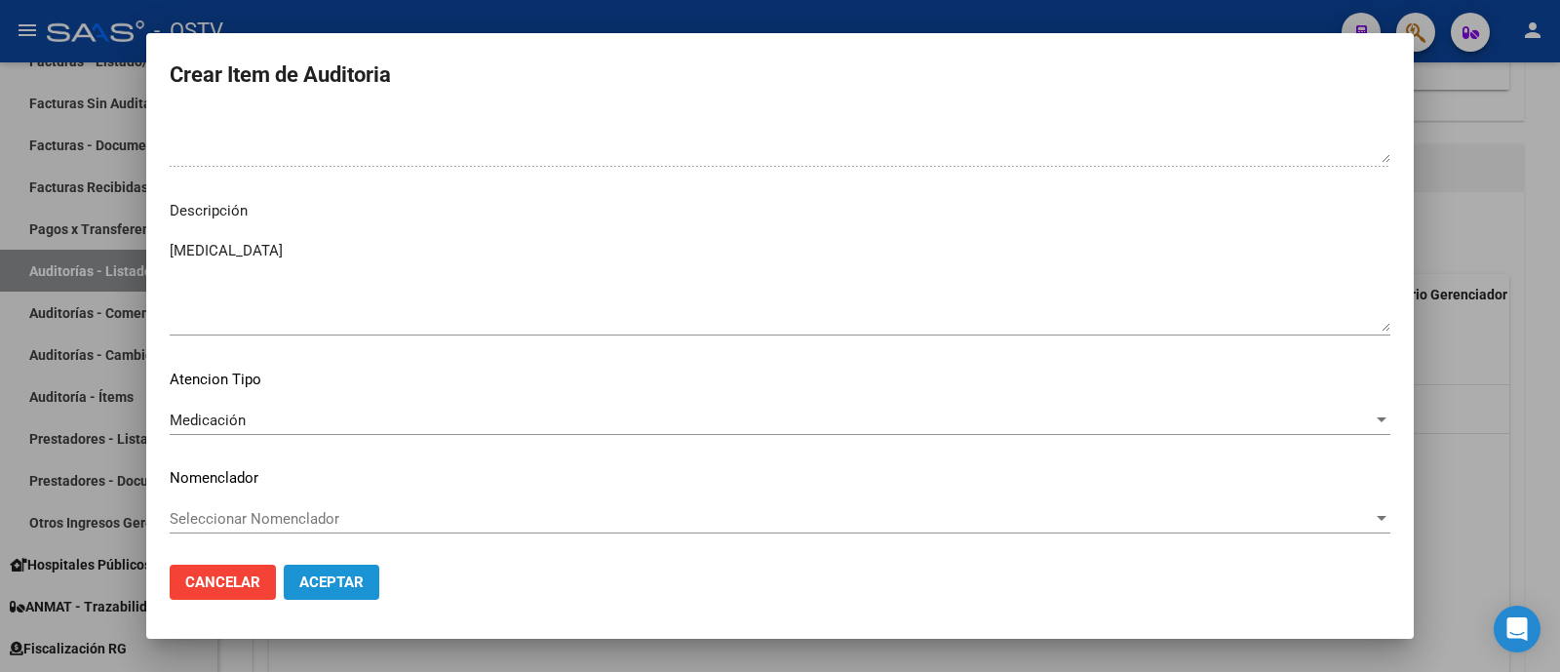
click at [351, 582] on span "Aceptar" at bounding box center [331, 582] width 64 height 18
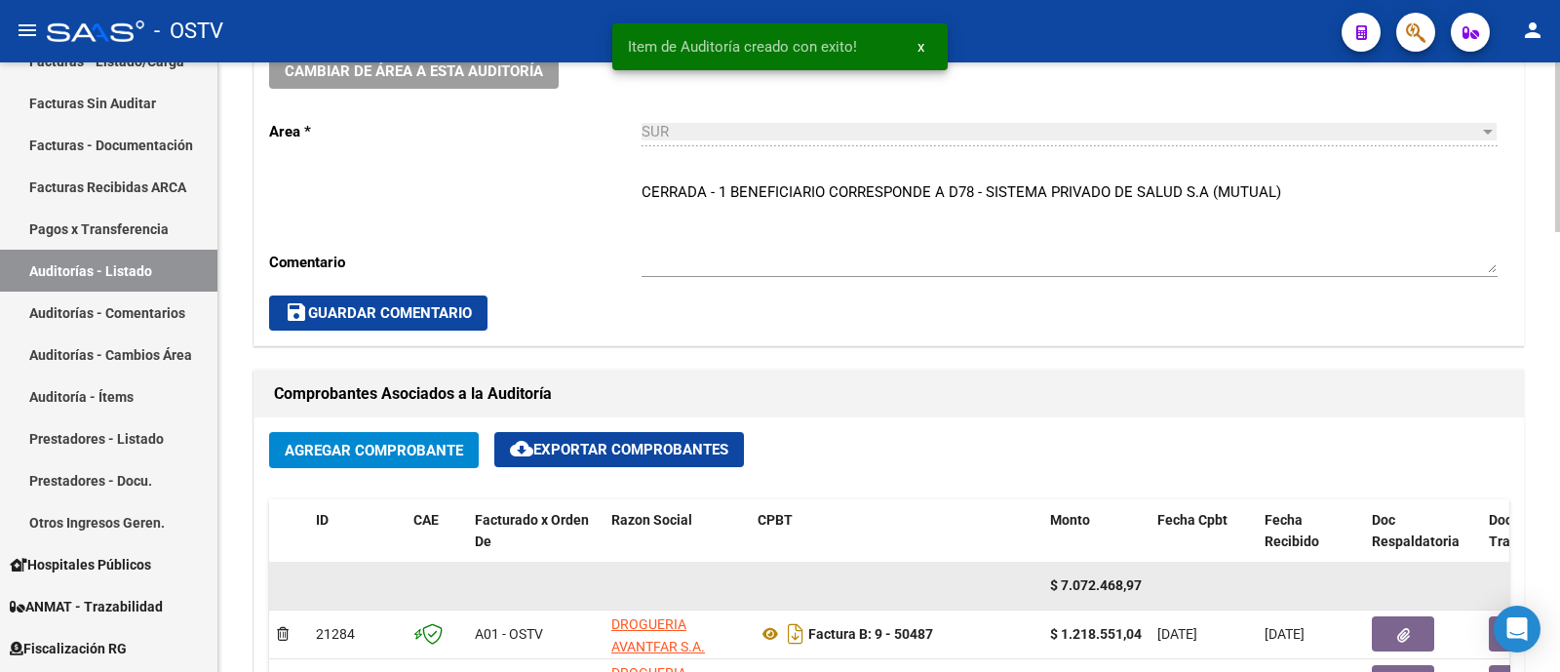
scroll to position [487, 0]
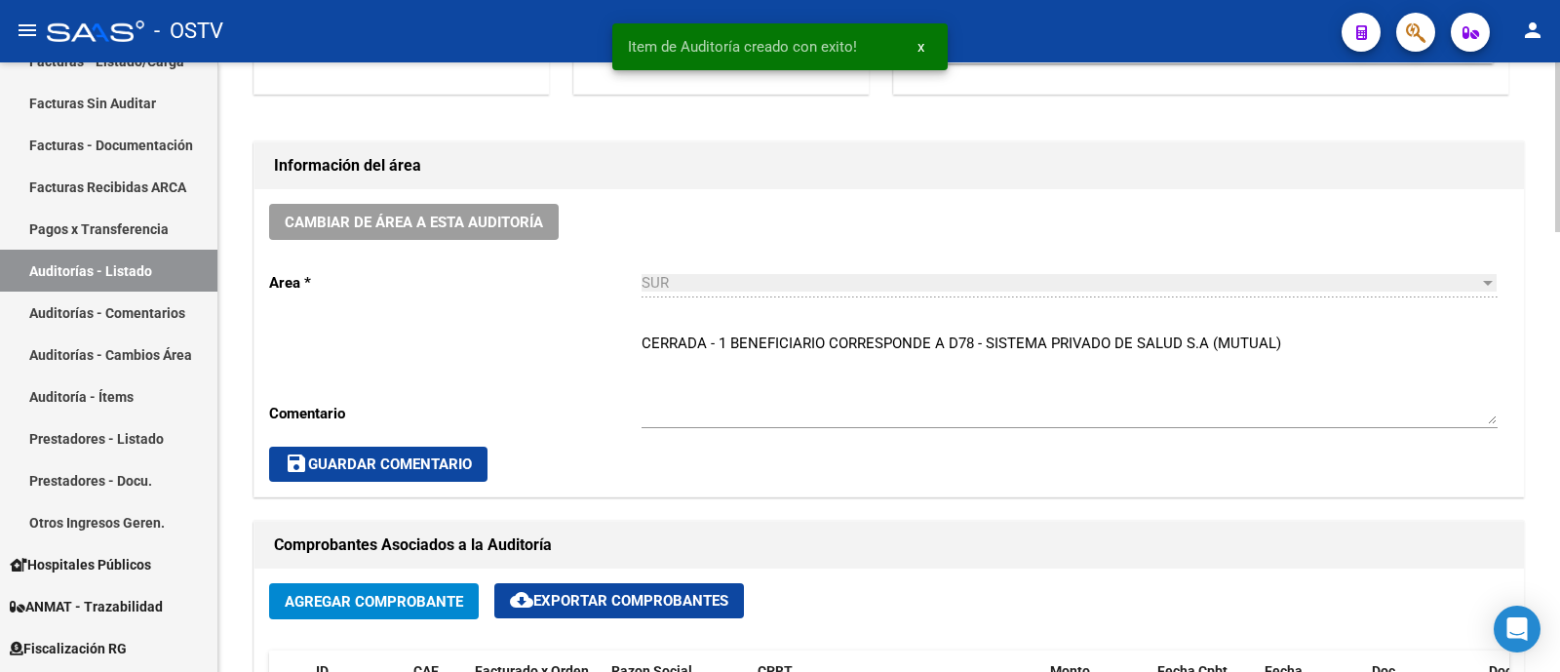
click at [458, 470] on button "save Guardar Comentario" at bounding box center [378, 463] width 218 height 35
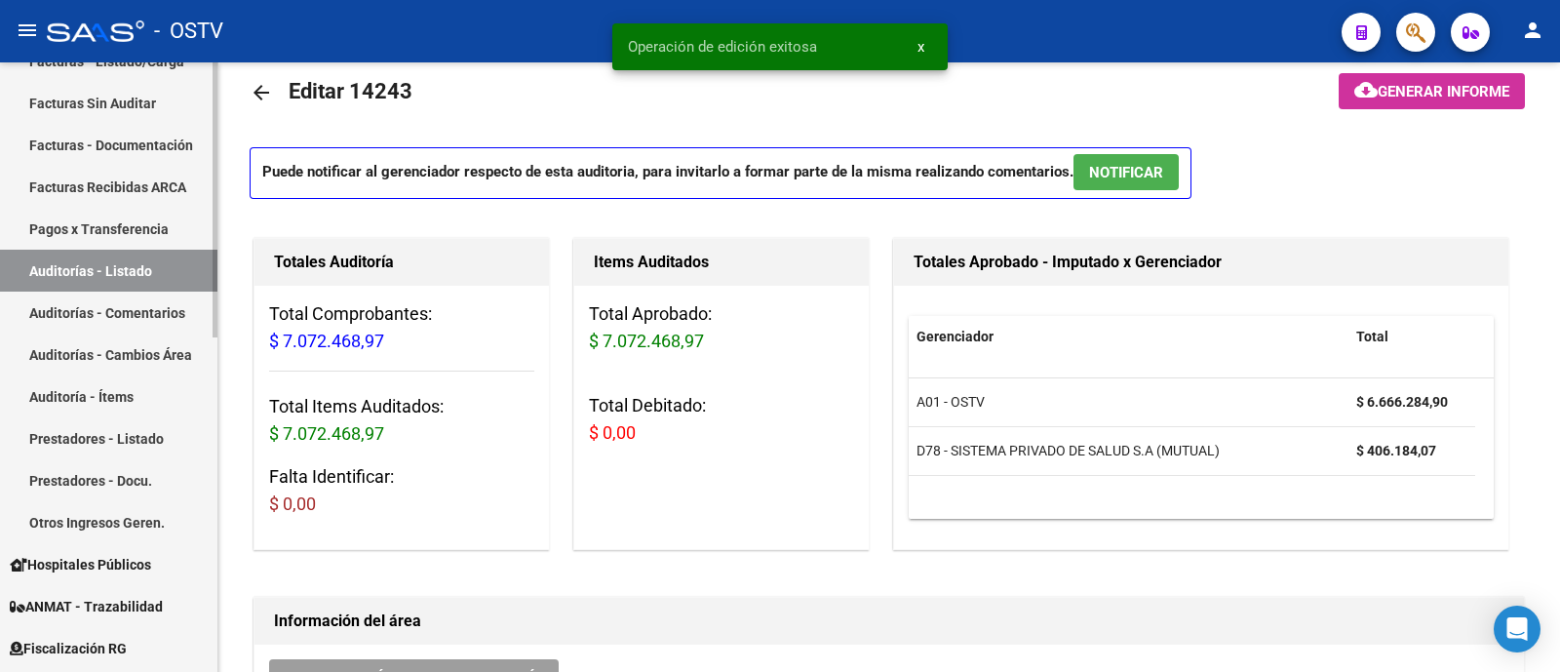
scroll to position [0, 0]
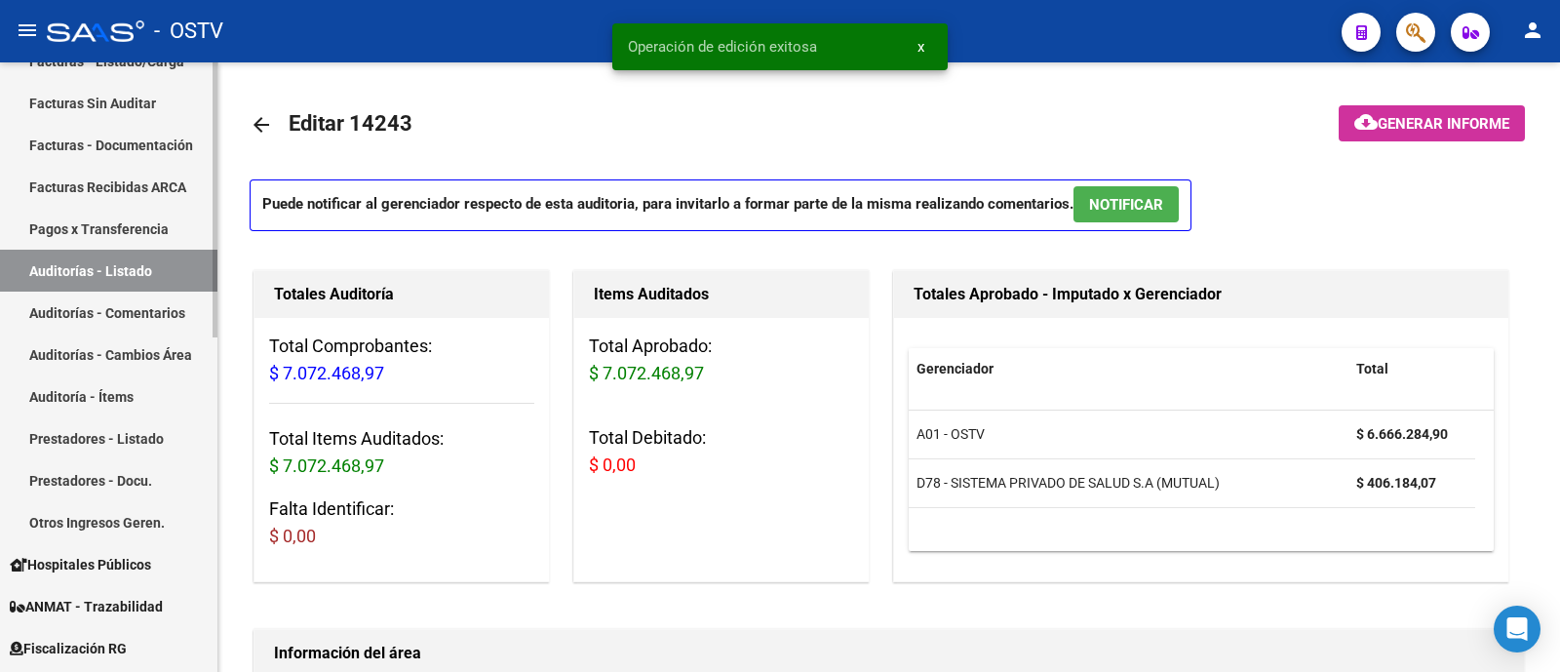
click at [108, 269] on link "Auditorías - Listado" at bounding box center [108, 271] width 217 height 42
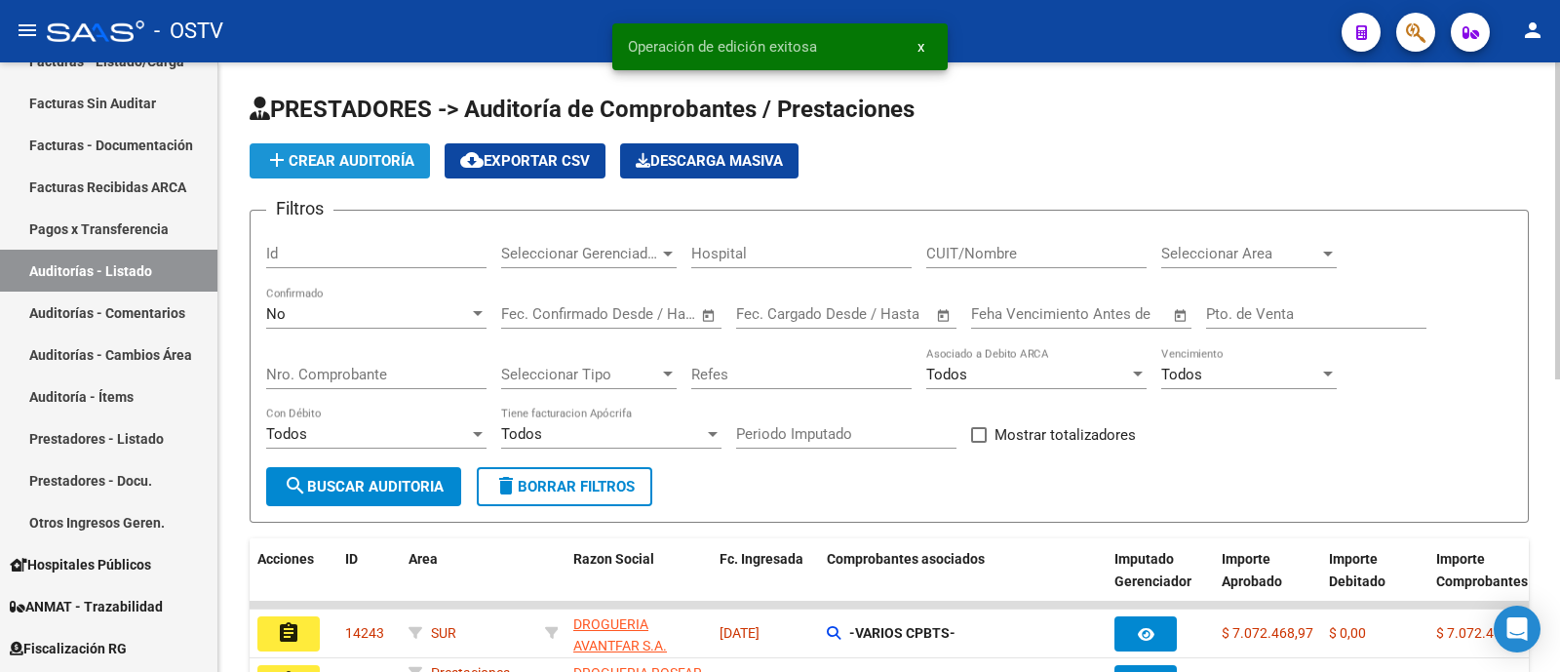
click at [356, 163] on span "add Crear Auditoría" at bounding box center [339, 161] width 149 height 18
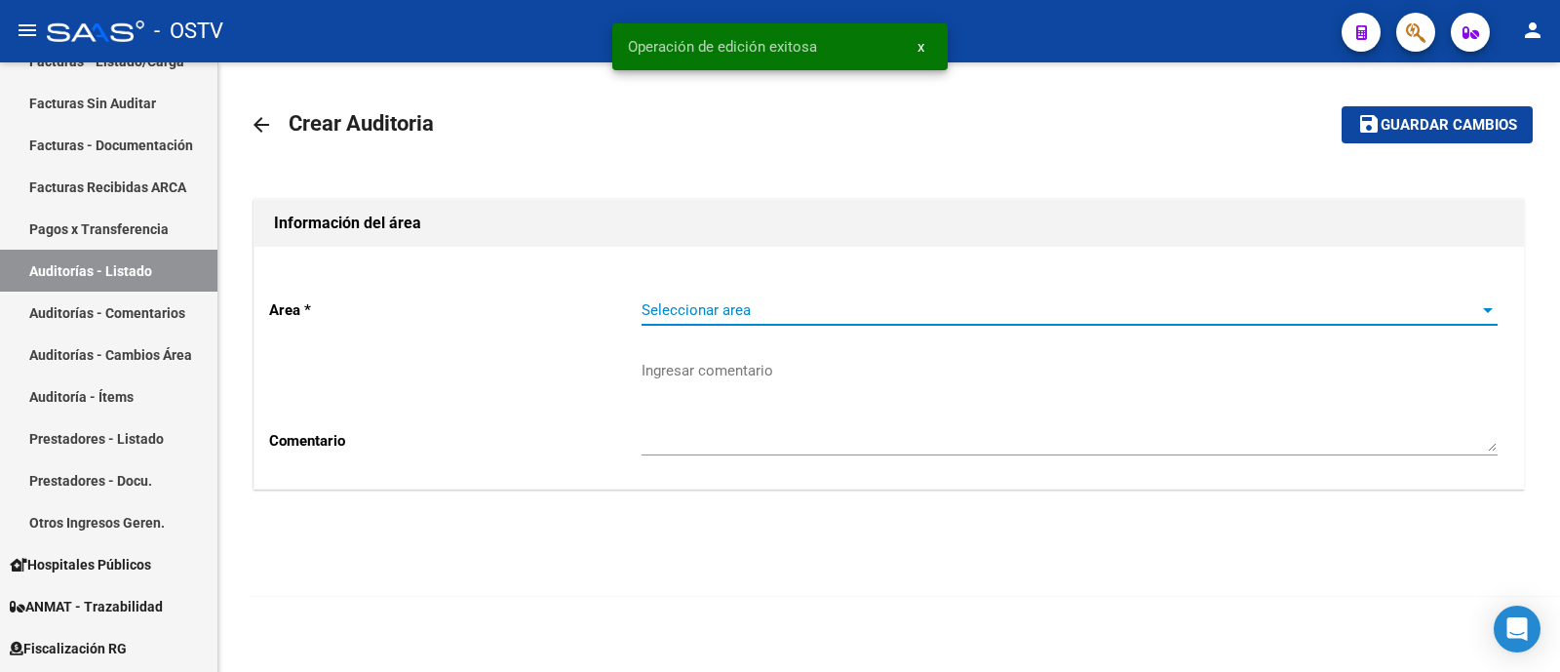
click at [723, 318] on span "Seleccionar area" at bounding box center [1060, 310] width 838 height 18
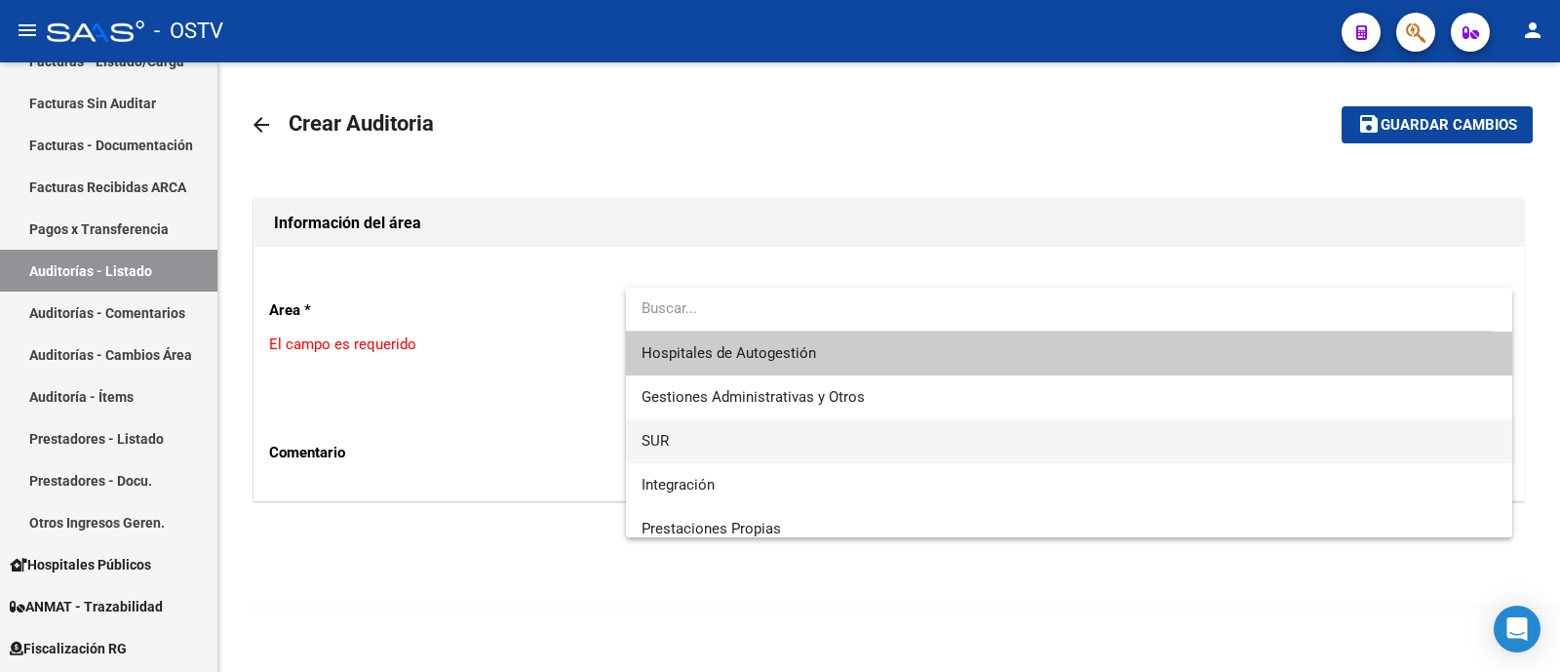
click at [749, 456] on span "SUR" at bounding box center [1069, 441] width 856 height 44
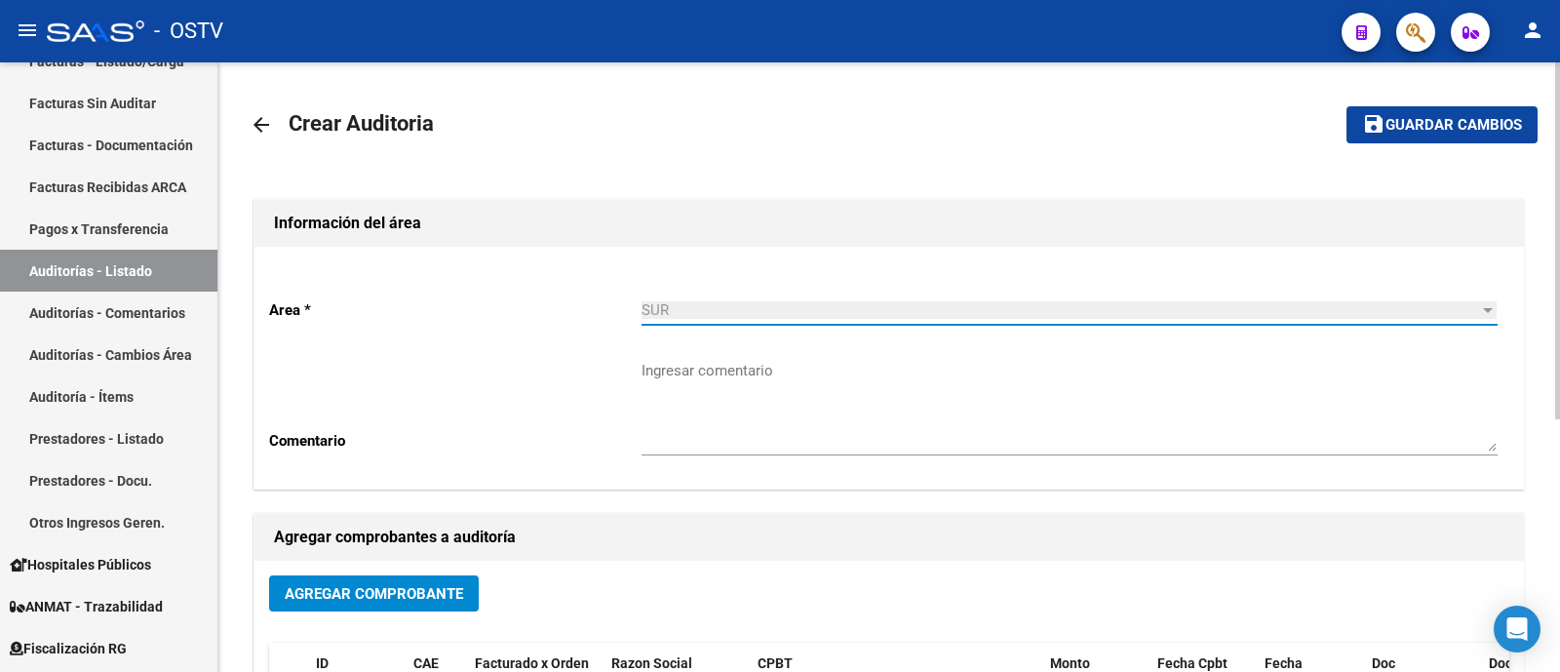
click at [702, 399] on textarea "Ingresar comentario" at bounding box center [1069, 406] width 856 height 92
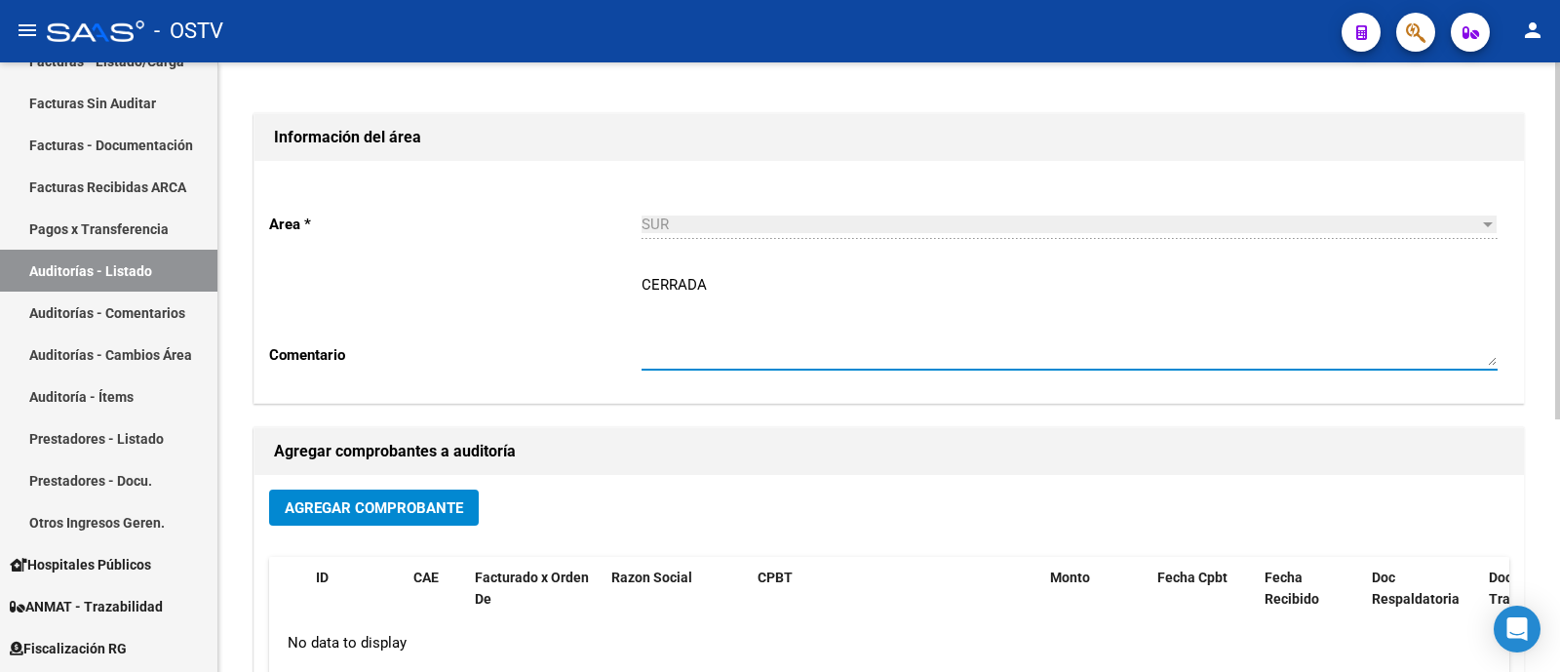
scroll to position [121, 0]
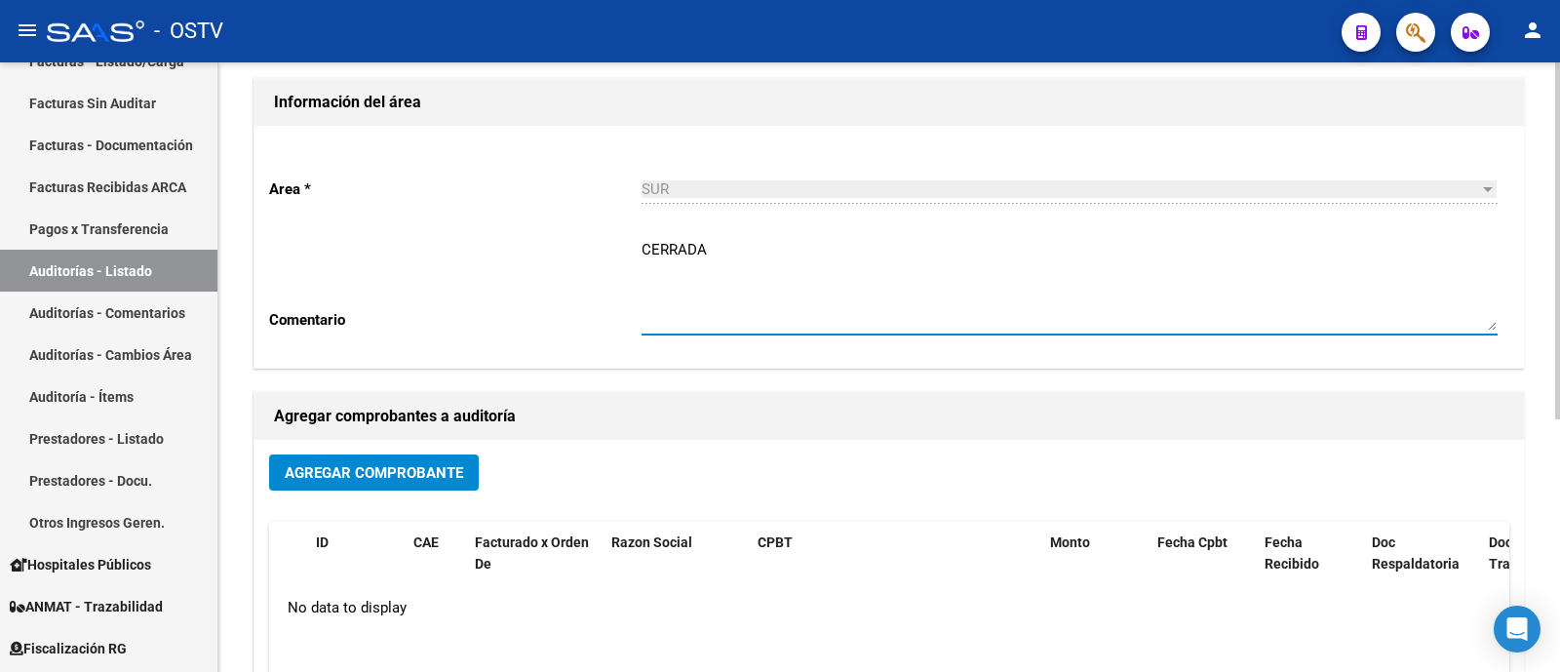
type textarea "CERRADA"
click at [435, 465] on span "Agregar Comprobante" at bounding box center [374, 473] width 178 height 18
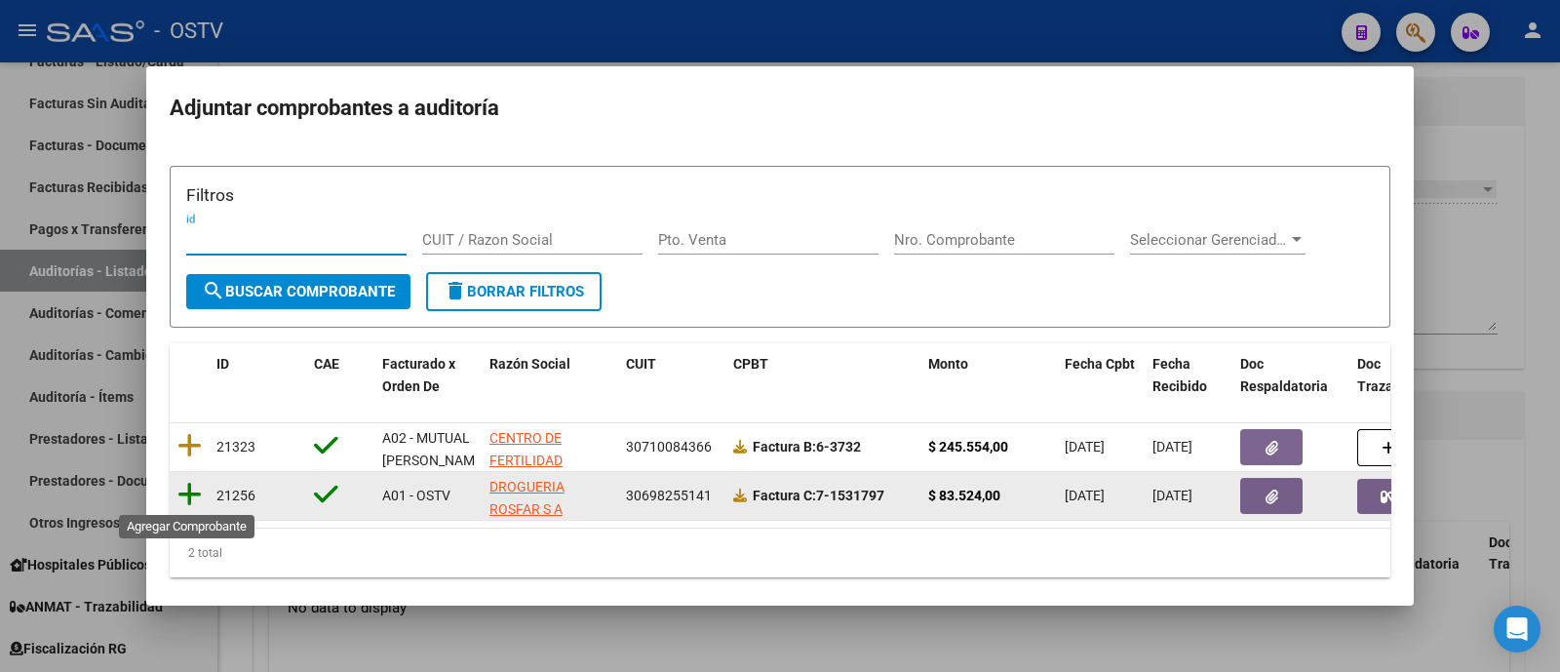
click at [192, 490] on icon at bounding box center [189, 494] width 24 height 27
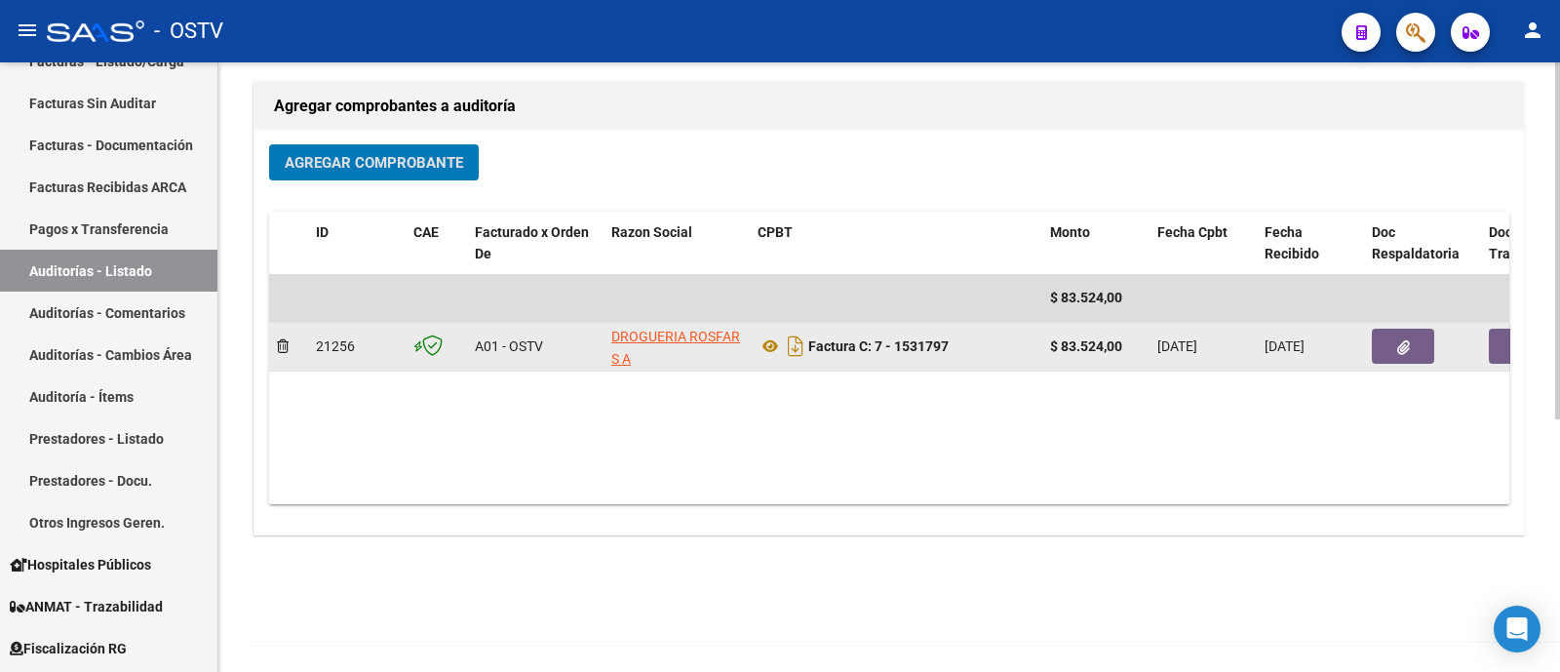
scroll to position [0, 0]
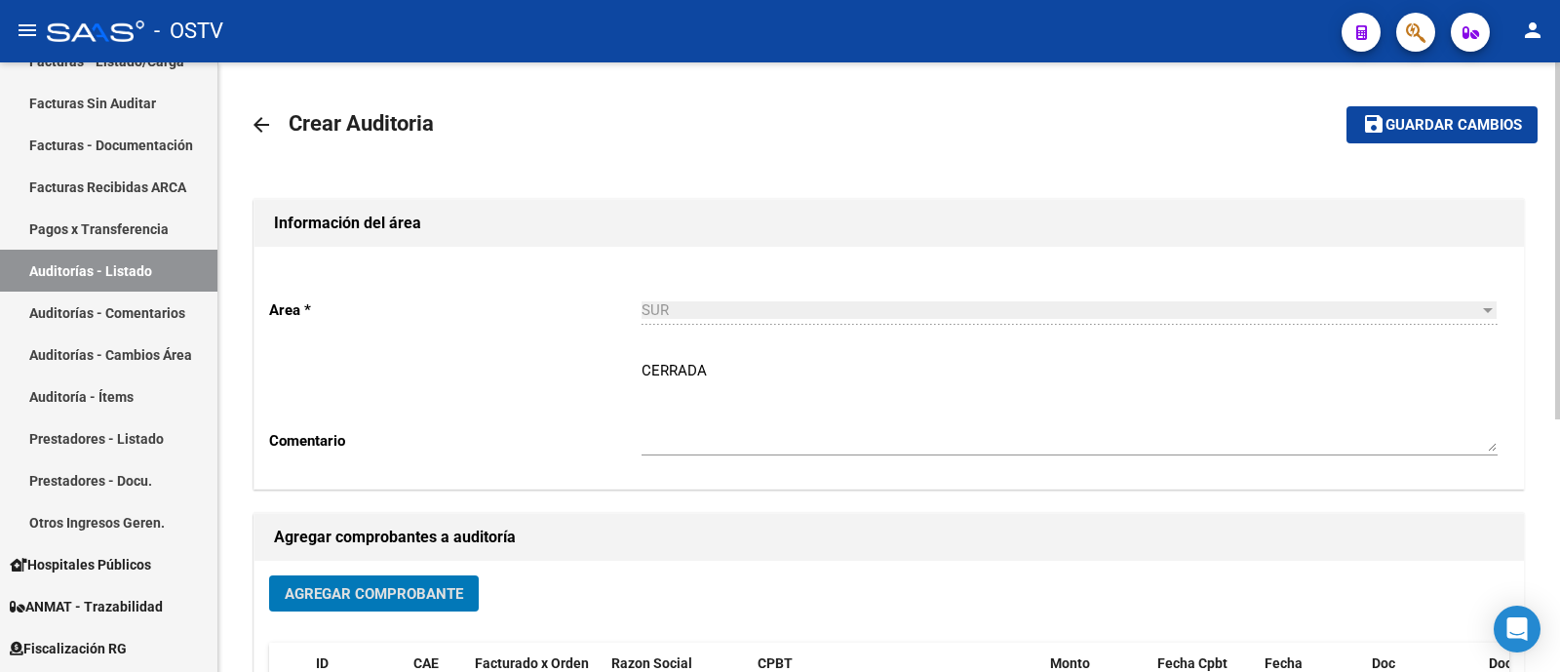
click at [273, 123] on mat-icon "arrow_back" at bounding box center [261, 124] width 23 height 23
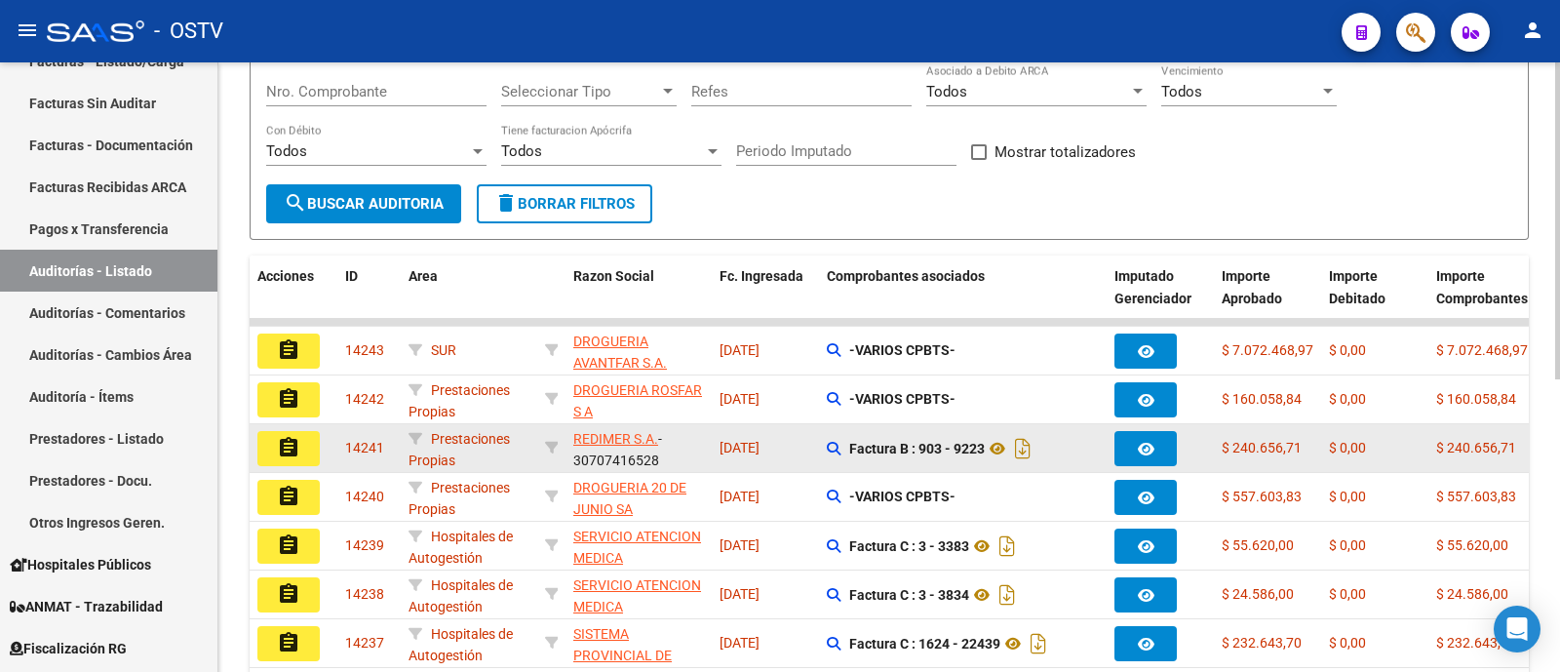
scroll to position [289, 0]
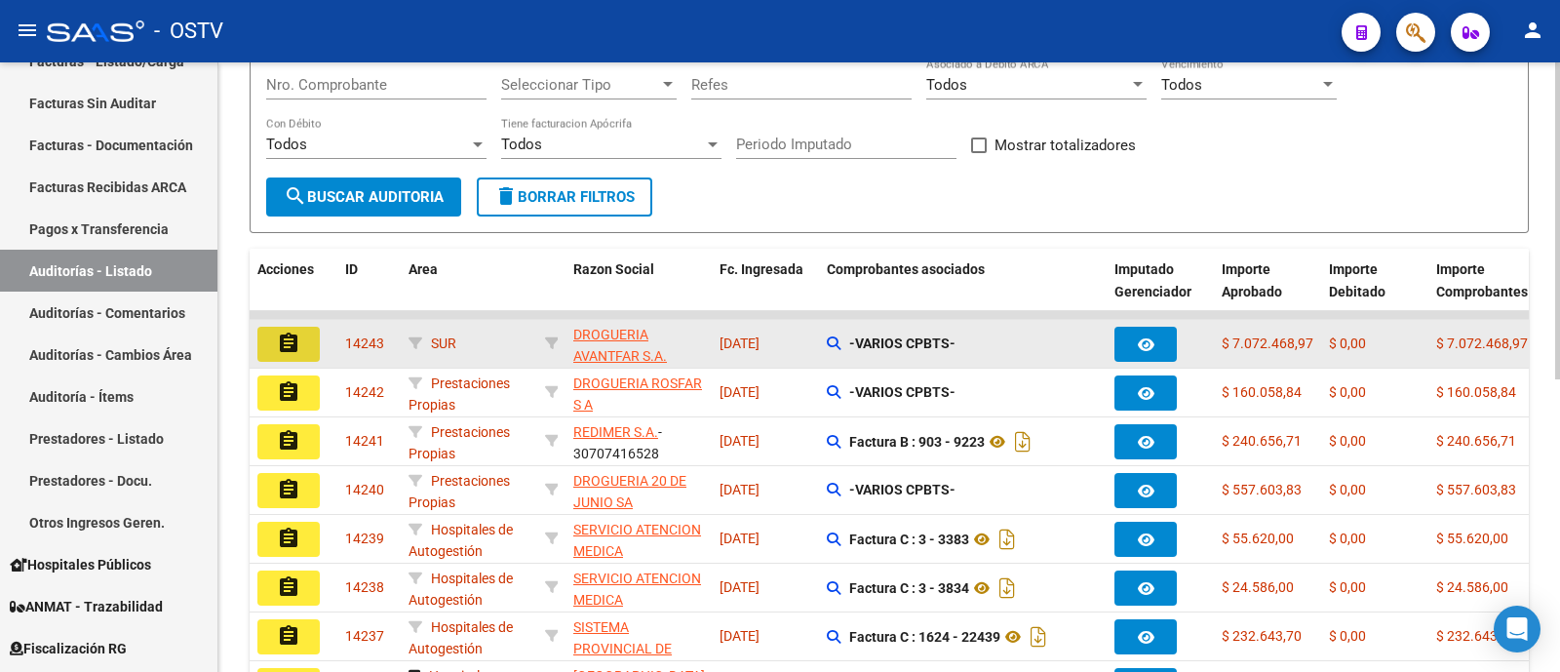
click at [294, 339] on mat-icon "assignment" at bounding box center [288, 342] width 23 height 23
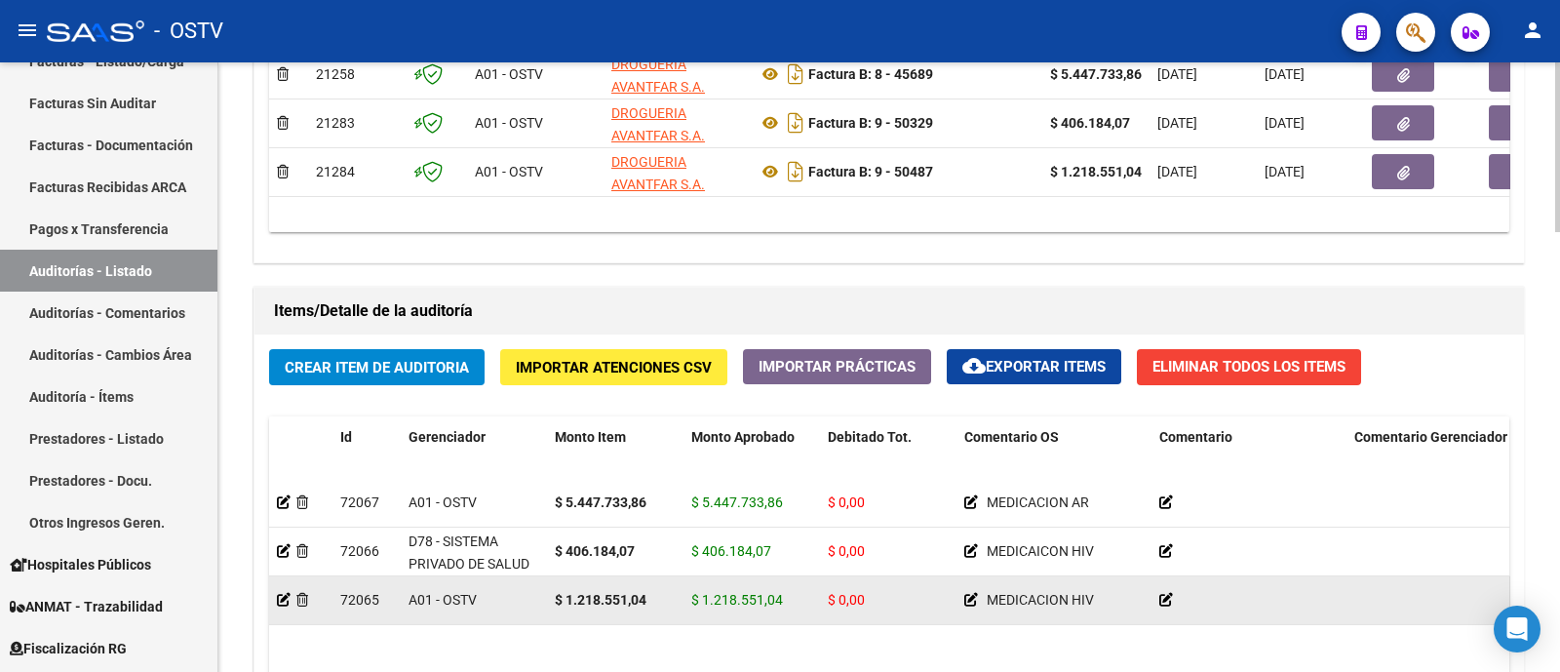
scroll to position [1340, 0]
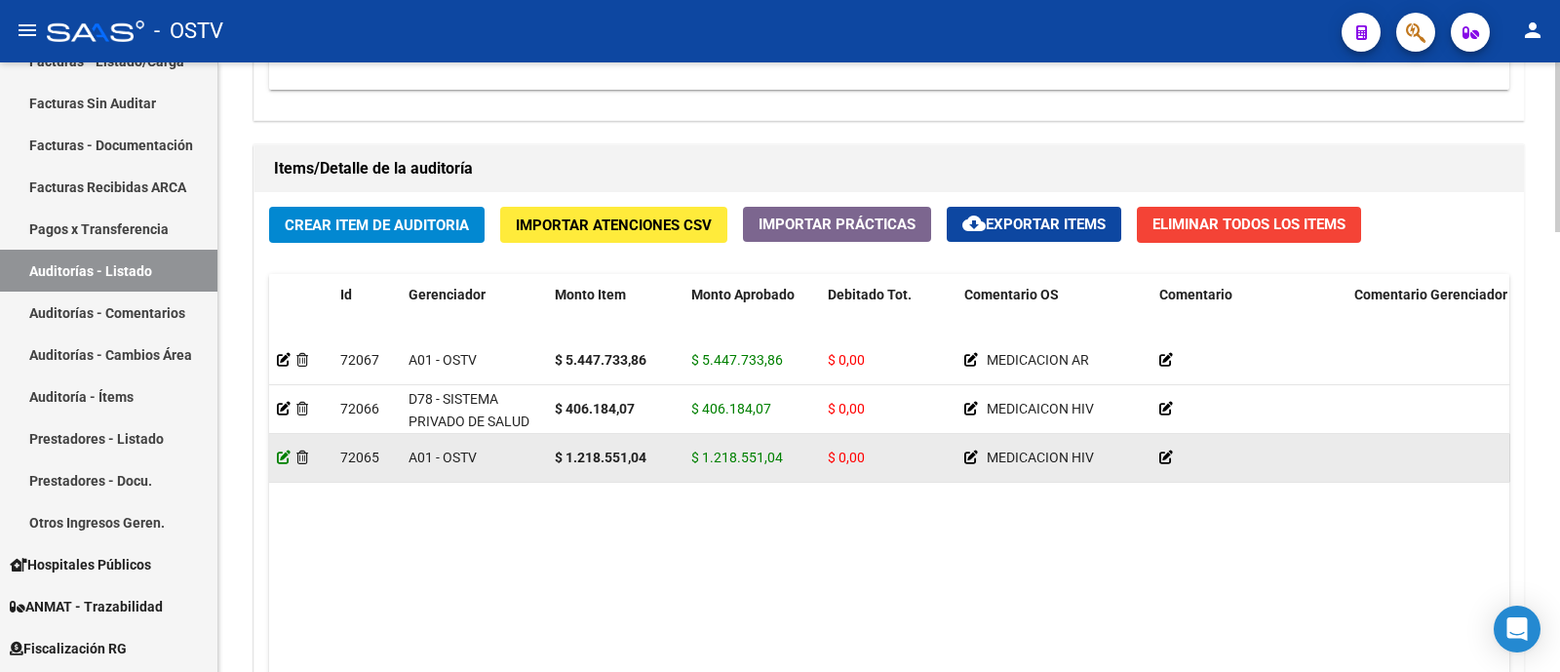
click at [284, 455] on icon at bounding box center [284, 457] width 14 height 14
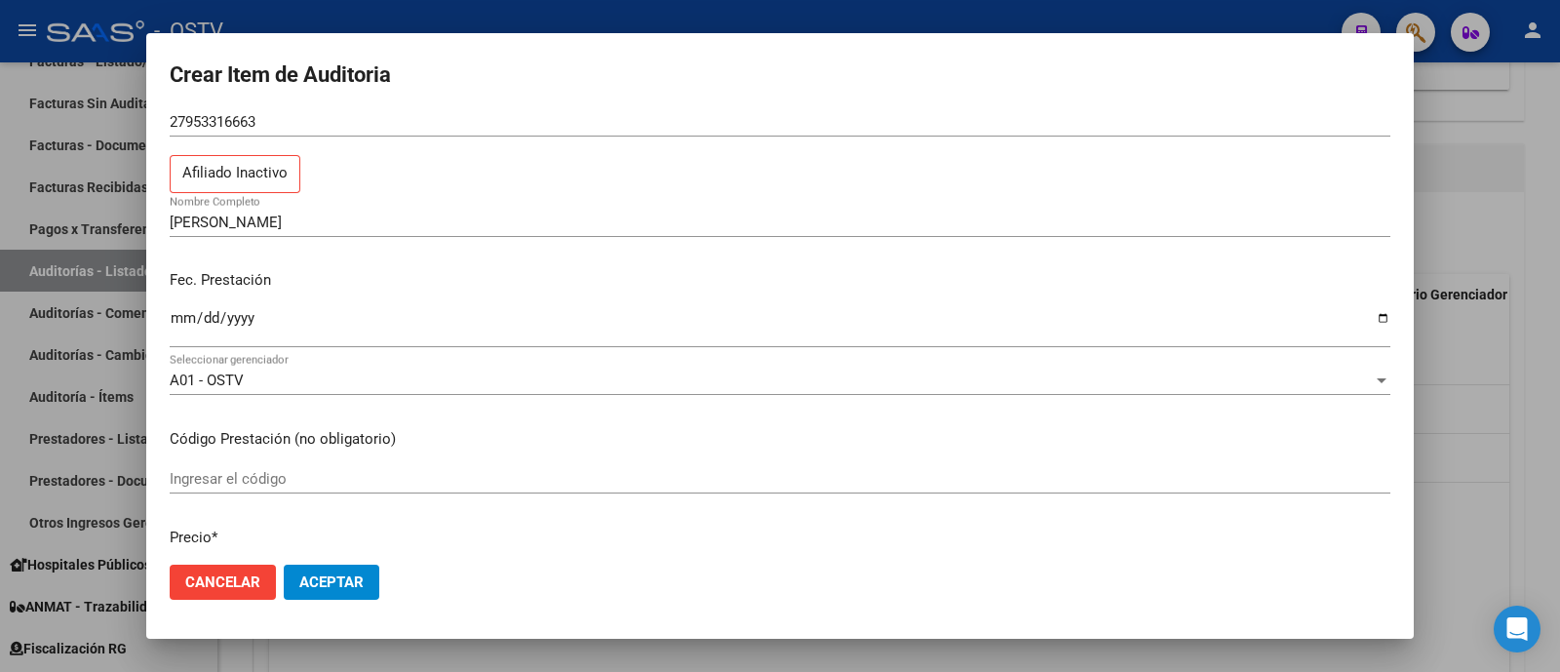
scroll to position [0, 0]
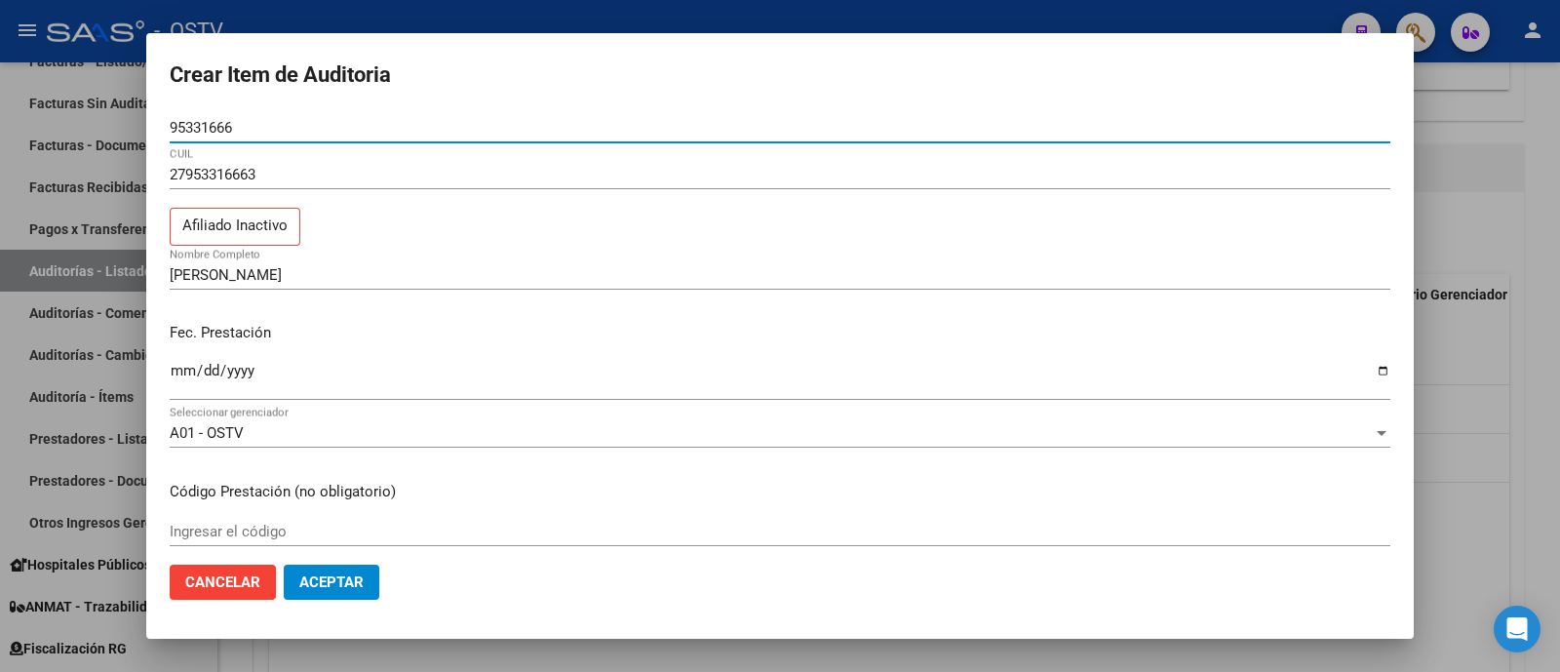
click at [500, 26] on div at bounding box center [780, 336] width 1560 height 672
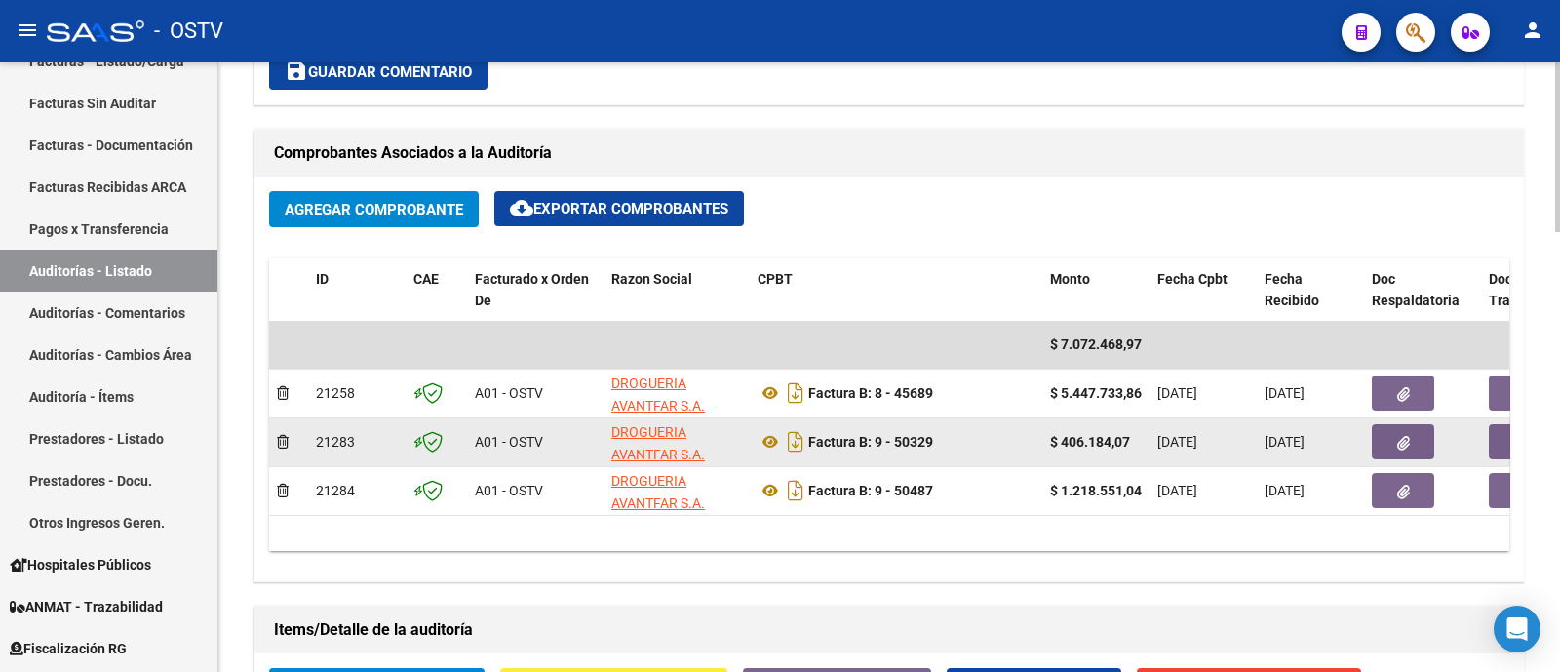
scroll to position [852, 0]
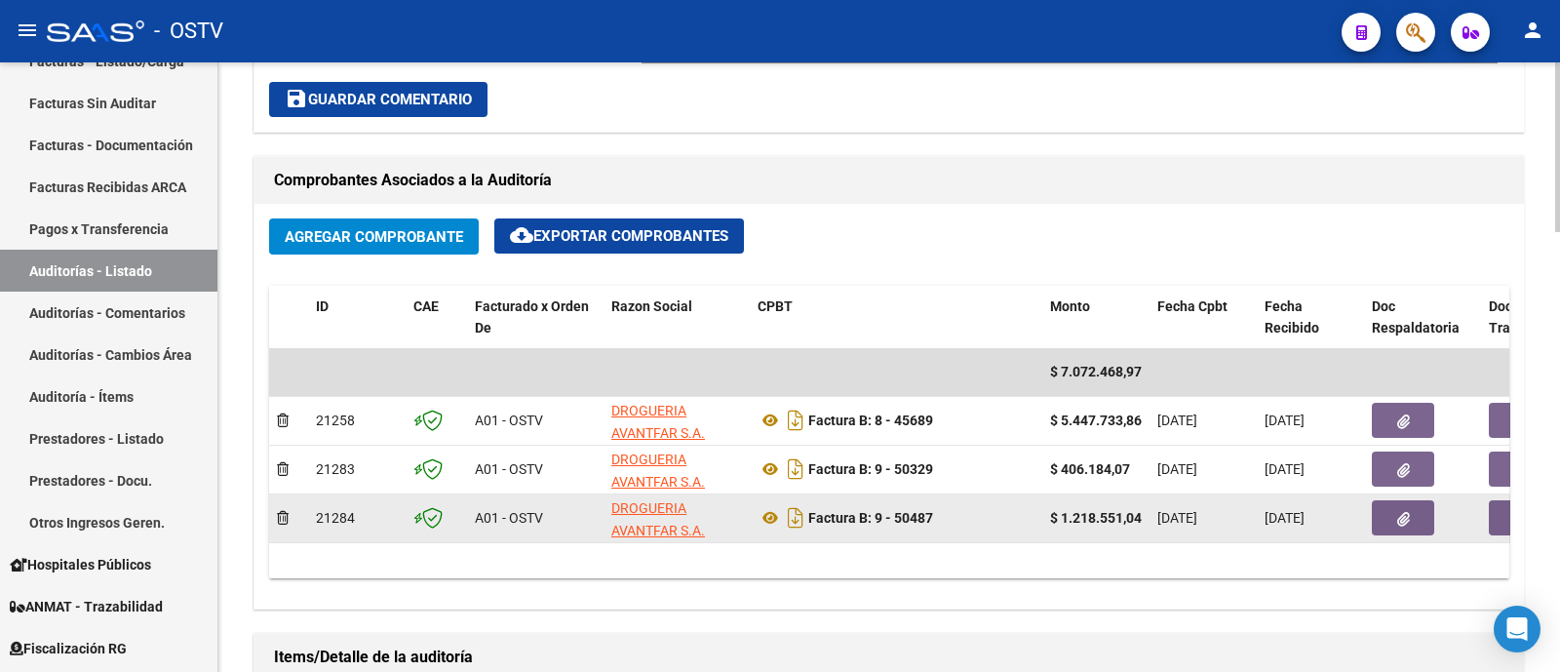
click at [1415, 519] on button "button" at bounding box center [1402, 517] width 62 height 35
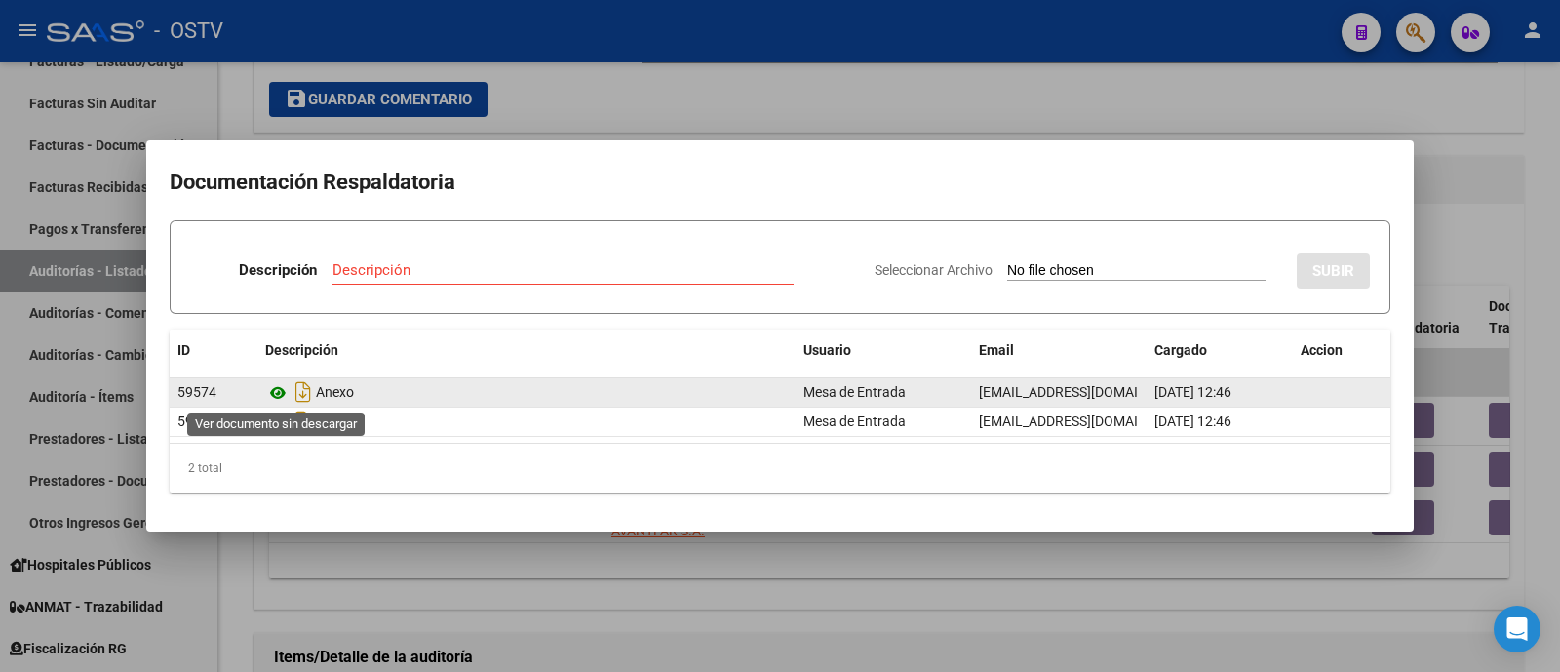
click at [278, 393] on icon at bounding box center [277, 392] width 25 height 23
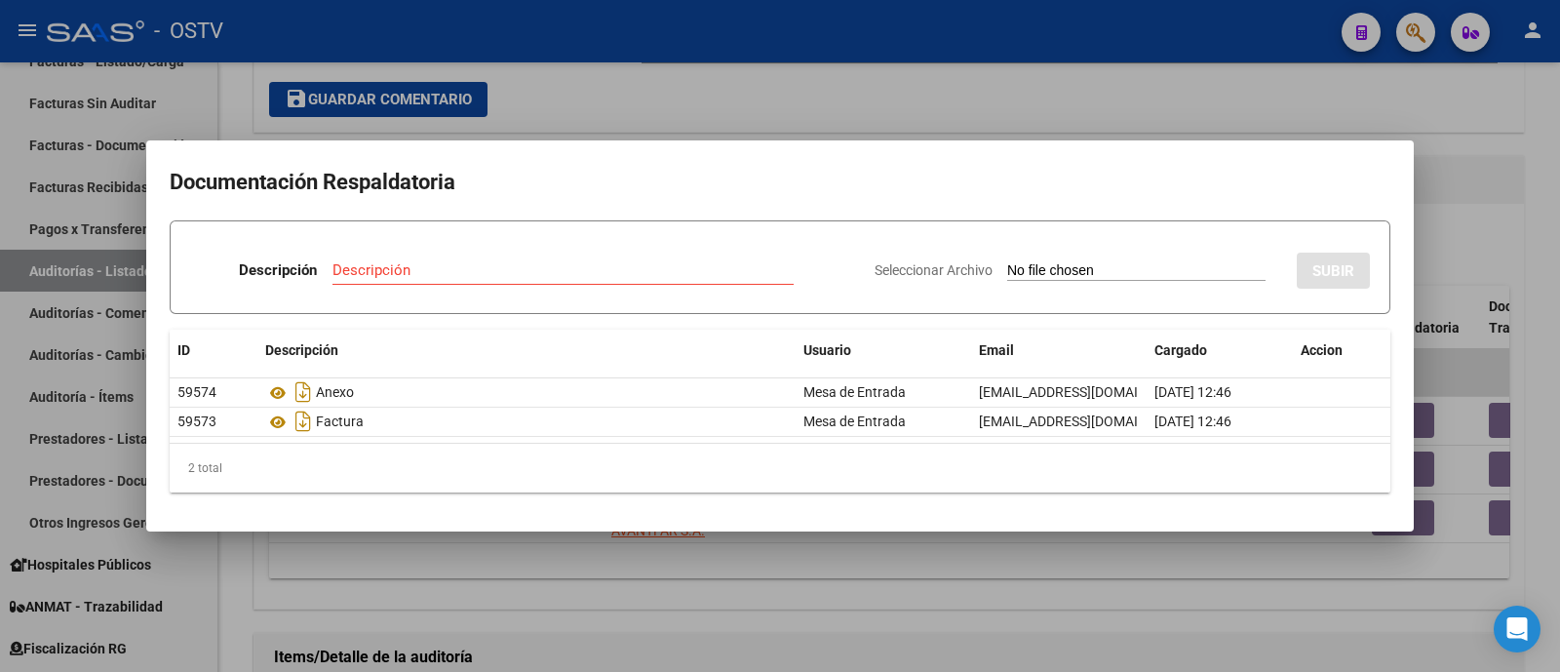
click at [682, 125] on div at bounding box center [780, 336] width 1560 height 672
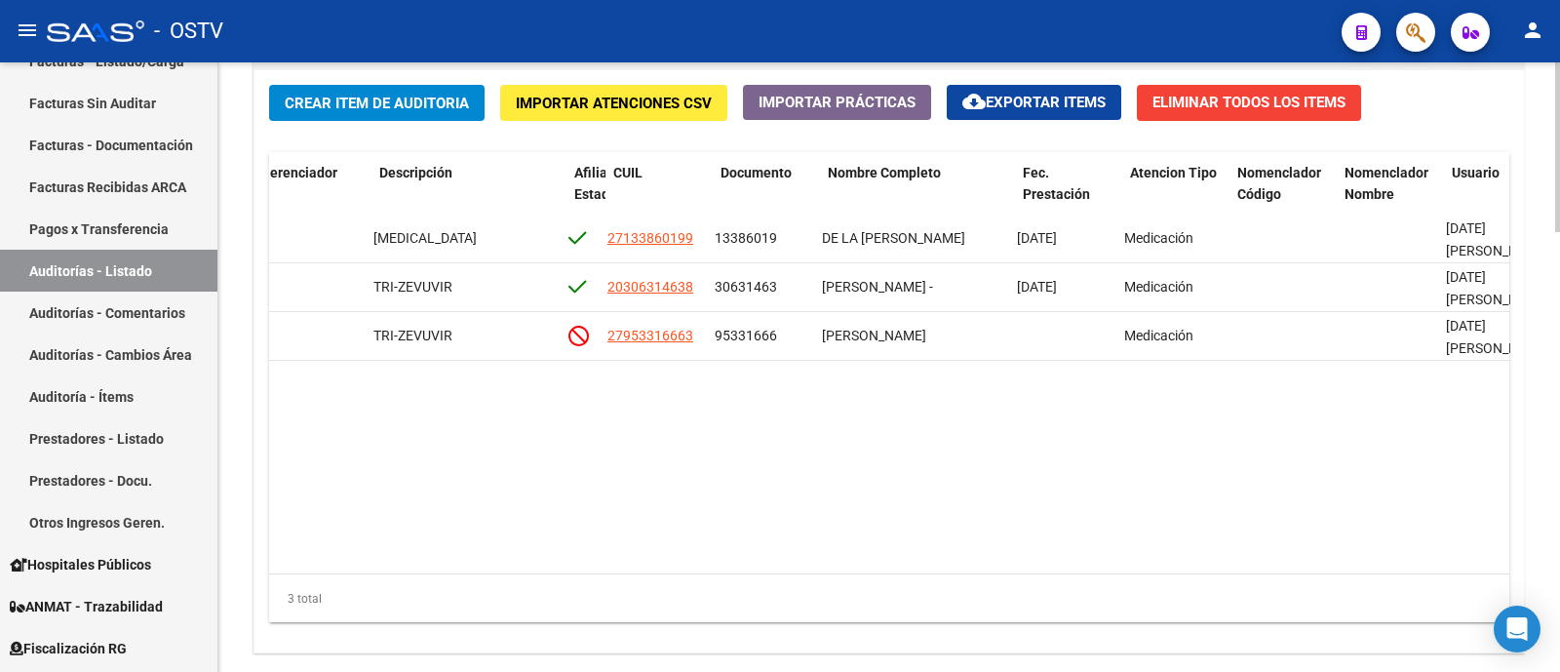
scroll to position [0, 1156]
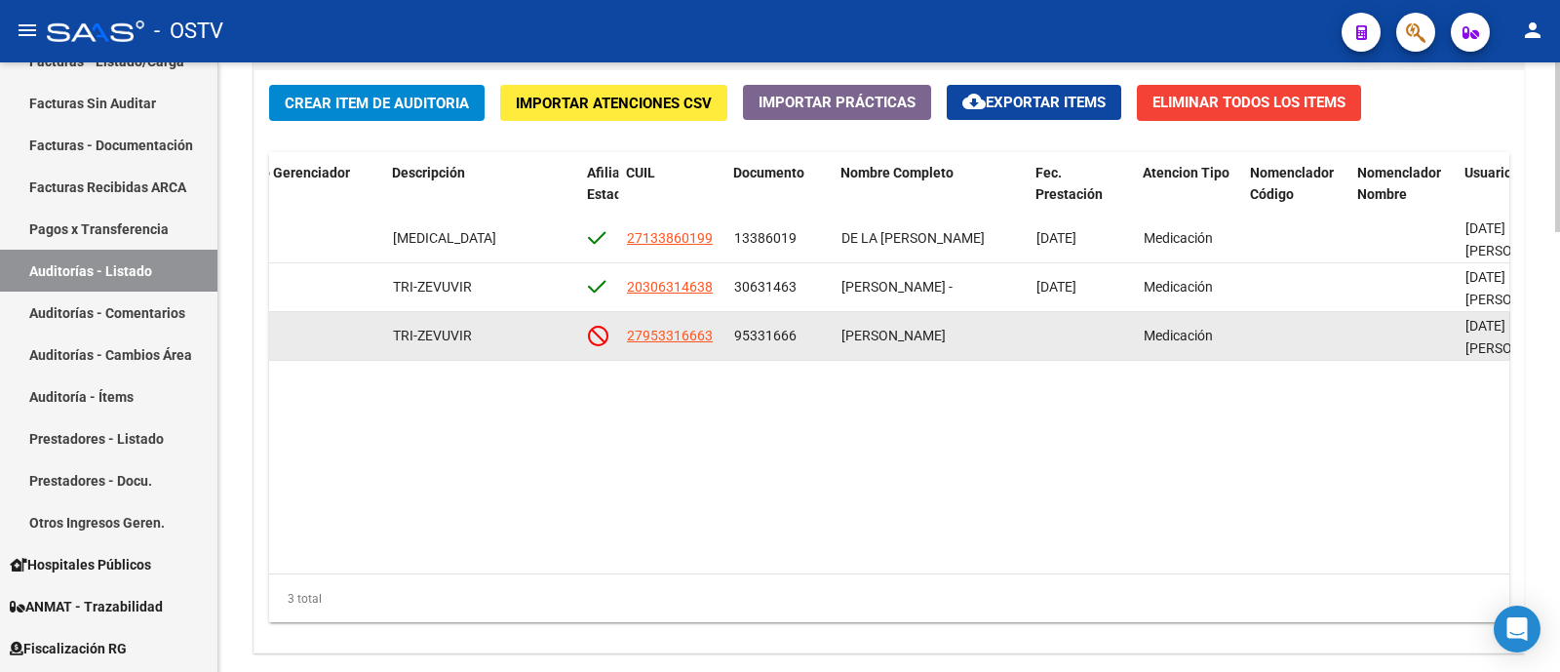
click at [838, 326] on datatable-body-cell "ZUÑIGA OSORIO ANGELES NAYARA" at bounding box center [930, 336] width 195 height 48
drag, startPoint x: 809, startPoint y: 329, endPoint x: 721, endPoint y: 343, distance: 88.8
click at [721, 343] on div "72065 A01 - OSTV $ 1.218.551,04 $ 1.218.551,04 $ 0,00 MEDICACION HIV TRI-ZEVUVI…" at bounding box center [558, 336] width 2890 height 49
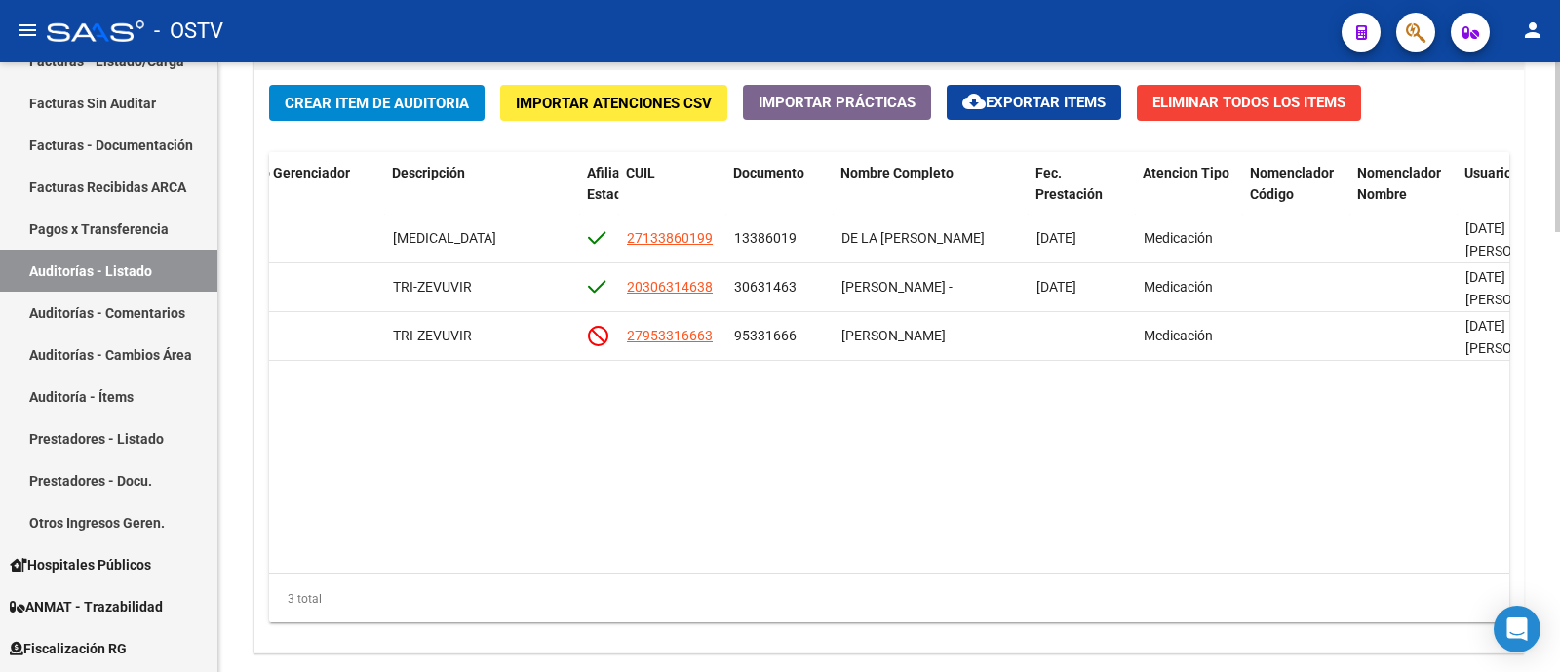
copy div "95331666"
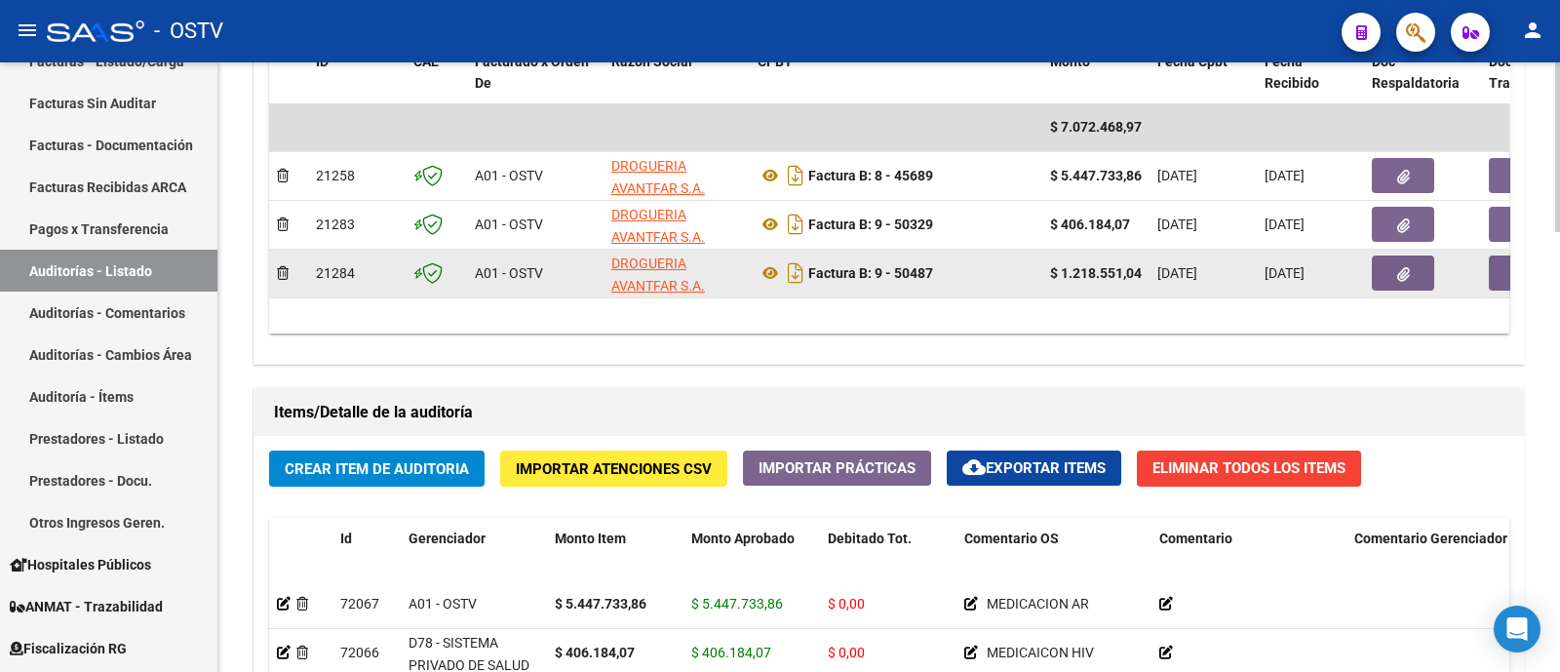
scroll to position [486, 0]
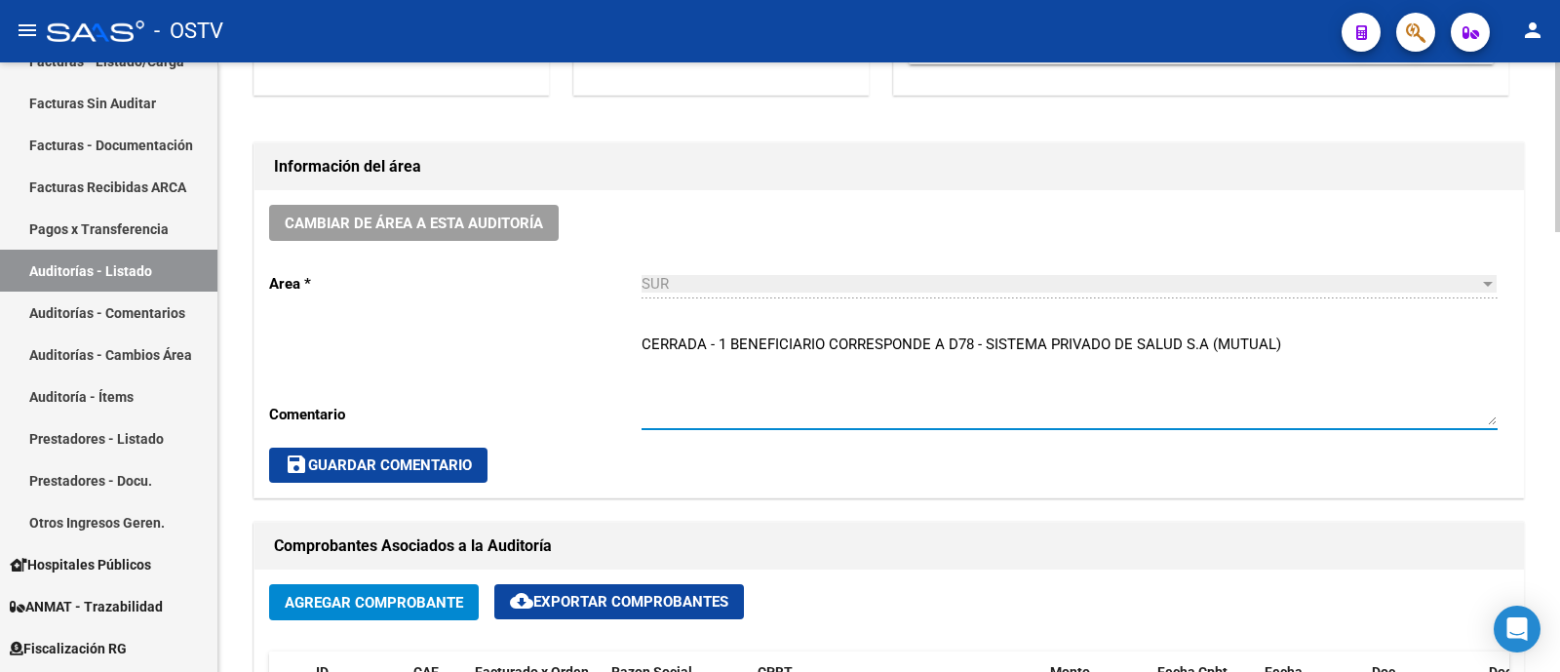
click at [709, 335] on textarea "CERRADA - 1 BENEFICIARIO CORRESPONDE A D78 - SISTEMA PRIVADO DE SALUD S.A (MUTU…" at bounding box center [1069, 379] width 856 height 92
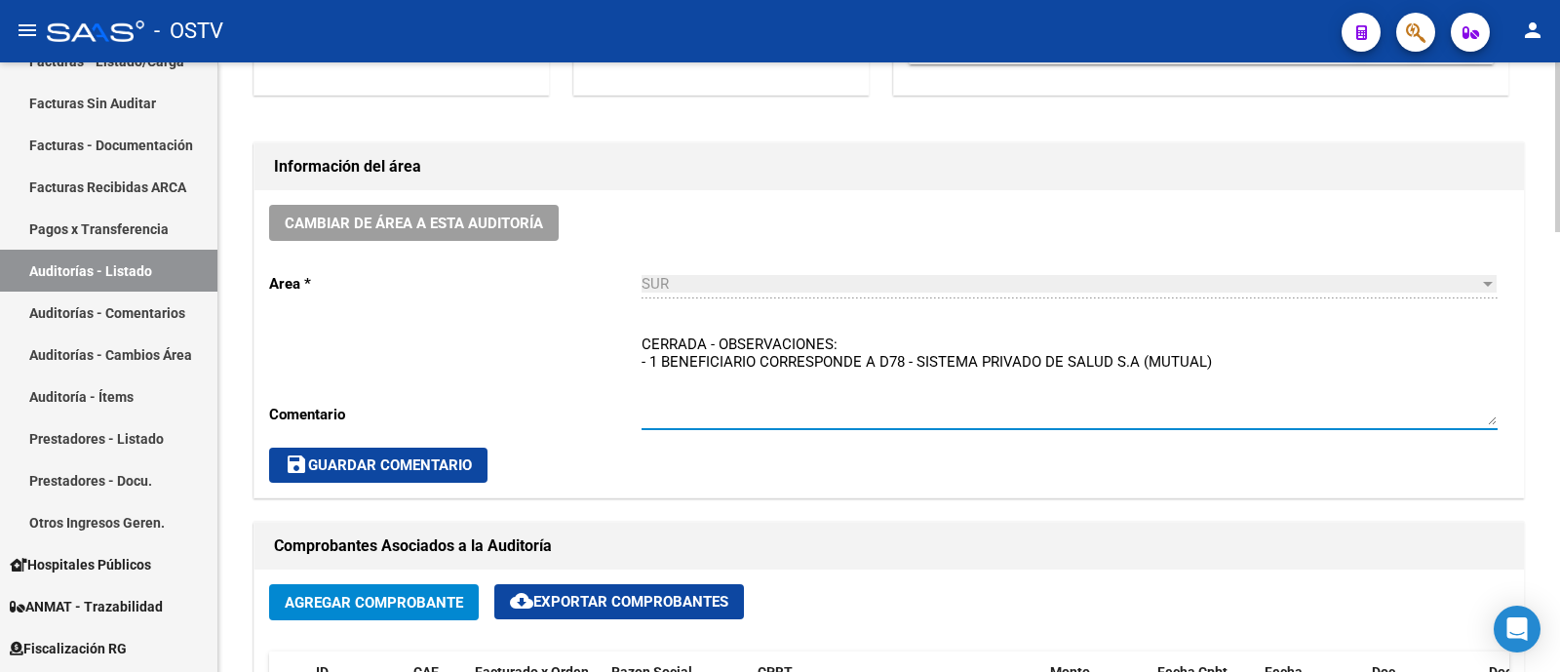
click at [1272, 348] on textarea "CERRADA - OBSERVACIONES: - 1 BENEFICIARIO CORRESPONDE A D78 - SISTEMA PRIVADO D…" at bounding box center [1069, 379] width 856 height 92
click at [1260, 370] on textarea "CERRADA - OBSERVACIONES: - 1 BENEFICIARIO CORRESPONDE A D78 - SISTEMA PRIVADO D…" at bounding box center [1069, 379] width 856 height 92
paste textarea "95331666"
type textarea "CERRADA - OBSERVACIONES: - 1 BENEFICIARIO CORRESPONDE A D78 - SISTEMA PRIVADO D…"
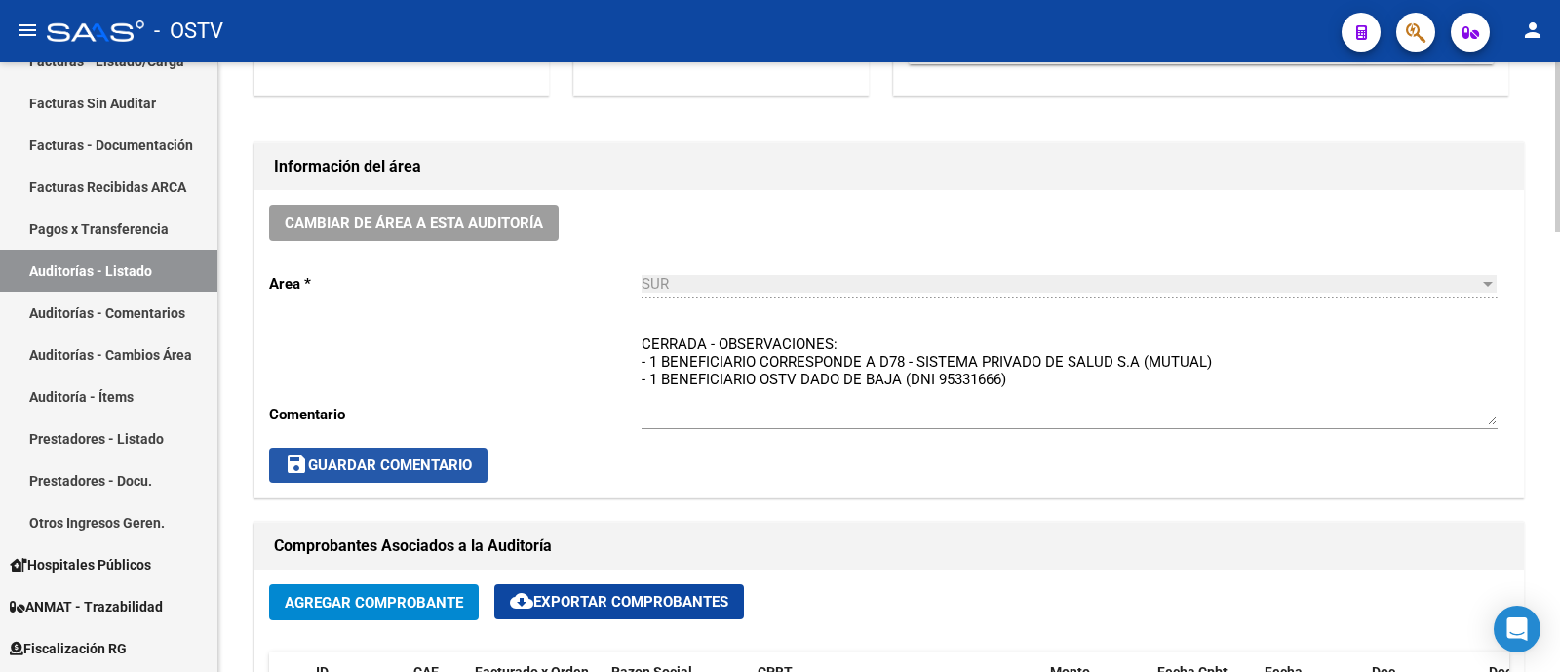
click at [360, 471] on button "save Guardar Comentario" at bounding box center [378, 464] width 218 height 35
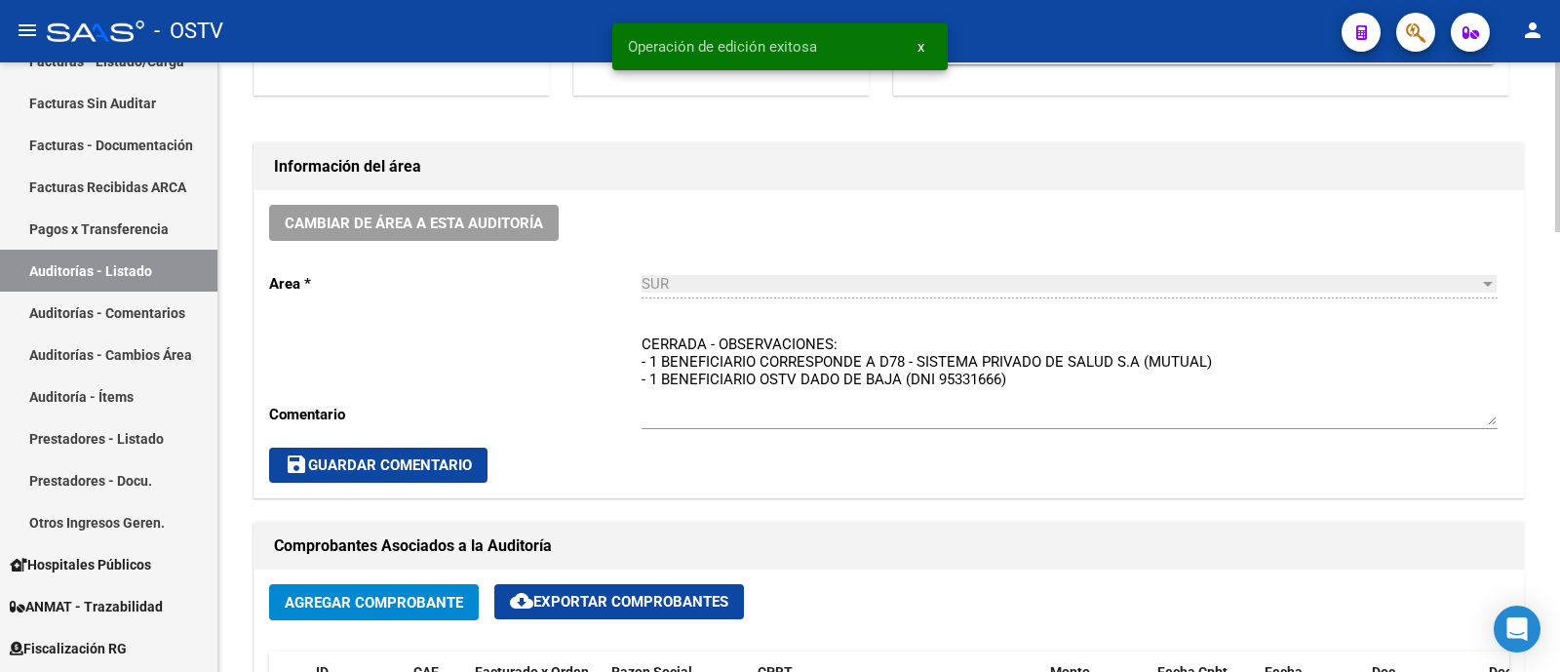
scroll to position [0, 0]
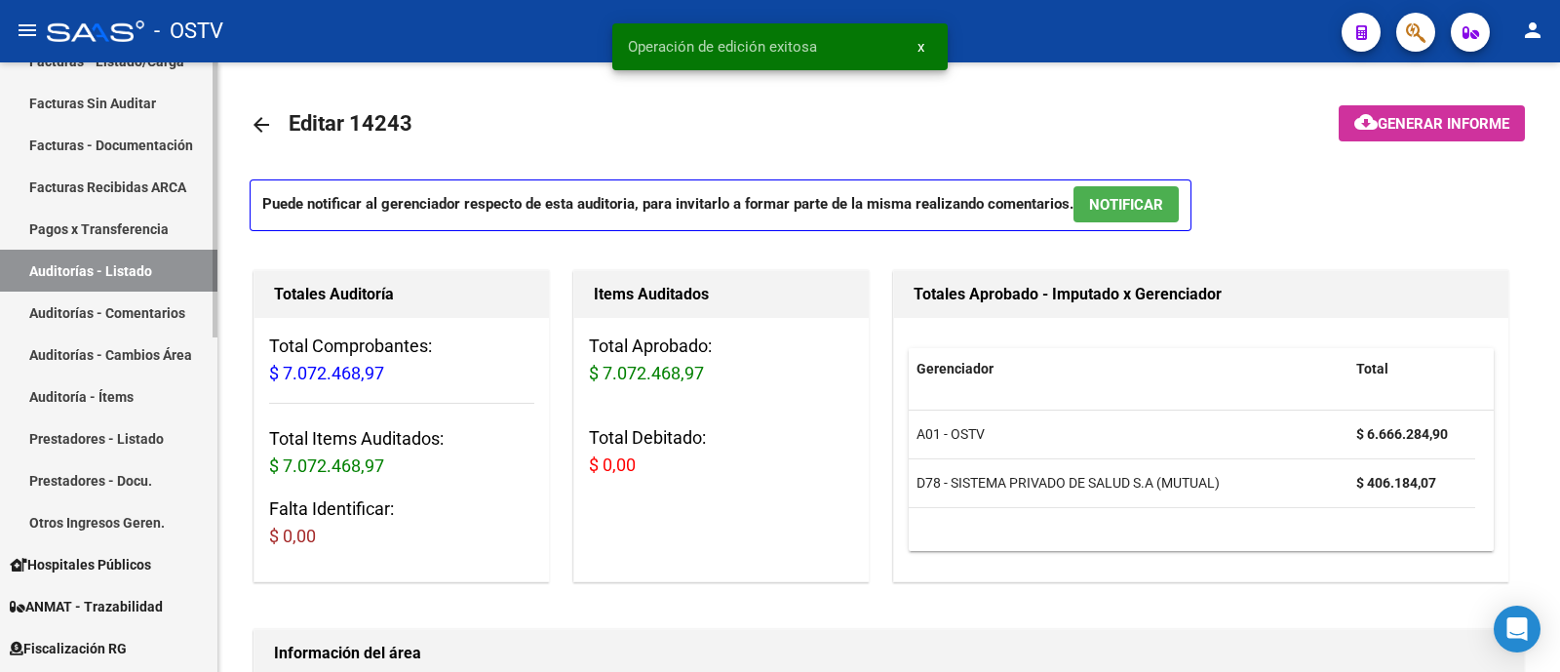
click at [79, 276] on link "Auditorías - Listado" at bounding box center [108, 271] width 217 height 42
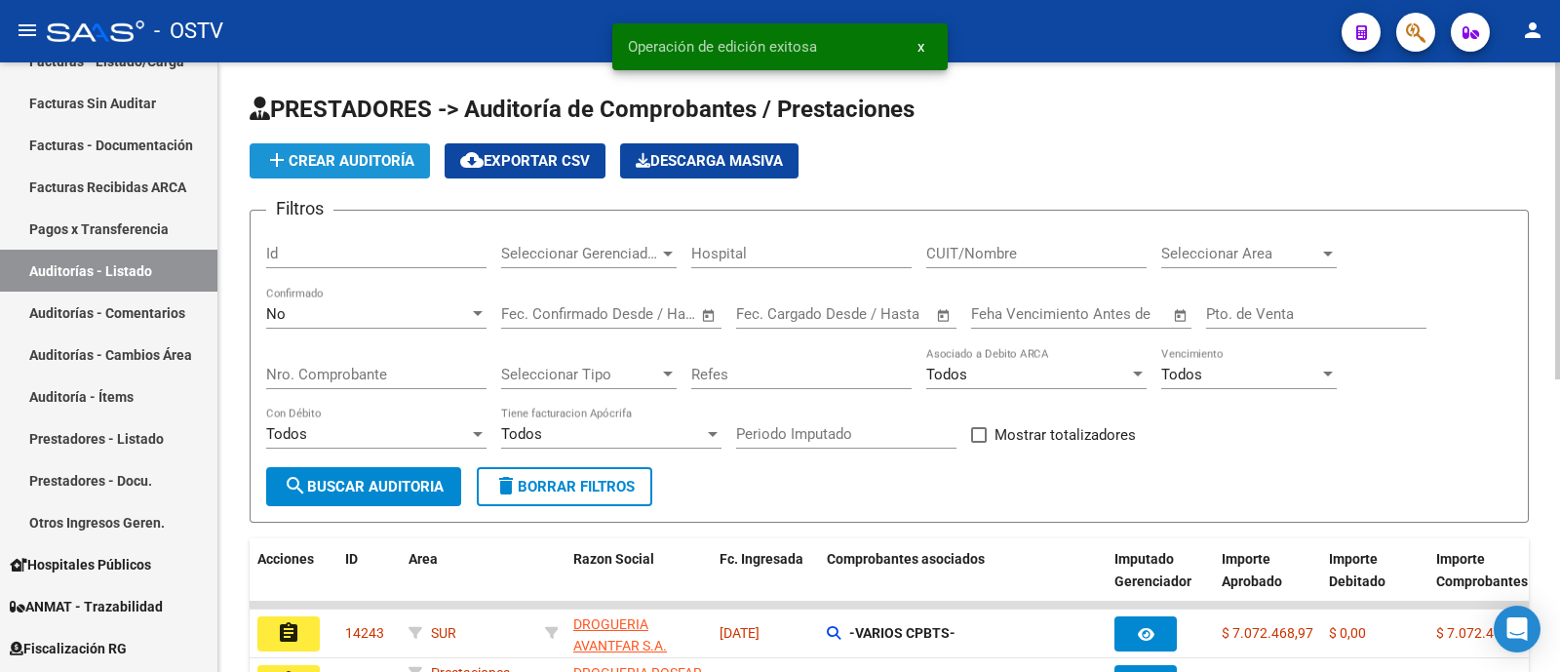
click at [337, 167] on span "add Crear Auditoría" at bounding box center [339, 161] width 149 height 18
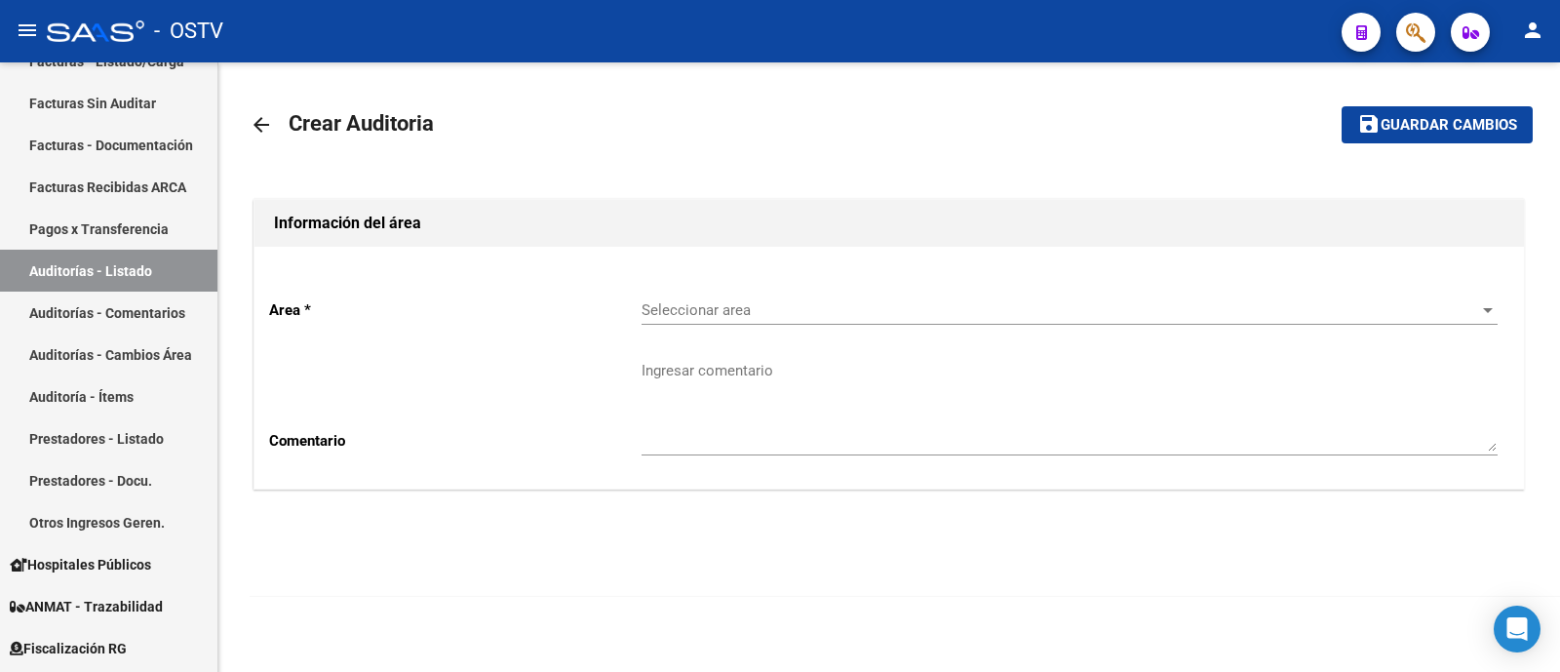
drag, startPoint x: 786, startPoint y: 327, endPoint x: 784, endPoint y: 311, distance: 15.7
click at [783, 323] on div "Seleccionar area Seleccionar area" at bounding box center [1069, 313] width 856 height 60
click at [784, 311] on span "Seleccionar area" at bounding box center [1060, 310] width 838 height 18
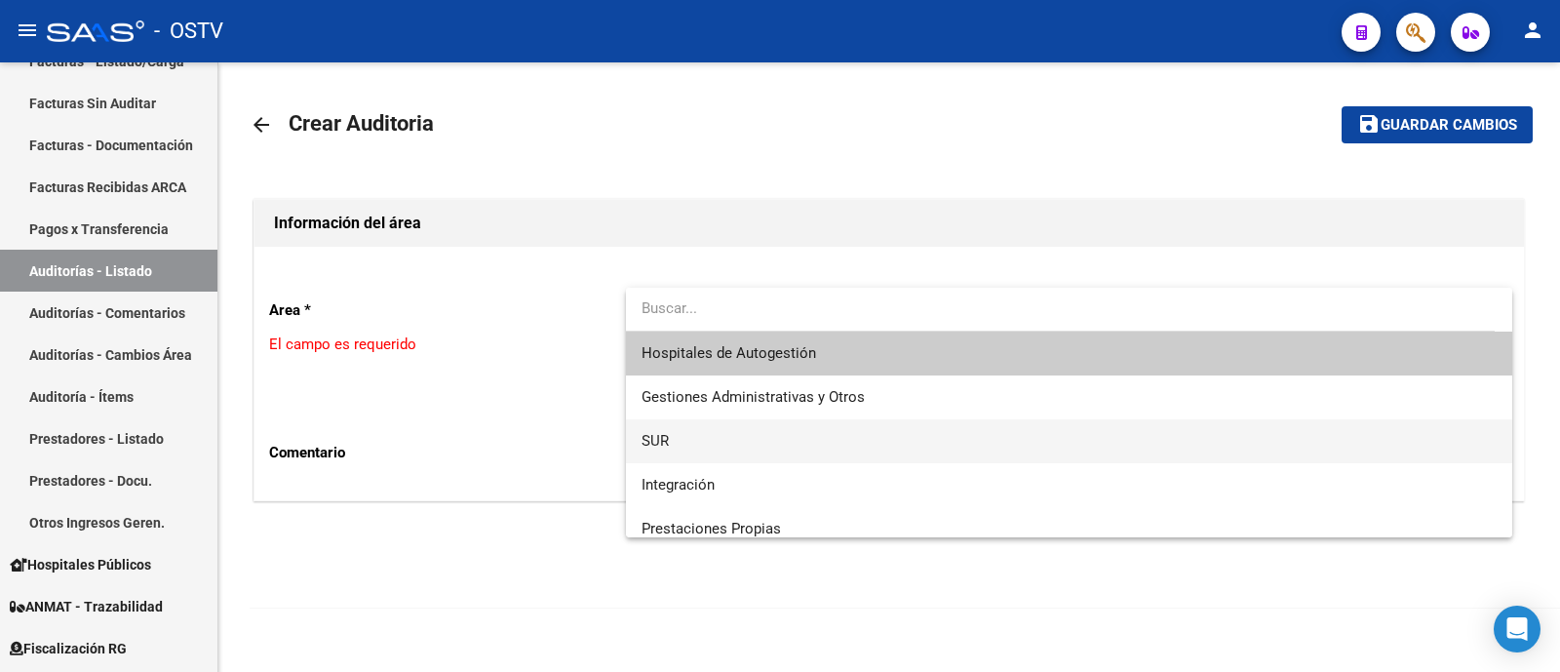
click at [765, 439] on span "SUR" at bounding box center [1069, 441] width 856 height 44
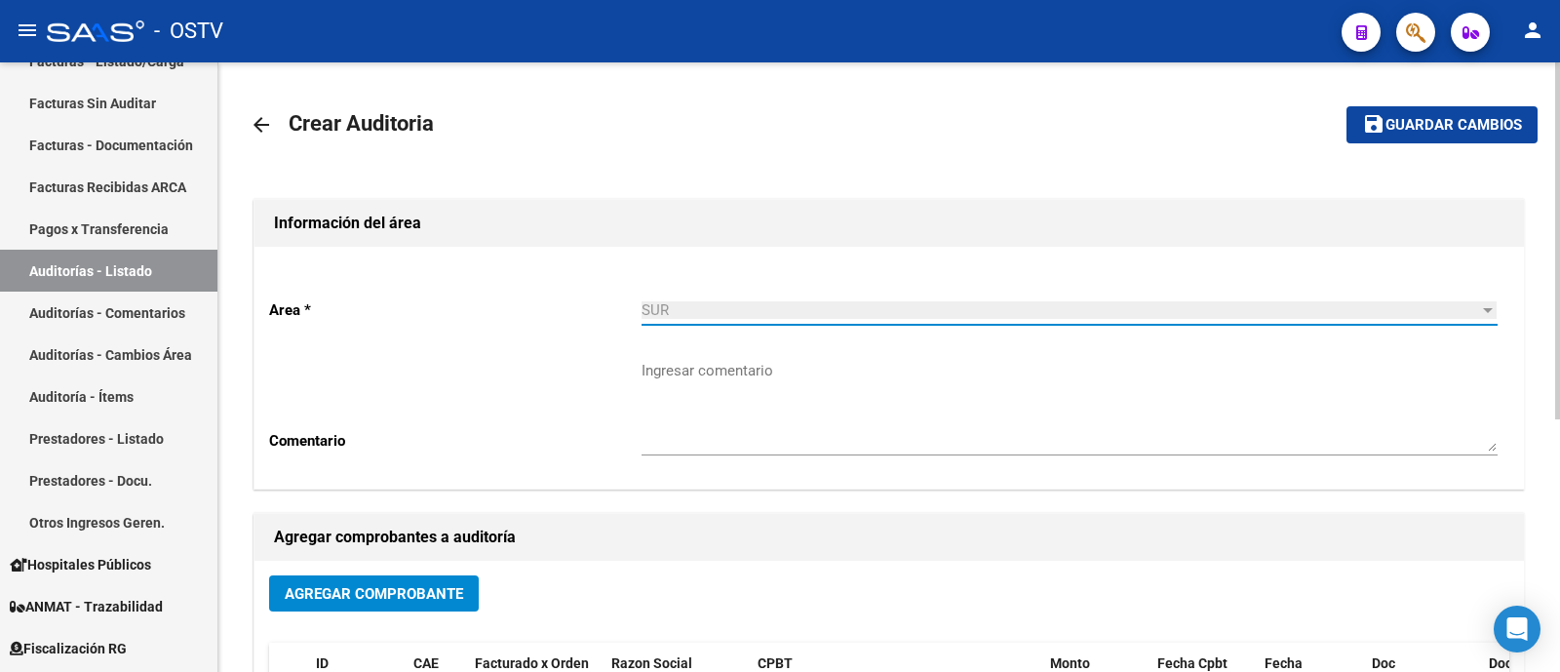
click at [706, 423] on textarea "Ingresar comentario" at bounding box center [1069, 406] width 856 height 92
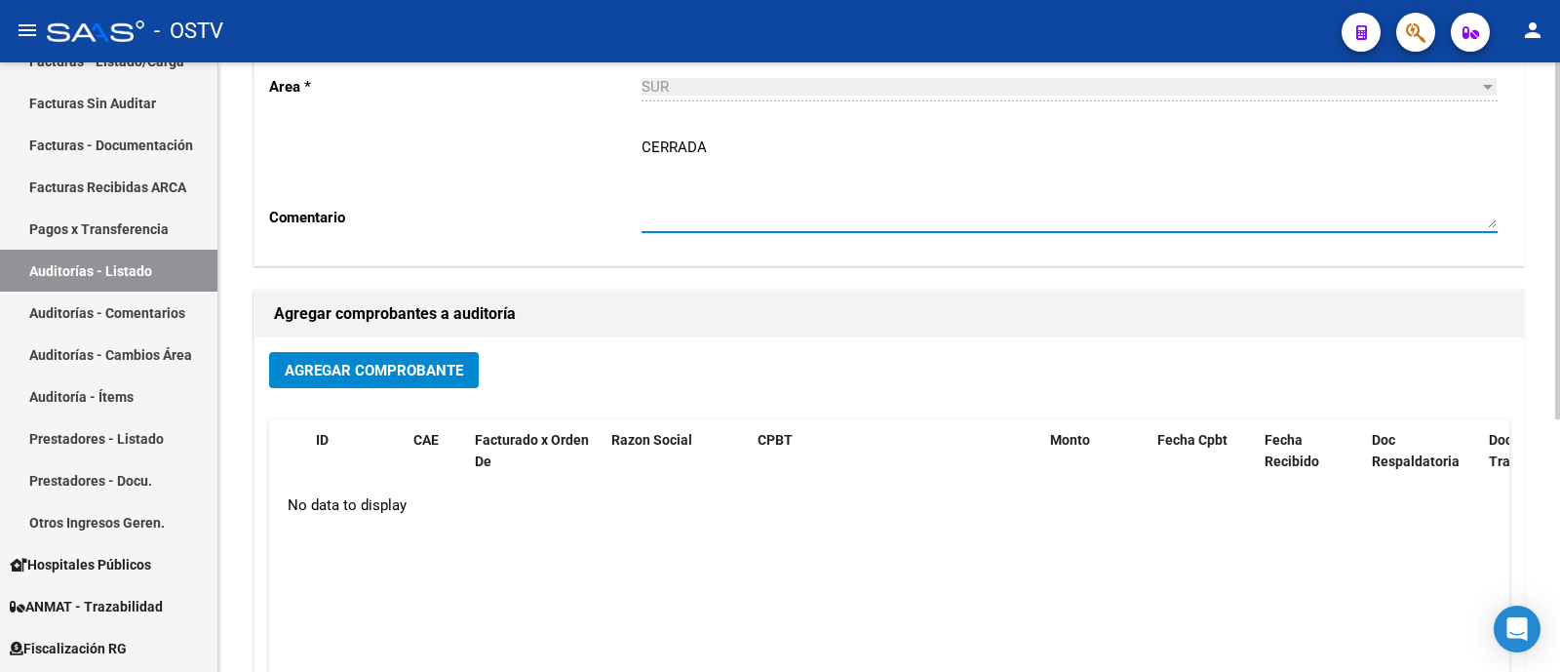
scroll to position [243, 0]
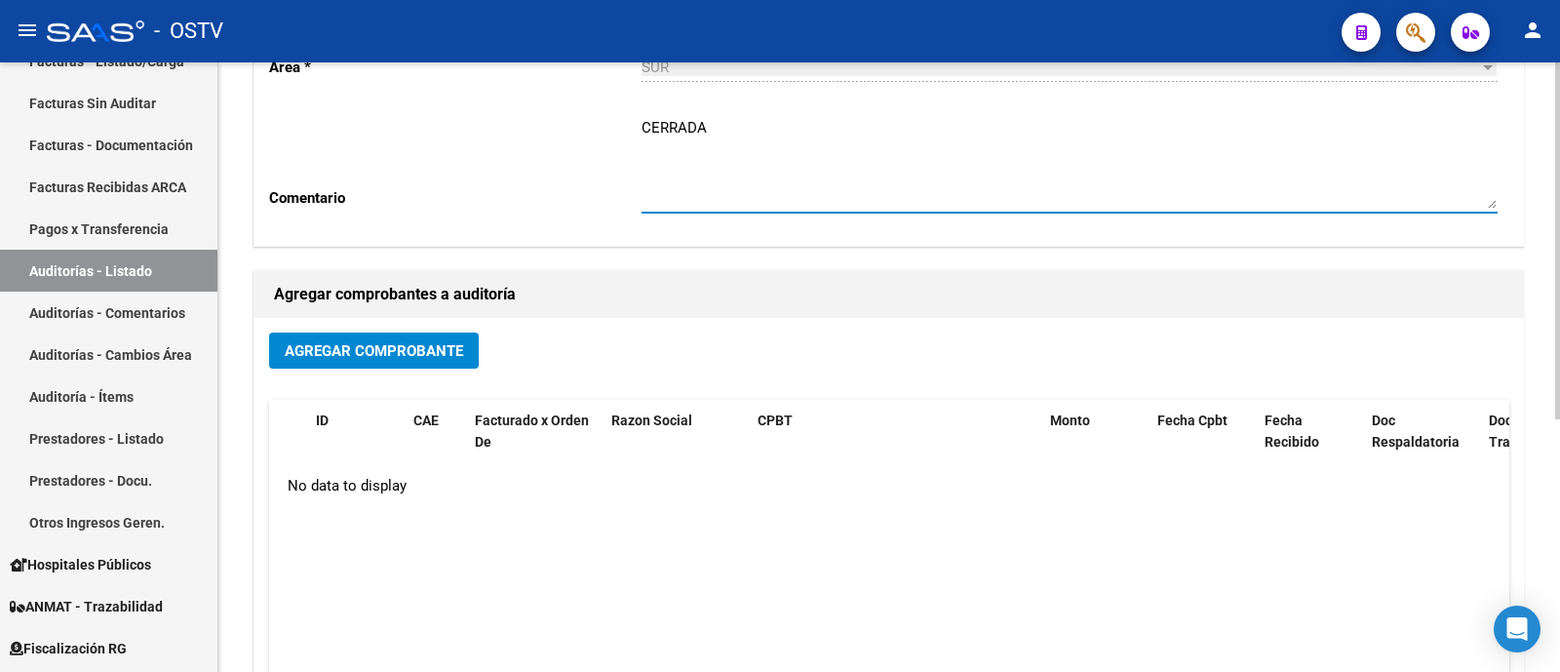
type textarea "CERRADA"
click at [427, 353] on span "Agregar Comprobante" at bounding box center [374, 351] width 178 height 18
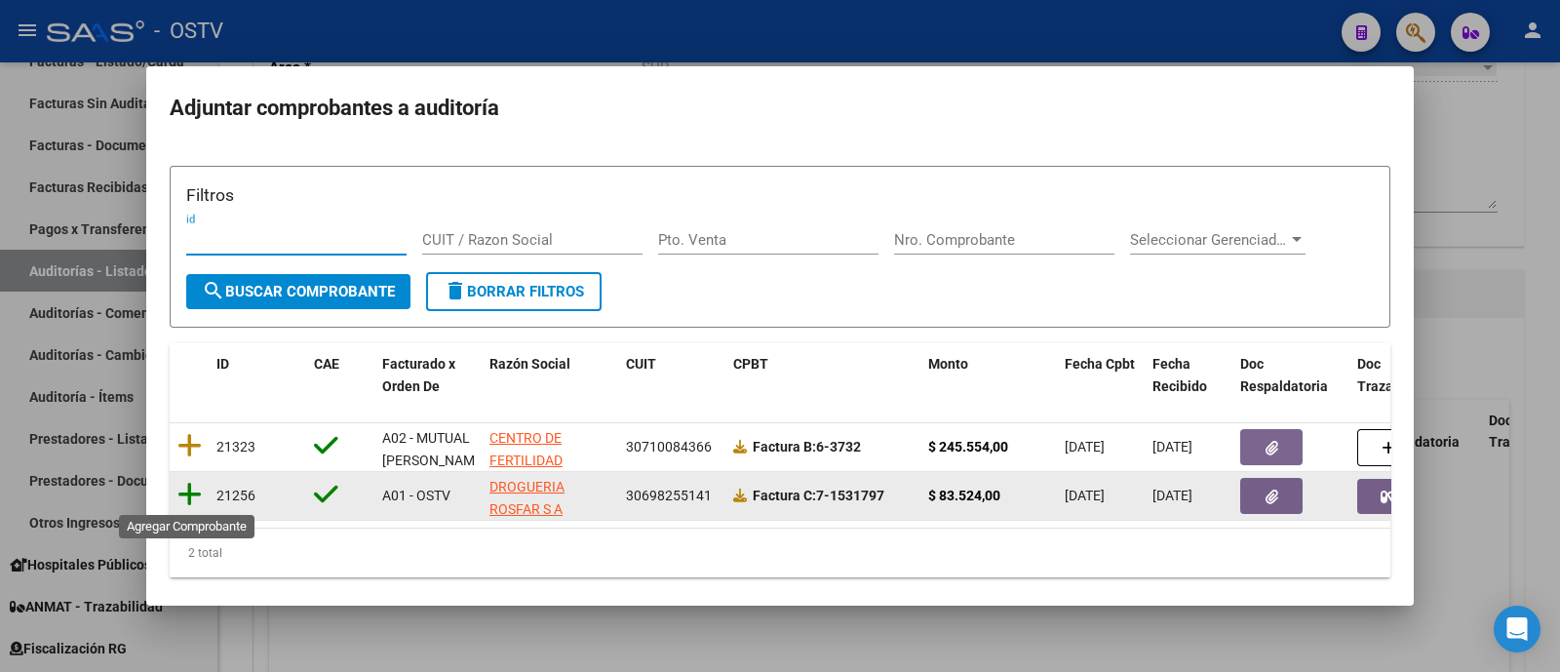
click at [190, 494] on icon at bounding box center [189, 494] width 24 height 27
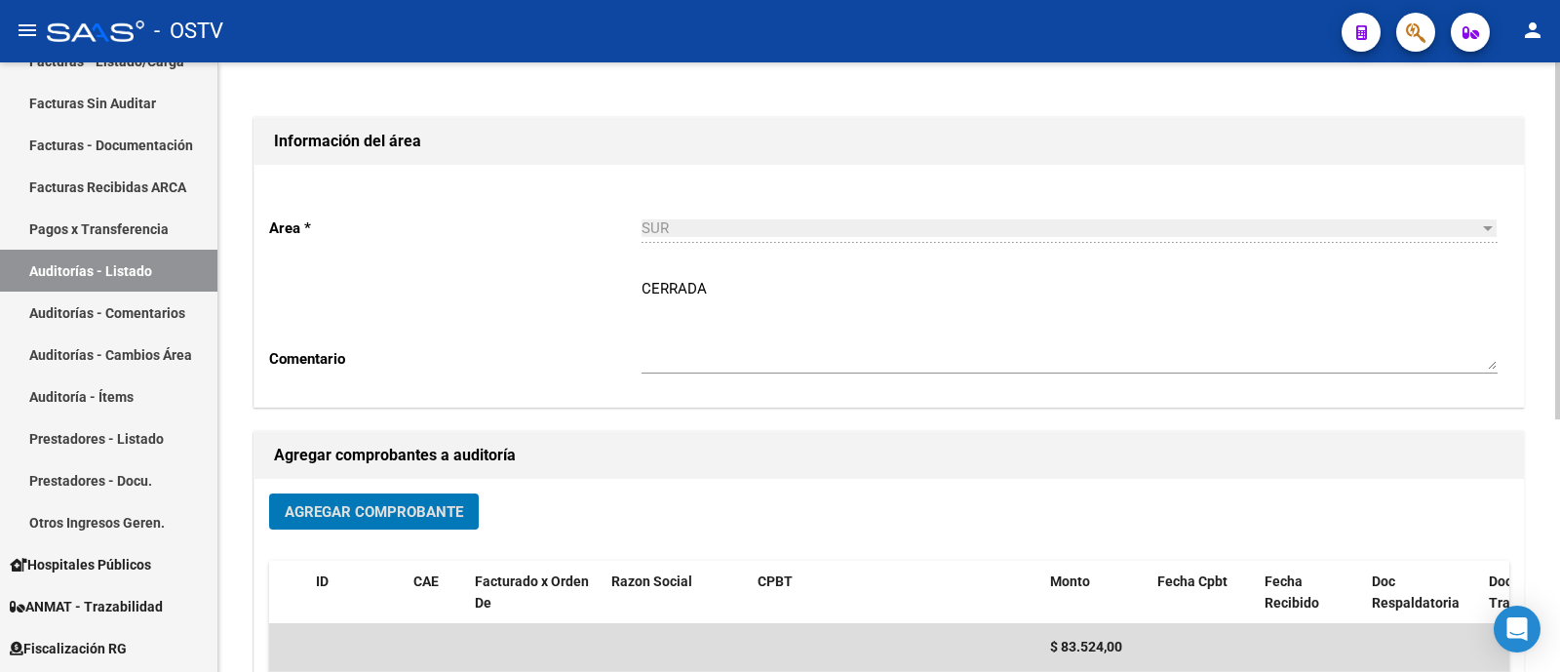
scroll to position [0, 0]
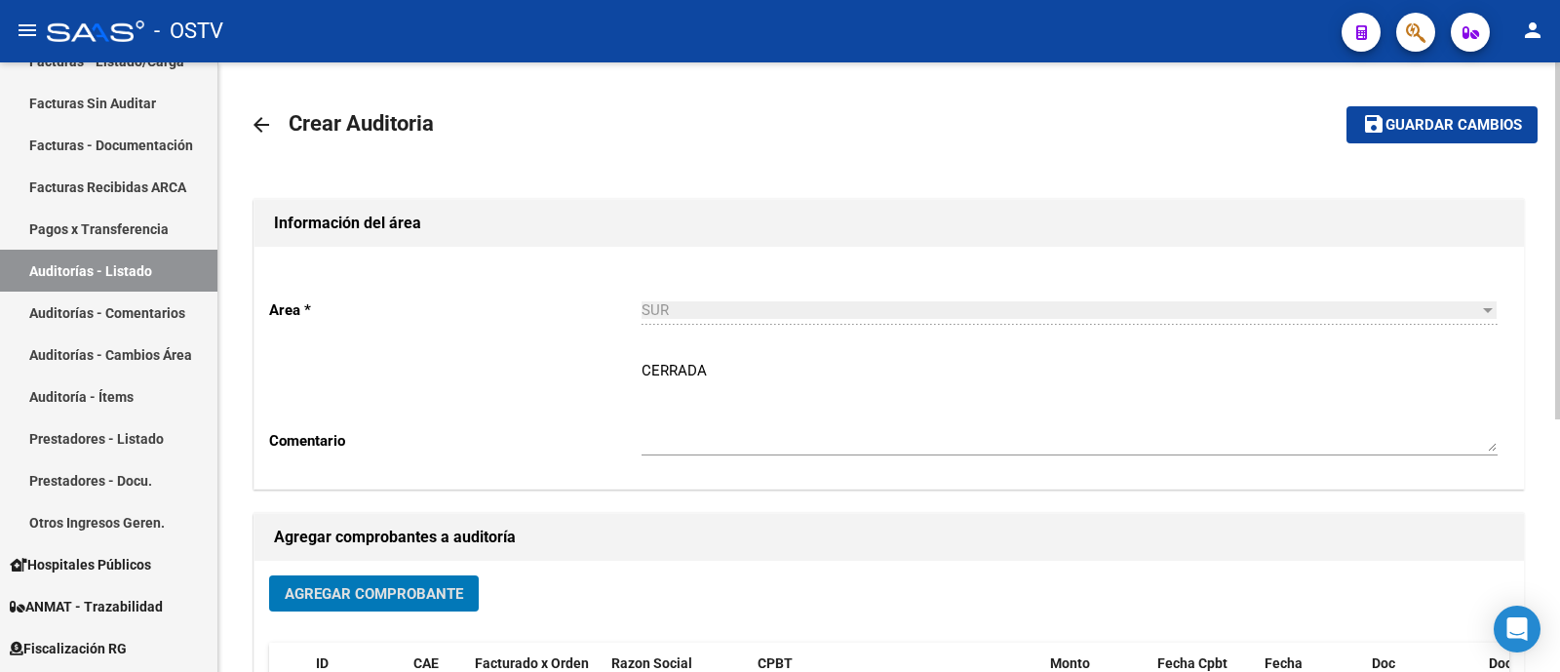
click at [1433, 110] on button "save Guardar cambios" at bounding box center [1441, 124] width 191 height 36
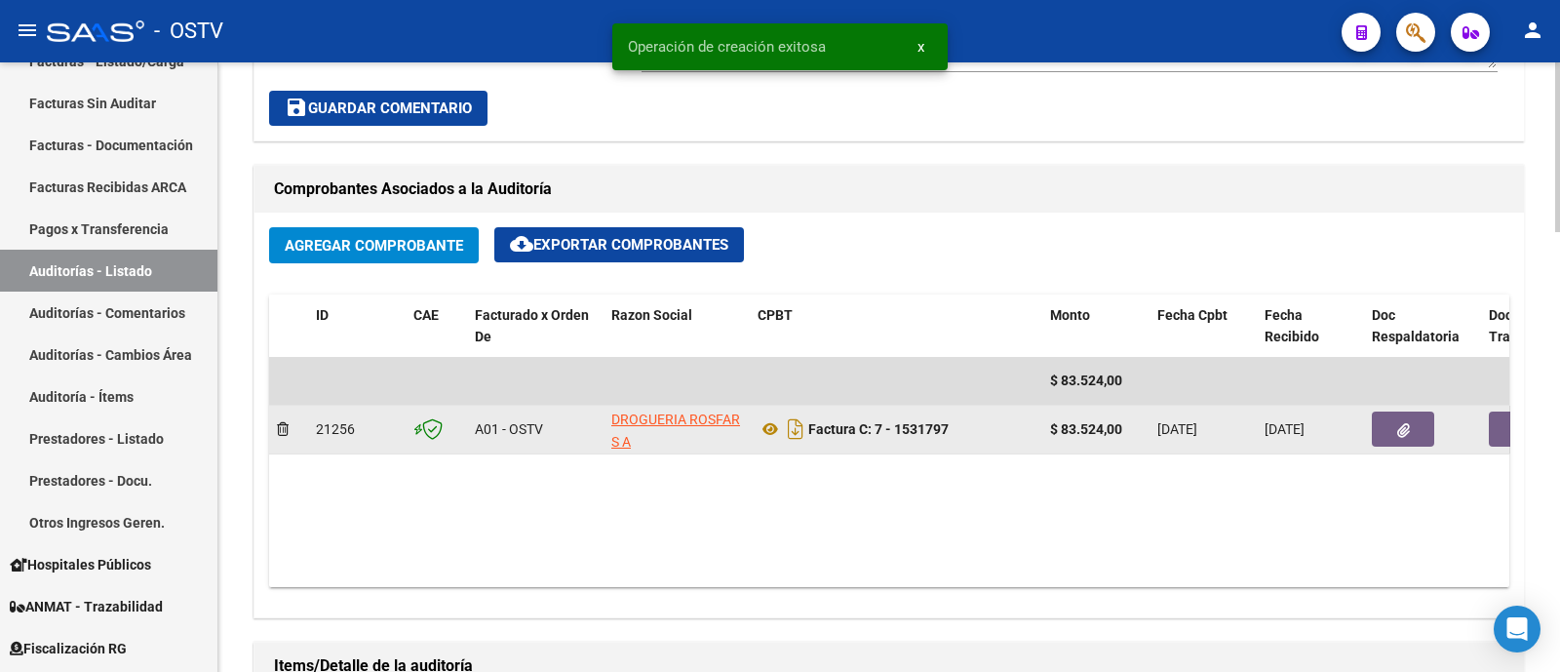
scroll to position [852, 0]
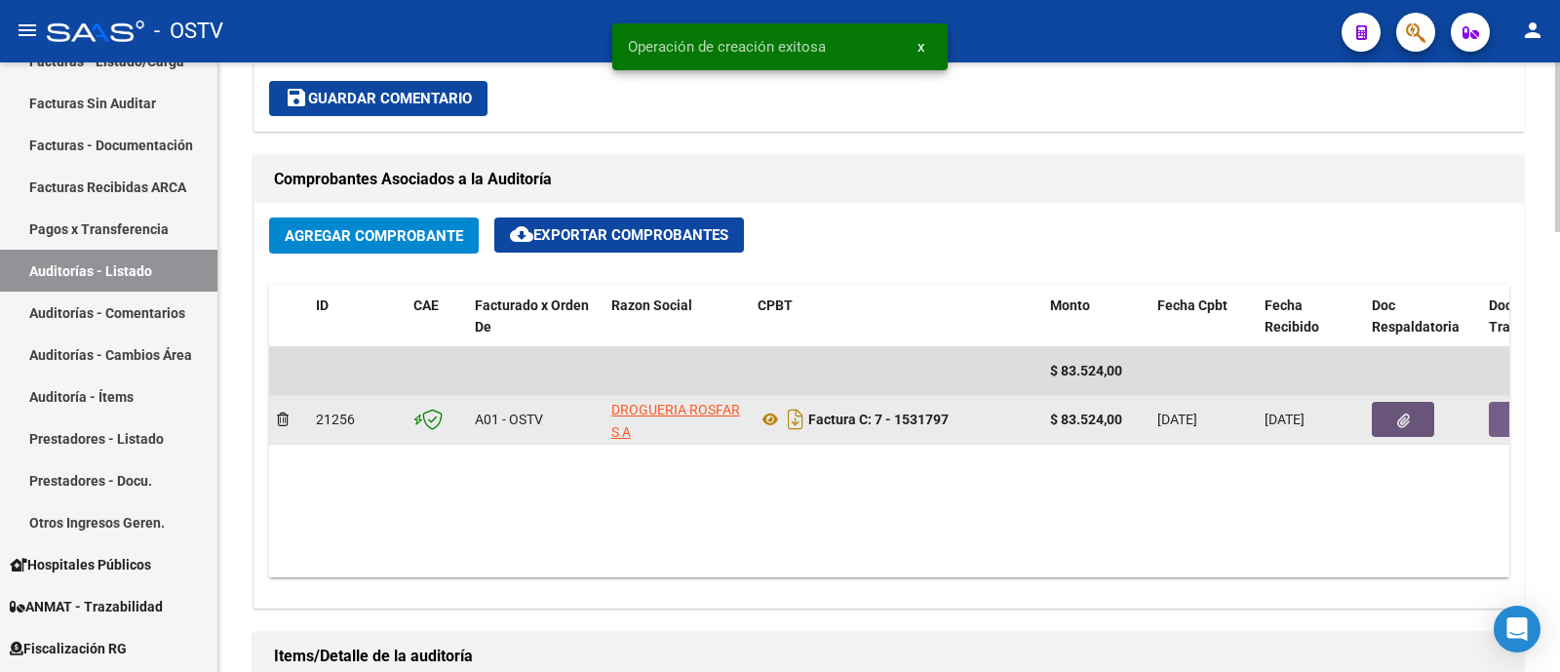
click at [1412, 426] on button "button" at bounding box center [1402, 419] width 62 height 35
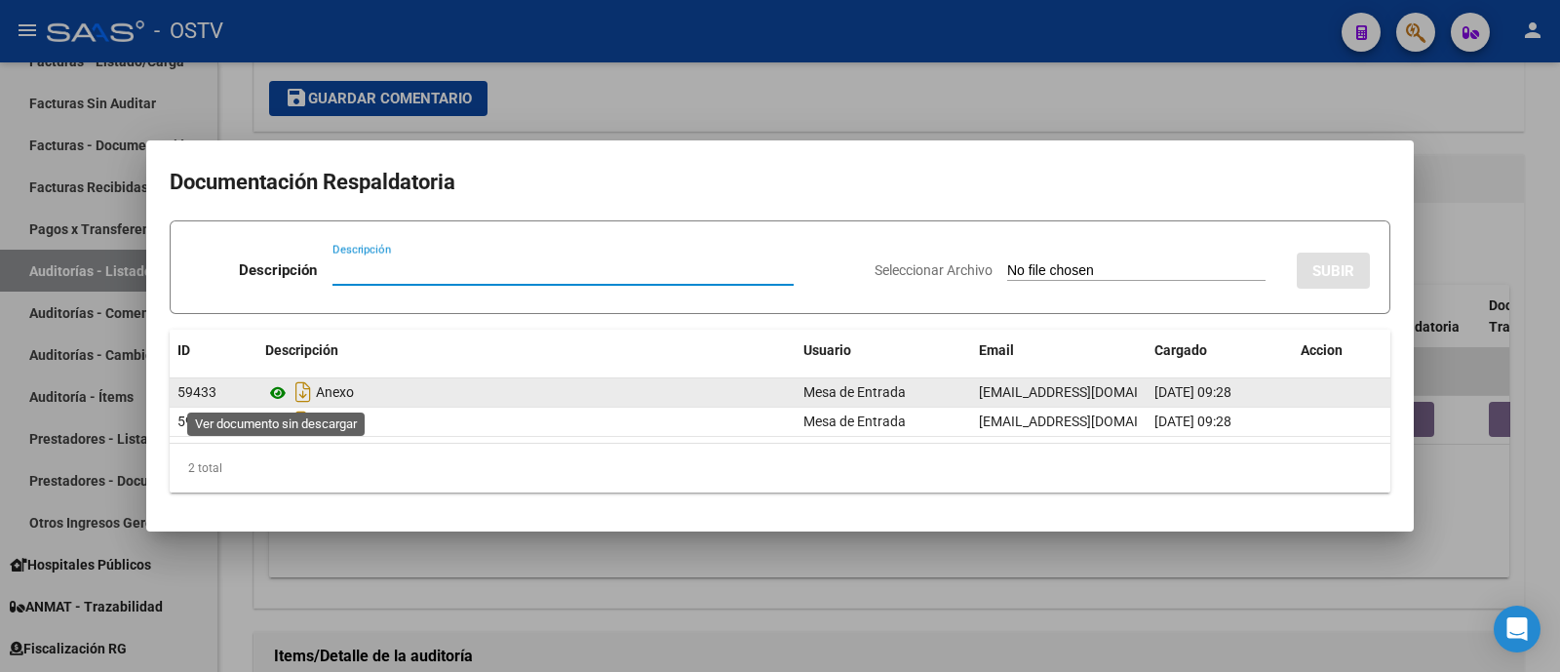
click at [280, 393] on icon at bounding box center [277, 392] width 25 height 23
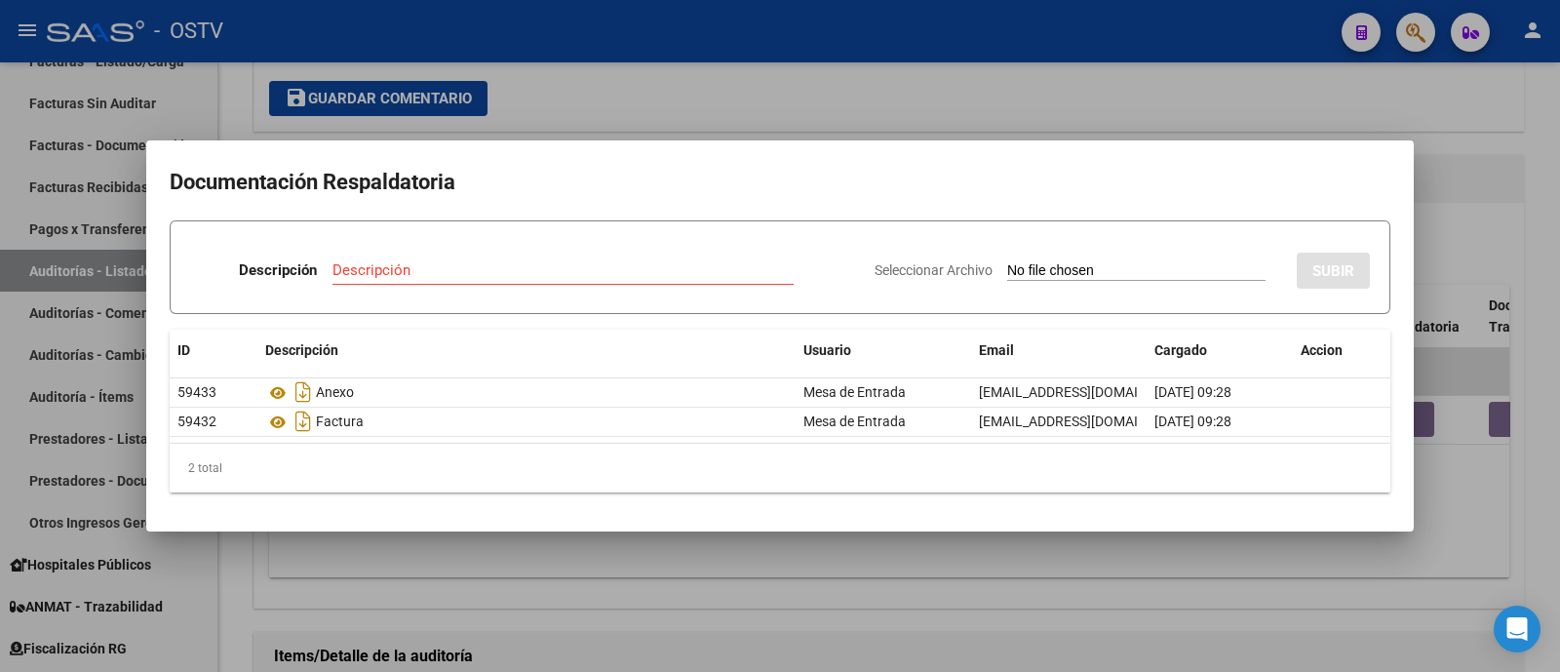
click at [612, 82] on div at bounding box center [780, 336] width 1560 height 672
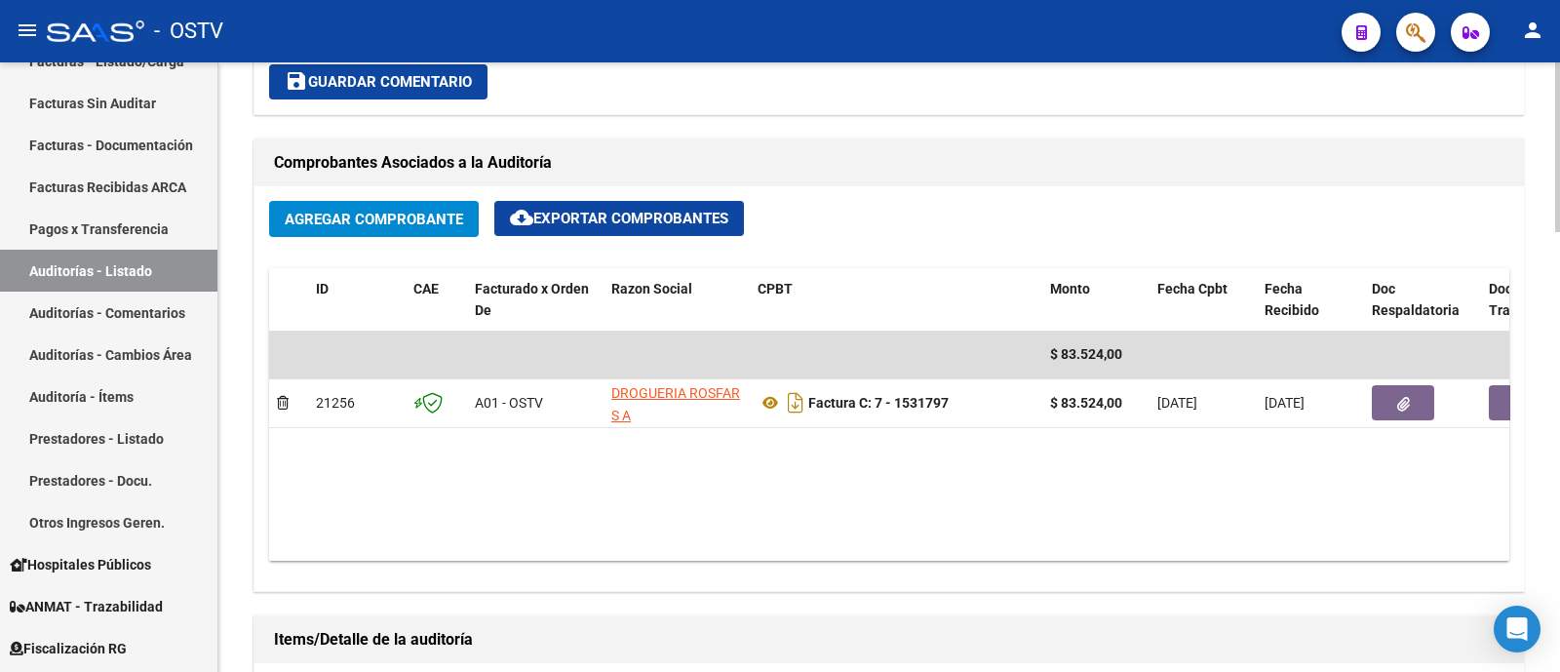
scroll to position [1218, 0]
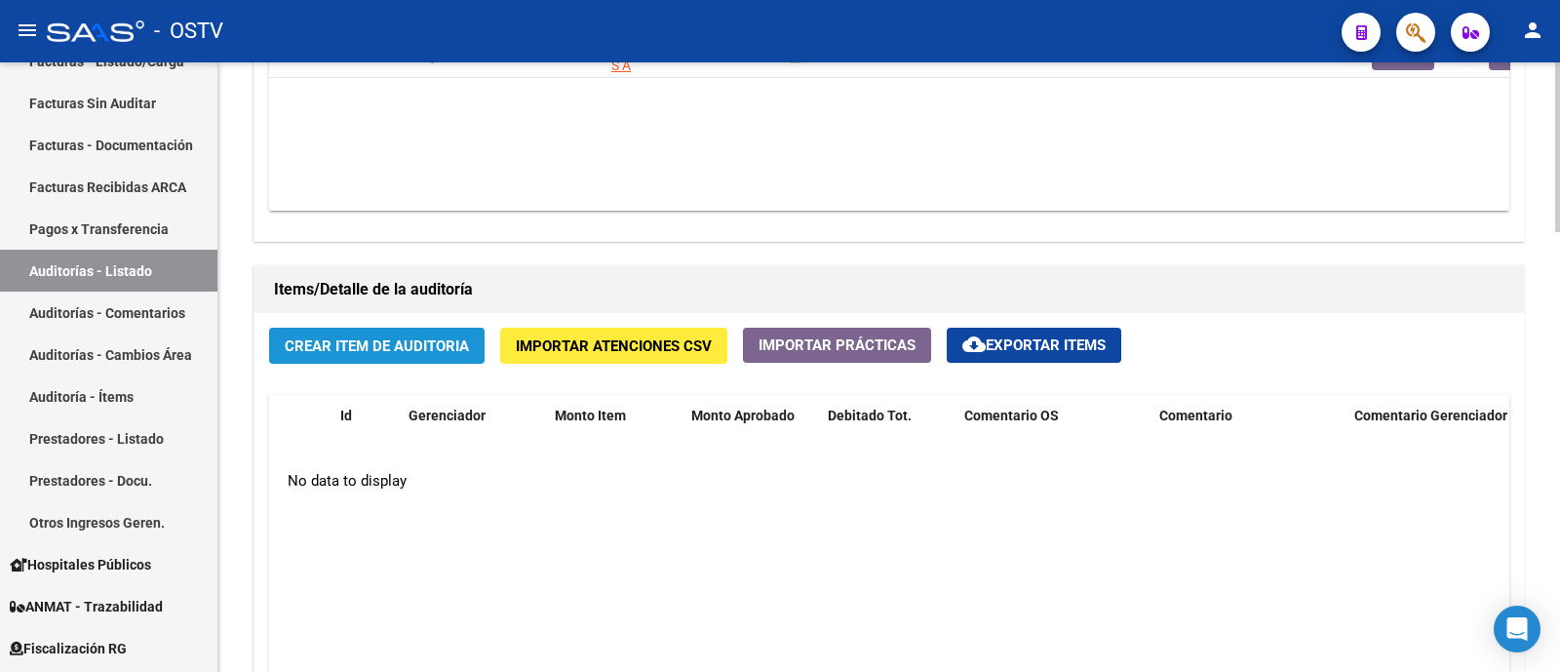
click at [449, 356] on button "Crear Item de Auditoria" at bounding box center [376, 346] width 215 height 36
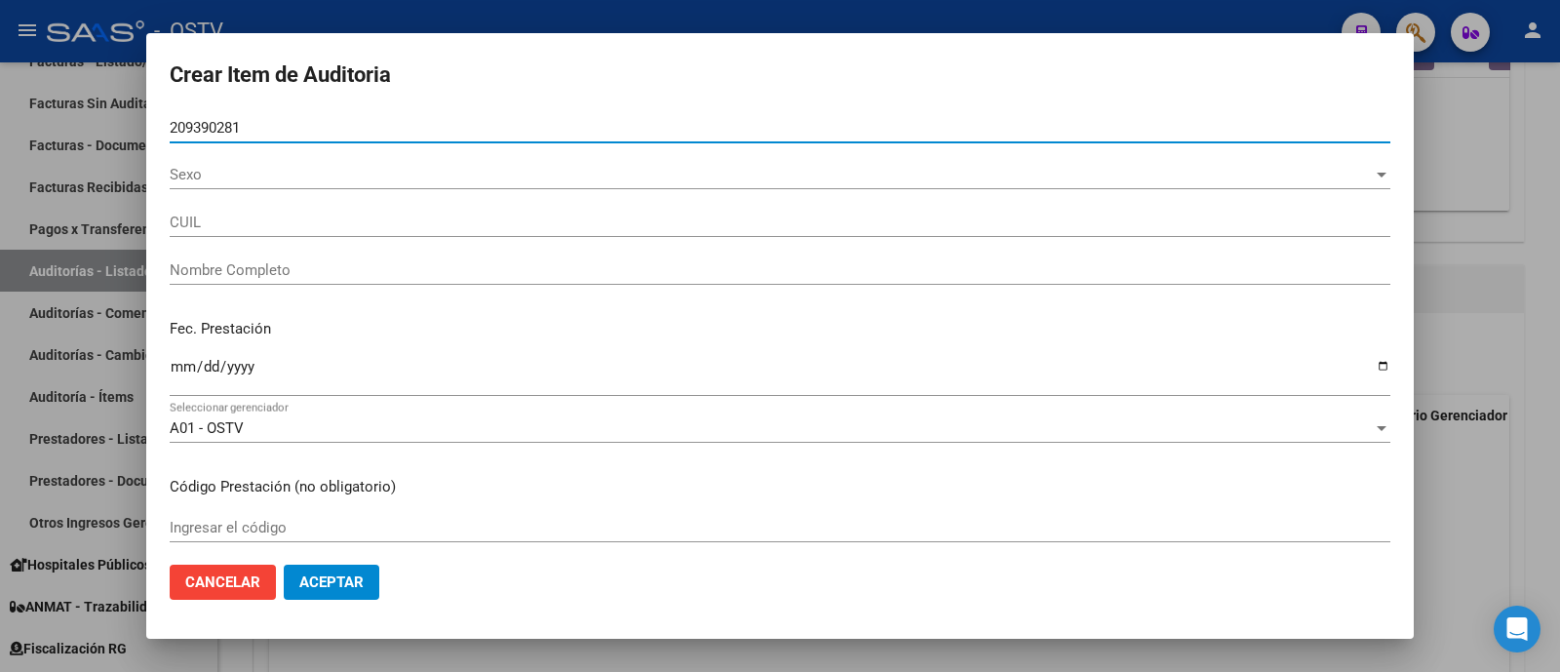
type input "20939028"
type input "20209390281"
type input "ZARACHO JUAN ANTONIO RAMON"
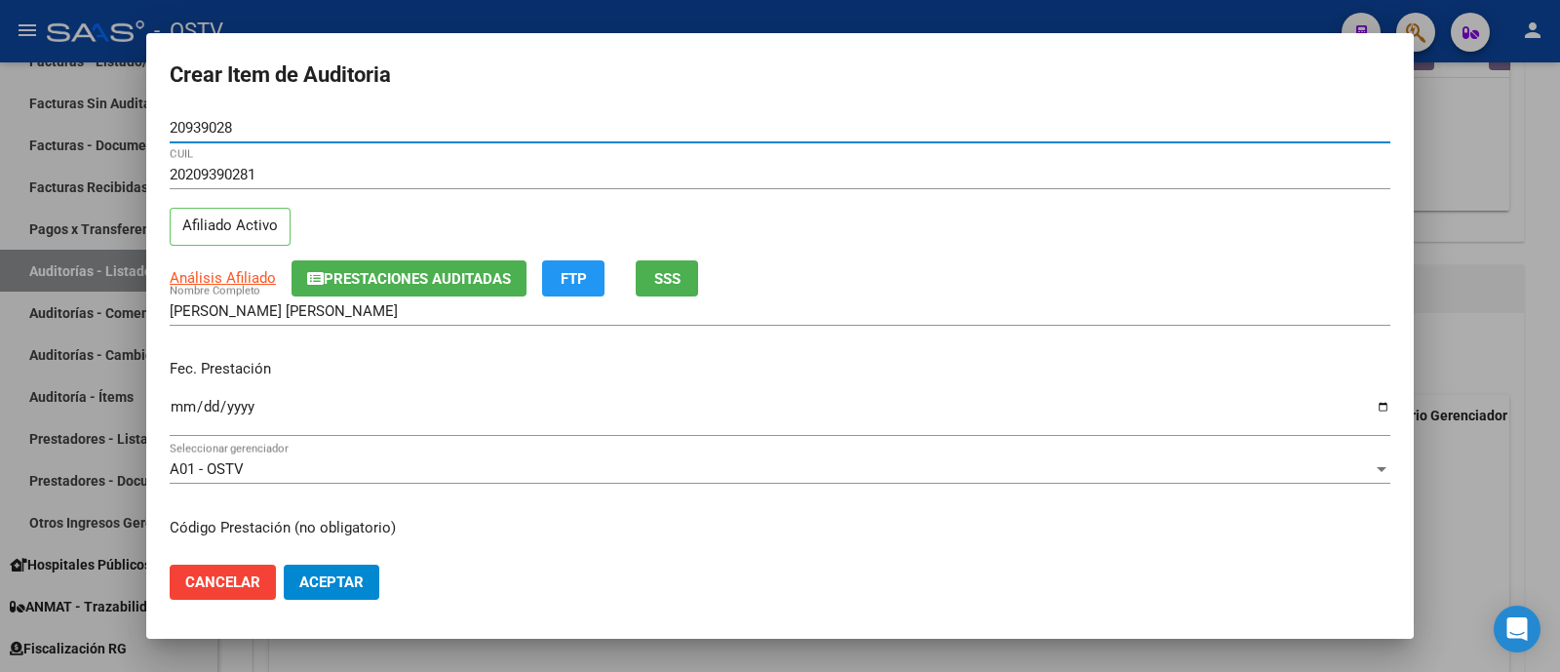
type input "20939028"
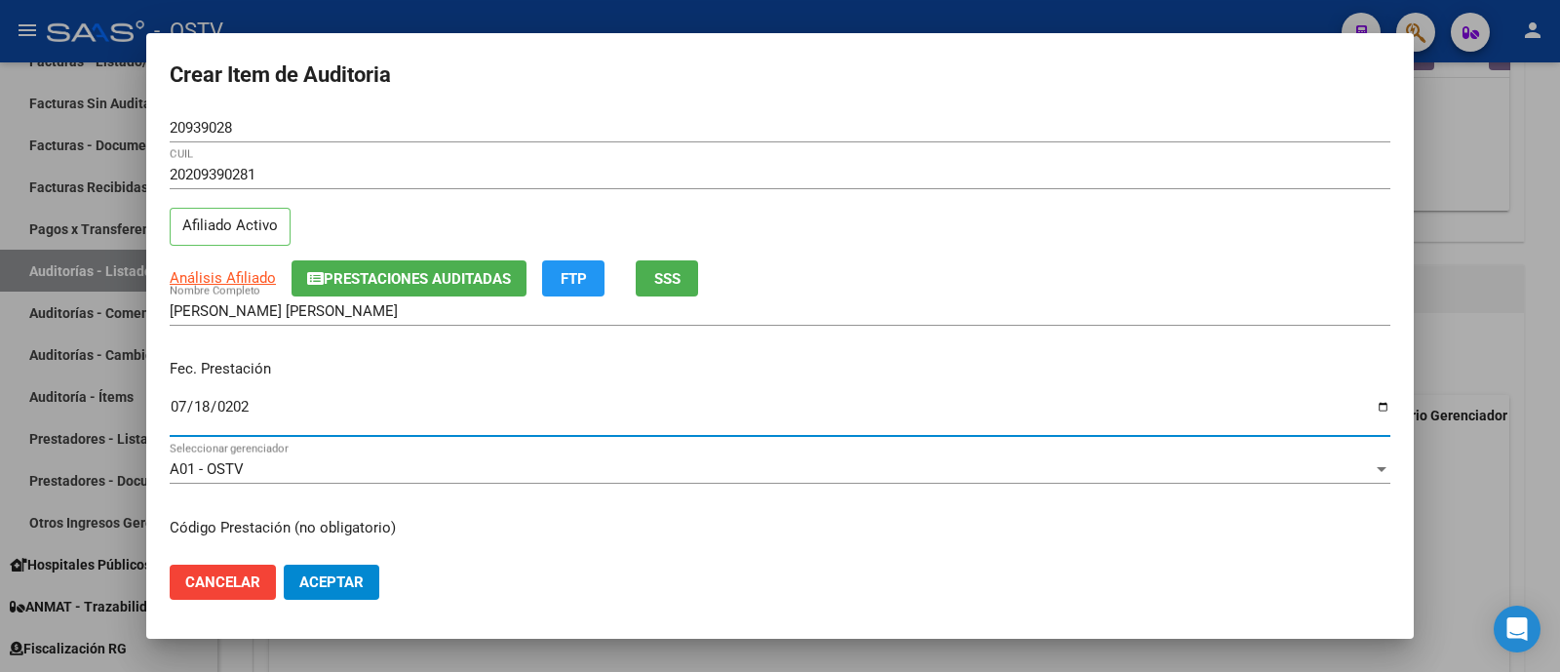
type input "2025-07-18"
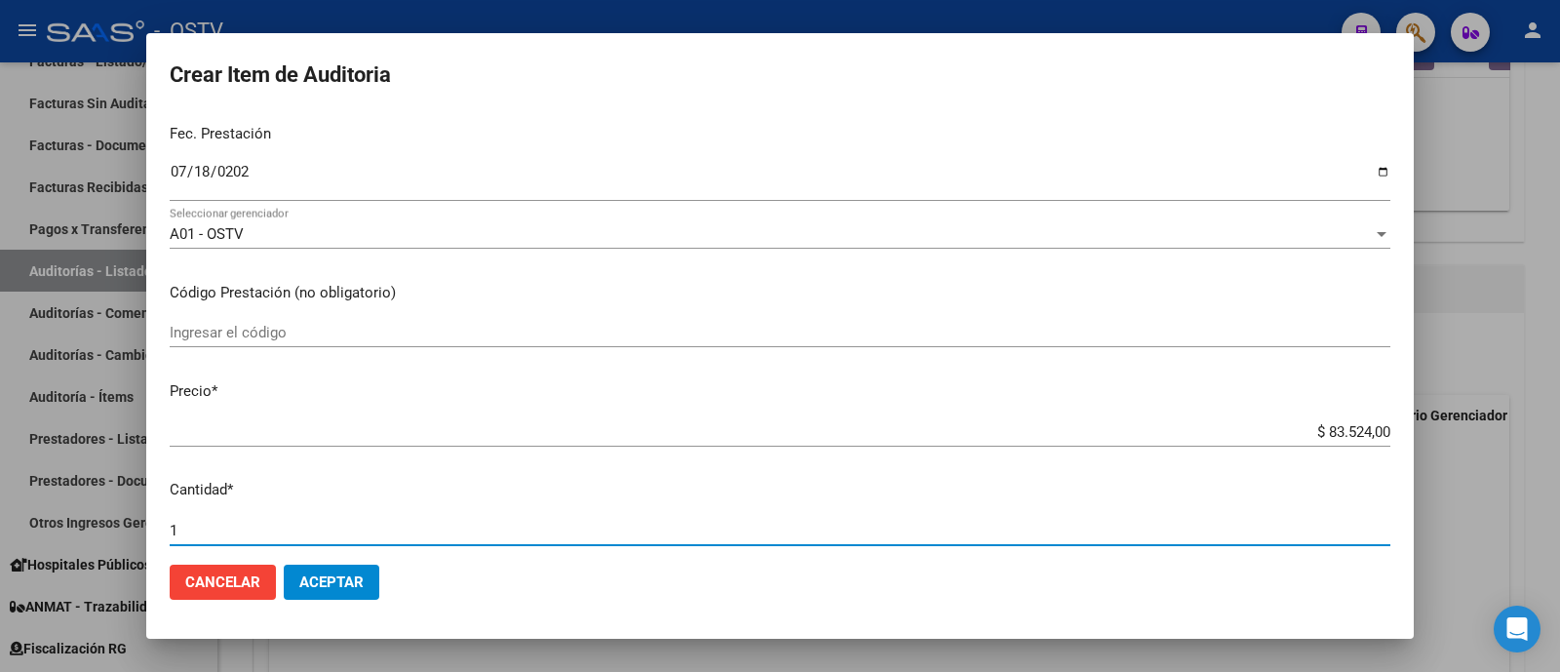
scroll to position [630, 0]
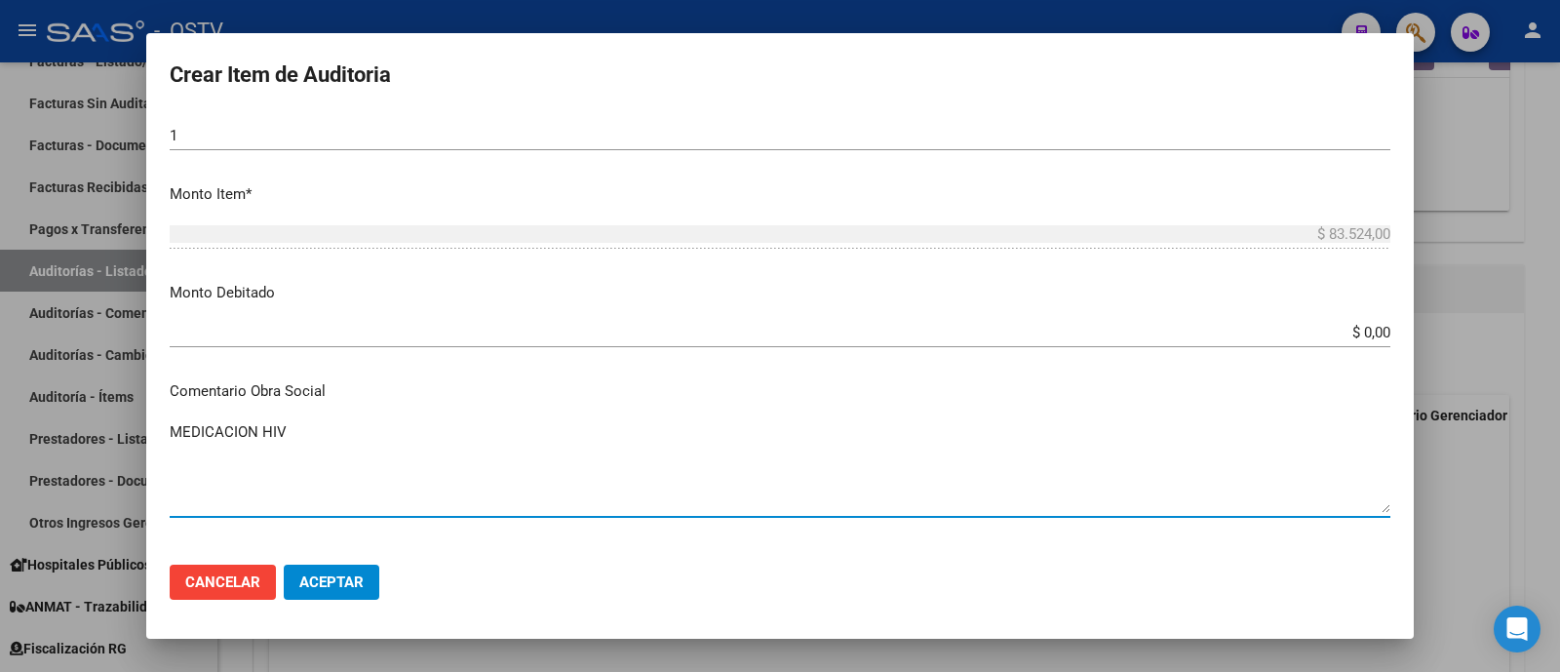
type textarea "MEDICACION HIV"
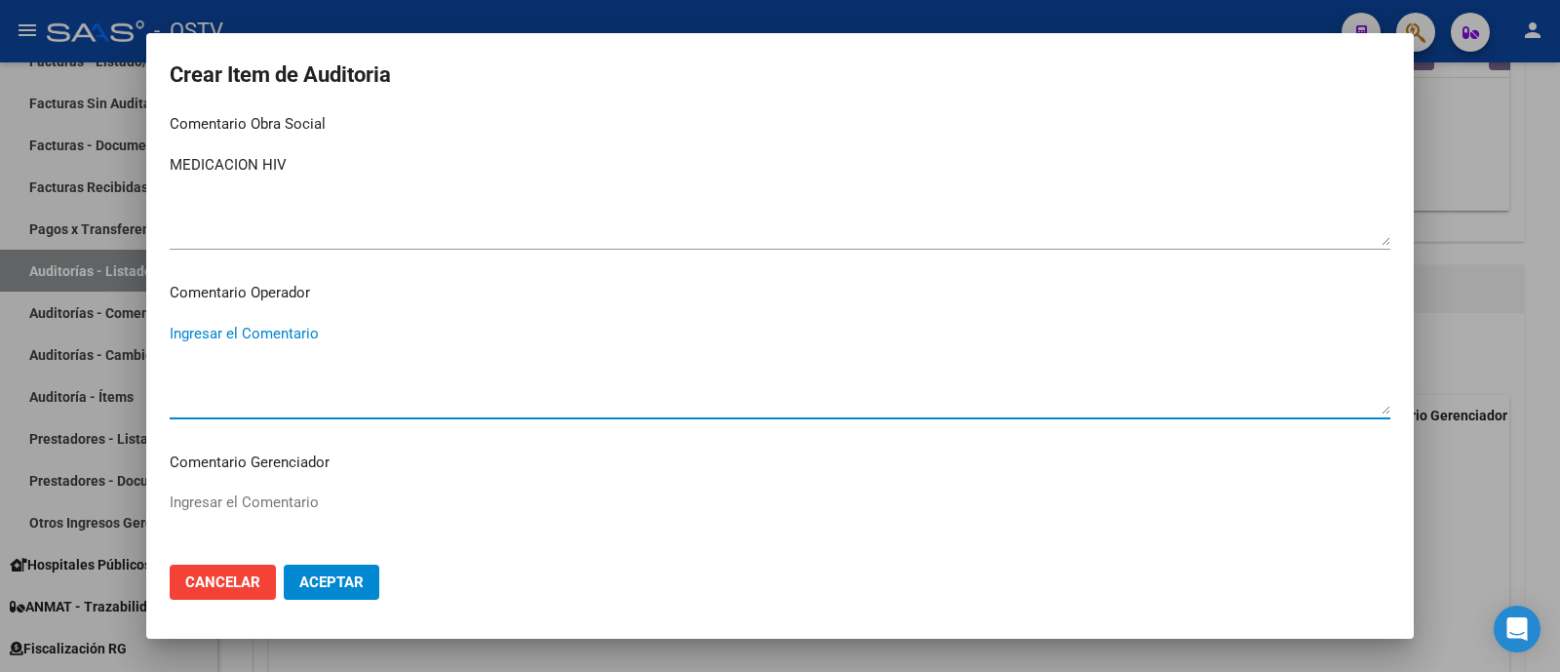
scroll to position [1235, 0]
type textarea "ZEVUVIR"
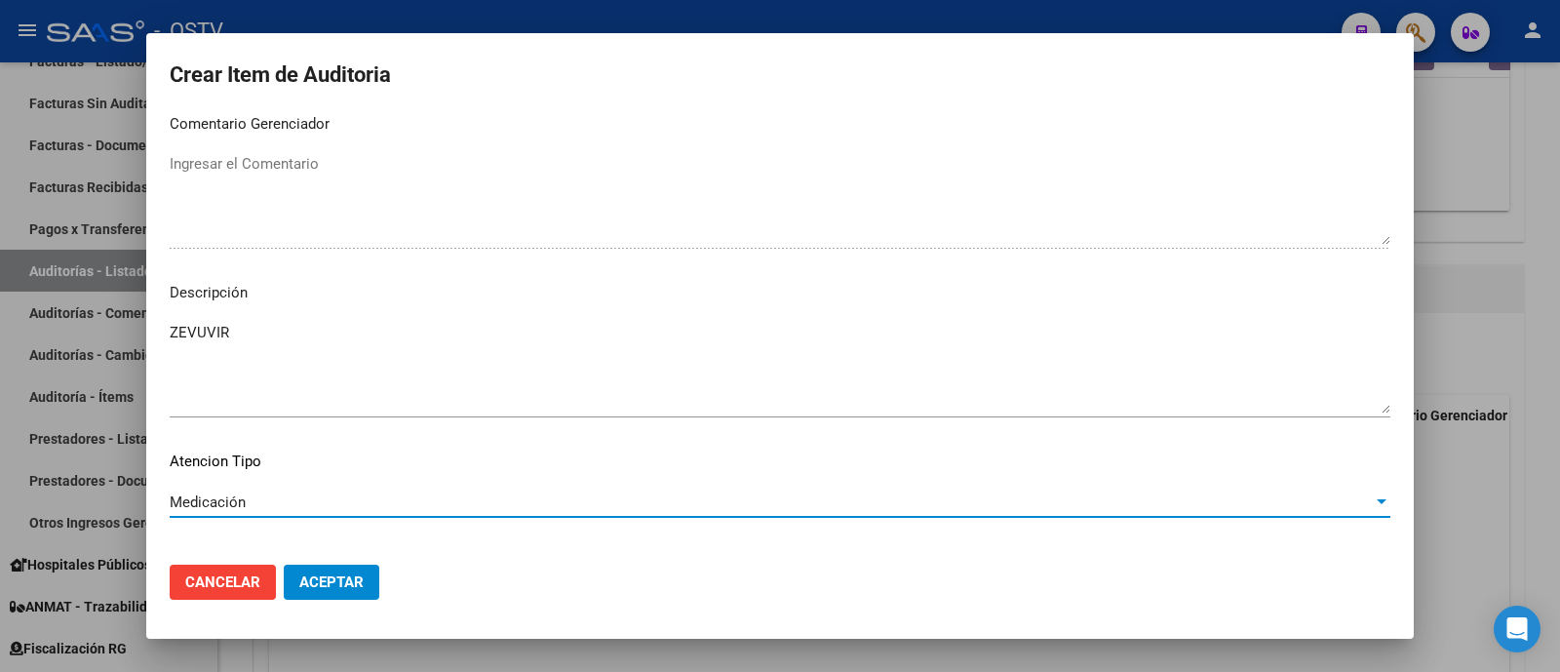
click at [356, 580] on span "Aceptar" at bounding box center [331, 582] width 64 height 18
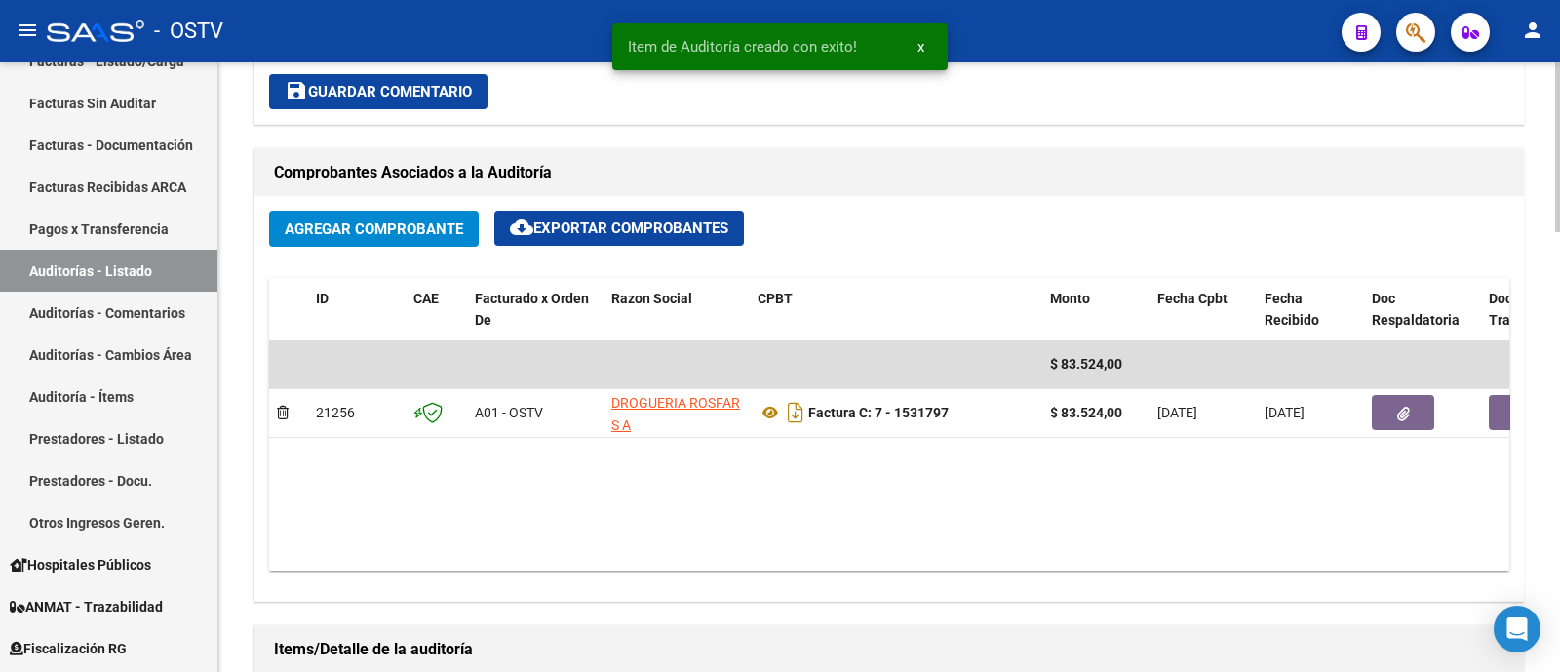
scroll to position [853, 0]
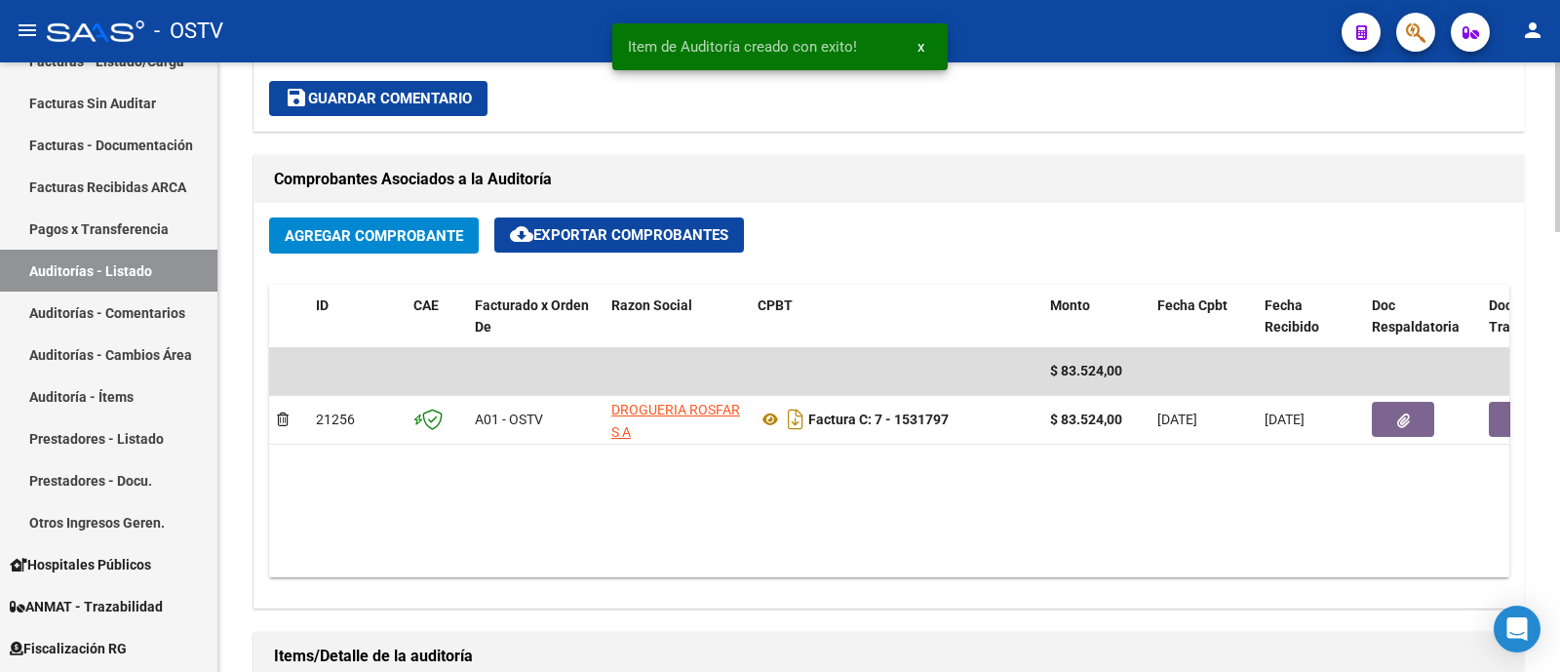
click at [389, 81] on button "save Guardar Comentario" at bounding box center [378, 98] width 218 height 35
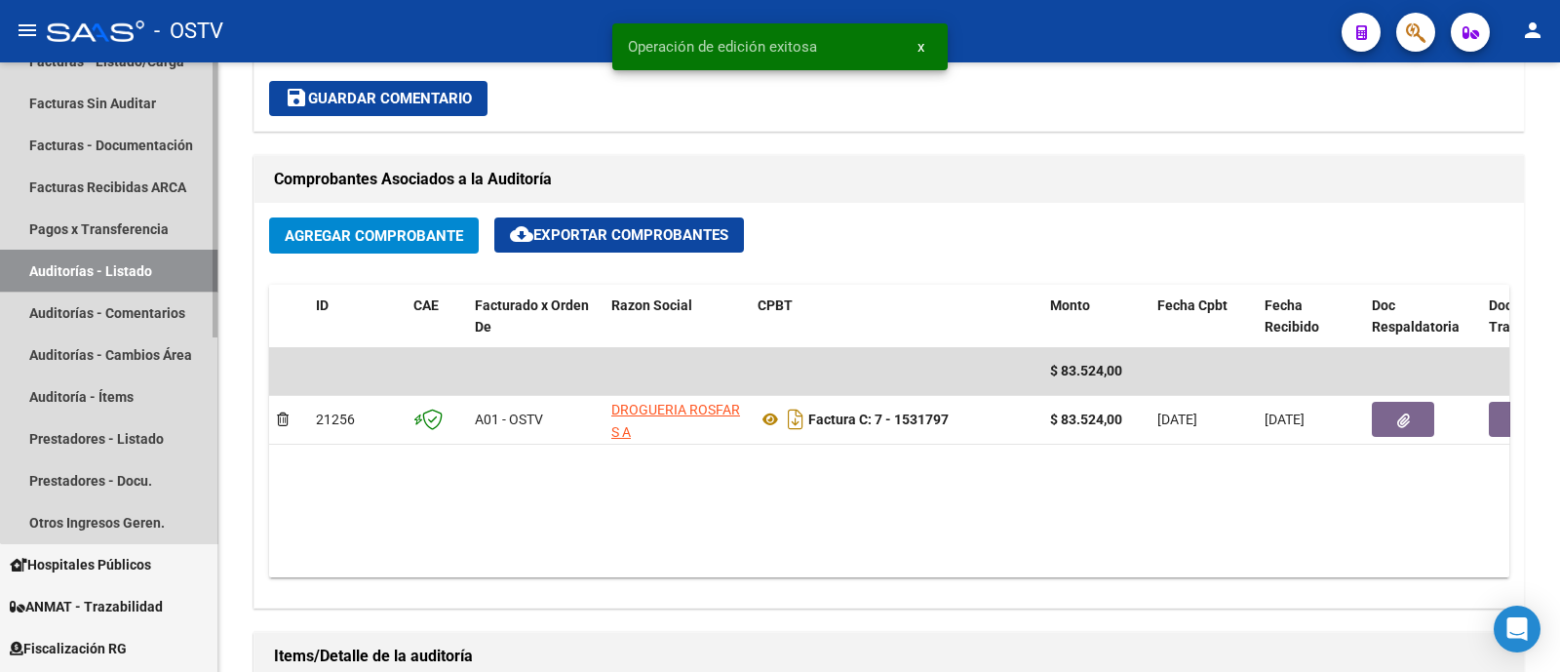
click at [182, 260] on link "Auditorías - Listado" at bounding box center [108, 271] width 217 height 42
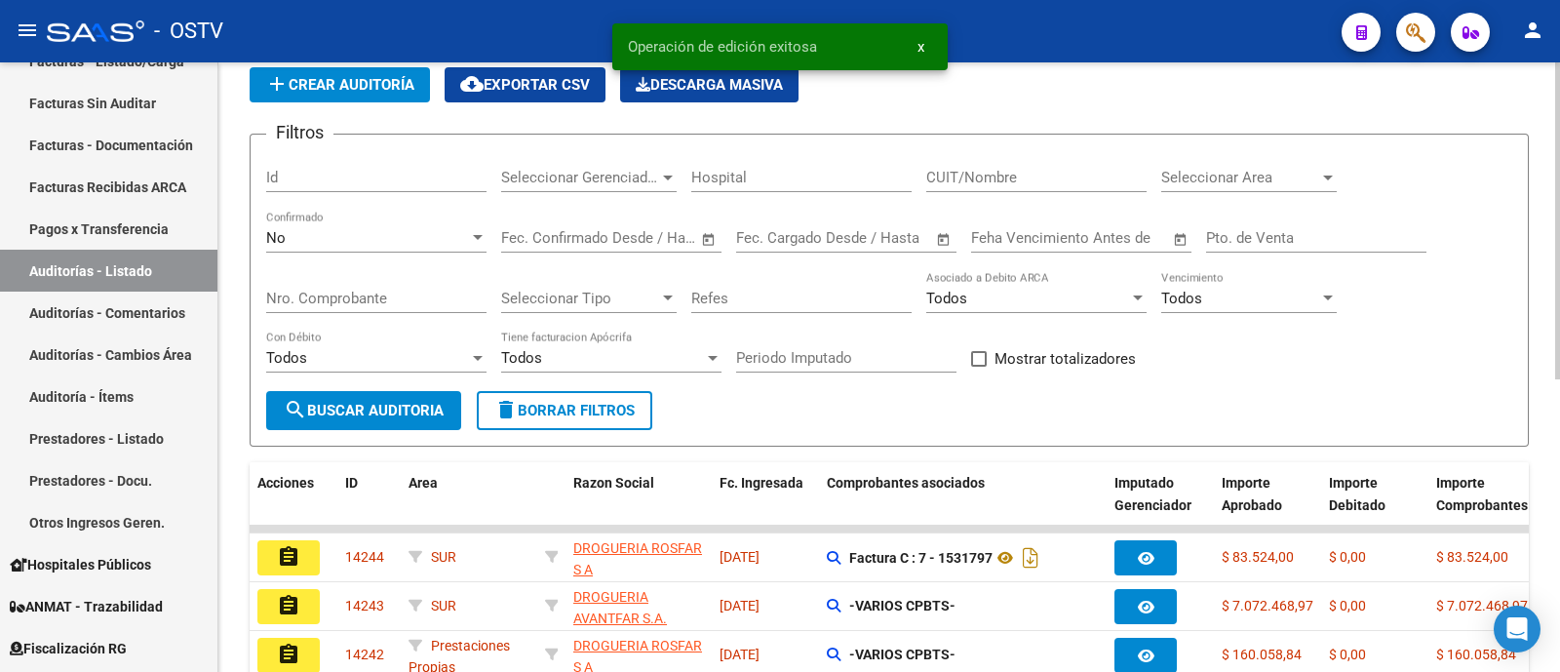
scroll to position [74, 0]
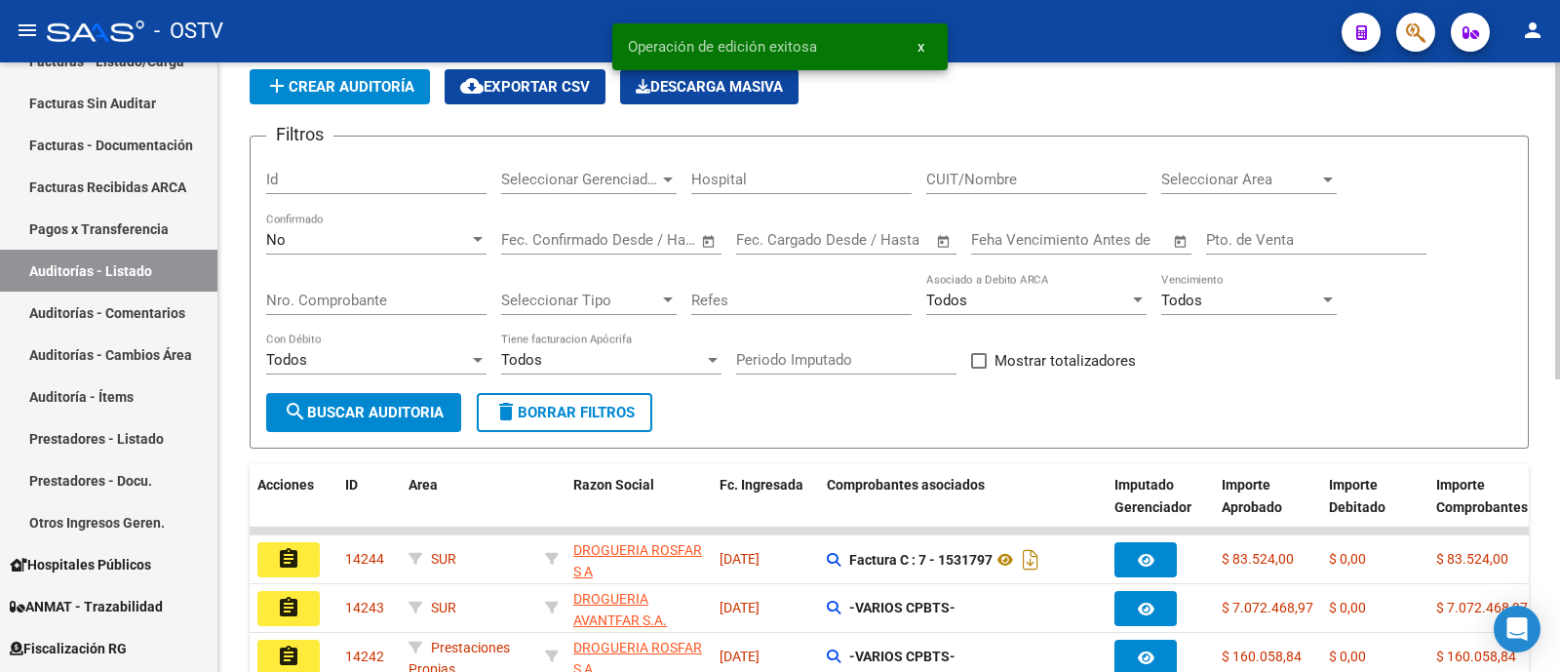
click at [346, 87] on span "add Crear Auditoría" at bounding box center [339, 87] width 149 height 18
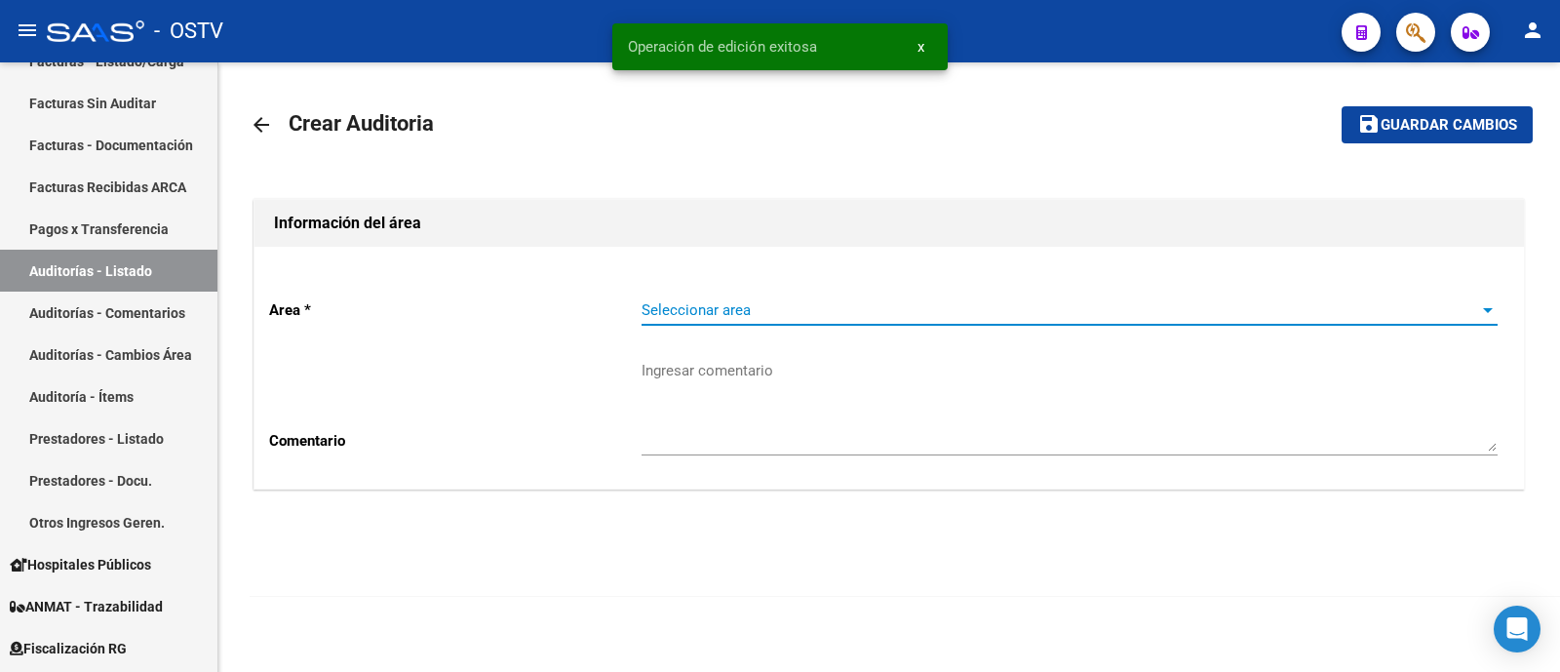
click at [719, 301] on span "Seleccionar area" at bounding box center [1060, 310] width 838 height 18
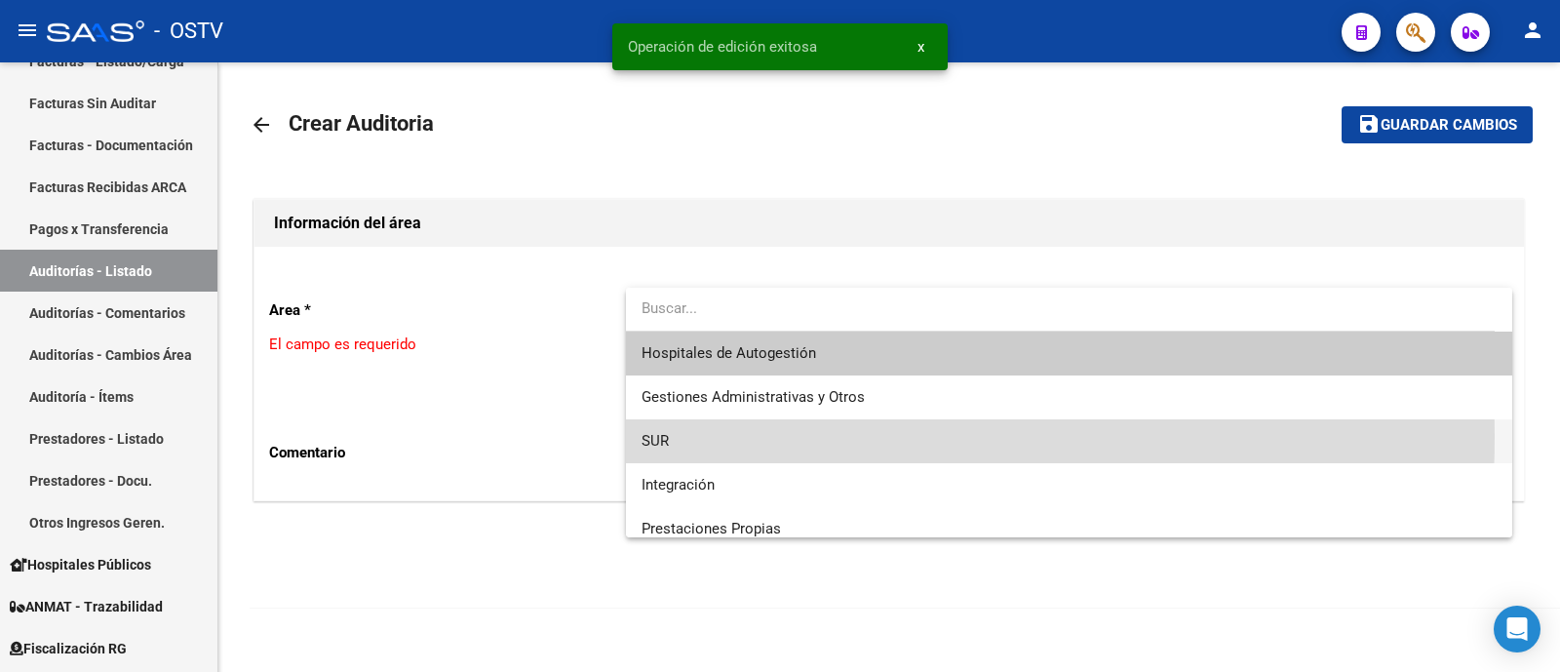
click at [721, 437] on span "SUR" at bounding box center [1069, 441] width 856 height 44
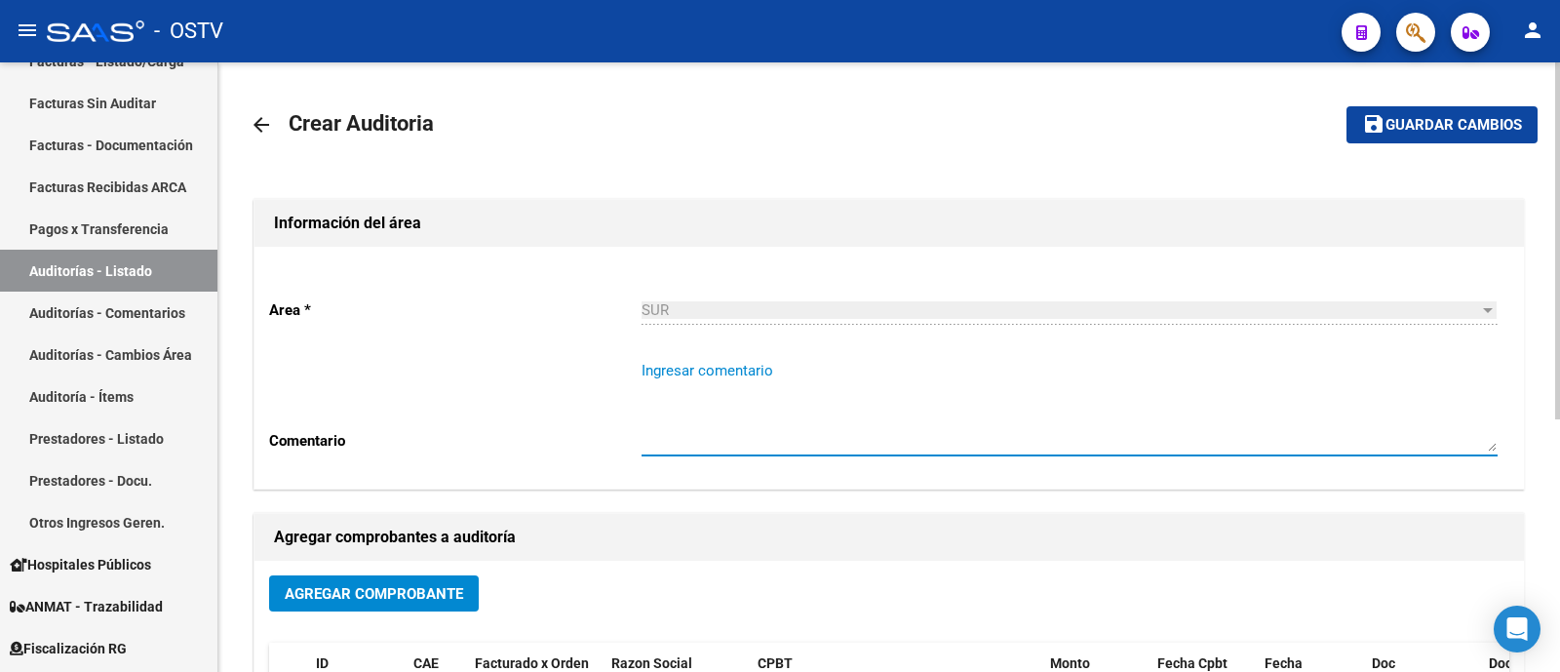
click at [721, 436] on textarea "Ingresar comentario" at bounding box center [1069, 406] width 856 height 92
type textarea "CERRADA -"
click at [374, 584] on span "Agregar Comprobante" at bounding box center [374, 593] width 178 height 18
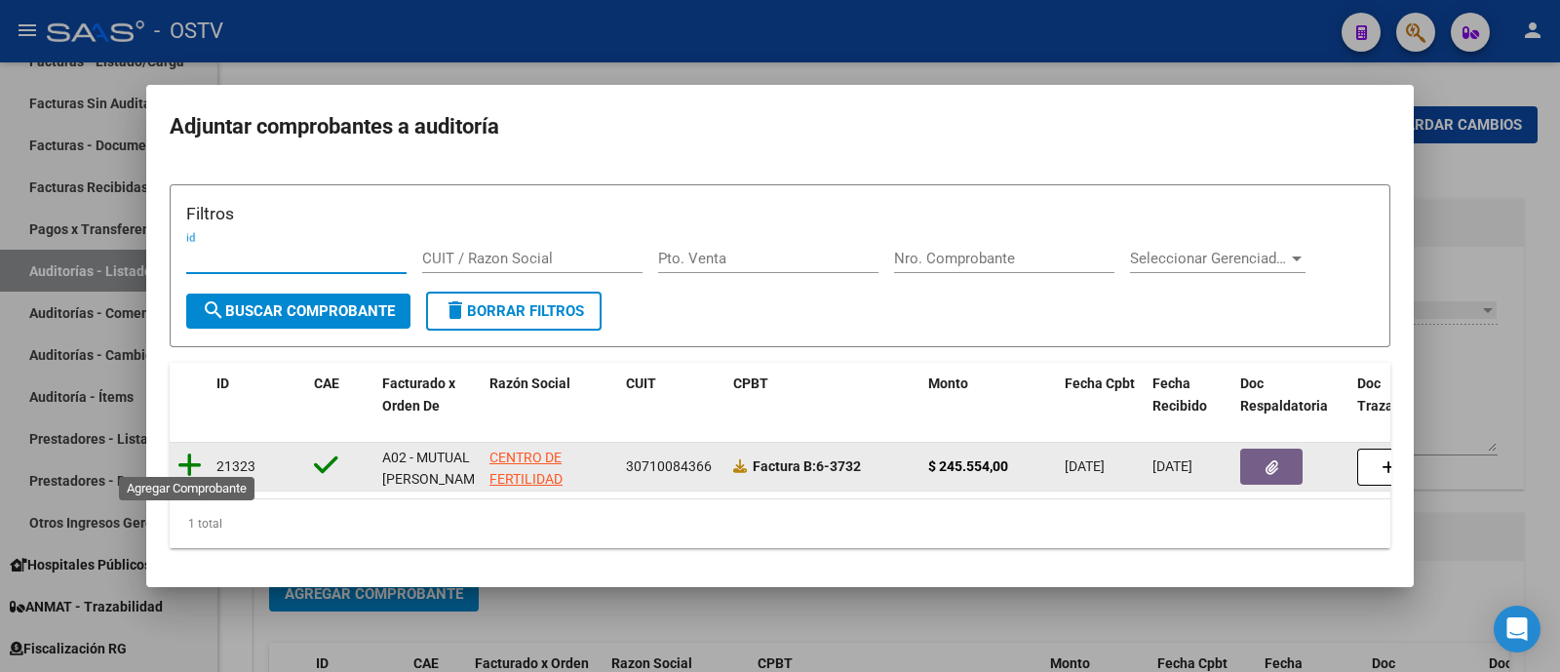
click at [194, 451] on icon at bounding box center [189, 464] width 24 height 27
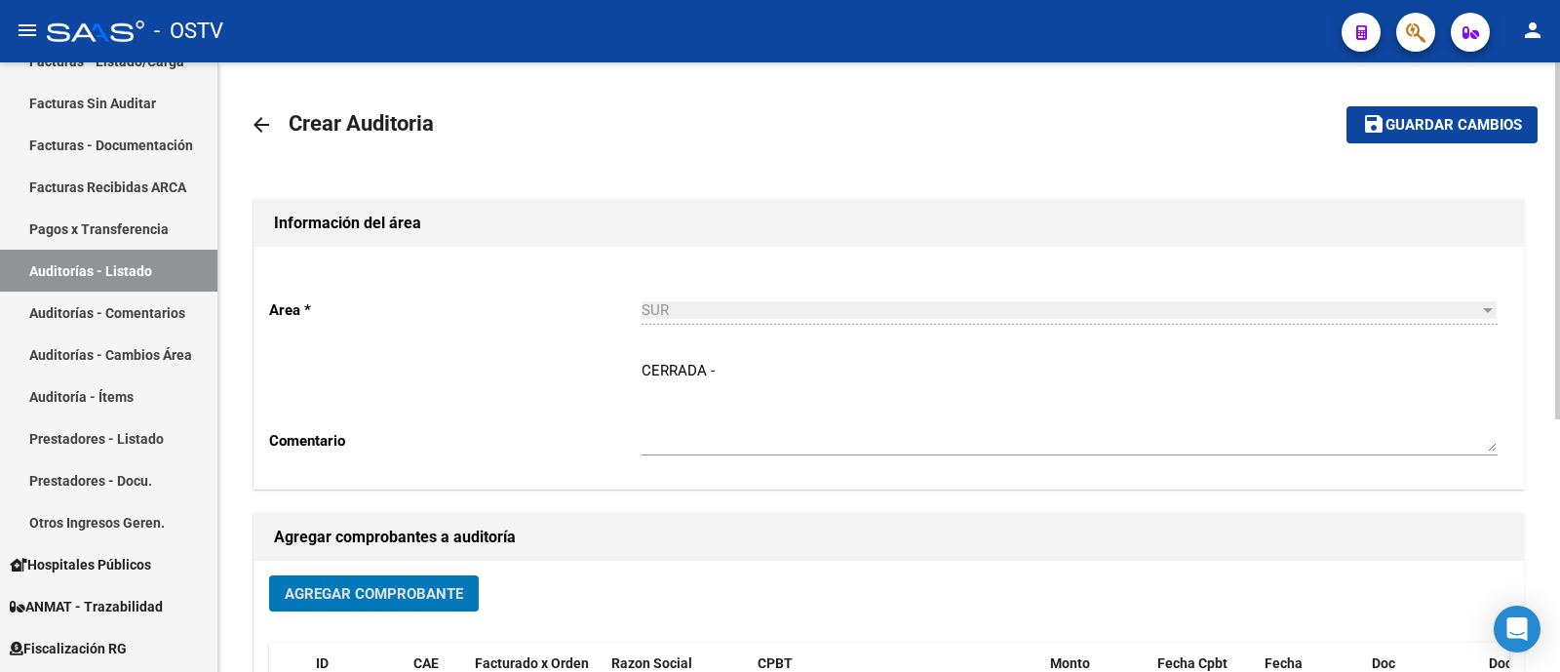
click at [1425, 119] on span "Guardar cambios" at bounding box center [1453, 126] width 136 height 18
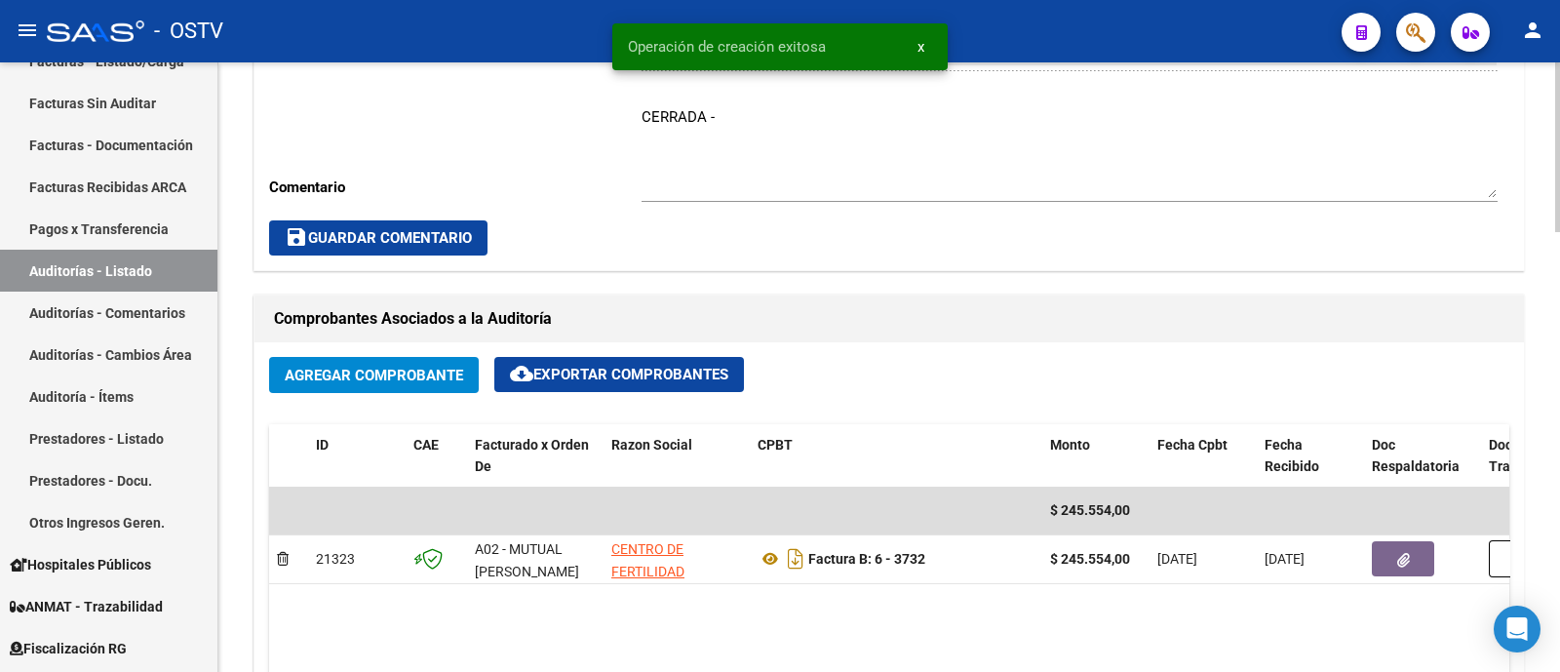
scroll to position [852, 0]
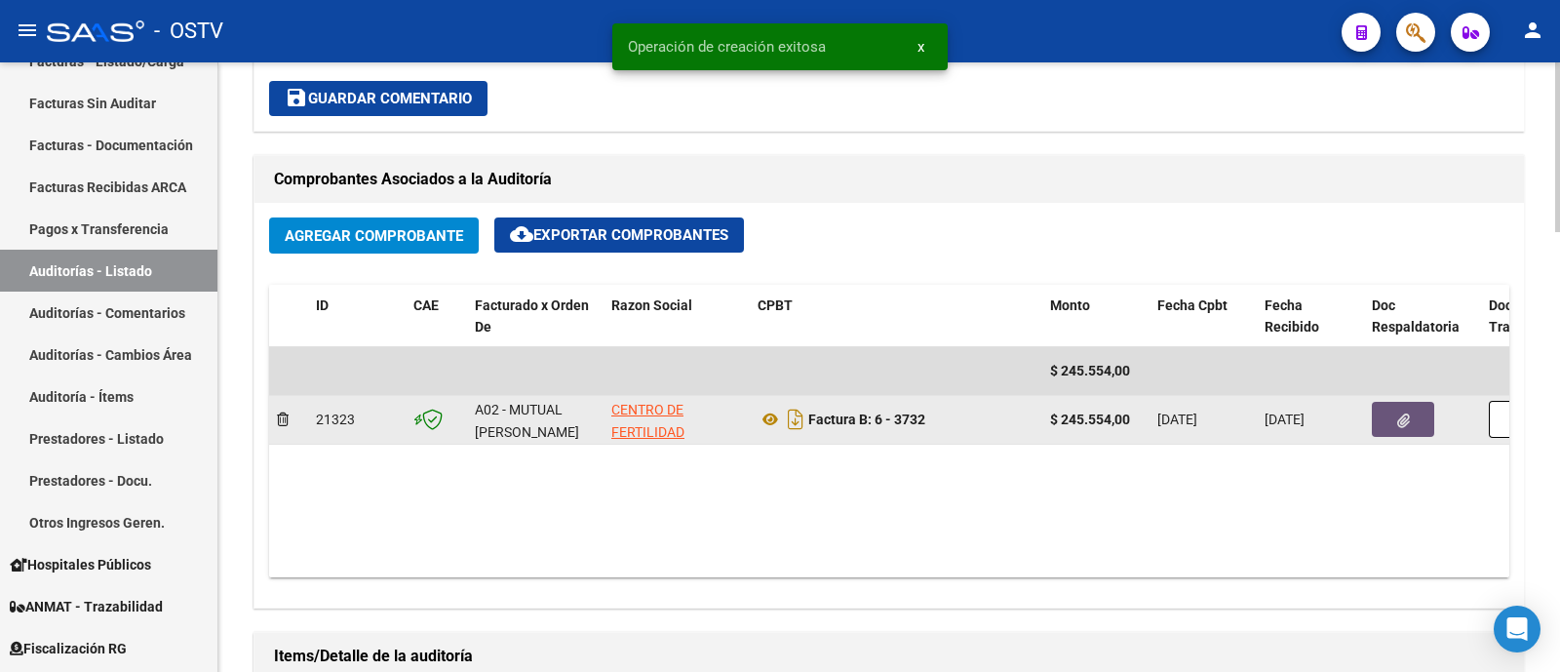
click at [1381, 423] on button "button" at bounding box center [1402, 419] width 62 height 35
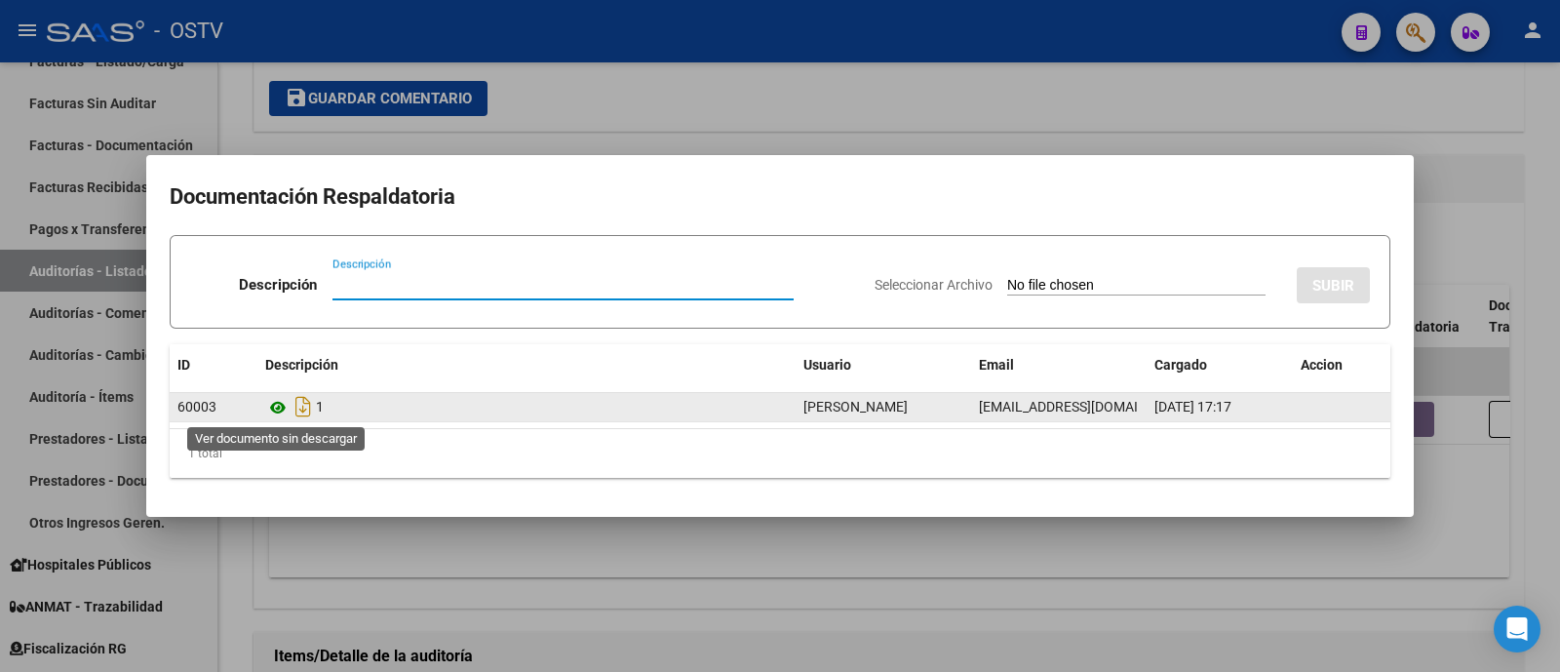
click at [269, 406] on icon at bounding box center [277, 407] width 25 height 23
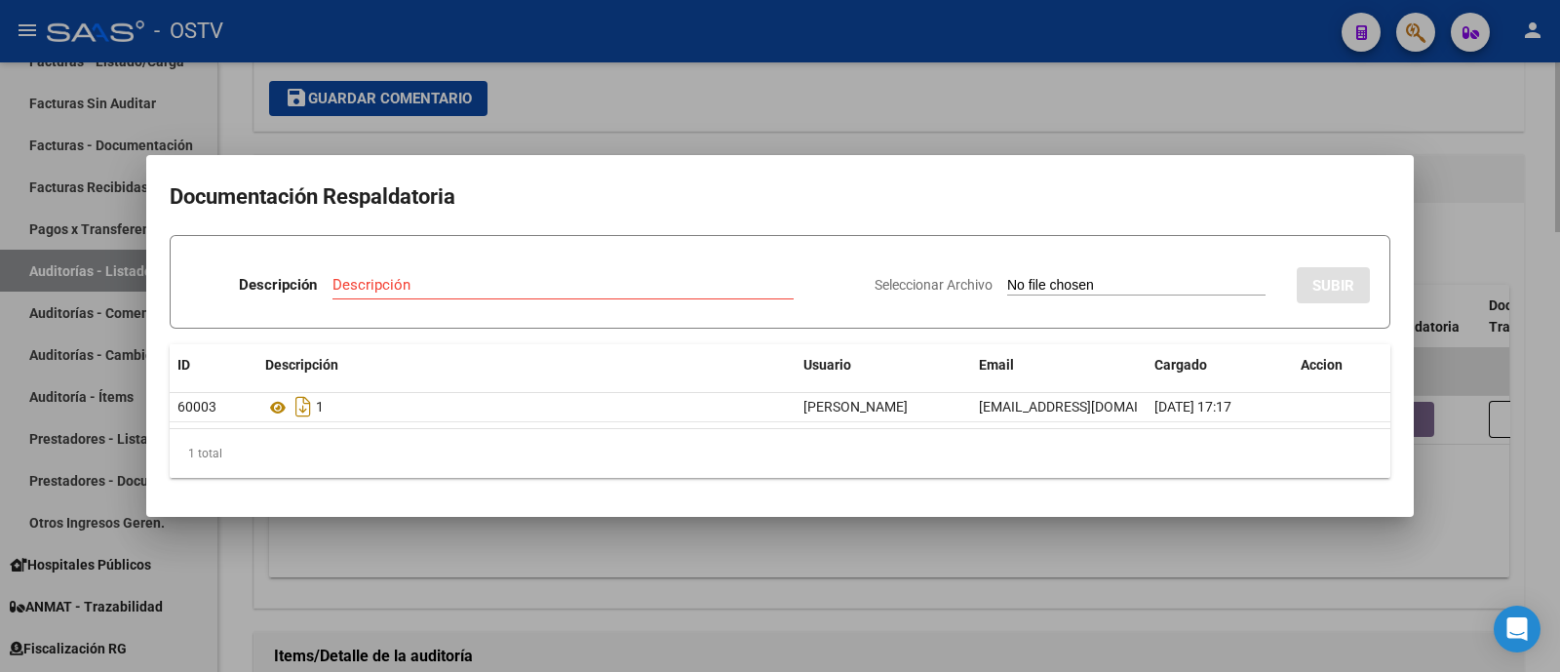
click at [687, 119] on div at bounding box center [780, 336] width 1560 height 672
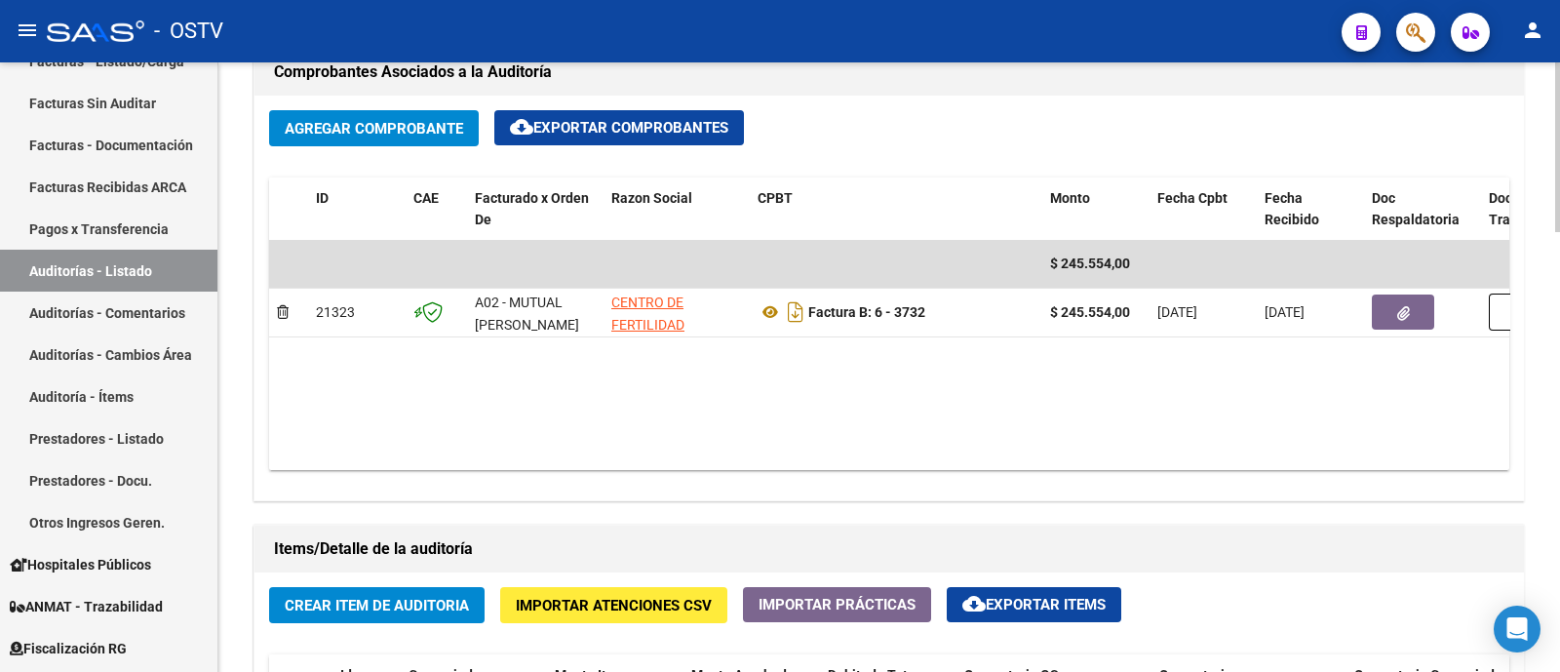
scroll to position [1097, 0]
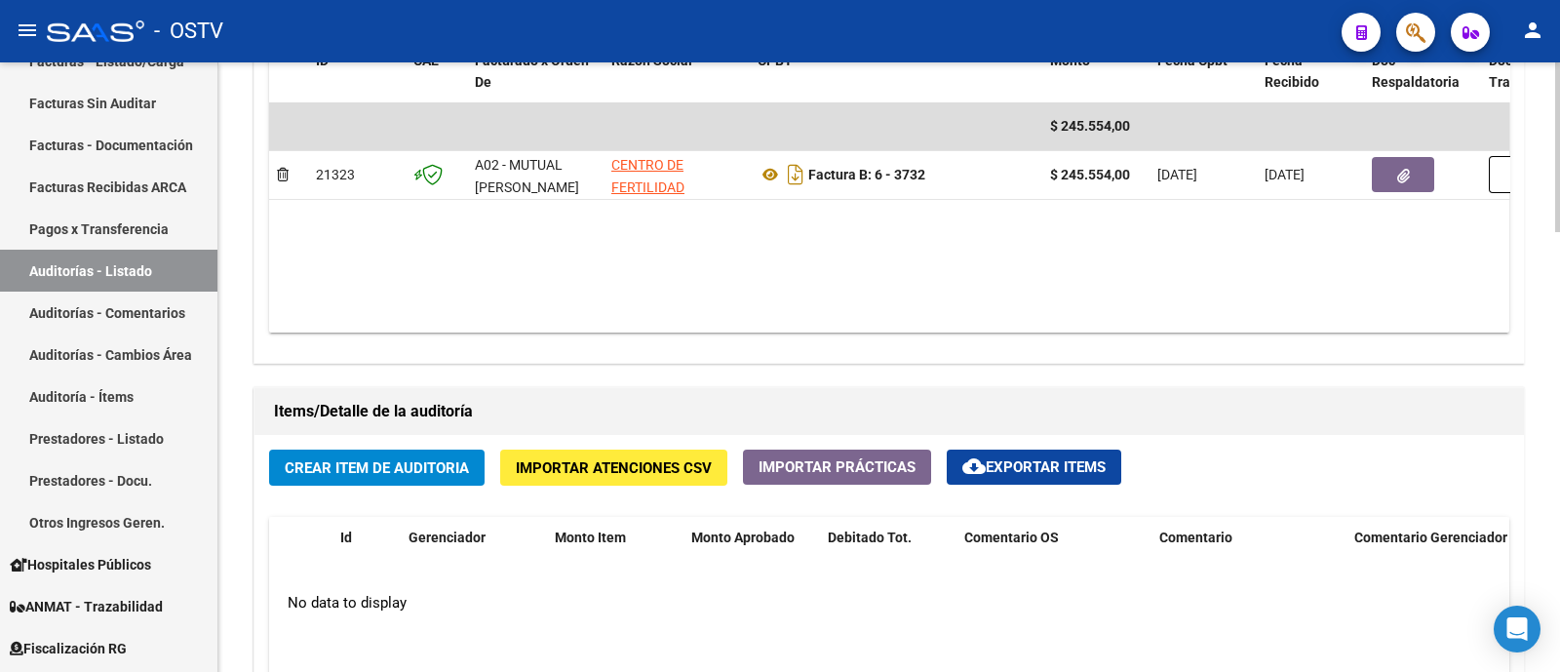
click at [400, 472] on span "Crear Item de Auditoria" at bounding box center [377, 468] width 184 height 18
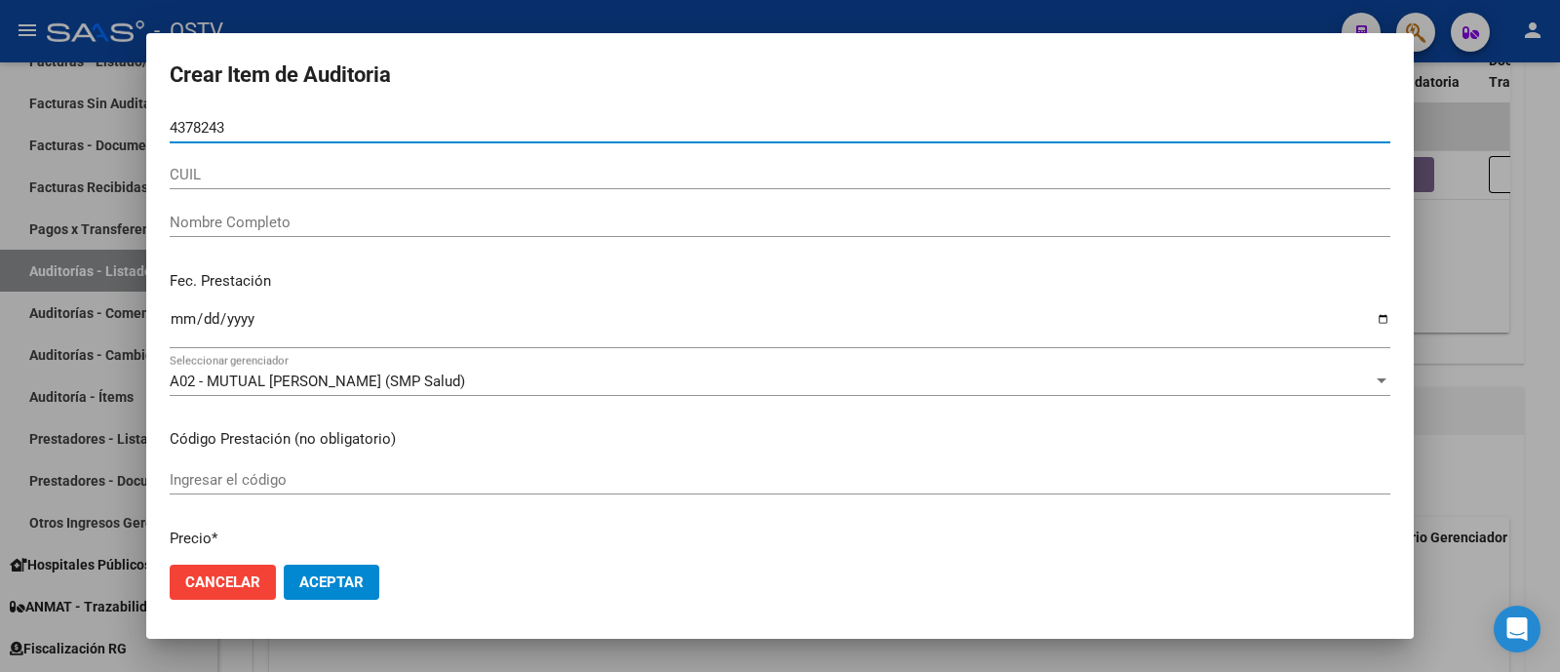
type input "43782434"
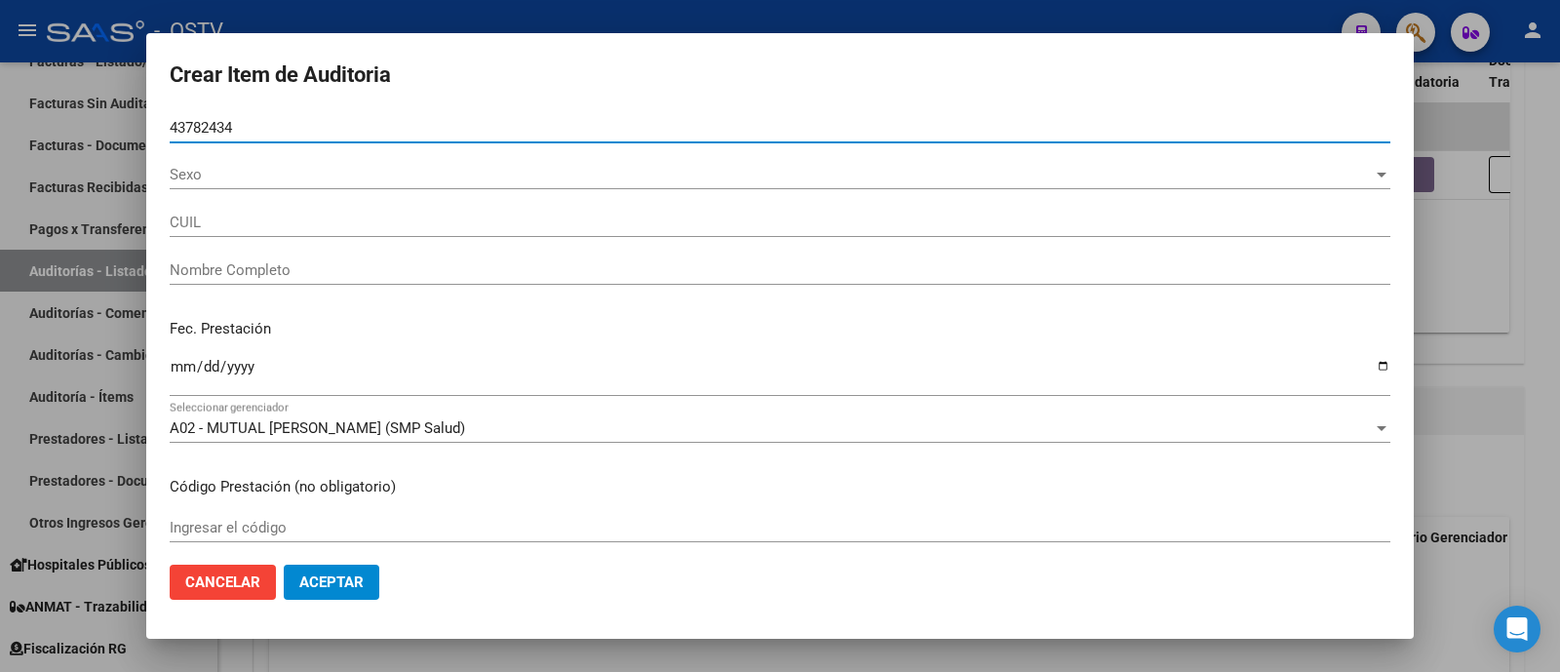
type input "27437824342"
type input "ZABALA NAOMI ANDREA"
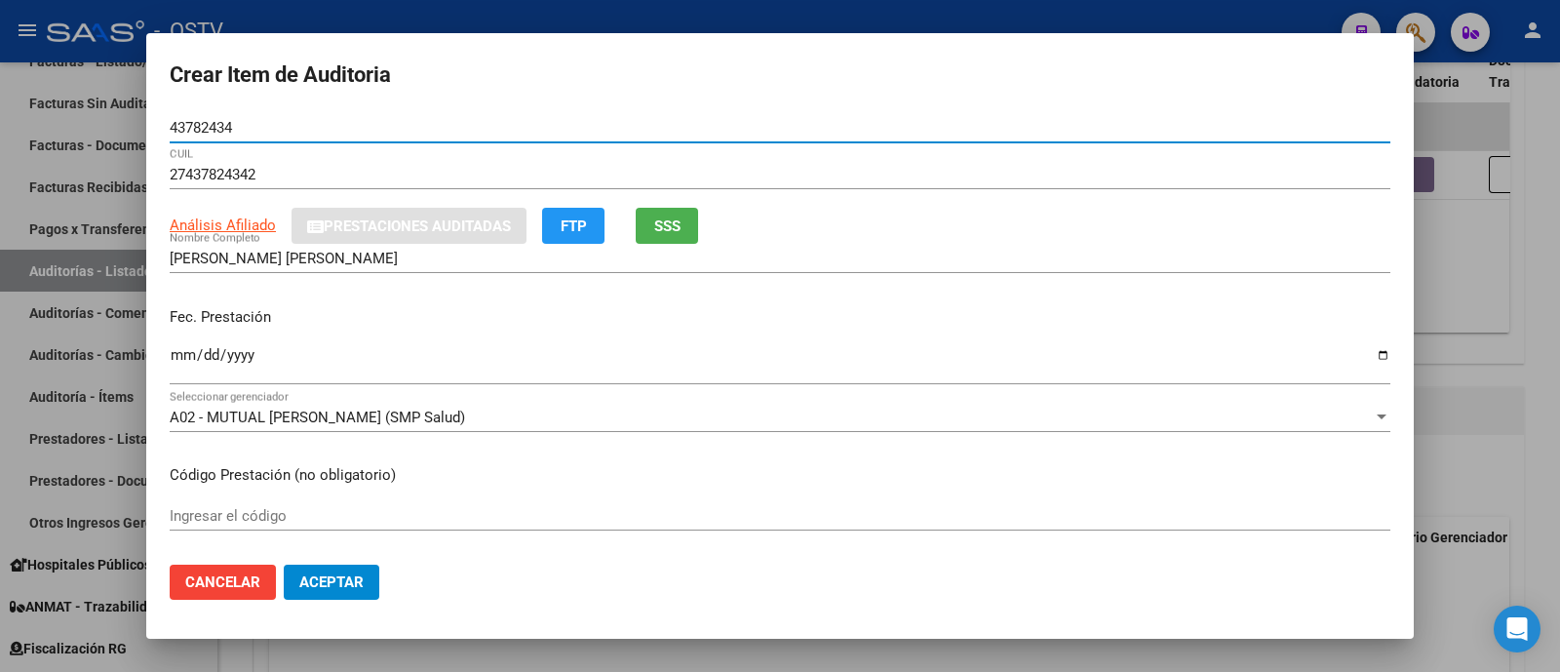
type input "43782434"
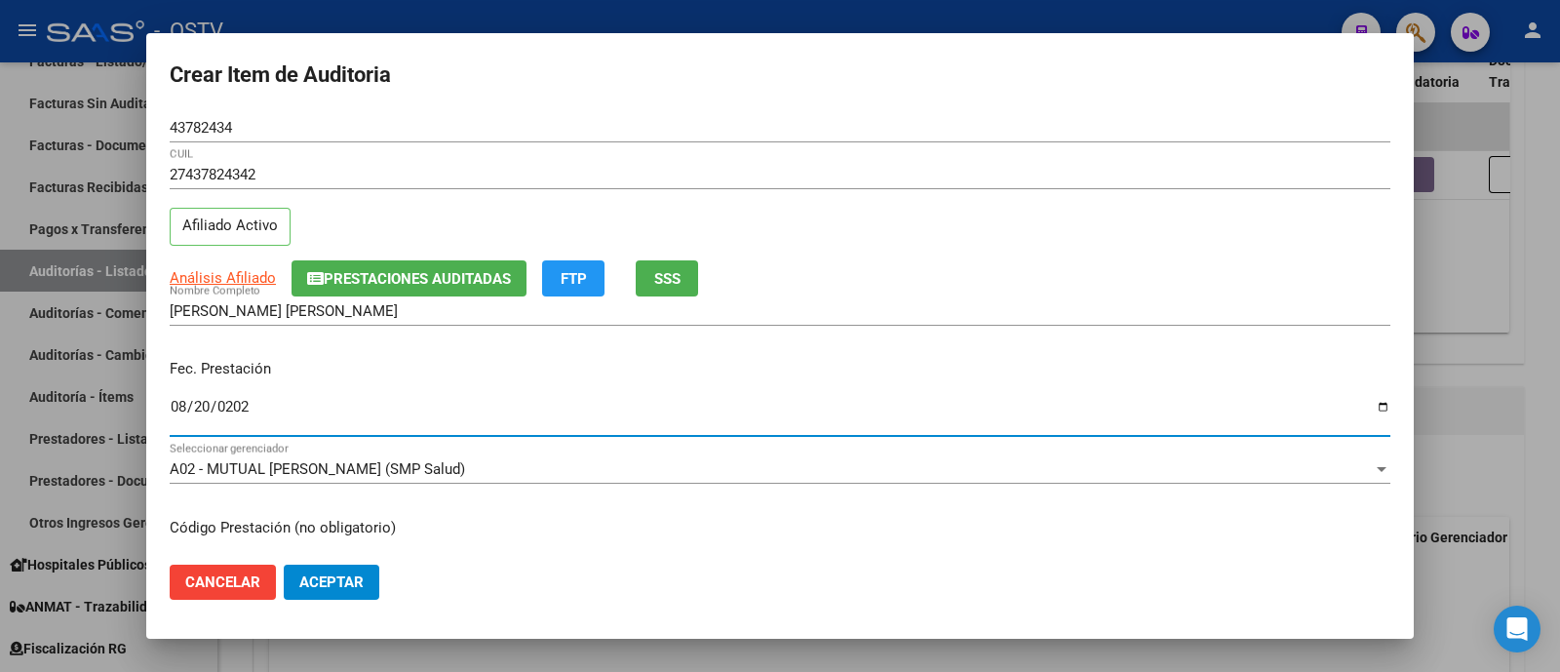
type input "2025-08-20"
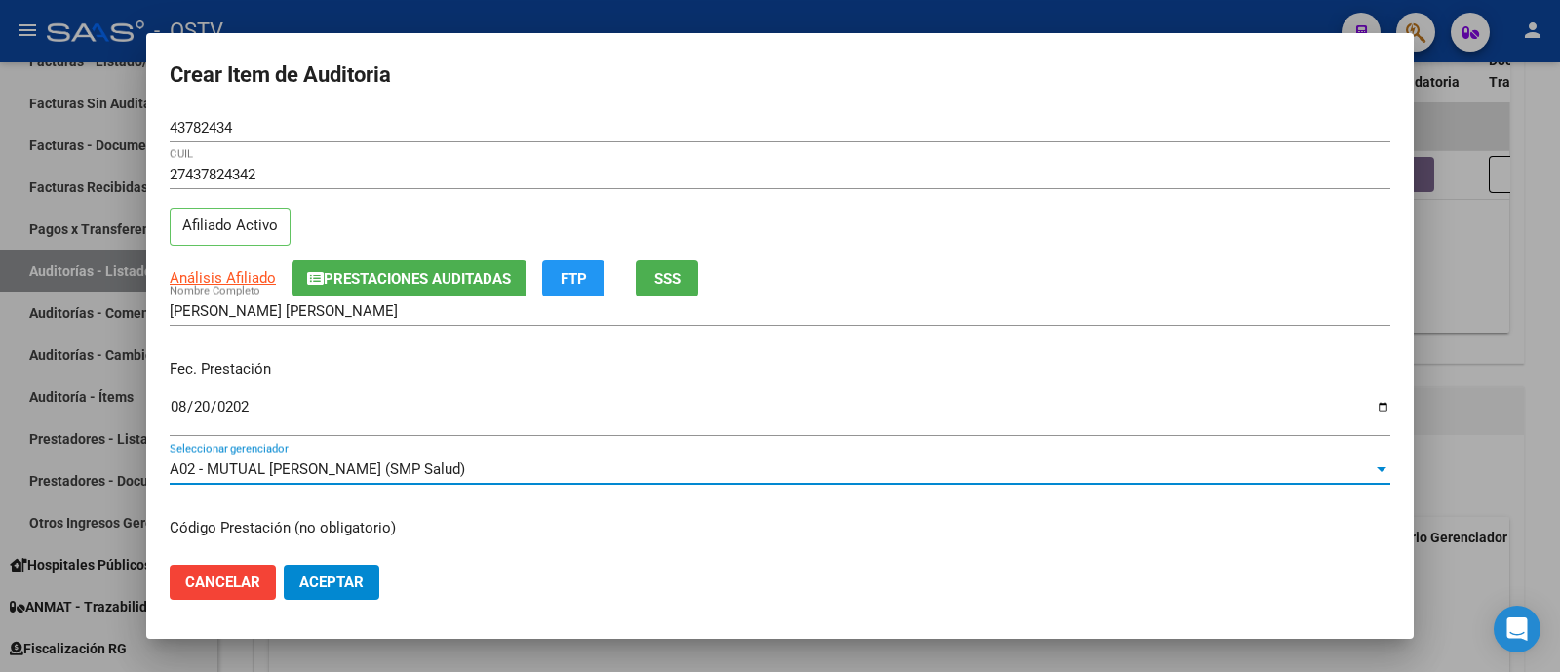
scroll to position [235, 0]
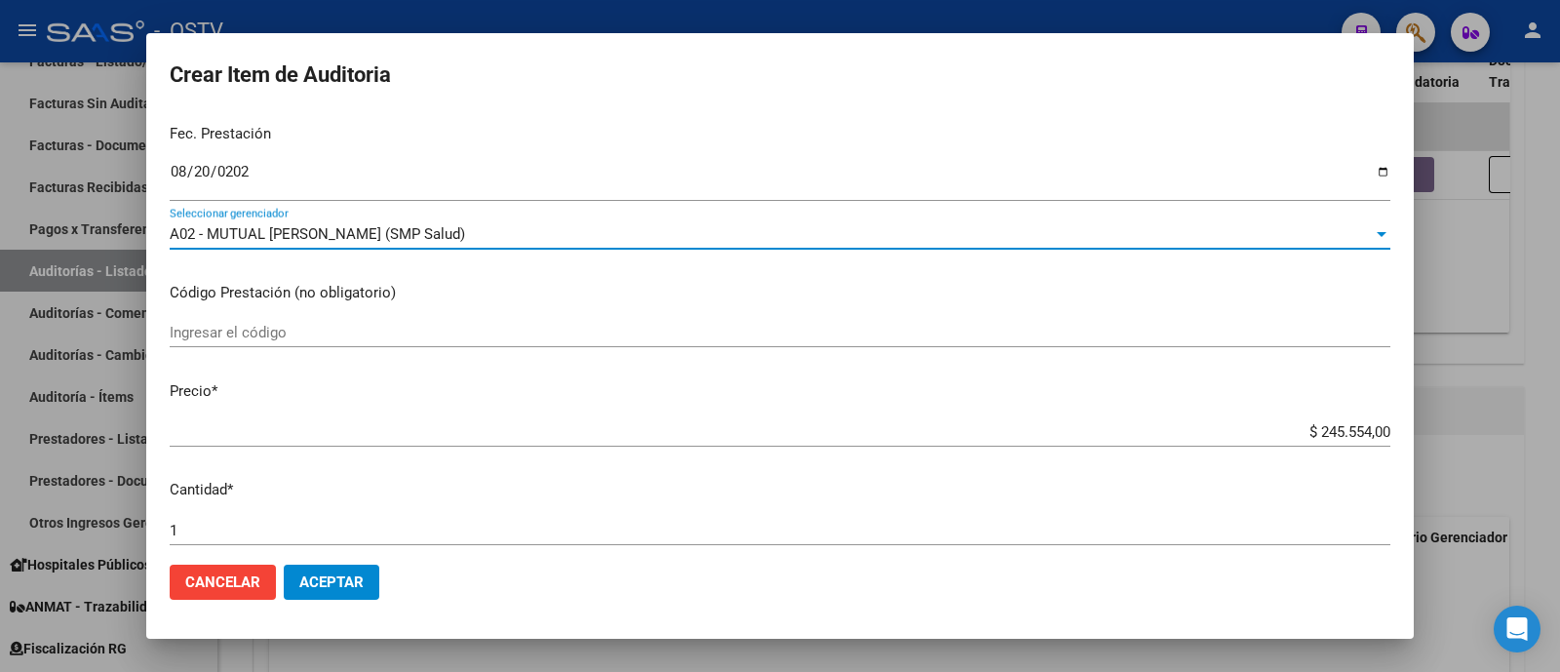
drag, startPoint x: 494, startPoint y: 231, endPoint x: 164, endPoint y: 232, distance: 330.4
click at [164, 232] on mat-dialog-content "43782434 Nro Documento 27437824342 CUIL Afiliado Activo Análisis Afiliado Prest…" at bounding box center [779, 331] width 1267 height 437
copy span "A02 - MUTUAL [PERSON_NAME] (SMP Salud)"
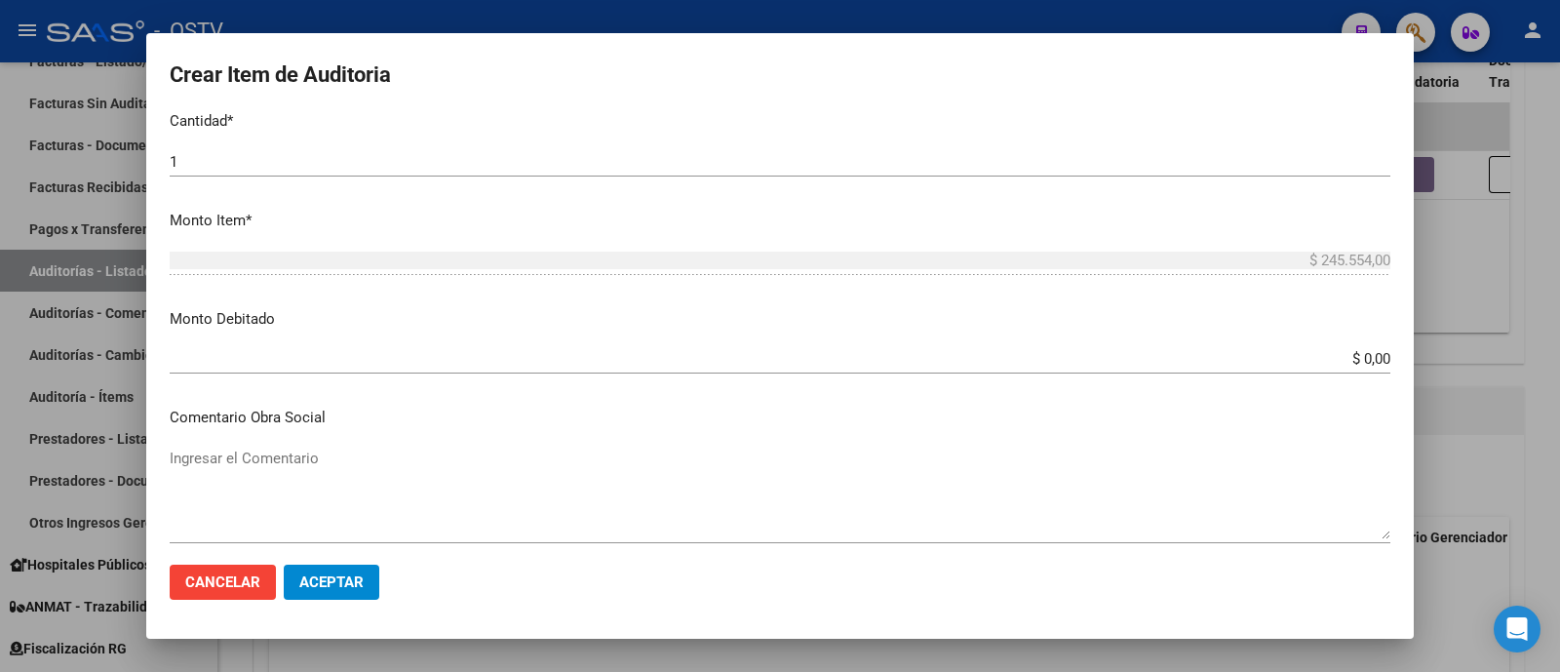
scroll to position [722, 0]
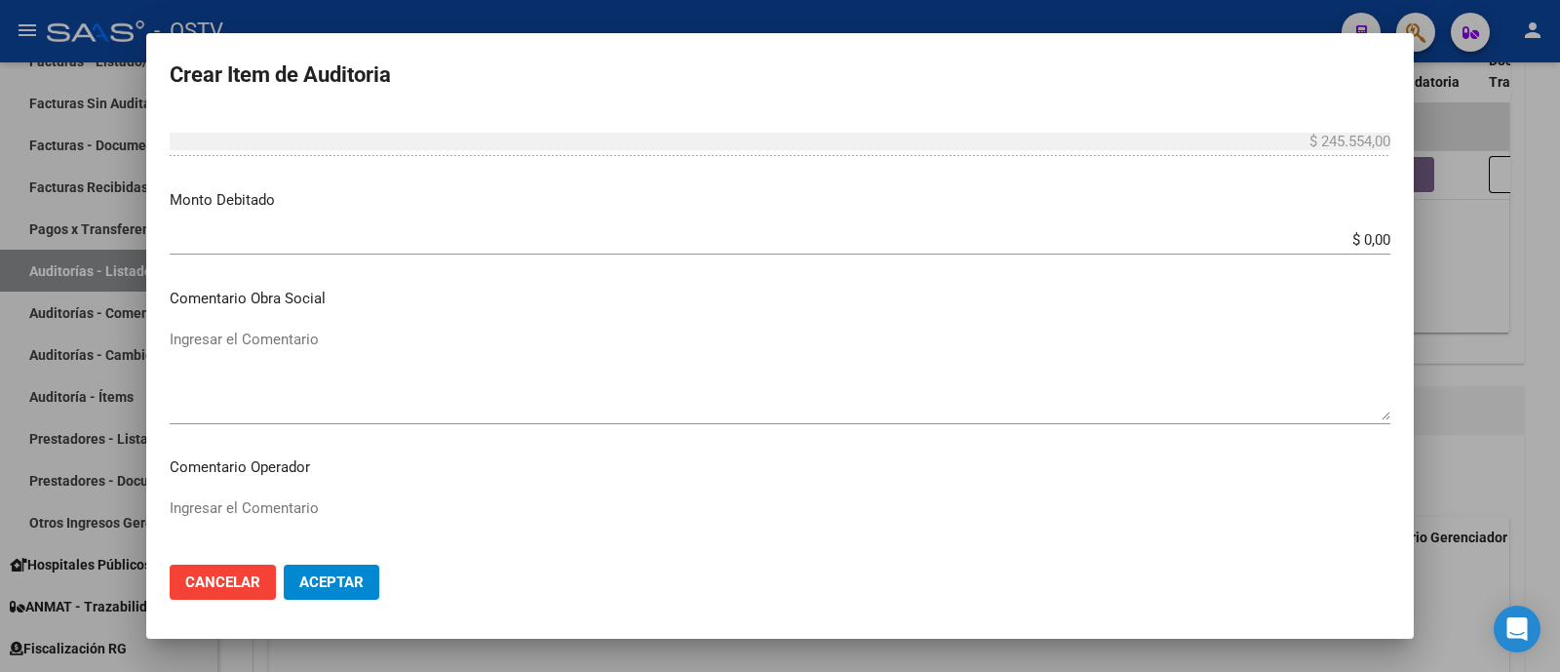
click at [323, 367] on textarea "Ingresar el Comentario" at bounding box center [780, 374] width 1220 height 92
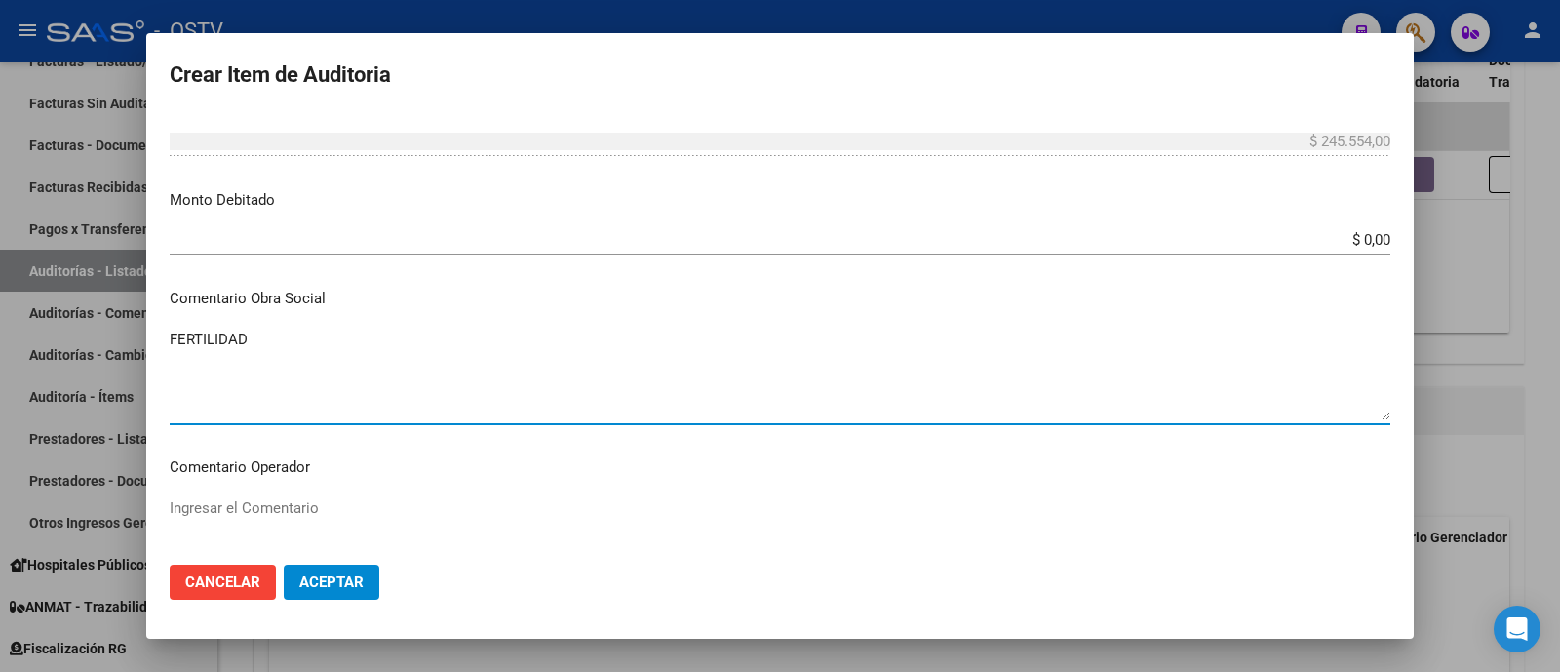
type textarea "FERTILIDAD"
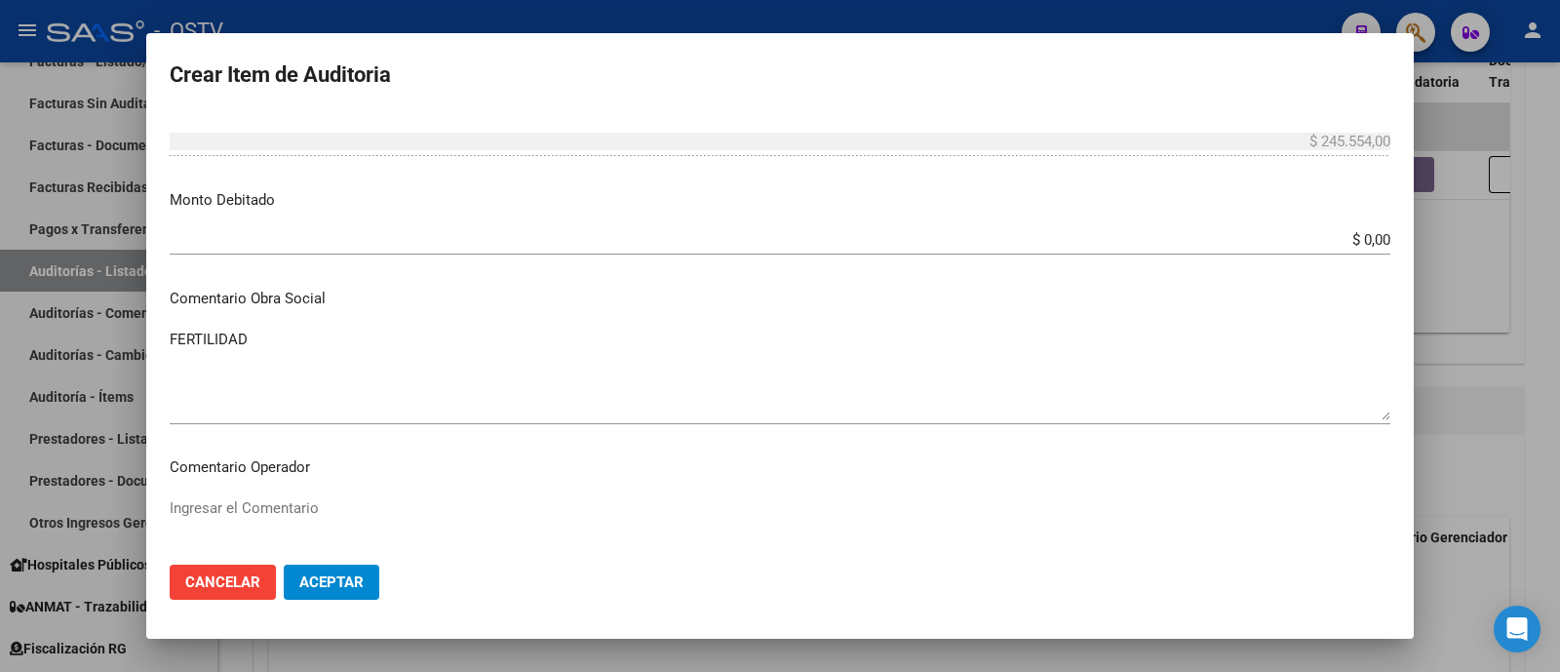
scroll to position [1235, 0]
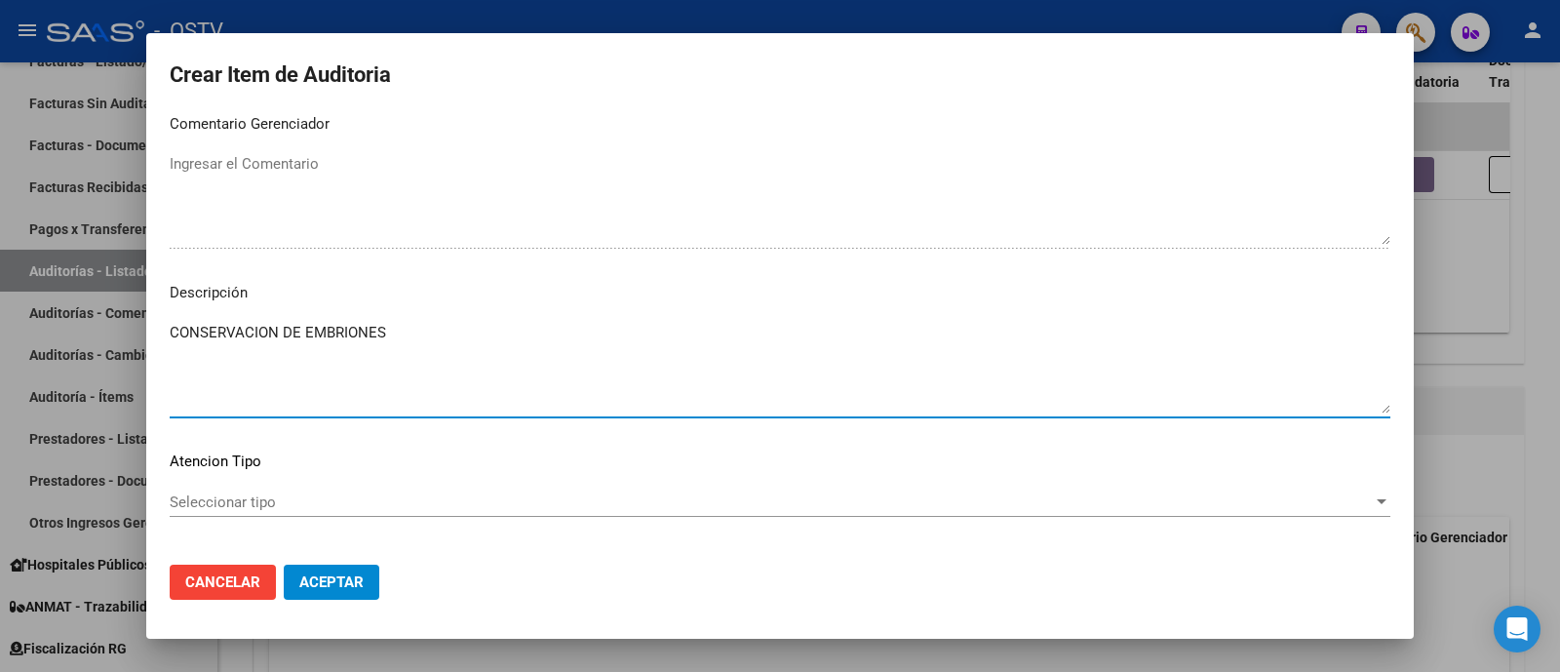
type textarea "CONSERVACION DE EMBRIONES"
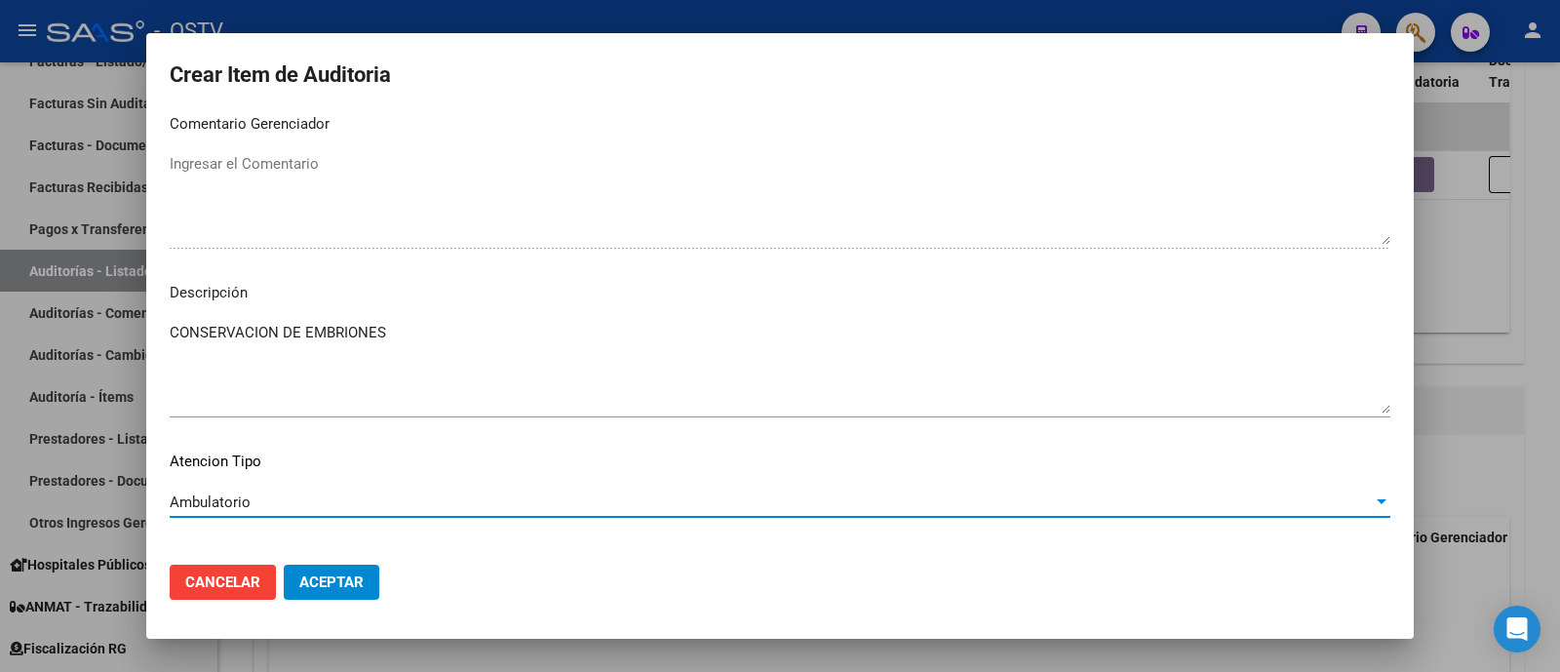
click at [317, 582] on span "Aceptar" at bounding box center [331, 582] width 64 height 18
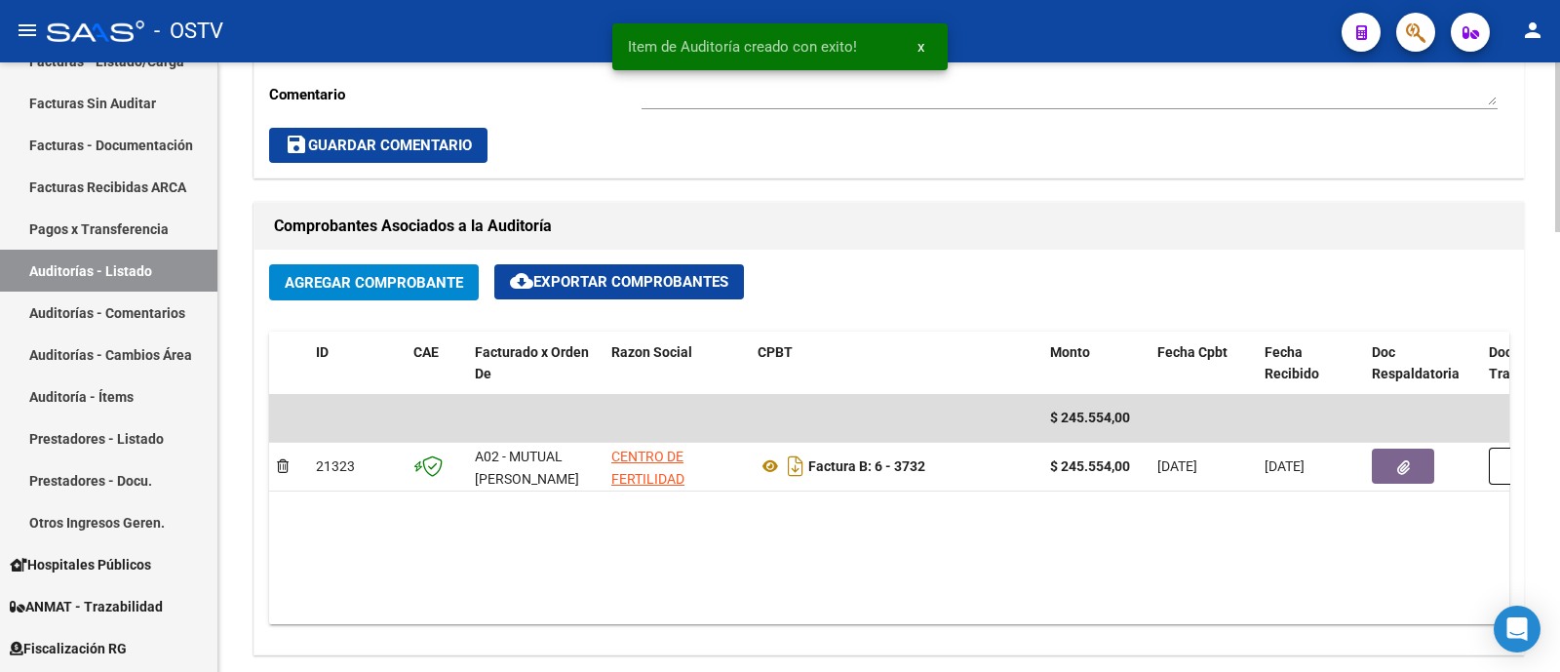
scroll to position [731, 0]
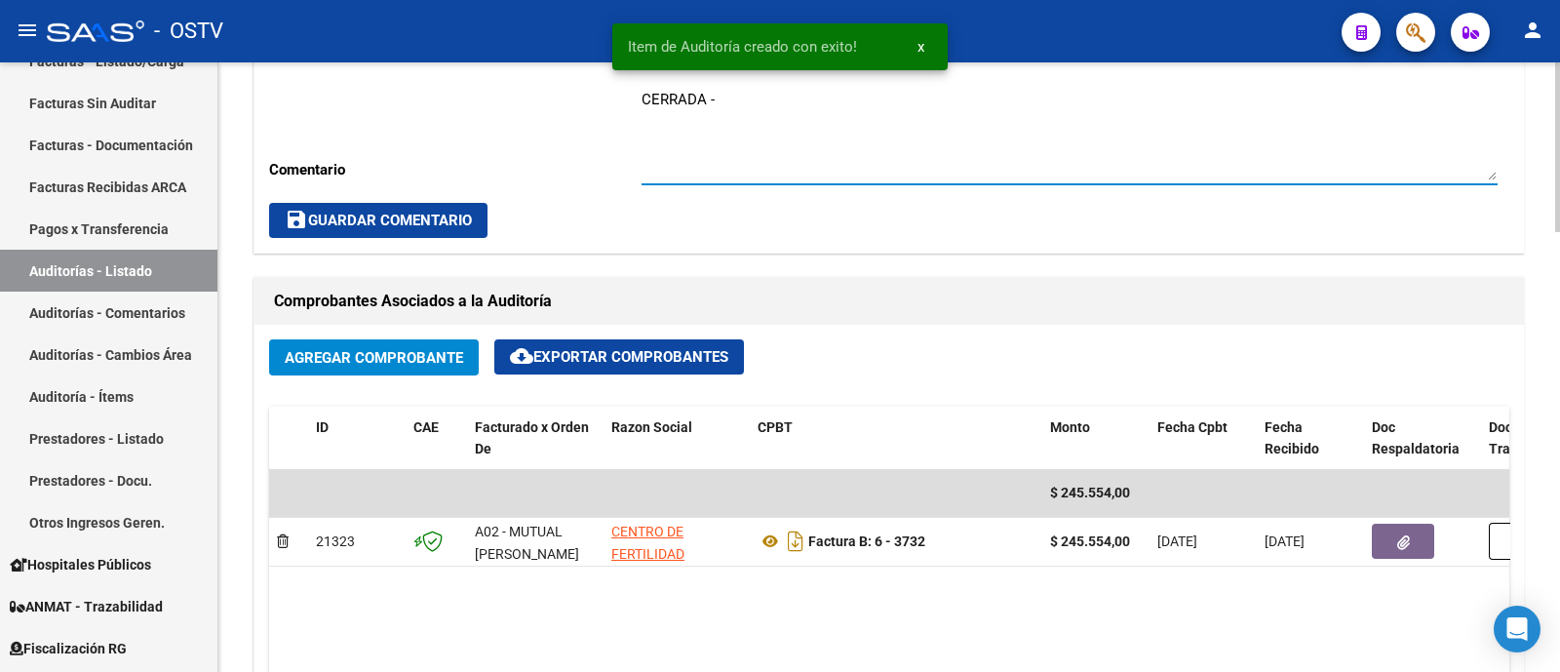
click at [780, 108] on textarea "CERRADA -" at bounding box center [1069, 135] width 856 height 92
paste textarea "A02 - MUTUAL [PERSON_NAME] (SMP Salud)"
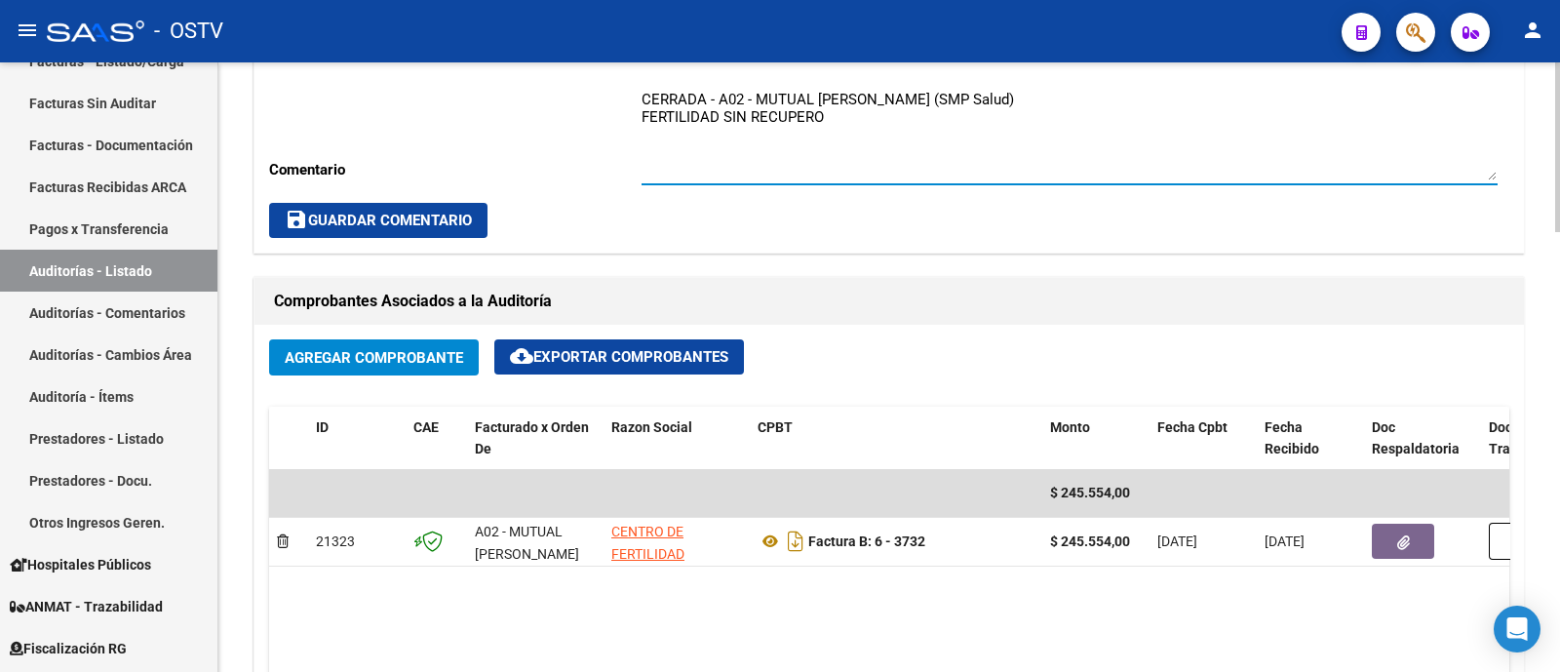
type textarea "CERRADA - A02 - MUTUAL CECILIA GRIERSON (SMP Salud) FERTILIDAD SIN RECUPERO"
click at [408, 212] on span "save Guardar Comentario" at bounding box center [378, 221] width 187 height 18
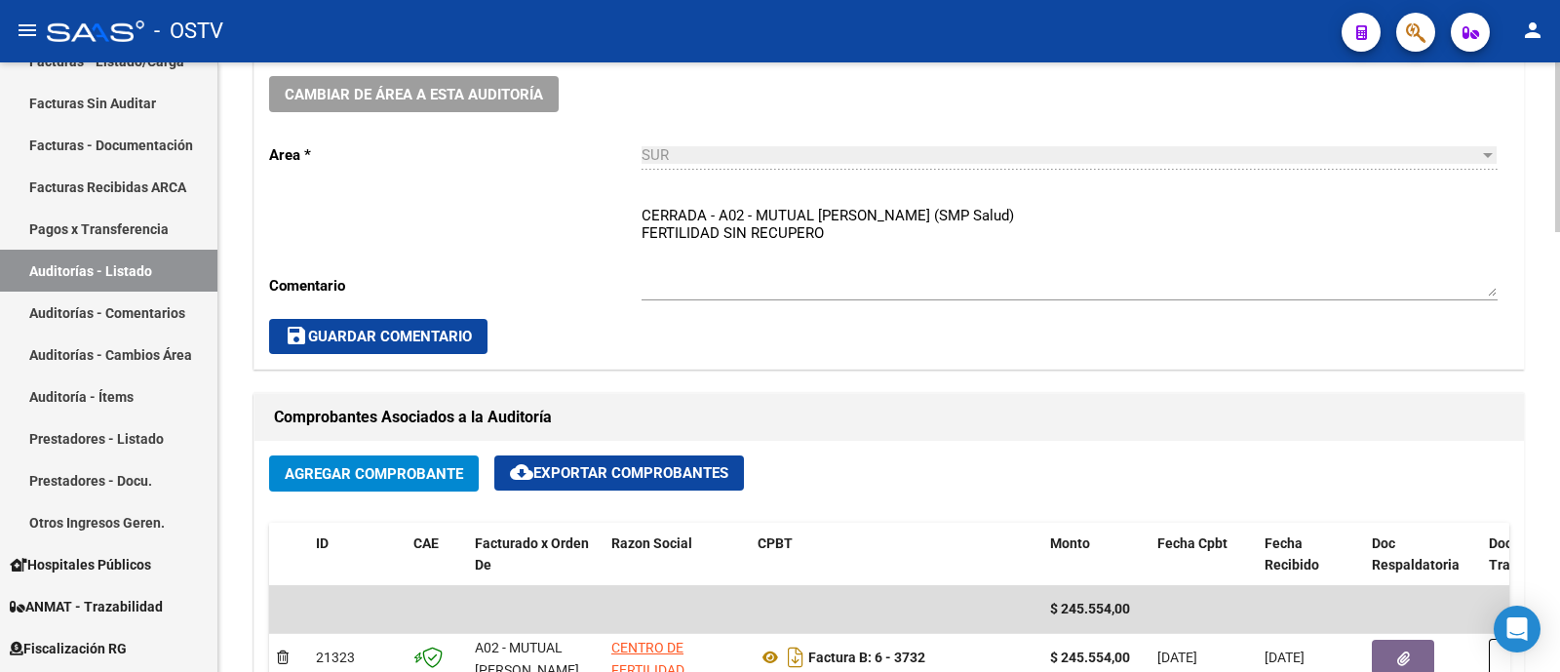
scroll to position [609, 0]
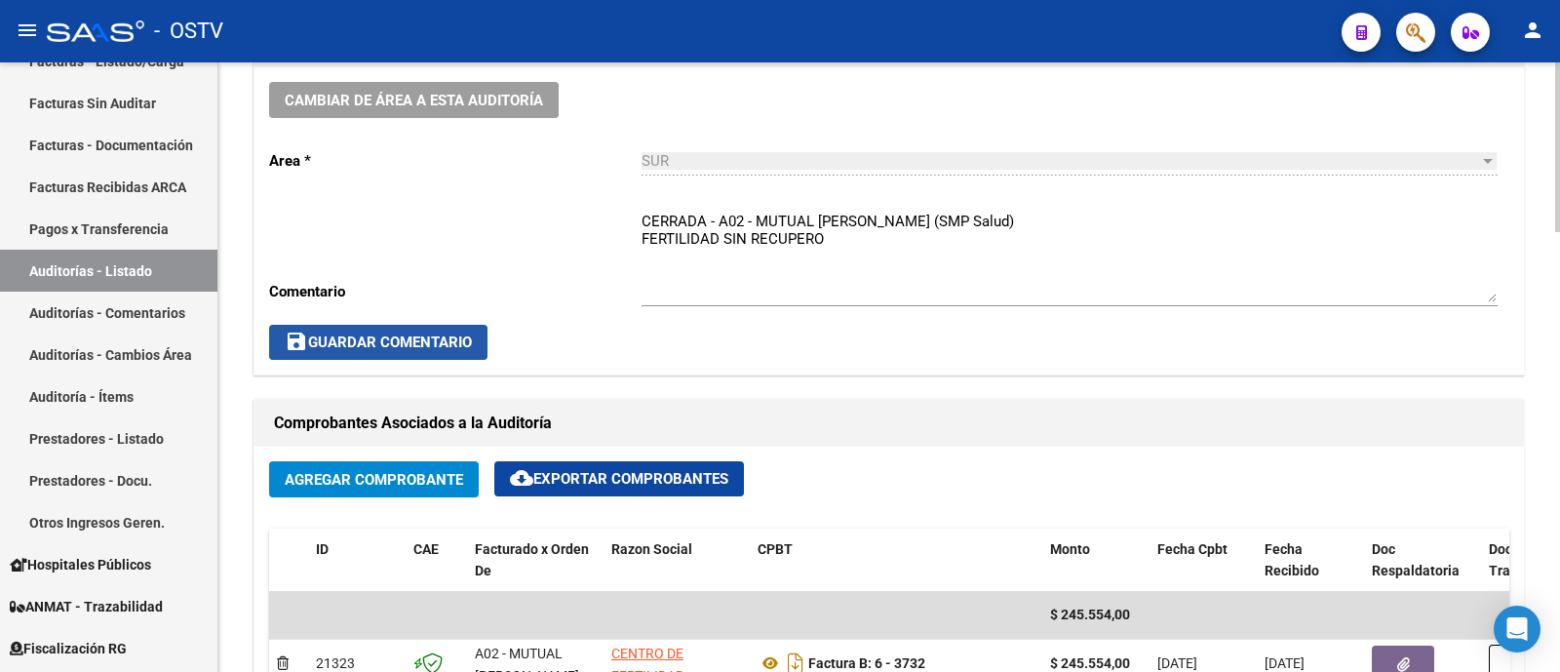
click at [449, 339] on span "save Guardar Comentario" at bounding box center [378, 342] width 187 height 18
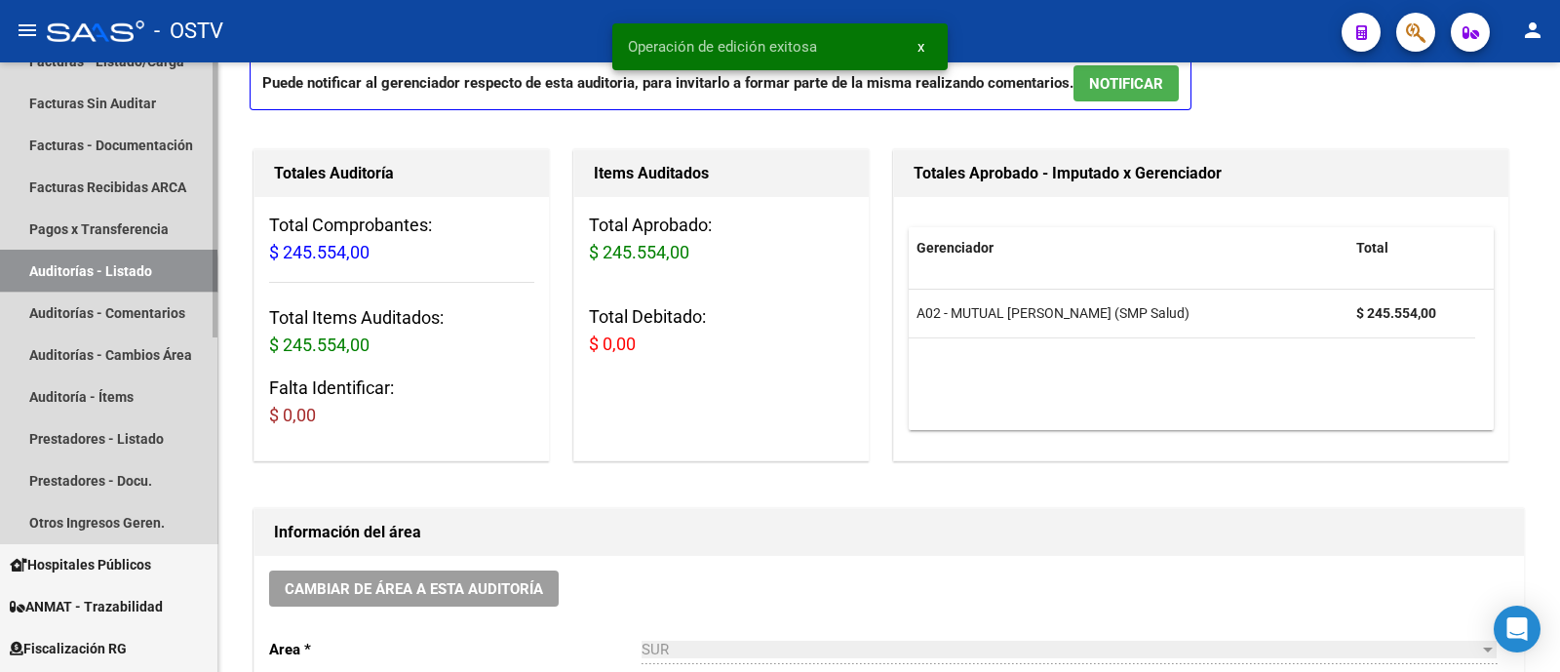
click at [75, 274] on link "Auditorías - Listado" at bounding box center [108, 271] width 217 height 42
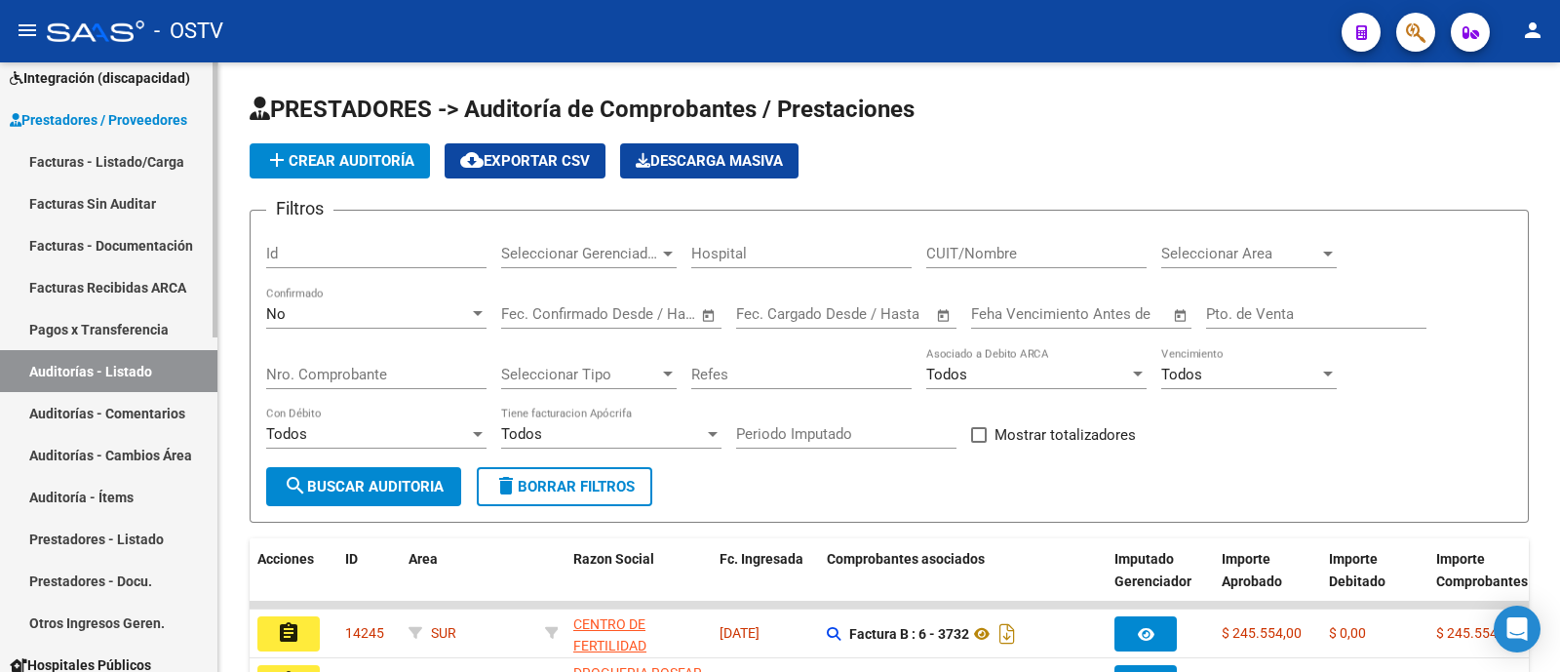
scroll to position [286, 0]
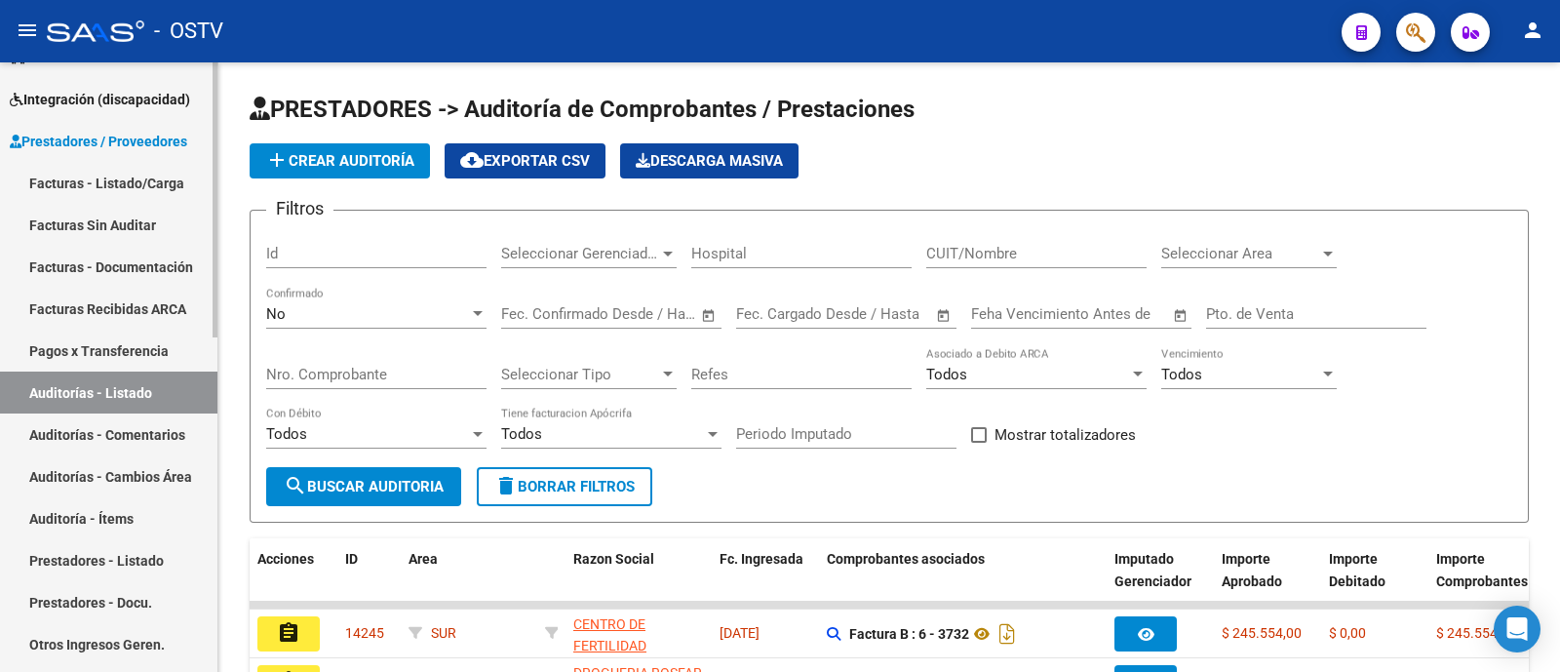
click at [119, 182] on link "Facturas - Listado/Carga" at bounding box center [108, 183] width 217 height 42
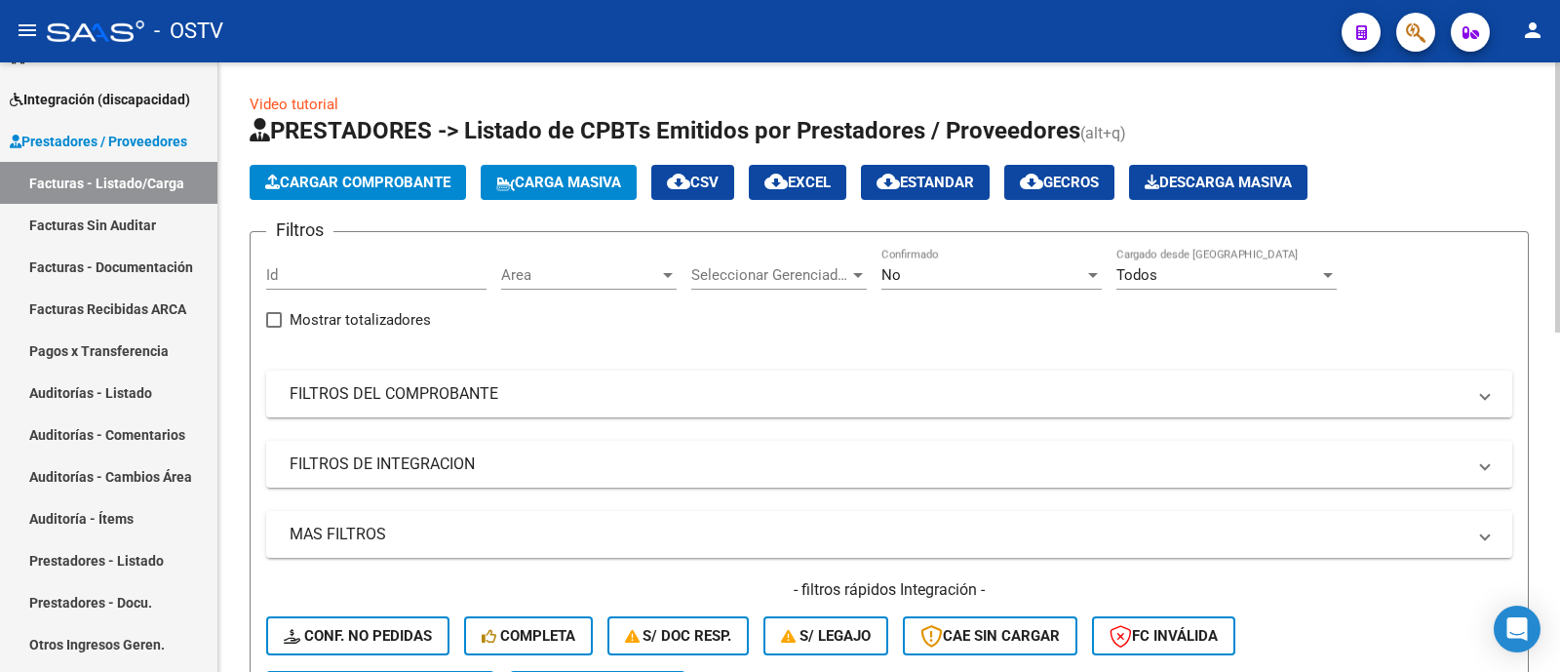
click at [661, 279] on div at bounding box center [668, 275] width 18 height 16
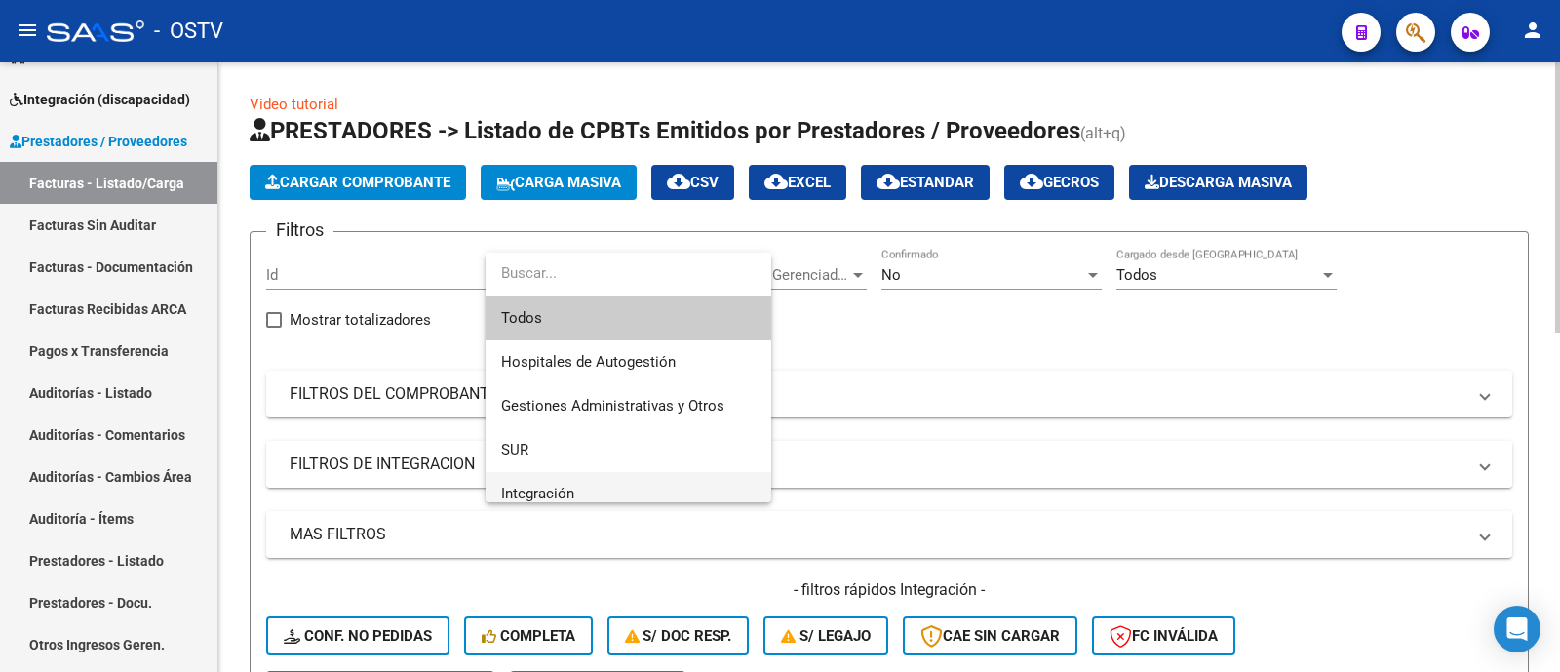
click at [619, 482] on span "Integración" at bounding box center [628, 494] width 254 height 44
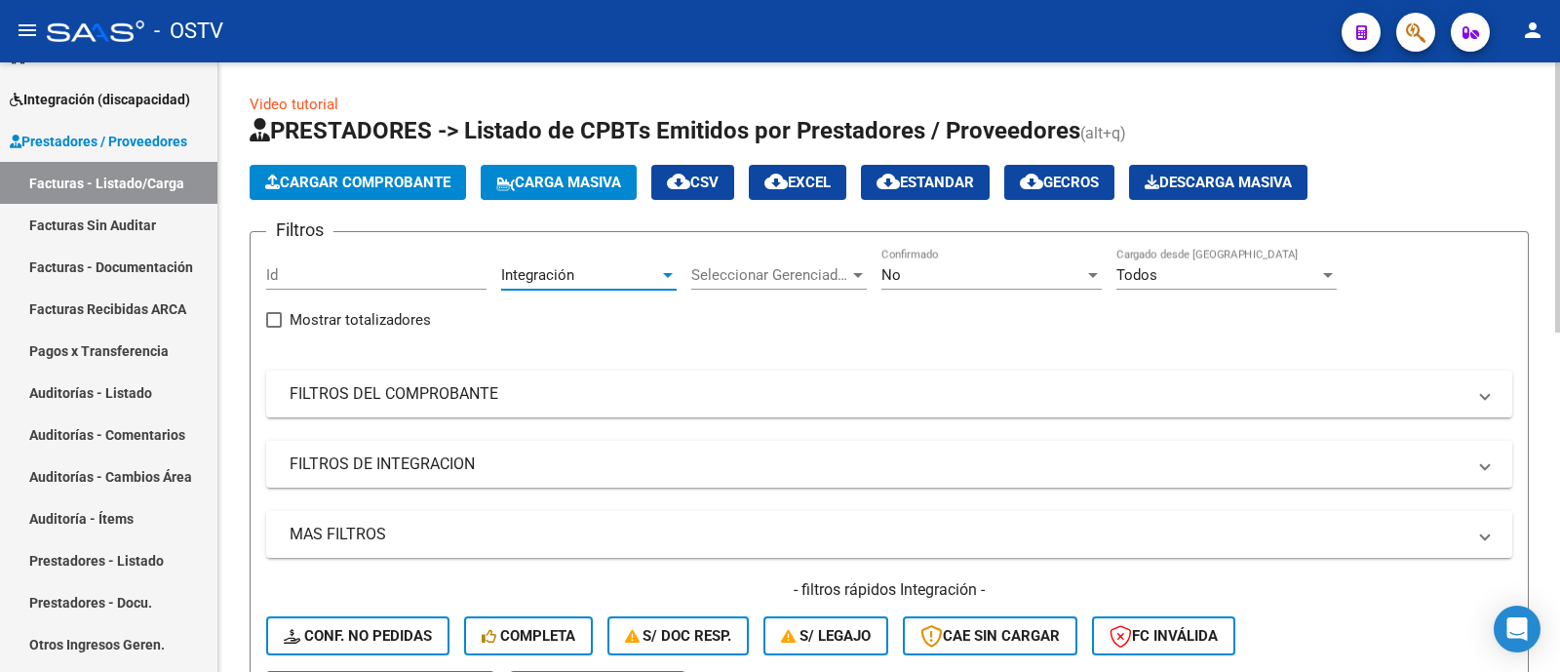
click at [957, 274] on div "No" at bounding box center [982, 275] width 203 height 18
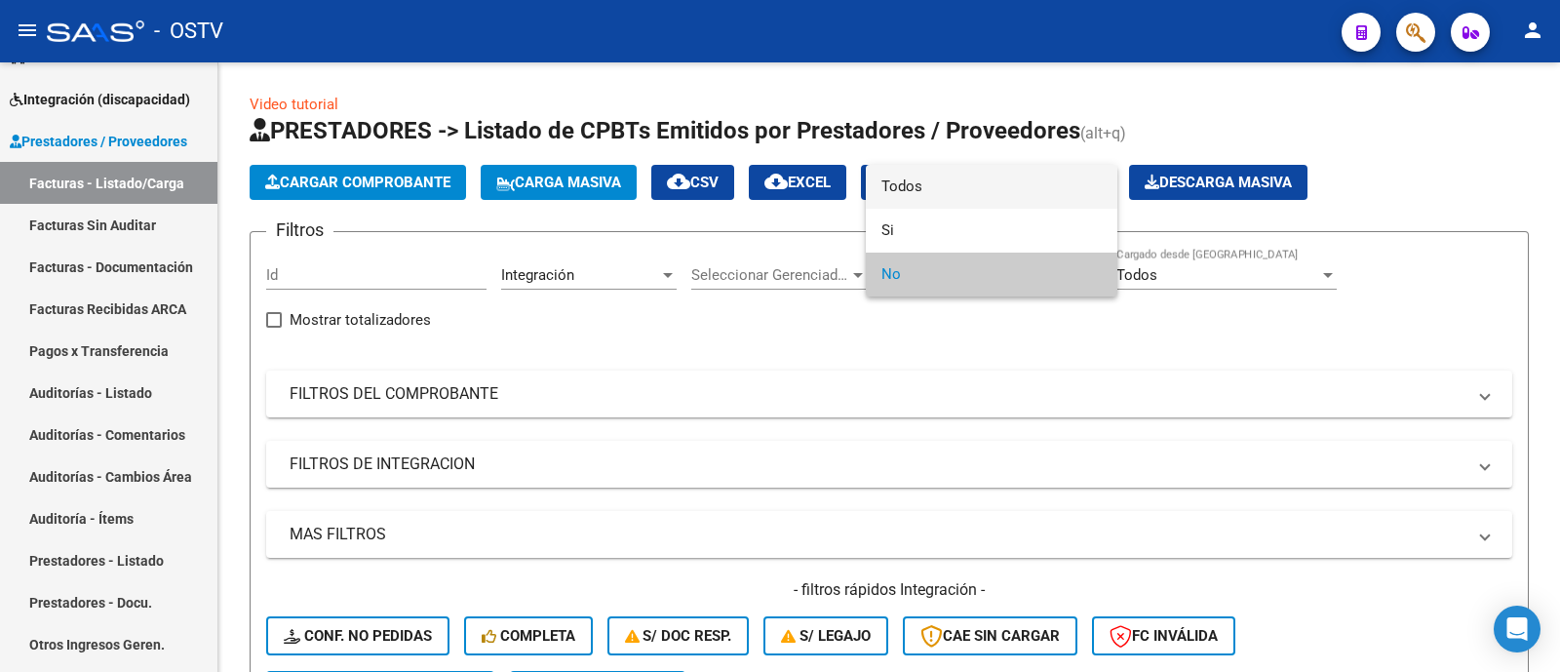
click at [934, 181] on span "Todos" at bounding box center [991, 187] width 220 height 44
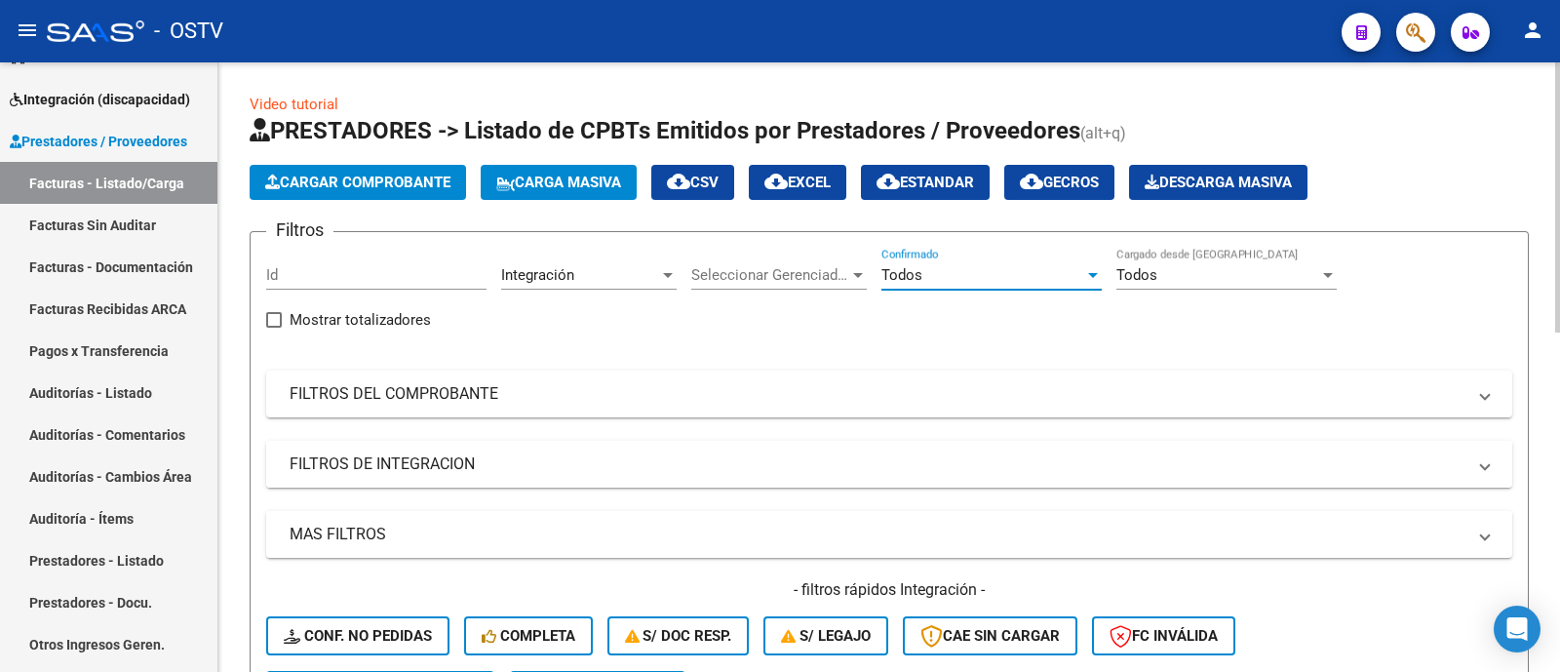
click at [482, 447] on mat-expansion-panel-header "FILTROS DE INTEGRACION" at bounding box center [889, 464] width 1246 height 47
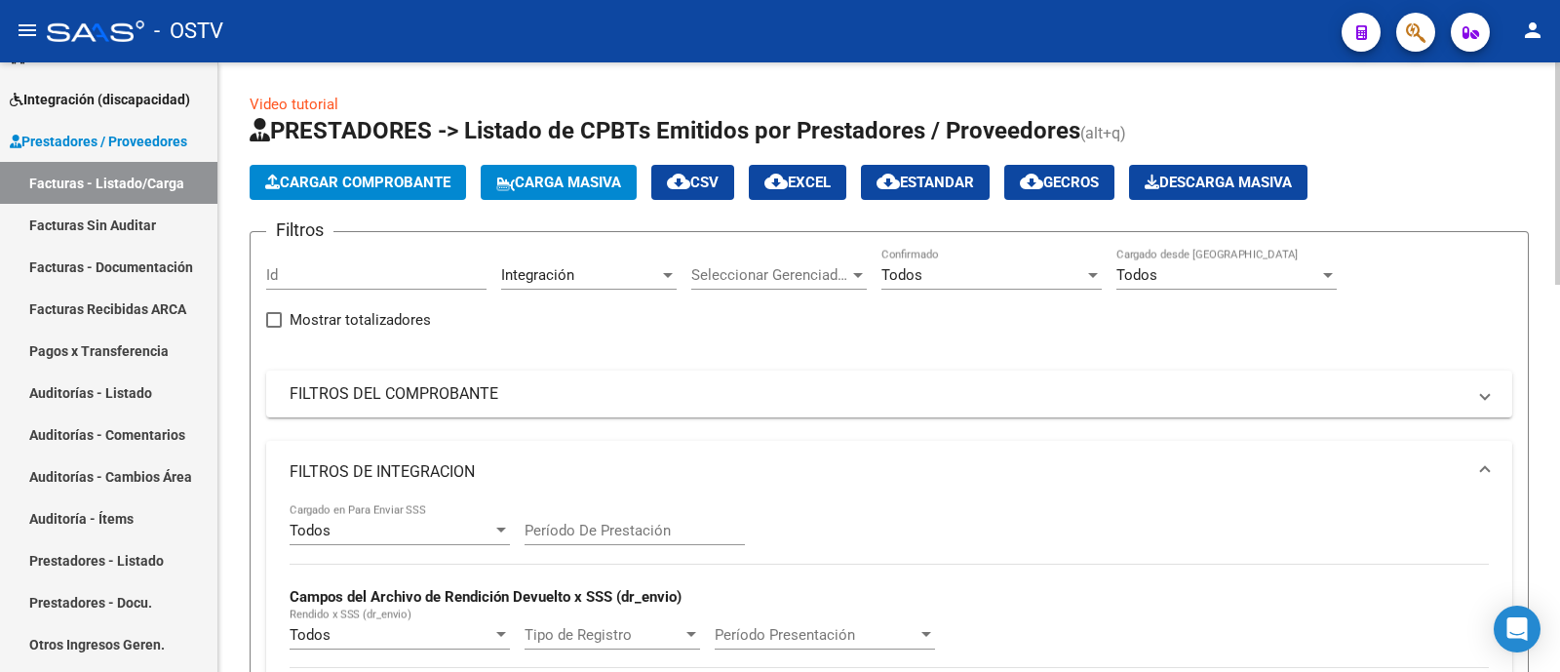
click at [388, 540] on div "Todos Cargado en Para Enviar SSS" at bounding box center [399, 524] width 220 height 42
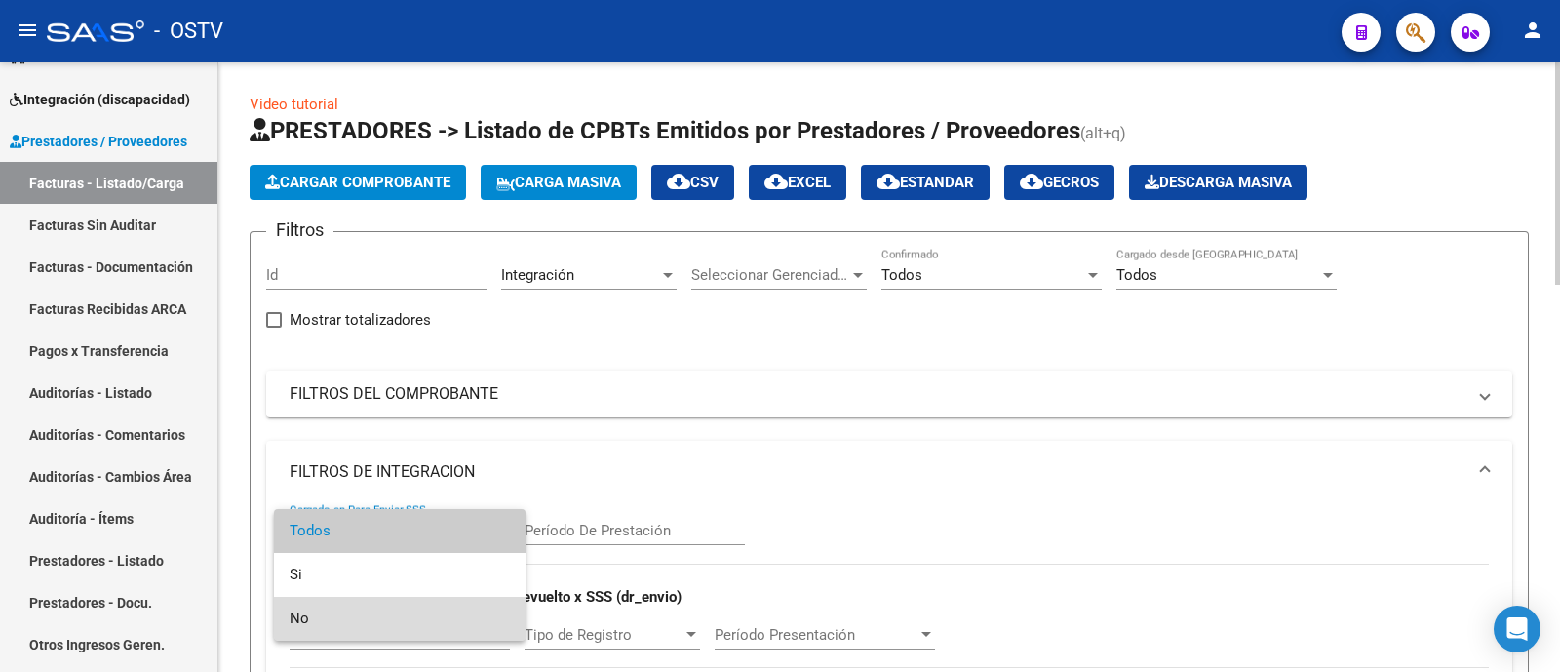
drag, startPoint x: 391, startPoint y: 617, endPoint x: 418, endPoint y: 506, distance: 114.4
click at [390, 617] on span "No" at bounding box center [399, 619] width 220 height 44
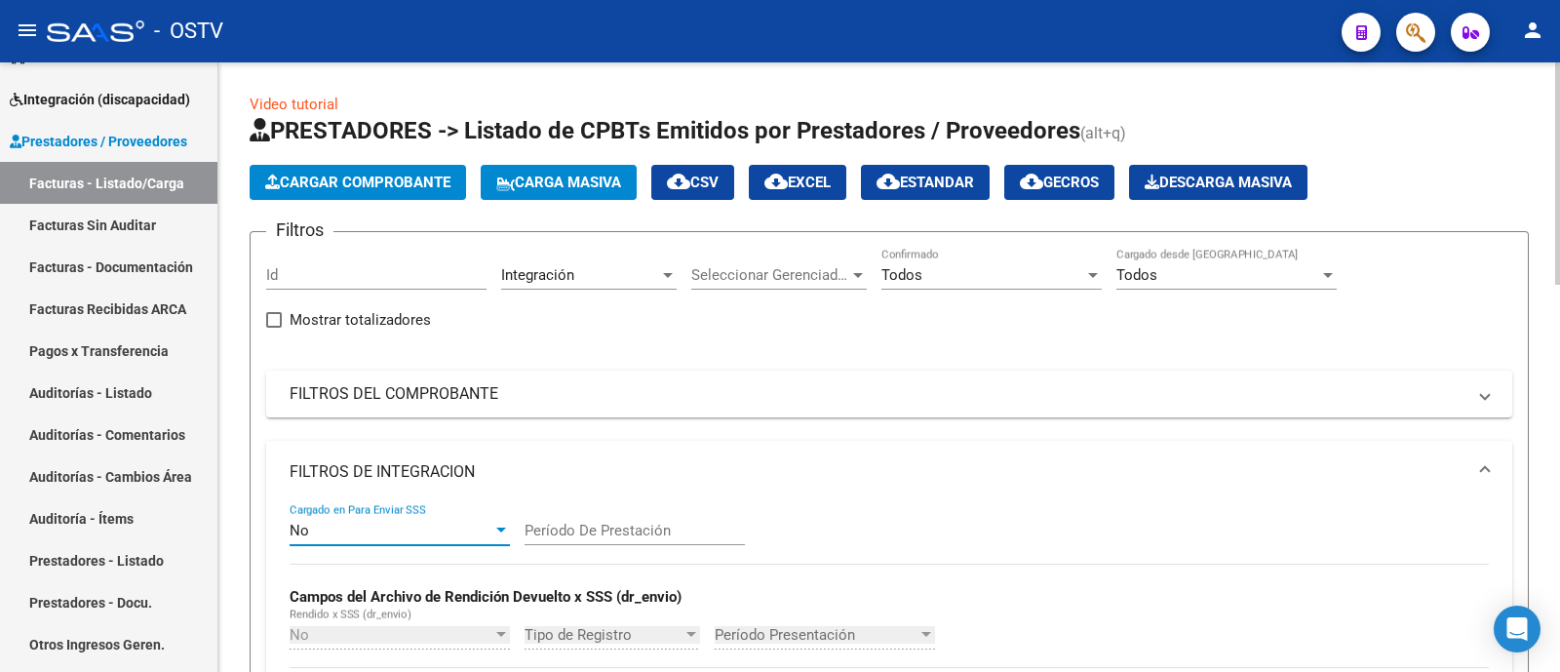
click at [427, 480] on mat-panel-title "FILTROS DE INTEGRACION" at bounding box center [877, 471] width 1176 height 21
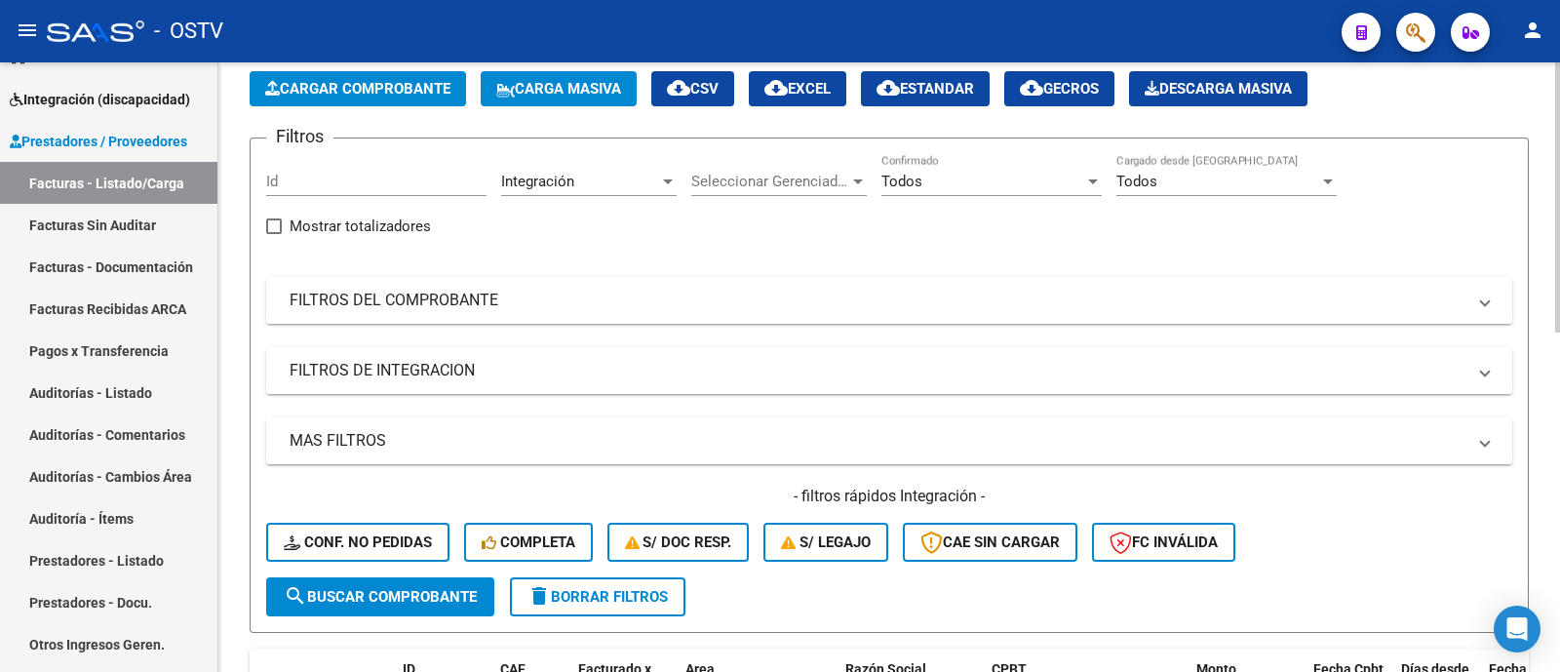
scroll to position [243, 0]
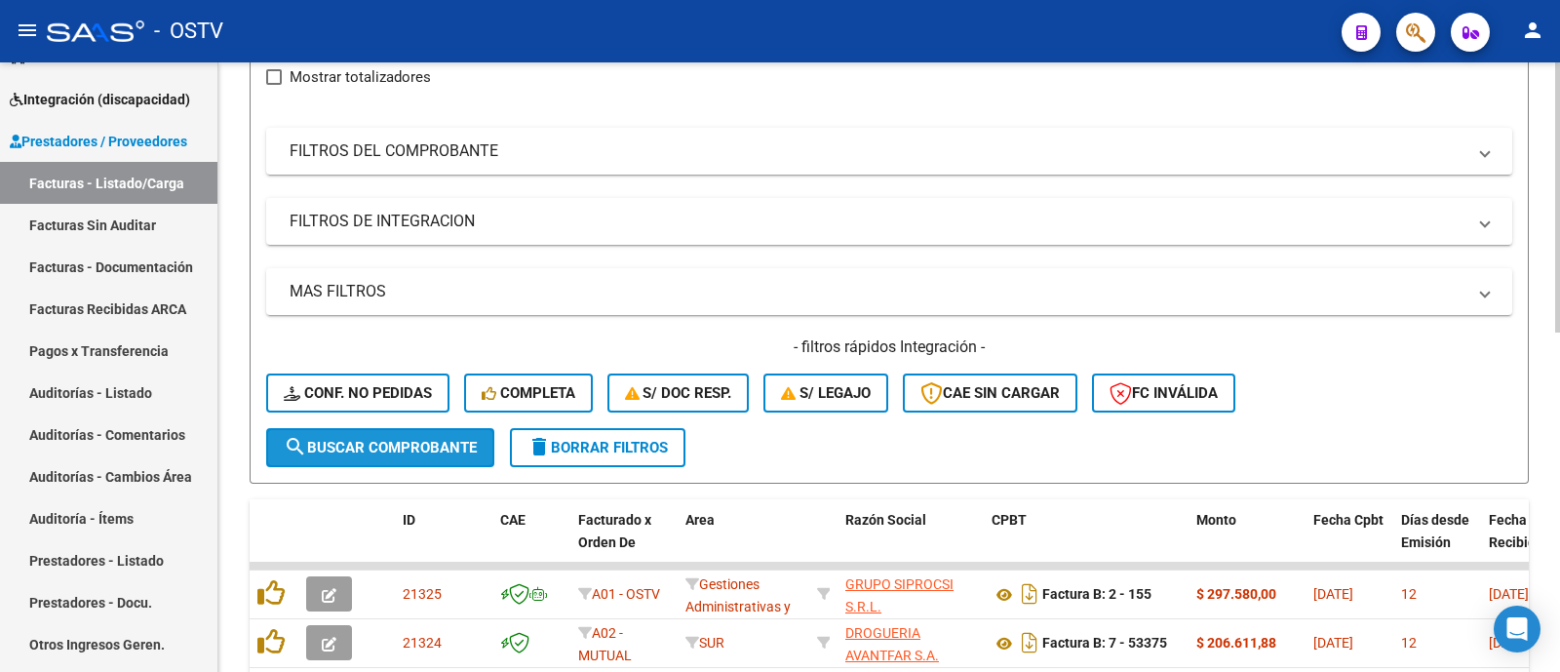
click at [420, 447] on span "search Buscar Comprobante" at bounding box center [380, 448] width 193 height 18
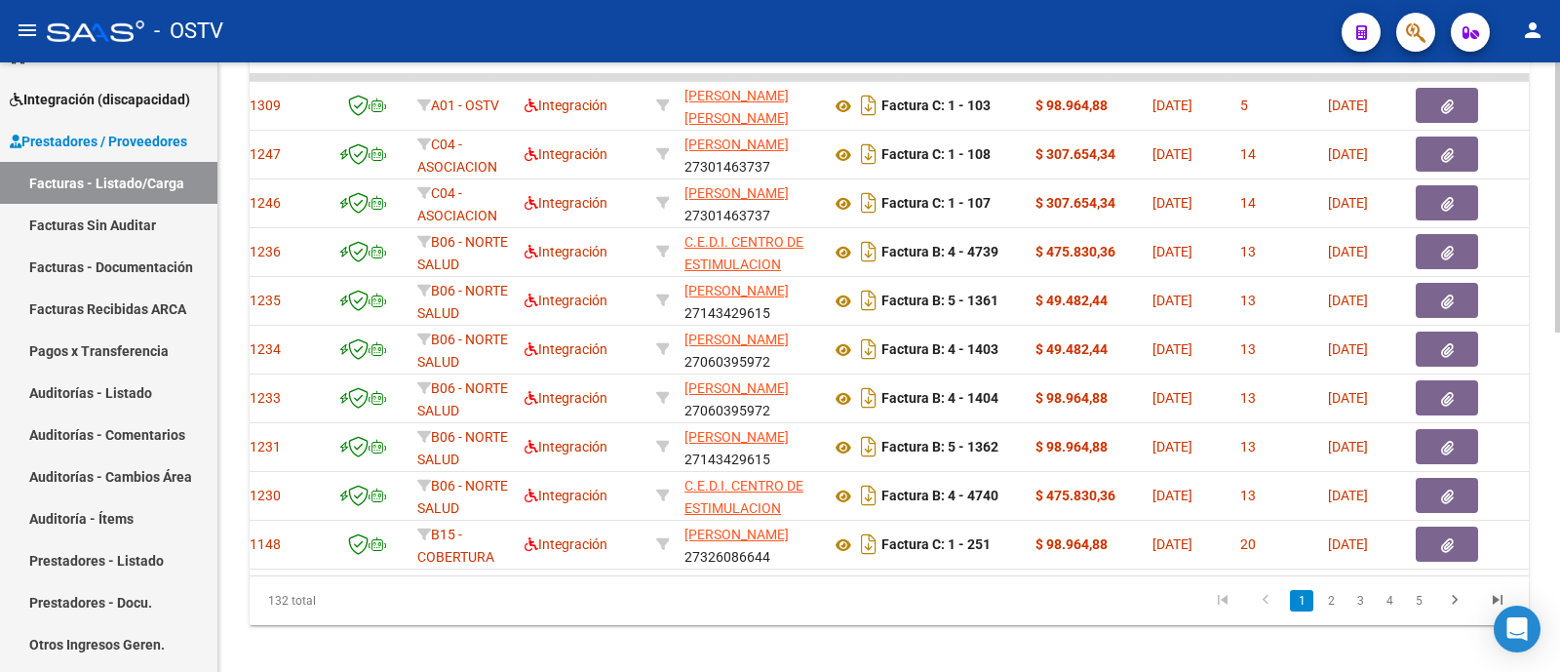
scroll to position [0, 0]
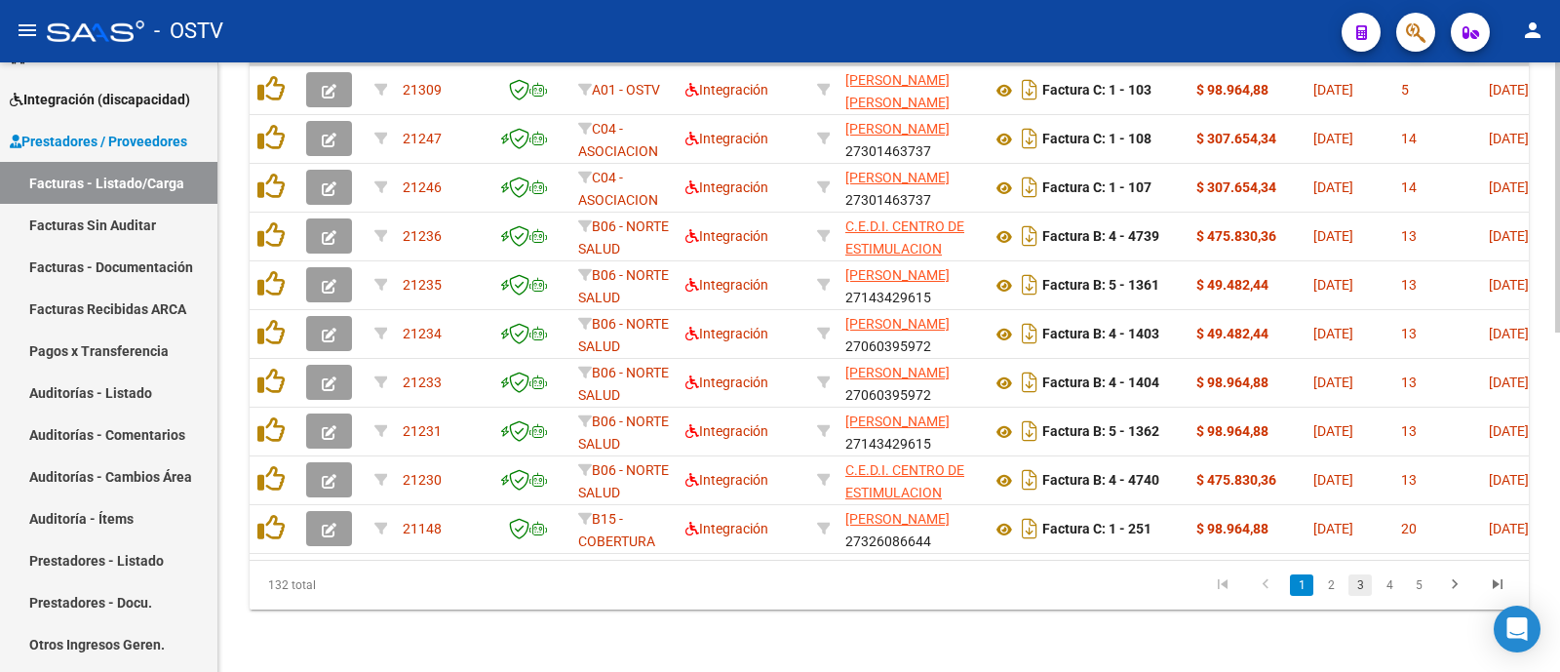
click at [1358, 584] on link "3" at bounding box center [1359, 584] width 23 height 21
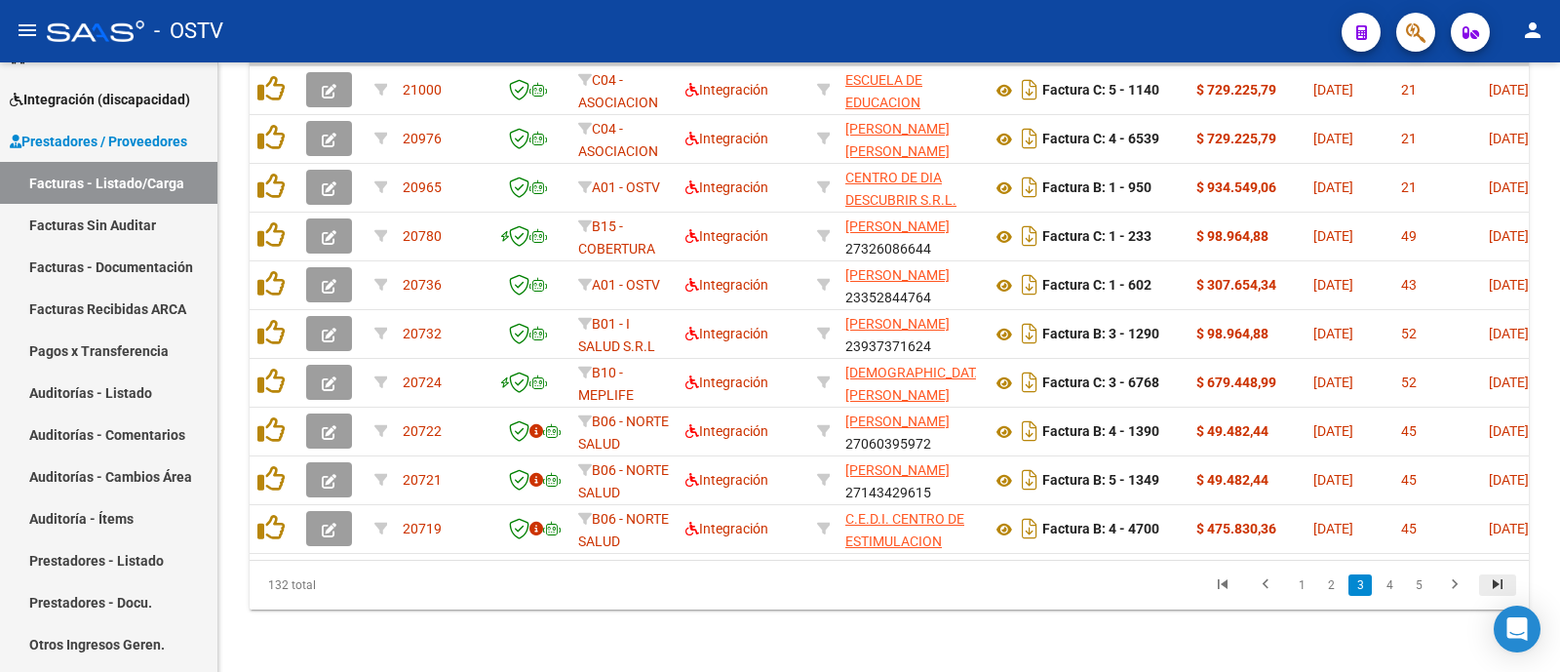
click at [1498, 579] on icon "go to last page" at bounding box center [1497, 586] width 25 height 23
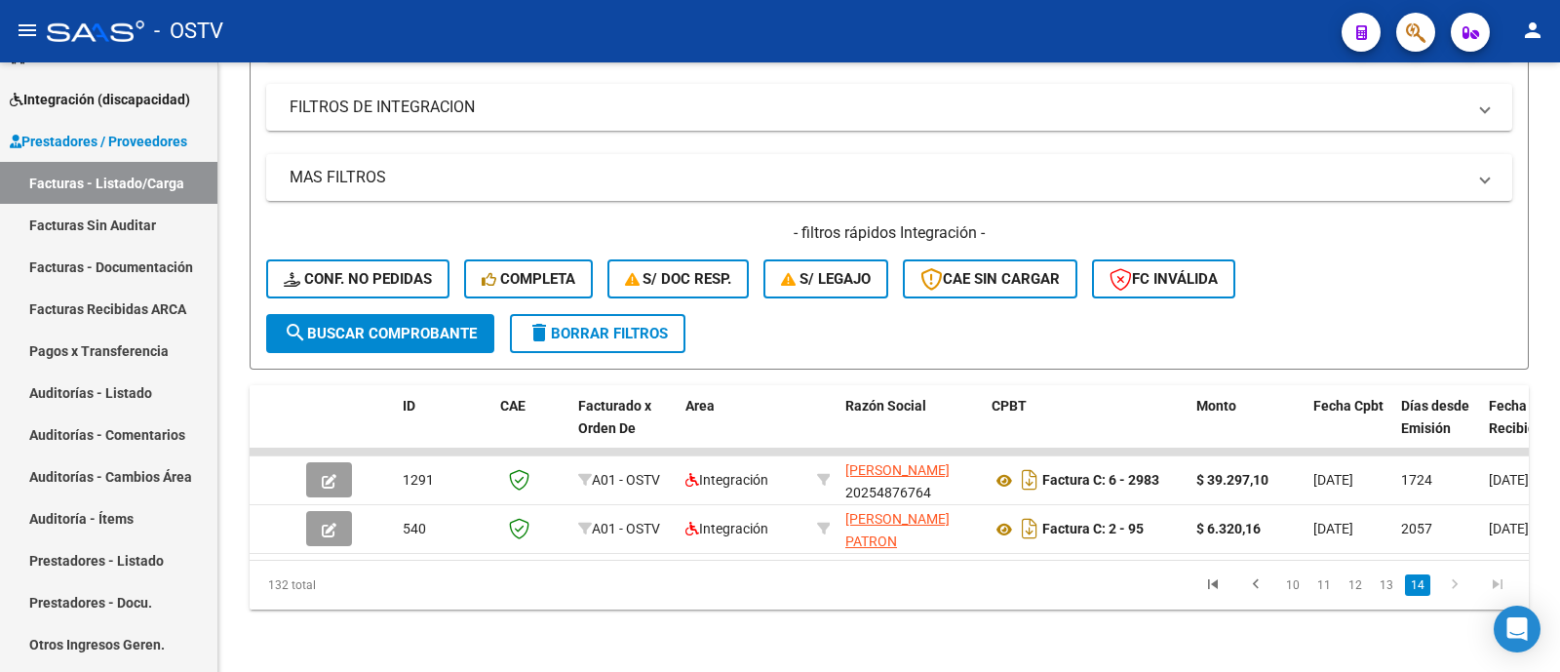
scroll to position [373, 0]
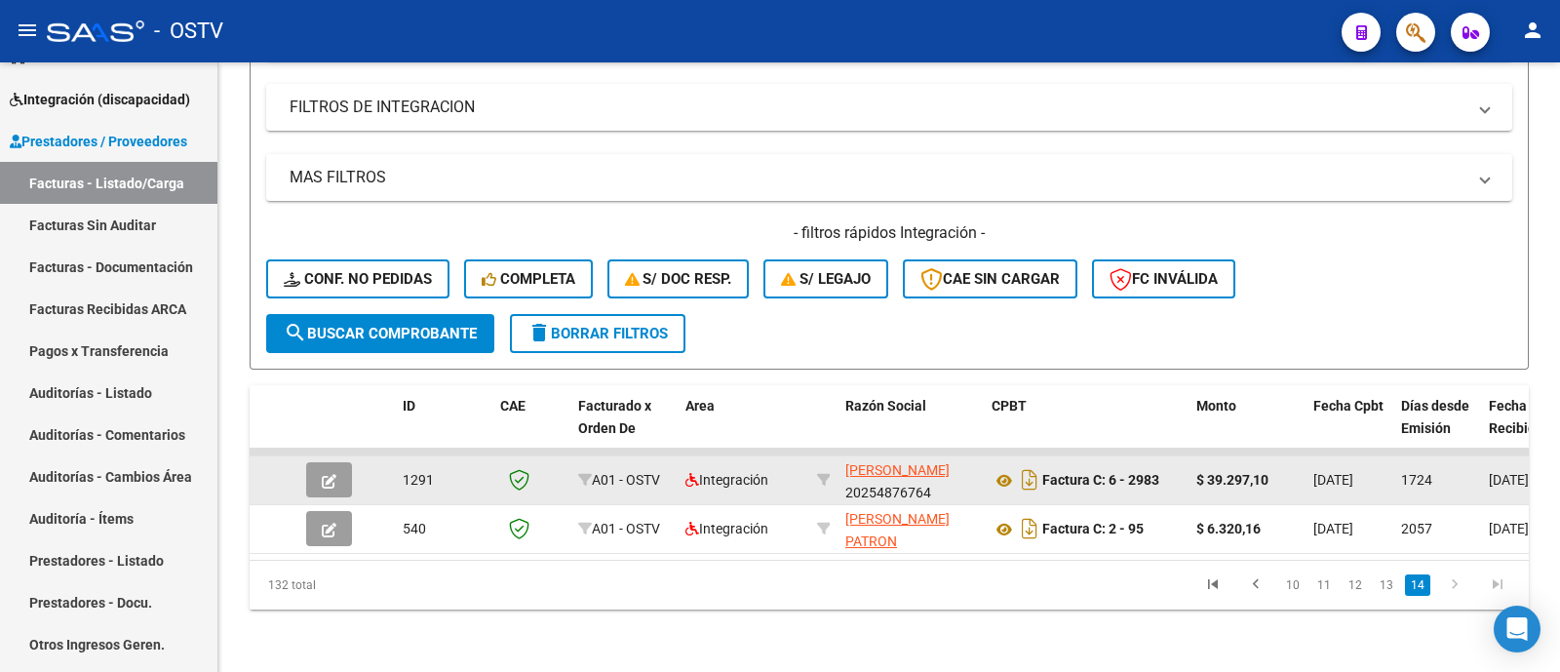
click at [338, 462] on button "button" at bounding box center [329, 479] width 46 height 35
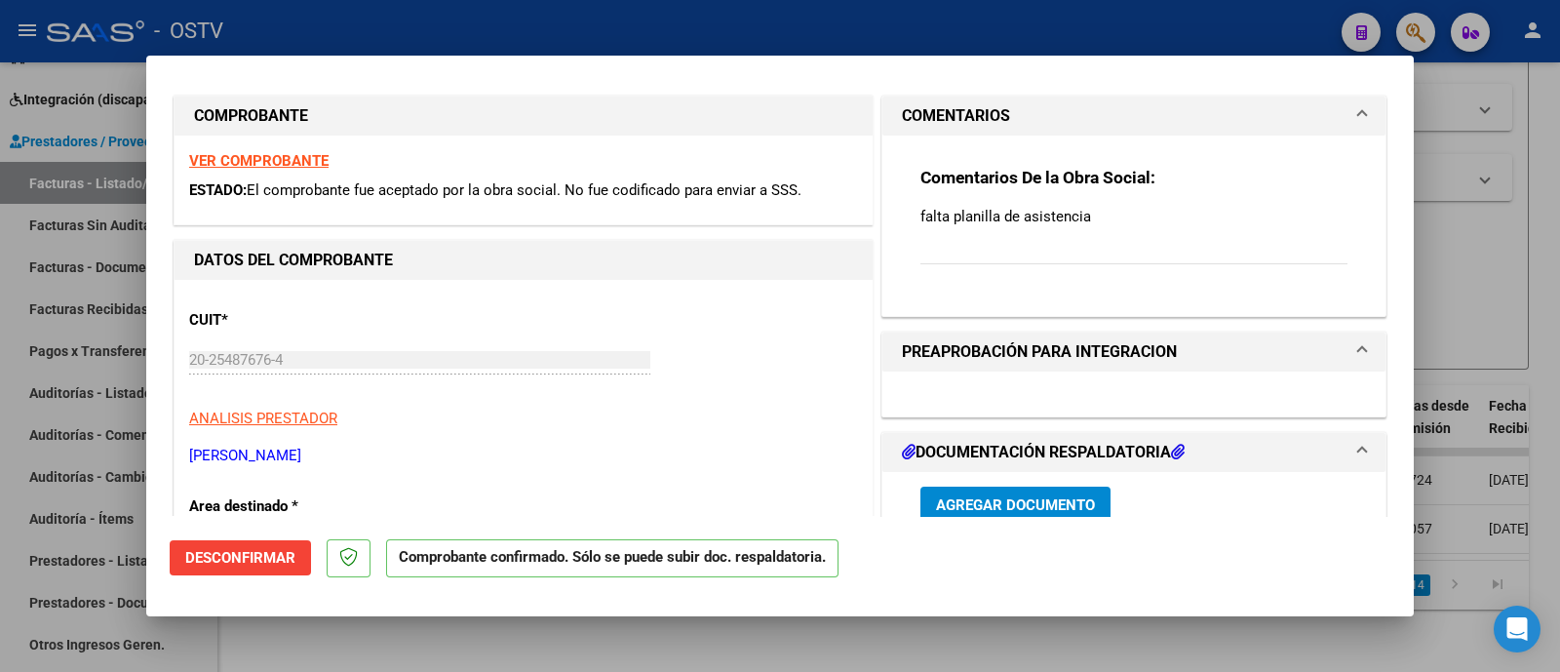
scroll to position [0, 0]
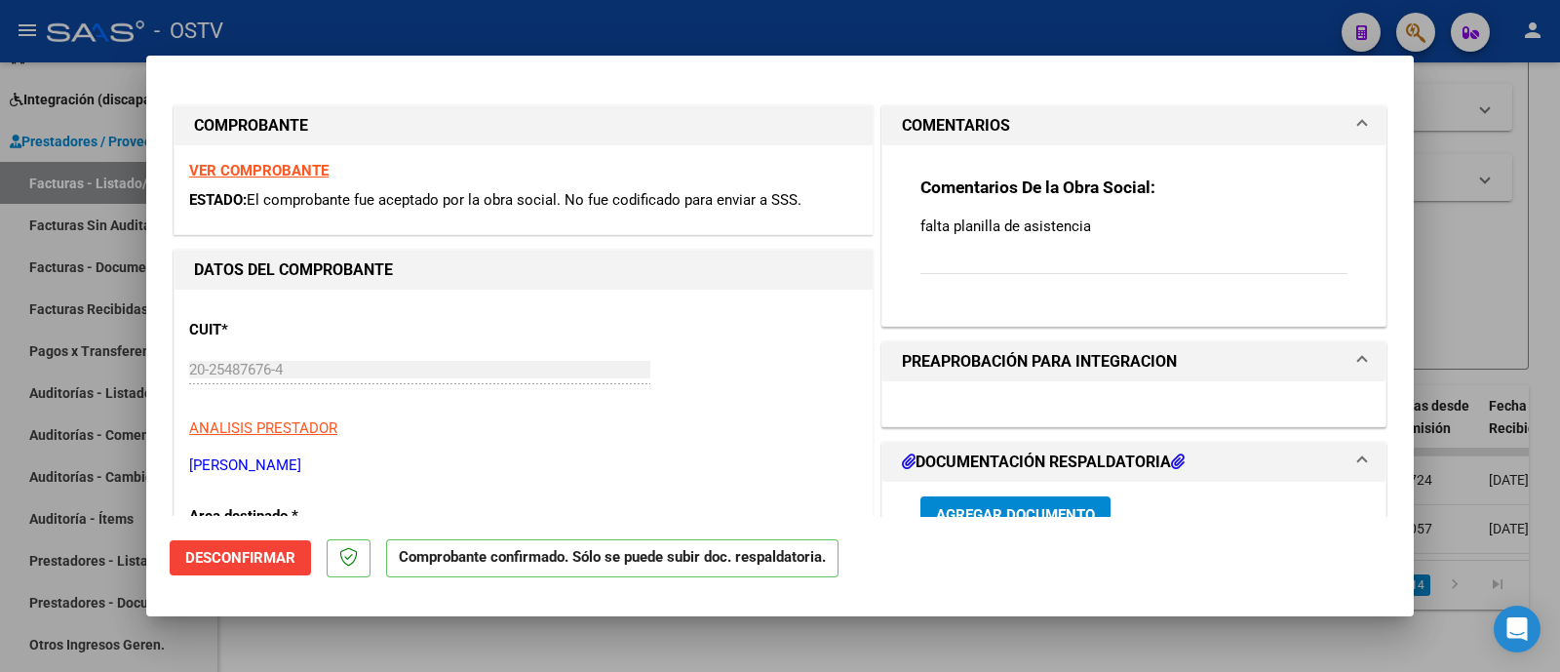
click at [253, 557] on span "Desconfirmar" at bounding box center [240, 558] width 110 height 18
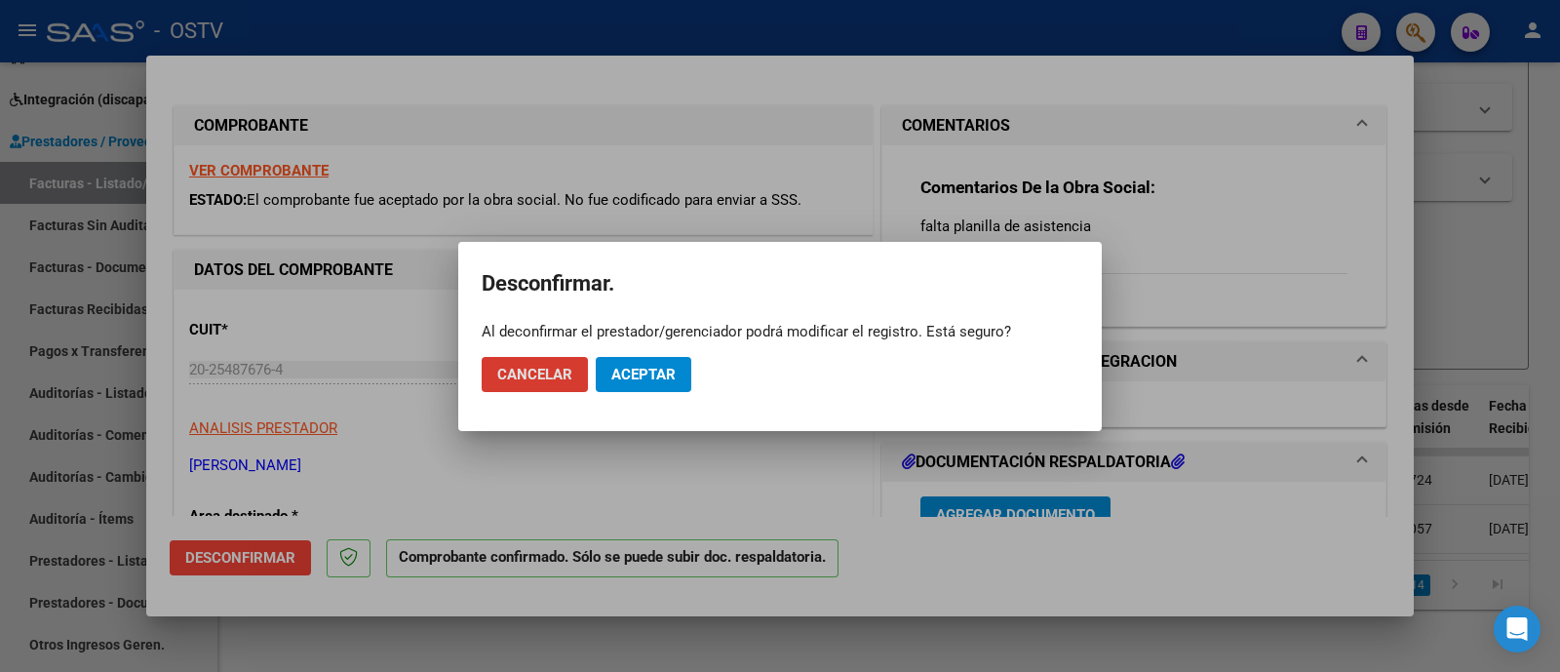
click at [634, 382] on button "Aceptar" at bounding box center [644, 374] width 96 height 35
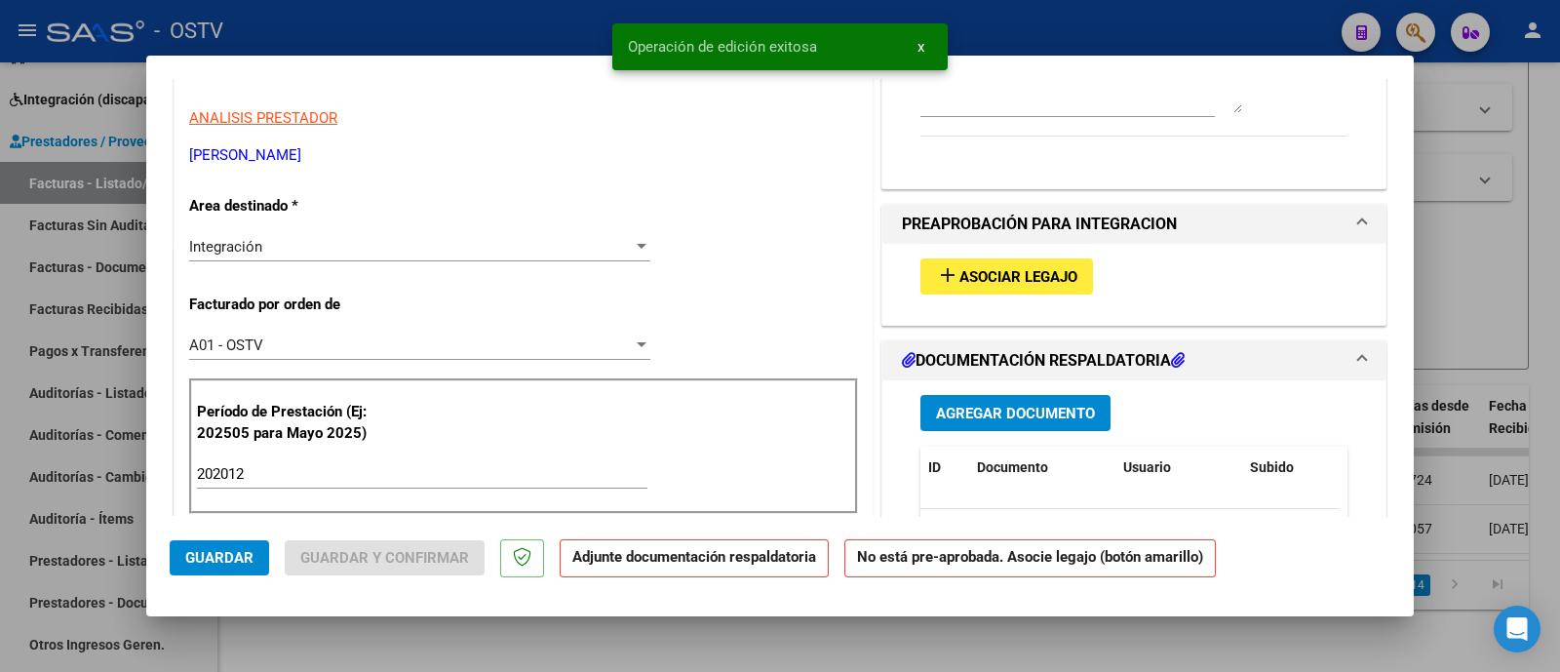
scroll to position [366, 0]
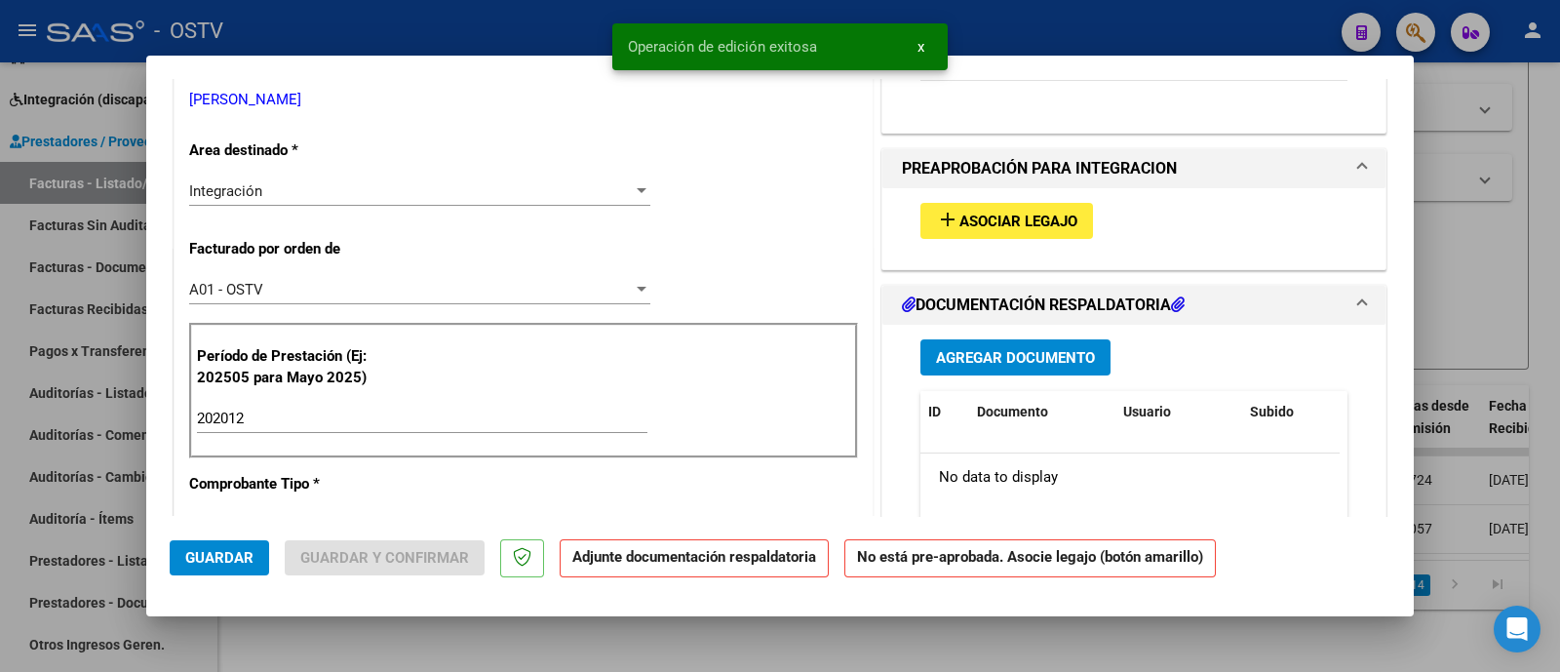
click at [360, 196] on div "Integración" at bounding box center [410, 191] width 443 height 18
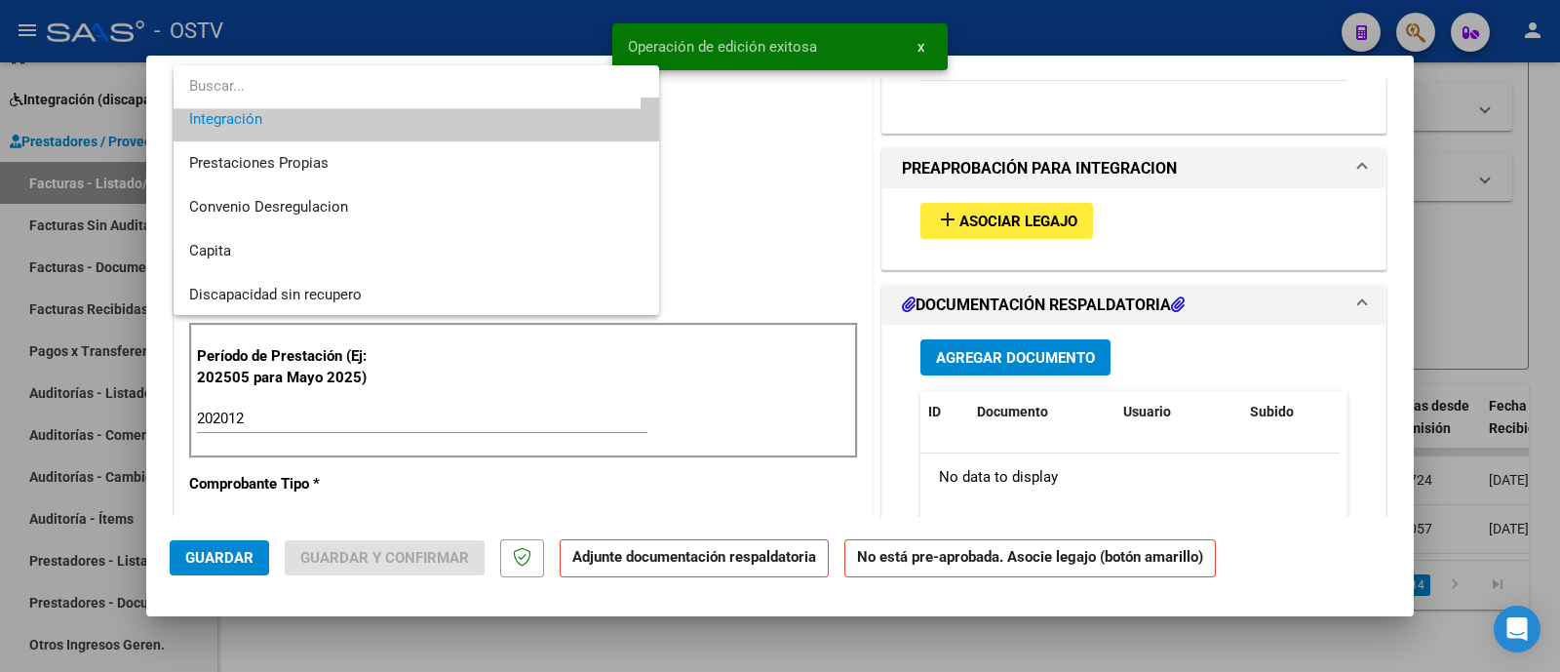
scroll to position [194, 0]
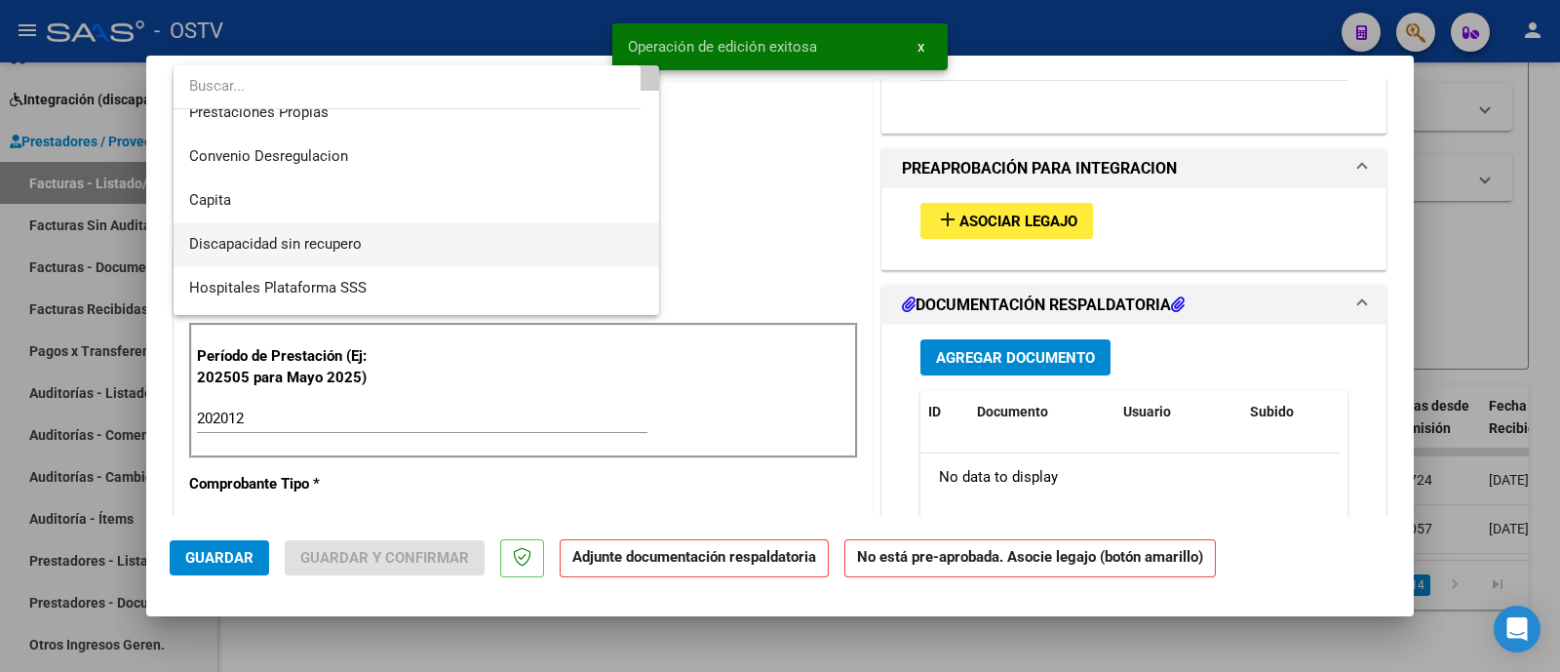
click at [381, 234] on span "Discapacidad sin recupero" at bounding box center [416, 244] width 454 height 44
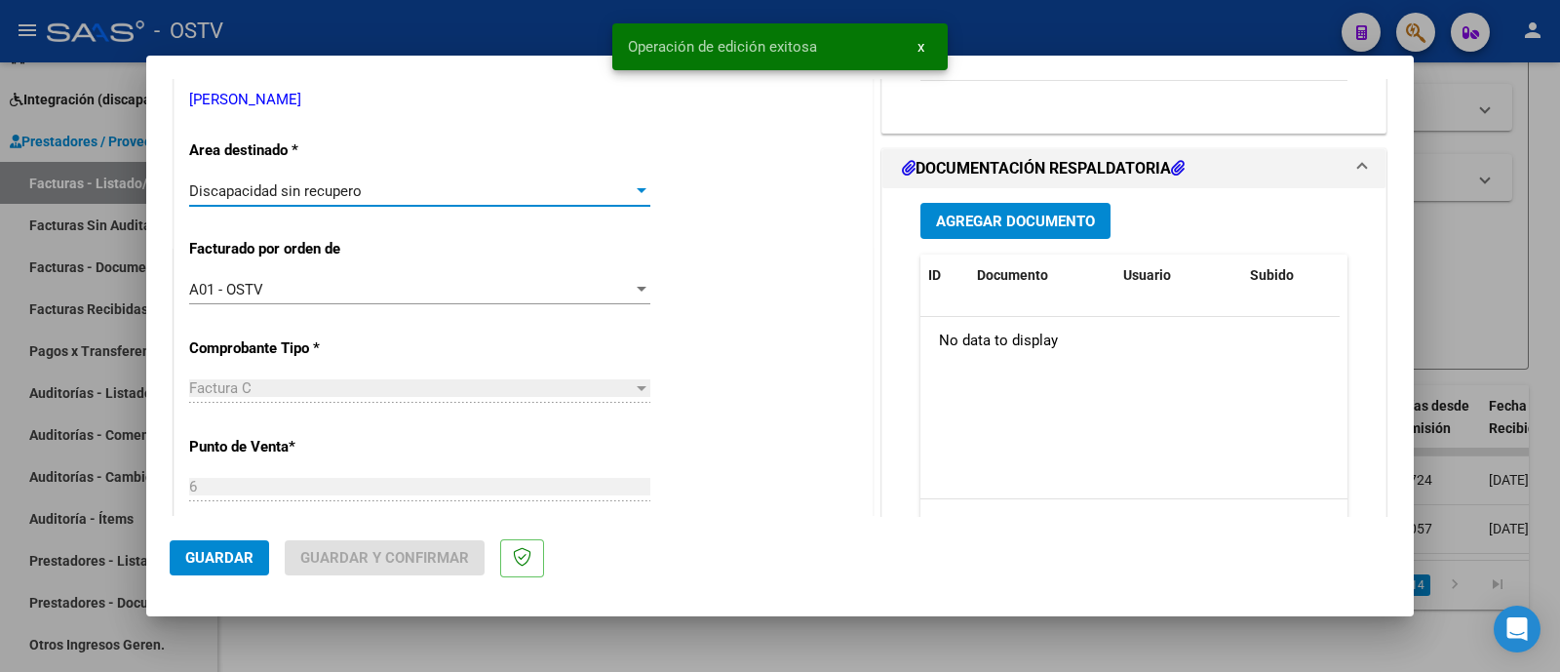
click at [249, 559] on span "Guardar" at bounding box center [219, 558] width 68 height 18
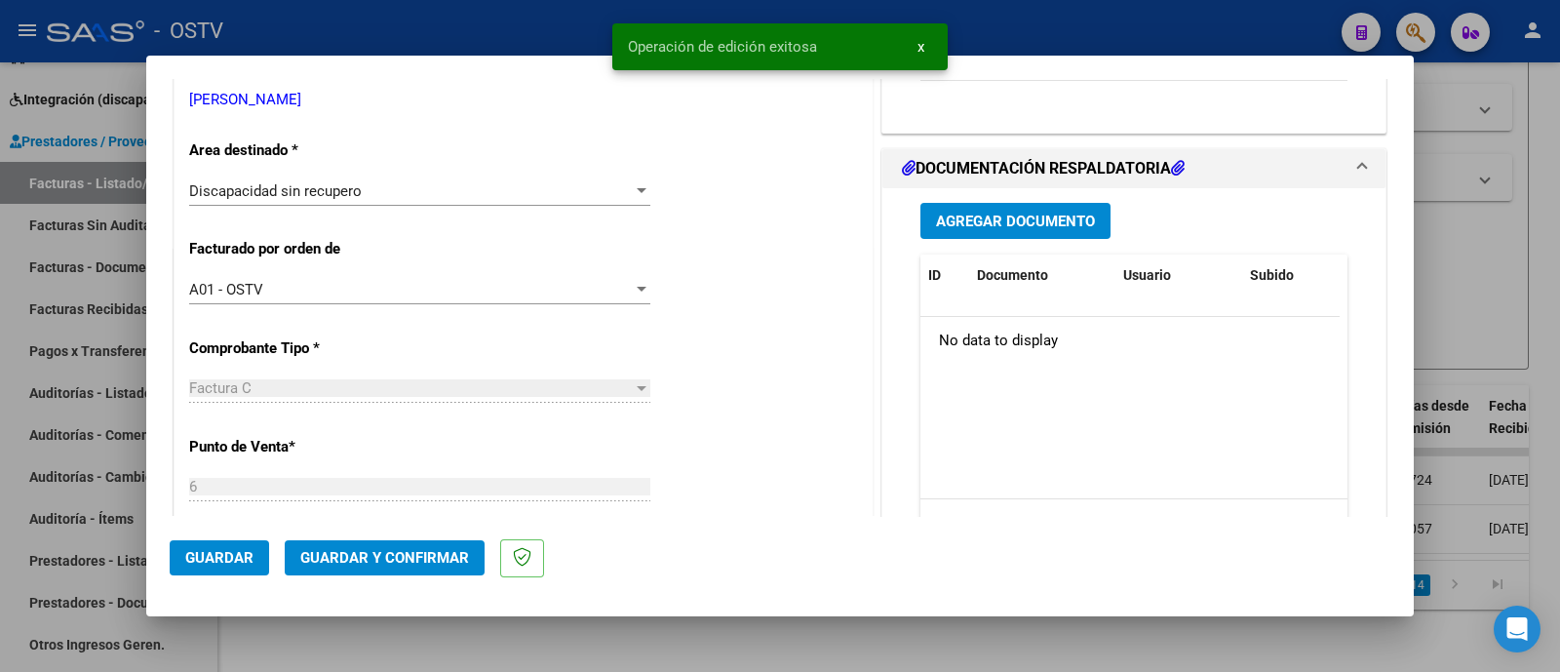
click at [405, 561] on span "Guardar y Confirmar" at bounding box center [384, 558] width 169 height 18
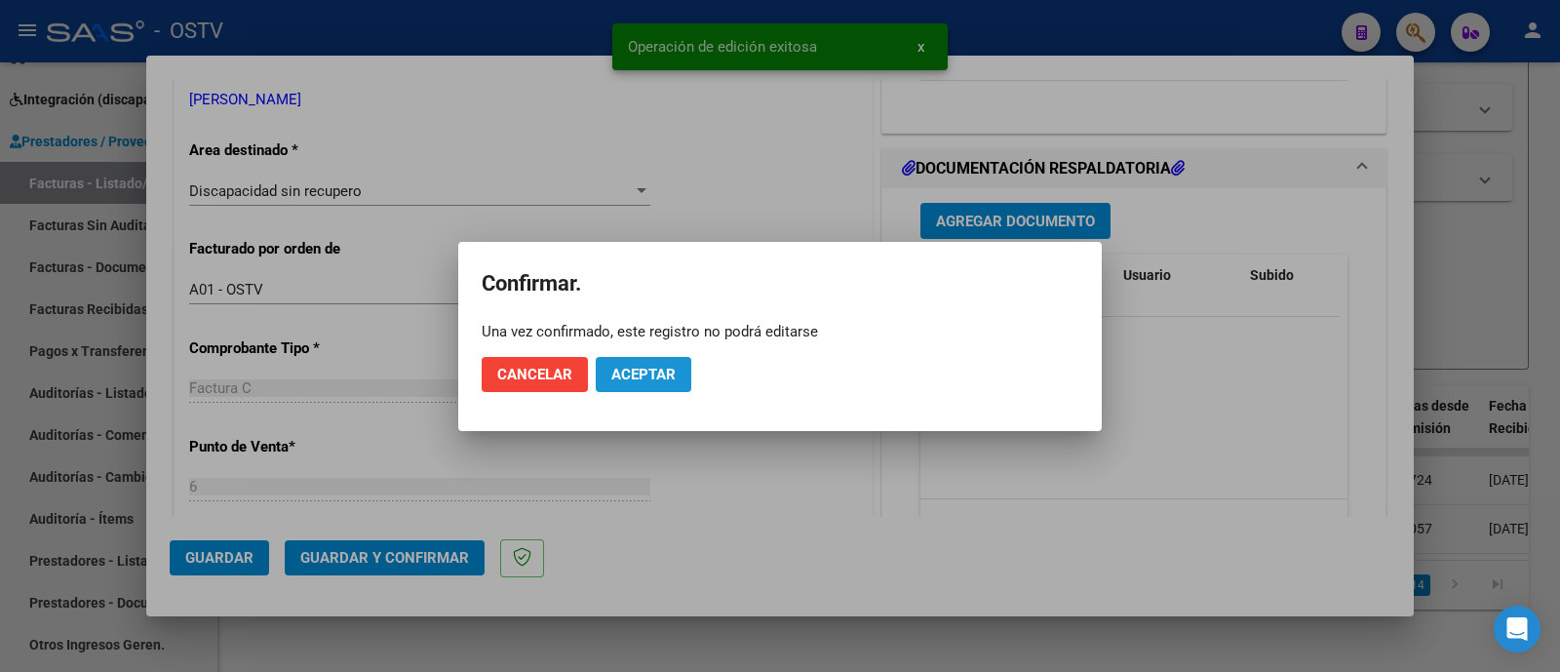
click at [671, 367] on span "Aceptar" at bounding box center [643, 375] width 64 height 18
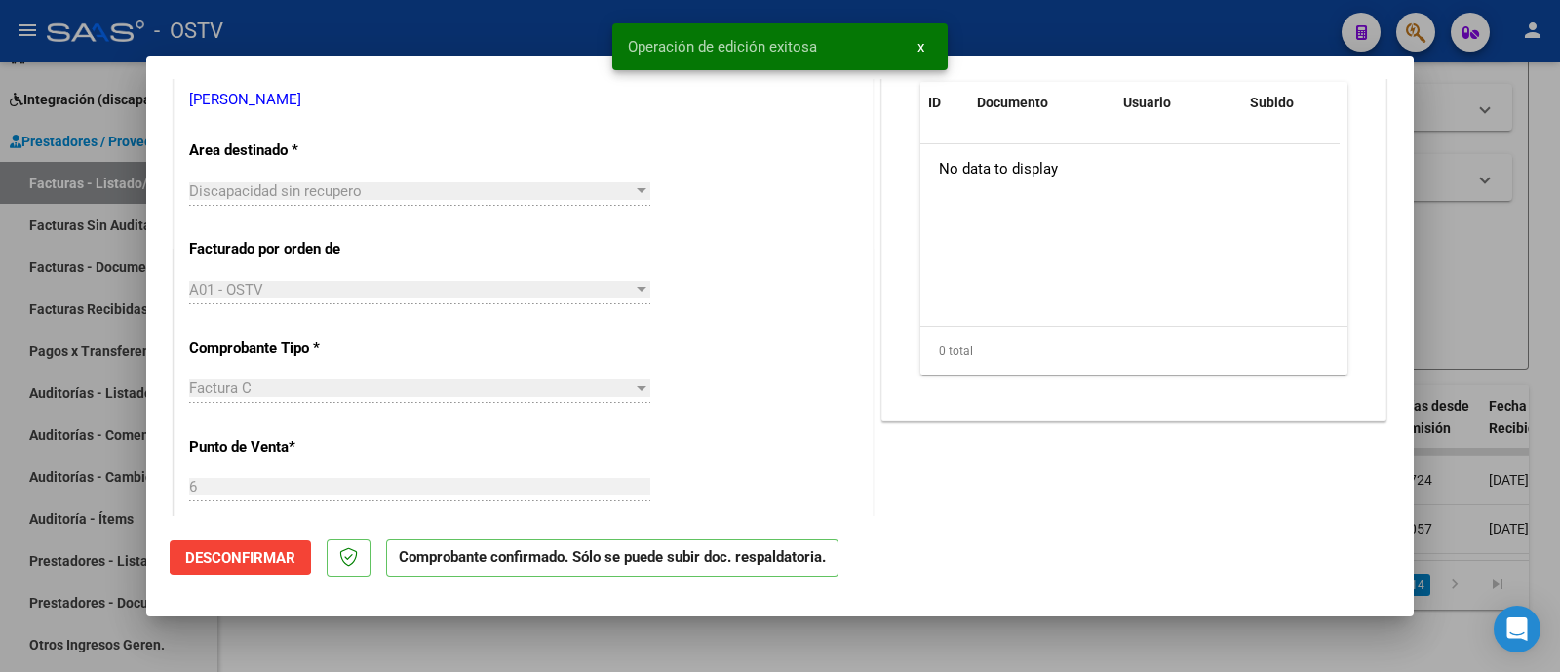
click at [510, 23] on div at bounding box center [780, 336] width 1560 height 672
type input "$ 0,00"
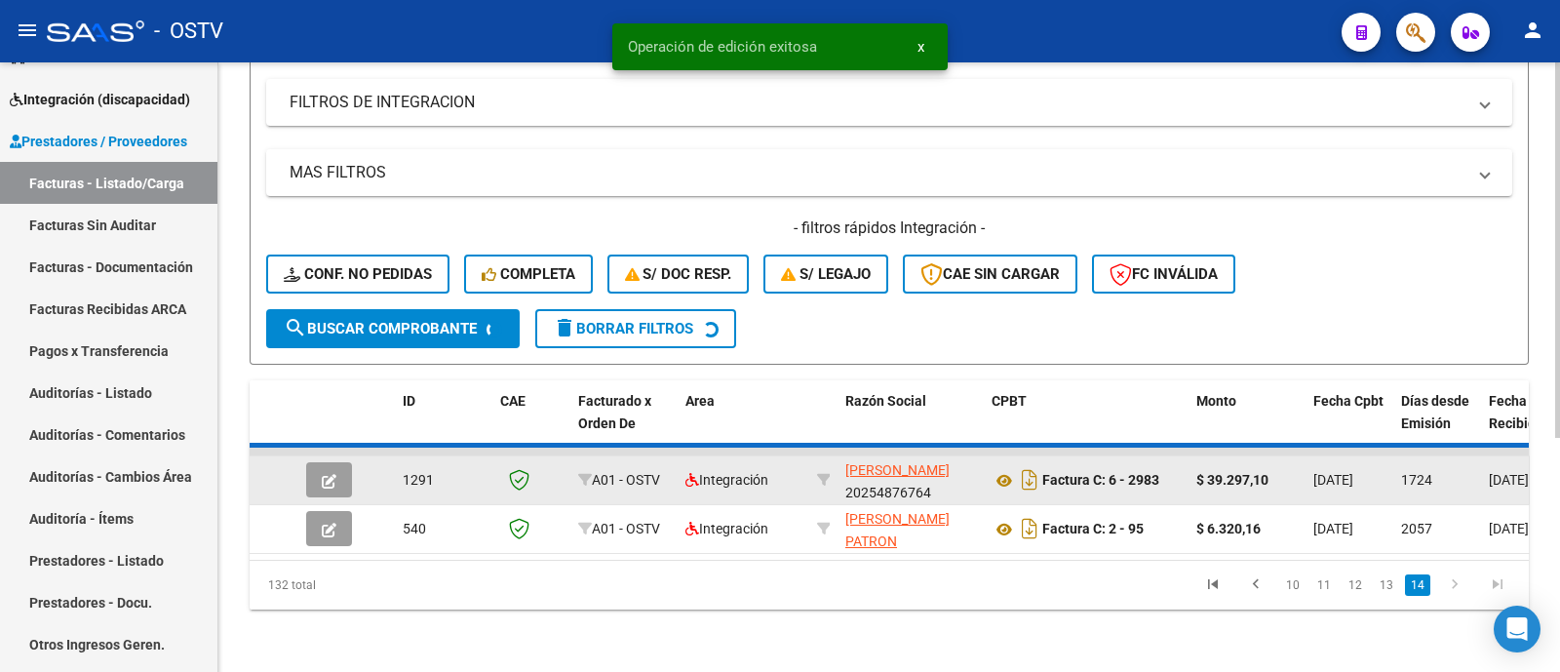
scroll to position [325, 0]
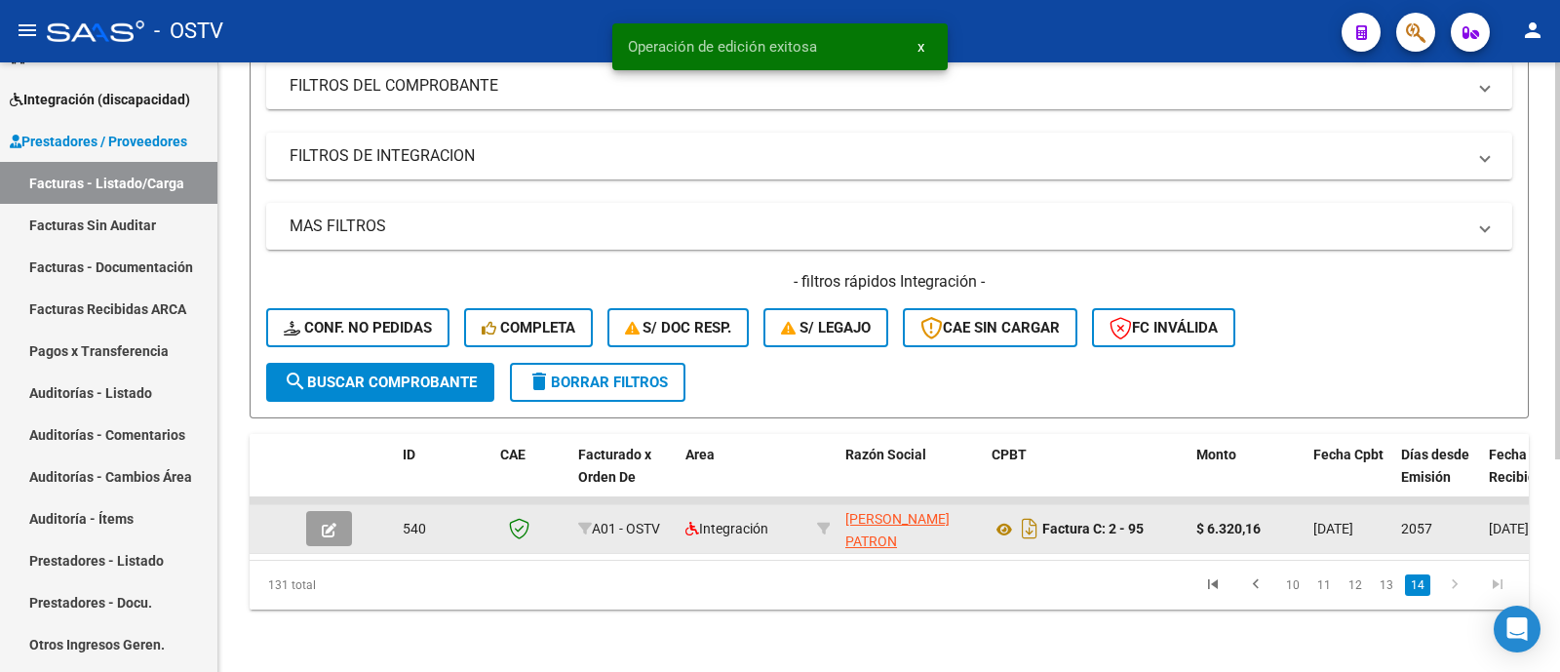
click at [337, 511] on button "button" at bounding box center [329, 528] width 46 height 35
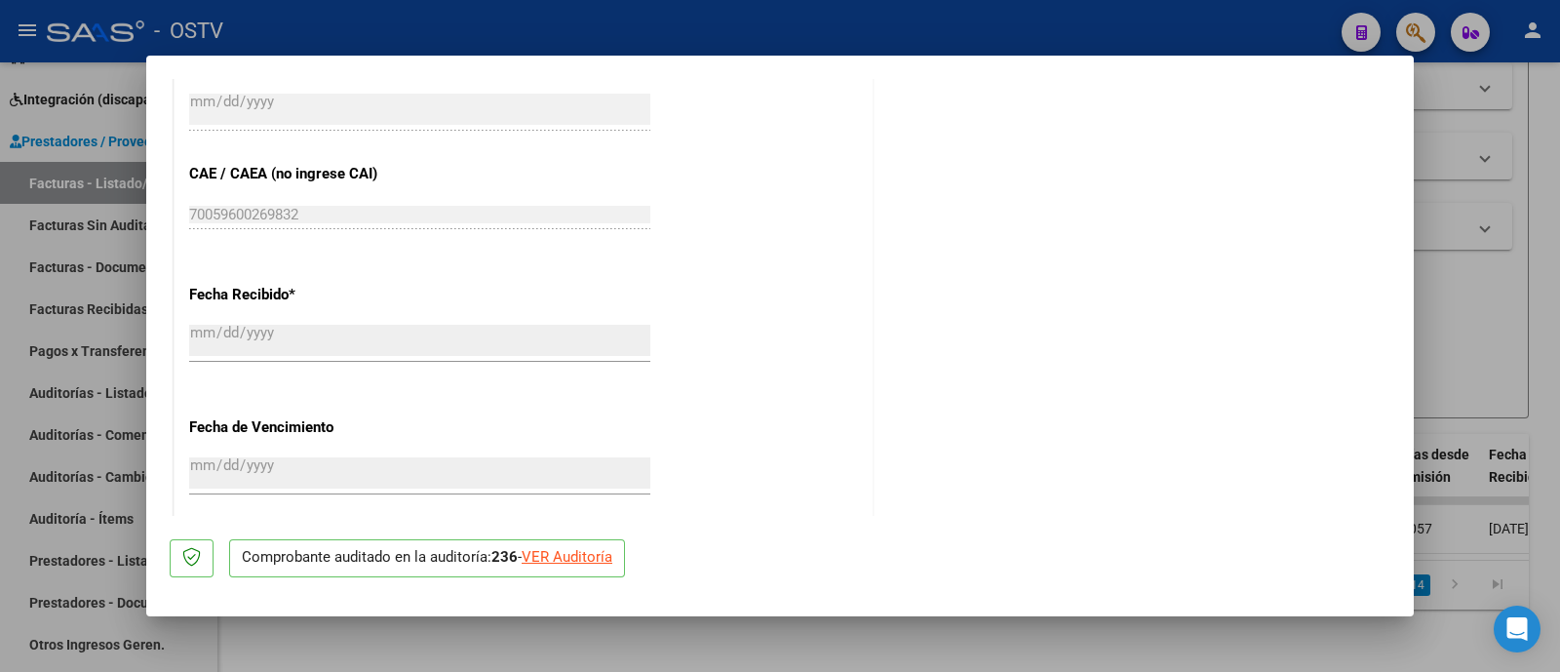
scroll to position [1097, 0]
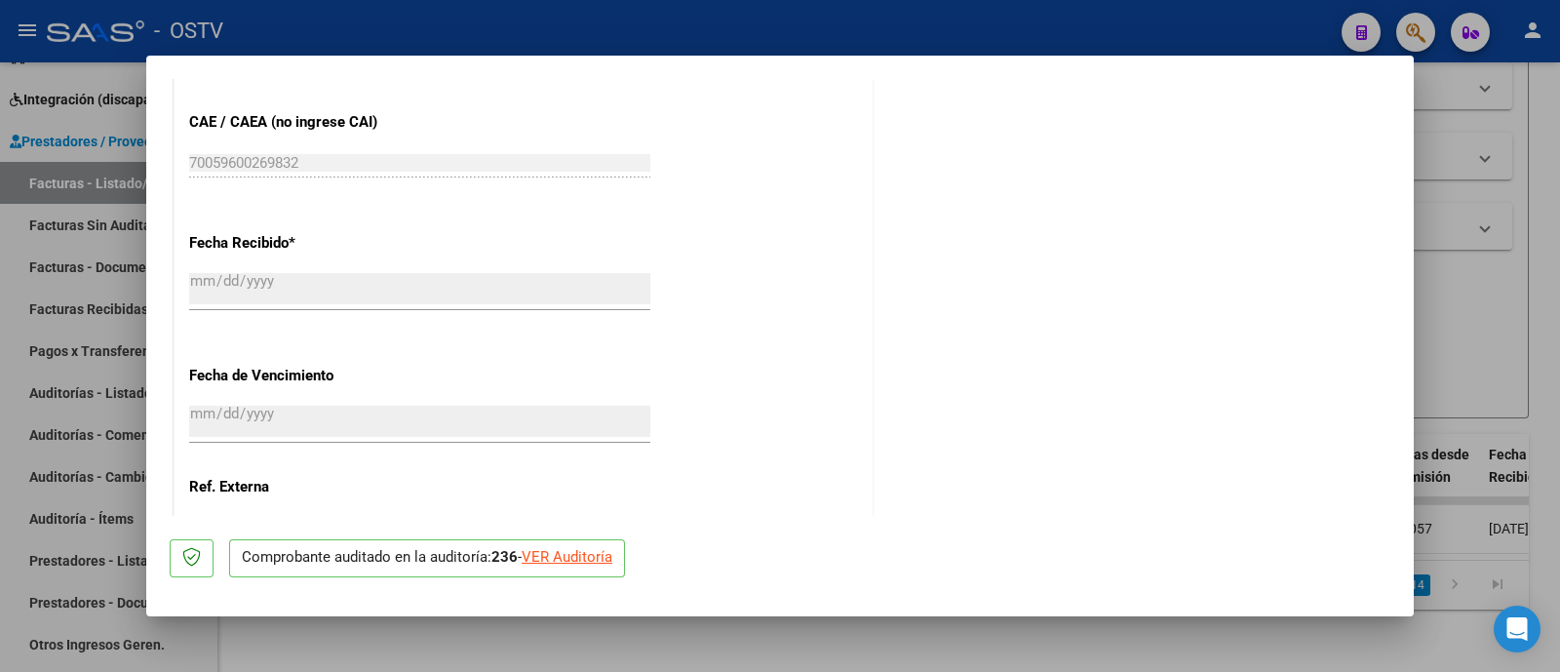
click at [540, 25] on div at bounding box center [780, 336] width 1560 height 672
type input "$ 0,00"
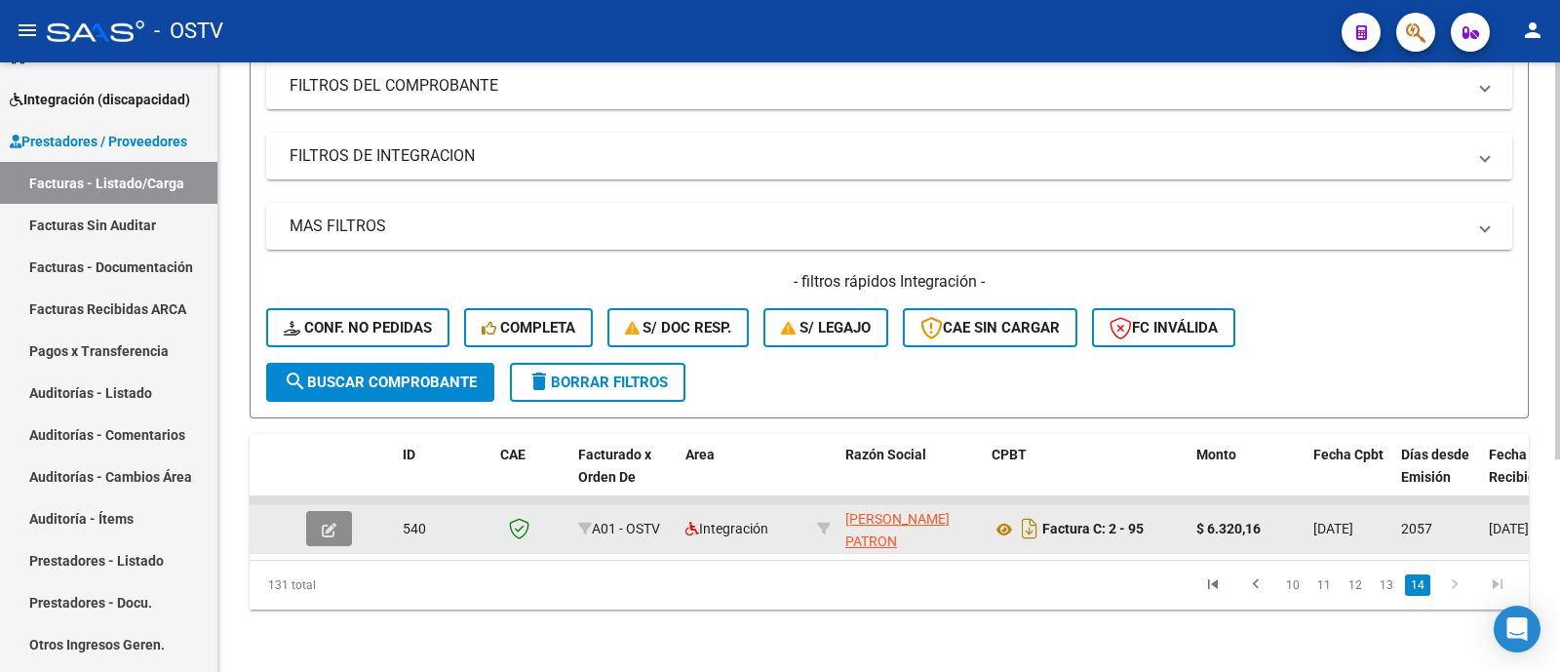
click at [331, 525] on button "button" at bounding box center [329, 528] width 46 height 35
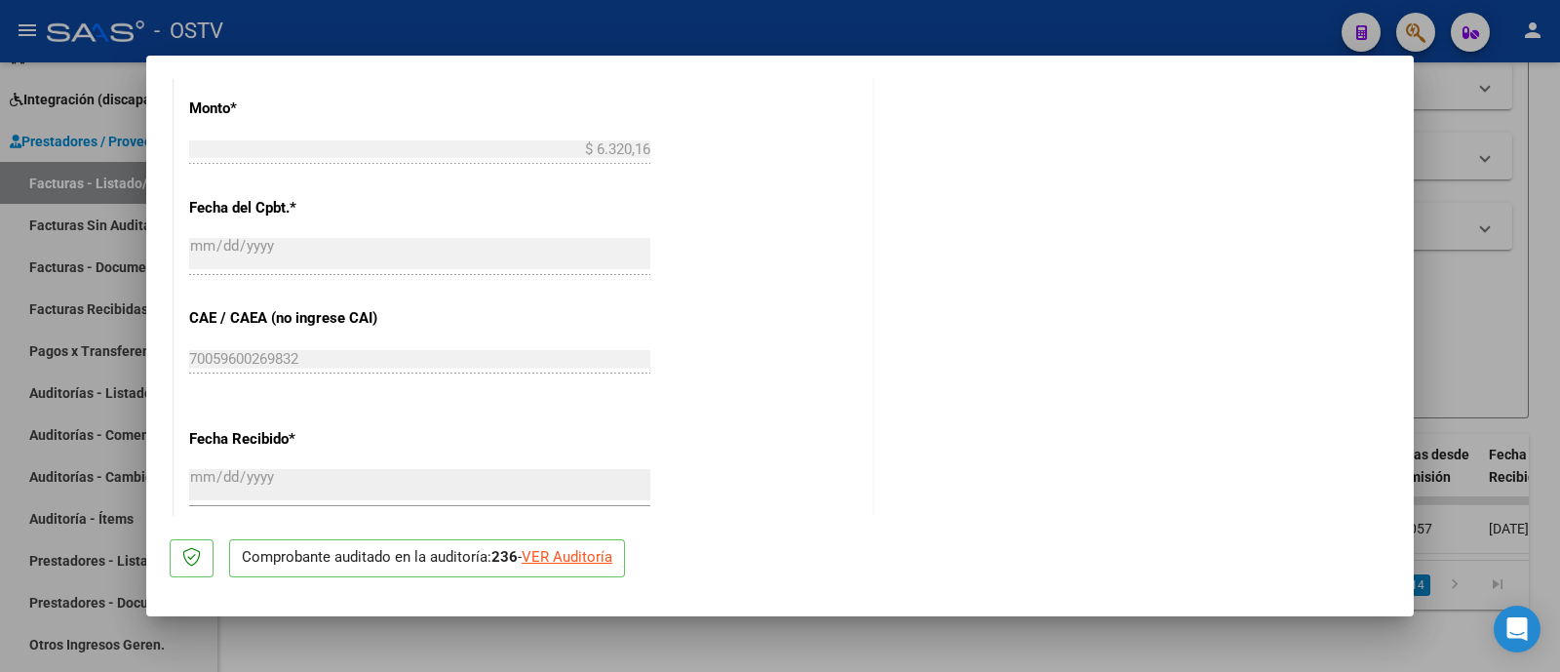
scroll to position [892, 0]
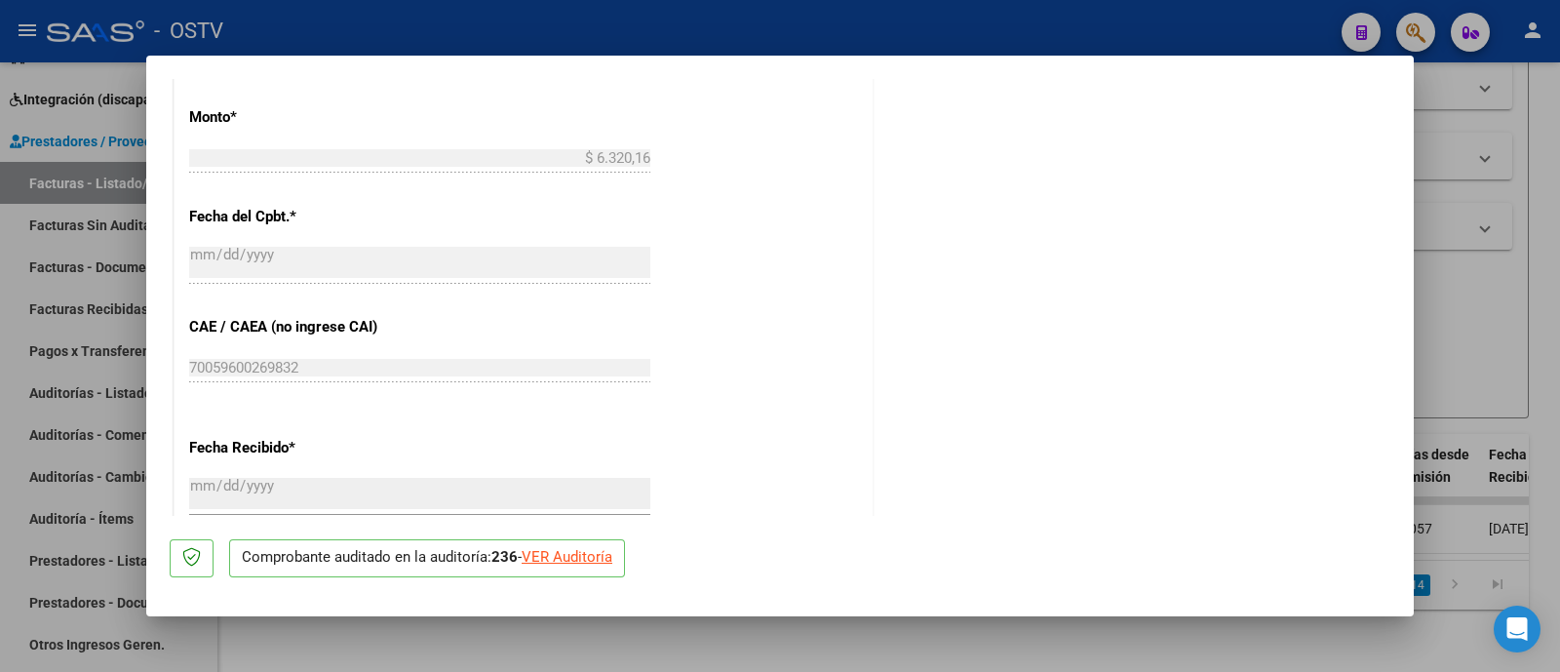
click at [431, 29] on div at bounding box center [780, 336] width 1560 height 672
type input "$ 0,00"
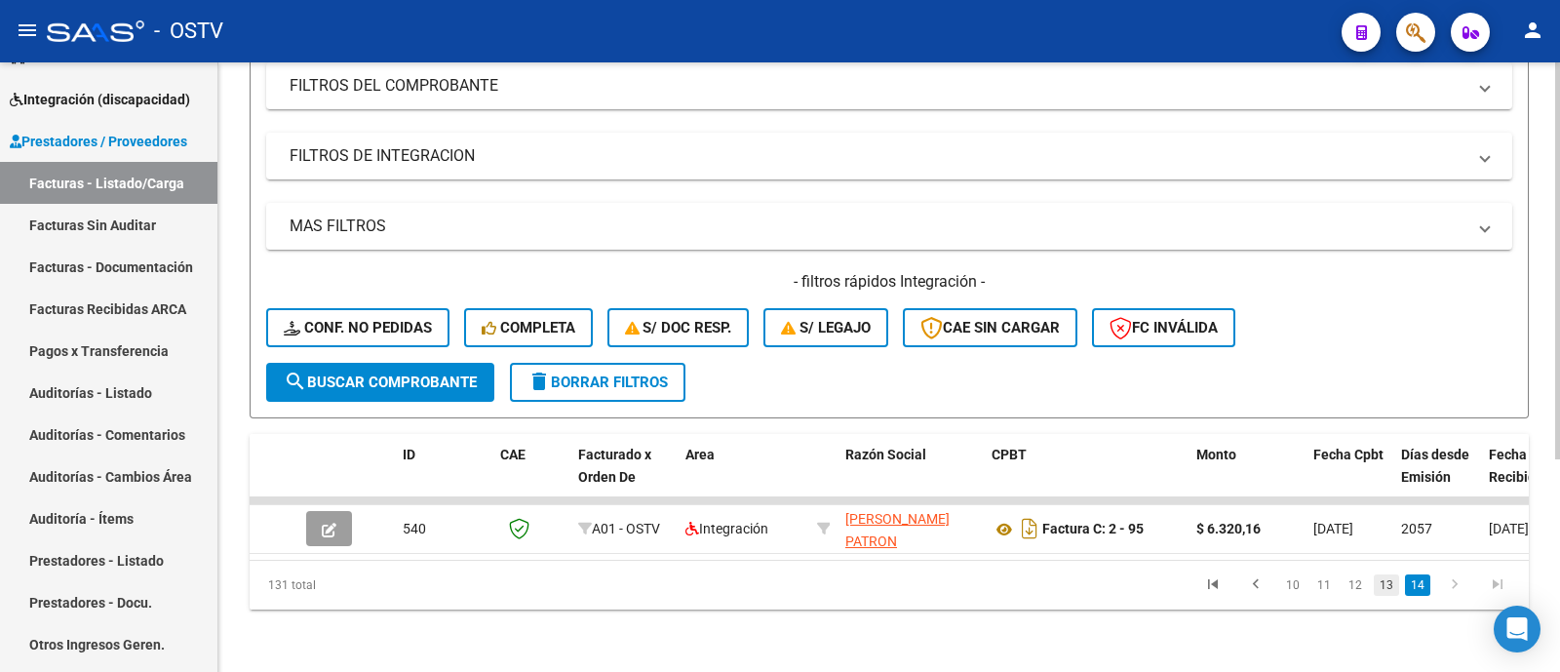
click at [1391, 594] on link "13" at bounding box center [1385, 584] width 25 height 21
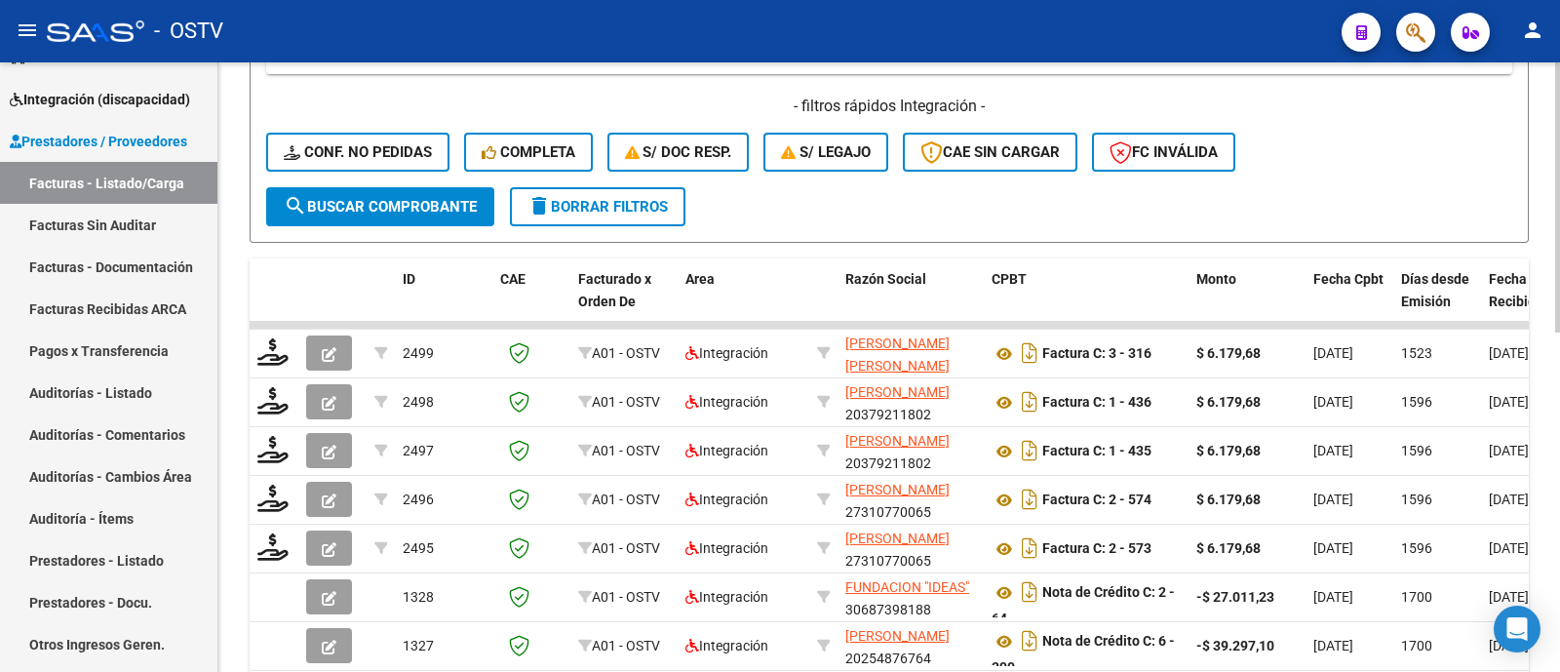
scroll to position [763, 0]
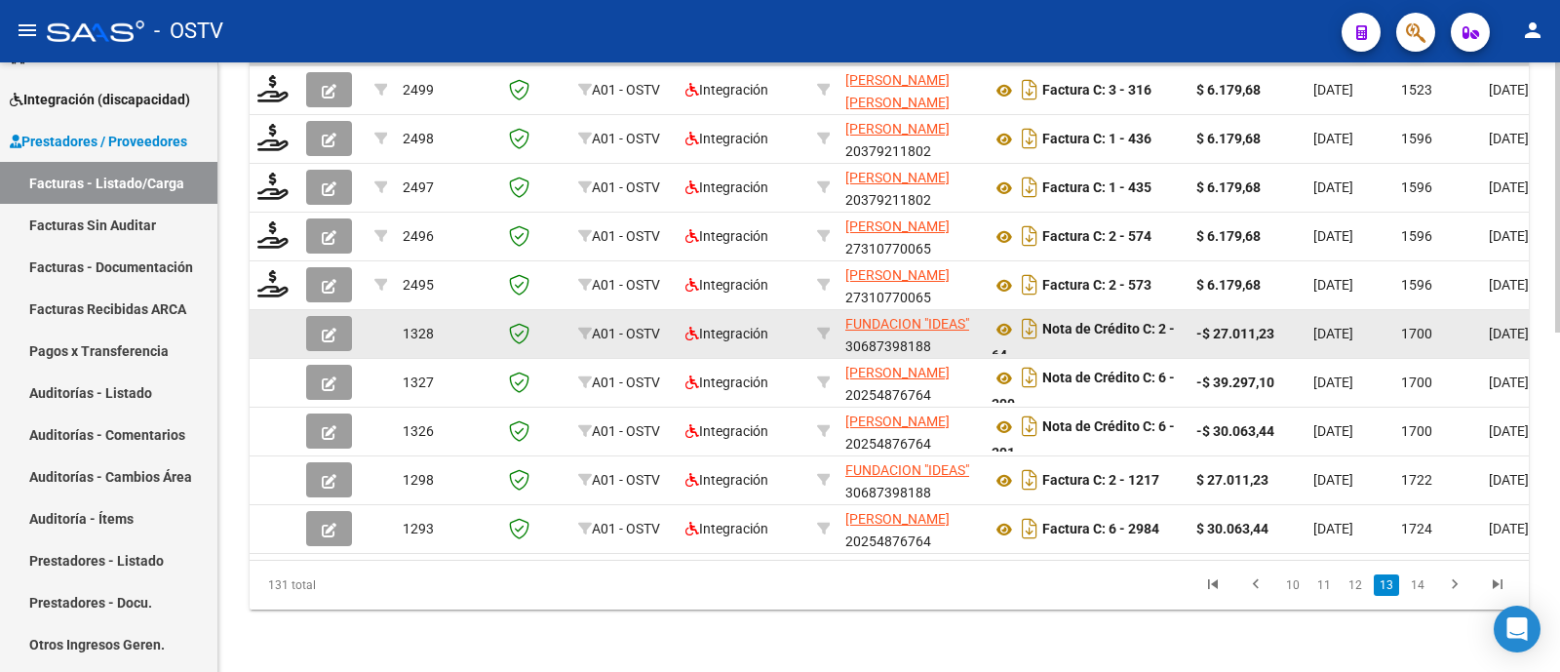
click at [341, 325] on button "button" at bounding box center [329, 333] width 46 height 35
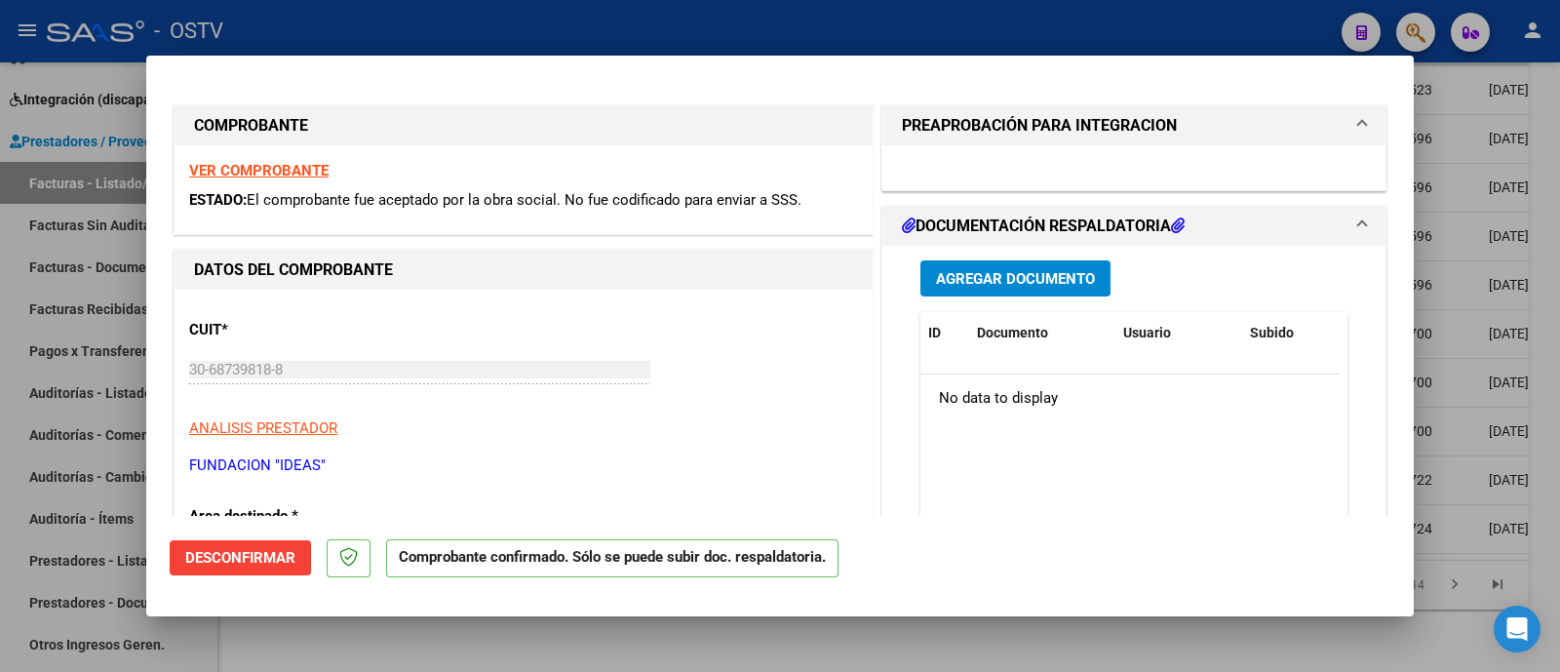
click at [268, 557] on span "Desconfirmar" at bounding box center [240, 558] width 110 height 18
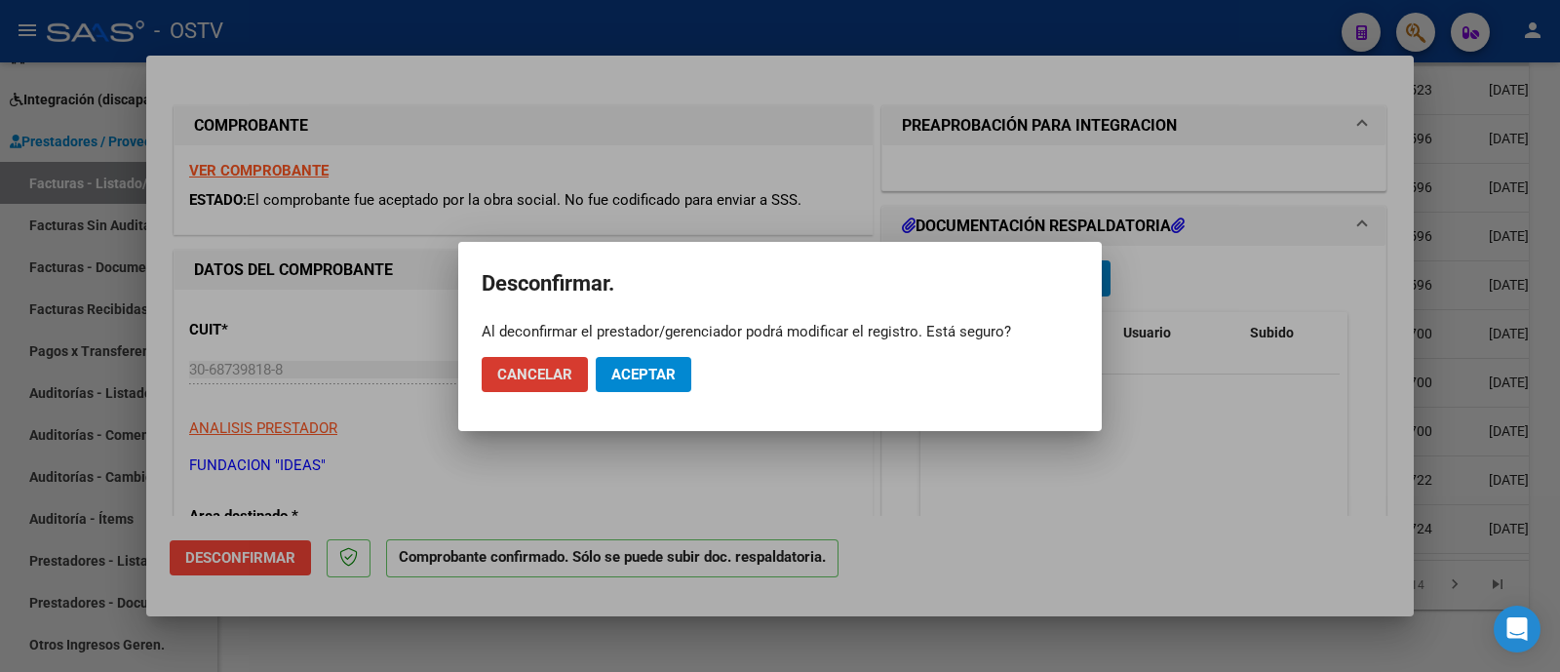
click at [661, 372] on span "Aceptar" at bounding box center [643, 375] width 64 height 18
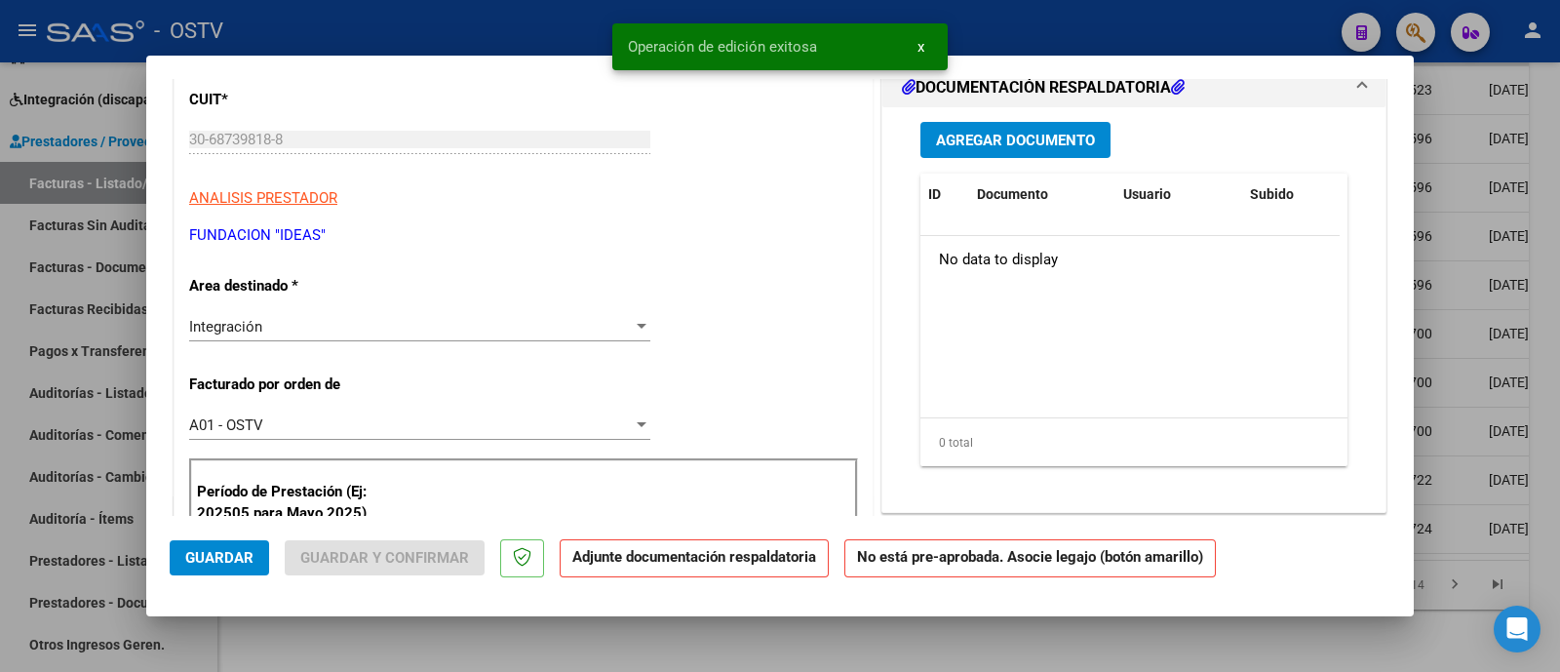
scroll to position [366, 0]
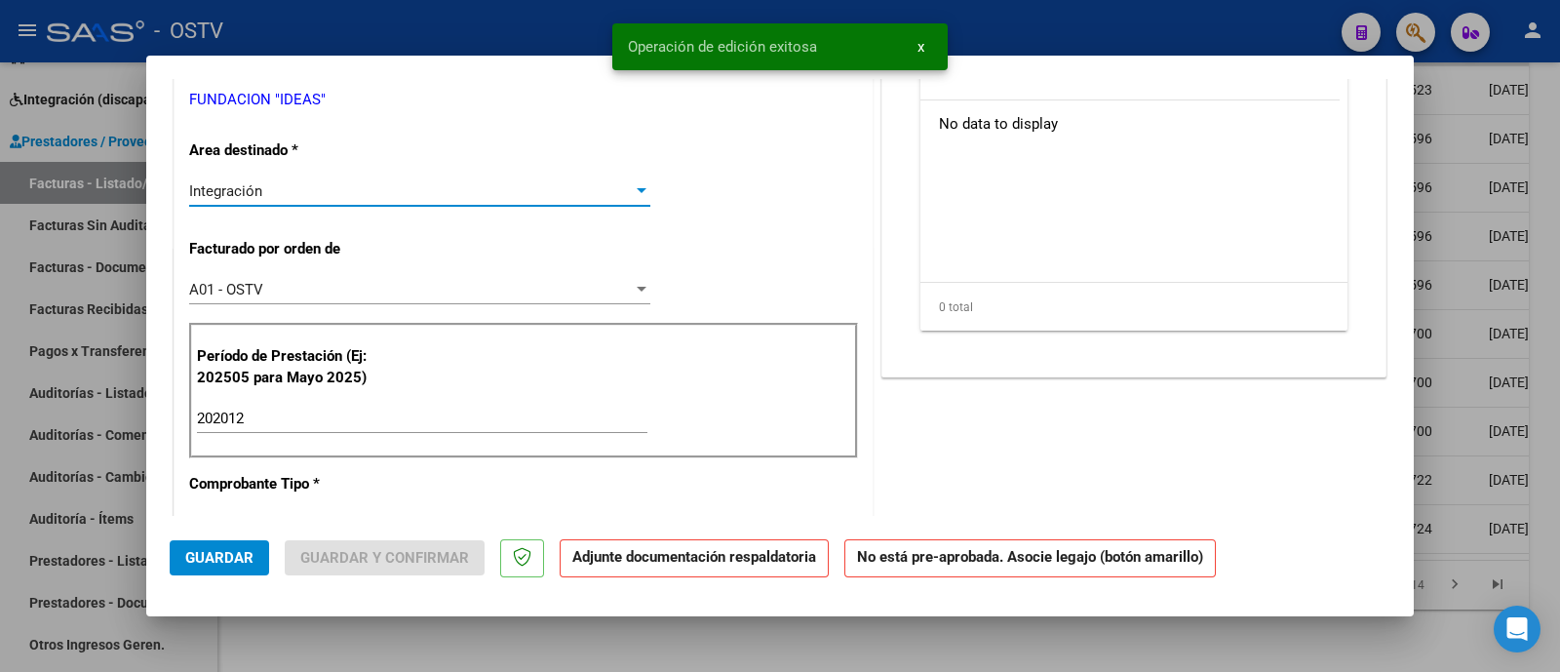
click at [312, 192] on div "Integración" at bounding box center [410, 191] width 443 height 18
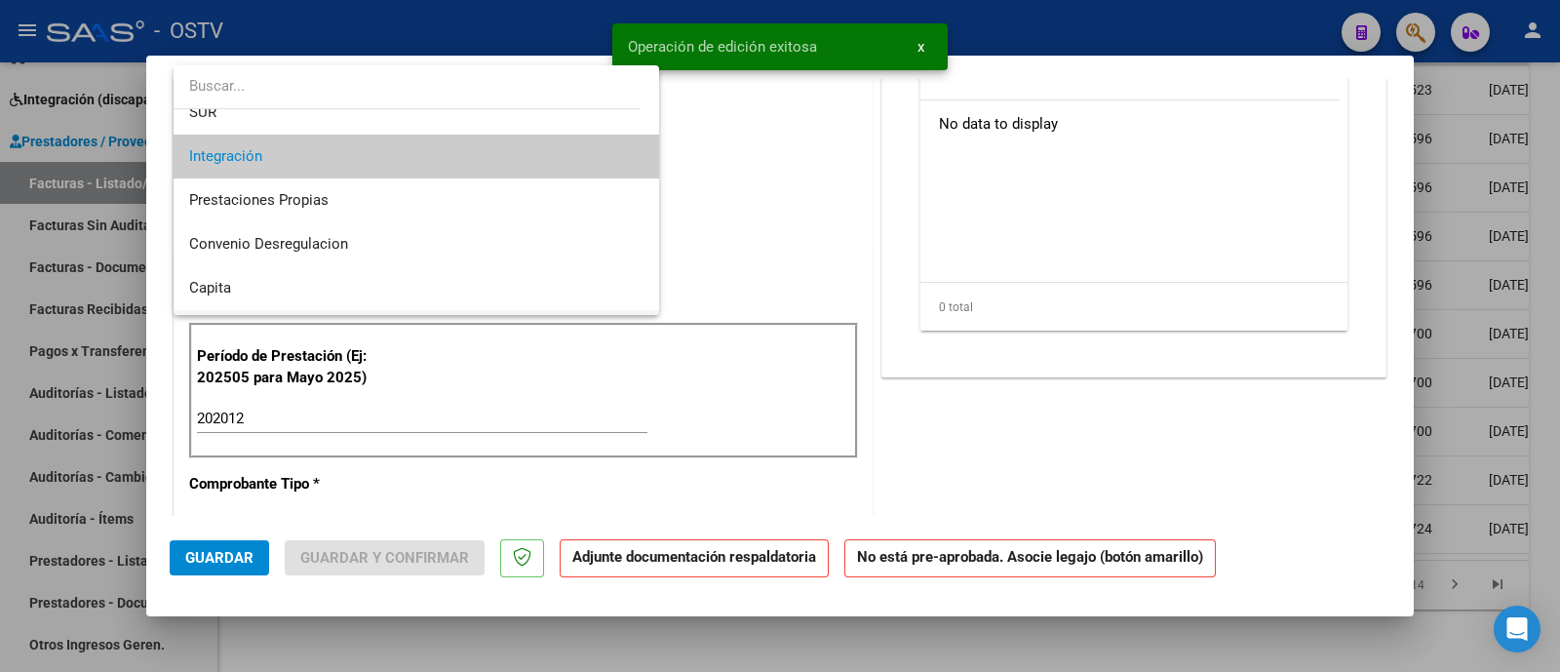
scroll to position [232, 0]
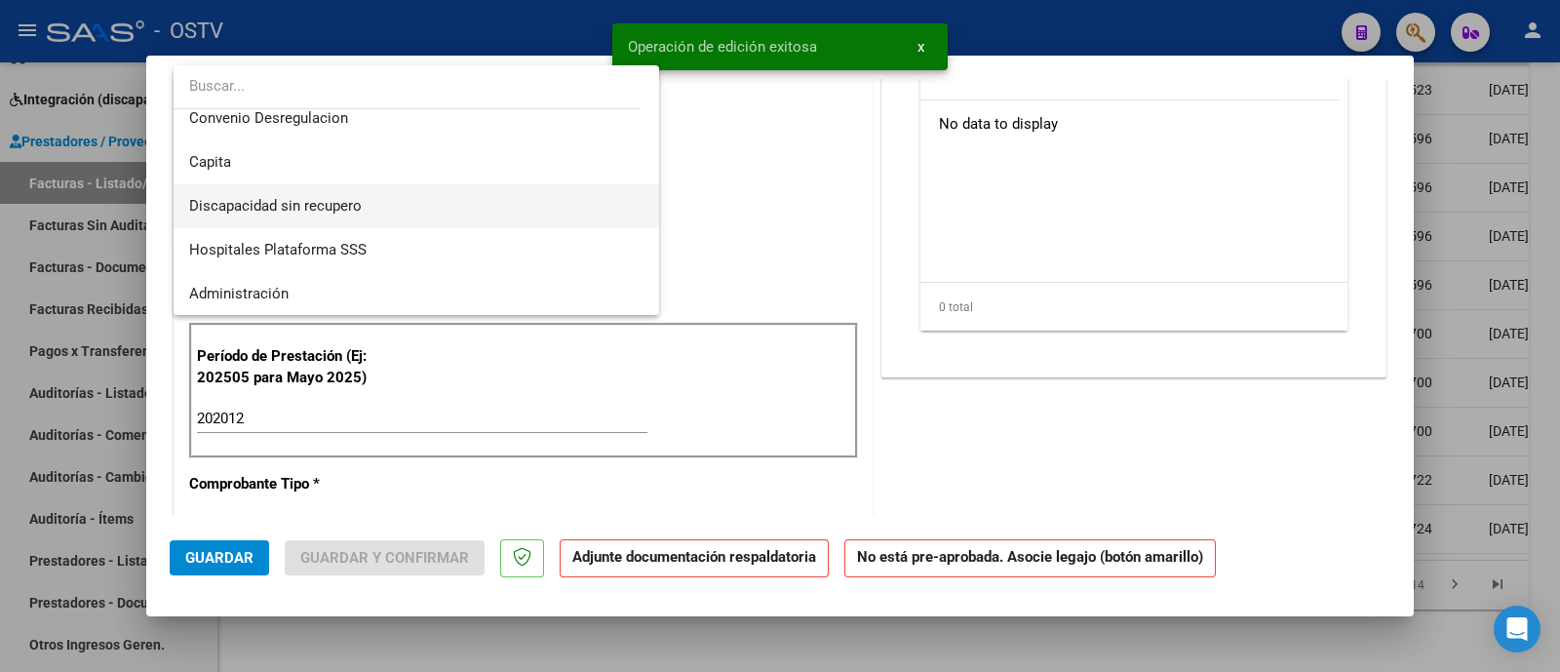
click at [366, 213] on span "Discapacidad sin recupero" at bounding box center [416, 206] width 454 height 44
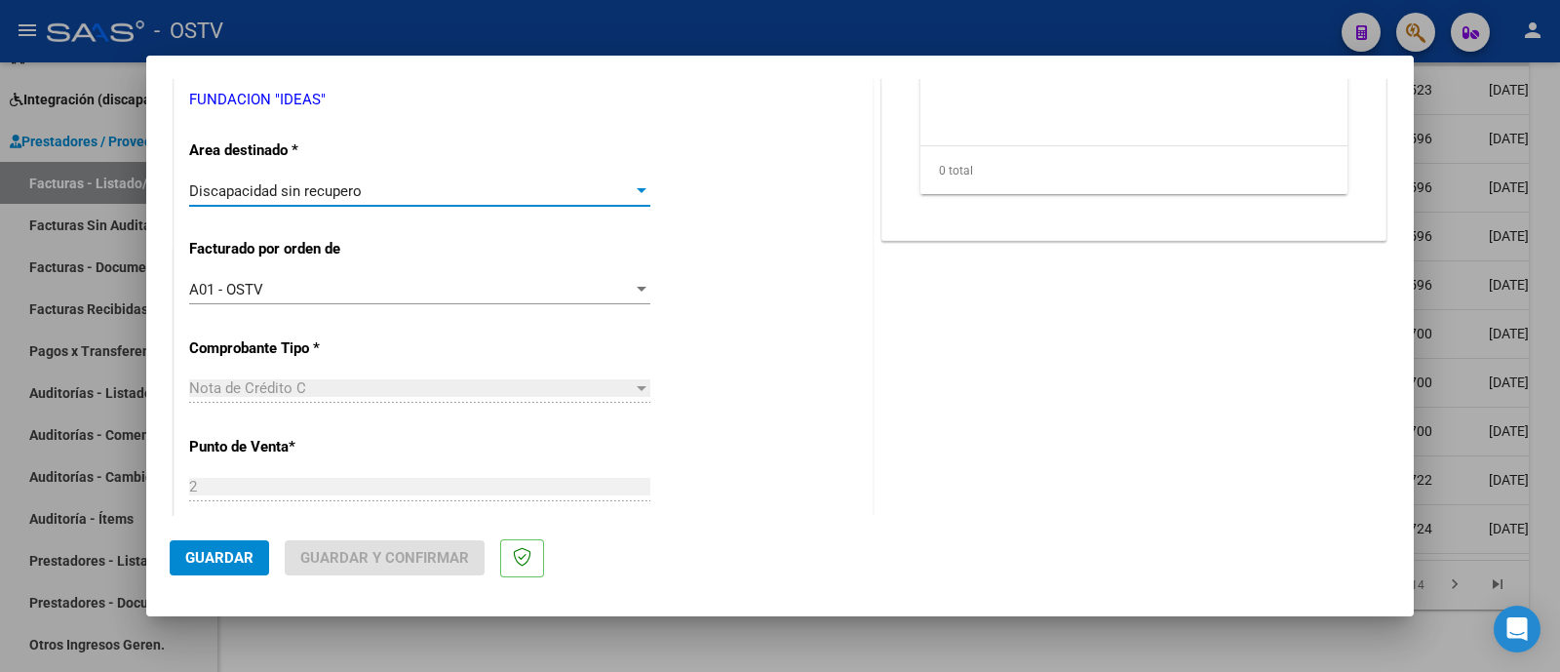
click at [262, 566] on button "Guardar" at bounding box center [219, 557] width 99 height 35
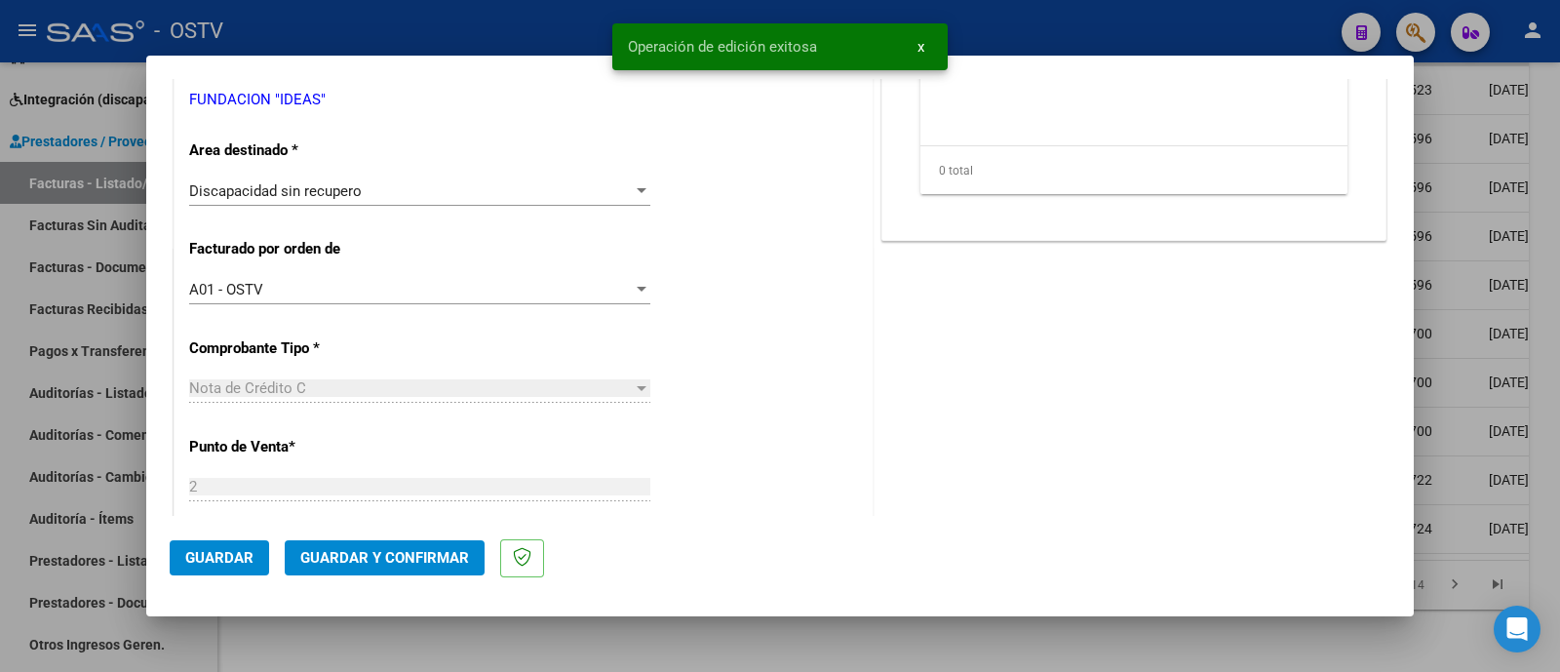
click at [454, 564] on span "Guardar y Confirmar" at bounding box center [384, 558] width 169 height 18
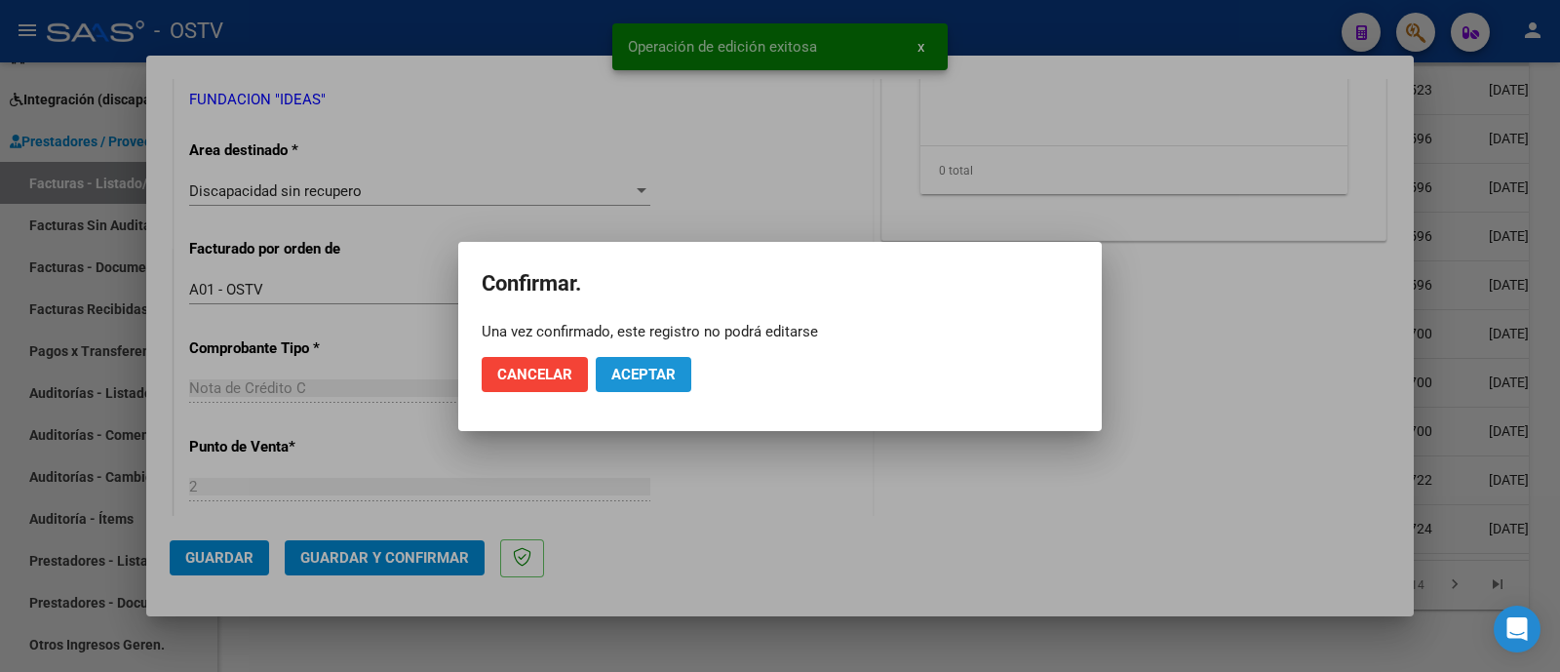
click at [634, 369] on span "Aceptar" at bounding box center [643, 375] width 64 height 18
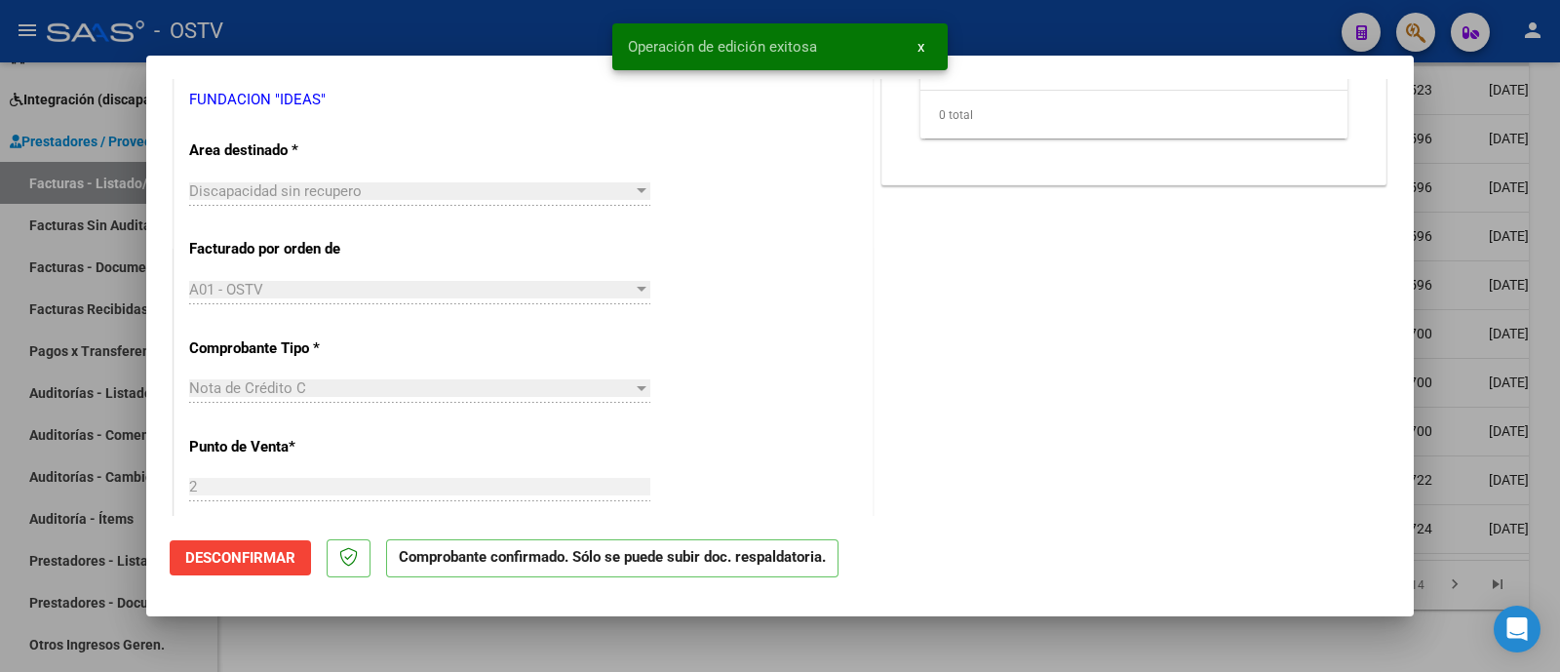
click at [468, 35] on div at bounding box center [780, 336] width 1560 height 672
type input "$ 0,00"
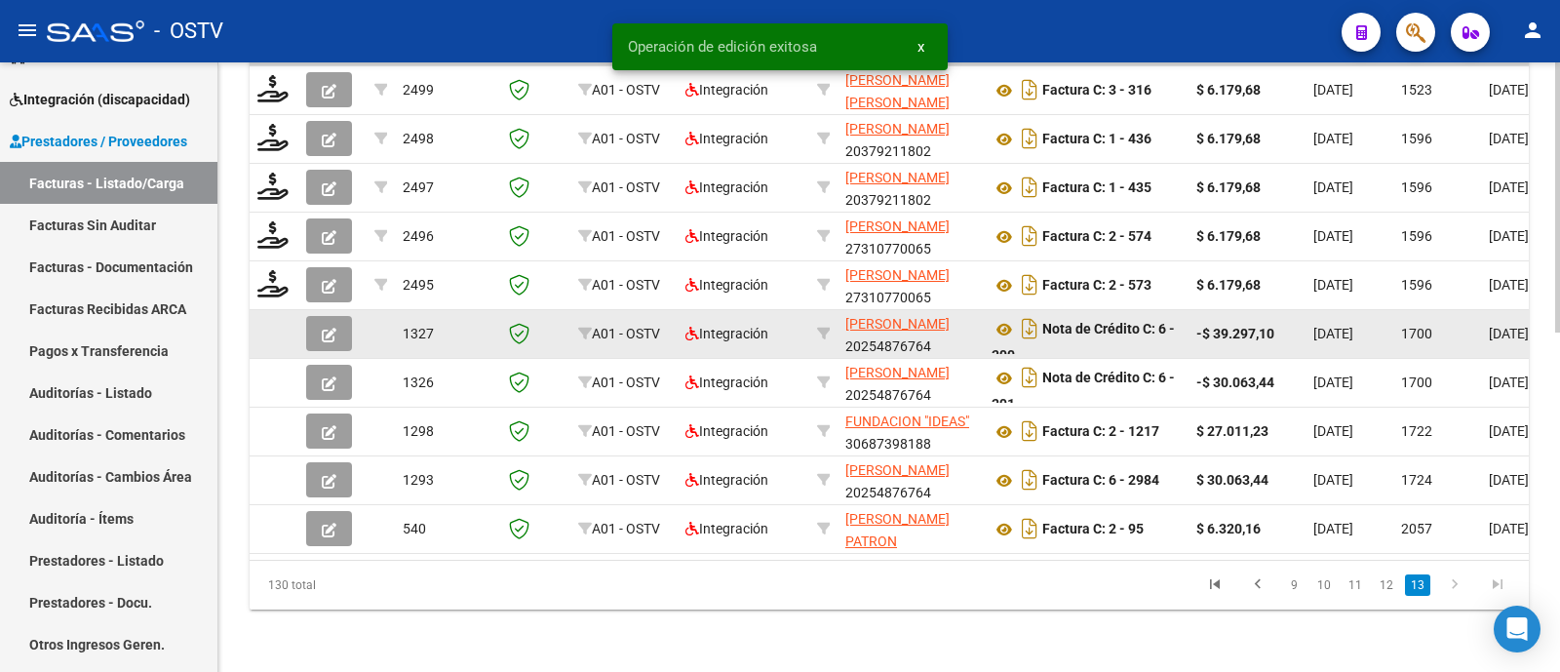
scroll to position [763, 0]
click at [331, 324] on button "button" at bounding box center [329, 333] width 46 height 35
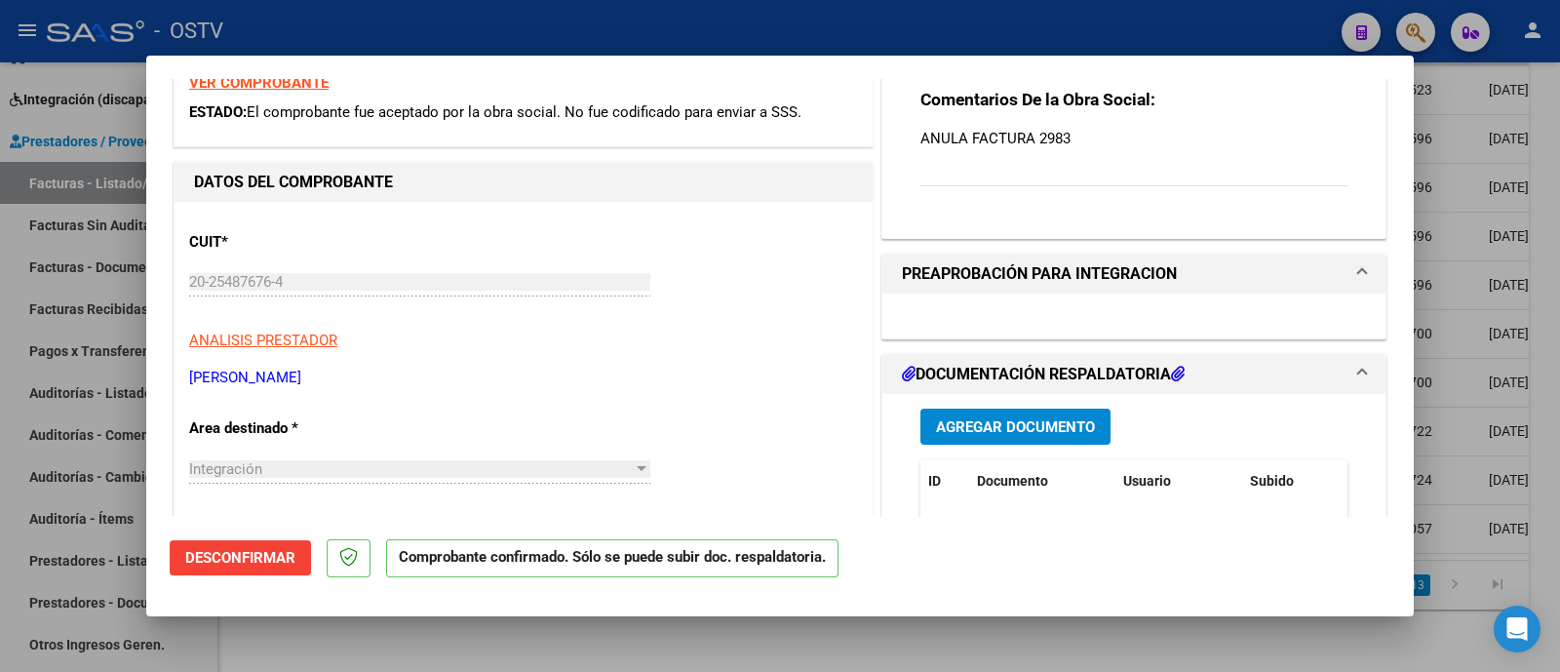
scroll to position [121, 0]
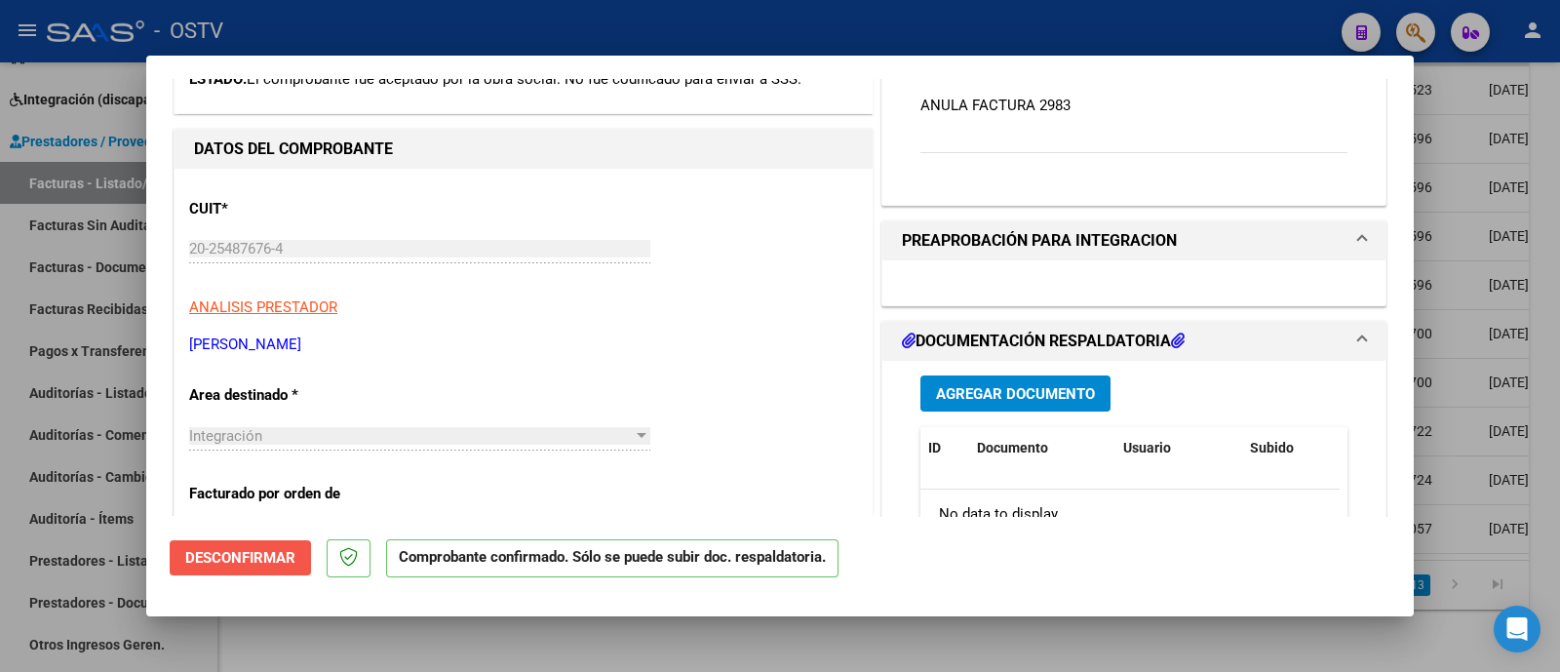
click at [221, 563] on span "Desconfirmar" at bounding box center [240, 558] width 110 height 18
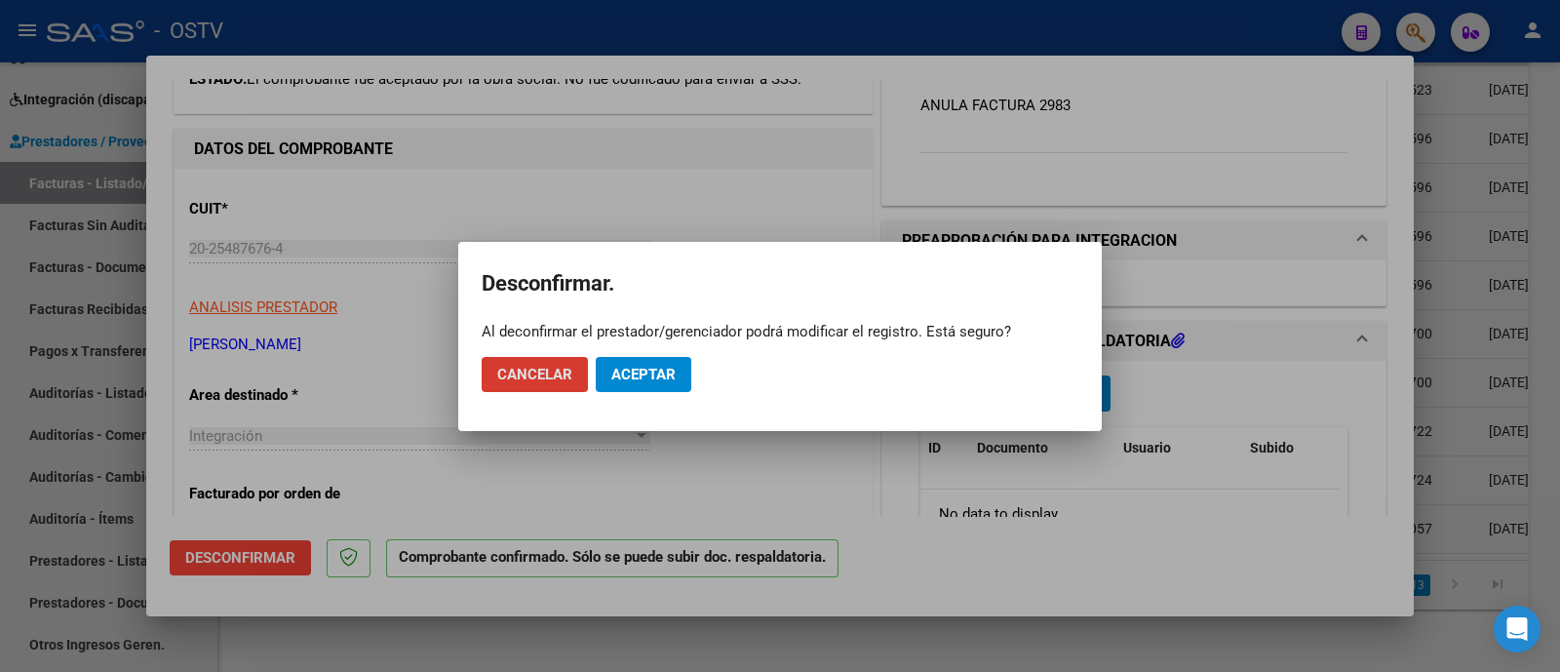
click at [607, 377] on button "Aceptar" at bounding box center [644, 374] width 96 height 35
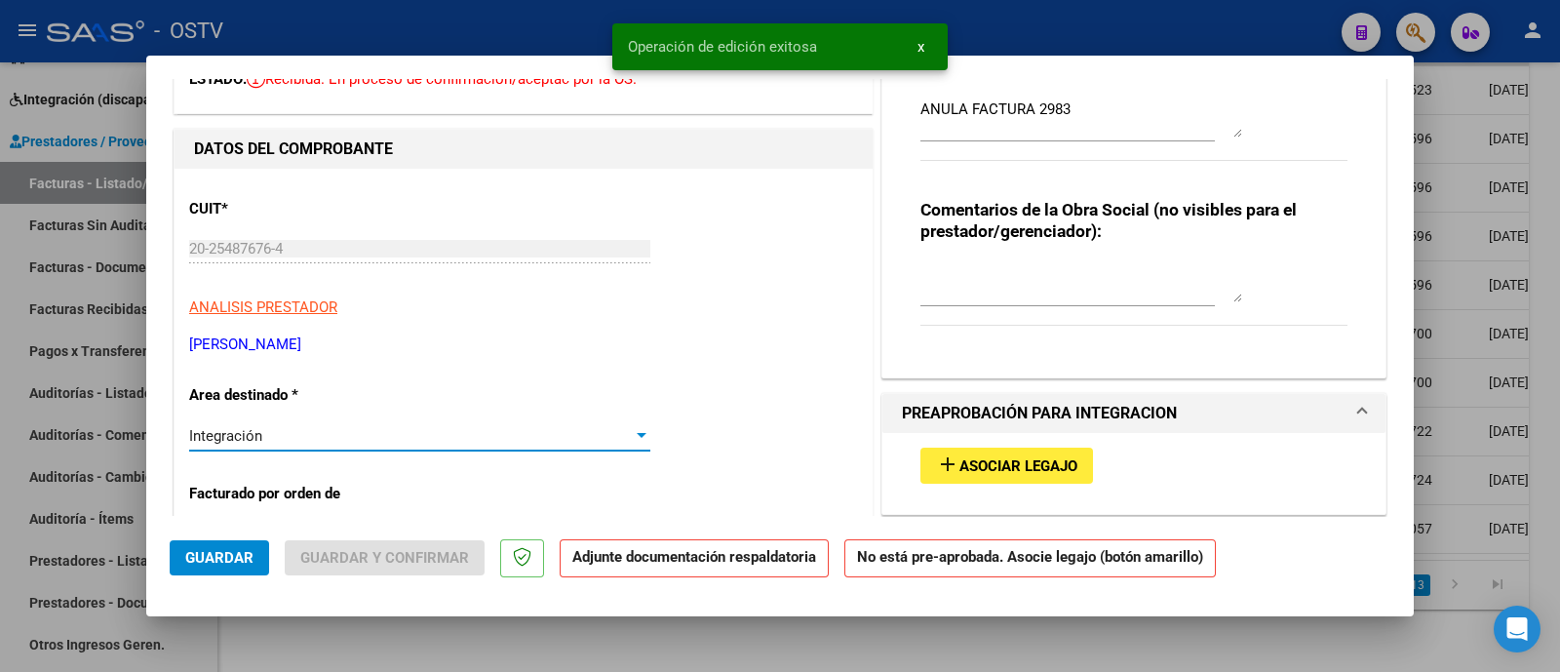
click at [384, 441] on div "Integración" at bounding box center [410, 436] width 443 height 18
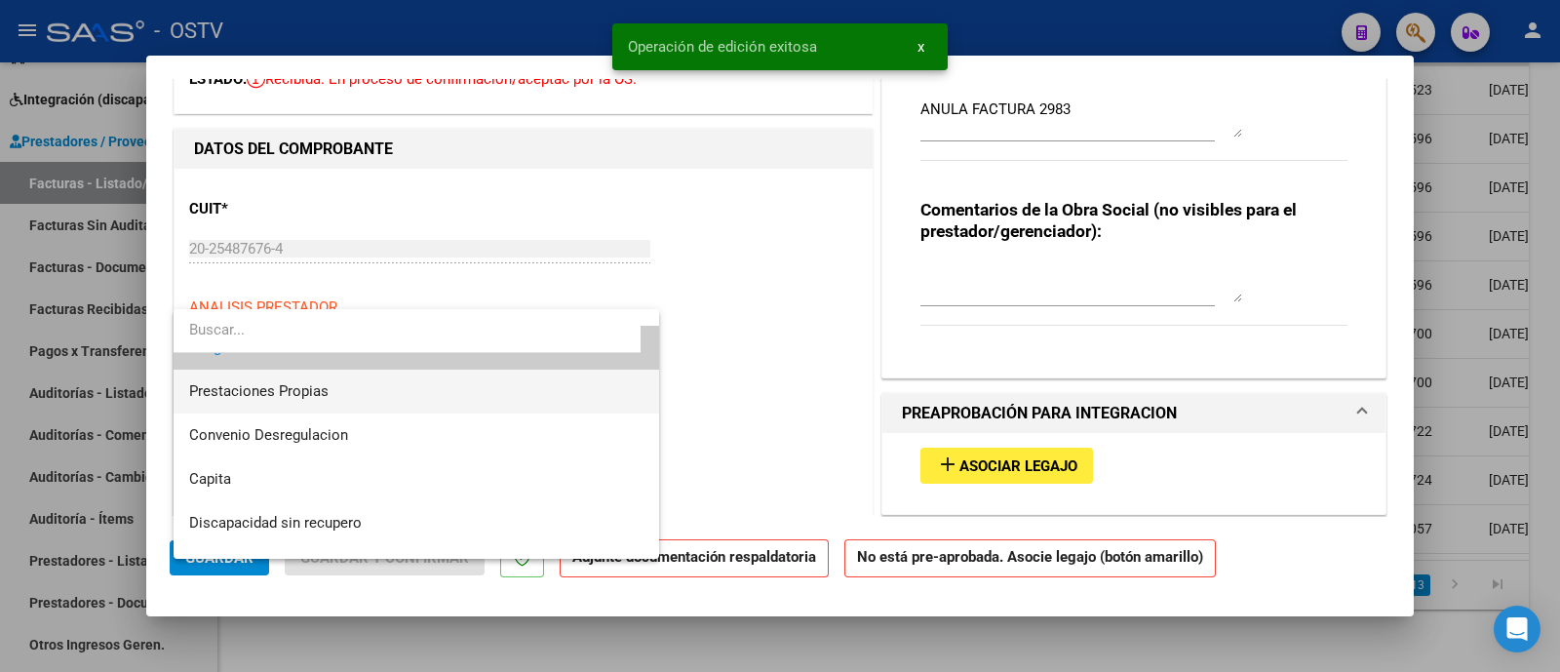
scroll to position [194, 0]
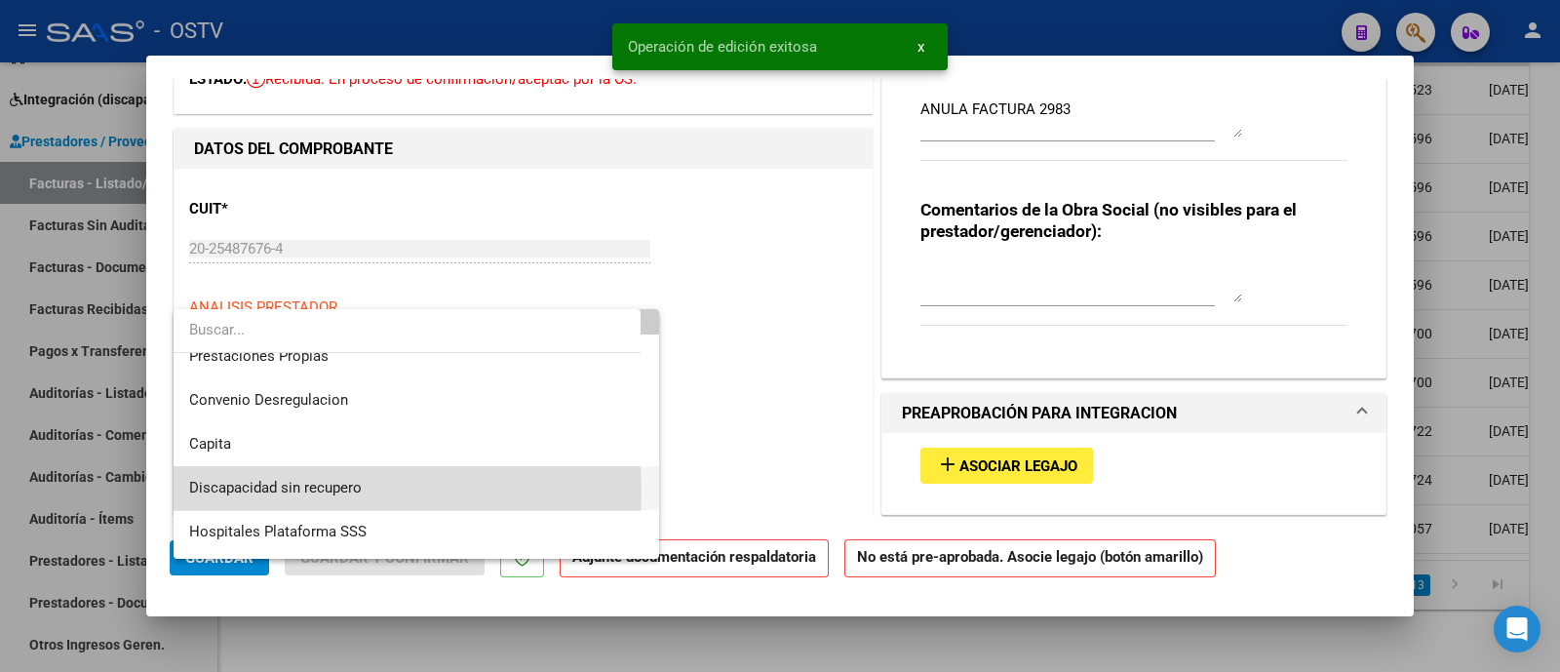
click at [383, 491] on span "Discapacidad sin recupero" at bounding box center [416, 488] width 454 height 44
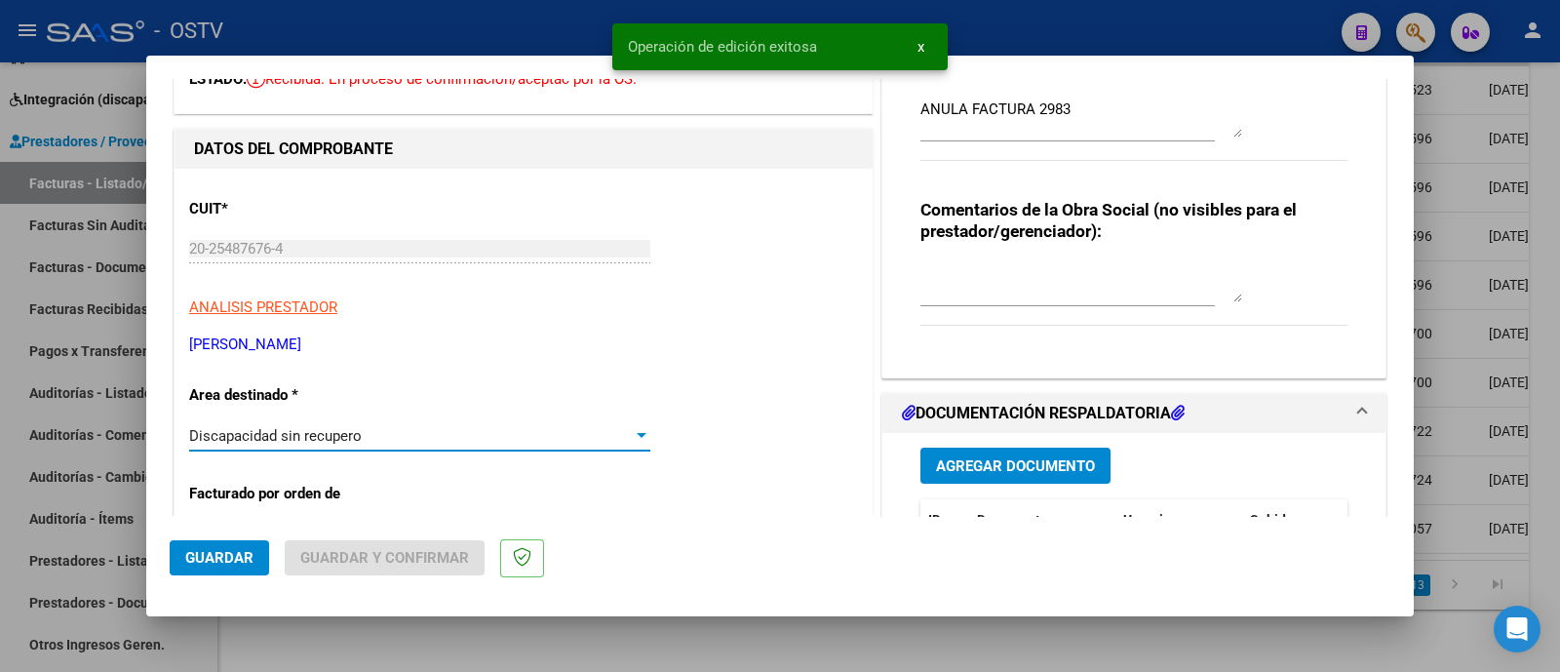
click at [243, 544] on button "Guardar" at bounding box center [219, 557] width 99 height 35
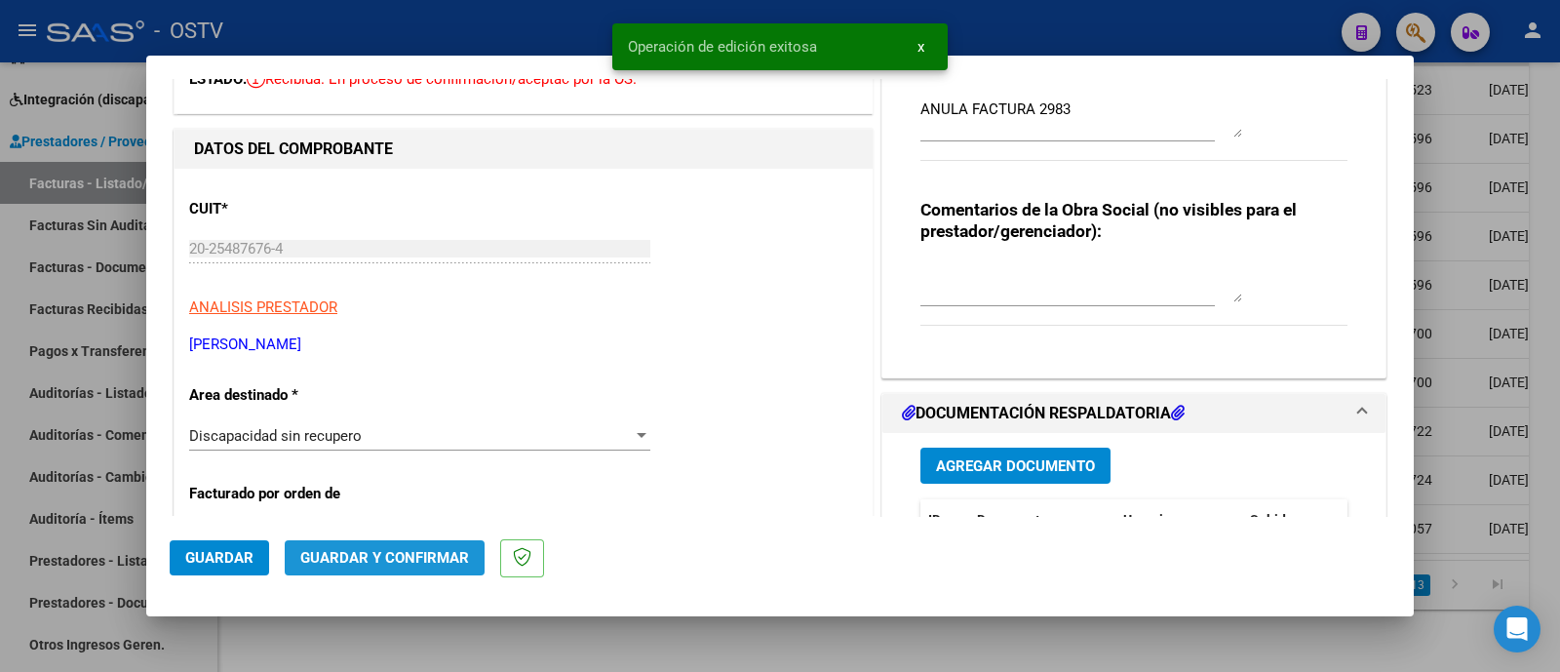
click at [425, 559] on span "Guardar y Confirmar" at bounding box center [384, 558] width 169 height 18
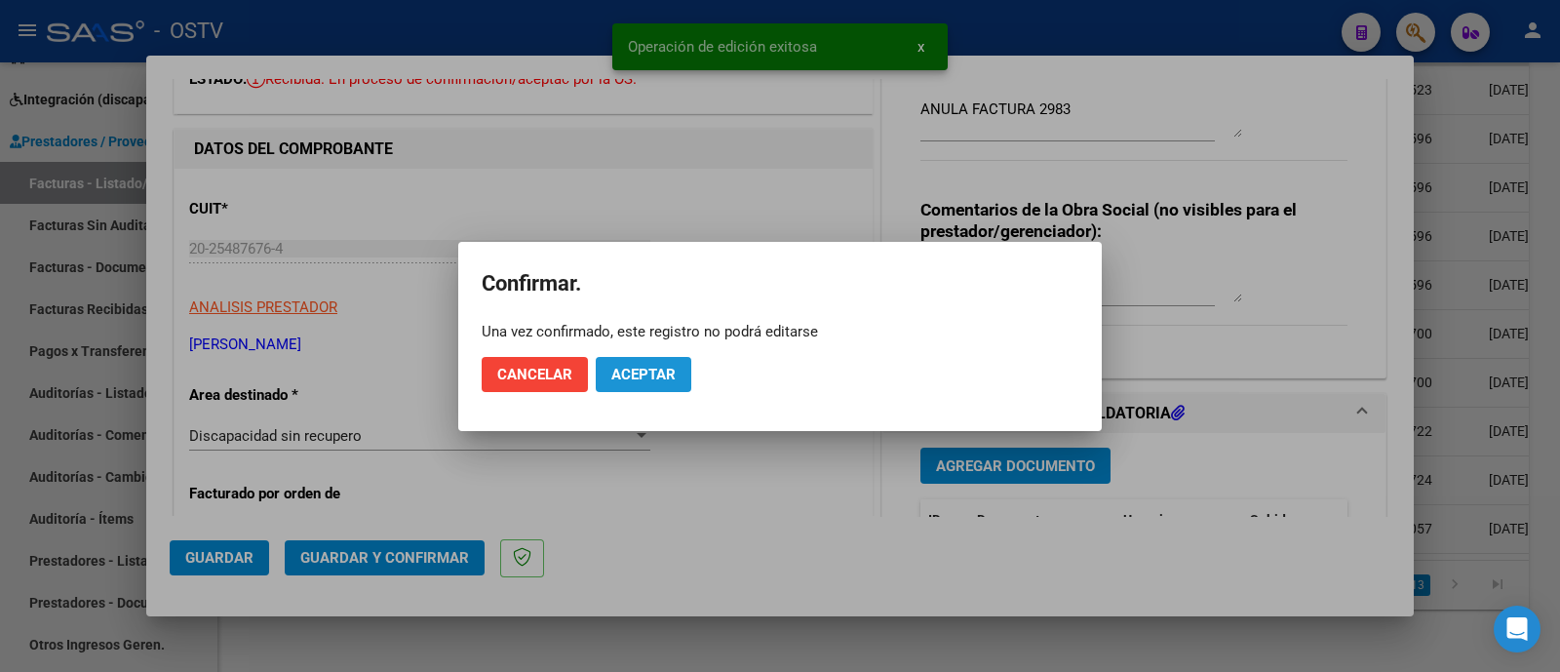
click at [614, 361] on button "Aceptar" at bounding box center [644, 374] width 96 height 35
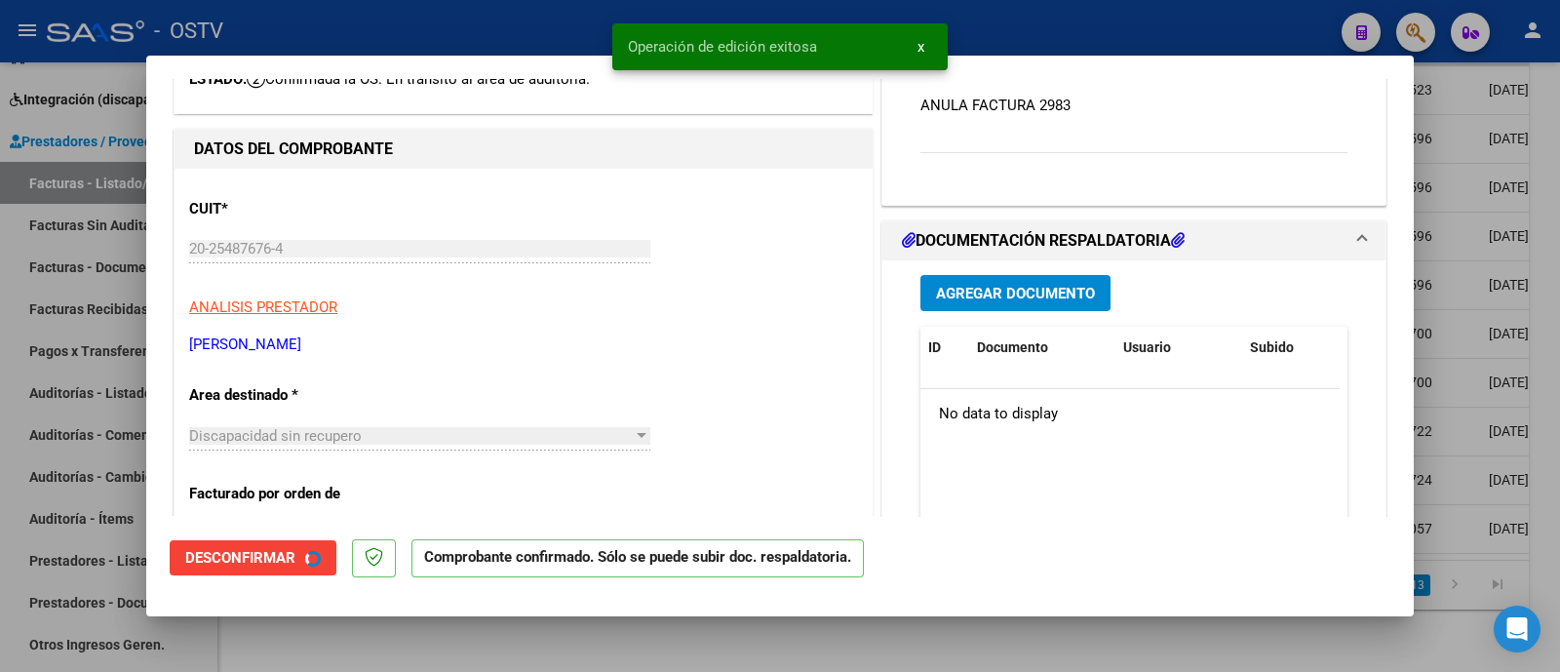
click at [510, 44] on div at bounding box center [780, 336] width 1560 height 672
type input "$ 0,00"
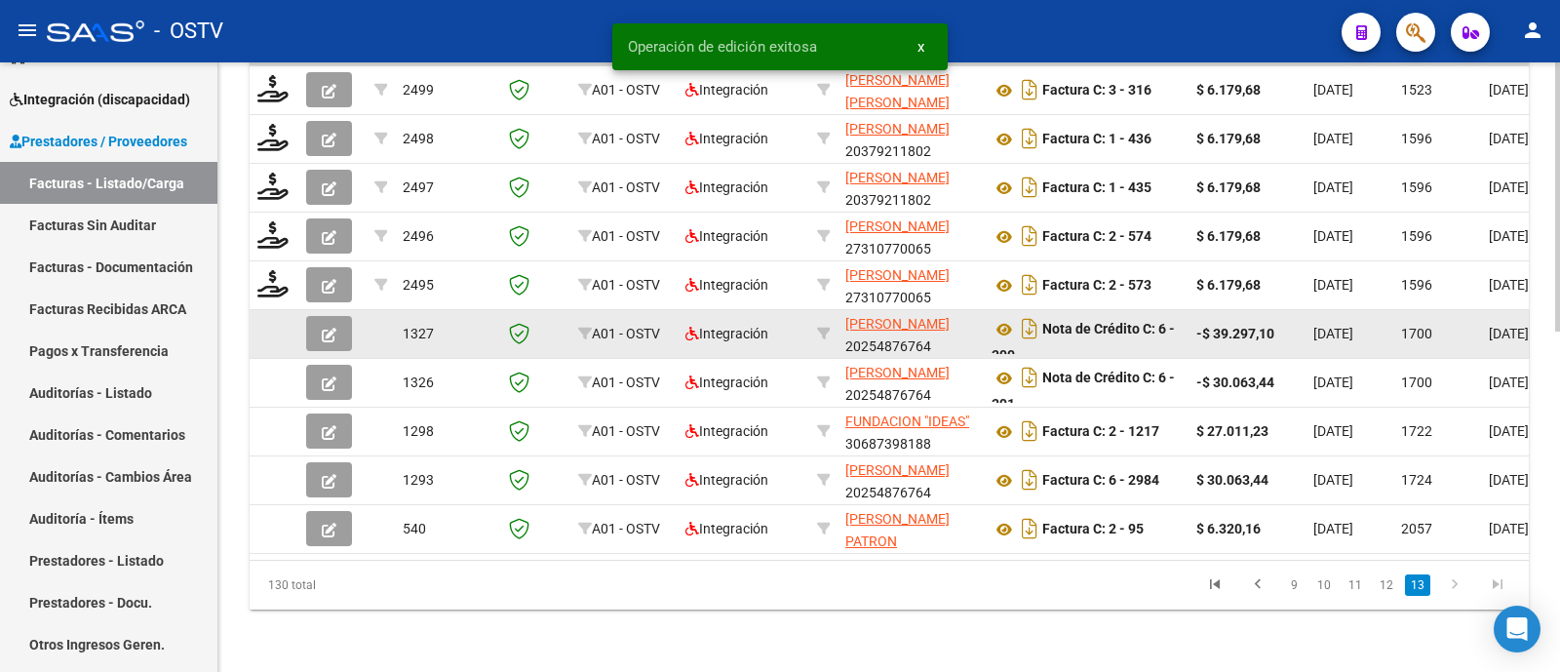
scroll to position [714, 0]
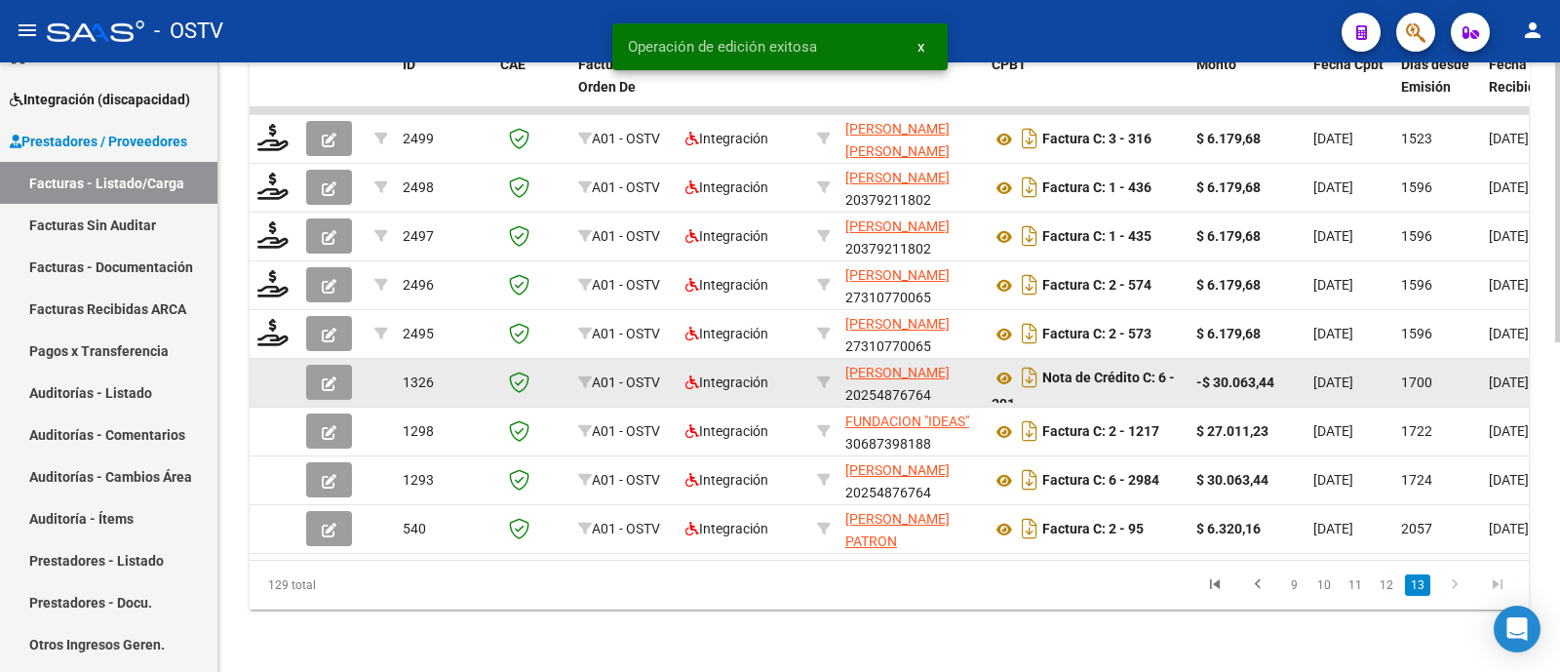
click at [331, 376] on icon "button" at bounding box center [329, 383] width 15 height 15
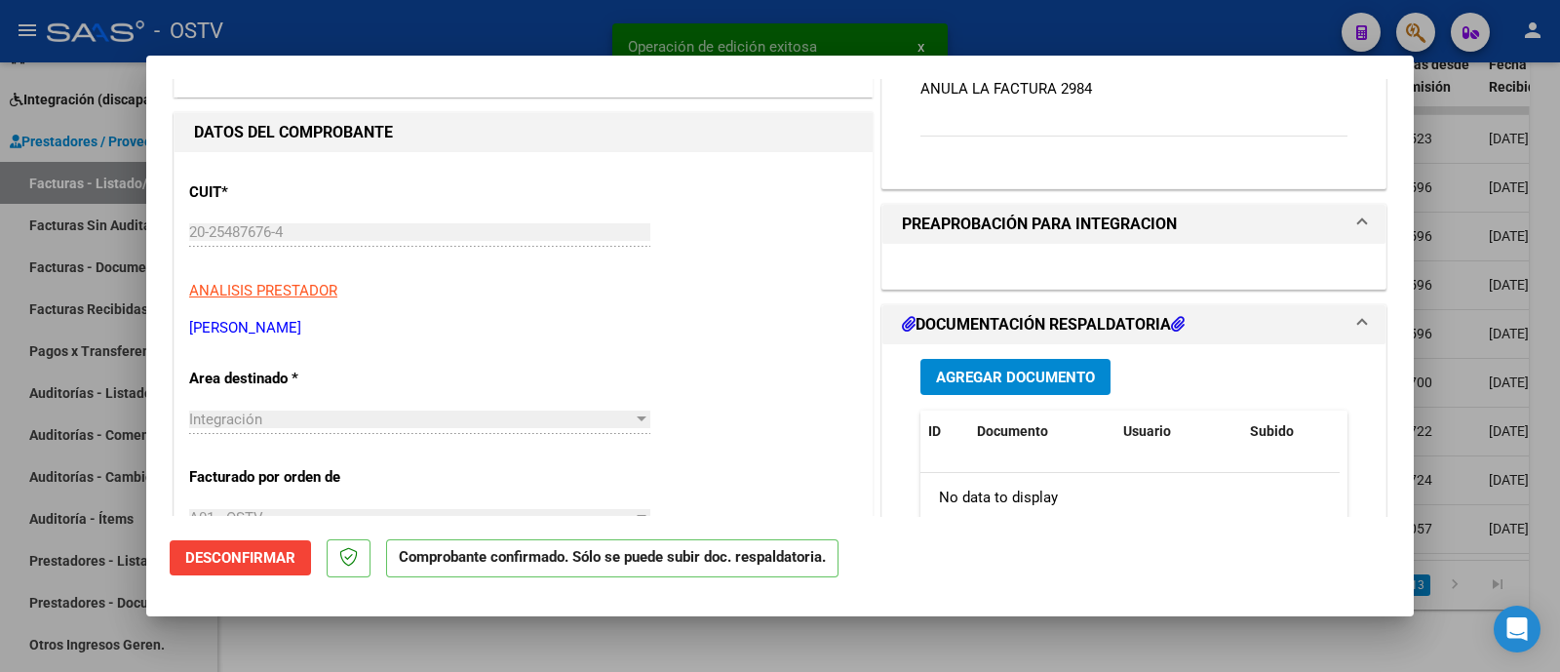
scroll to position [366, 0]
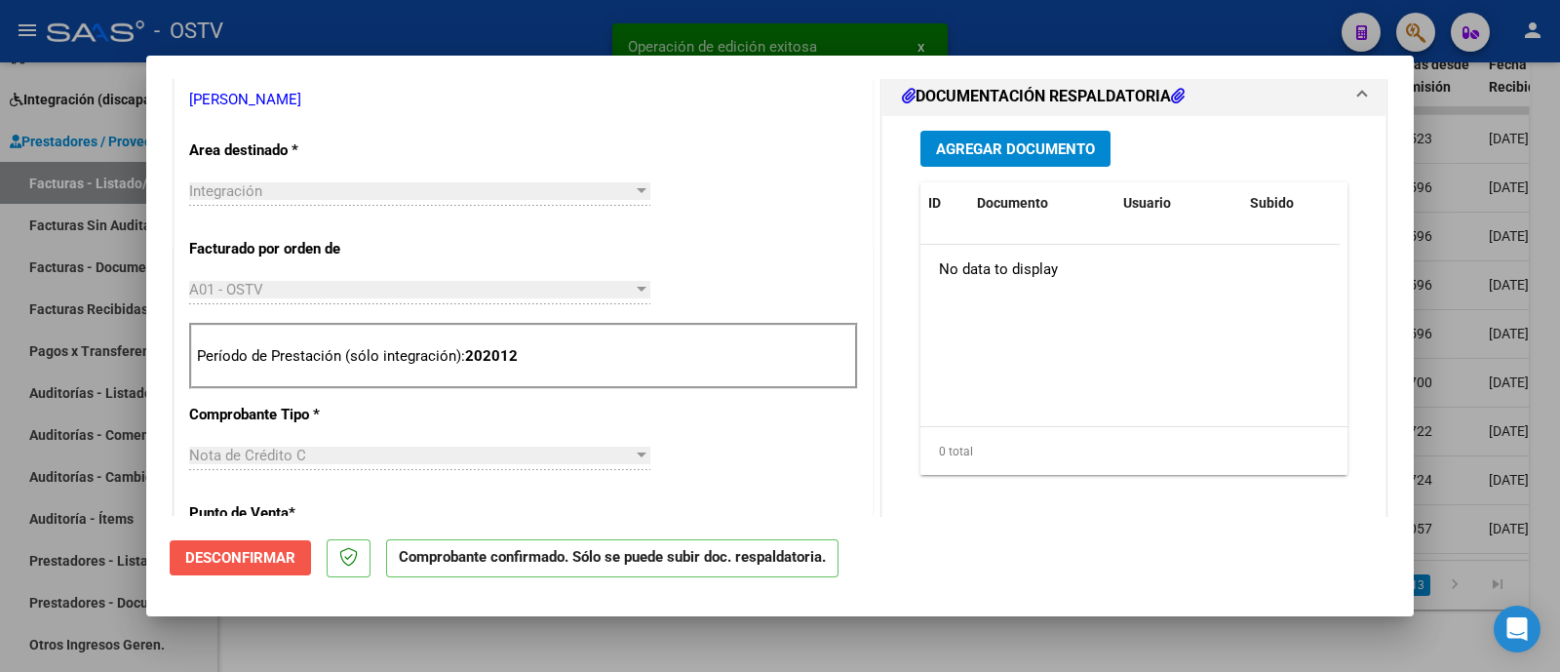
click at [289, 566] on button "Desconfirmar" at bounding box center [240, 557] width 141 height 35
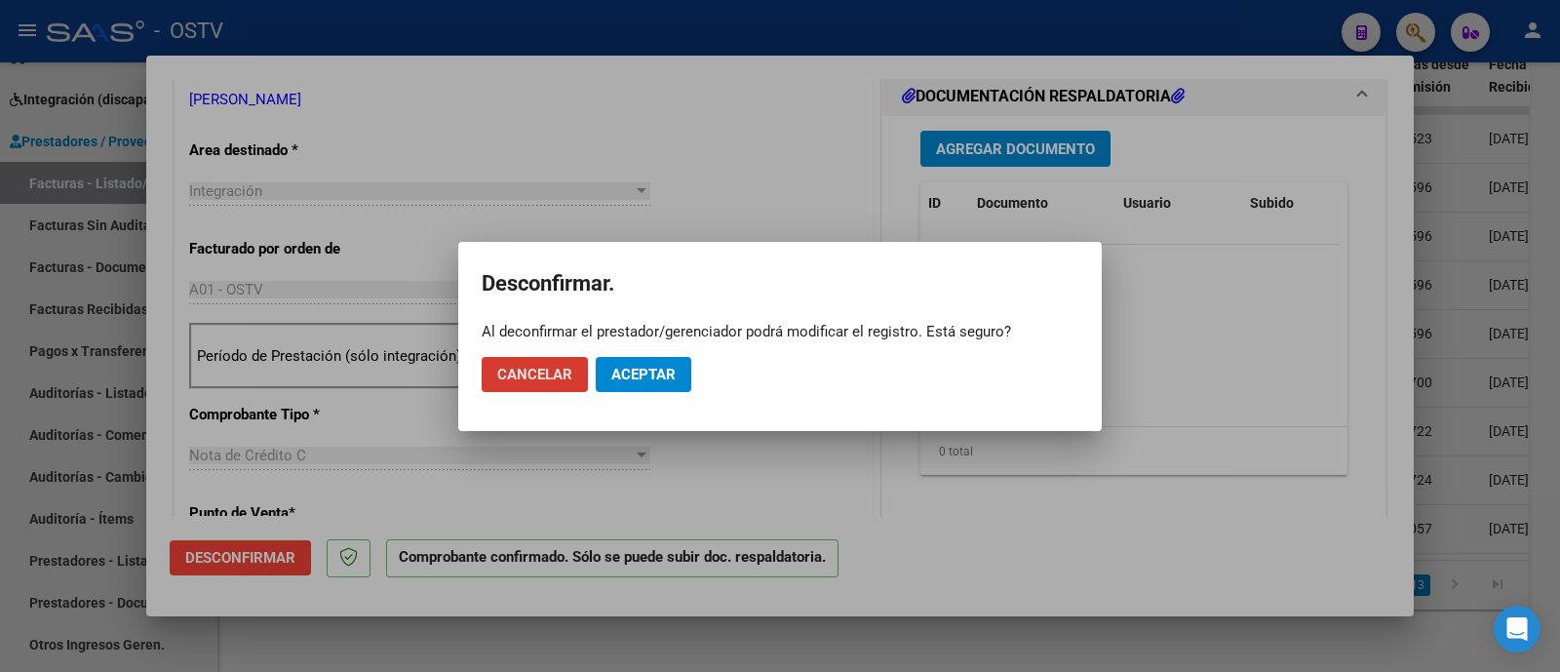
click at [629, 391] on button "Aceptar" at bounding box center [644, 374] width 96 height 35
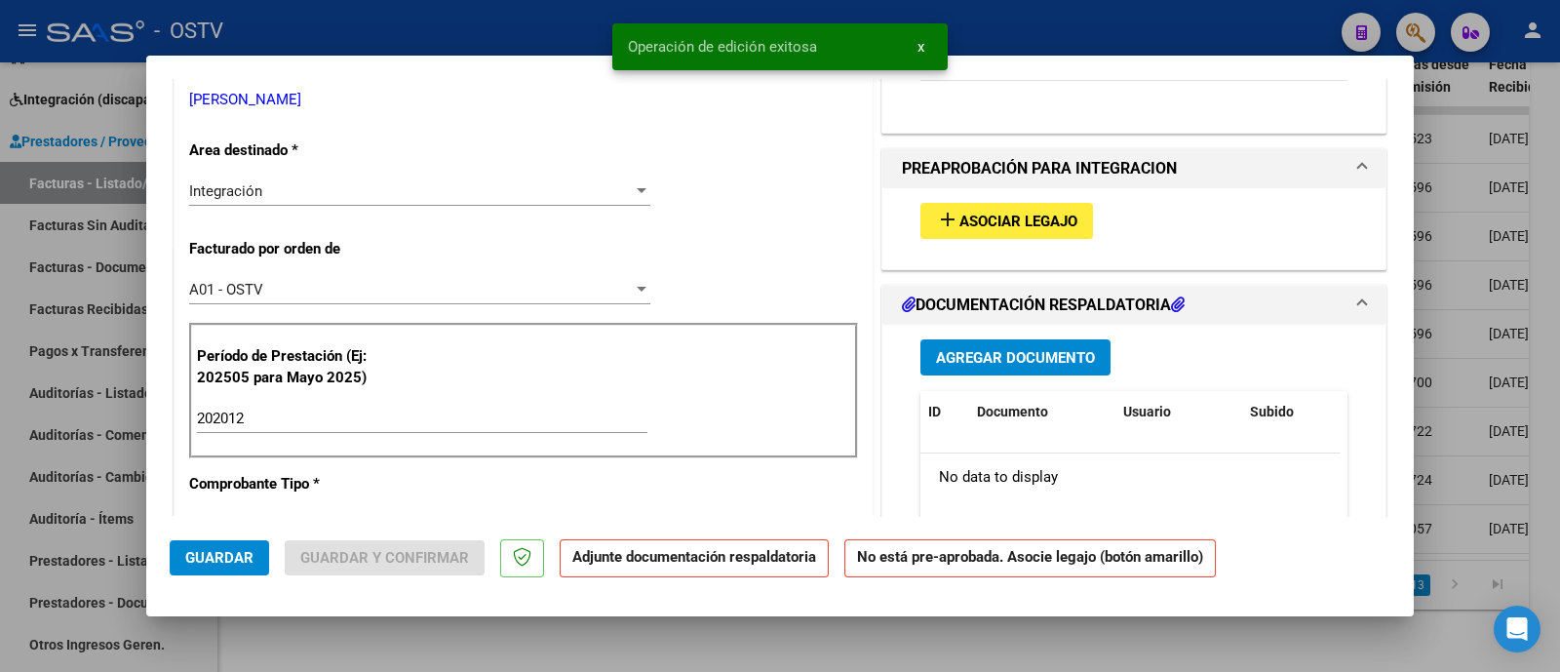
click at [389, 292] on div "A01 - OSTV" at bounding box center [410, 290] width 443 height 18
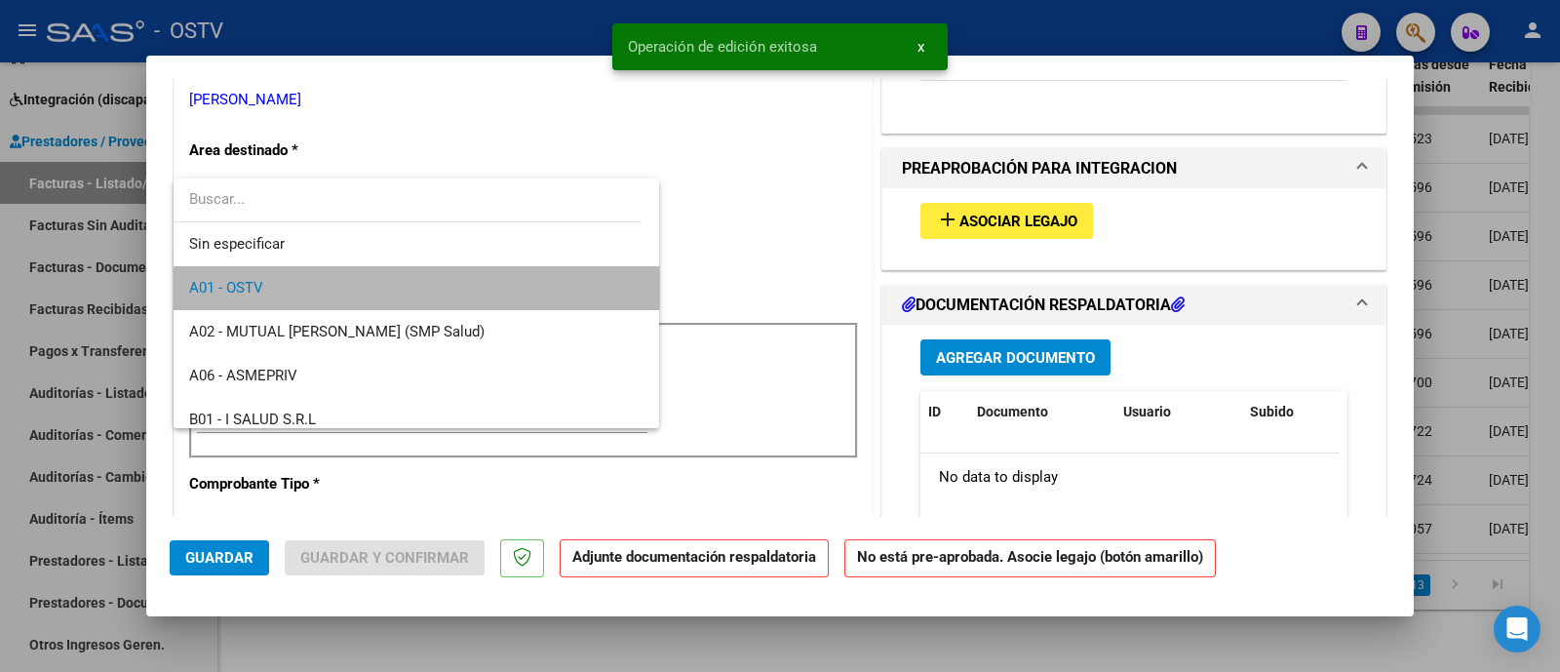
click at [440, 302] on span "A01 - OSTV" at bounding box center [416, 288] width 454 height 44
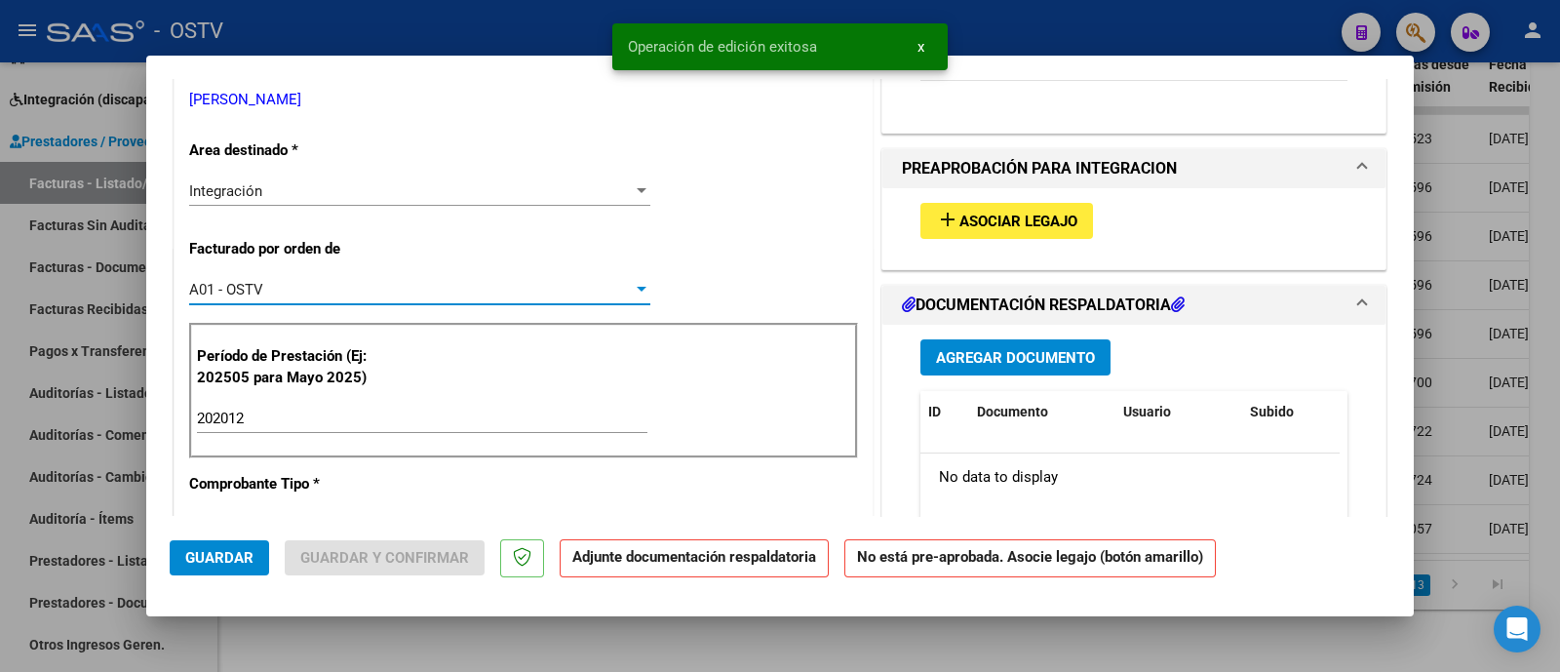
click at [343, 212] on div "Integración Seleccionar Area" at bounding box center [419, 200] width 461 height 48
click at [350, 199] on div "Integración Seleccionar Area" at bounding box center [419, 190] width 461 height 29
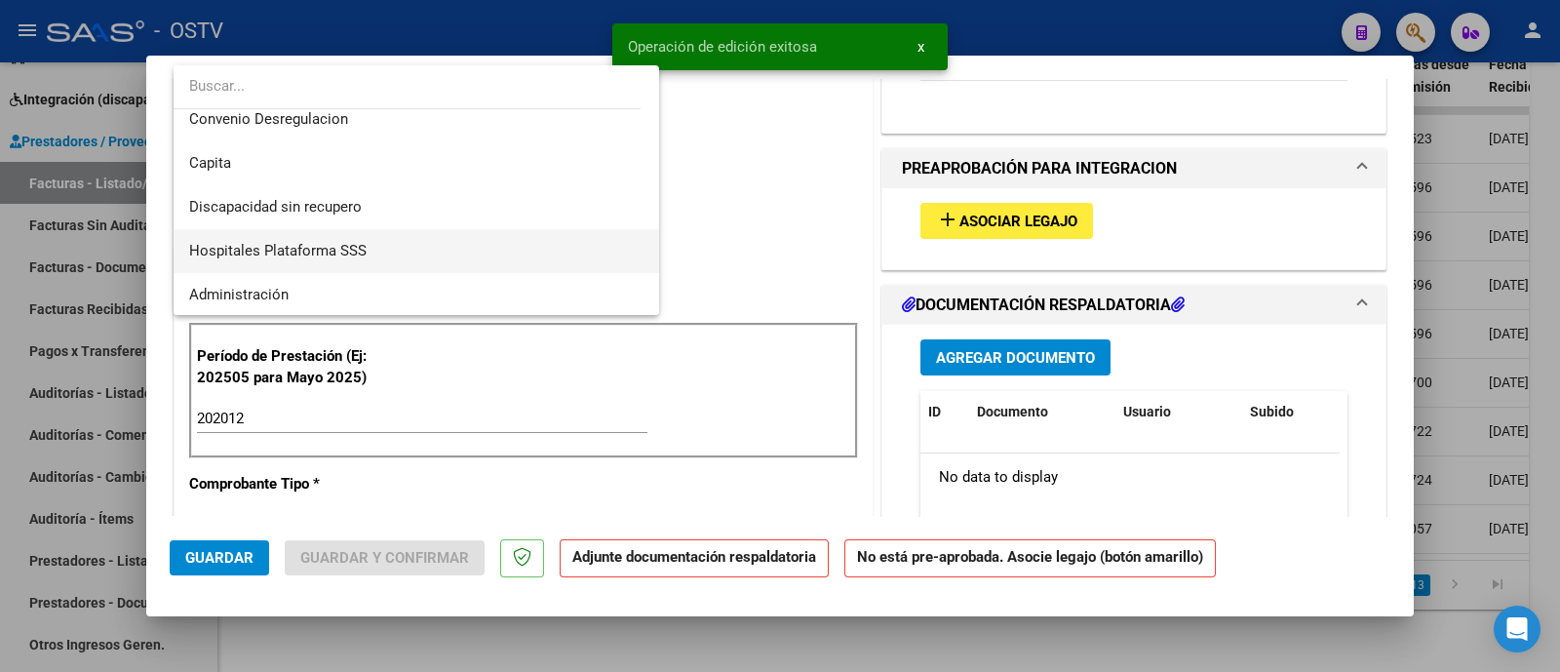
scroll to position [232, 0]
click at [358, 218] on span "Discapacidad sin recupero" at bounding box center [416, 206] width 454 height 44
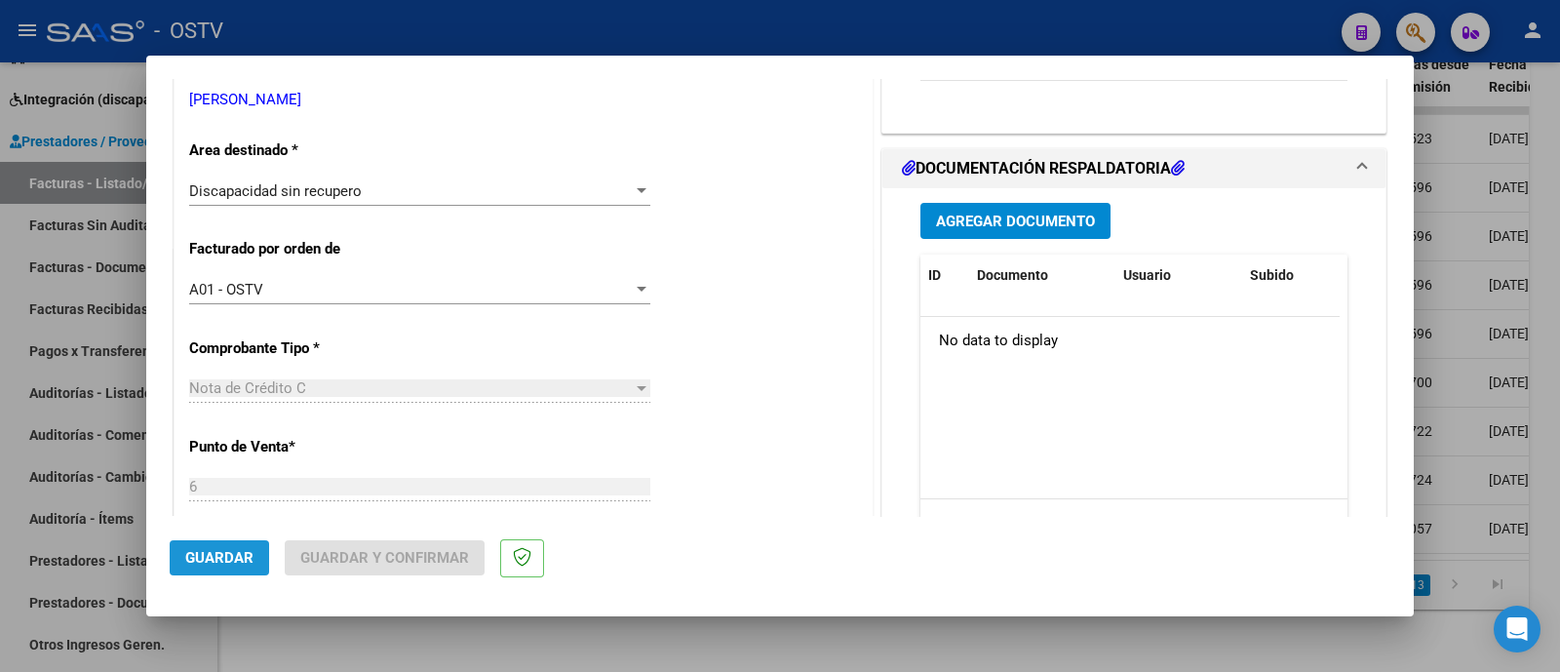
click at [214, 568] on button "Guardar" at bounding box center [219, 557] width 99 height 35
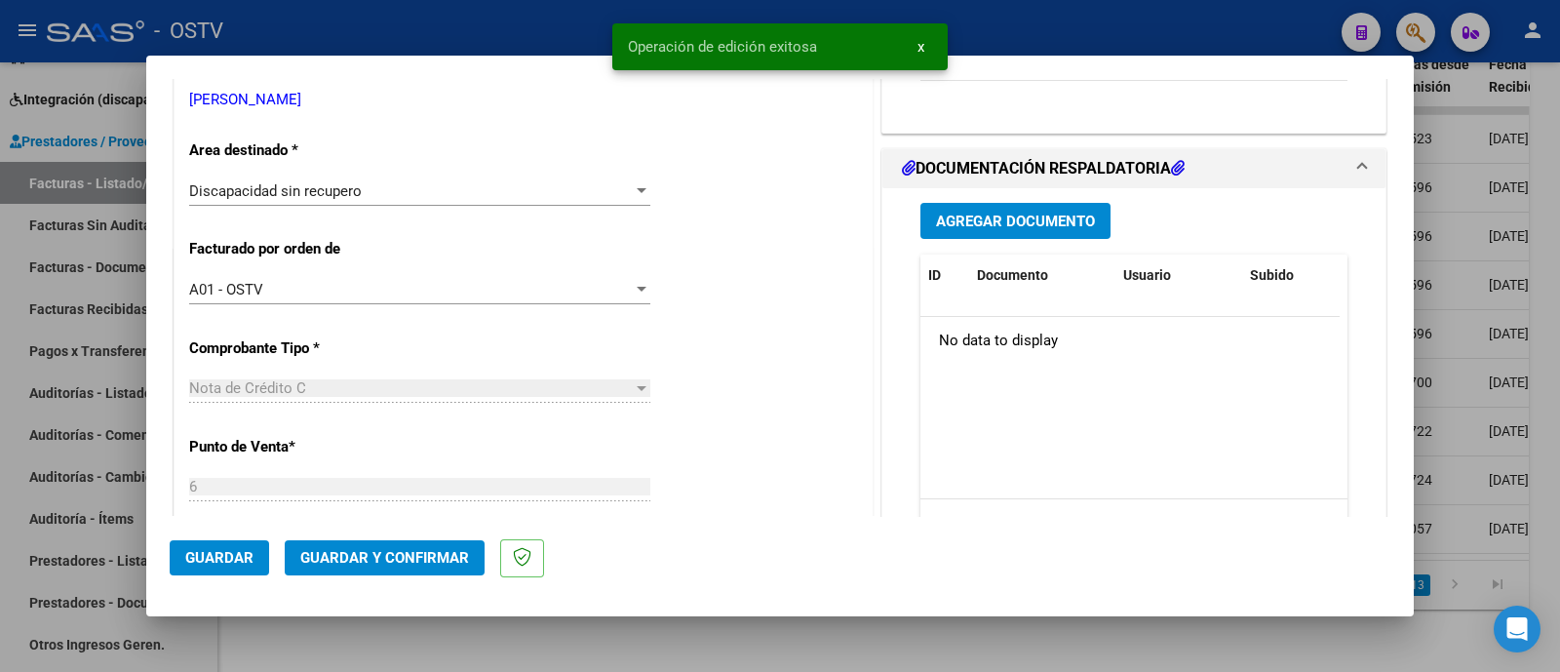
click at [387, 555] on span "Guardar y Confirmar" at bounding box center [384, 558] width 169 height 18
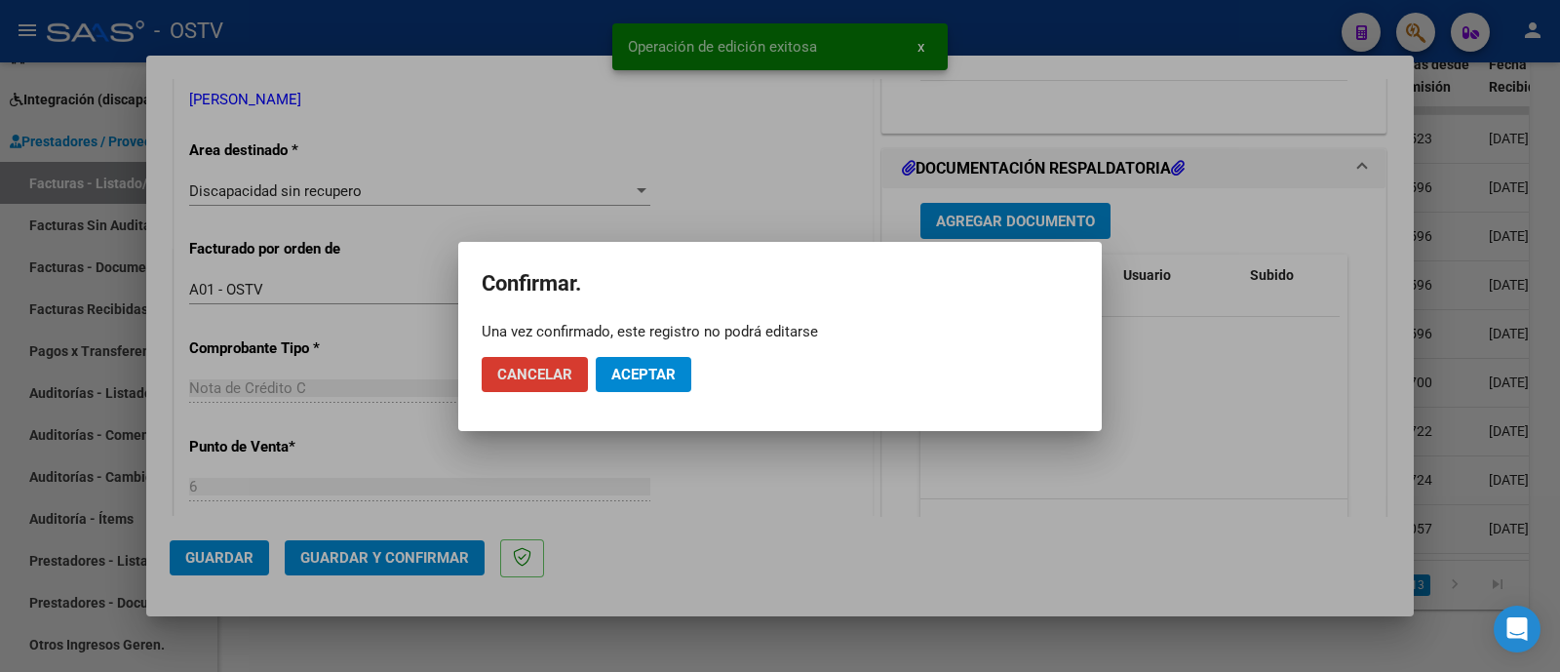
drag, startPoint x: 658, startPoint y: 377, endPoint x: 602, endPoint y: 269, distance: 121.6
click at [657, 376] on span "Aceptar" at bounding box center [643, 375] width 64 height 18
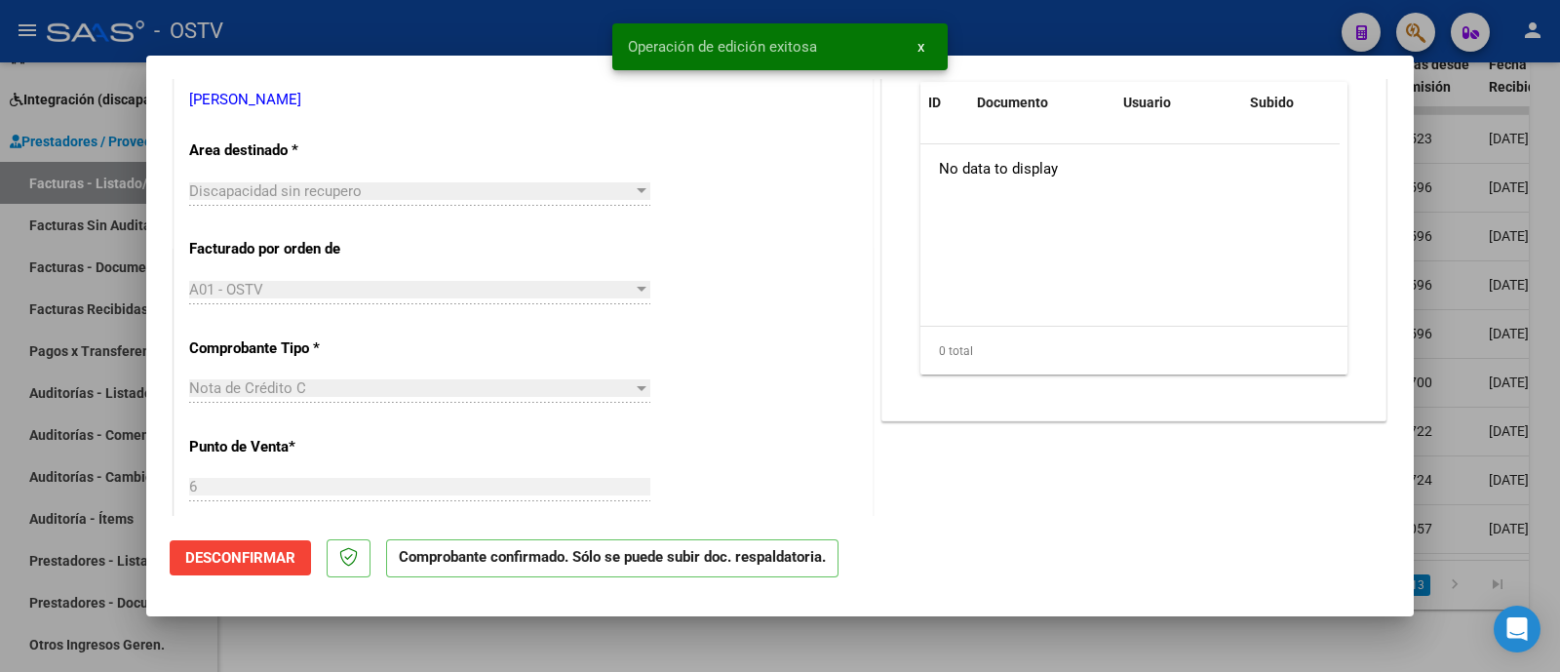
click at [520, 24] on div at bounding box center [780, 336] width 1560 height 672
type input "$ 0,00"
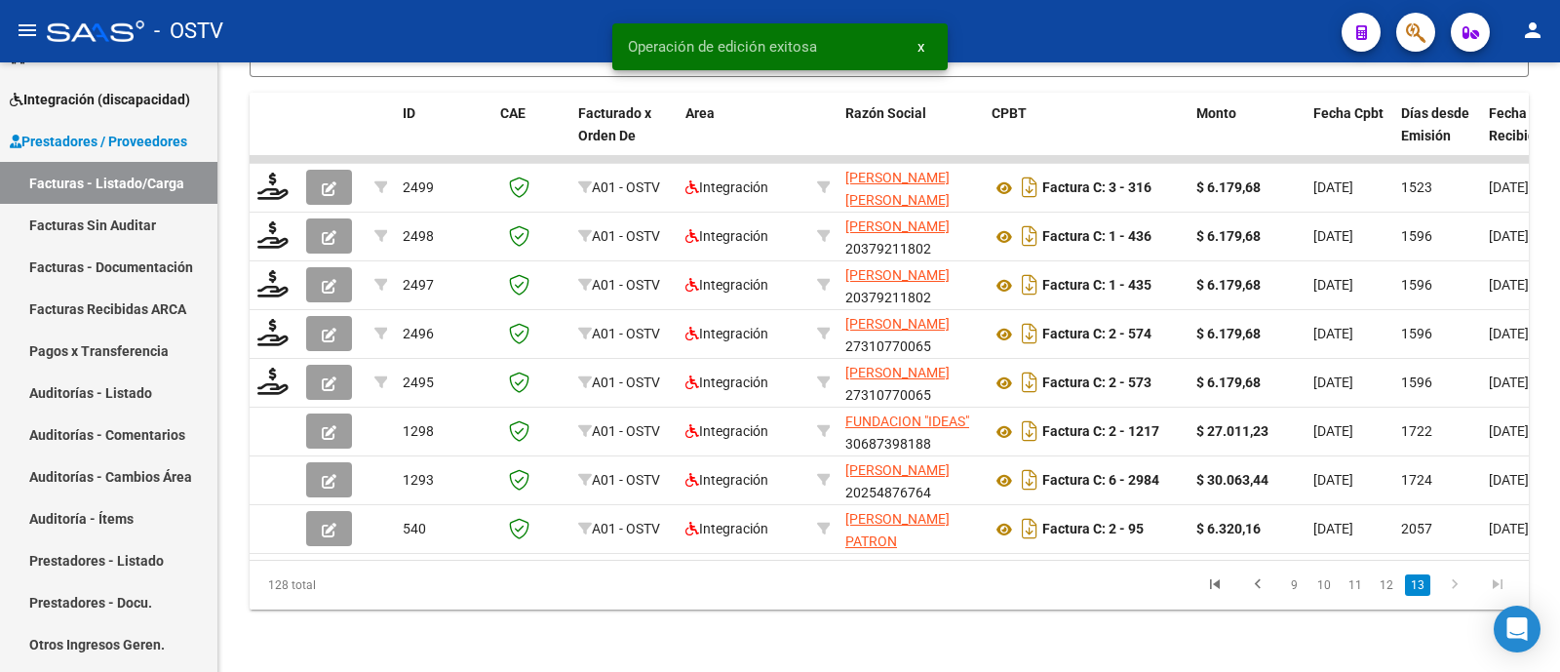
scroll to position [666, 0]
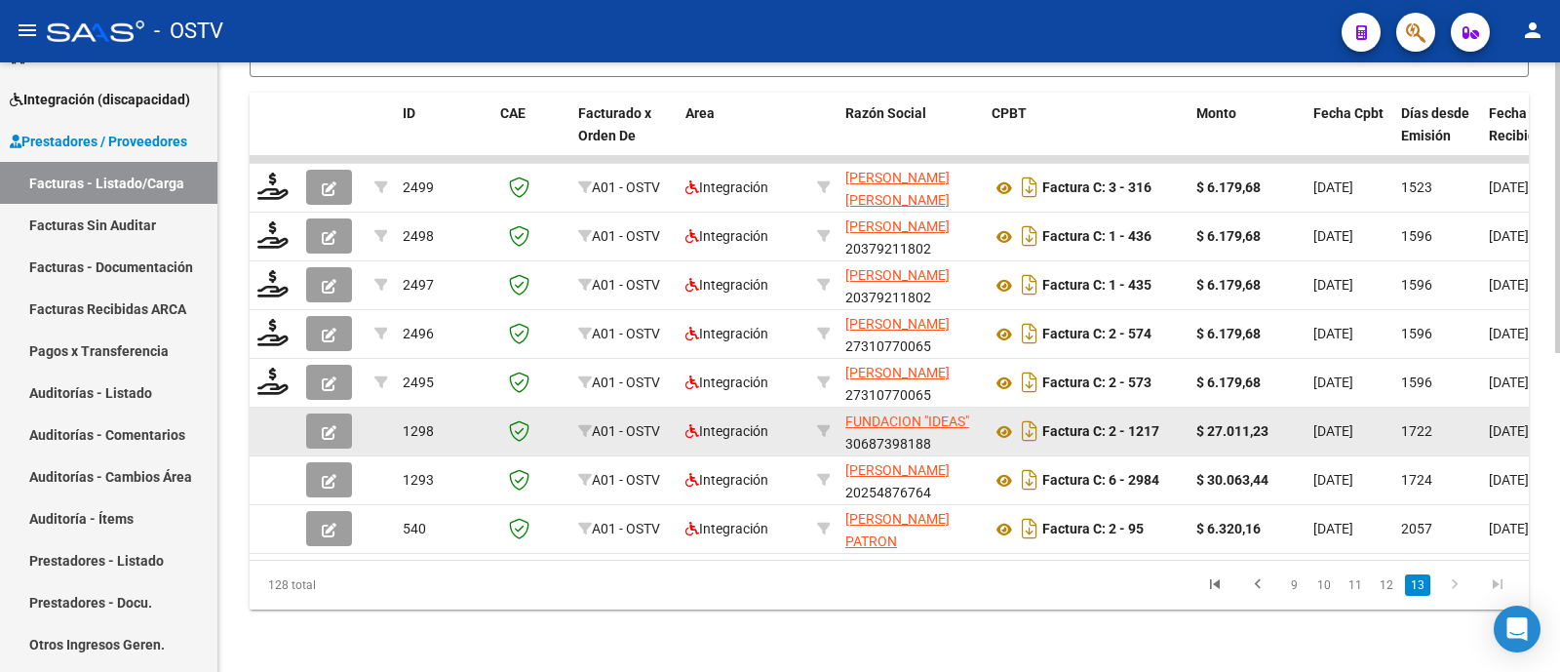
click at [327, 425] on icon "button" at bounding box center [329, 432] width 15 height 15
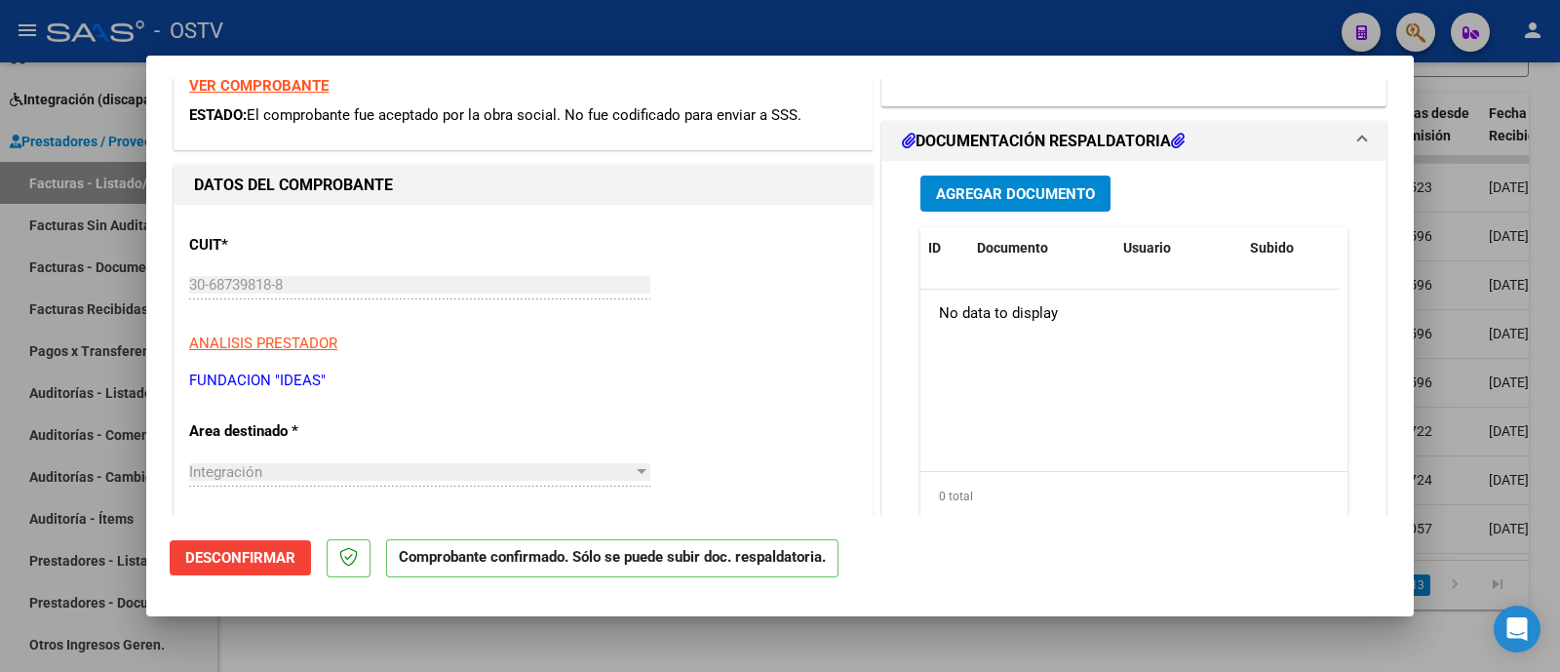
scroll to position [121, 0]
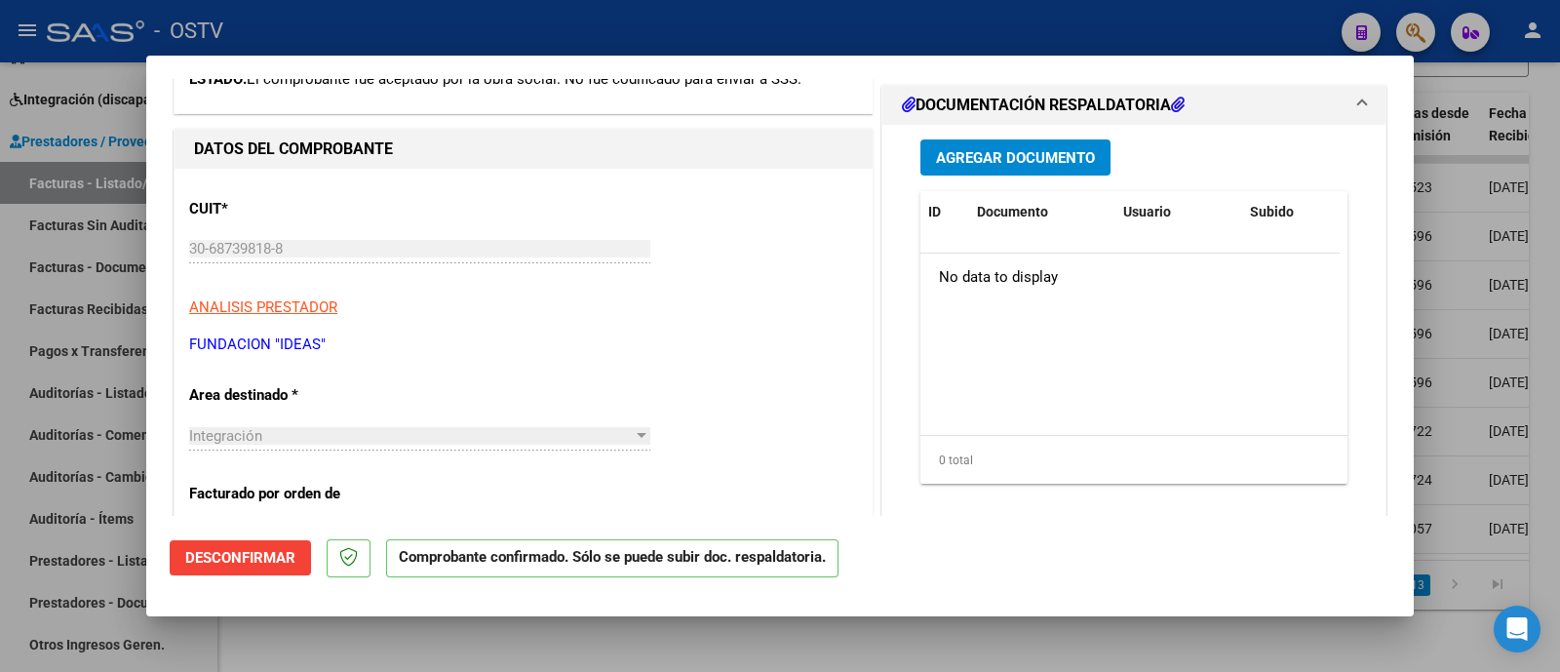
click at [244, 550] on span "Desconfirmar" at bounding box center [240, 558] width 110 height 18
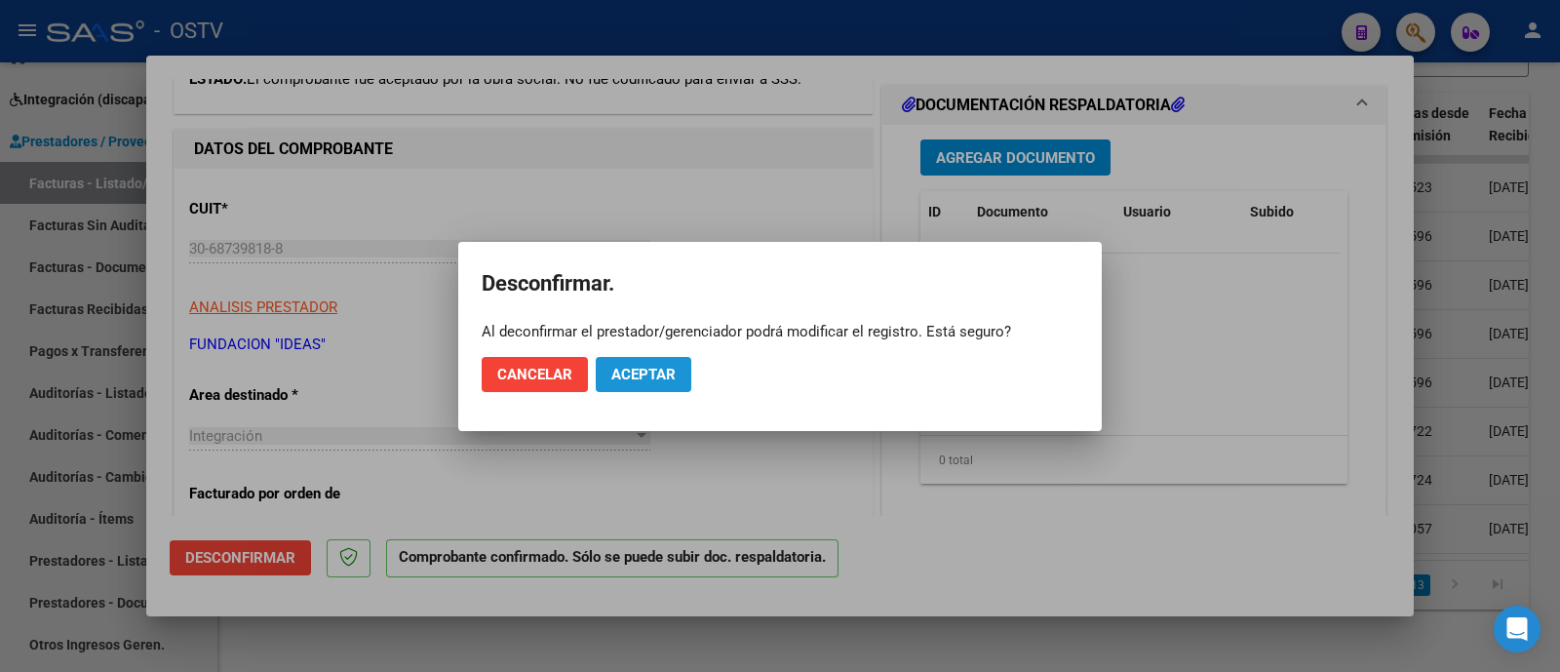
click at [618, 370] on span "Aceptar" at bounding box center [643, 375] width 64 height 18
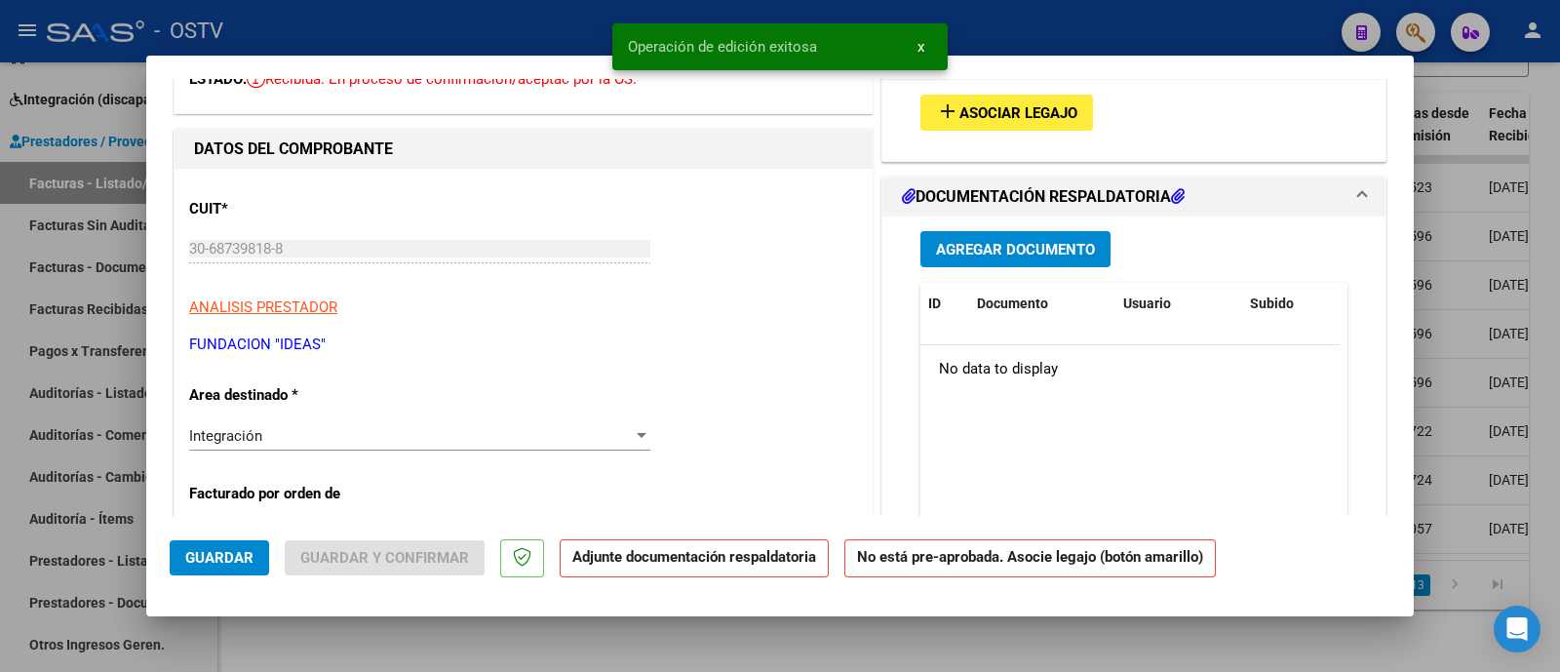
click at [385, 434] on div "Integración" at bounding box center [410, 436] width 443 height 18
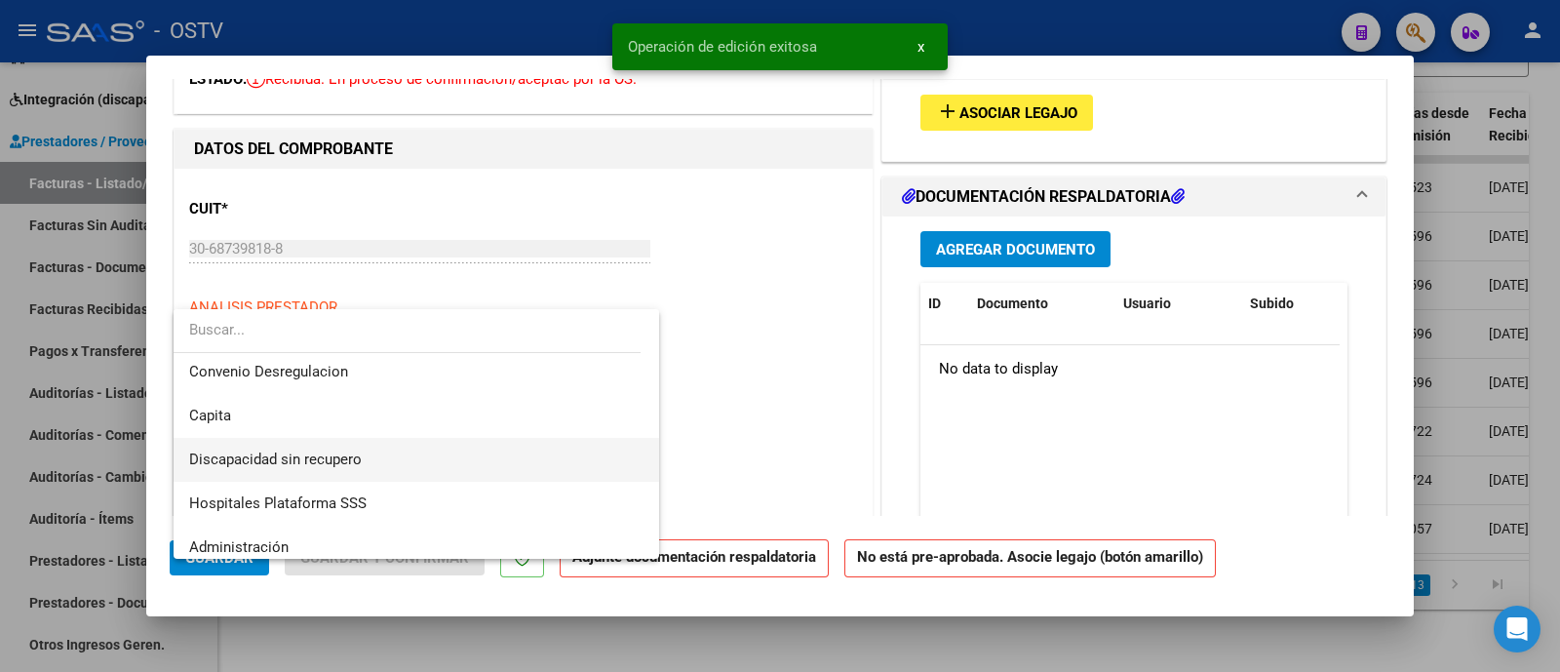
scroll to position [232, 0]
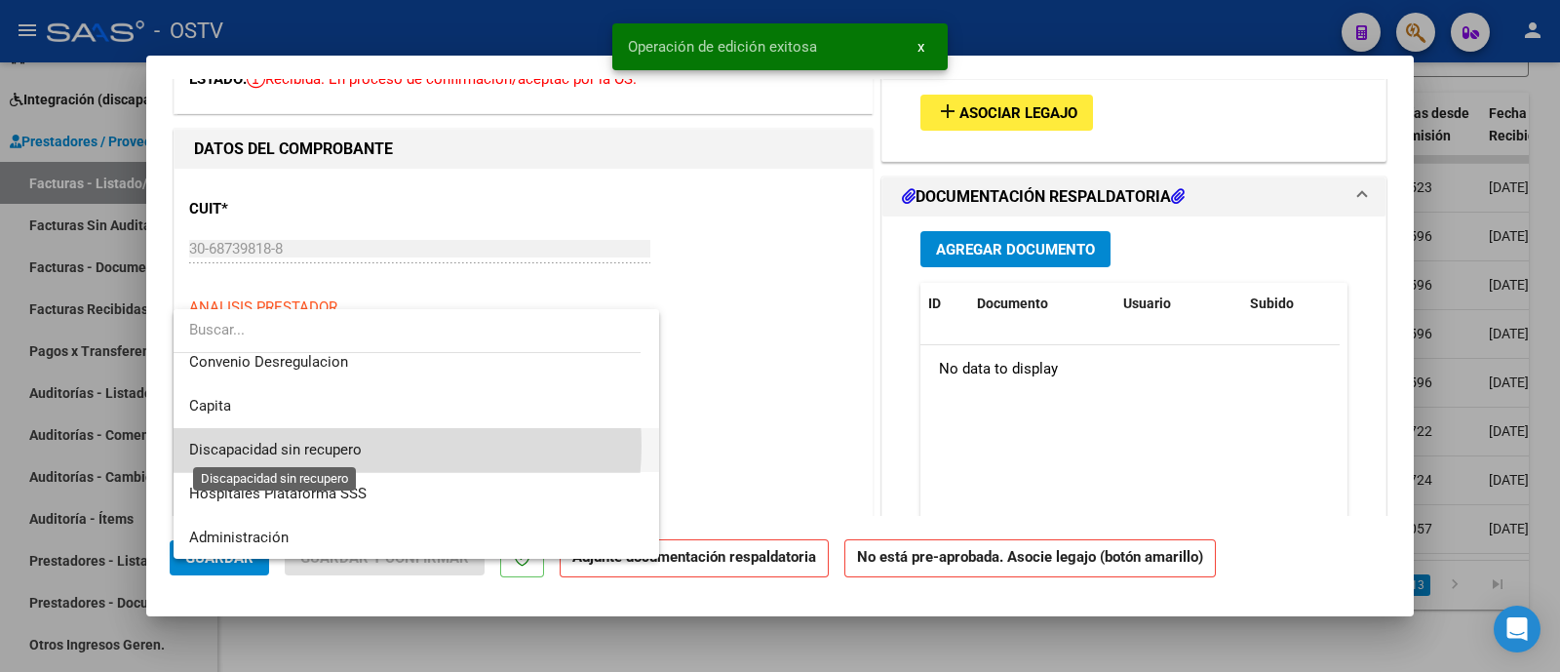
click at [357, 445] on span "Discapacidad sin recupero" at bounding box center [275, 450] width 173 height 18
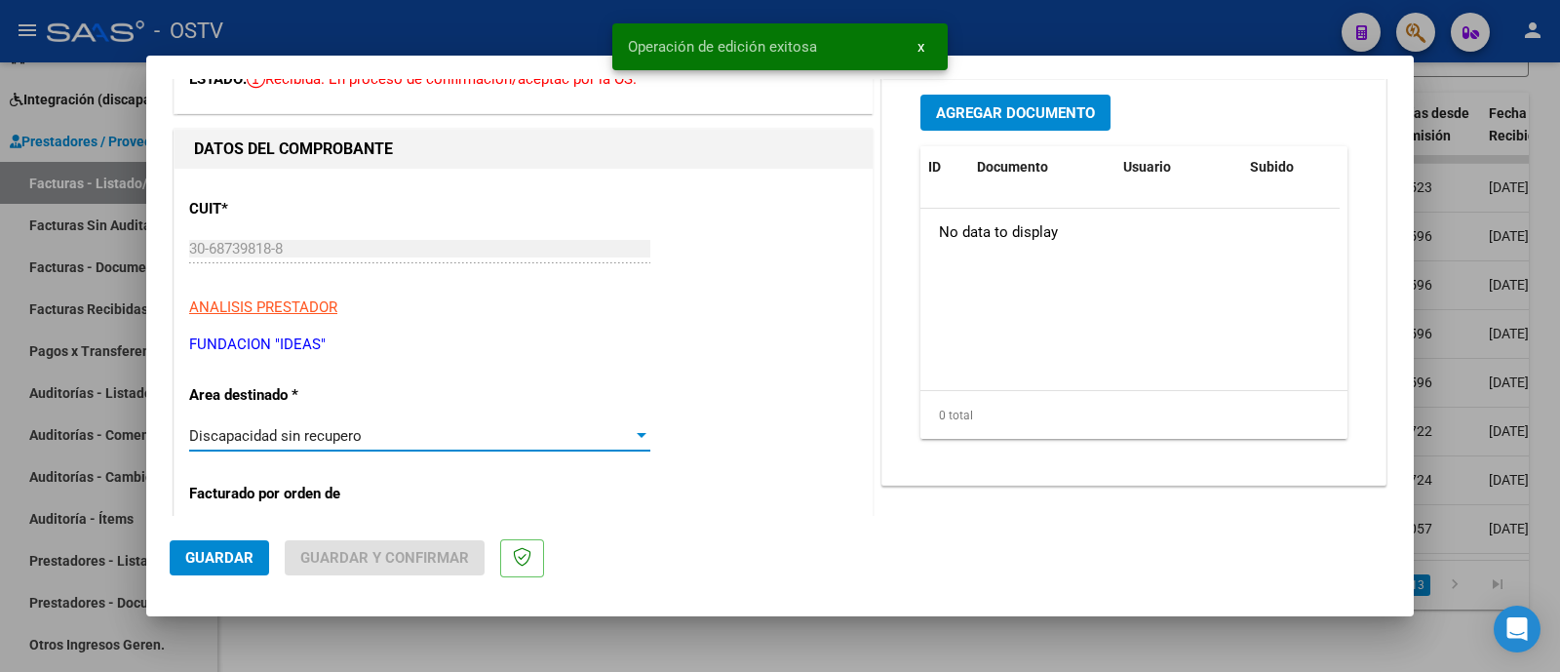
click at [231, 543] on button "Guardar" at bounding box center [219, 557] width 99 height 35
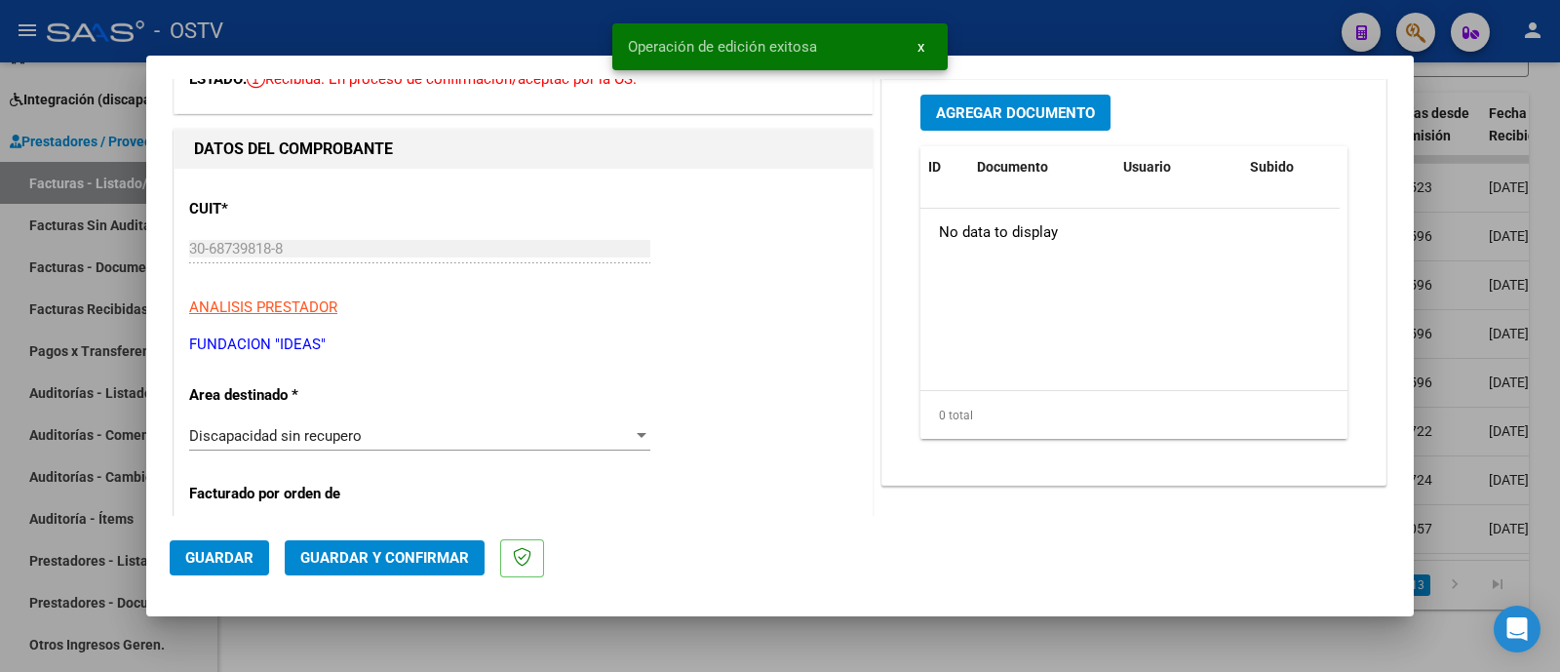
click at [360, 552] on span "Guardar y Confirmar" at bounding box center [384, 558] width 169 height 18
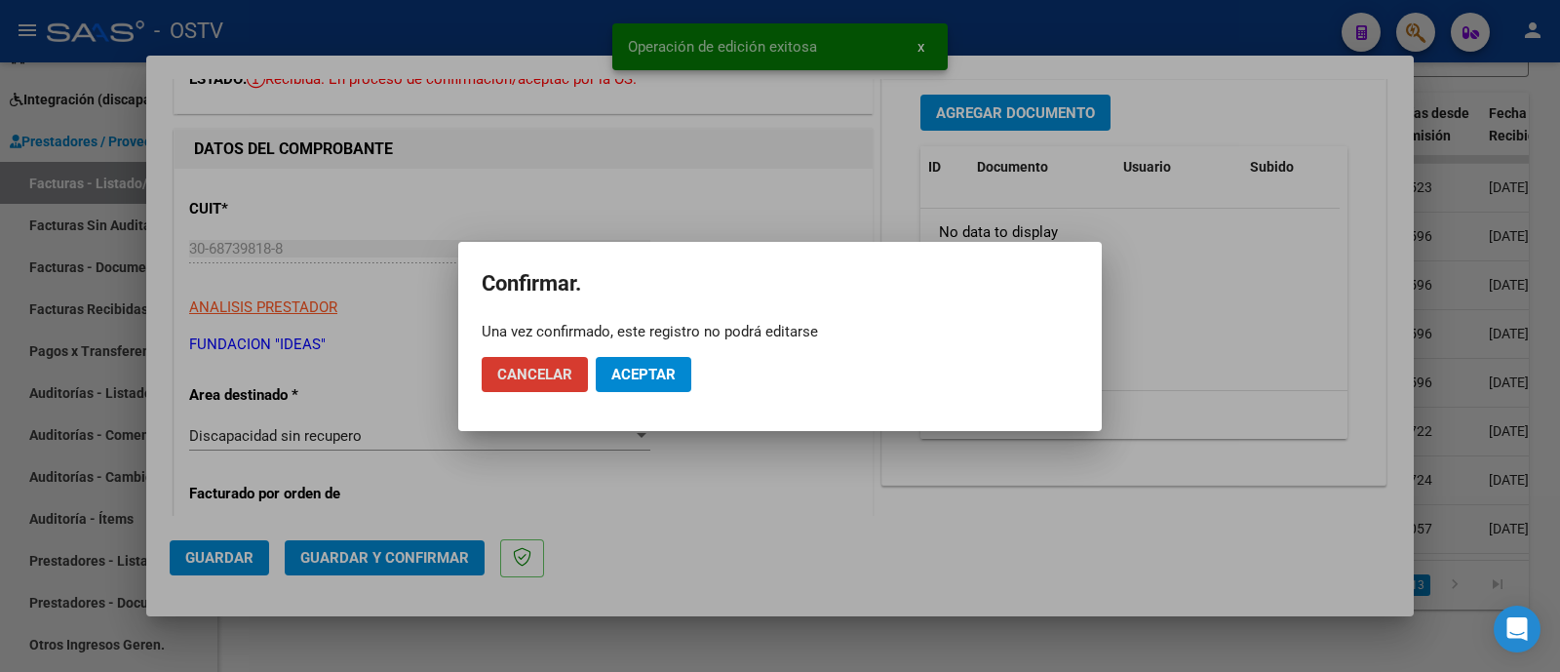
click at [619, 367] on span "Aceptar" at bounding box center [643, 375] width 64 height 18
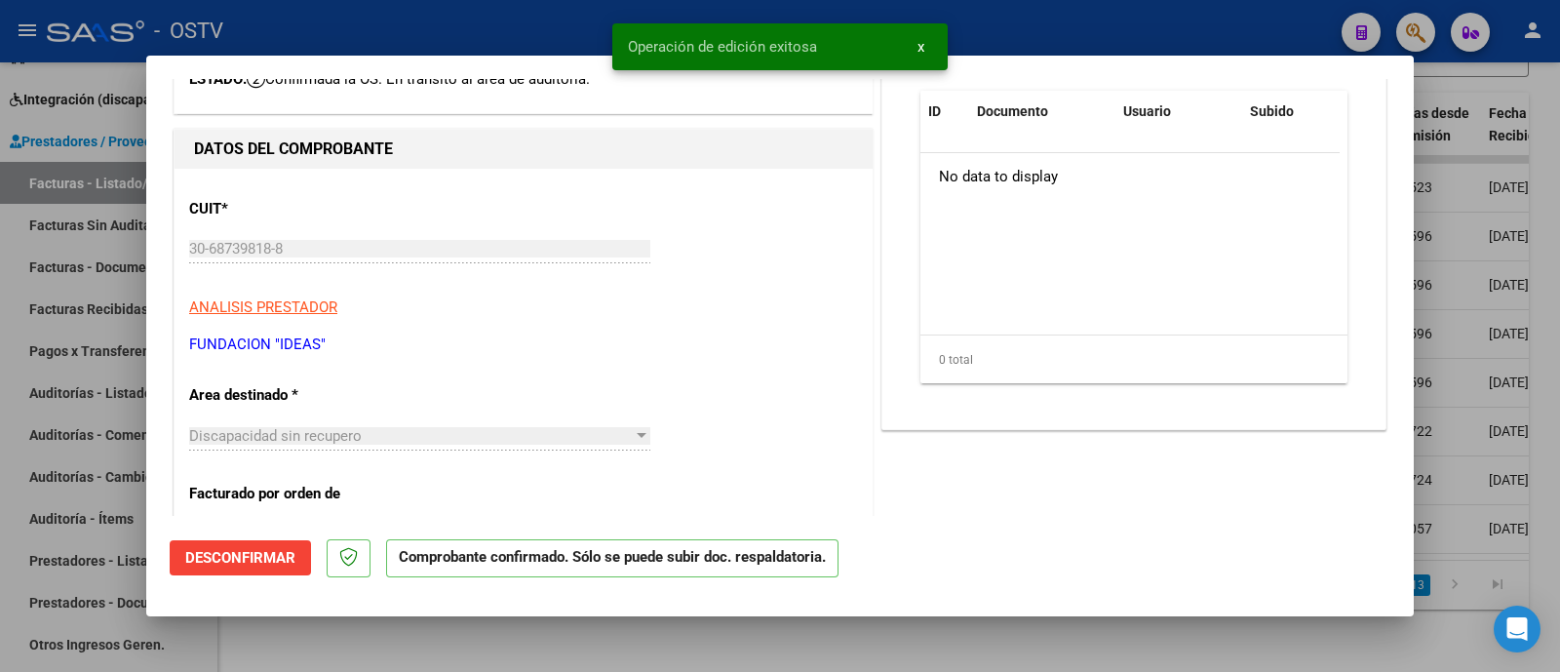
click at [537, 36] on div at bounding box center [780, 336] width 1560 height 672
type input "$ 0,00"
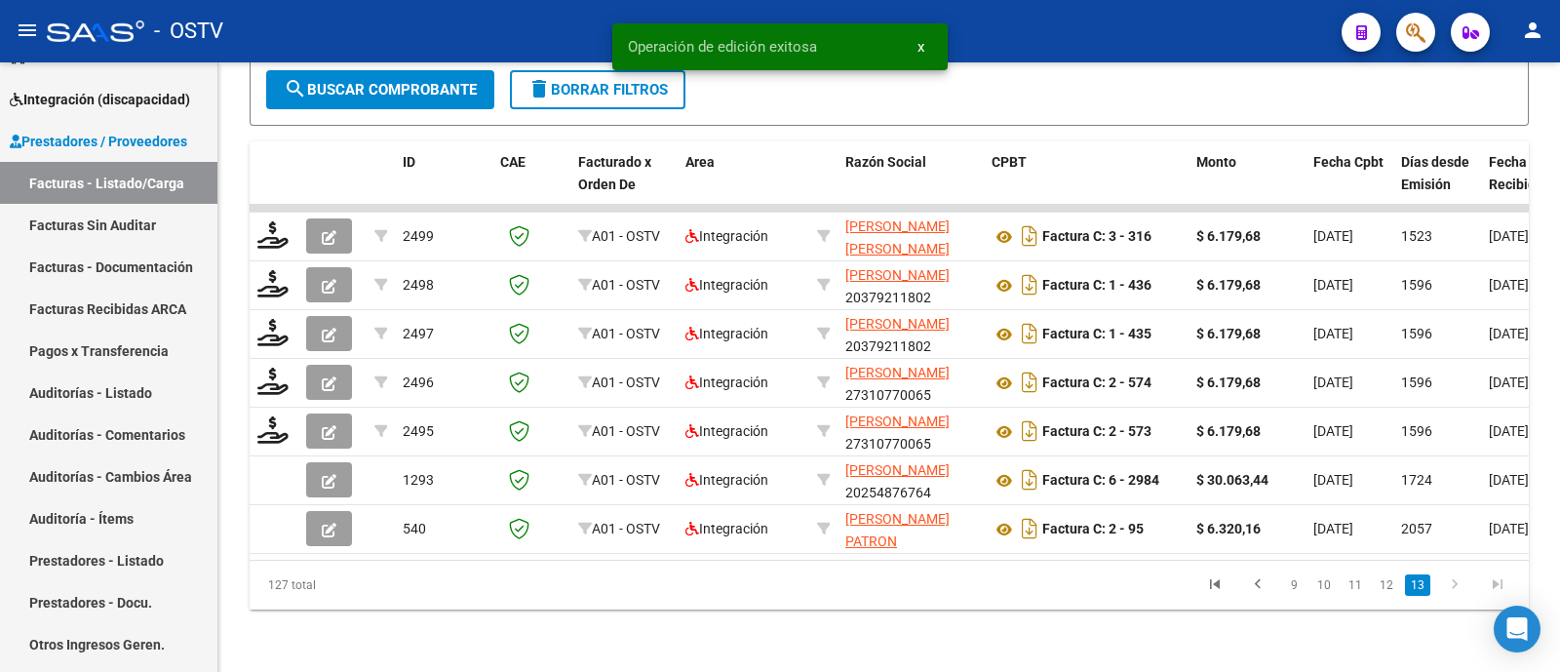
scroll to position [617, 0]
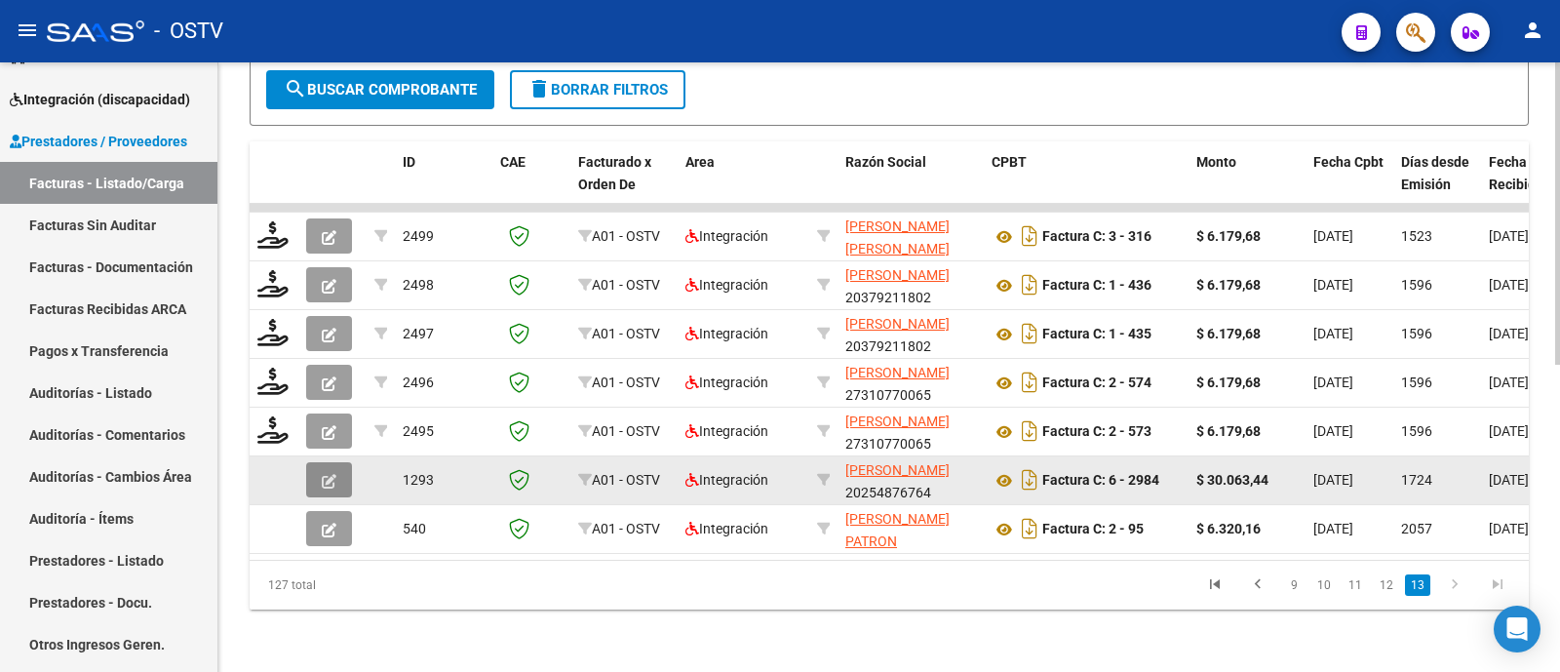
click at [331, 474] on icon "button" at bounding box center [329, 481] width 15 height 15
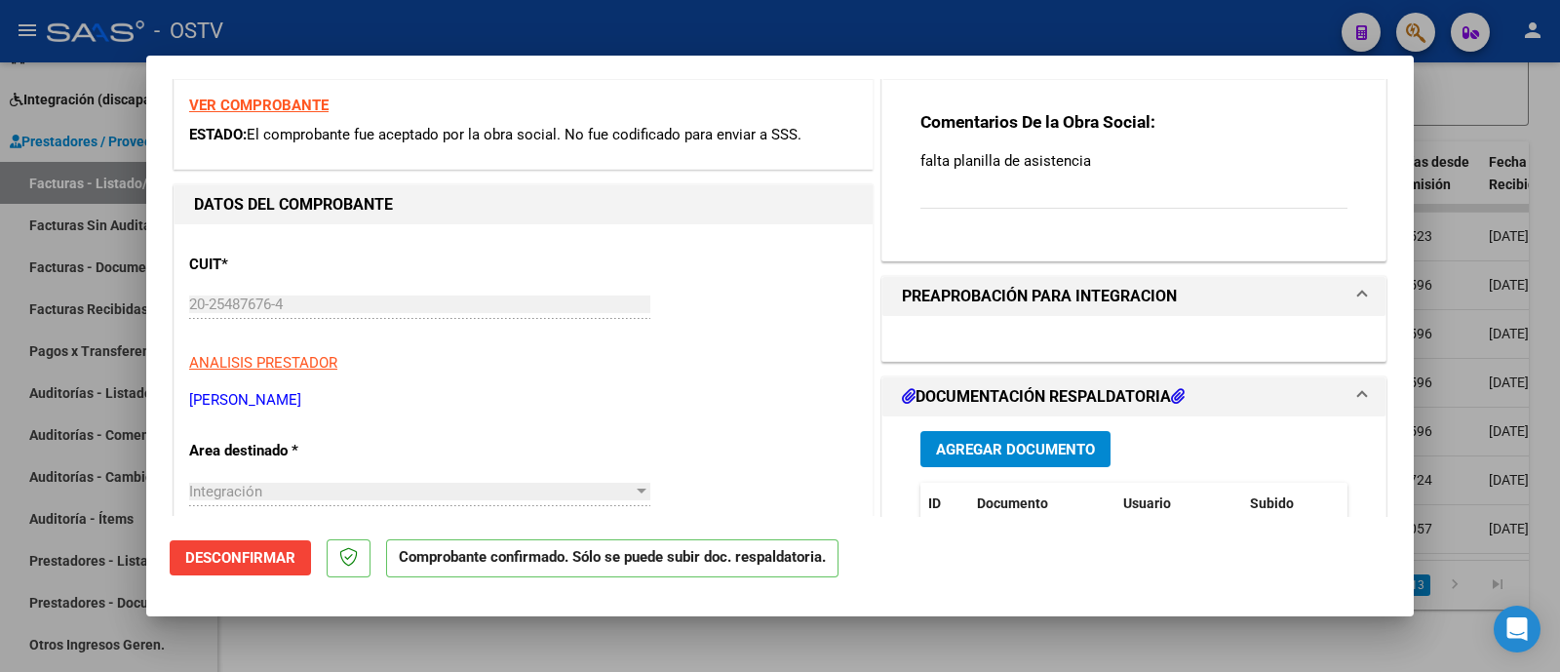
scroll to position [121, 0]
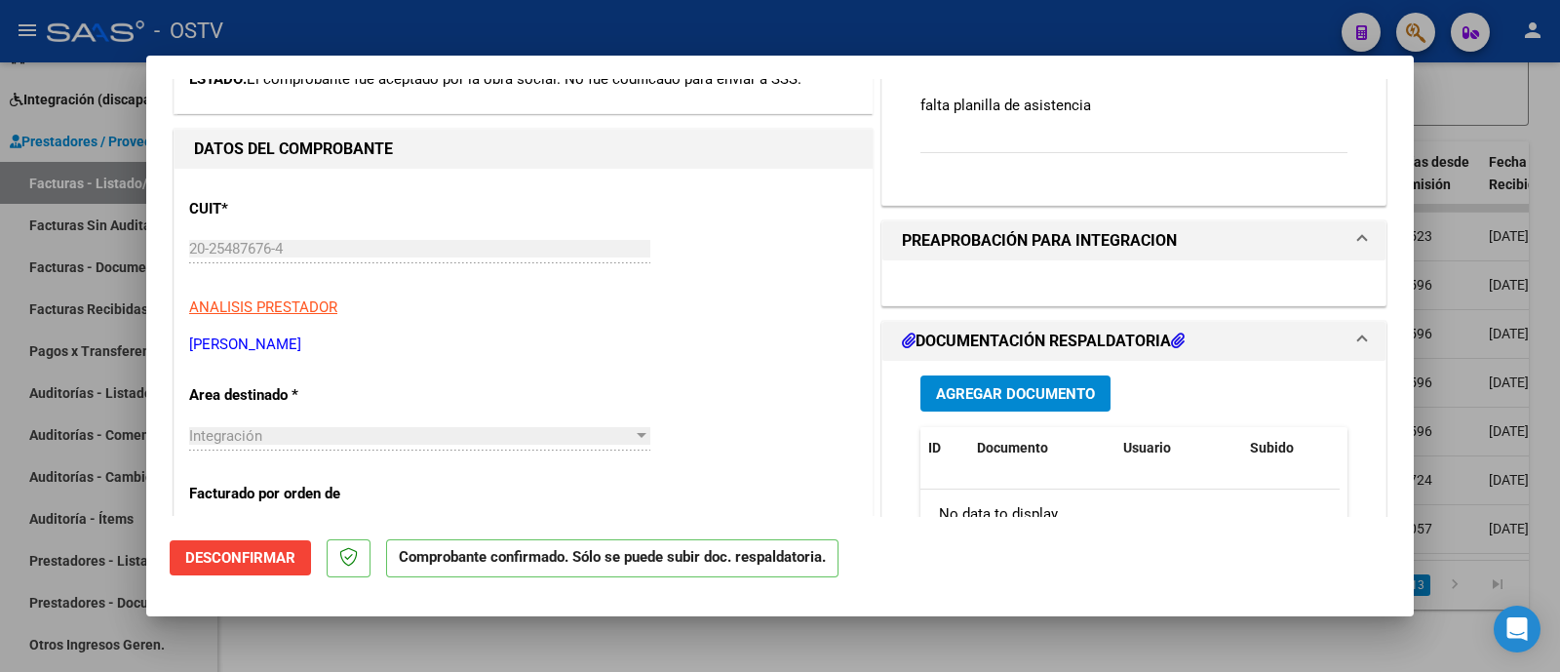
click at [234, 563] on span "Desconfirmar" at bounding box center [240, 558] width 110 height 18
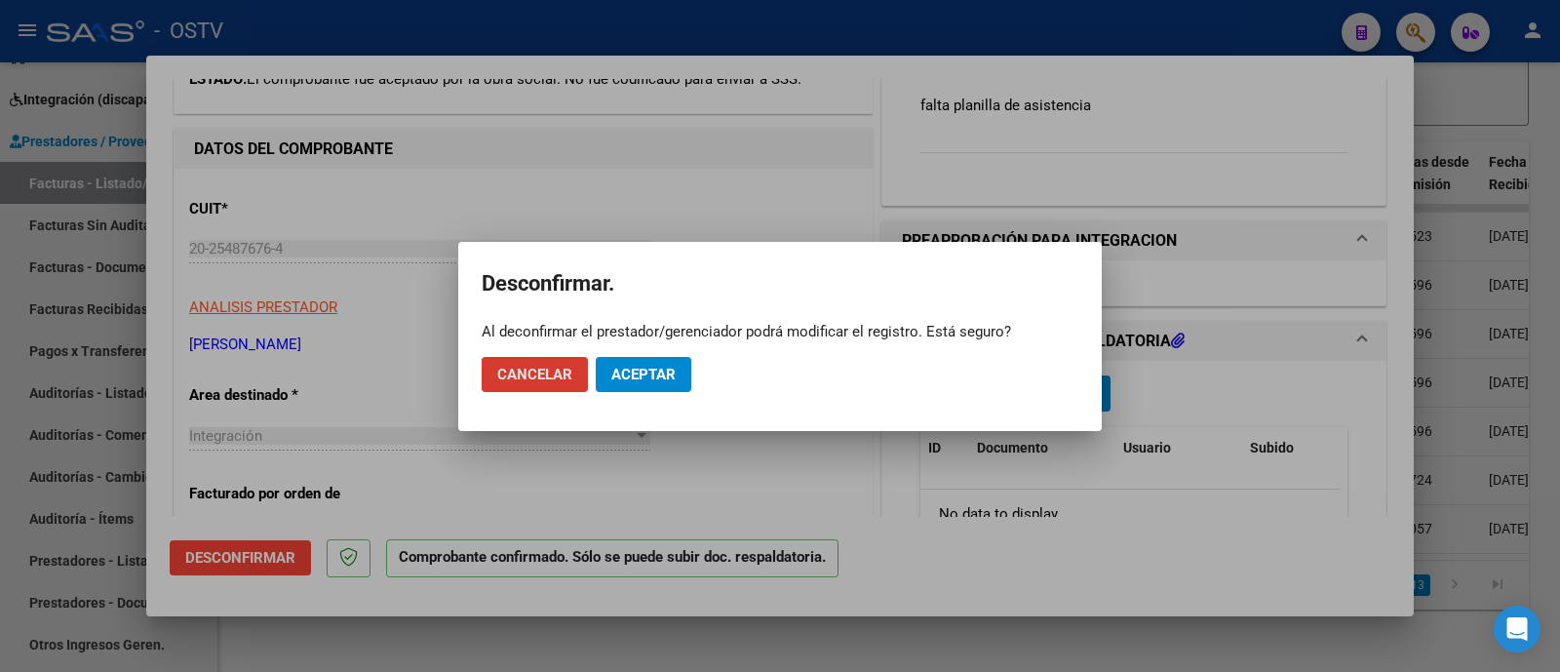
click at [625, 375] on span "Aceptar" at bounding box center [643, 375] width 64 height 18
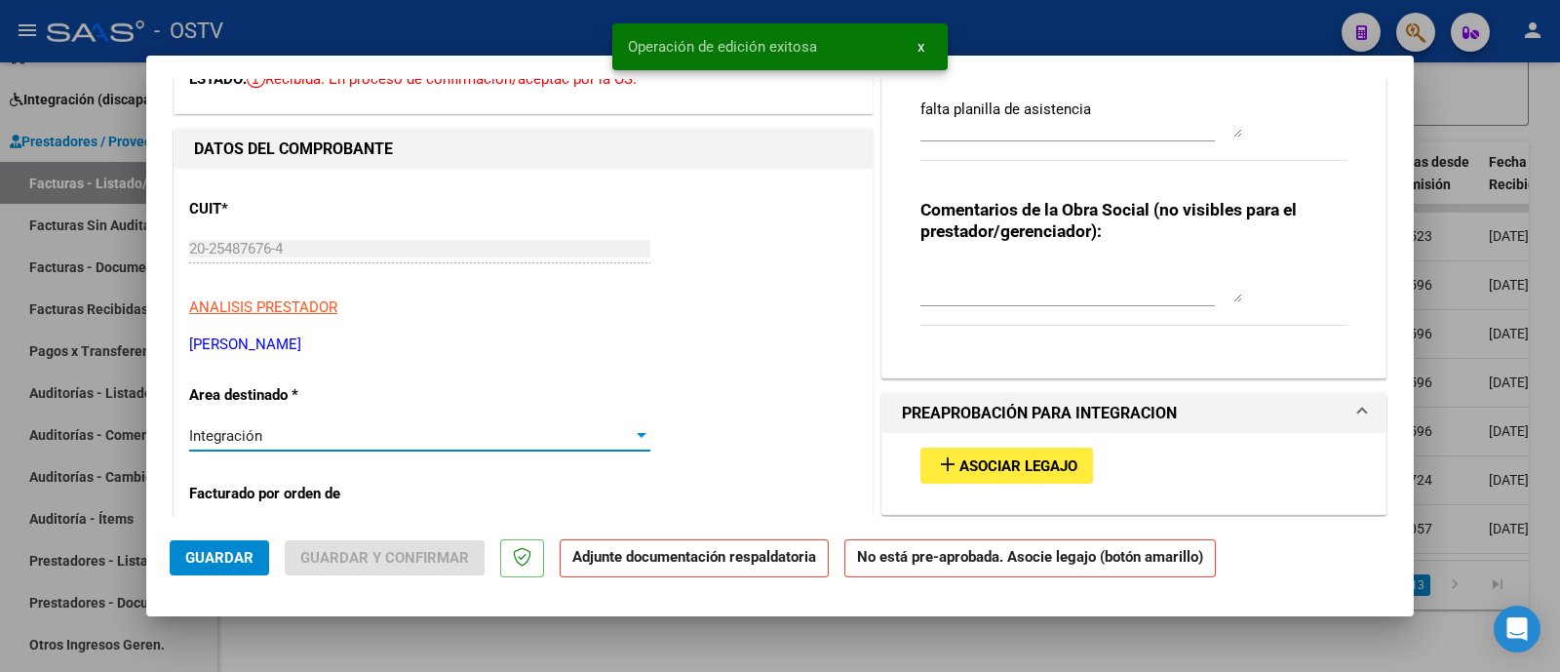
click at [380, 437] on div "Integración" at bounding box center [410, 436] width 443 height 18
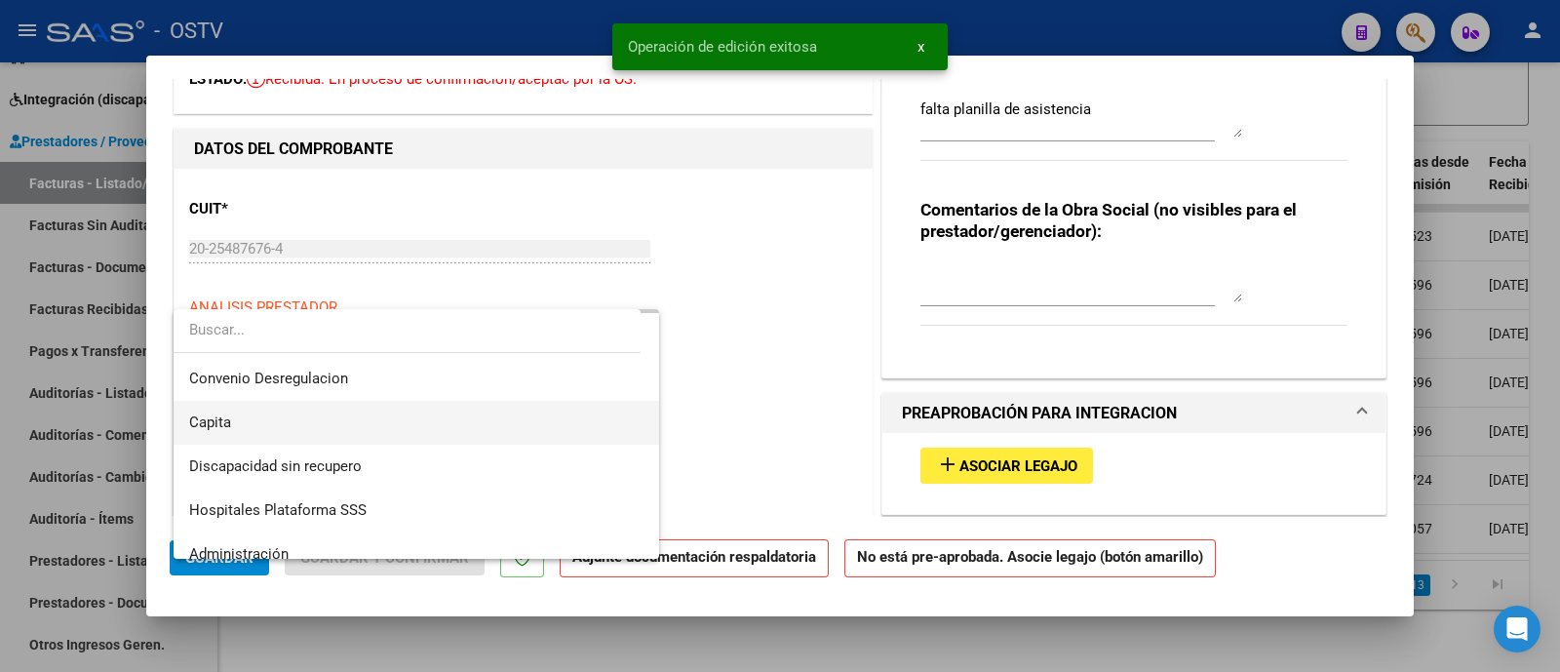
scroll to position [232, 0]
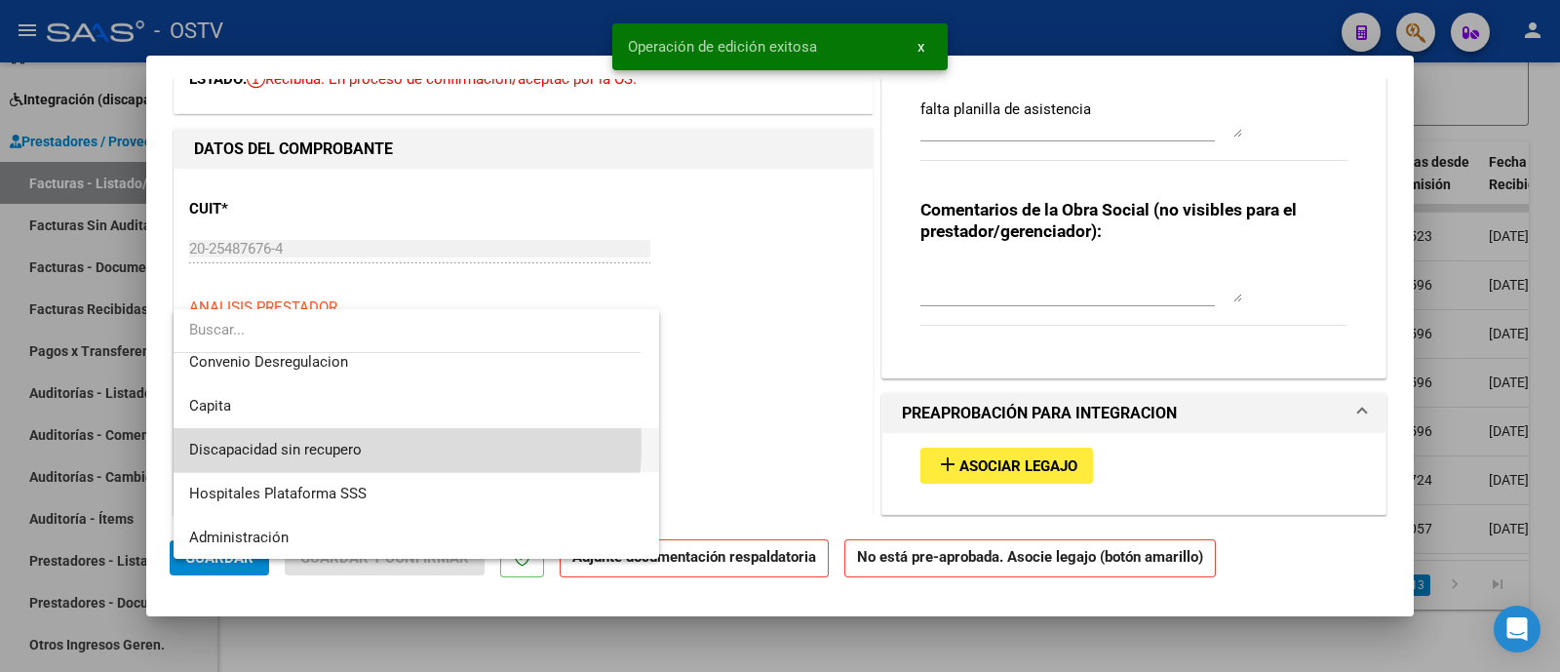
click at [362, 444] on span "Discapacidad sin recupero" at bounding box center [416, 450] width 454 height 44
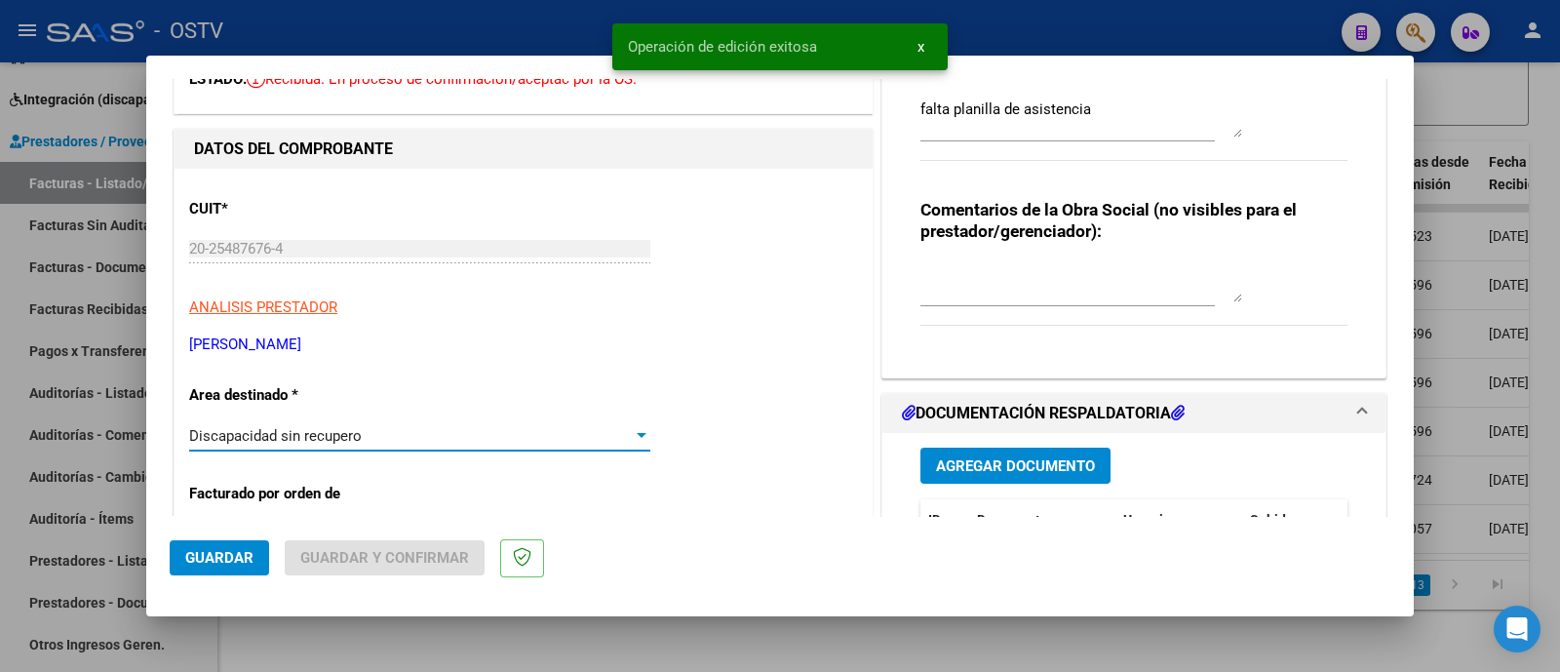
click at [251, 559] on button "Guardar" at bounding box center [219, 557] width 99 height 35
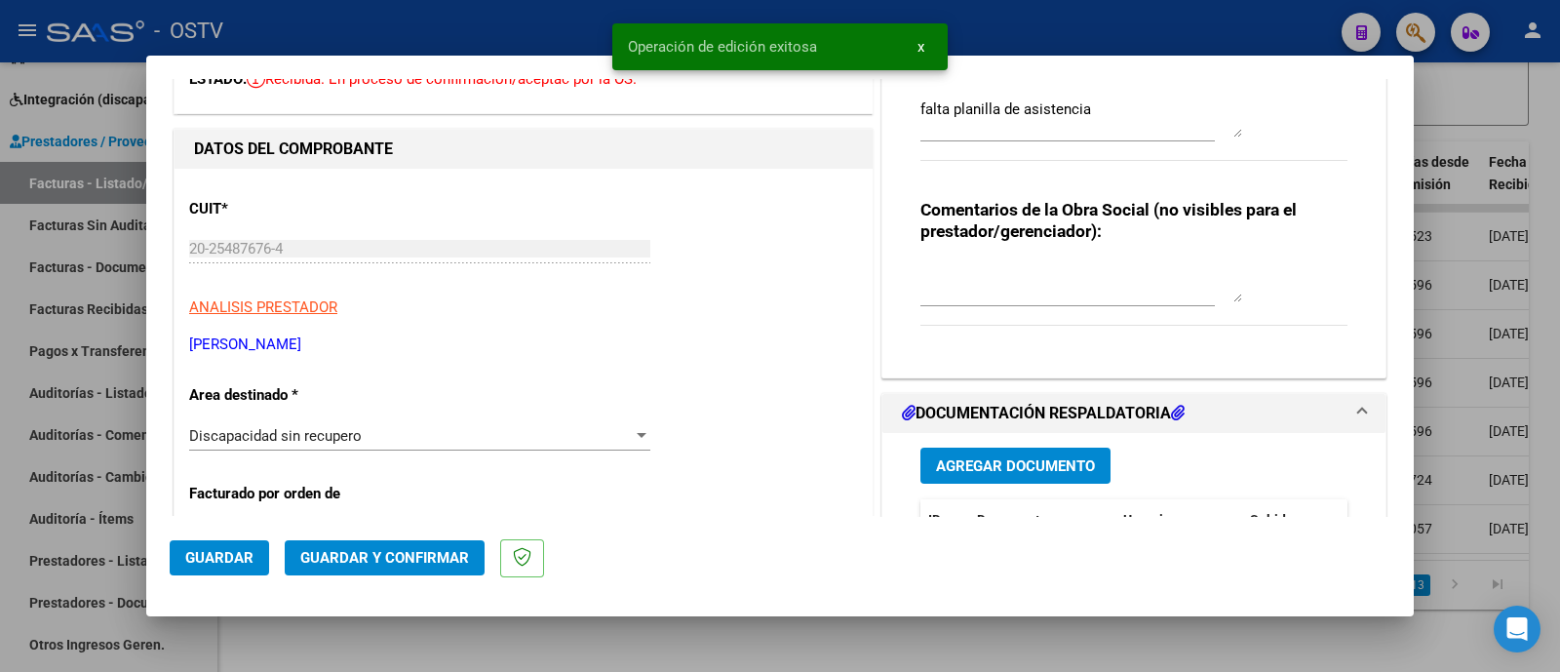
click at [419, 559] on span "Guardar y Confirmar" at bounding box center [384, 558] width 169 height 18
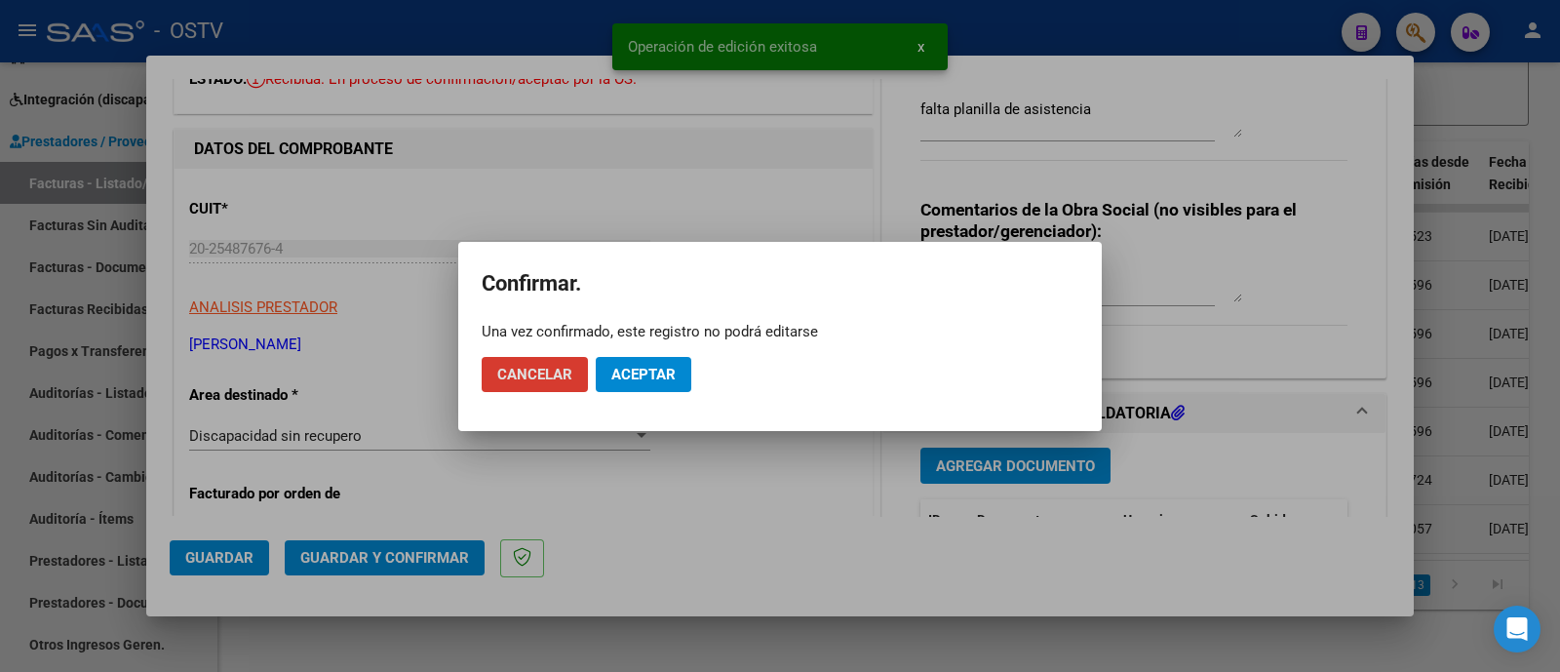
click at [648, 372] on span "Aceptar" at bounding box center [643, 375] width 64 height 18
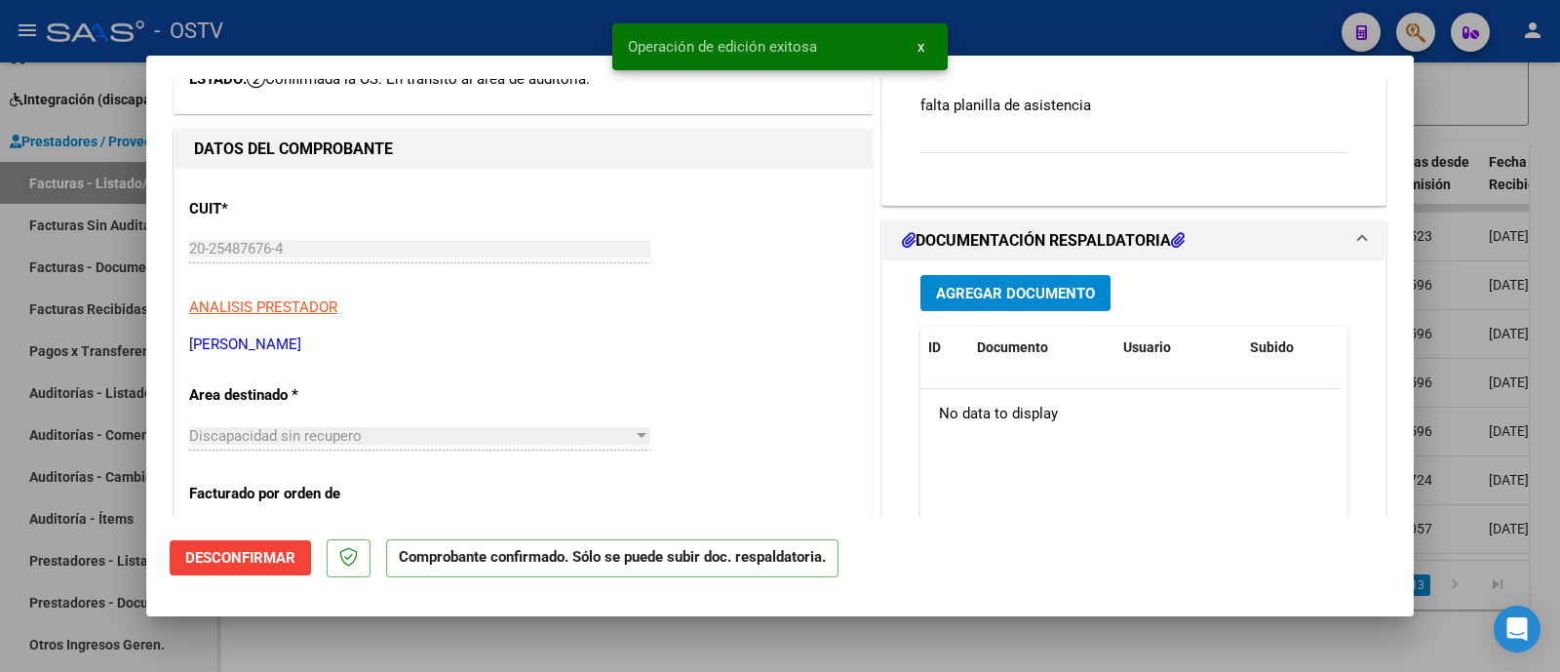
click at [570, 40] on div at bounding box center [780, 336] width 1560 height 672
type input "$ 0,00"
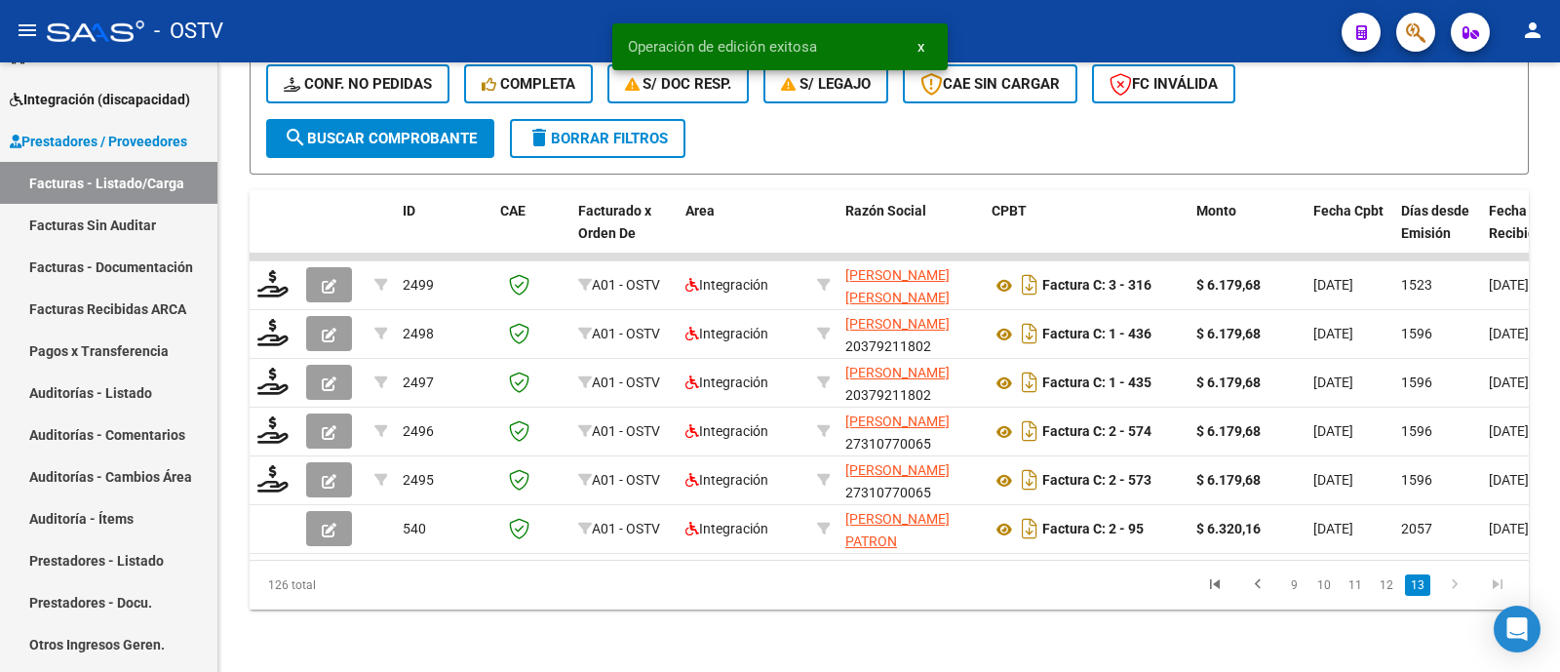
scroll to position [568, 0]
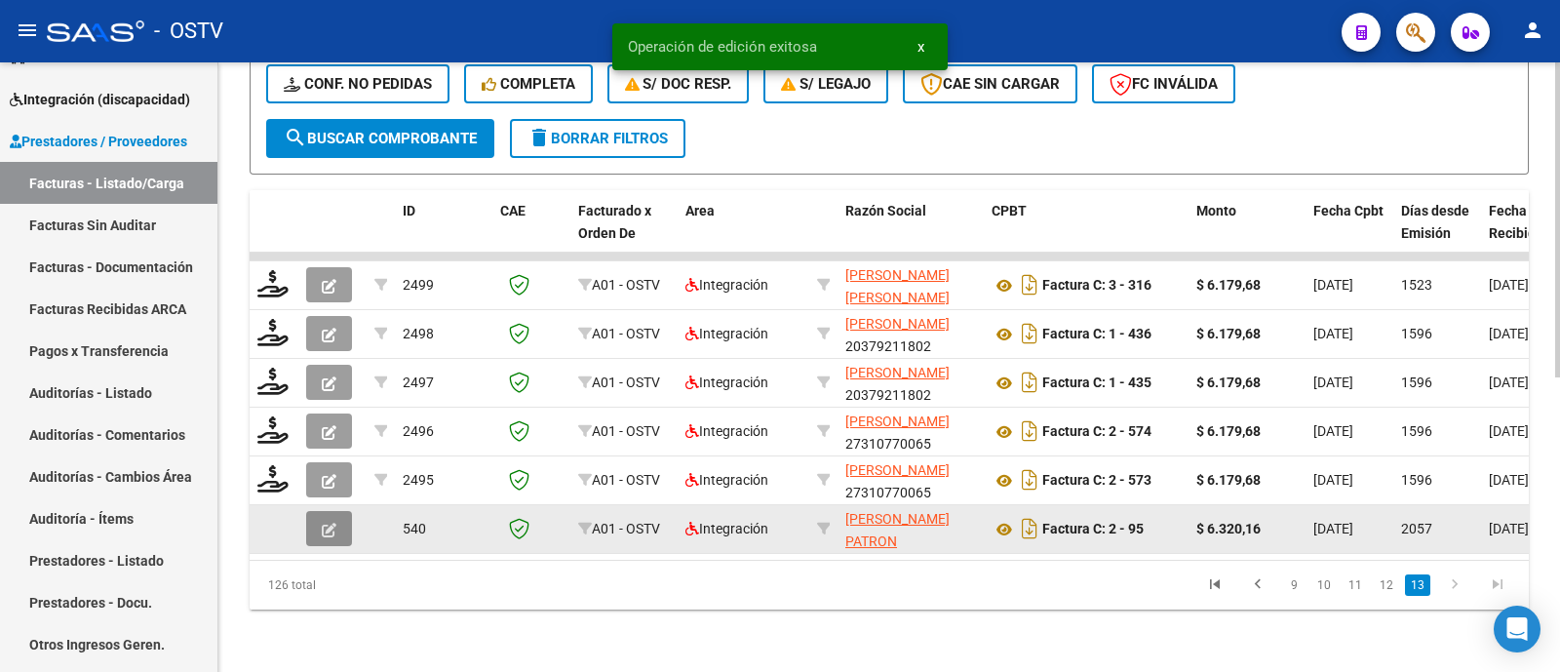
click at [334, 520] on span "button" at bounding box center [329, 529] width 15 height 18
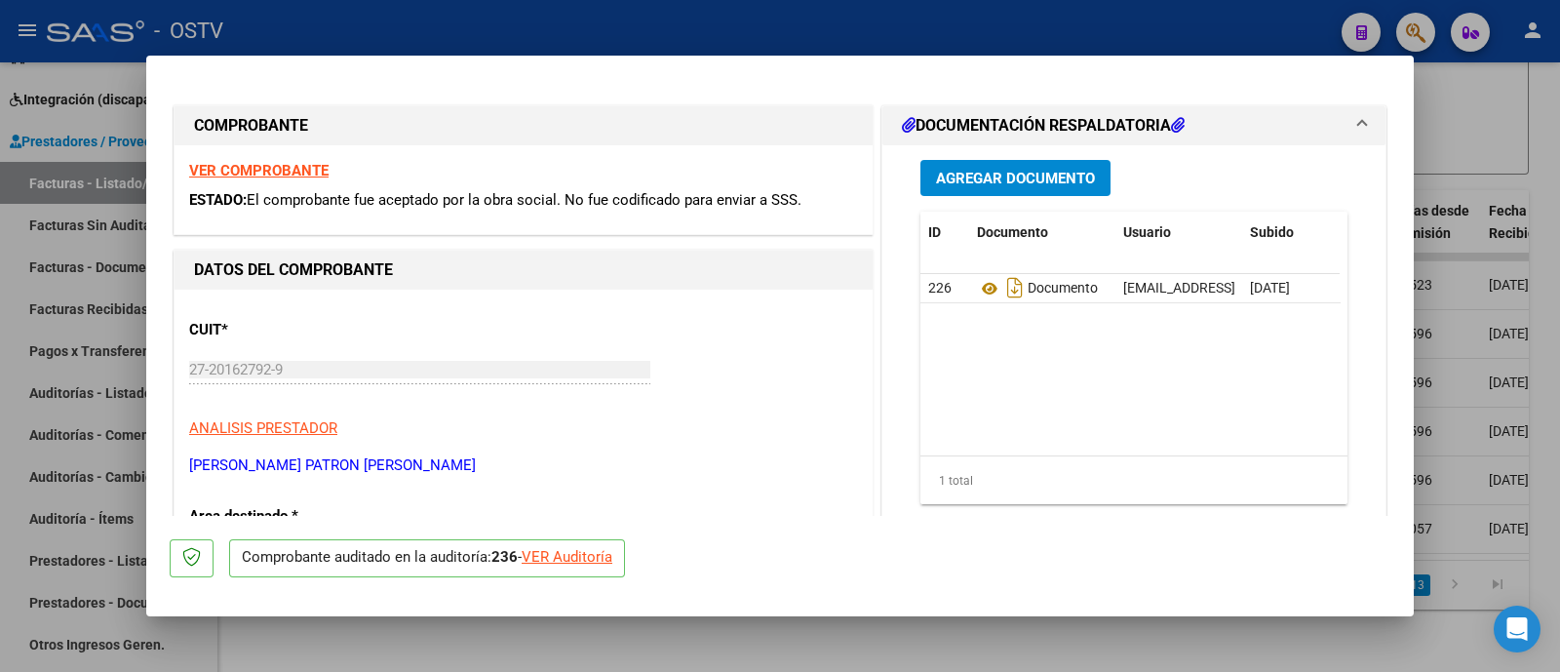
click at [505, 42] on div at bounding box center [780, 336] width 1560 height 672
type input "$ 0,00"
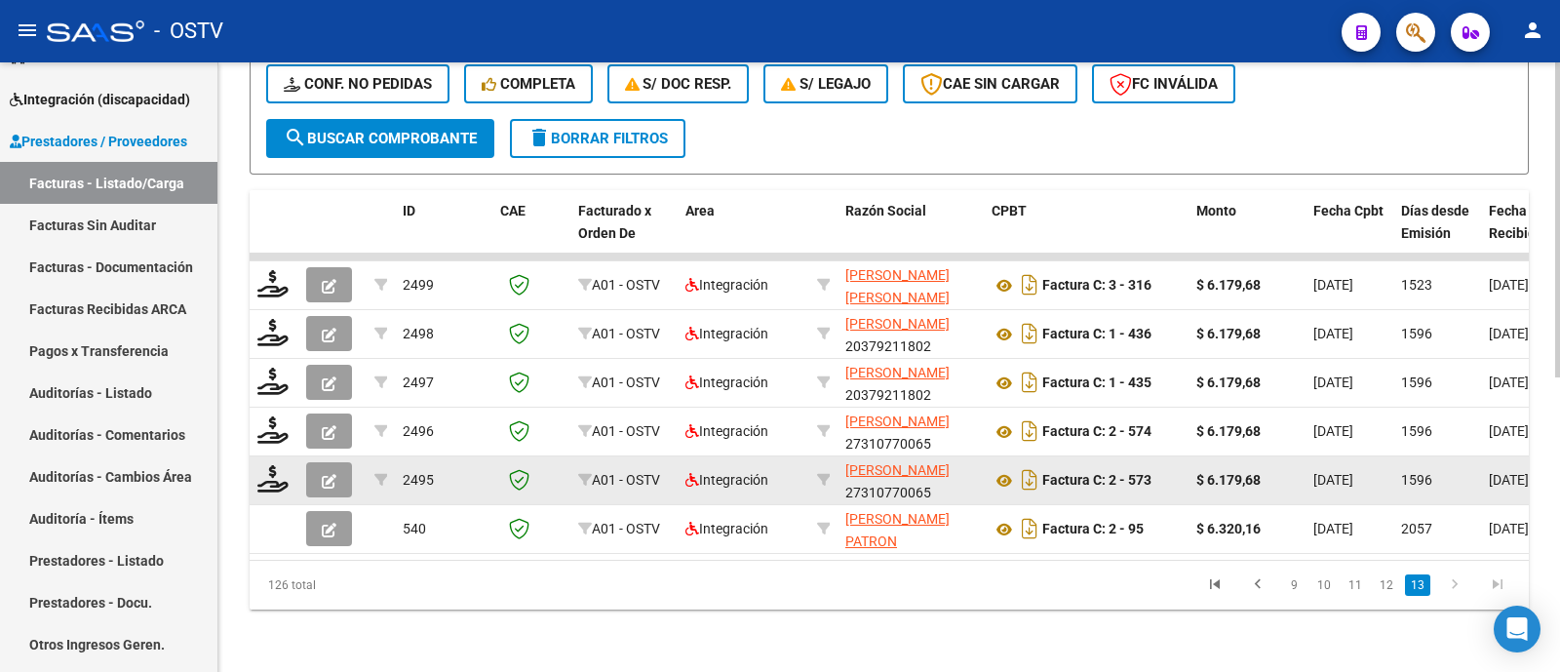
click at [330, 474] on icon "button" at bounding box center [329, 481] width 15 height 15
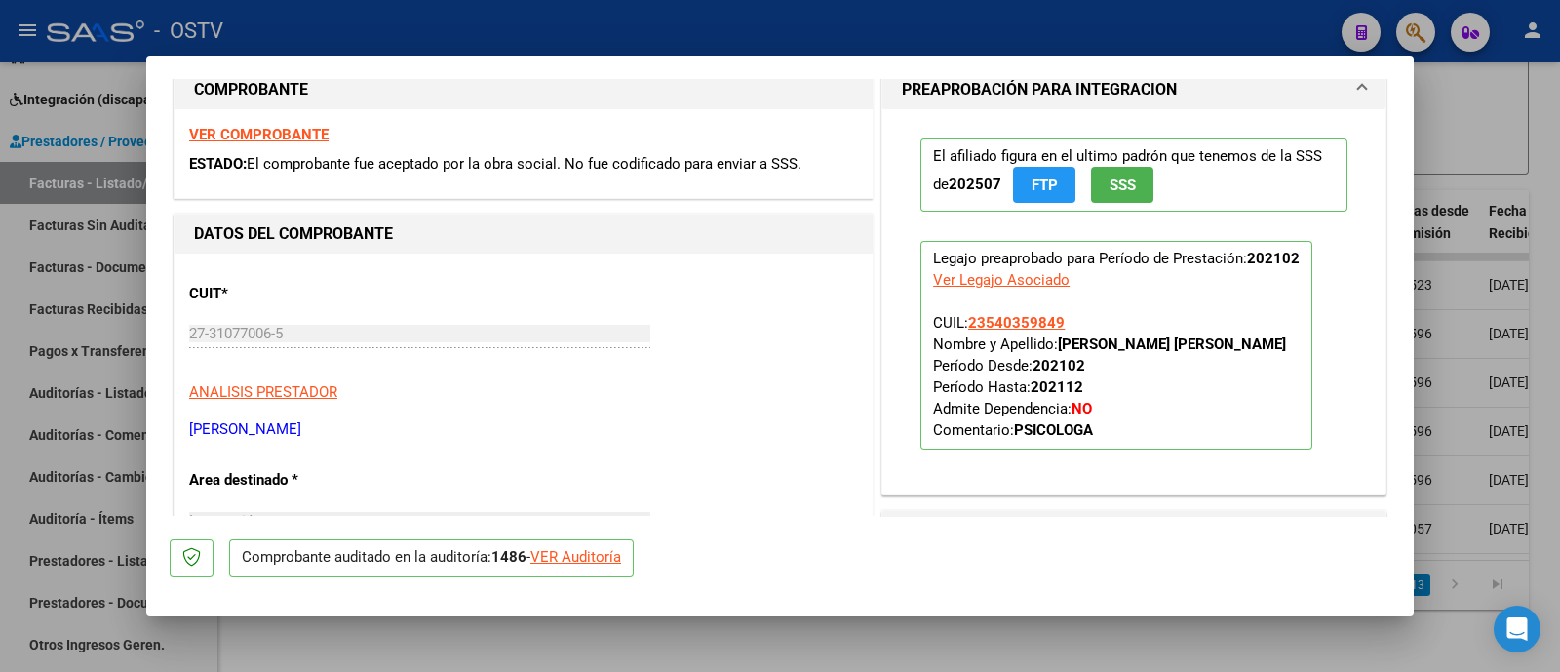
scroll to position [0, 0]
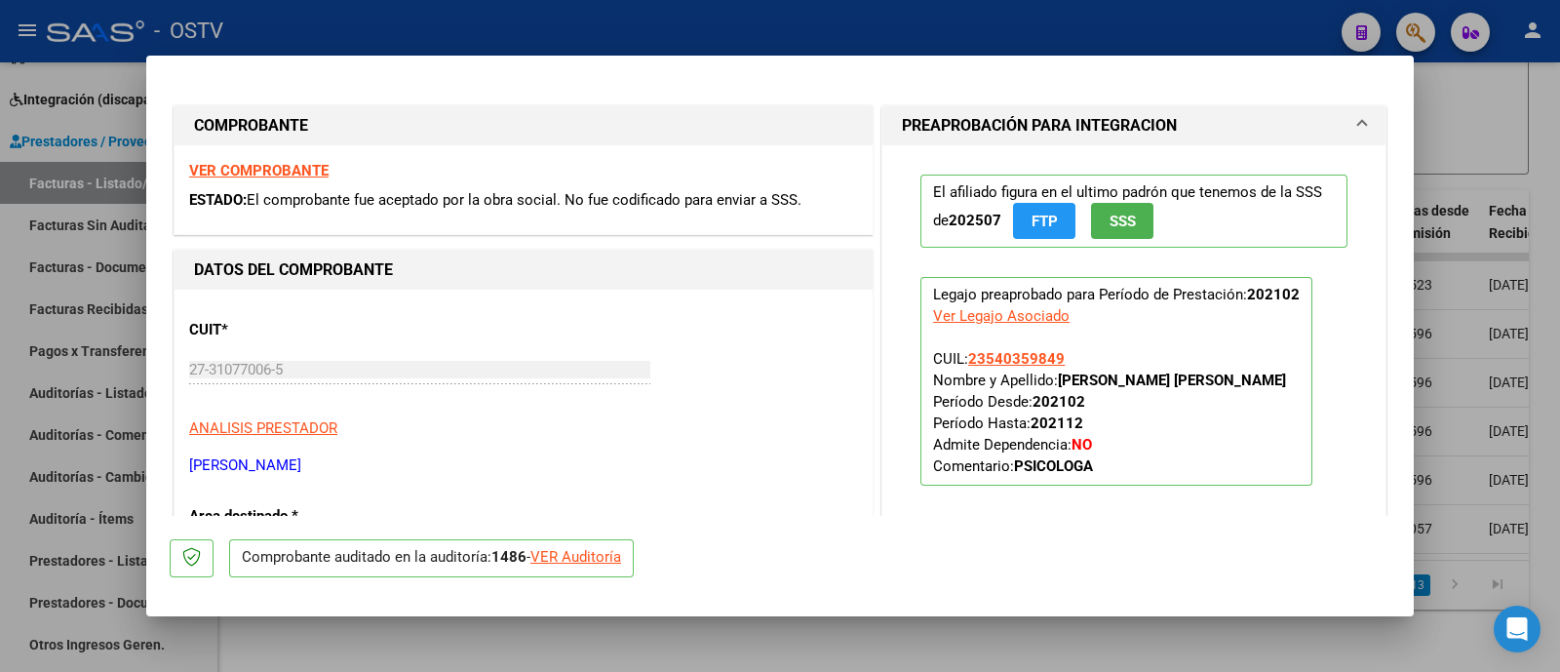
click at [531, 41] on div at bounding box center [780, 336] width 1560 height 672
type input "$ 0,00"
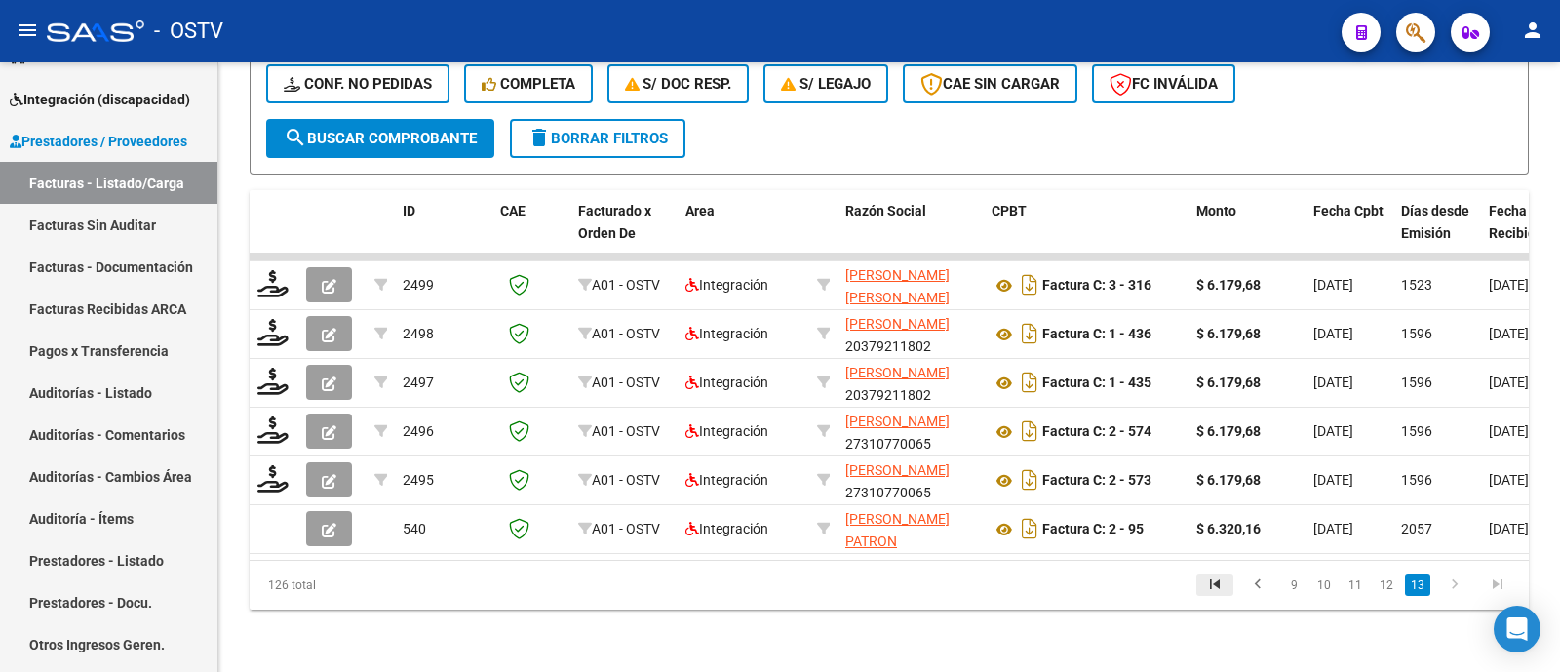
click at [1218, 589] on icon "go to first page" at bounding box center [1214, 586] width 25 height 23
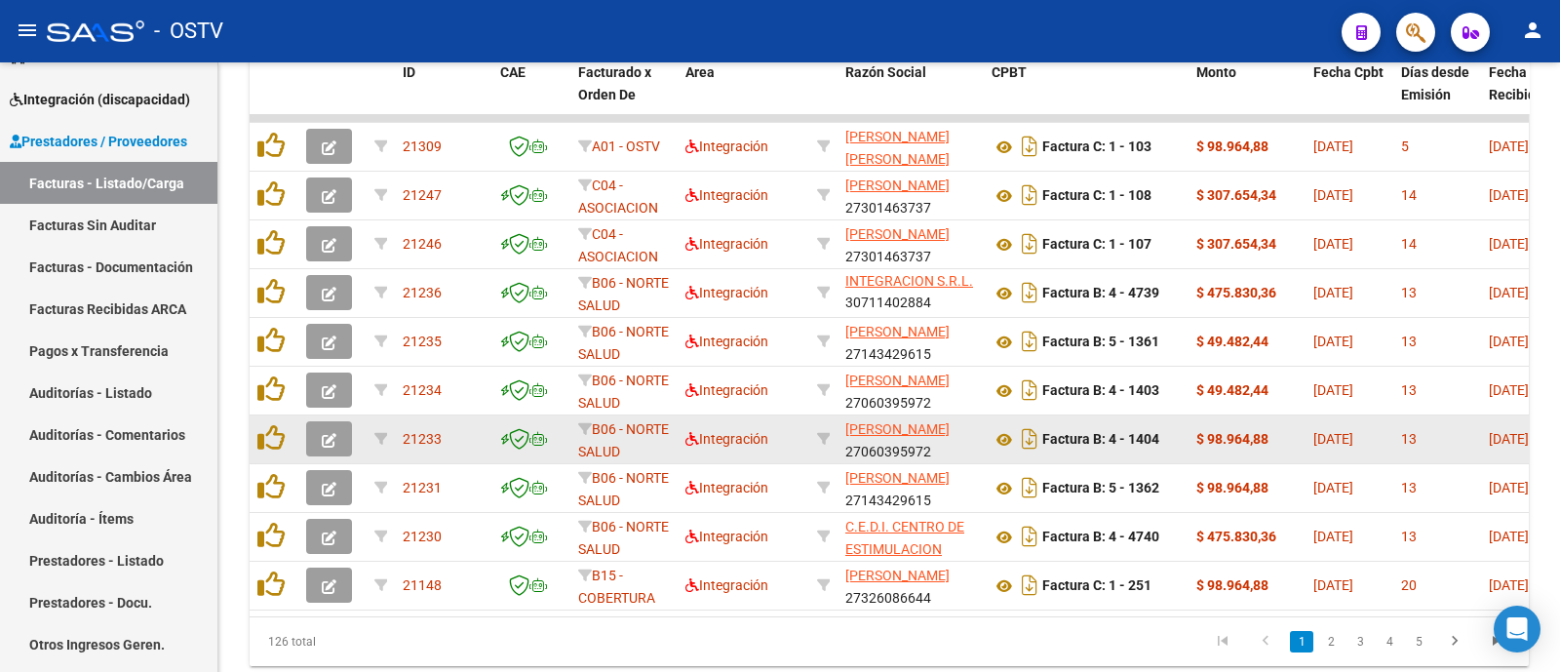
scroll to position [763, 0]
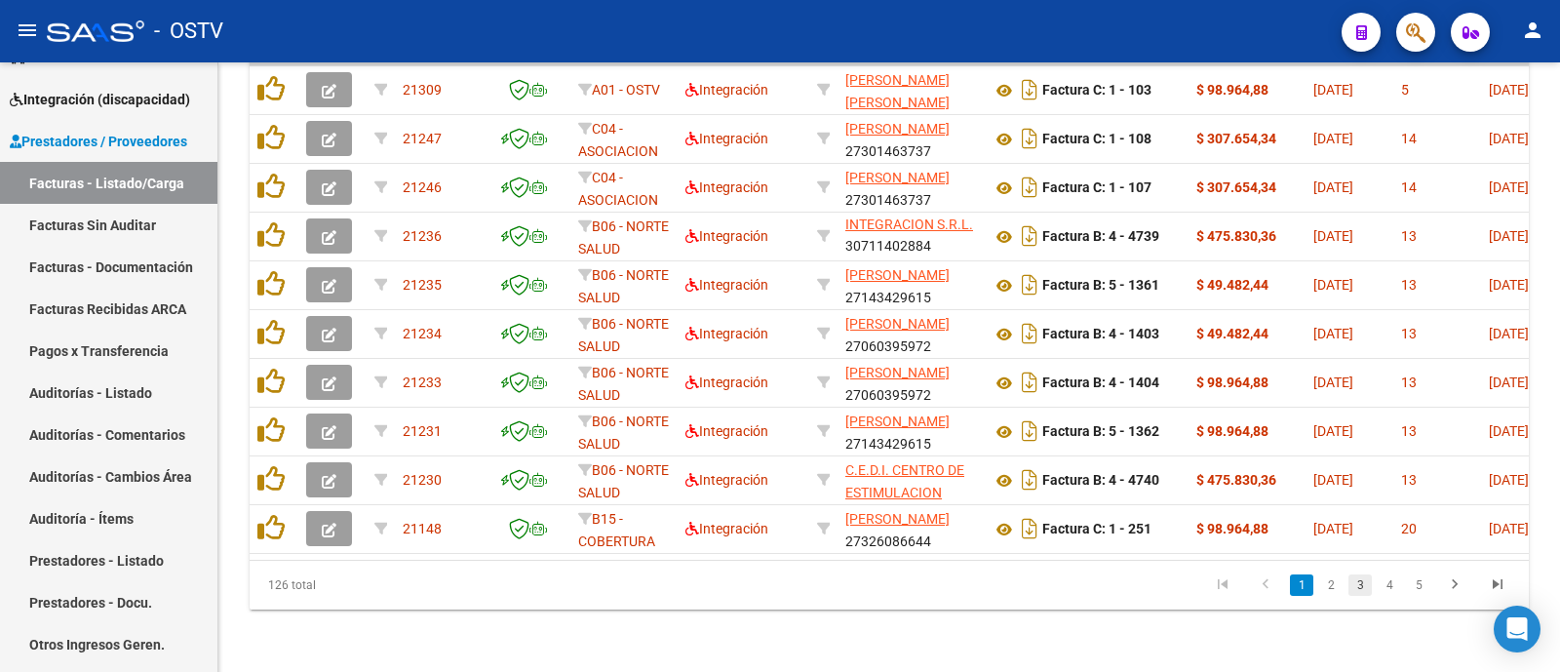
click at [1365, 584] on link "3" at bounding box center [1359, 584] width 23 height 21
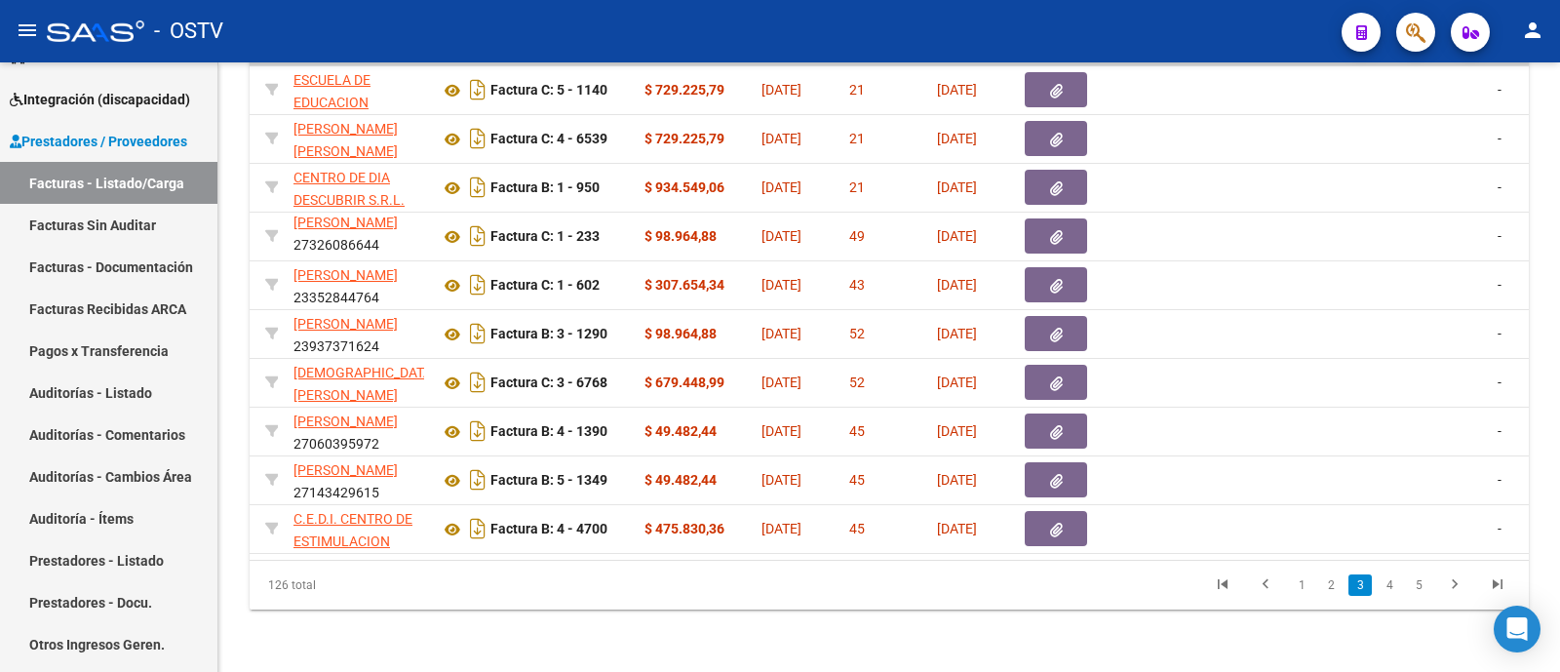
scroll to position [0, 0]
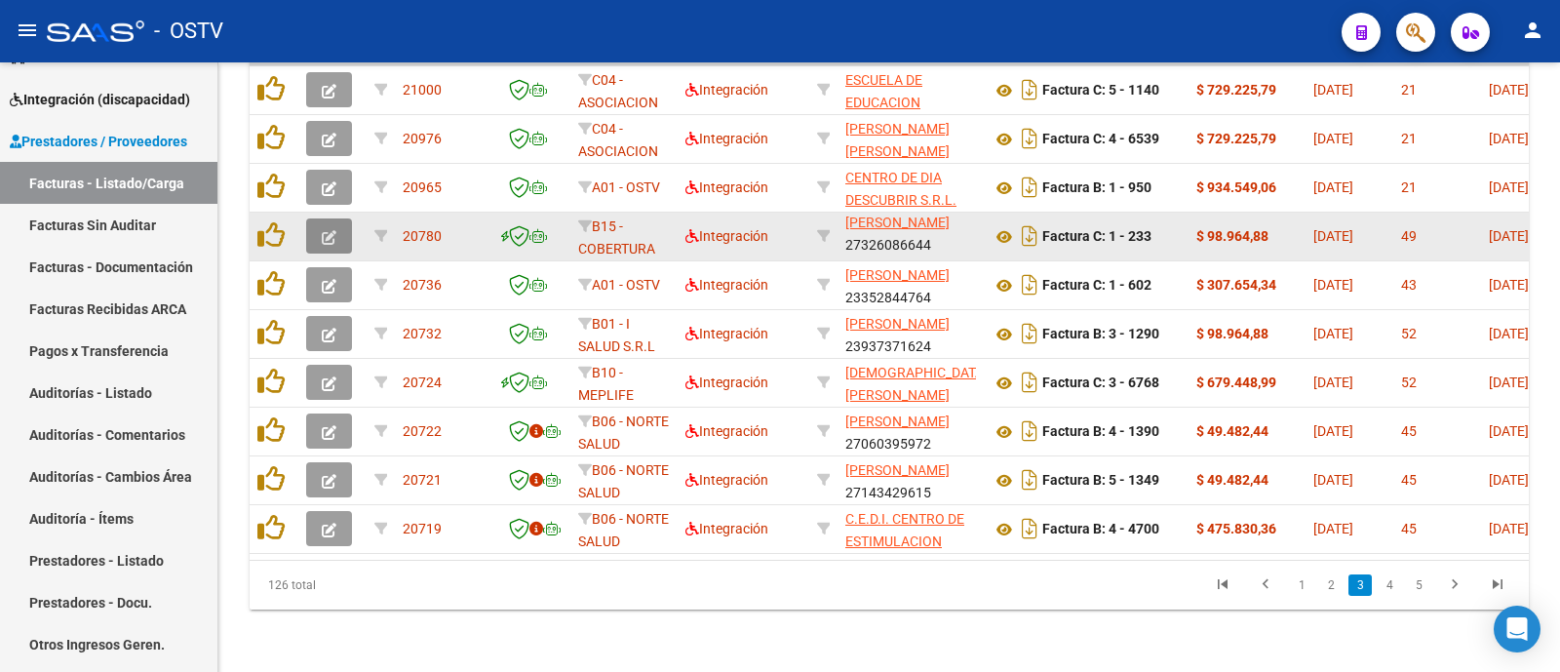
click at [311, 220] on button "button" at bounding box center [329, 235] width 46 height 35
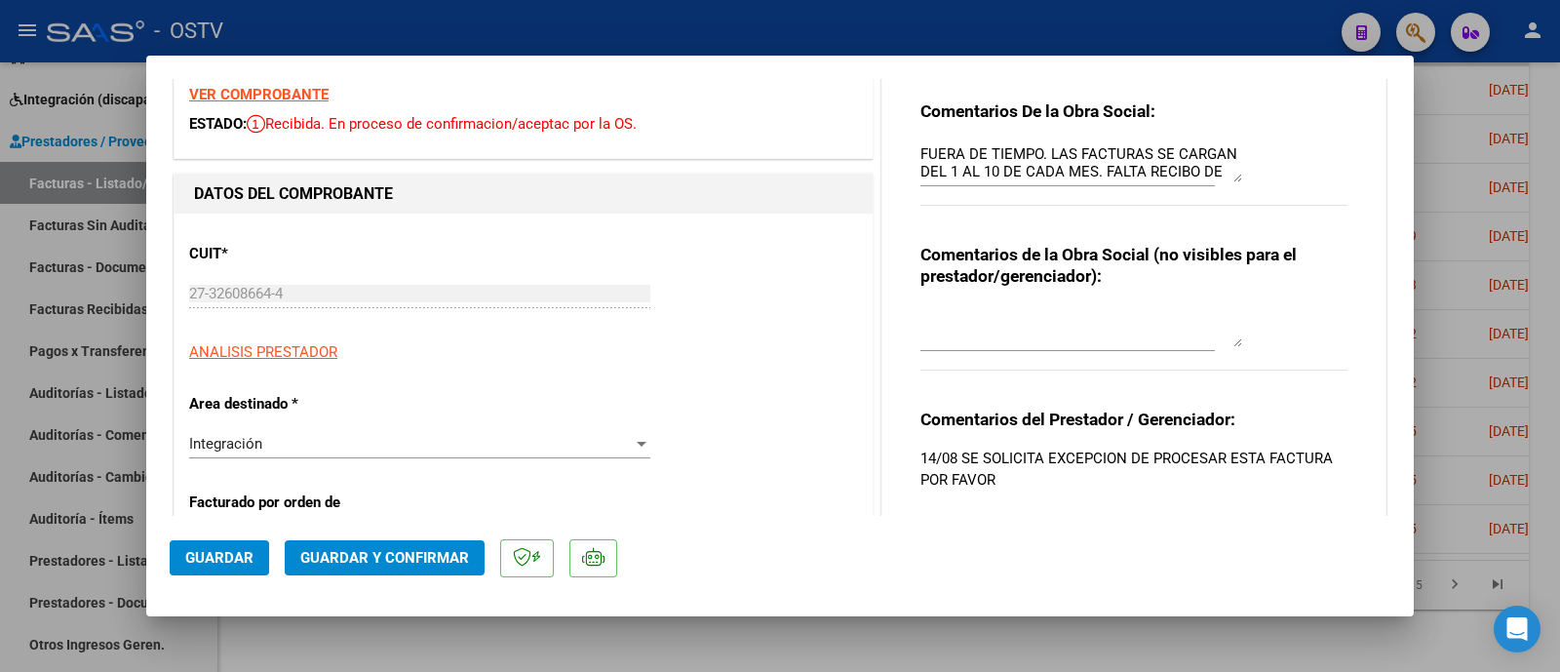
scroll to position [121, 0]
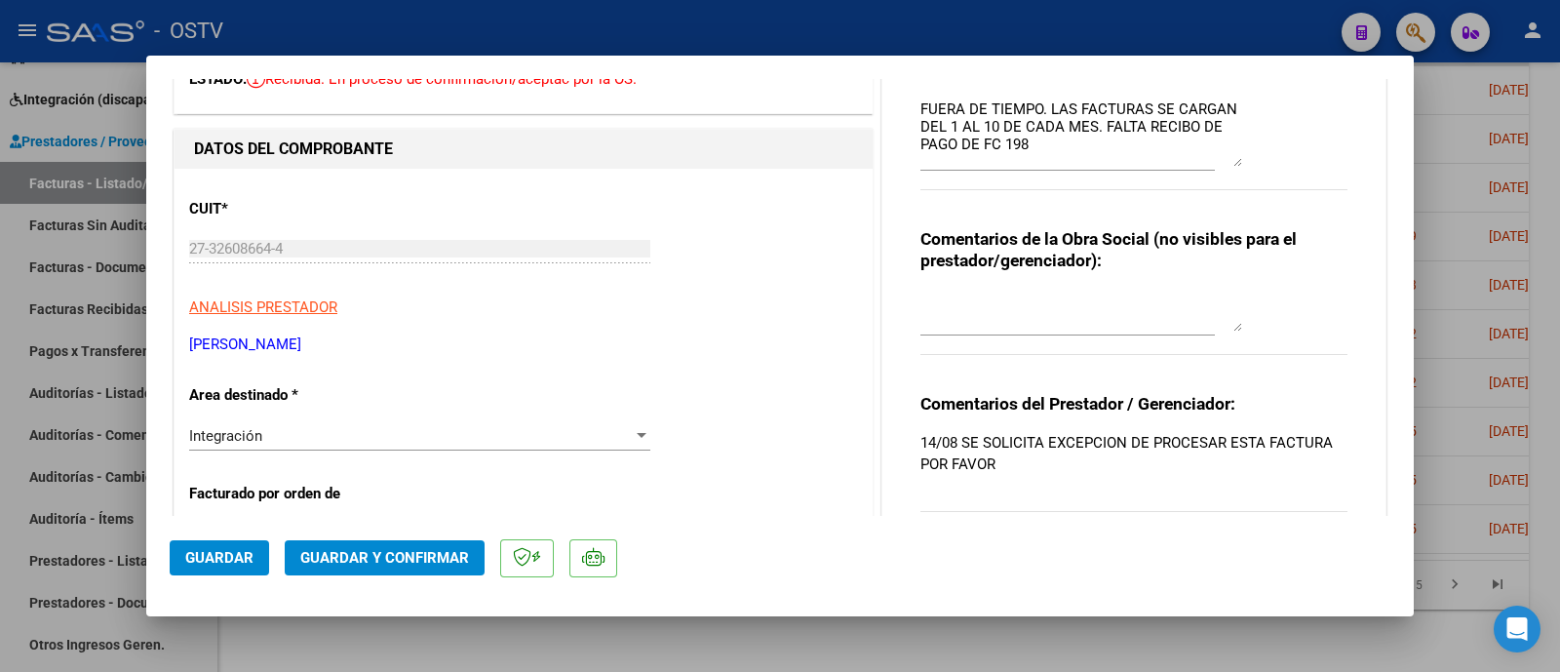
drag, startPoint x: 1218, startPoint y: 129, endPoint x: 1176, endPoint y: 198, distance: 80.9
click at [1221, 157] on textarea "FUERA DE TIEMPO. LAS FACTURAS SE CARGAN DEL 1 AL 10 DE CADA MES. FALTA RECIBO D…" at bounding box center [1081, 132] width 322 height 68
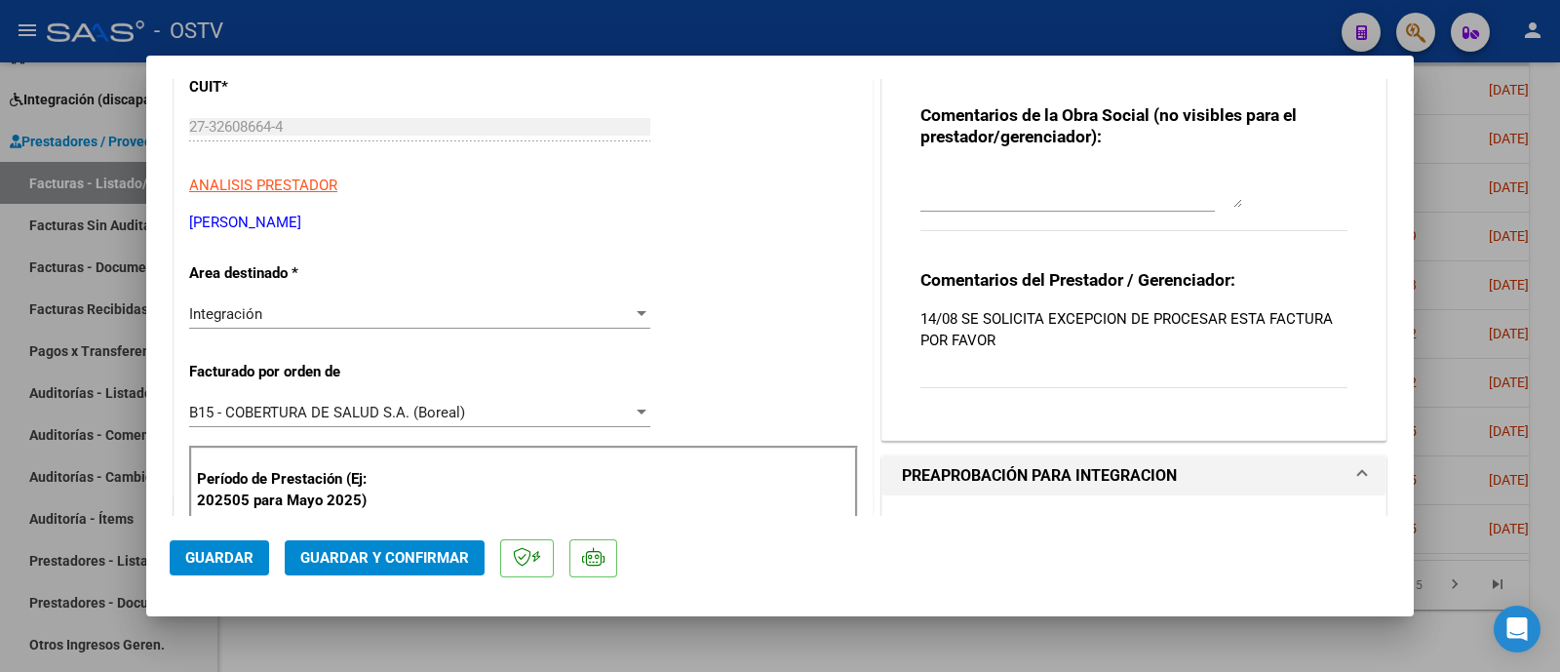
scroll to position [0, 0]
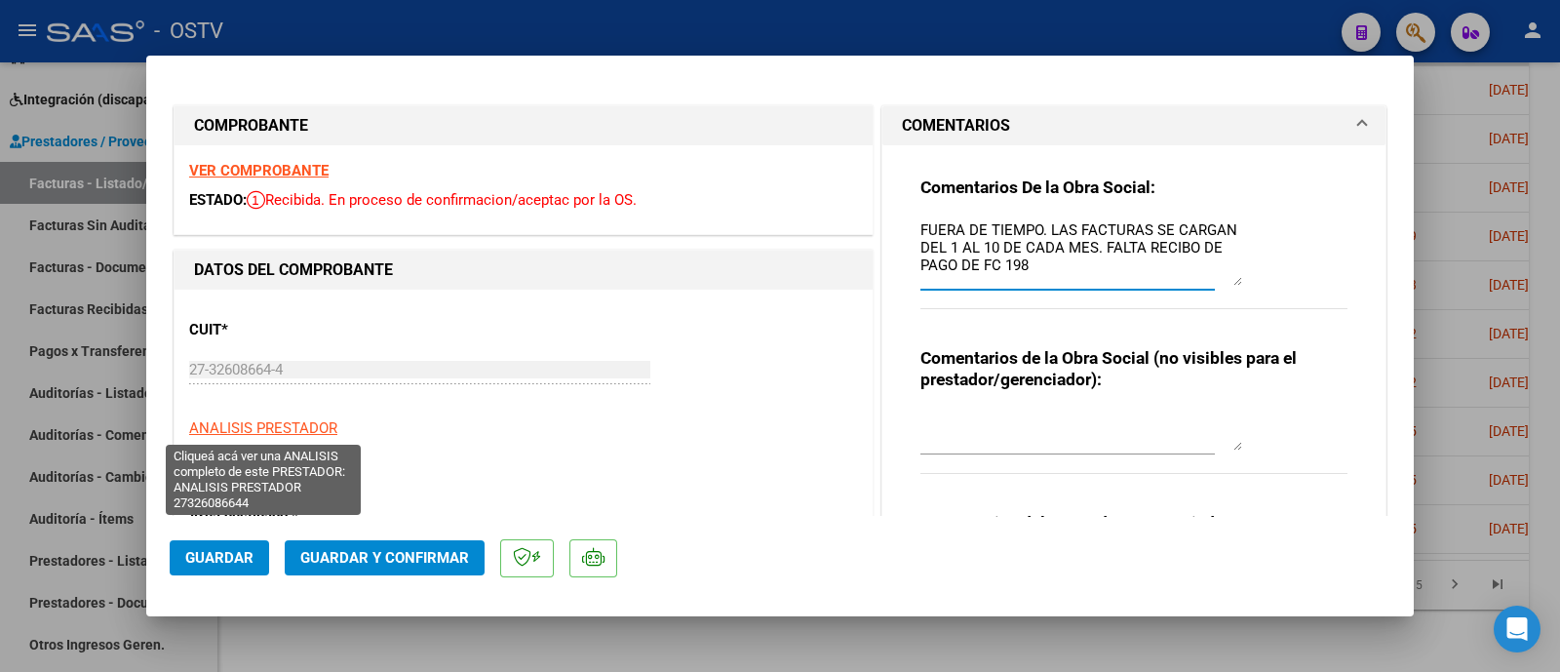
click at [288, 426] on span "ANALISIS PRESTADOR" at bounding box center [263, 428] width 148 height 18
type textarea "27326086644"
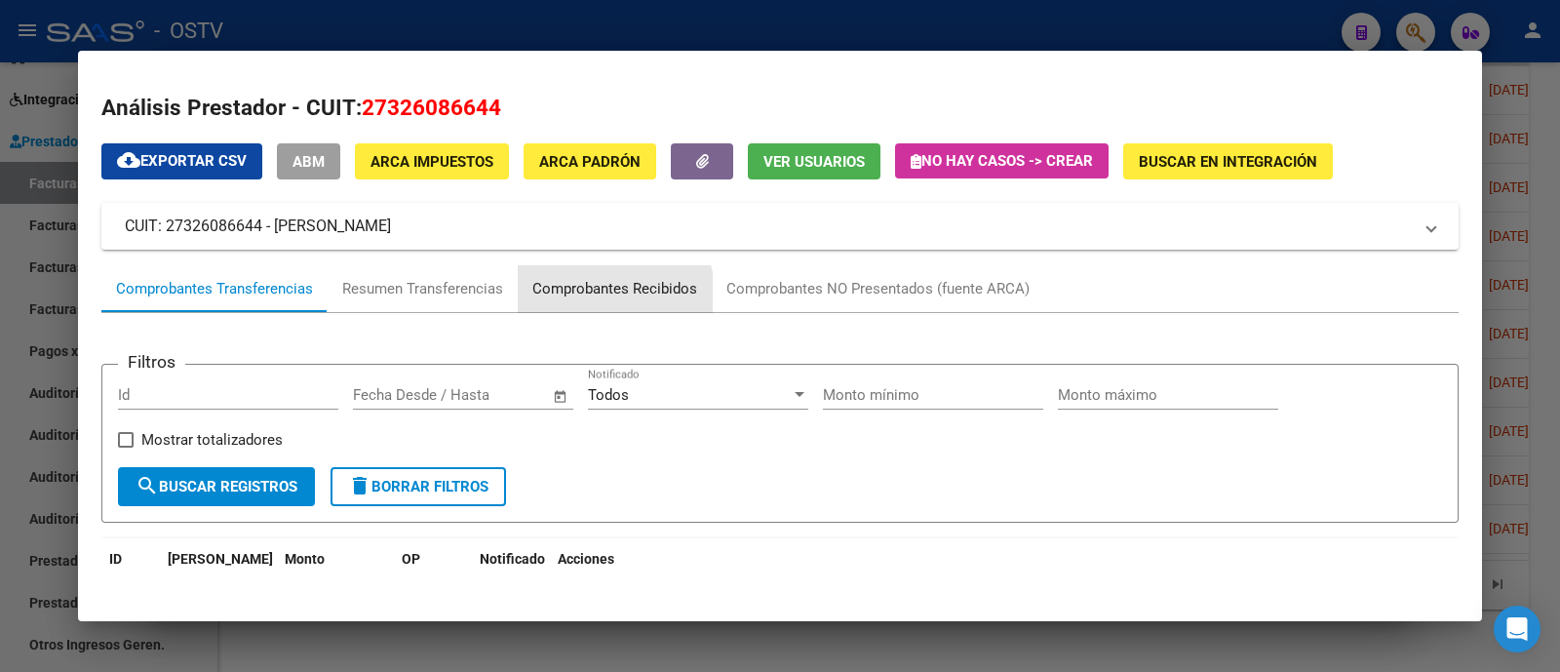
click at [603, 292] on div "Comprobantes Recibidos" at bounding box center [614, 289] width 165 height 22
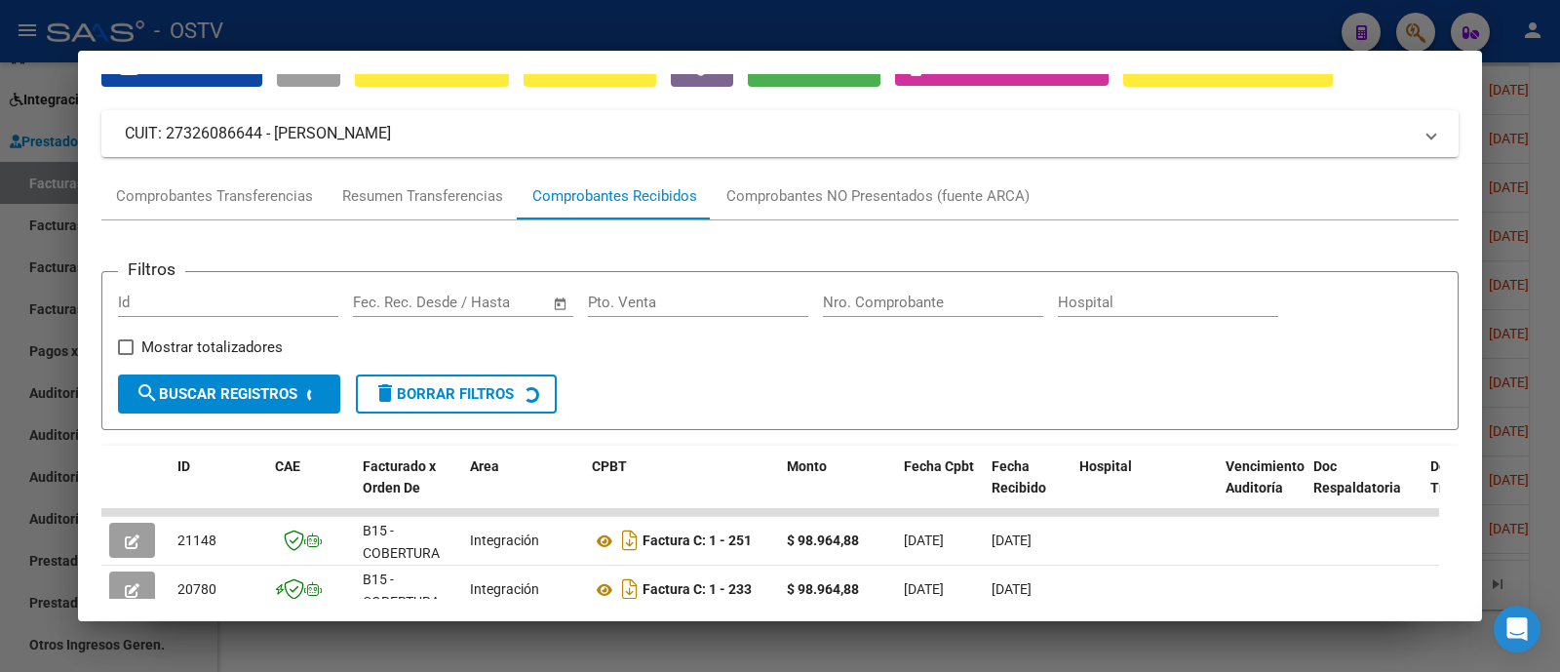
scroll to position [316, 0]
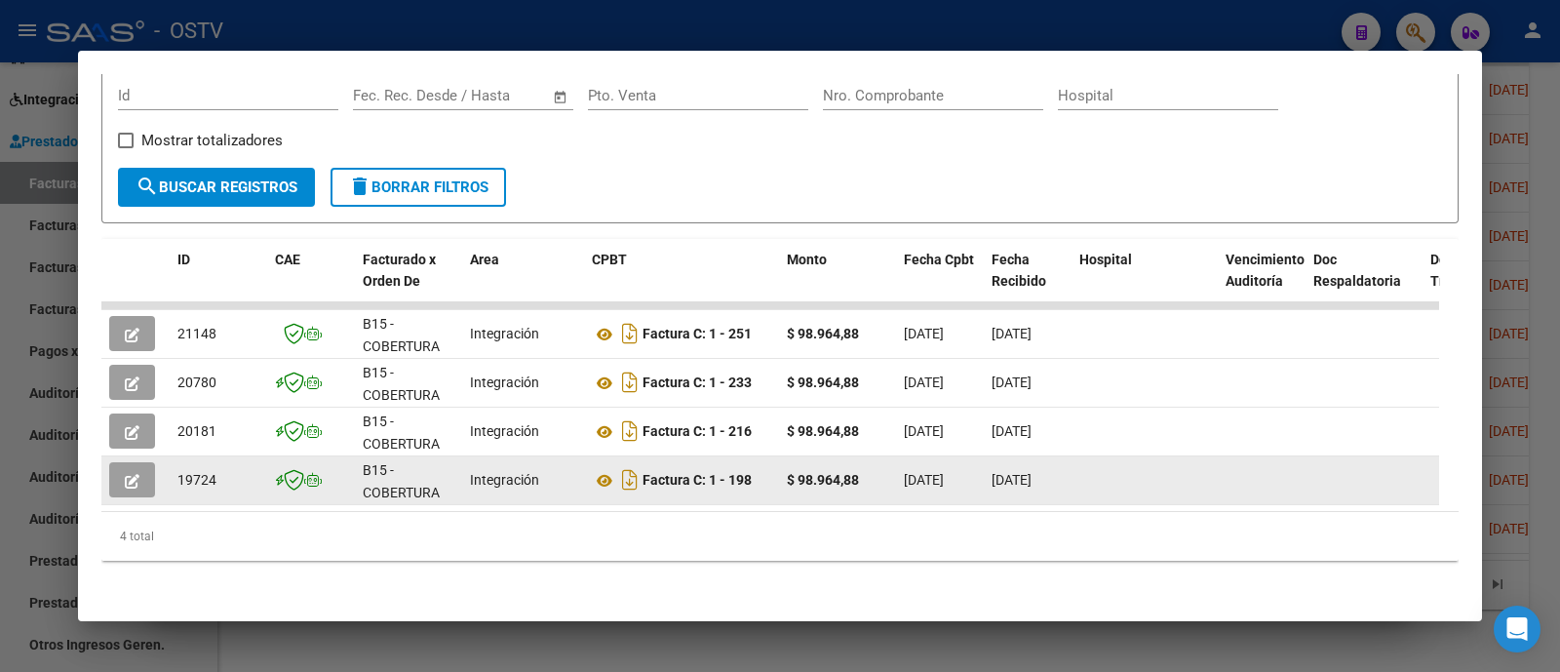
click at [129, 474] on icon "button" at bounding box center [132, 481] width 15 height 15
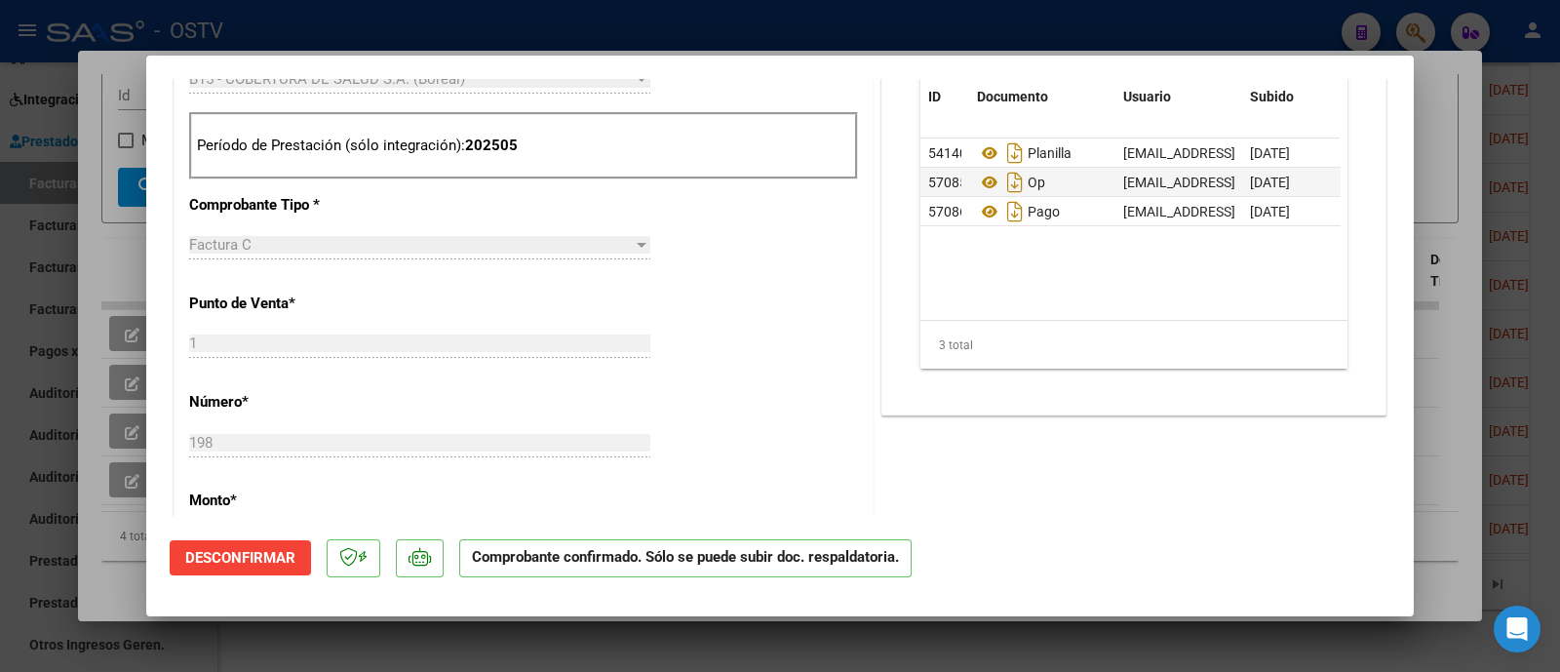
scroll to position [852, 0]
click at [936, 32] on div at bounding box center [780, 336] width 1560 height 672
type input "$ 0,00"
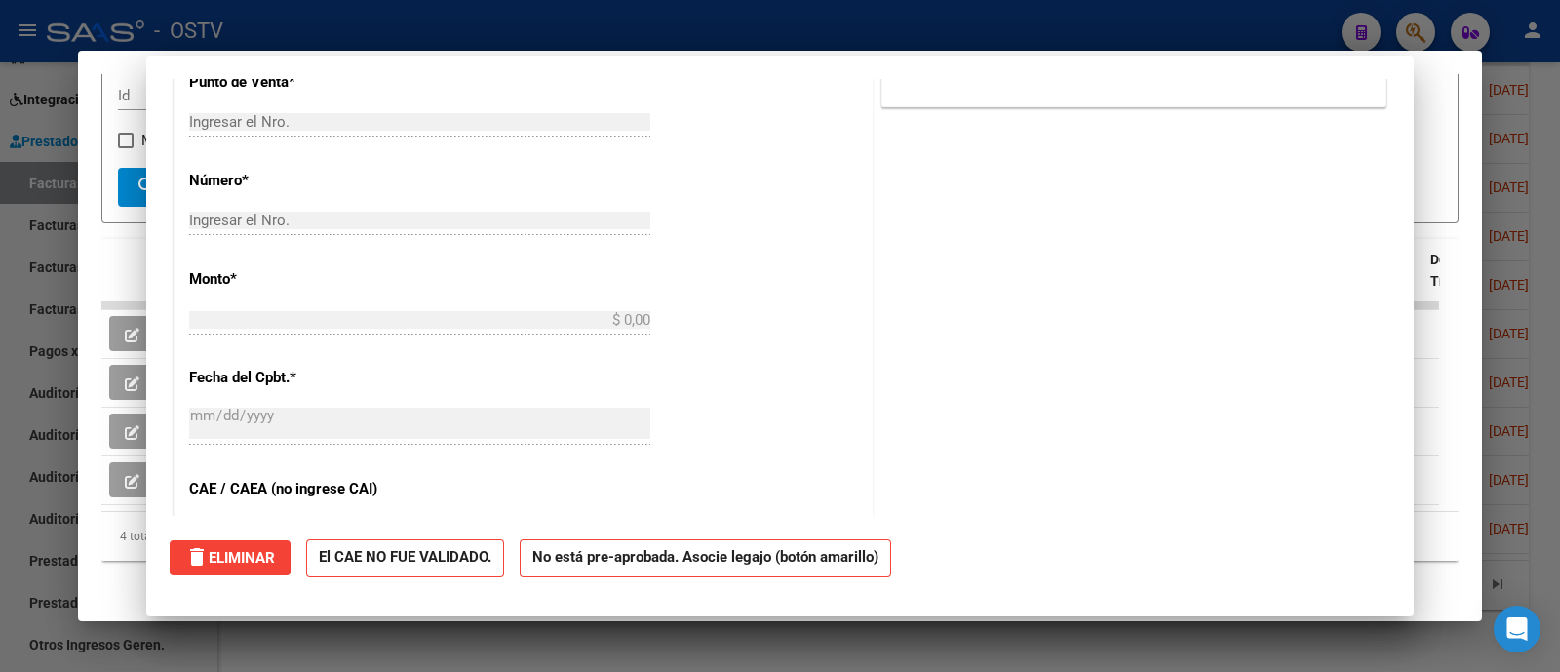
scroll to position [0, 0]
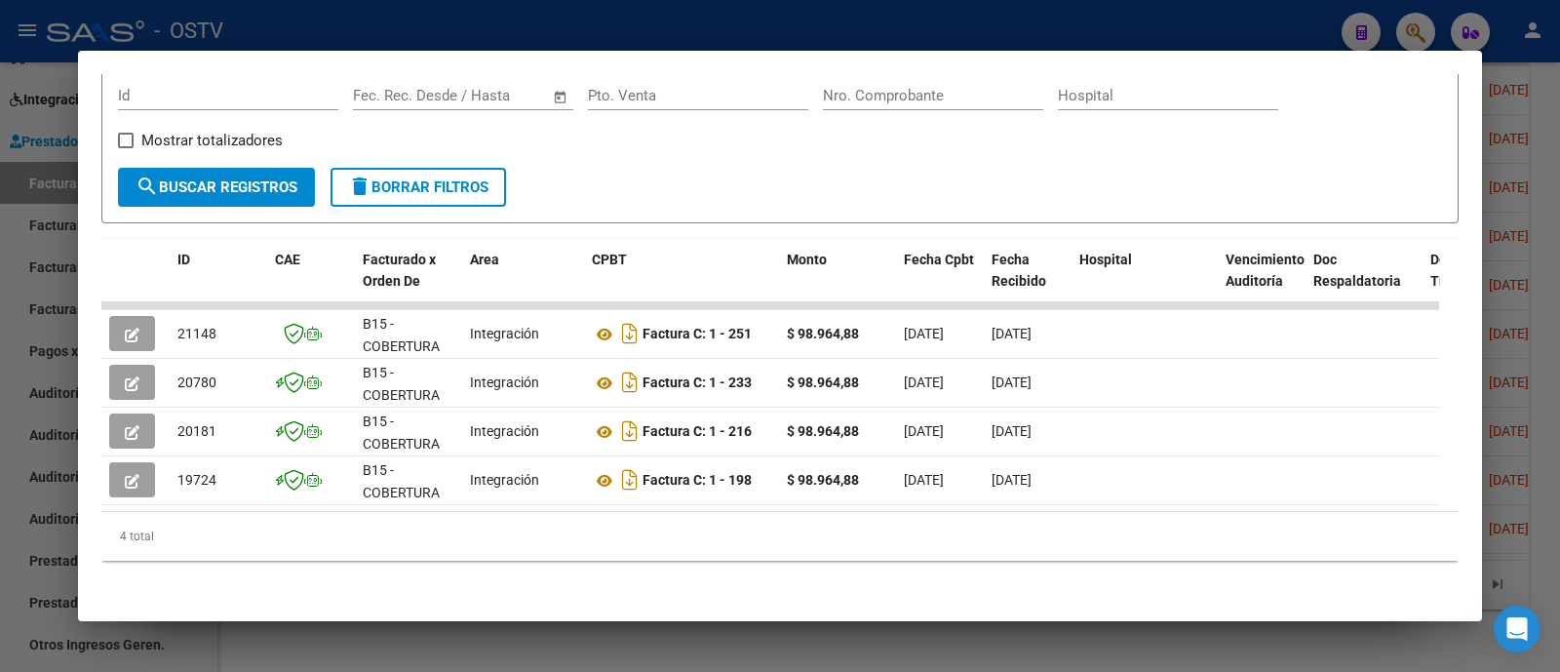
click at [936, 32] on div at bounding box center [780, 336] width 1560 height 672
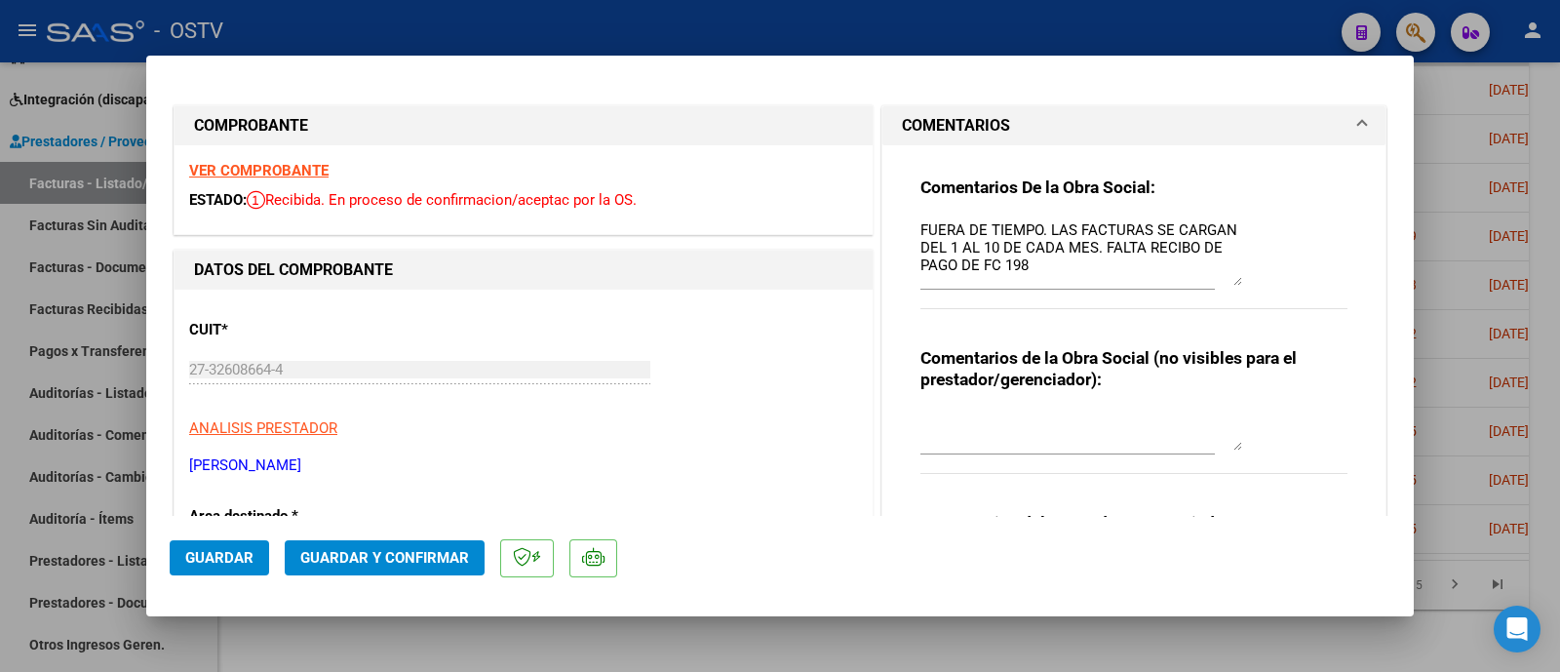
click at [936, 32] on div at bounding box center [780, 336] width 1560 height 672
type input "$ 0,00"
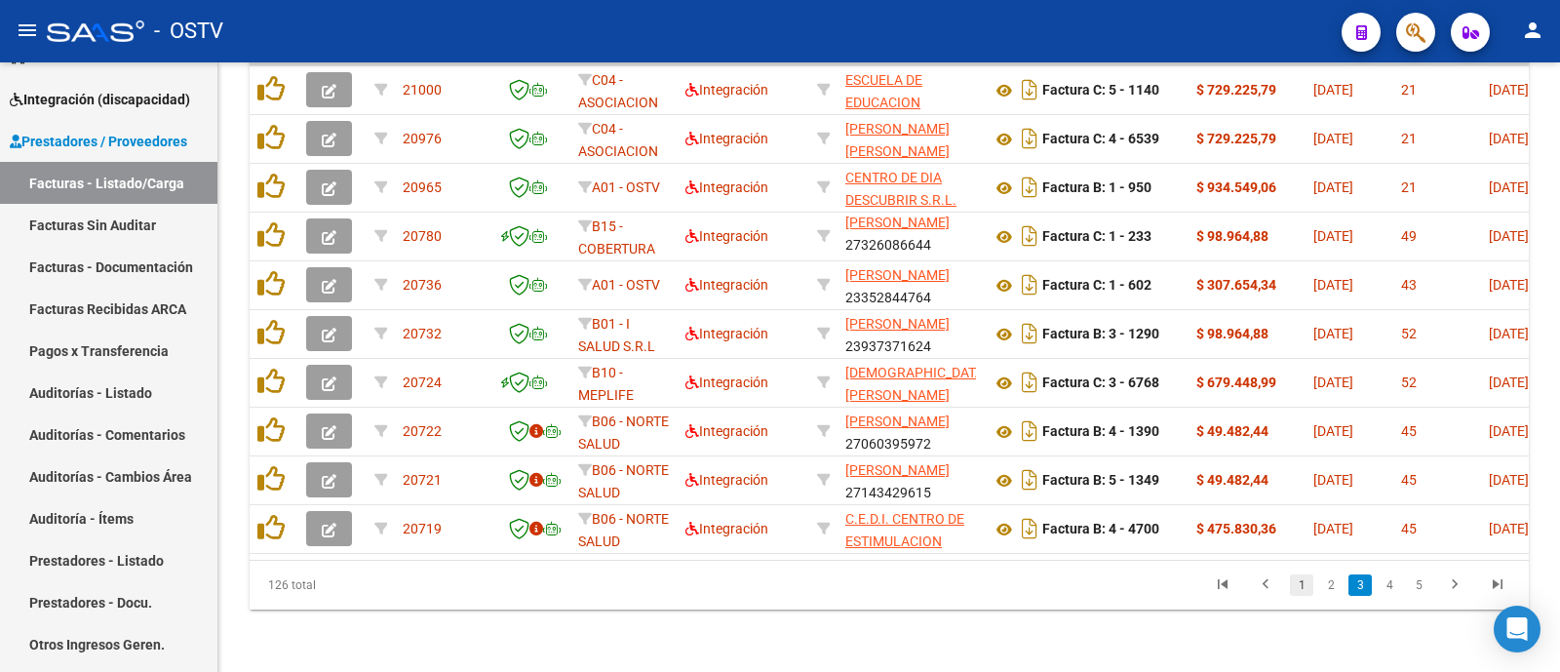
click at [1299, 588] on link "1" at bounding box center [1301, 584] width 23 height 21
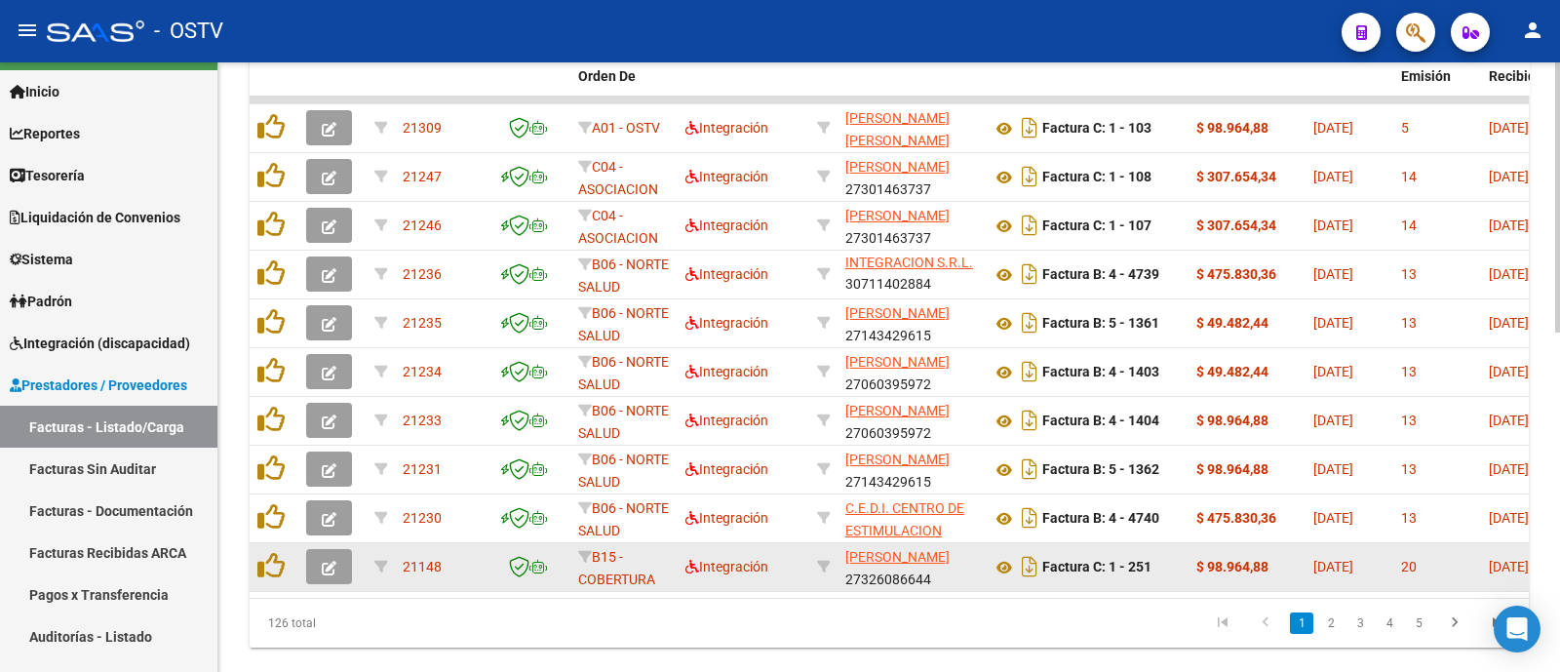
scroll to position [763, 0]
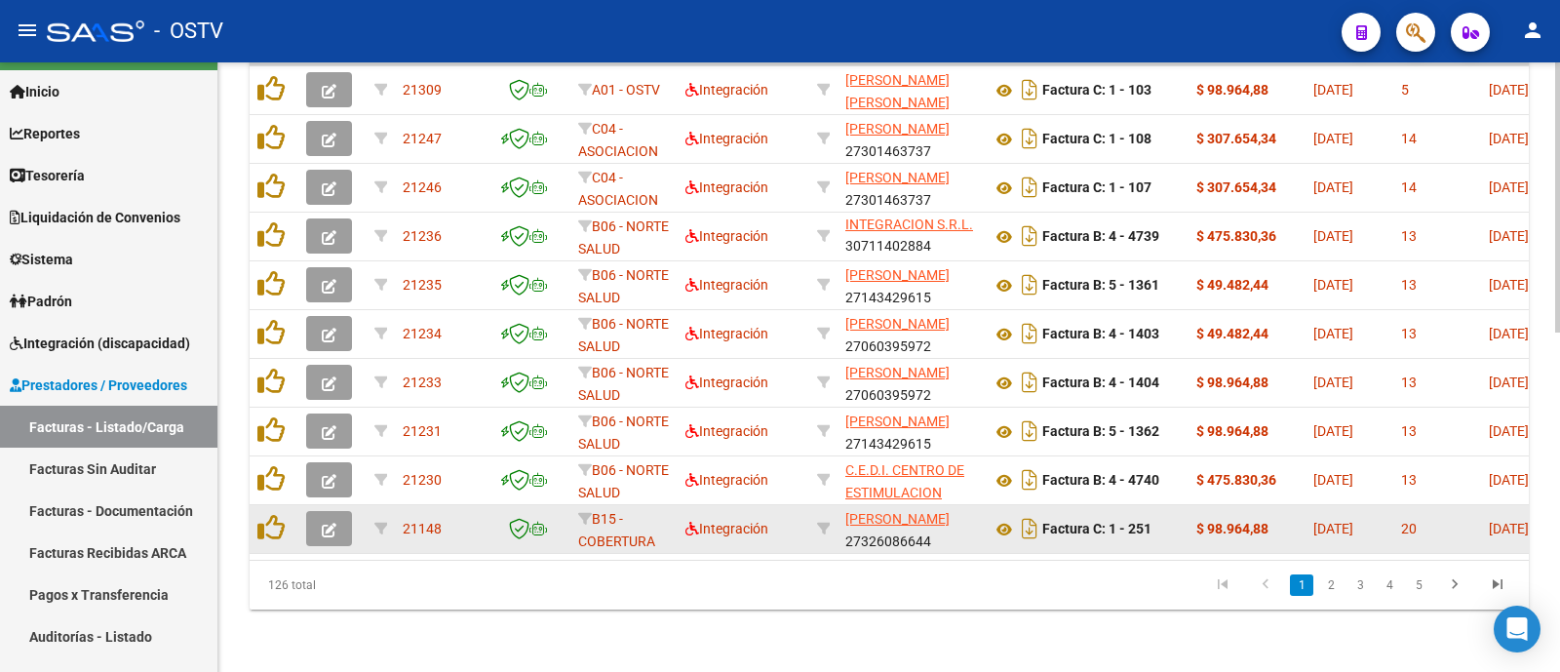
click at [336, 522] on icon "button" at bounding box center [329, 529] width 15 height 15
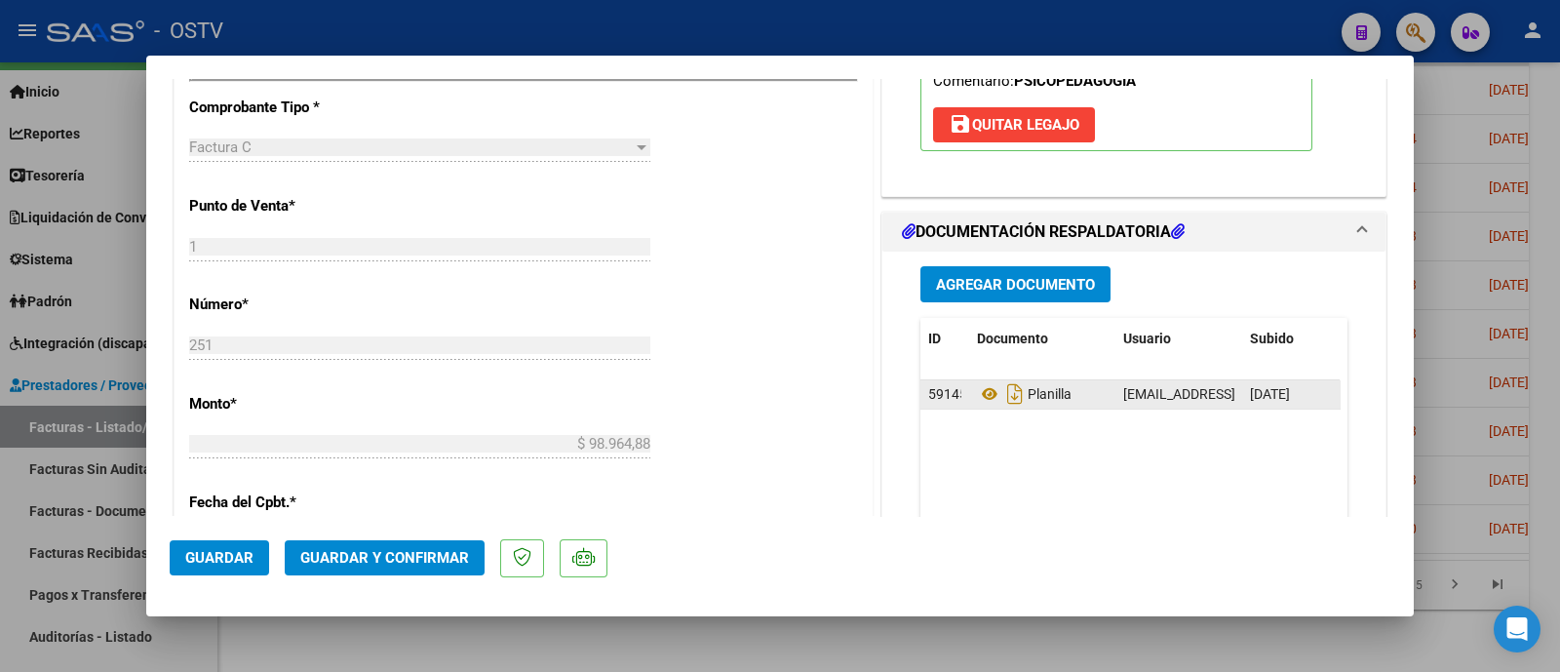
scroll to position [852, 0]
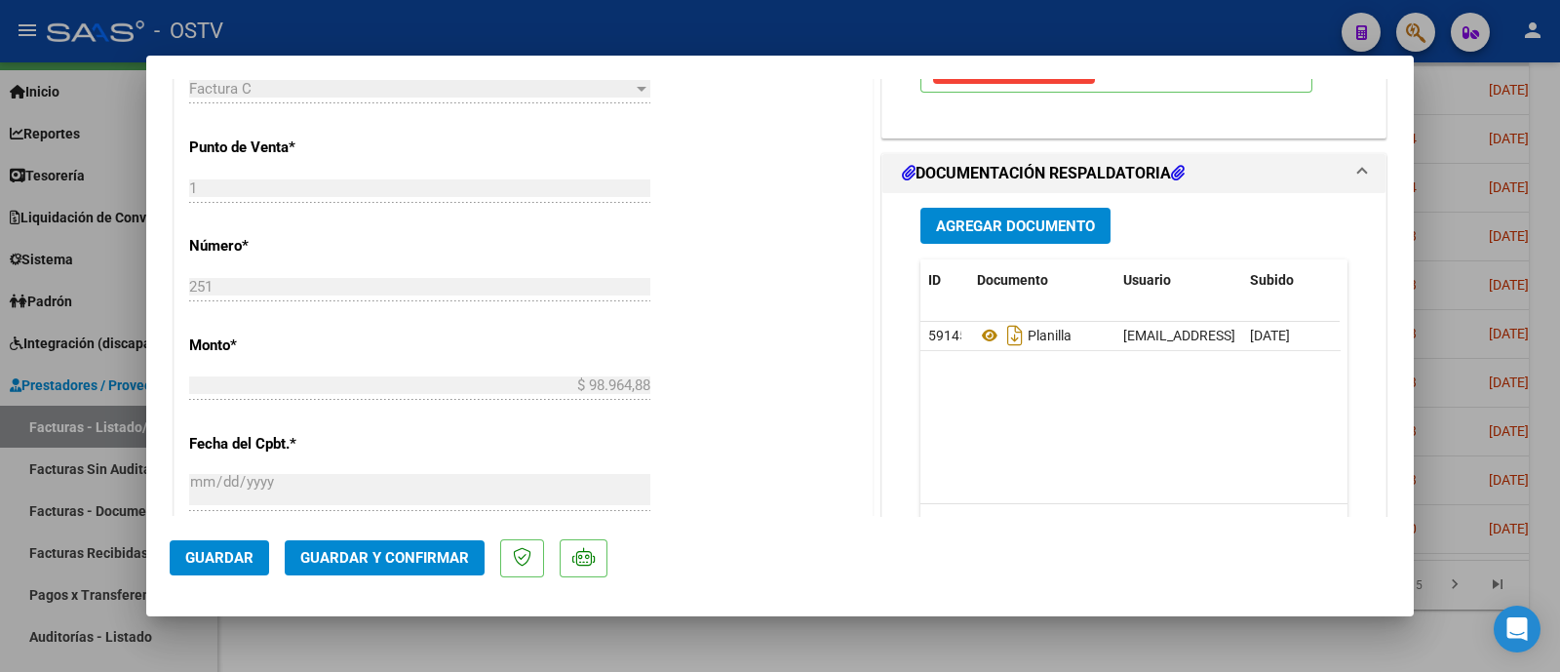
click at [760, 34] on div at bounding box center [780, 336] width 1560 height 672
type input "$ 0,00"
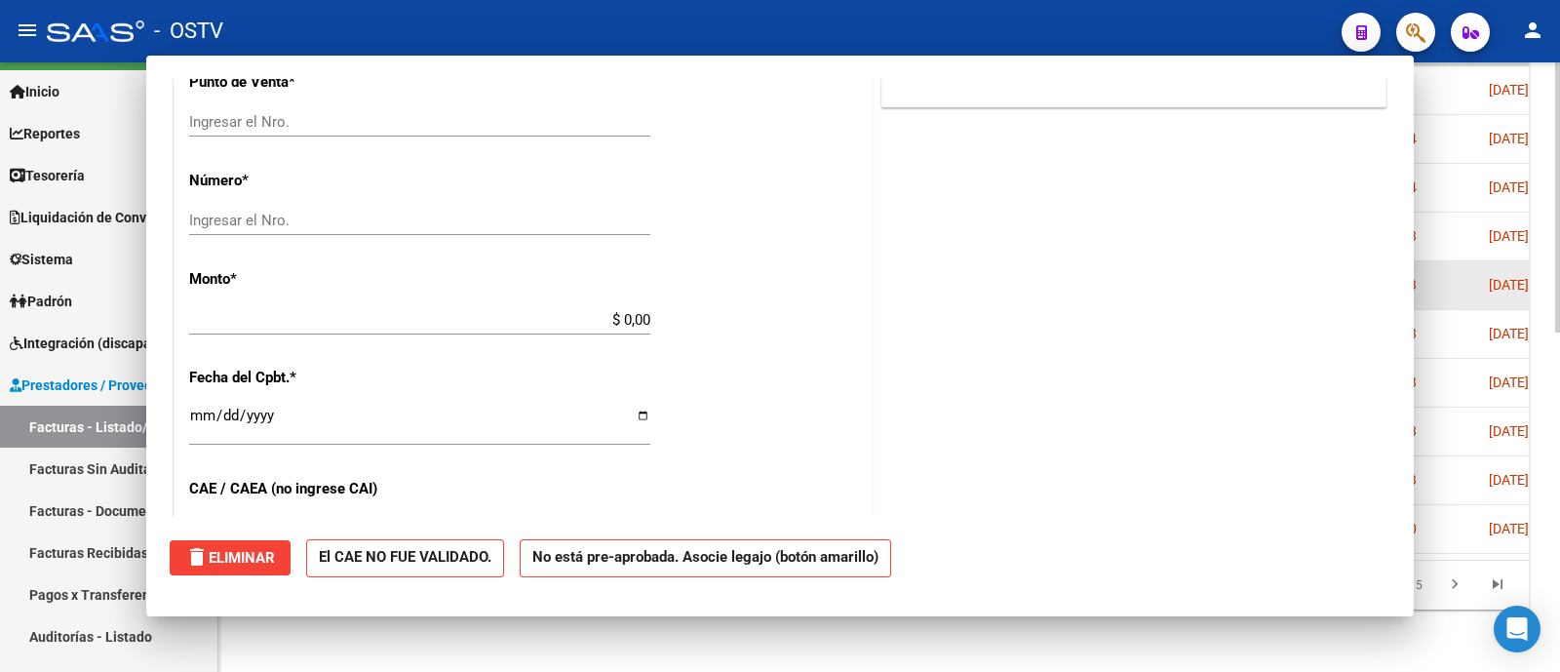
scroll to position [0, 0]
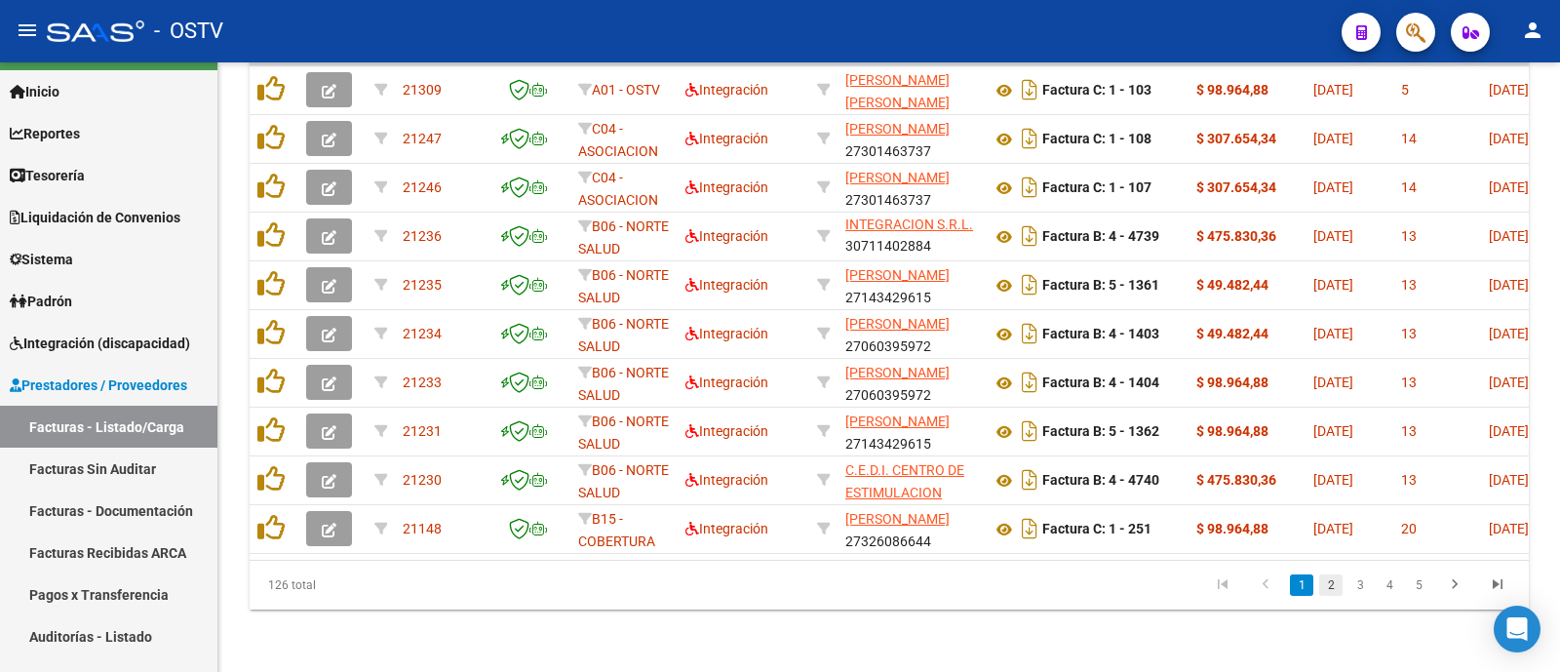
click at [1334, 577] on link "2" at bounding box center [1330, 584] width 23 height 21
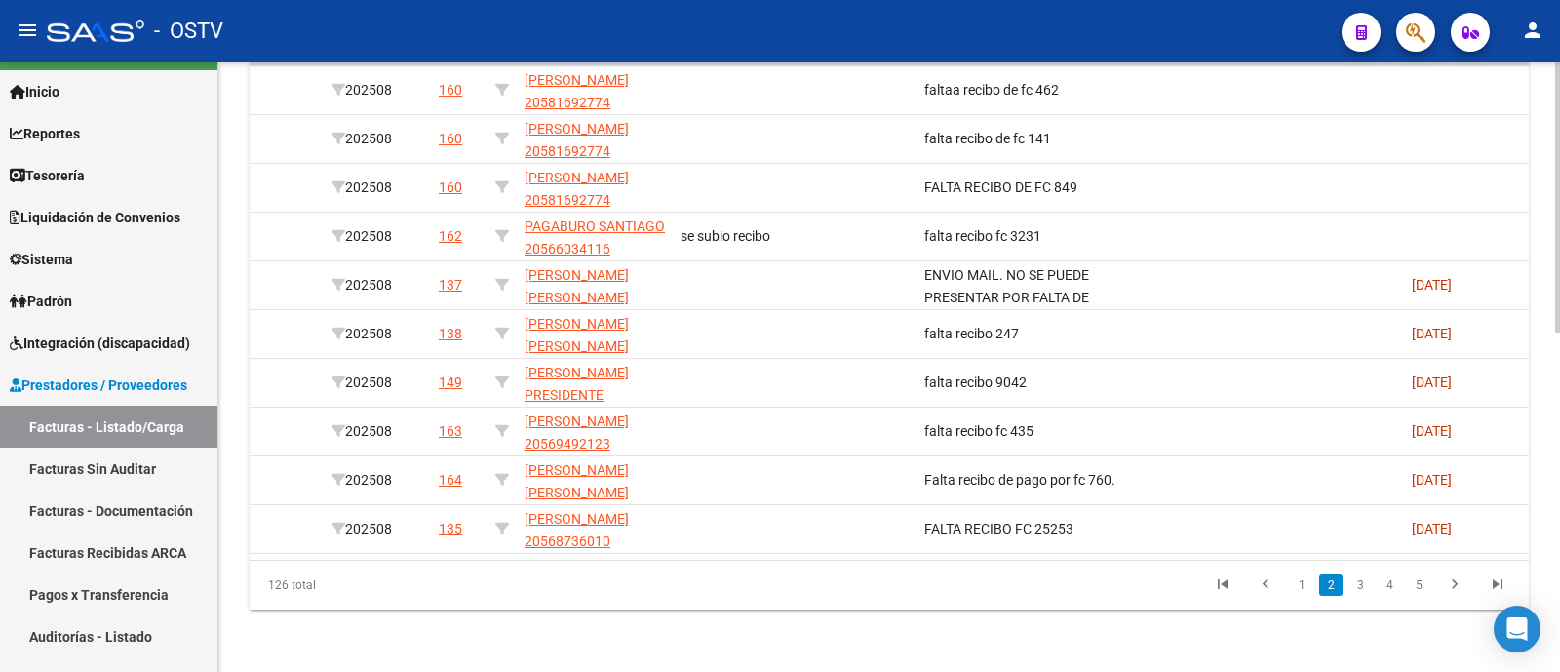
scroll to position [0, 2940]
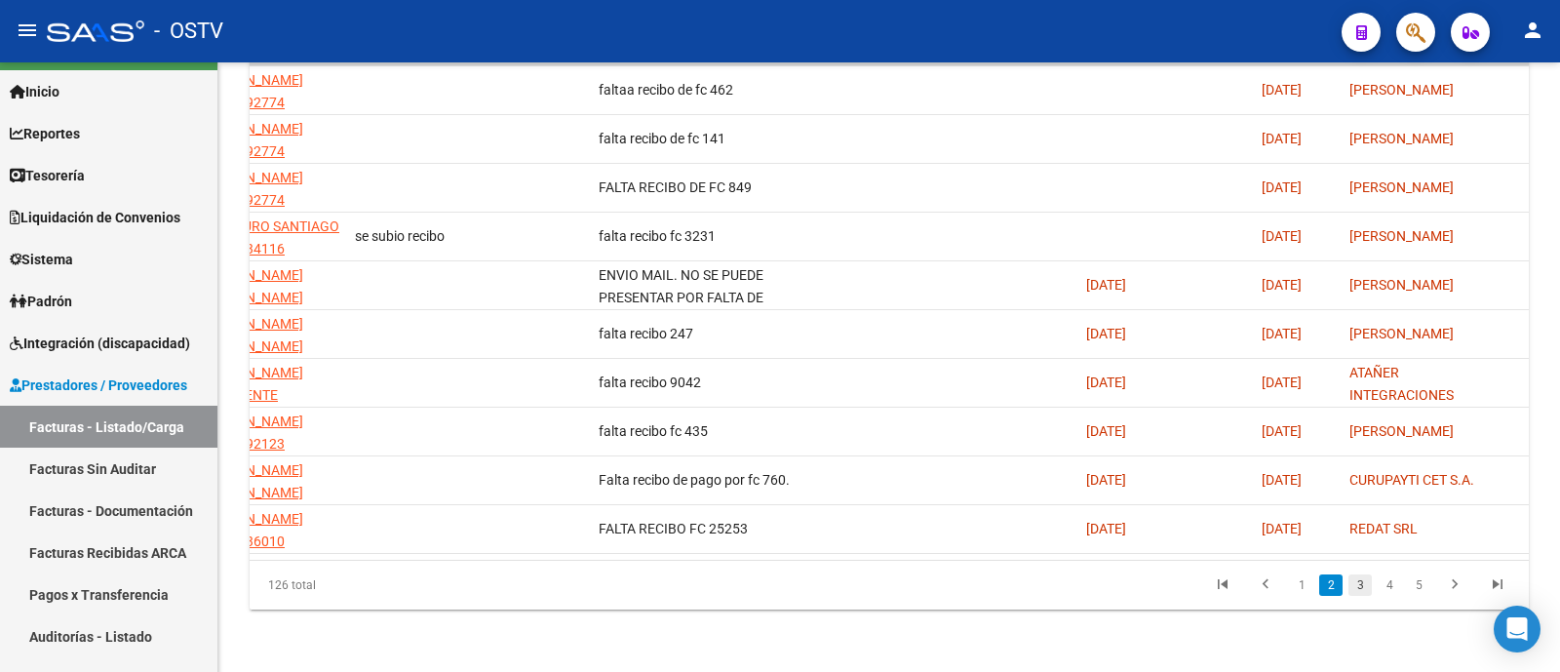
click at [1362, 594] on link "3" at bounding box center [1359, 584] width 23 height 21
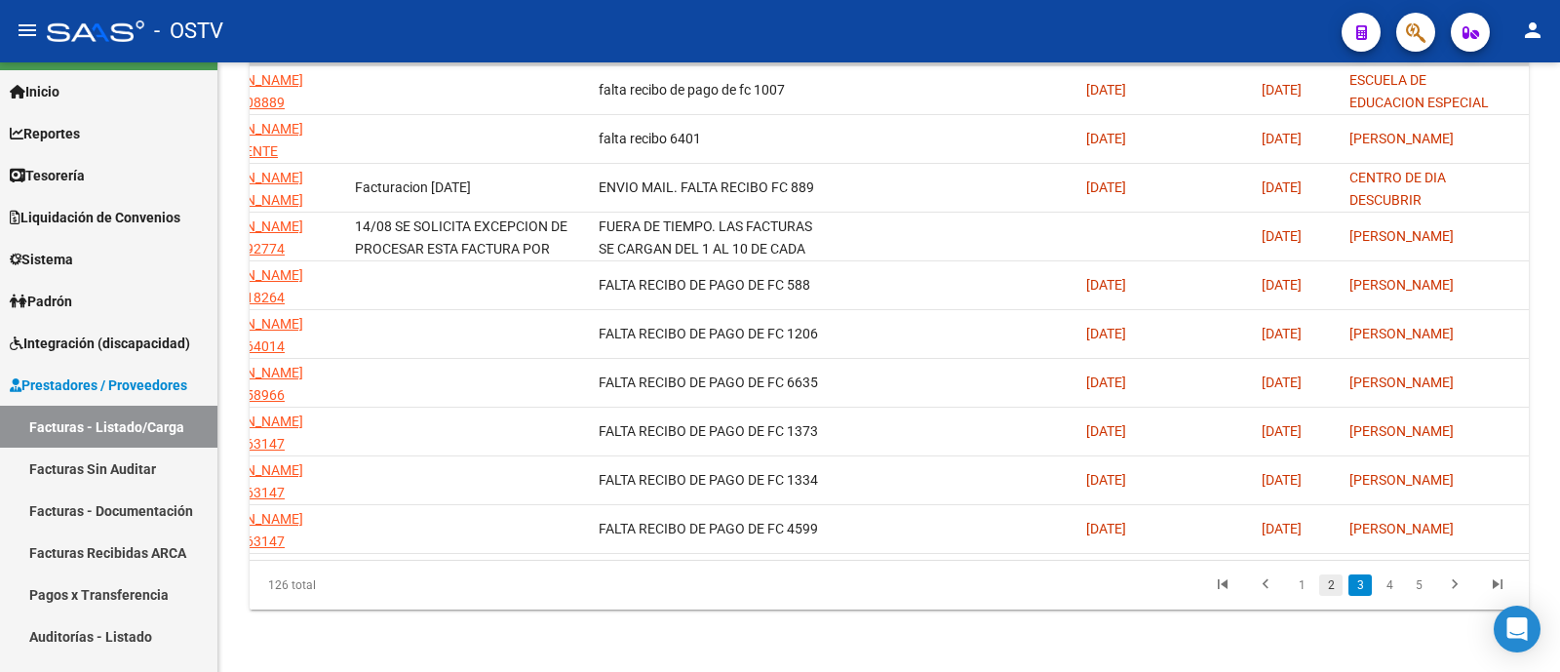
scroll to position [25, 0]
click at [1388, 589] on link "4" at bounding box center [1388, 584] width 23 height 21
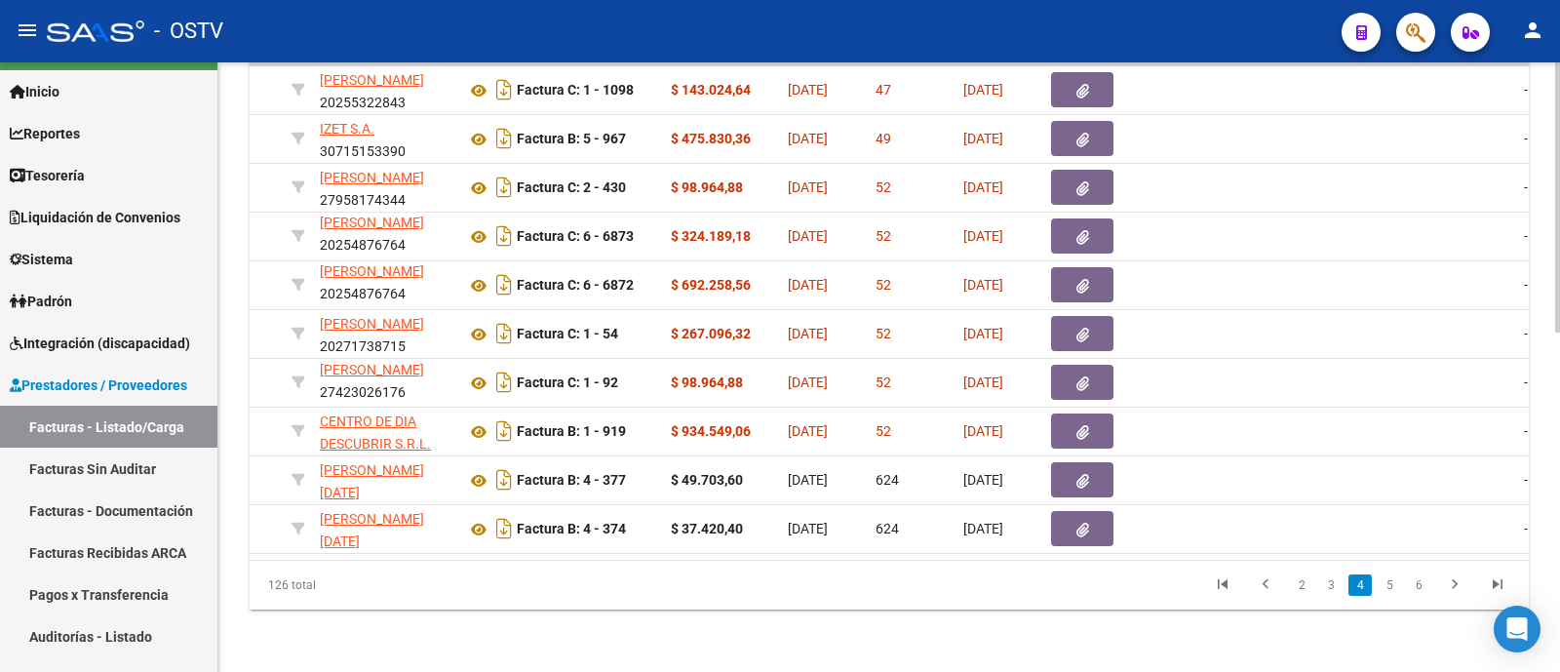
scroll to position [0, 0]
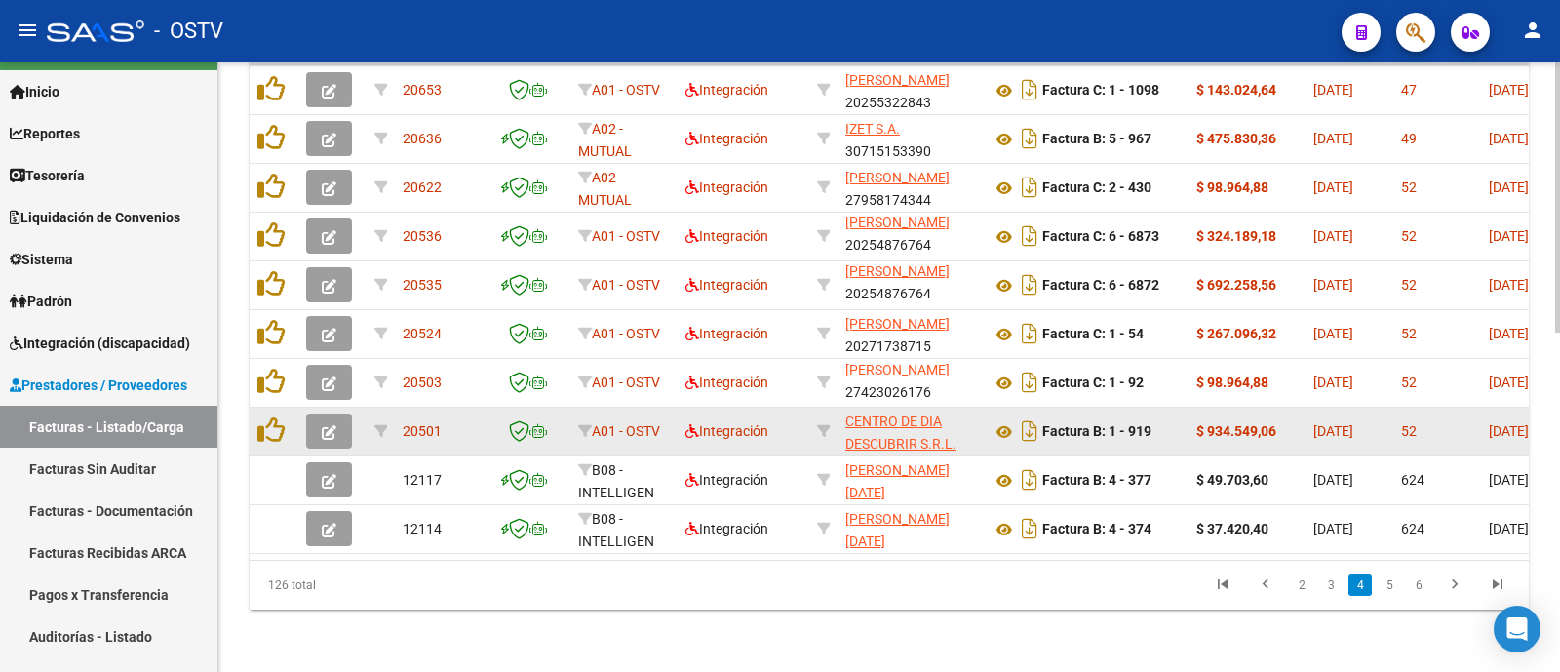
click at [325, 425] on icon "button" at bounding box center [329, 432] width 15 height 15
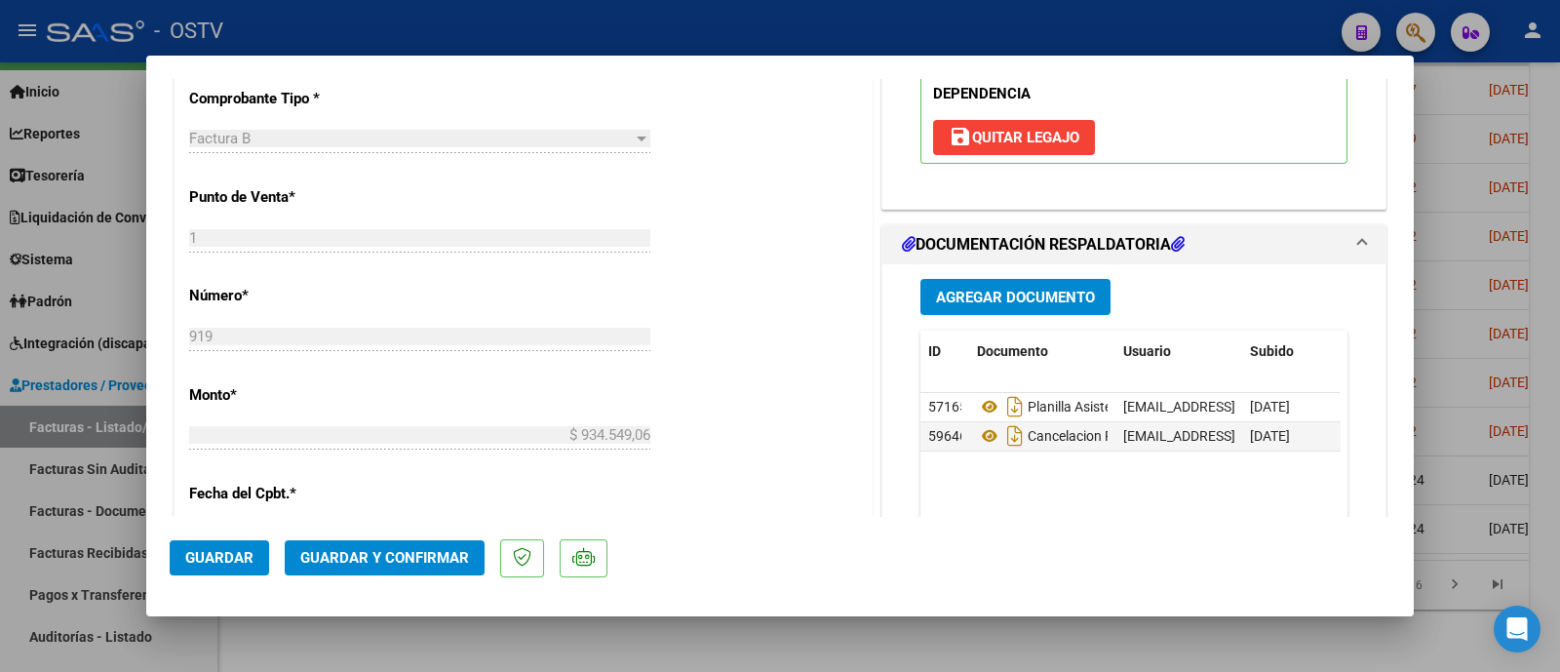
scroll to position [974, 0]
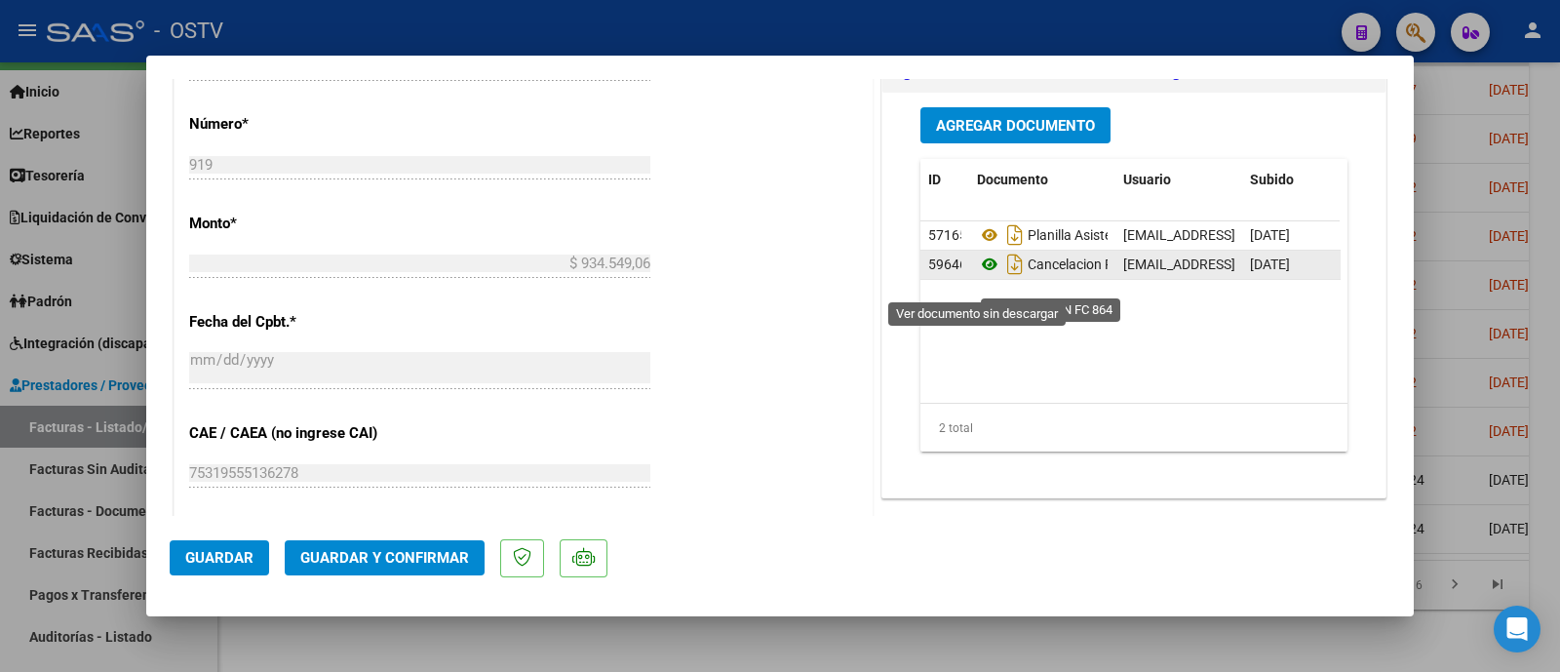
click at [978, 276] on icon at bounding box center [989, 263] width 25 height 23
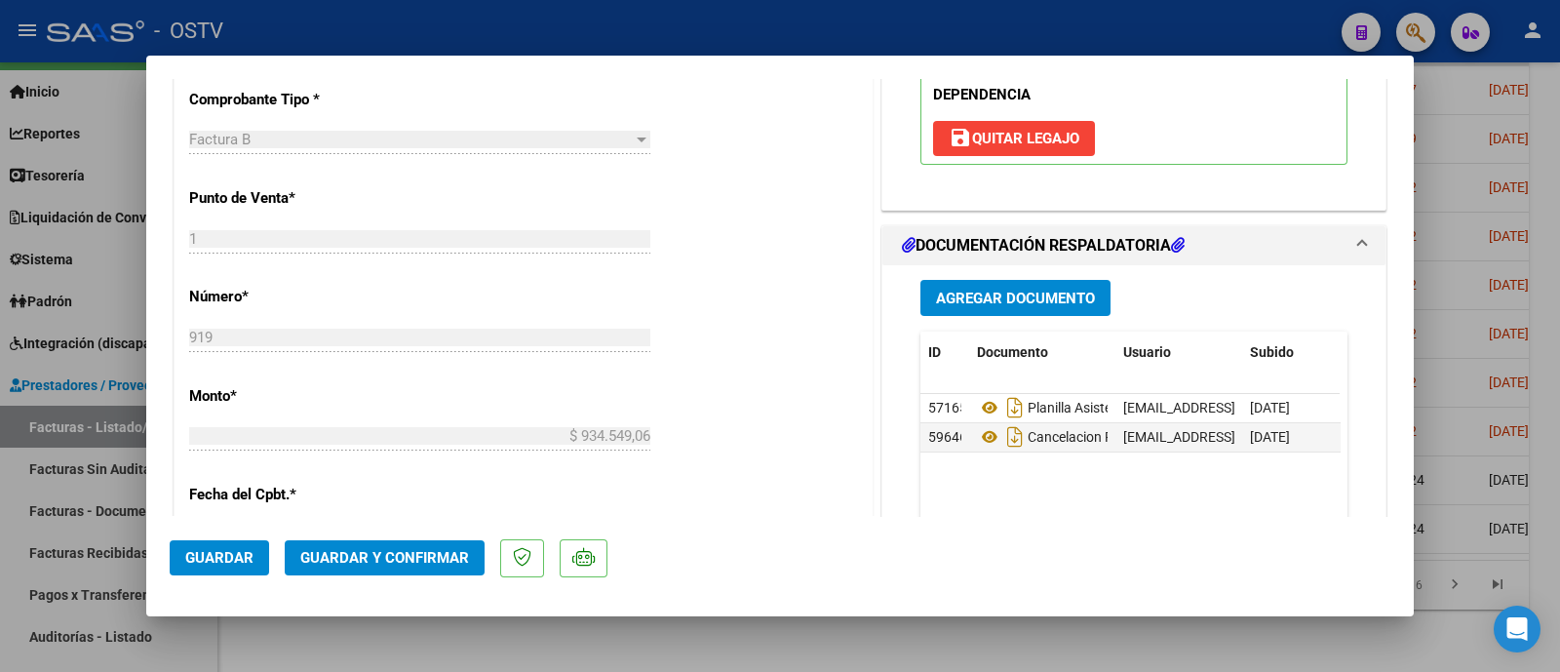
scroll to position [852, 0]
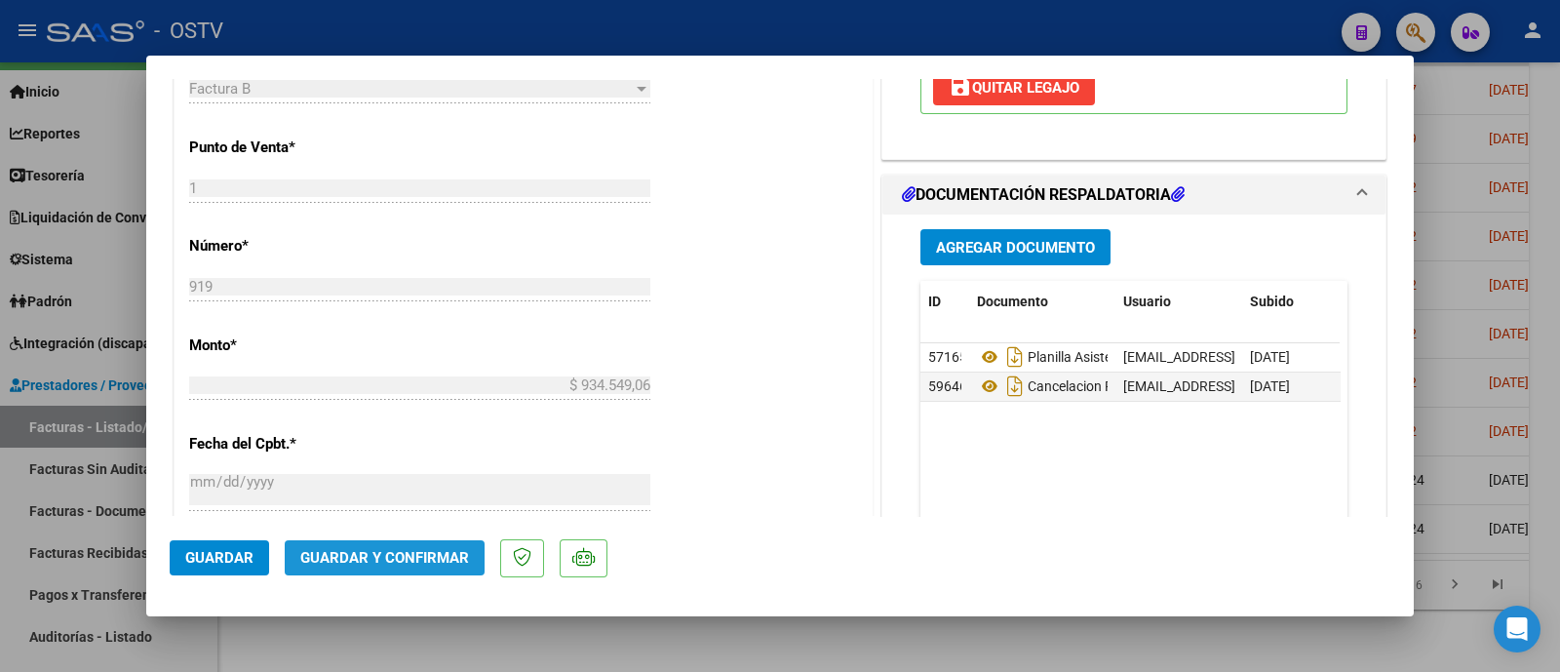
click at [398, 558] on span "Guardar y Confirmar" at bounding box center [384, 558] width 169 height 18
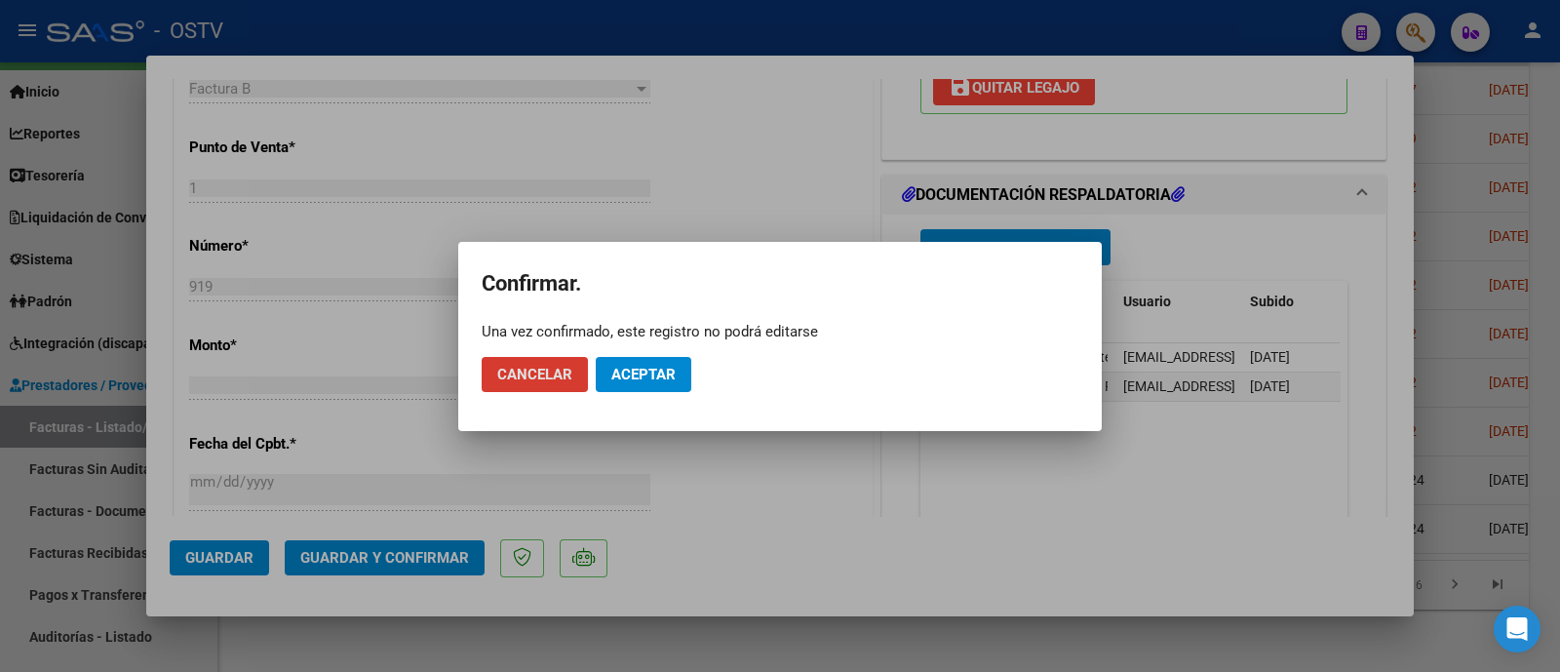
click at [661, 362] on button "Aceptar" at bounding box center [644, 374] width 96 height 35
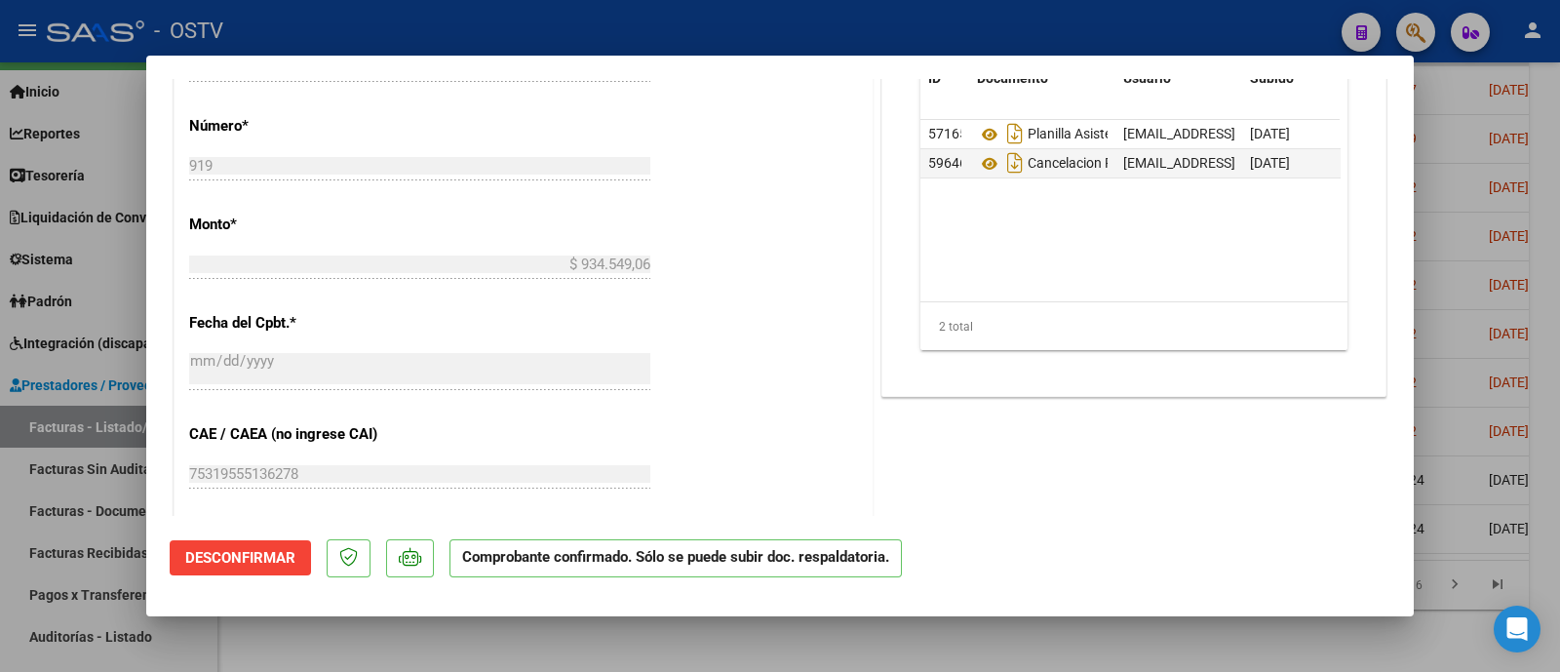
click at [482, 34] on div at bounding box center [780, 336] width 1560 height 672
type input "$ 0,00"
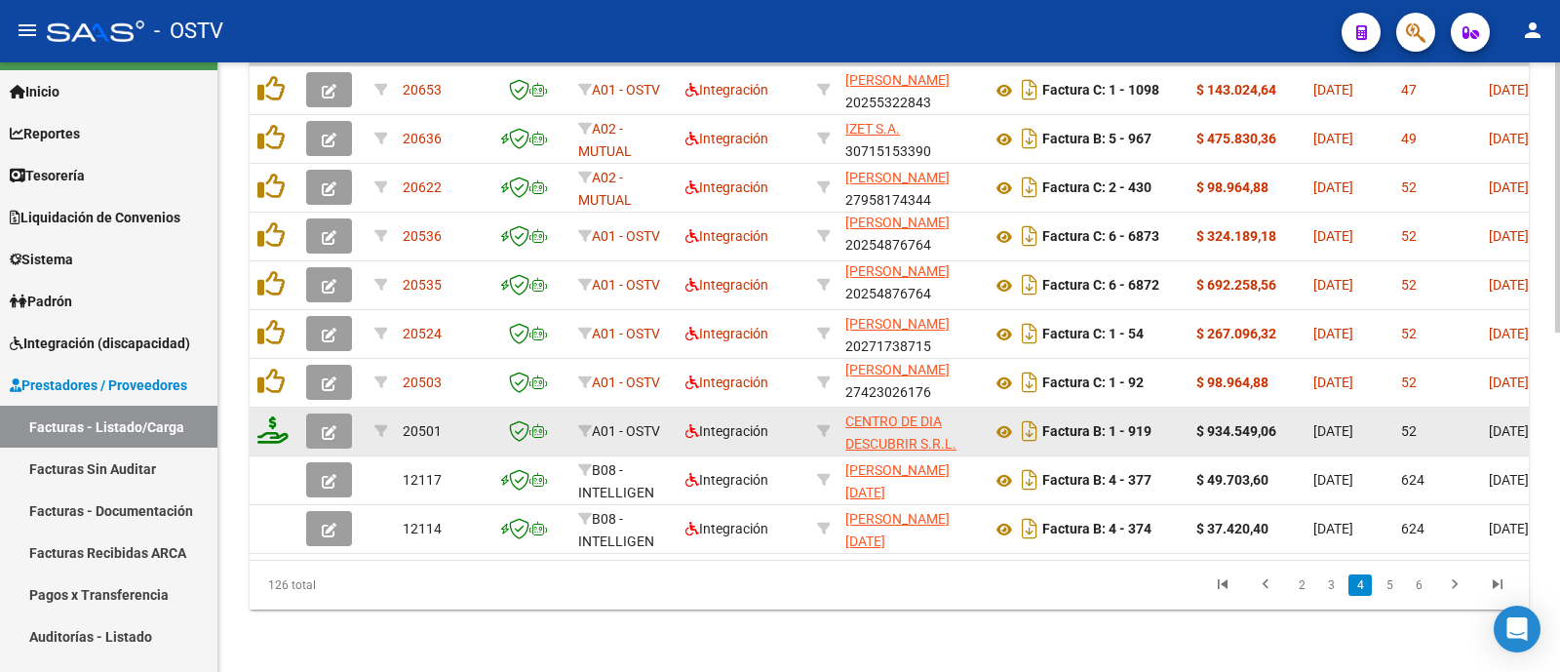
scroll to position [763, 0]
click at [265, 416] on icon at bounding box center [272, 429] width 31 height 27
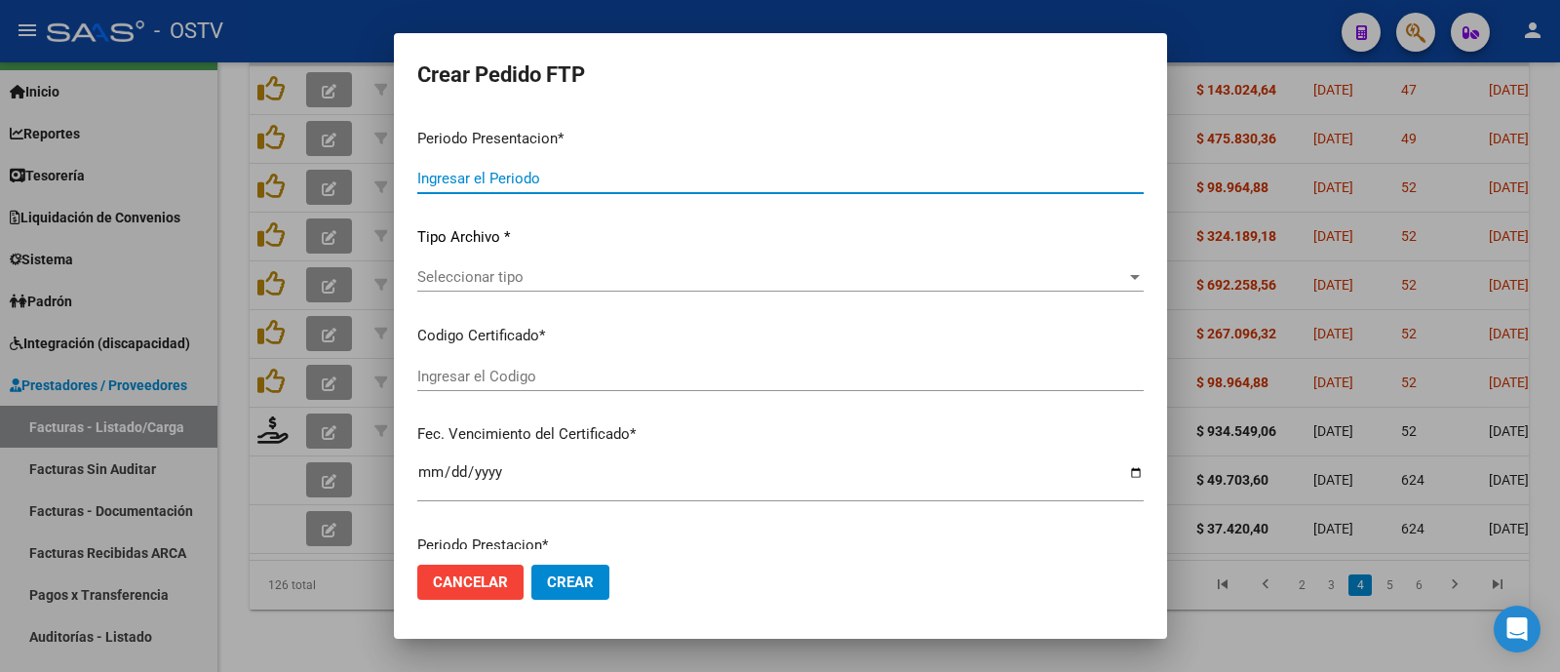
type input "202508"
type input "202507"
type input "$ 934.549,06"
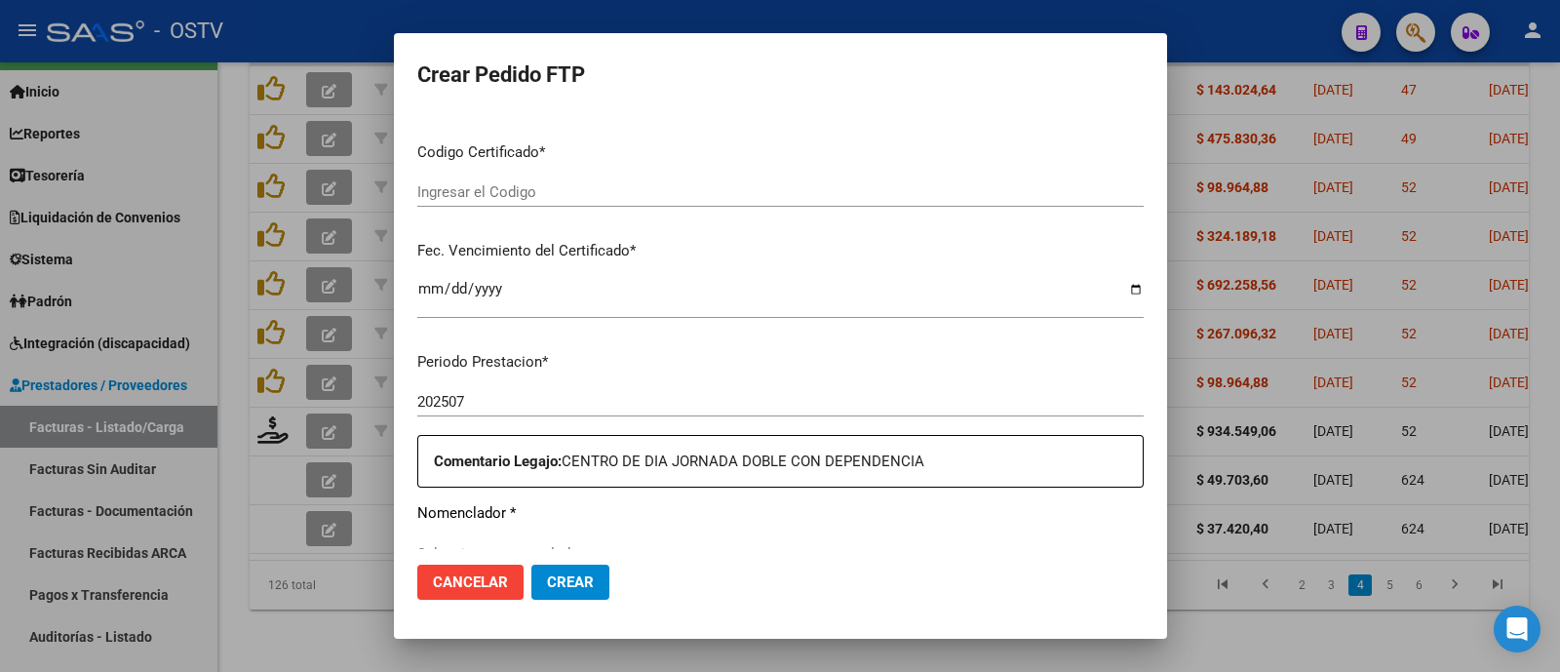
type input "ARG02000465077332025012920300129COR234"
type input "2030-12-29"
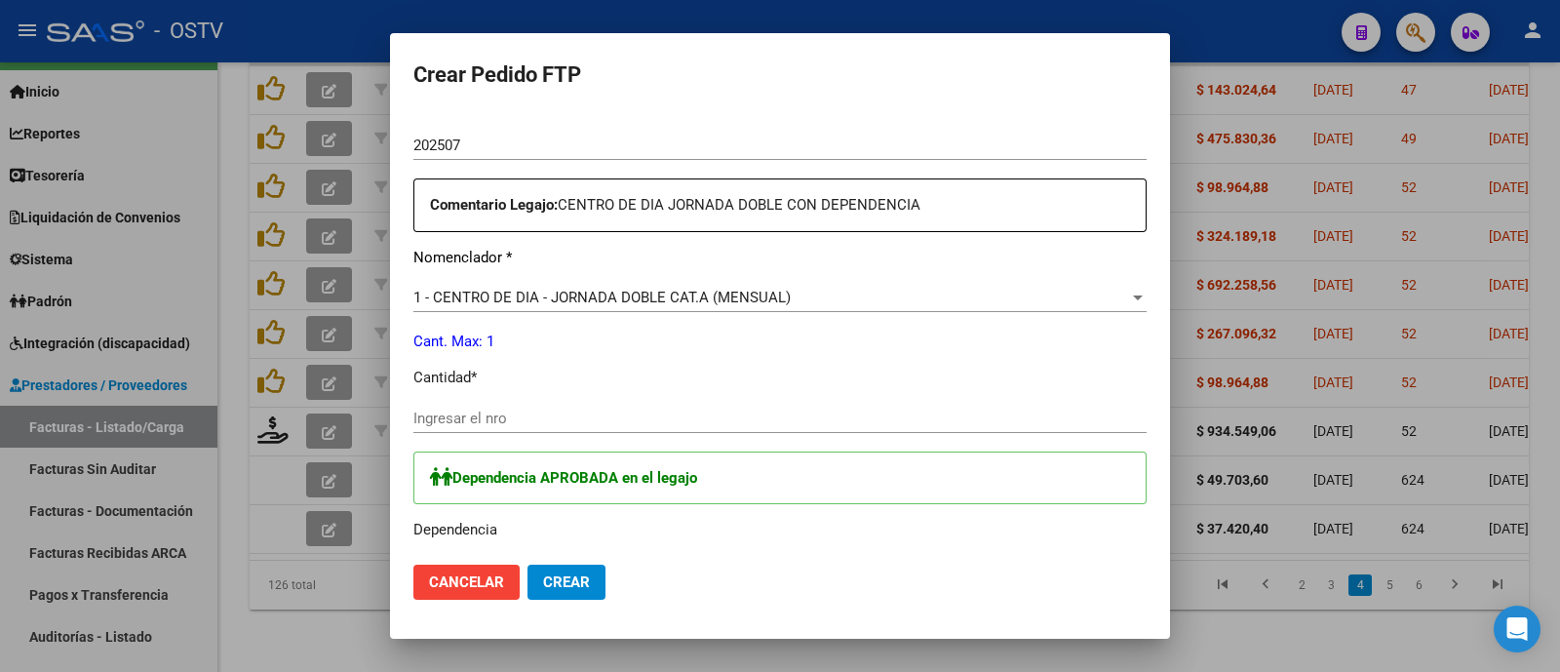
scroll to position [758, 0]
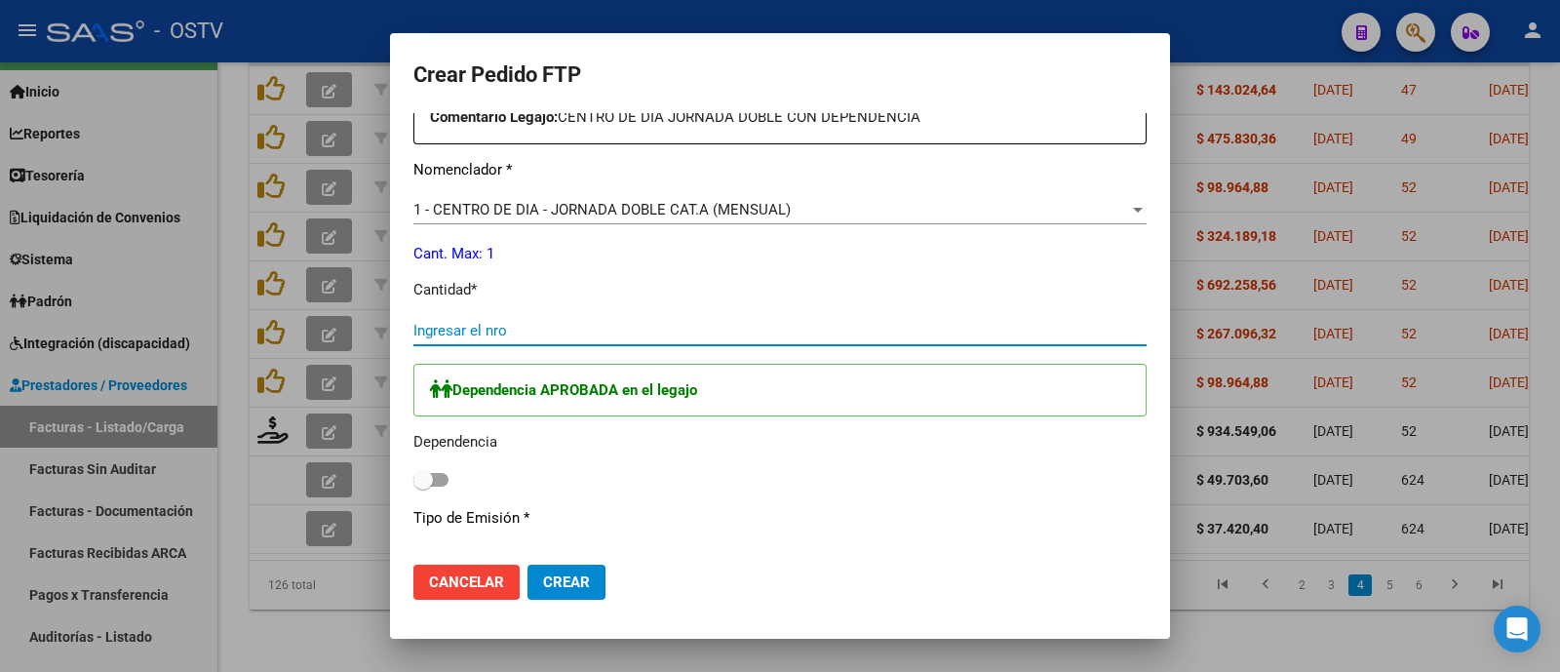
click at [482, 324] on input "Ingresar el nro" at bounding box center [779, 331] width 733 height 18
type input "1"
click at [431, 480] on span at bounding box center [422, 479] width 19 height 19
click at [423, 486] on input "checkbox" at bounding box center [422, 486] width 1 height 1
checkbox input "true"
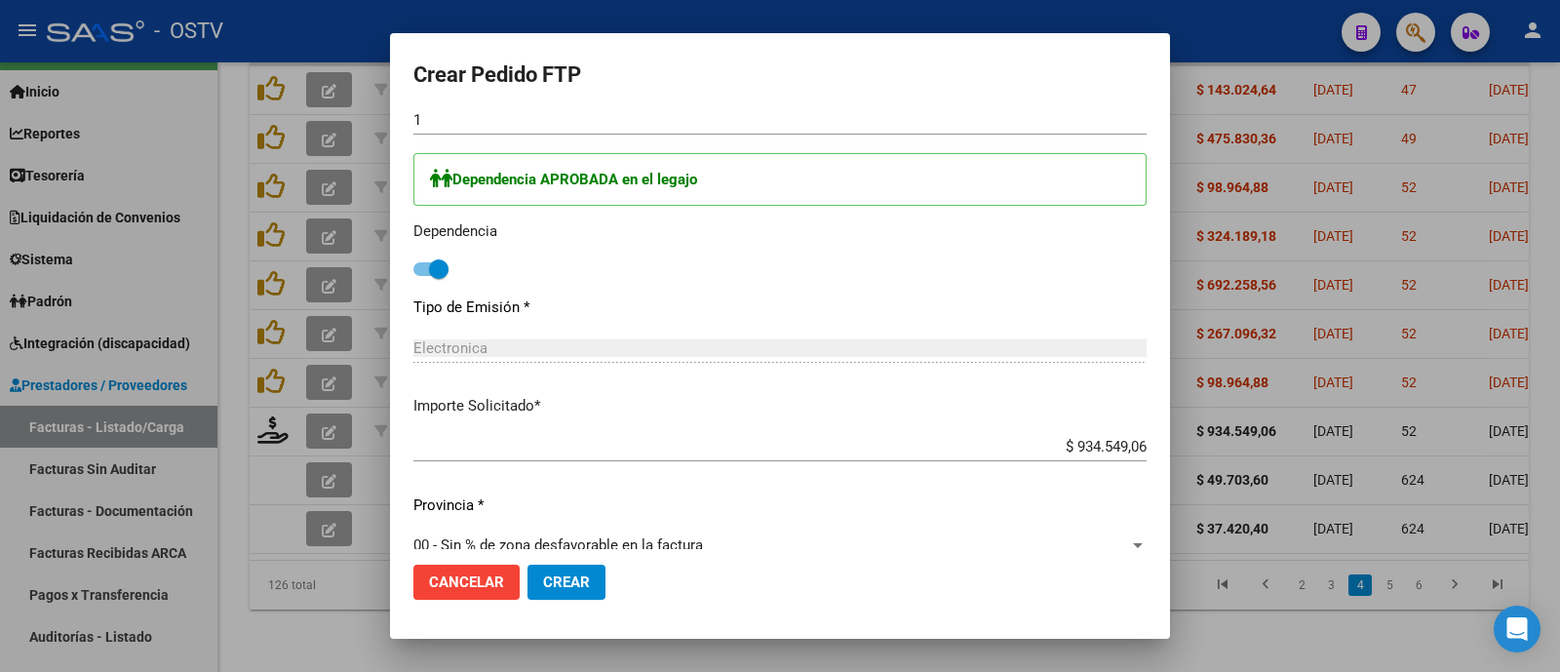
scroll to position [995, 0]
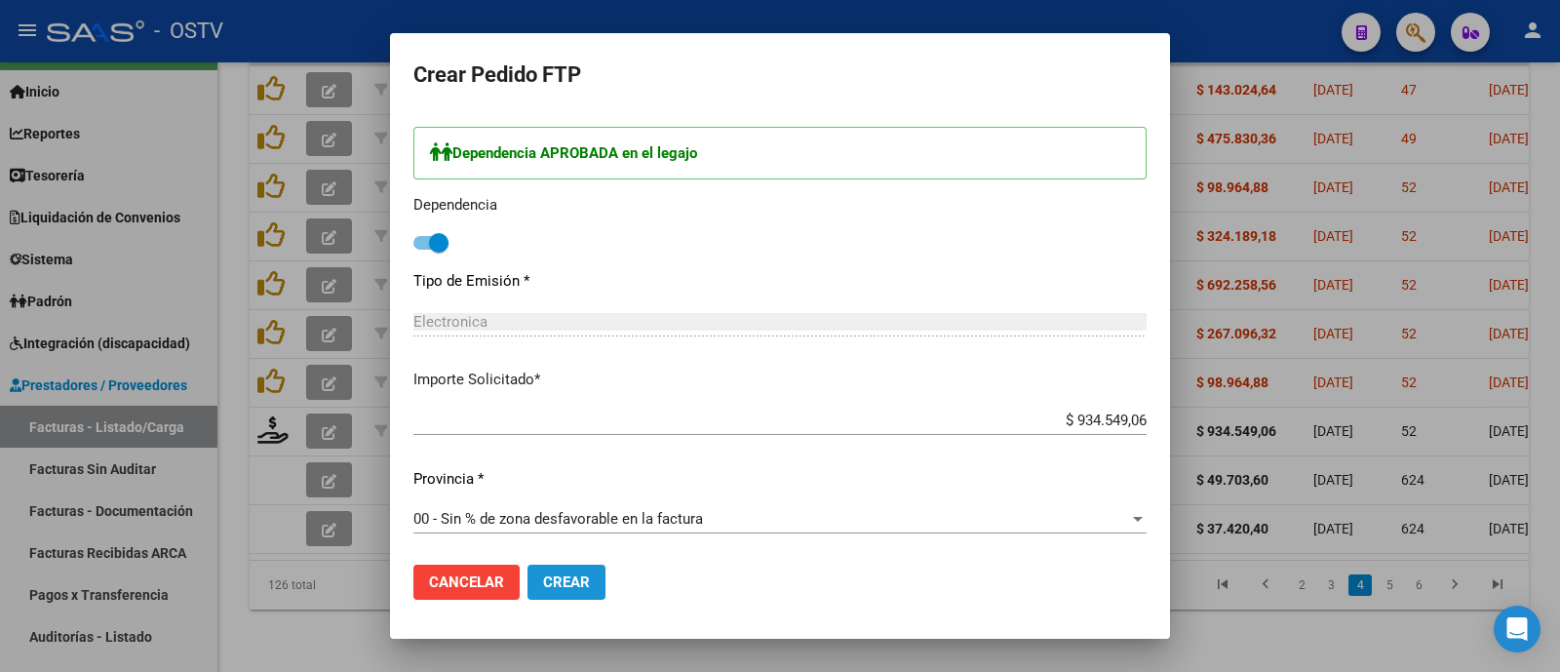
click at [558, 573] on span "Crear" at bounding box center [566, 582] width 47 height 18
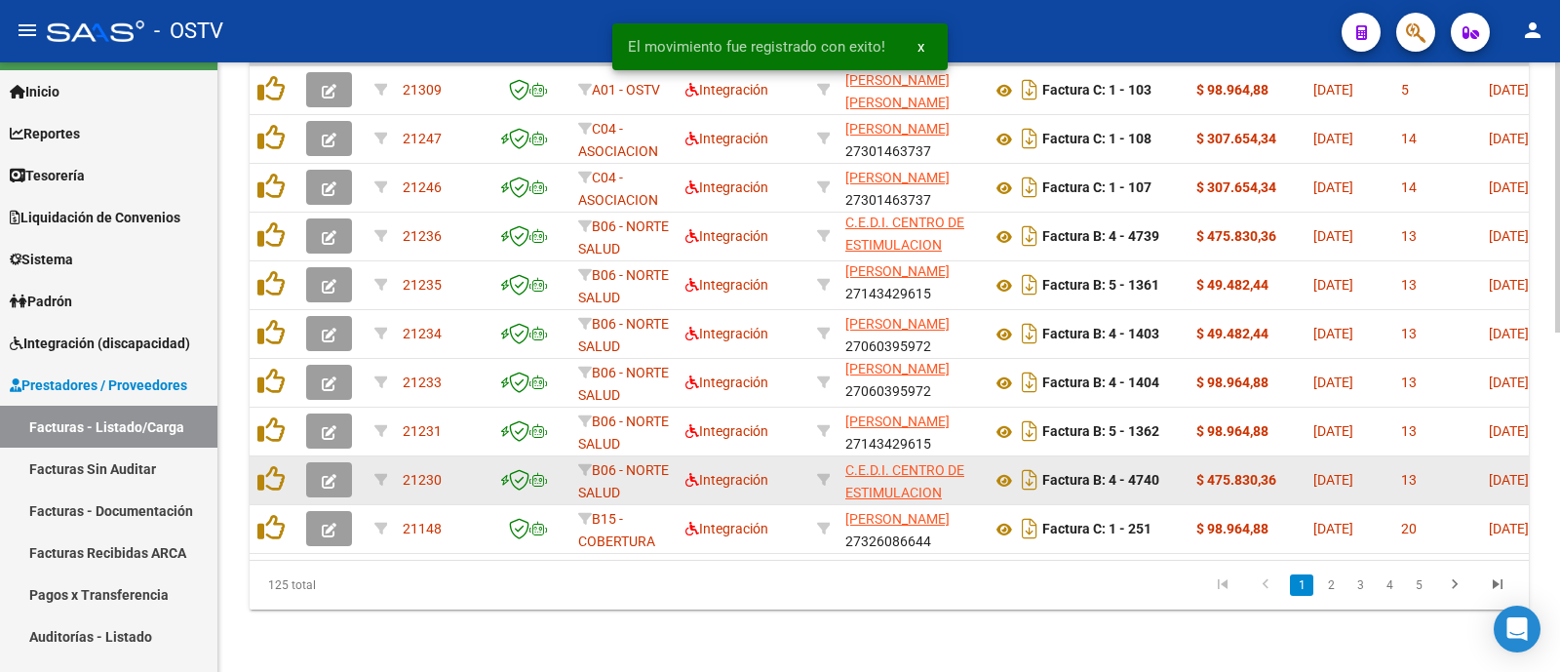
scroll to position [24, 0]
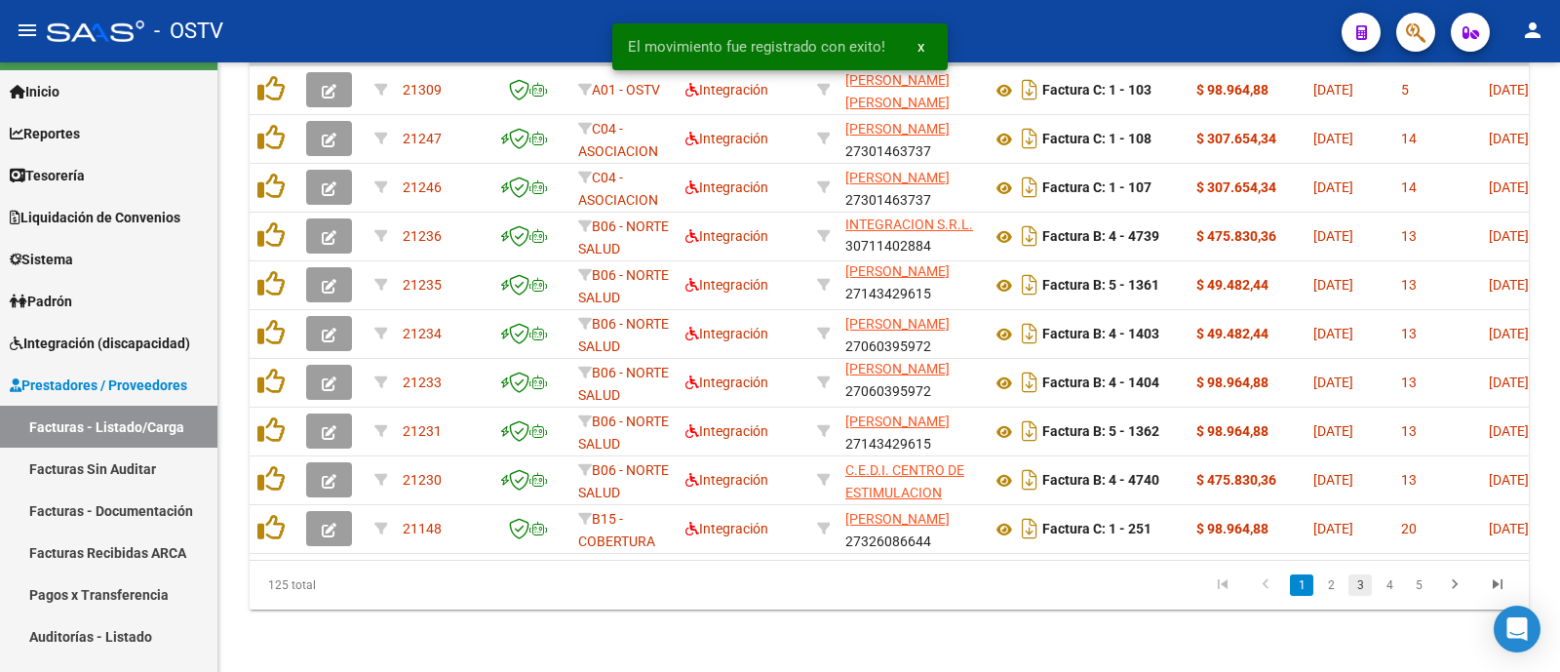
click at [1355, 585] on link "3" at bounding box center [1359, 584] width 23 height 21
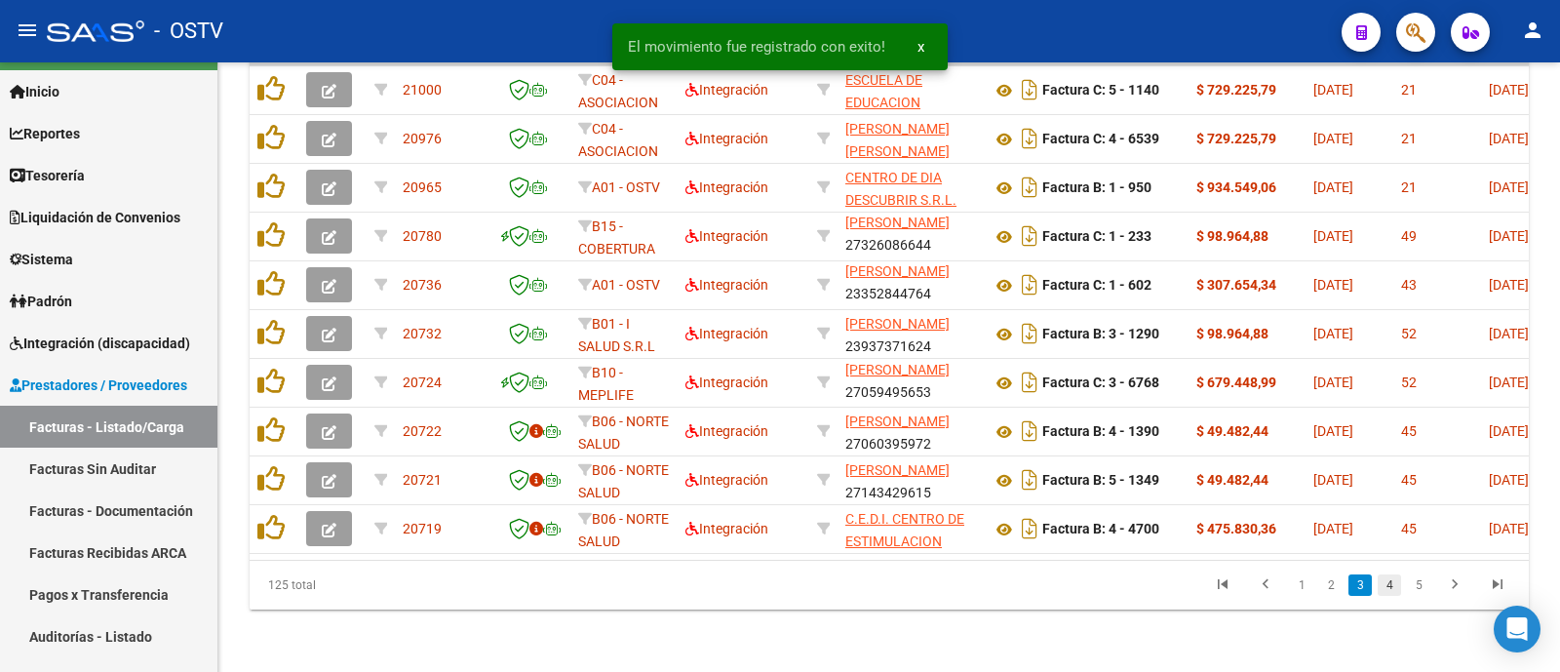
click at [1391, 587] on link "4" at bounding box center [1388, 584] width 23 height 21
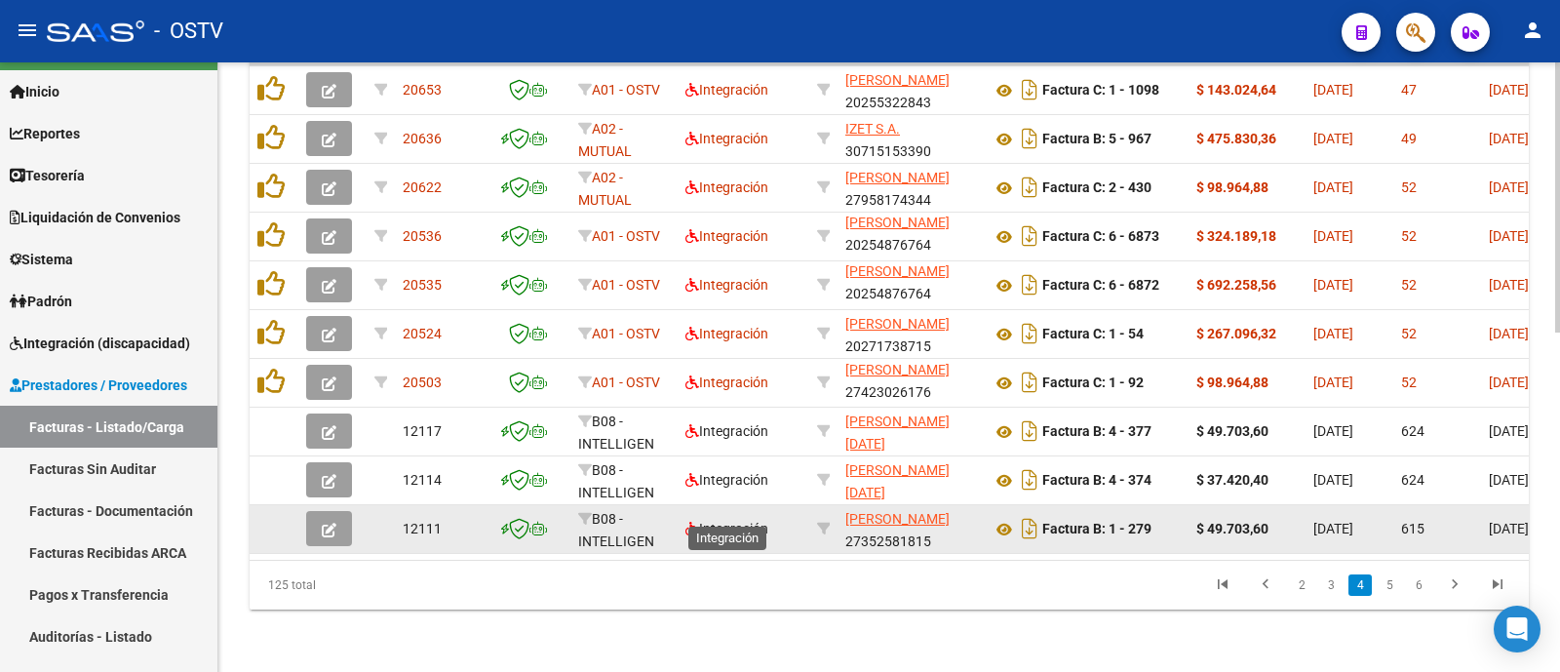
scroll to position [763, 0]
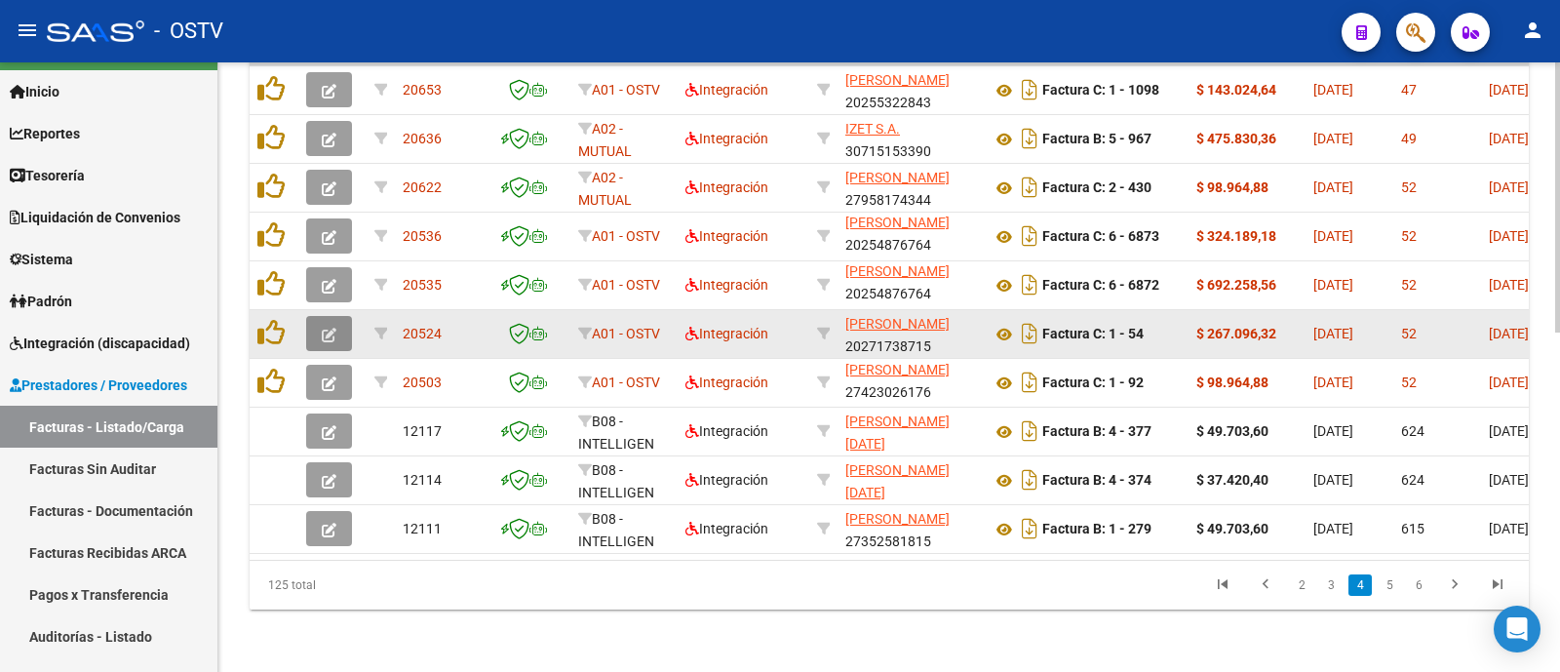
click at [328, 316] on button "button" at bounding box center [329, 333] width 46 height 35
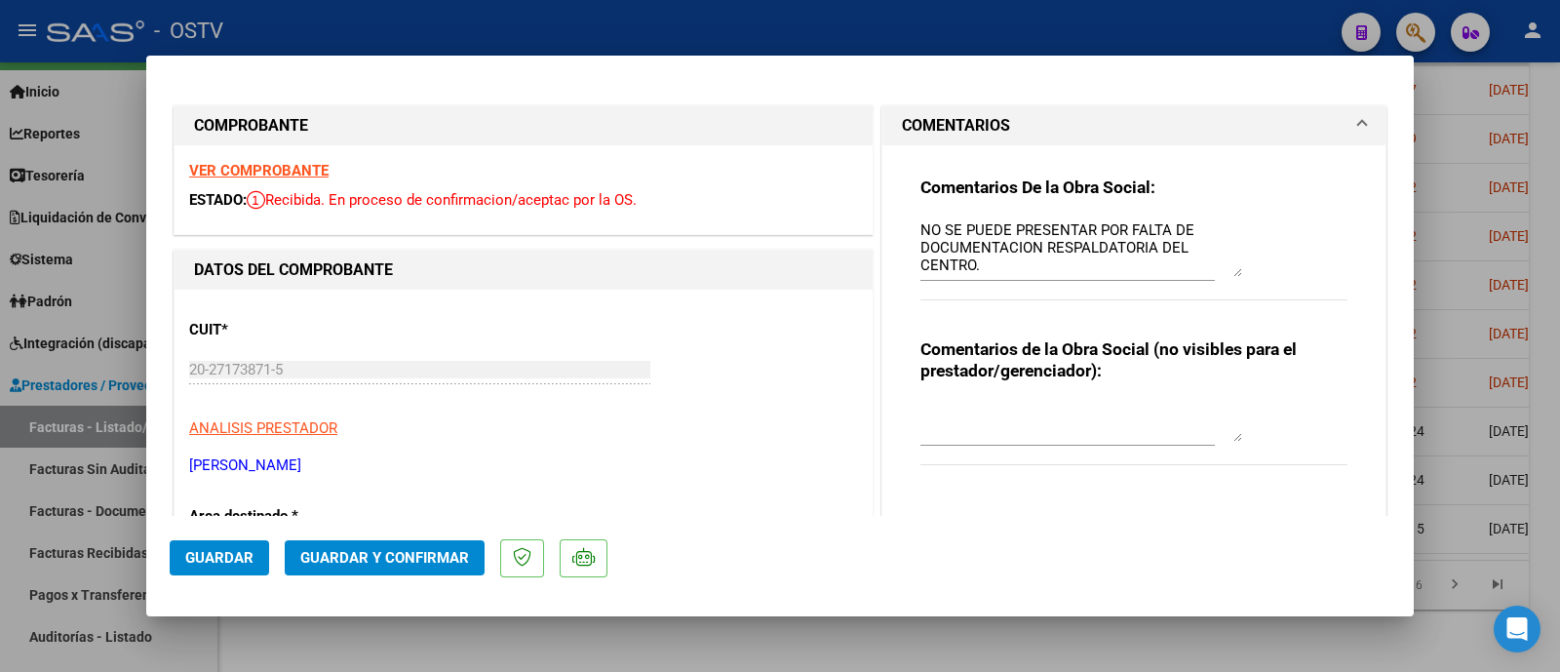
drag, startPoint x: 1228, startPoint y: 270, endPoint x: 1232, endPoint y: 291, distance: 21.8
click at [1233, 293] on div "Comentarios De la Obra Social: NO SE PUEDE PRESENTAR POR FALTA DE DOCUMENTACION…" at bounding box center [1133, 248] width 427 height 144
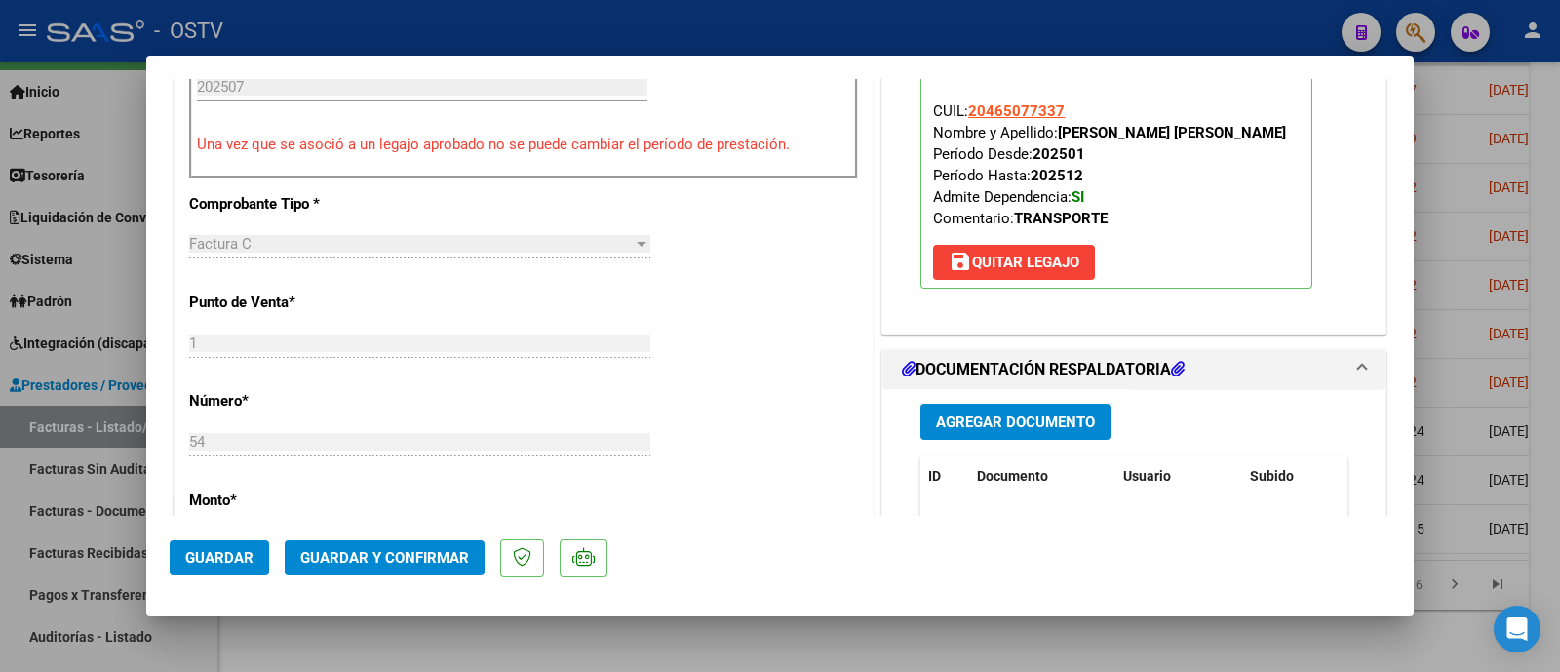
scroll to position [731, 0]
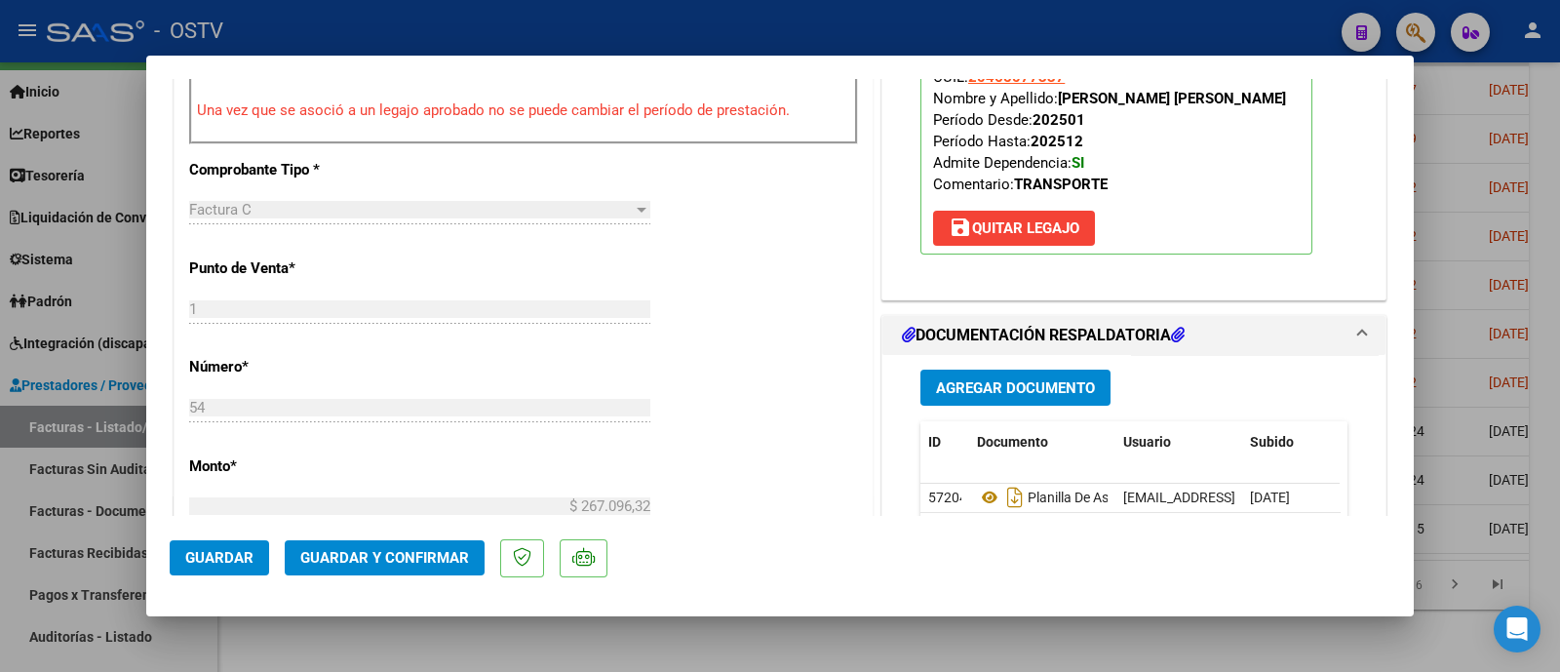
click at [358, 549] on span "Guardar y Confirmar" at bounding box center [384, 558] width 169 height 18
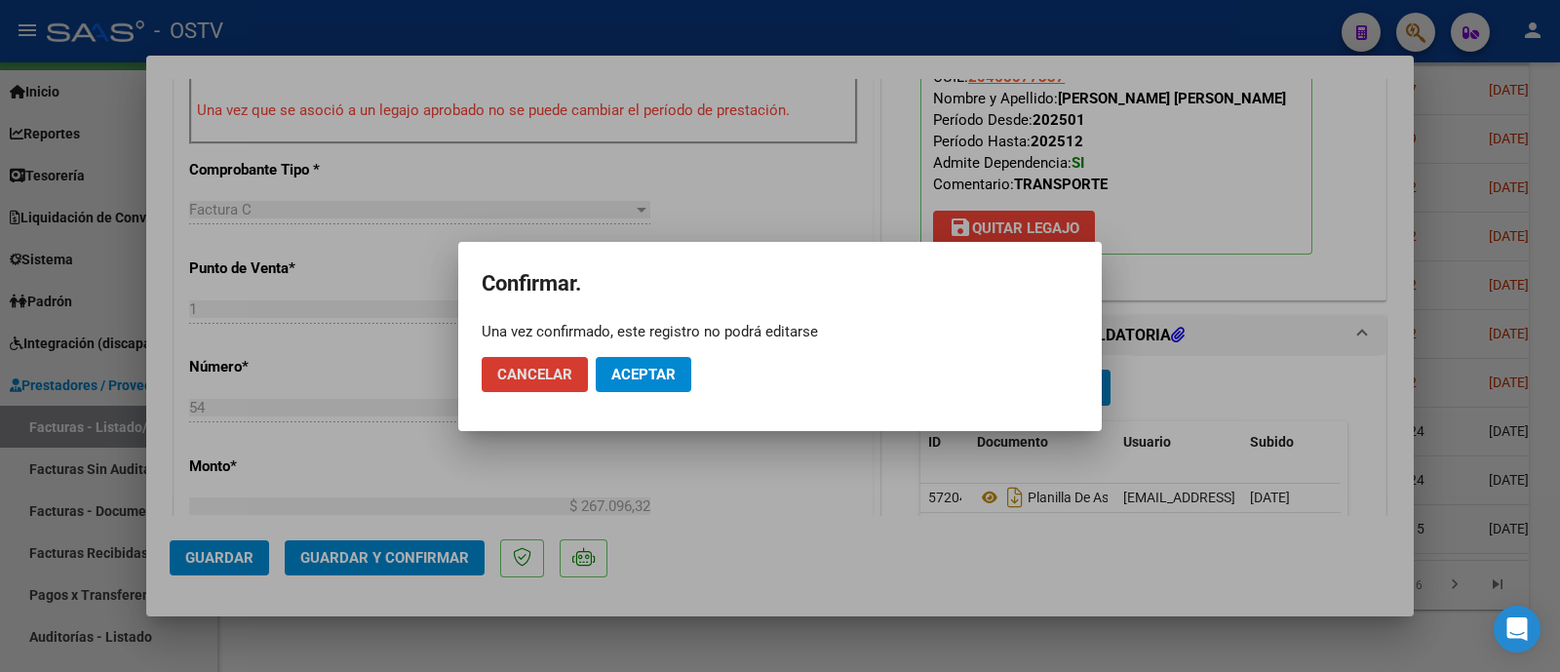
click at [657, 380] on span "Aceptar" at bounding box center [643, 375] width 64 height 18
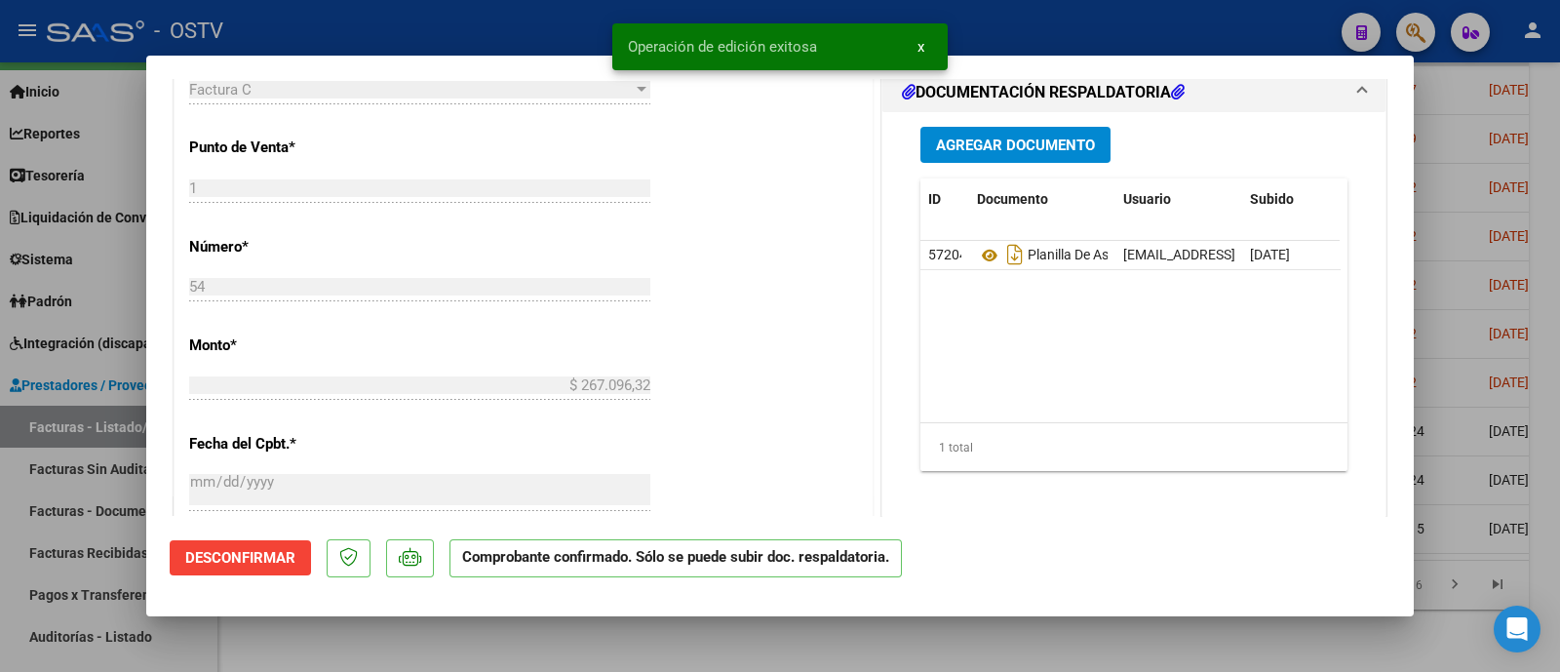
click at [564, 34] on div at bounding box center [780, 336] width 1560 height 672
type input "$ 0,00"
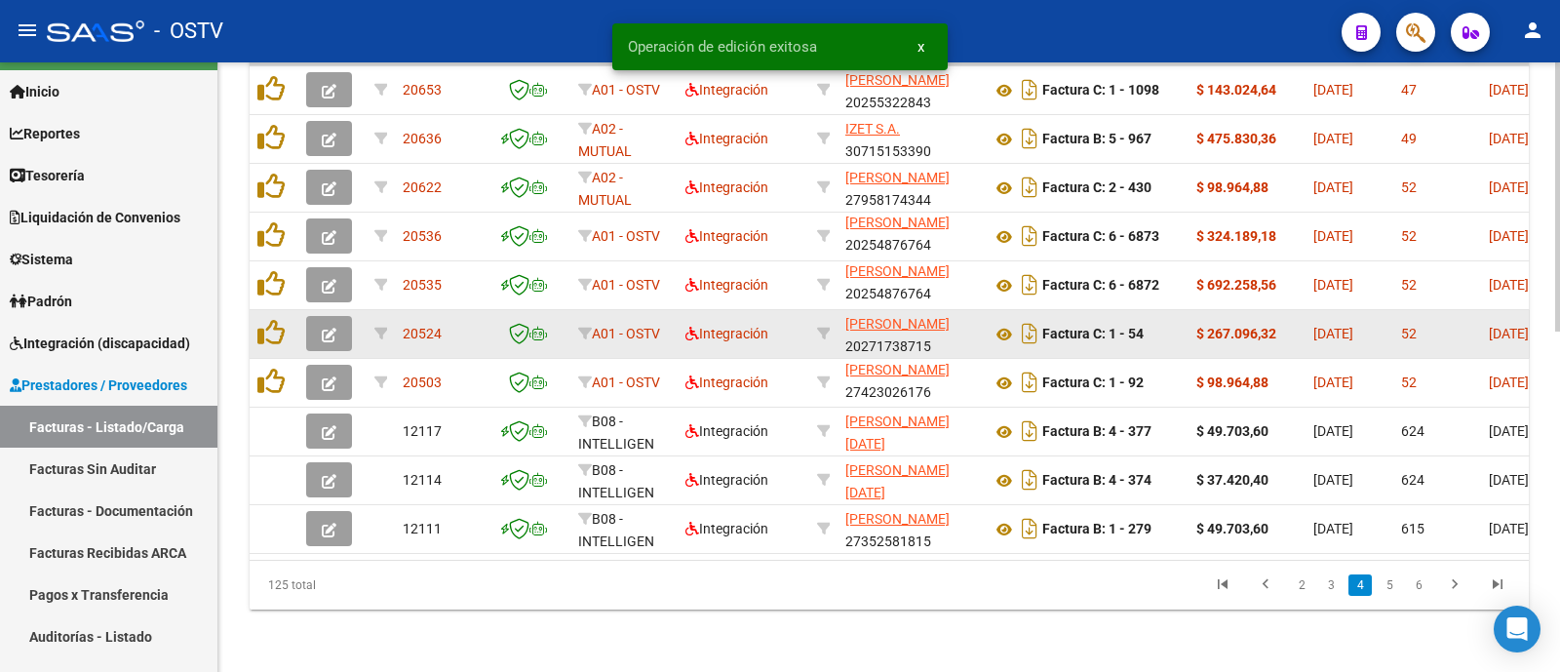
scroll to position [763, 0]
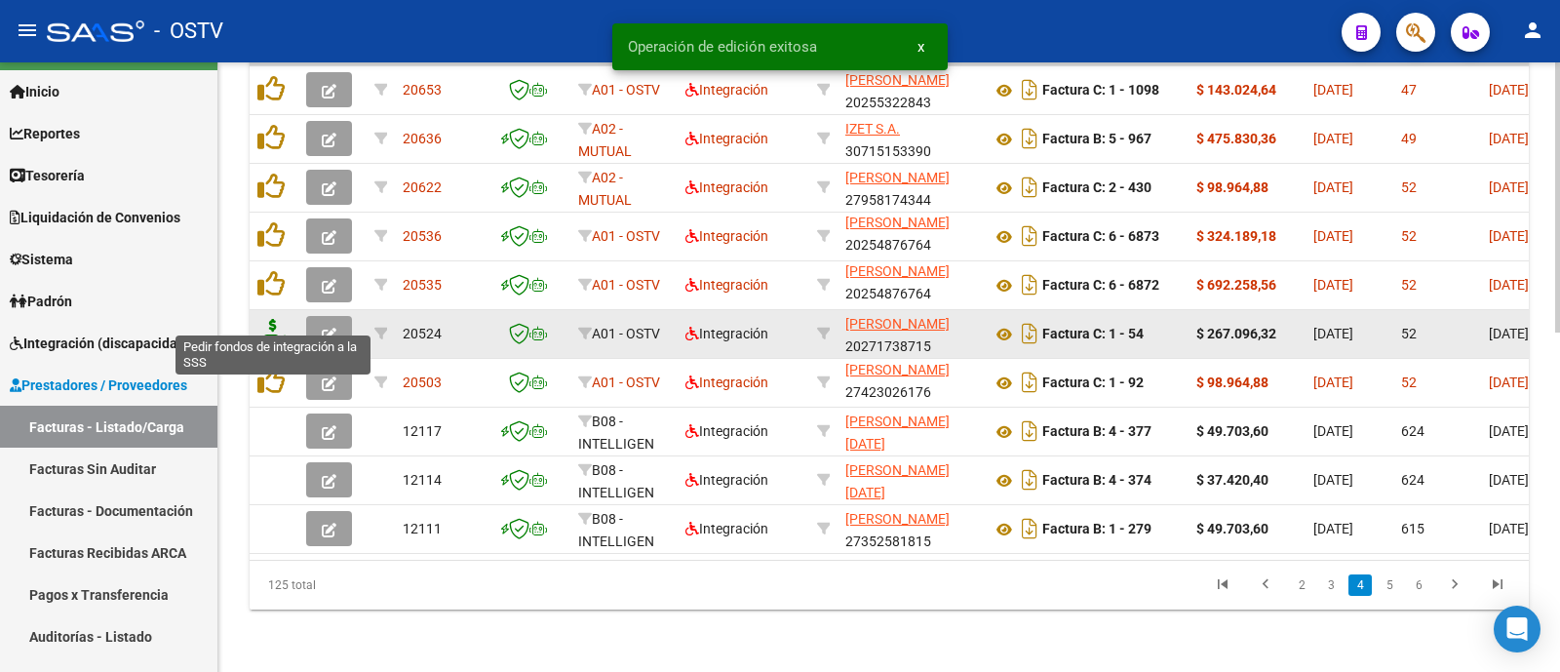
click at [273, 319] on icon at bounding box center [272, 332] width 31 height 27
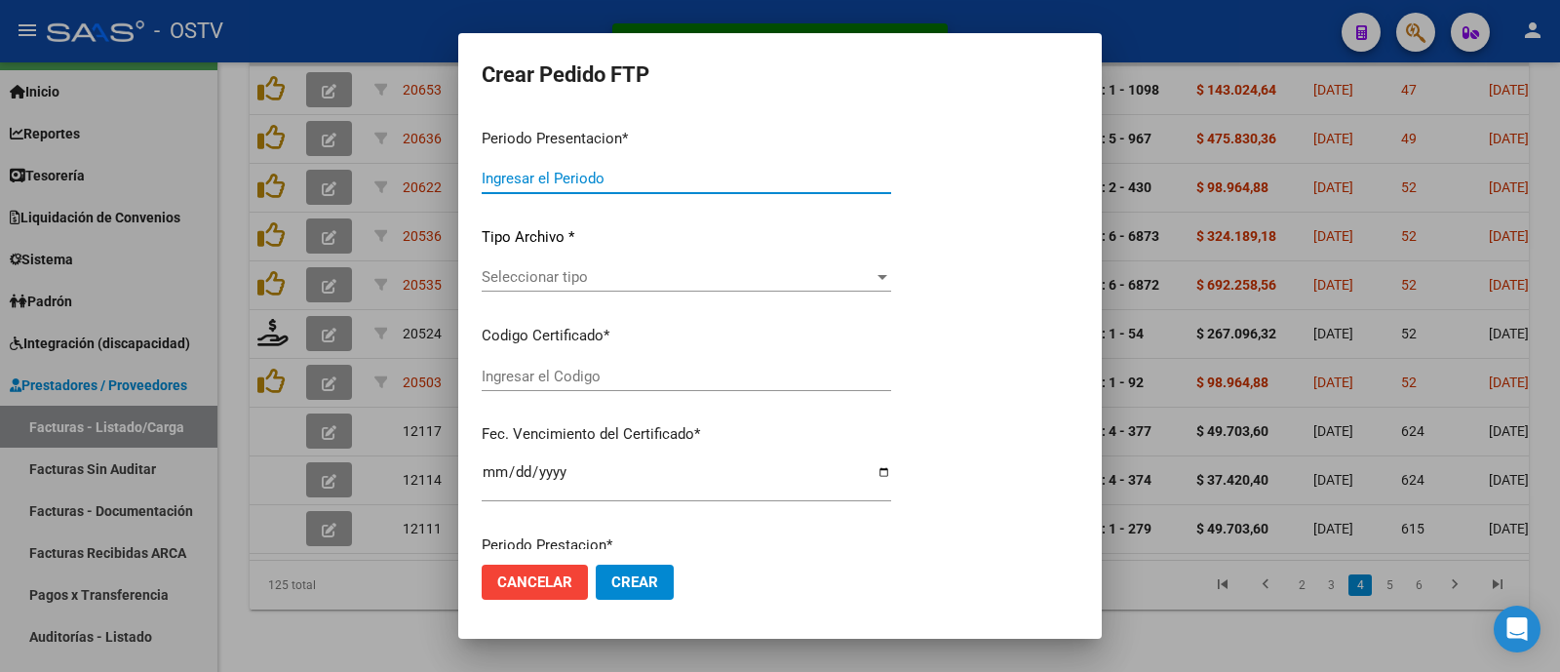
type input "202508"
type input "202507"
type input "$ 267.096,32"
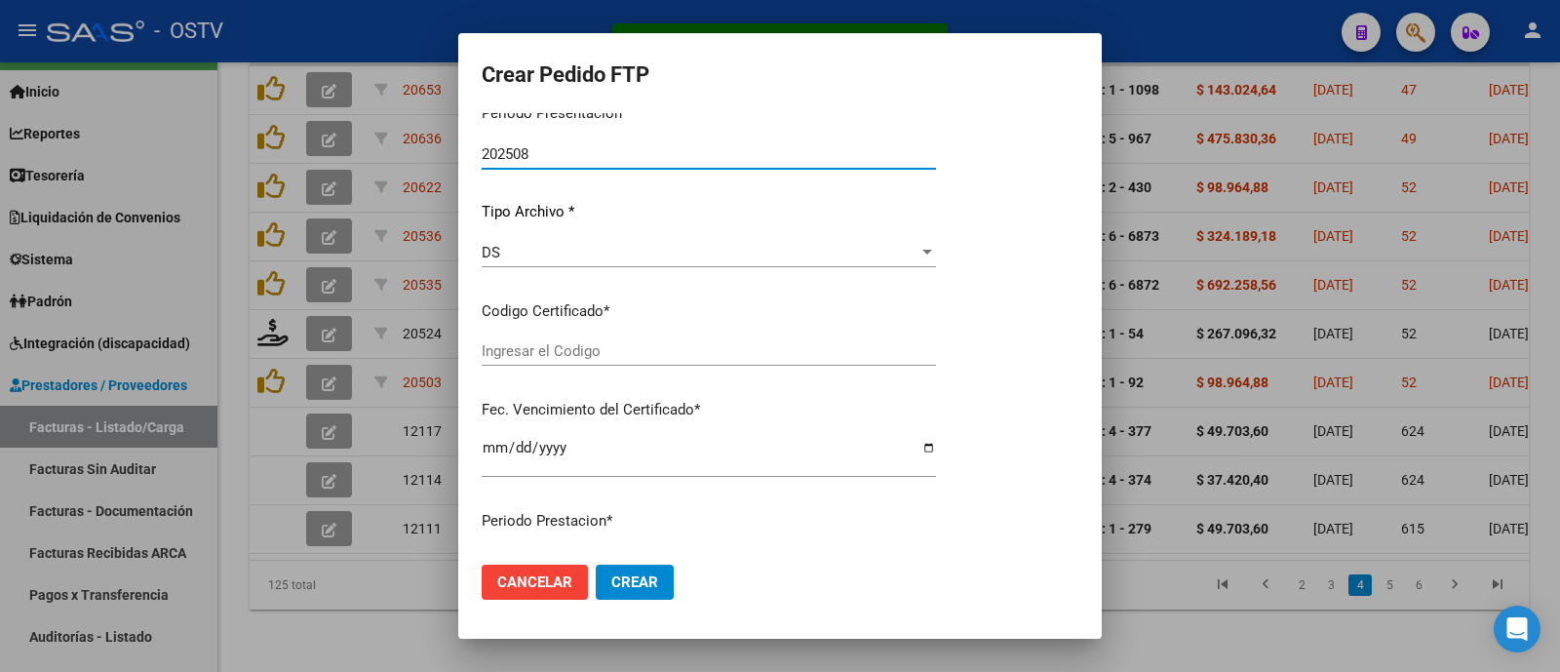
type input "ARG02000465077332025012920300129COR234"
type input "2030-12-29"
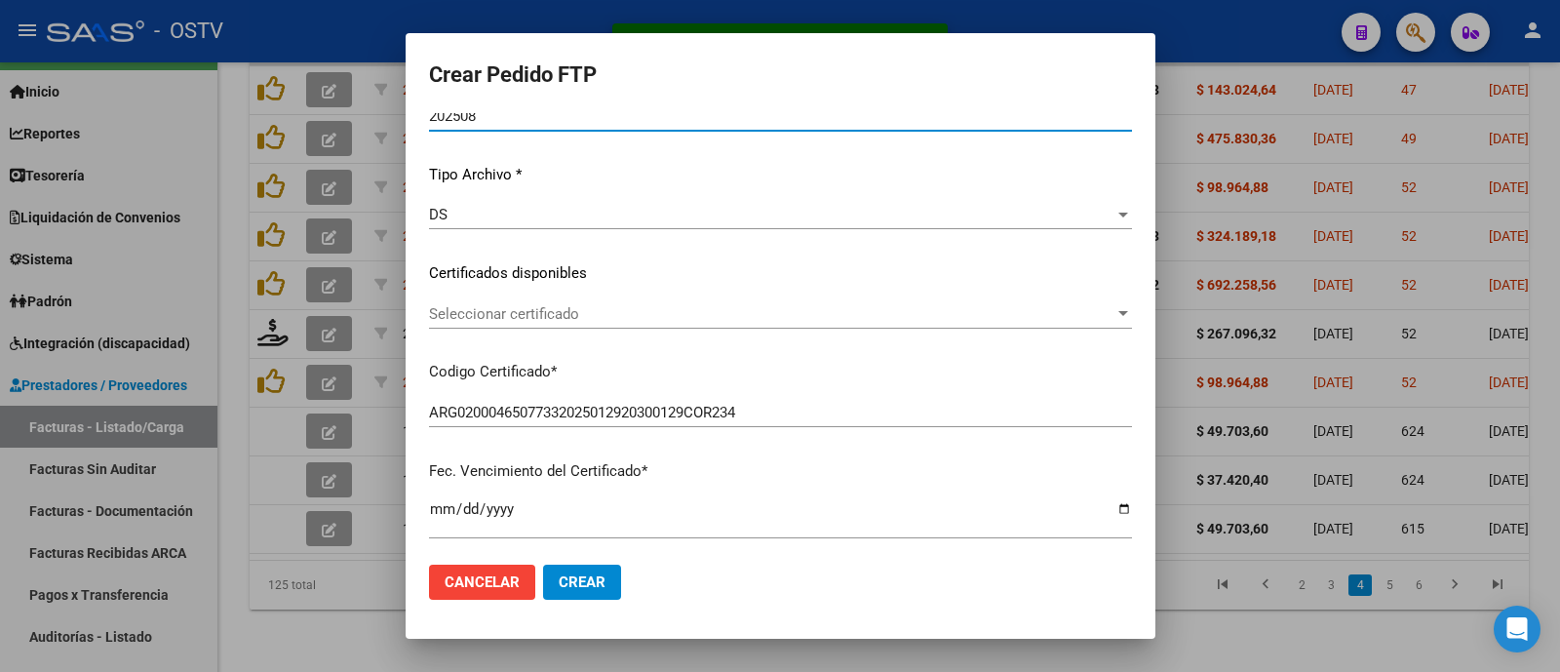
scroll to position [78, 0]
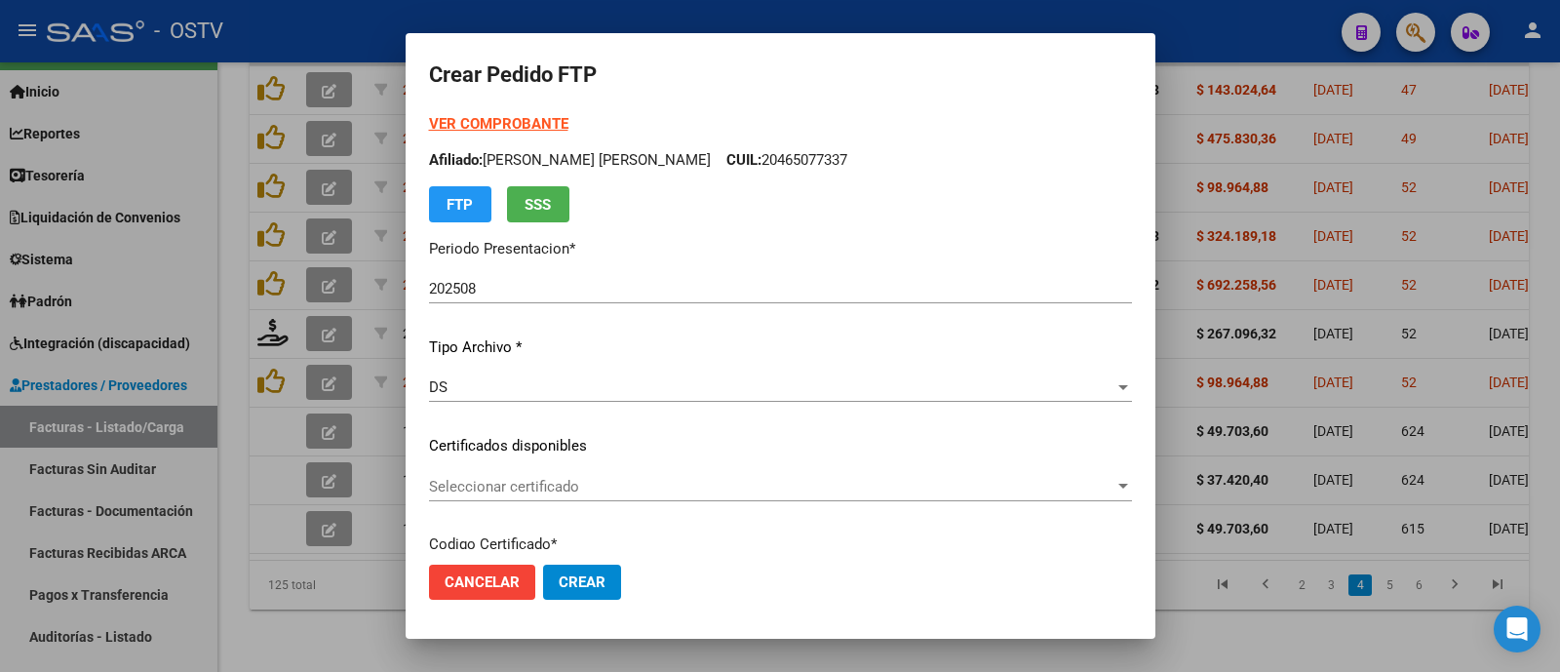
click at [486, 120] on strong "VER COMPROBANTE" at bounding box center [498, 124] width 139 height 18
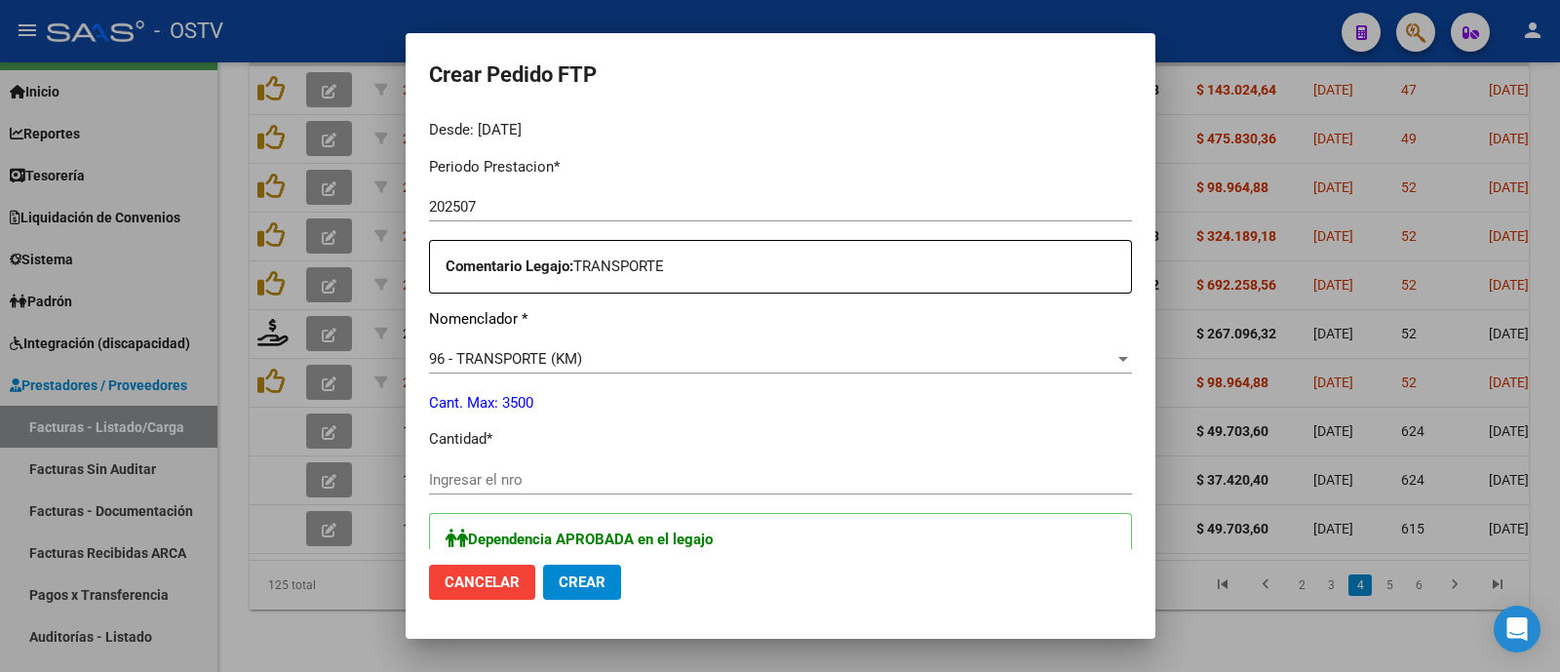
click at [536, 467] on div "Ingresar el nro" at bounding box center [780, 479] width 703 height 29
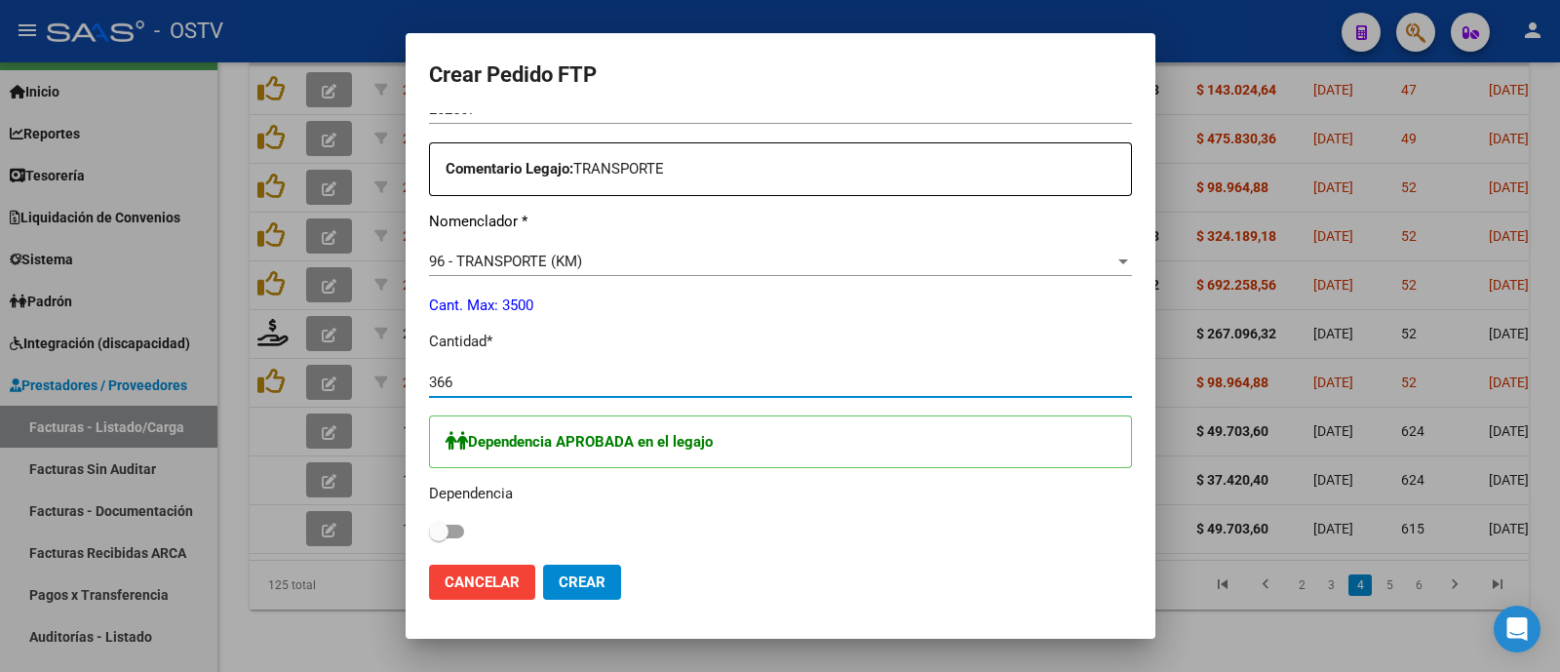
scroll to position [852, 0]
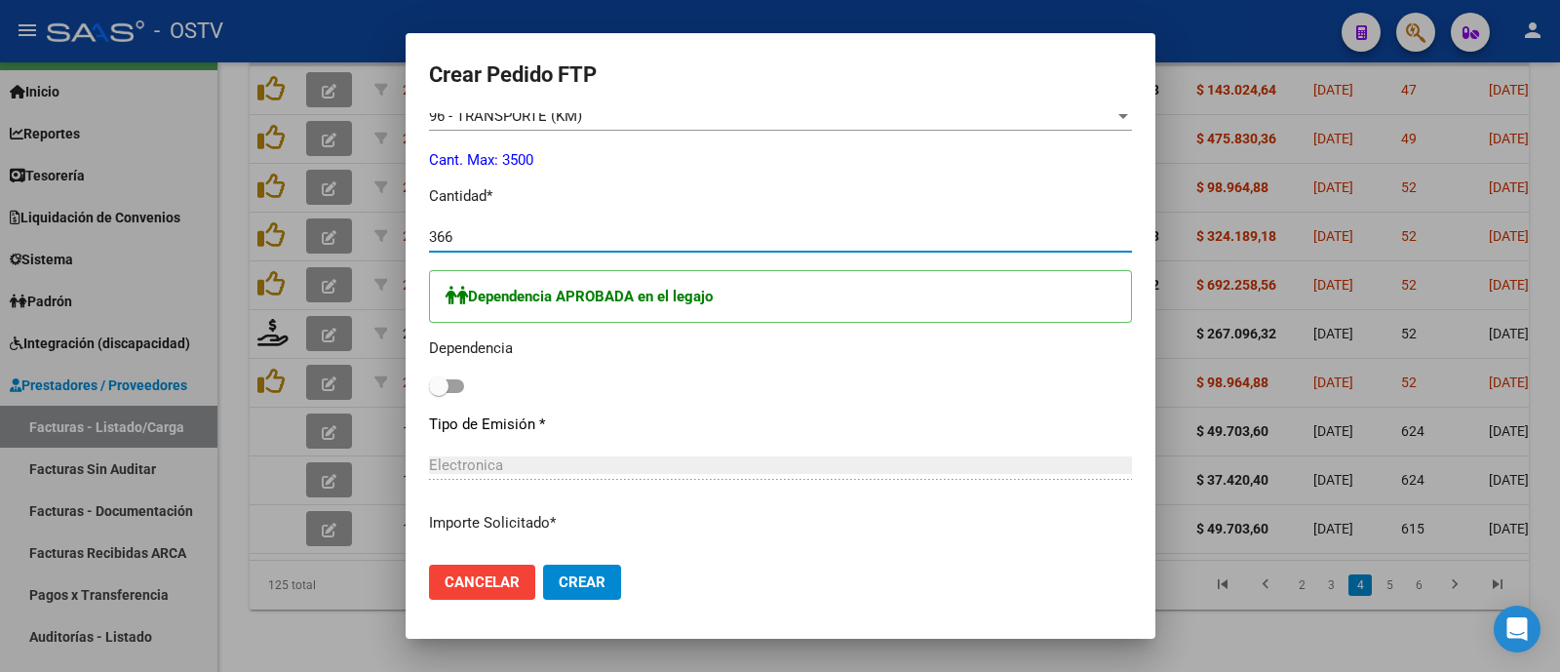
type input "366"
click at [430, 380] on span at bounding box center [438, 385] width 19 height 19
click at [438, 393] on input "checkbox" at bounding box center [438, 393] width 1 height 1
checkbox input "true"
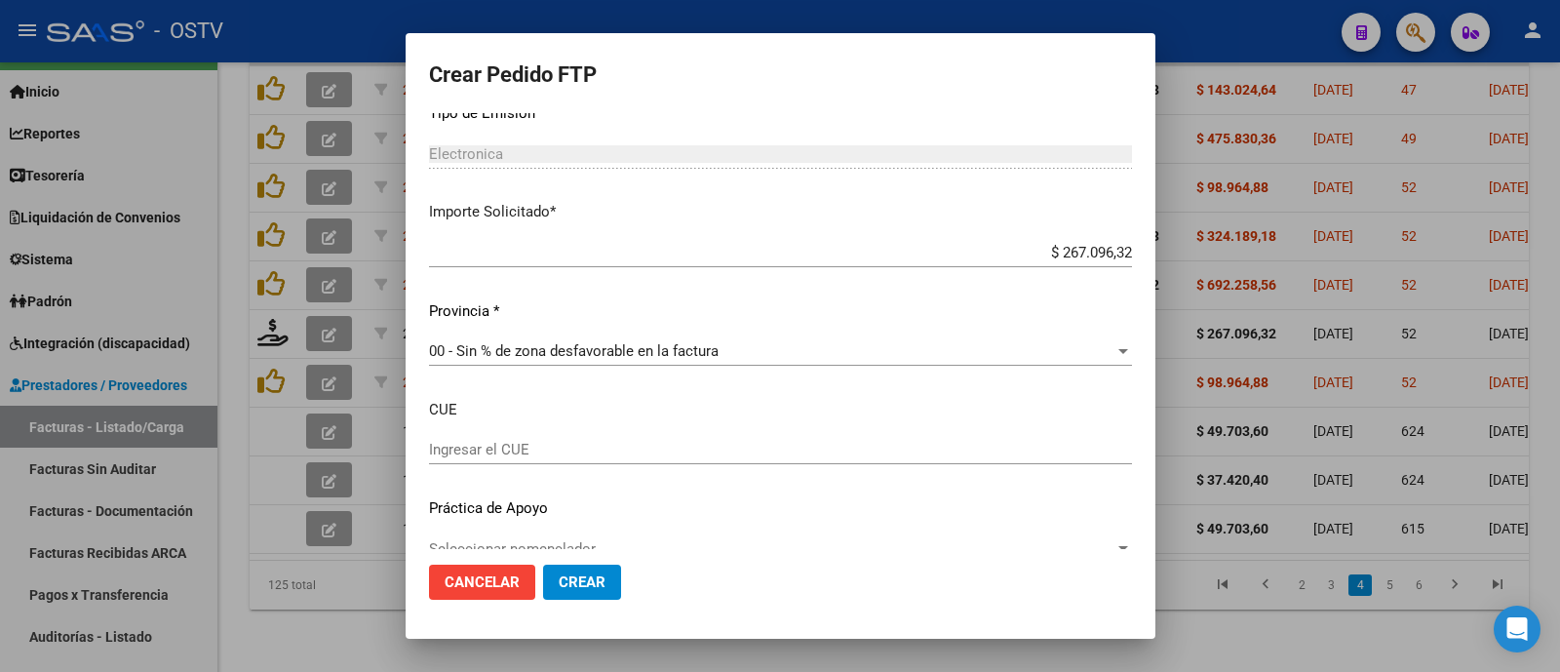
scroll to position [1193, 0]
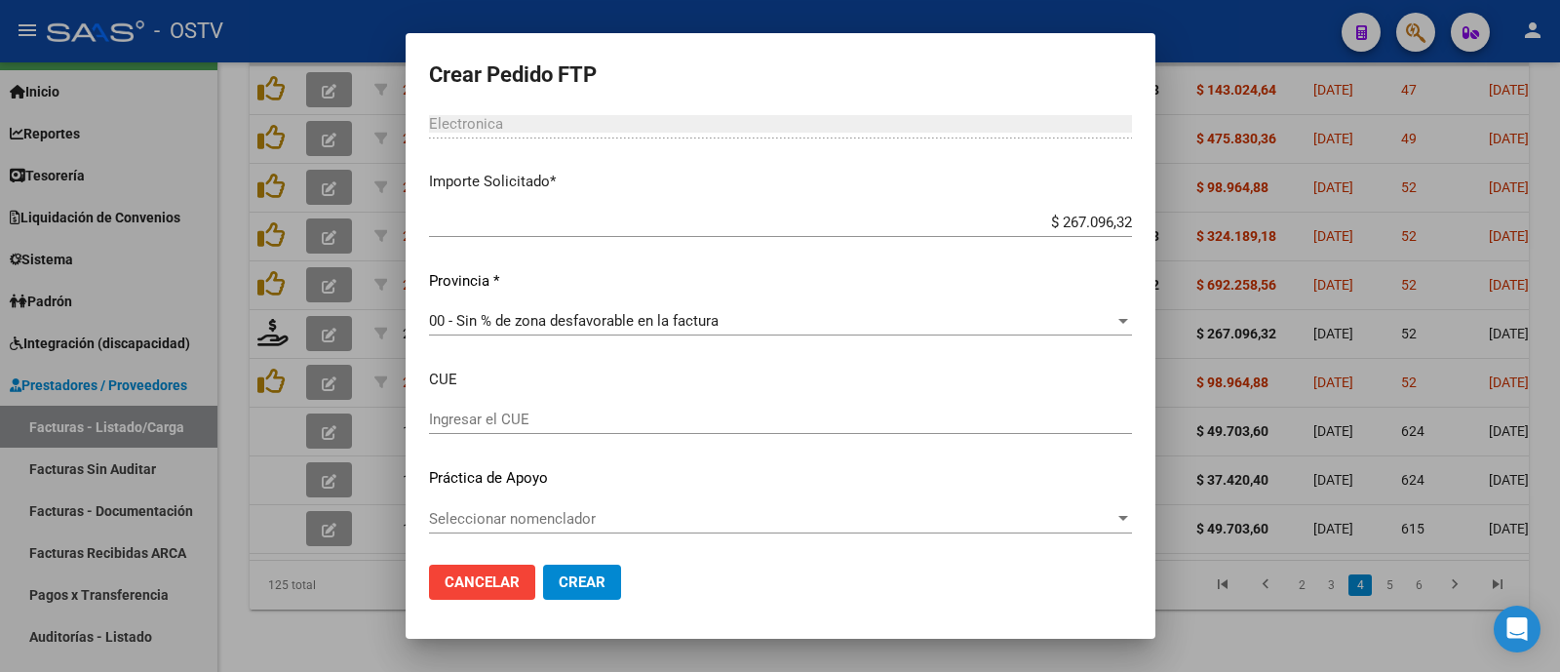
click at [559, 585] on span "Crear" at bounding box center [582, 582] width 47 height 18
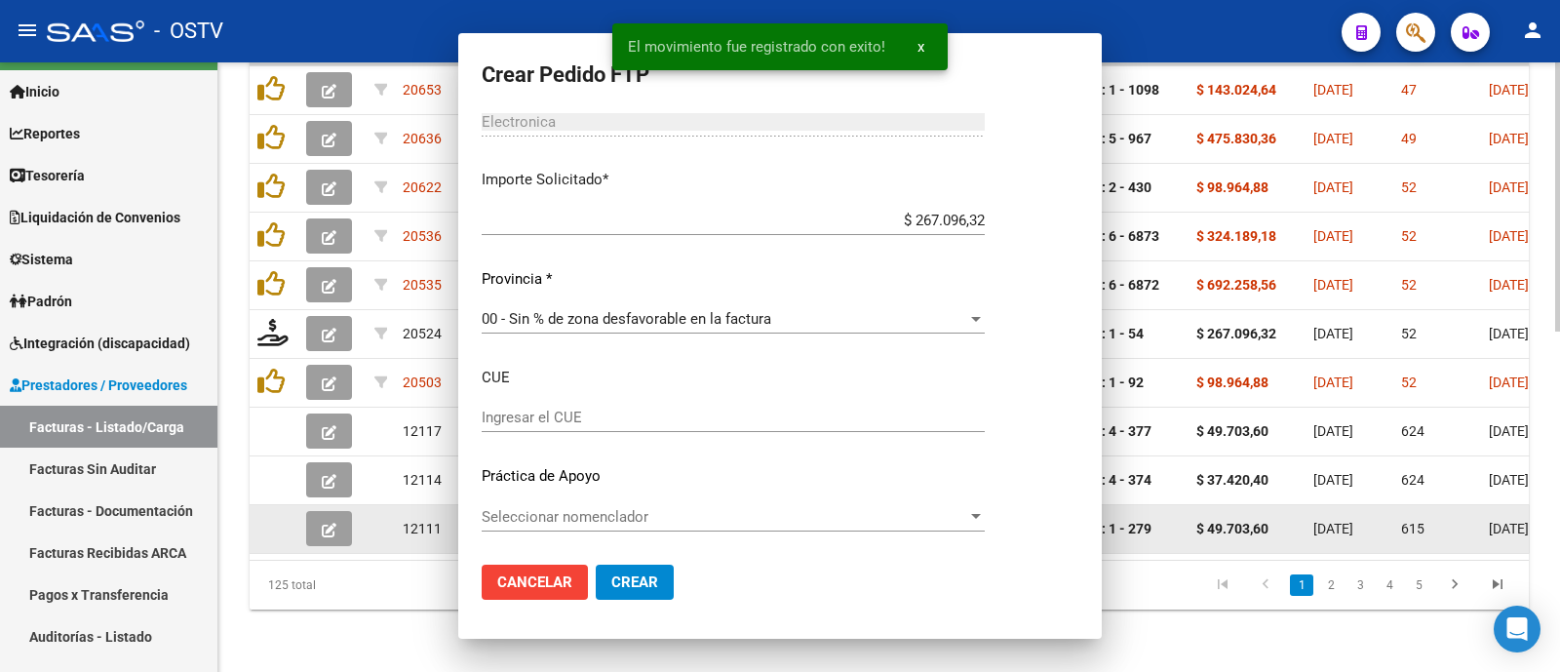
scroll to position [0, 0]
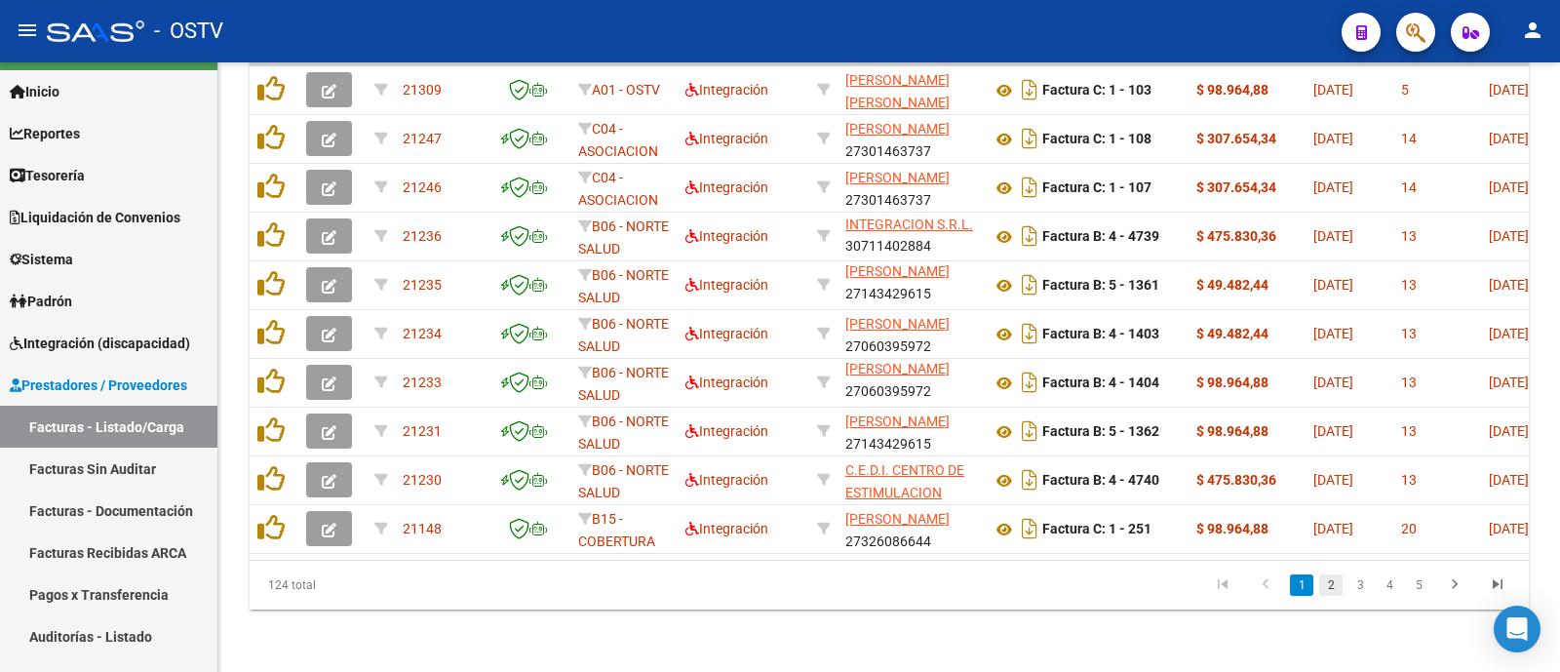
click at [1328, 586] on link "2" at bounding box center [1330, 584] width 23 height 21
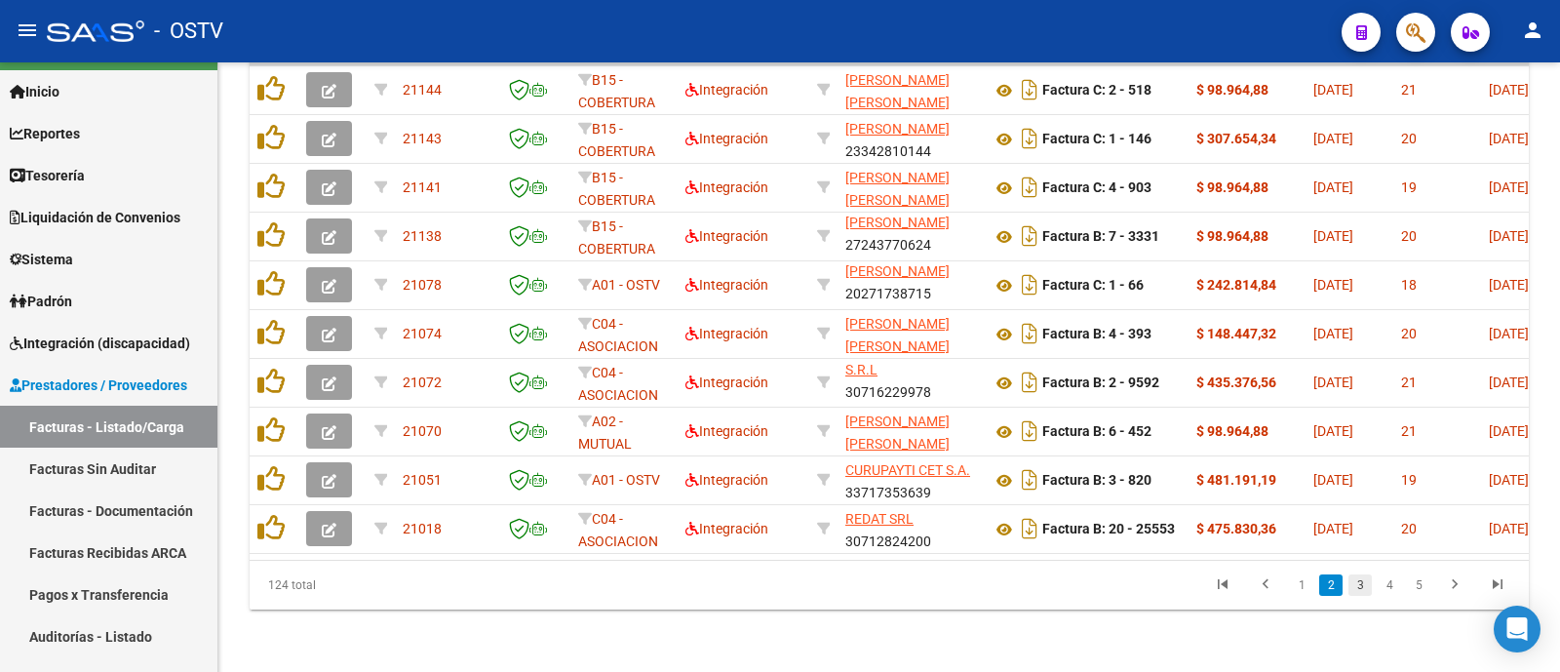
click at [1360, 589] on link "3" at bounding box center [1359, 584] width 23 height 21
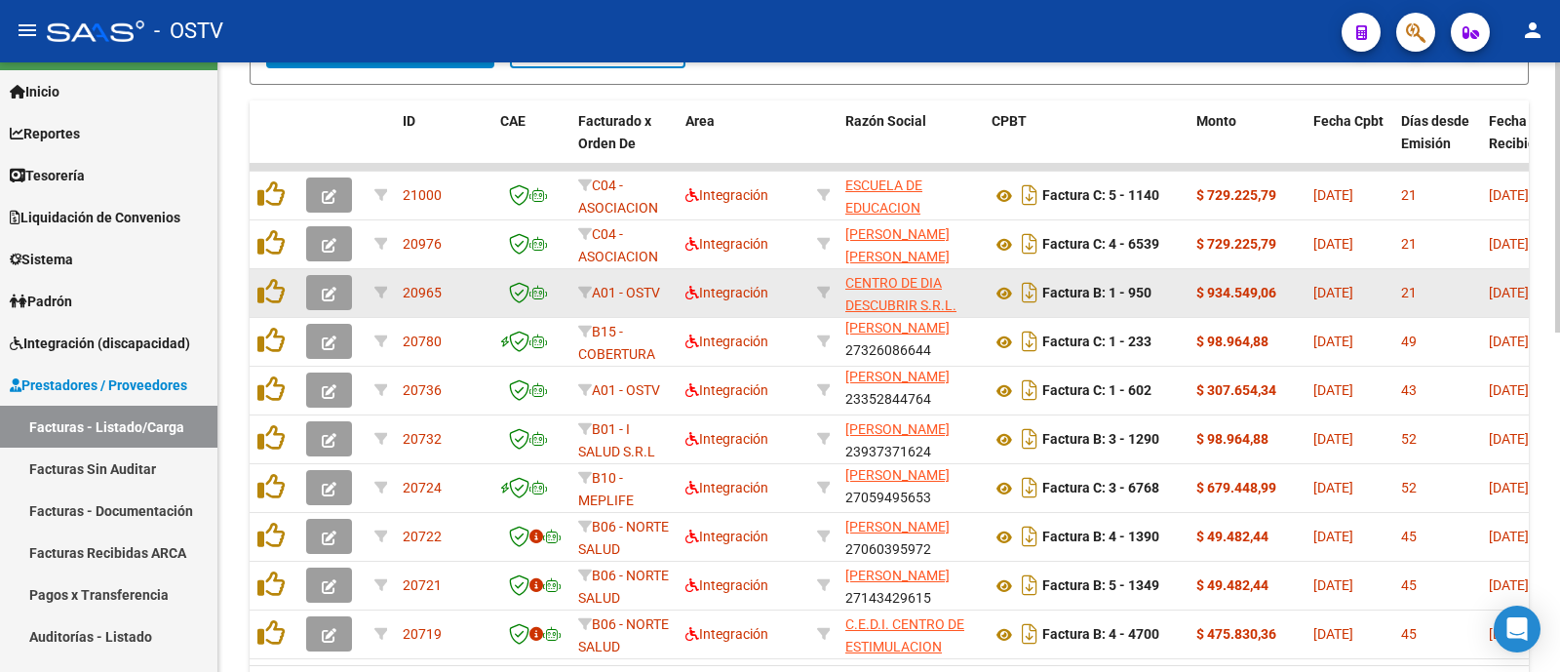
click at [325, 287] on icon "button" at bounding box center [329, 294] width 15 height 15
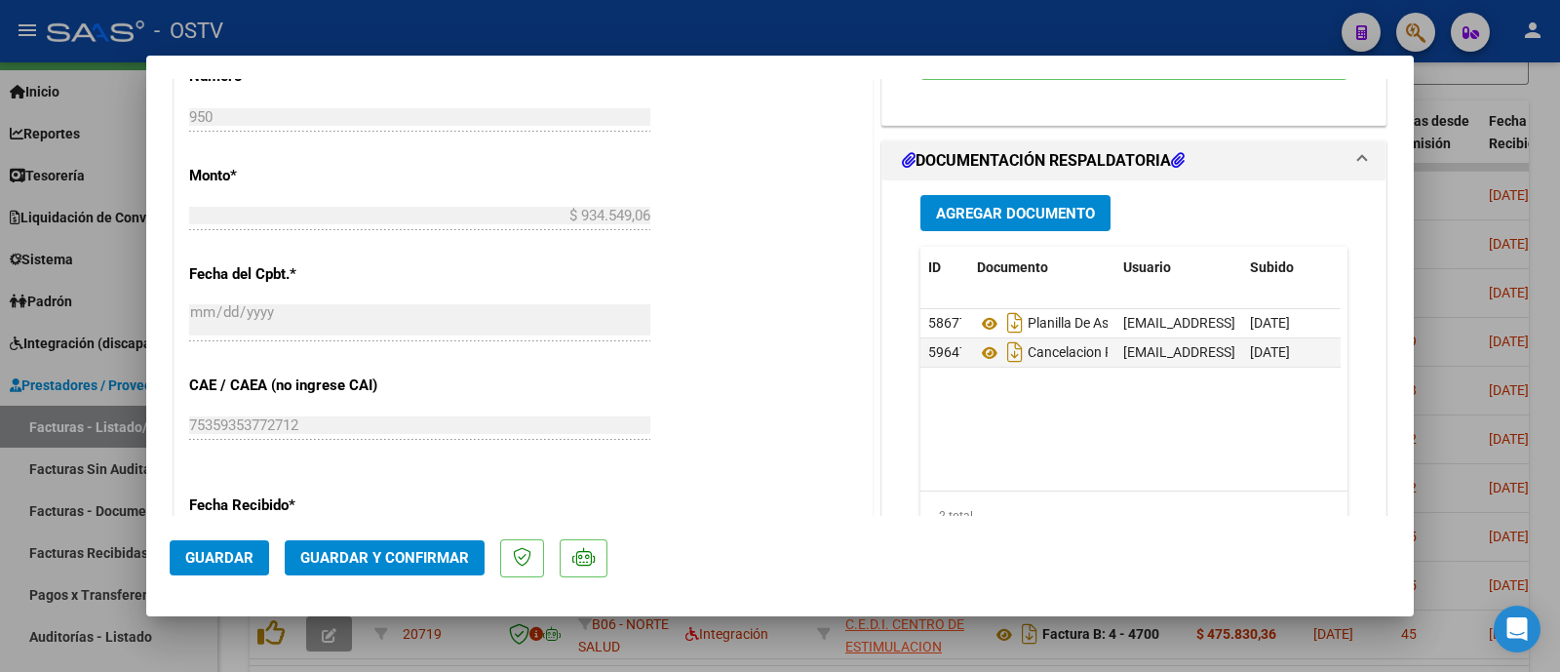
scroll to position [1097, 0]
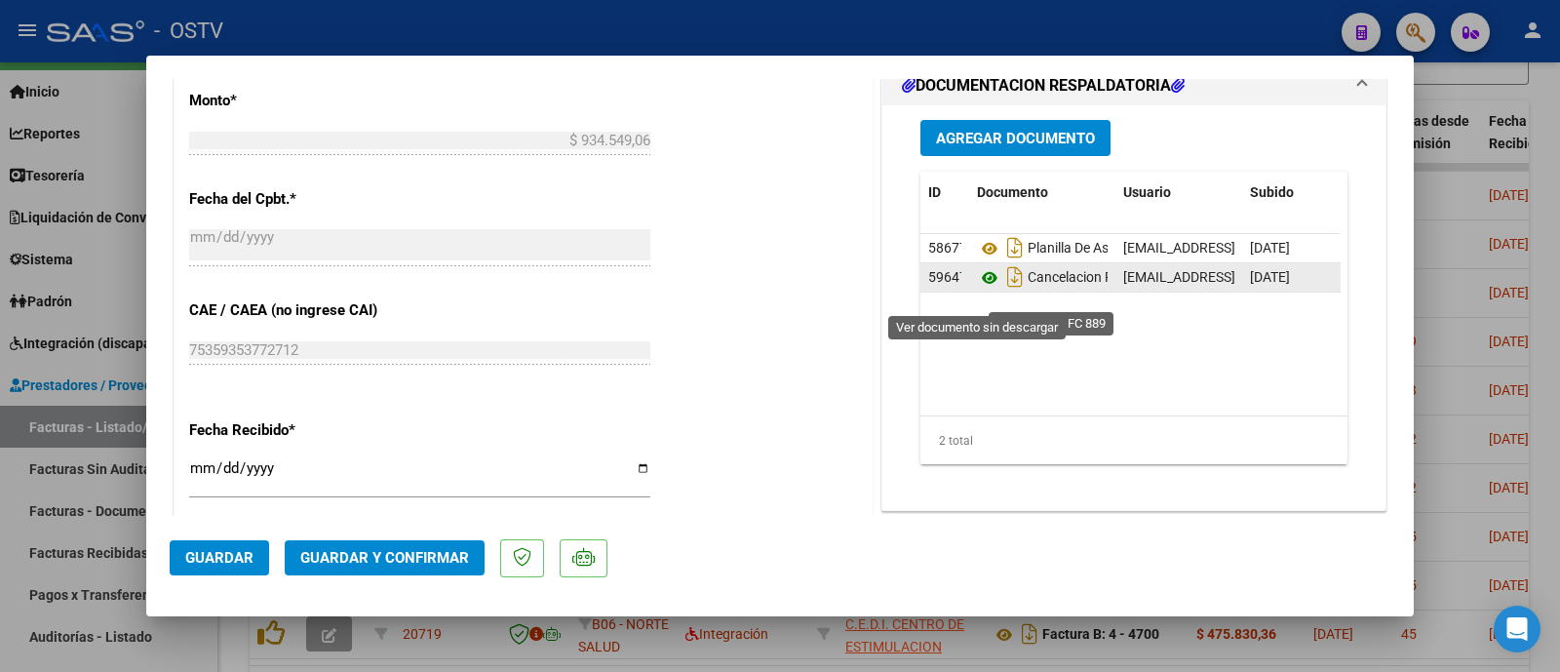
click at [980, 289] on icon at bounding box center [989, 277] width 25 height 23
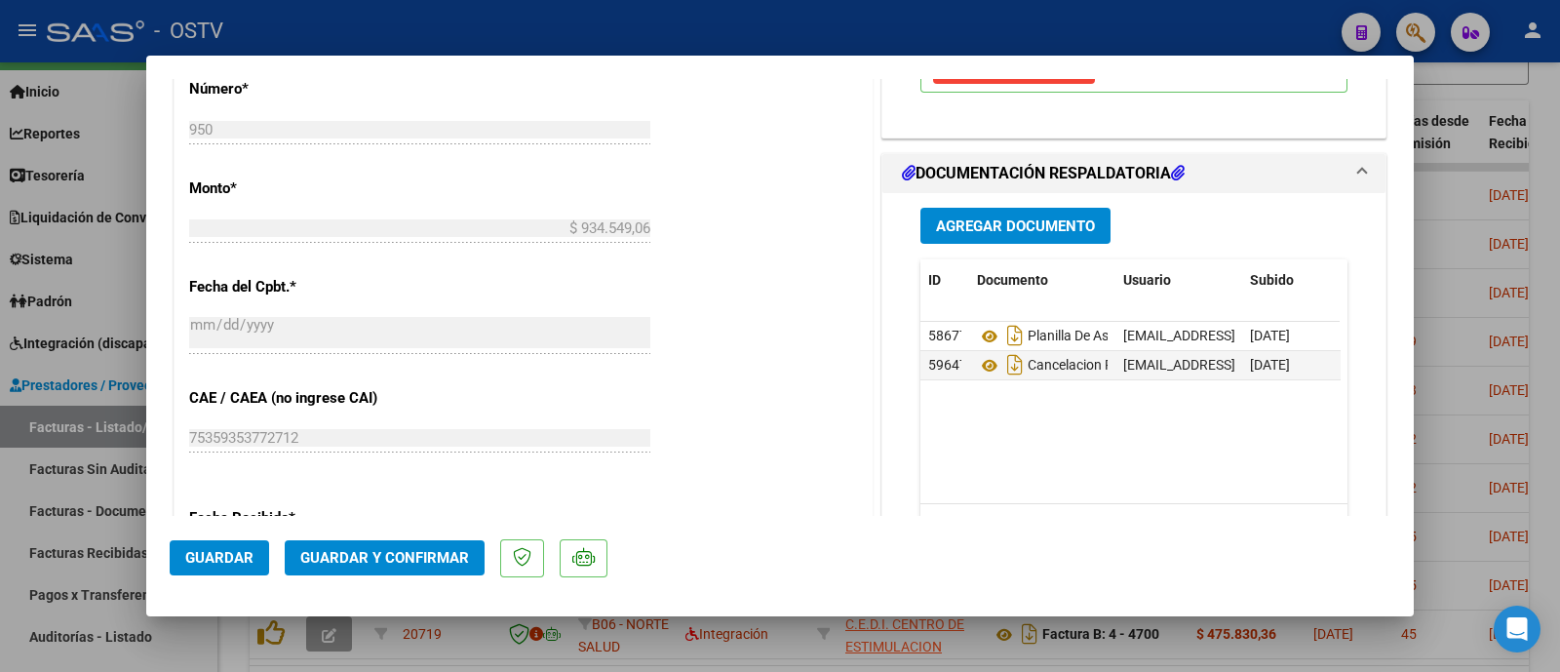
scroll to position [956, 0]
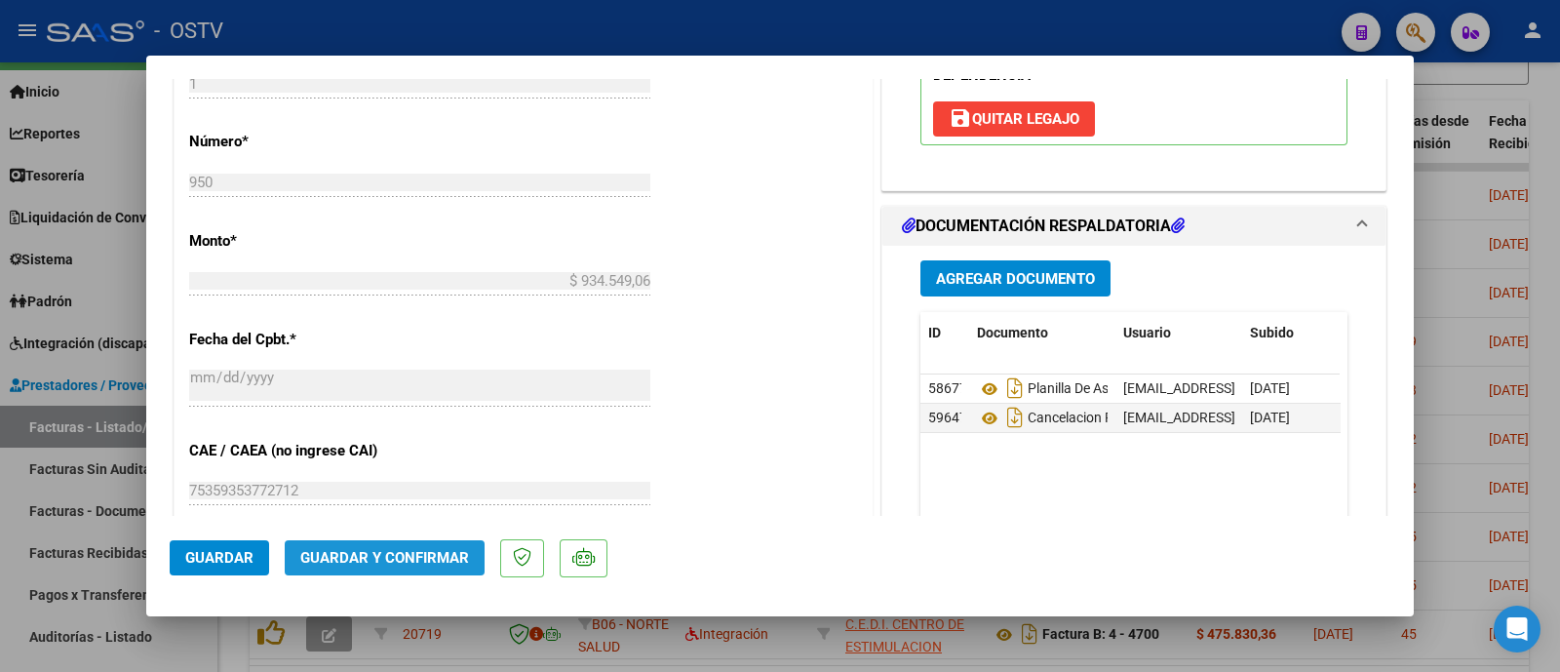
click at [440, 553] on span "Guardar y Confirmar" at bounding box center [384, 558] width 169 height 18
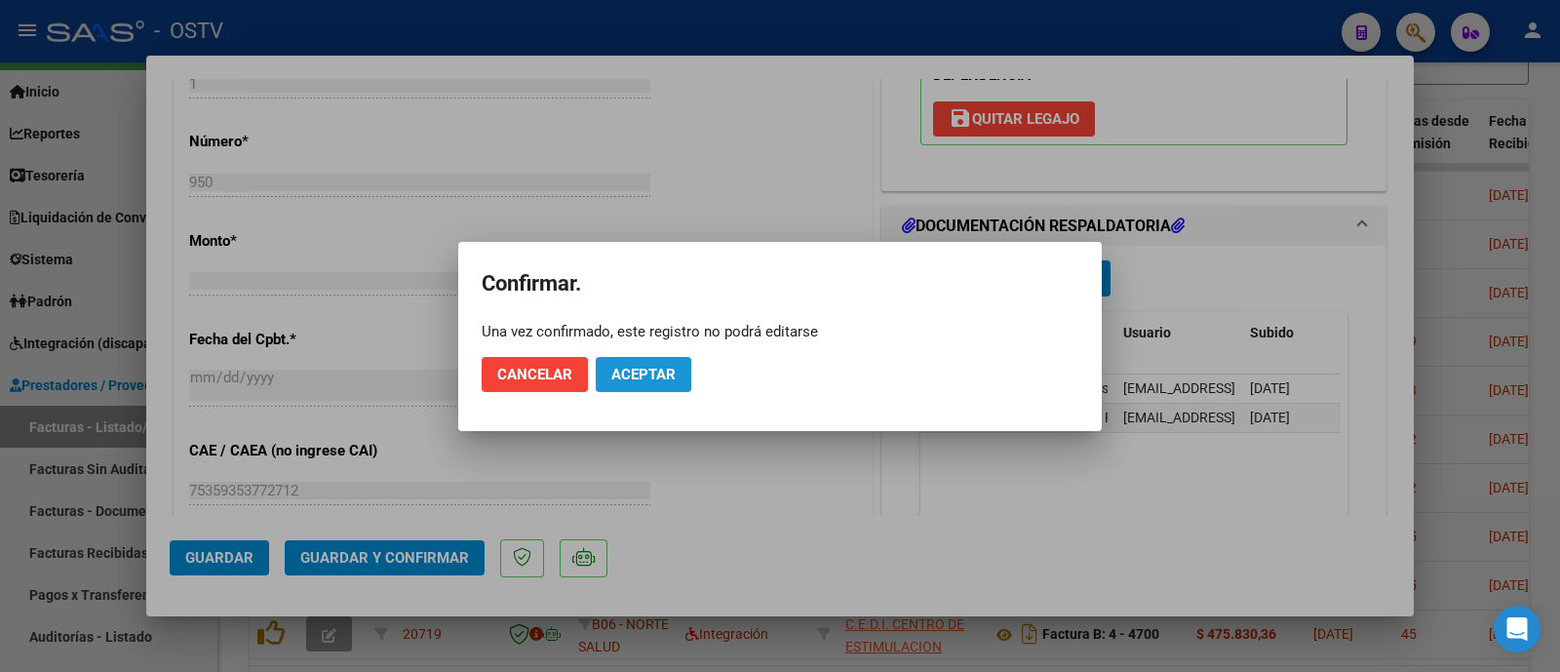
click at [653, 366] on span "Aceptar" at bounding box center [643, 375] width 64 height 18
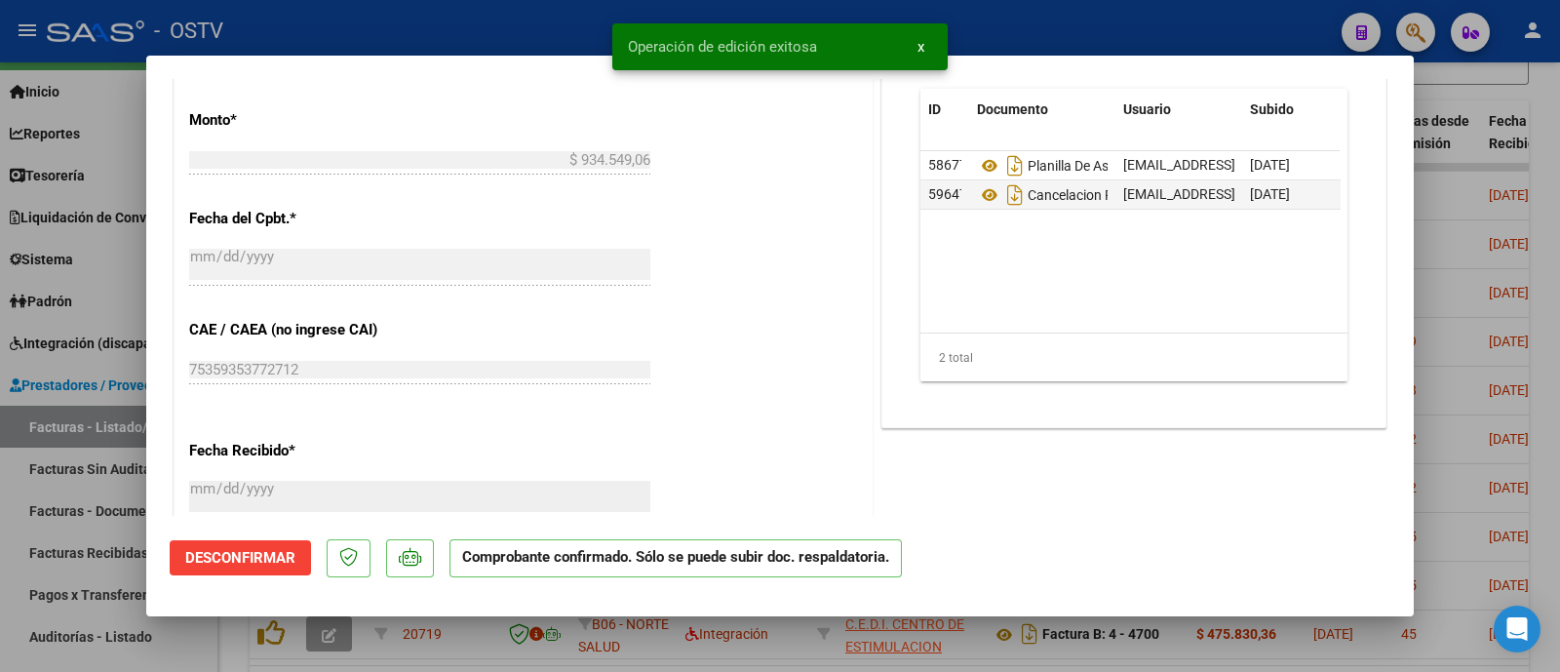
click at [528, 31] on div at bounding box center [780, 336] width 1560 height 672
type input "$ 0,00"
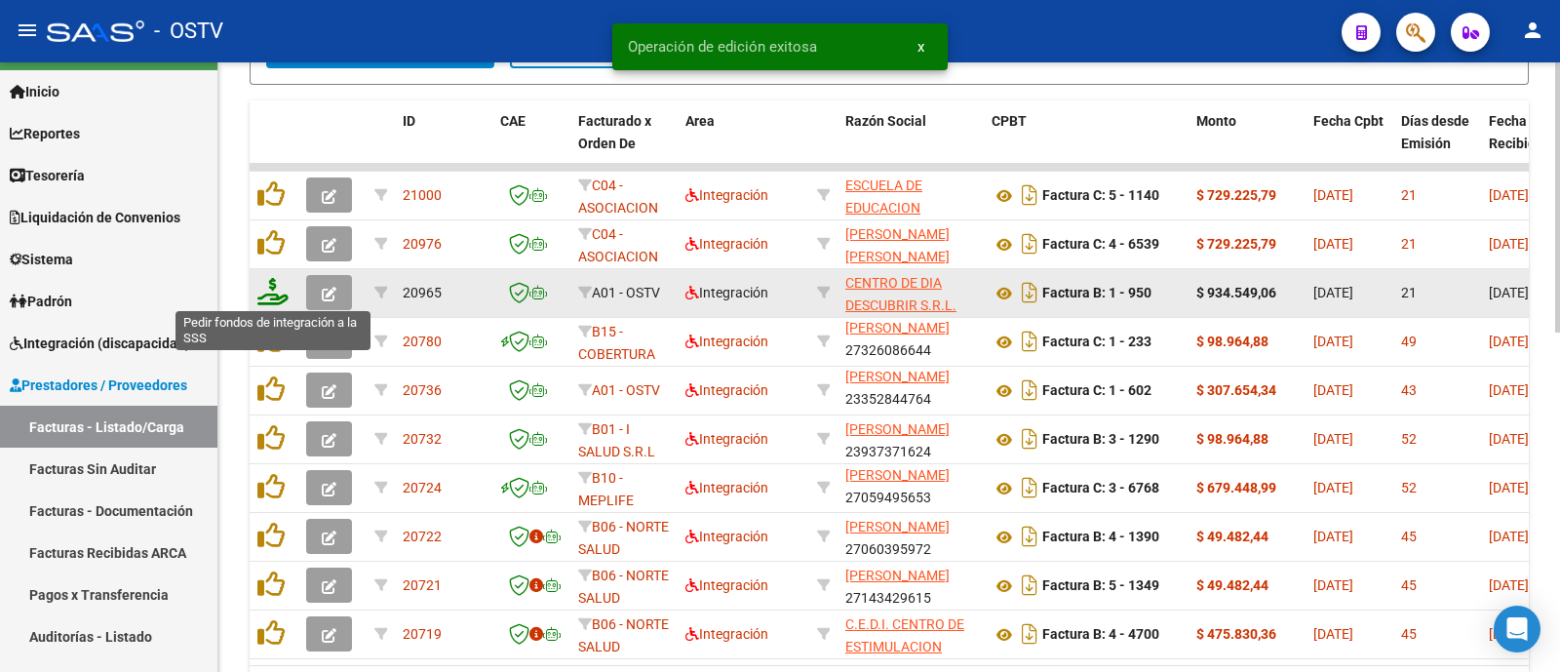
click at [271, 289] on icon at bounding box center [272, 291] width 31 height 27
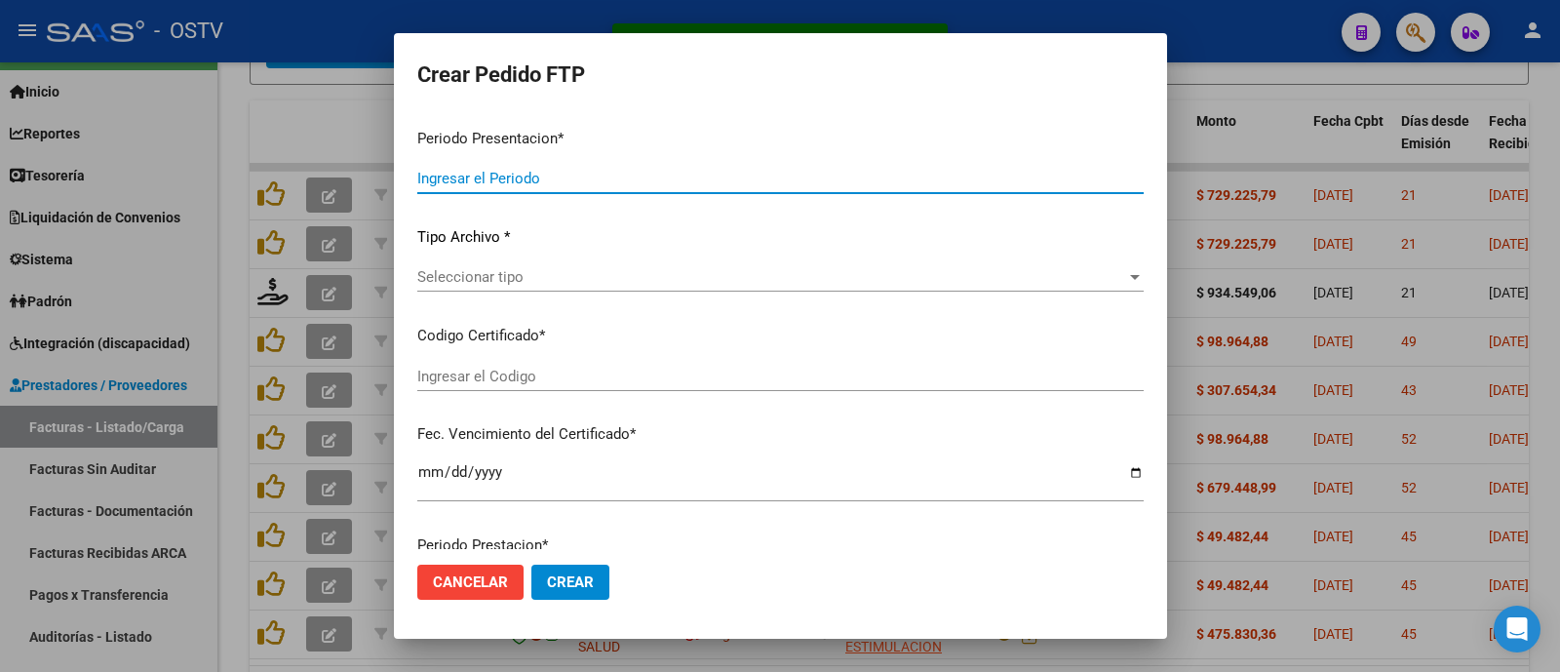
type input "202508"
type input "$ 934.549,06"
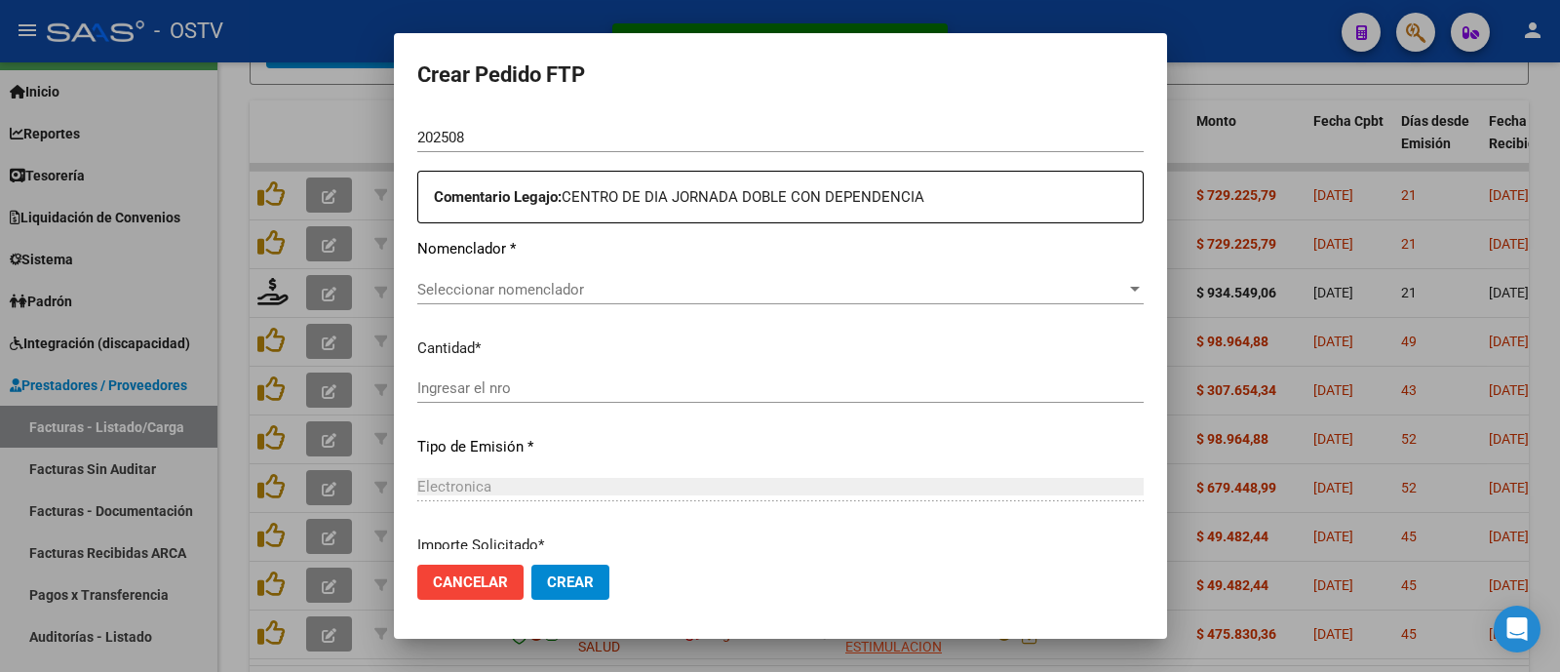
type input "ARG02000465077332025012920300129COR234"
type input "2030-12-29"
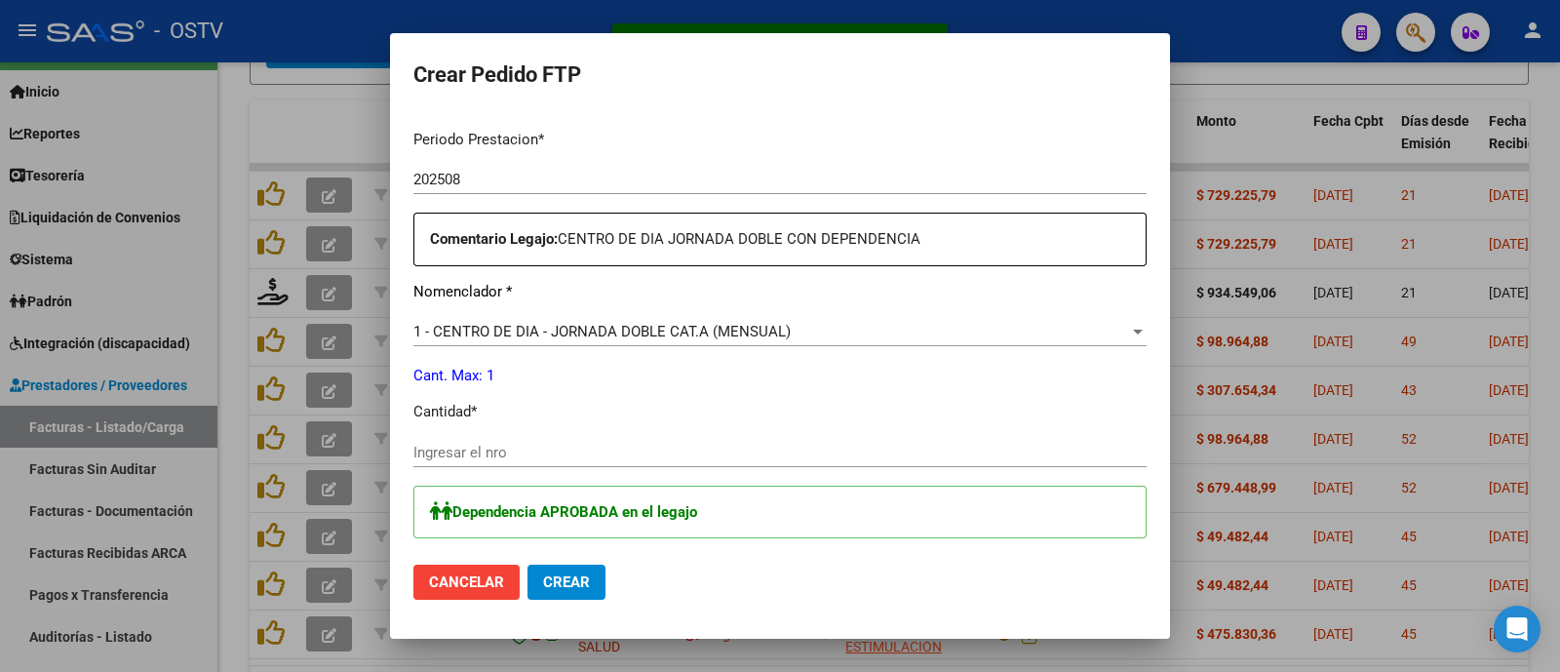
click at [485, 450] on input "Ingresar el nro" at bounding box center [779, 452] width 733 height 18
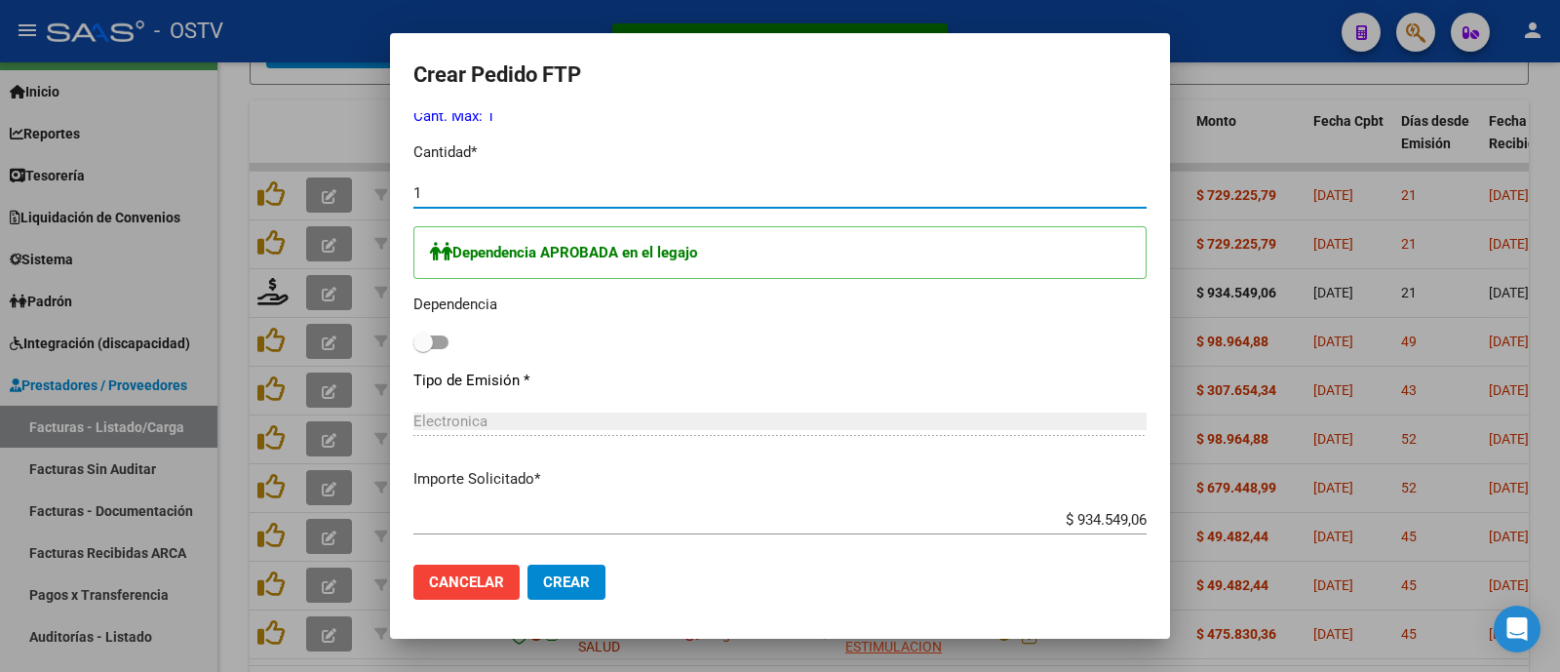
scroll to position [995, 0]
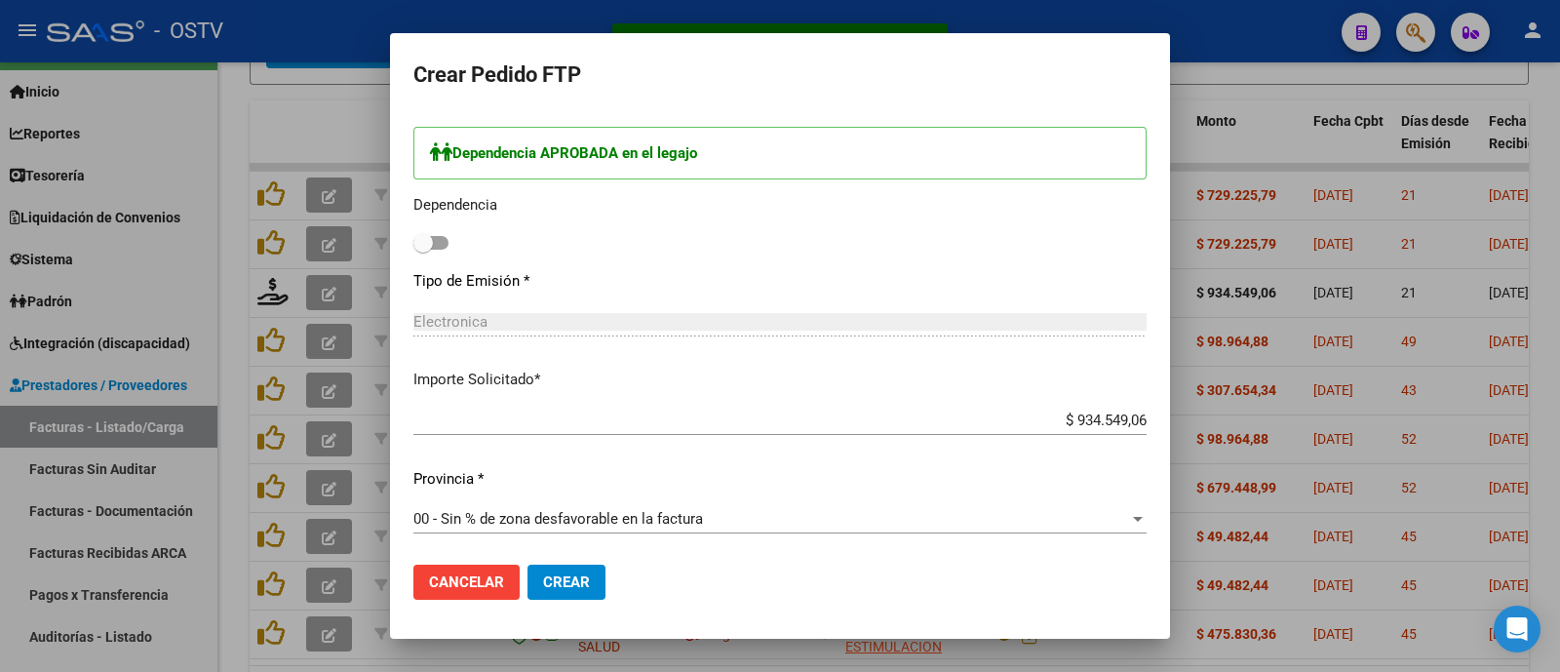
type input "1"
click at [433, 239] on span at bounding box center [430, 243] width 35 height 14
click at [423, 250] on input "checkbox" at bounding box center [422, 250] width 1 height 1
checkbox input "true"
click at [558, 586] on span "Crear" at bounding box center [566, 582] width 47 height 18
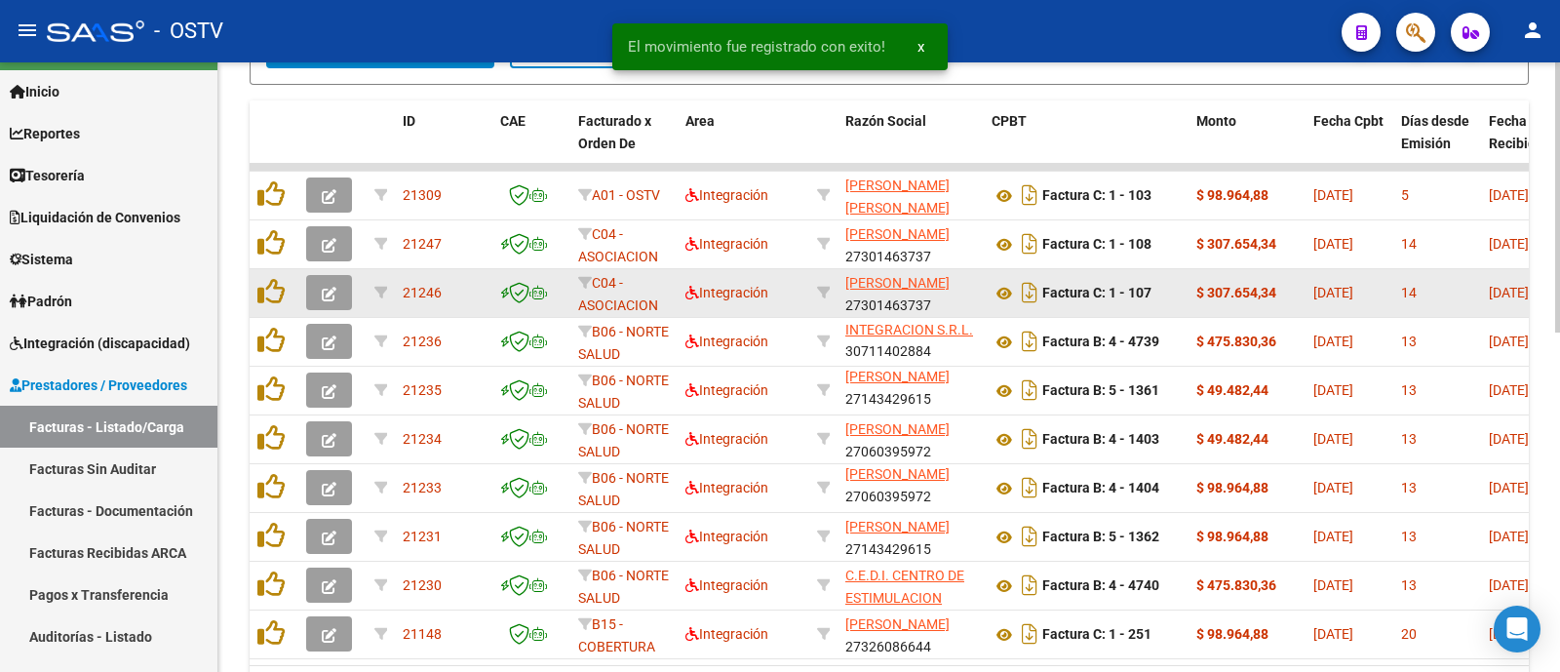
scroll to position [763, 0]
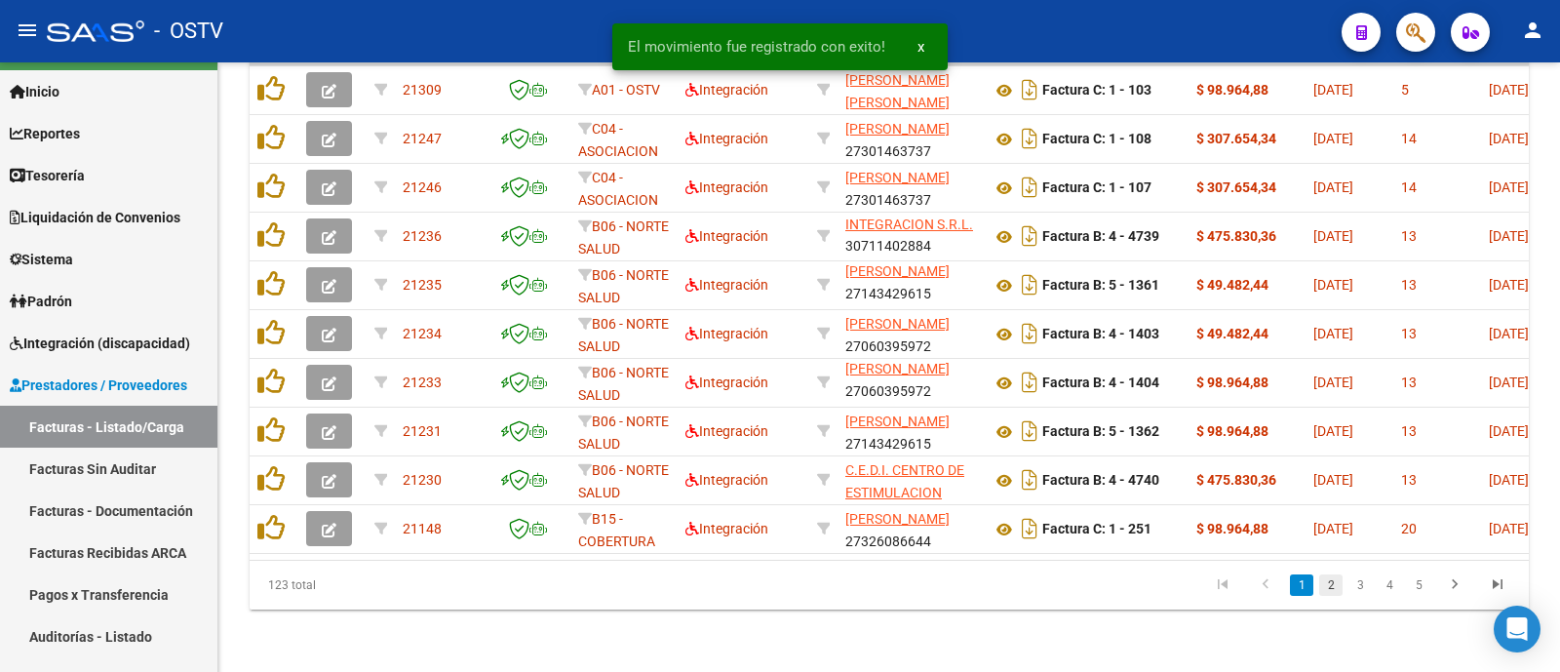
click at [1335, 587] on link "2" at bounding box center [1330, 584] width 23 height 21
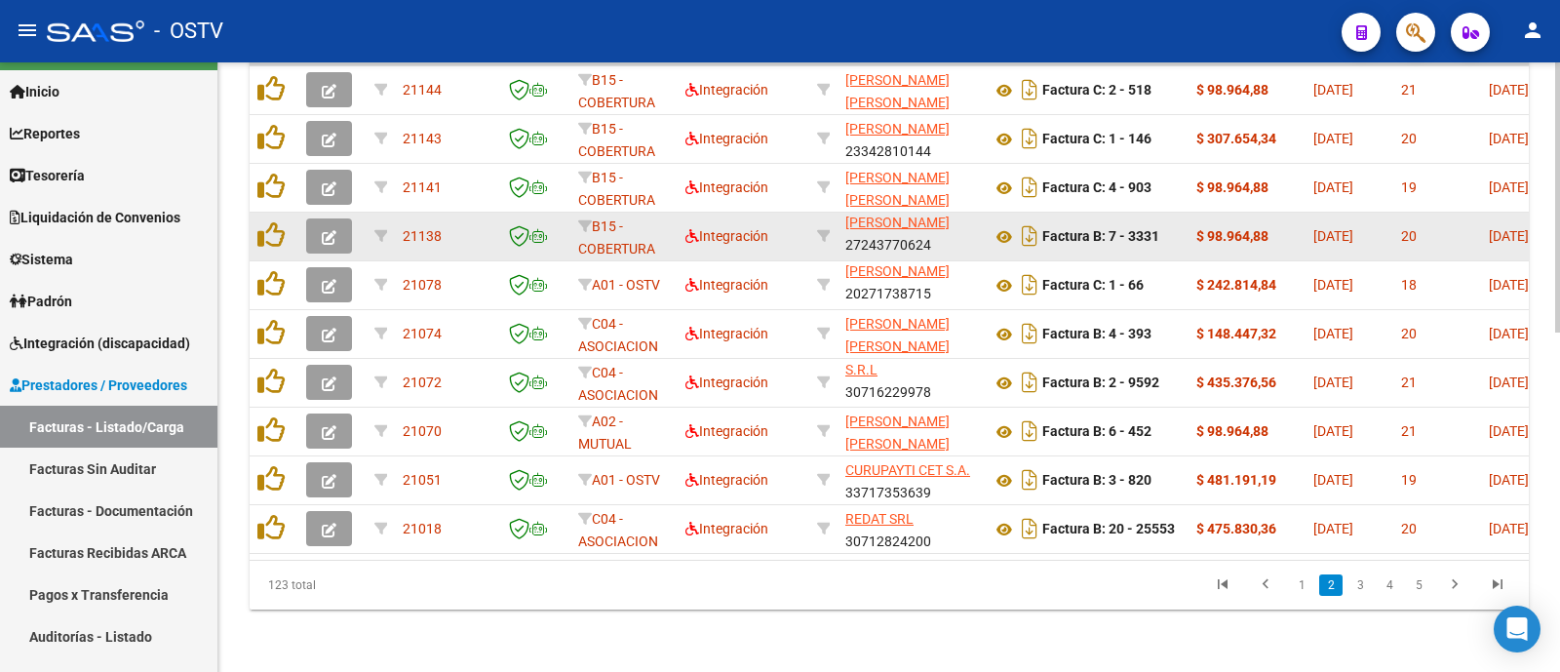
scroll to position [24, 0]
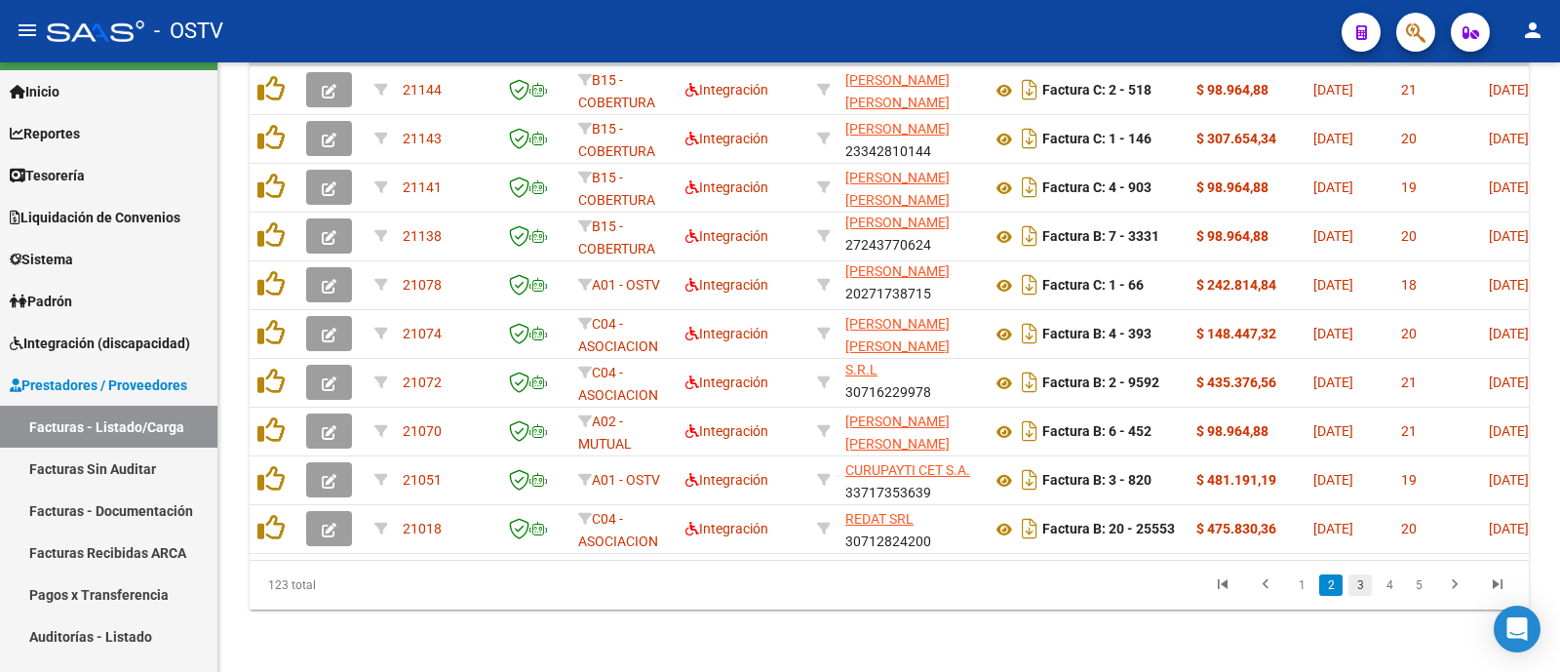
click at [1356, 590] on link "3" at bounding box center [1359, 584] width 23 height 21
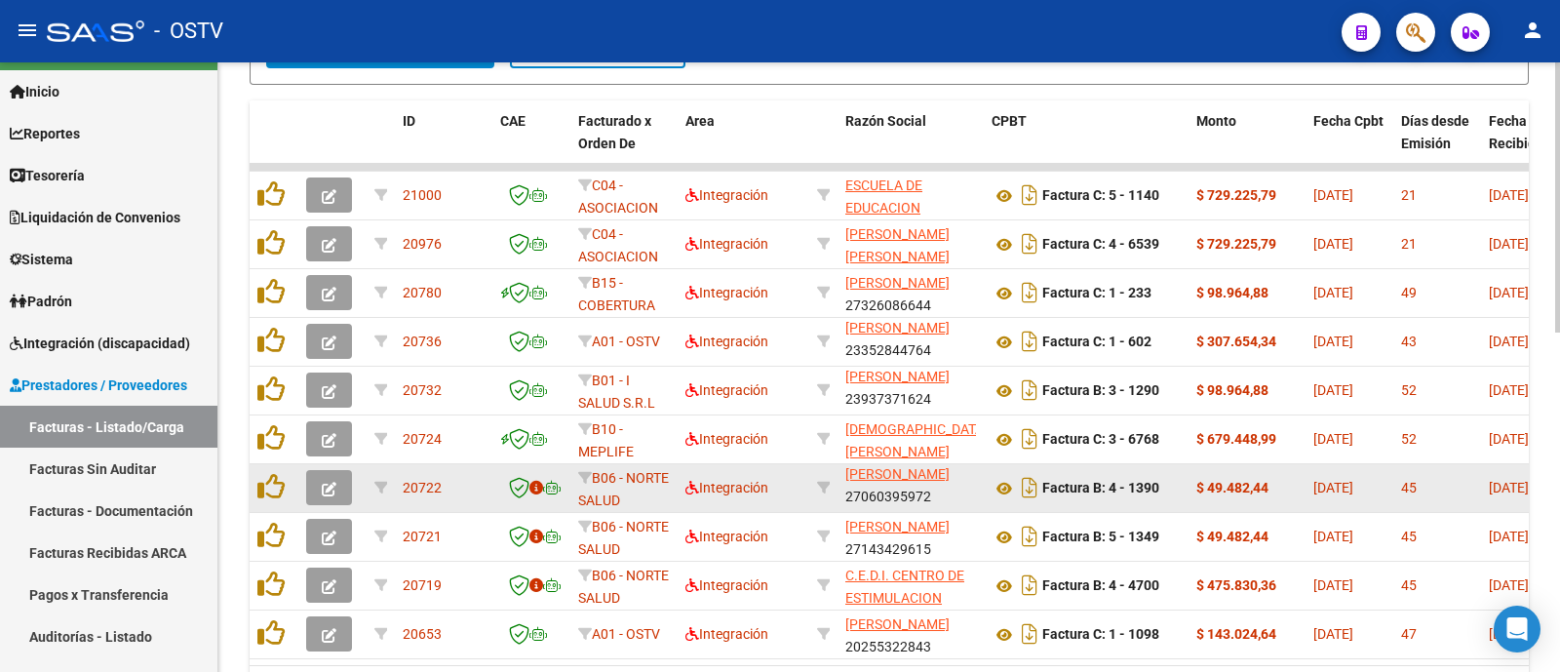
scroll to position [763, 0]
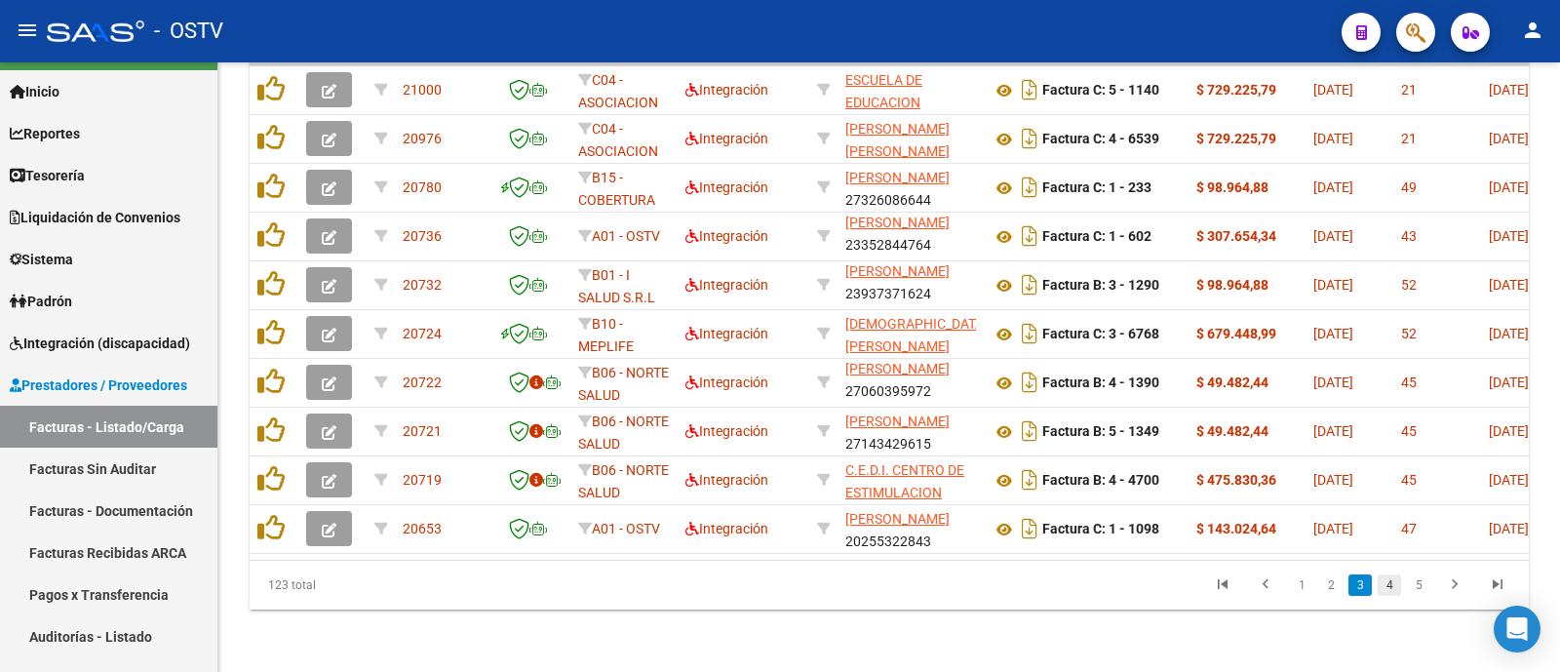
click at [1389, 582] on link "4" at bounding box center [1388, 584] width 23 height 21
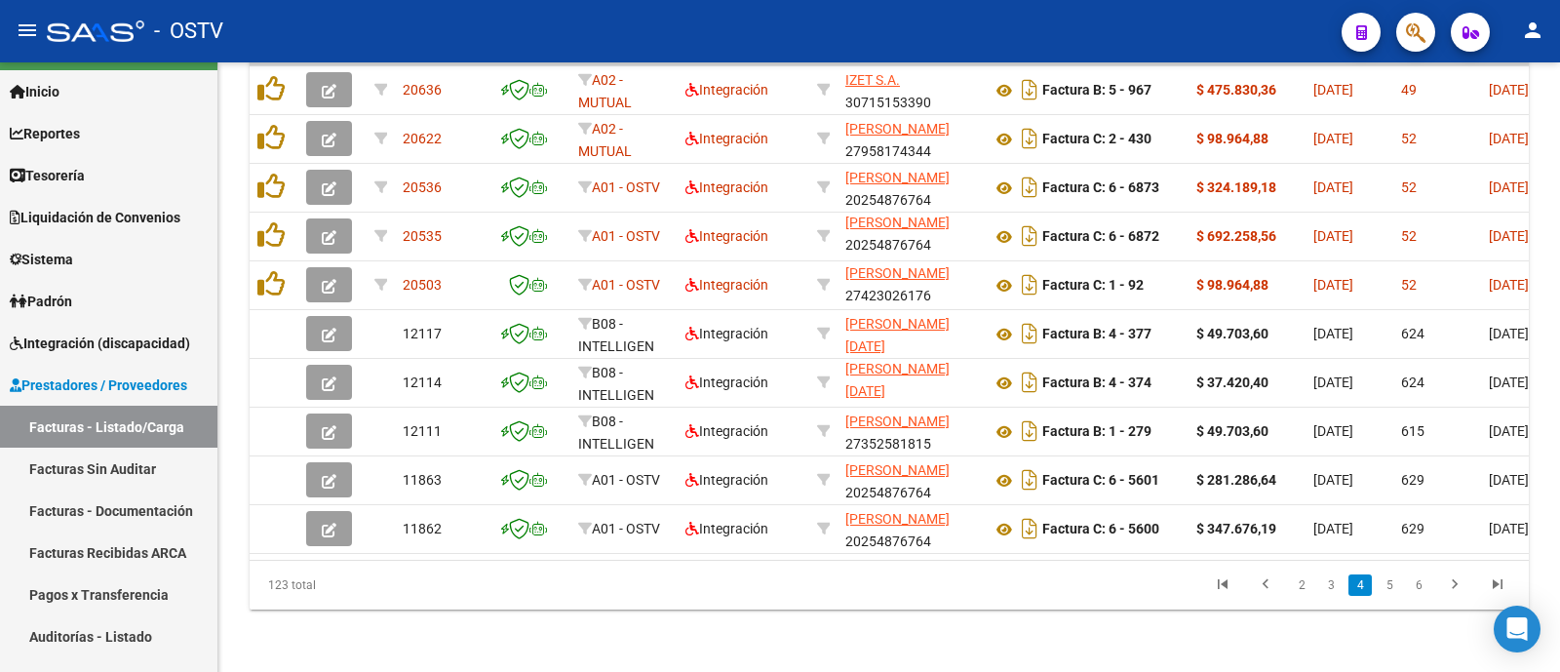
click at [1230, 582] on icon "go to first page" at bounding box center [1222, 586] width 25 height 23
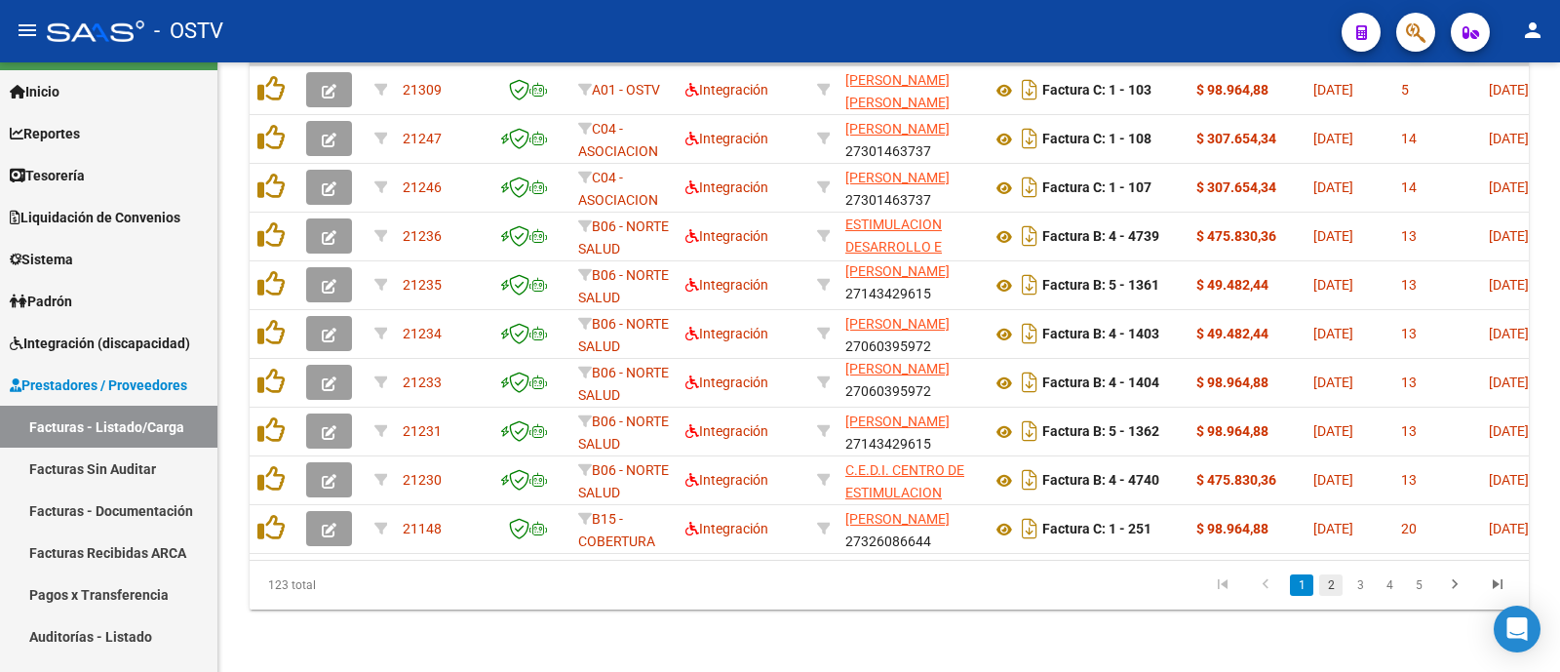
click at [1325, 592] on link "2" at bounding box center [1330, 584] width 23 height 21
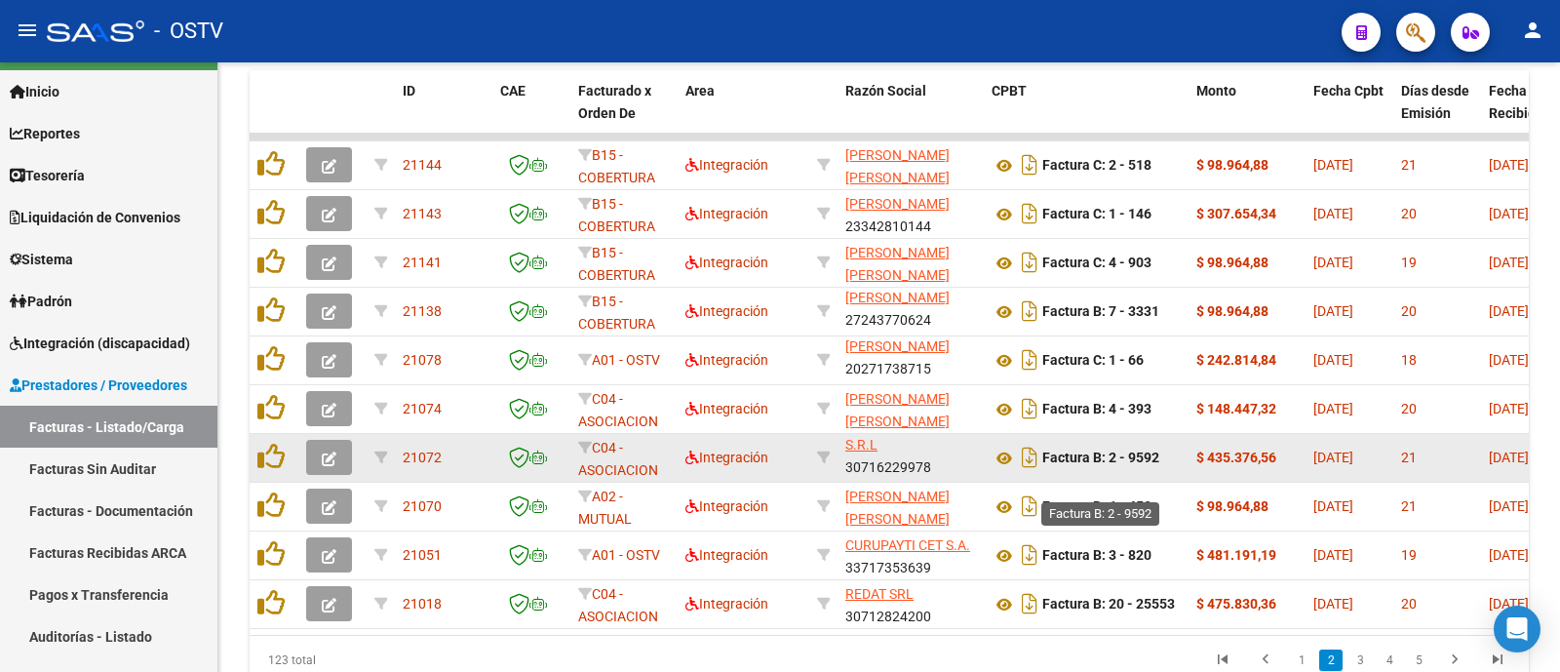
scroll to position [641, 0]
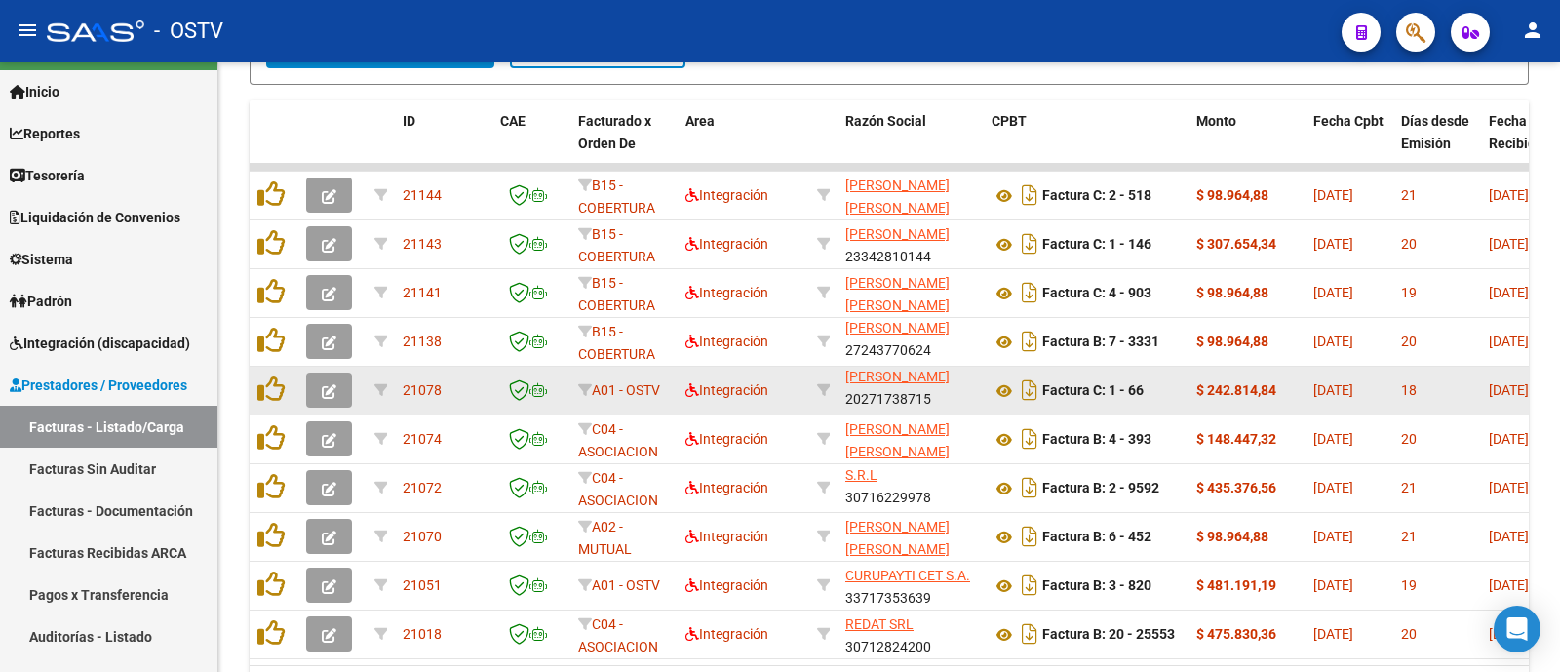
click at [327, 394] on icon "button" at bounding box center [329, 391] width 15 height 15
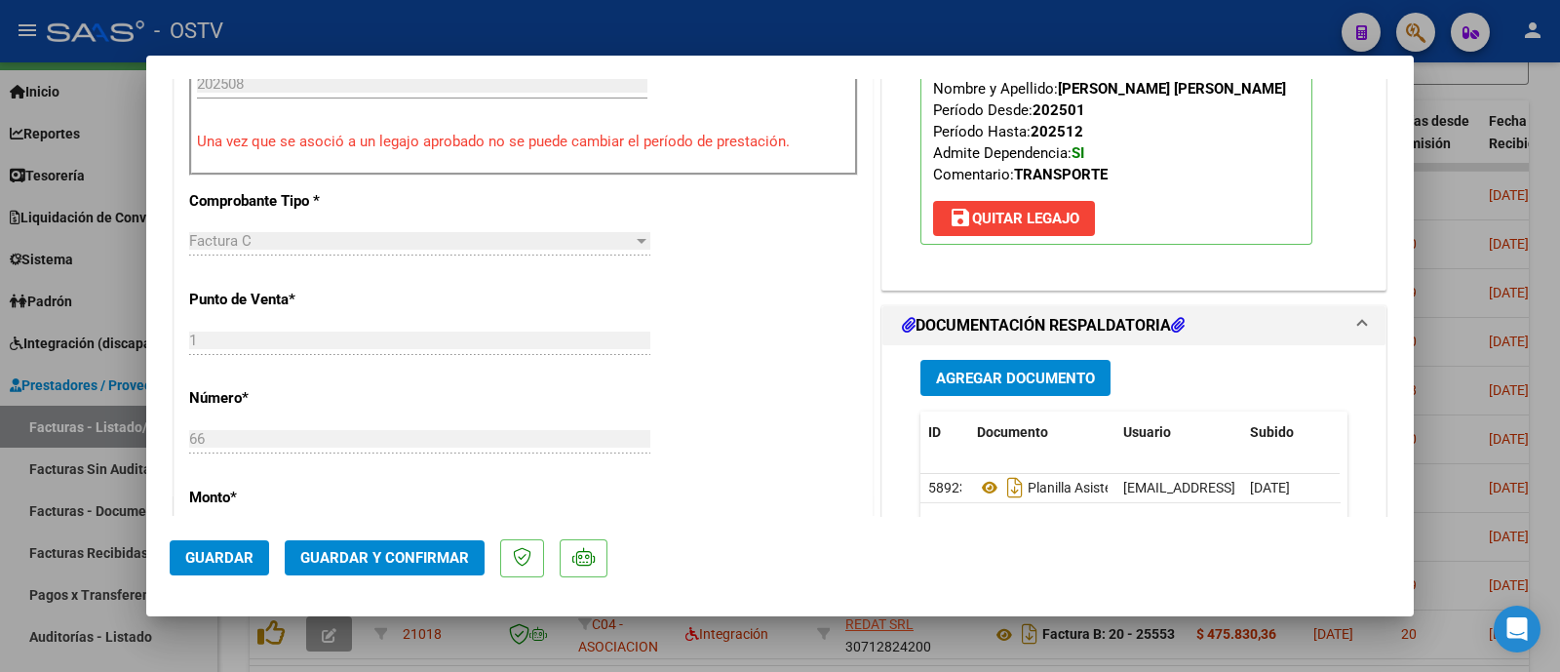
scroll to position [731, 0]
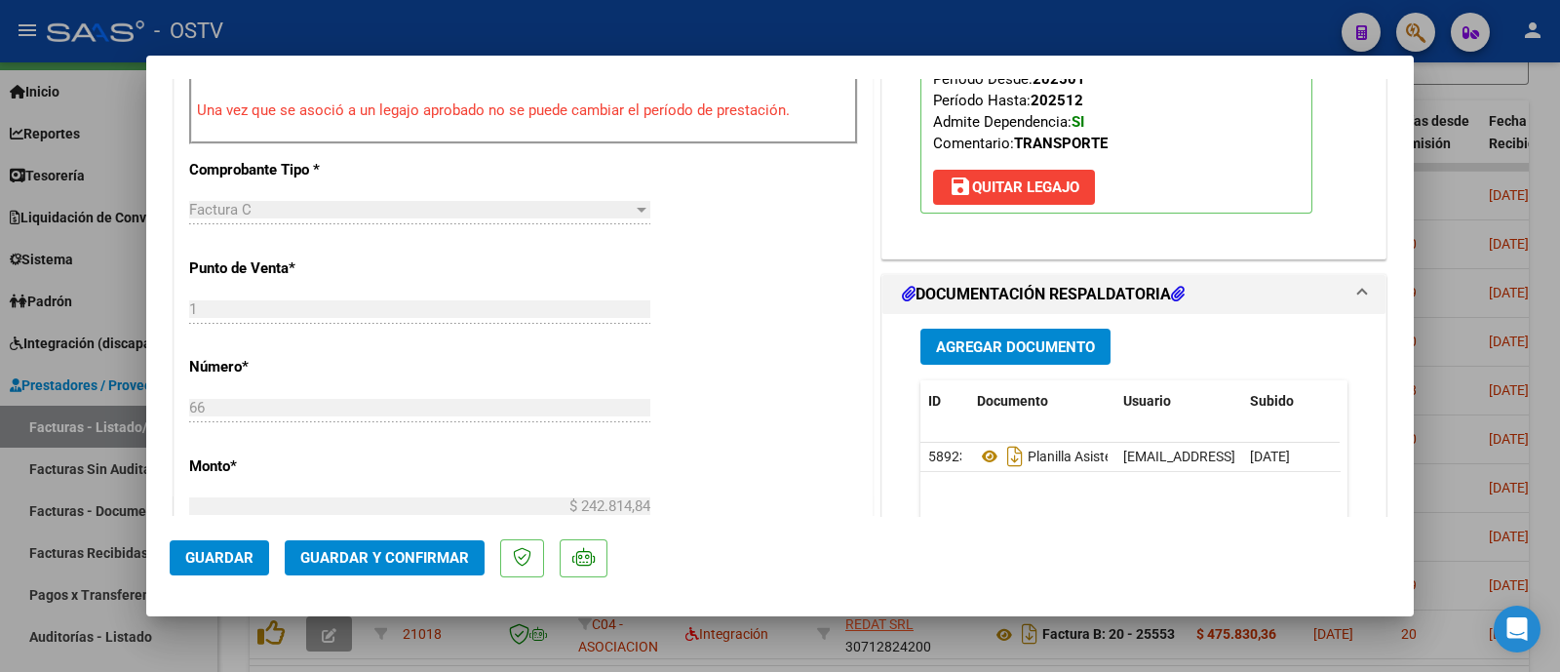
click at [422, 551] on span "Guardar y Confirmar" at bounding box center [384, 558] width 169 height 18
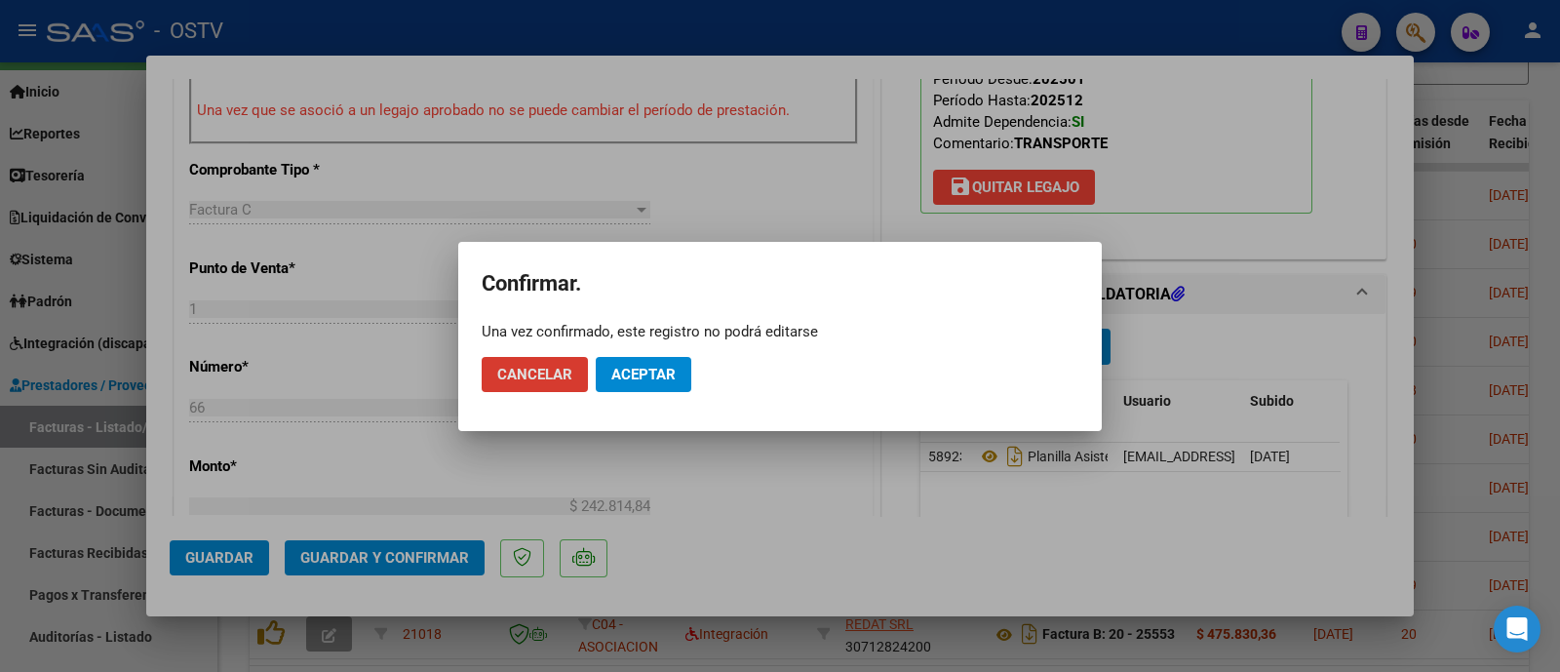
click at [678, 371] on button "Aceptar" at bounding box center [644, 374] width 96 height 35
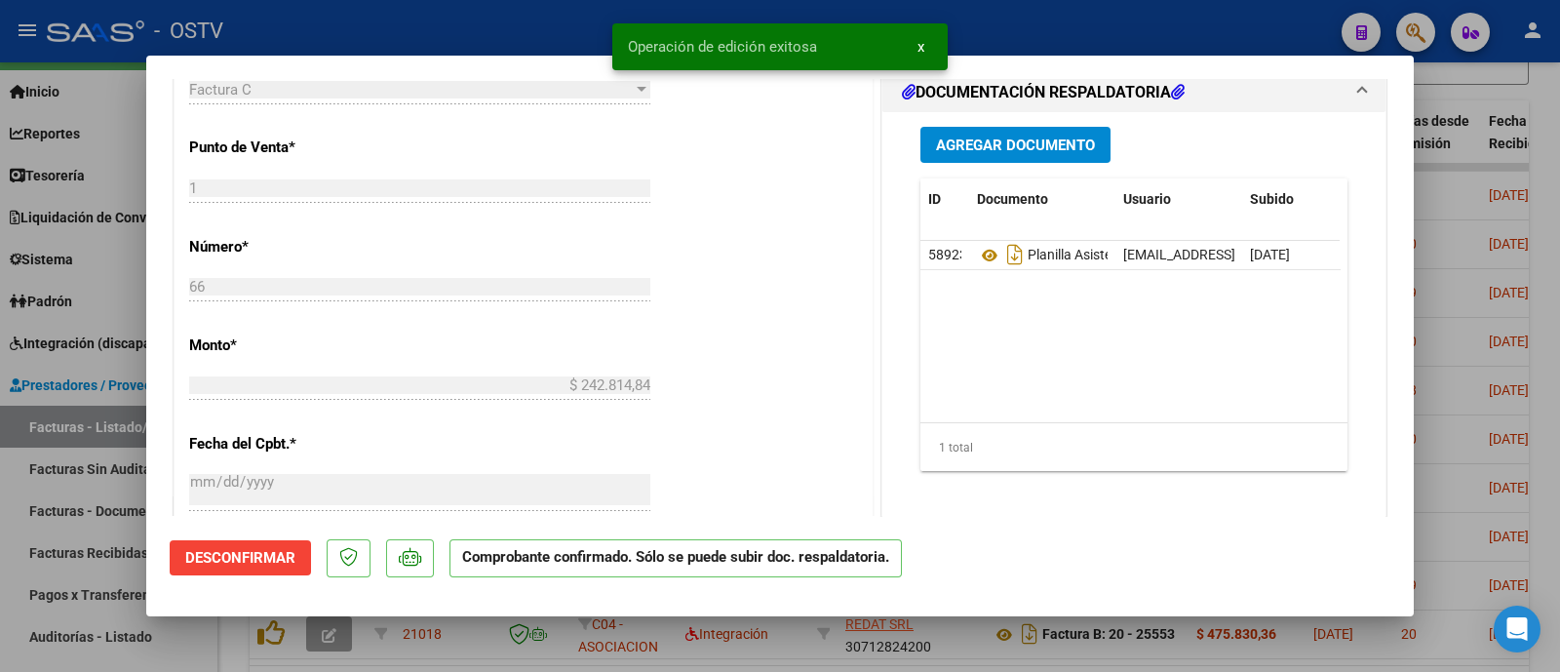
click at [541, 22] on div at bounding box center [780, 336] width 1560 height 672
type input "$ 0,00"
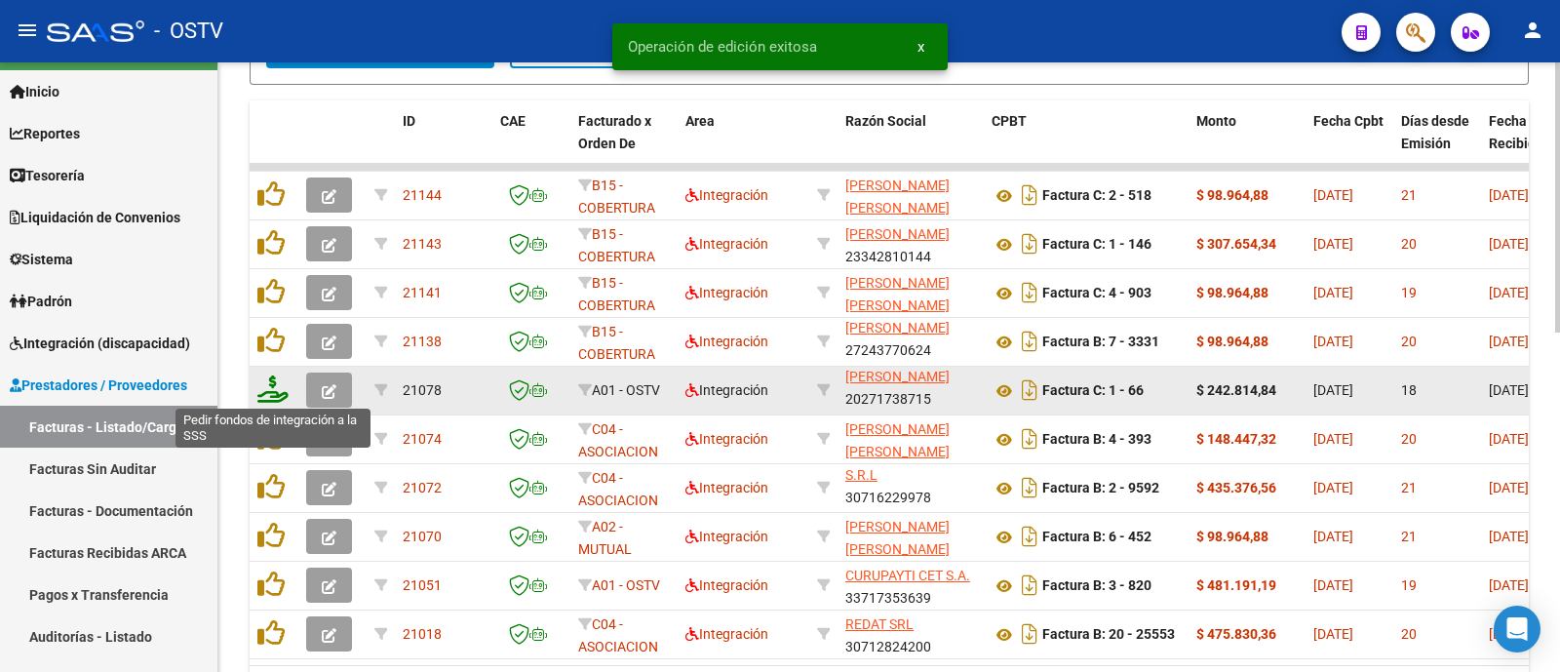
click at [273, 395] on icon at bounding box center [272, 388] width 31 height 27
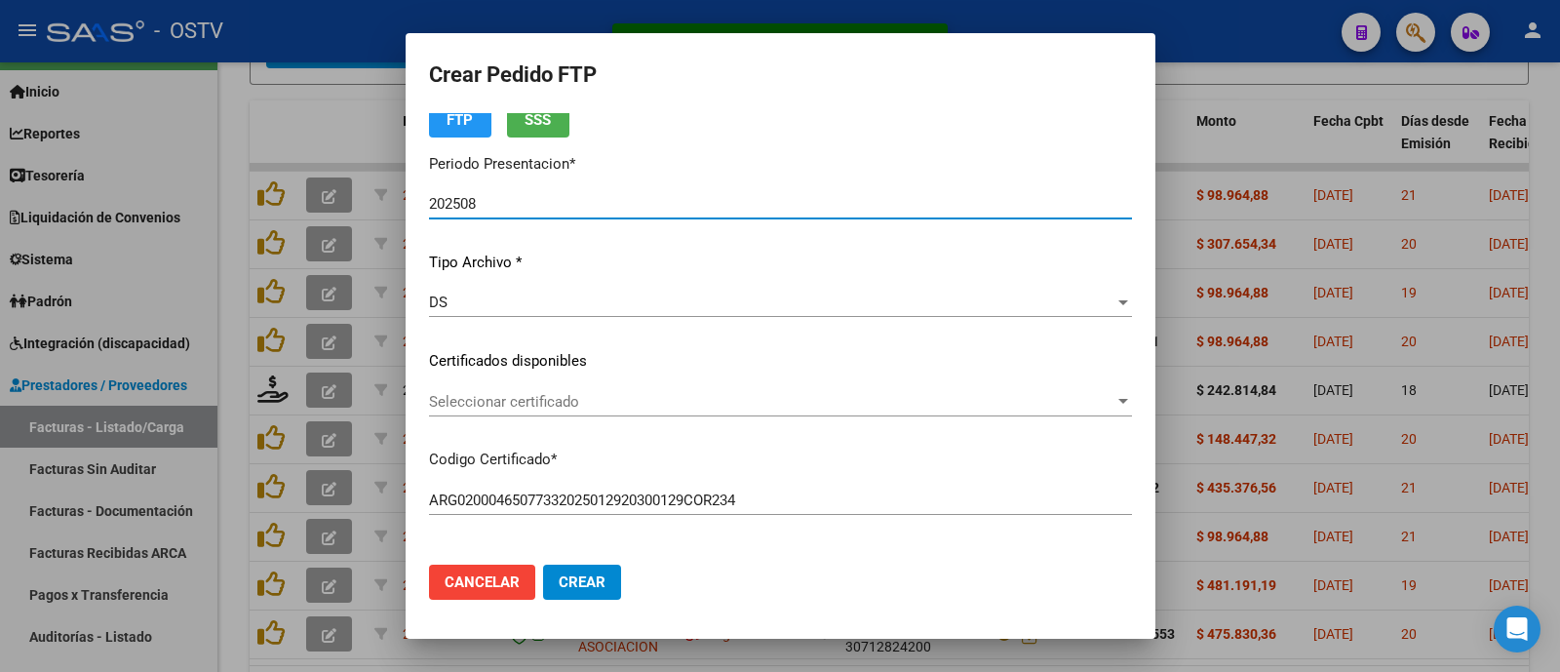
scroll to position [1, 0]
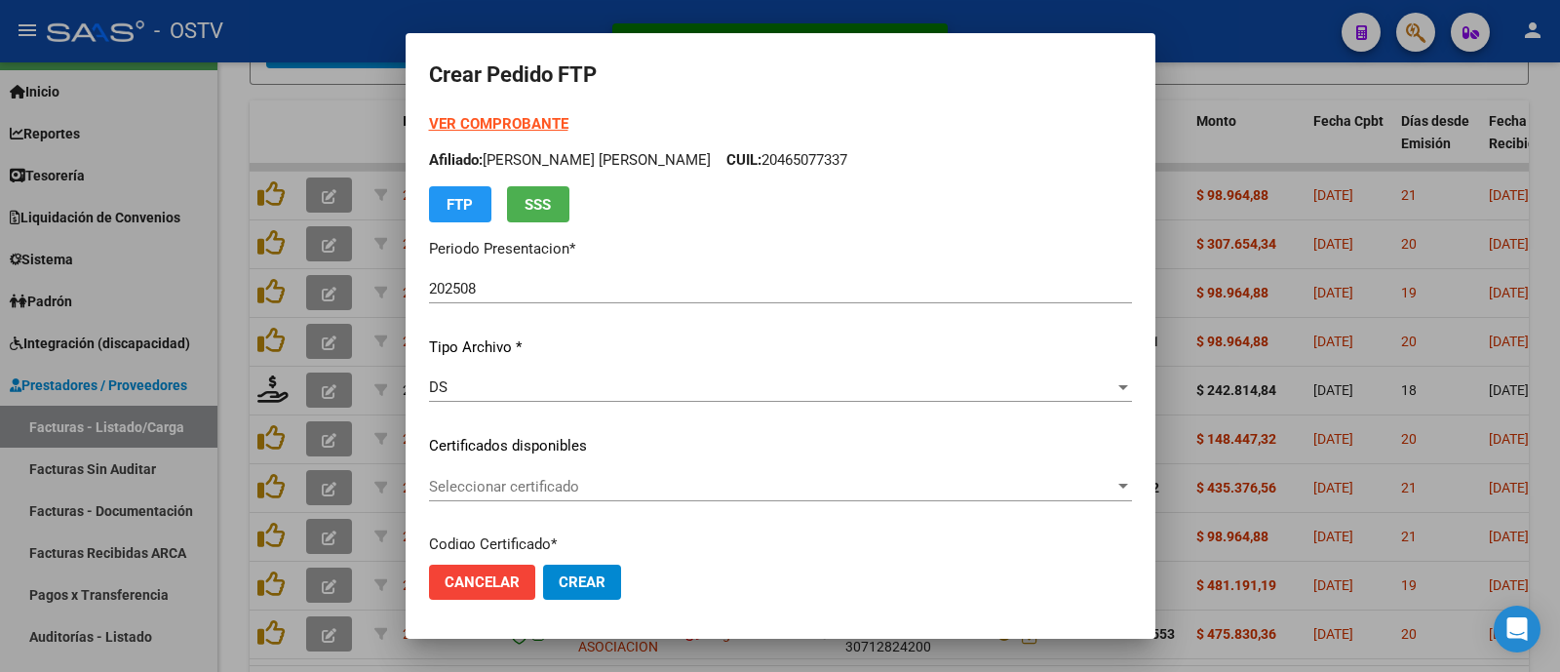
click at [533, 120] on strong "VER COMPROBANTE" at bounding box center [498, 124] width 139 height 18
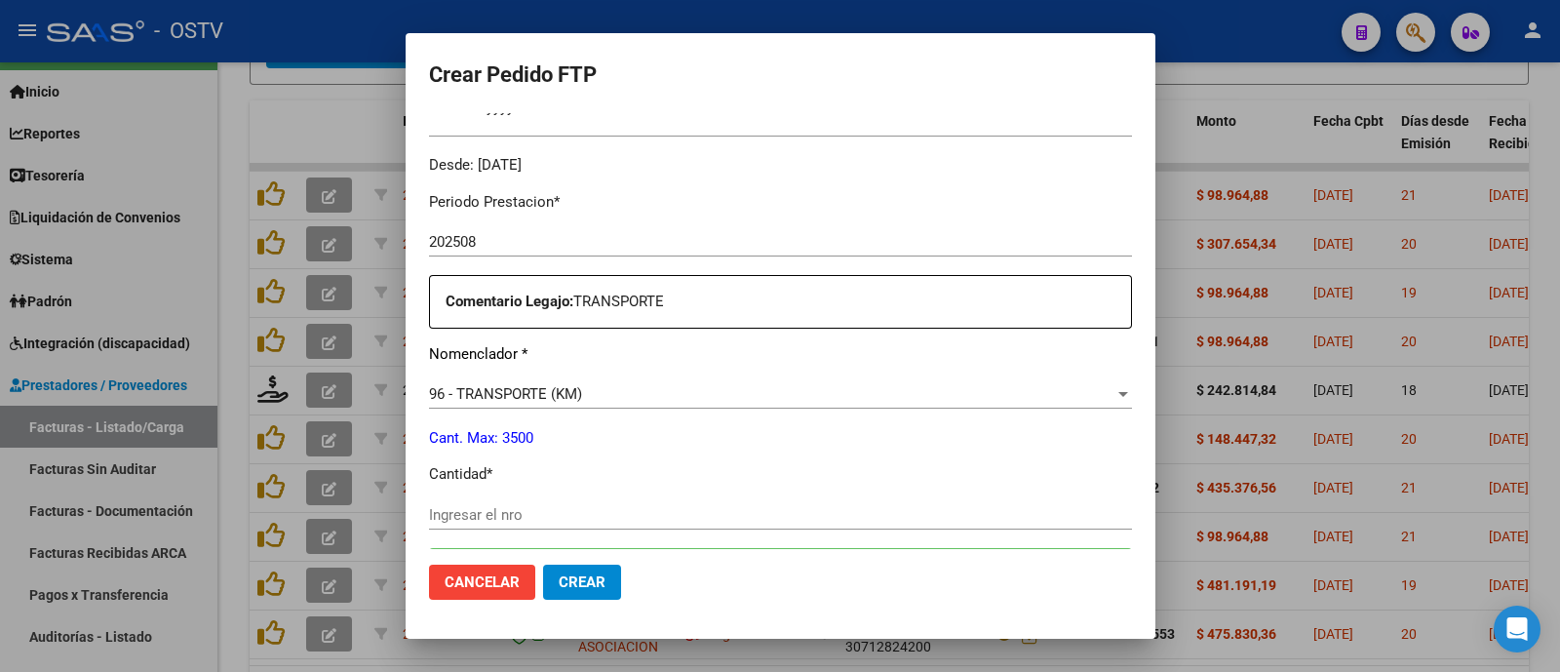
scroll to position [609, 0]
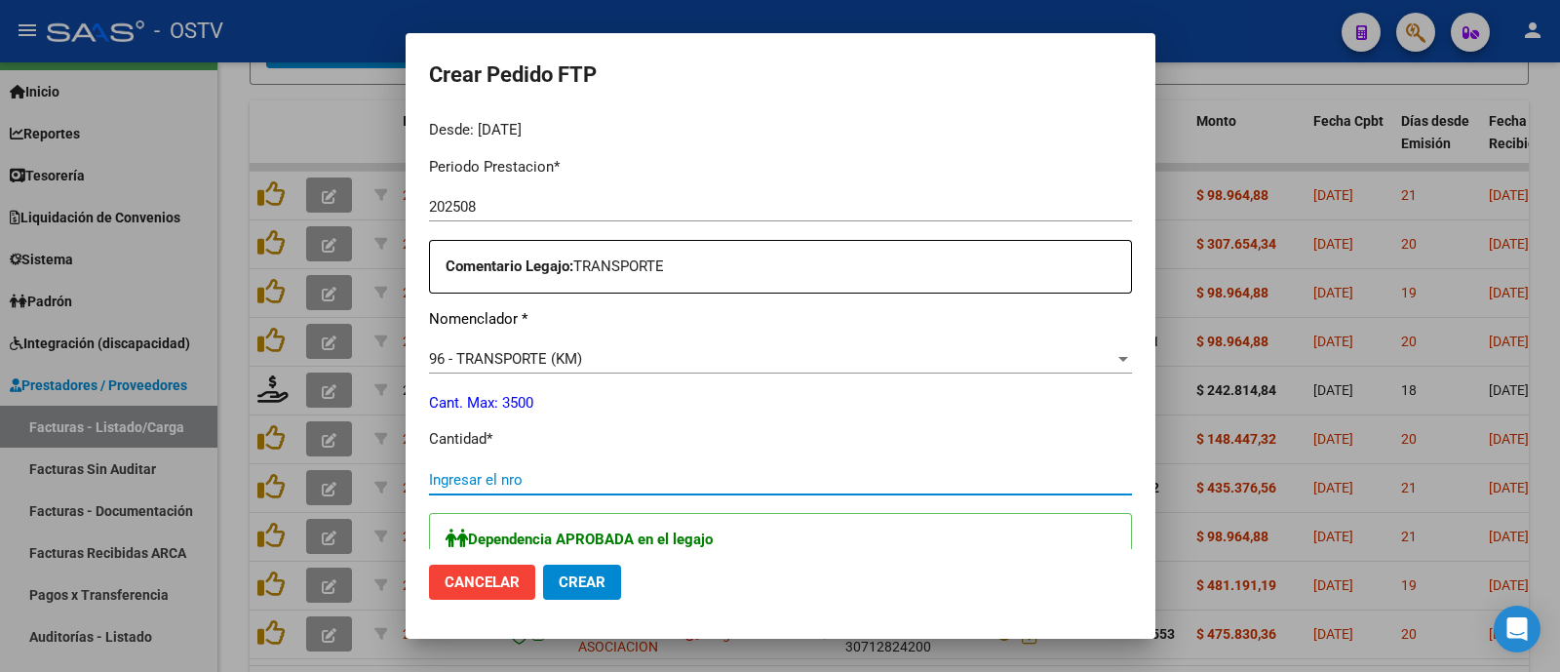
click at [534, 480] on input "Ingresar el nro" at bounding box center [780, 480] width 703 height 18
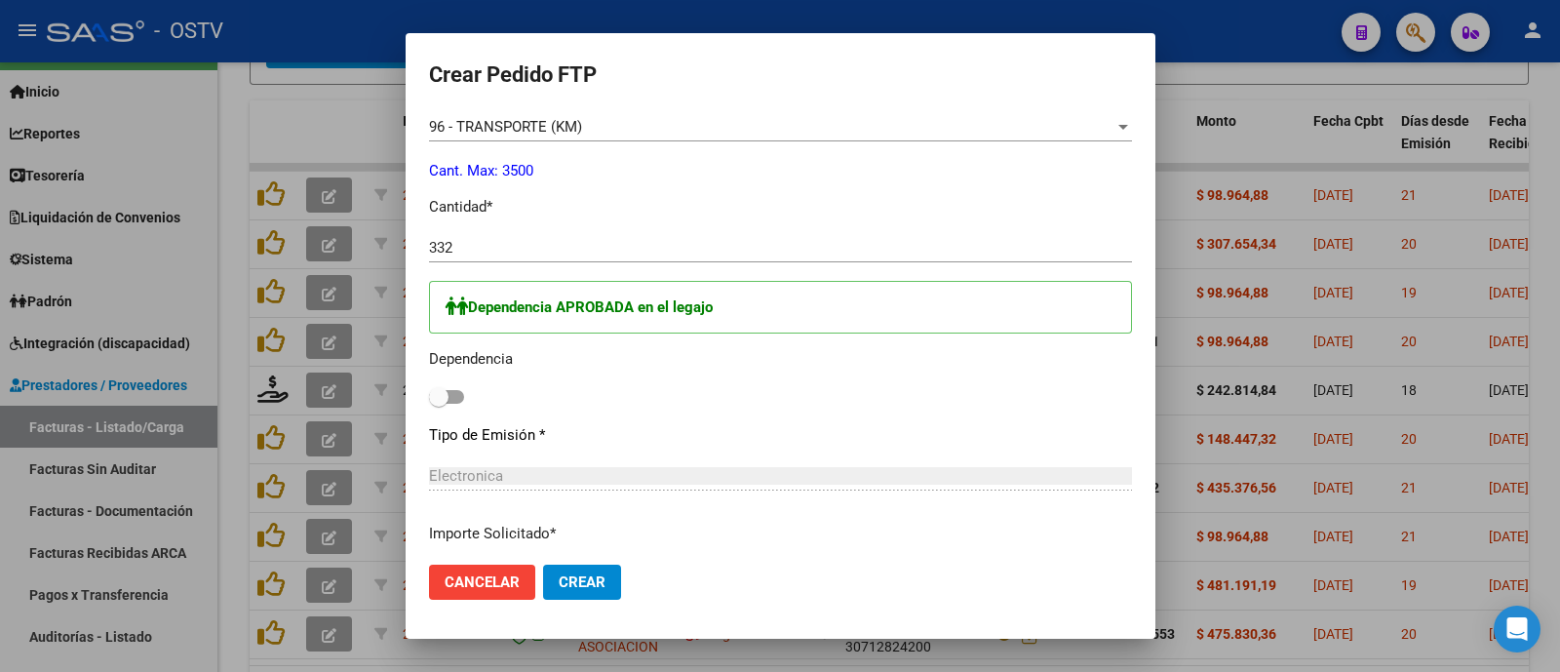
scroll to position [852, 0]
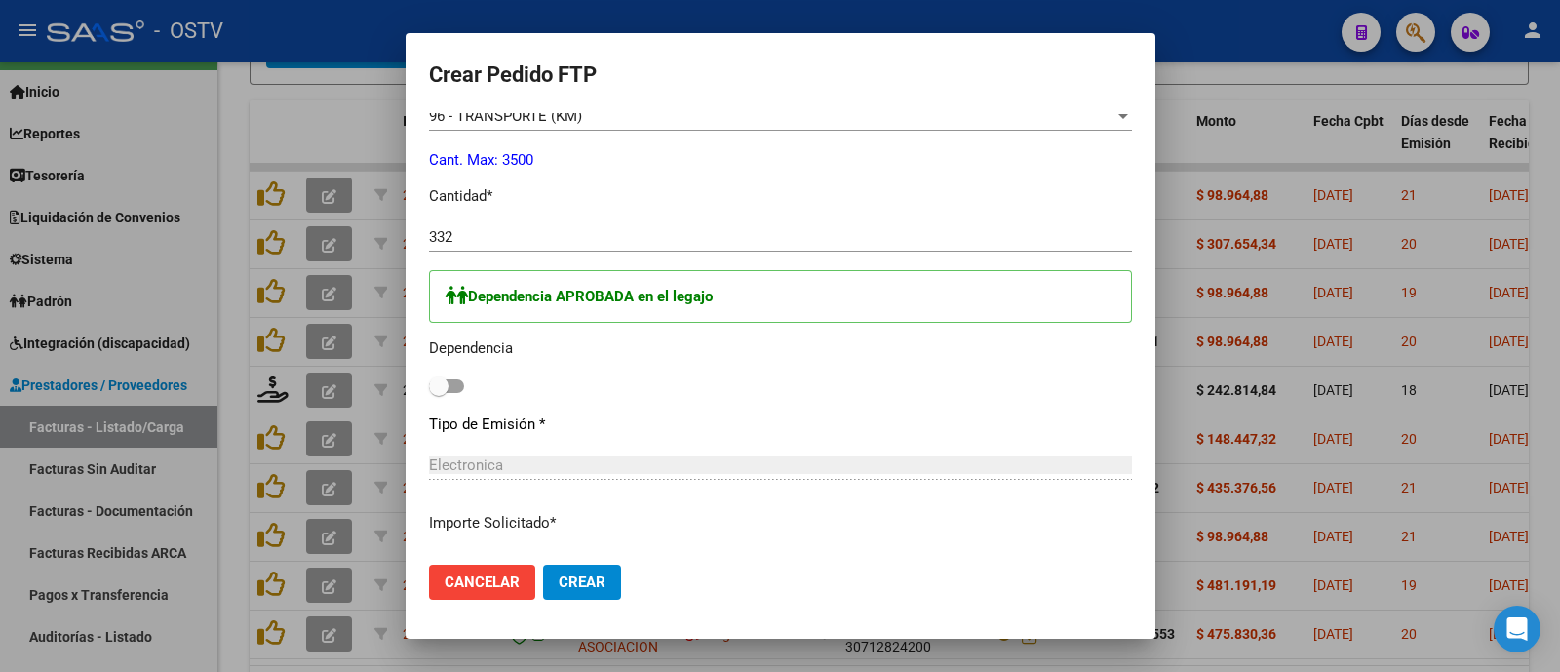
click at [431, 376] on span at bounding box center [438, 385] width 19 height 19
click at [438, 393] on input "checkbox" at bounding box center [438, 393] width 1 height 1
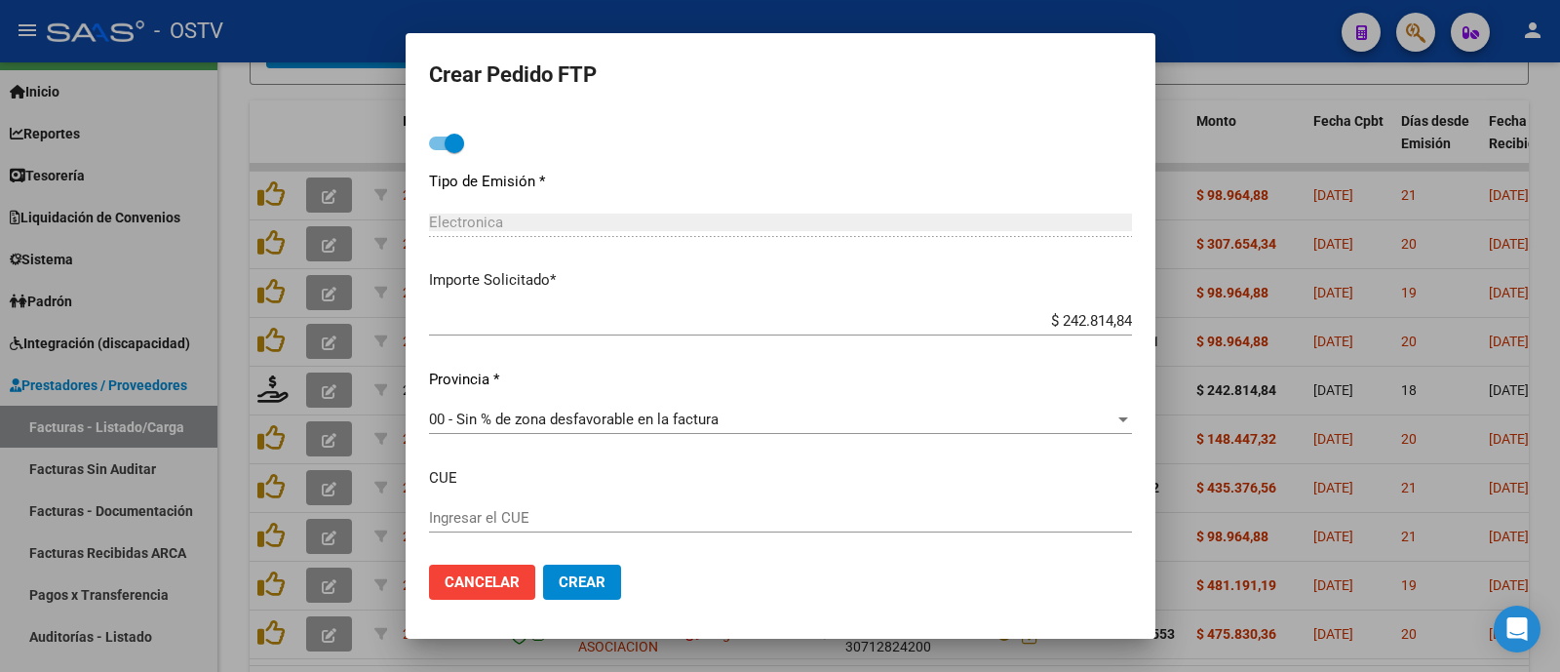
scroll to position [1097, 0]
click at [565, 574] on span "Crear" at bounding box center [582, 582] width 47 height 18
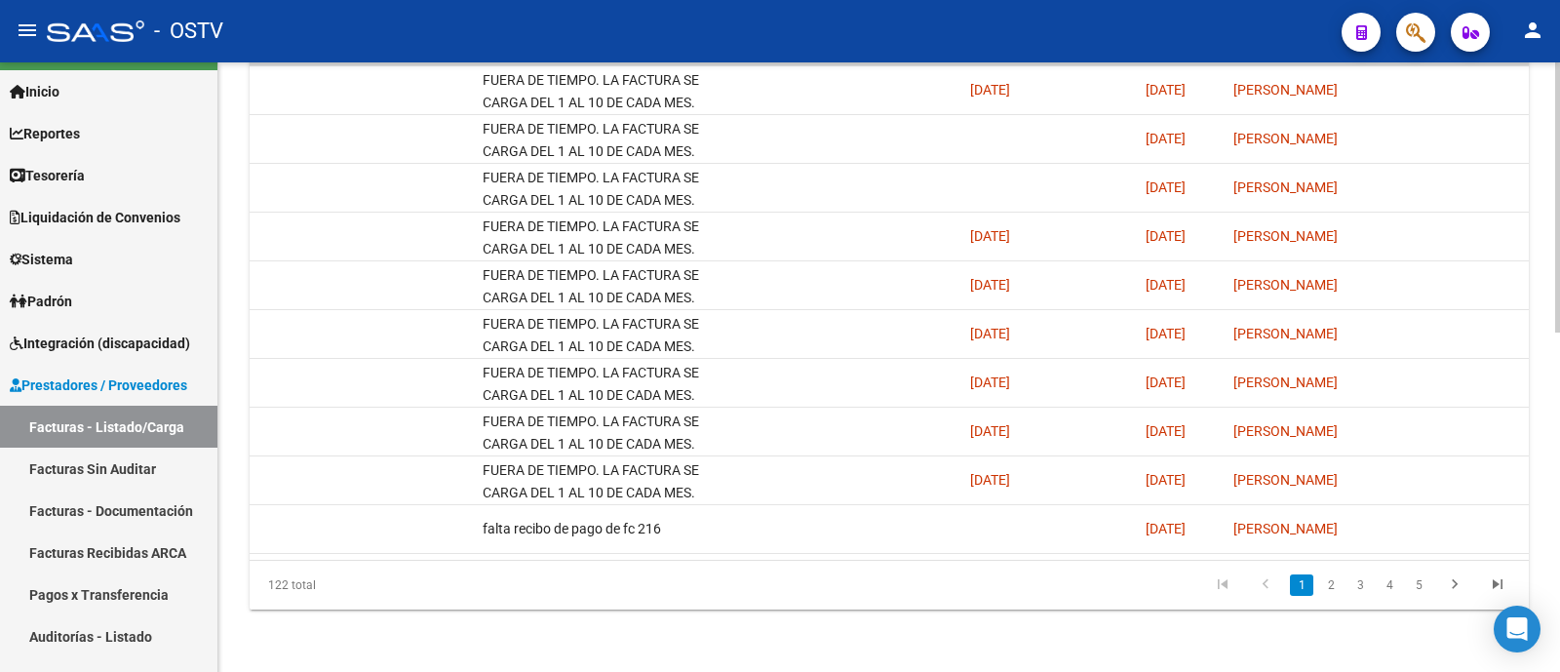
scroll to position [0, 3170]
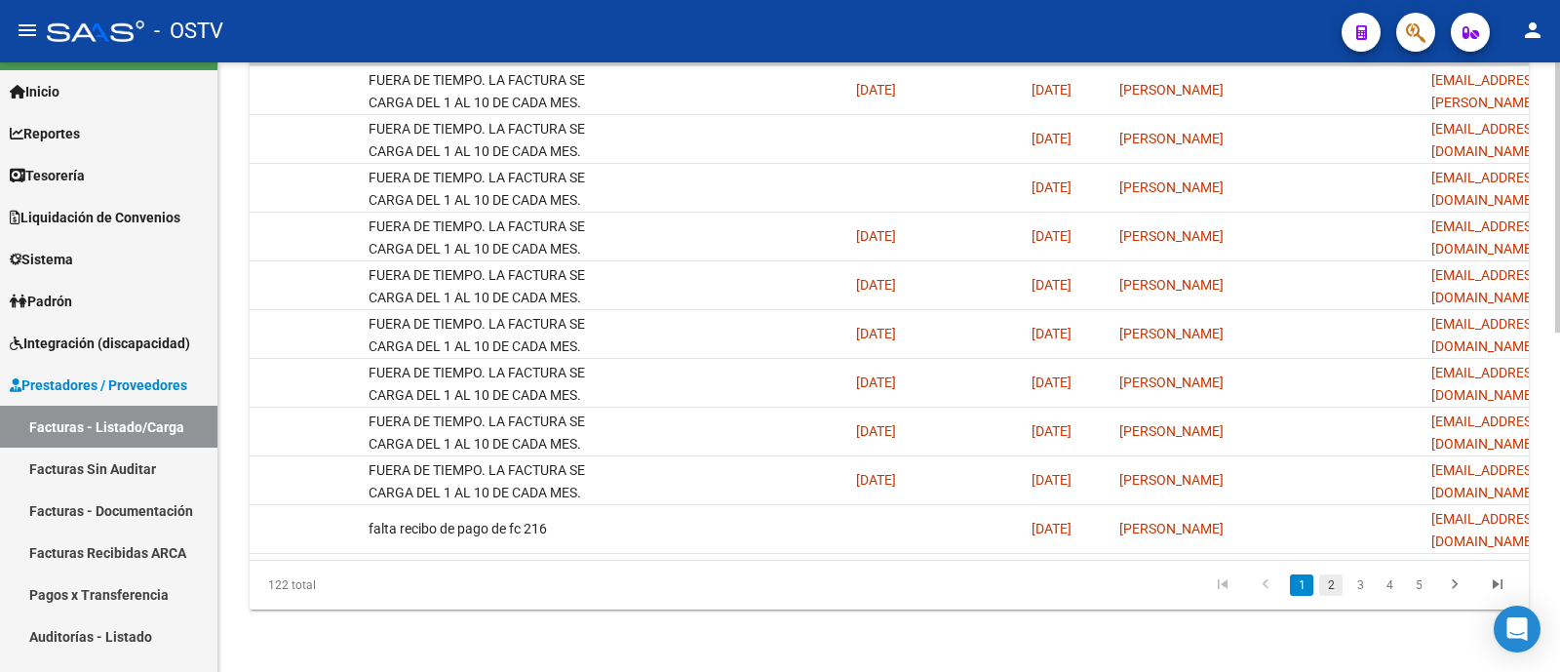
click at [1330, 581] on link "2" at bounding box center [1330, 584] width 23 height 21
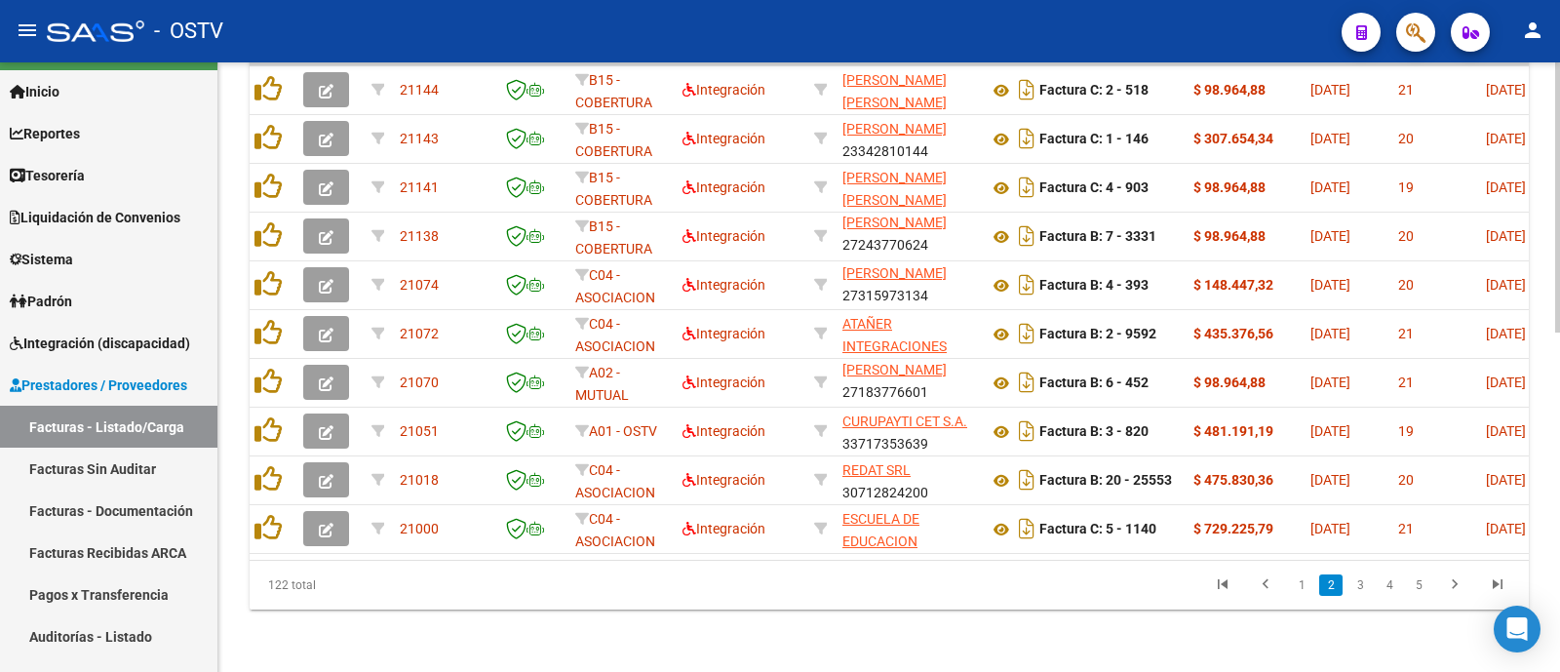
scroll to position [0, 0]
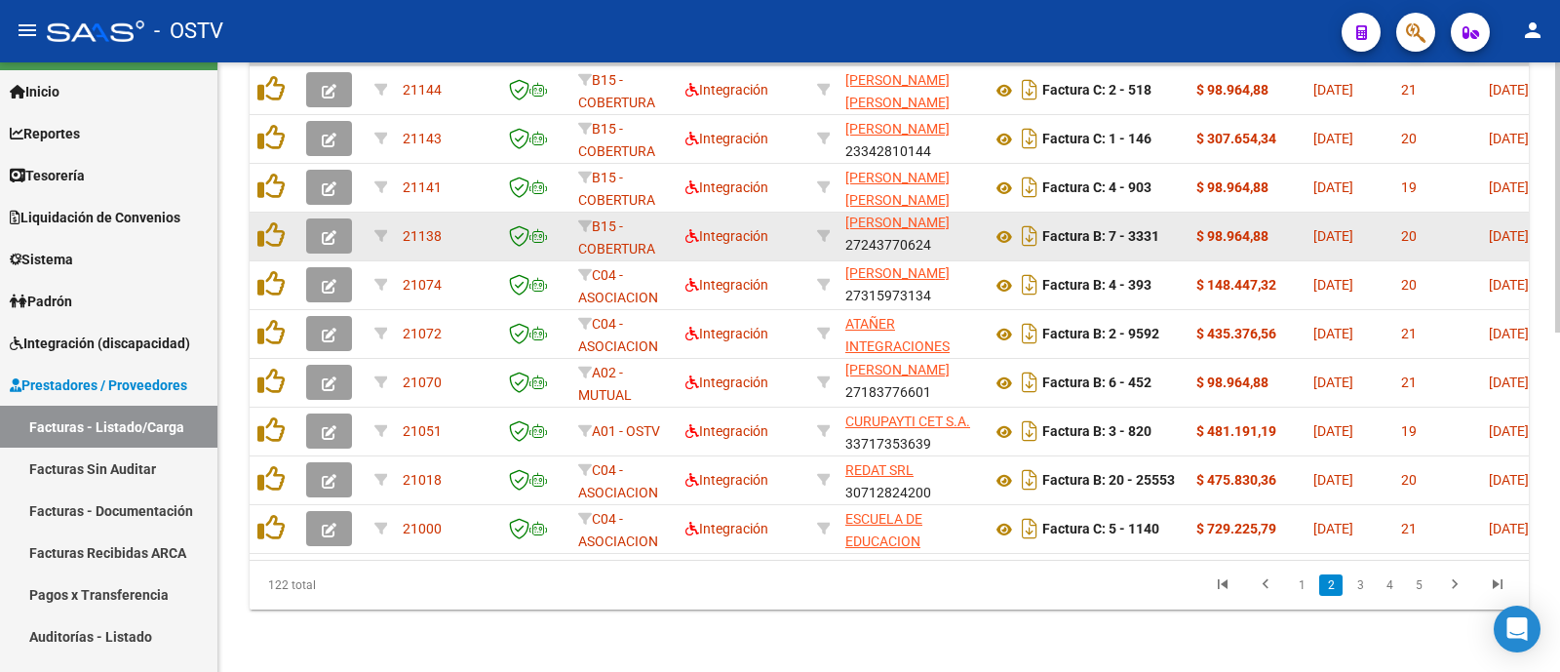
click at [324, 230] on icon "button" at bounding box center [329, 237] width 15 height 15
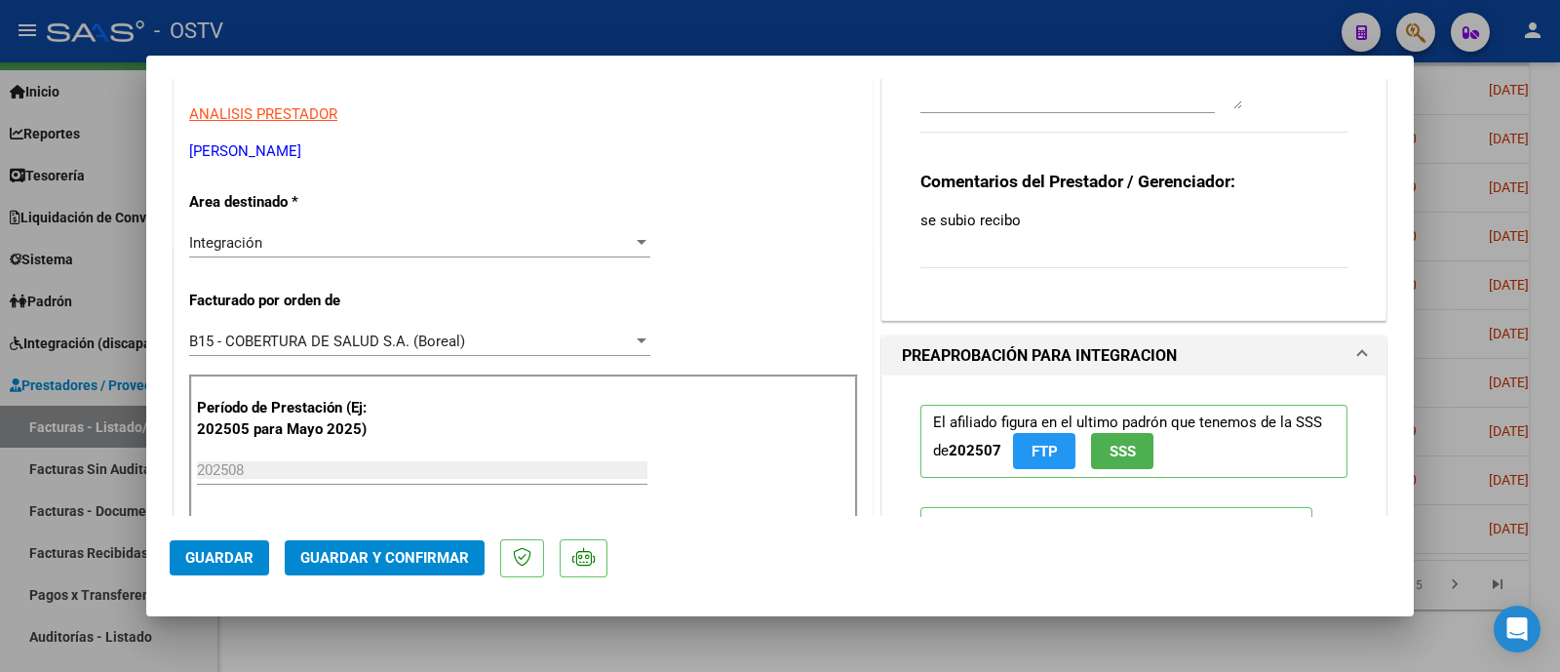
scroll to position [243, 0]
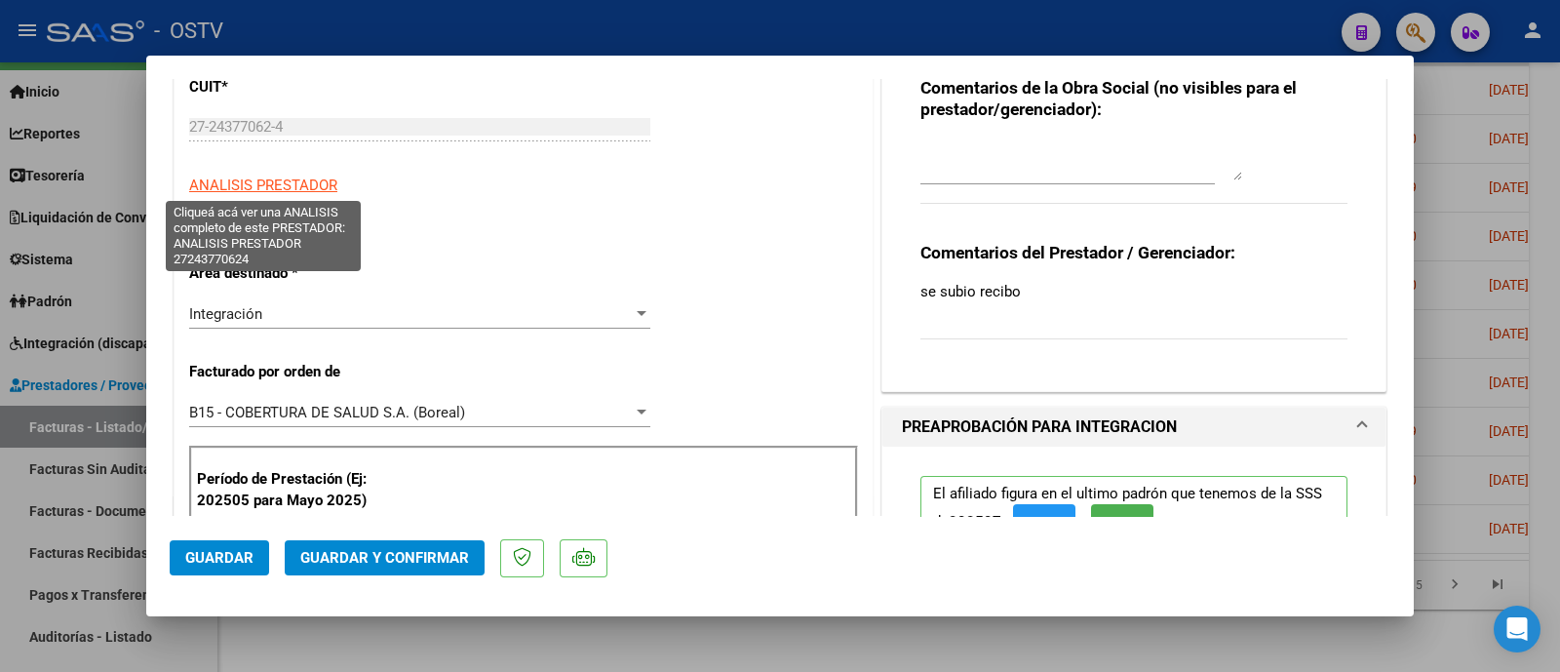
click at [279, 189] on span "ANALISIS PRESTADOR" at bounding box center [263, 185] width 148 height 18
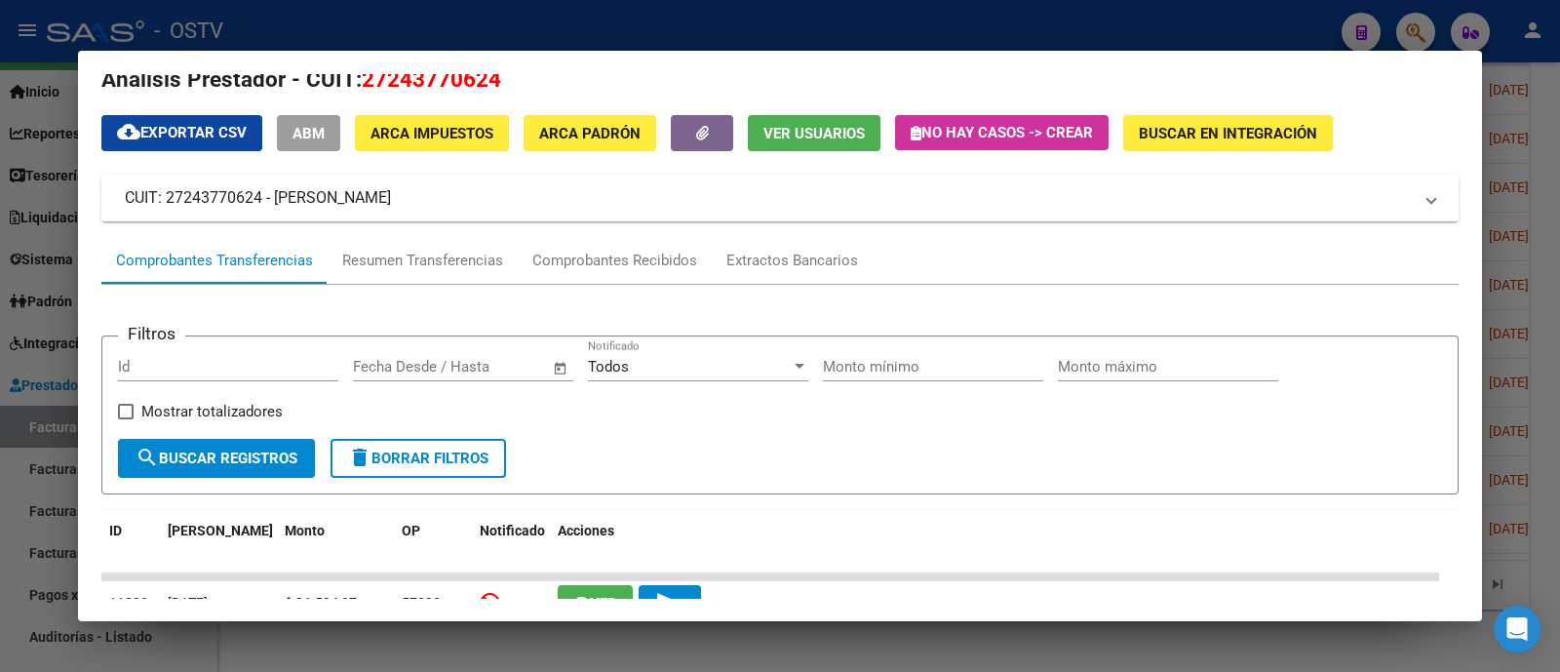
scroll to position [0, 0]
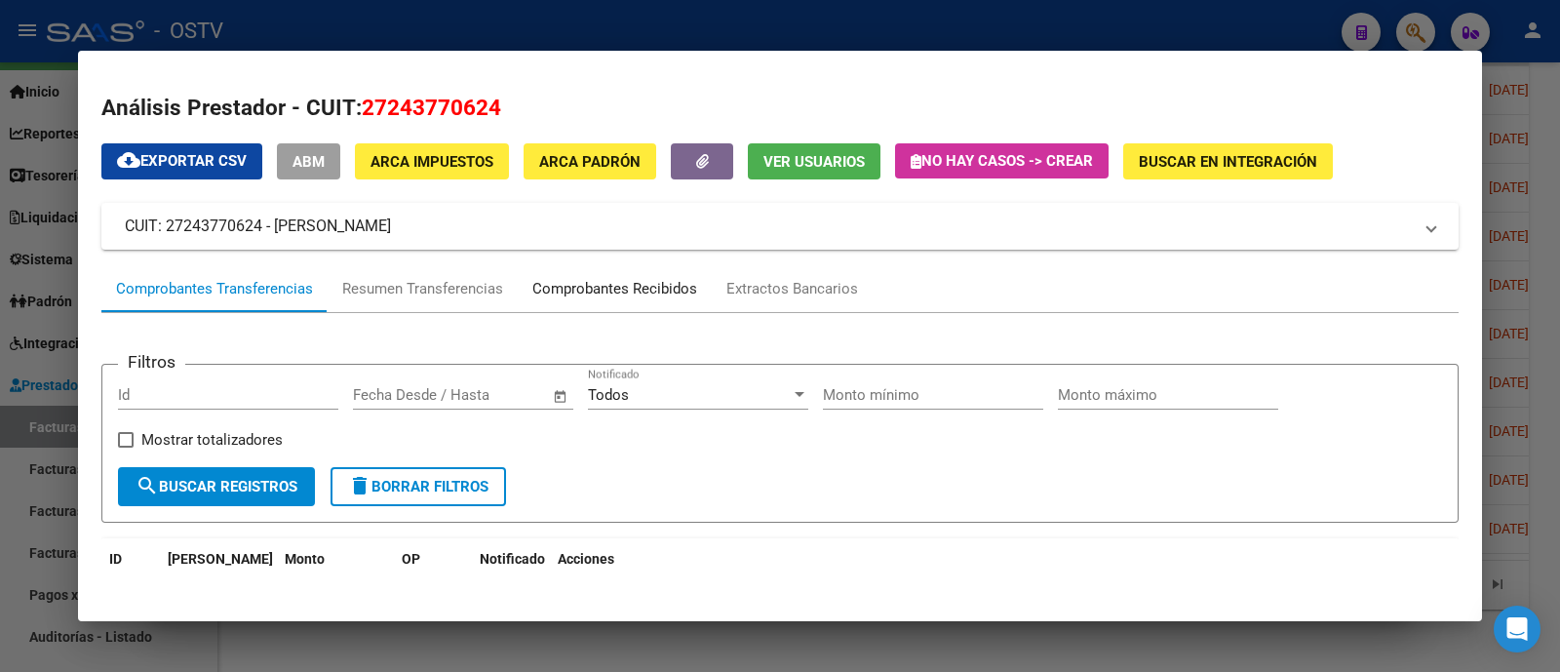
click at [611, 284] on div "Comprobantes Recibidos" at bounding box center [614, 289] width 165 height 22
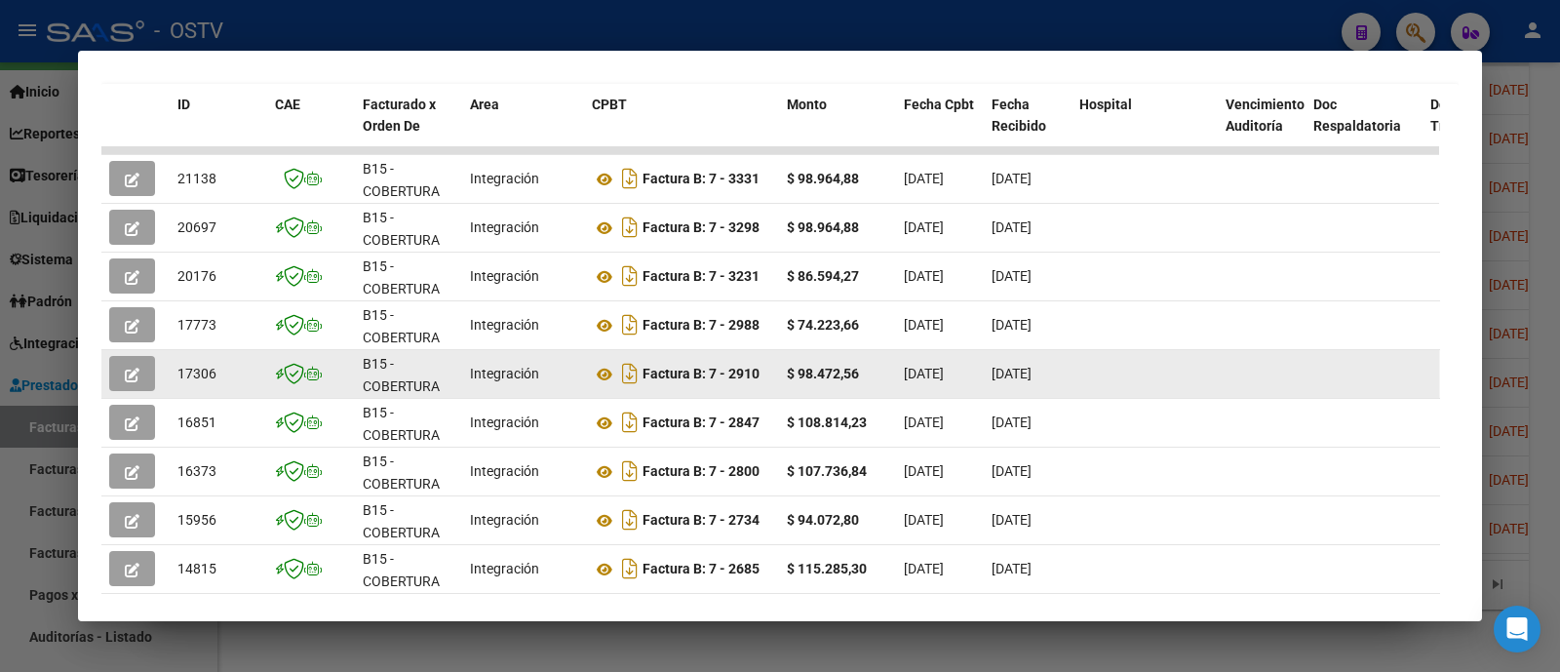
scroll to position [457, 0]
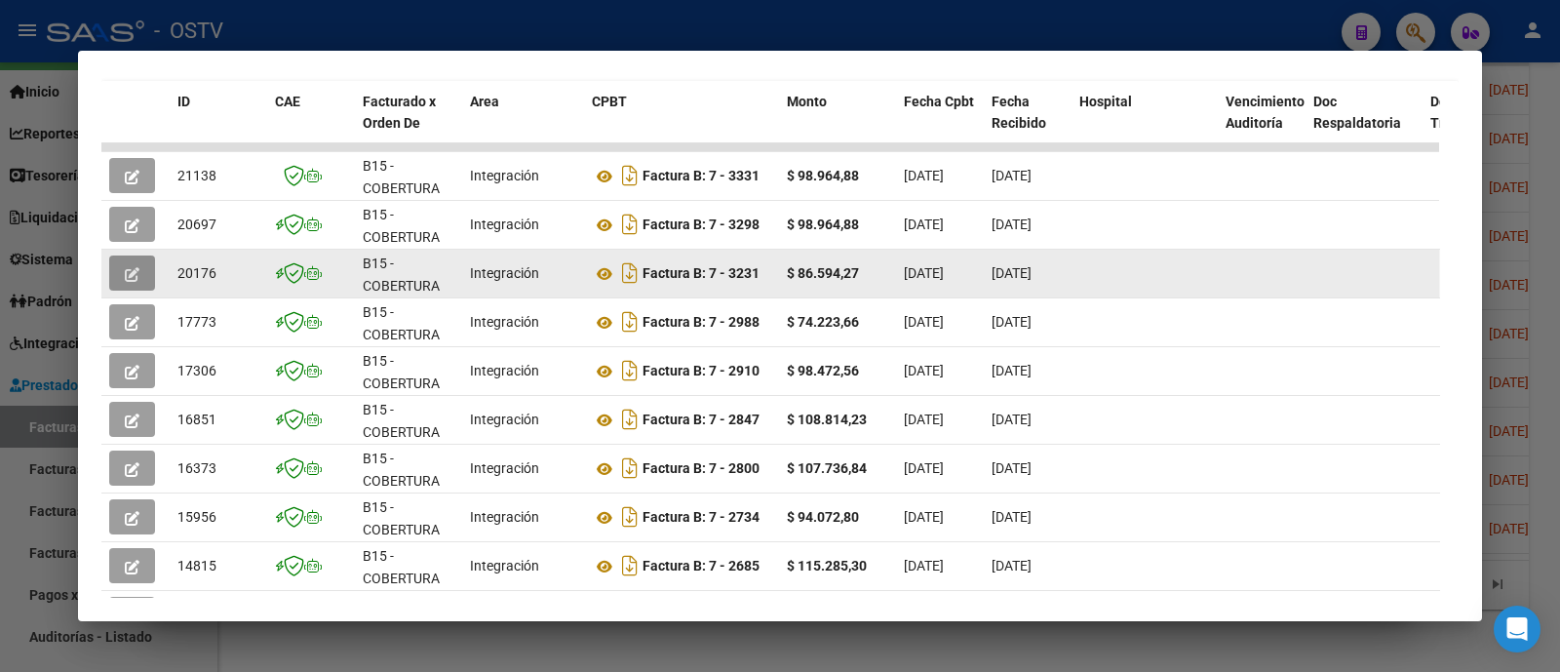
click at [141, 268] on button "button" at bounding box center [132, 272] width 46 height 35
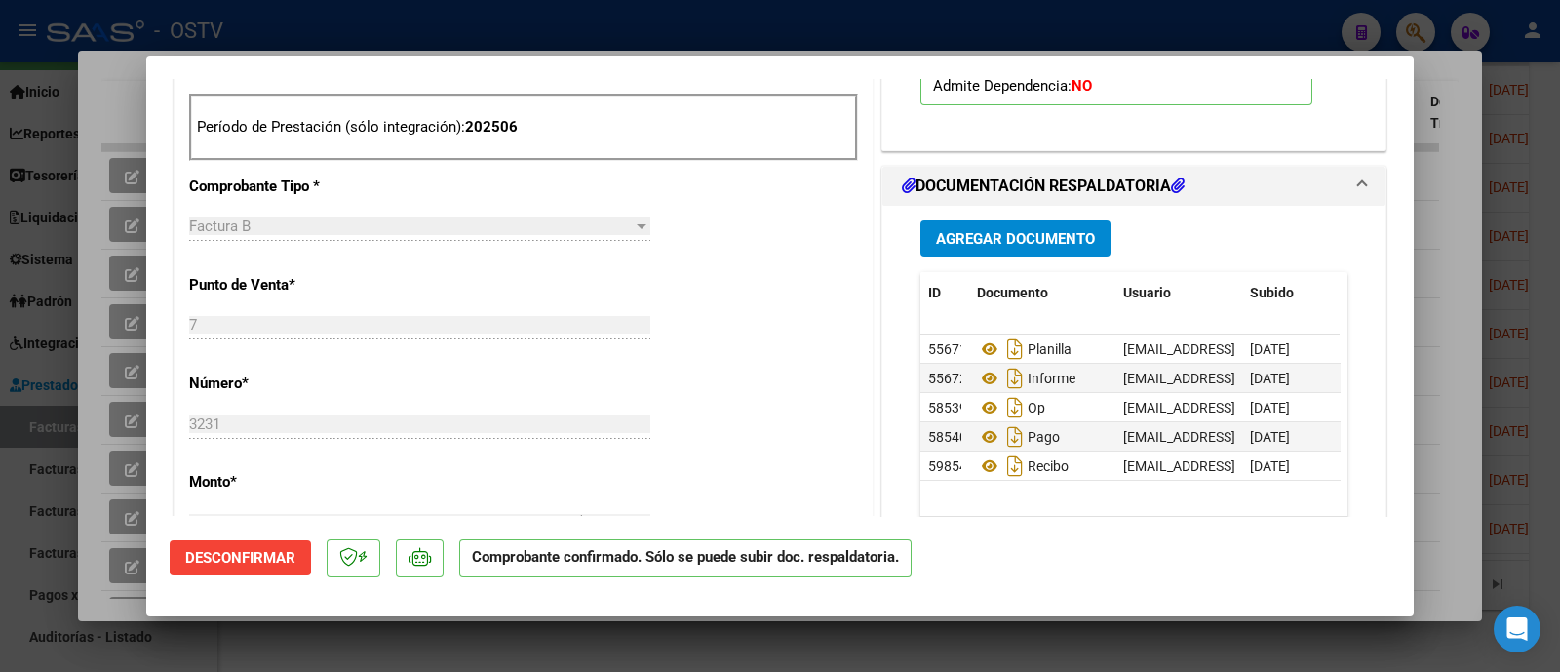
scroll to position [974, 0]
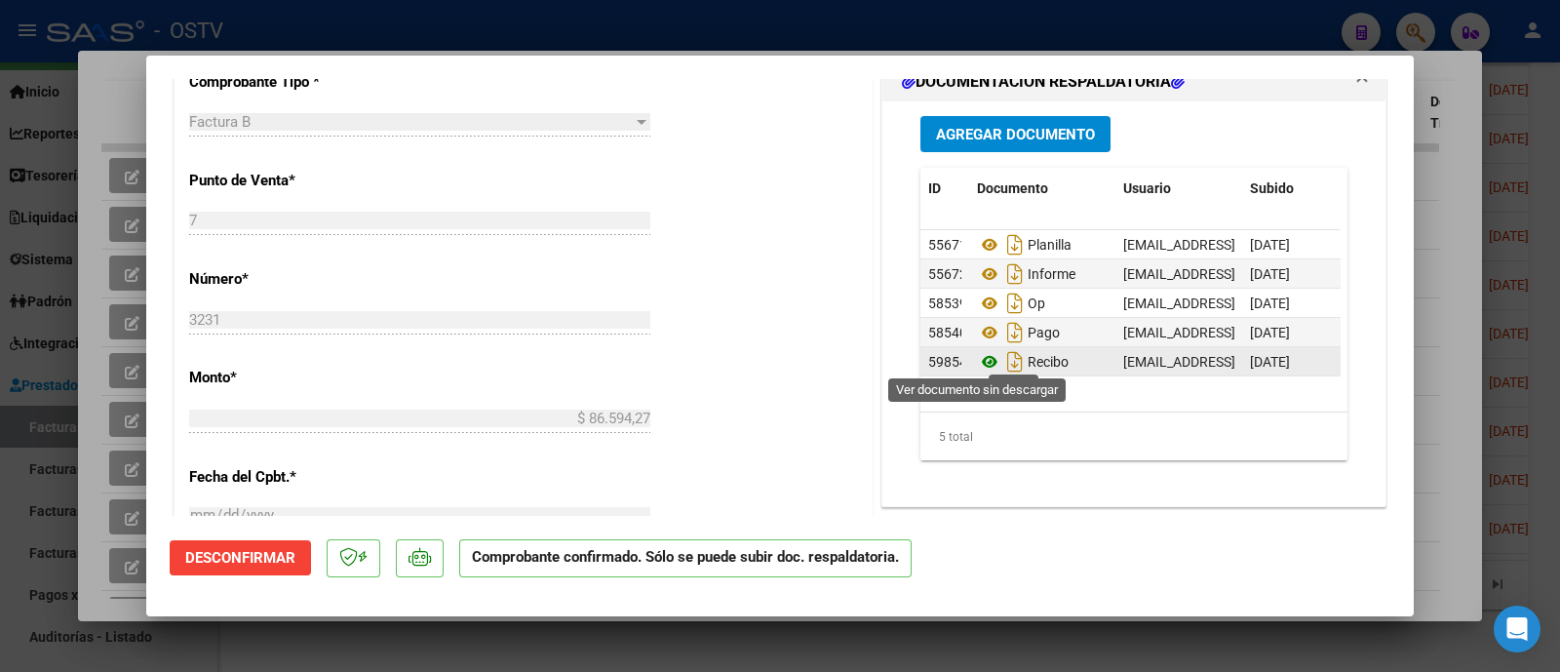
click at [981, 362] on icon at bounding box center [989, 361] width 25 height 23
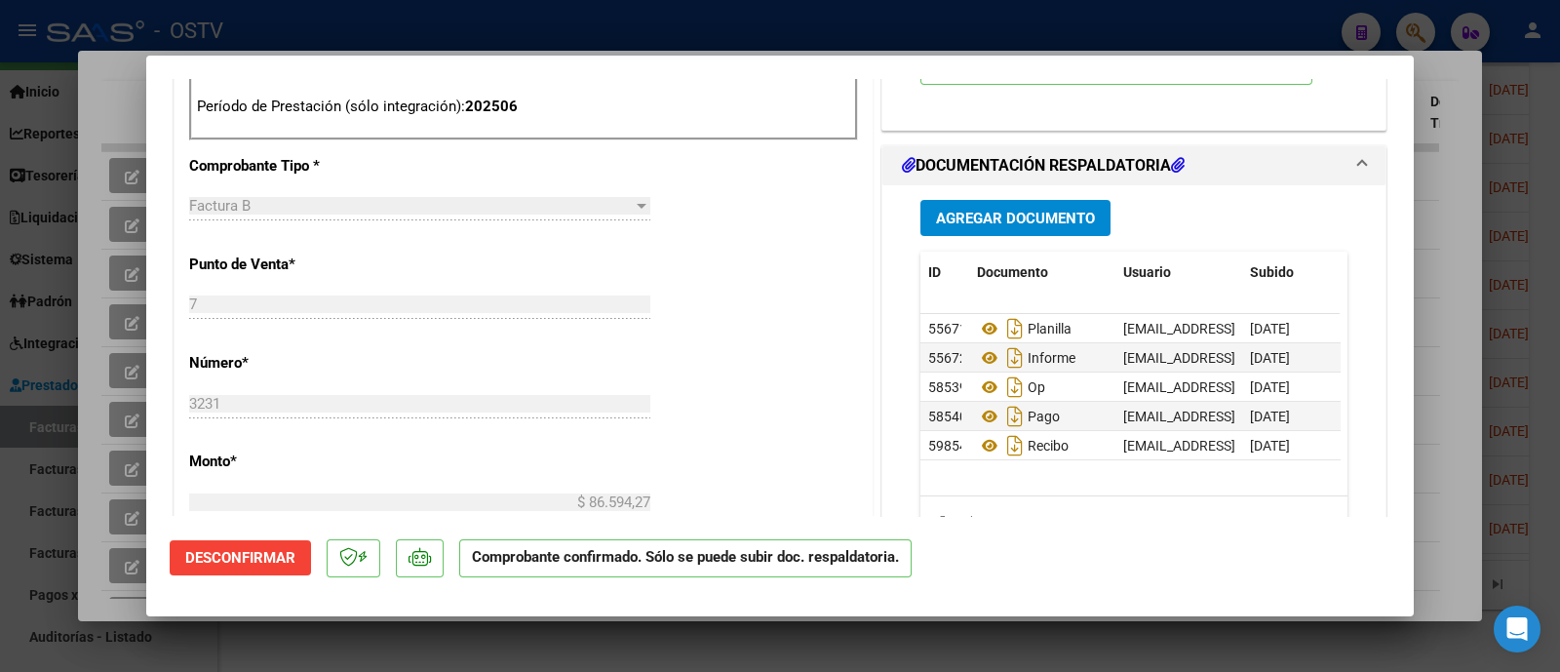
scroll to position [852, 0]
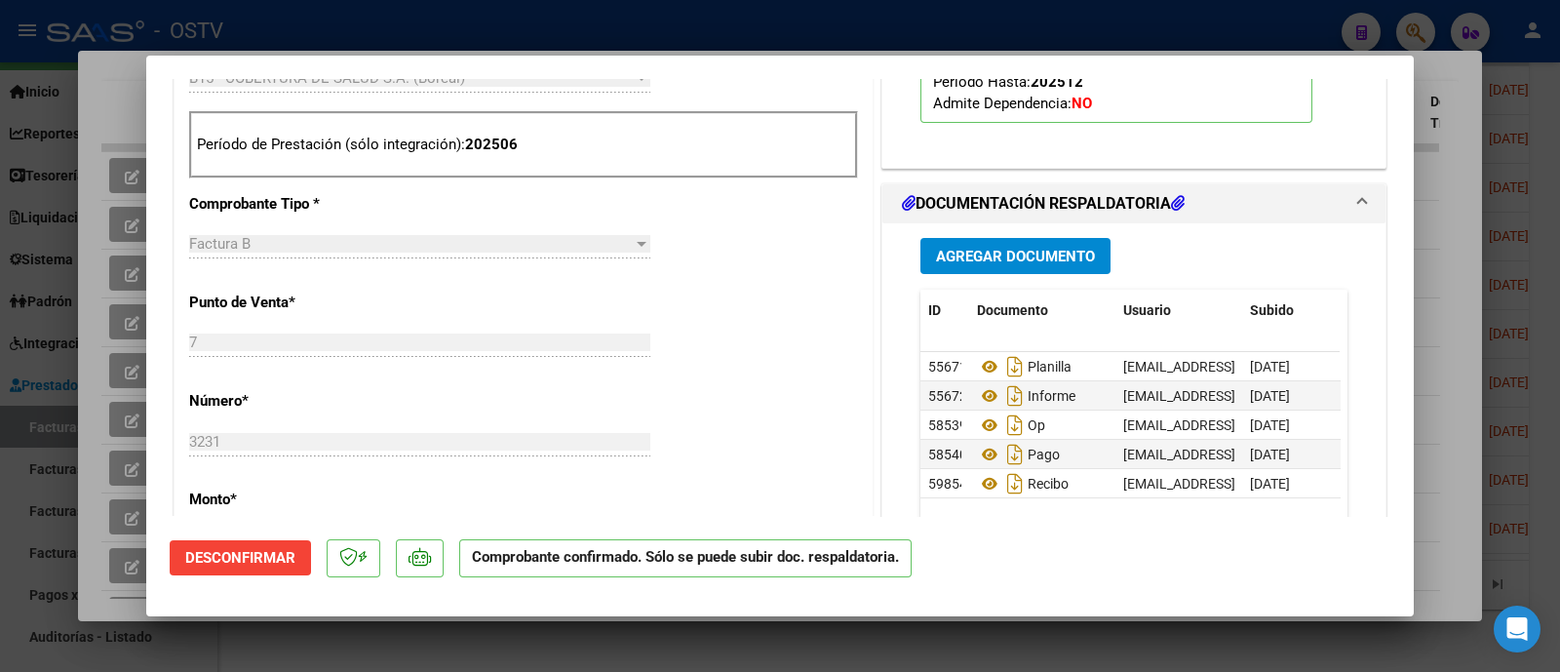
click at [522, 39] on div at bounding box center [780, 336] width 1560 height 672
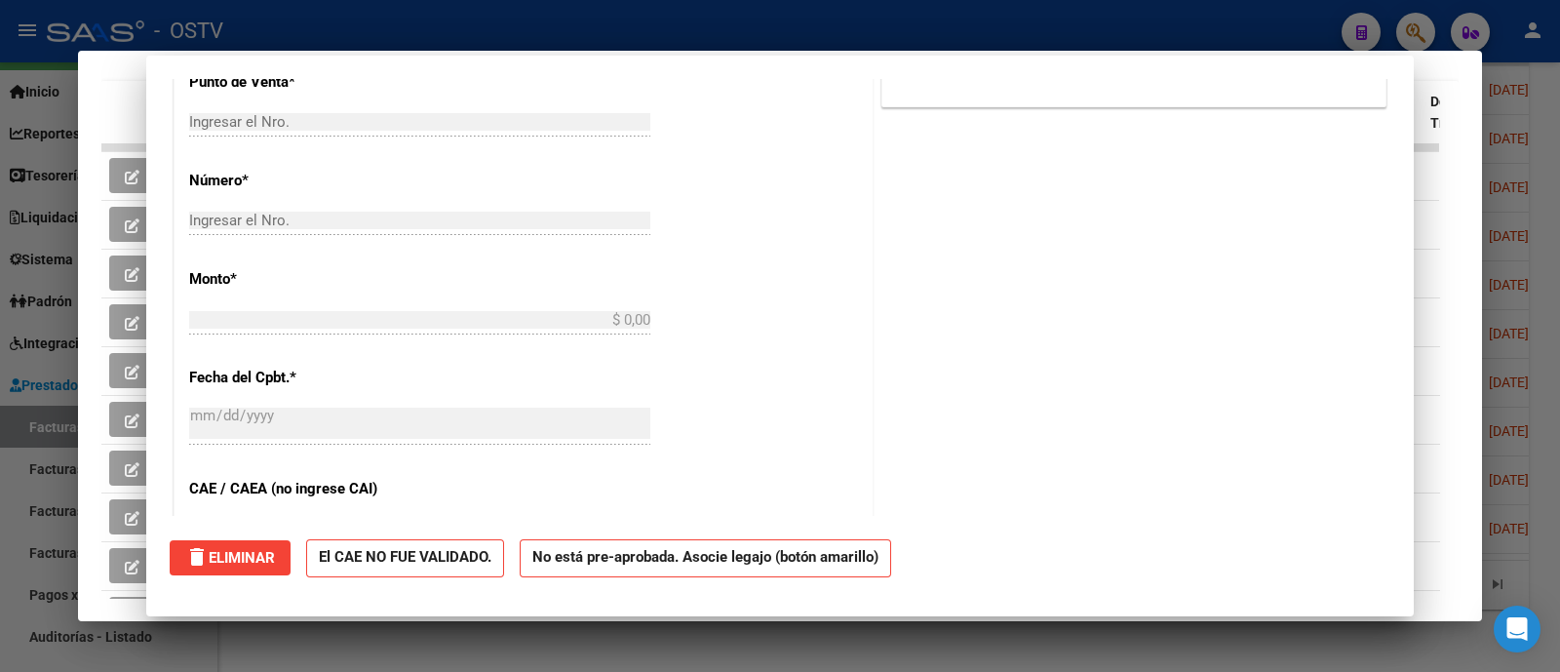
scroll to position [0, 0]
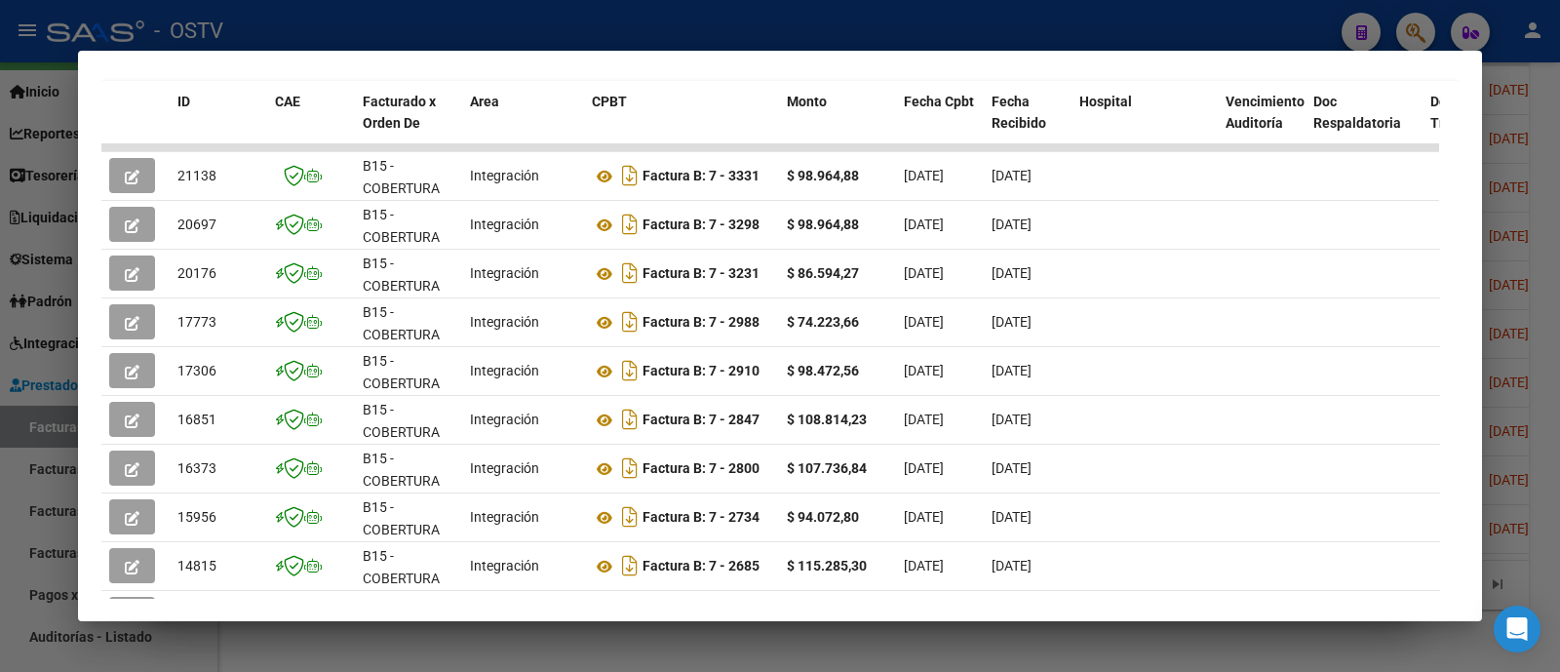
click at [522, 41] on div at bounding box center [780, 336] width 1560 height 672
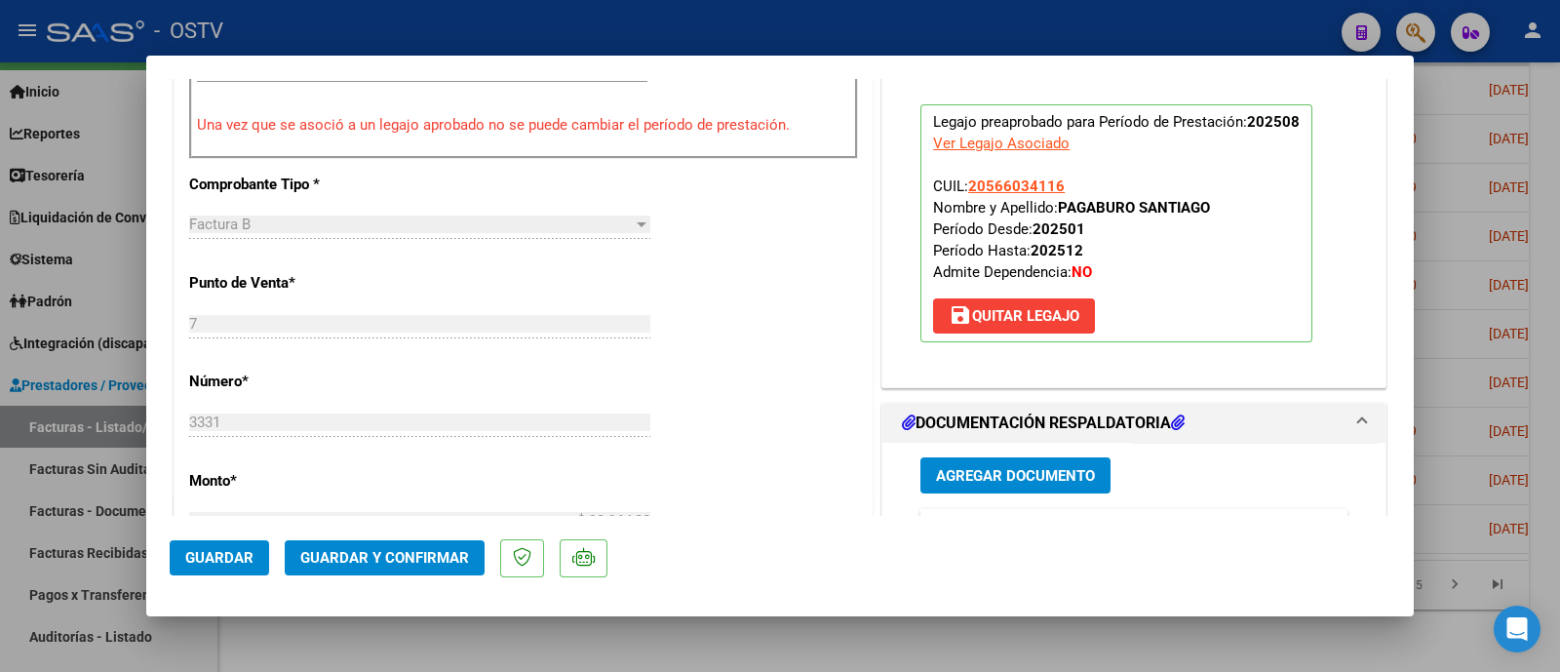
scroll to position [731, 0]
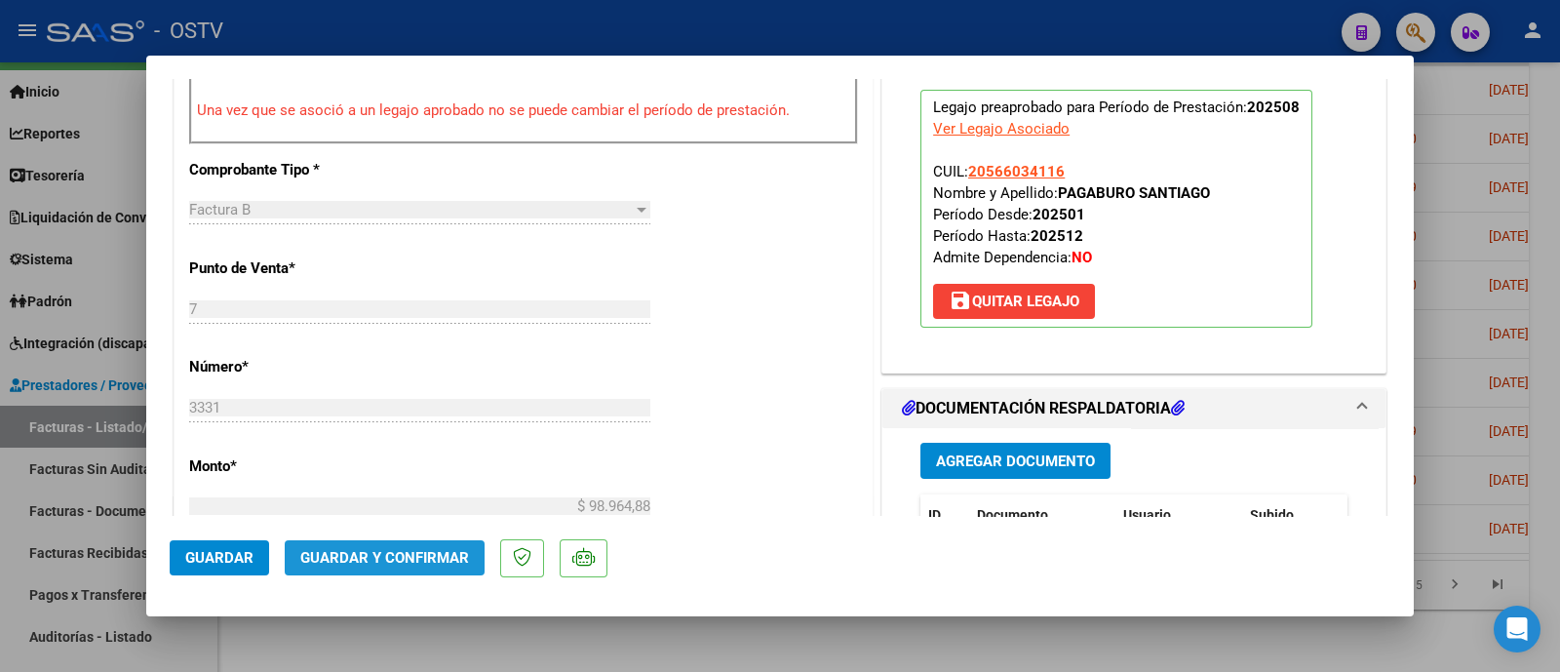
click at [454, 566] on button "Guardar y Confirmar" at bounding box center [385, 557] width 200 height 35
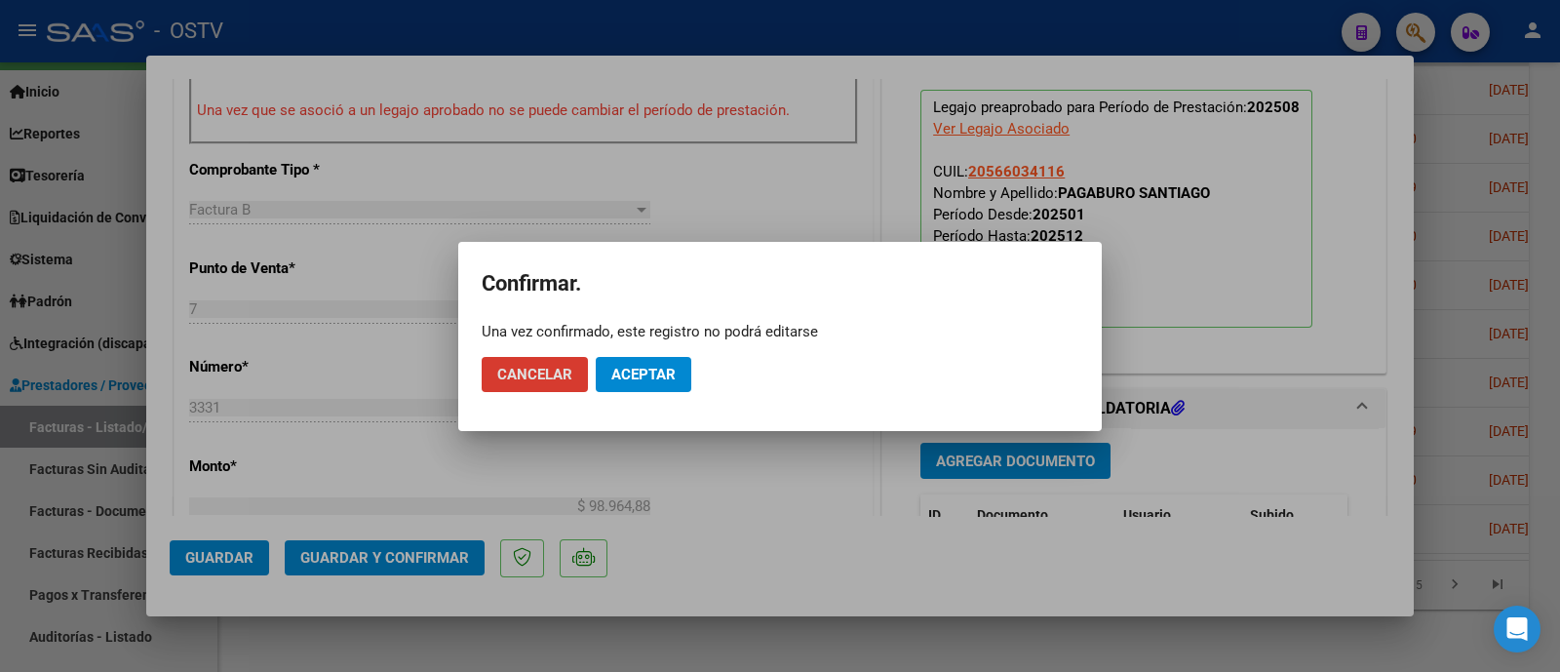
click at [632, 370] on span "Aceptar" at bounding box center [643, 375] width 64 height 18
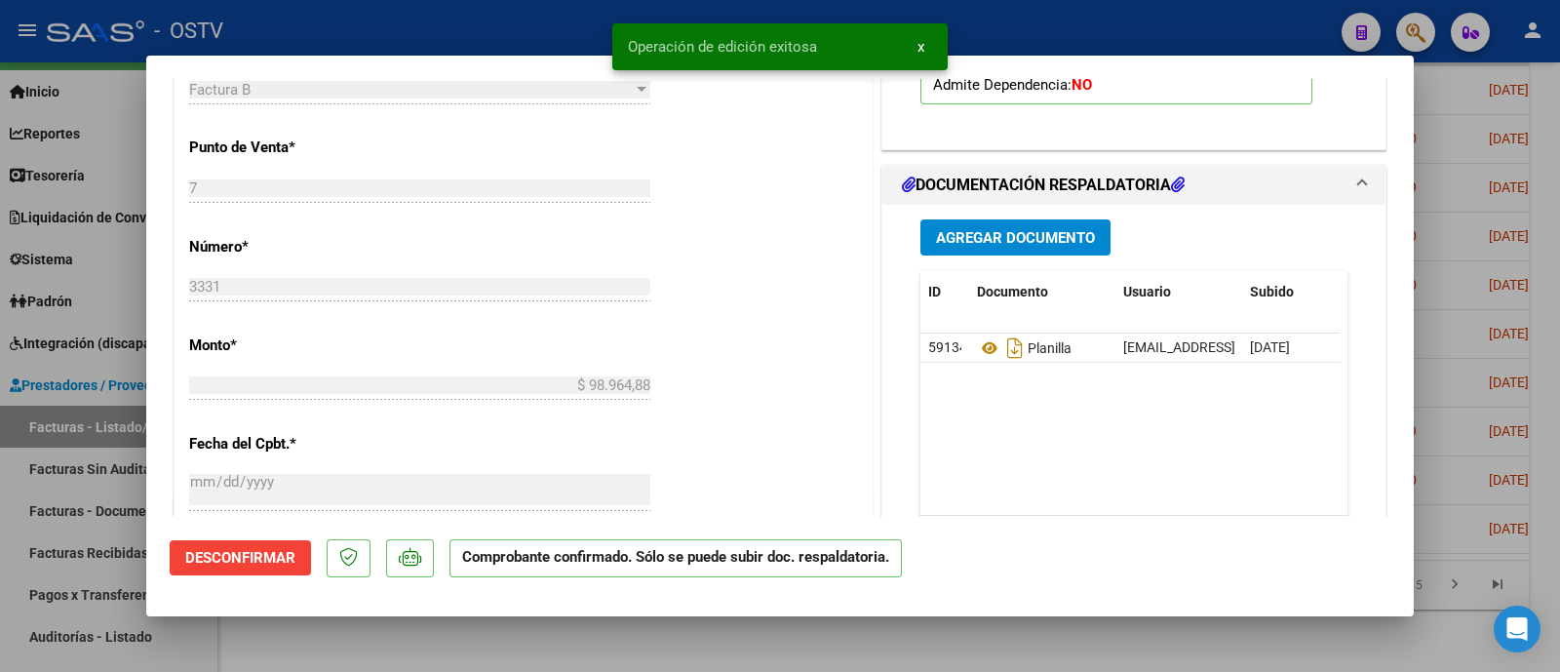
click at [547, 27] on div at bounding box center [780, 336] width 1560 height 672
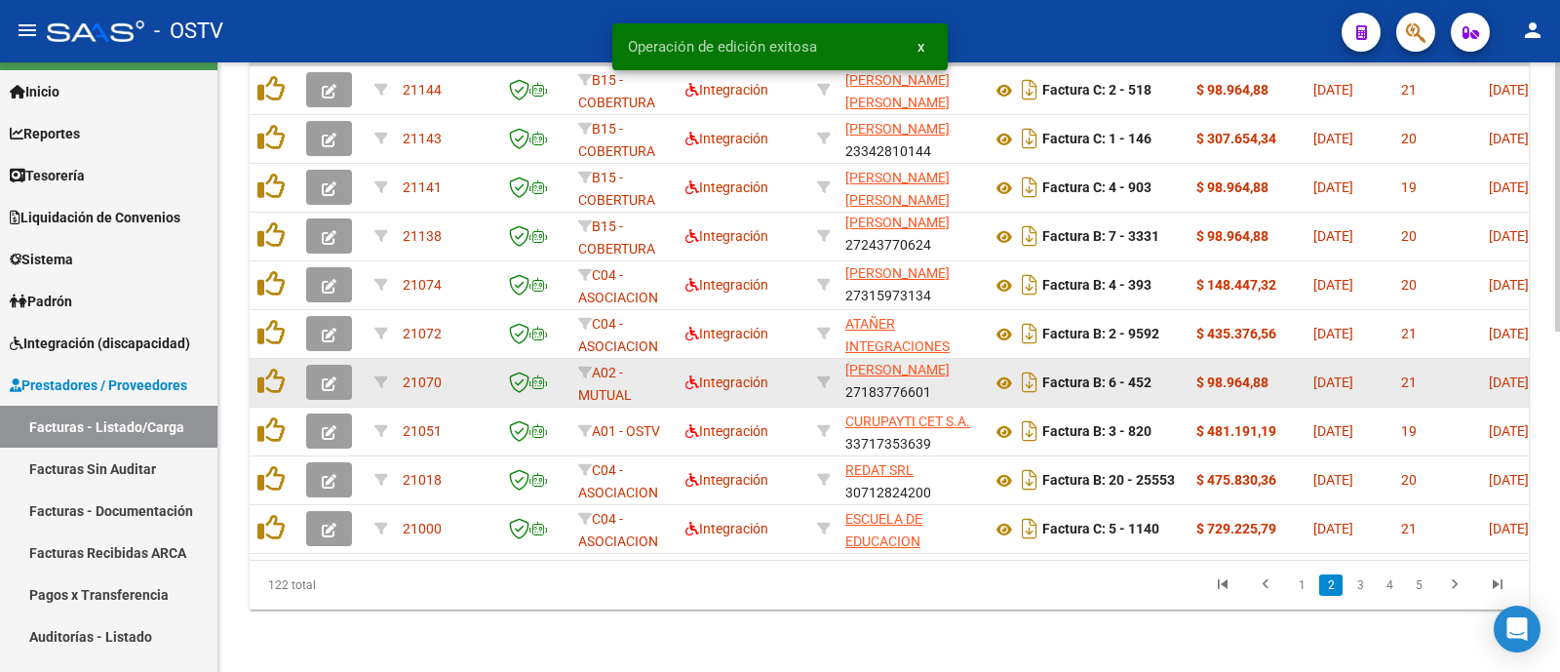
scroll to position [763, 0]
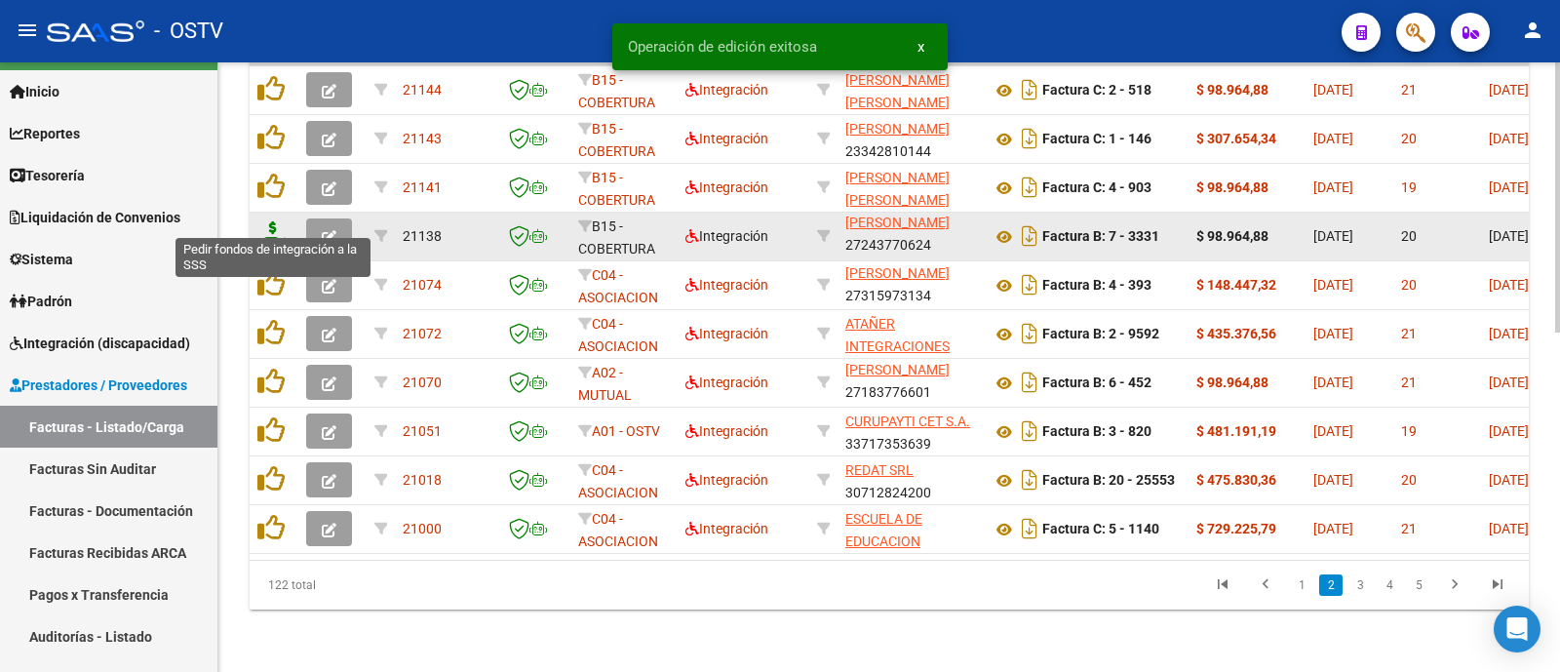
click at [280, 221] on icon at bounding box center [272, 234] width 31 height 27
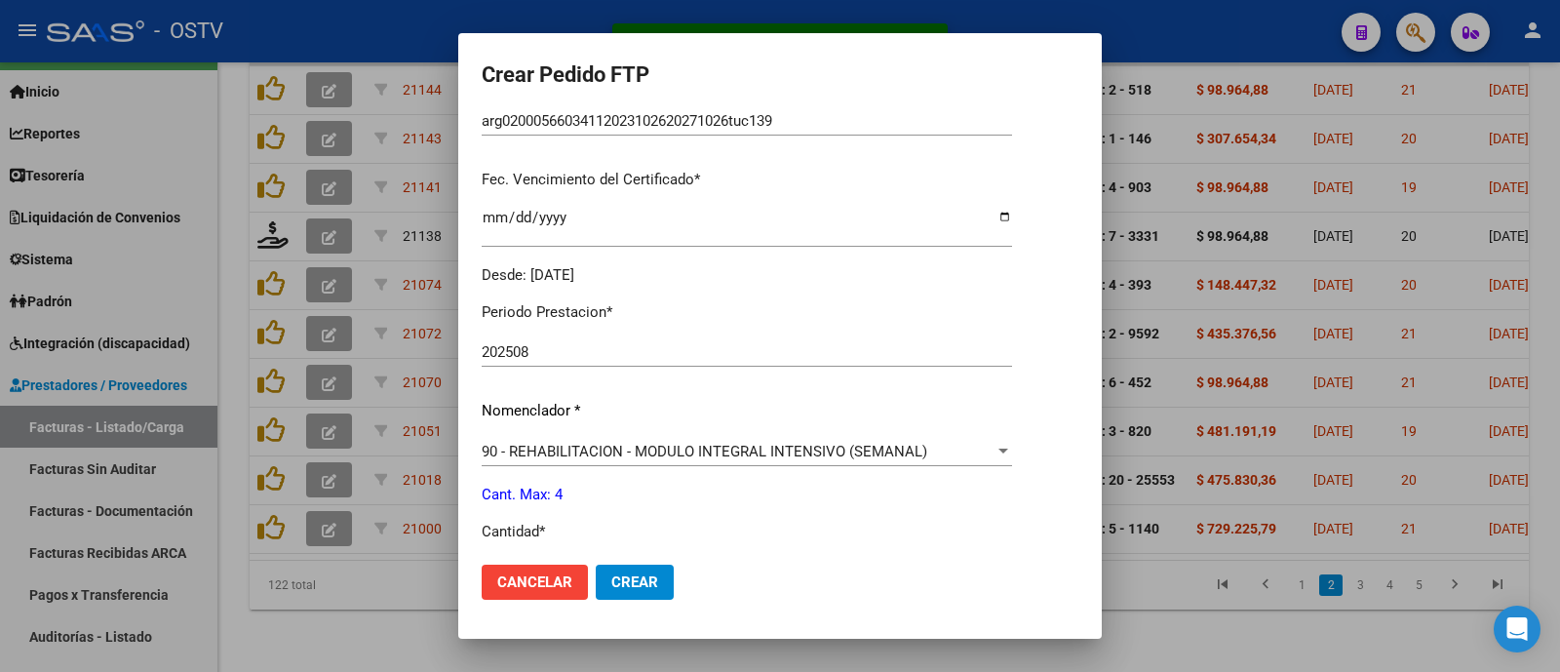
scroll to position [516, 0]
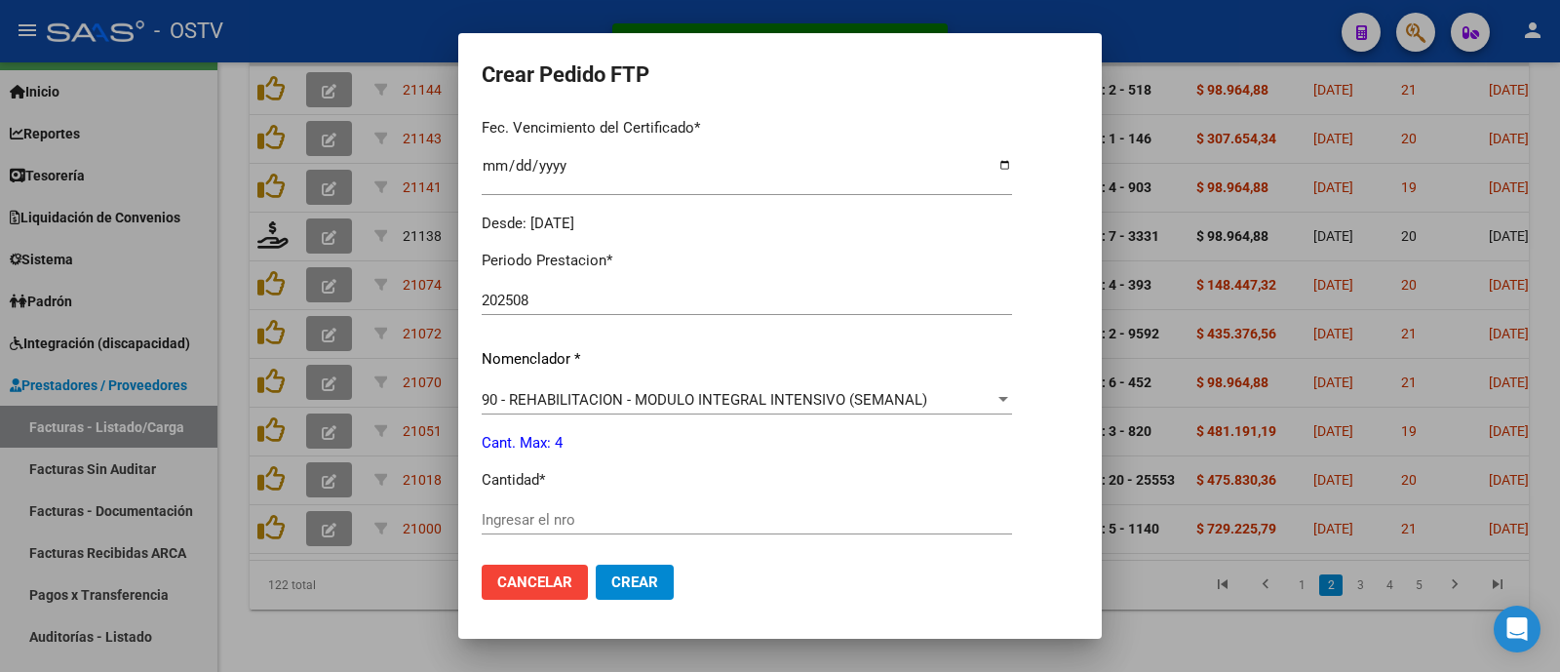
click at [572, 518] on input "Ingresar el nro" at bounding box center [747, 520] width 530 height 18
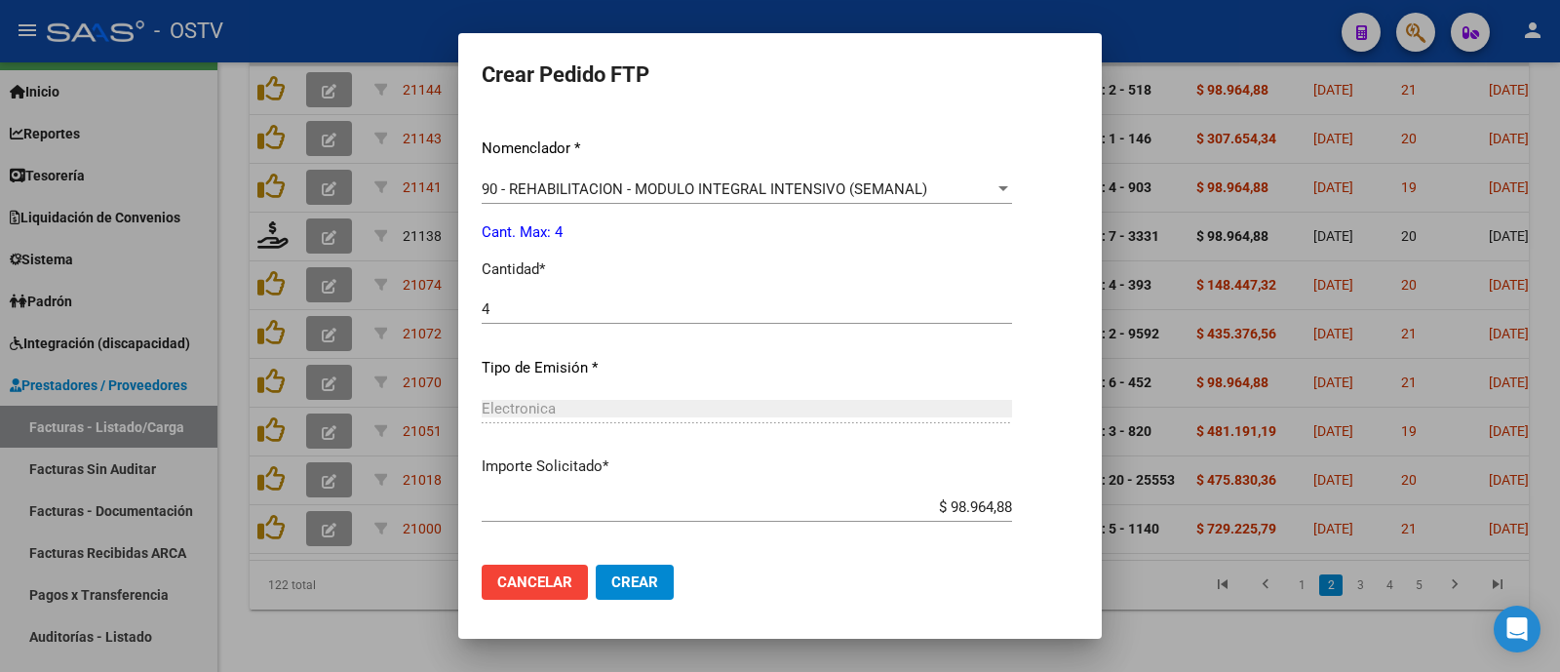
scroll to position [813, 0]
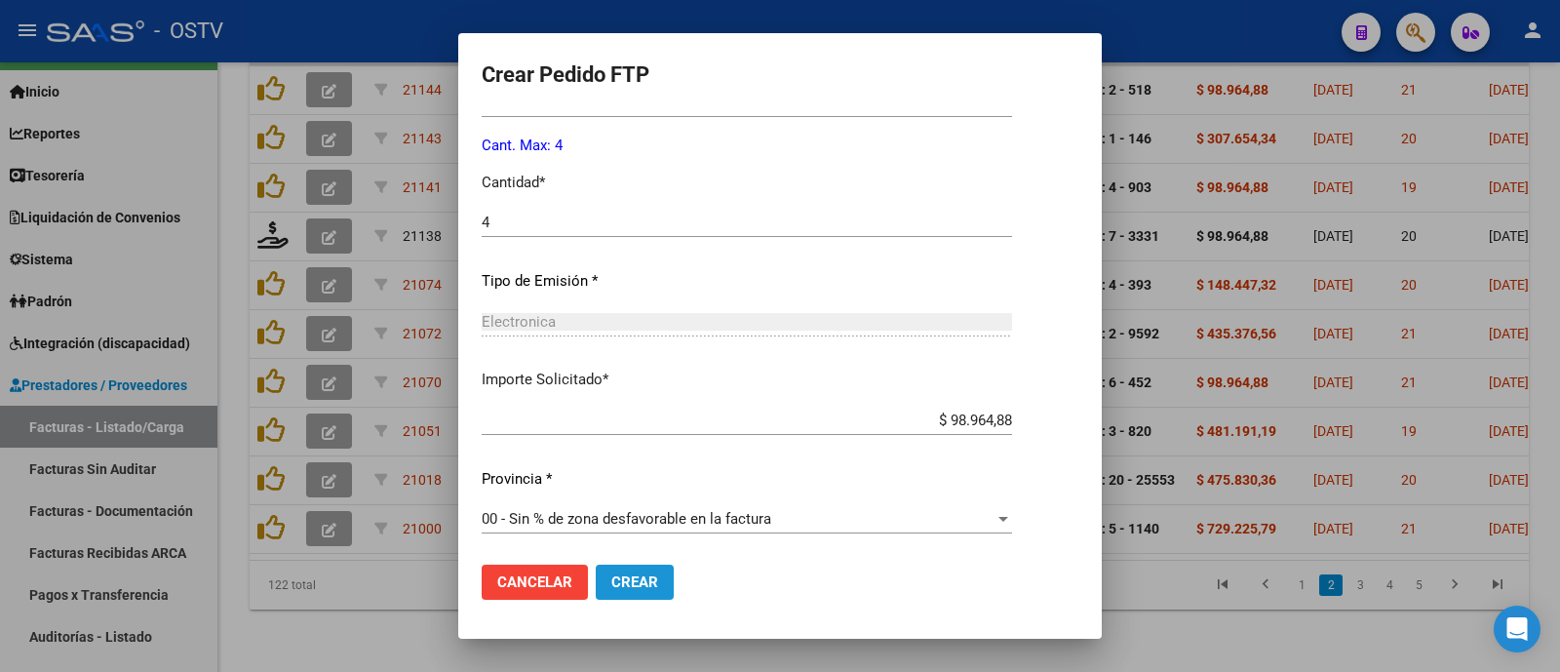
click at [661, 583] on button "Crear" at bounding box center [635, 581] width 78 height 35
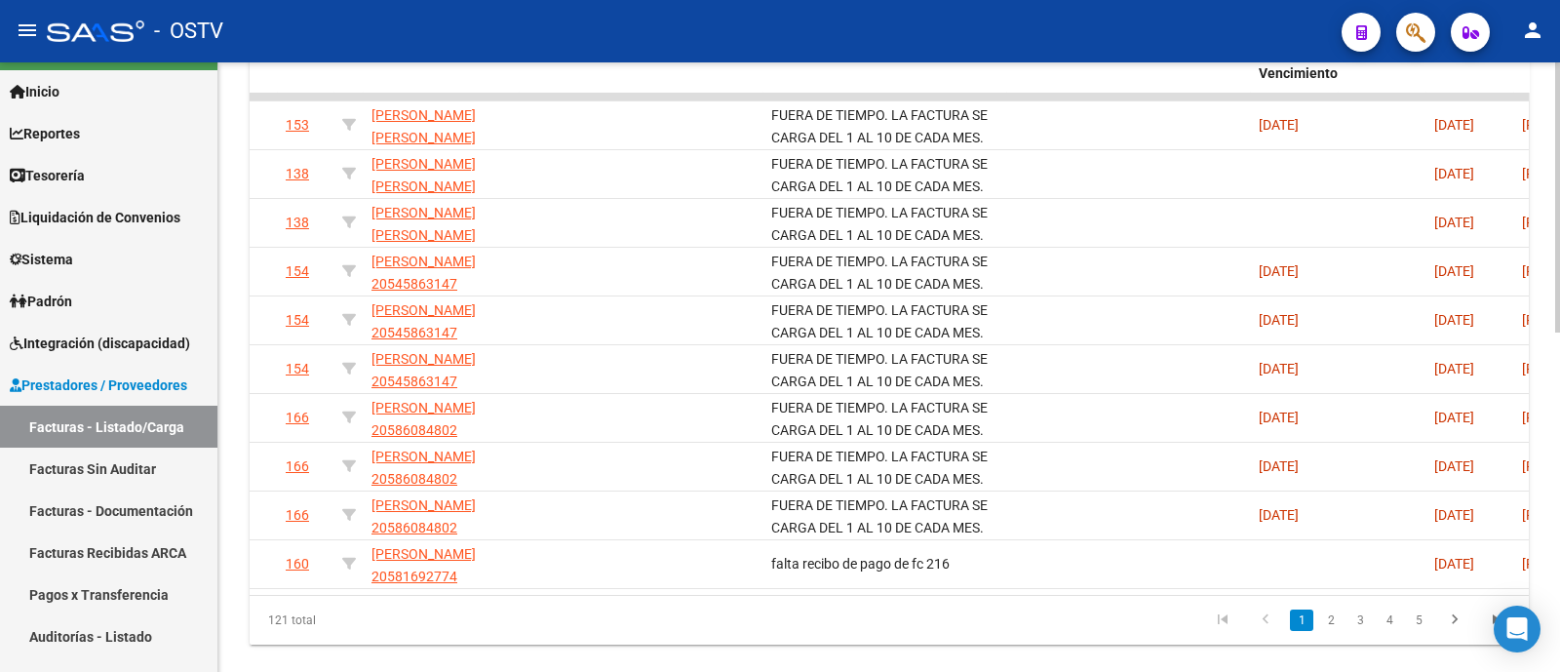
scroll to position [763, 0]
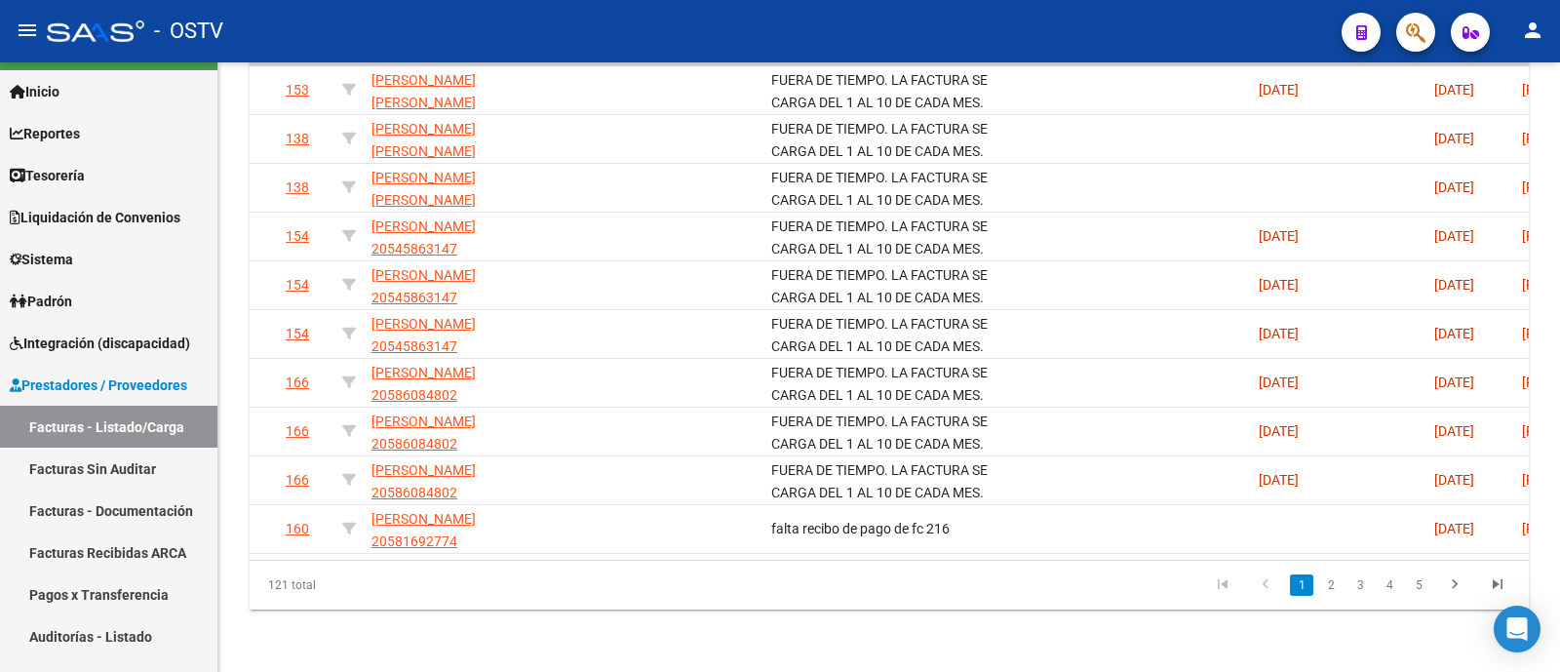
click at [1328, 594] on link "2" at bounding box center [1330, 584] width 23 height 21
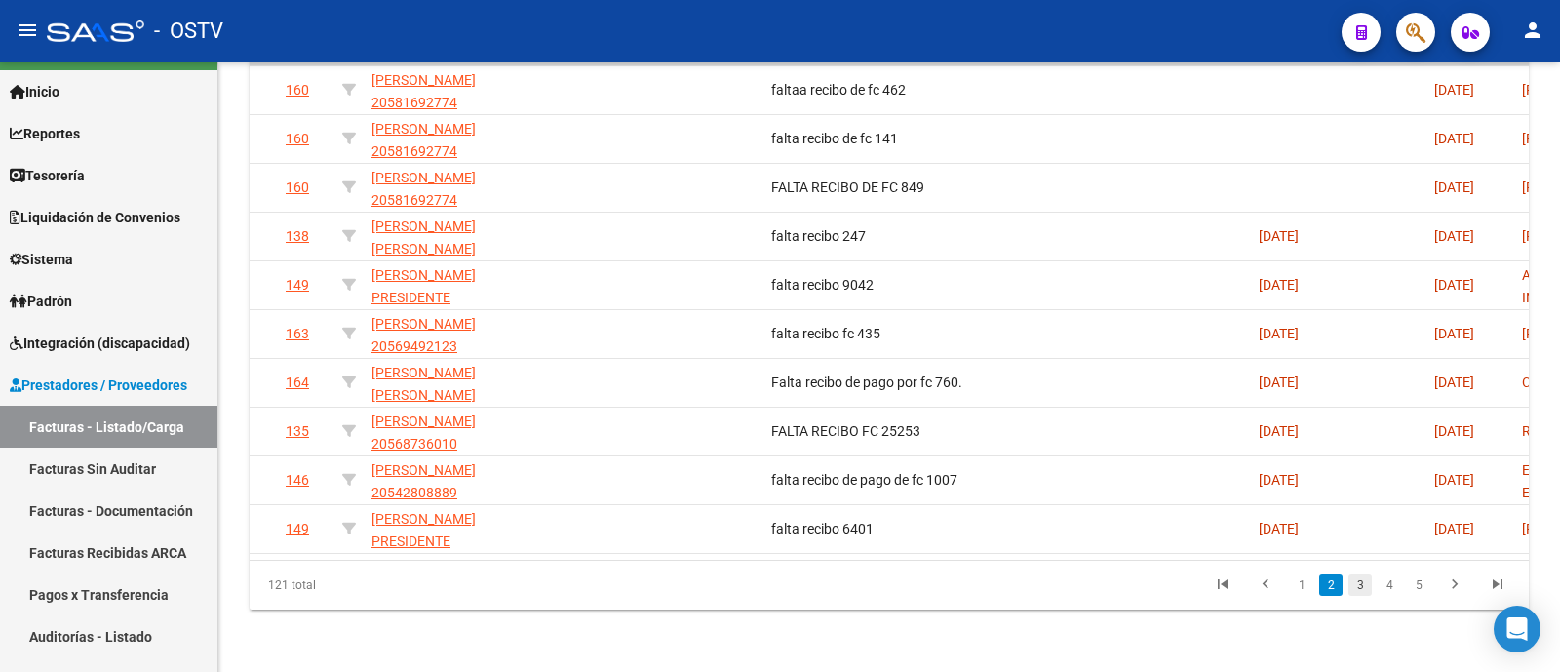
click at [1359, 588] on link "3" at bounding box center [1359, 584] width 23 height 21
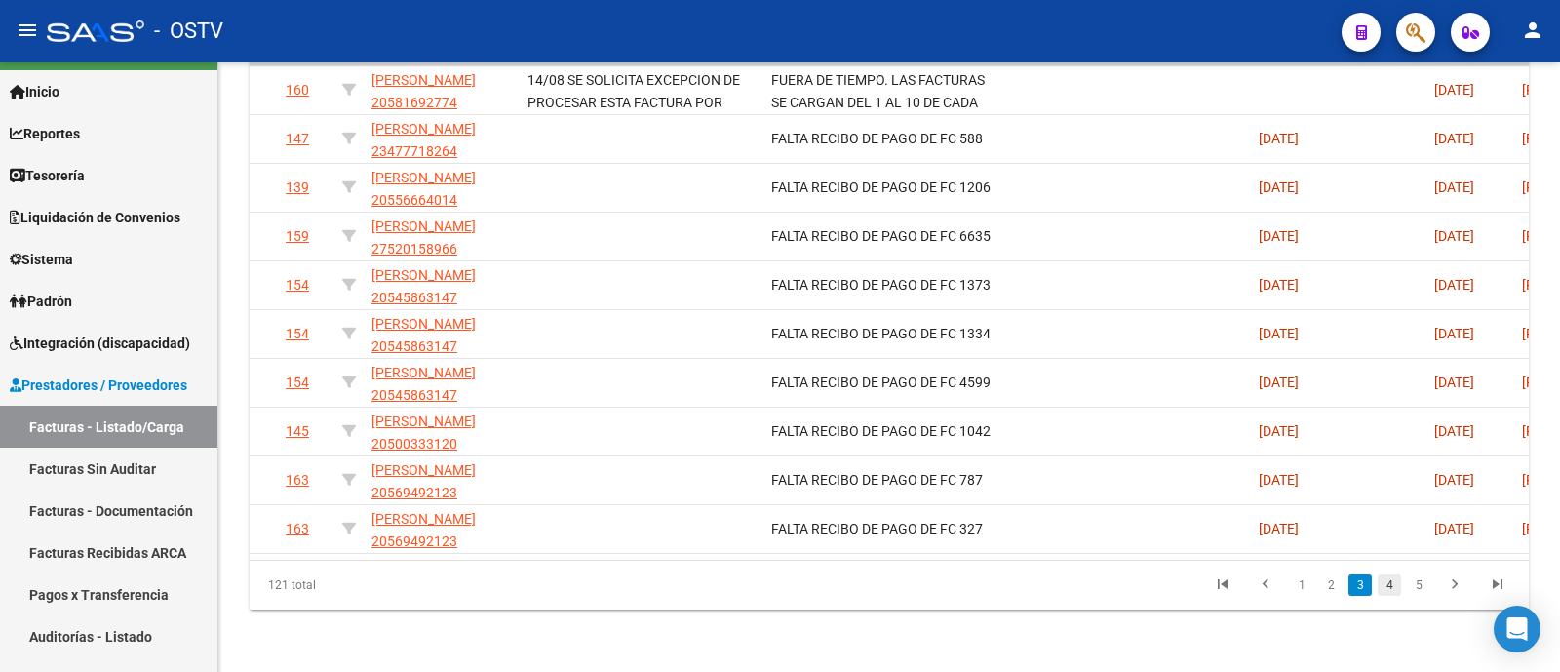
click at [1394, 587] on link "4" at bounding box center [1388, 584] width 23 height 21
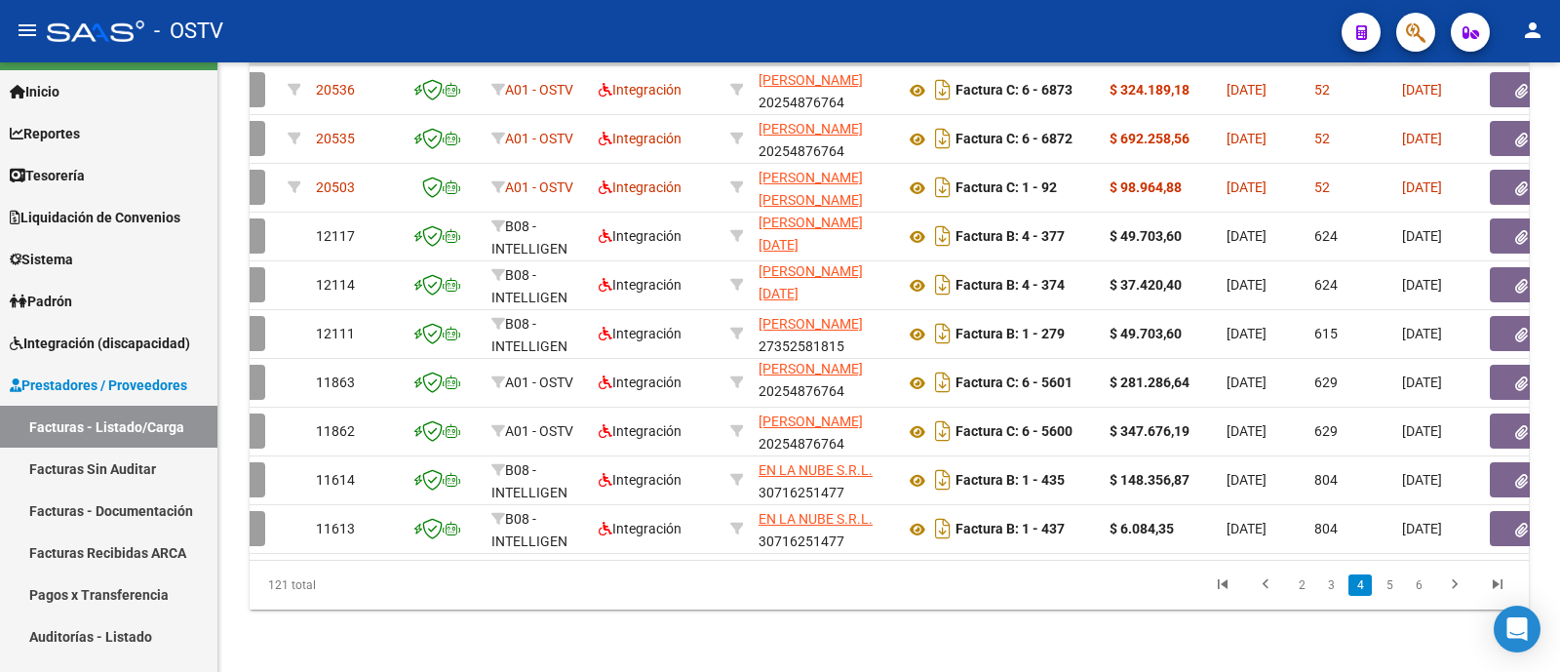
scroll to position [0, 0]
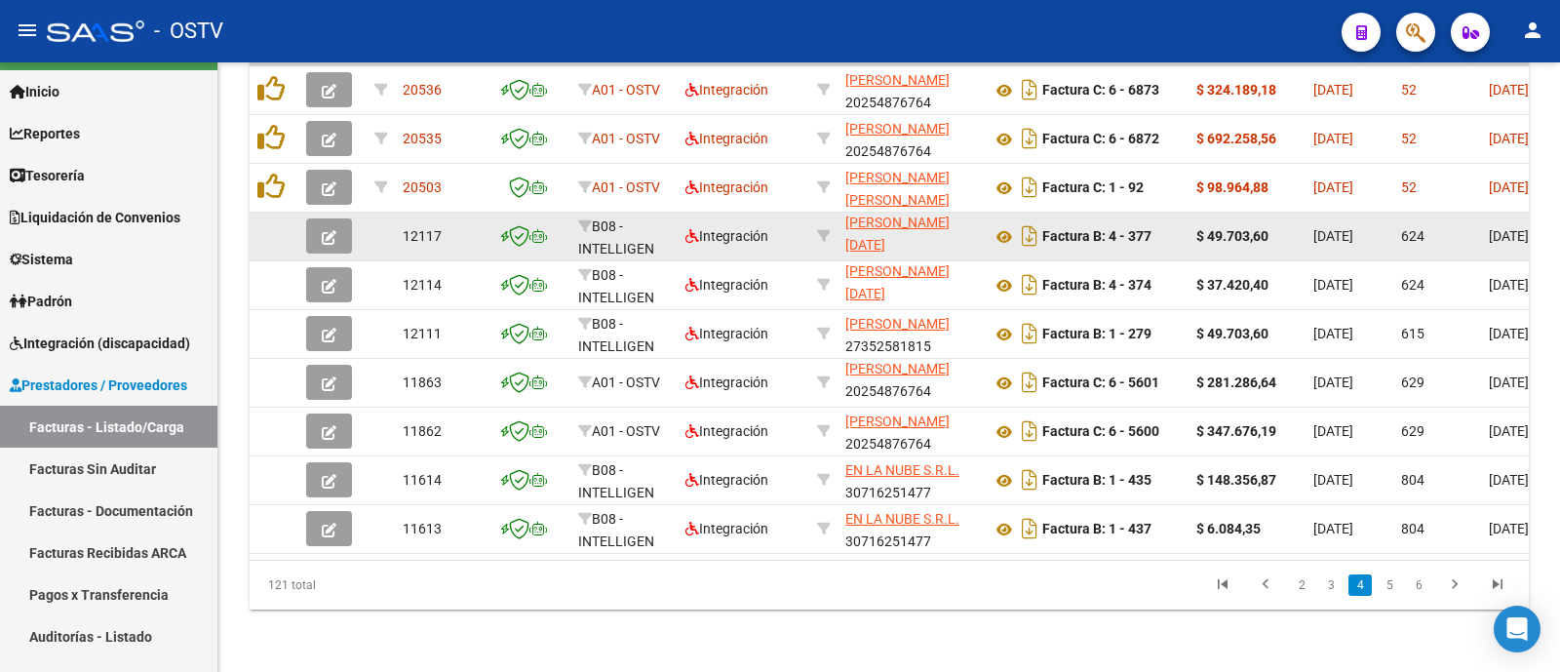
click at [317, 218] on button "button" at bounding box center [329, 235] width 46 height 35
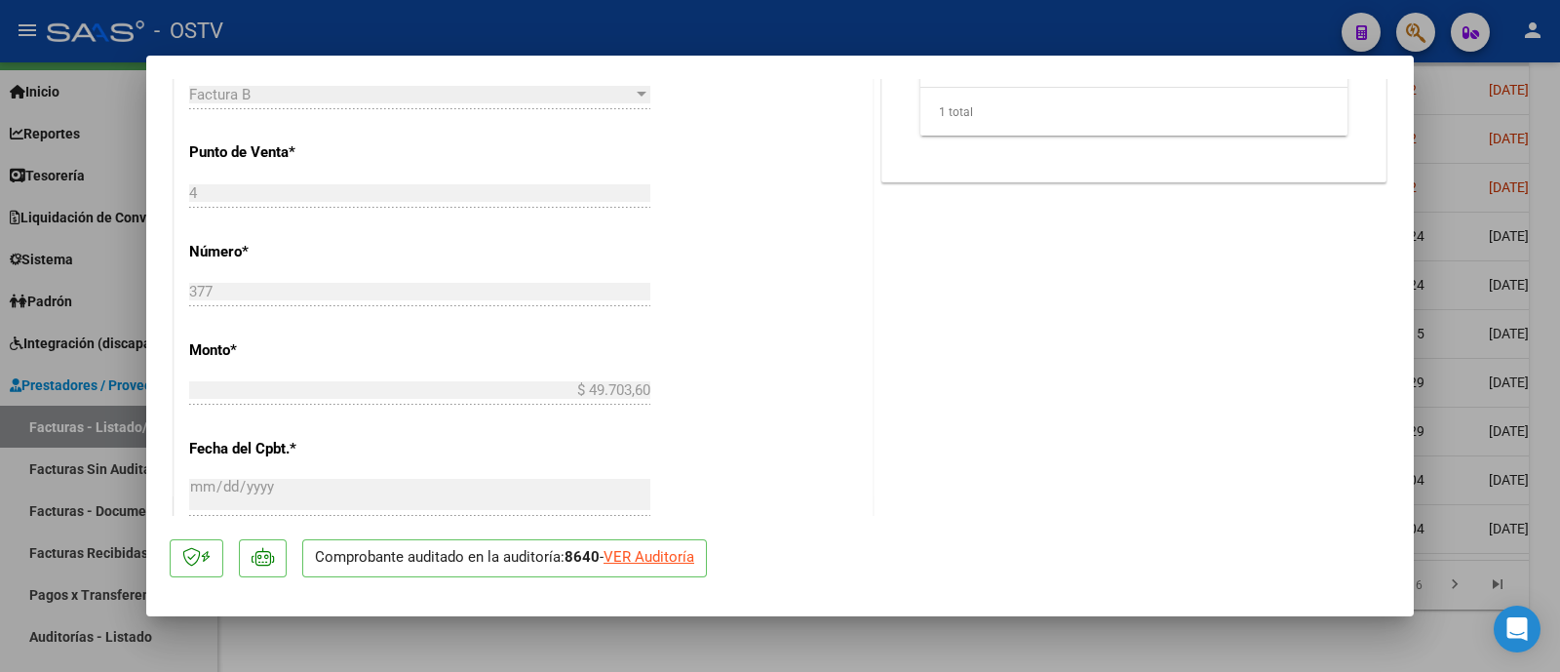
scroll to position [974, 0]
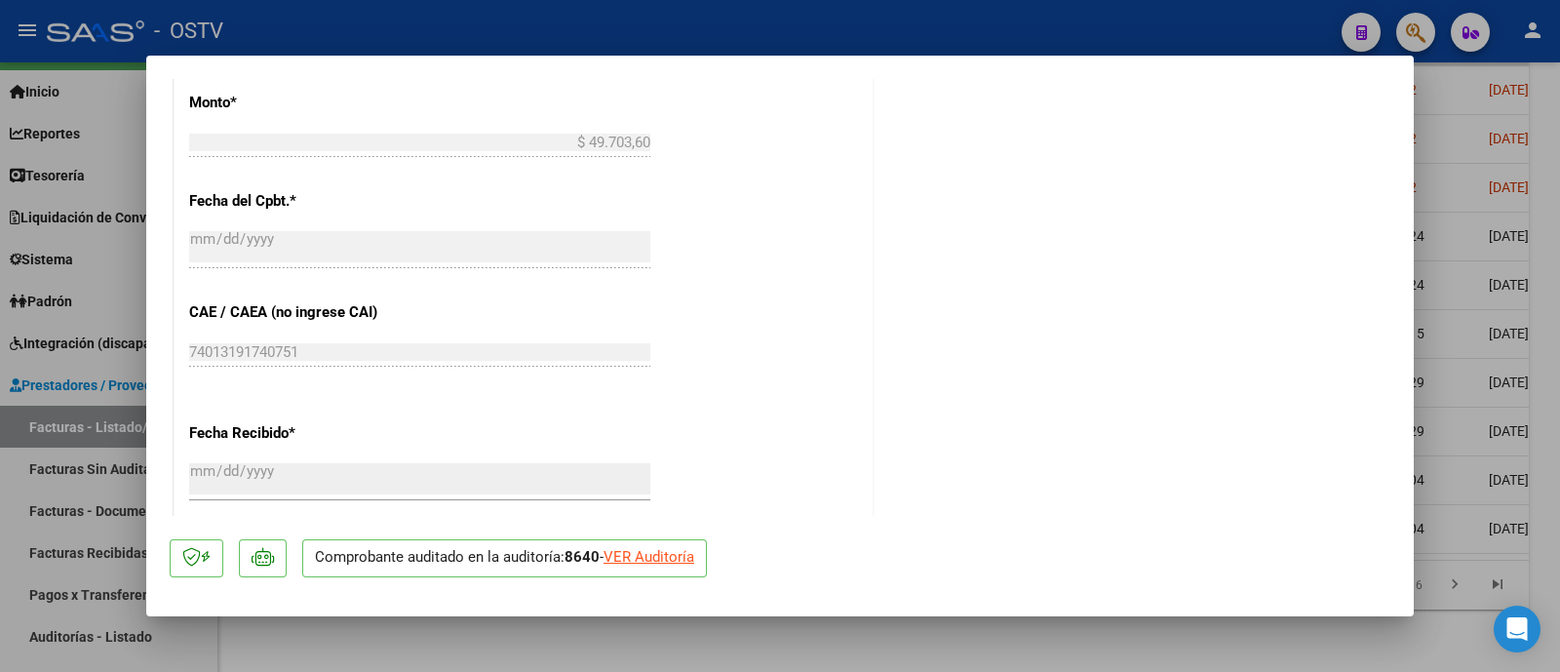
click at [567, 41] on div at bounding box center [780, 336] width 1560 height 672
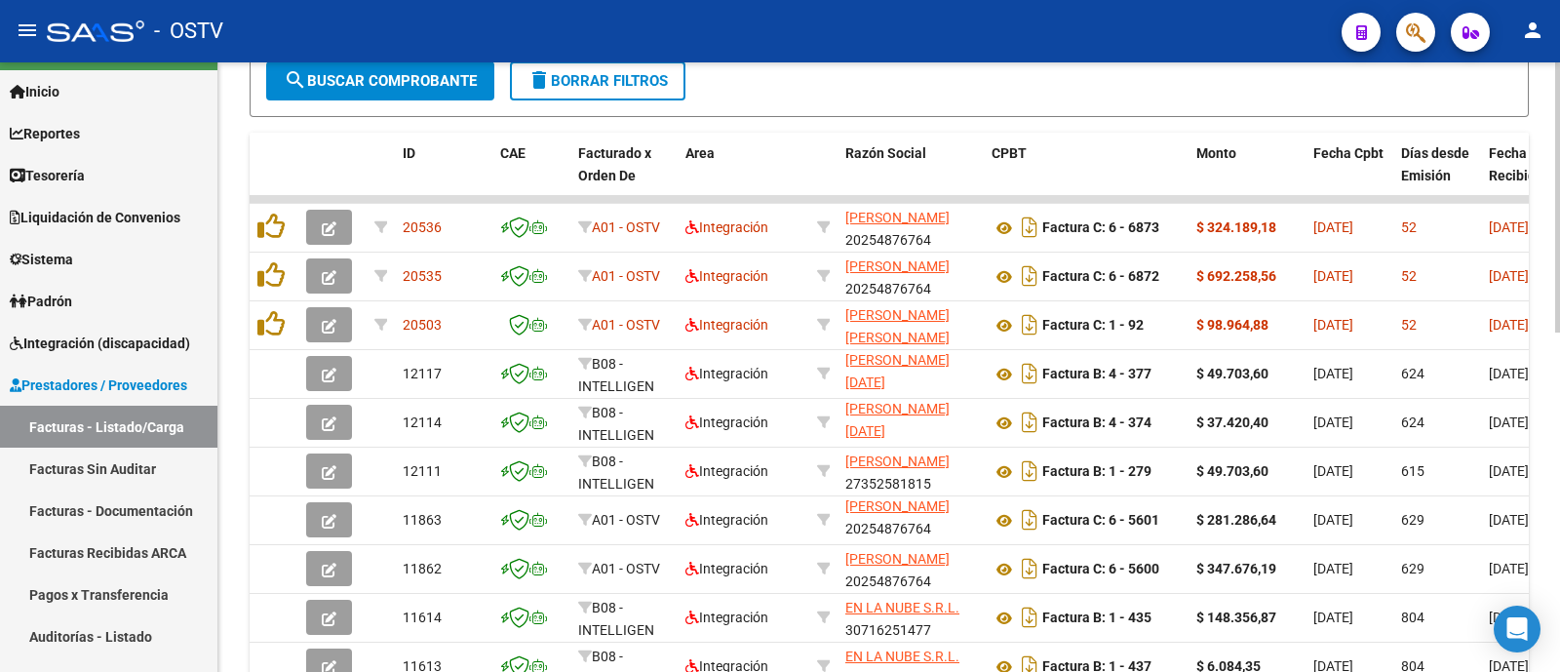
scroll to position [763, 0]
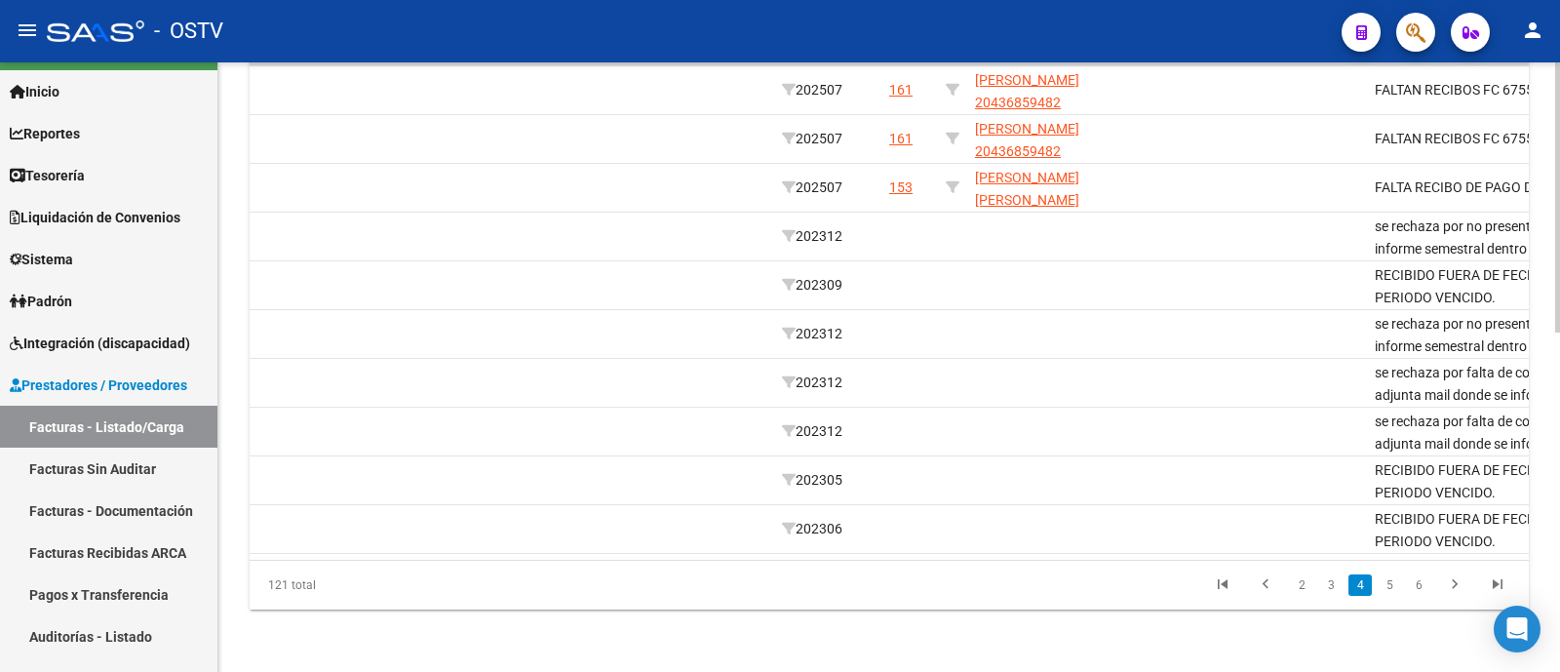
click at [1339, 584] on link "3" at bounding box center [1330, 584] width 23 height 21
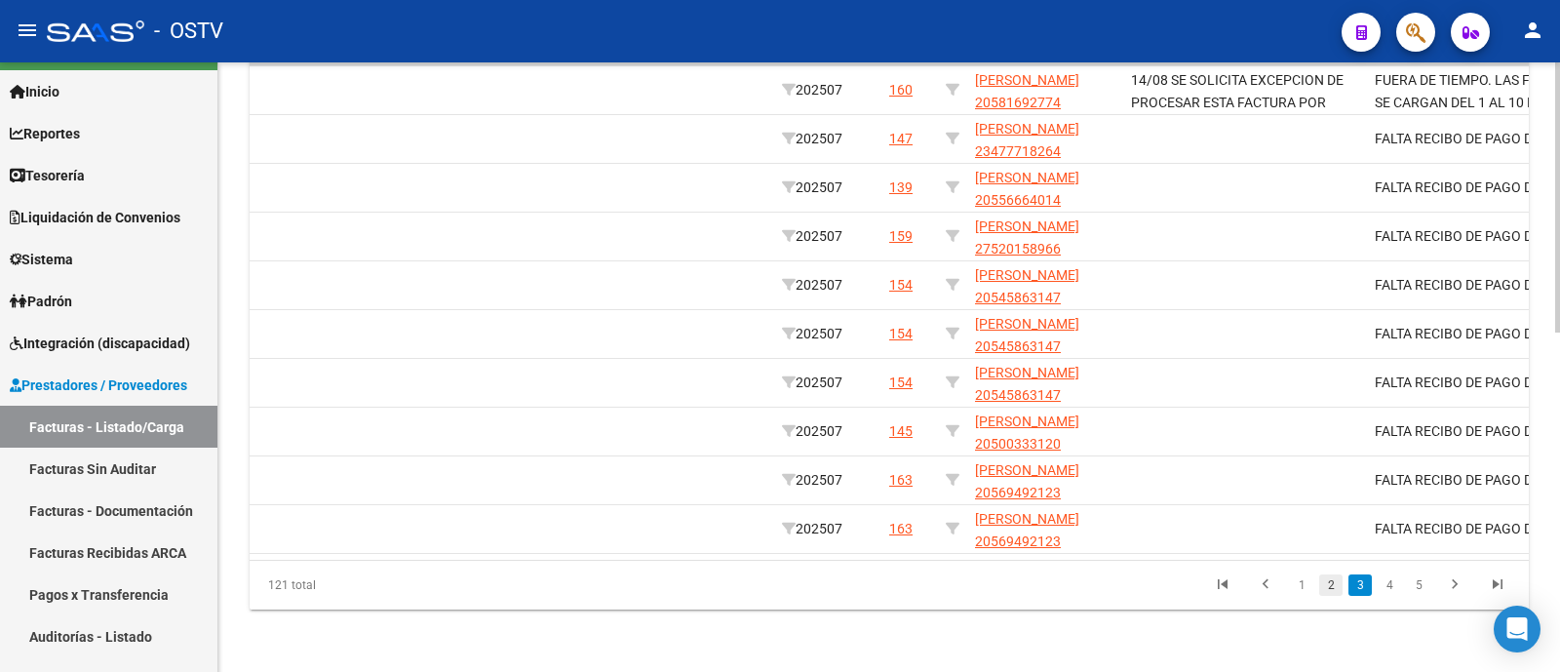
click at [1330, 588] on link "2" at bounding box center [1330, 584] width 23 height 21
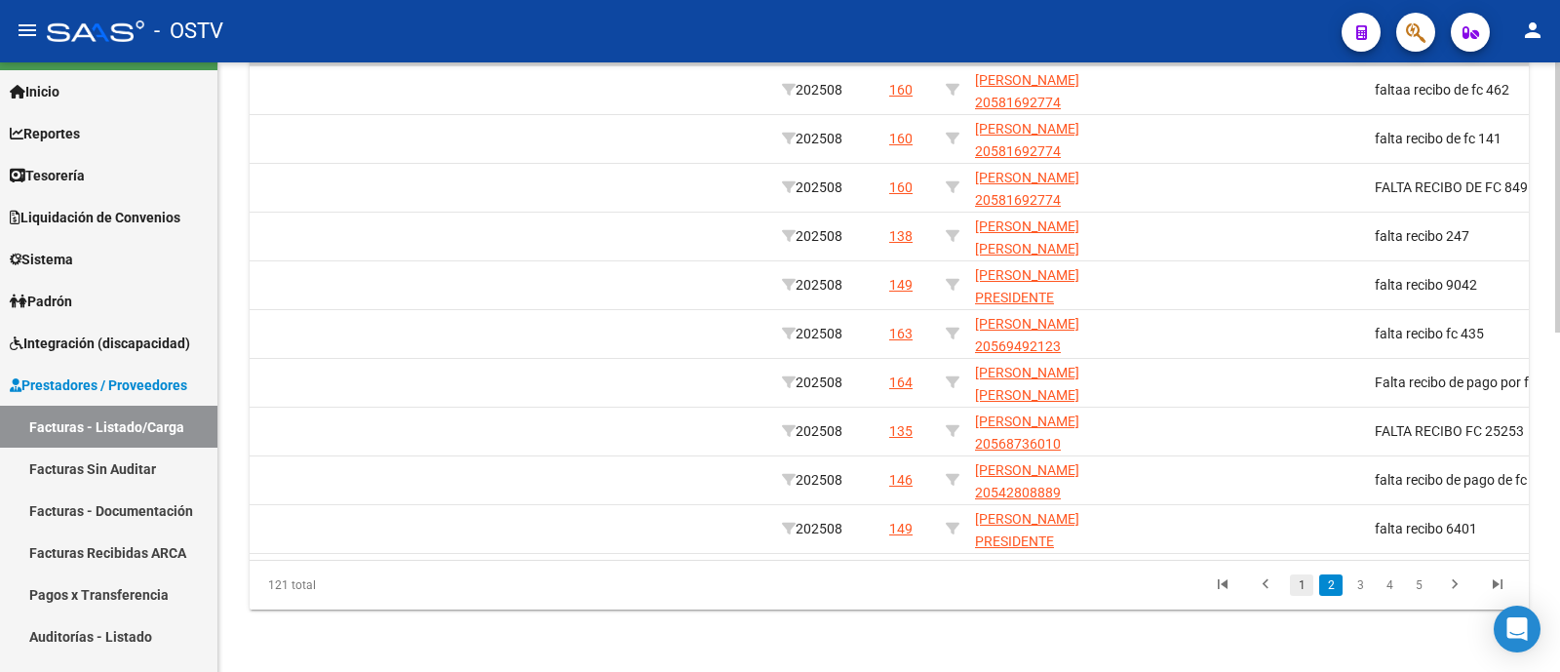
click at [1308, 587] on link "1" at bounding box center [1301, 584] width 23 height 21
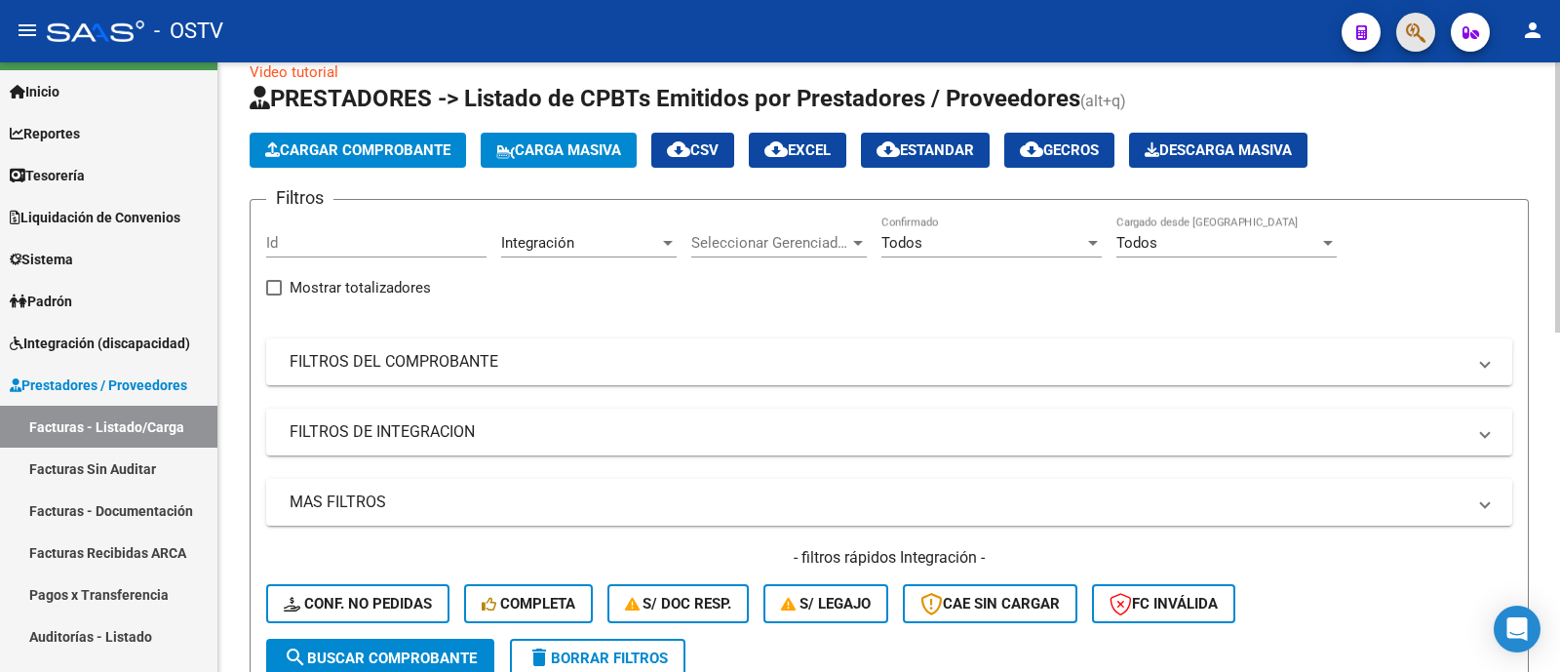
click at [1428, 28] on button "button" at bounding box center [1415, 32] width 39 height 39
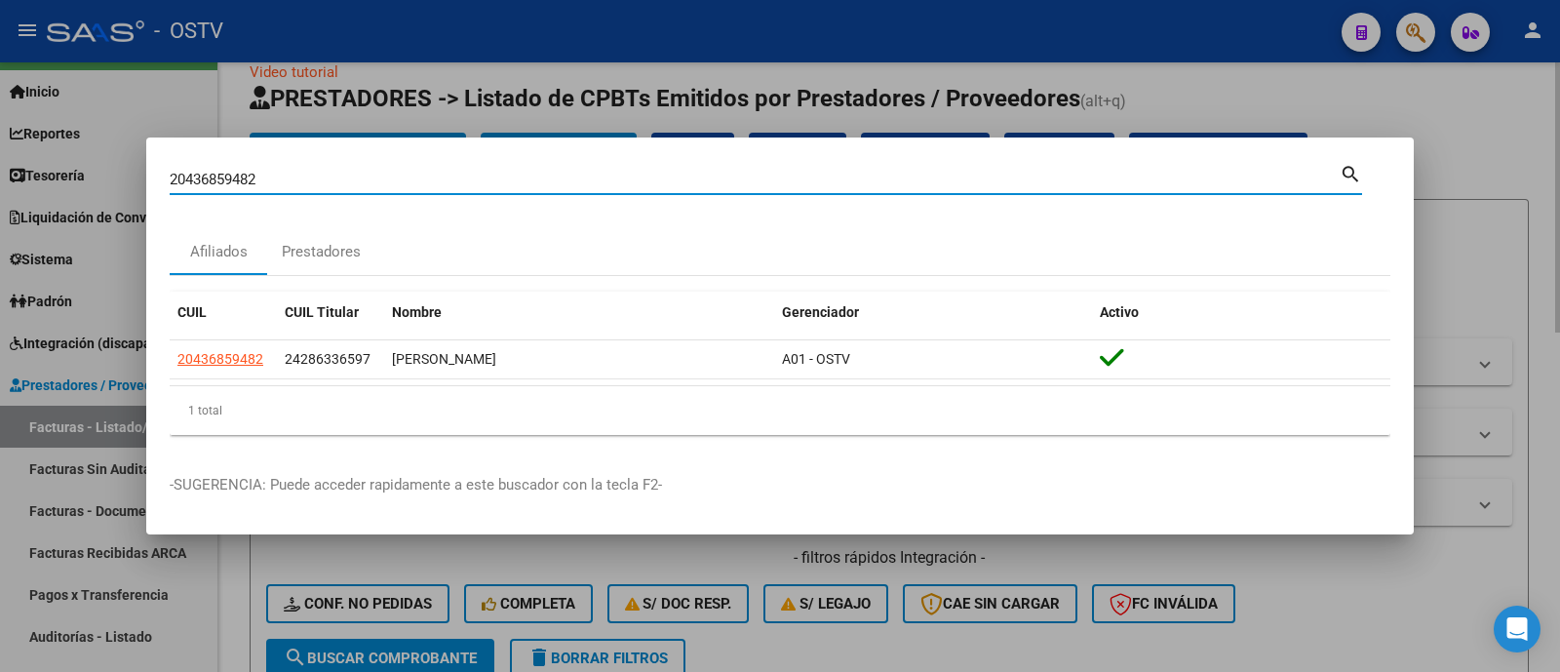
click at [975, 177] on input "20436859482" at bounding box center [755, 180] width 1170 height 18
drag, startPoint x: 442, startPoint y: 182, endPoint x: 0, endPoint y: 194, distance: 441.7
click at [0, 194] on div "20436859482 Buscar (apellido, dni, cuil, nro traspaso, cuit, obra social) searc…" at bounding box center [780, 336] width 1560 height 672
paste input "567945341"
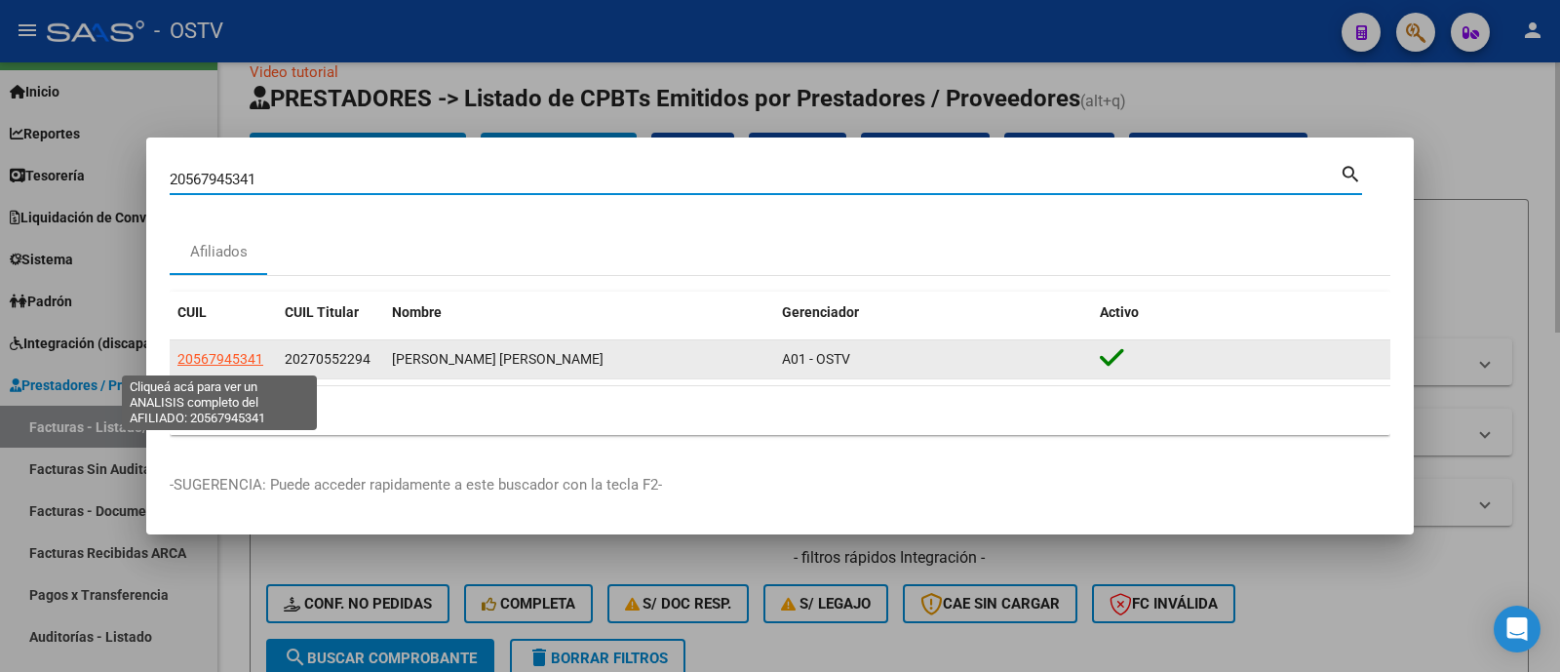
click at [224, 357] on span "20567945341" at bounding box center [220, 359] width 86 height 16
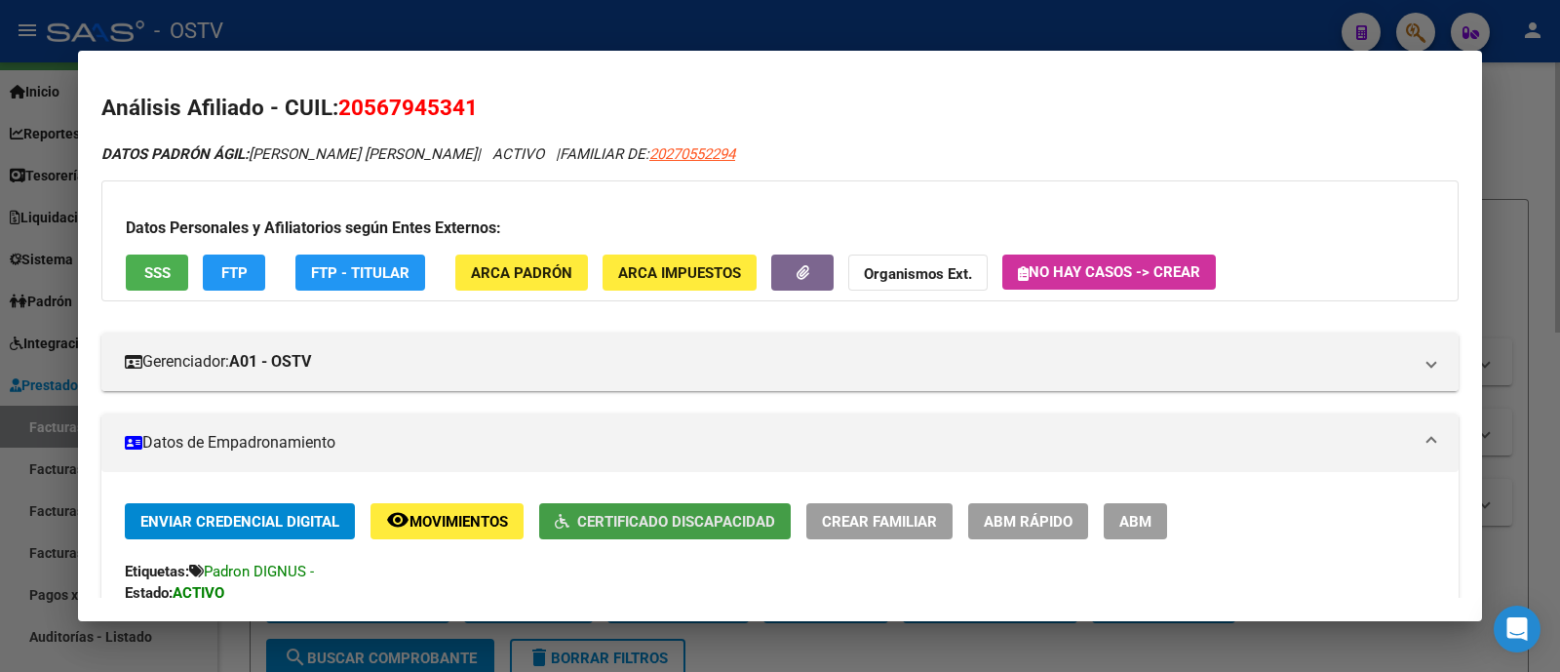
click at [729, 514] on span "Certificado Discapacidad" at bounding box center [676, 522] width 198 height 18
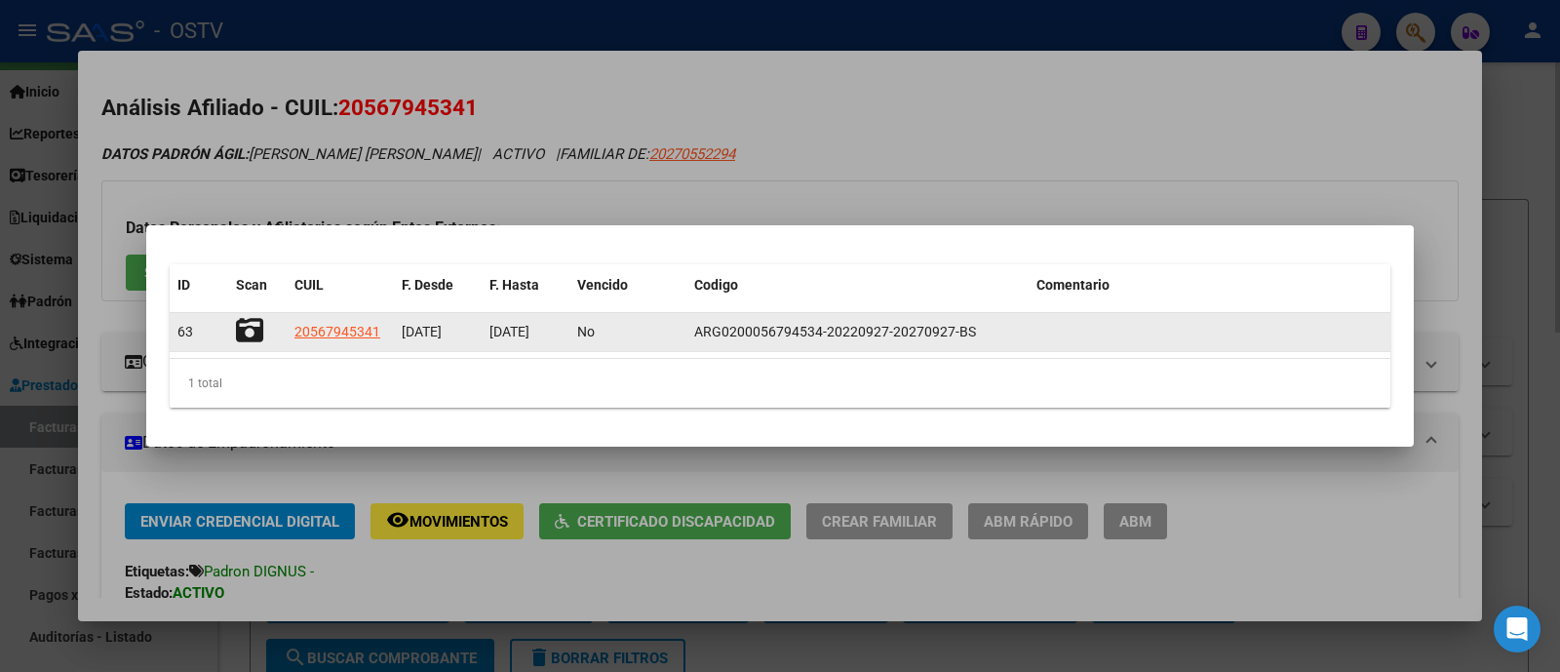
click at [246, 331] on icon at bounding box center [249, 330] width 27 height 27
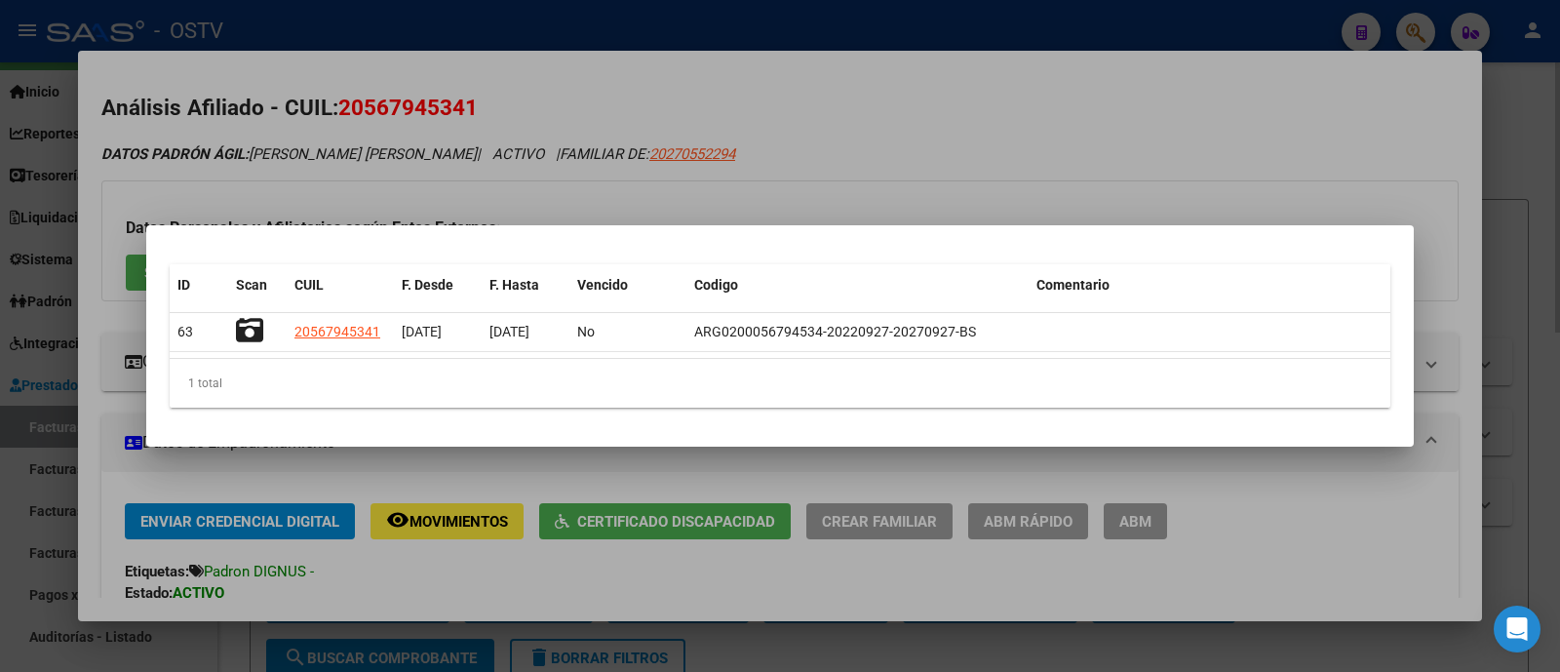
click at [1015, 102] on div at bounding box center [780, 336] width 1560 height 672
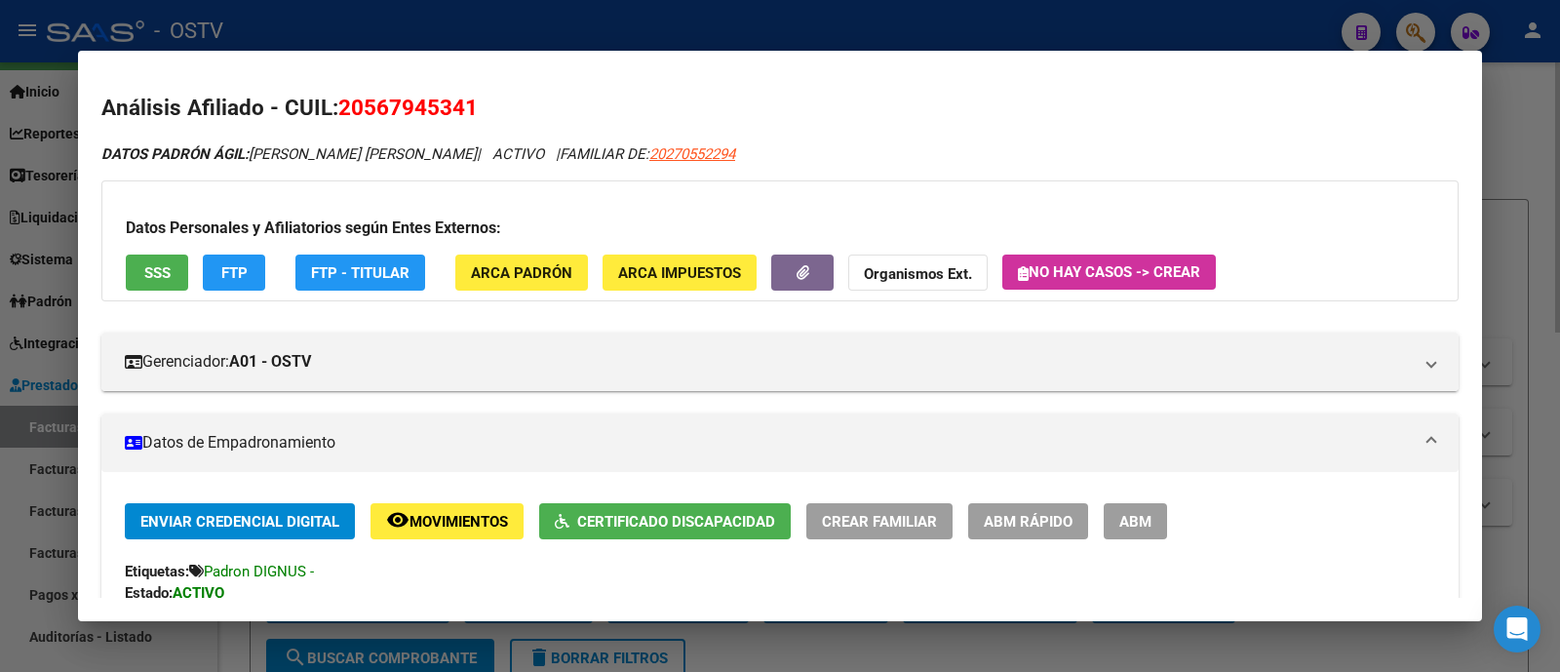
click at [849, 71] on mat-dialog-container "Análisis Afiliado - CUIL: 20567945341 DATOS PADRÓN ÁGIL: ASSAN JUAN MATEO GAEL …" at bounding box center [780, 336] width 1404 height 571
click at [860, 18] on div at bounding box center [780, 336] width 1560 height 672
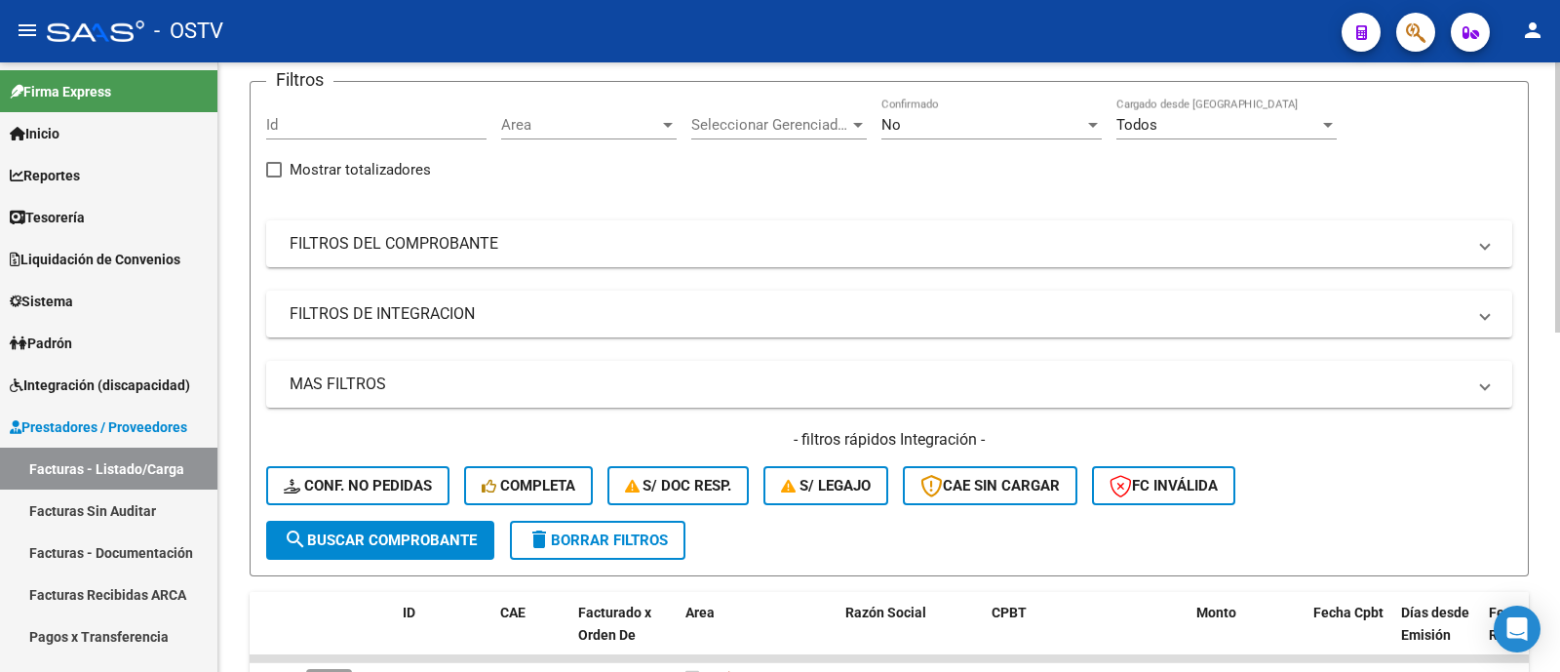
scroll to position [121, 0]
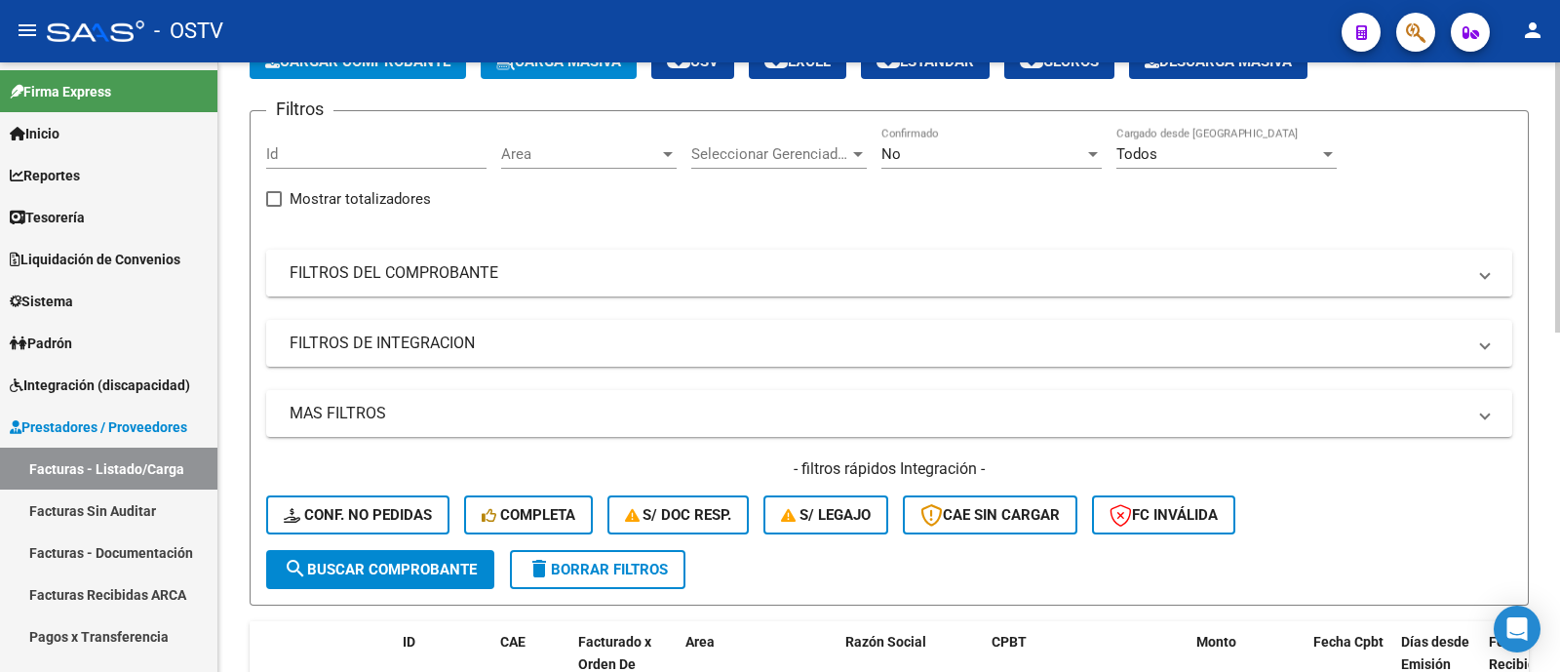
click at [629, 275] on mat-panel-title "FILTROS DEL COMPROBANTE" at bounding box center [877, 272] width 1176 height 21
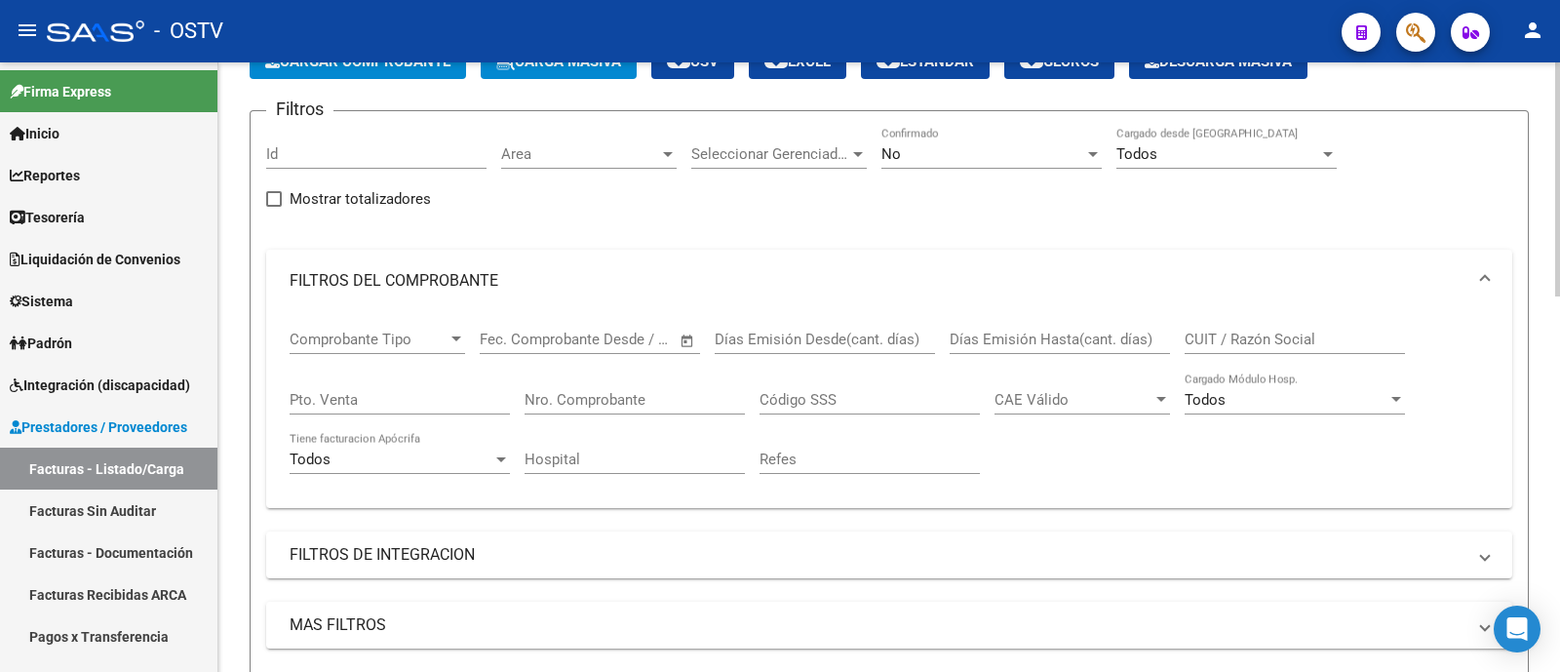
click at [700, 405] on input "Nro. Comprobante" at bounding box center [634, 400] width 220 height 18
paste input "1457202"
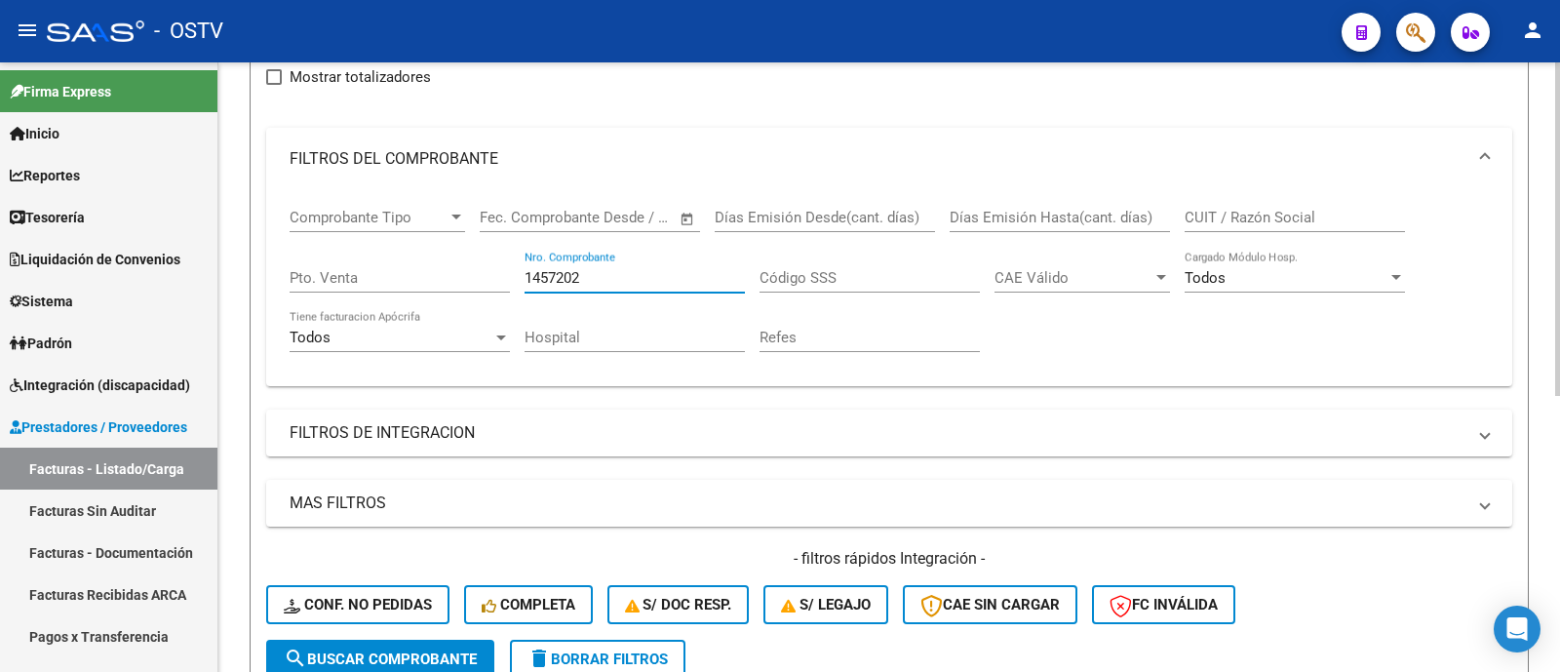
scroll to position [0, 0]
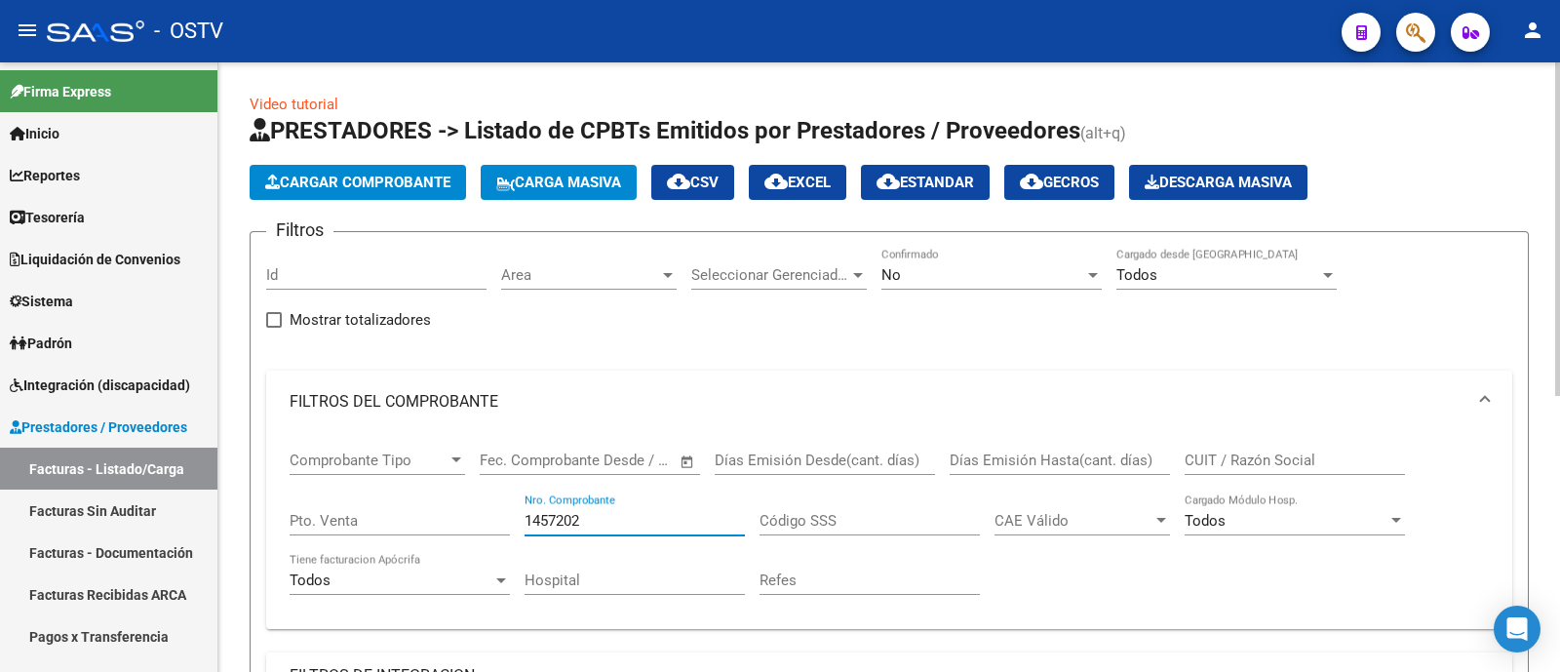
type input "1457202"
click at [958, 260] on div "No Confirmado" at bounding box center [991, 269] width 220 height 42
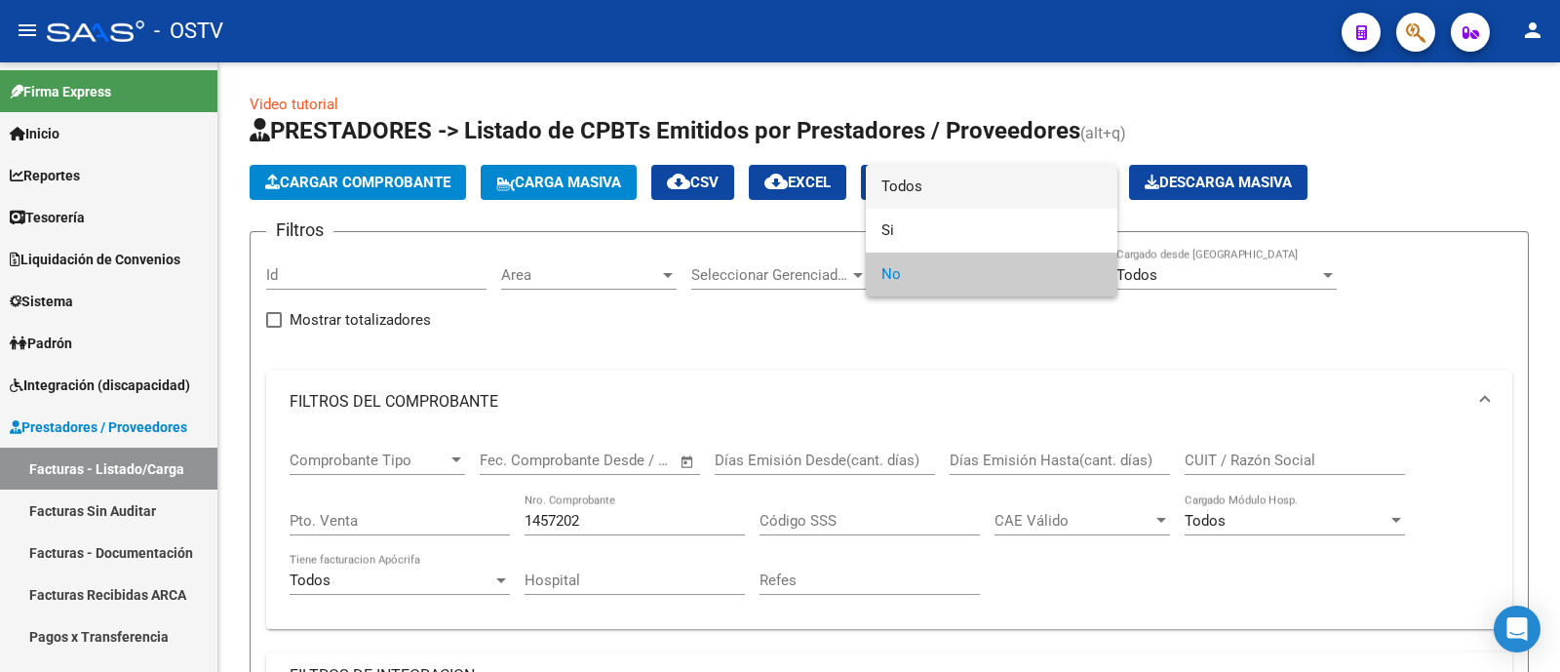
click at [953, 192] on span "Todos" at bounding box center [991, 187] width 220 height 44
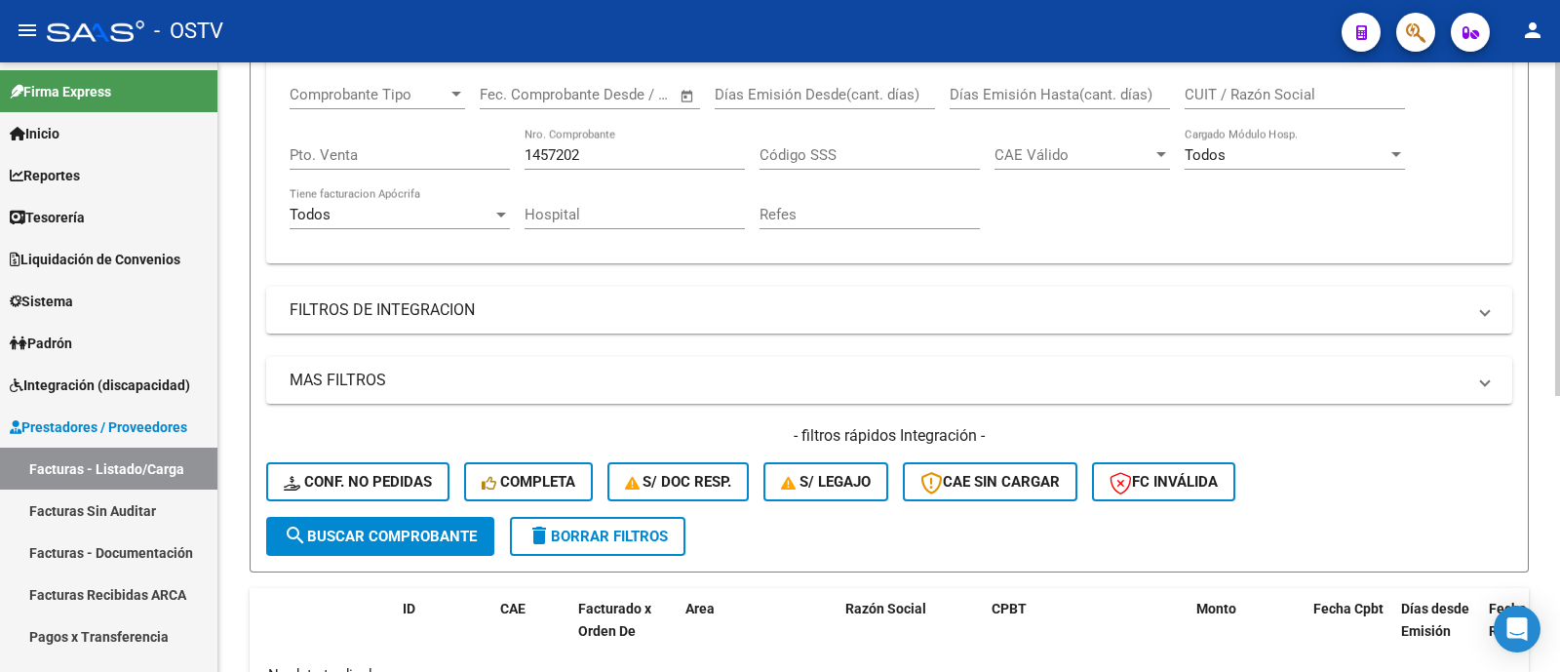
click at [396, 541] on span "search Buscar Comprobante" at bounding box center [380, 536] width 193 height 18
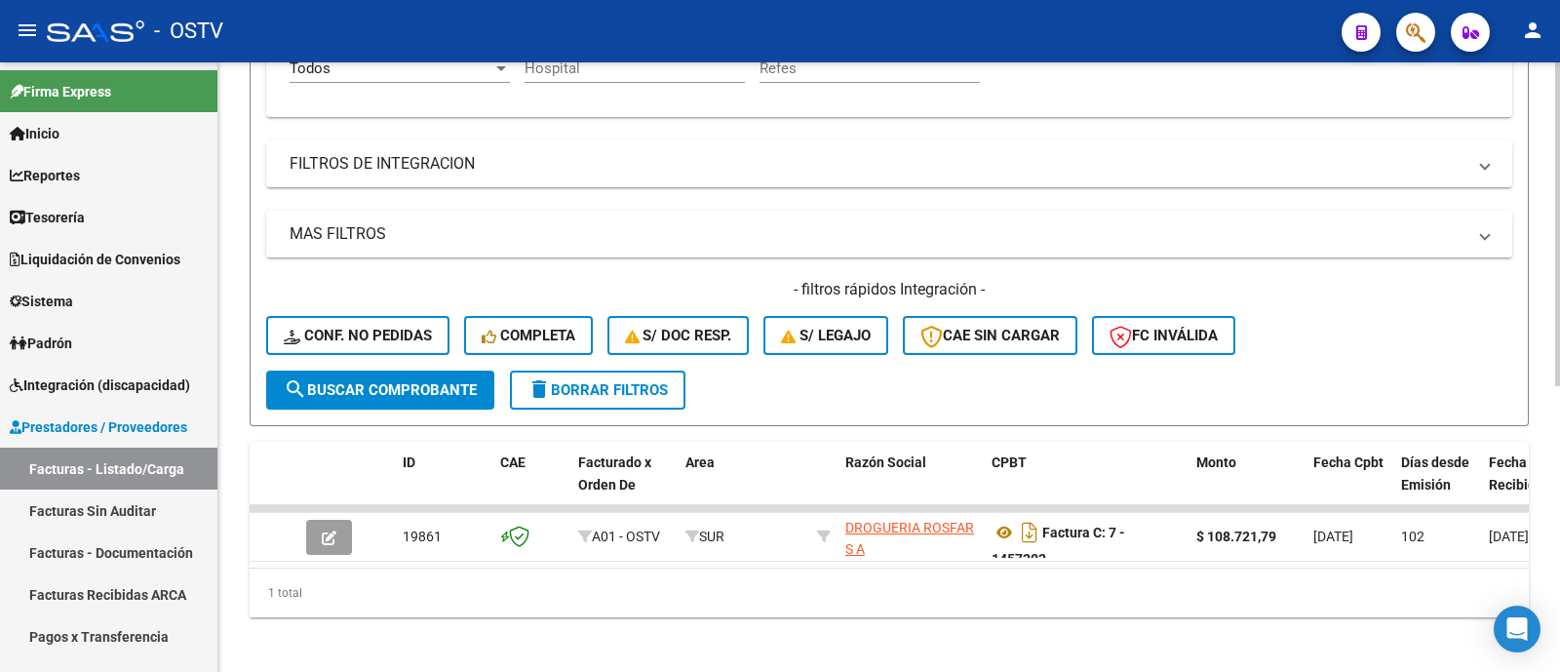
scroll to position [537, 0]
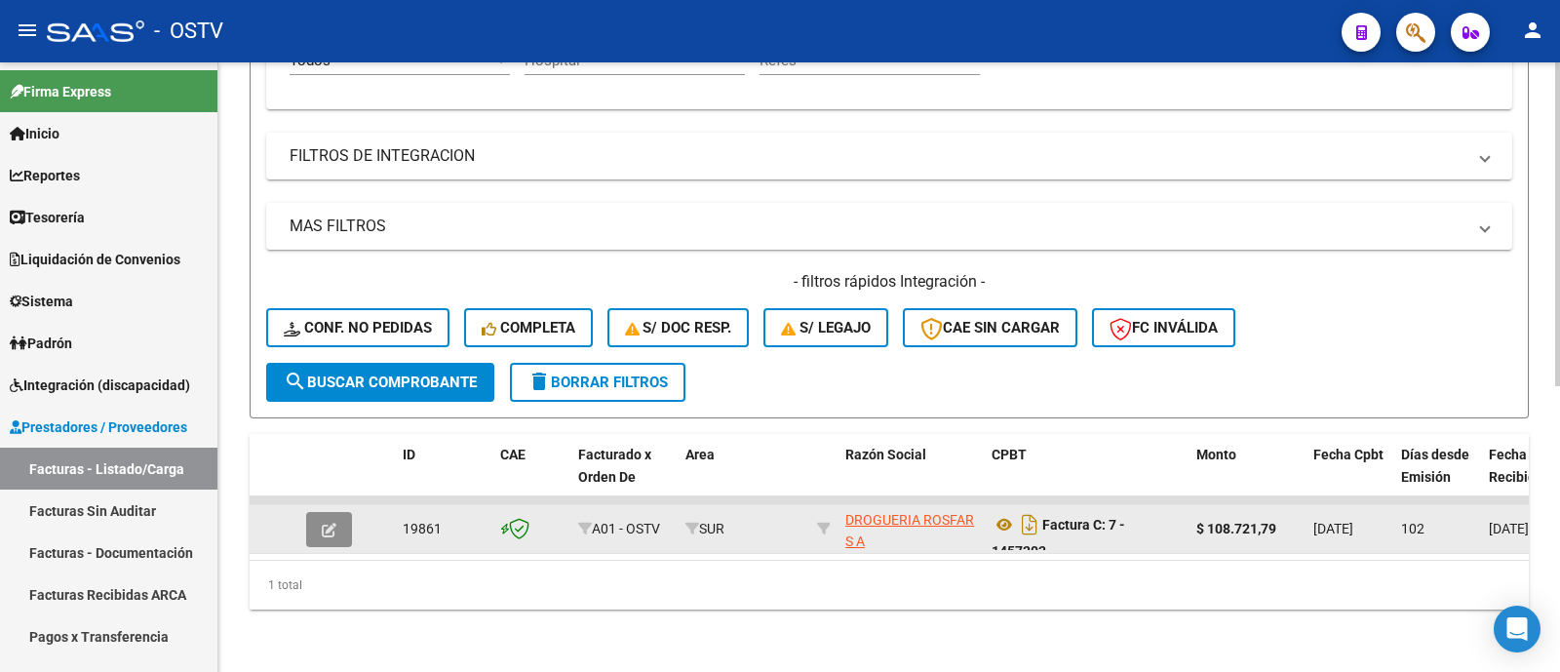
click at [325, 522] on icon "button" at bounding box center [329, 529] width 15 height 15
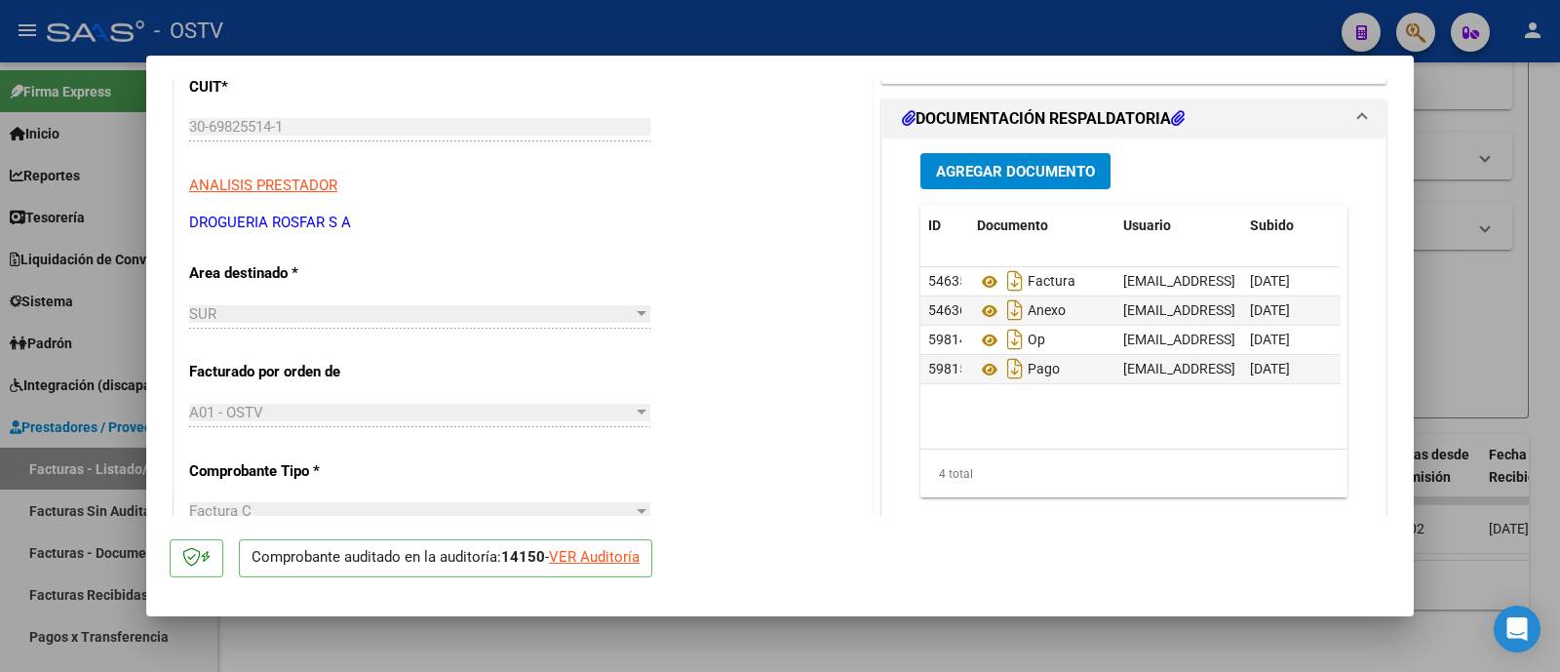
scroll to position [0, 0]
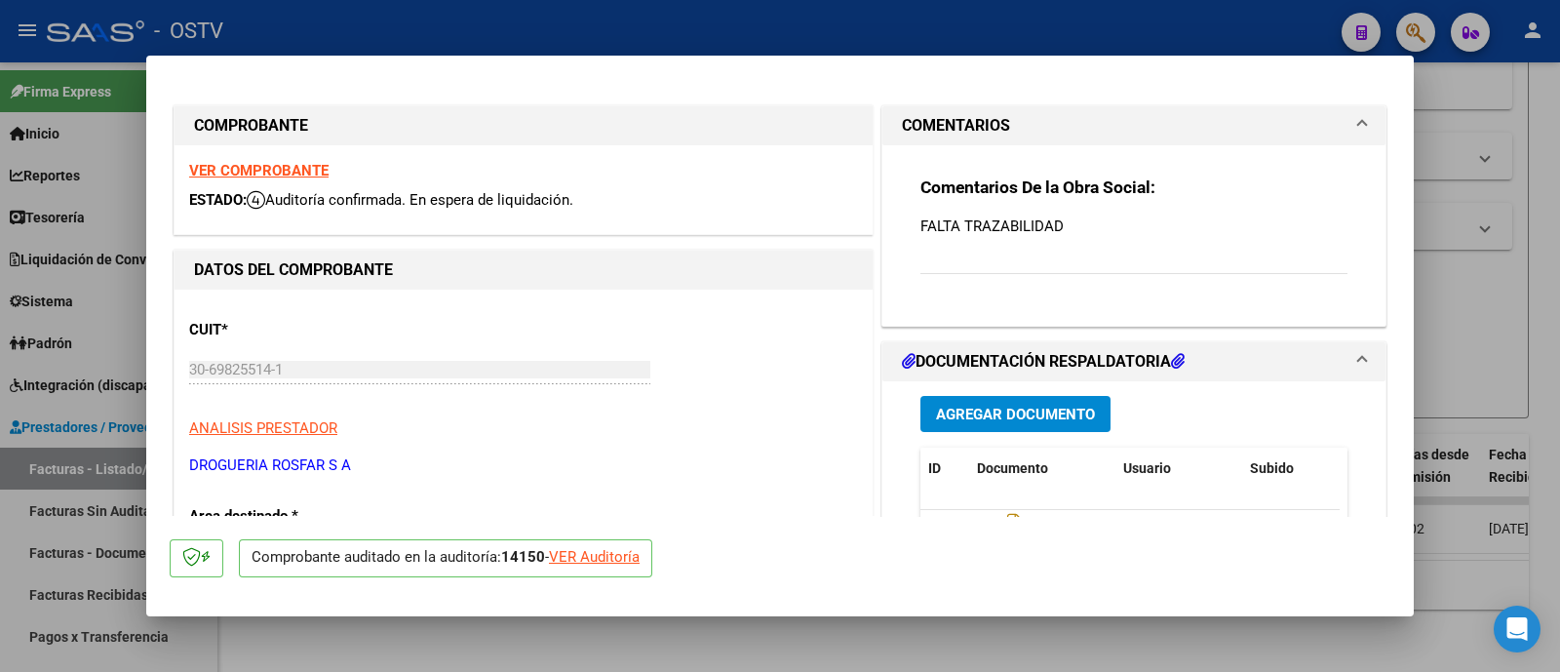
click at [780, 23] on div at bounding box center [780, 336] width 1560 height 672
type input "$ 0,00"
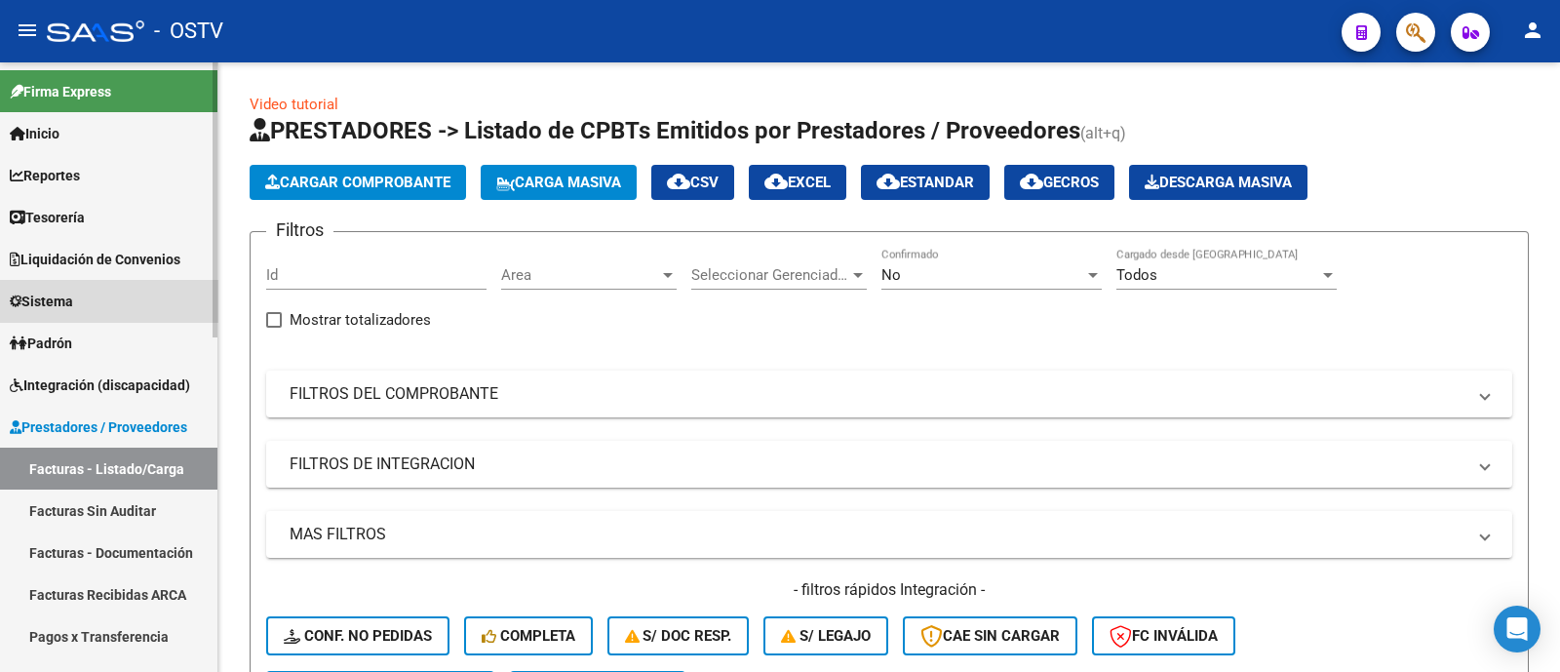
click at [132, 307] on link "Sistema" at bounding box center [108, 301] width 217 height 42
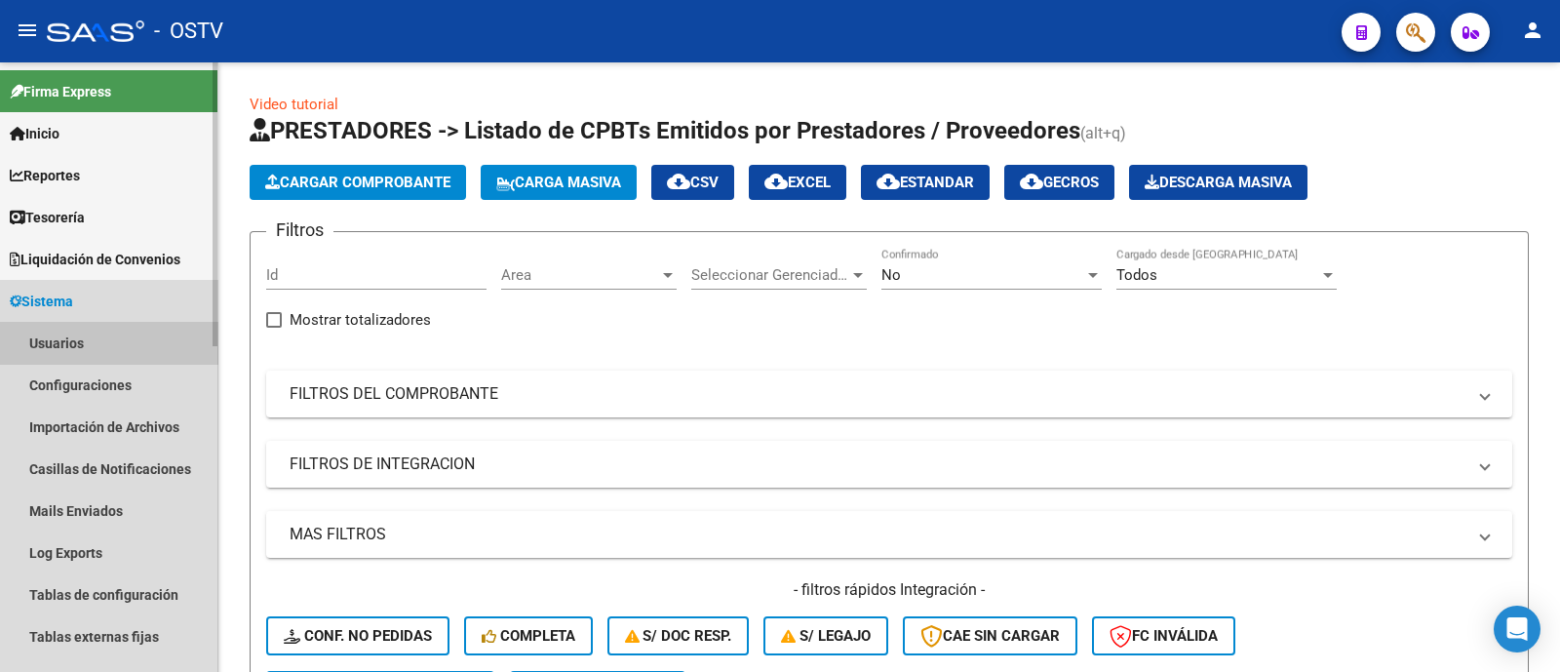
click at [121, 347] on link "Usuarios" at bounding box center [108, 343] width 217 height 42
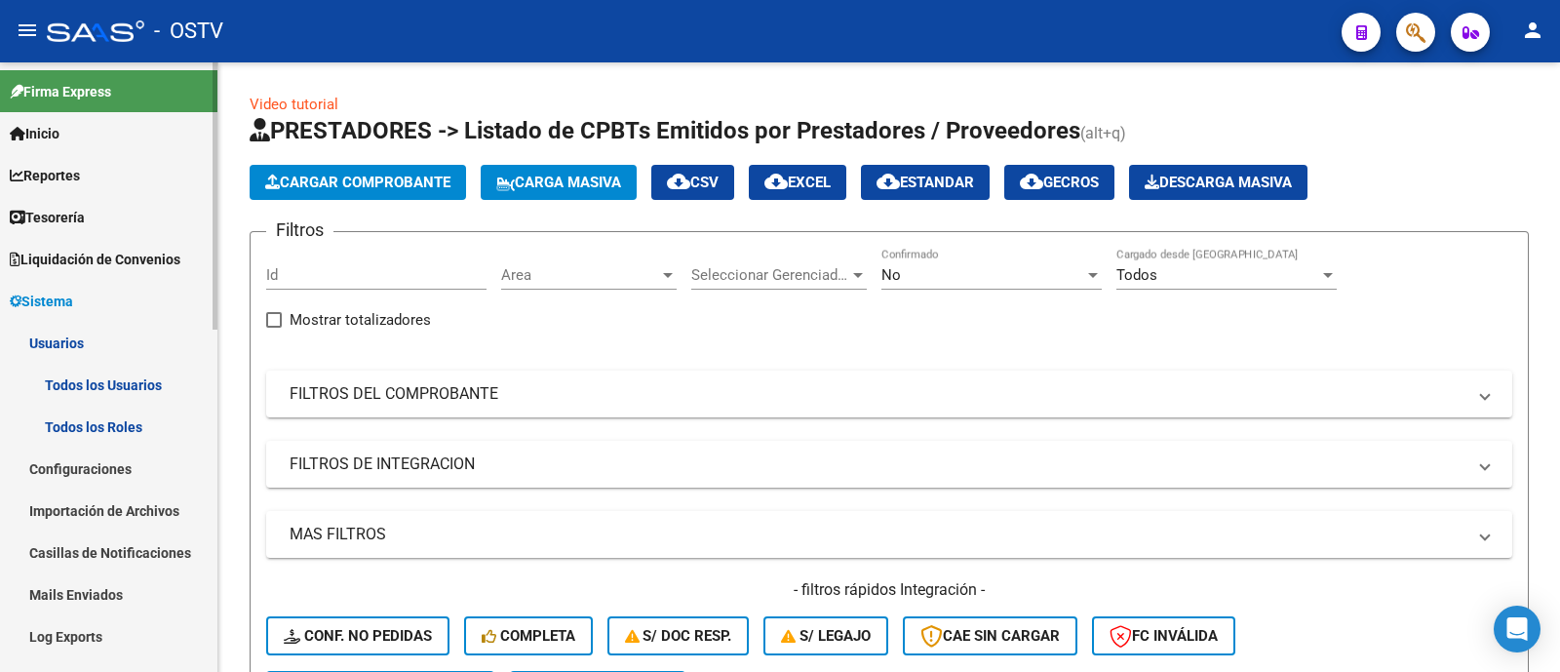
click at [152, 386] on link "Todos los Usuarios" at bounding box center [108, 385] width 217 height 42
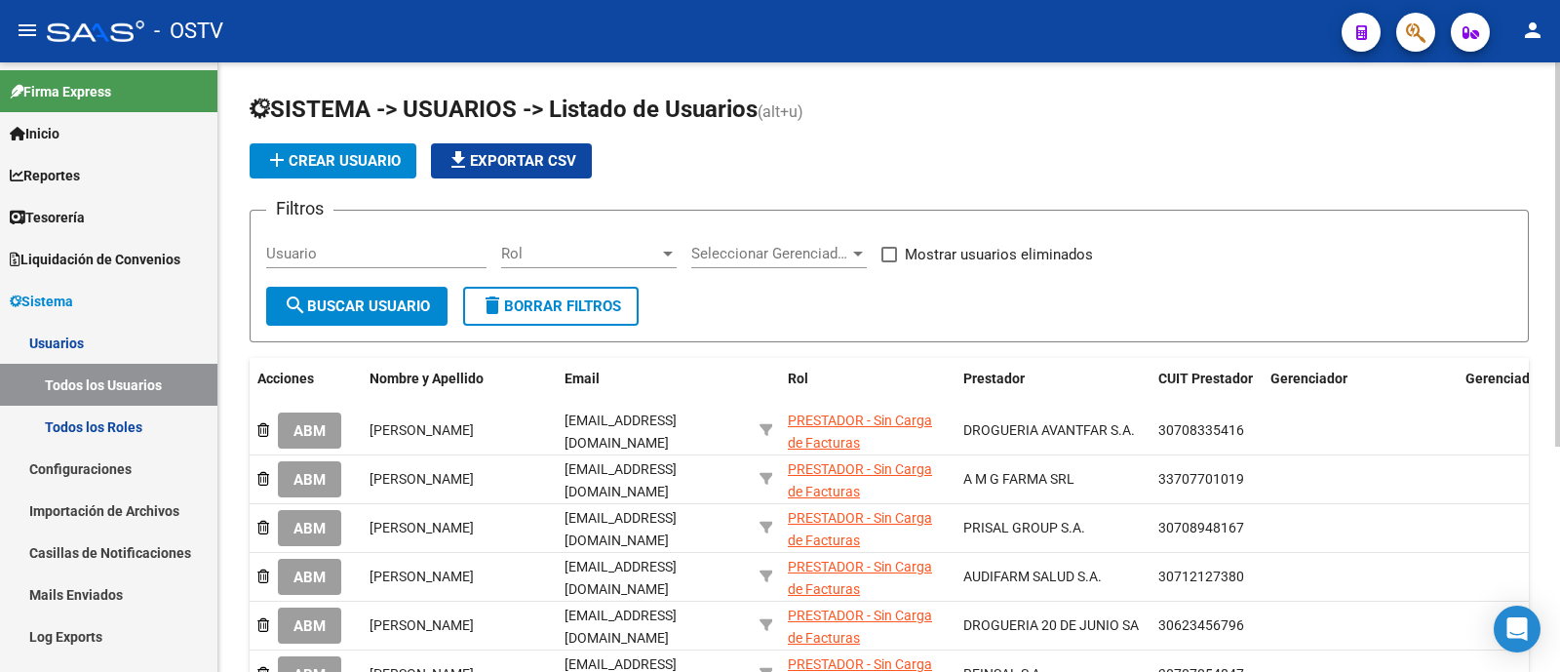
click at [760, 242] on div "Seleccionar Gerenciador Seleccionar Gerenciador" at bounding box center [778, 247] width 175 height 42
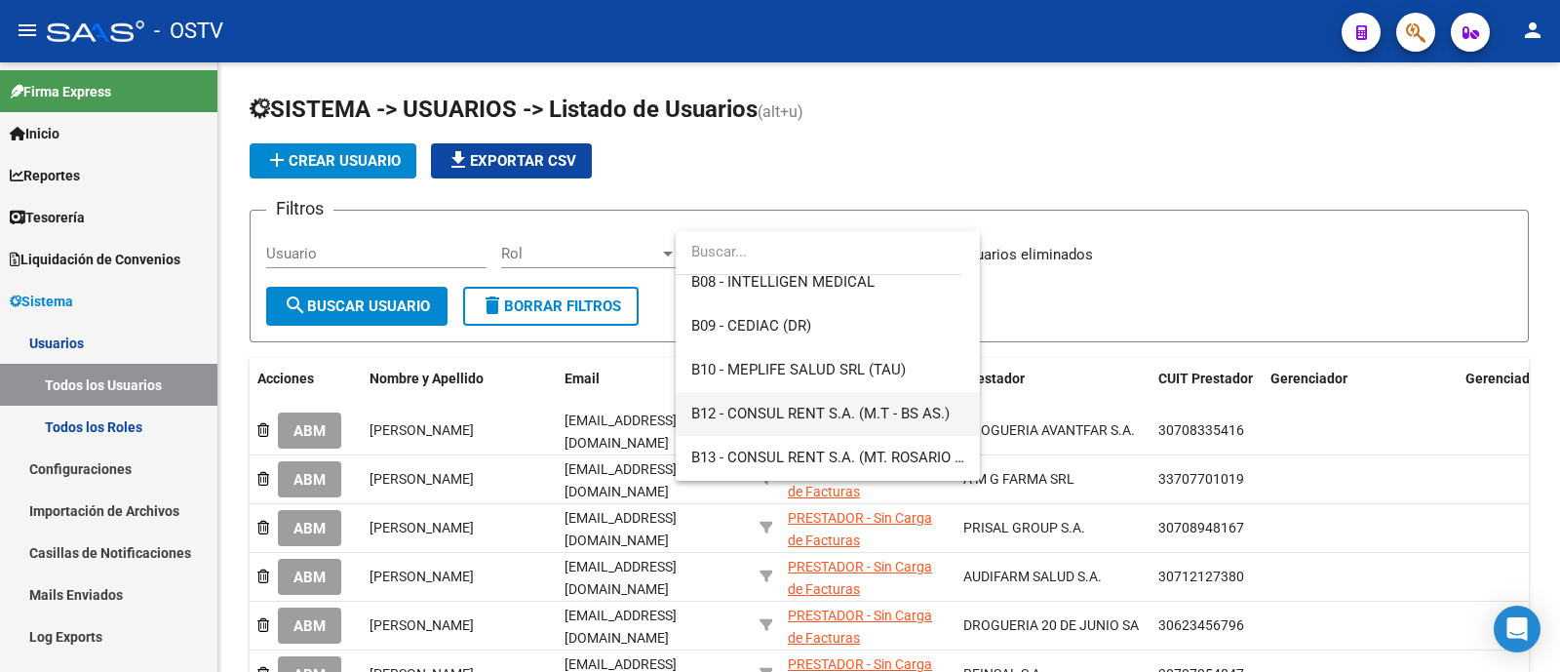
scroll to position [486, 0]
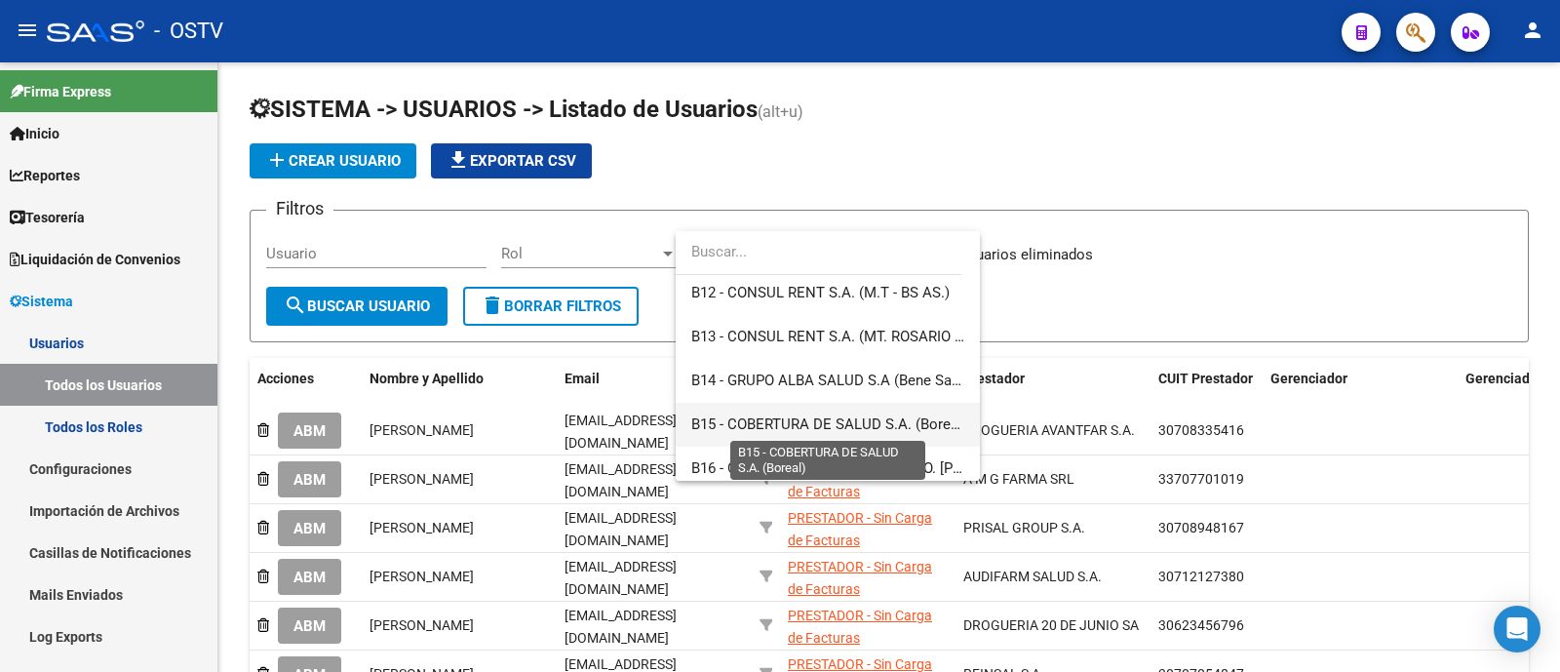
click at [870, 426] on span "B15 - COBERTURA DE SALUD S.A. (Boreal)" at bounding box center [829, 424] width 276 height 18
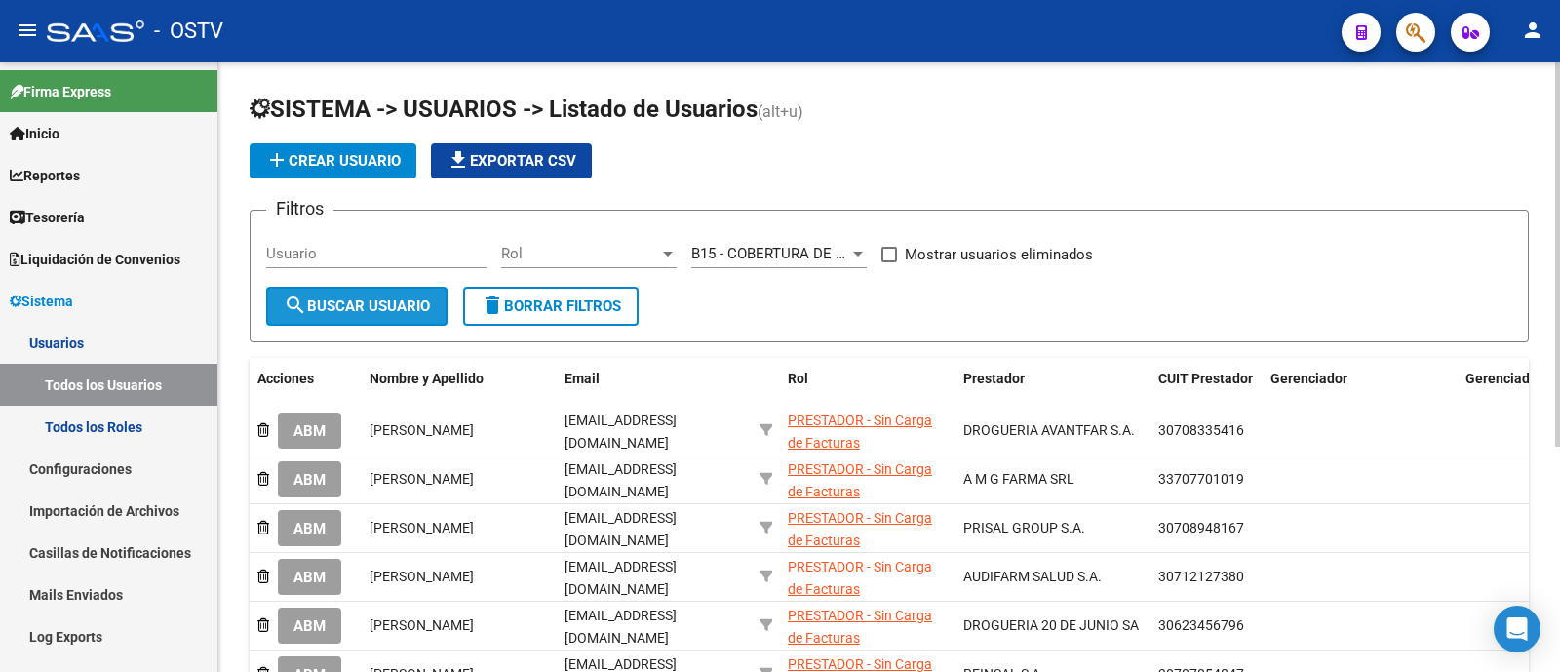
click at [306, 299] on span "search Buscar Usuario" at bounding box center [357, 306] width 146 height 18
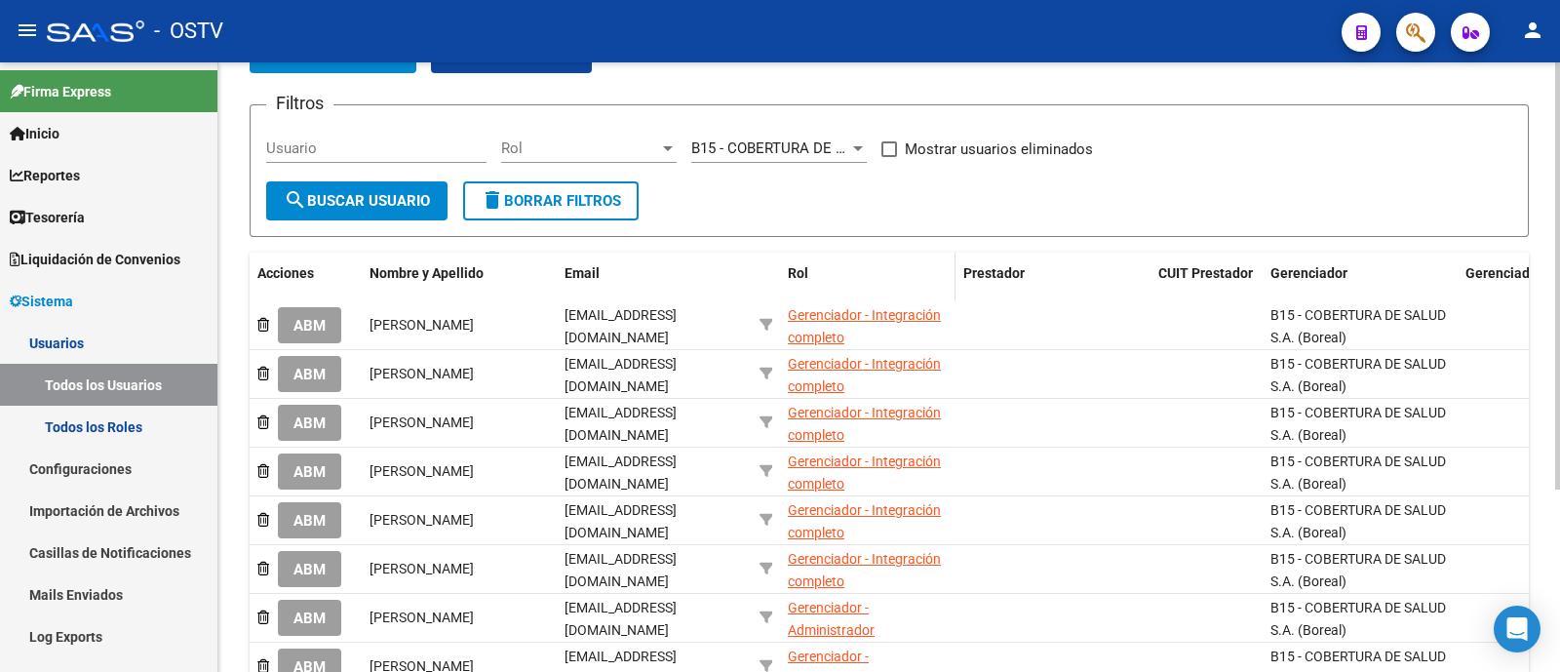
scroll to position [243, 0]
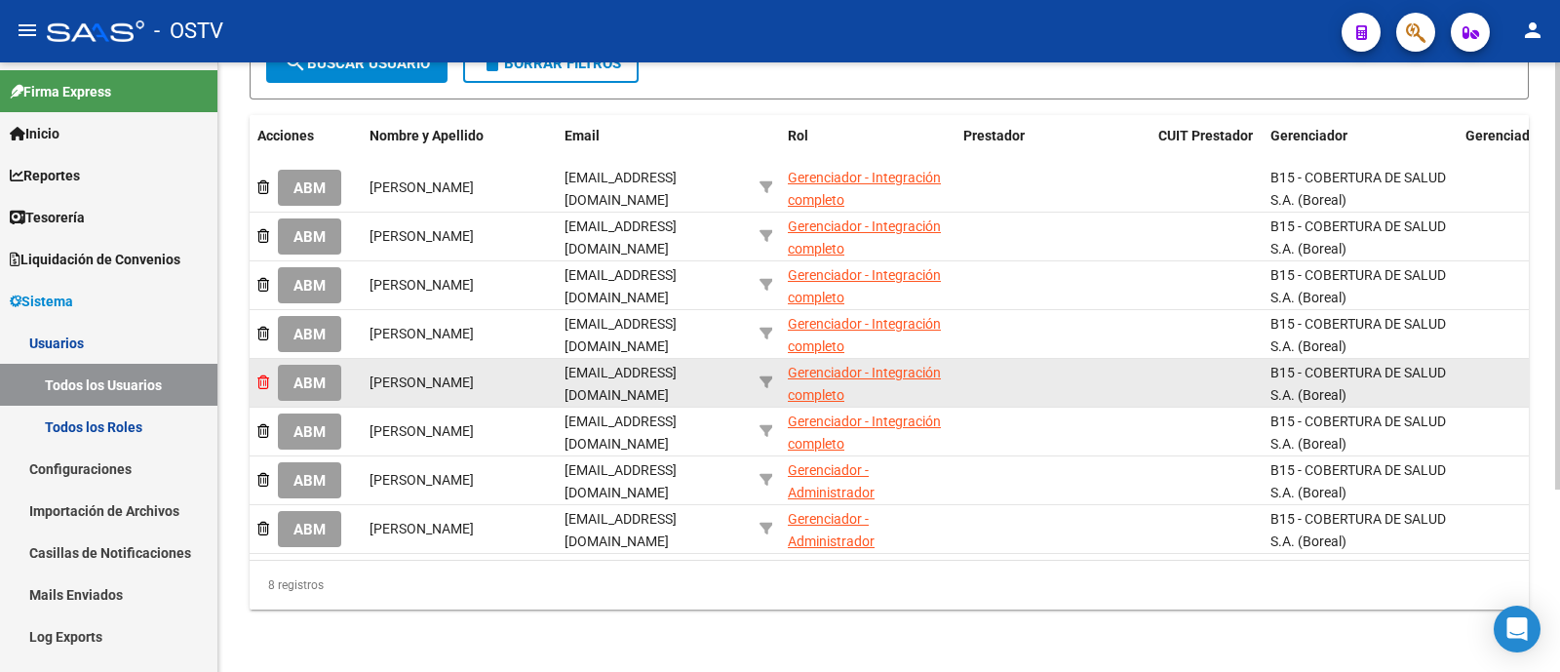
click at [263, 383] on icon at bounding box center [263, 382] width 12 height 14
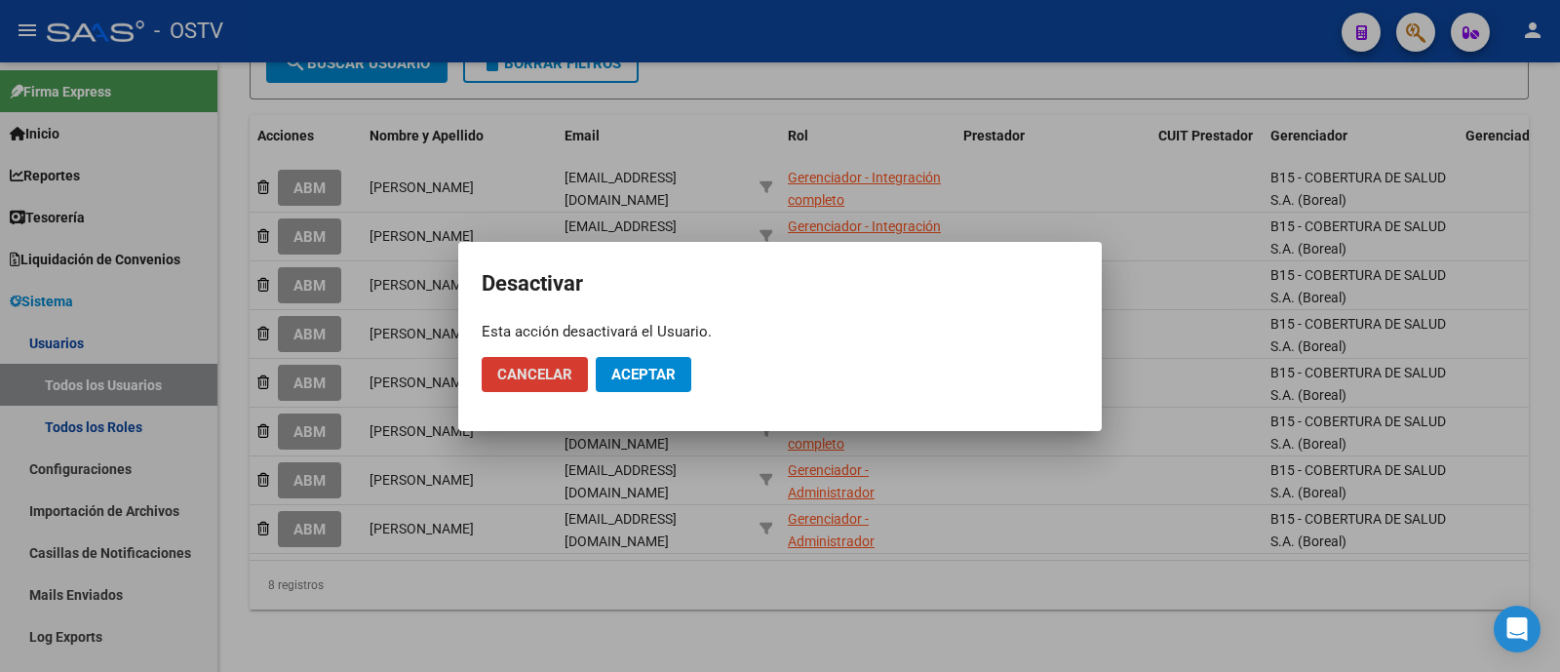
click at [643, 376] on span "Aceptar" at bounding box center [643, 375] width 64 height 18
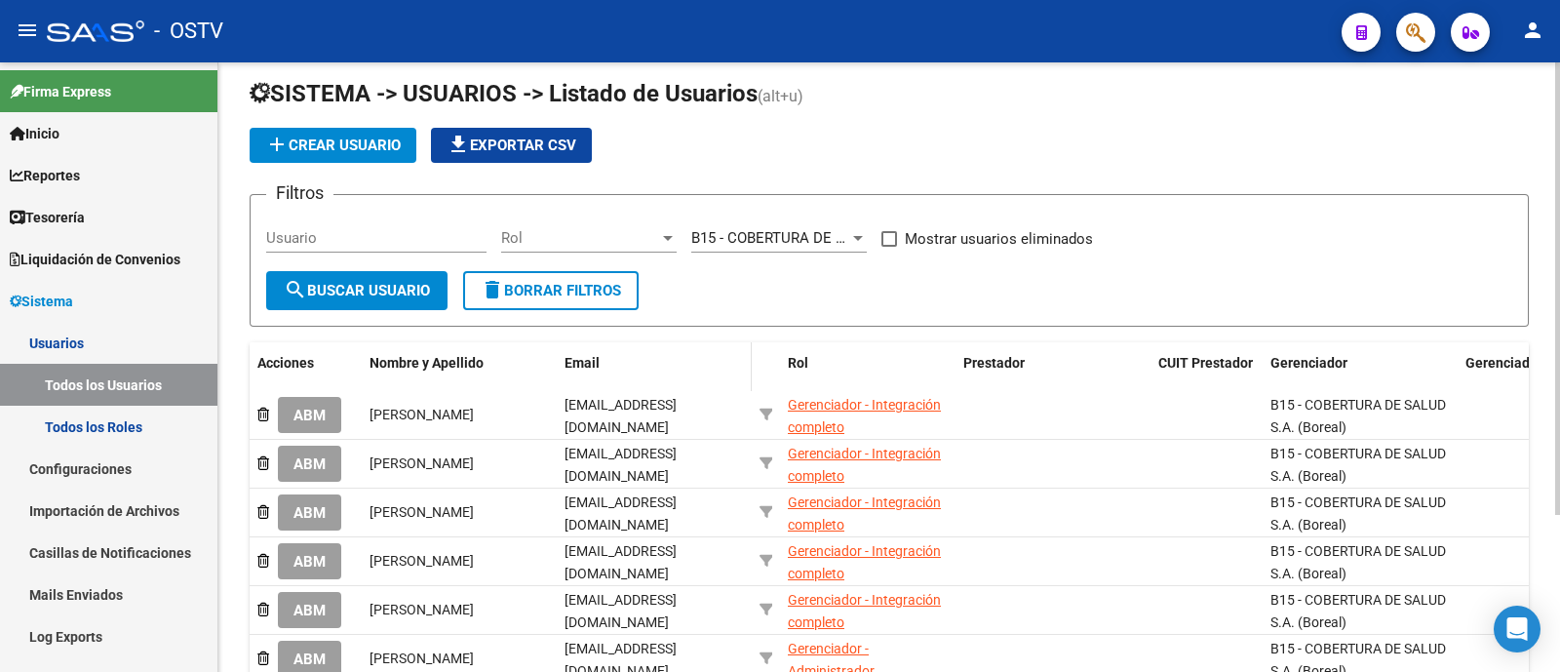
scroll to position [0, 0]
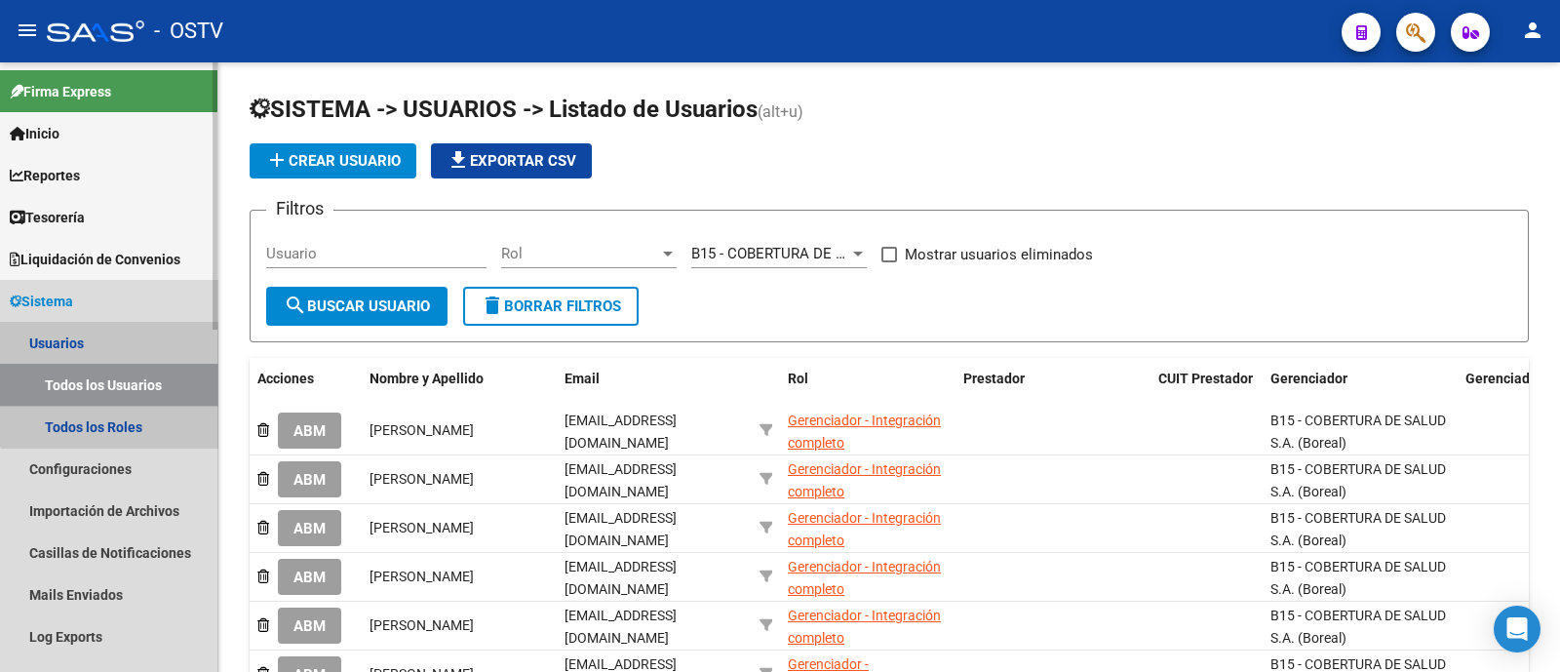
click at [129, 379] on link "Todos los Usuarios" at bounding box center [108, 385] width 217 height 42
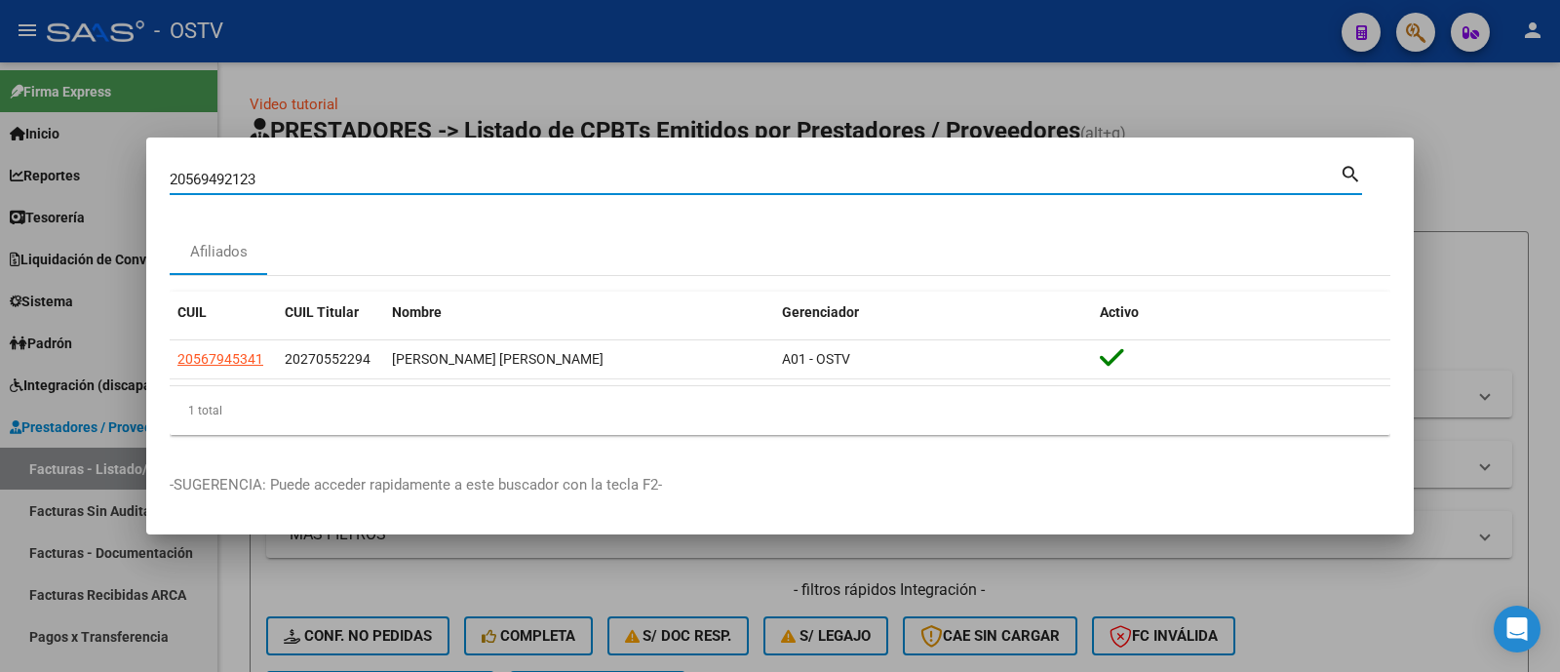
scroll to position [4, 0]
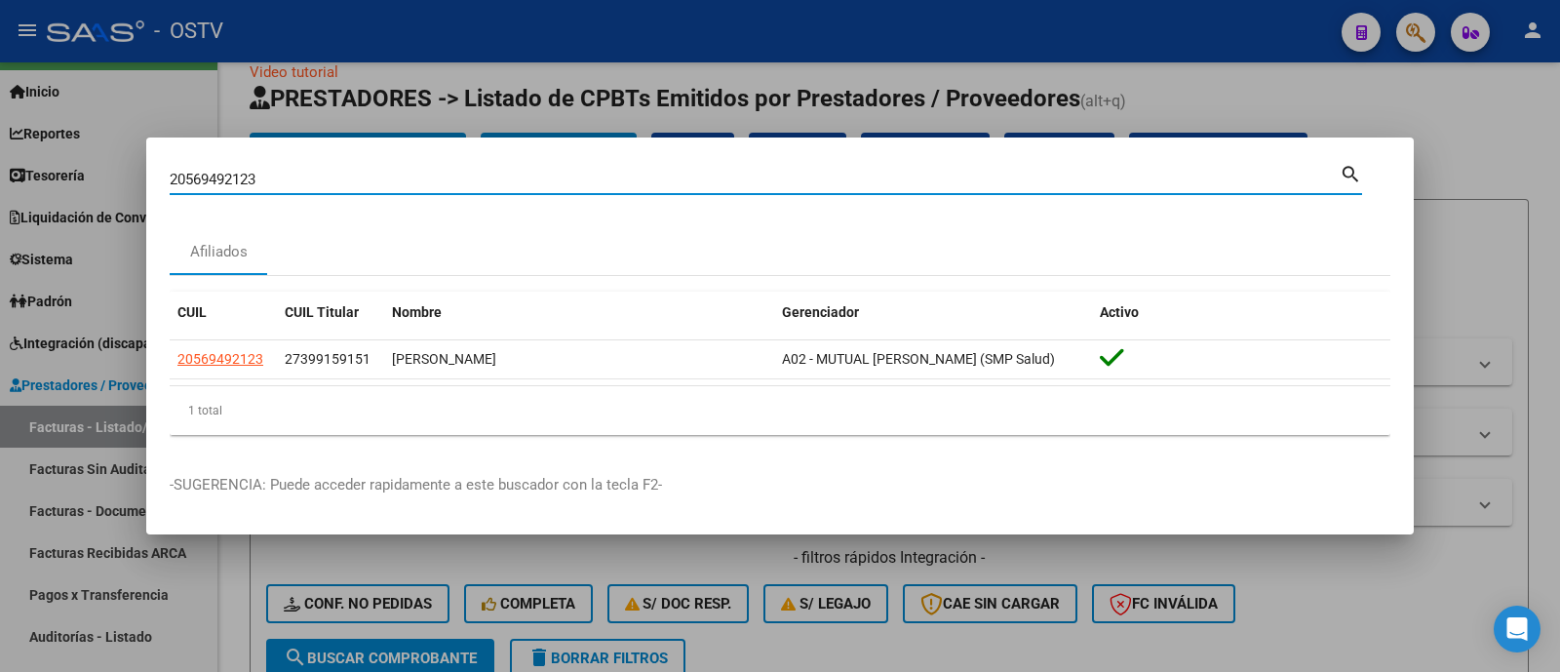
drag, startPoint x: 631, startPoint y: 180, endPoint x: 0, endPoint y: 210, distance: 631.3
click at [0, 210] on div "20569492123 Buscar (apellido, dni, cuil, nro traspaso, cuit, obra social) searc…" at bounding box center [780, 336] width 1560 height 672
paste input "81692774"
type input "20581692774"
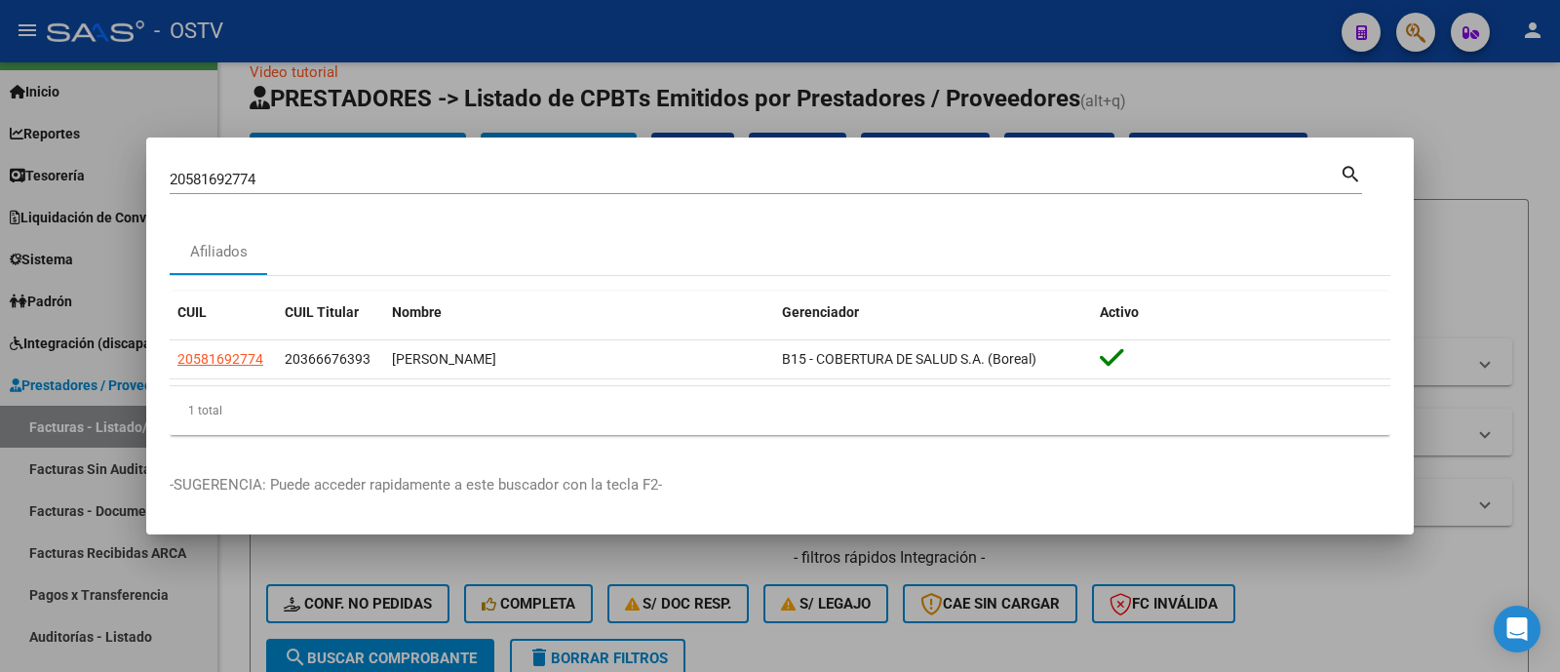
click at [649, 57] on div at bounding box center [780, 336] width 1560 height 672
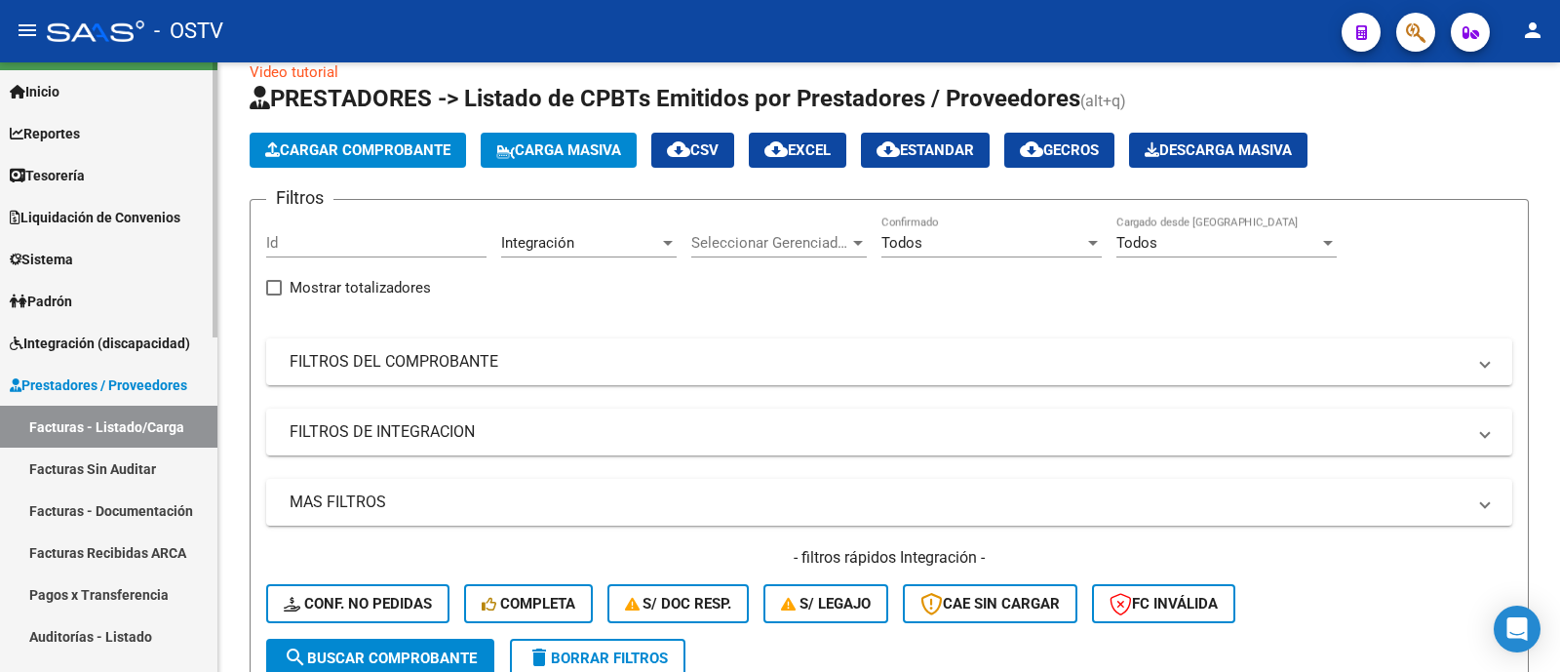
click at [146, 344] on span "Integración (discapacidad)" at bounding box center [100, 342] width 180 height 21
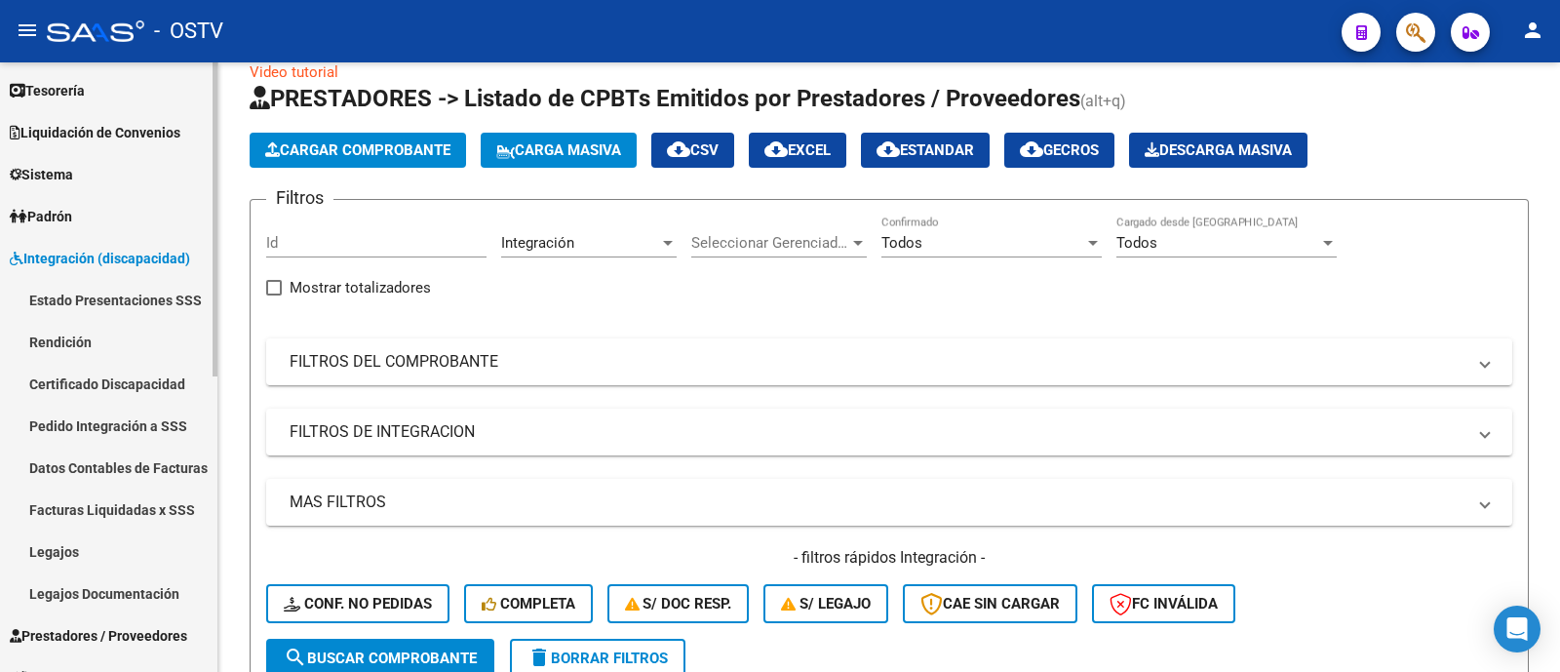
scroll to position [164, 0]
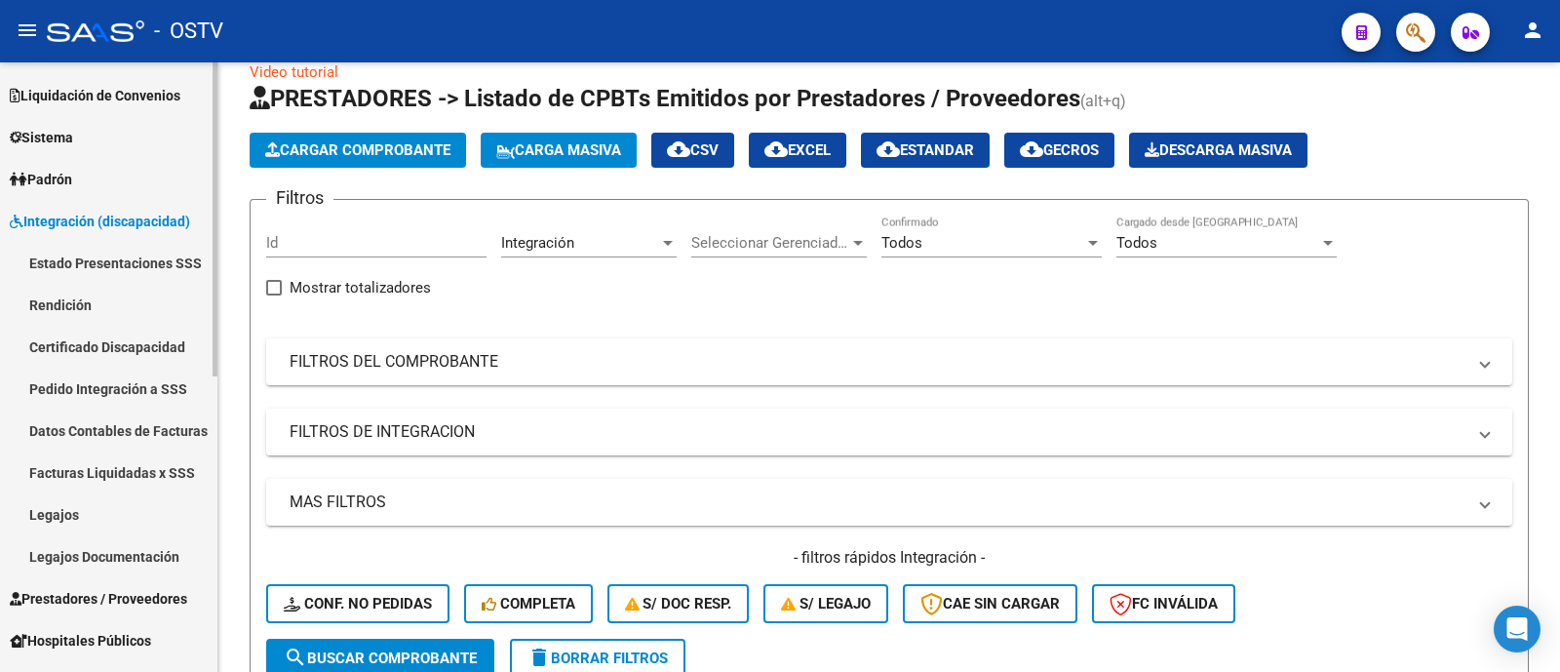
click at [149, 519] on link "Legajos" at bounding box center [108, 514] width 217 height 42
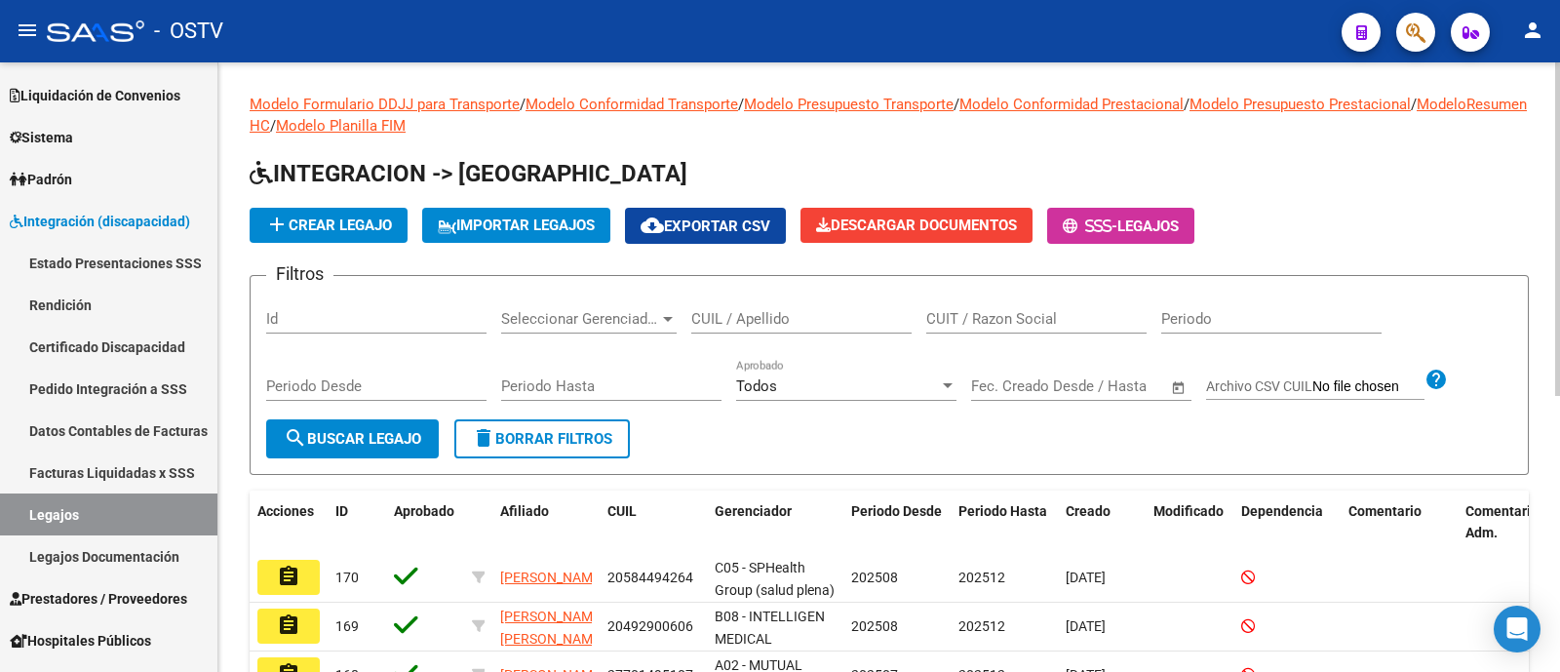
click at [849, 318] on input "CUIL / Apellido" at bounding box center [801, 319] width 220 height 18
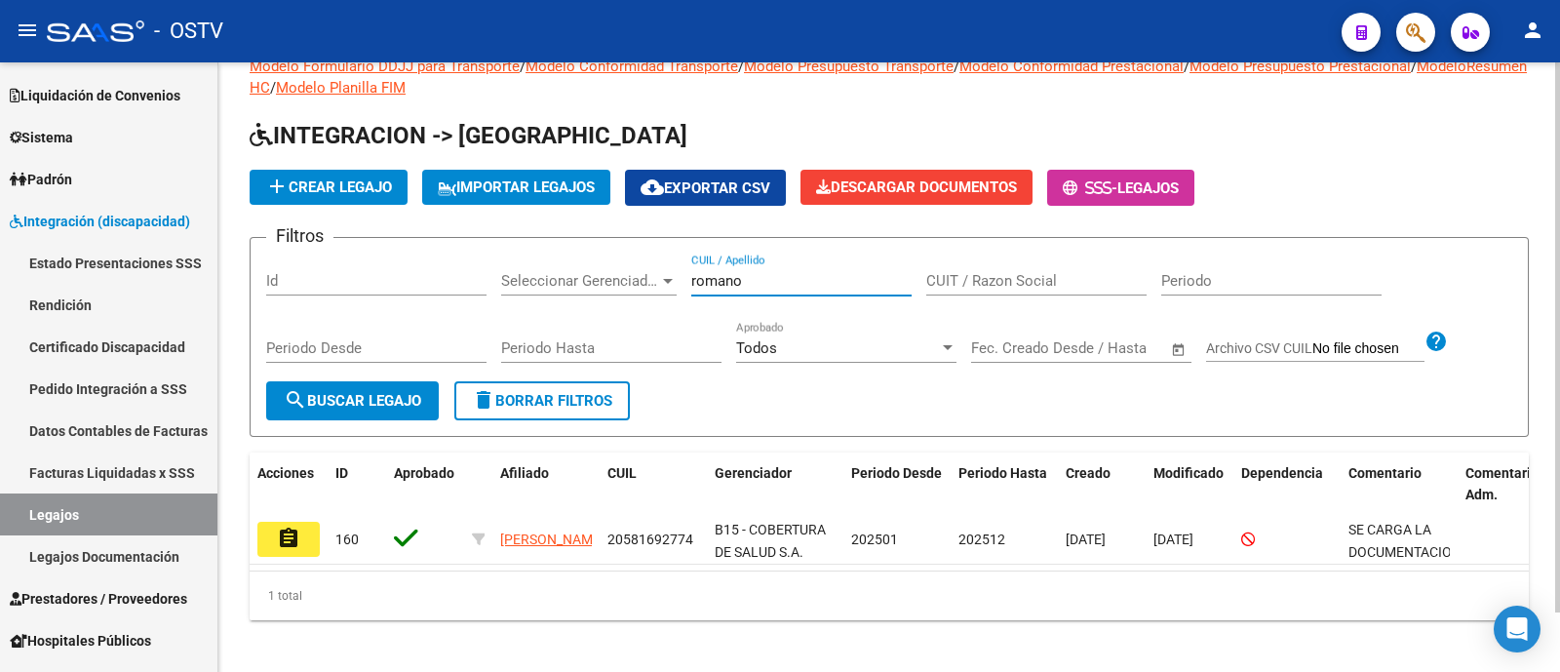
scroll to position [66, 0]
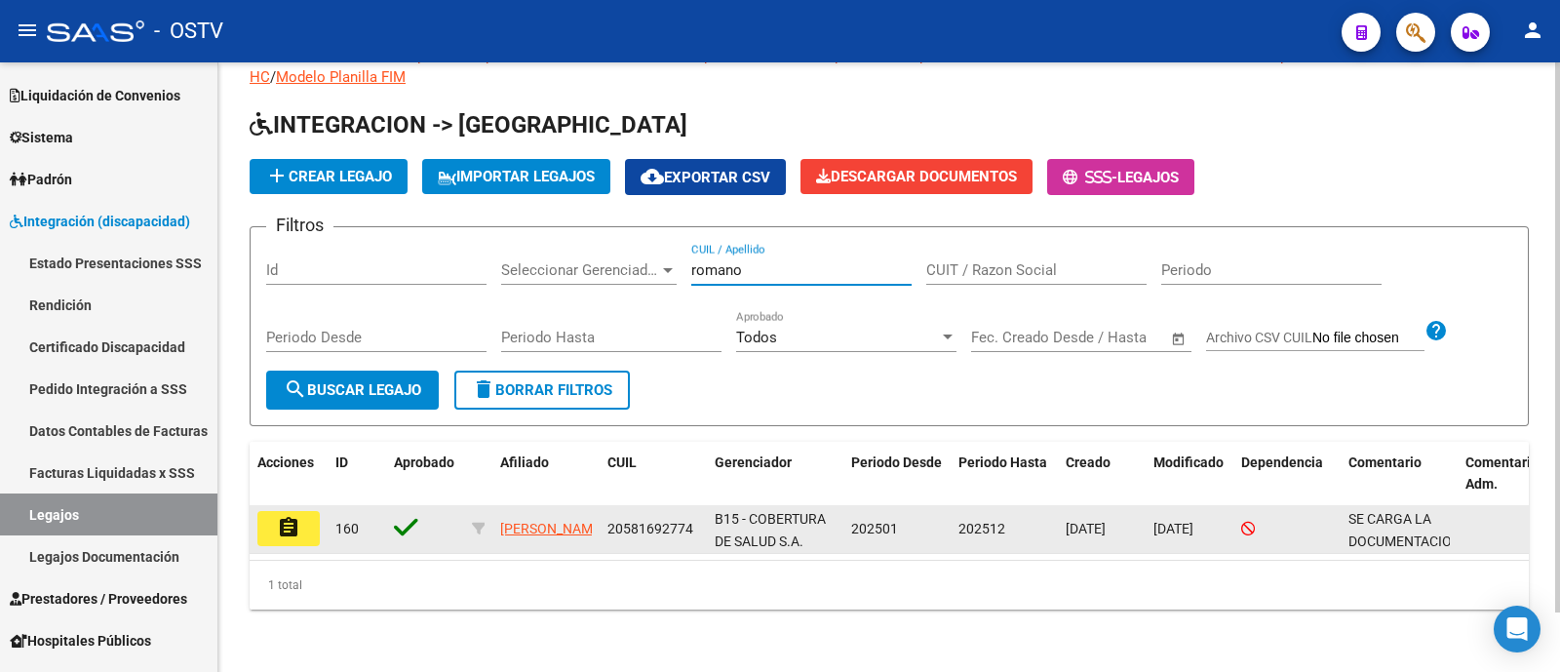
type input "romano"
click at [312, 511] on button "assignment" at bounding box center [288, 528] width 62 height 35
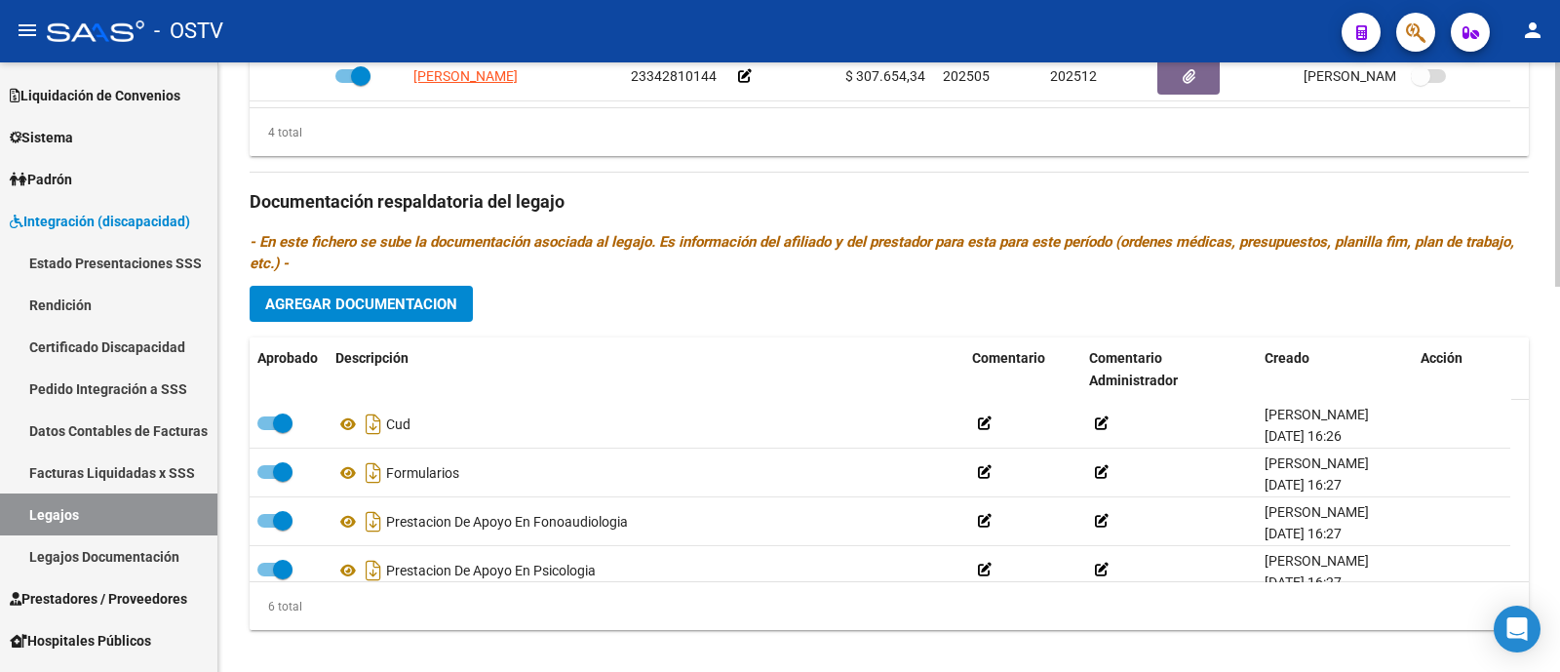
scroll to position [1046, 0]
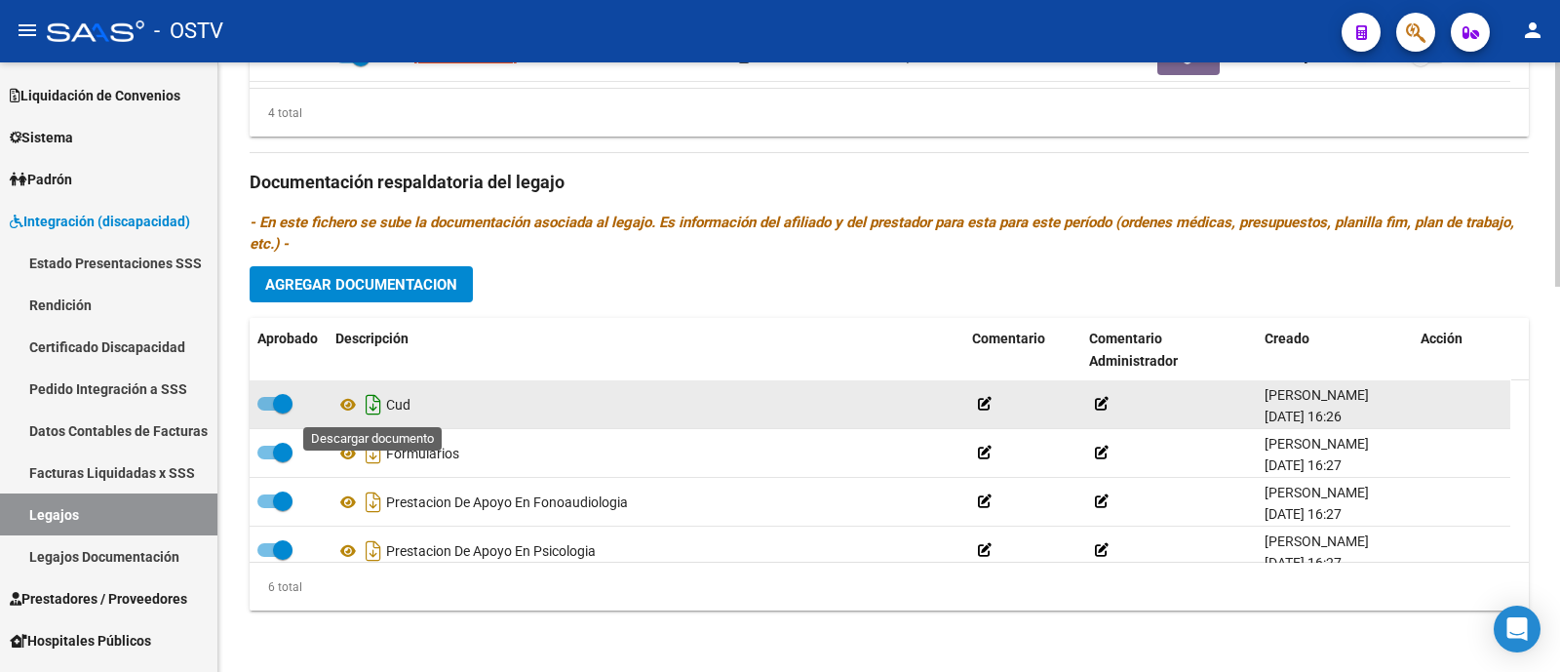
click at [376, 409] on icon "Descargar documento" at bounding box center [373, 404] width 25 height 31
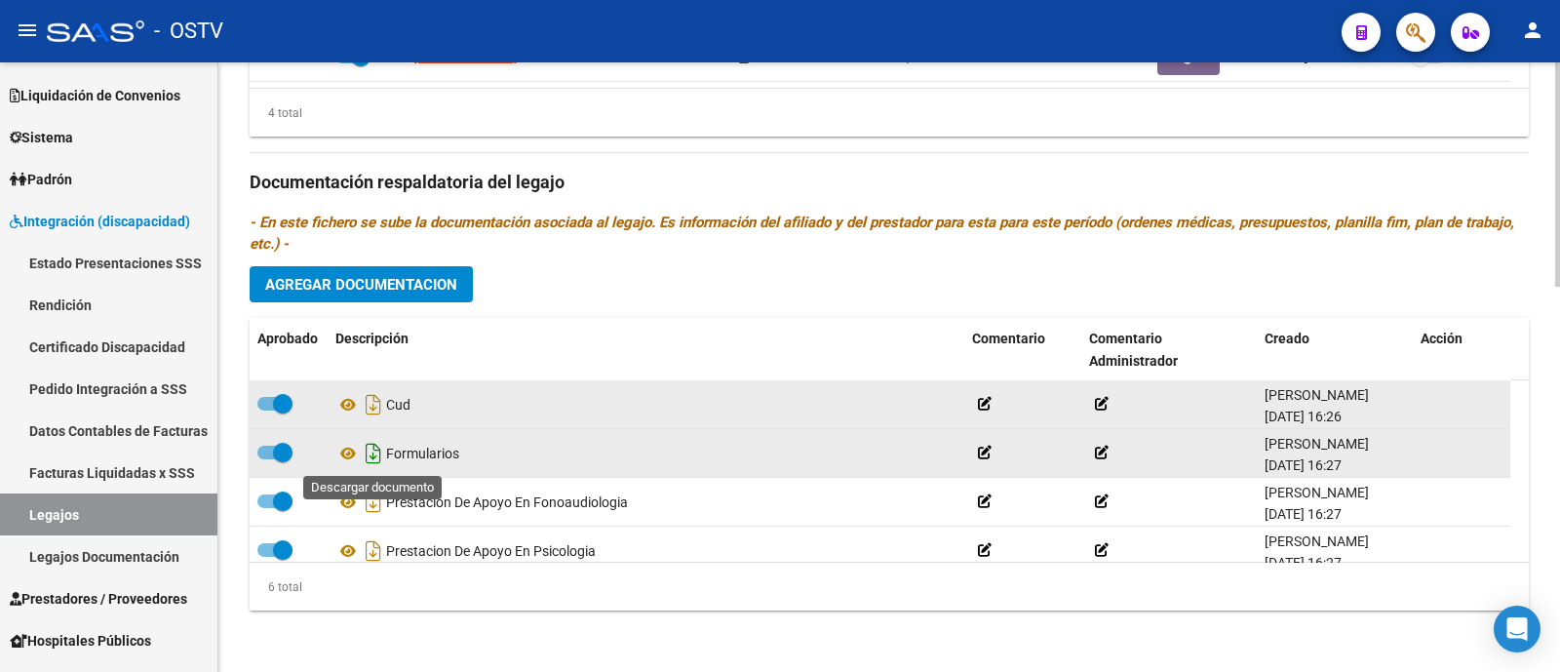
click at [370, 452] on icon "Descargar documento" at bounding box center [373, 453] width 25 height 31
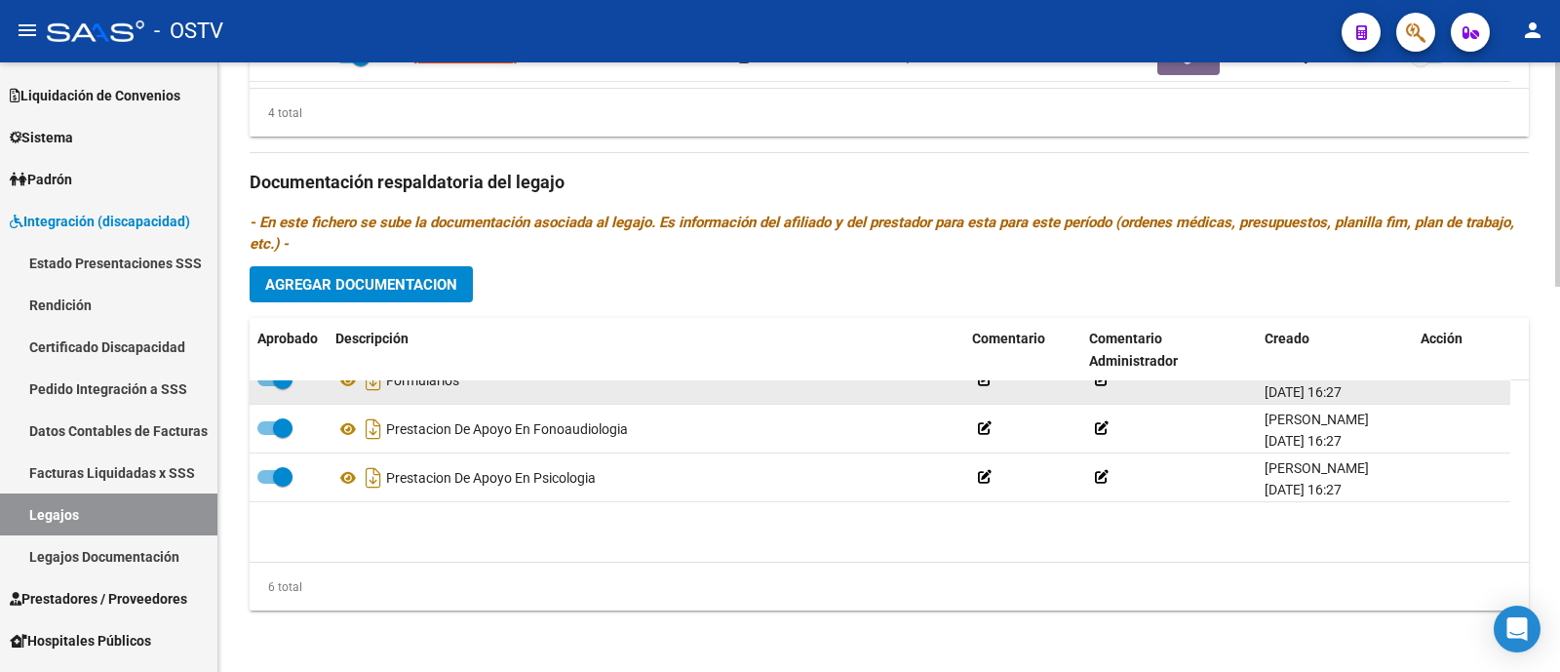
scroll to position [121, 0]
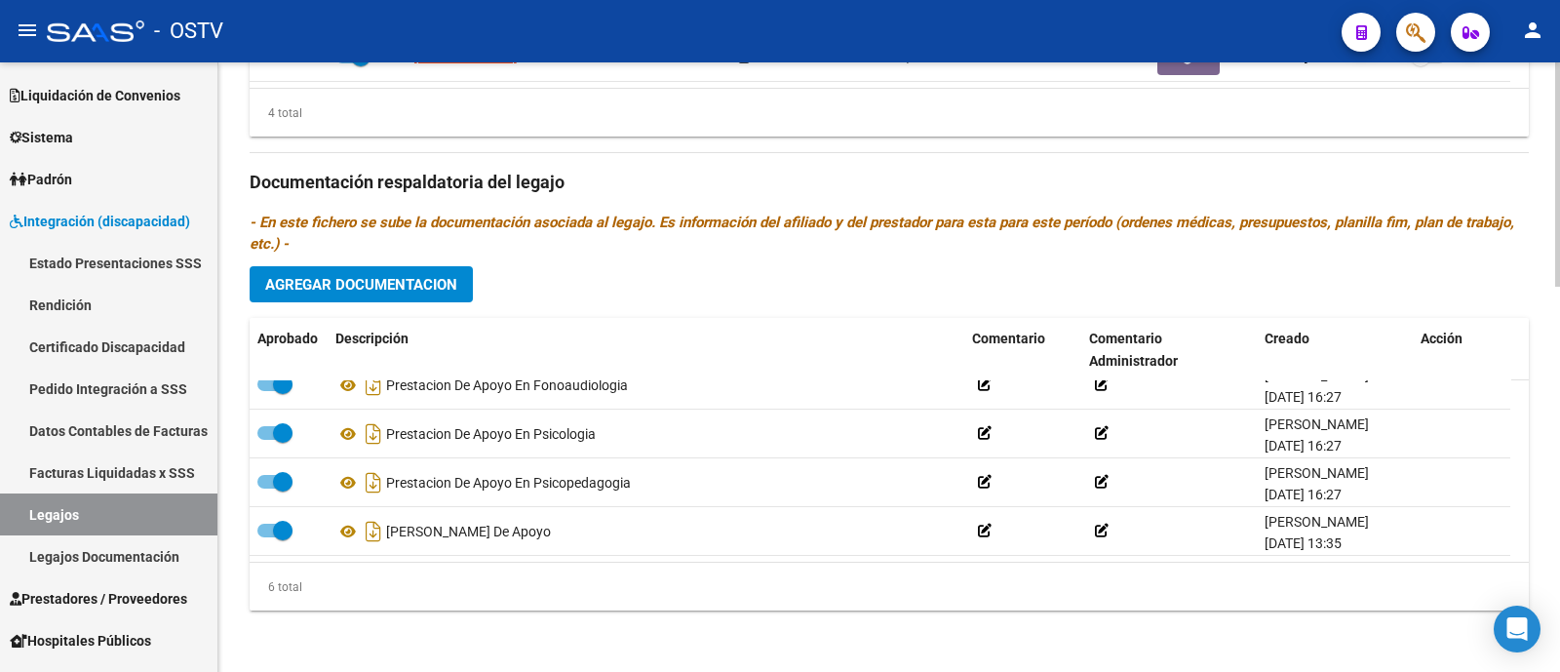
click at [697, 289] on div "Prestadores asociados al legajo Agregar Prestador Aprobado Prestador CUIT Comen…" at bounding box center [889, 180] width 1279 height 892
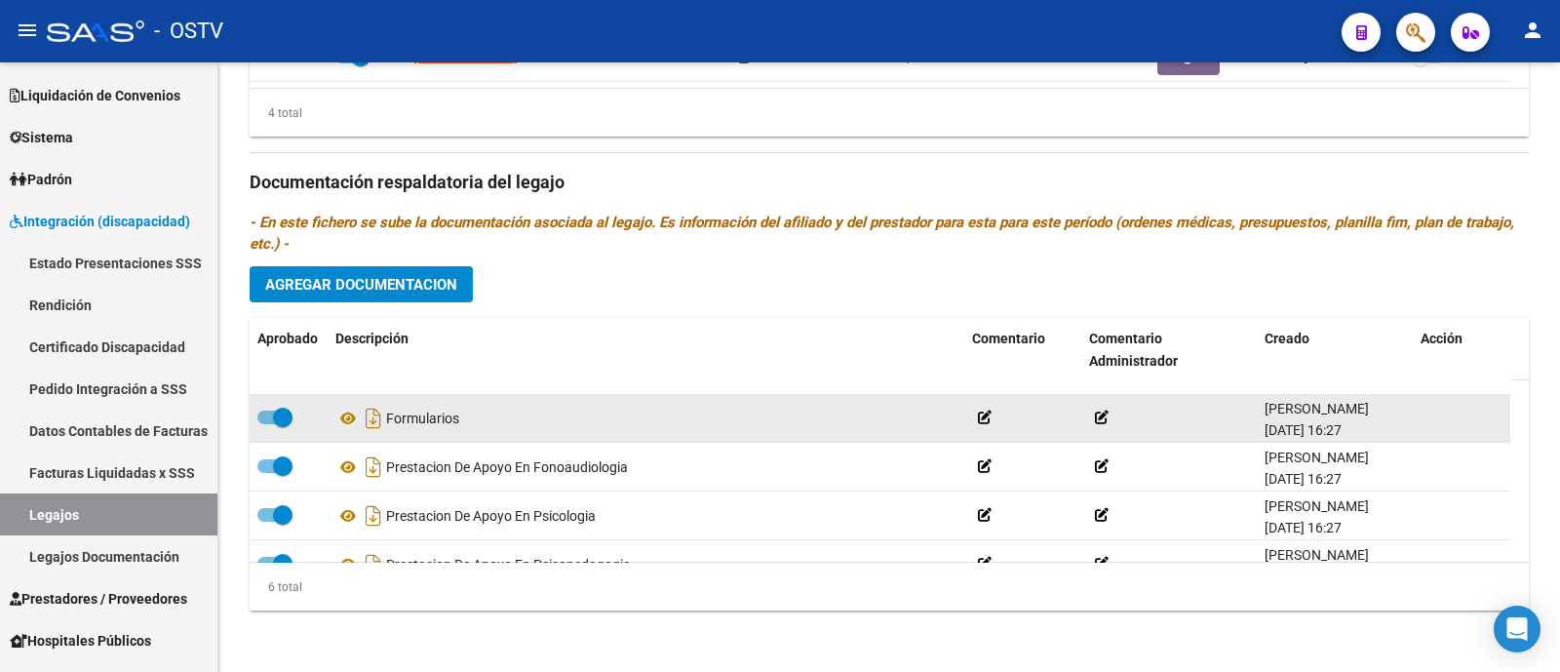
scroll to position [0, 0]
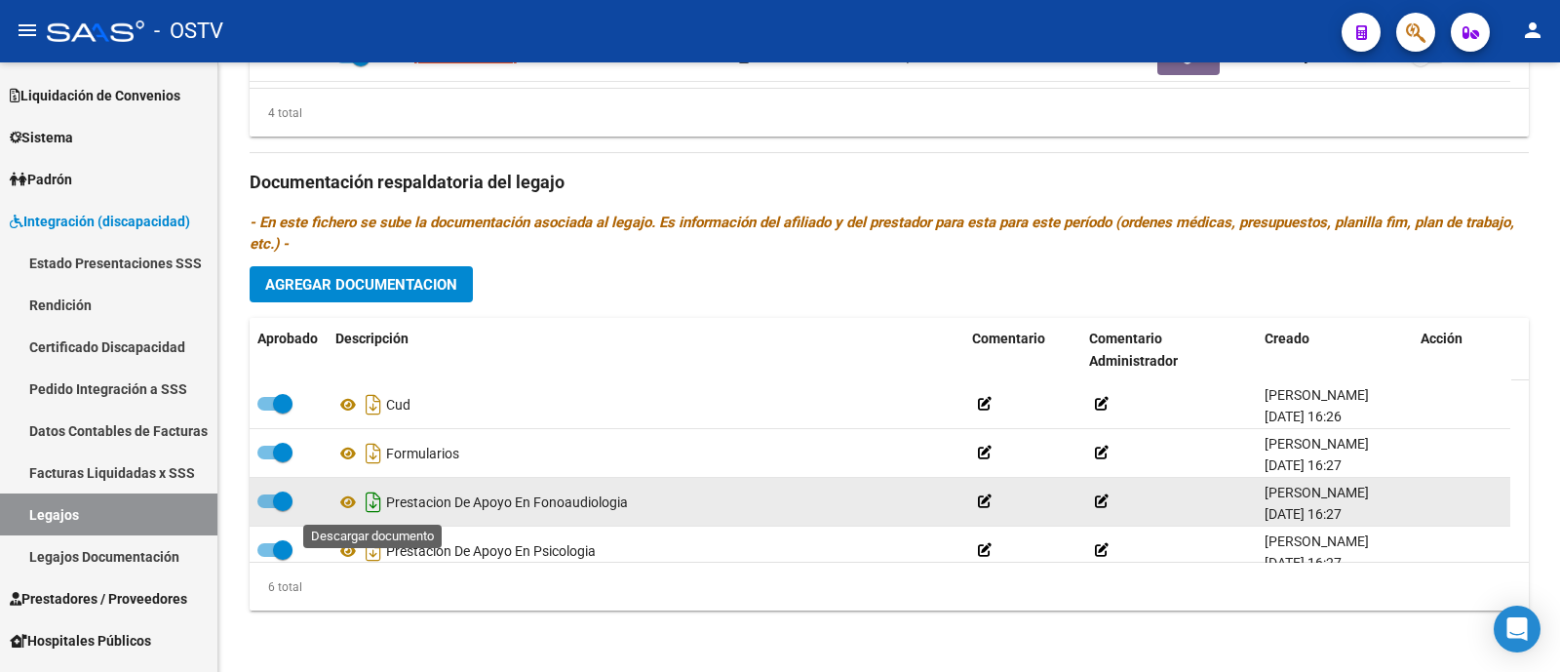
click at [375, 499] on icon "Descargar documento" at bounding box center [373, 501] width 25 height 31
click at [606, 292] on div "Prestadores asociados al legajo Agregar Prestador Aprobado Prestador CUIT Comen…" at bounding box center [889, 180] width 1279 height 892
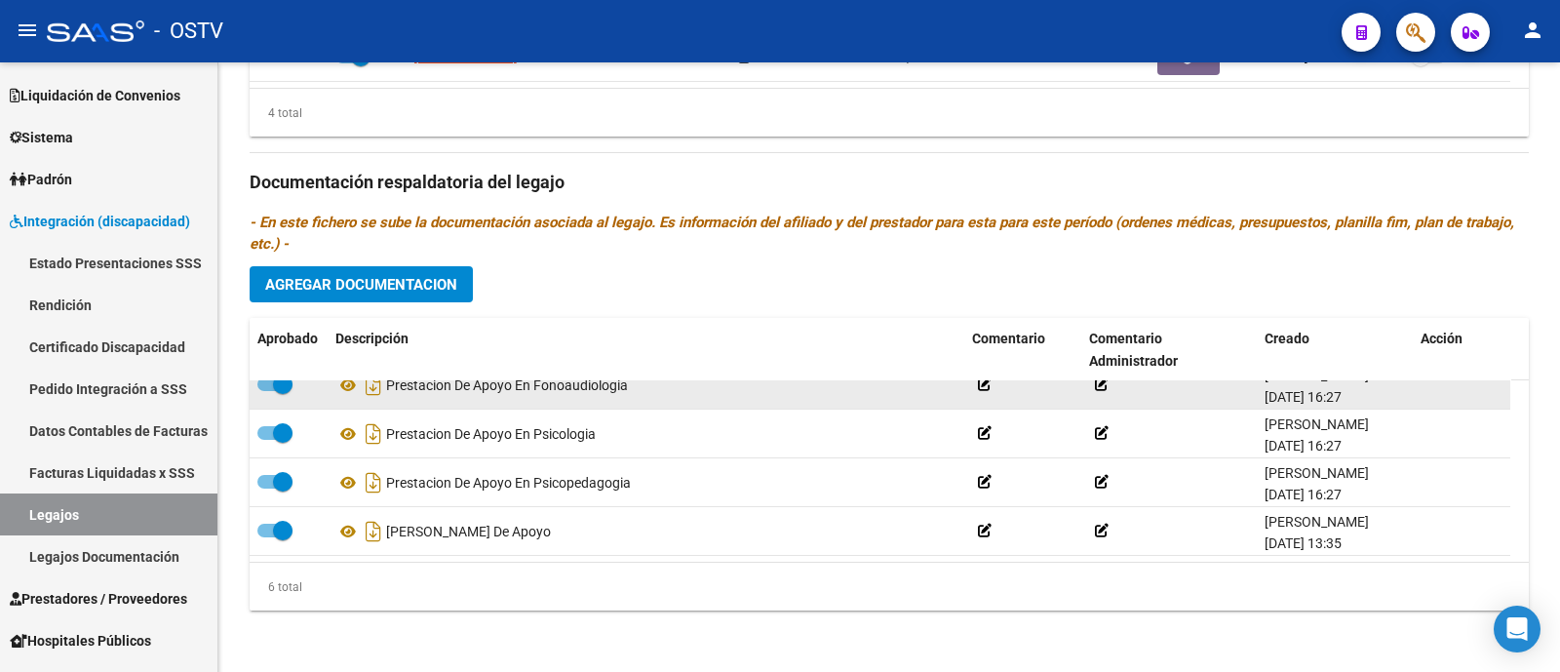
scroll to position [135, 0]
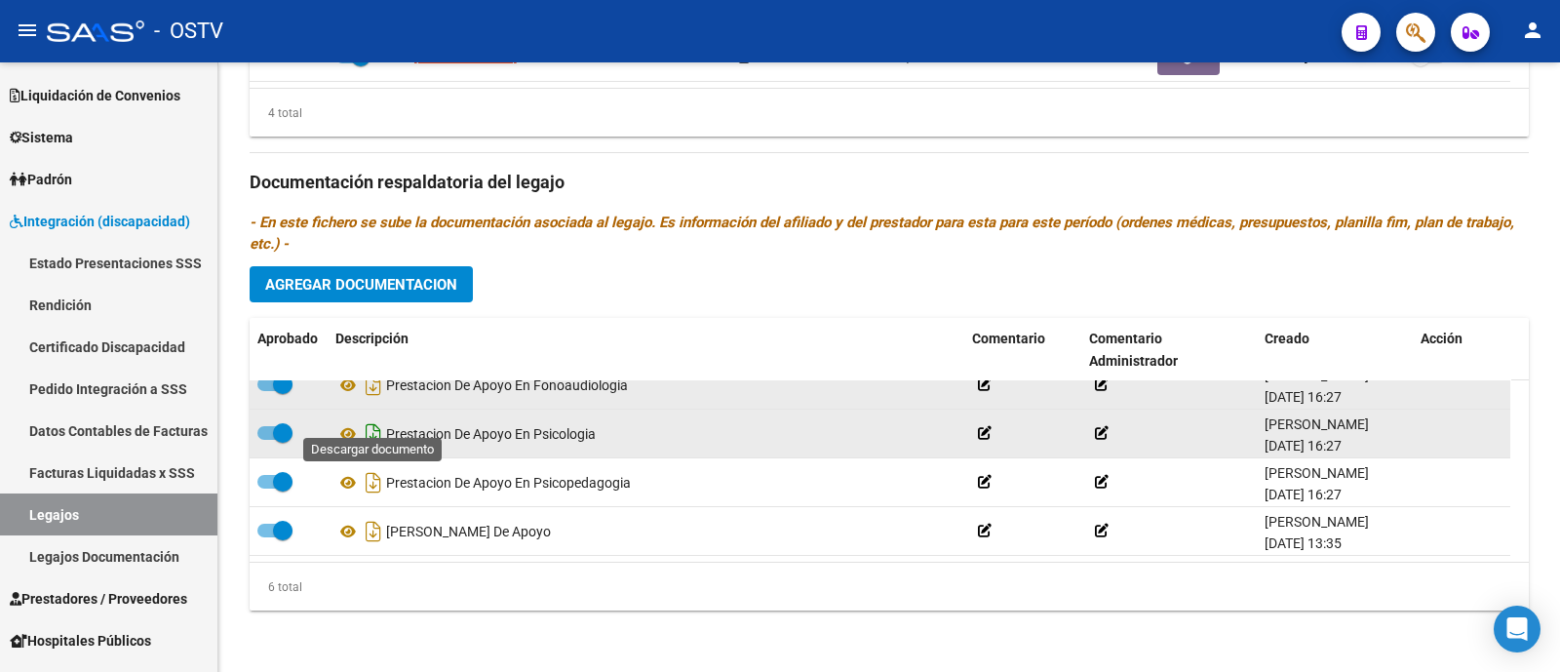
click at [372, 418] on icon "Descargar documento" at bounding box center [373, 433] width 25 height 31
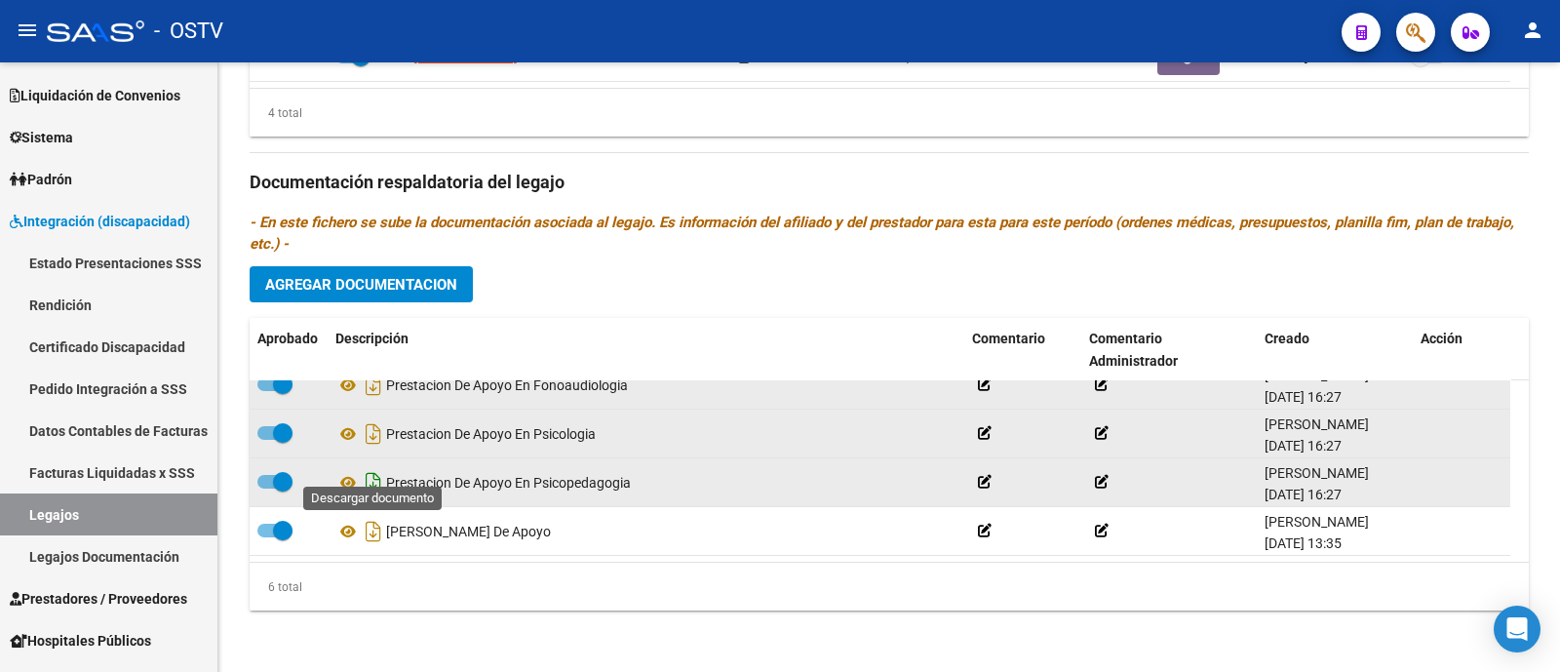
click at [373, 469] on icon "Descargar documento" at bounding box center [373, 482] width 25 height 31
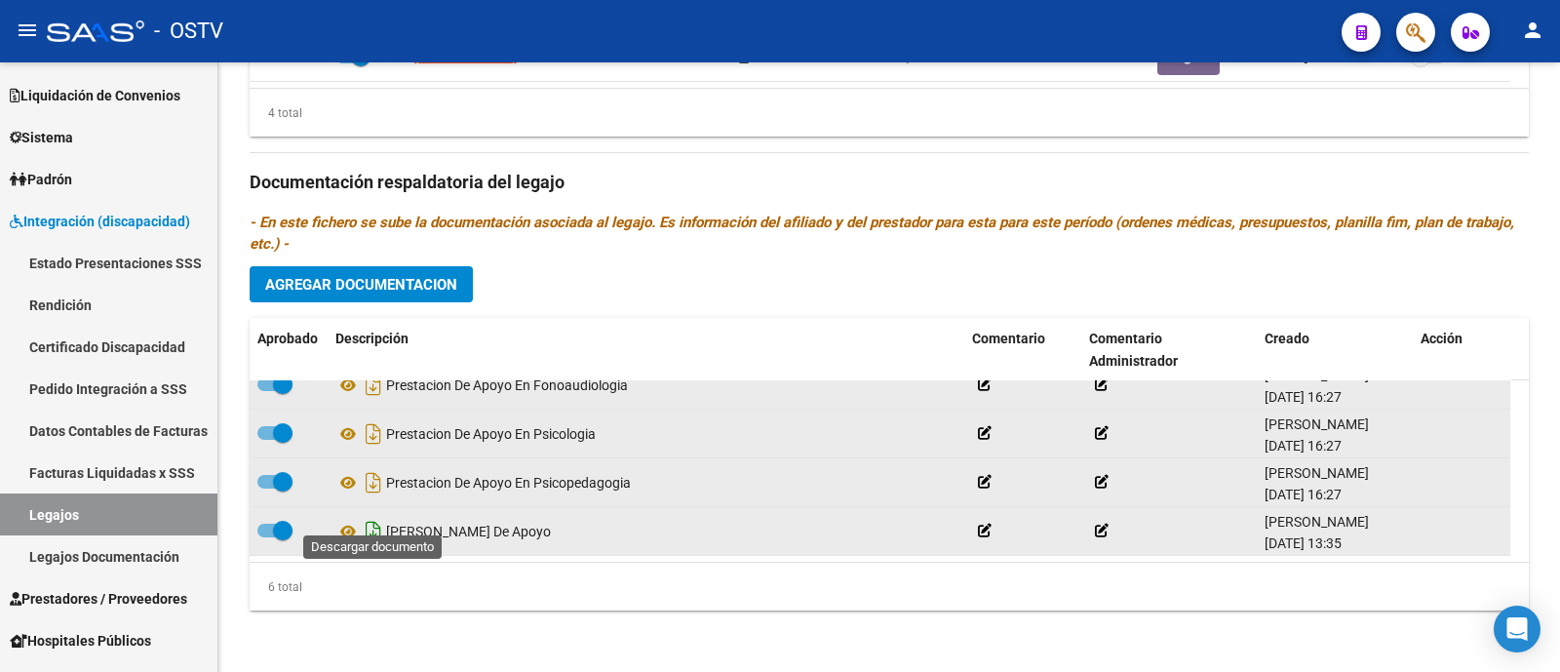
click at [370, 516] on icon "Descargar documento" at bounding box center [373, 531] width 25 height 31
click at [750, 279] on div "Prestadores asociados al legajo Agregar Prestador Aprobado Prestador CUIT Comen…" at bounding box center [889, 180] width 1279 height 892
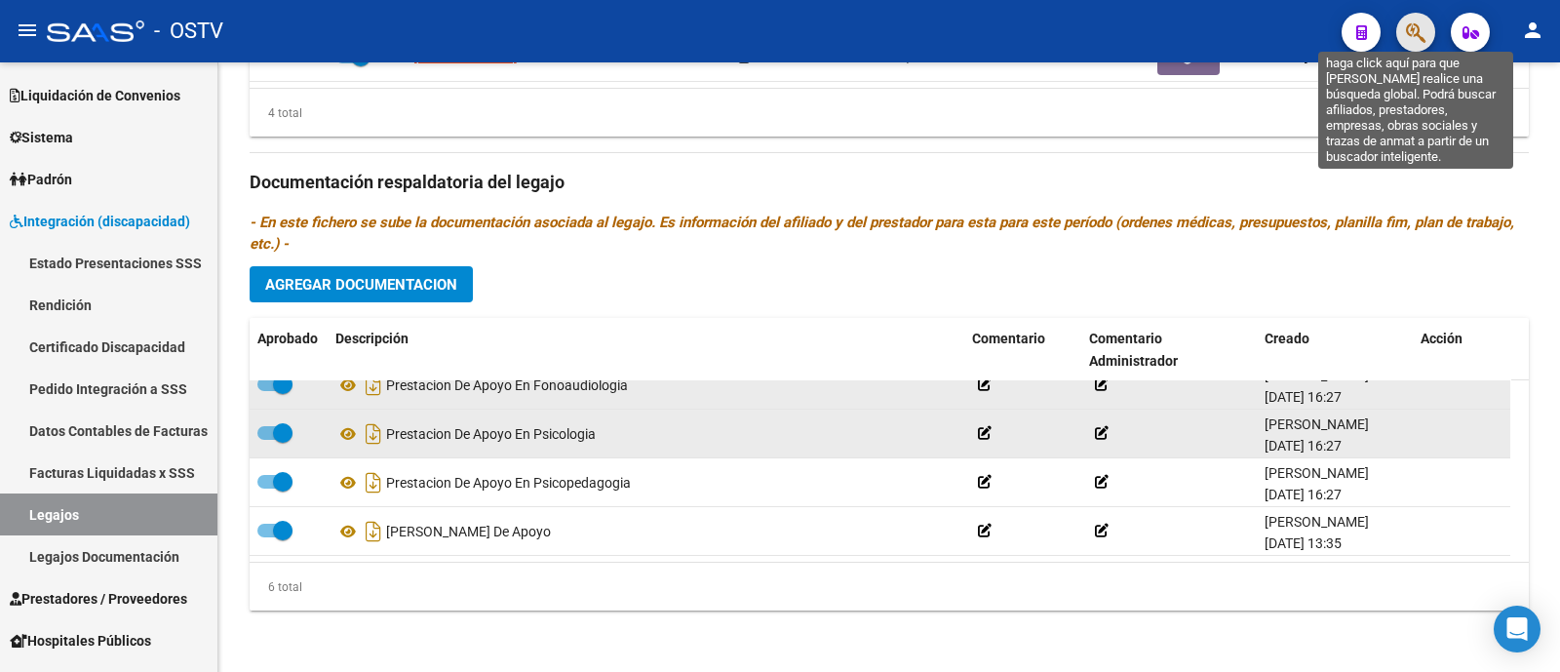
click at [1413, 35] on icon "button" at bounding box center [1415, 32] width 19 height 22
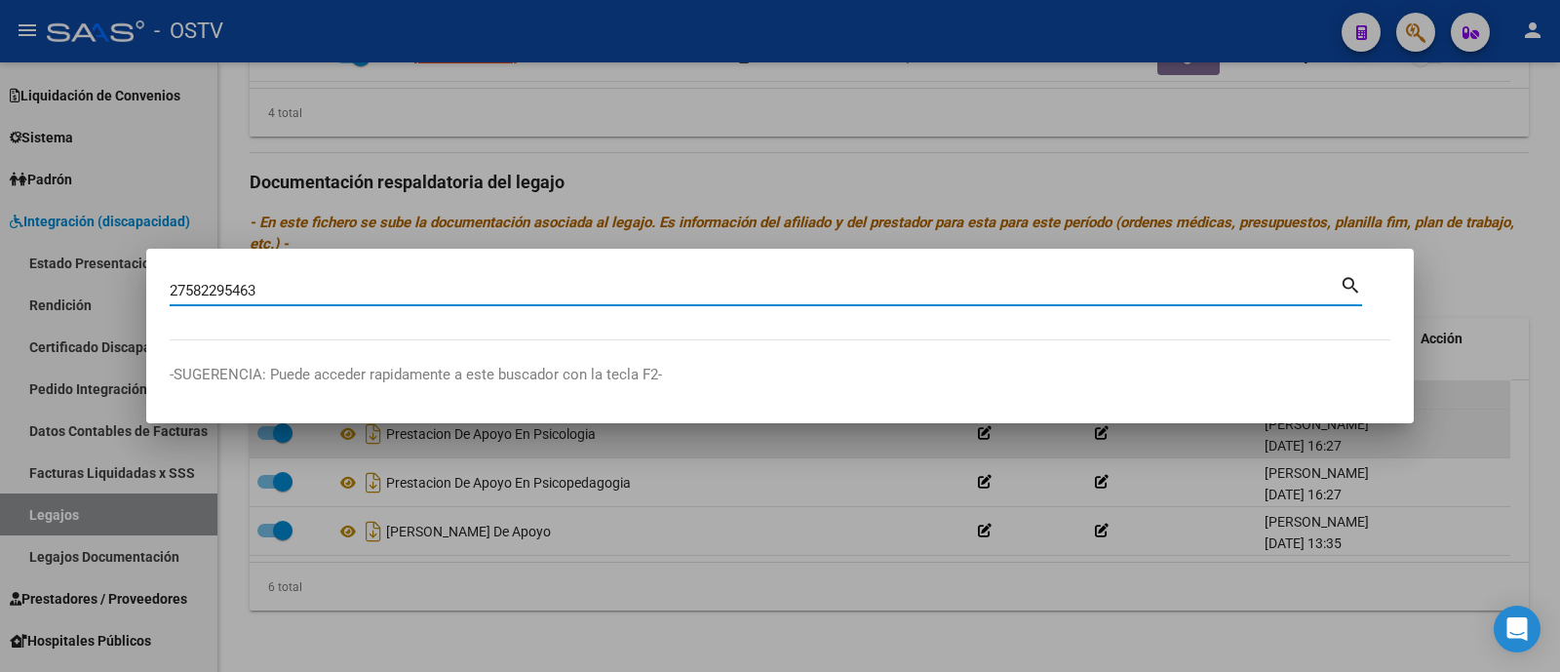
type input "27582295463"
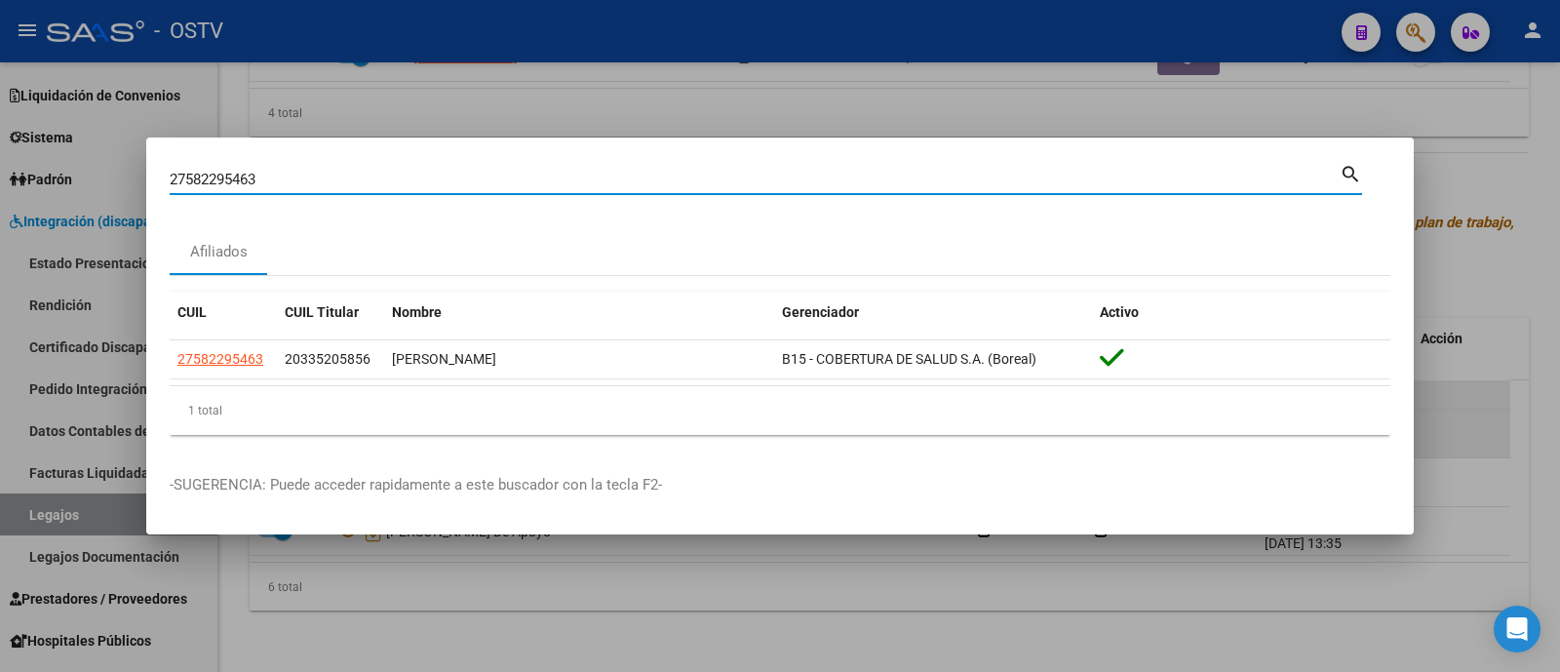
click at [584, 37] on div at bounding box center [780, 336] width 1560 height 672
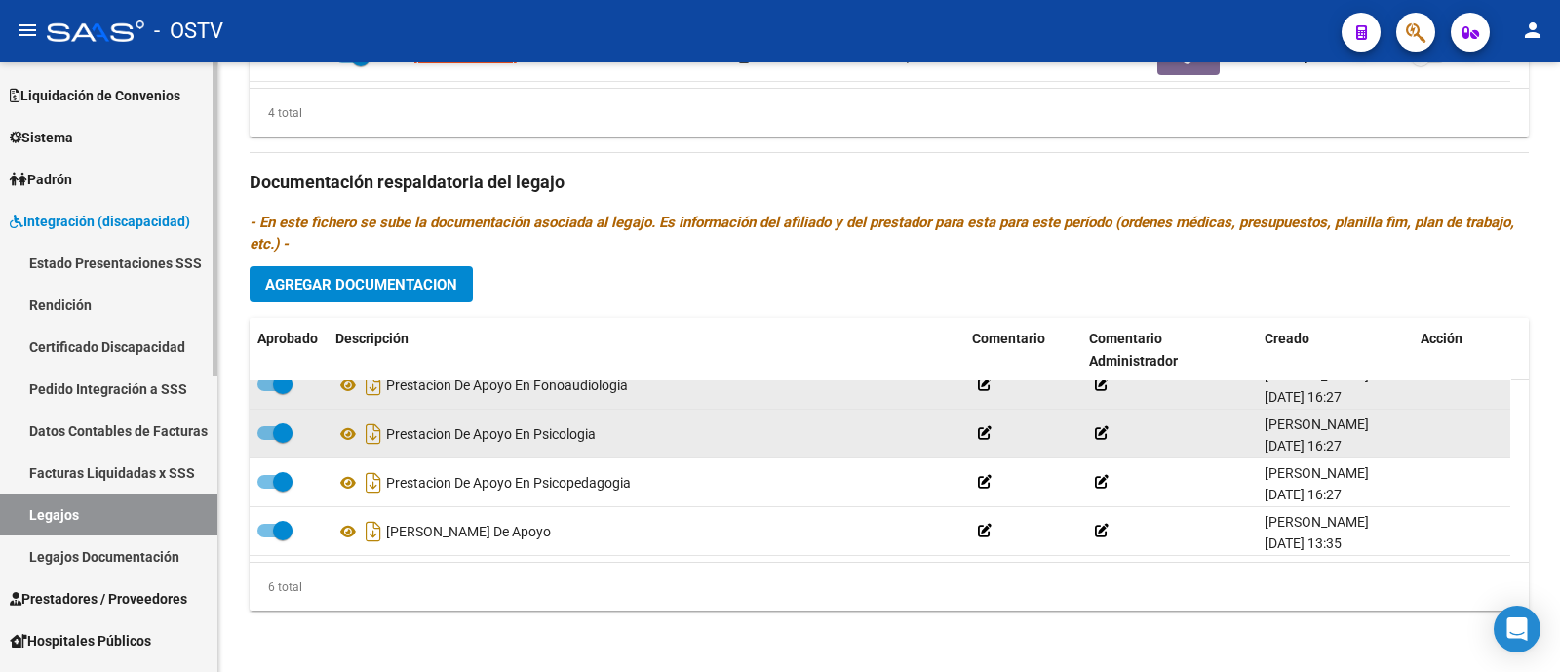
click at [83, 521] on link "Legajos" at bounding box center [108, 514] width 217 height 42
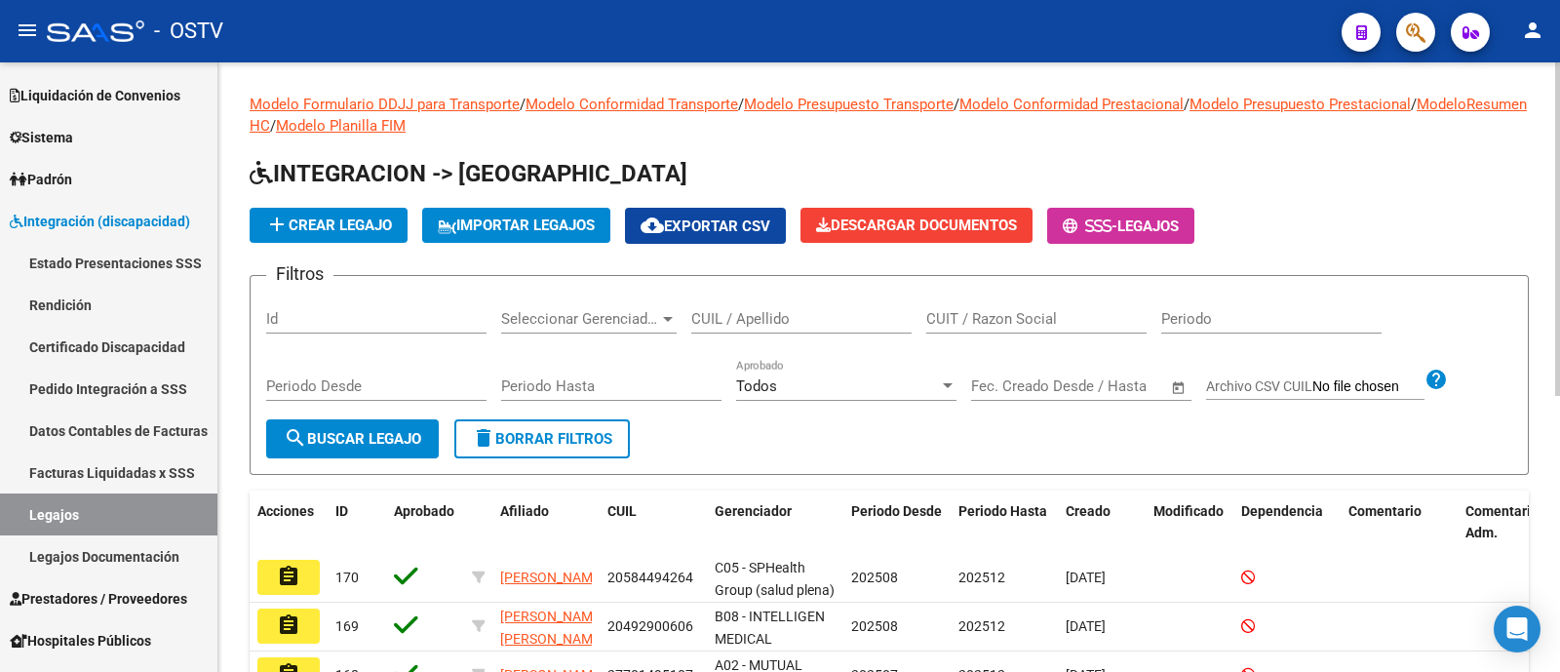
click at [804, 304] on div "CUIL / Apellido" at bounding box center [801, 312] width 220 height 42
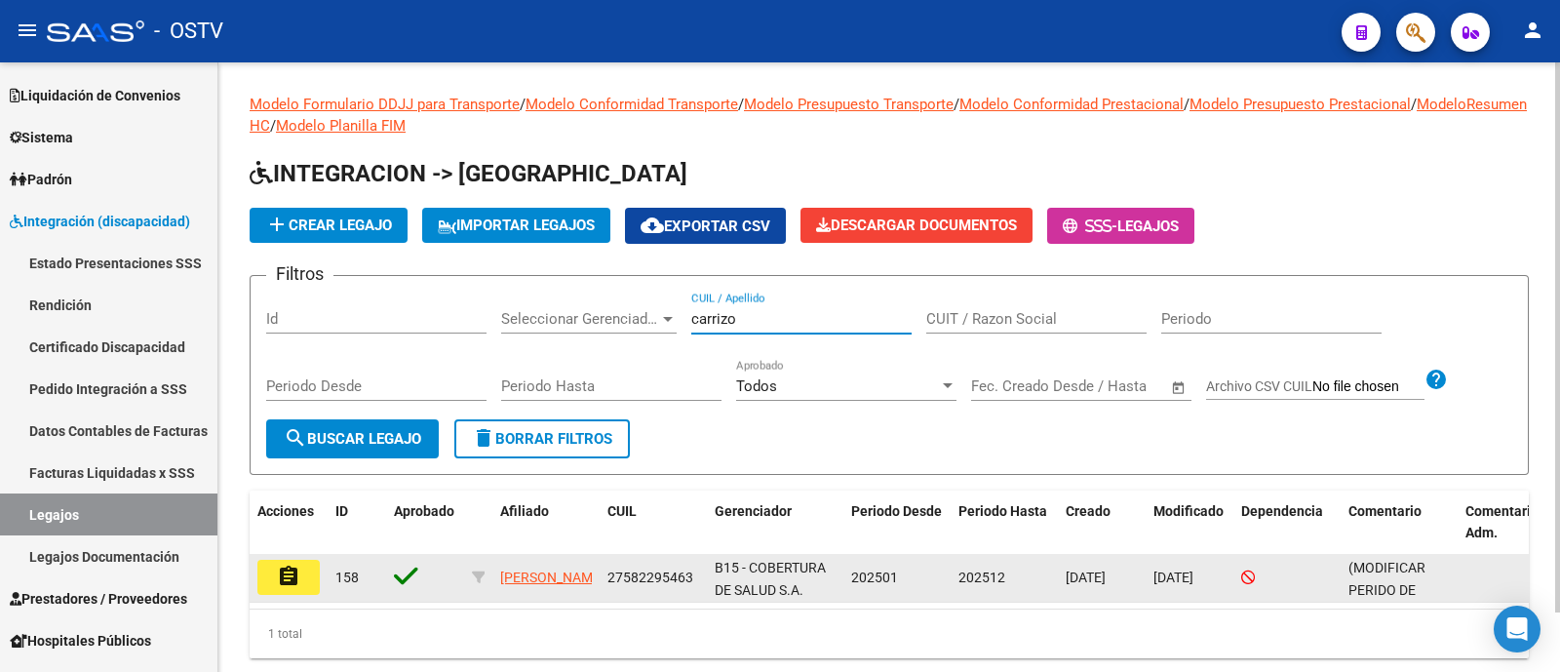
type input "carrizo"
click at [307, 583] on button "assignment" at bounding box center [288, 576] width 62 height 35
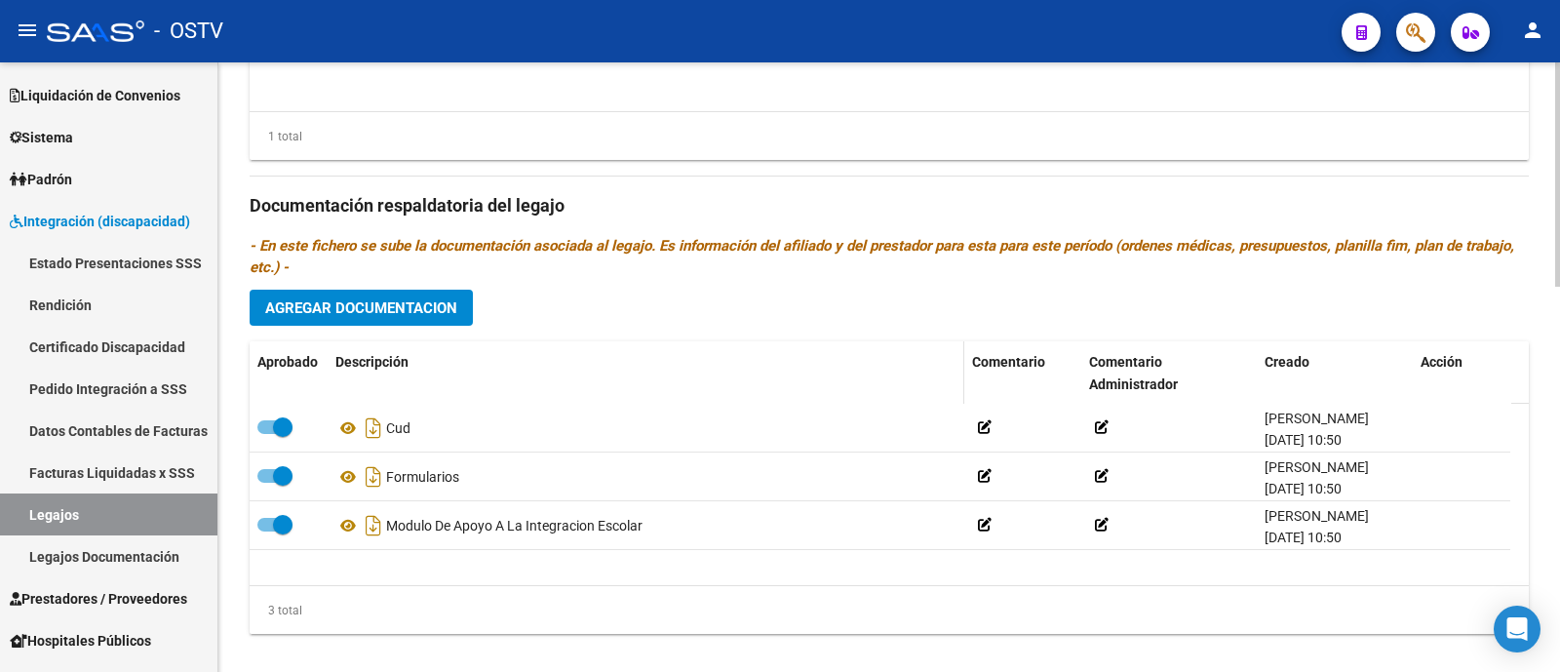
scroll to position [1046, 0]
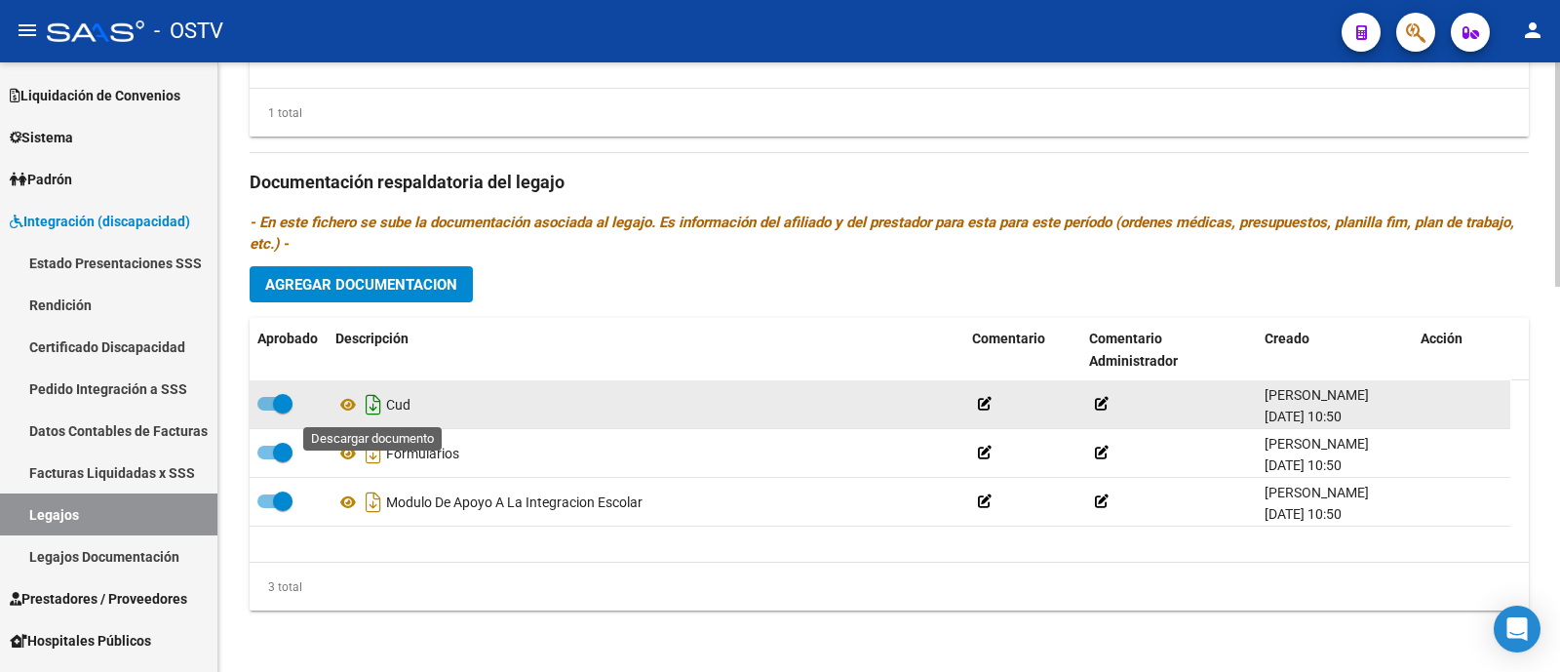
click at [371, 409] on icon "Descargar documento" at bounding box center [373, 404] width 25 height 31
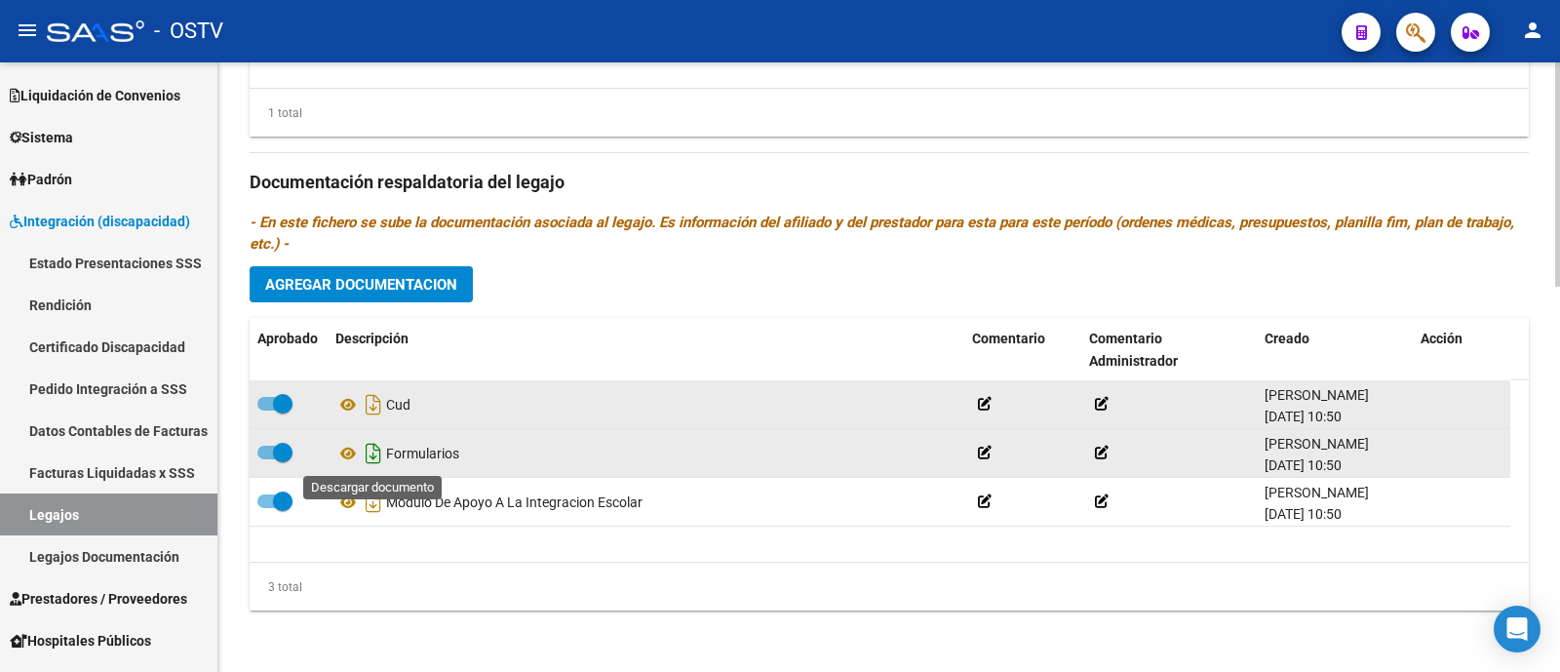
click at [376, 453] on icon "Descargar documento" at bounding box center [373, 453] width 25 height 31
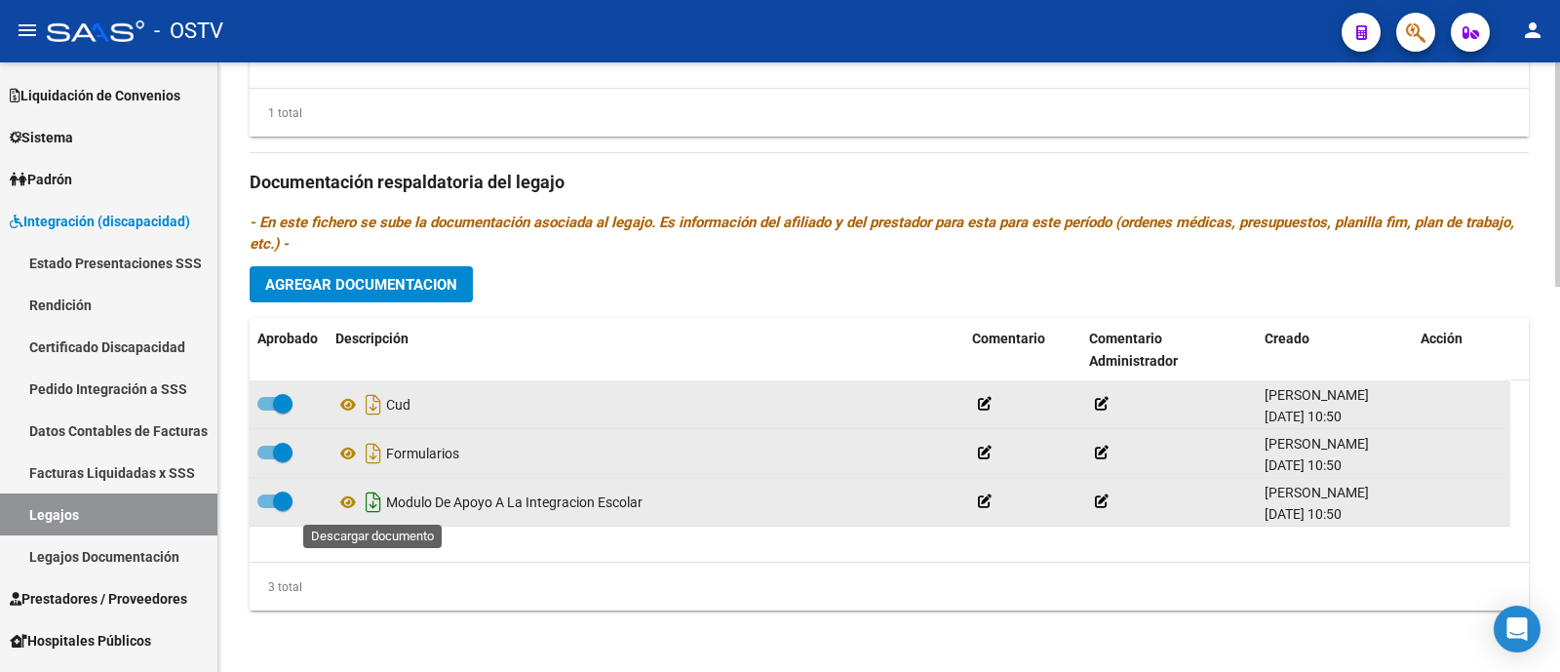
click at [379, 503] on icon "Descargar documento" at bounding box center [373, 501] width 25 height 31
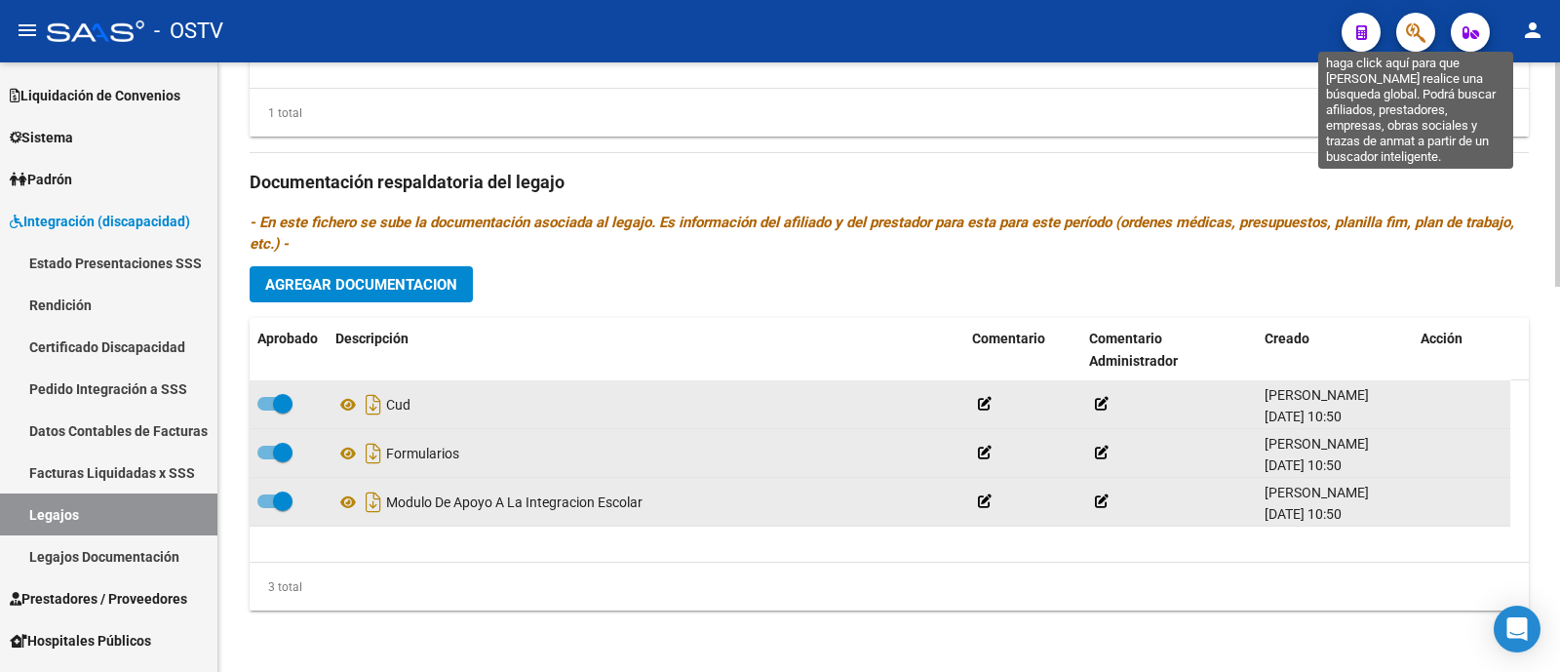
click at [1421, 36] on icon "button" at bounding box center [1415, 32] width 19 height 22
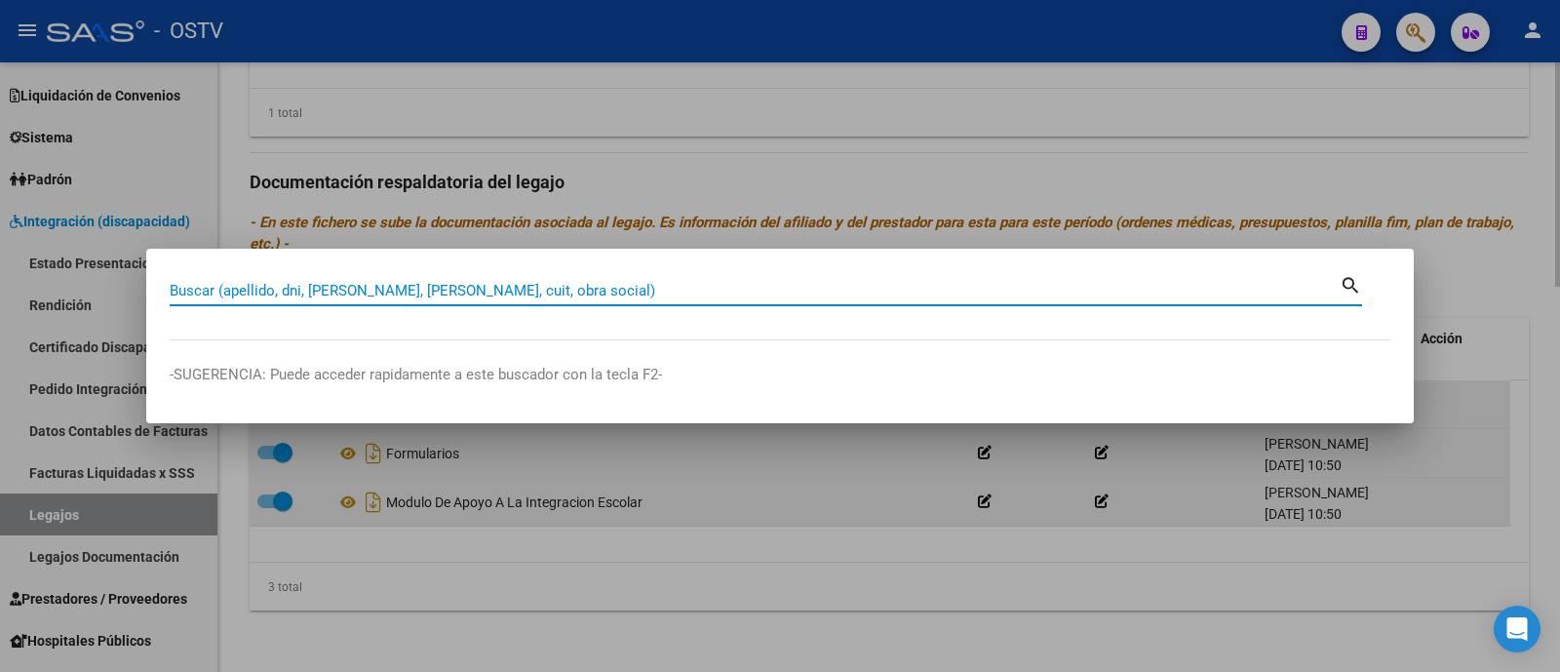
paste input "20566034116"
type input "20566034116"
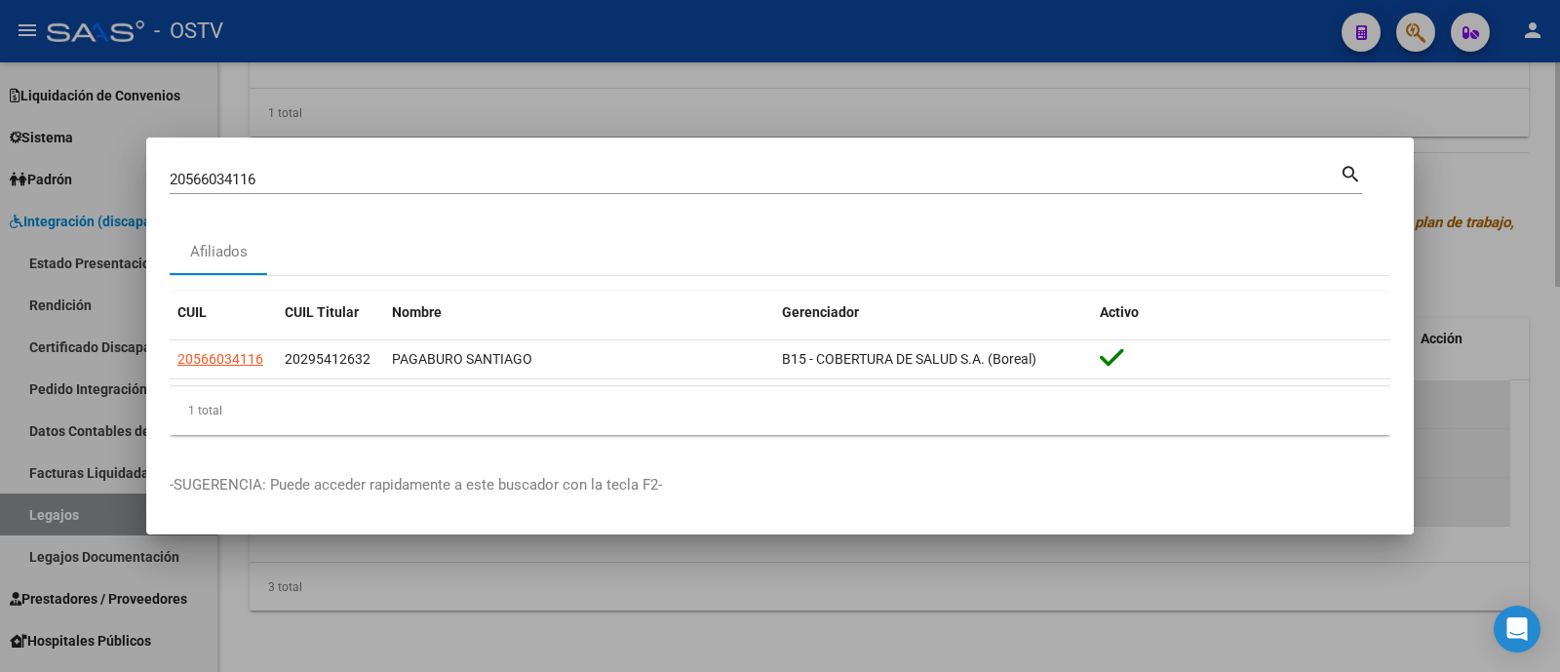
click at [410, 97] on div at bounding box center [780, 336] width 1560 height 672
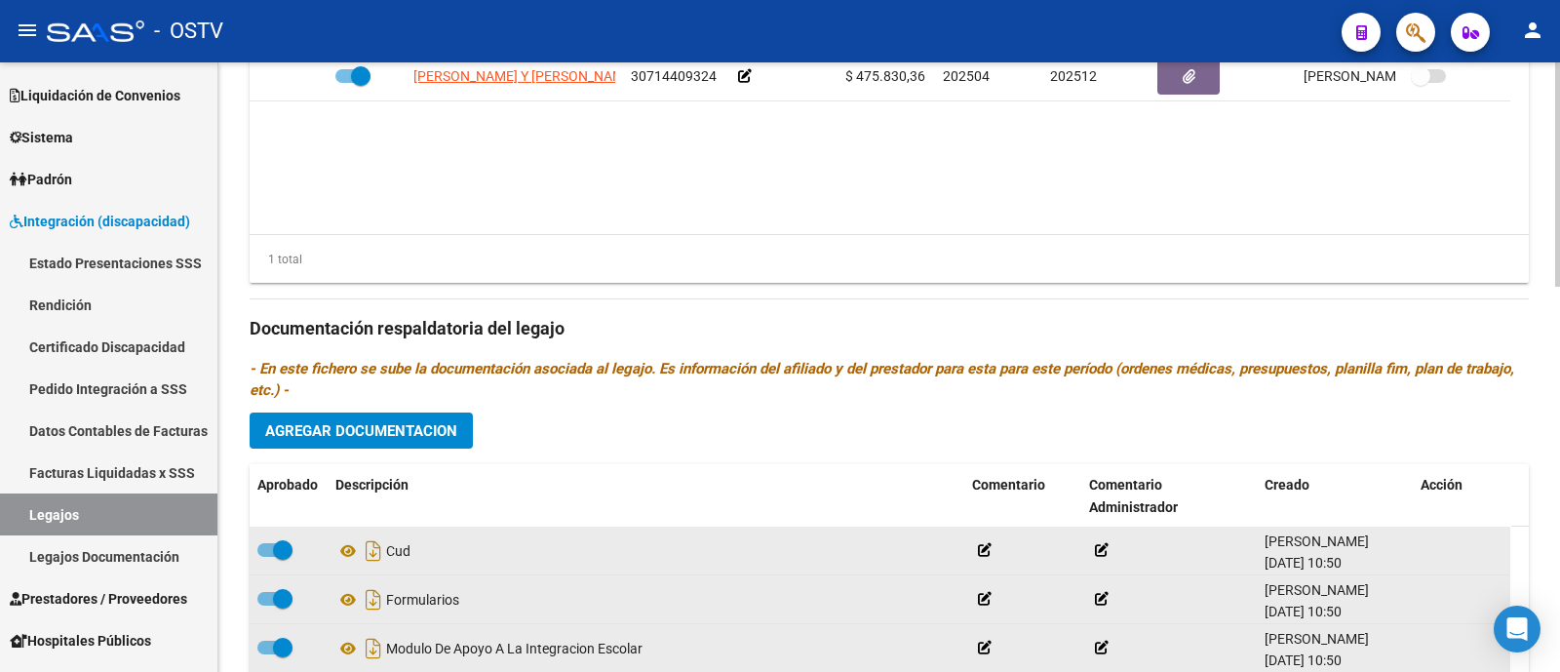
scroll to position [802, 0]
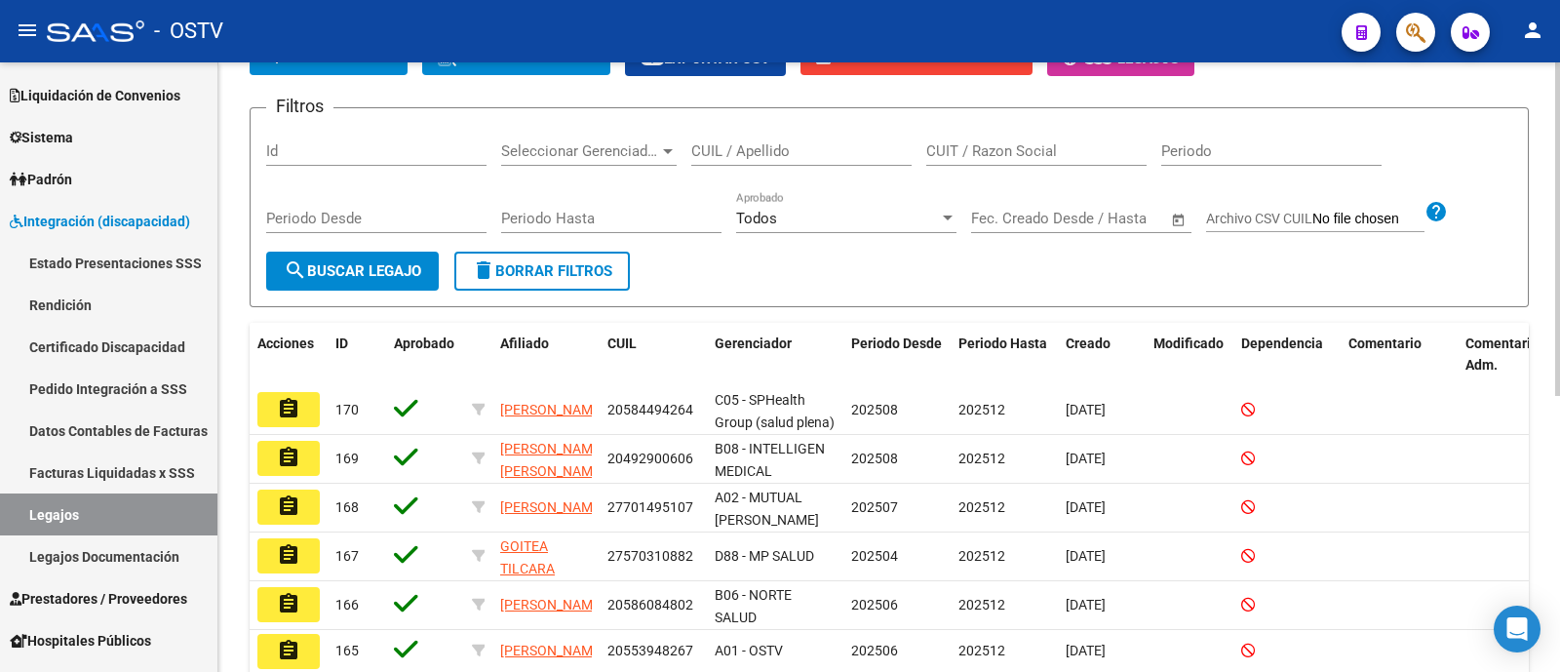
scroll to position [121, 0]
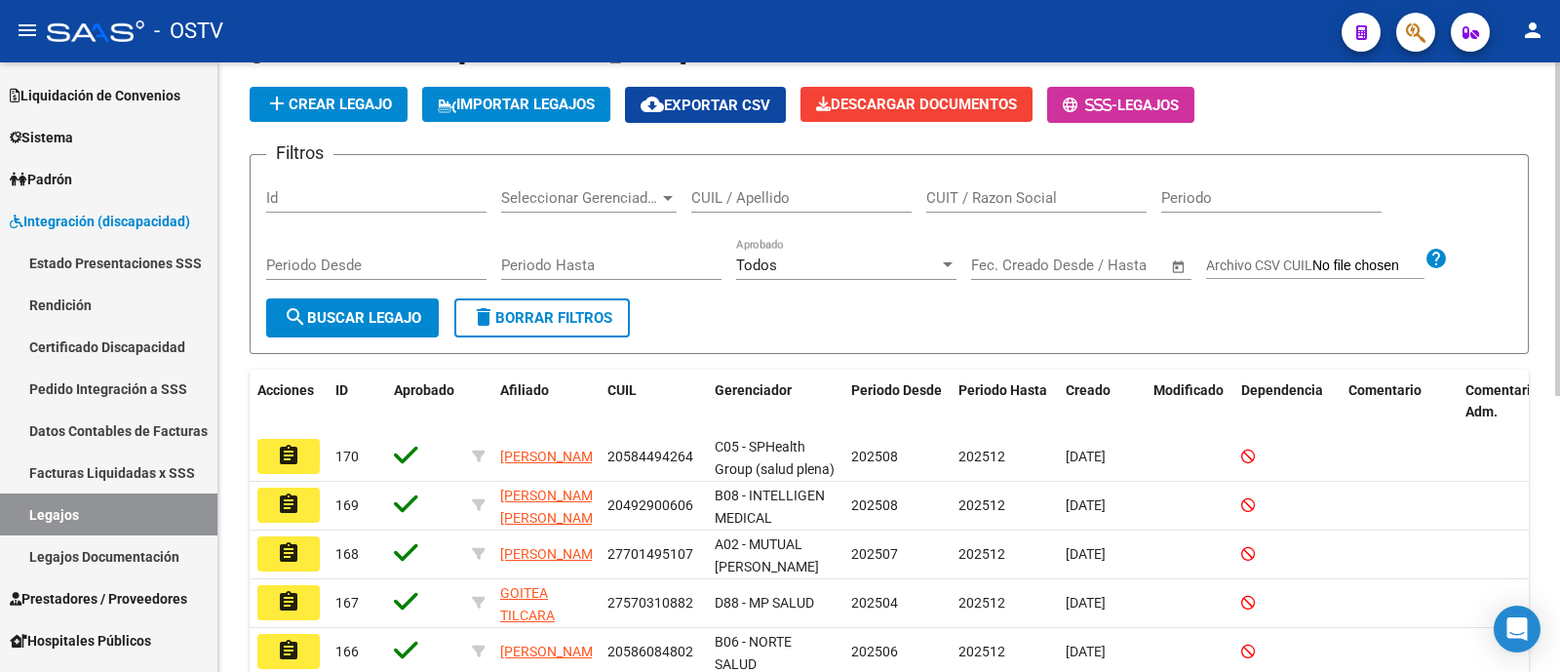
click at [819, 196] on input "CUIL / Apellido" at bounding box center [801, 198] width 220 height 18
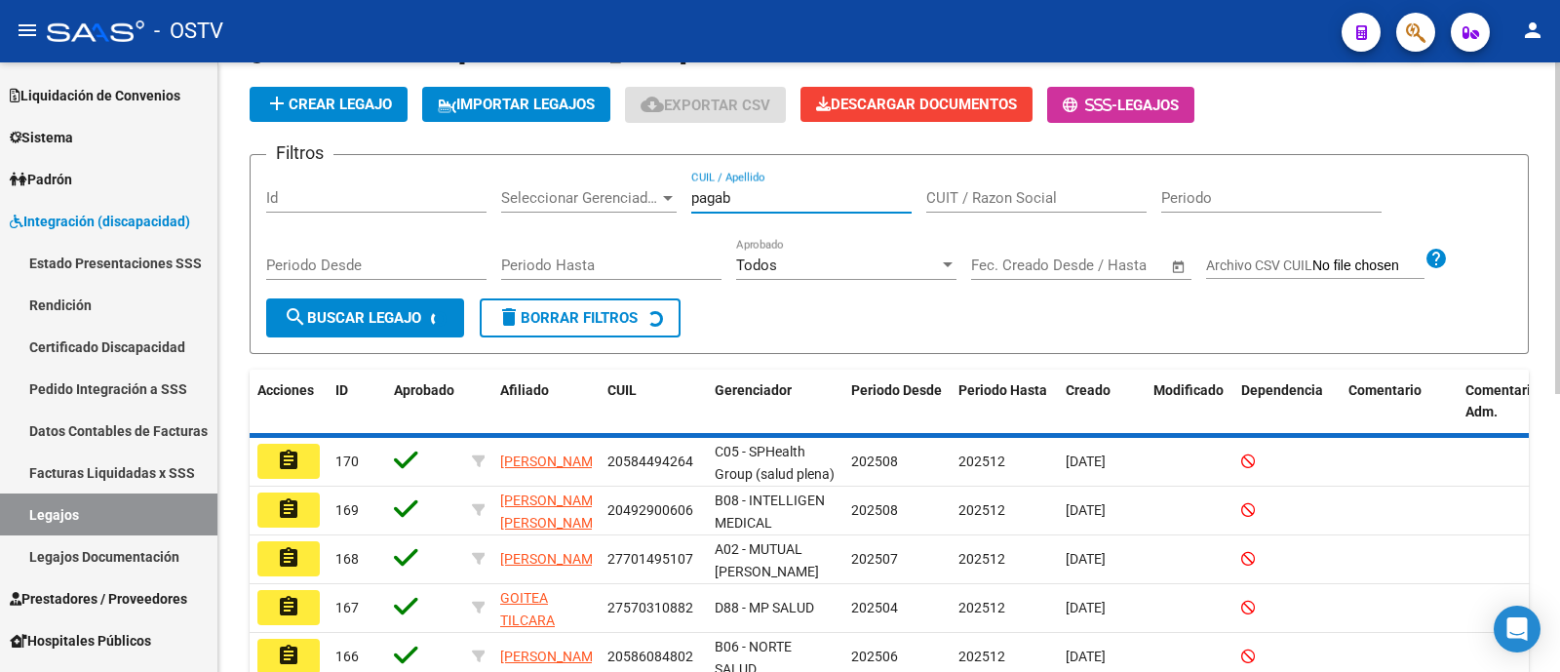
scroll to position [115, 0]
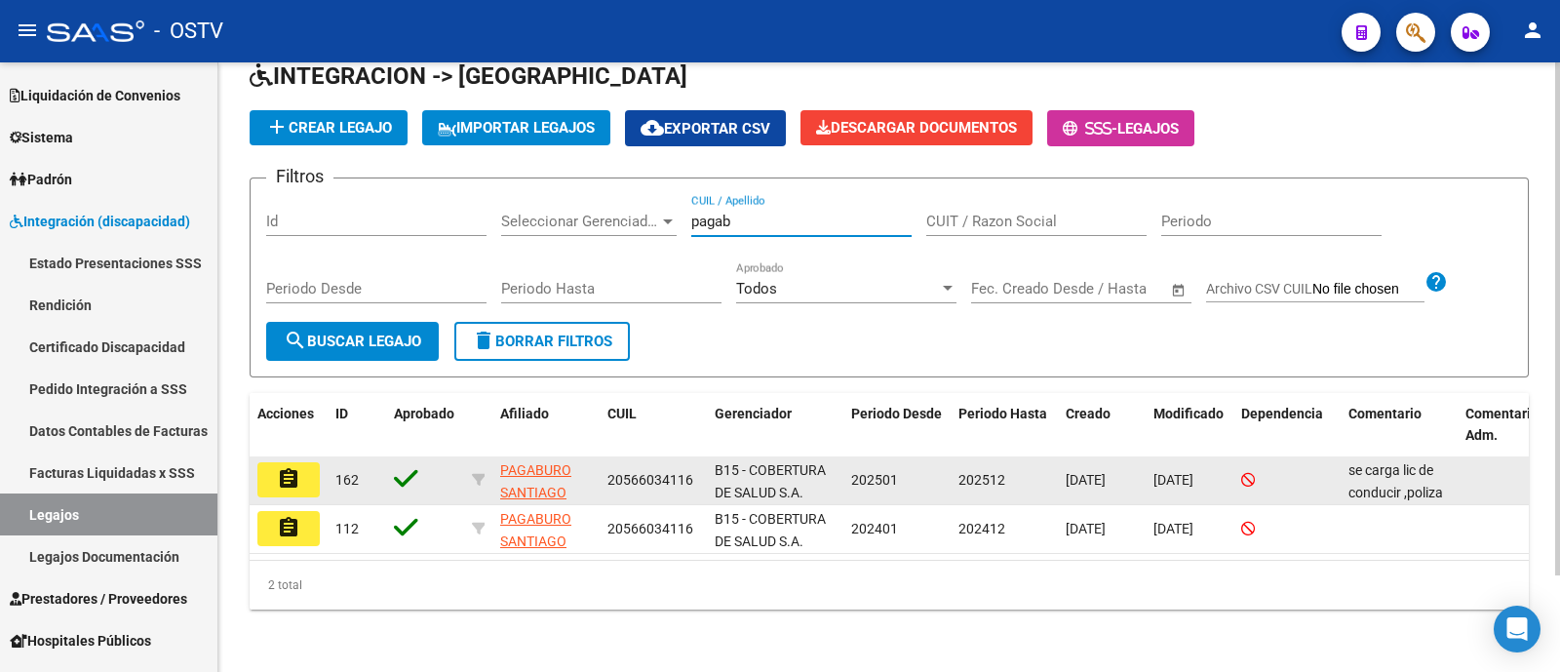
type input "pagab"
click at [290, 467] on mat-icon "assignment" at bounding box center [288, 478] width 23 height 23
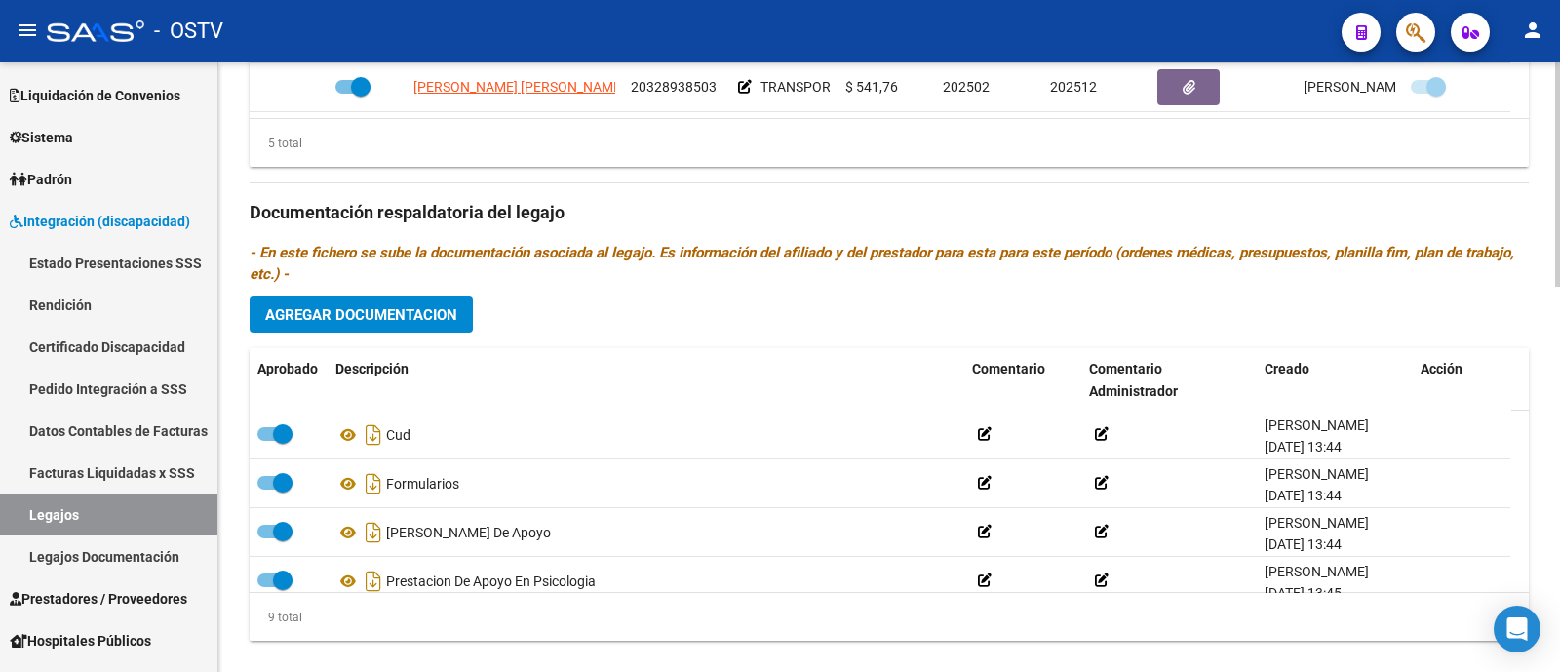
scroll to position [1046, 0]
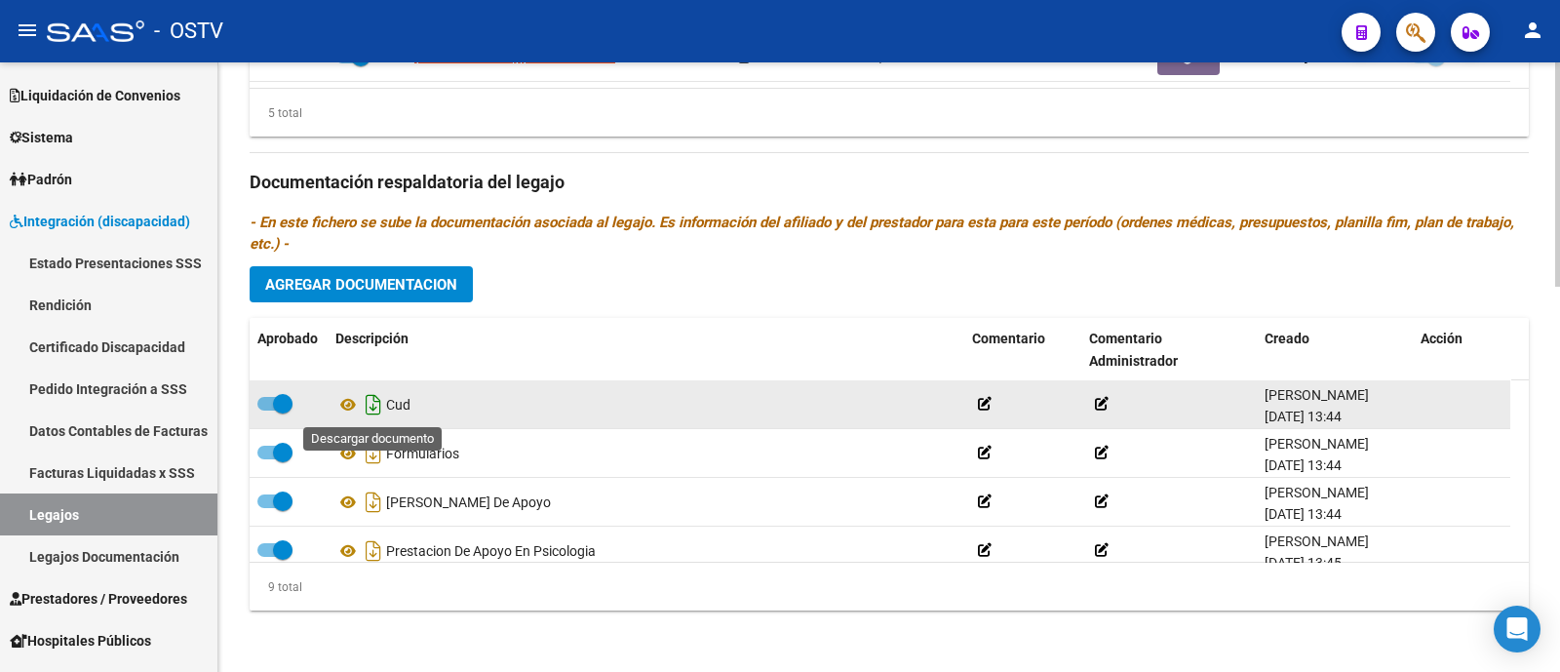
click at [375, 405] on icon "Descargar documento" at bounding box center [373, 404] width 25 height 31
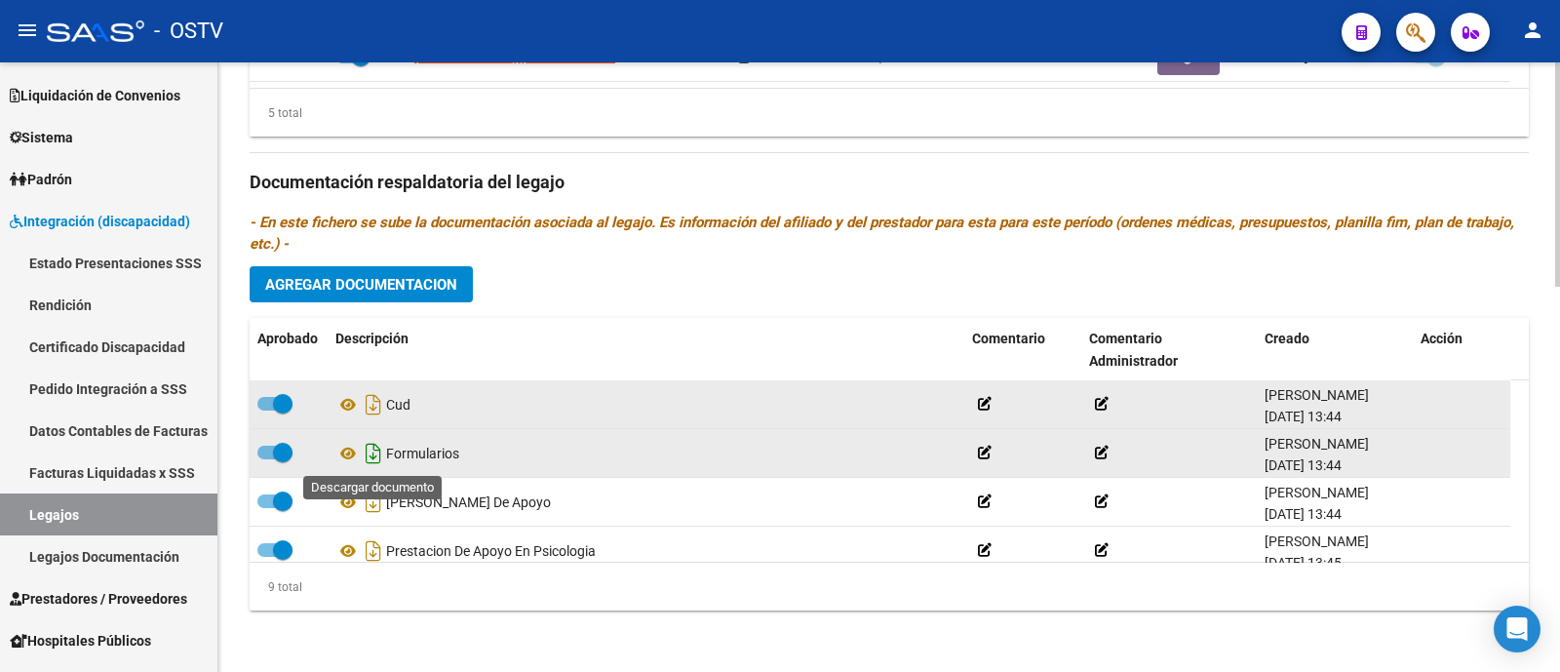
click at [370, 453] on icon "Descargar documento" at bounding box center [373, 453] width 25 height 31
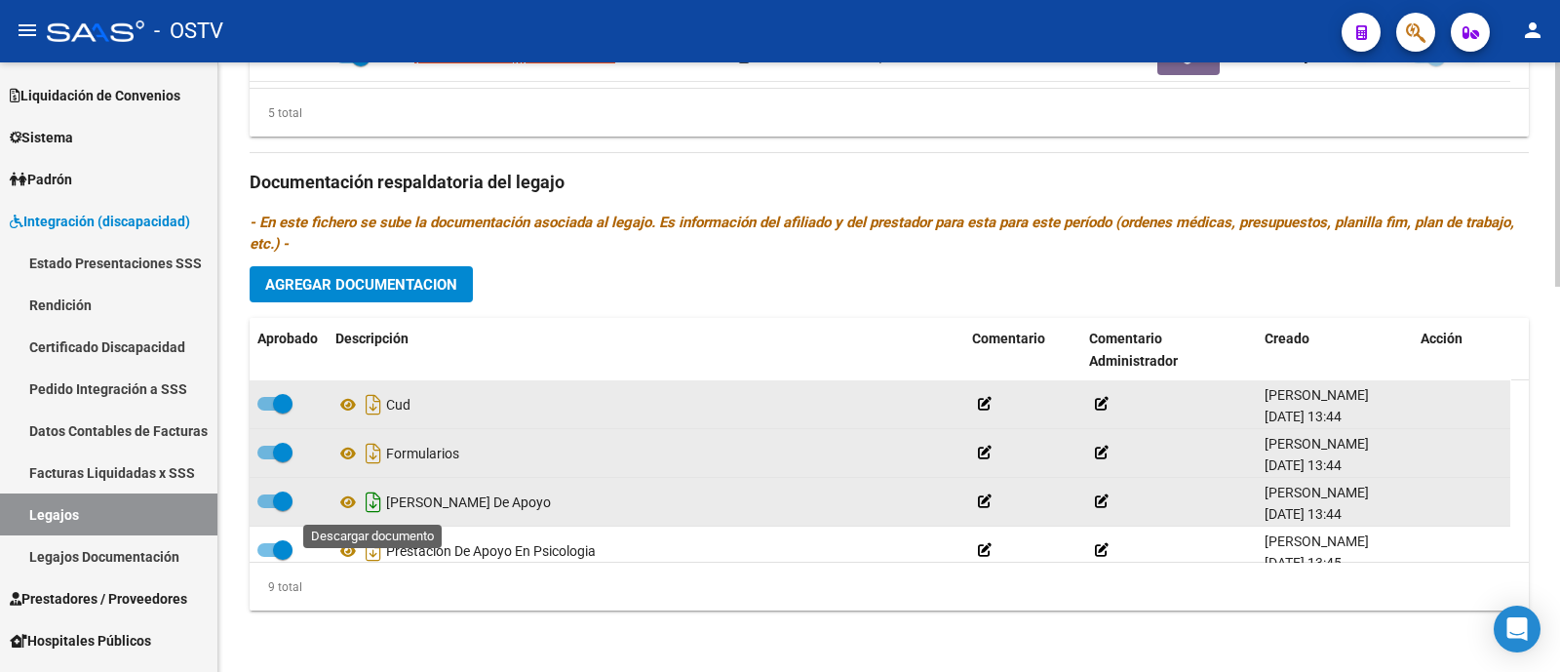
click at [375, 497] on icon "Descargar documento" at bounding box center [373, 501] width 25 height 31
click at [599, 289] on div "Prestadores asociados al legajo Agregar Prestador Aprobado Prestador CUIT Comen…" at bounding box center [889, 180] width 1279 height 892
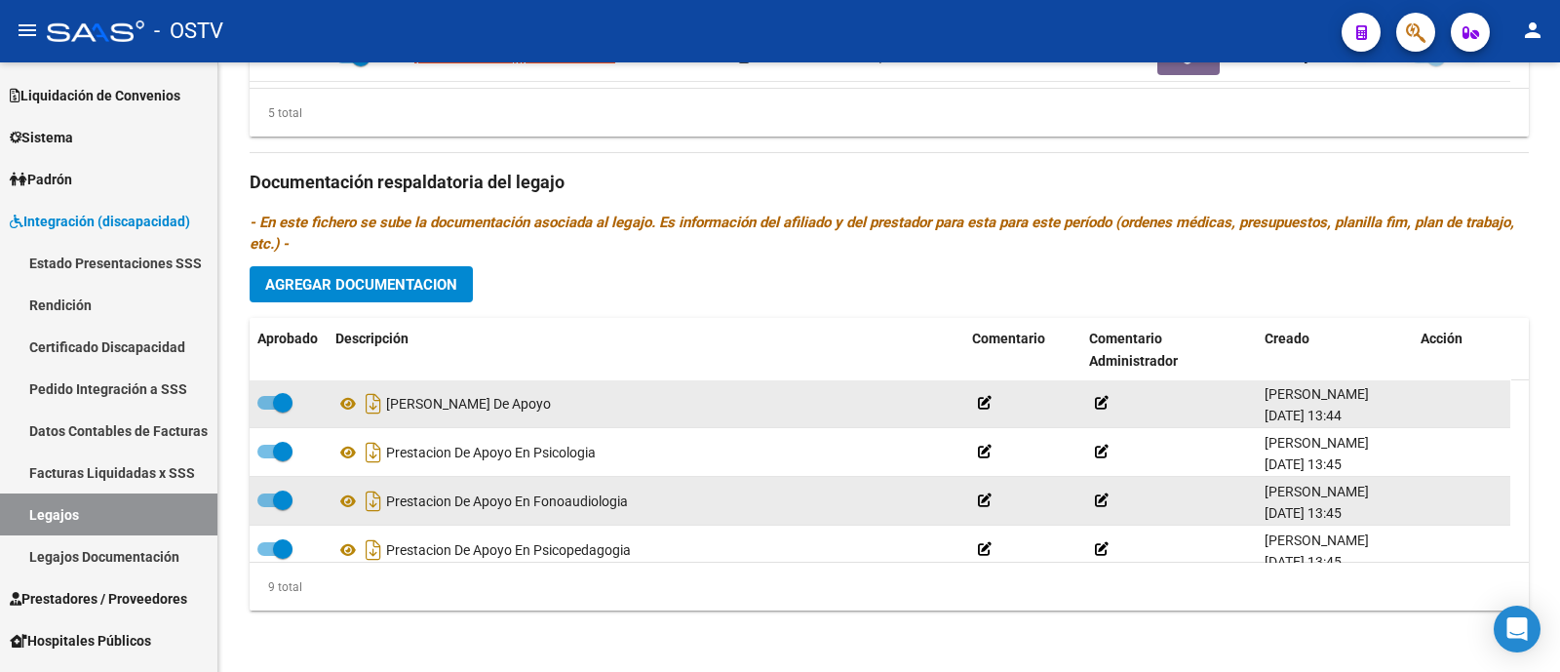
scroll to position [121, 0]
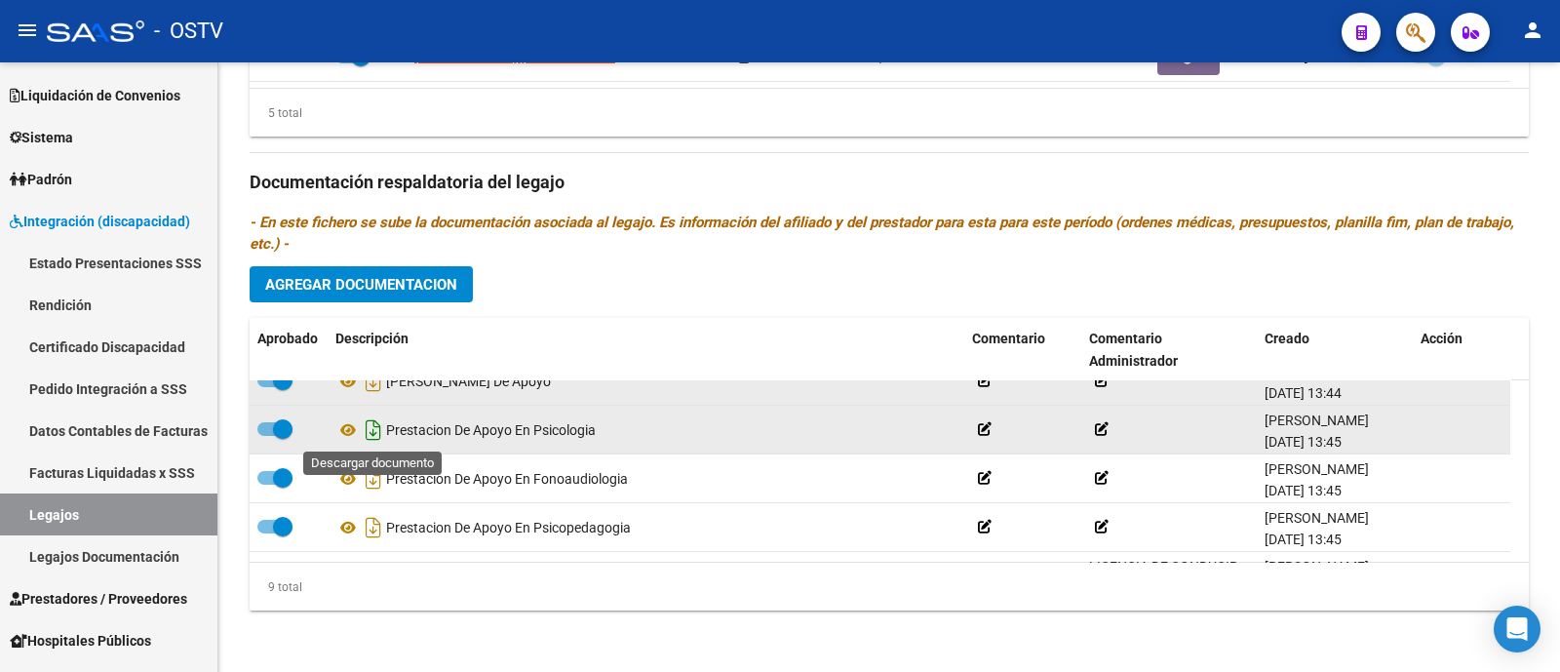
click at [374, 428] on icon "Descargar documento" at bounding box center [373, 429] width 25 height 31
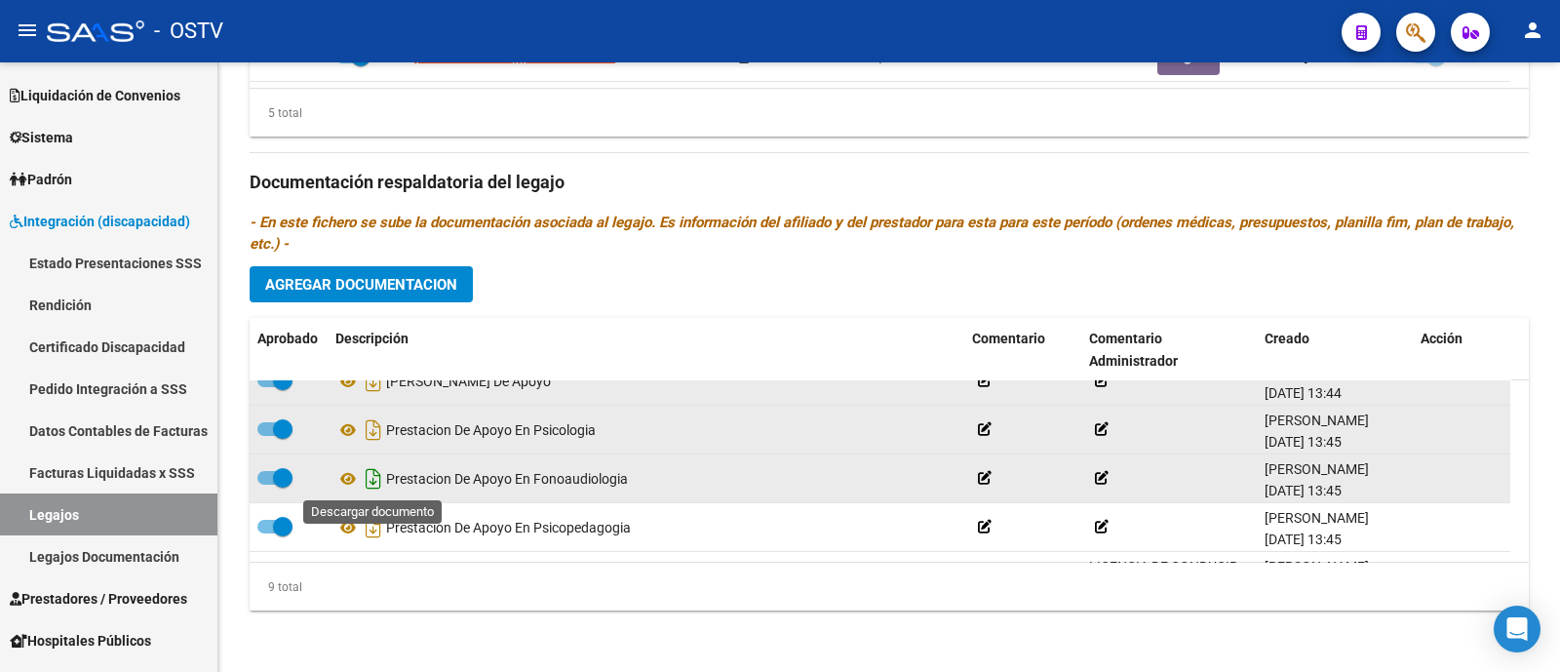
click at [374, 474] on icon "Descargar documento" at bounding box center [373, 478] width 25 height 31
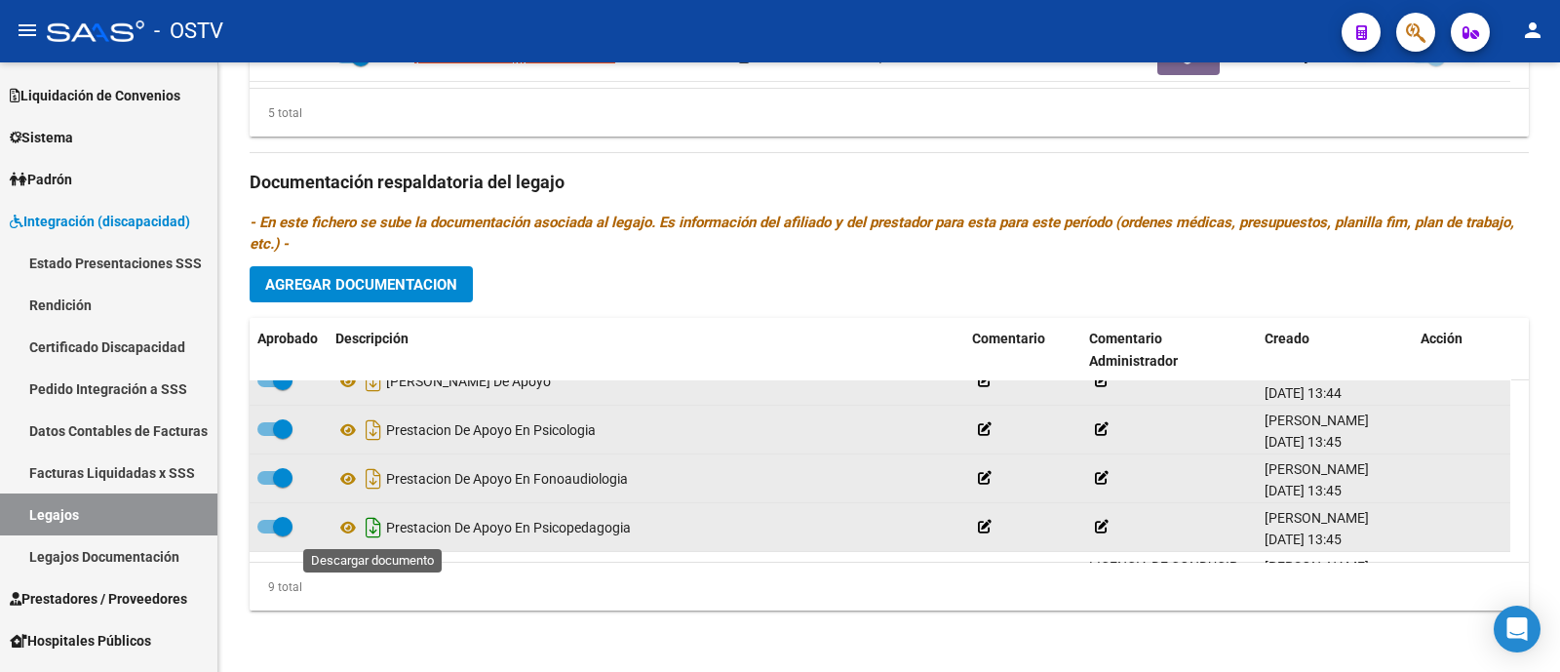
click at [377, 526] on icon "Descargar documento" at bounding box center [373, 527] width 25 height 31
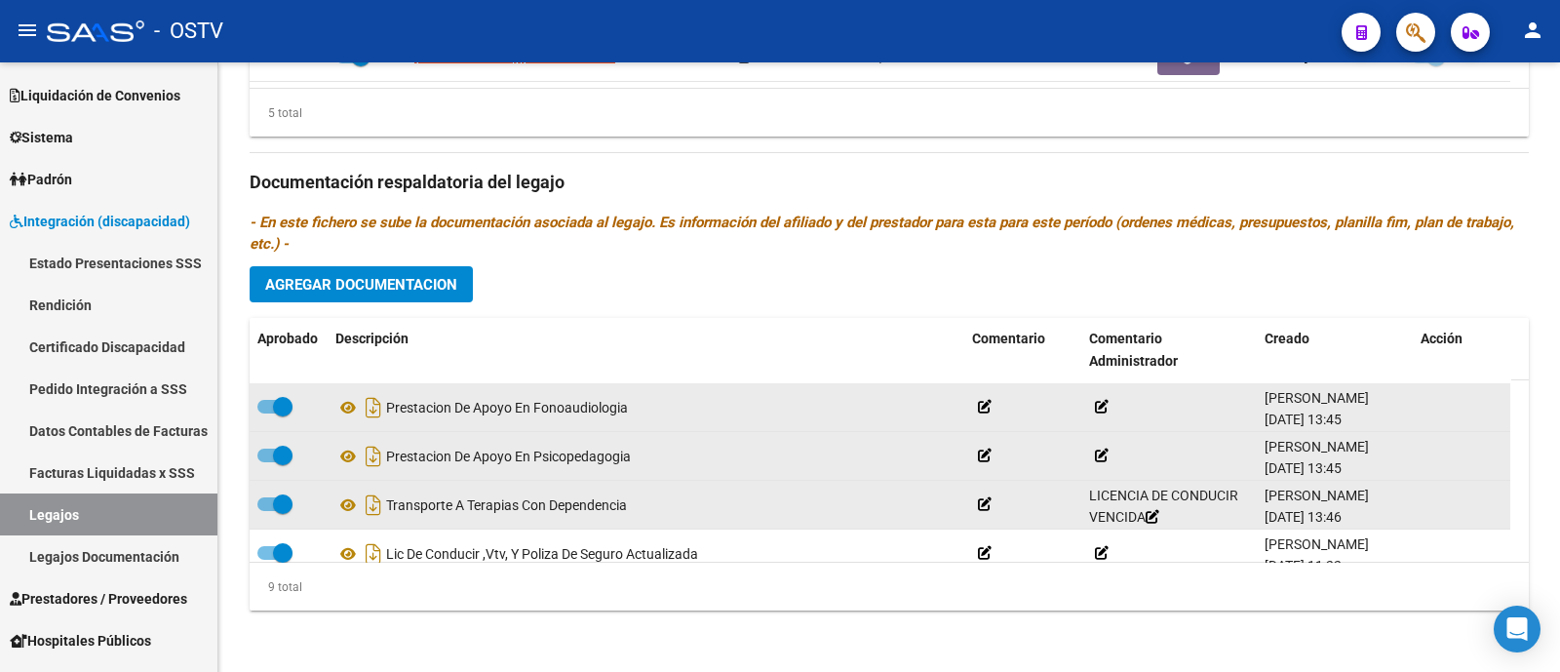
scroll to position [243, 0]
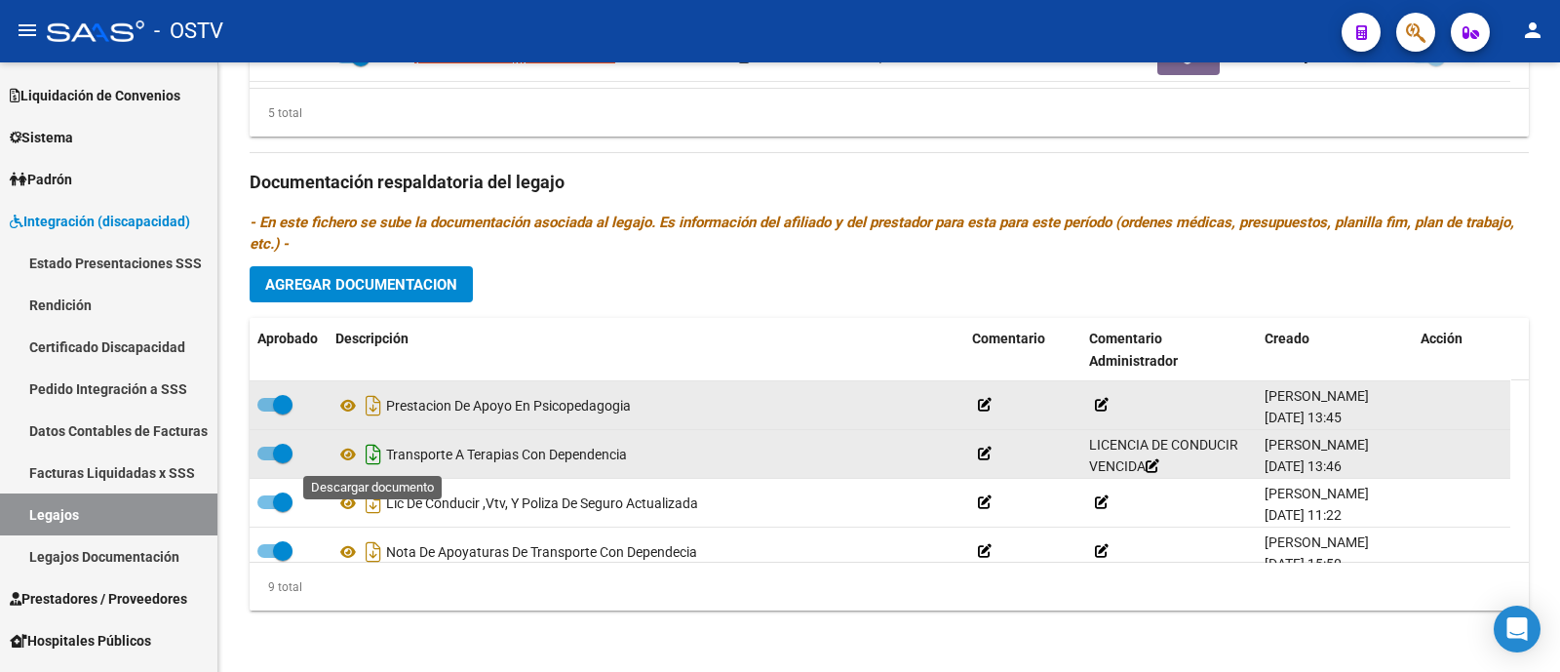
click at [374, 450] on icon "Descargar documento" at bounding box center [373, 454] width 25 height 31
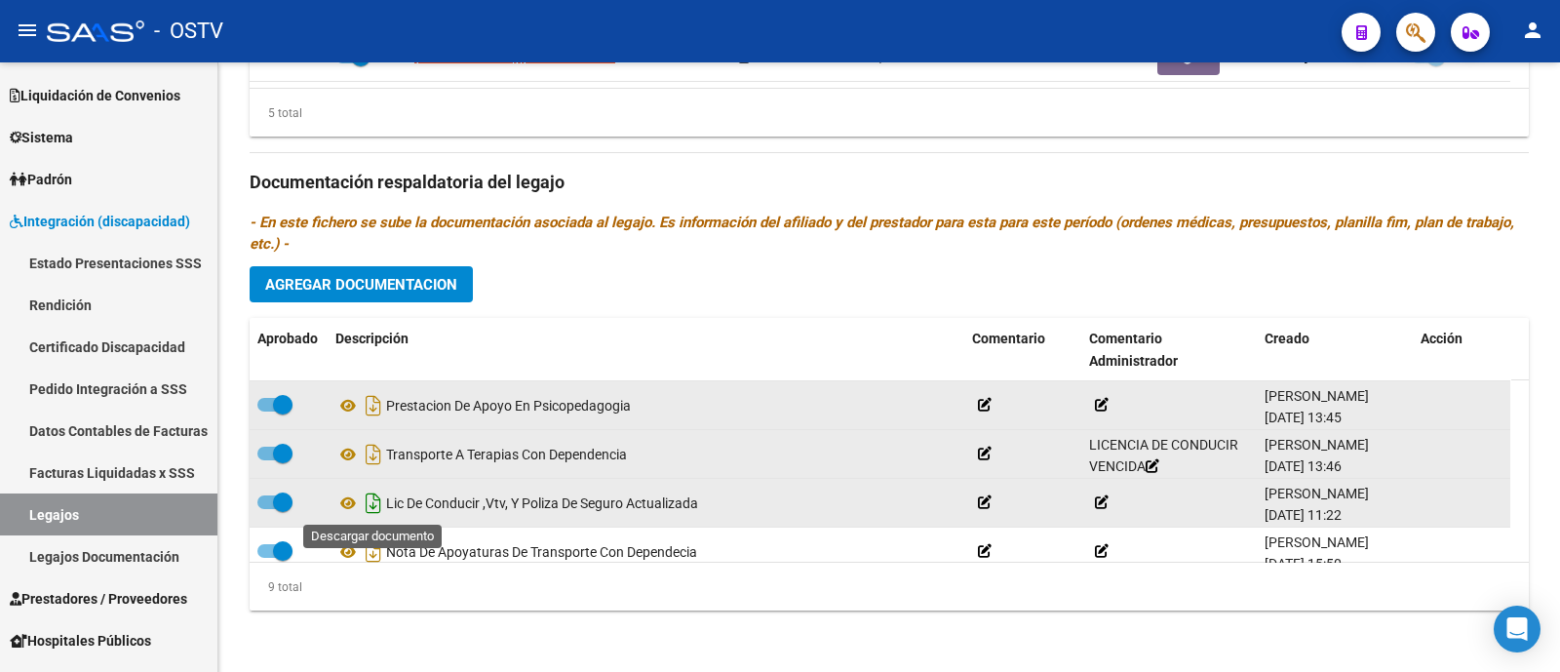
click at [372, 503] on icon "Descargar documento" at bounding box center [373, 502] width 25 height 31
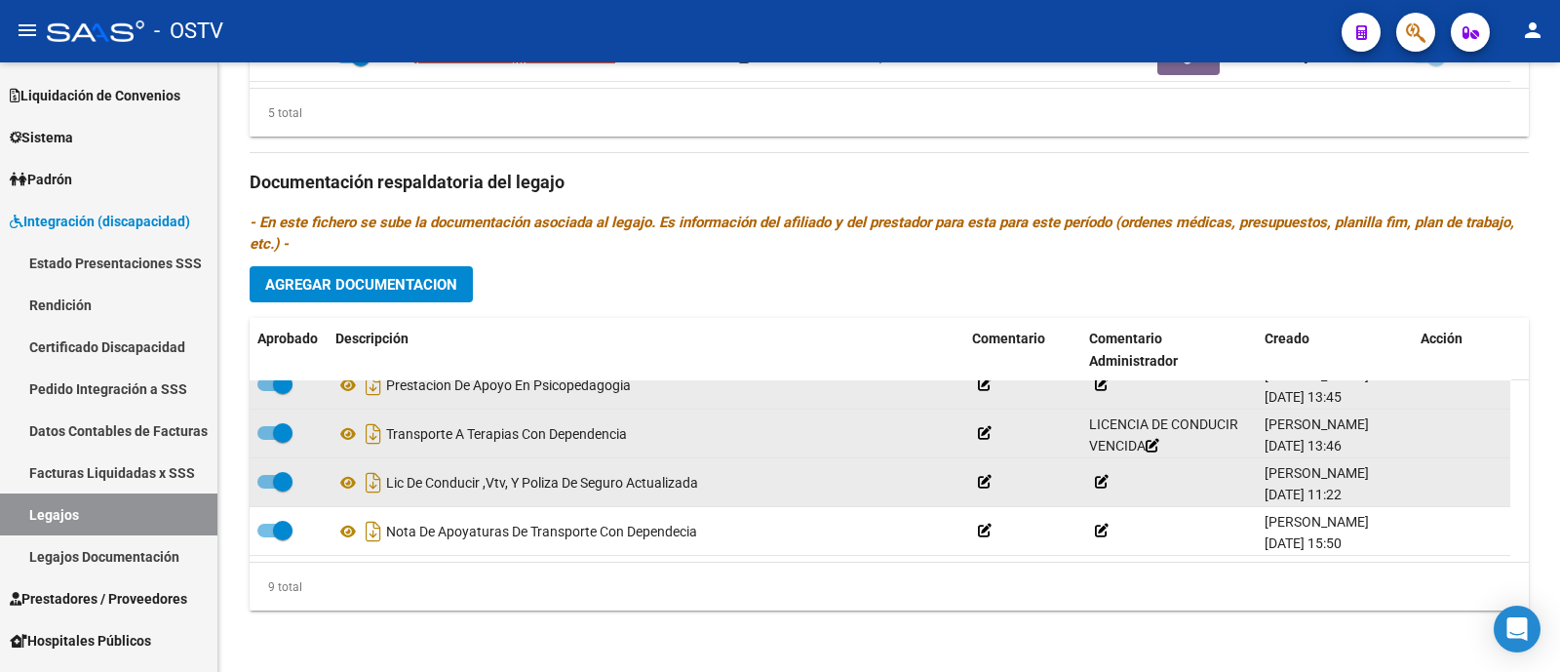
scroll to position [282, 0]
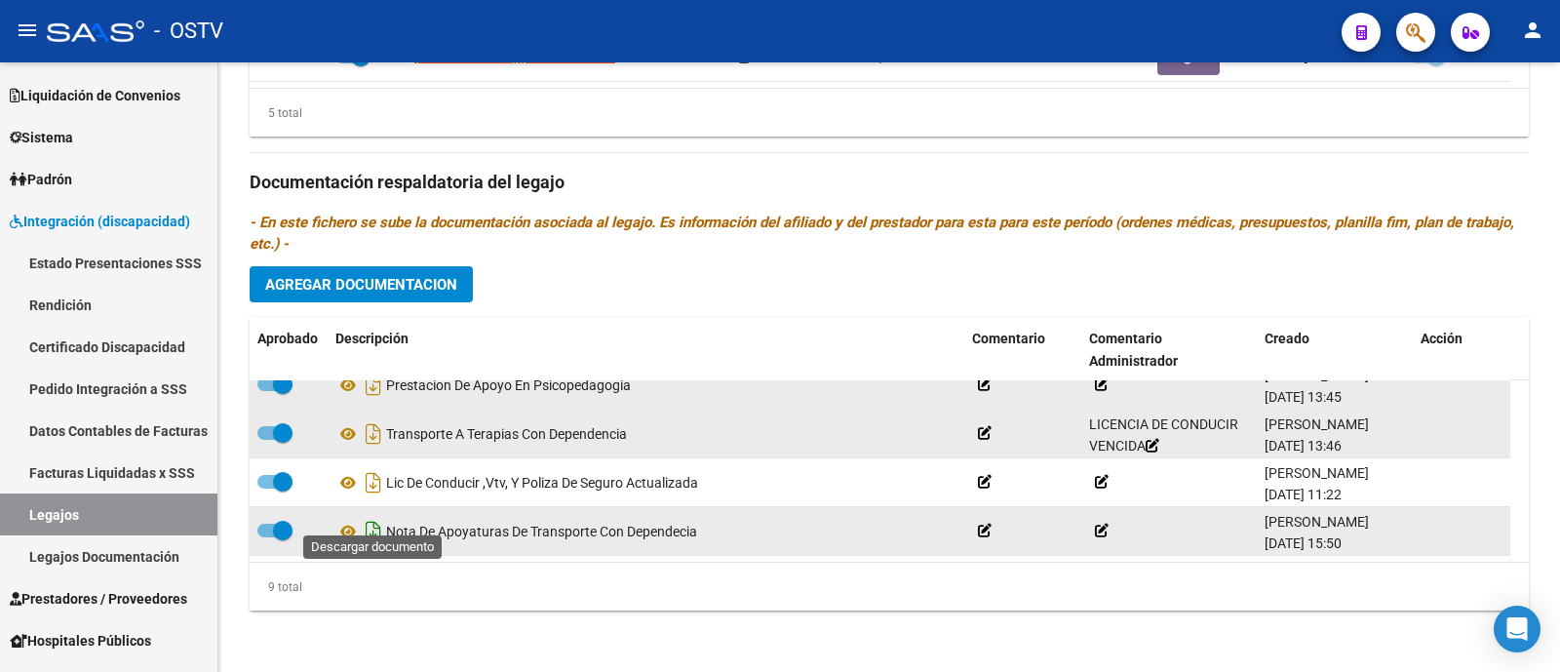
click at [377, 519] on icon "Descargar documento" at bounding box center [373, 531] width 25 height 31
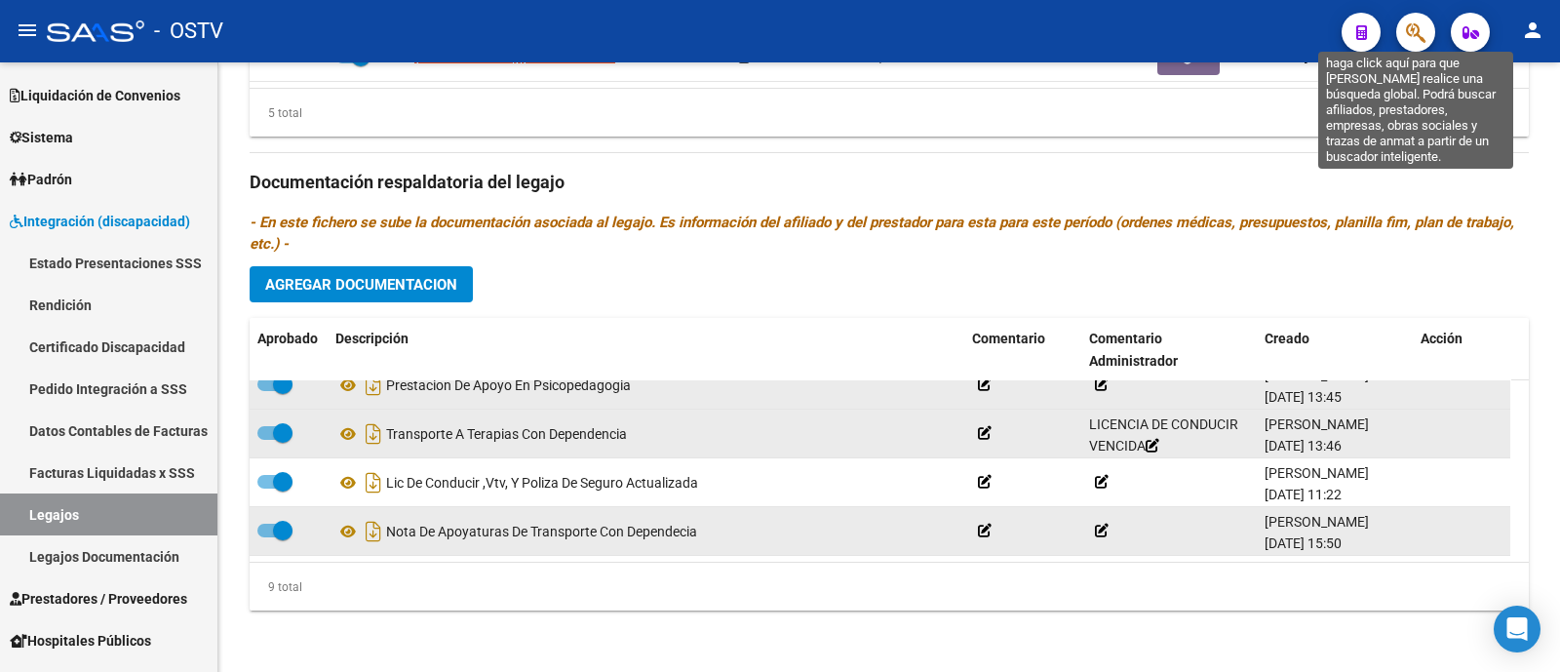
click at [1409, 38] on icon "button" at bounding box center [1415, 32] width 19 height 22
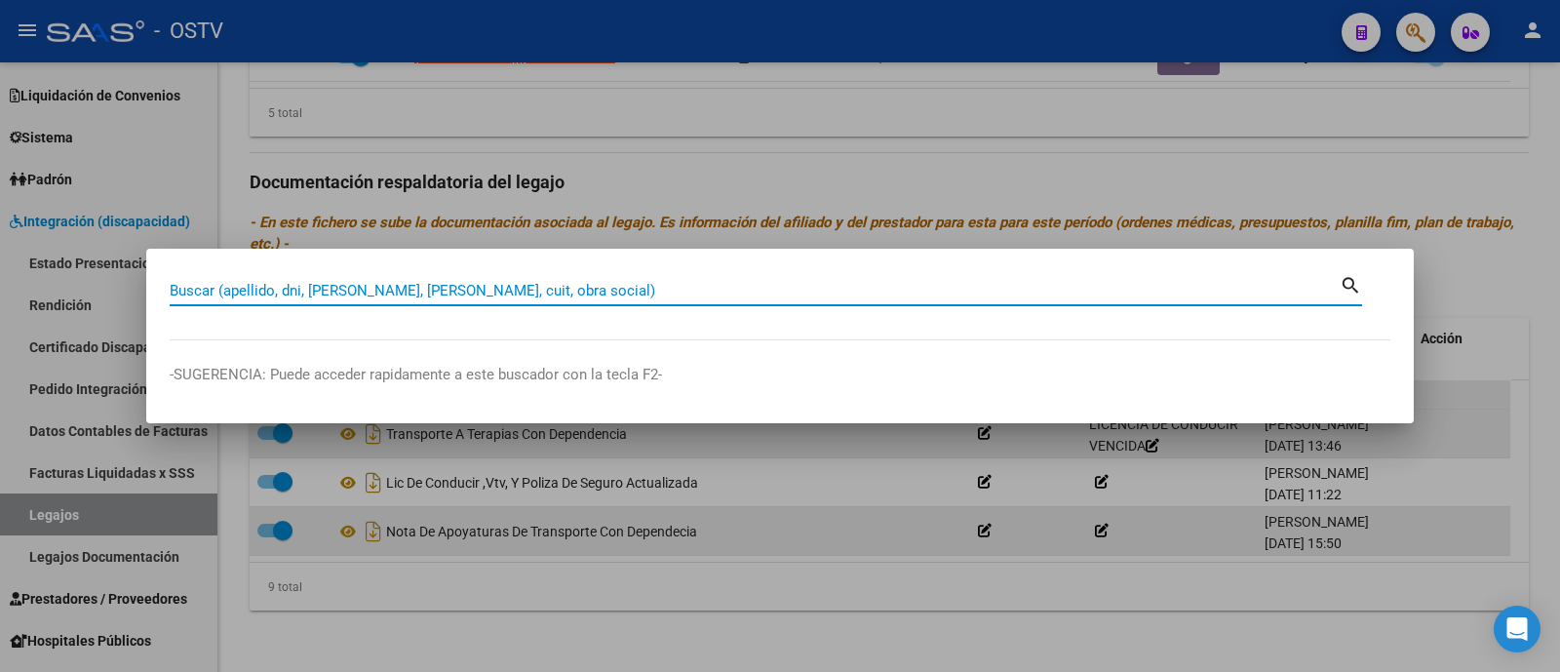
paste input "27570310882"
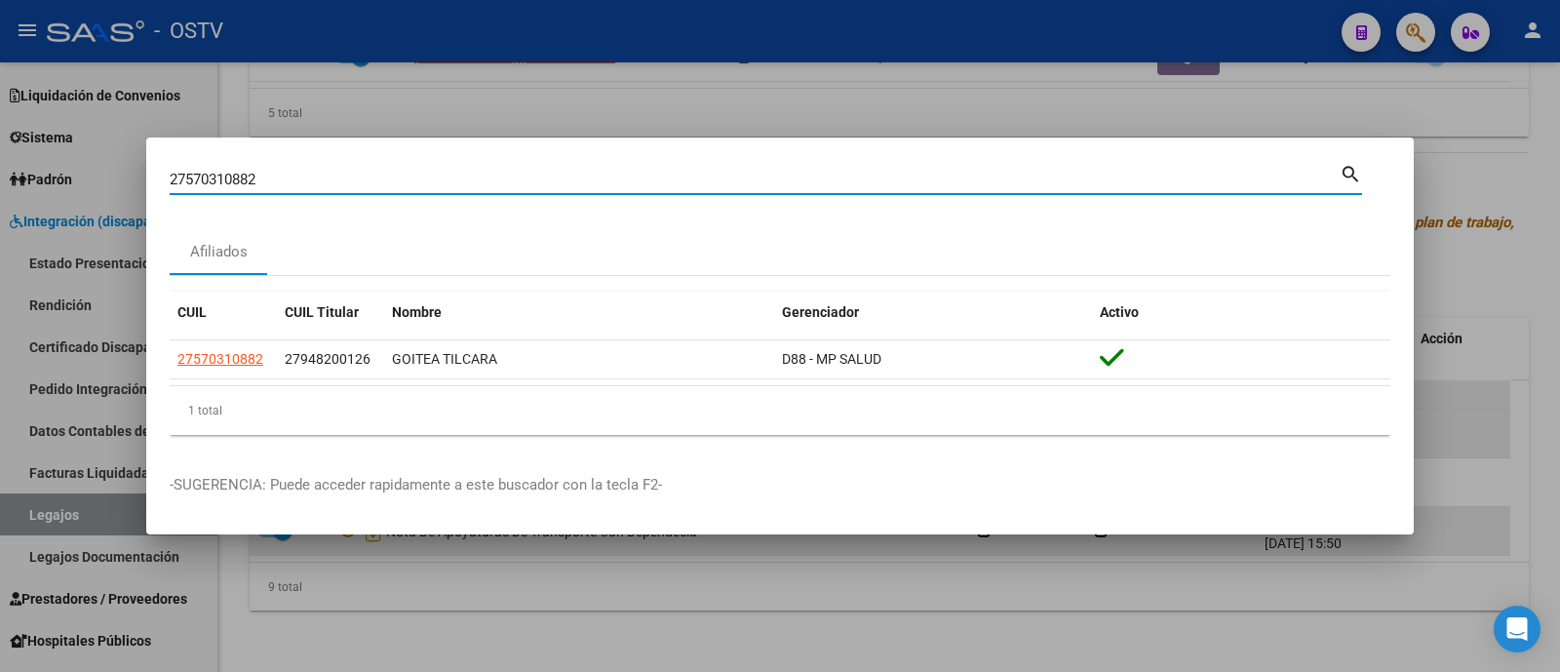
drag, startPoint x: 919, startPoint y: 192, endPoint x: 849, endPoint y: 174, distance: 72.3
click at [917, 192] on div "27570310882 Buscar (apellido, dni, cuil, [PERSON_NAME], cuit, obra social)" at bounding box center [755, 179] width 1170 height 29
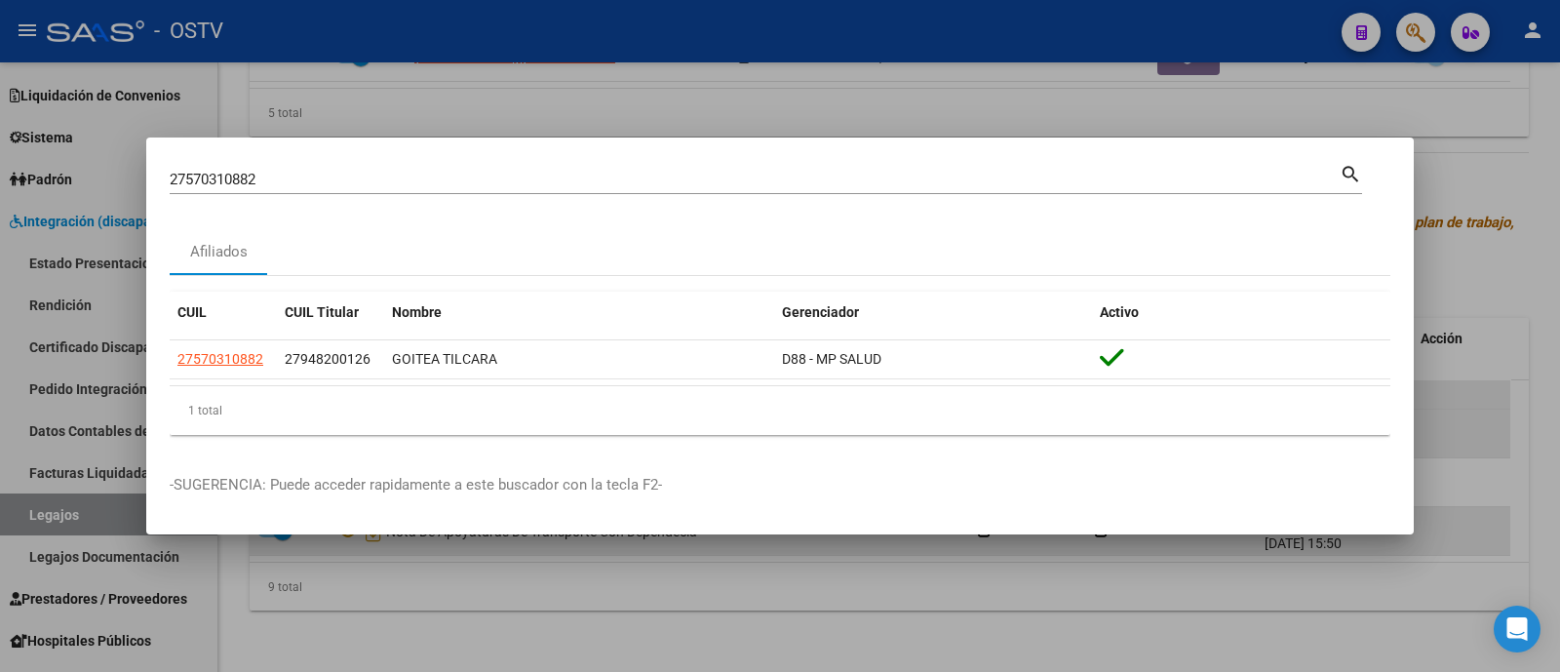
drag, startPoint x: 807, startPoint y: 168, endPoint x: 324, endPoint y: 226, distance: 487.0
click at [328, 233] on mat-dialog-content "27570310882 Buscar (apellido, dni, cuil, nro traspaso, cuit, obra social) searc…" at bounding box center [779, 305] width 1267 height 289
click at [325, 194] on div "27570310882 Buscar (apellido, dni, cuil, [PERSON_NAME], cuit, obra social)" at bounding box center [755, 179] width 1170 height 29
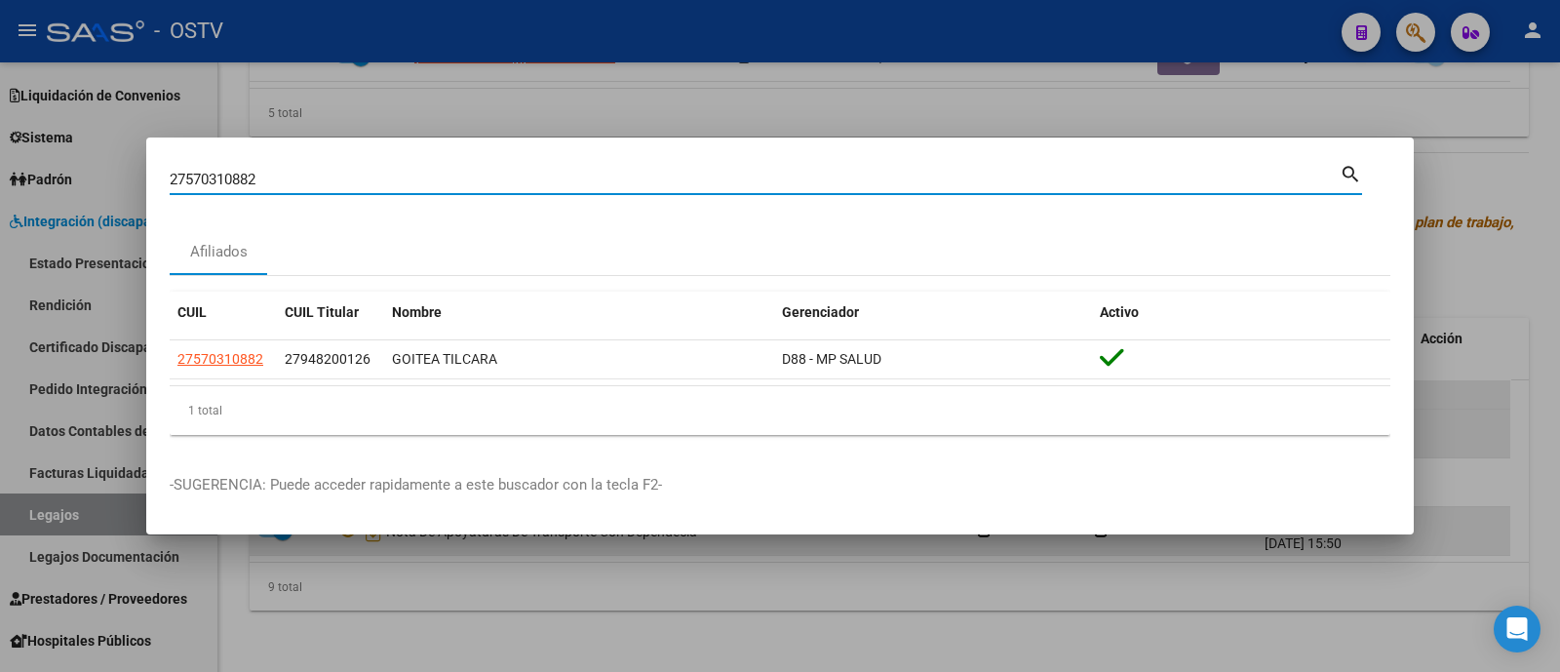
drag, startPoint x: 318, startPoint y: 177, endPoint x: 13, endPoint y: 146, distance: 306.7
click at [17, 147] on div "27570310882 Buscar (apellido, dni, cuil, nro traspaso, cuit, obra social) searc…" at bounding box center [780, 336] width 1560 height 672
paste input "0553948267"
drag, startPoint x: 312, startPoint y: 179, endPoint x: 99, endPoint y: 201, distance: 213.6
click at [113, 202] on div "20553948267 Buscar (apellido, dni, cuil, nro traspaso, cuit, obra social) searc…" at bounding box center [780, 336] width 1560 height 672
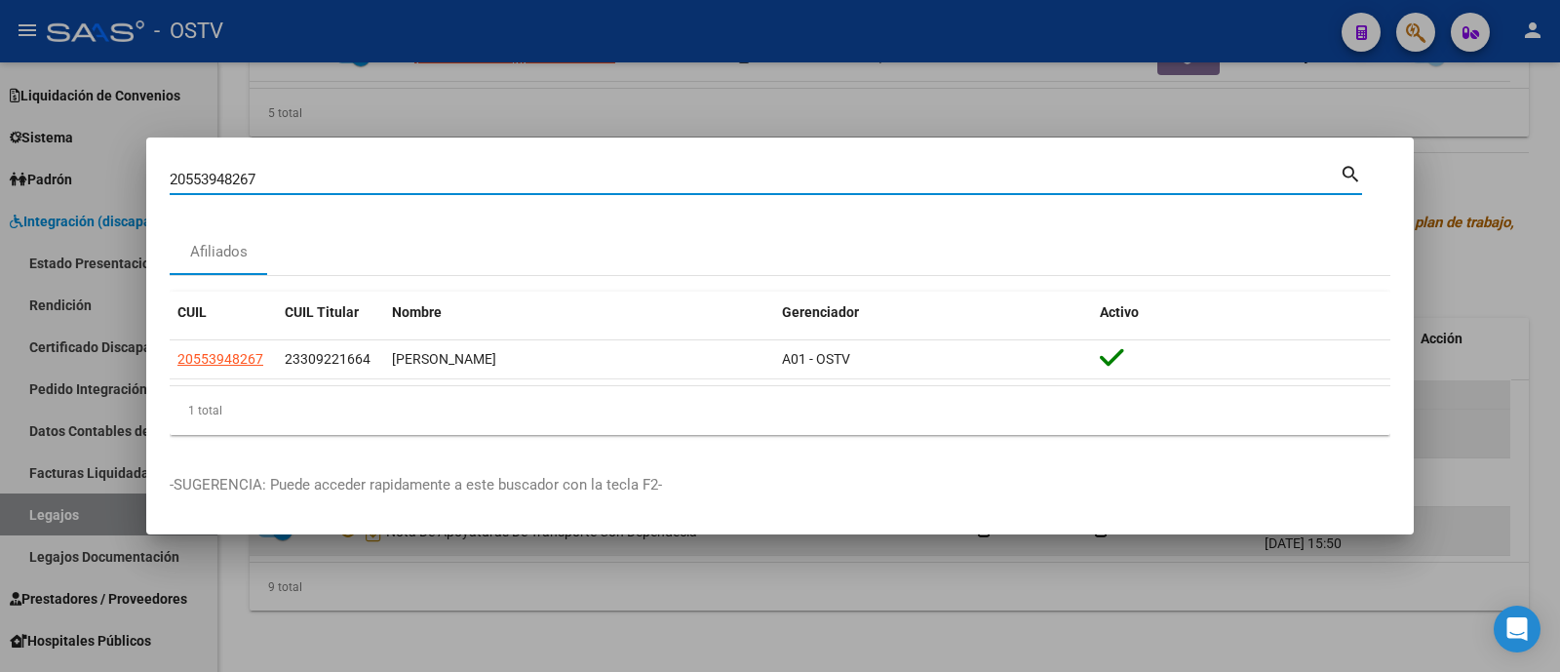
paste input "86084802"
type input "20586084802"
click at [443, 126] on div at bounding box center [780, 336] width 1560 height 672
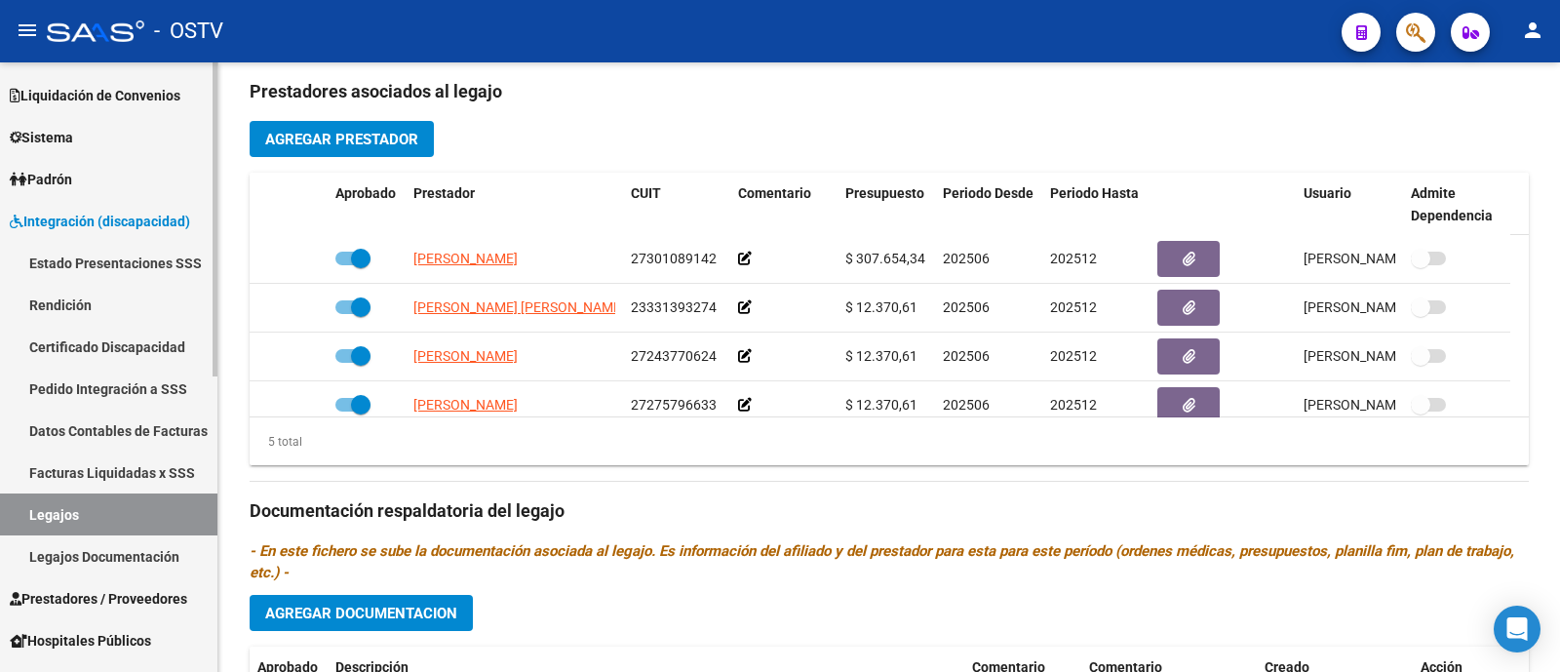
scroll to position [680, 0]
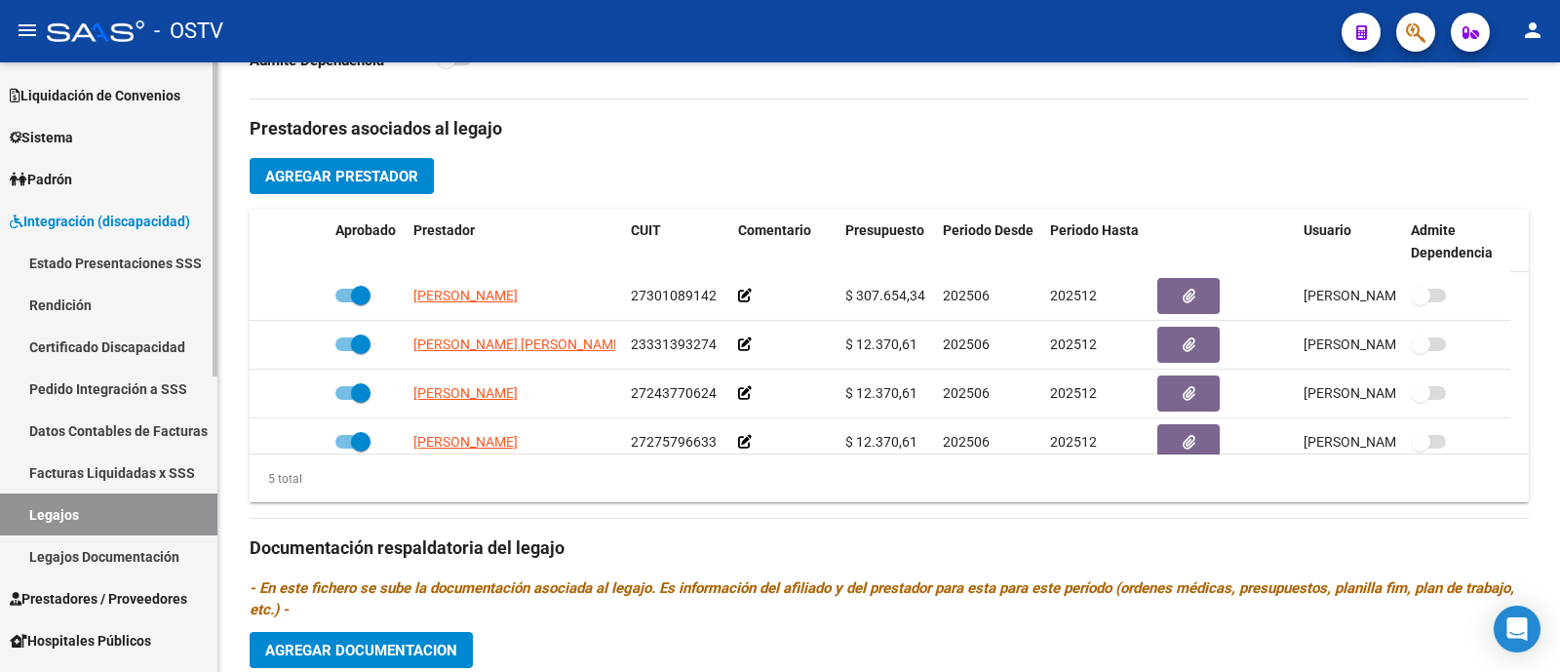
click at [76, 518] on link "Legajos" at bounding box center [108, 514] width 217 height 42
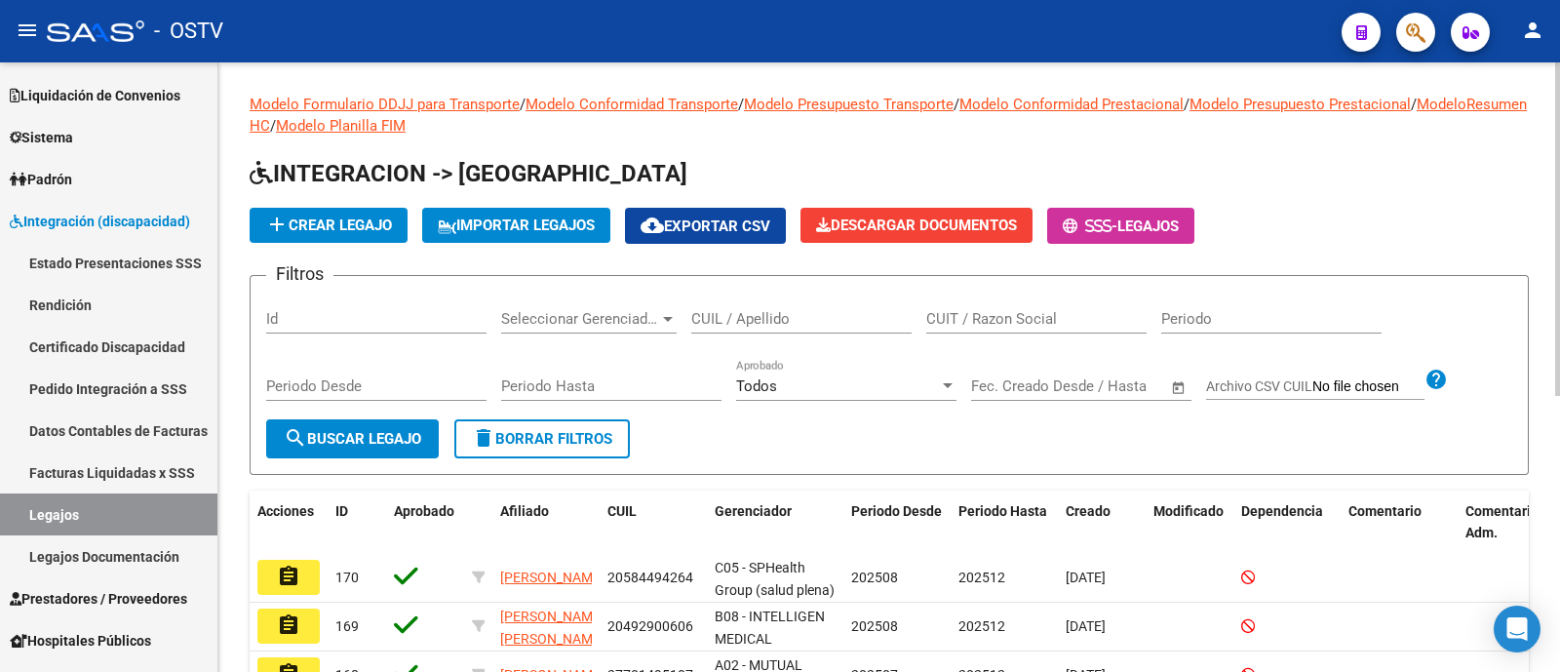
click at [807, 329] on div "CUIL / Apellido" at bounding box center [801, 312] width 220 height 42
type input "d"
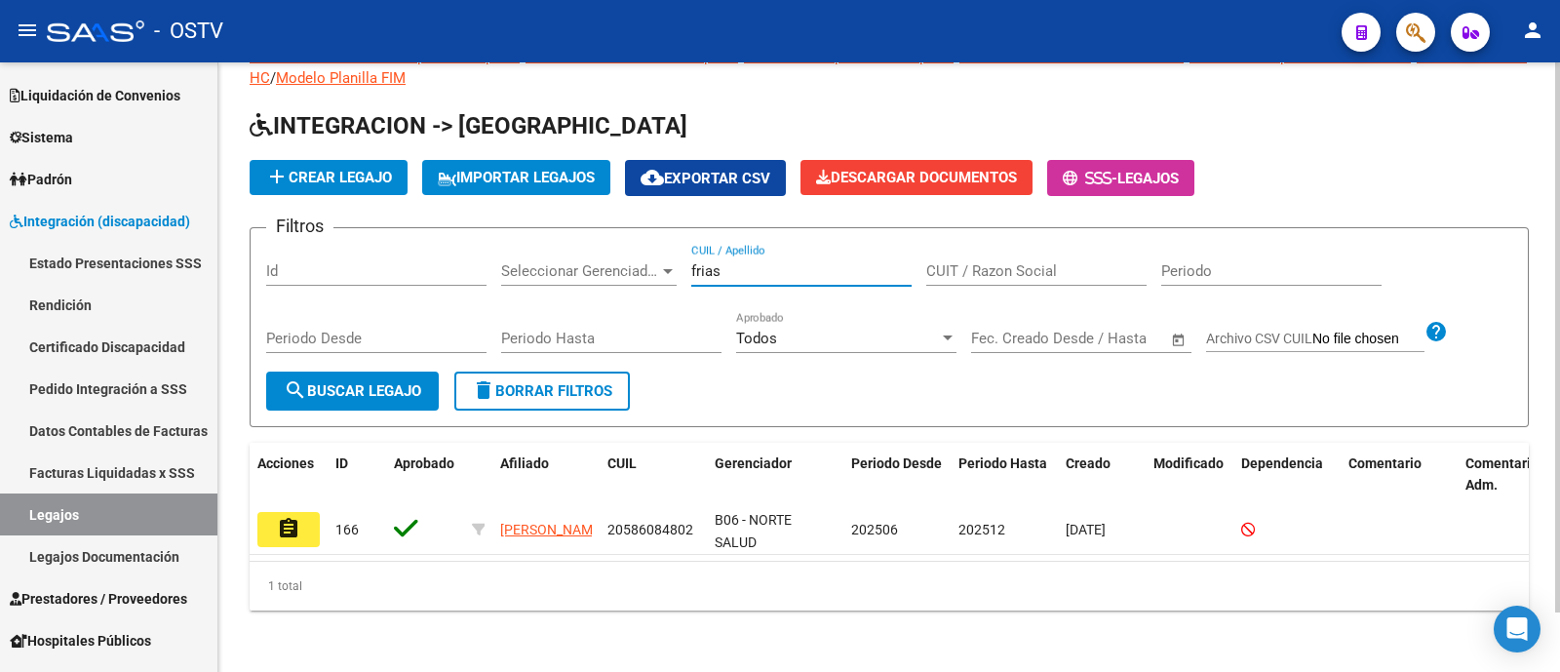
scroll to position [66, 0]
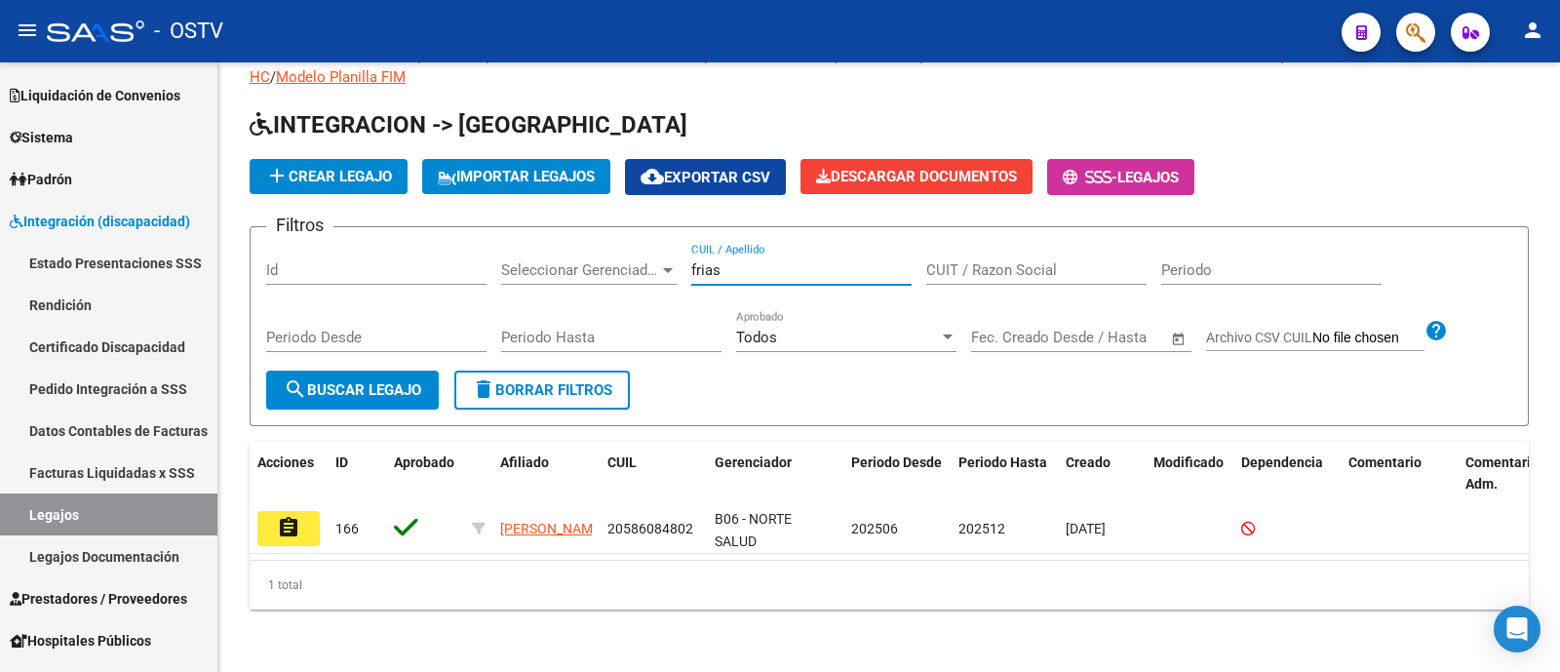
type input "frias"
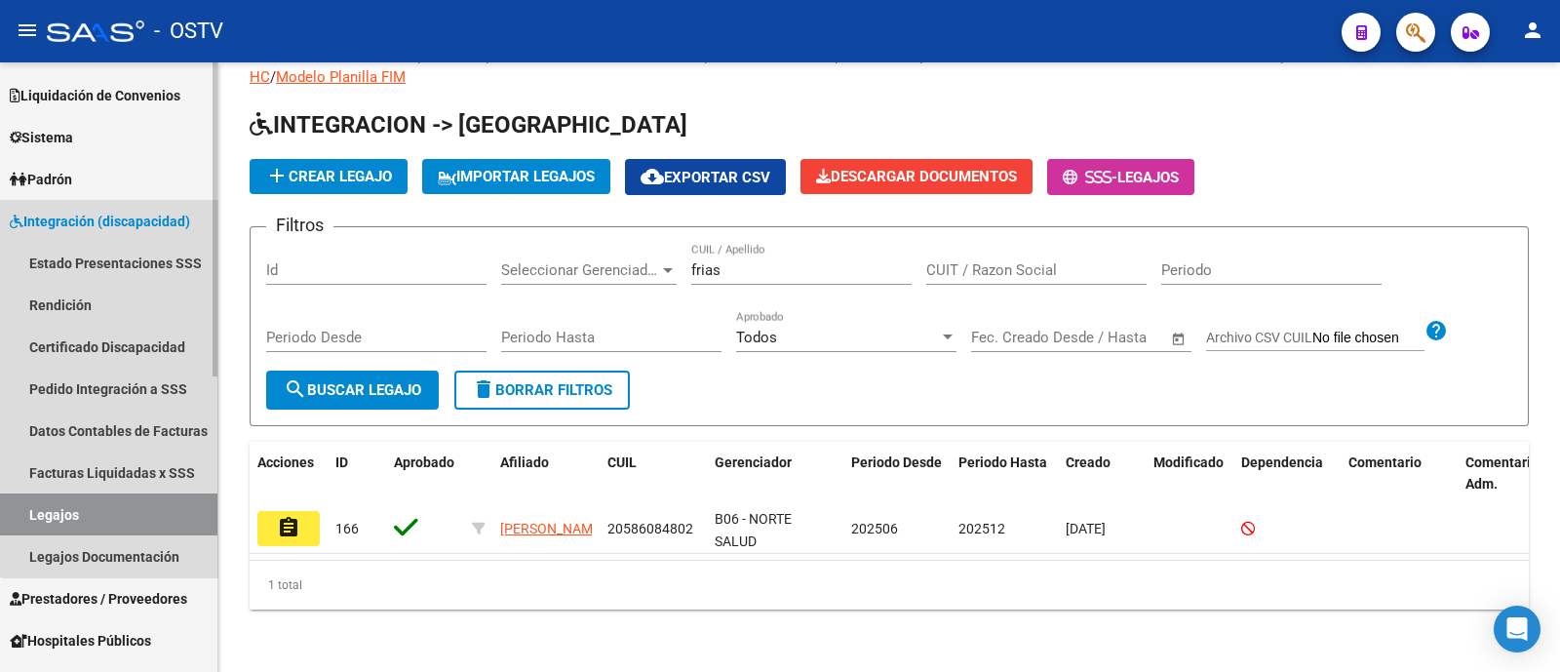
click at [122, 225] on span "Integración (discapacidad)" at bounding box center [100, 221] width 180 height 21
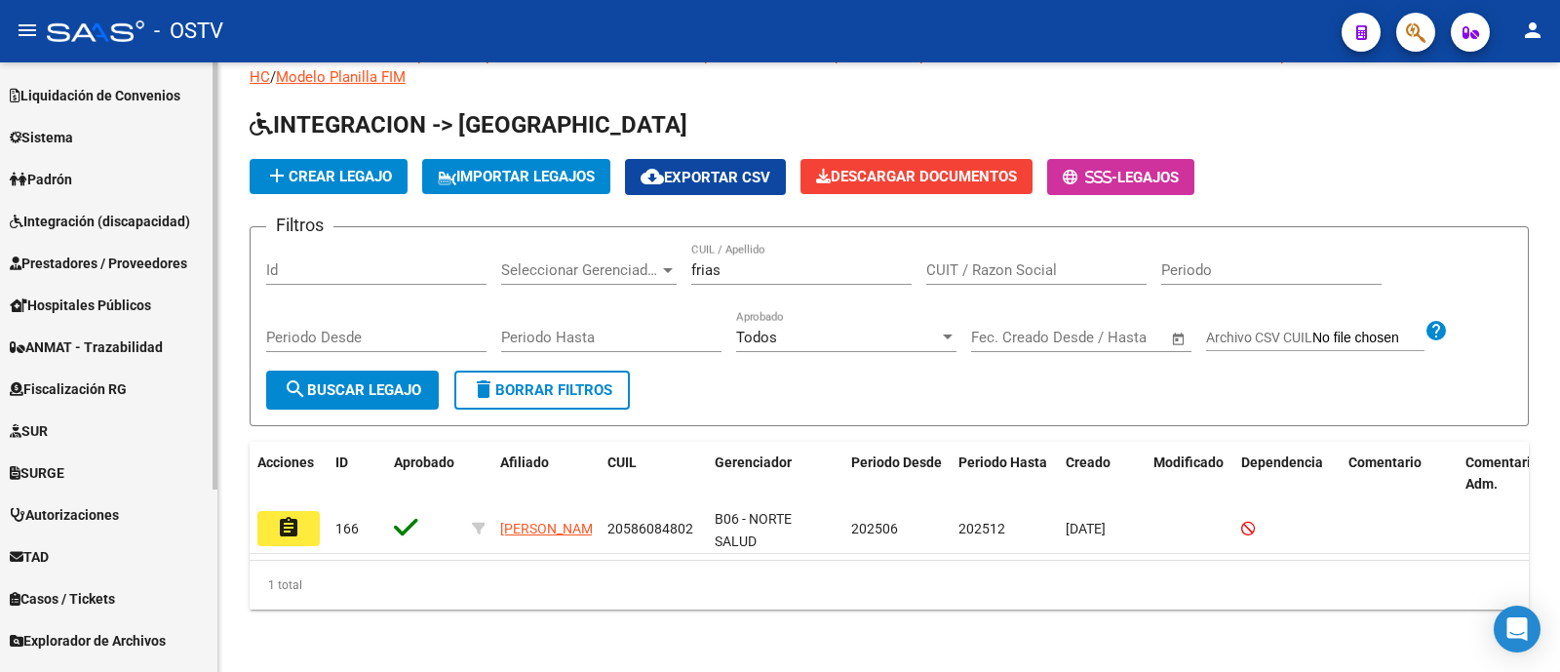
click at [122, 225] on span "Integración (discapacidad)" at bounding box center [100, 221] width 180 height 21
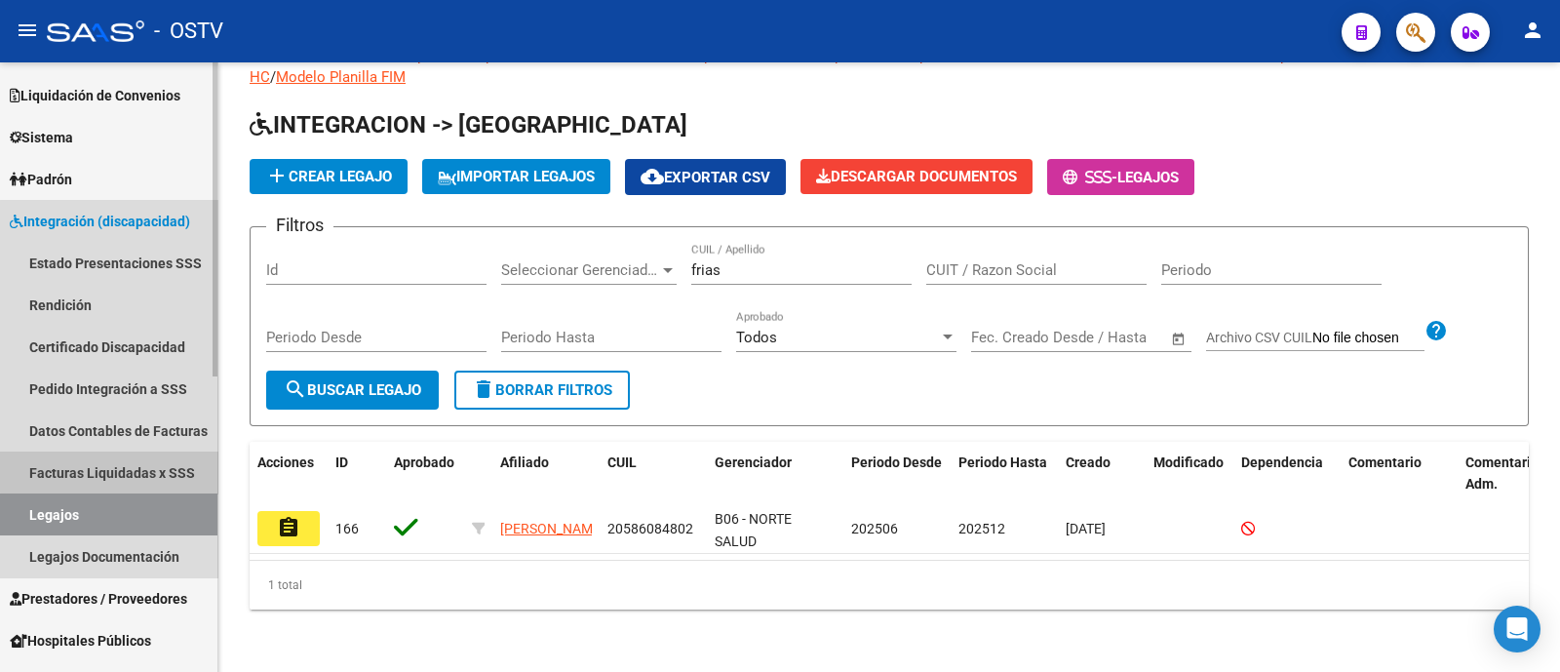
click at [147, 463] on link "Facturas Liquidadas x SSS" at bounding box center [108, 472] width 217 height 42
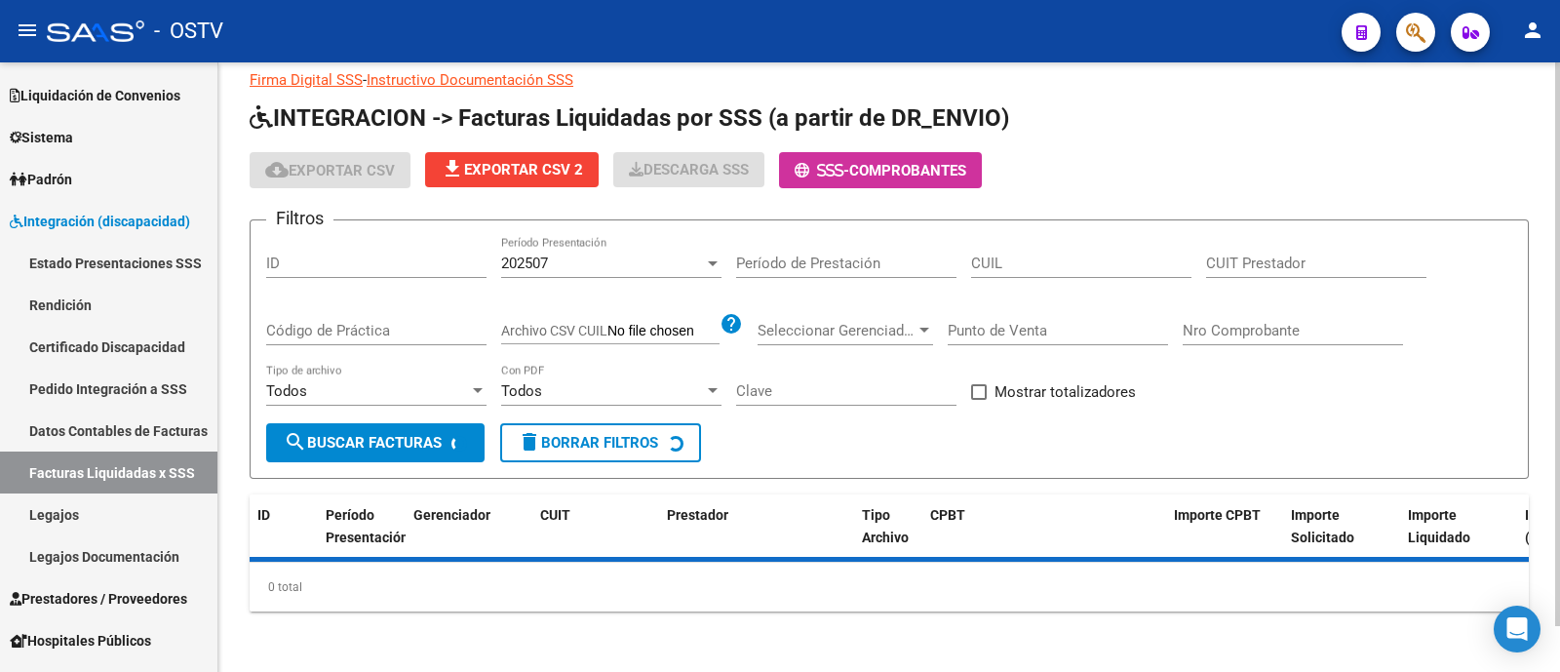
scroll to position [49, 0]
click at [638, 264] on div "202507" at bounding box center [602, 262] width 203 height 18
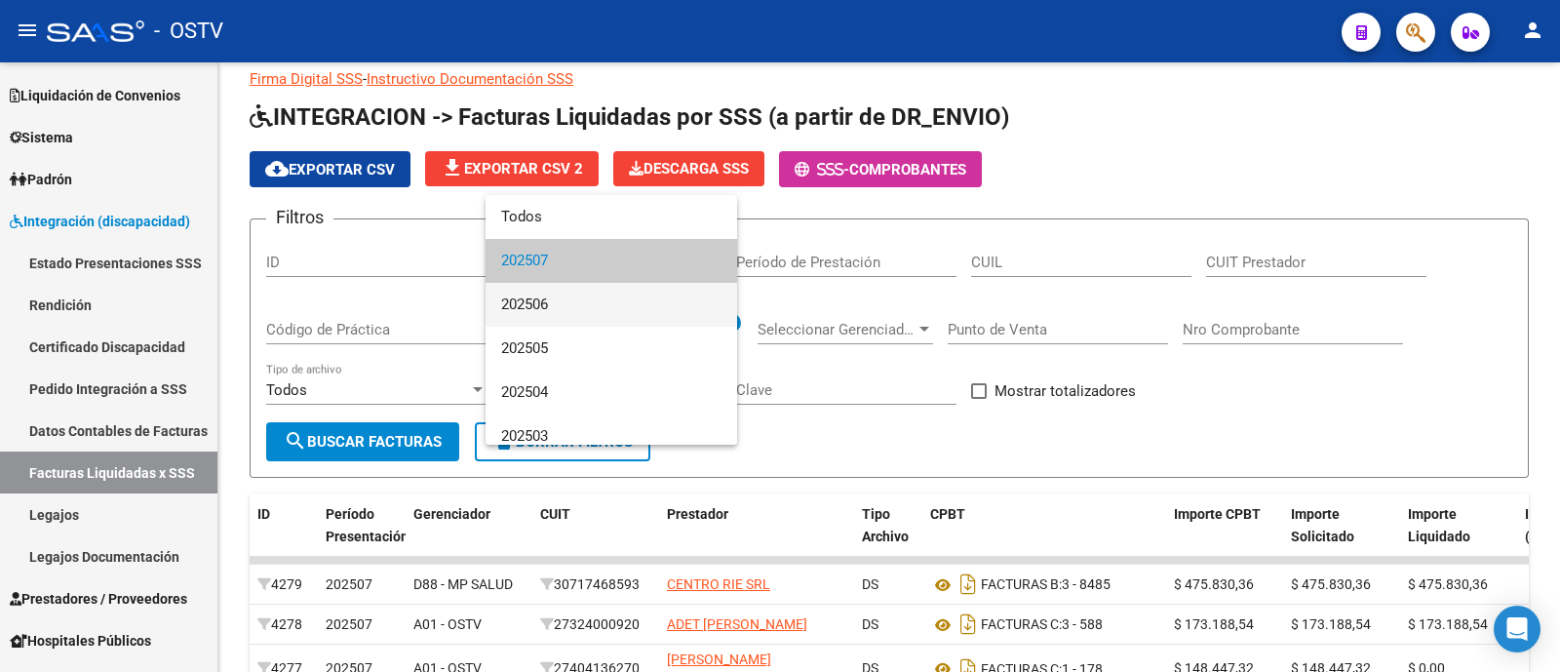
click at [614, 306] on span "202506" at bounding box center [611, 305] width 220 height 44
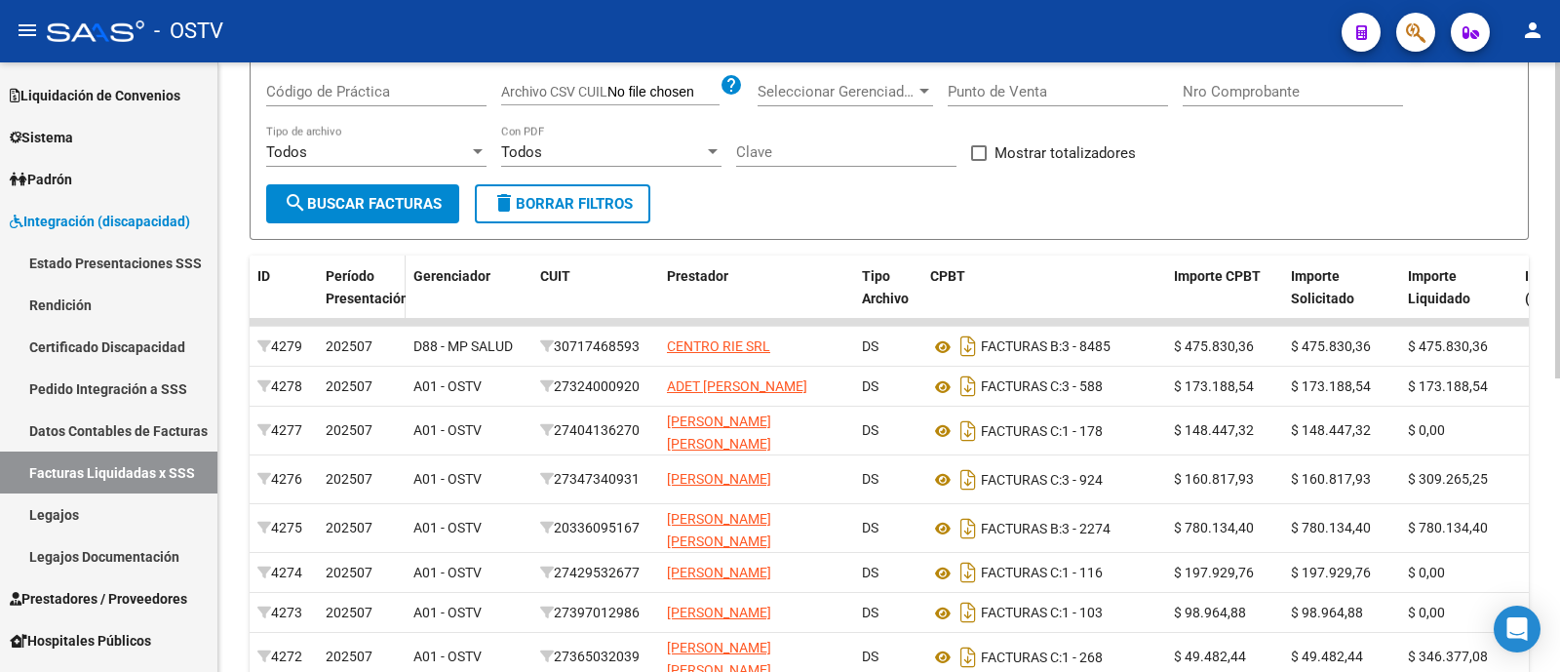
scroll to position [292, 0]
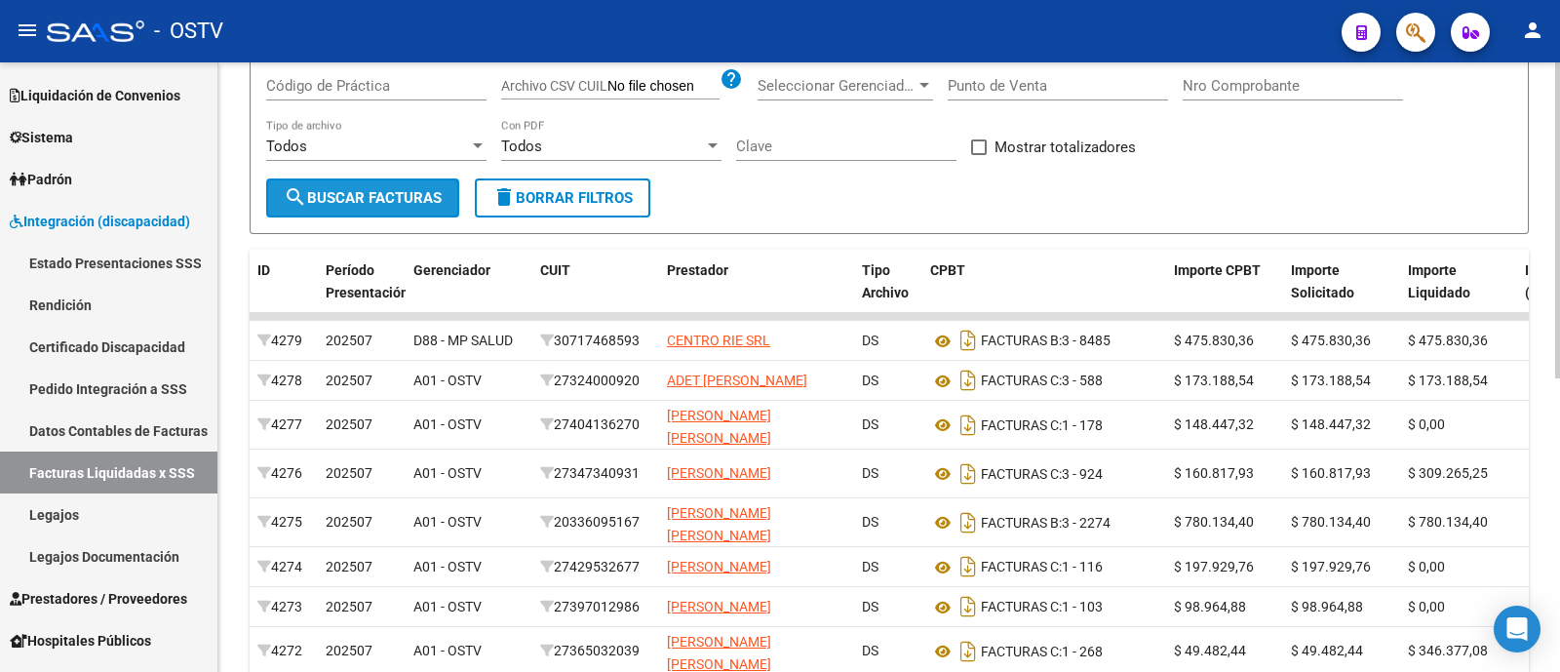
click at [384, 194] on span "search Buscar Facturas" at bounding box center [363, 198] width 158 height 18
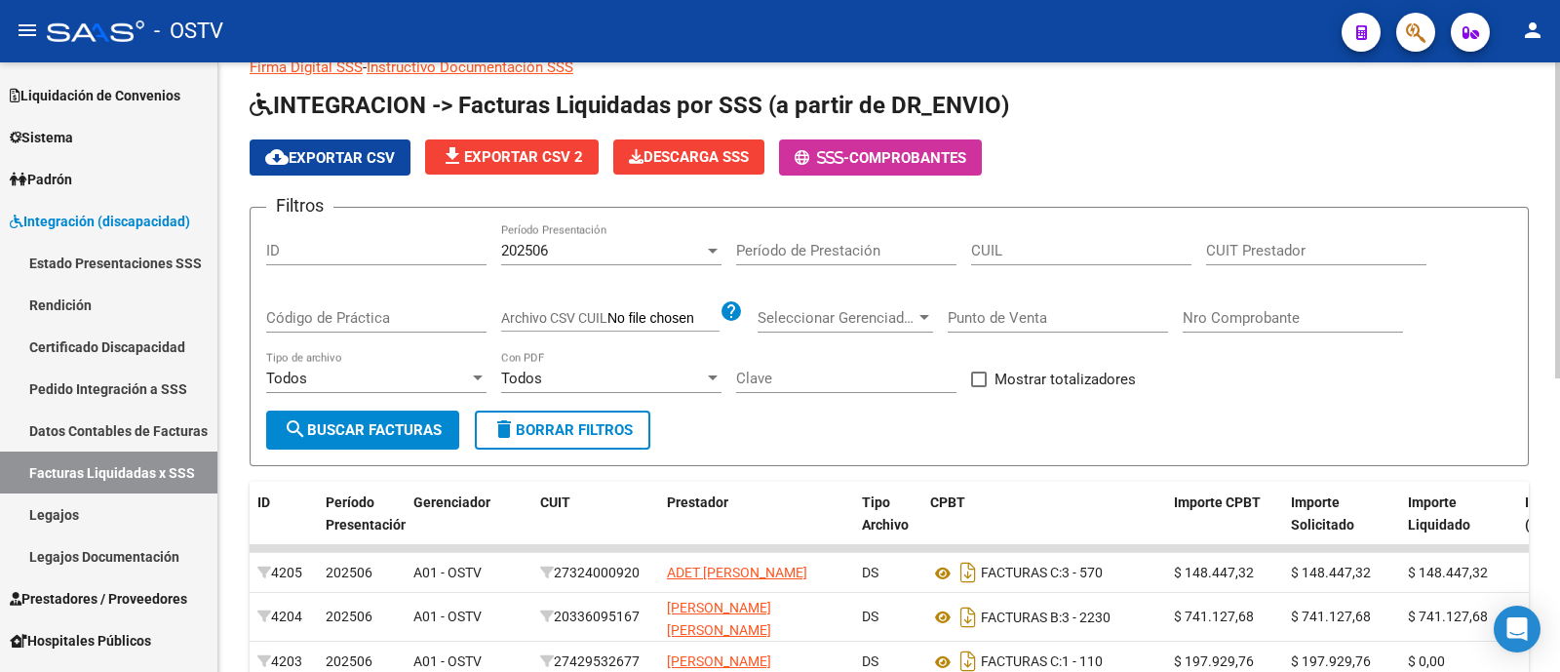
scroll to position [0, 0]
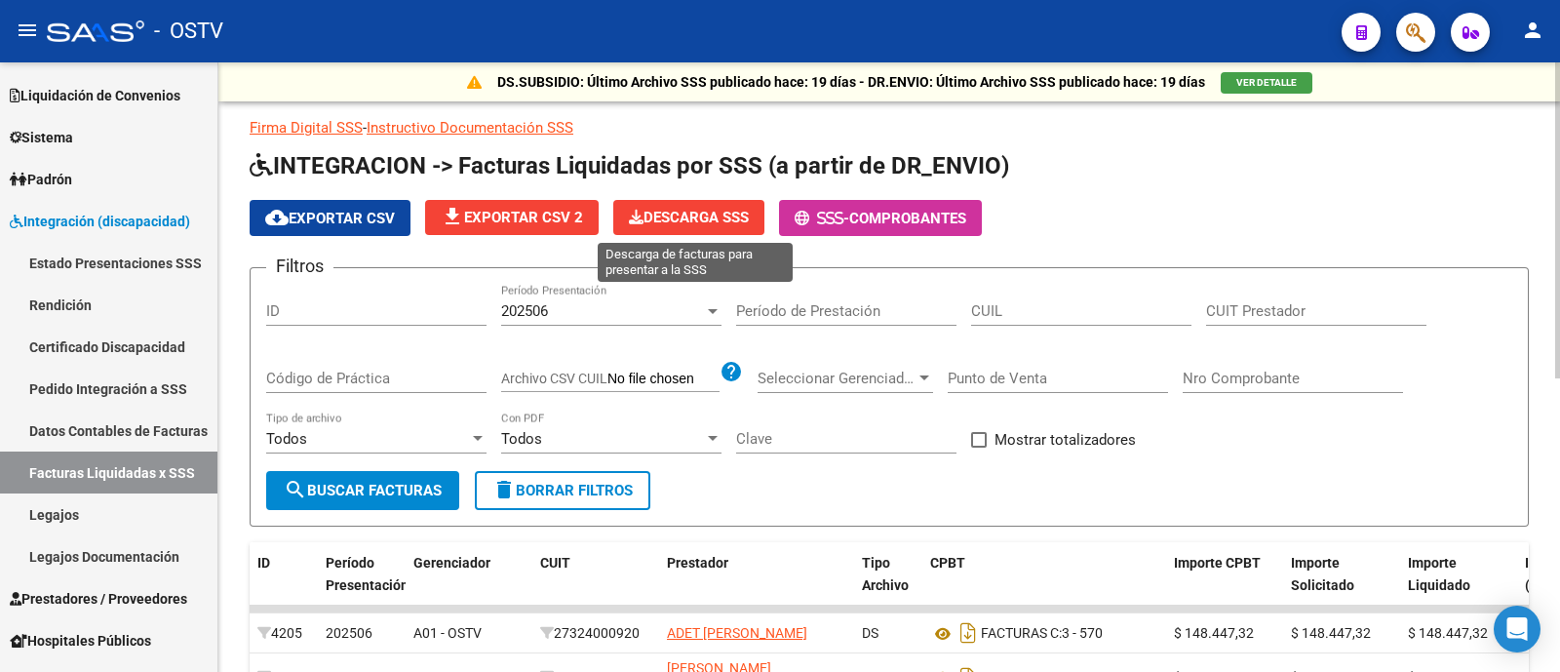
click at [676, 221] on span "Descarga SSS" at bounding box center [689, 218] width 120 height 18
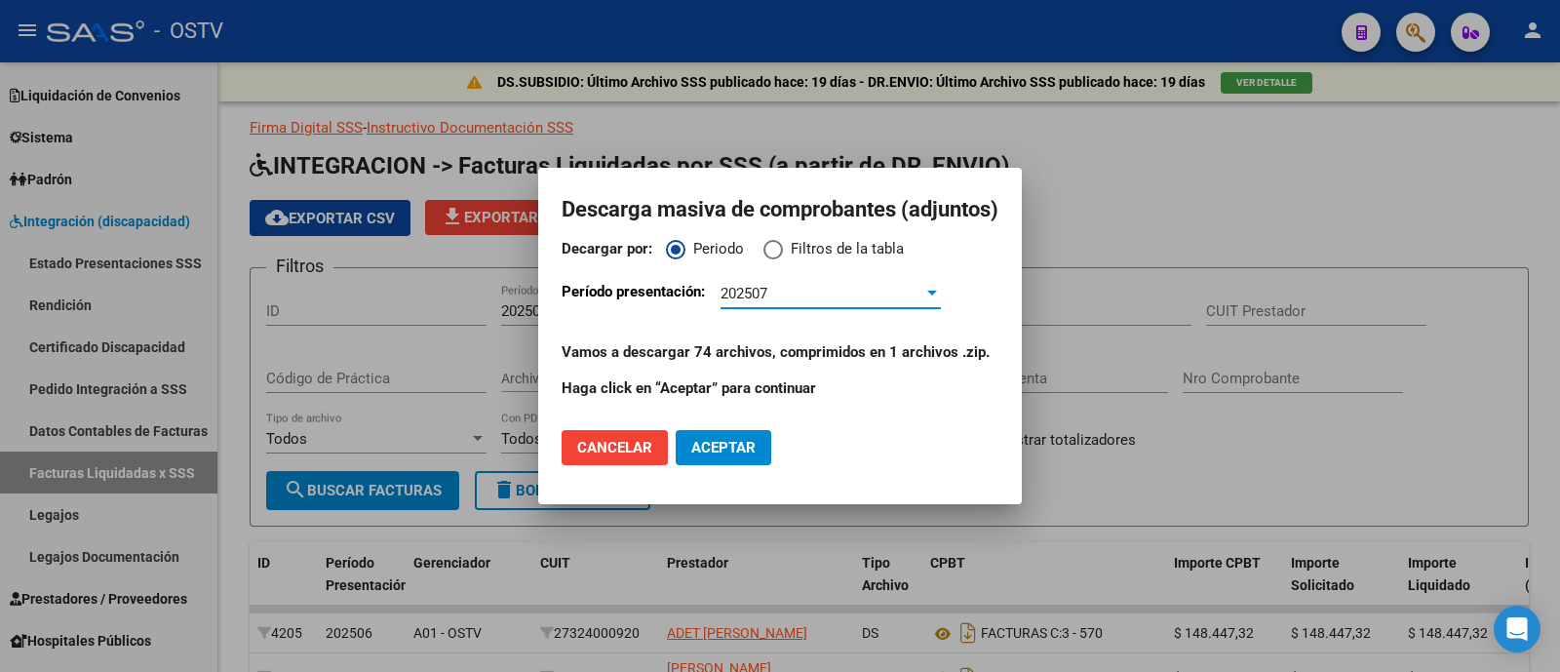
click at [798, 293] on div "202507" at bounding box center [821, 294] width 203 height 18
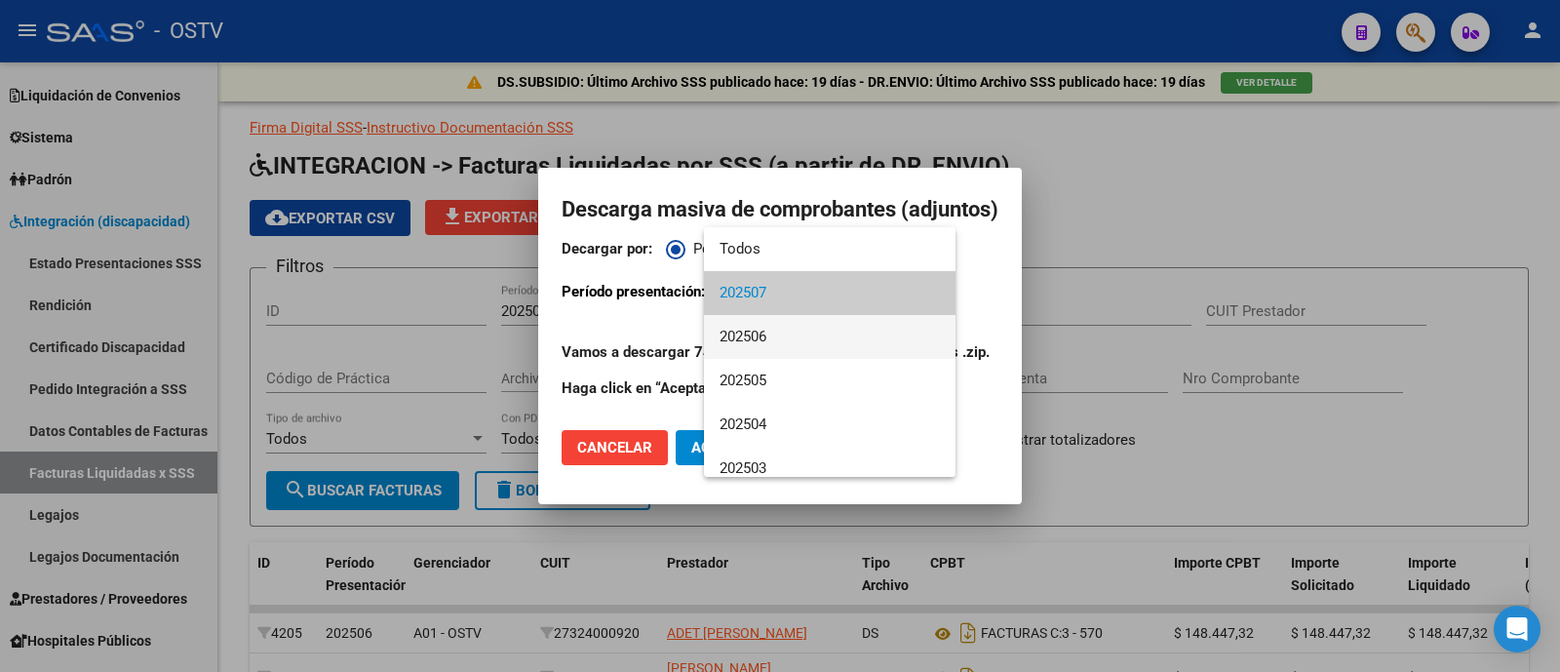
click at [801, 333] on span "202506" at bounding box center [829, 337] width 220 height 44
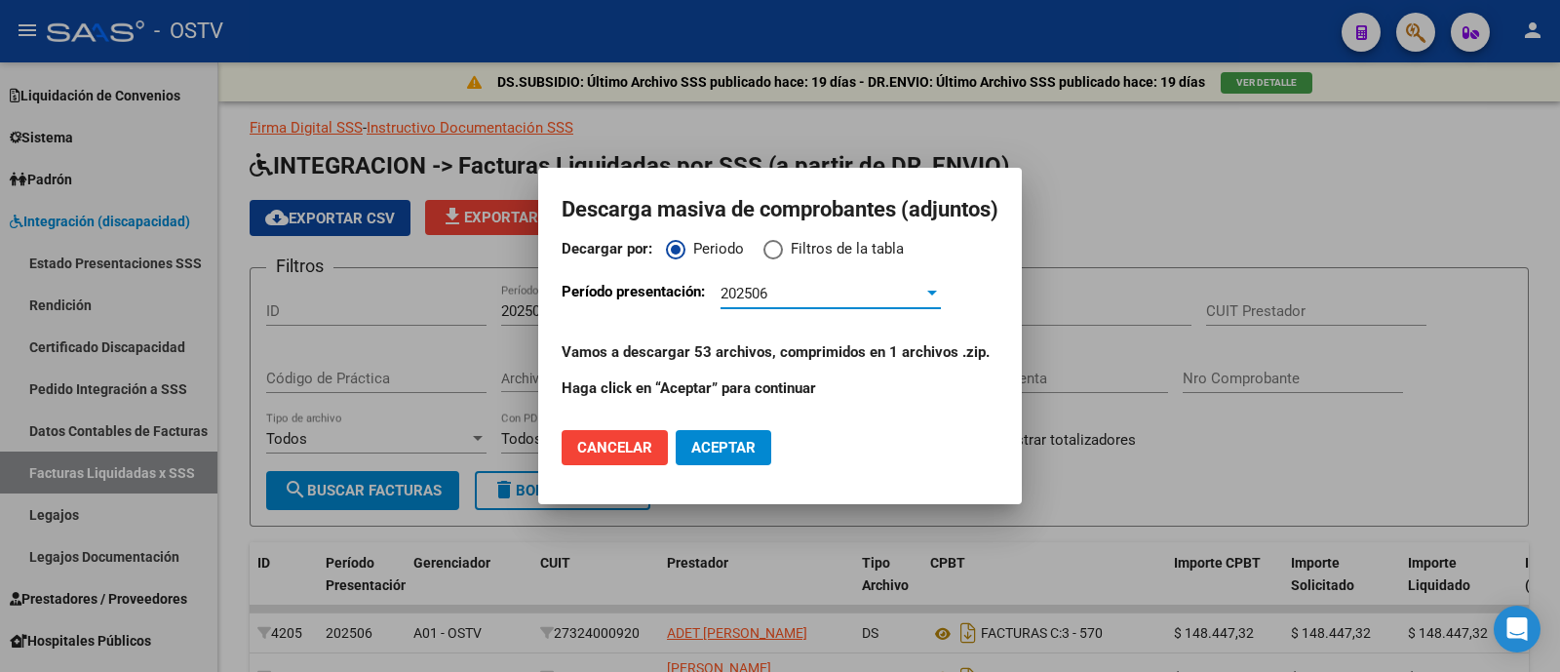
click at [733, 455] on span "Aceptar" at bounding box center [723, 448] width 64 height 18
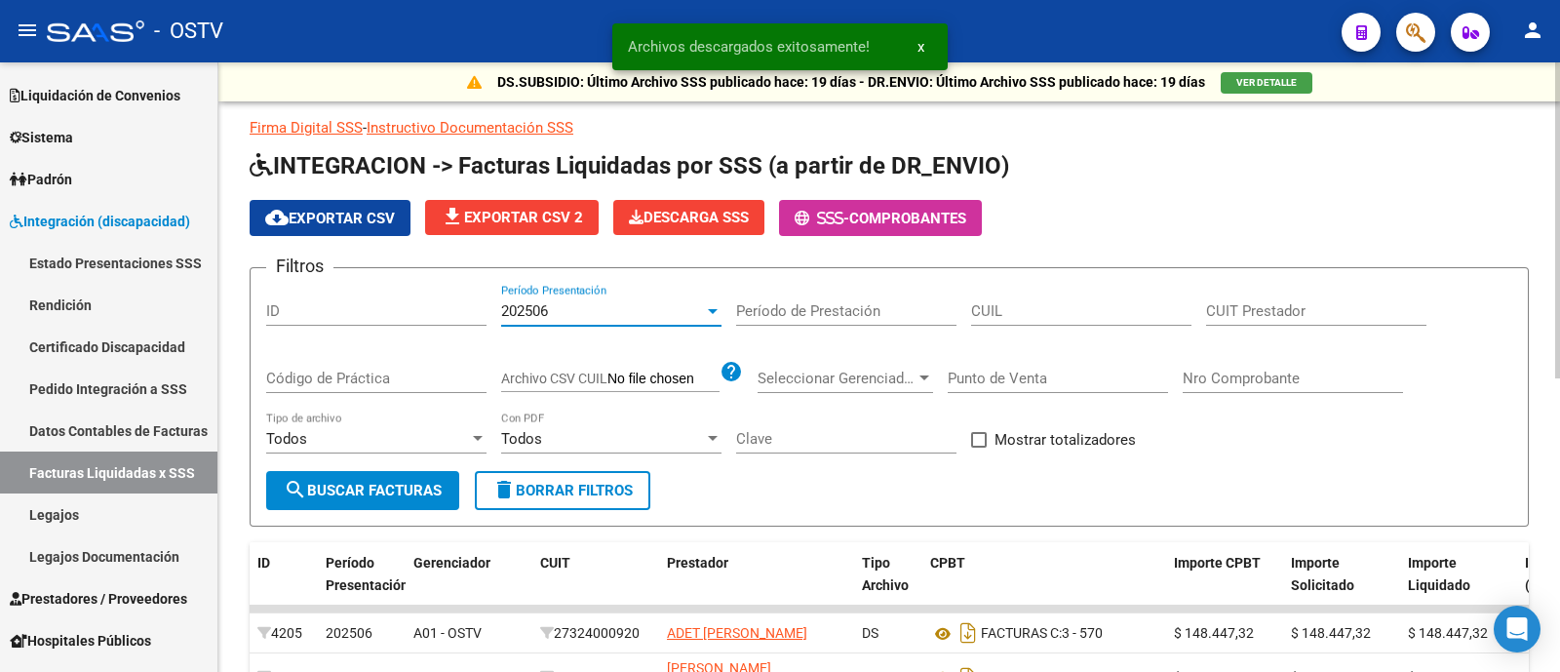
click at [652, 310] on div "202506" at bounding box center [602, 311] width 203 height 18
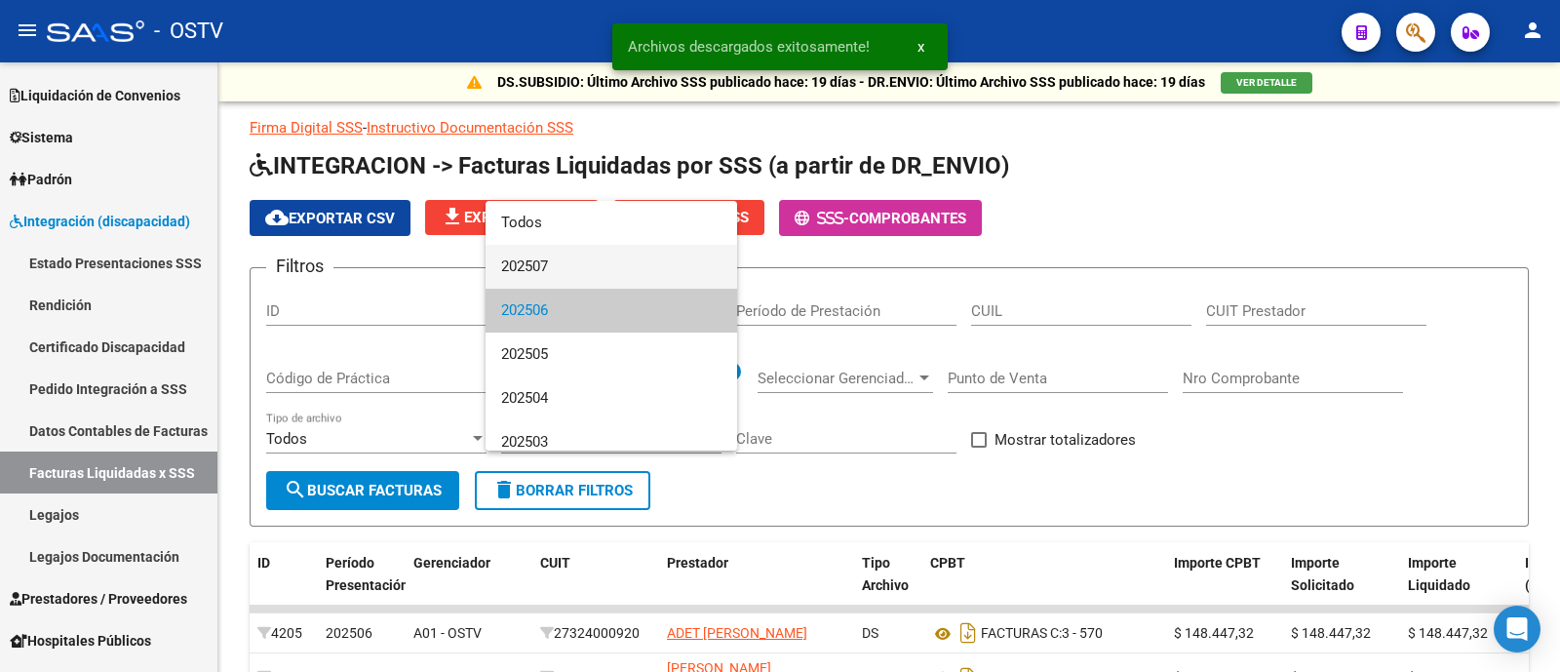
click at [638, 266] on span "202507" at bounding box center [611, 267] width 220 height 44
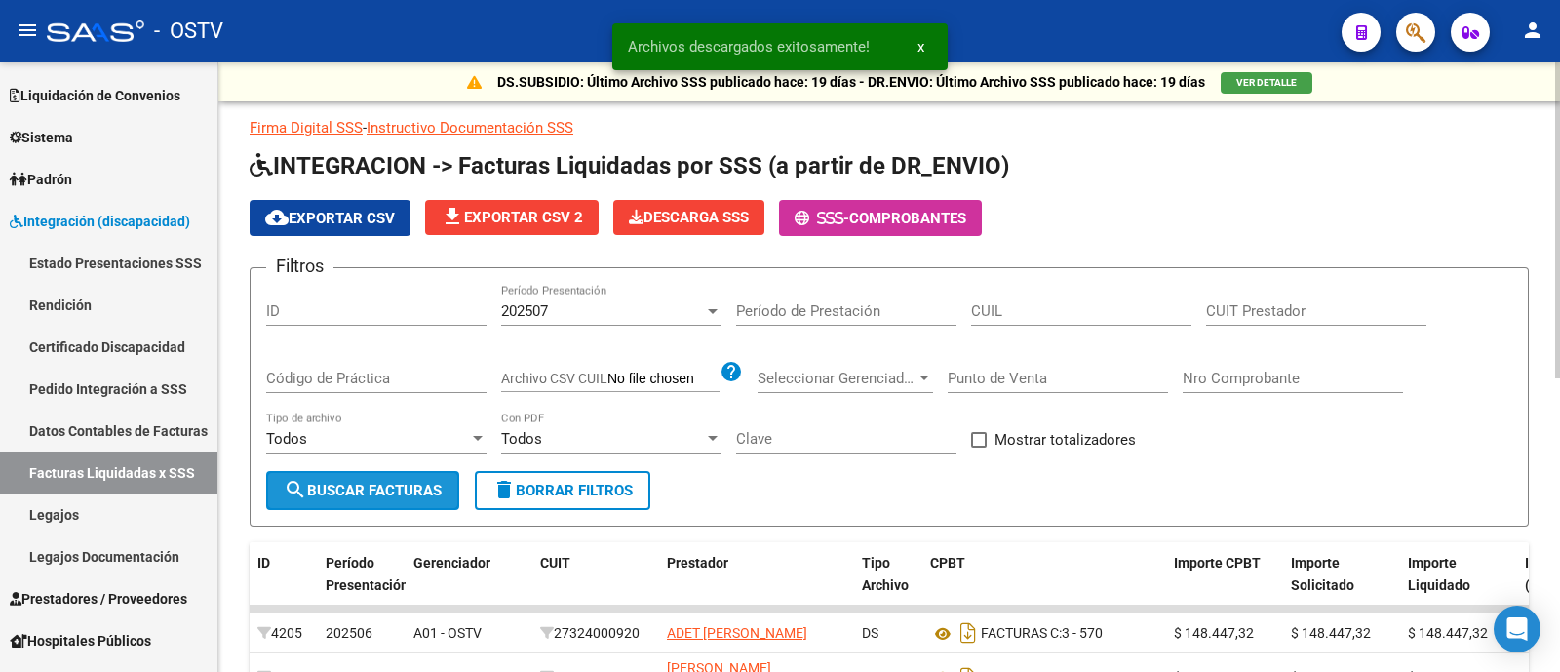
click at [443, 491] on button "search Buscar Facturas" at bounding box center [362, 490] width 193 height 39
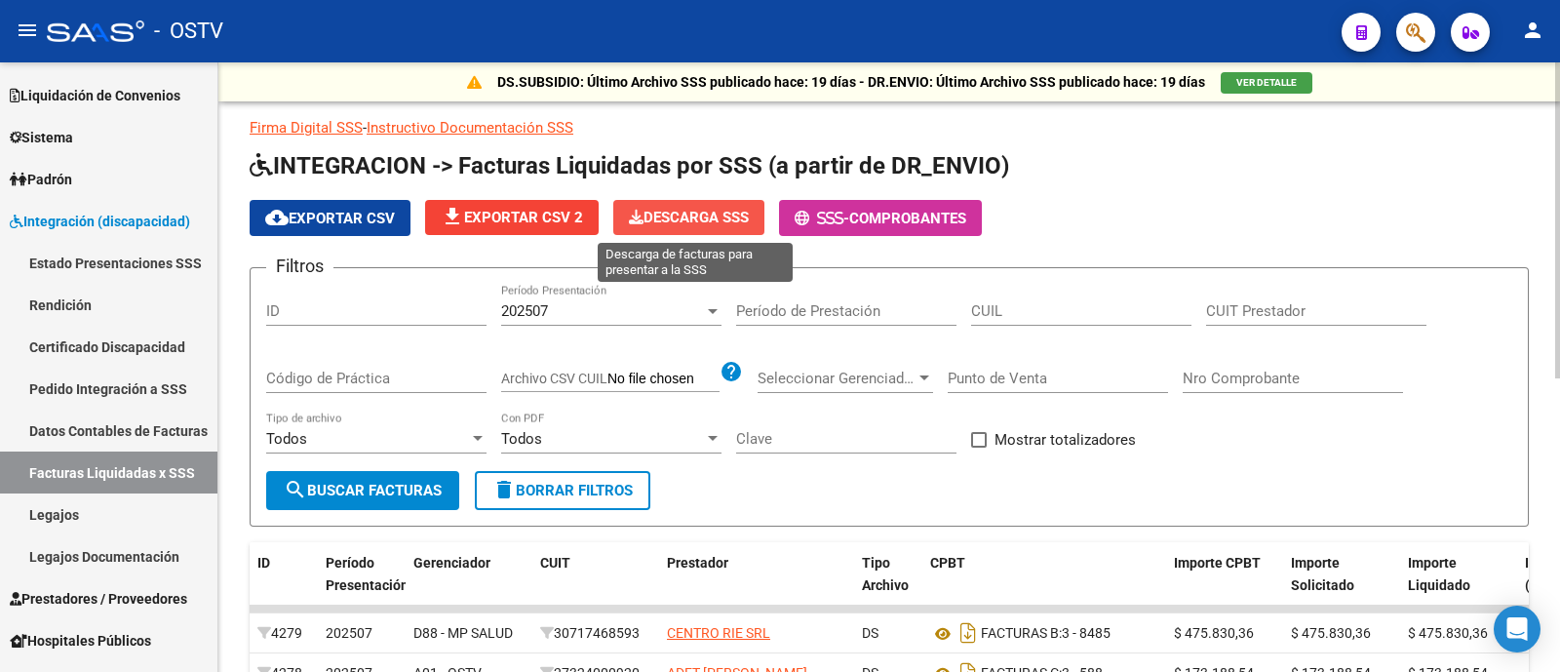
click at [705, 221] on span "Descarga SSS" at bounding box center [689, 218] width 120 height 18
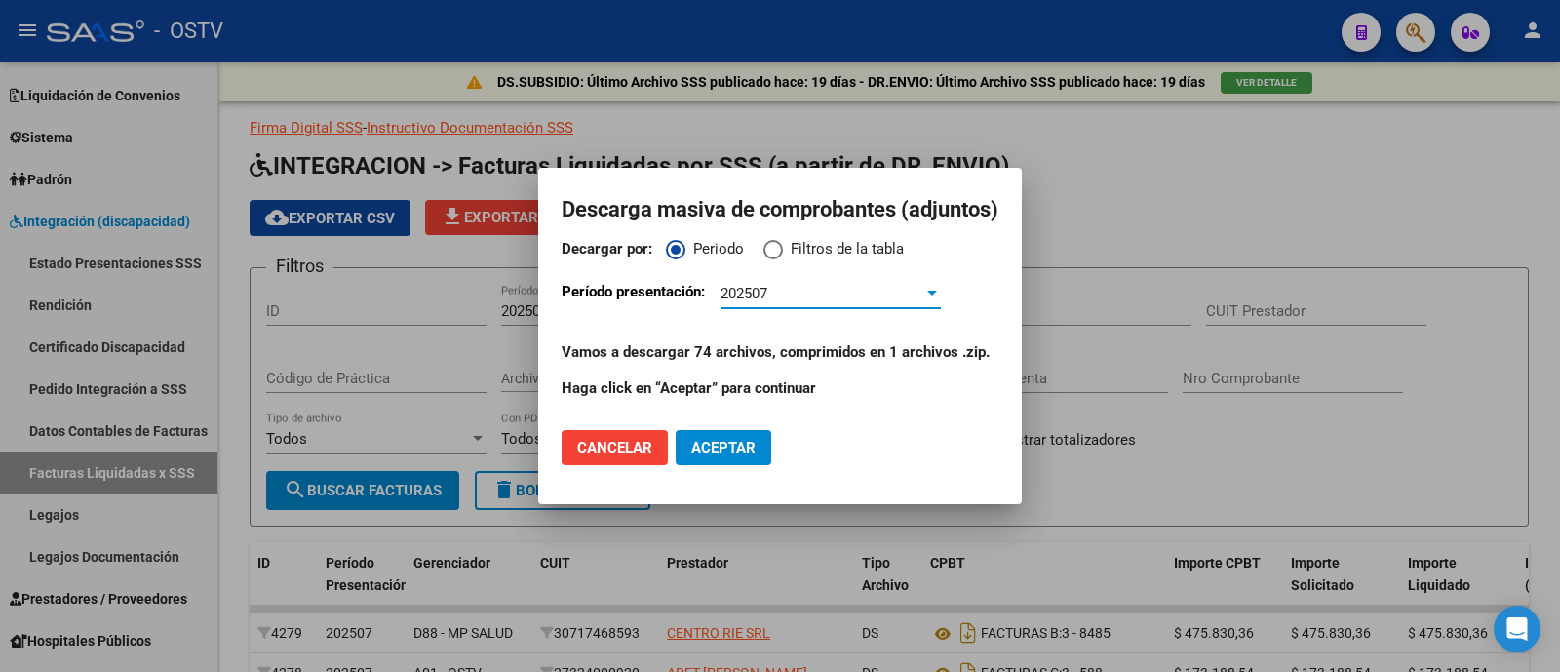
click at [715, 450] on span "Aceptar" at bounding box center [723, 448] width 64 height 18
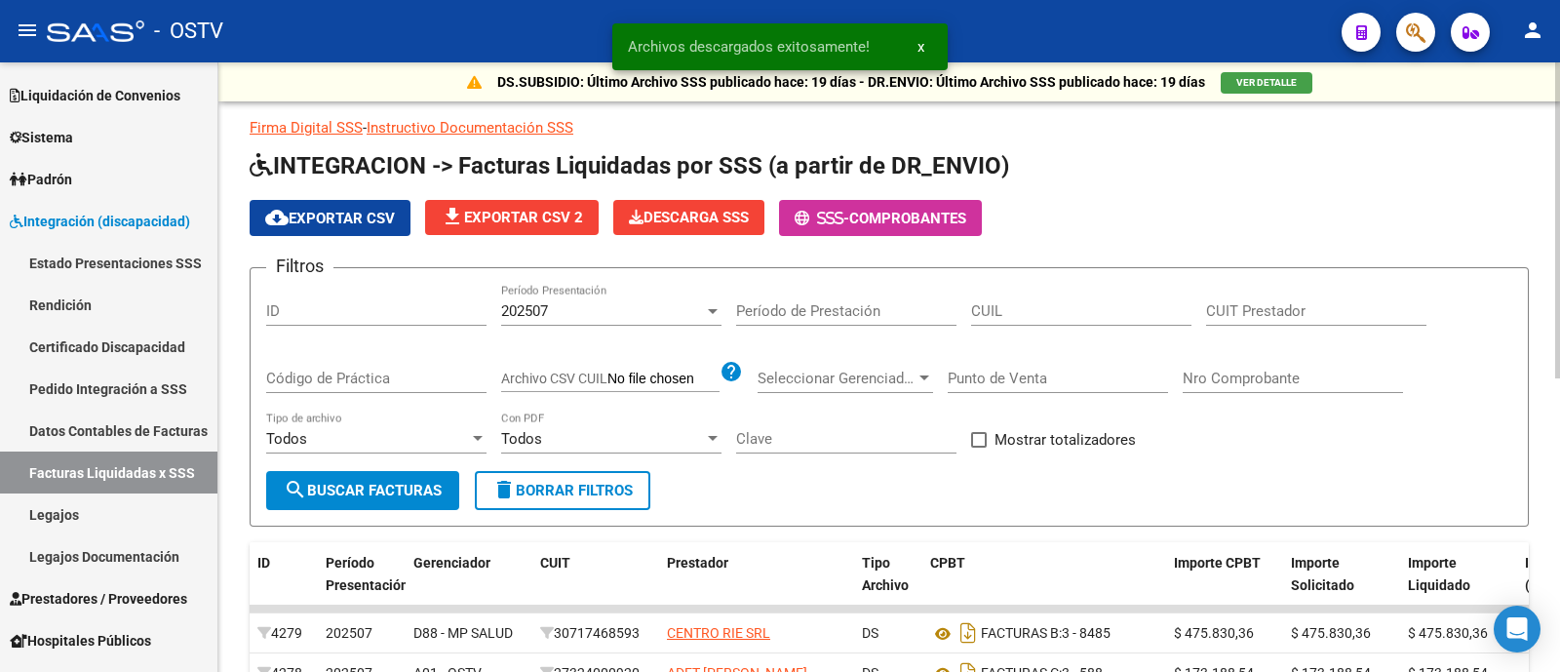
click at [1499, 191] on app-list-header "INTEGRACION -> Facturas Liquidadas por SSS (a partir de DR_ENVIO) cloud_downloa…" at bounding box center [889, 338] width 1279 height 376
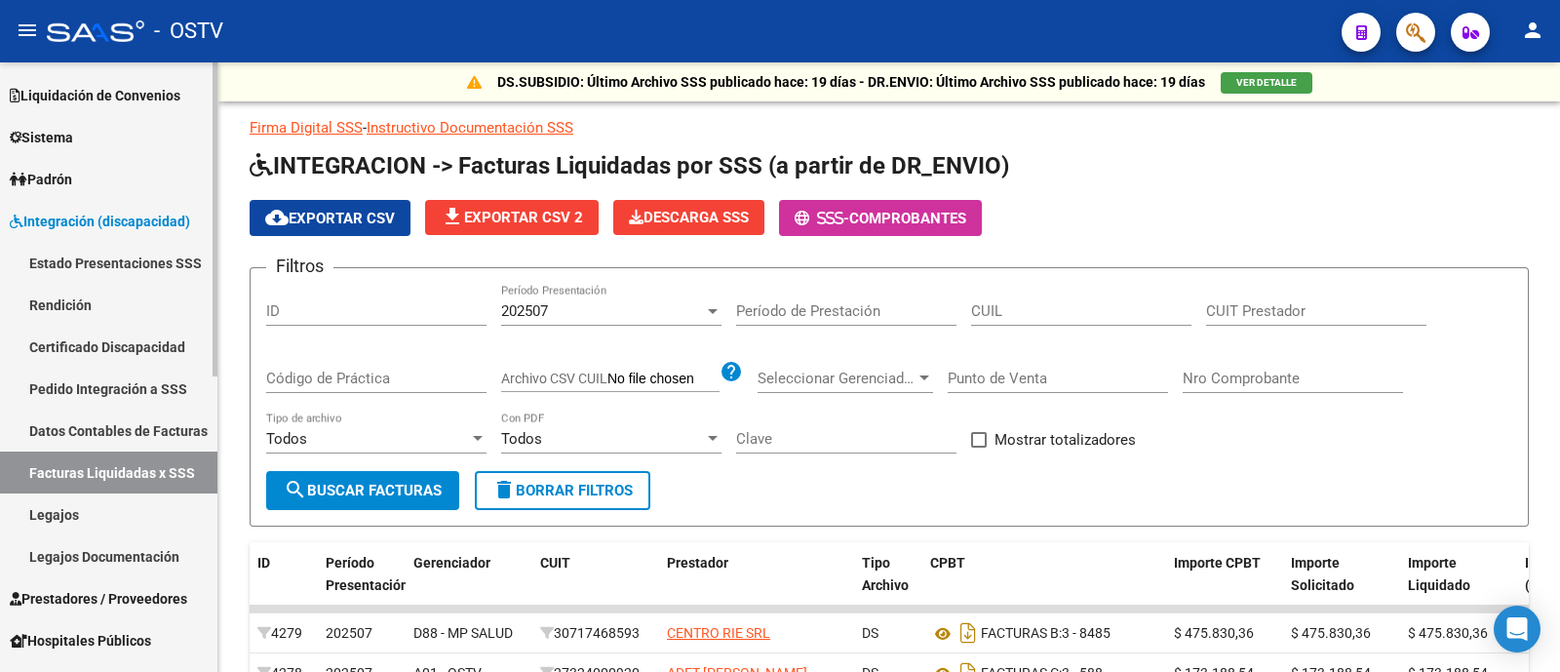
click at [90, 290] on link "Rendición" at bounding box center [108, 305] width 217 height 42
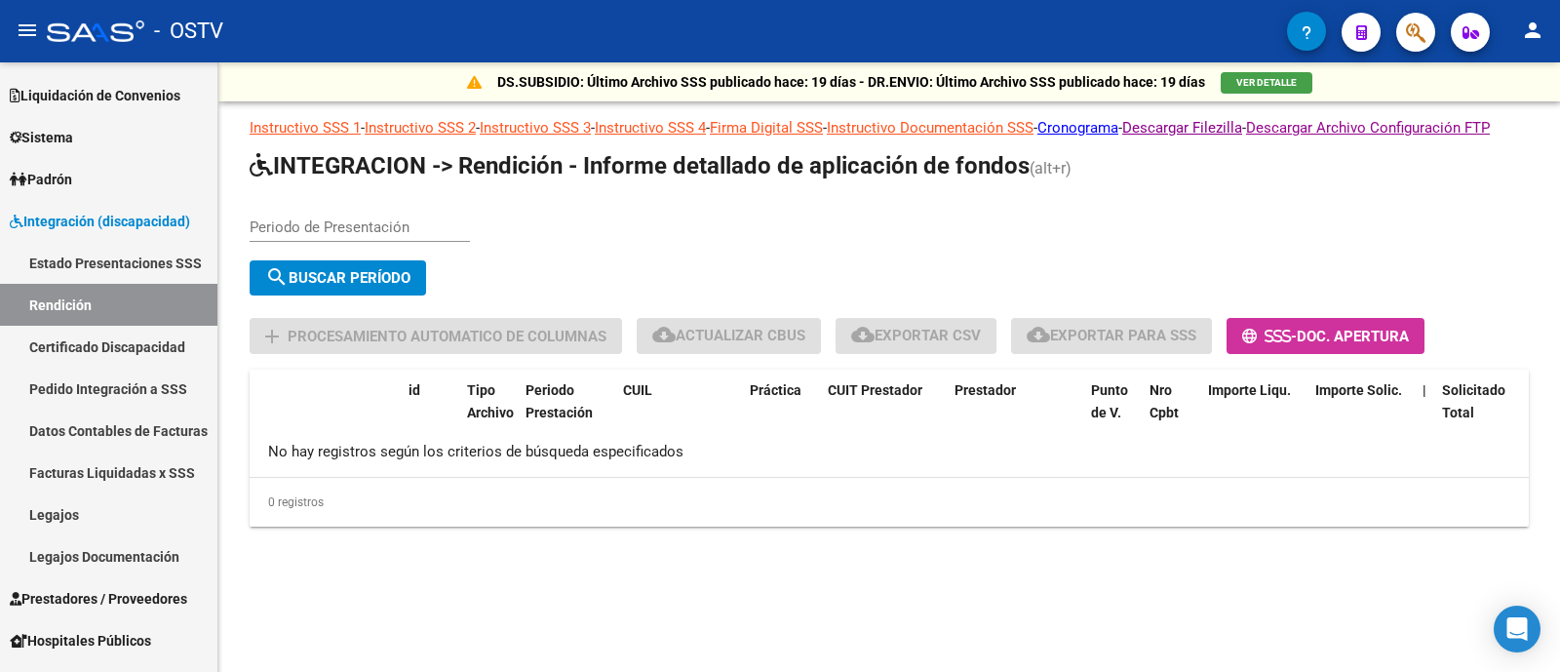
click at [431, 236] on input "Periodo de Presentación" at bounding box center [360, 227] width 220 height 18
type input "202506"
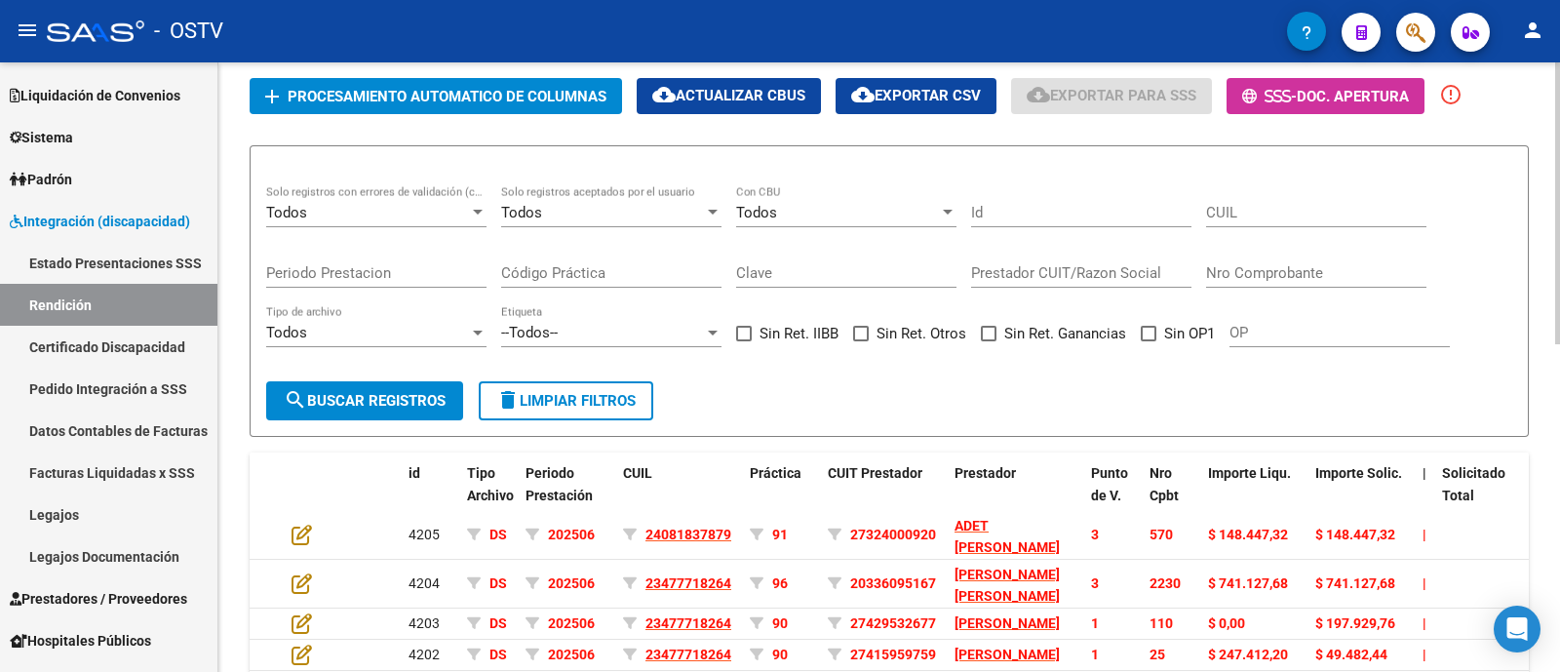
scroll to position [121, 0]
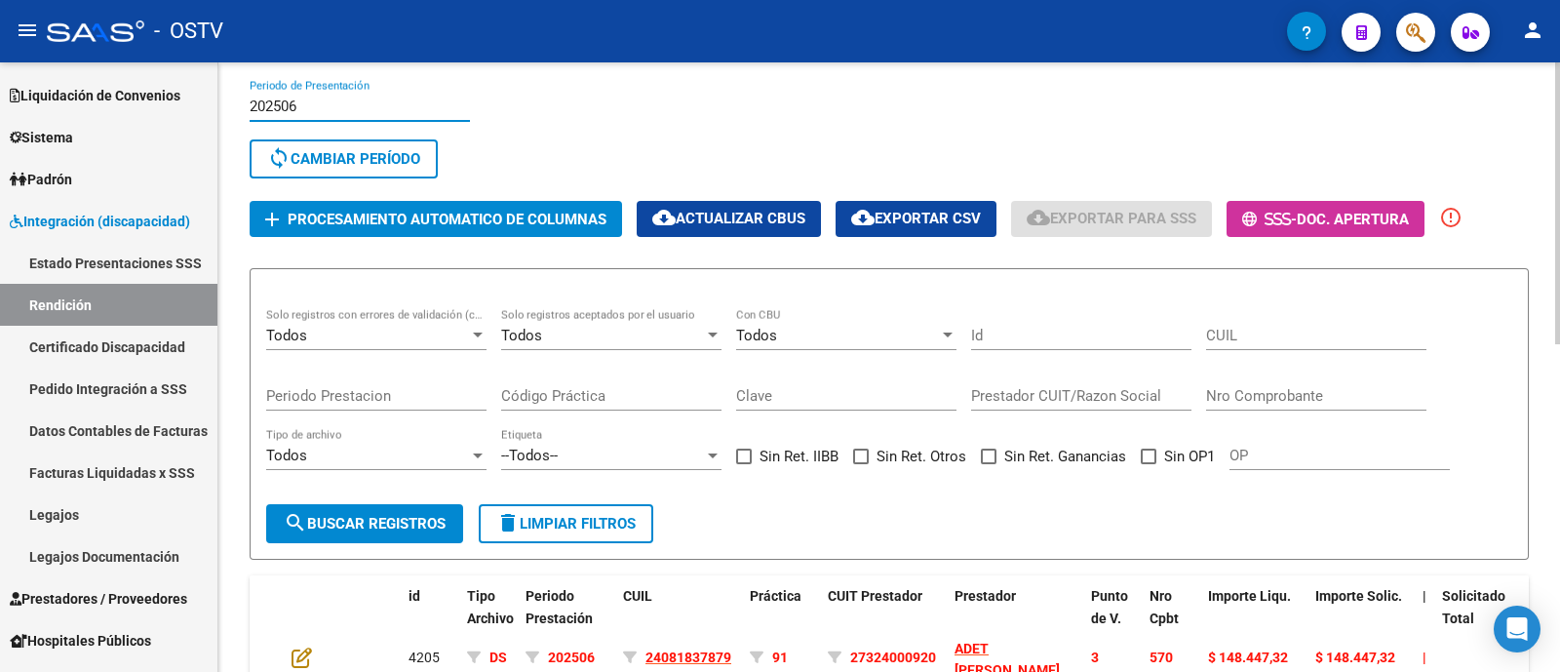
click at [476, 228] on span "Procesamiento automatico de columnas" at bounding box center [447, 220] width 319 height 18
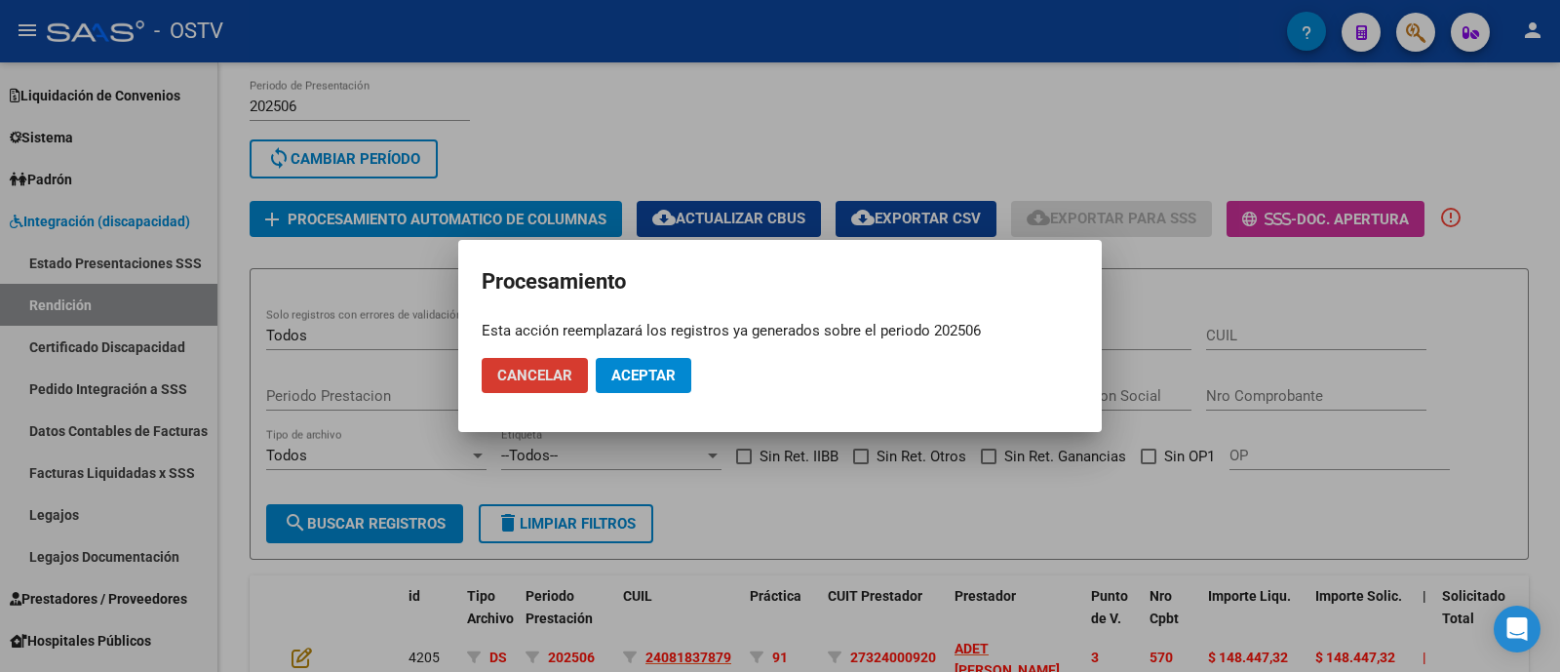
click at [618, 377] on span "Aceptar" at bounding box center [643, 375] width 64 height 18
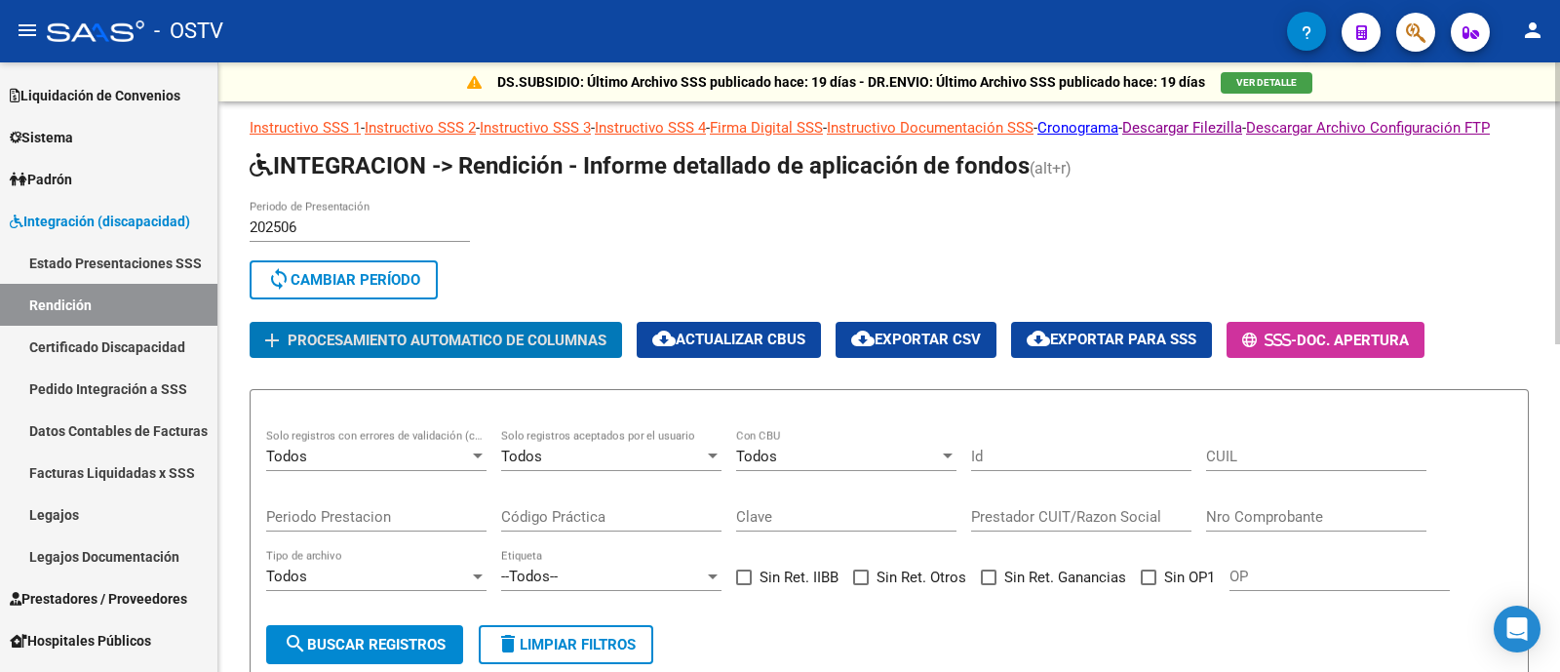
scroll to position [243, 0]
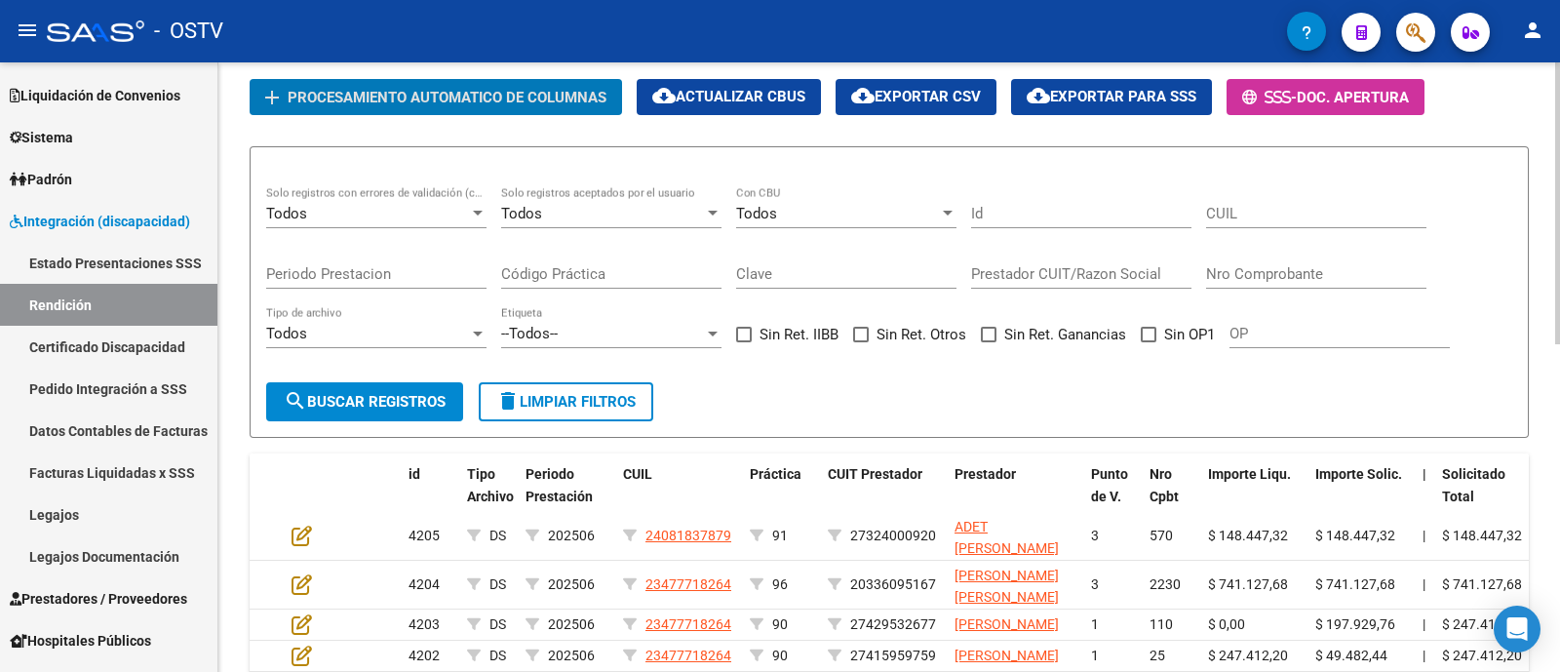
click at [596, 222] on div "Todos" at bounding box center [602, 214] width 203 height 18
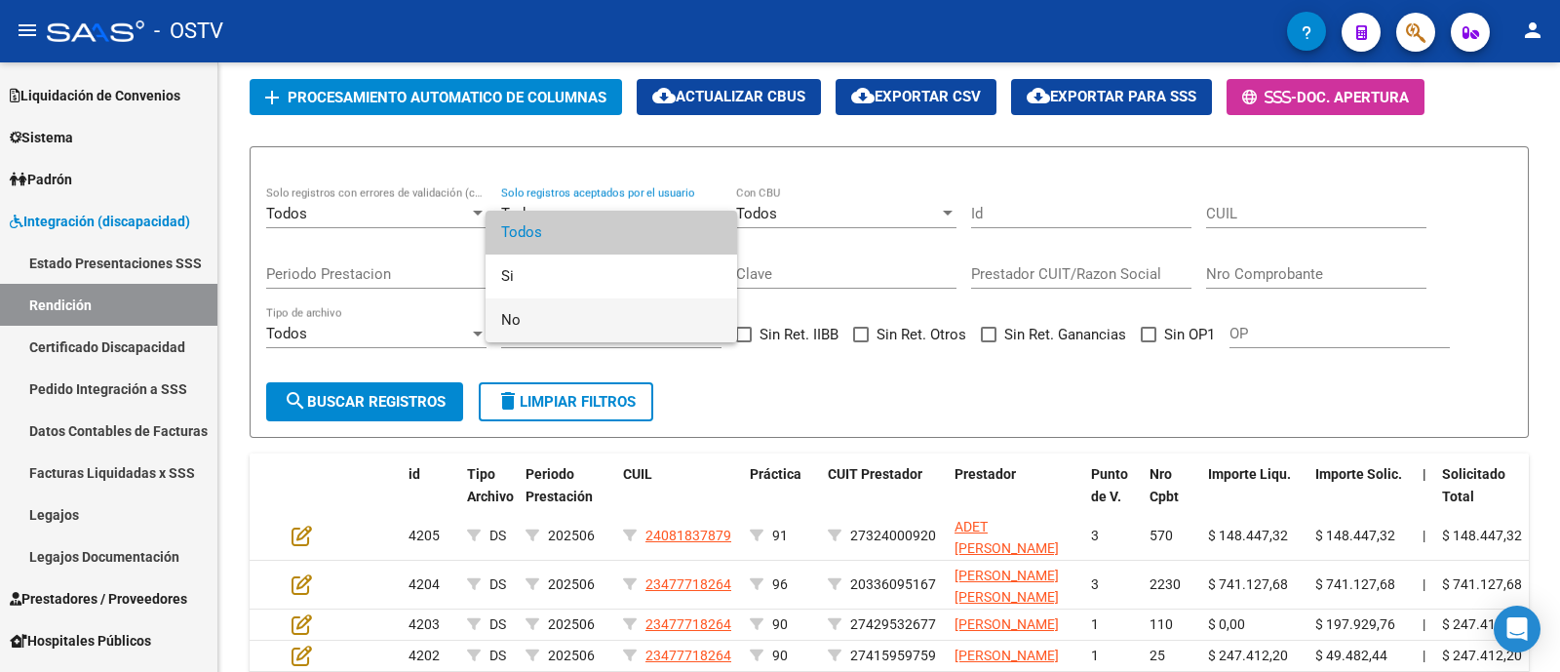
click at [580, 312] on span "No" at bounding box center [611, 320] width 220 height 44
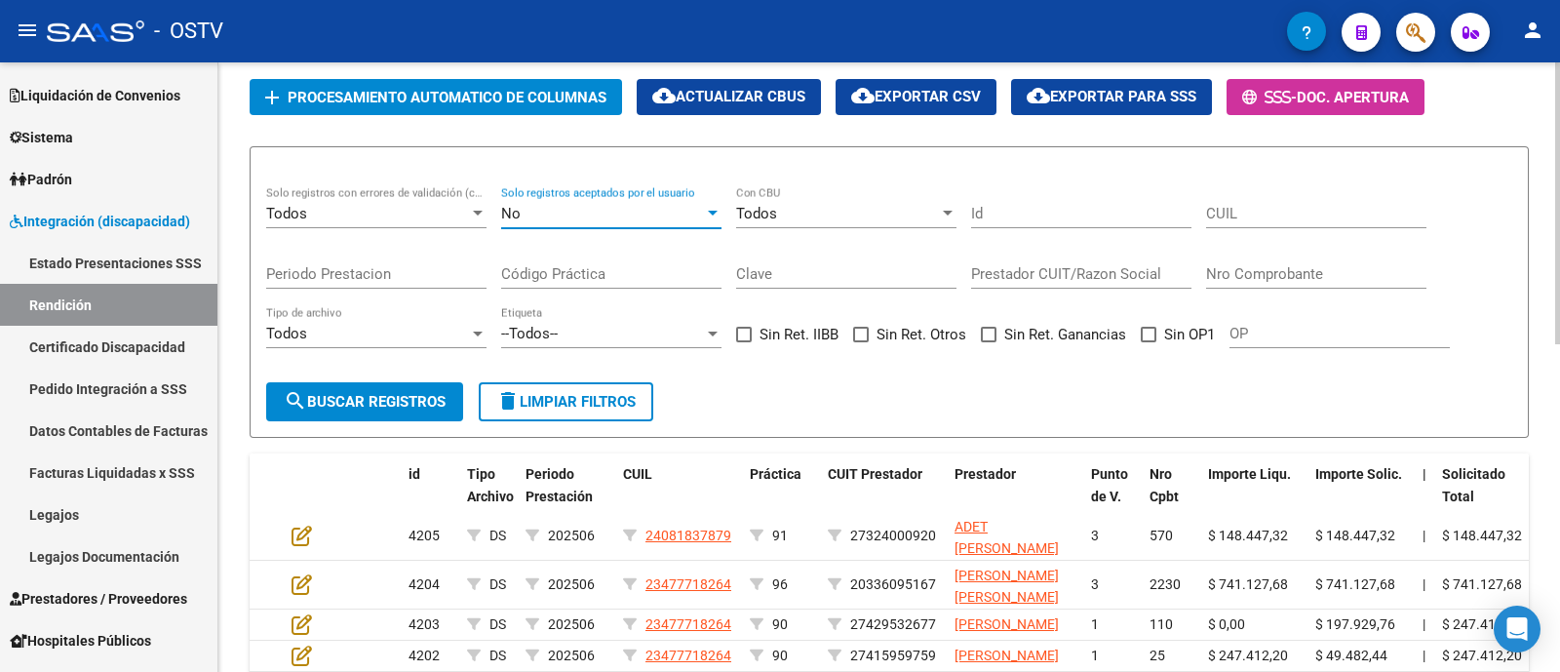
click at [405, 410] on span "search Buscar registros" at bounding box center [365, 402] width 162 height 18
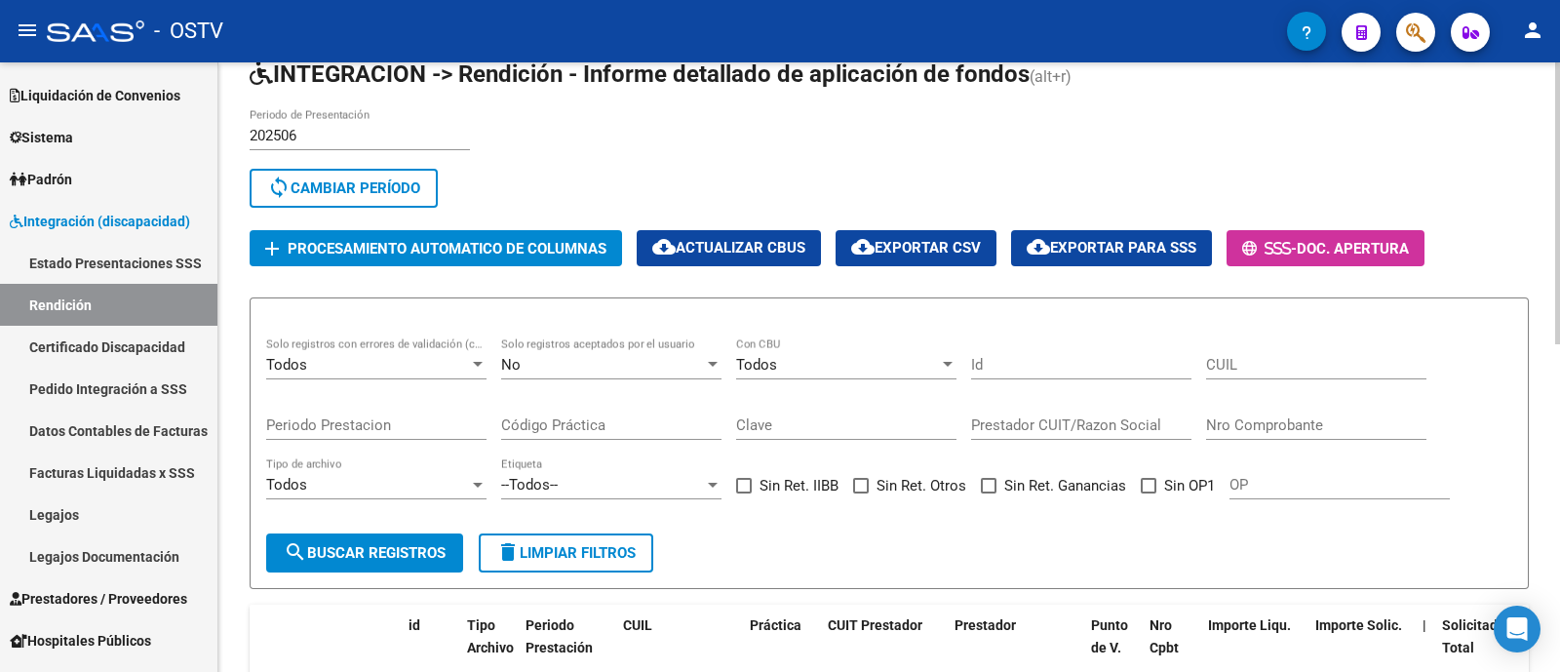
scroll to position [0, 0]
